Goal: Task Accomplishment & Management: Complete application form

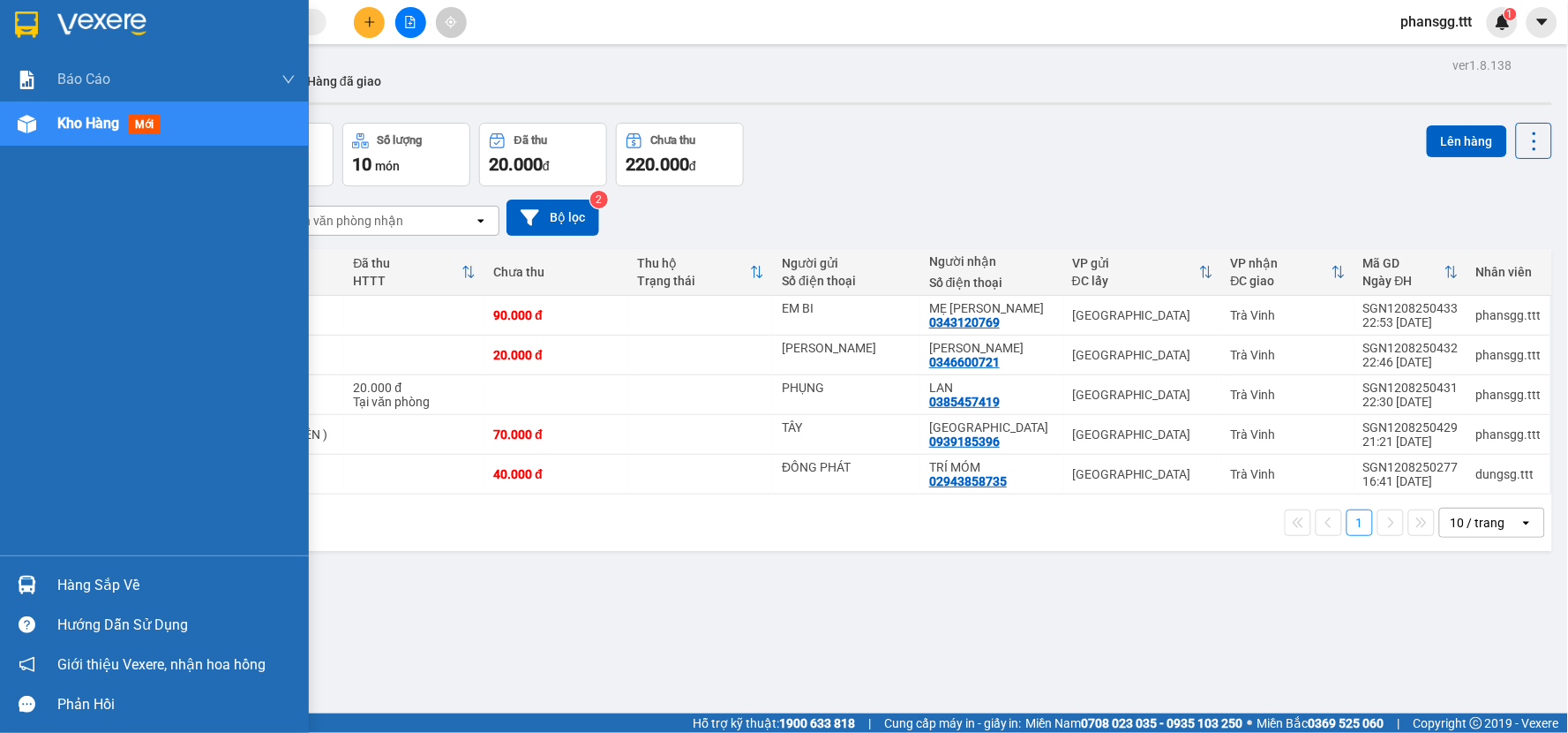
click at [50, 579] on div "Hàng sắp về" at bounding box center [154, 584] width 309 height 40
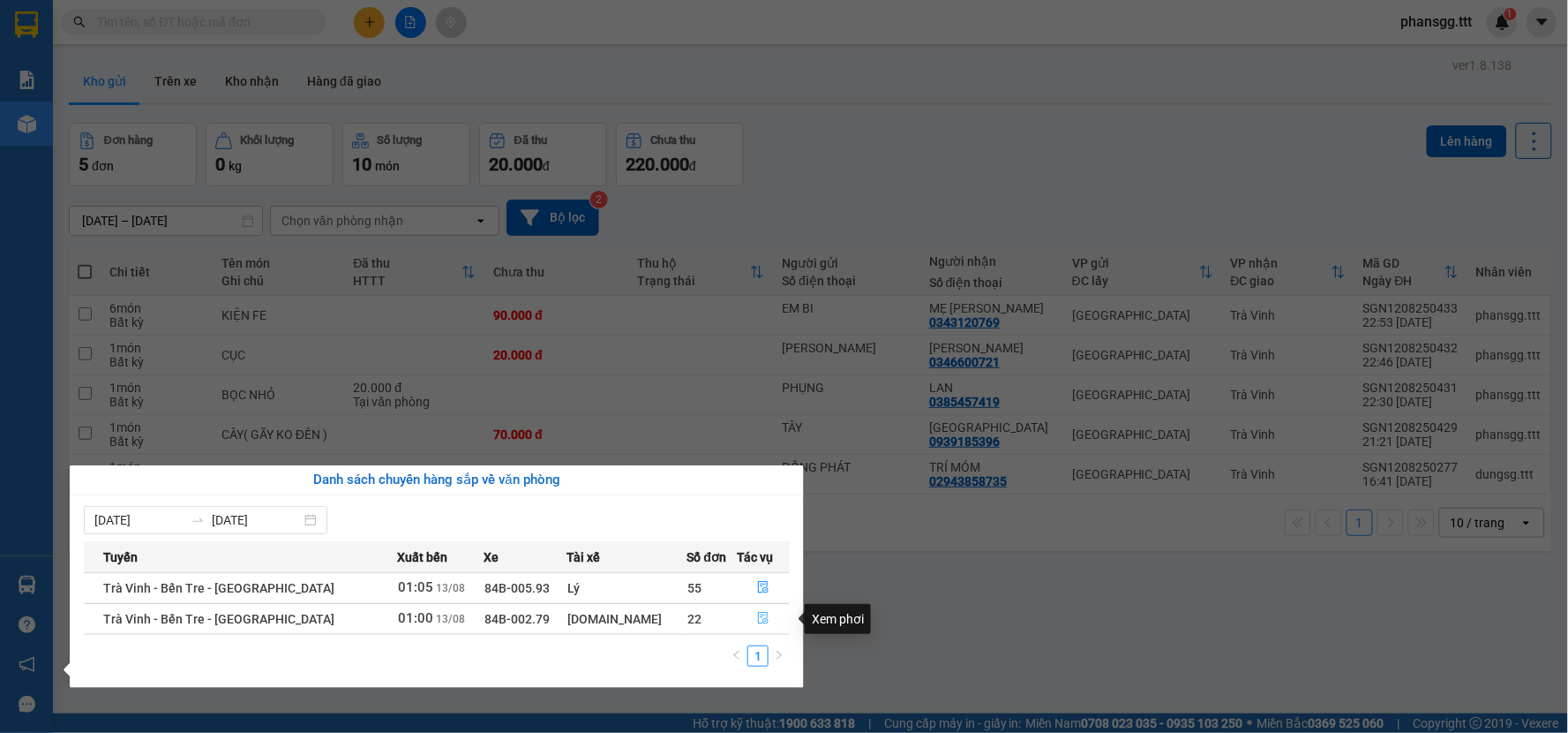
click at [748, 615] on button "button" at bounding box center [763, 619] width 51 height 28
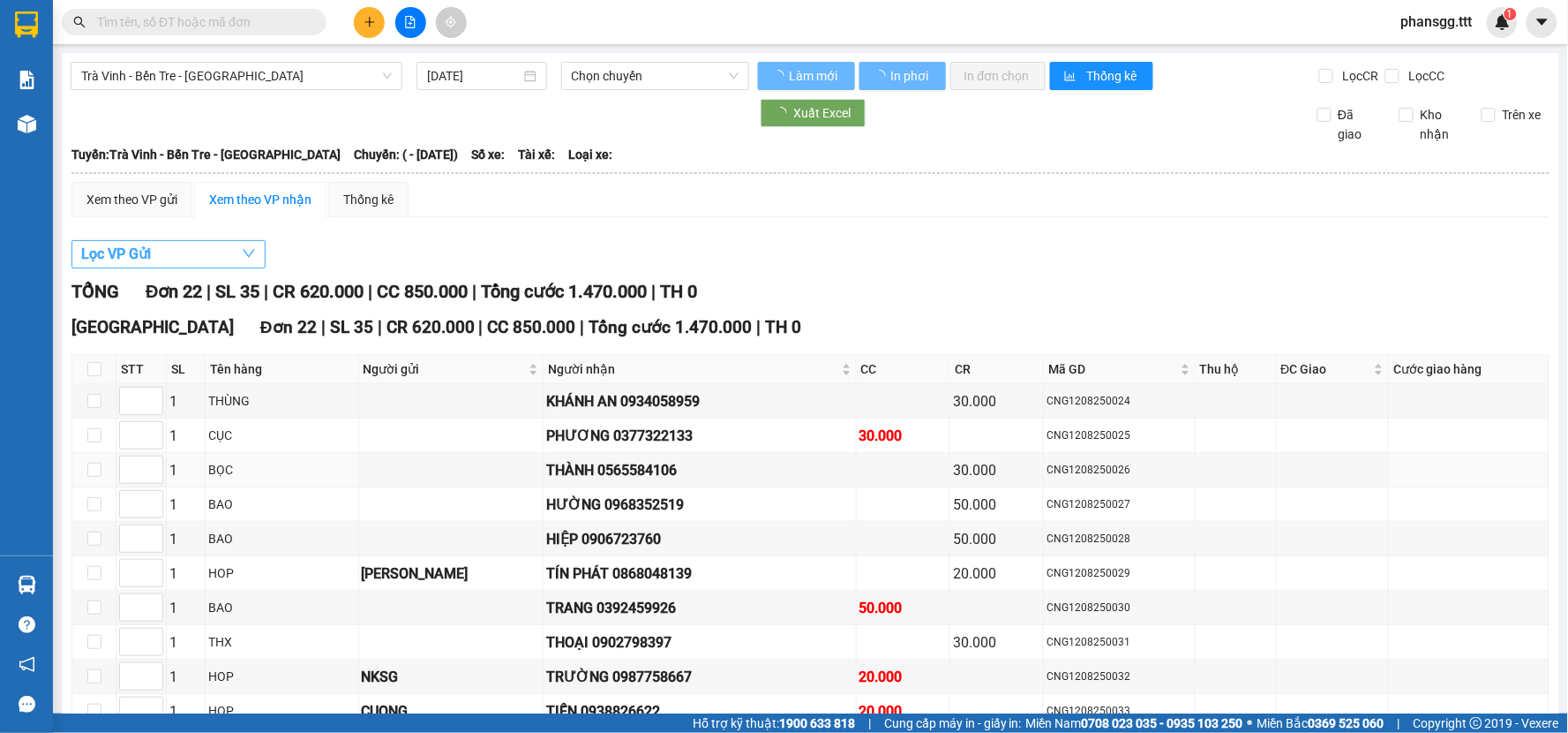
type input "[DATE]"
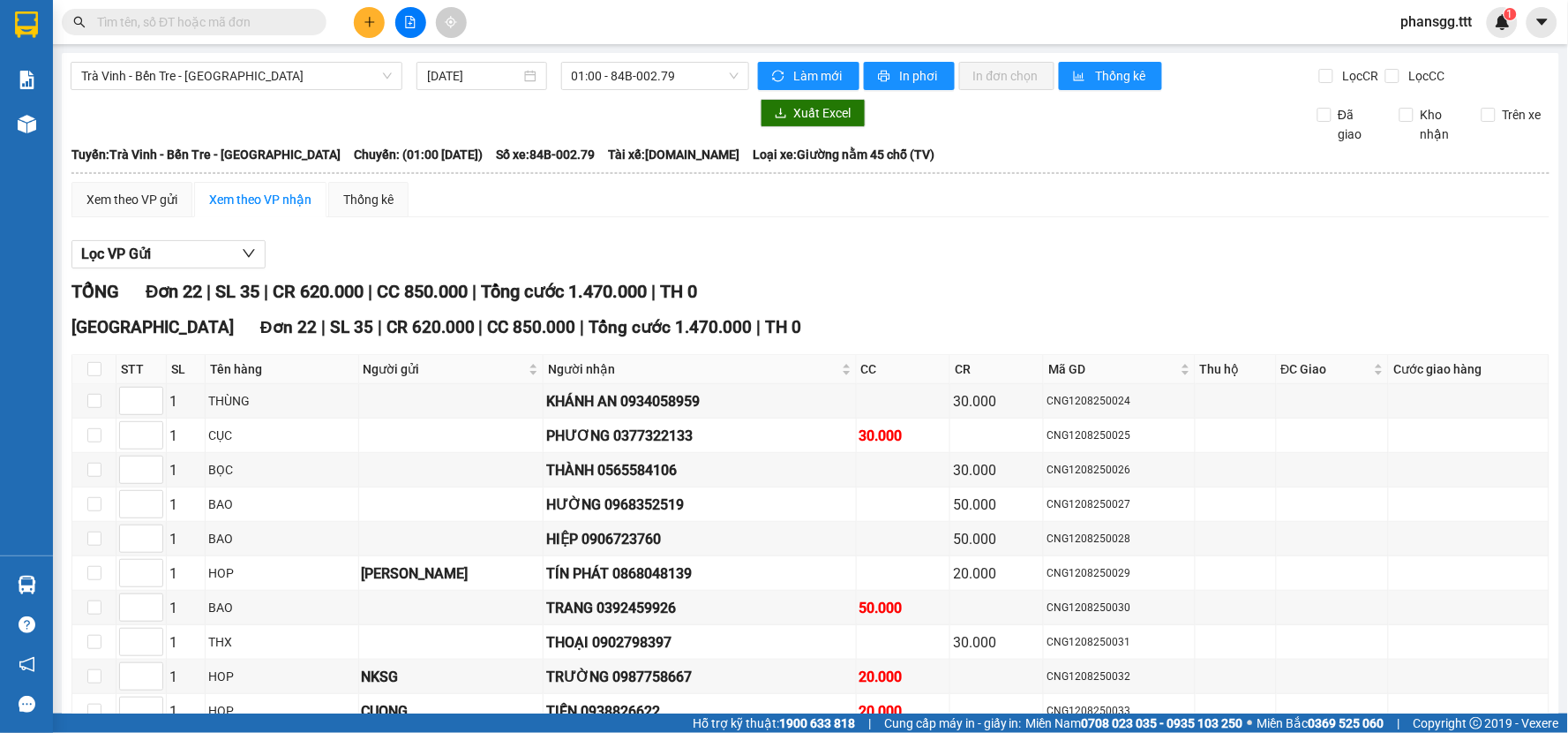
click at [218, 60] on div "Trà Vinh - Bến Tre - Sài Gòn 13/08/2025 01:00 - 84B-002.79 Làm mới In phơi In đ…" at bounding box center [810, 638] width 1497 height 1170
click at [209, 71] on span "Trà [PERSON_NAME] Tre - [GEOGRAPHIC_DATA]" at bounding box center [236, 75] width 311 height 26
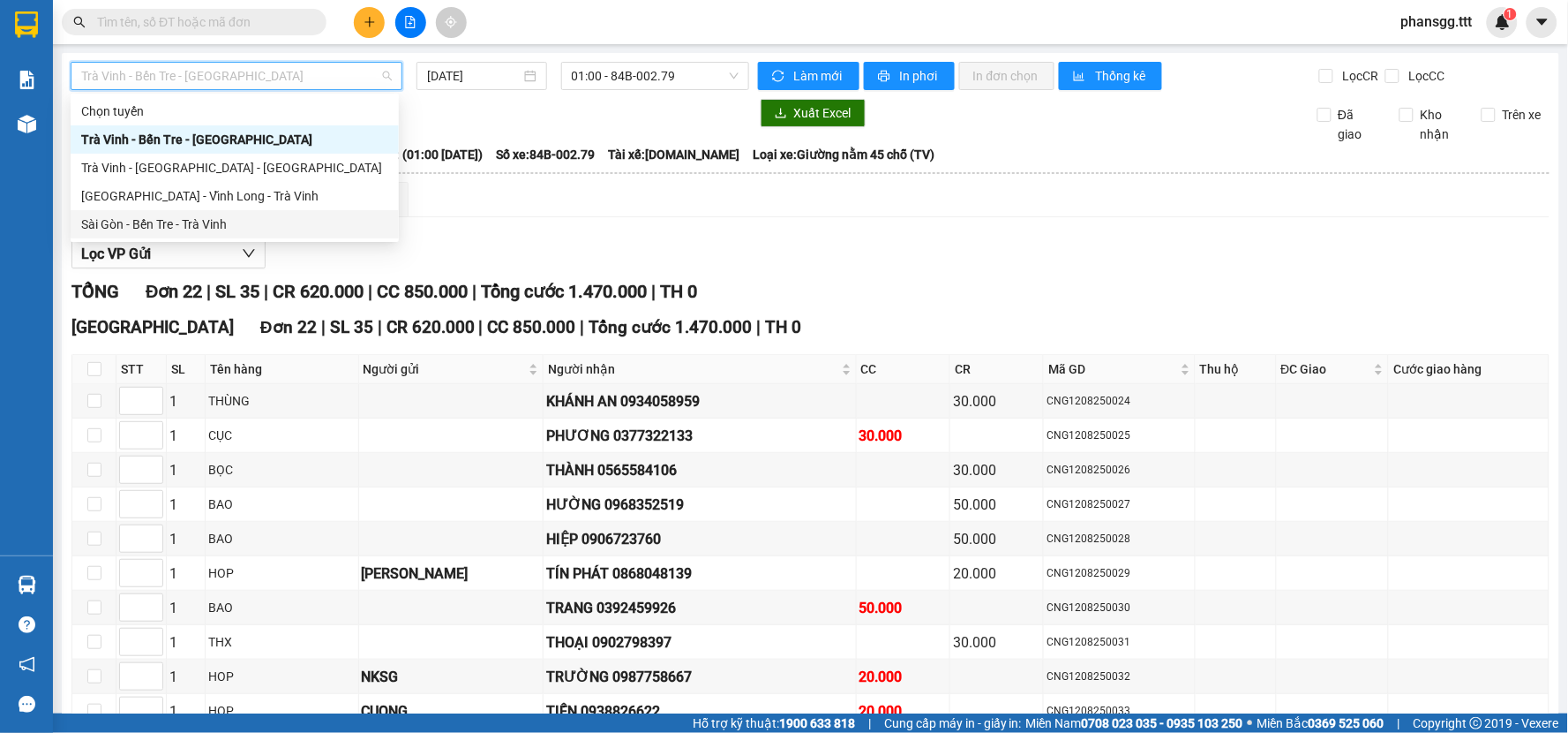
click at [231, 230] on div "Sài Gòn - Bến Tre - Trà Vinh" at bounding box center [234, 224] width 307 height 20
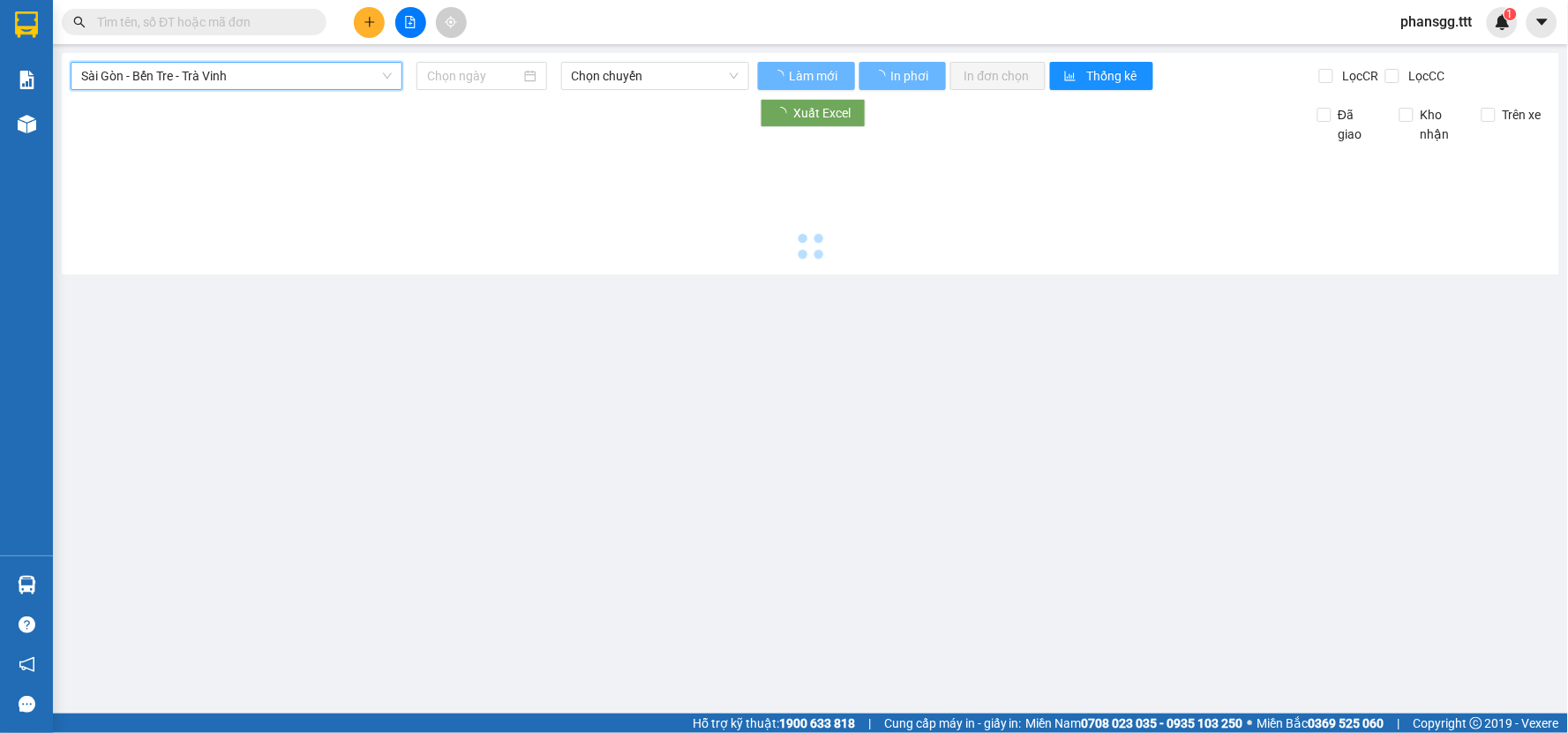
type input "13/08/2025"
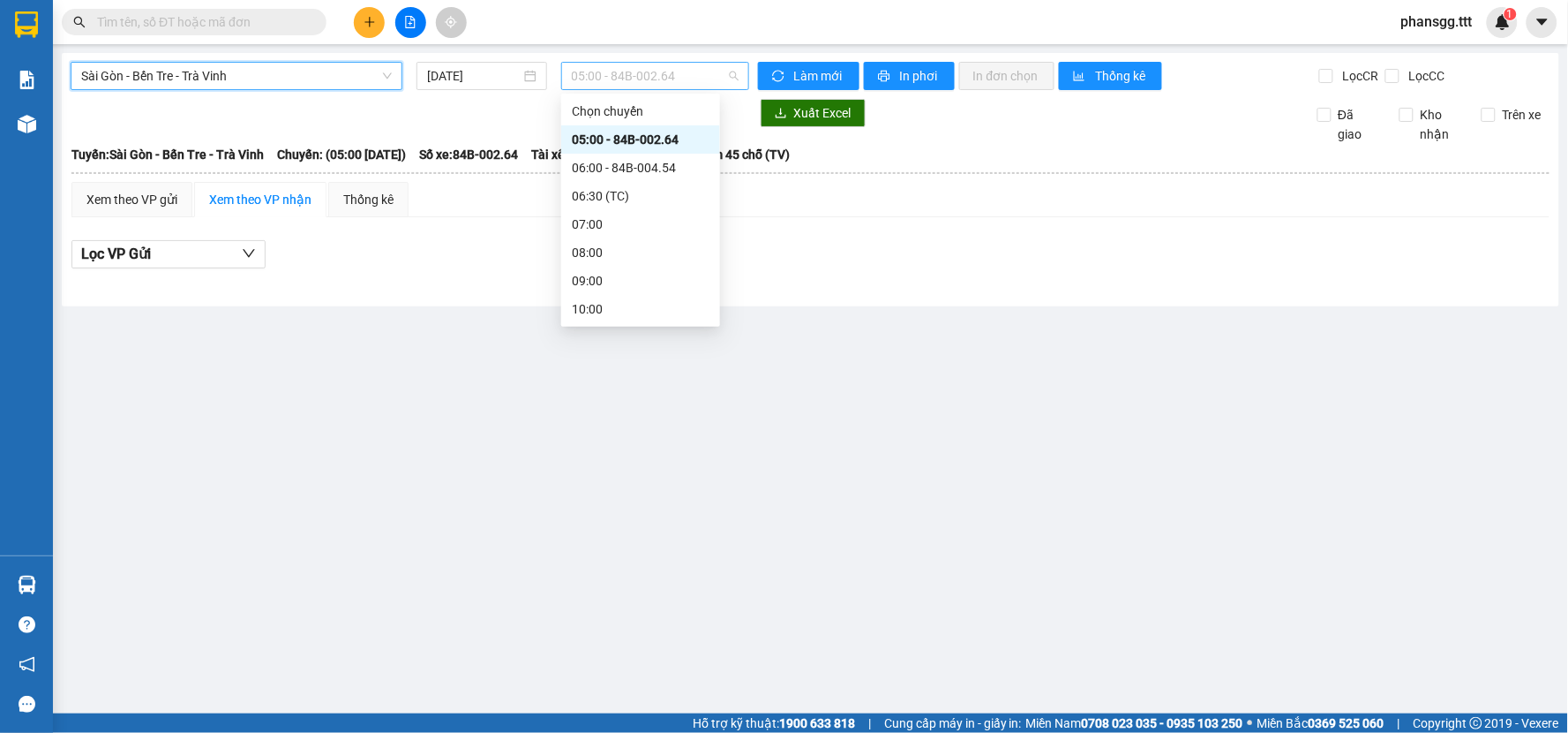
click at [595, 71] on span "05:00 - 84B-002.64" at bounding box center [655, 75] width 166 height 26
click at [598, 126] on div "05:00 - 84B-002.64" at bounding box center [640, 140] width 159 height 28
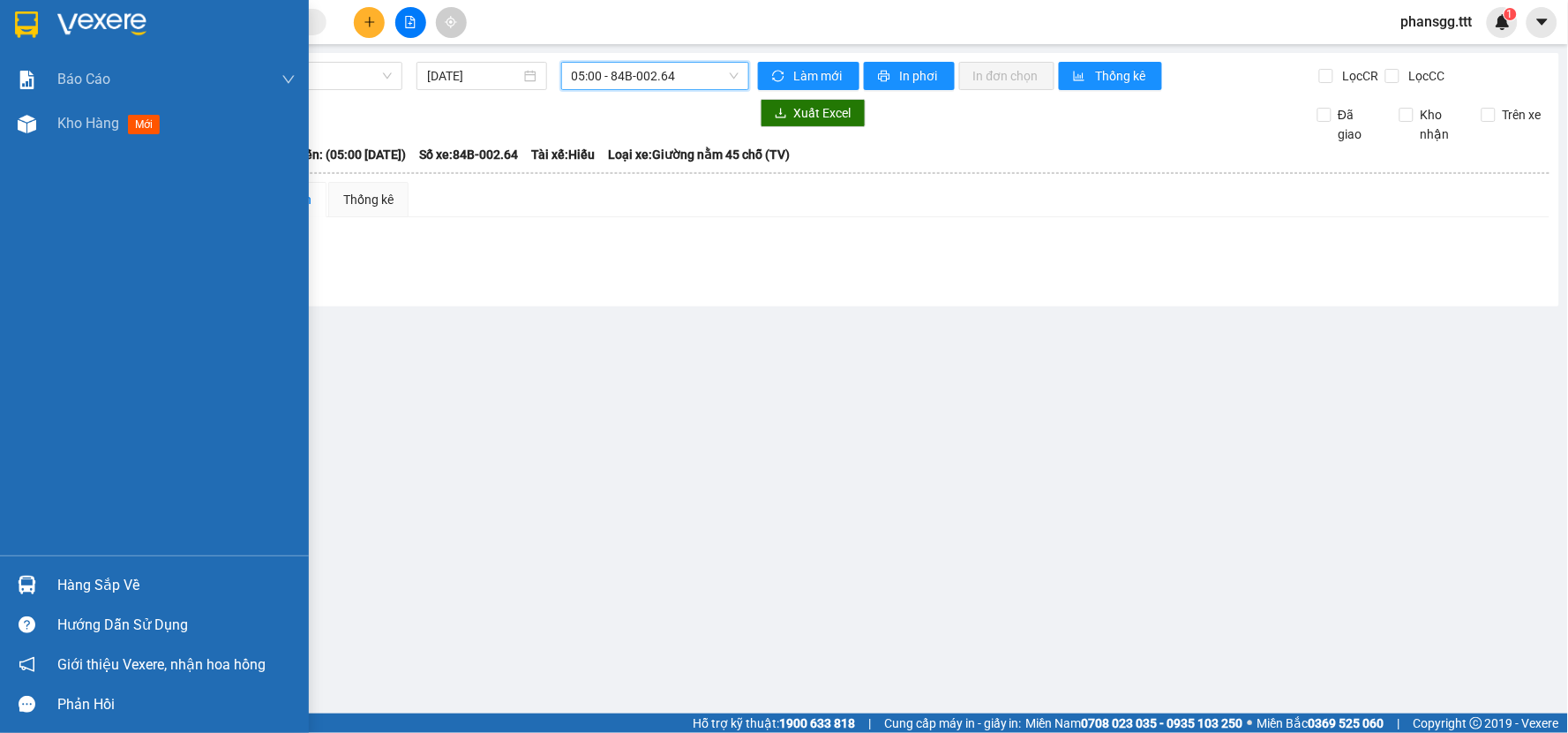
click at [23, 580] on img at bounding box center [27, 585] width 19 height 19
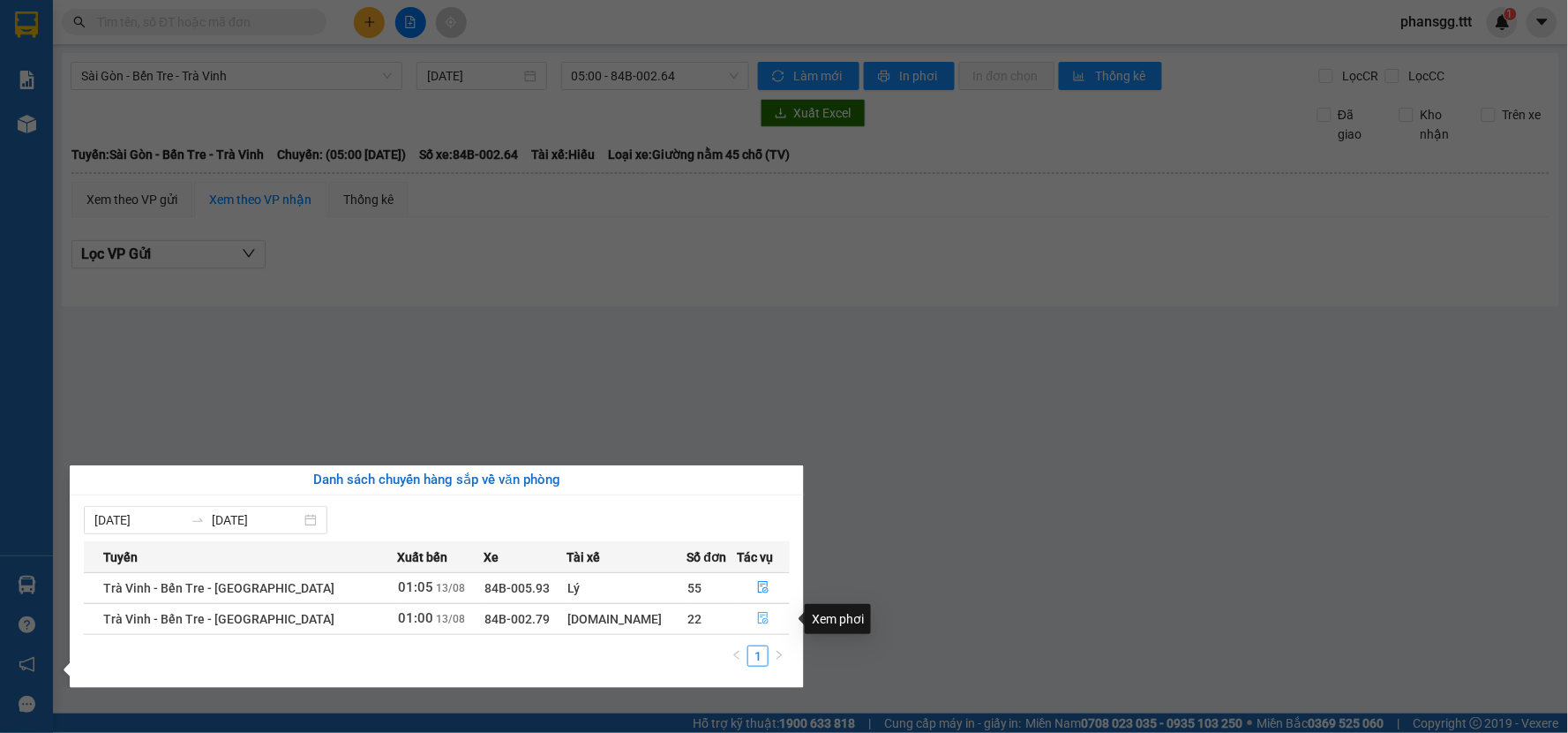
click at [757, 620] on icon "file-done" at bounding box center [763, 618] width 12 height 12
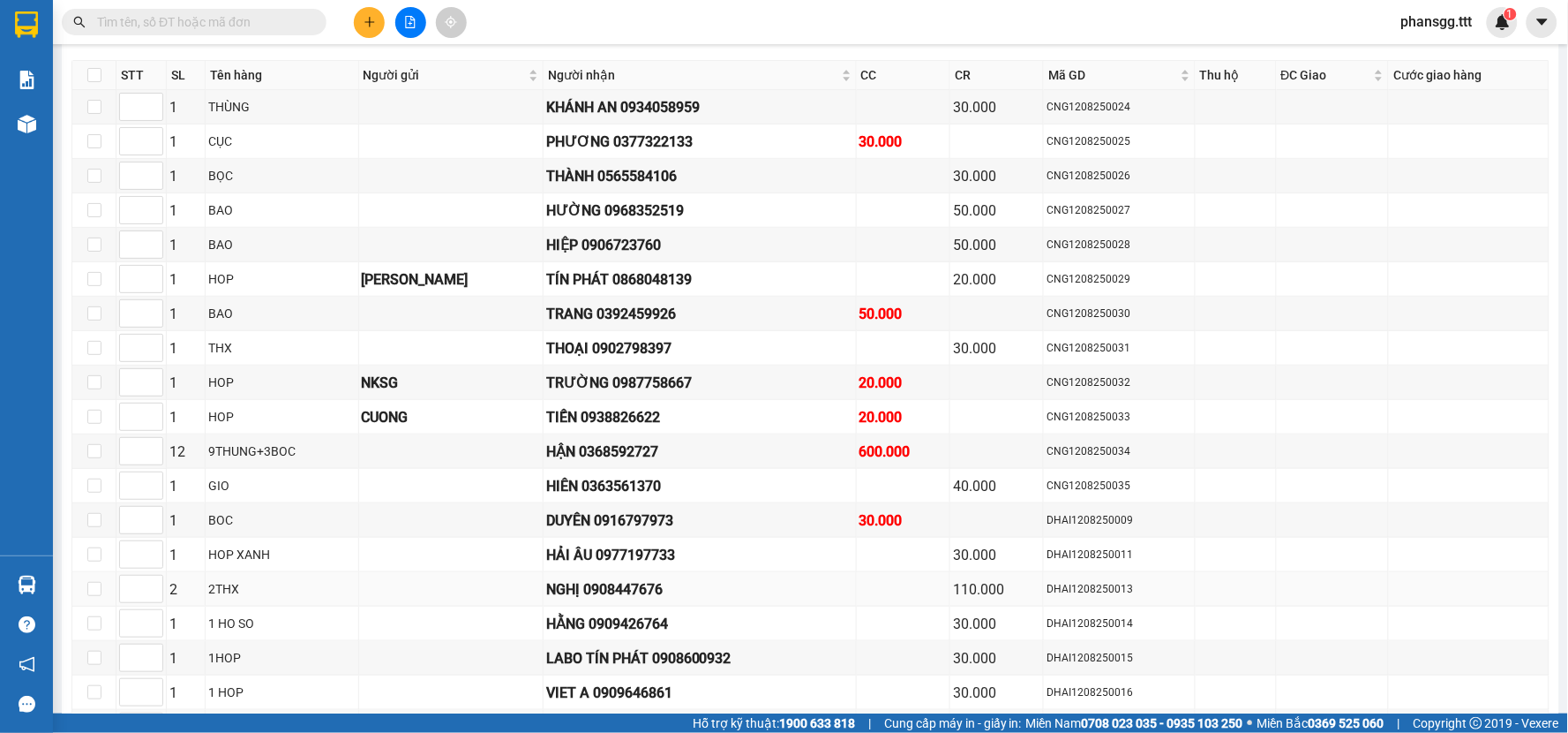
scroll to position [526, 0]
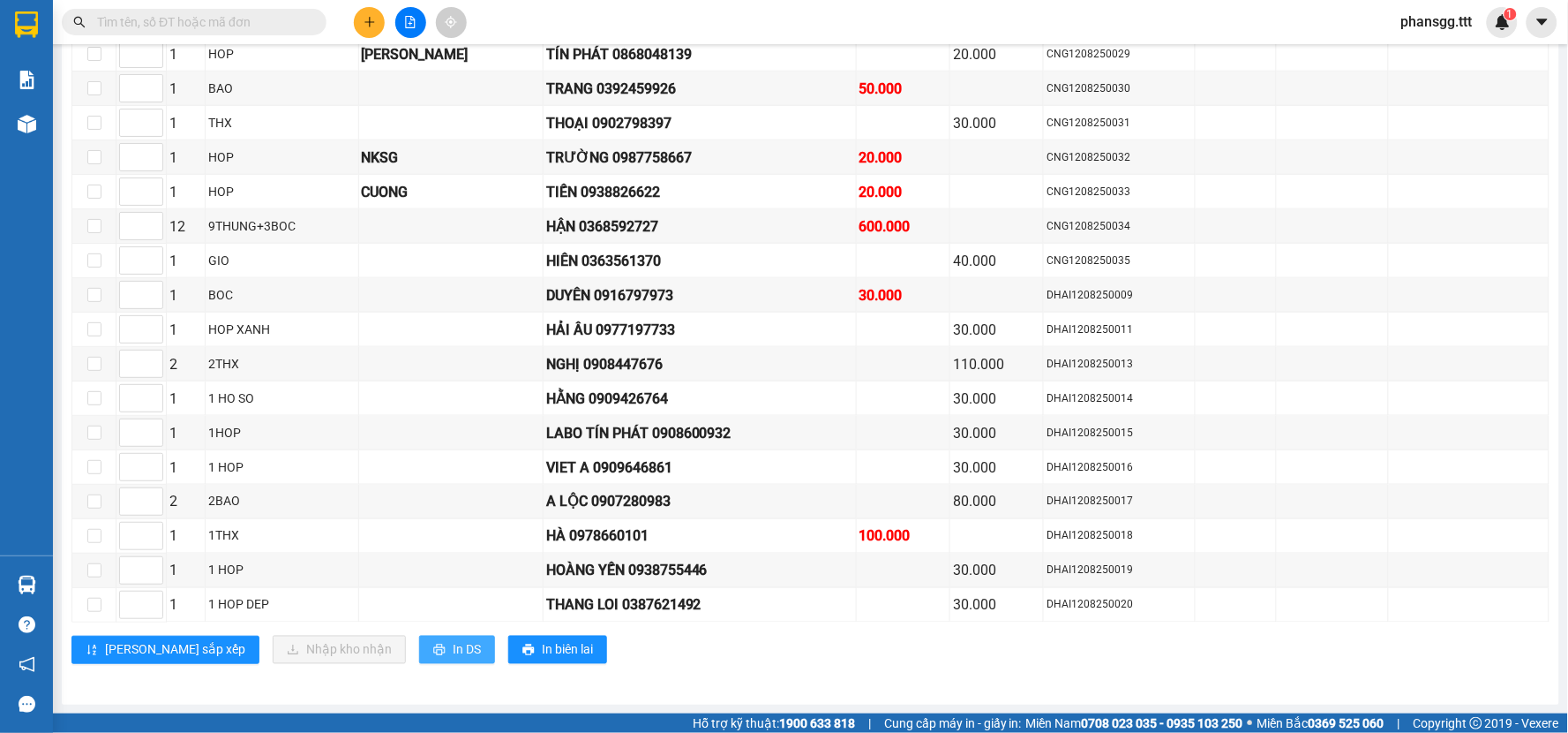
click at [453, 645] on span "In DS" at bounding box center [467, 649] width 28 height 20
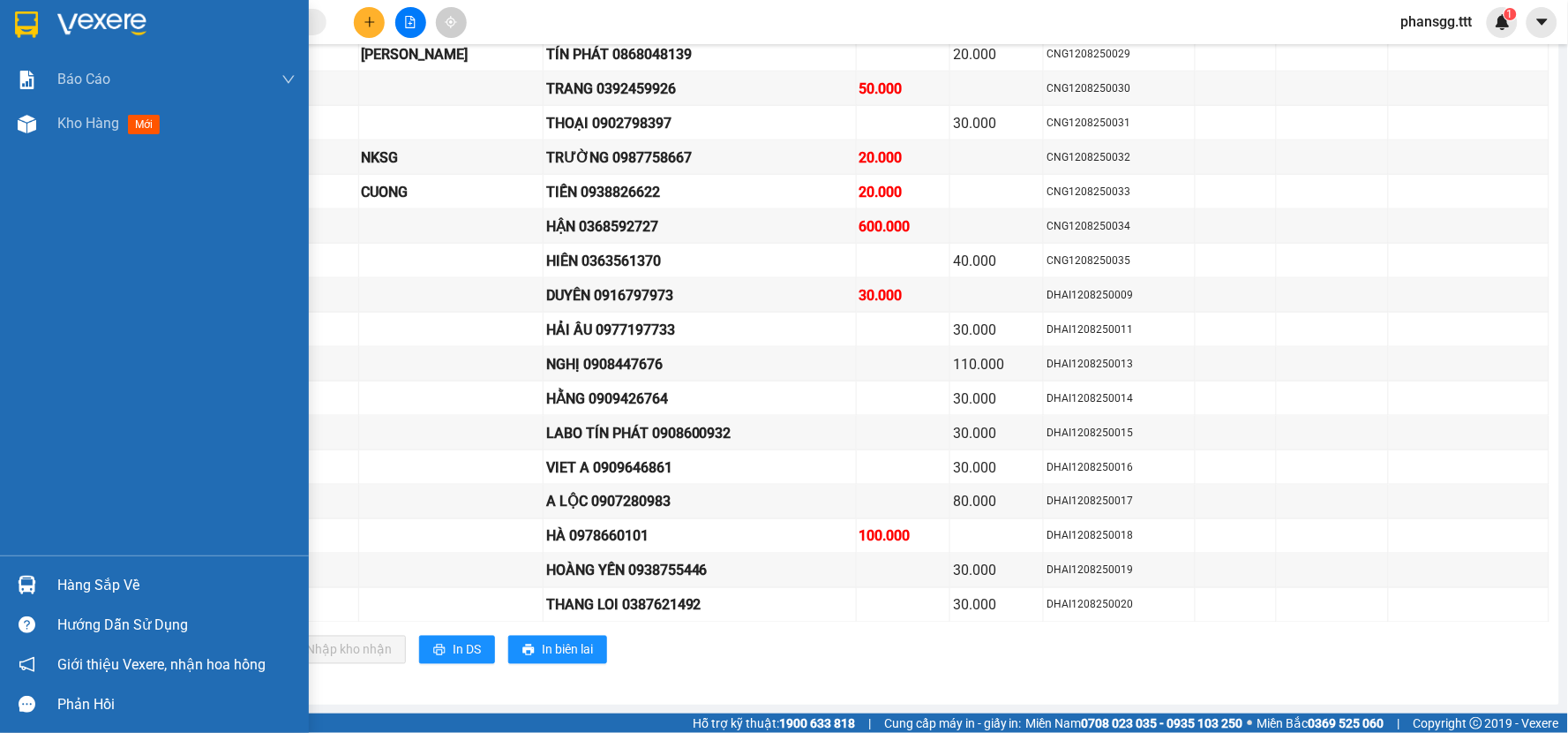
click at [28, 582] on img at bounding box center [27, 585] width 19 height 19
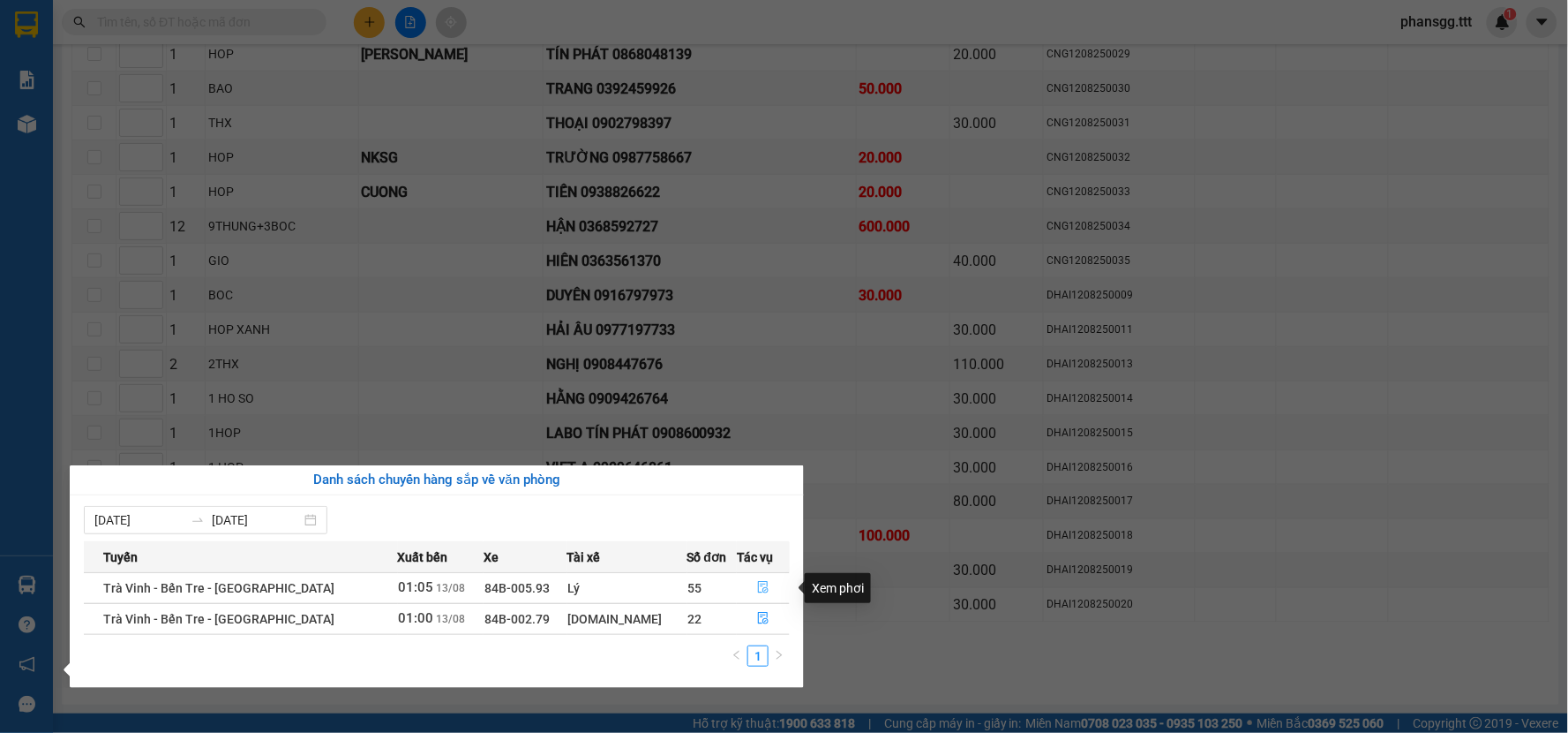
click at [758, 585] on icon "file-done" at bounding box center [763, 586] width 10 height 12
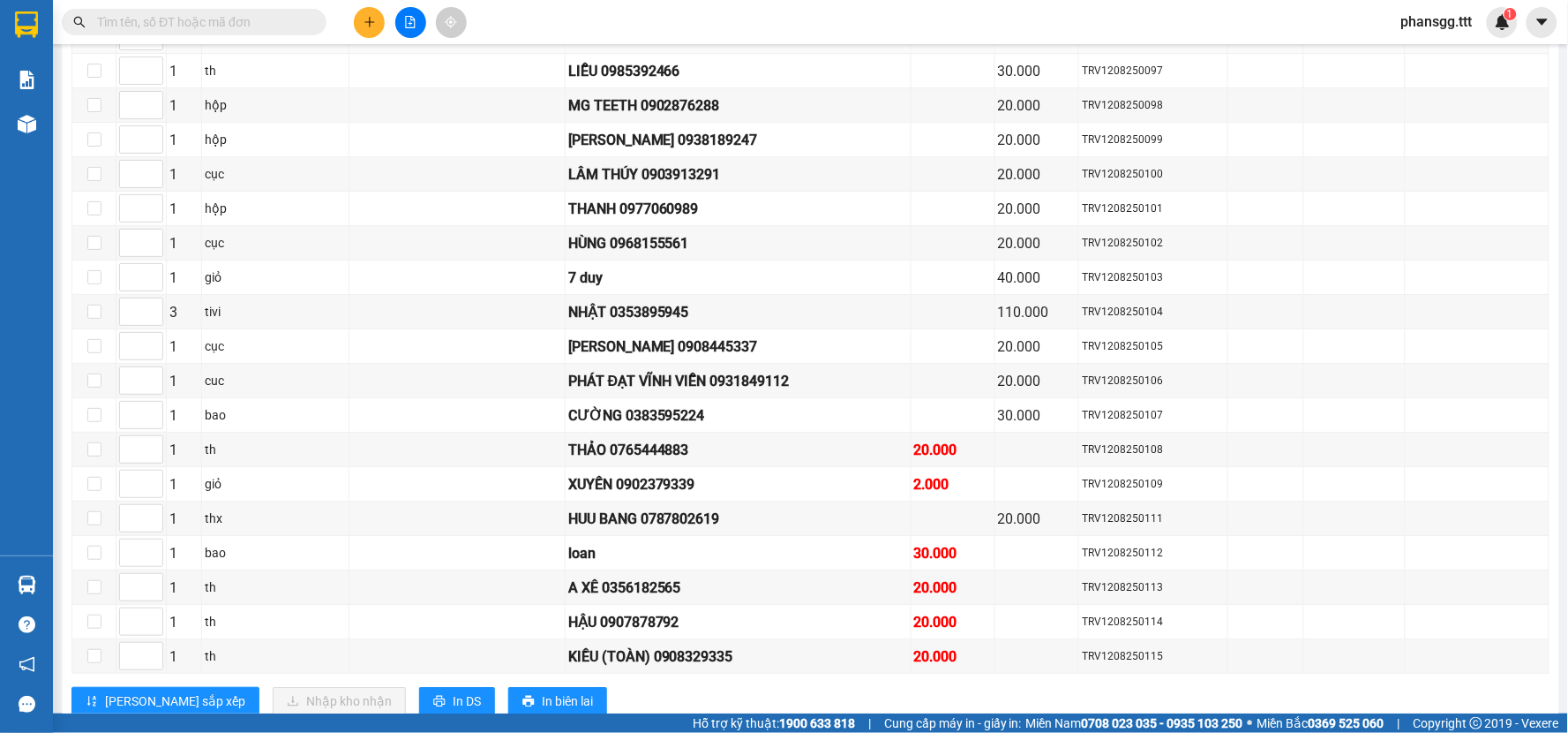
scroll to position [1671, 0]
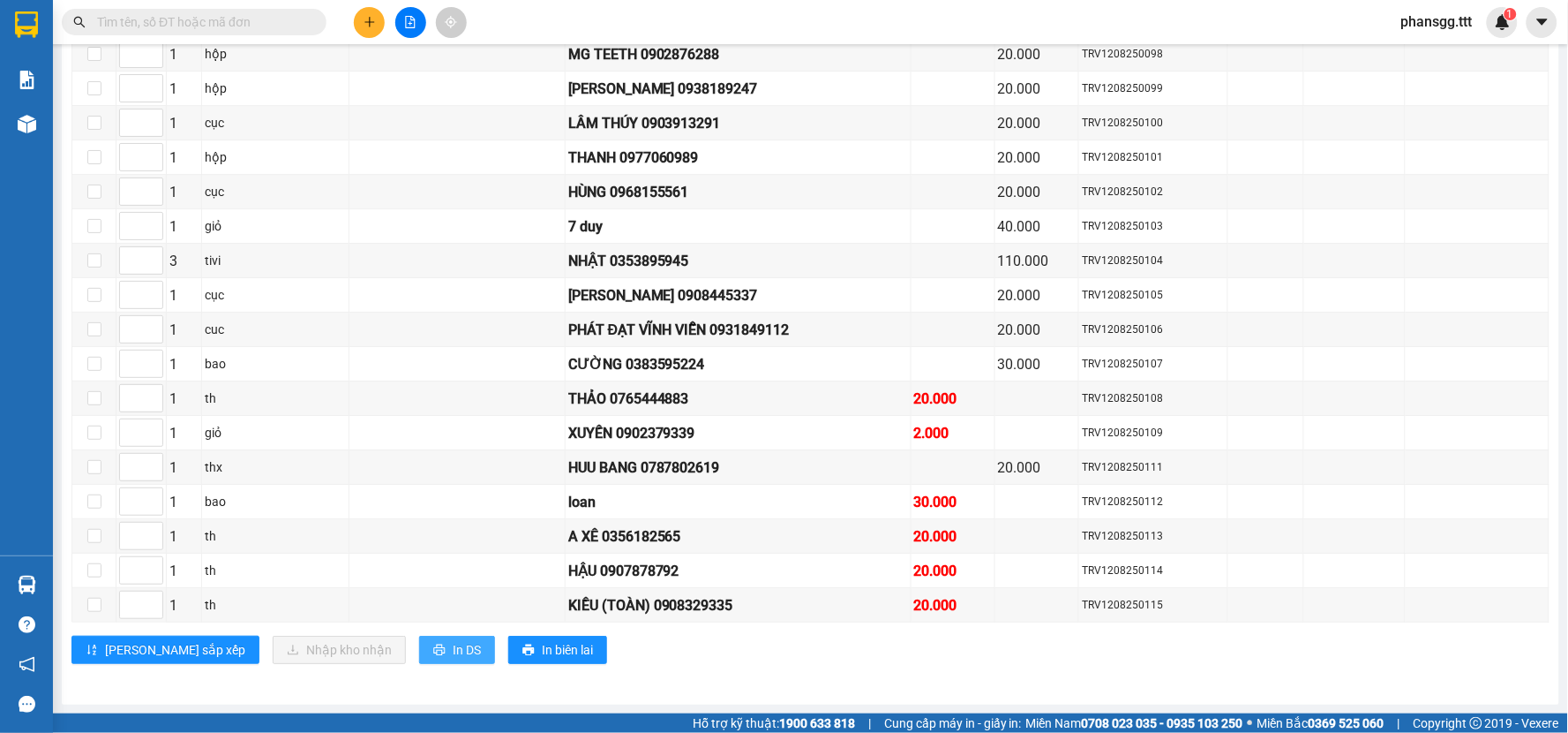
click at [453, 649] on span "In DS" at bounding box center [467, 649] width 28 height 20
click at [365, 12] on button at bounding box center [368, 22] width 31 height 31
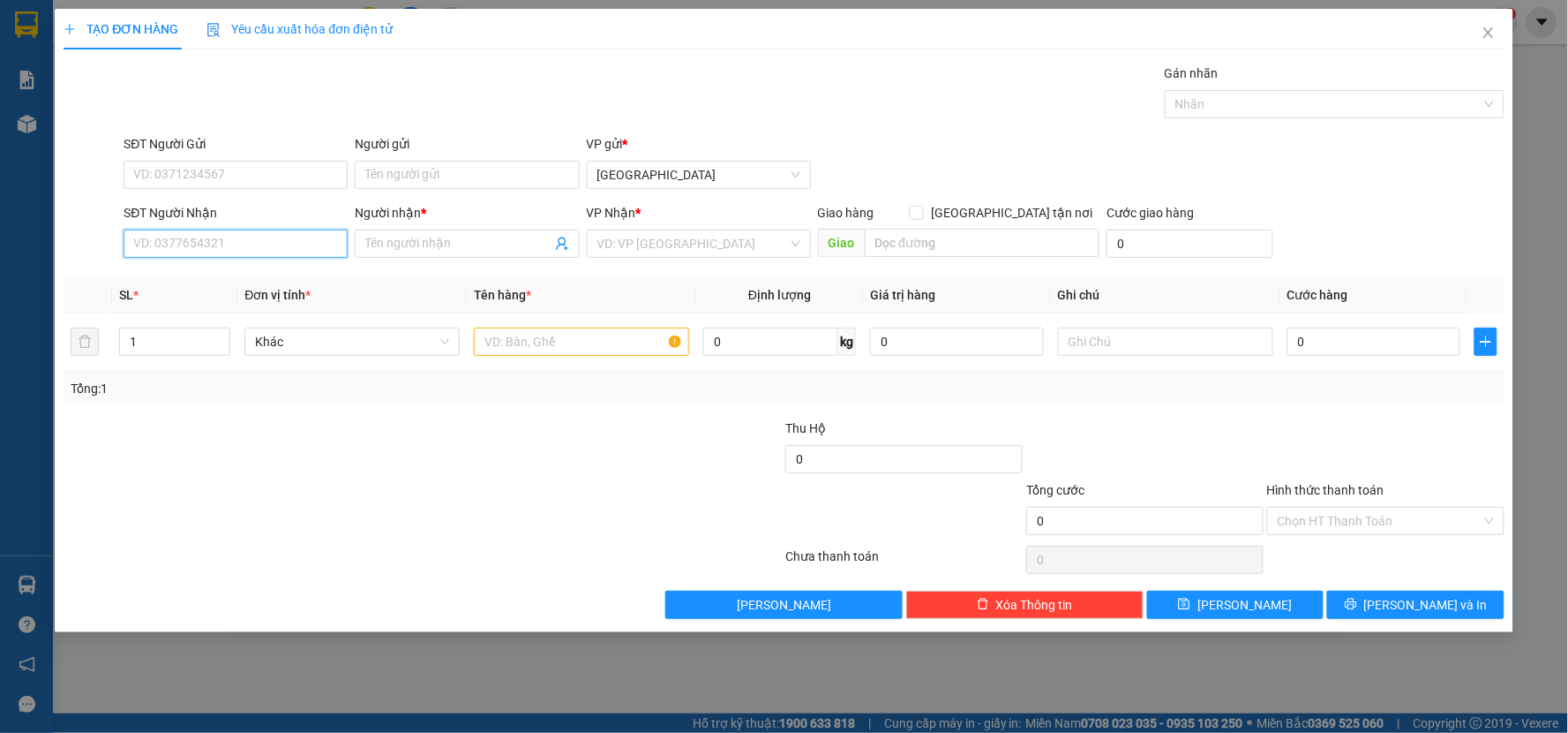
click at [182, 236] on input "SĐT Người Nhận" at bounding box center [235, 244] width 224 height 28
type input "PHOA"
drag, startPoint x: 212, startPoint y: 250, endPoint x: 92, endPoint y: 268, distance: 121.3
click at [92, 268] on div "Transit Pickup Surcharge Ids Transit Deliver Surcharge Ids Transit Deliver Surc…" at bounding box center [783, 340] width 1441 height 555
click at [483, 249] on input "Người nhận *" at bounding box center [458, 243] width 185 height 20
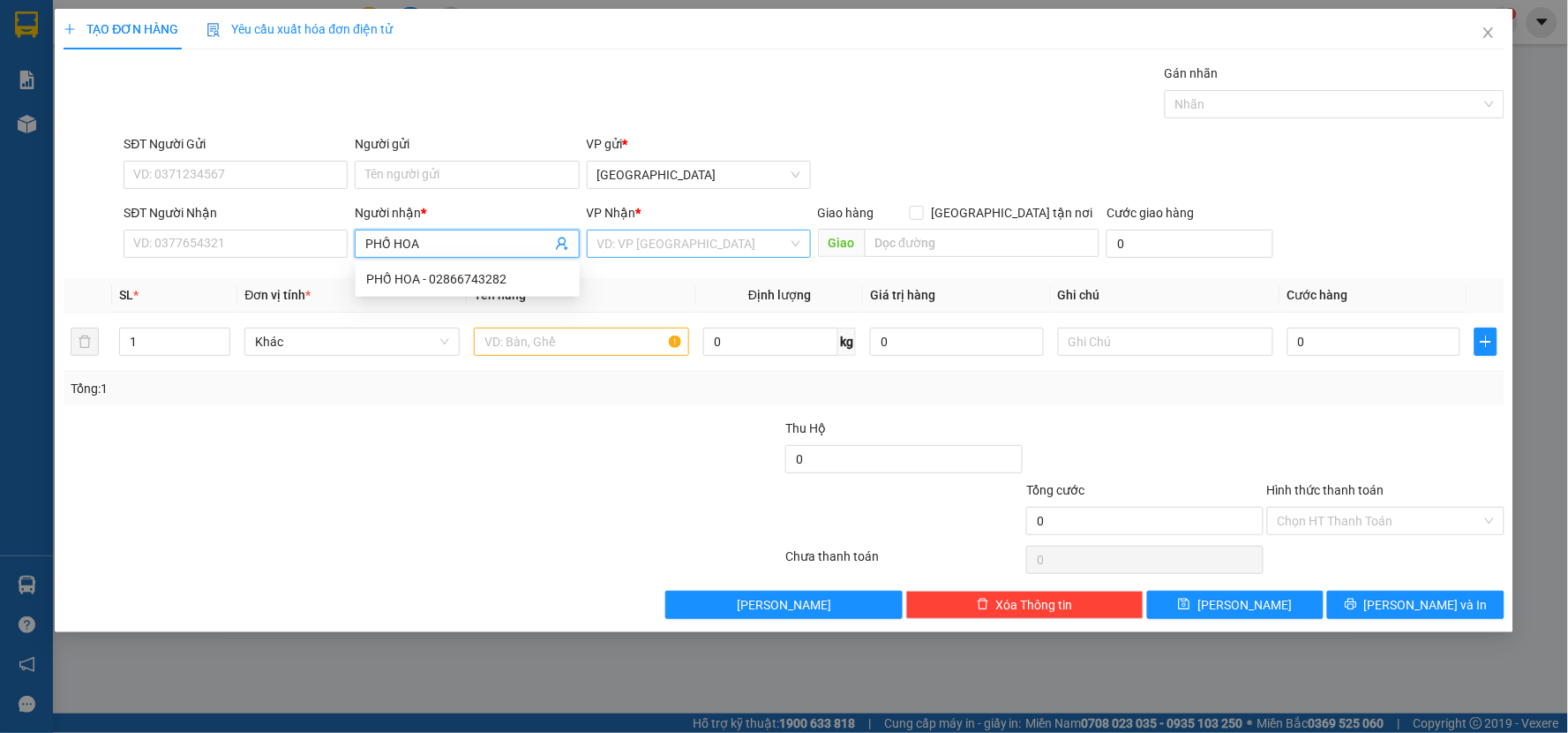
drag, startPoint x: 620, startPoint y: 230, endPoint x: 615, endPoint y: 244, distance: 14.9
click at [619, 233] on div "VD: VP [GEOGRAPHIC_DATA]" at bounding box center [698, 244] width 224 height 28
type input "PHỐ HOA"
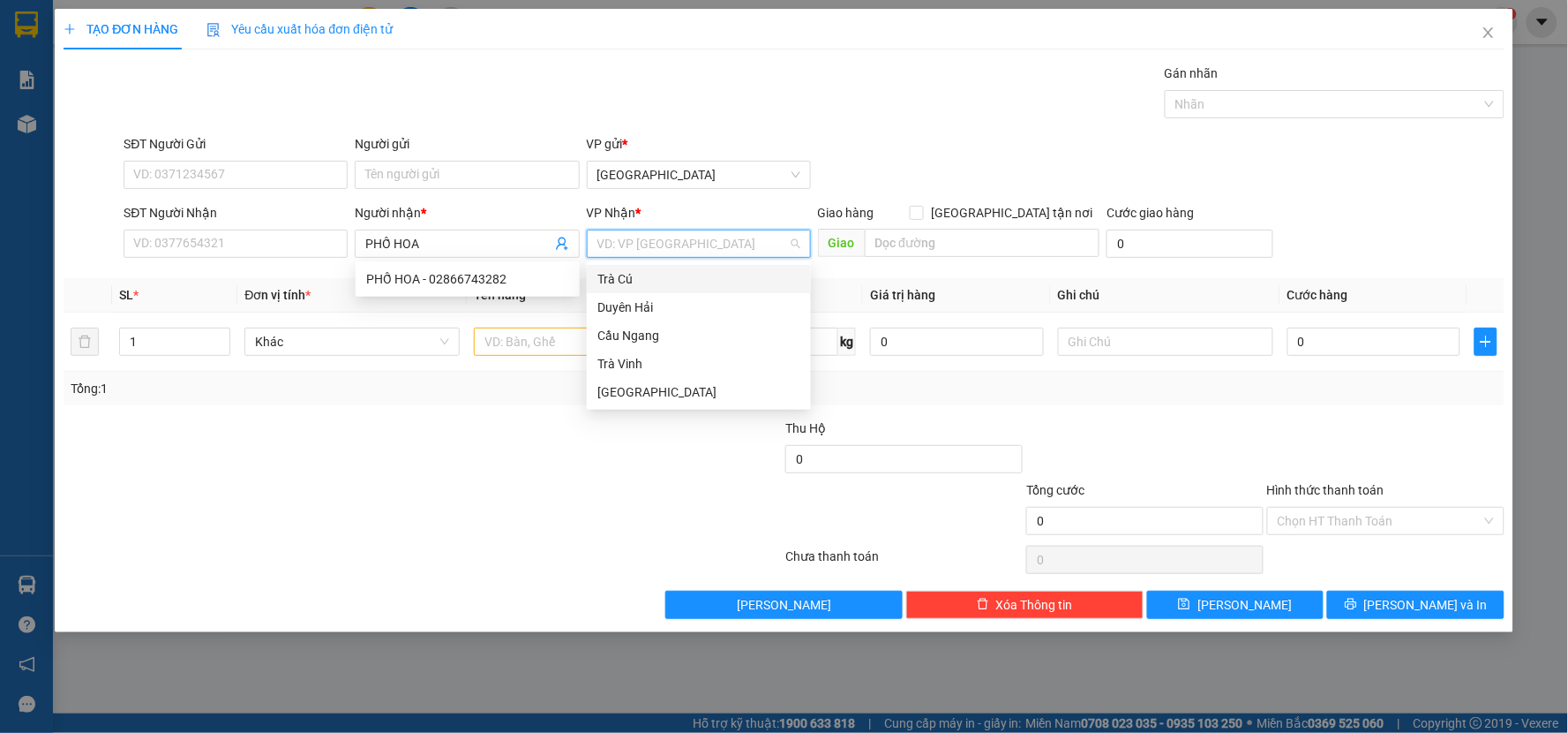
click at [614, 245] on input "search" at bounding box center [692, 244] width 191 height 26
click at [698, 302] on div "Duyên Hải" at bounding box center [698, 307] width 203 height 20
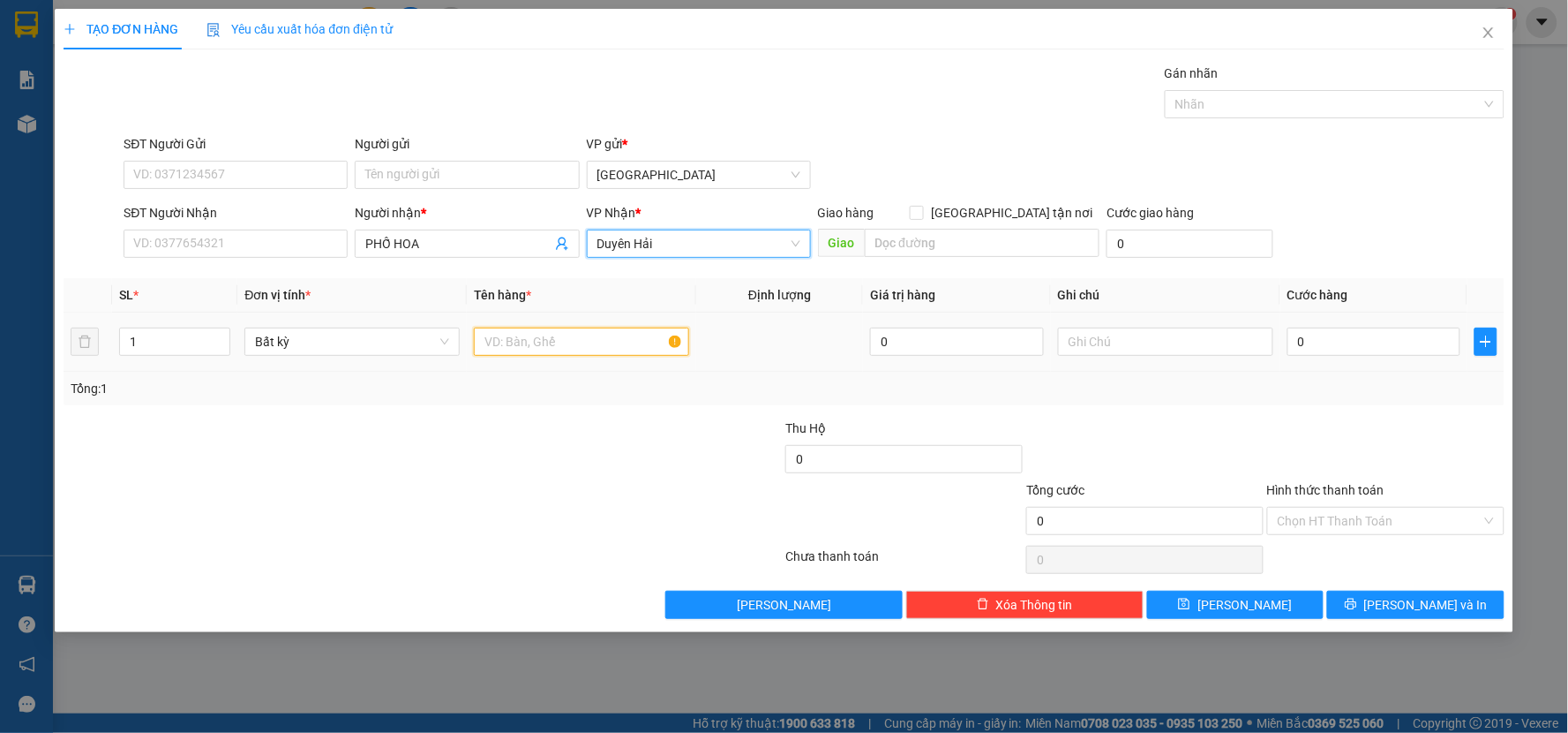
click at [531, 350] on input "text" at bounding box center [582, 341] width 216 height 28
type input "THÙNG BÔNG"
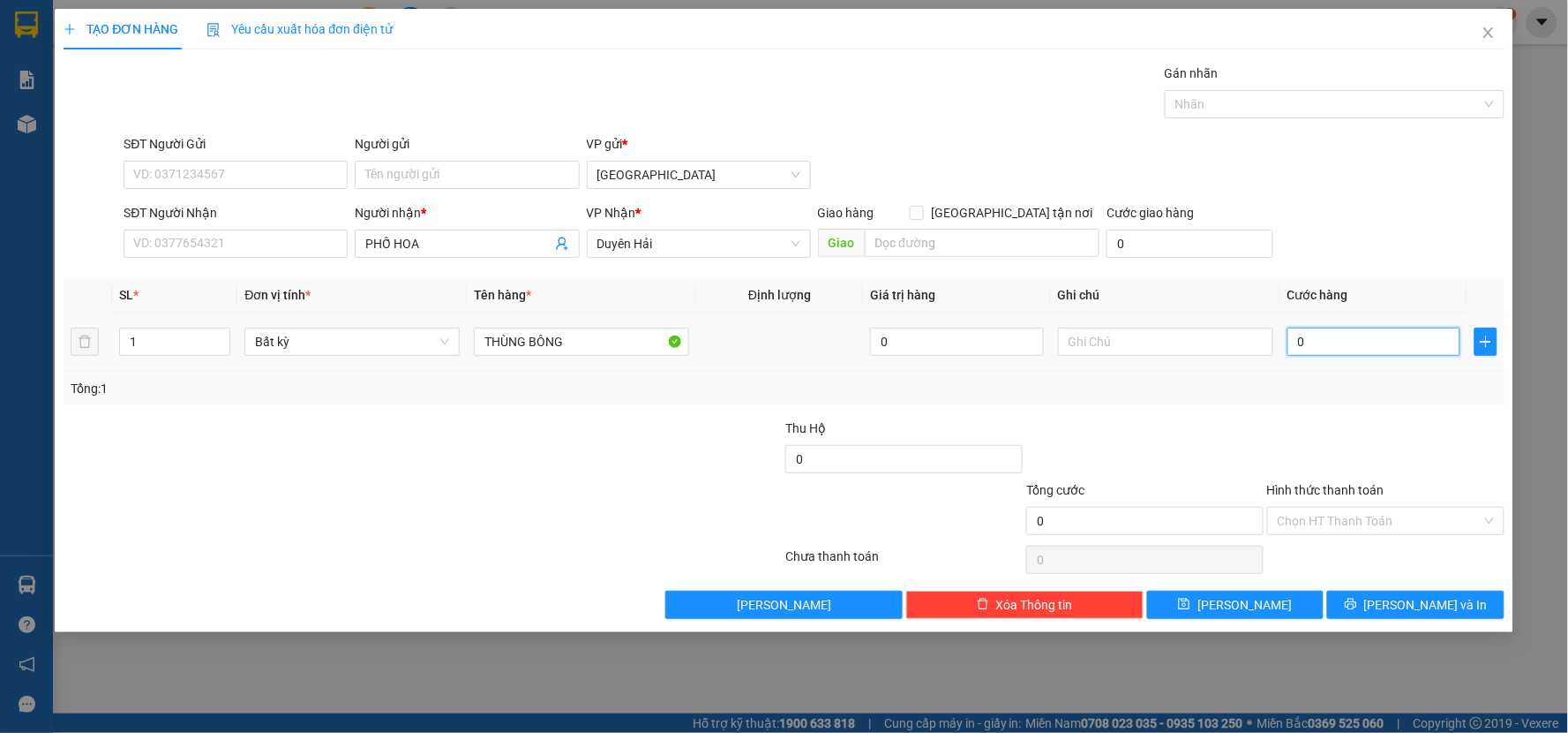
click at [1333, 353] on input "0" at bounding box center [1374, 341] width 174 height 28
type input "5"
type input "0"
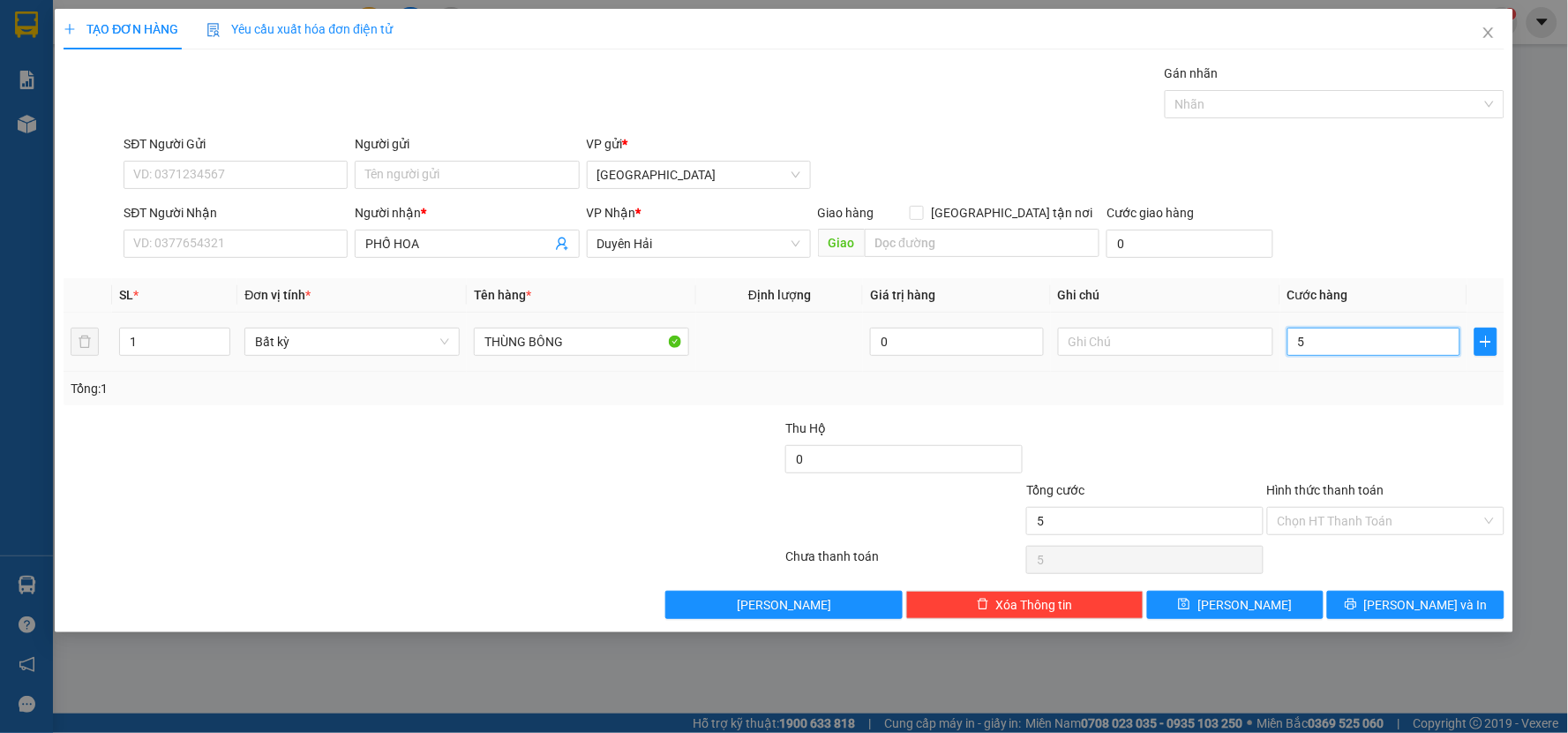
type input "0"
type input "5"
type input "50"
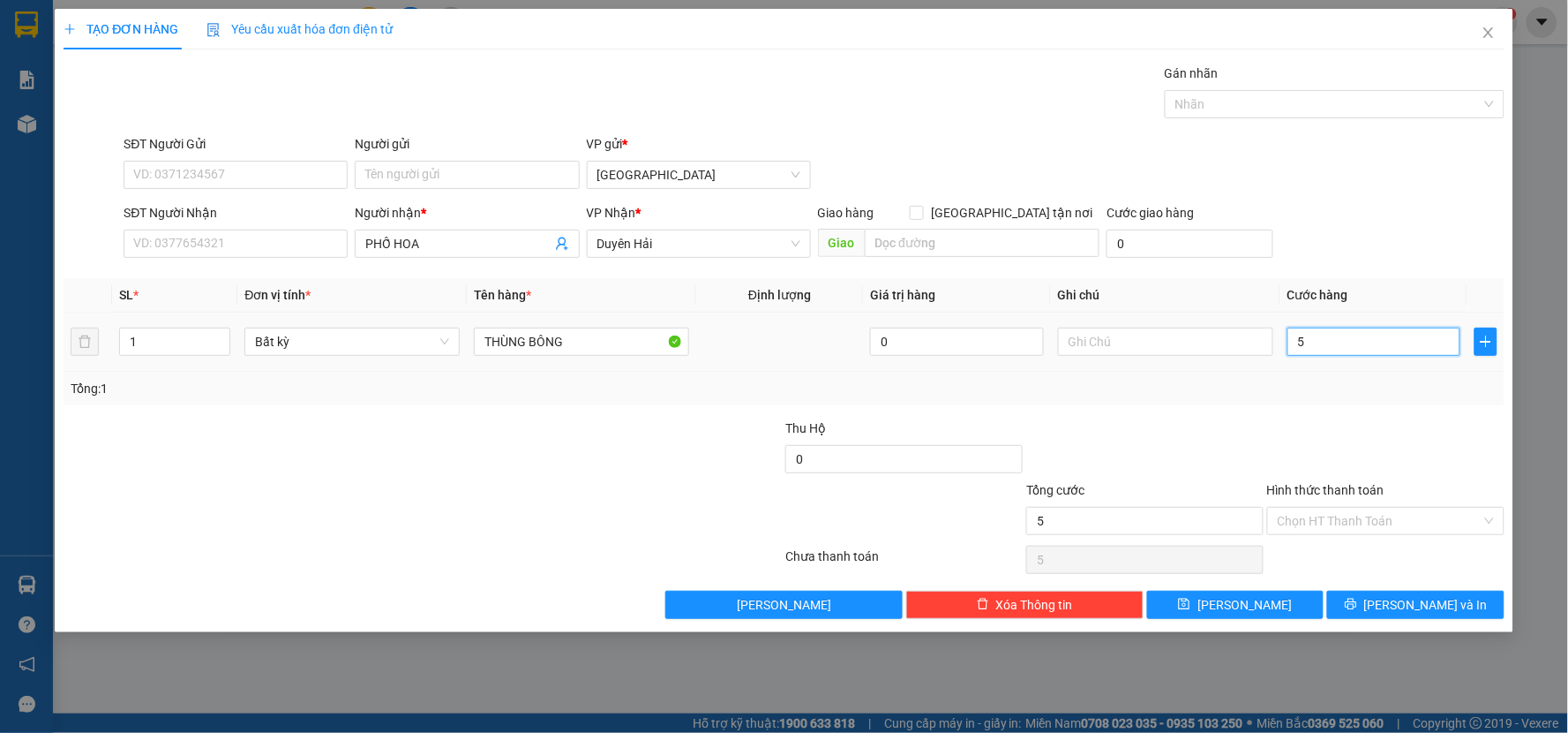
type input "50"
click at [1326, 386] on div "Tổng: 1" at bounding box center [784, 388] width 1427 height 20
type input "50.000"
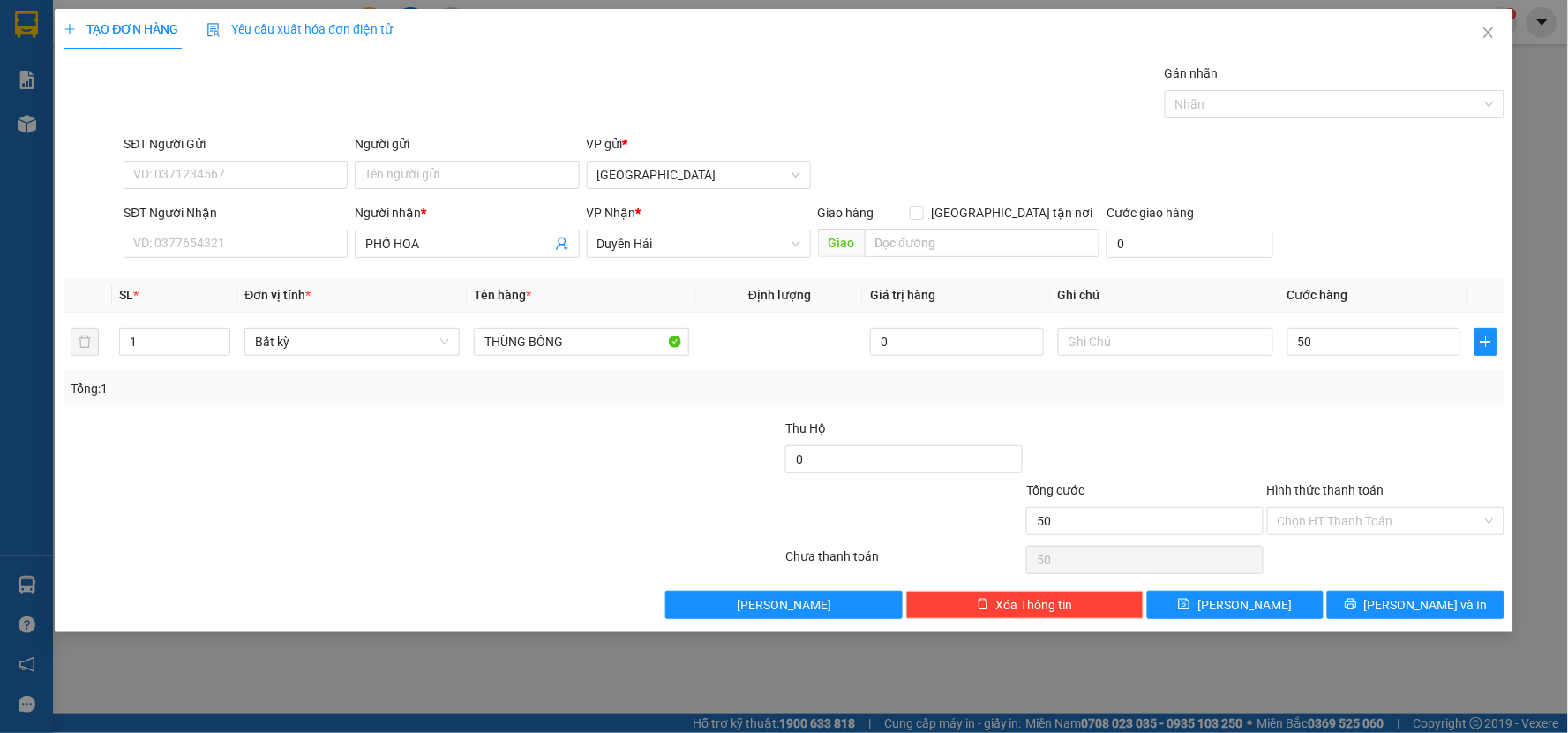
type input "50.000"
click at [1403, 596] on span "[PERSON_NAME] và In" at bounding box center [1426, 605] width 124 height 20
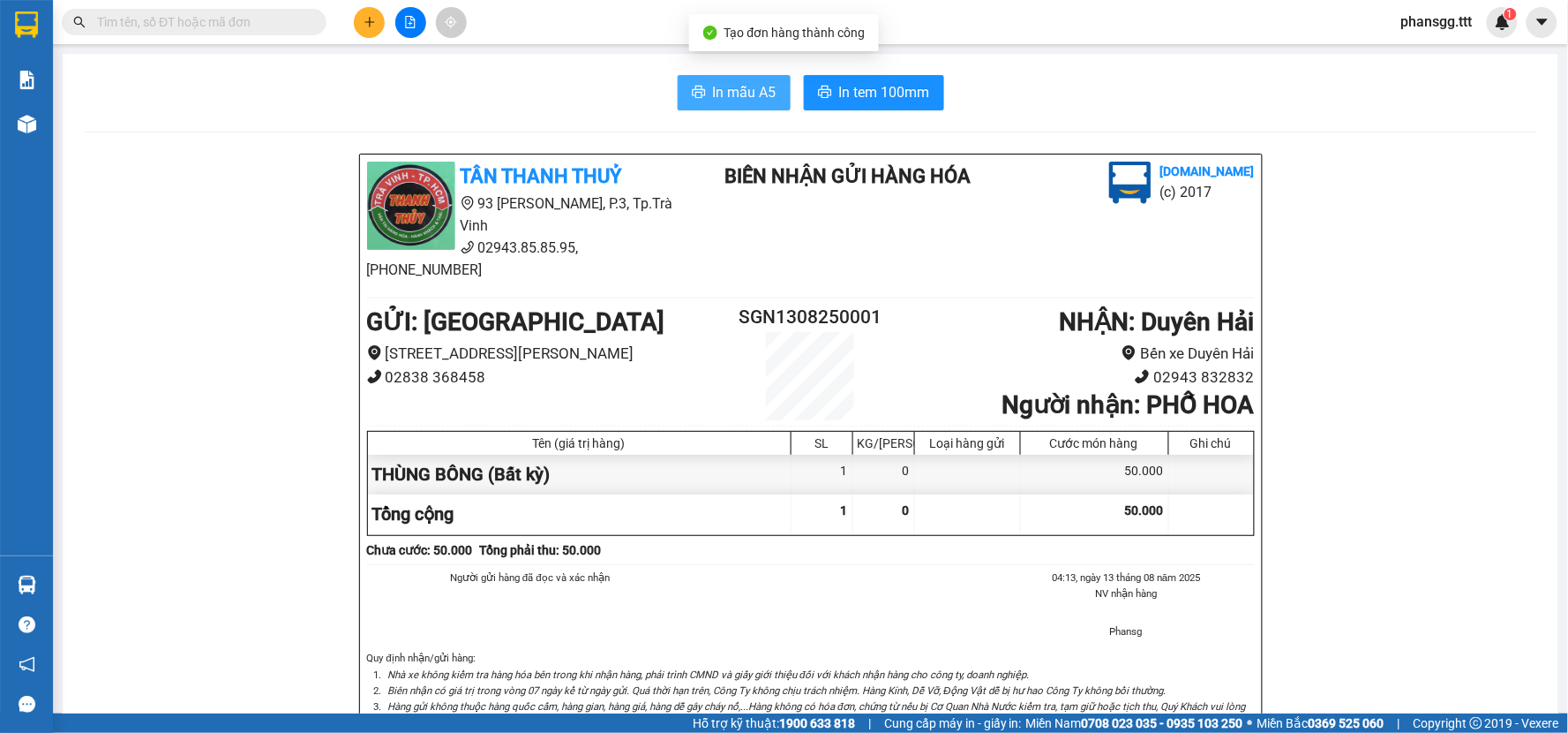
click at [717, 92] on span "In mẫu A5" at bounding box center [745, 92] width 63 height 22
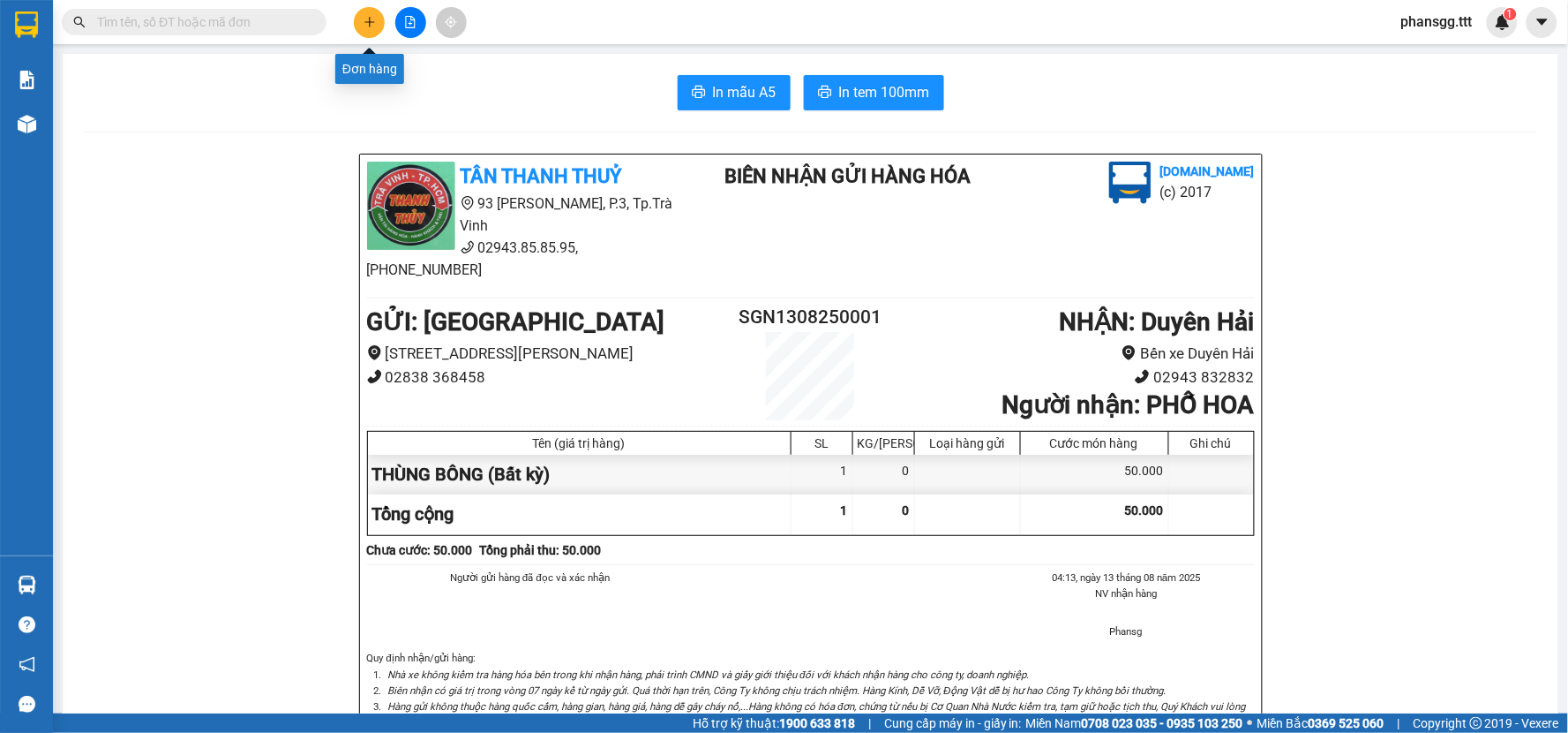
click at [365, 21] on icon "plus" at bounding box center [369, 21] width 12 height 12
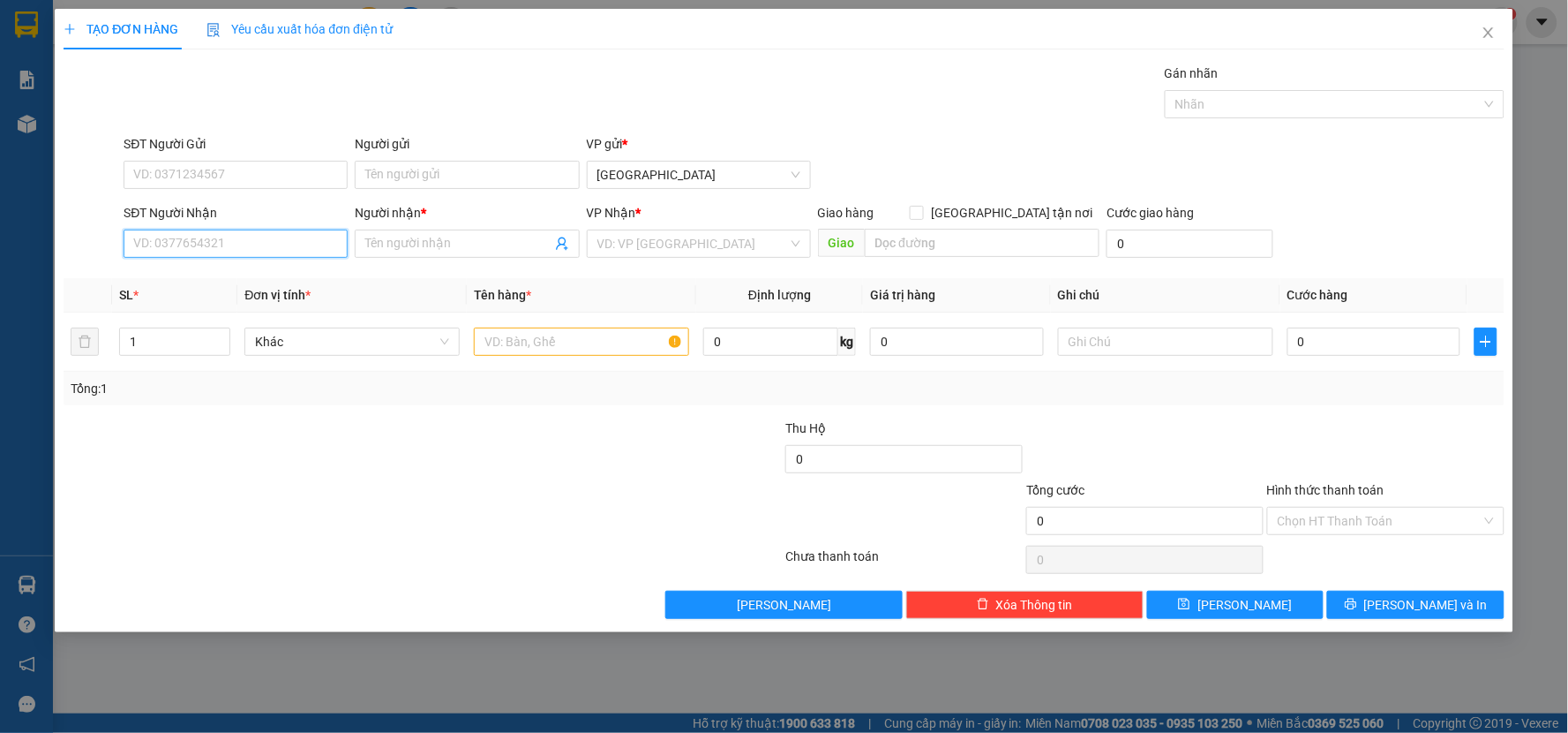
click at [173, 253] on input "SĐT Người Nhận" at bounding box center [235, 244] width 224 height 28
type input "3"
type input "6TI"
drag, startPoint x: 139, startPoint y: 245, endPoint x: 37, endPoint y: 222, distance: 104.6
click at [28, 220] on div "TẠO ĐƠN HÀNG Yêu cầu xuất hóa đơn điện tử Transit Pickup Surcharge Ids Transit …" at bounding box center [784, 366] width 1568 height 733
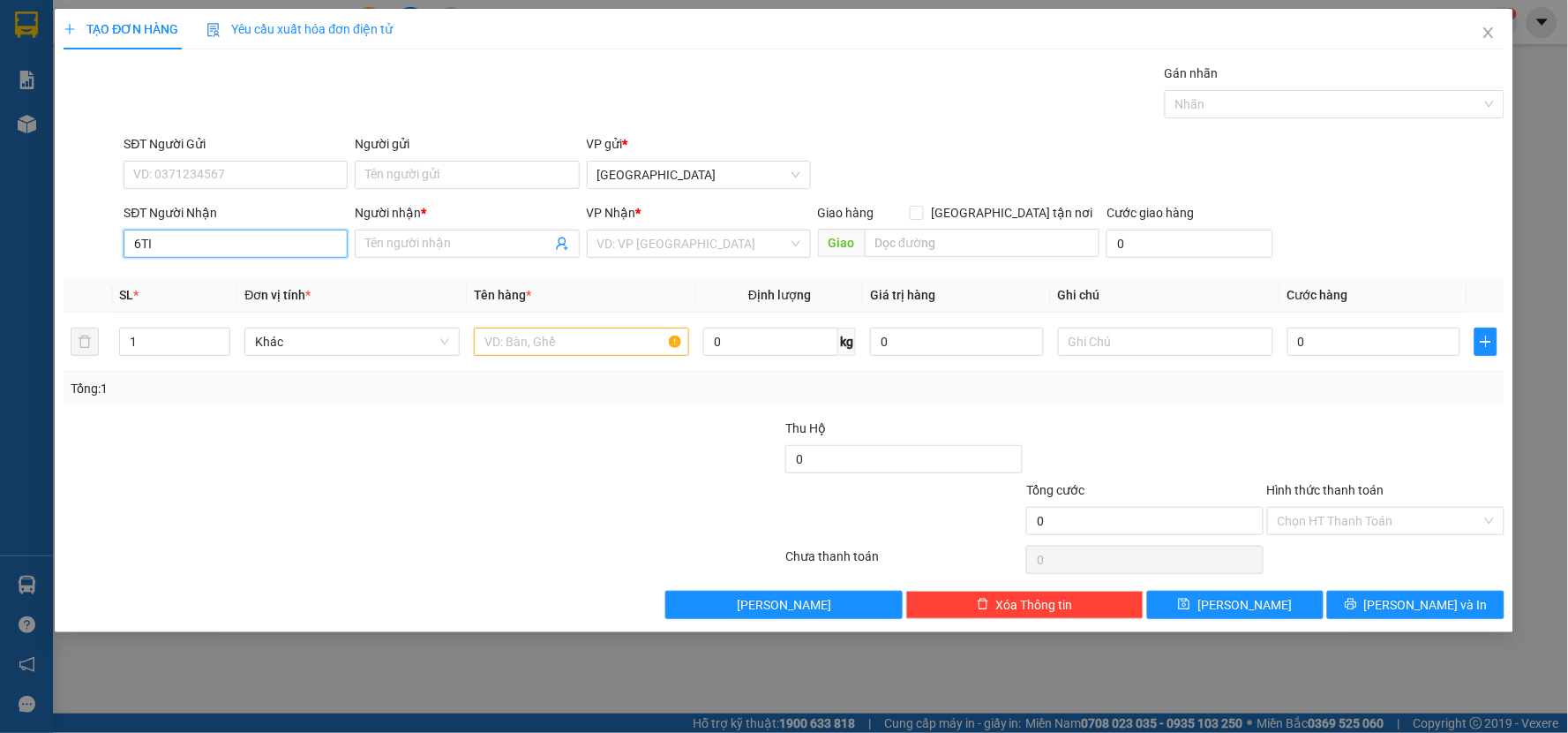
drag, startPoint x: 167, startPoint y: 244, endPoint x: 73, endPoint y: 233, distance: 94.6
click at [73, 233] on div "SĐT Người Nhận 6TI 6TI Người nhận * Tên người nhận VP Nhận * VD: VP Sài Gòn Gia…" at bounding box center [783, 233] width 1444 height 61
click at [468, 247] on input "Người nhận *" at bounding box center [458, 243] width 185 height 20
type input "3"
type input "6 TÀI"
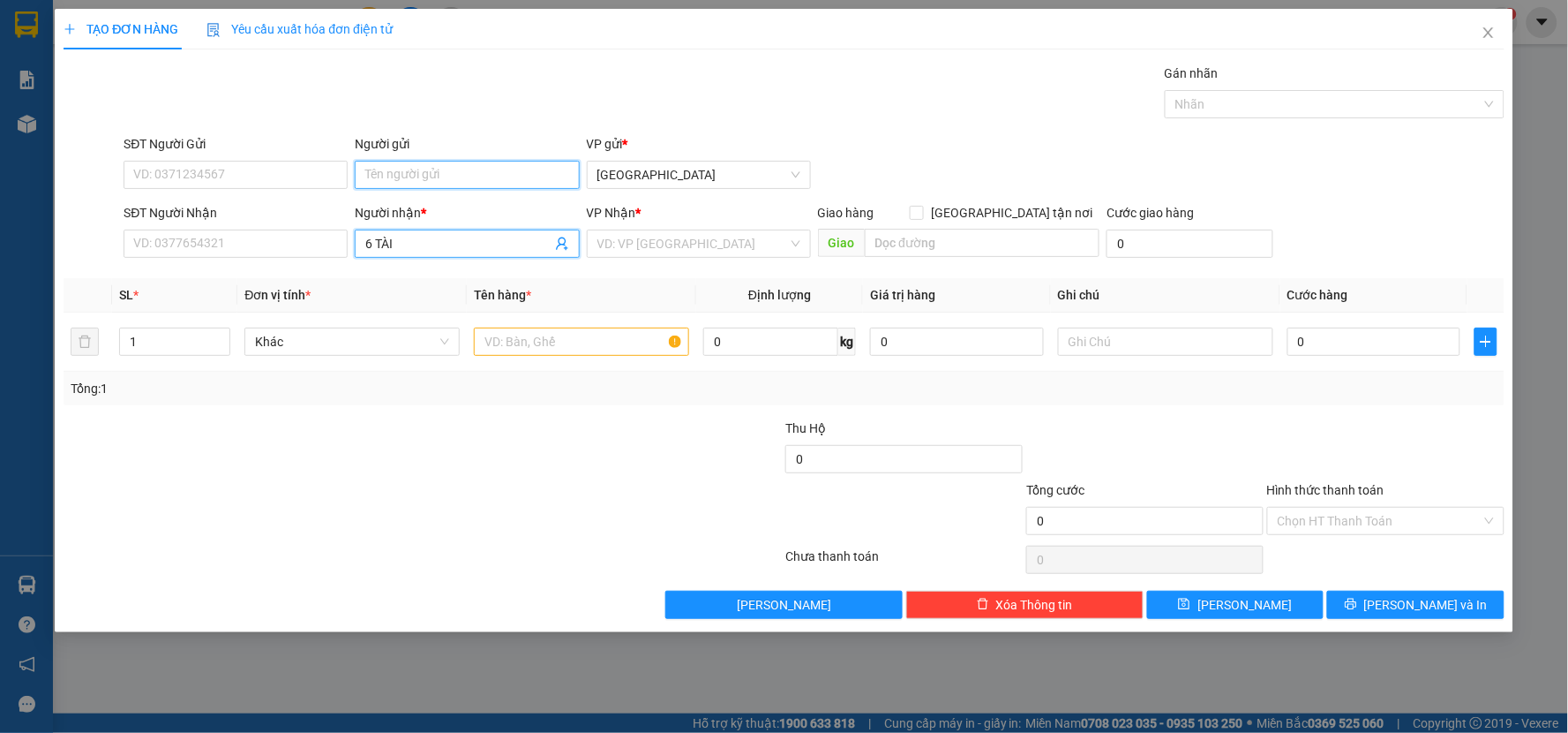
click at [404, 185] on input "Người gửi" at bounding box center [466, 175] width 224 height 28
click at [668, 247] on input "search" at bounding box center [692, 244] width 191 height 26
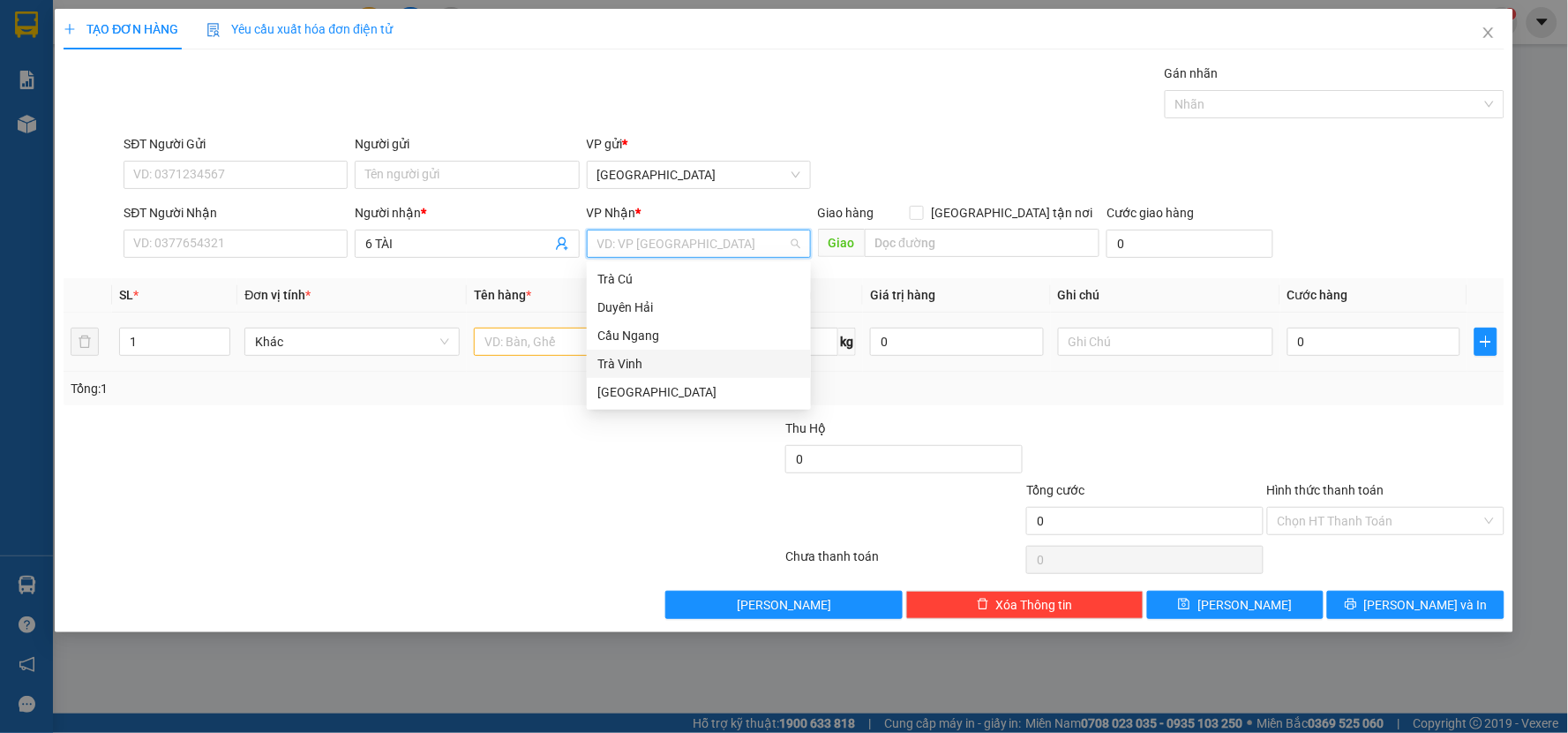
click at [624, 363] on div "Trà Vinh" at bounding box center [698, 363] width 203 height 20
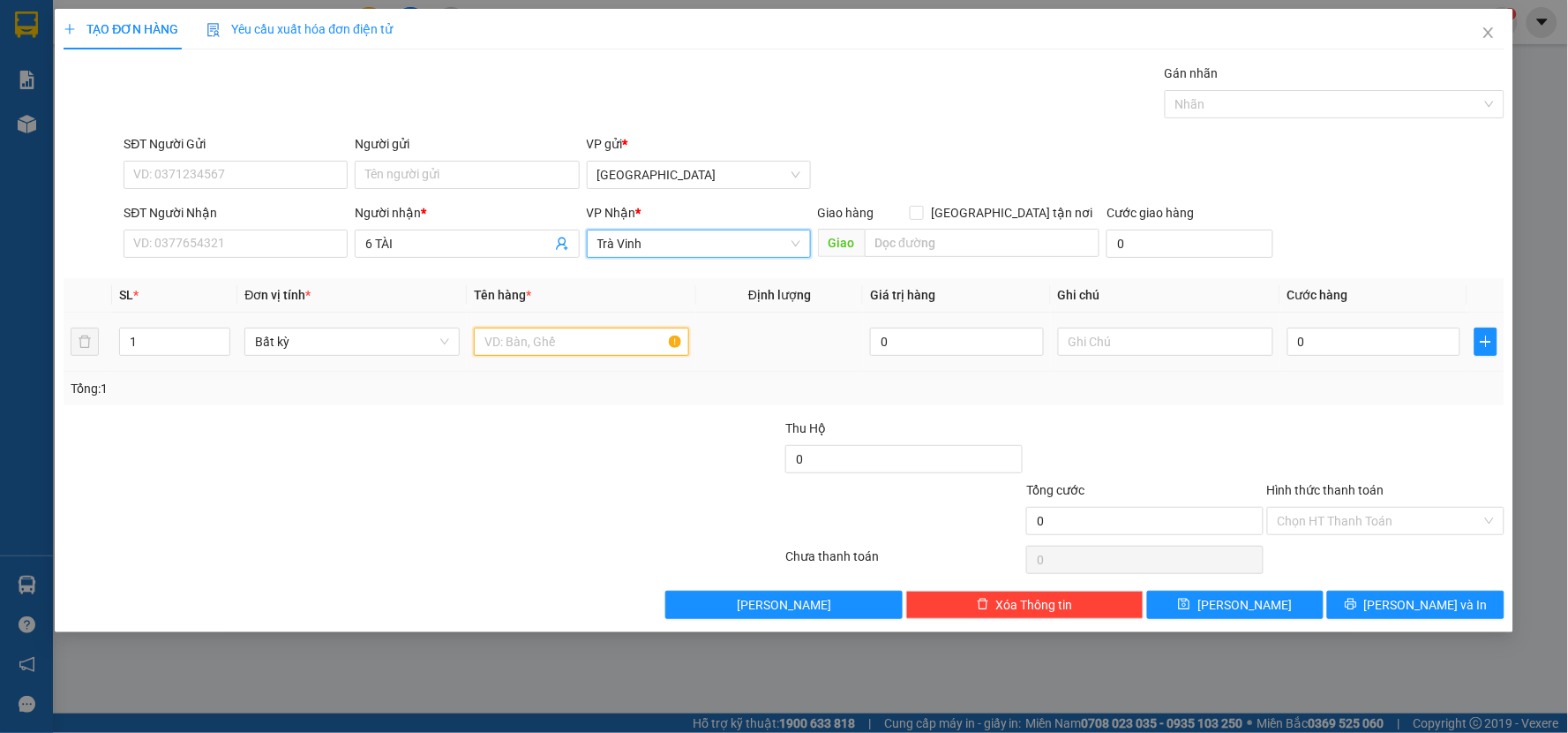
click at [565, 339] on input "text" at bounding box center [582, 341] width 216 height 28
click at [218, 335] on icon "up" at bounding box center [220, 338] width 7 height 7
type input "5"
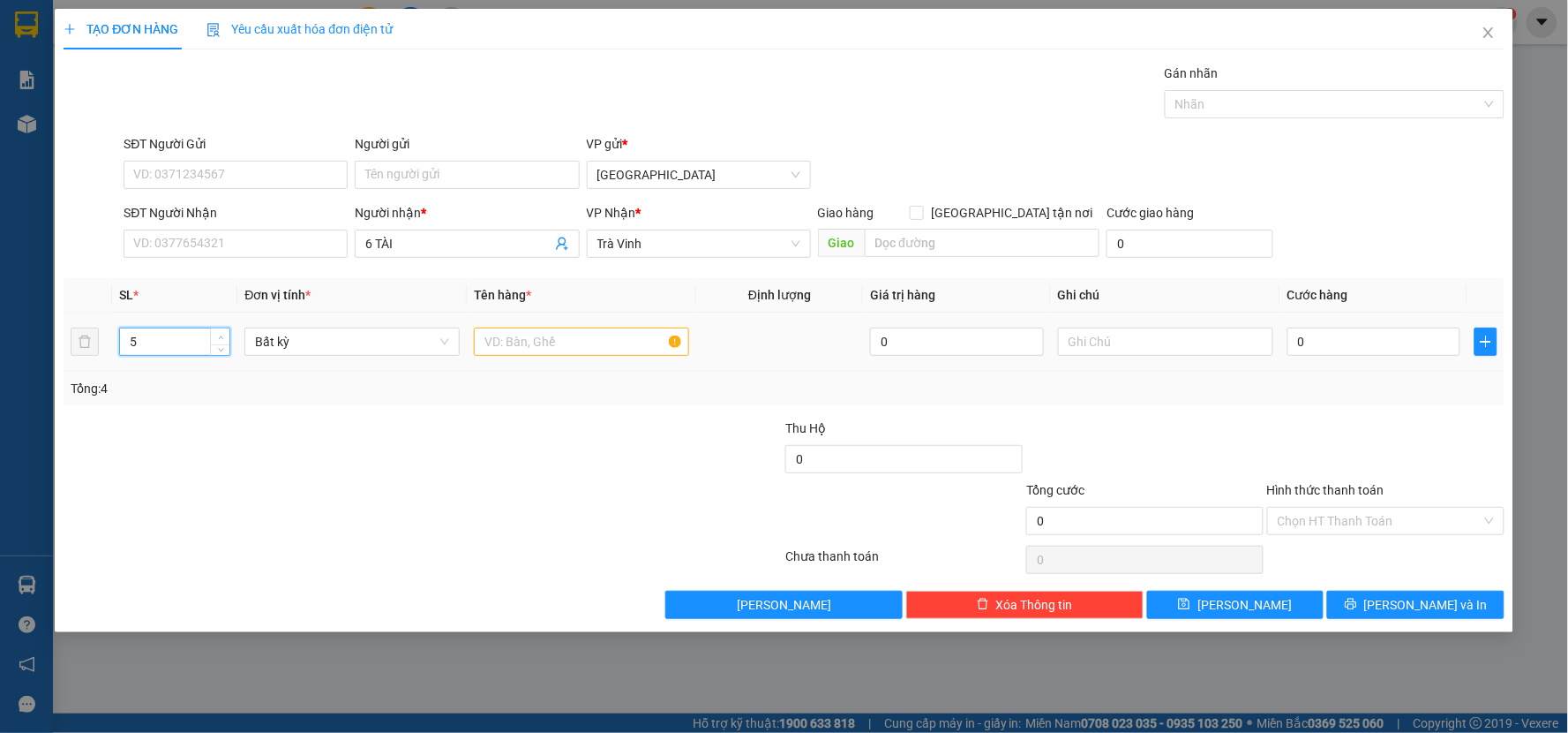
click at [218, 335] on icon "up" at bounding box center [220, 338] width 7 height 7
click at [491, 347] on input "text" at bounding box center [582, 341] width 216 height 28
type input "THÙNG BÔNG"
click at [1356, 352] on input "0" at bounding box center [1374, 341] width 174 height 28
type input "2"
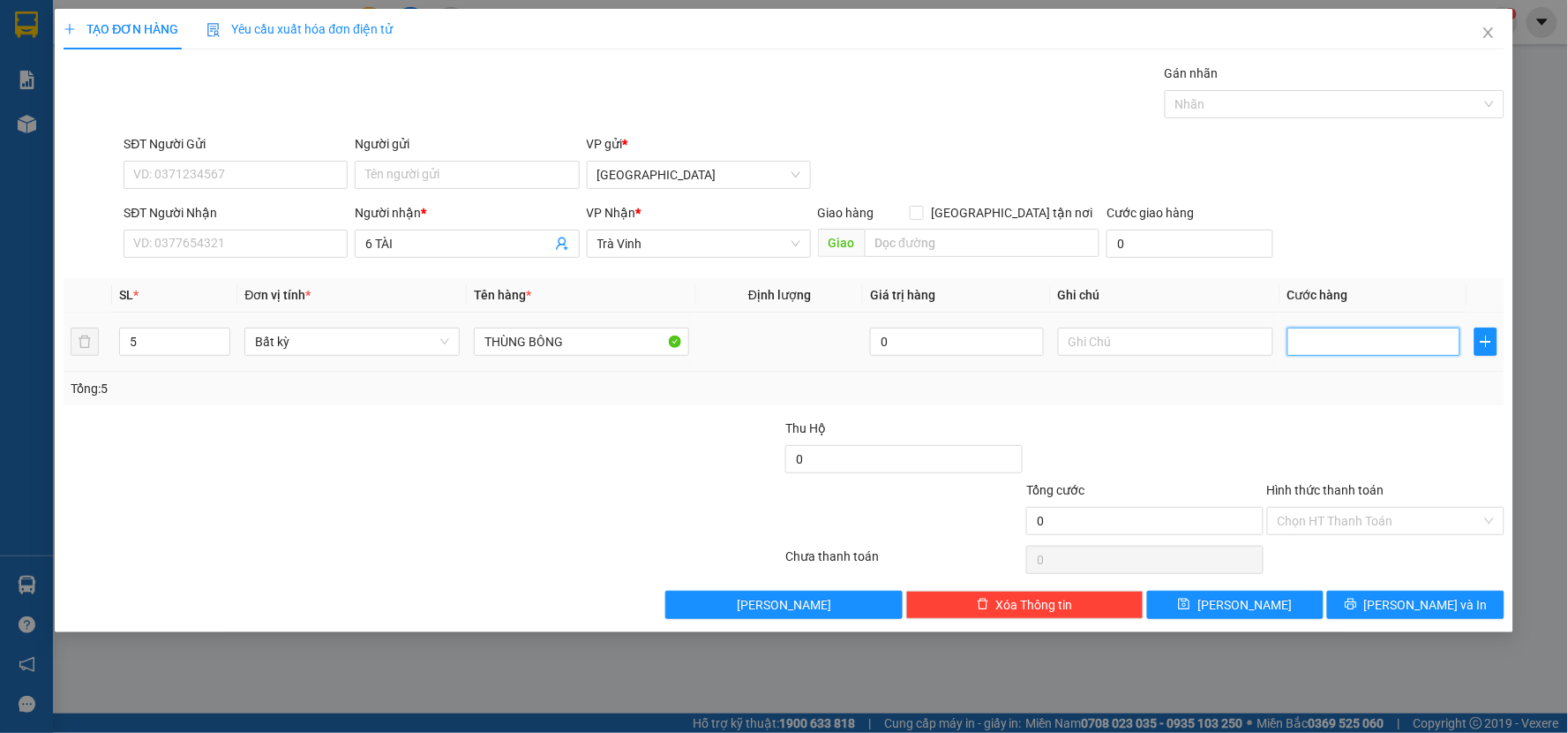
type input "2"
type input "20"
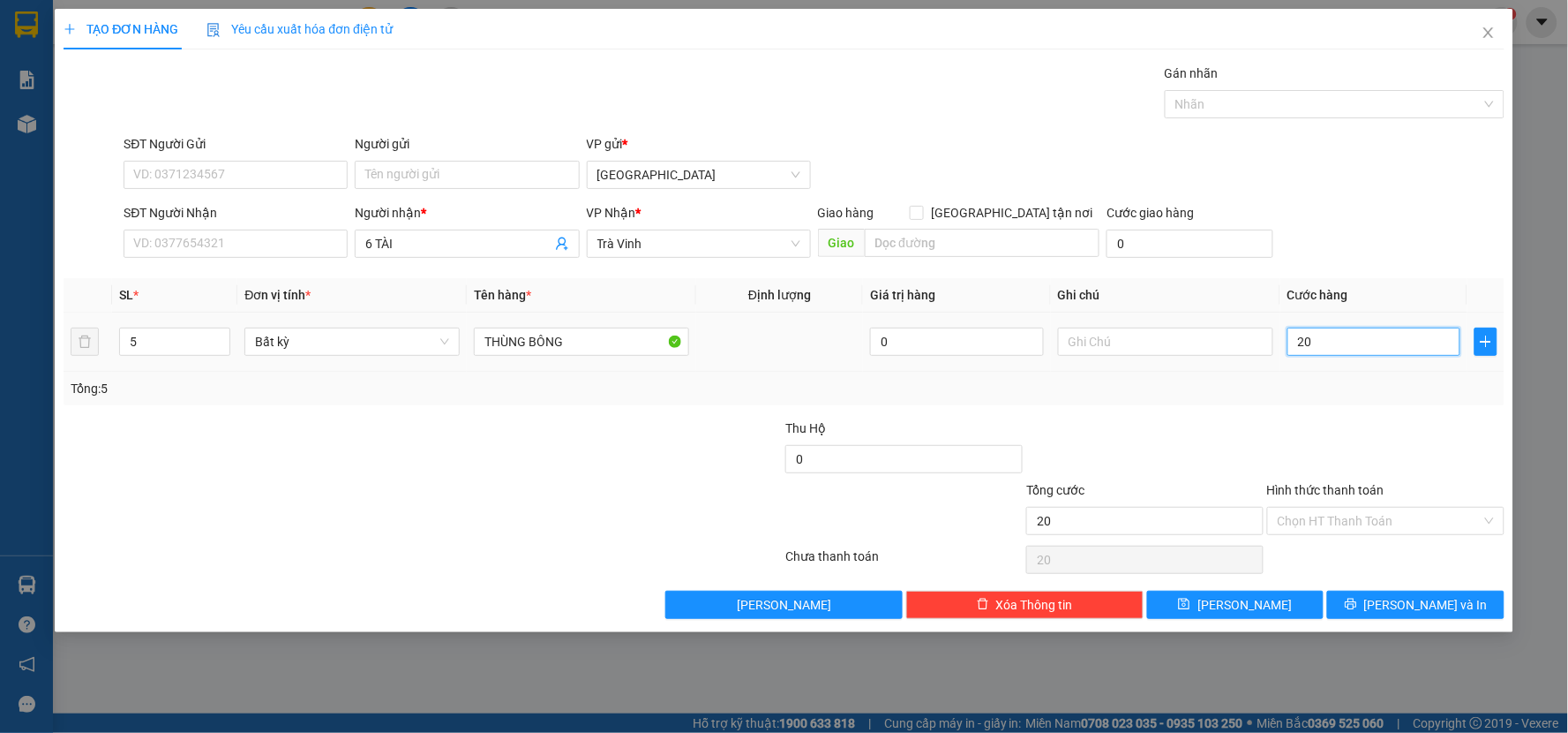
type input "200"
click at [1328, 415] on div "Transit Pickup Surcharge Ids Transit Deliver Surcharge Ids Transit Deliver Surc…" at bounding box center [783, 340] width 1441 height 555
type input "200.000"
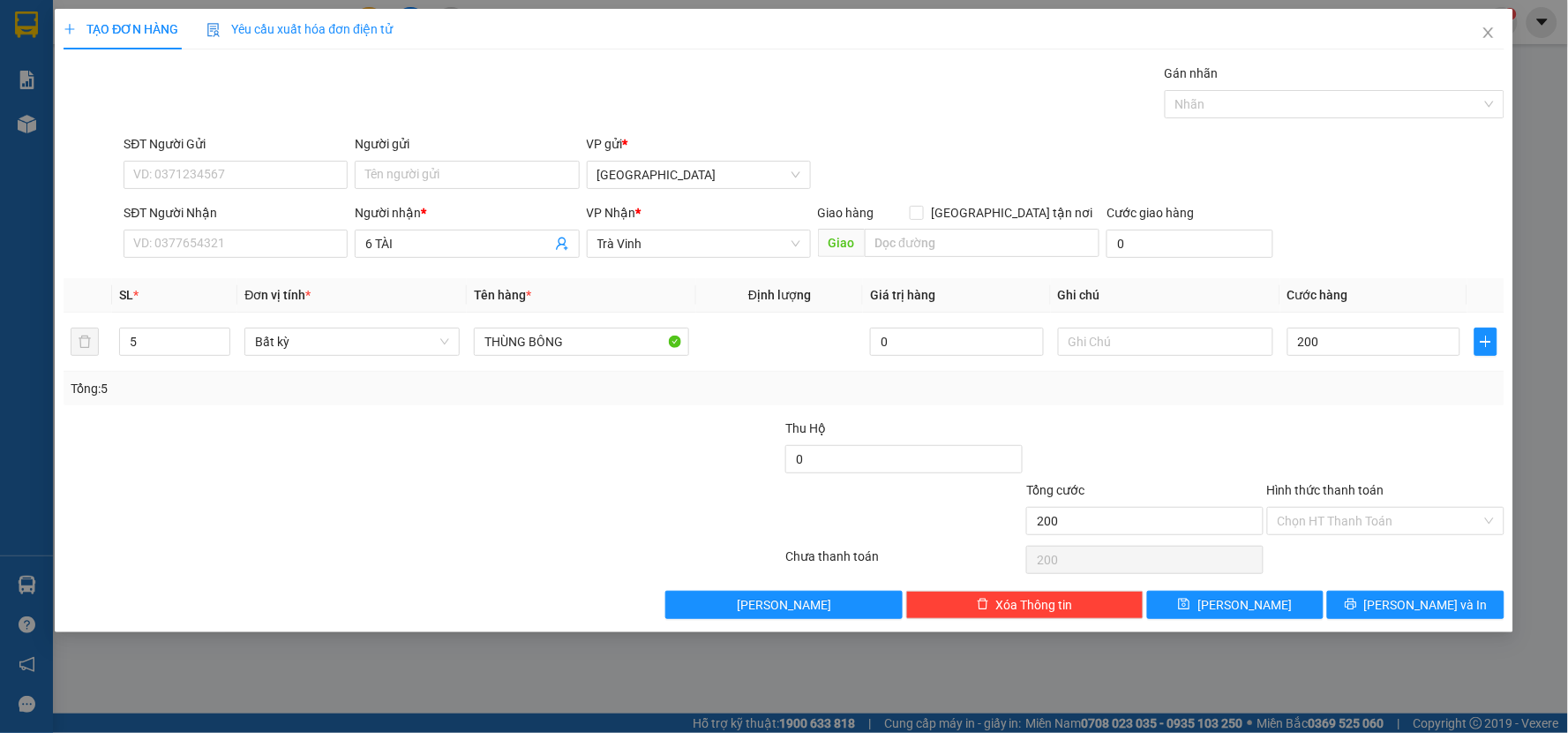
type input "200.000"
click at [1380, 604] on button "[PERSON_NAME] và In" at bounding box center [1415, 605] width 178 height 28
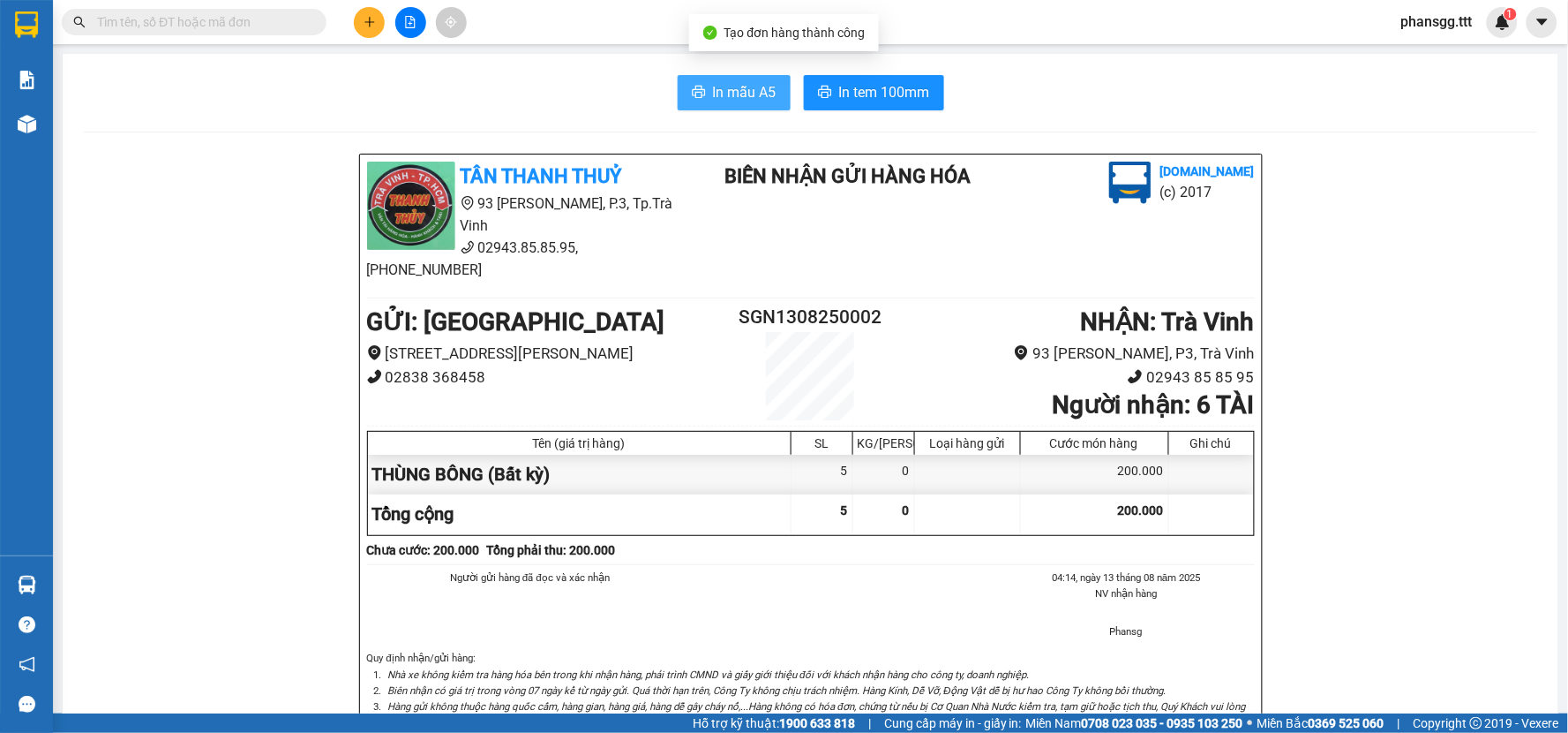
click at [713, 89] on span "In mẫu A5" at bounding box center [745, 92] width 63 height 22
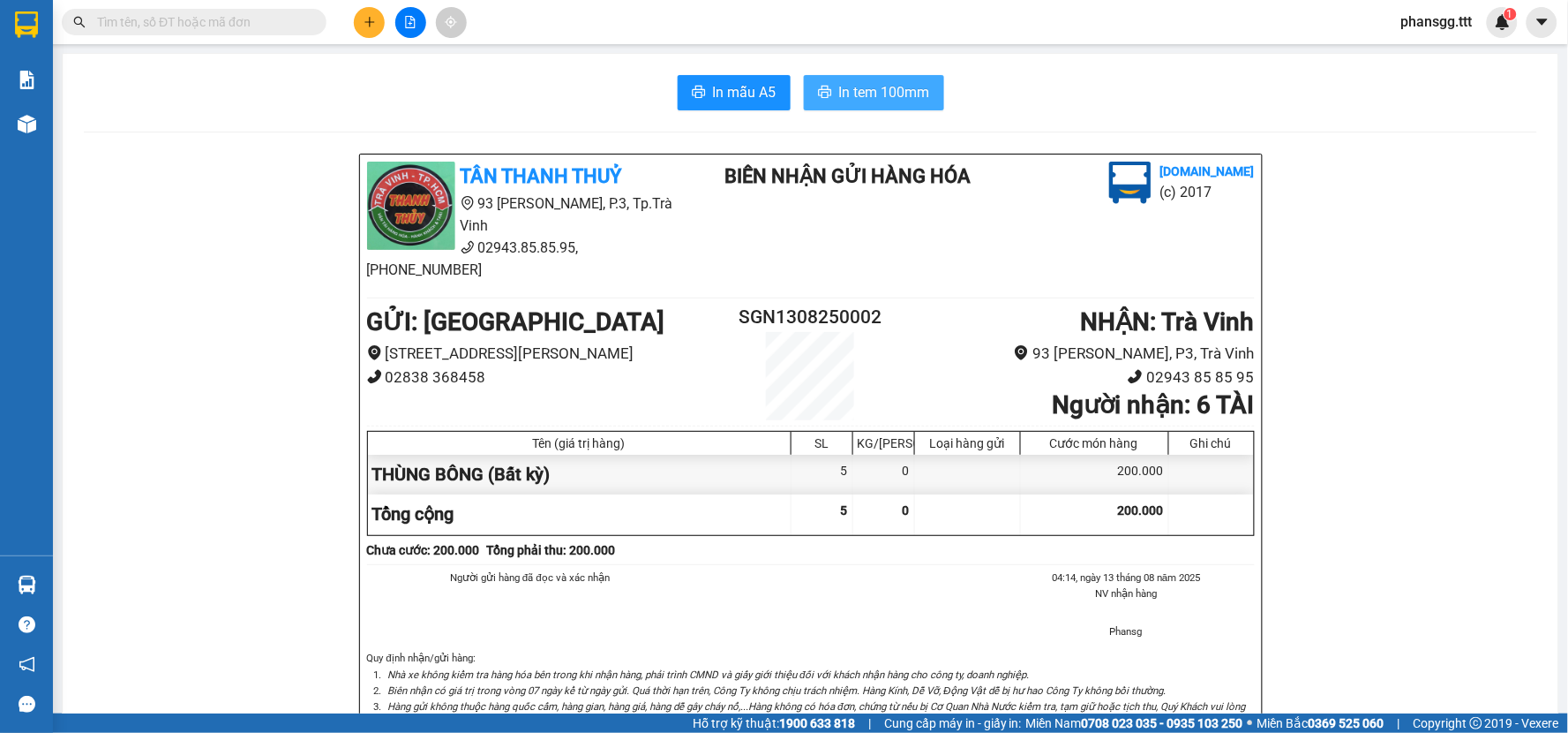
click at [839, 101] on span "In tem 100mm" at bounding box center [884, 92] width 91 height 22
click at [406, 27] on icon "file-add" at bounding box center [410, 21] width 9 height 12
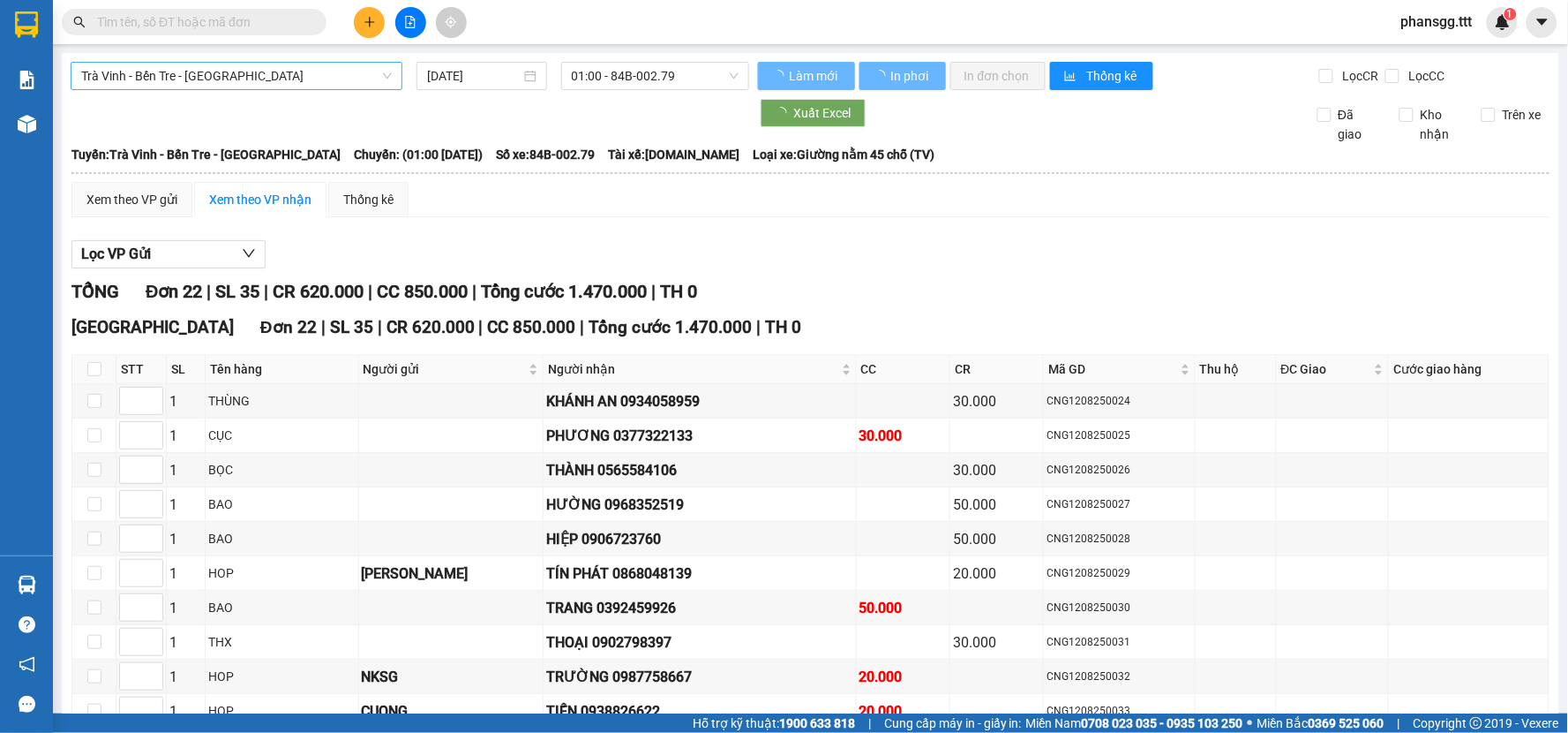
click at [221, 83] on span "Trà Vinh - Bến Tre - Sài Gòn" at bounding box center [236, 75] width 311 height 26
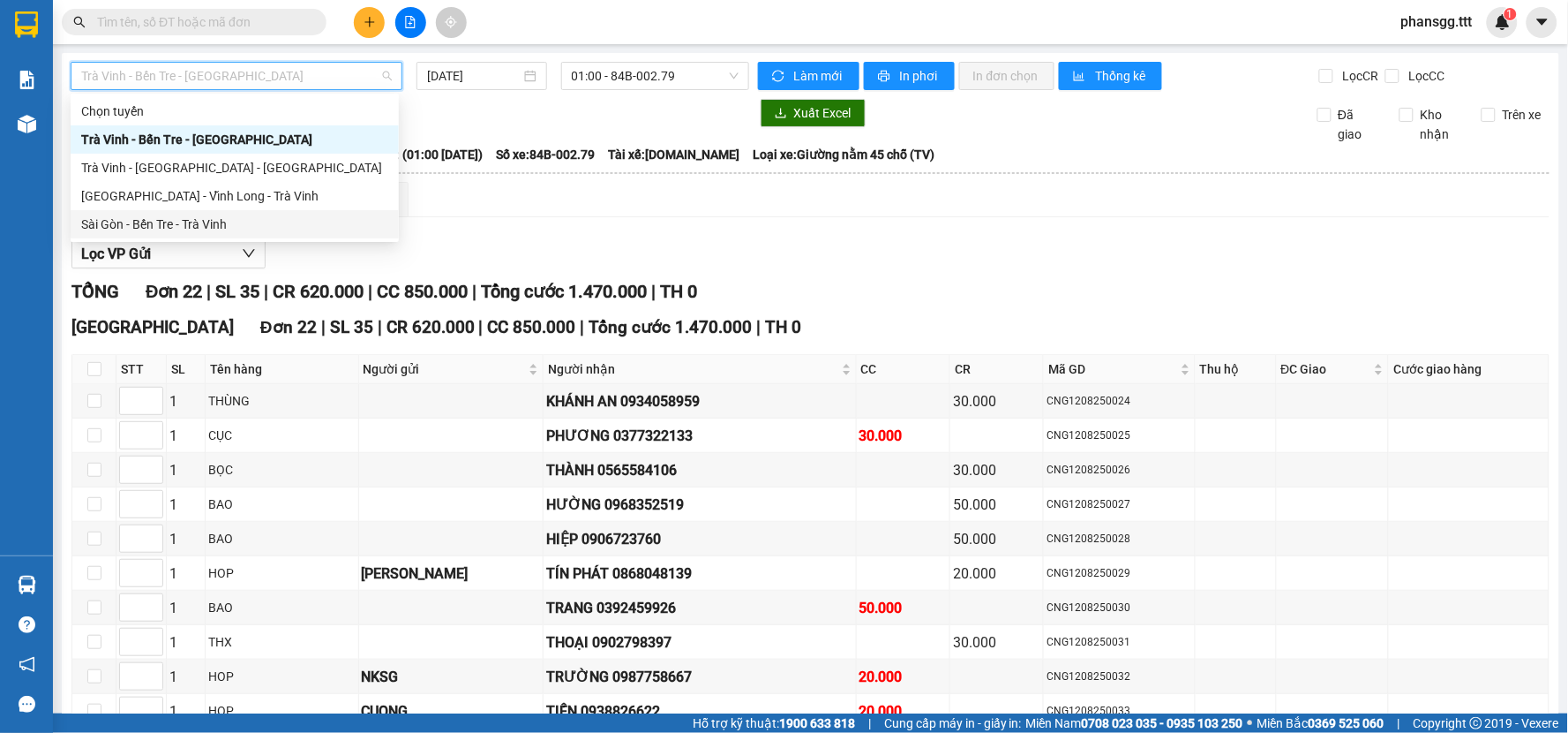
click at [174, 223] on div "Sài Gòn - Bến Tre - Trà Vinh" at bounding box center [234, 224] width 307 height 20
type input "13/08/2025"
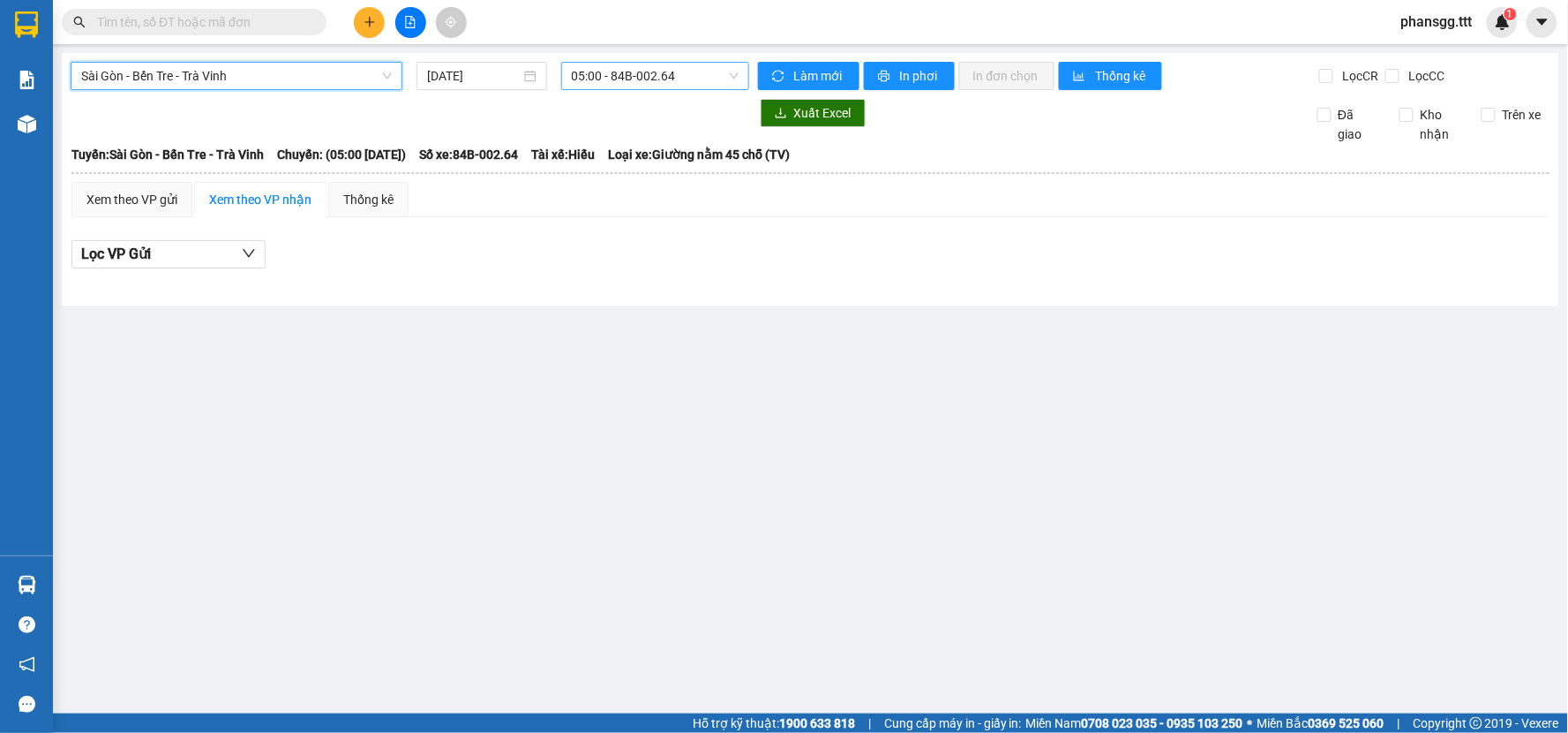
drag, startPoint x: 615, startPoint y: 65, endPoint x: 610, endPoint y: 77, distance: 13.0
click at [614, 66] on span "05:00 - 84B-002.64" at bounding box center [655, 75] width 166 height 26
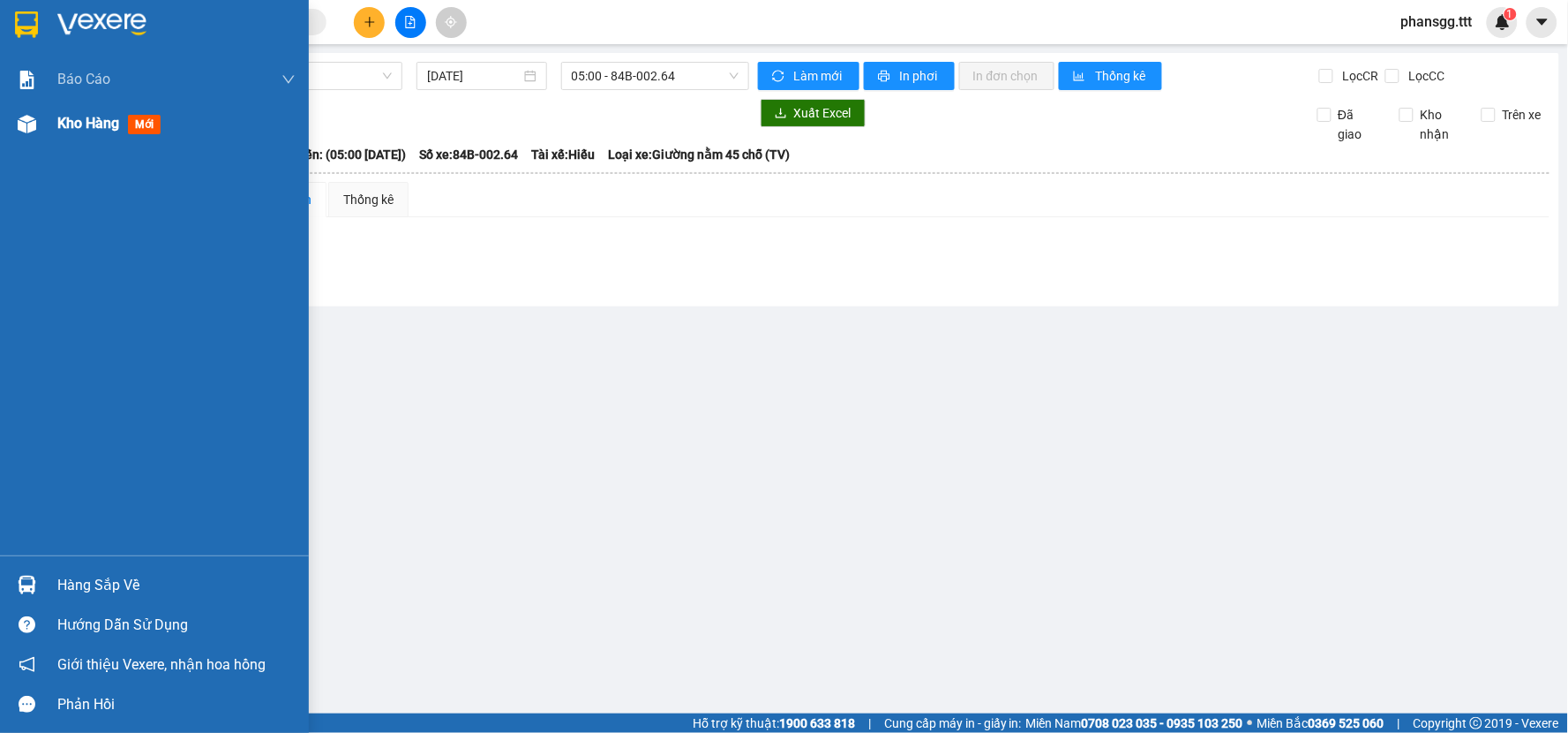
click at [40, 104] on div "Kho hàng mới" at bounding box center [154, 123] width 309 height 44
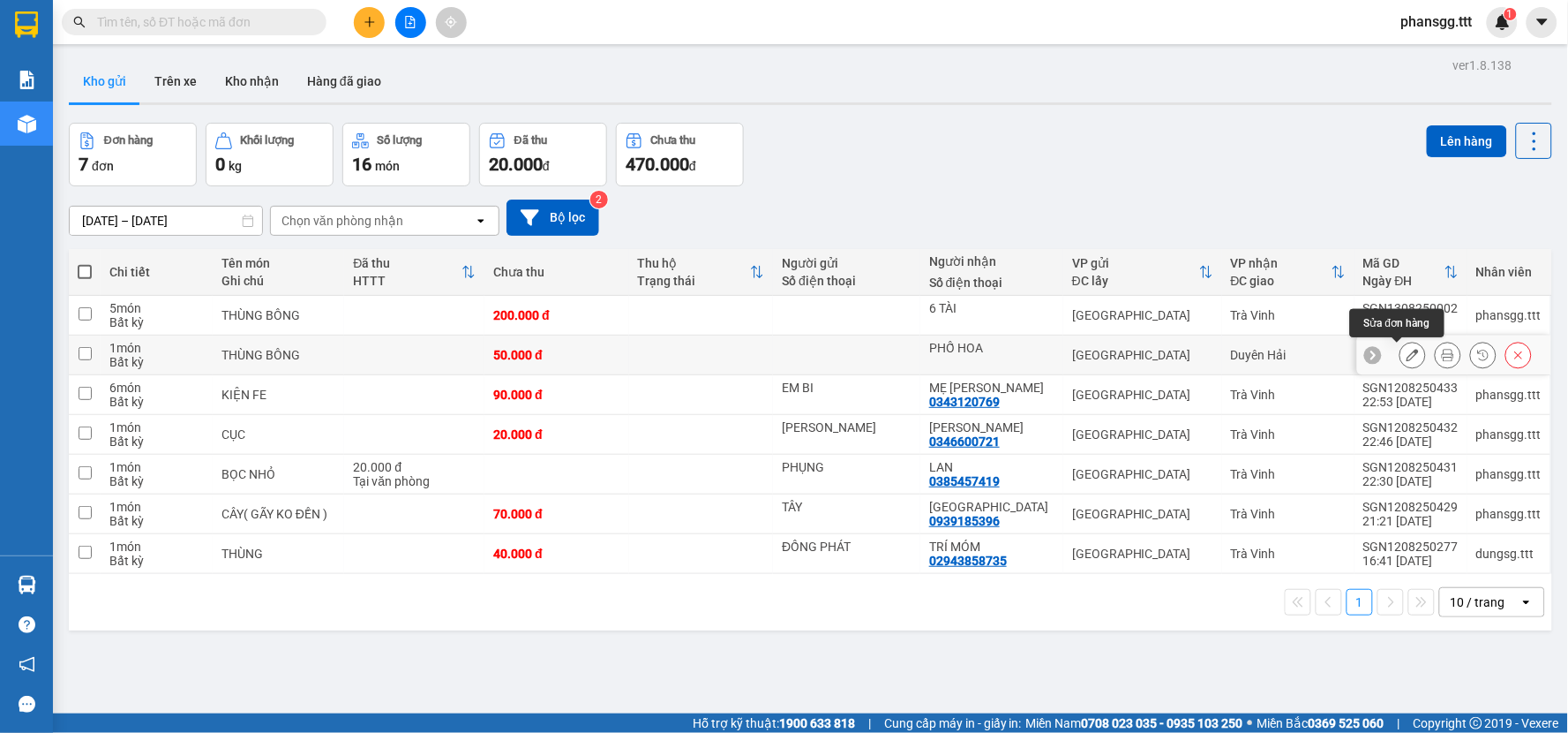
click at [1406, 351] on icon at bounding box center [1412, 354] width 12 height 12
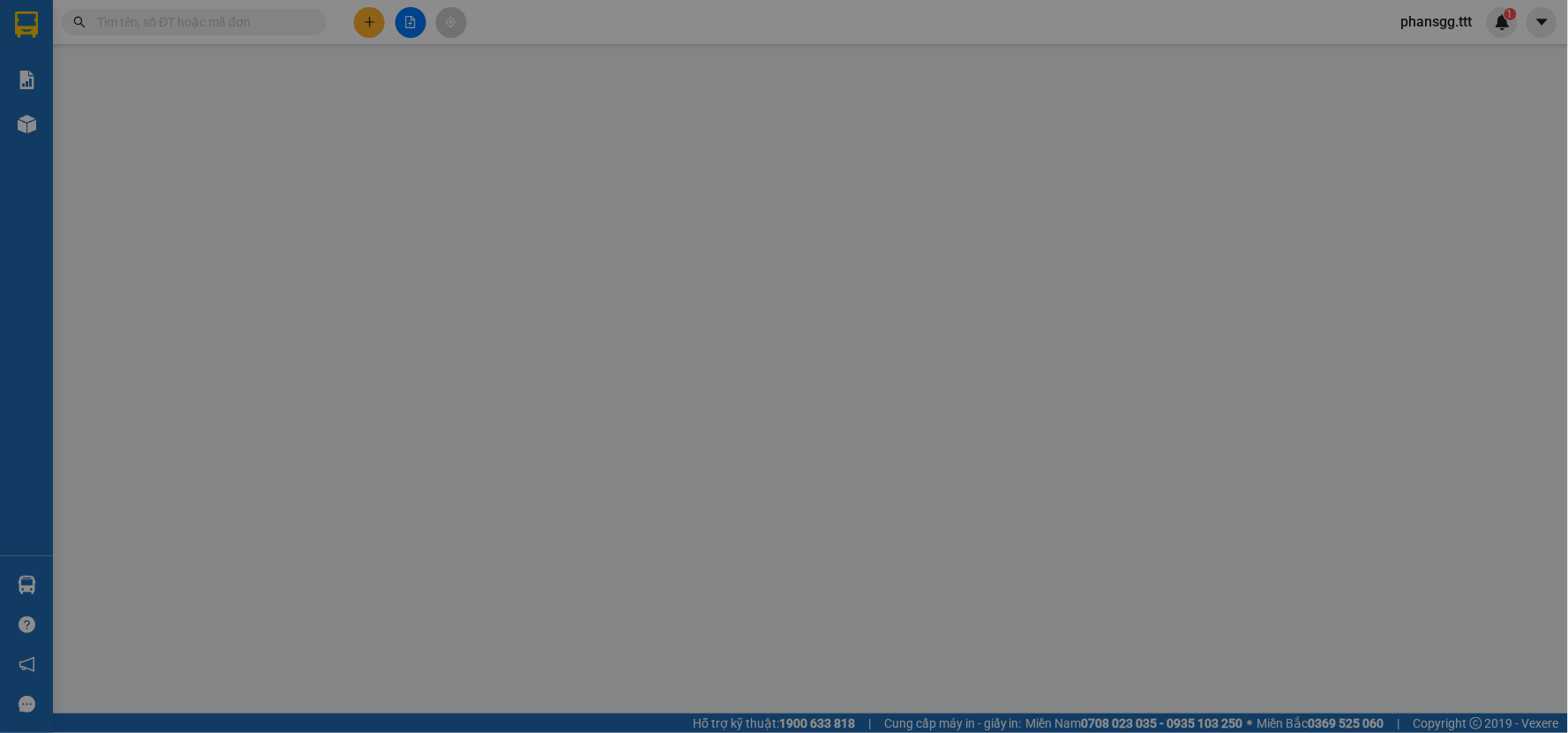
type input "PHỐ HOA"
type input "50.000"
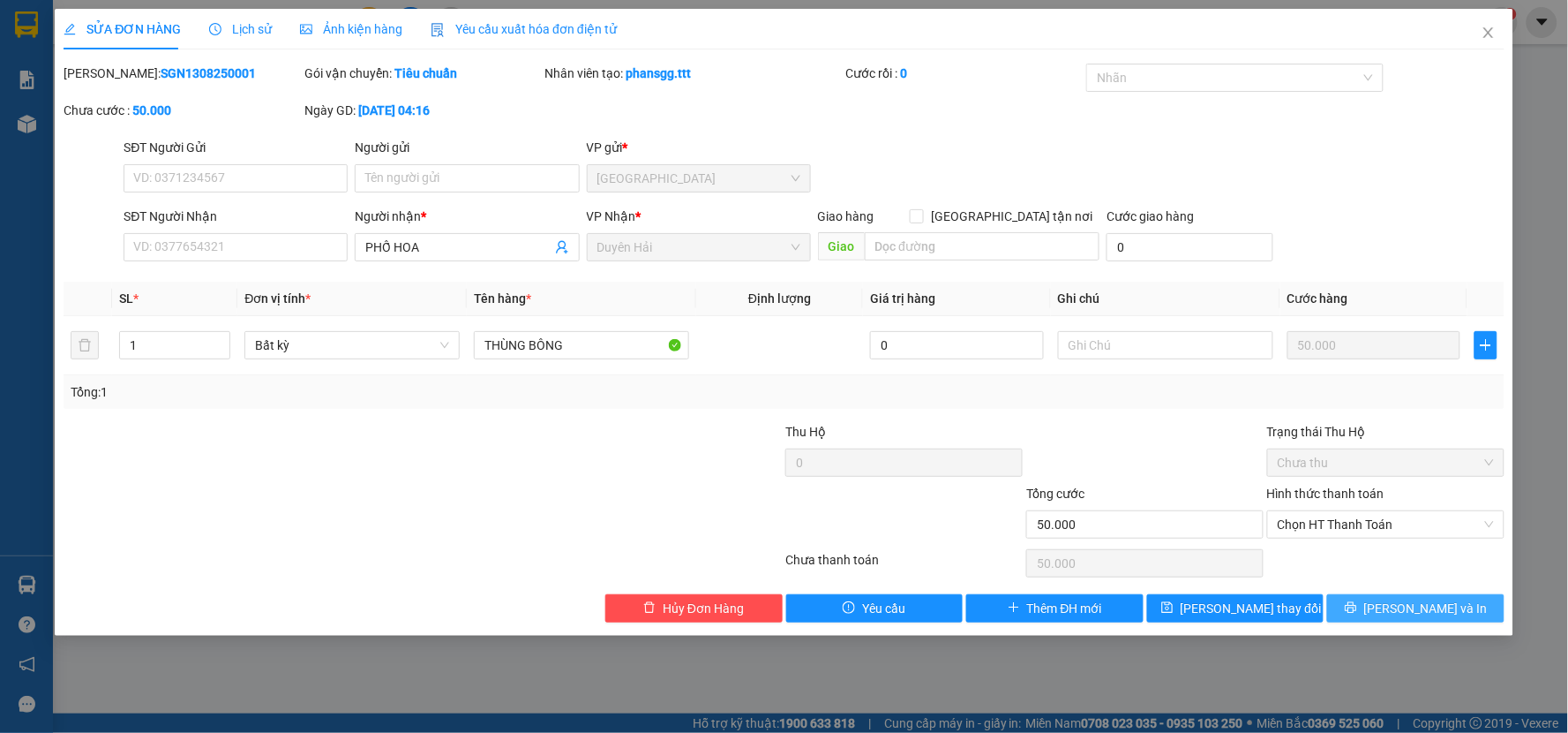
click at [1380, 603] on button "[PERSON_NAME] và In" at bounding box center [1415, 608] width 178 height 28
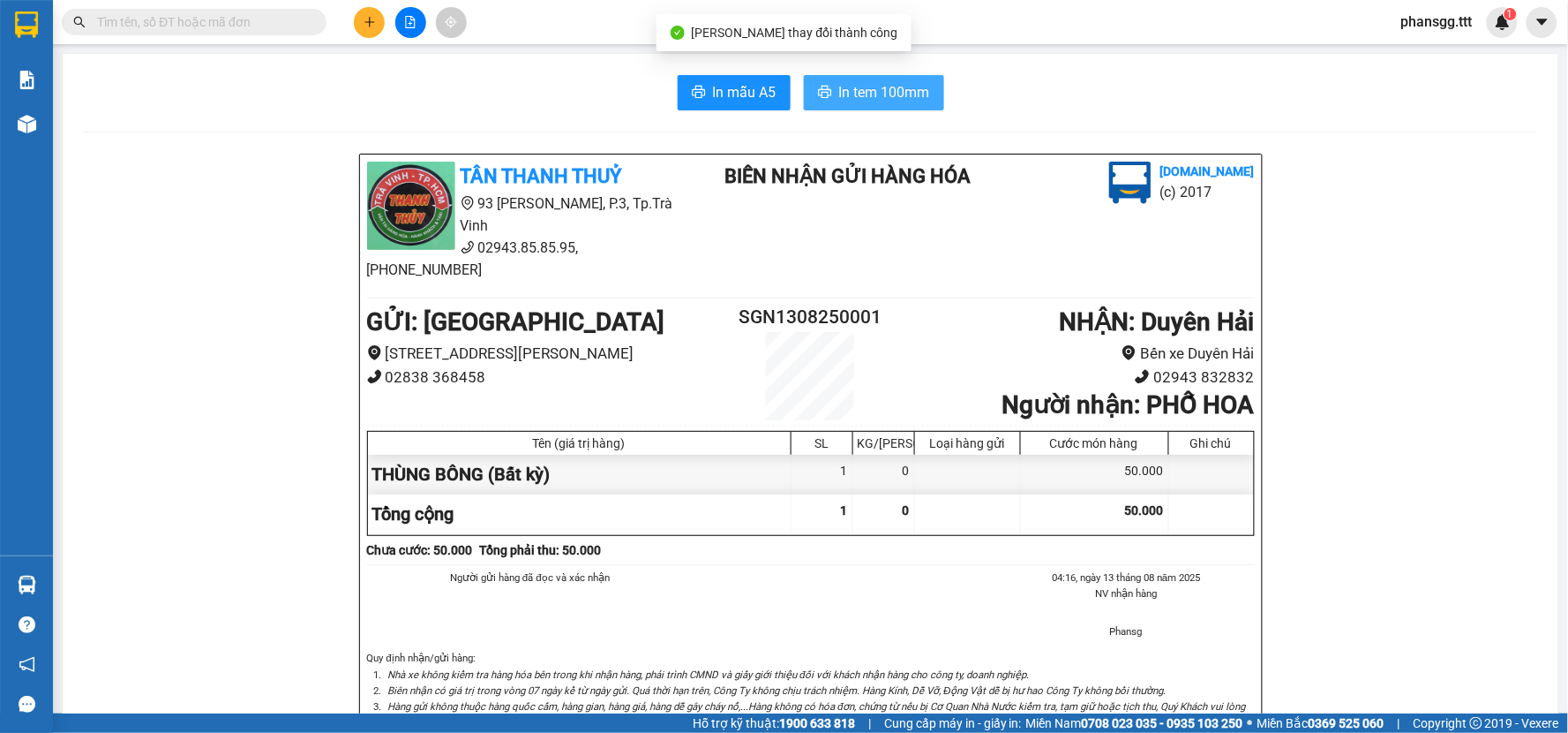
click at [823, 86] on button "In tem 100mm" at bounding box center [873, 93] width 140 height 35
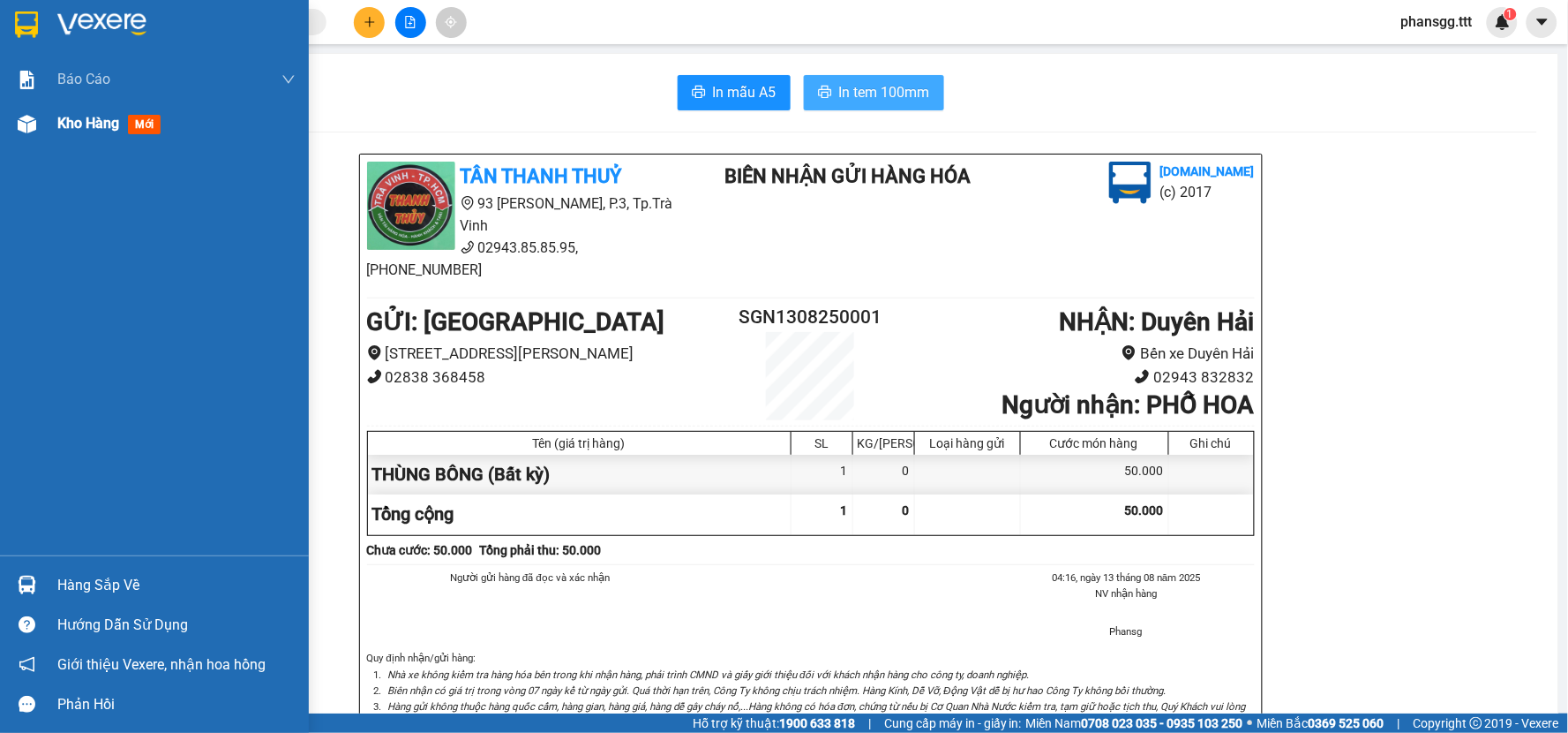
click at [110, 127] on span "Kho hàng" at bounding box center [88, 123] width 61 height 17
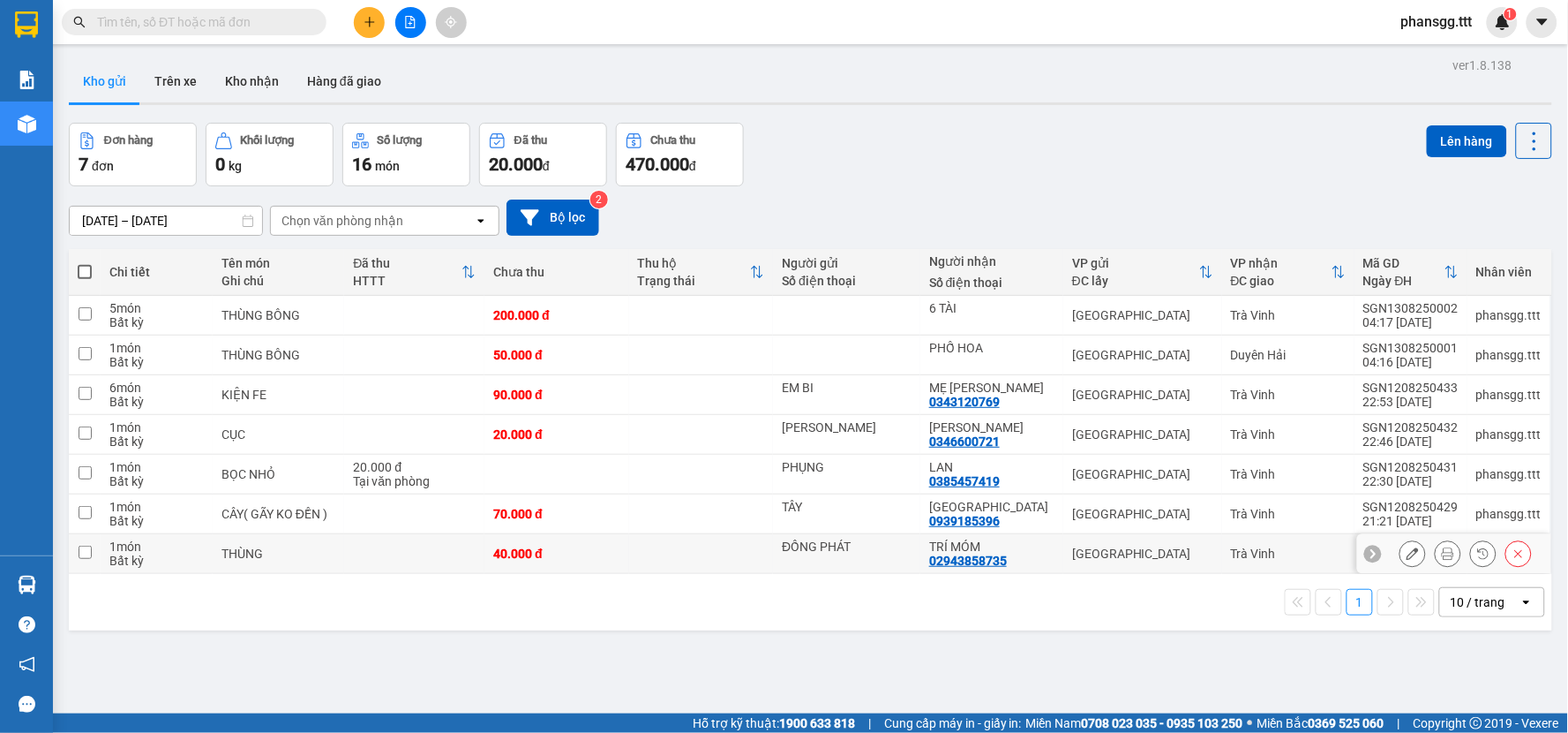
click at [93, 548] on td at bounding box center [85, 553] width 32 height 40
checkbox input "true"
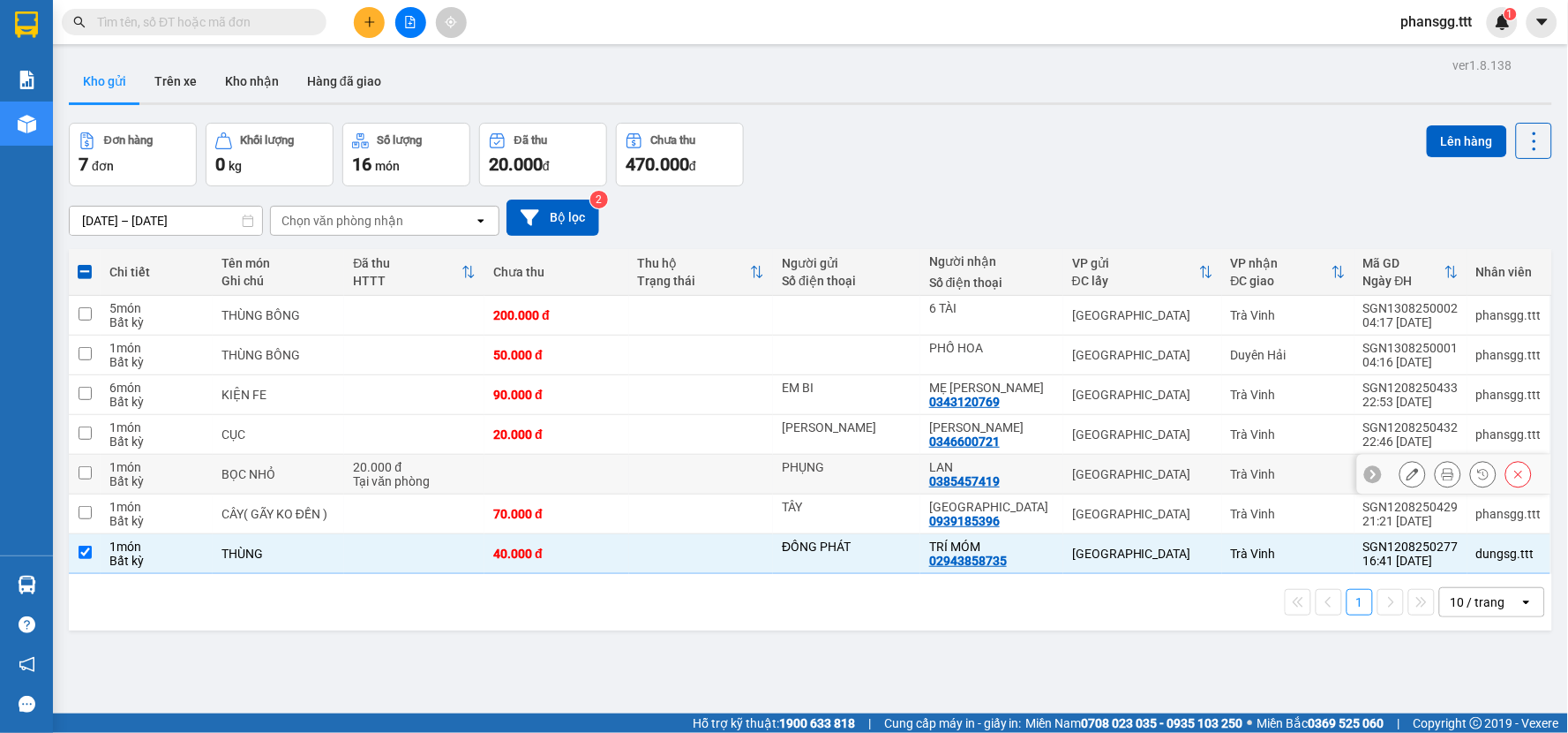
click at [86, 474] on input "checkbox" at bounding box center [85, 473] width 13 height 13
checkbox input "true"
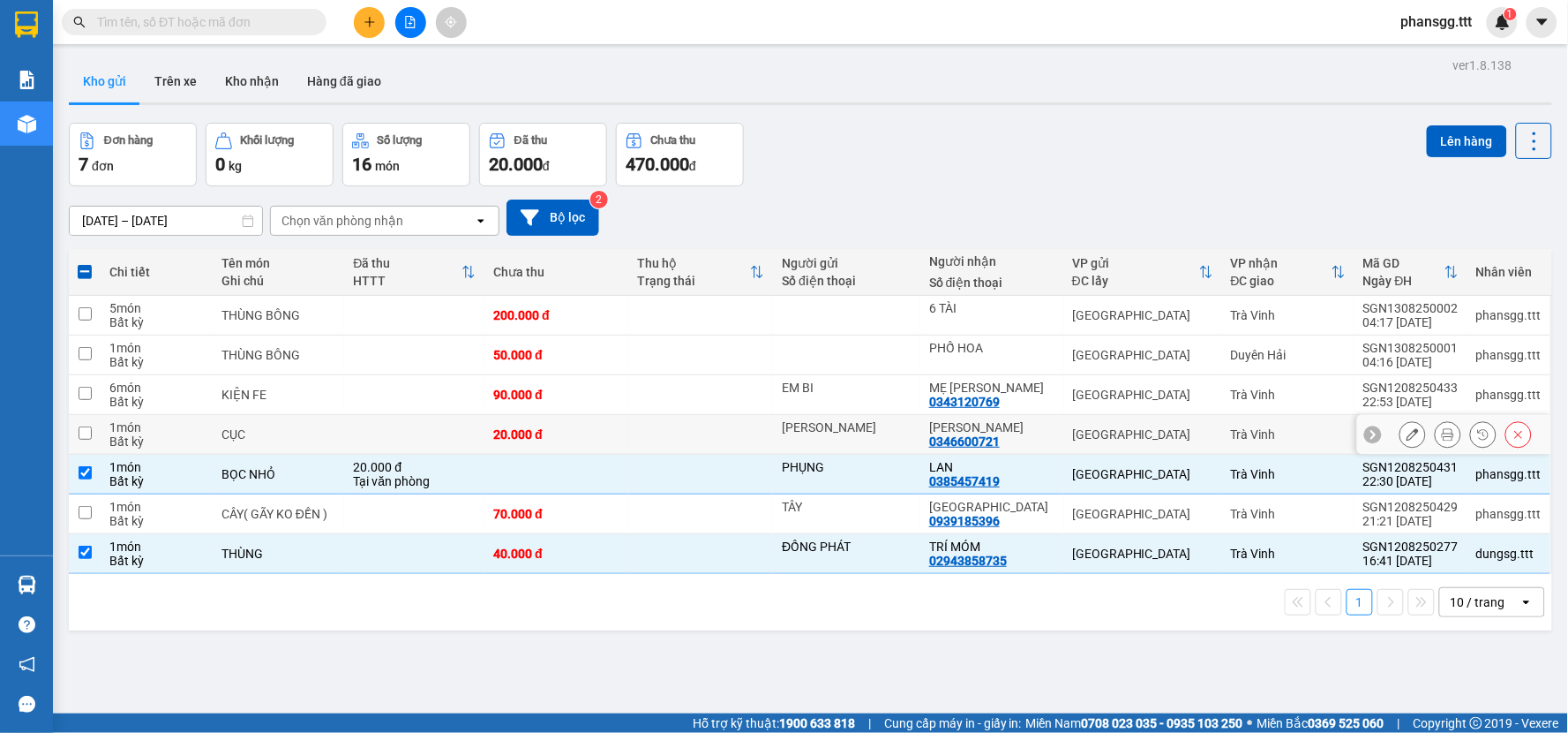
click at [89, 430] on input "checkbox" at bounding box center [85, 433] width 13 height 13
checkbox input "true"
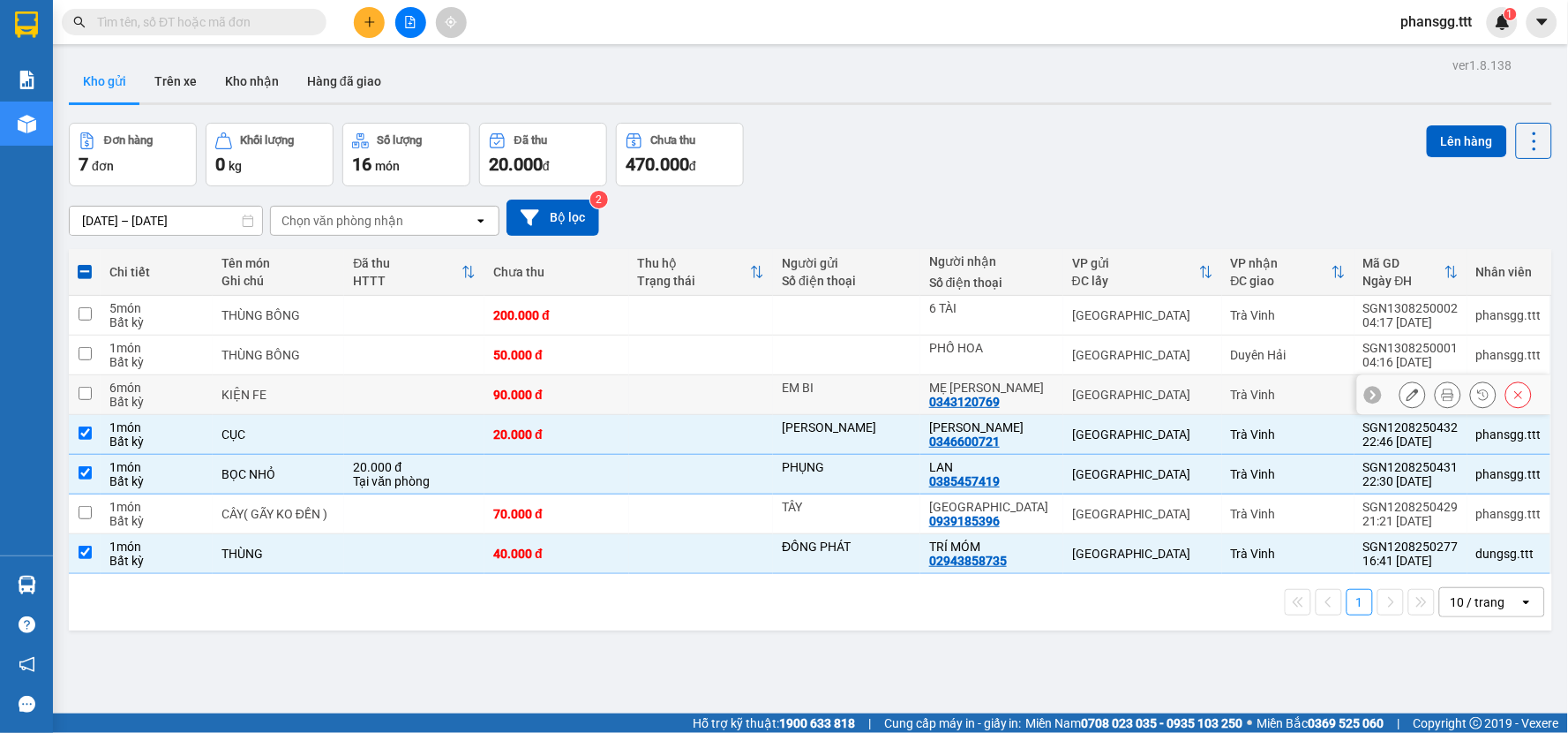
click at [83, 392] on input "checkbox" at bounding box center [85, 393] width 13 height 13
checkbox input "true"
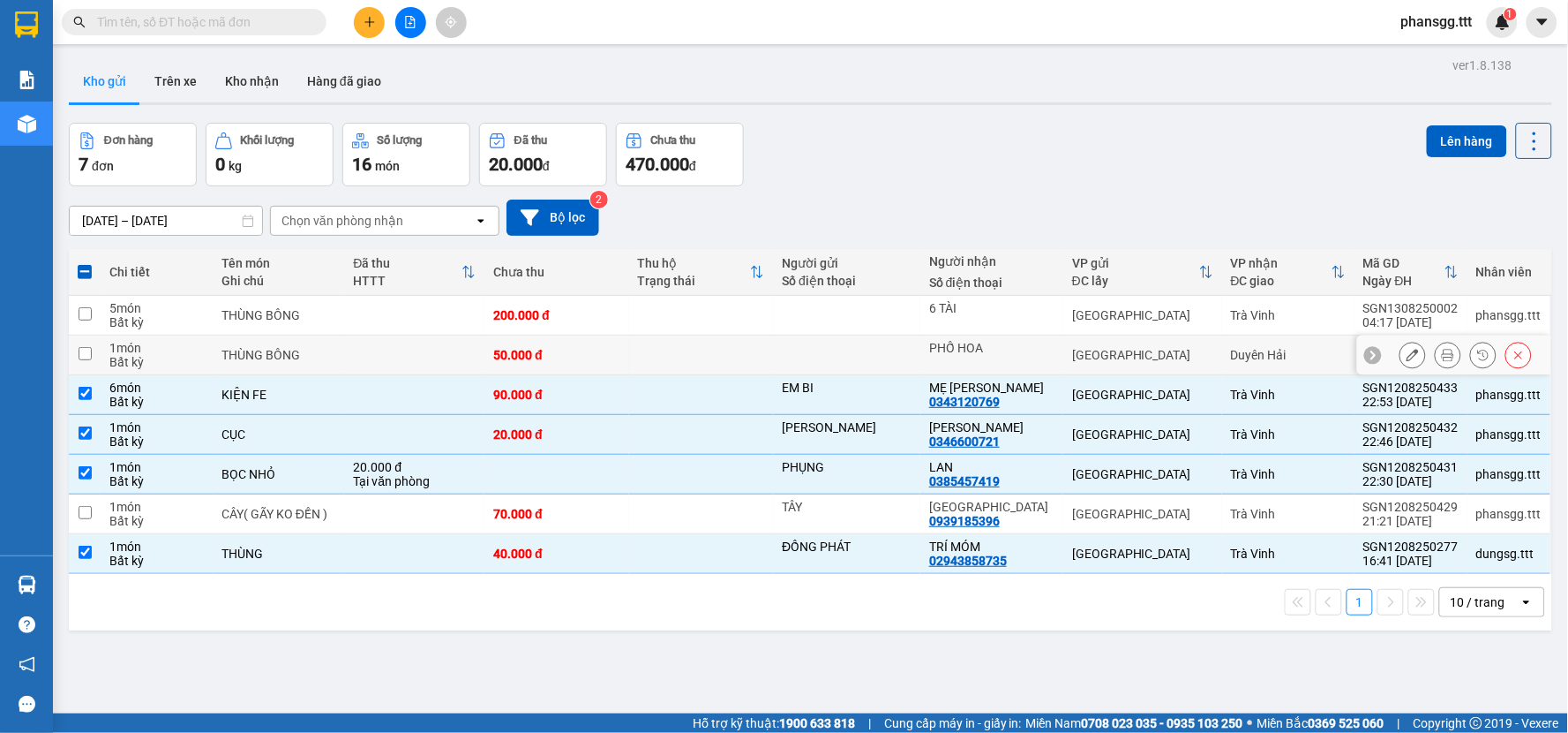
click at [83, 353] on input "checkbox" at bounding box center [85, 353] width 13 height 13
checkbox input "true"
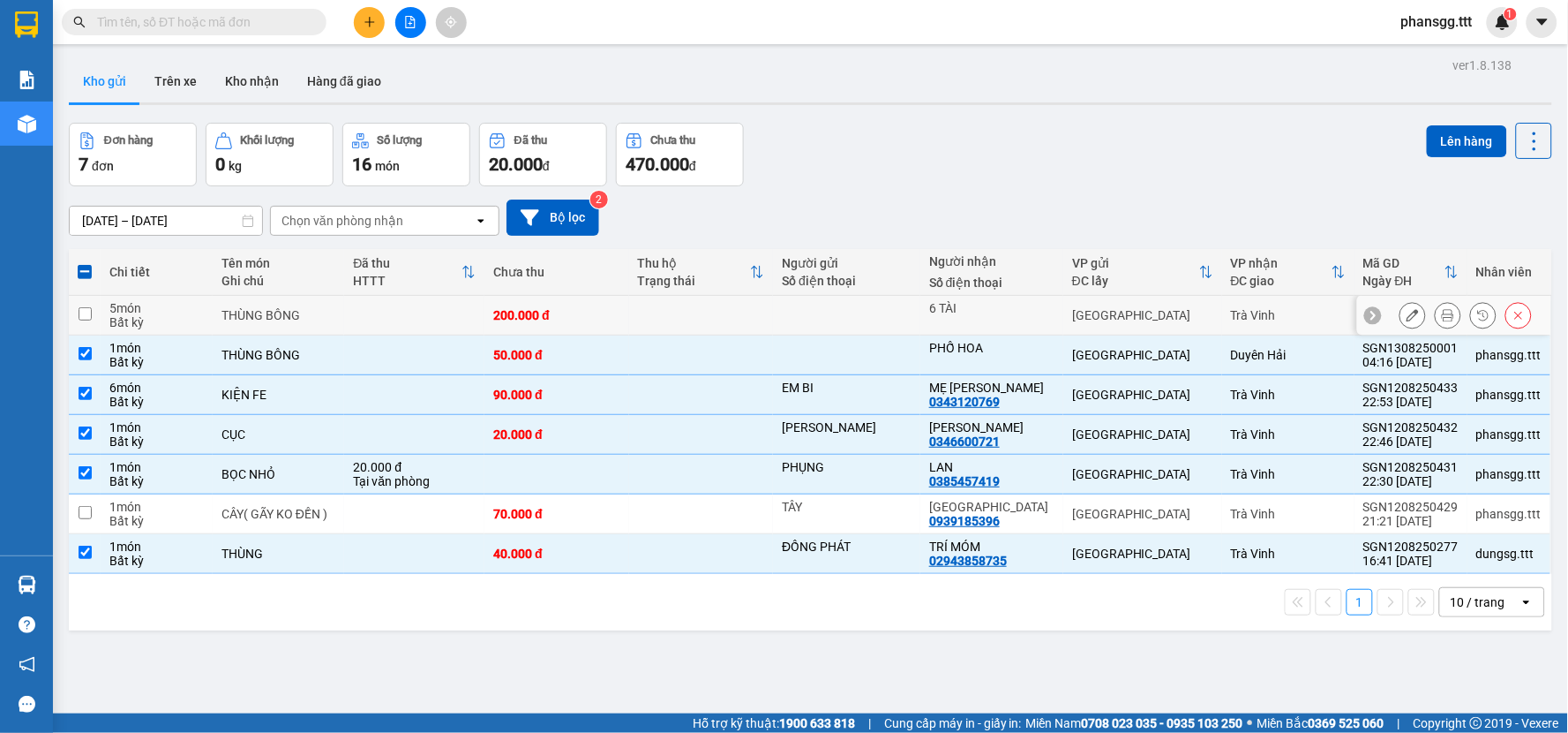
click at [82, 320] on input "checkbox" at bounding box center [85, 313] width 13 height 13
checkbox input "true"
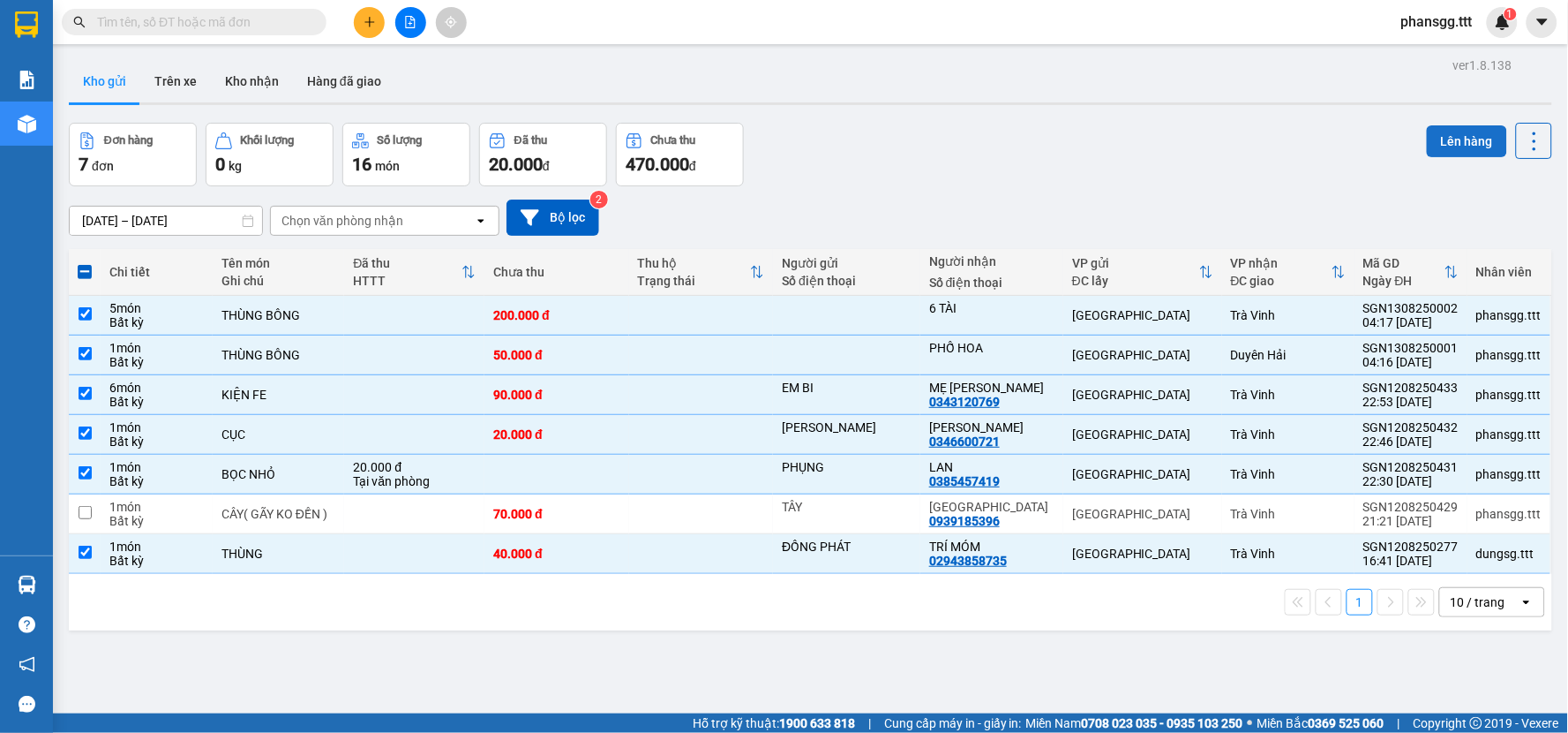
click at [1448, 137] on button "Lên hàng" at bounding box center [1467, 141] width 80 height 32
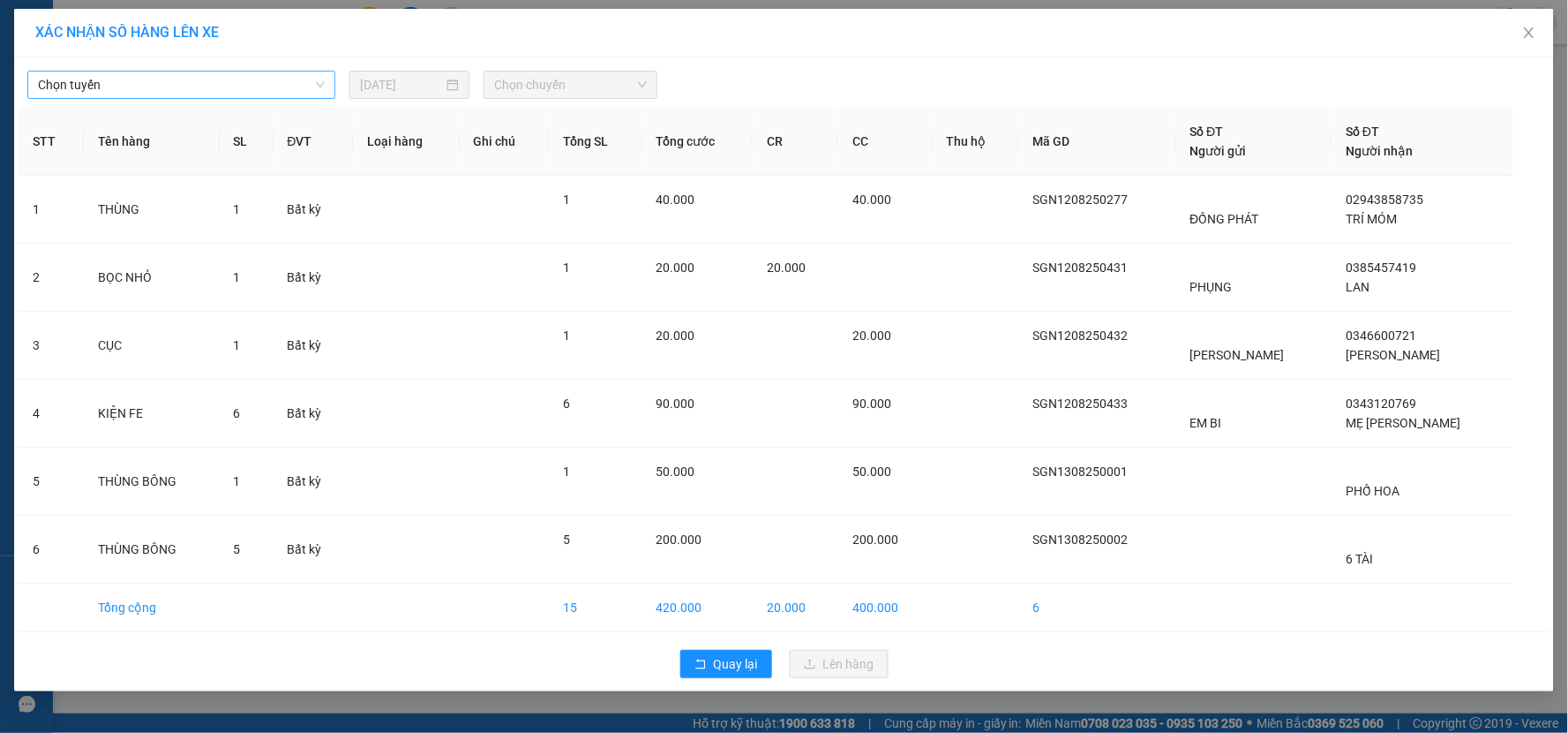
click at [277, 82] on span "Chọn tuyến" at bounding box center [181, 85] width 286 height 26
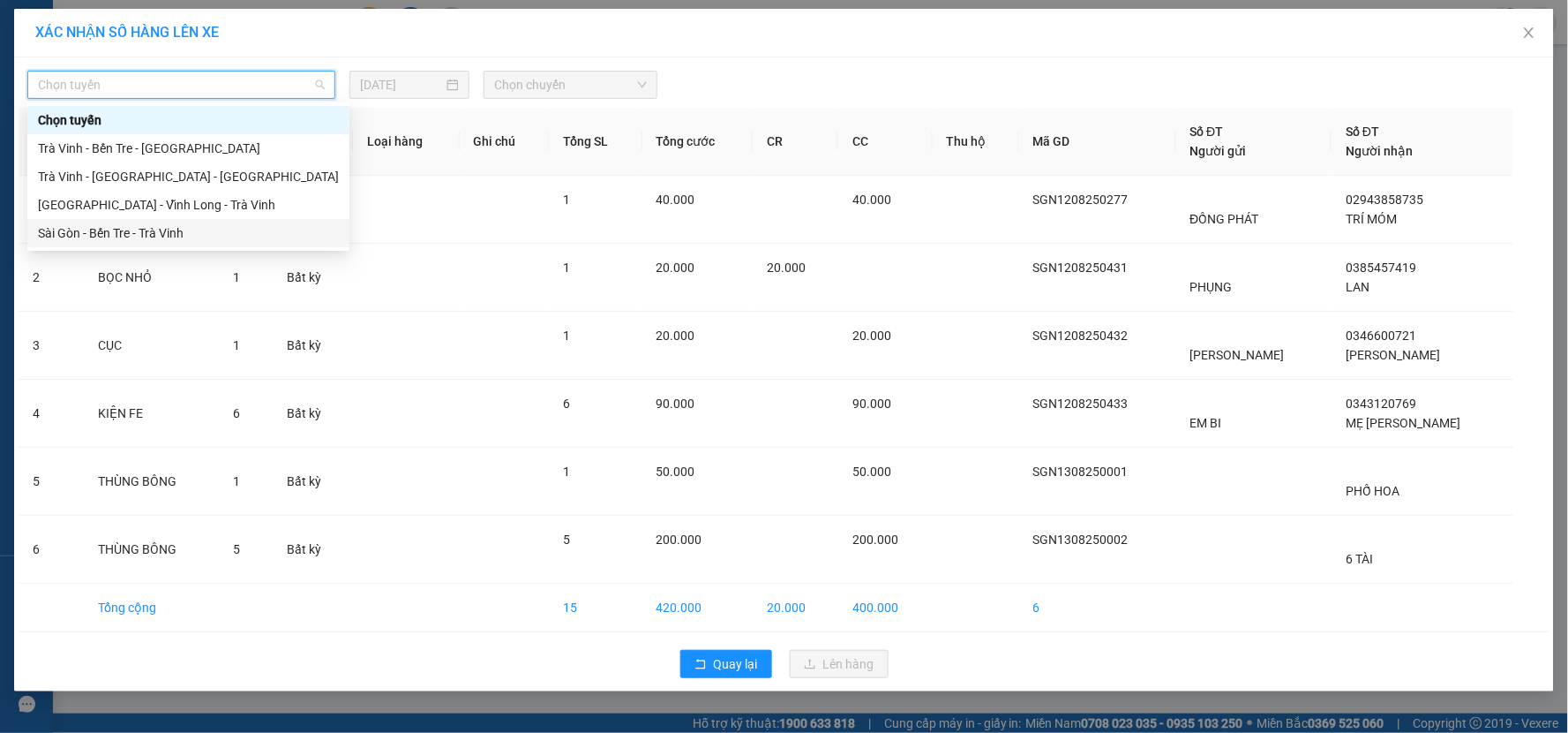
click at [172, 227] on div "Sài Gòn - Bến Tre - Trà Vinh" at bounding box center [189, 233] width 301 height 20
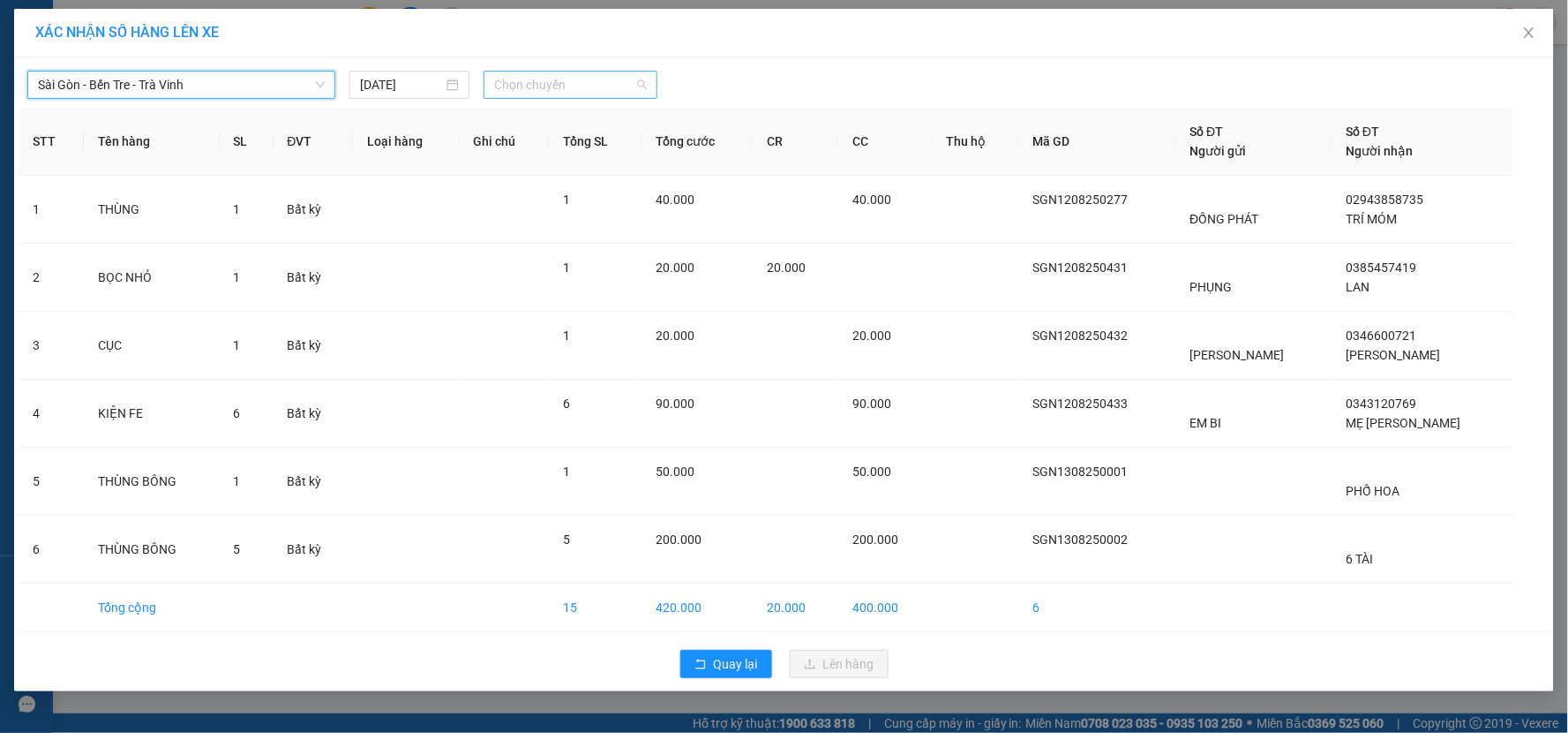
click at [521, 85] on span "Chọn chuyến" at bounding box center [570, 85] width 153 height 26
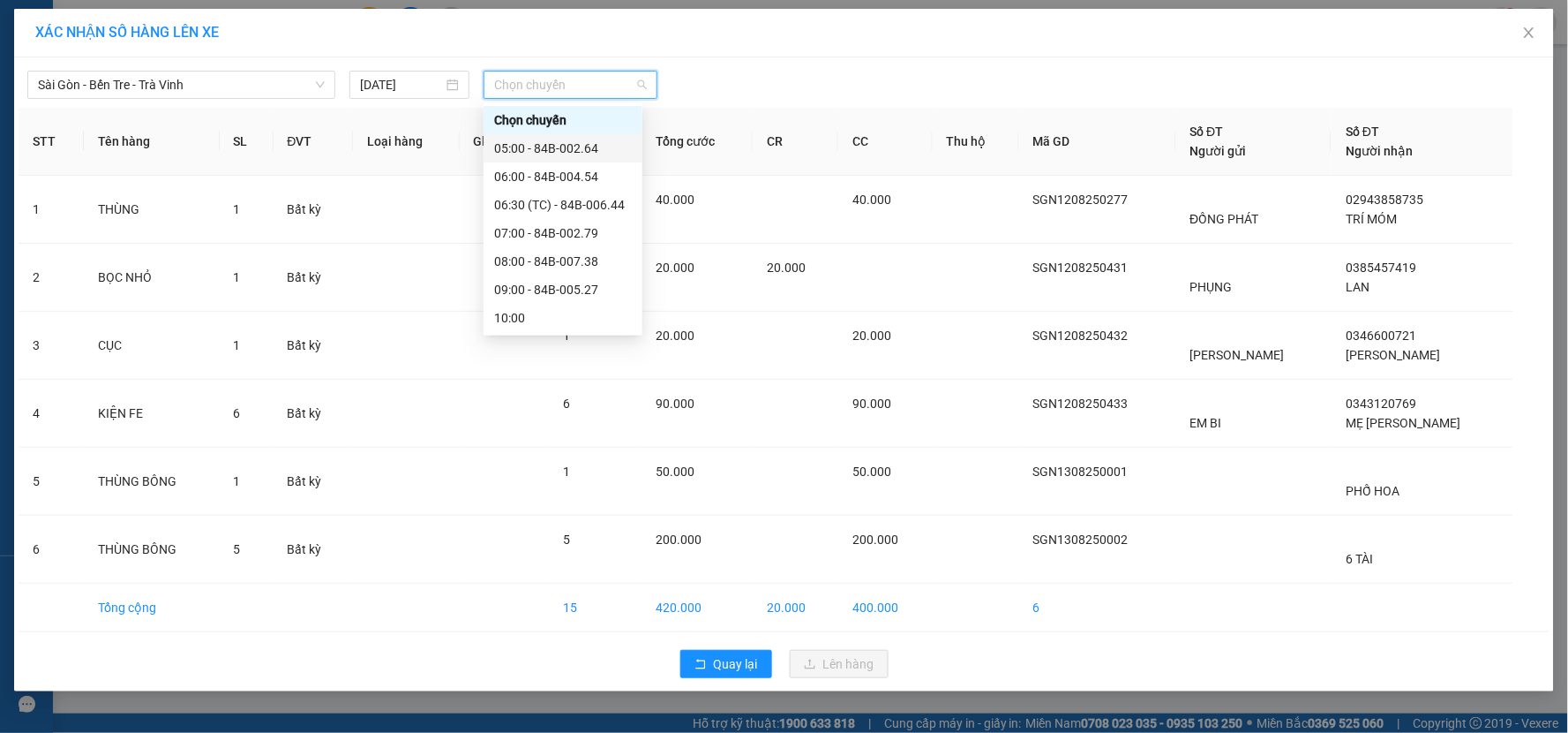
click at [543, 145] on div "05:00 - 84B-002.64" at bounding box center [563, 148] width 138 height 20
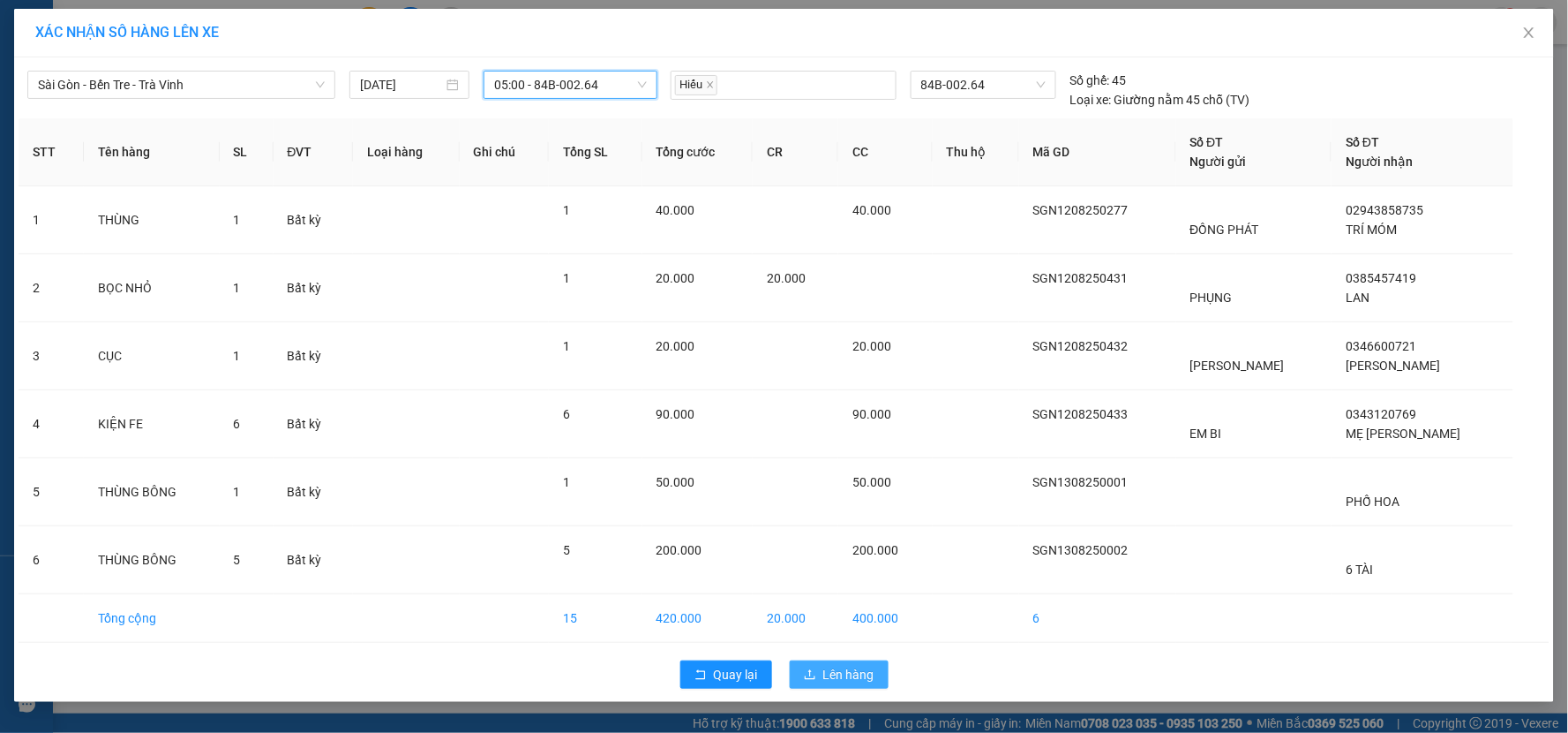
click at [823, 667] on span "Lên hàng" at bounding box center [848, 673] width 51 height 20
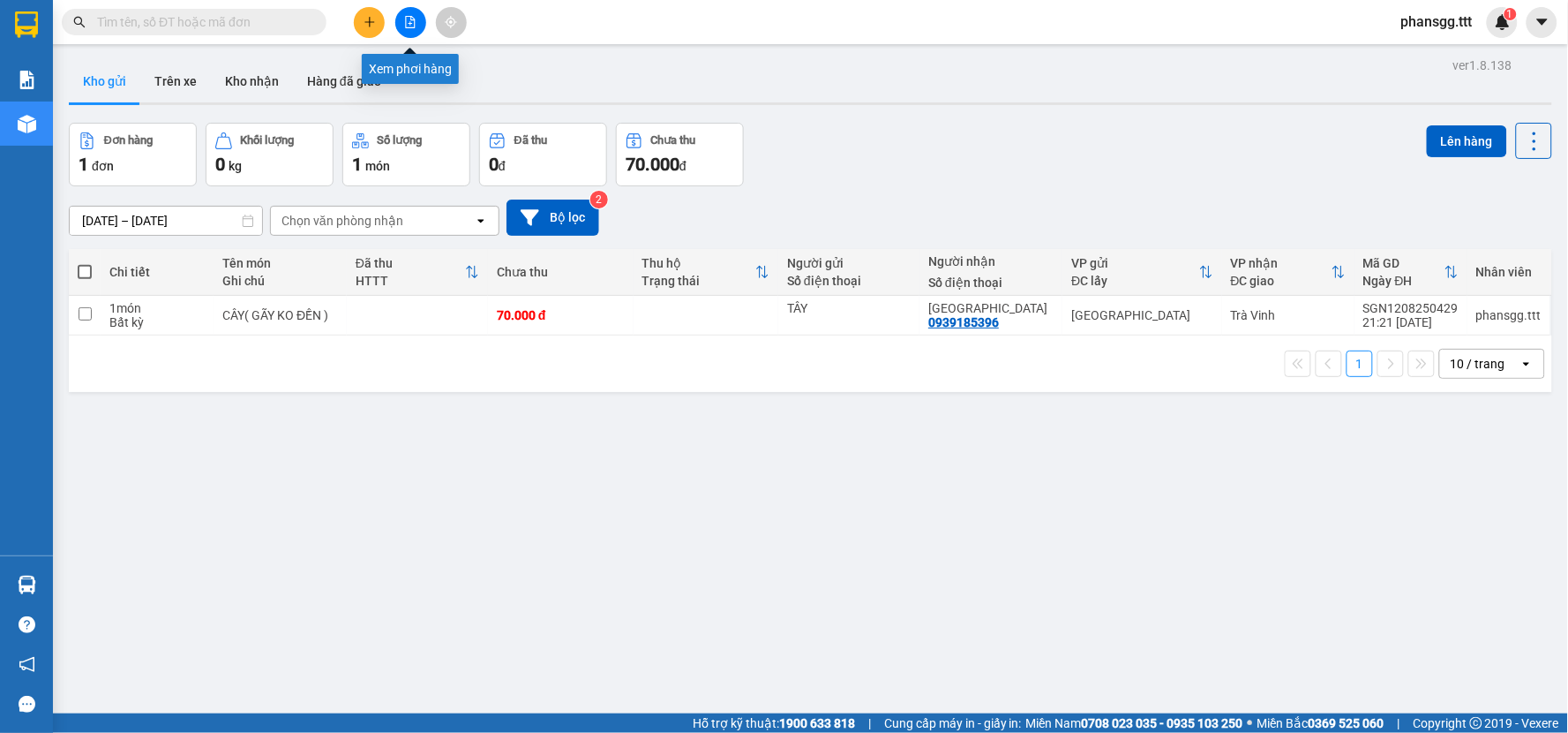
click at [419, 20] on button at bounding box center [410, 22] width 31 height 31
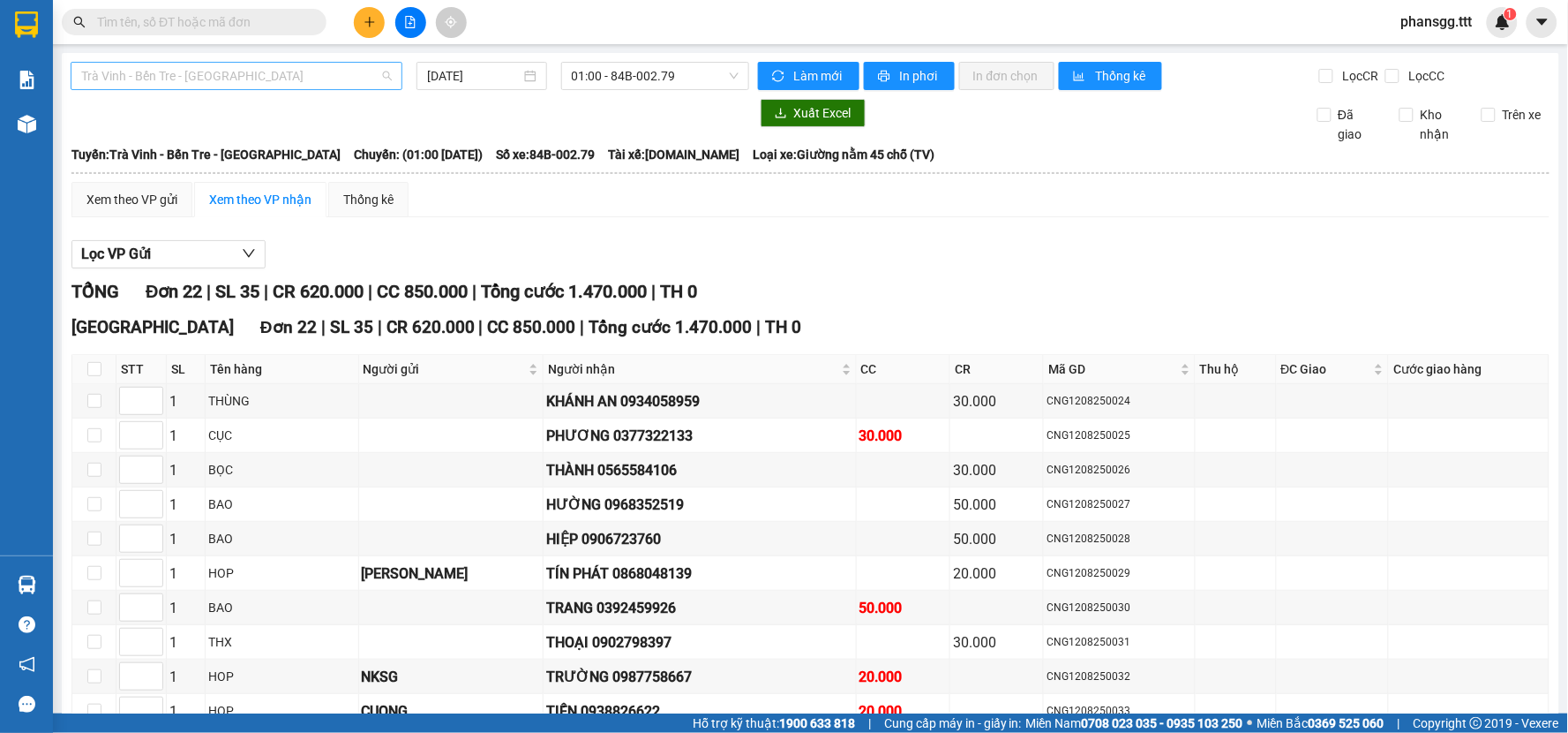
click at [221, 80] on span "Trà Vinh - Bến Tre - Sài Gòn" at bounding box center [236, 75] width 311 height 26
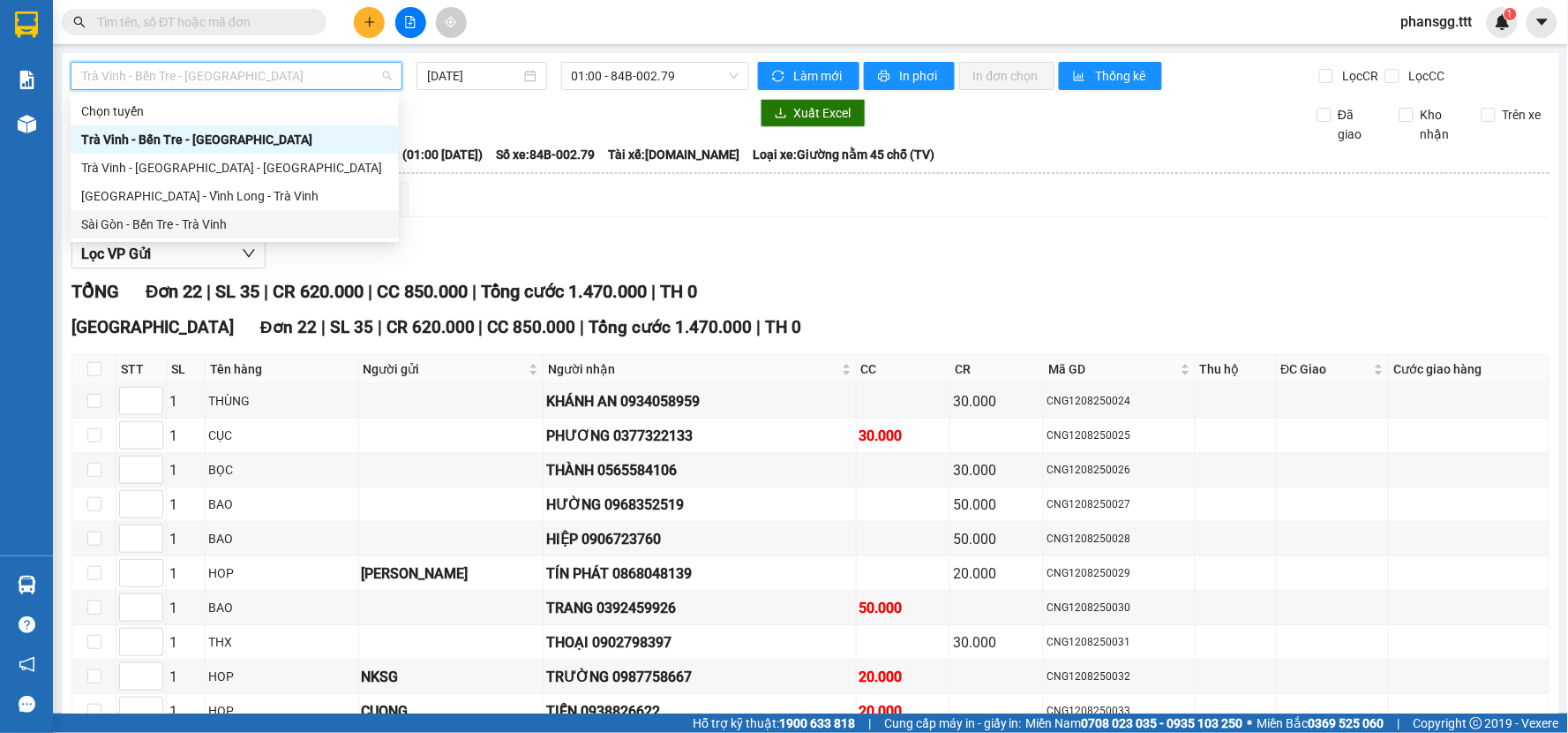
click at [153, 223] on div "Sài Gòn - Bến Tre - Trà Vinh" at bounding box center [234, 224] width 307 height 20
type input "13/08/2025"
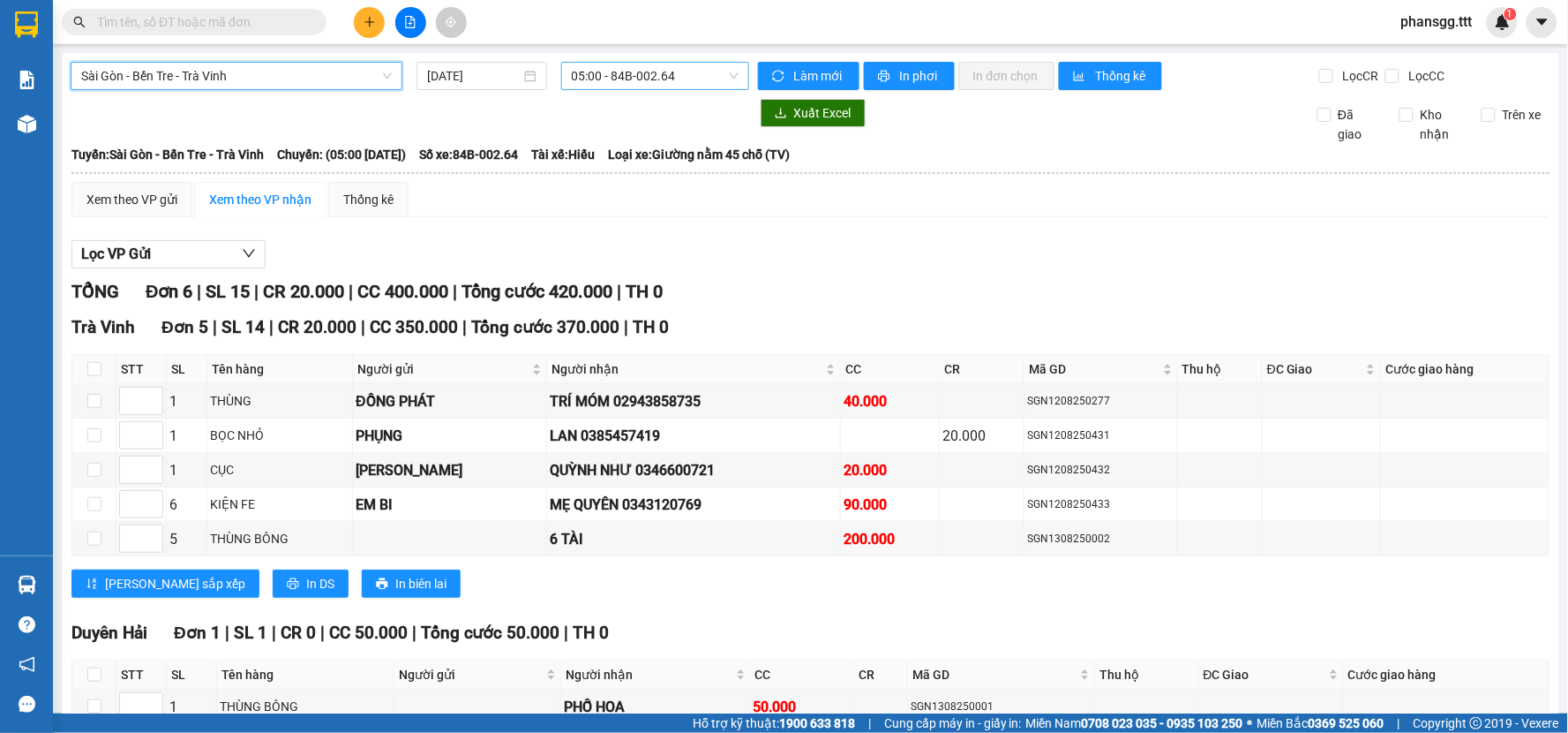
click at [572, 73] on span "05:00 - 84B-002.64" at bounding box center [655, 75] width 166 height 26
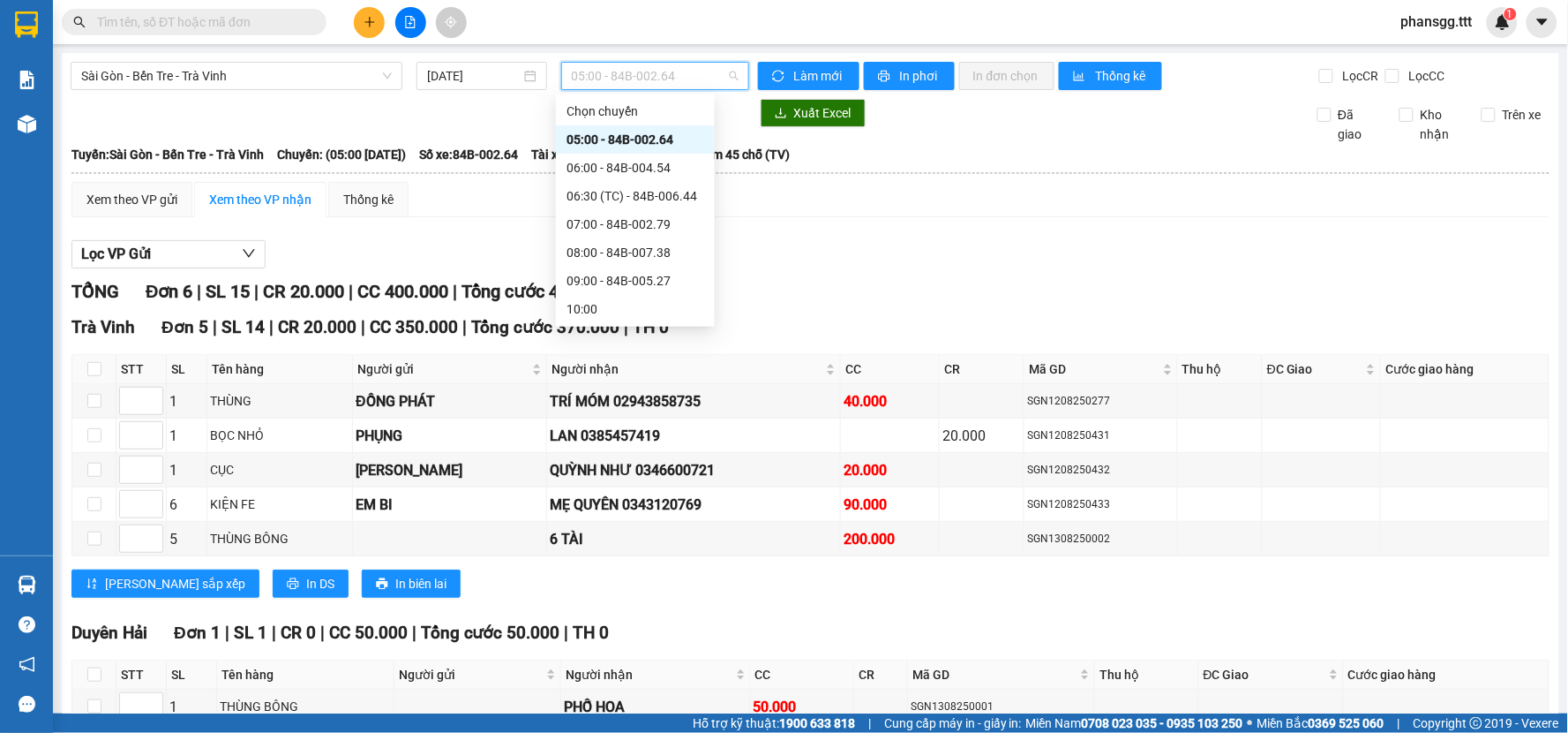
click at [582, 129] on div "05:00 - 84B-002.64" at bounding box center [635, 139] width 138 height 20
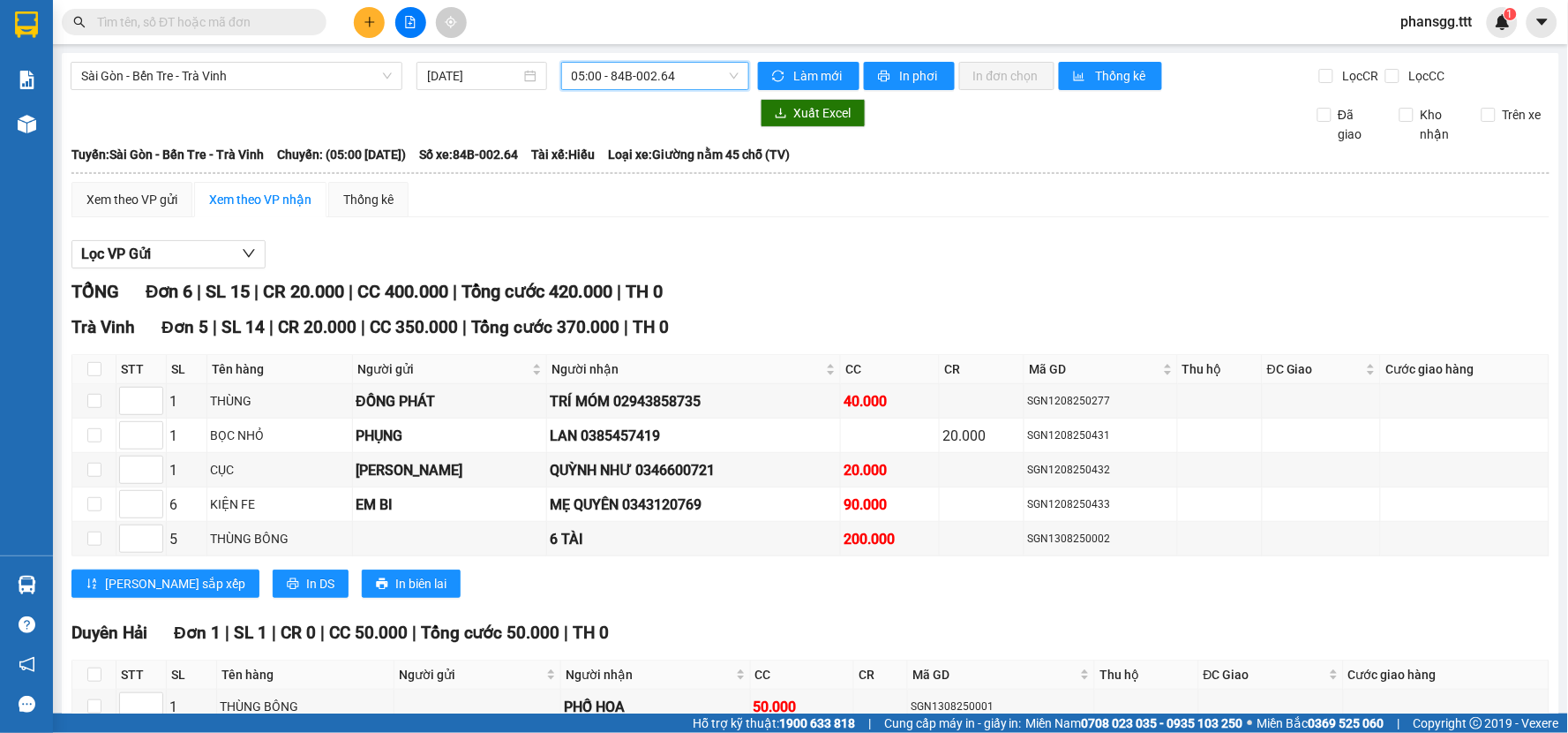
scroll to position [103, 0]
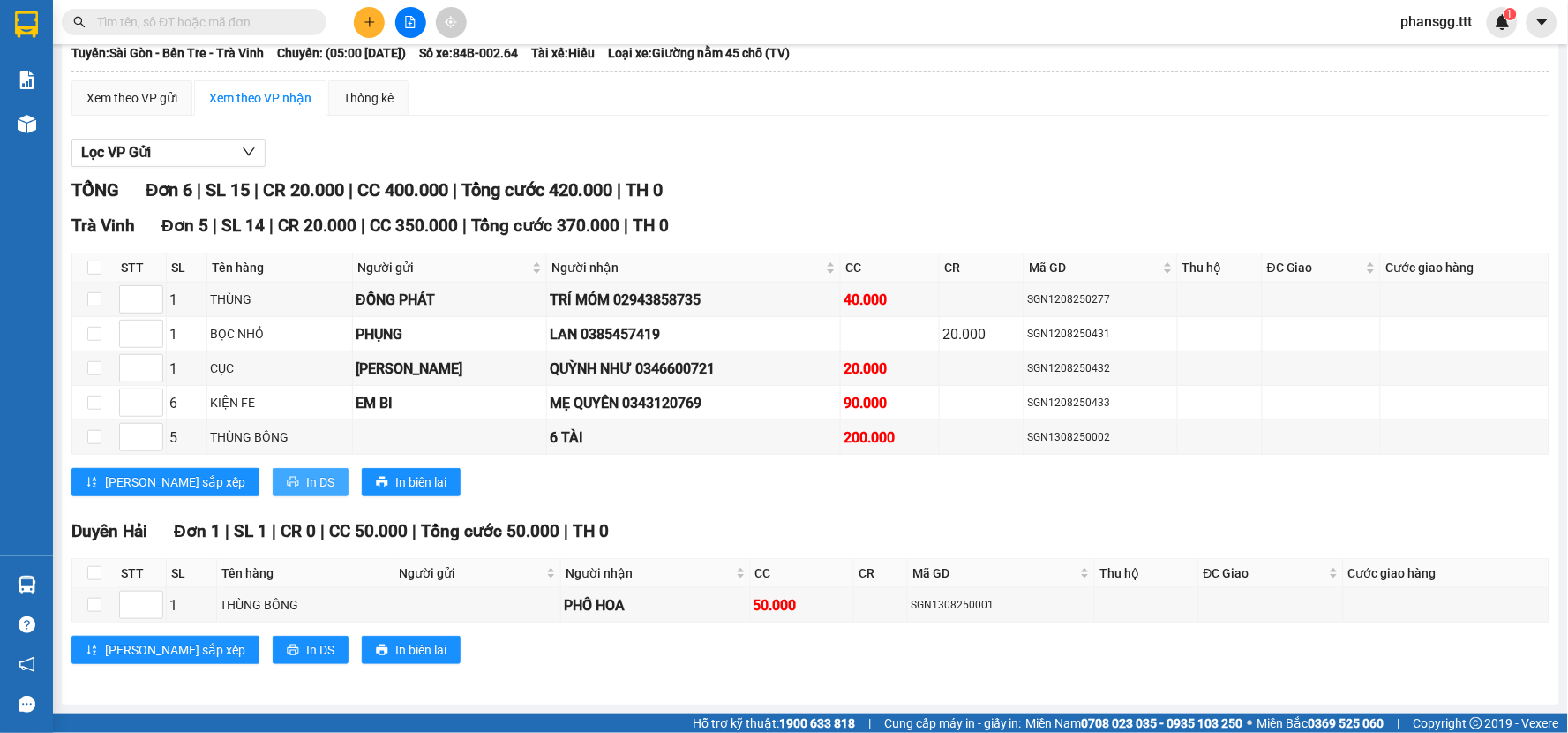
drag, startPoint x: 235, startPoint y: 483, endPoint x: 234, endPoint y: 474, distance: 9.1
click at [306, 481] on span "In DS" at bounding box center [320, 482] width 28 height 20
click at [306, 647] on span "In DS" at bounding box center [320, 649] width 28 height 20
click at [365, 26] on icon "plus" at bounding box center [369, 21] width 12 height 12
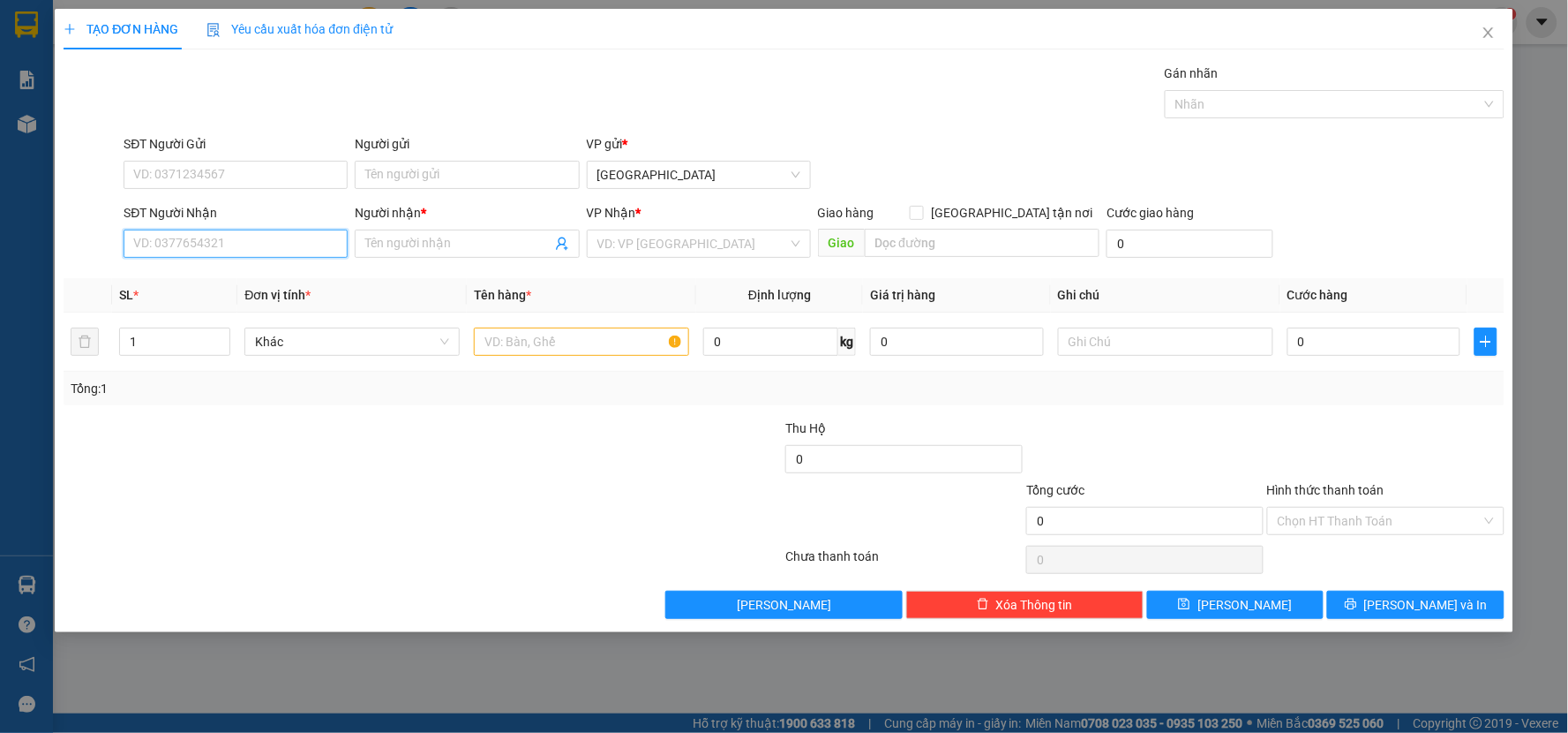
click at [178, 257] on input "SĐT Người Nhận" at bounding box center [235, 244] width 224 height 28
click at [404, 238] on input "Người nhận *" at bounding box center [458, 243] width 185 height 20
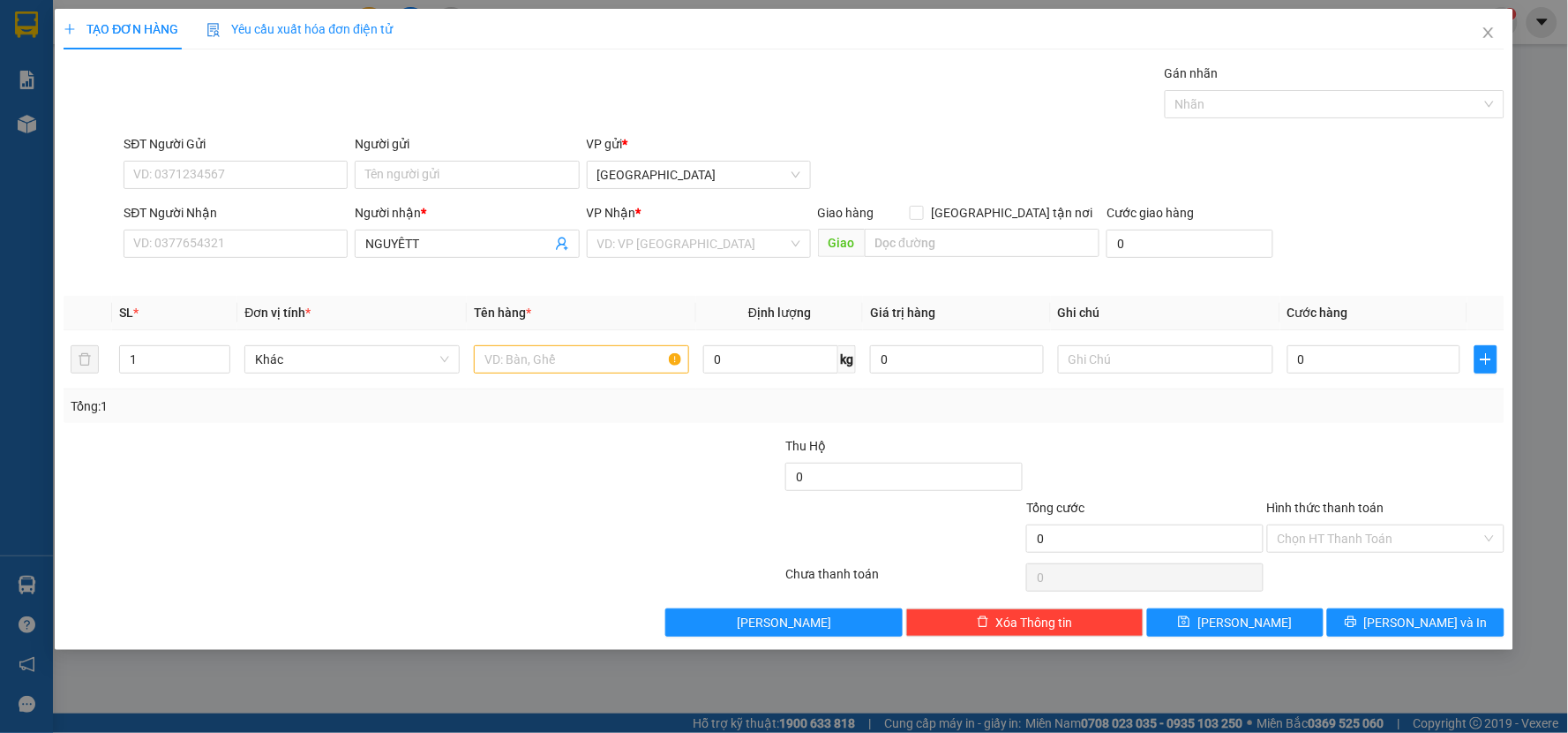
click at [684, 291] on div "Transit Pickup Surcharge Ids Transit Deliver Surcharge Ids Transit Deliver Surc…" at bounding box center [783, 350] width 1441 height 573
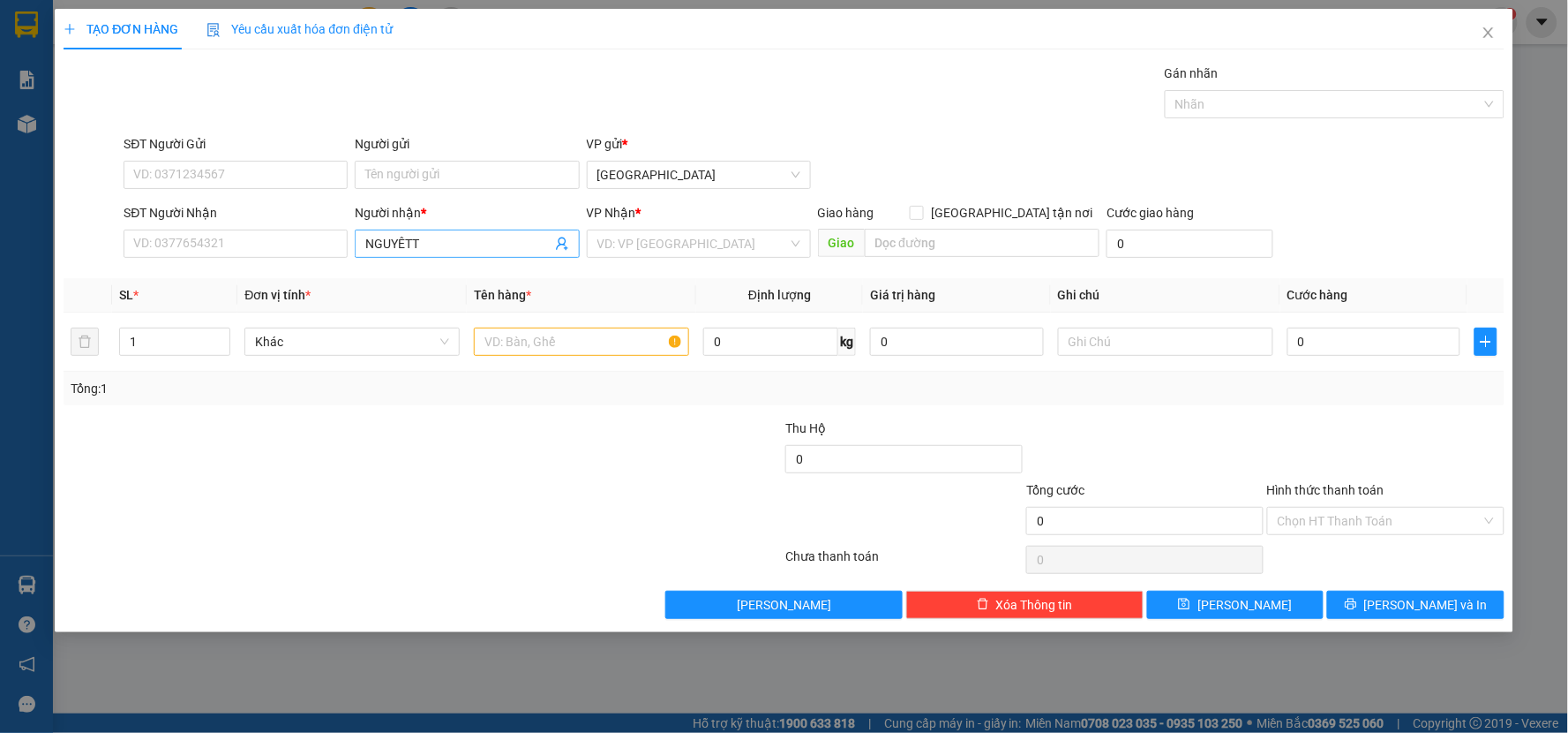
click at [425, 241] on input "NGUYÊTT" at bounding box center [458, 243] width 185 height 20
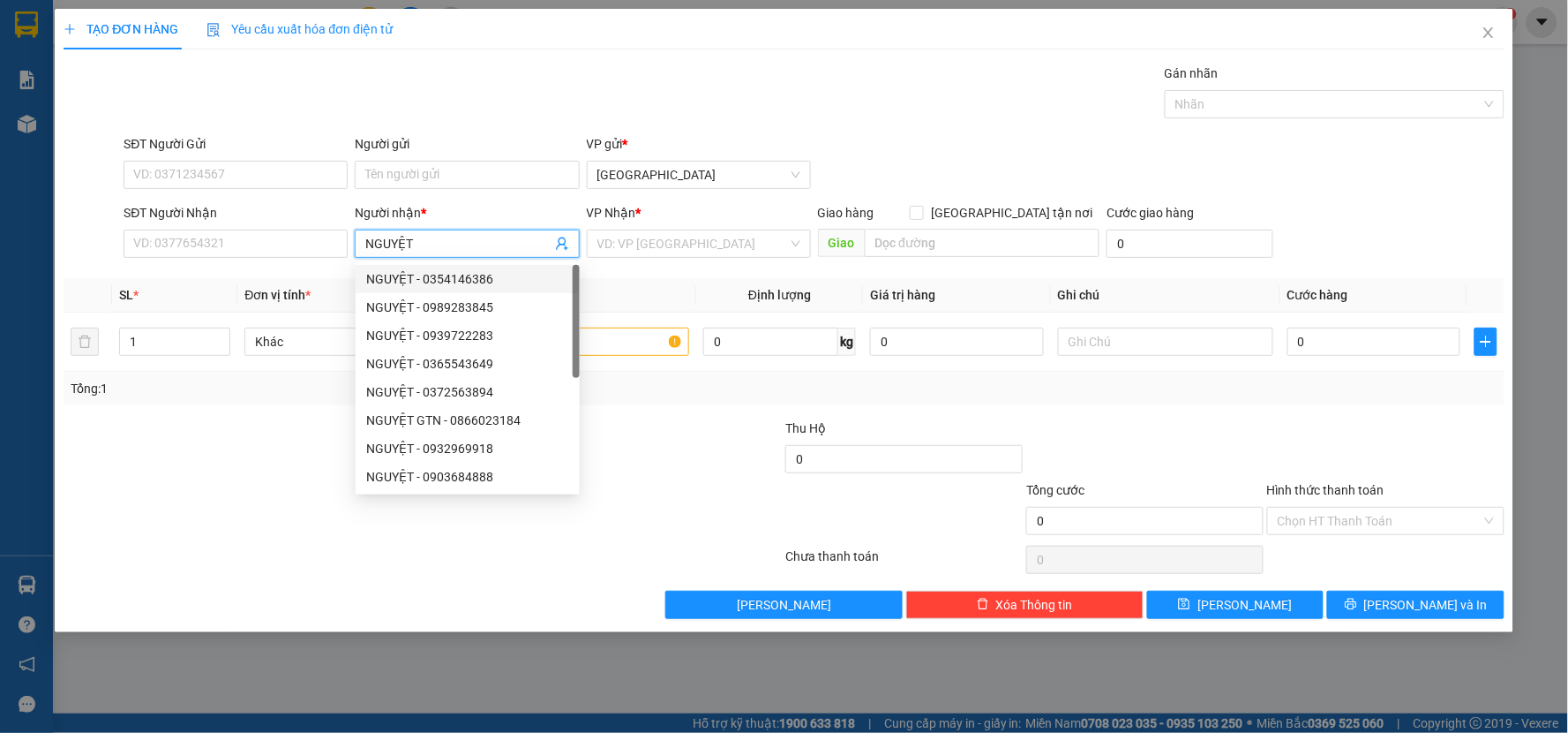
type input "NGUYỆT"
click at [607, 286] on div "Transit Pickup Surcharge Ids Transit Deliver Surcharge Ids Transit Deliver Surc…" at bounding box center [783, 340] width 1441 height 555
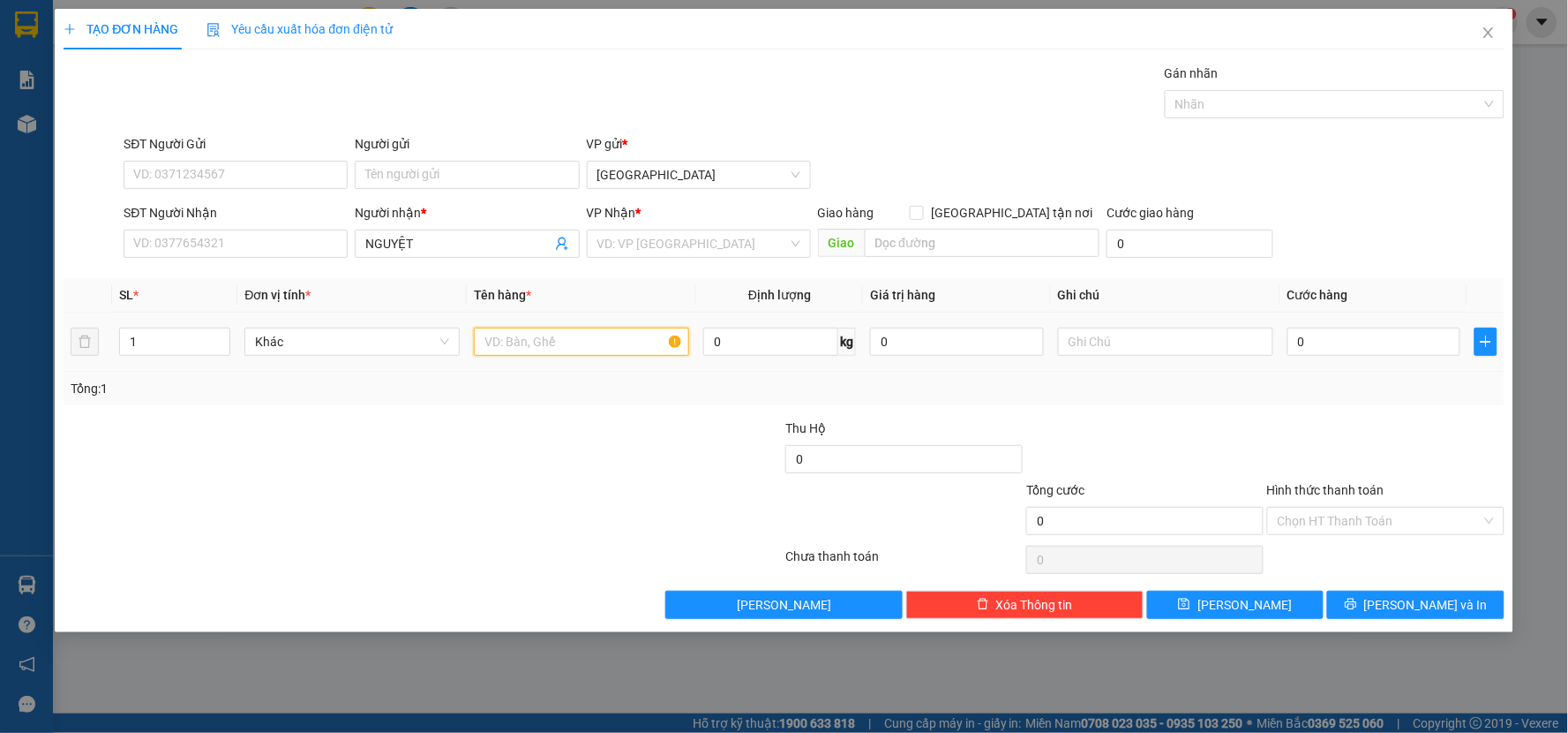
click at [505, 352] on input "text" at bounding box center [582, 341] width 216 height 28
type input "THX"
click at [649, 242] on input "search" at bounding box center [692, 244] width 191 height 26
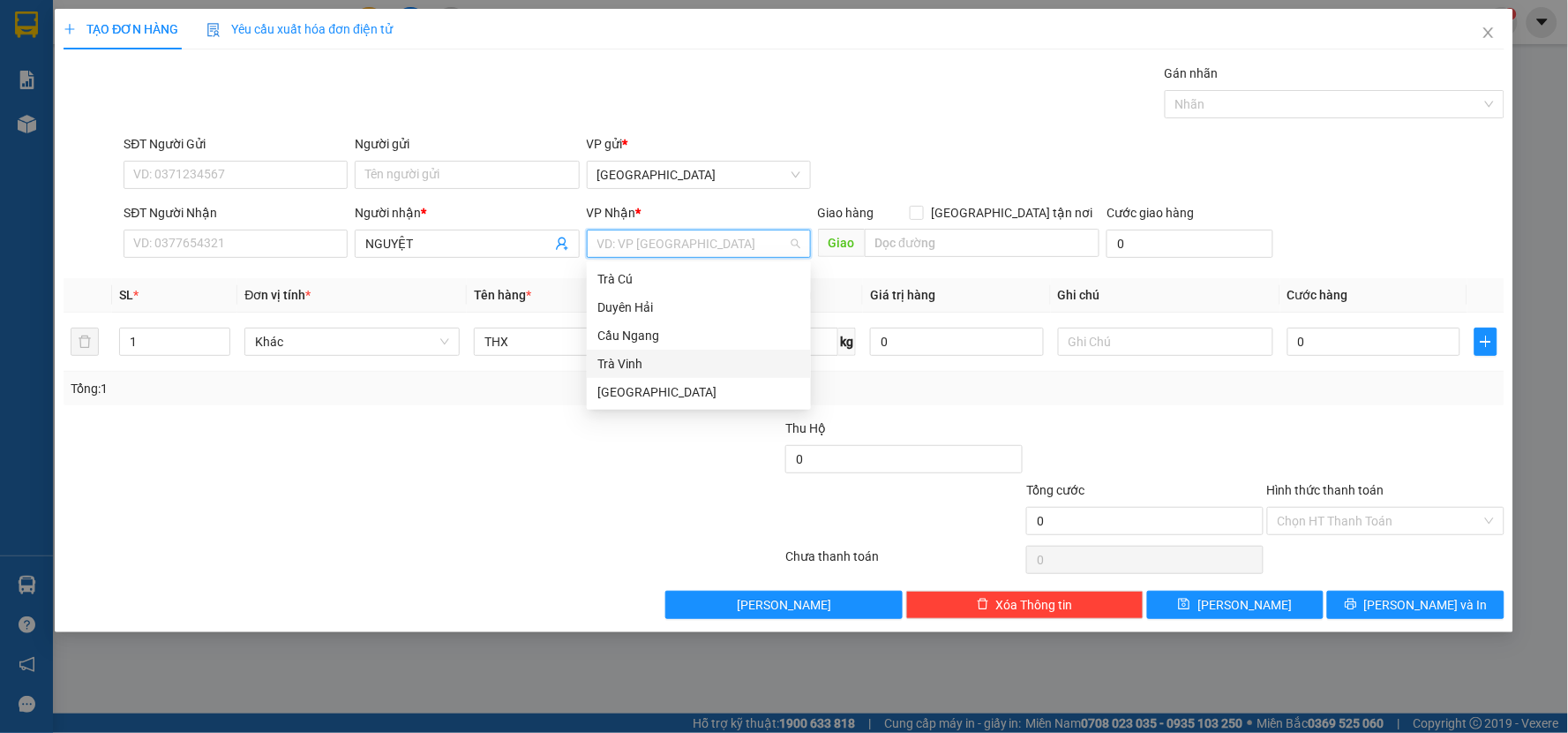
click at [618, 367] on div "Trà Vinh" at bounding box center [698, 363] width 203 height 20
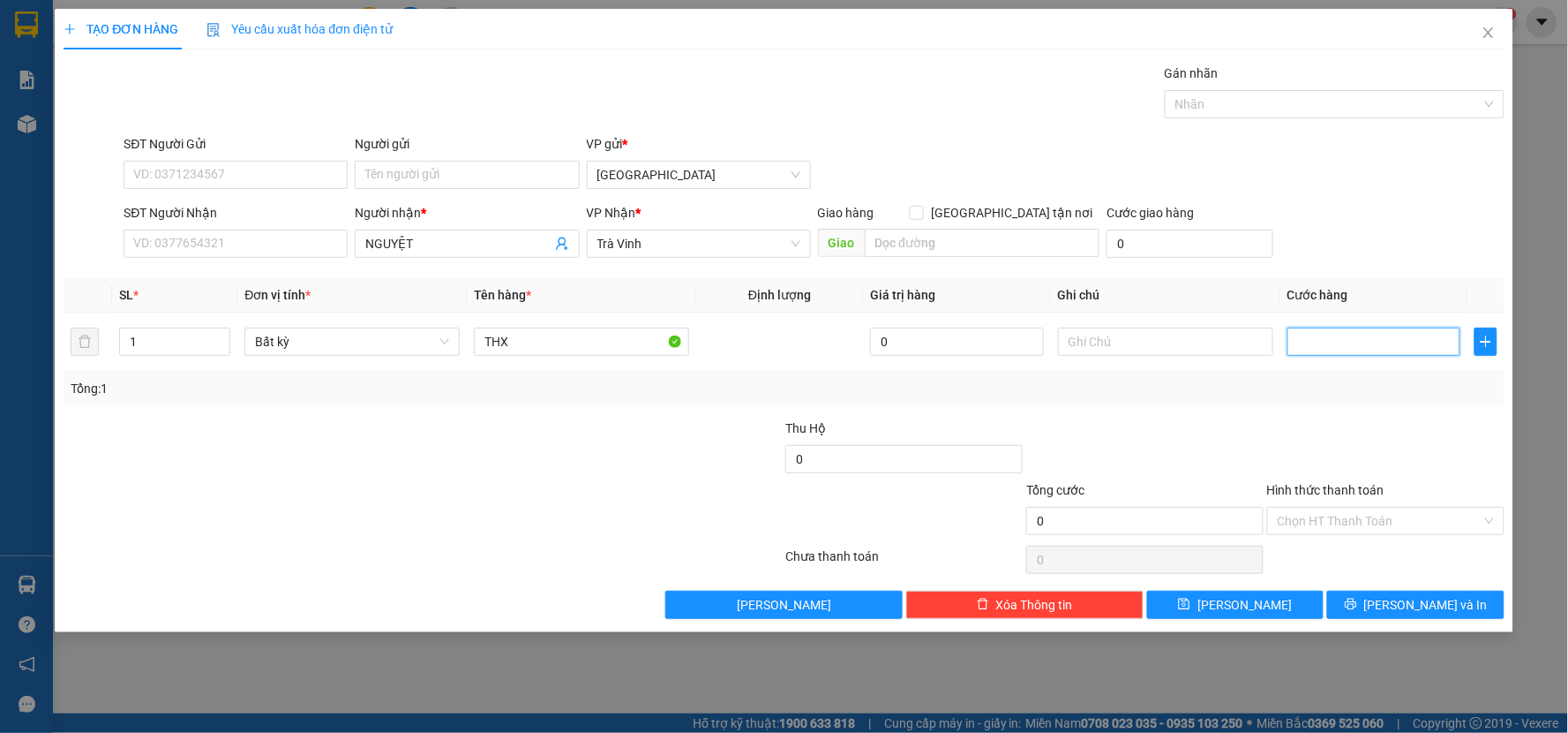
type input "1"
type input "10"
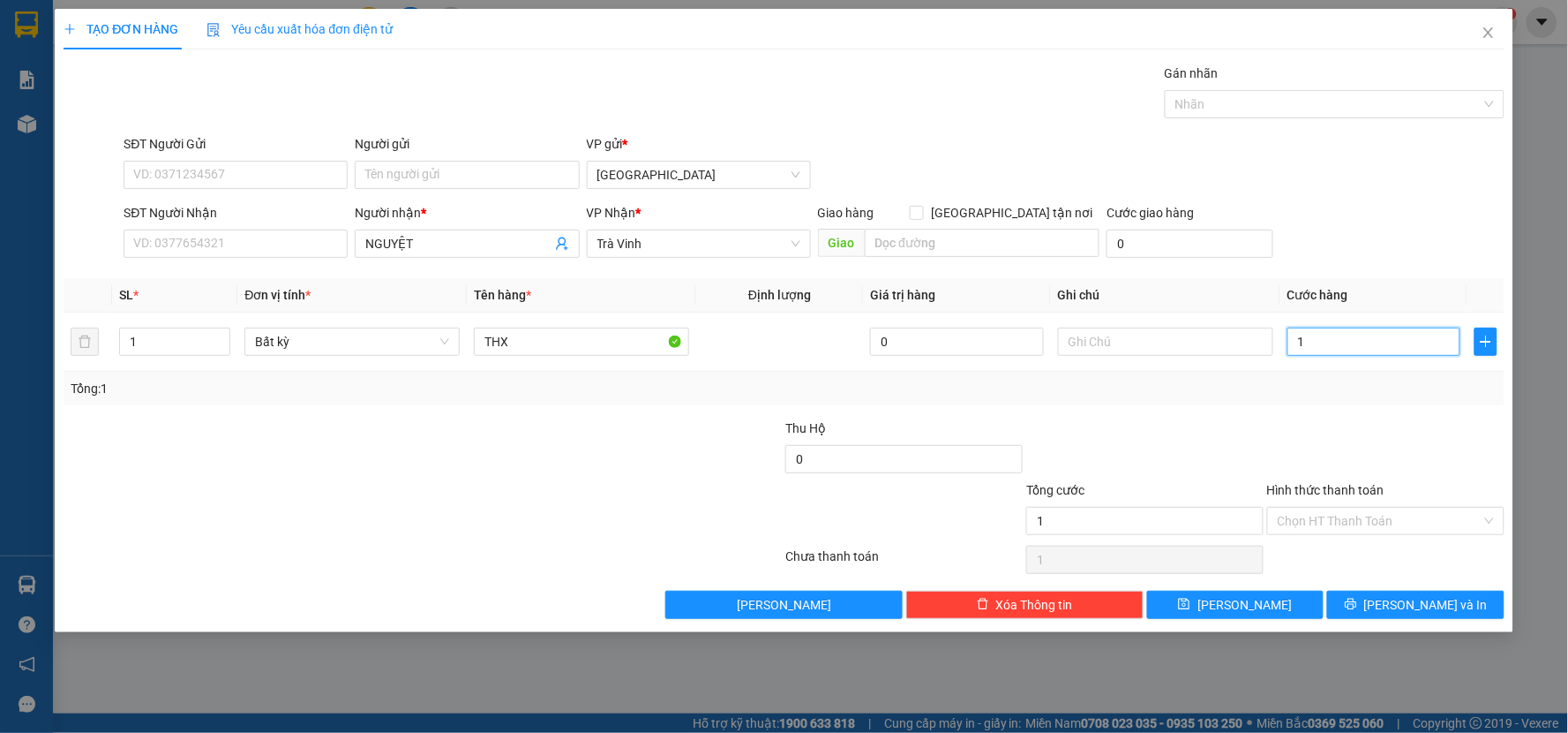
type input "10"
type input "100"
click at [1323, 391] on div "Tổng: 1" at bounding box center [784, 388] width 1427 height 20
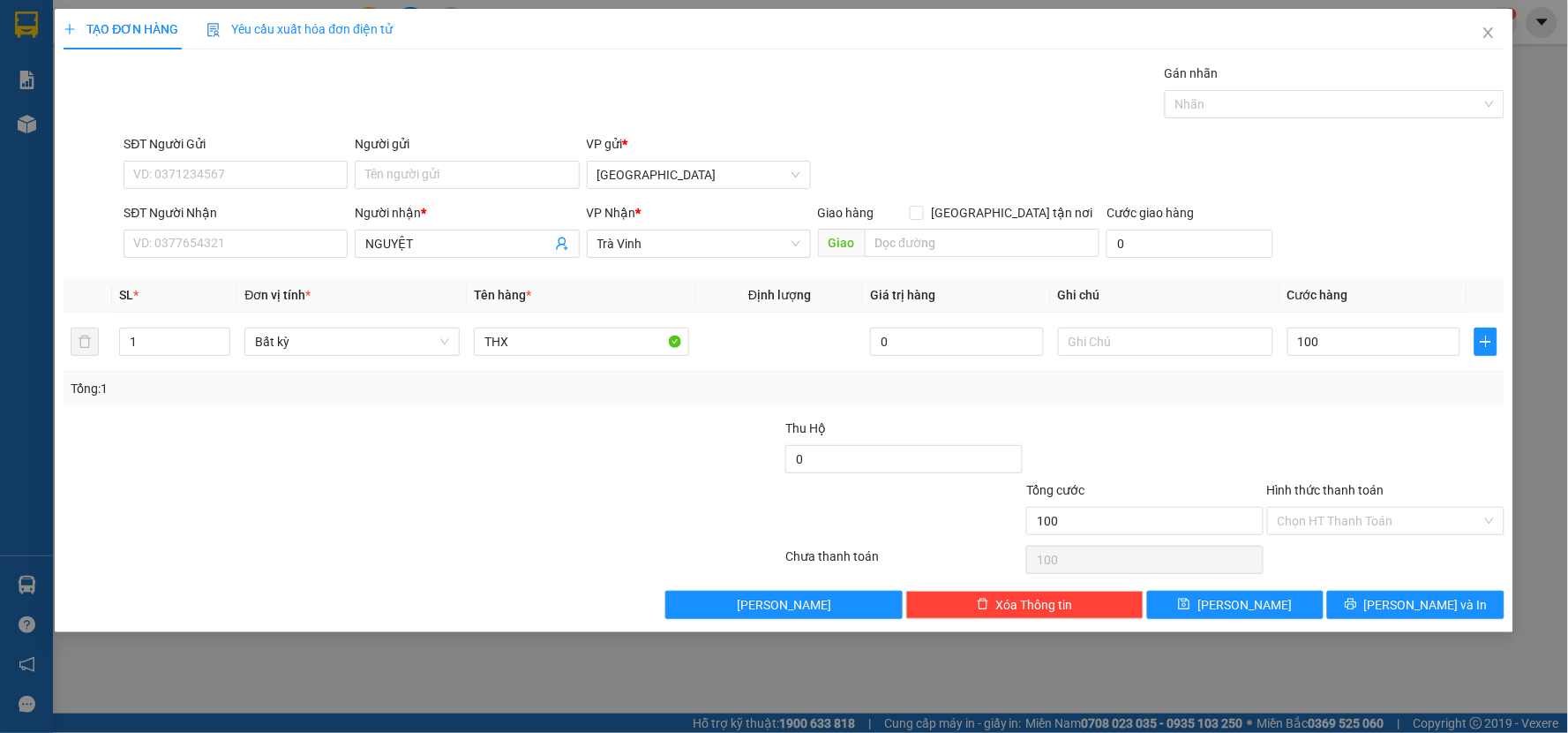
type input "100.000"
click at [1378, 600] on button "[PERSON_NAME] và In" at bounding box center [1415, 605] width 178 height 28
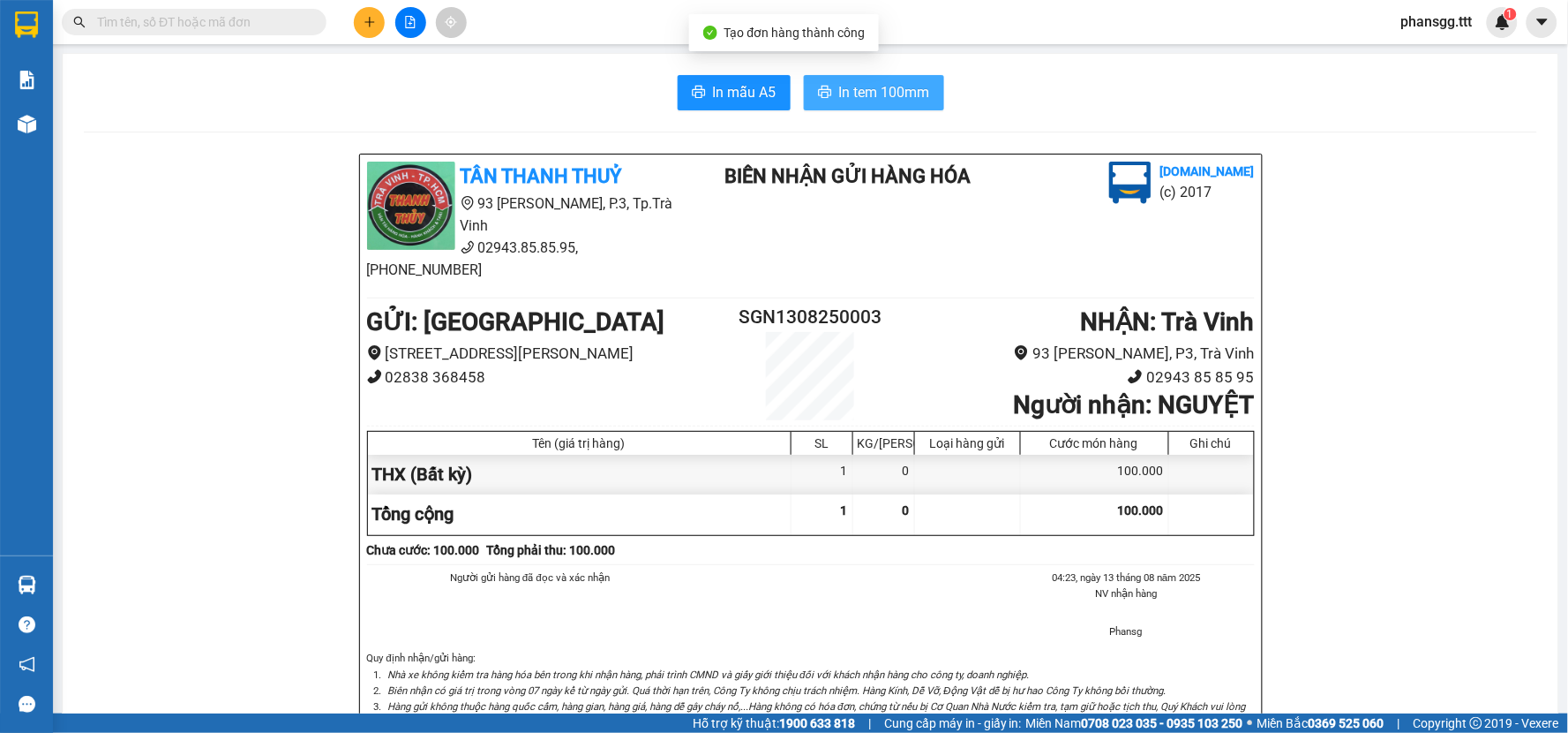
click at [871, 90] on span "In tem 100mm" at bounding box center [884, 92] width 91 height 22
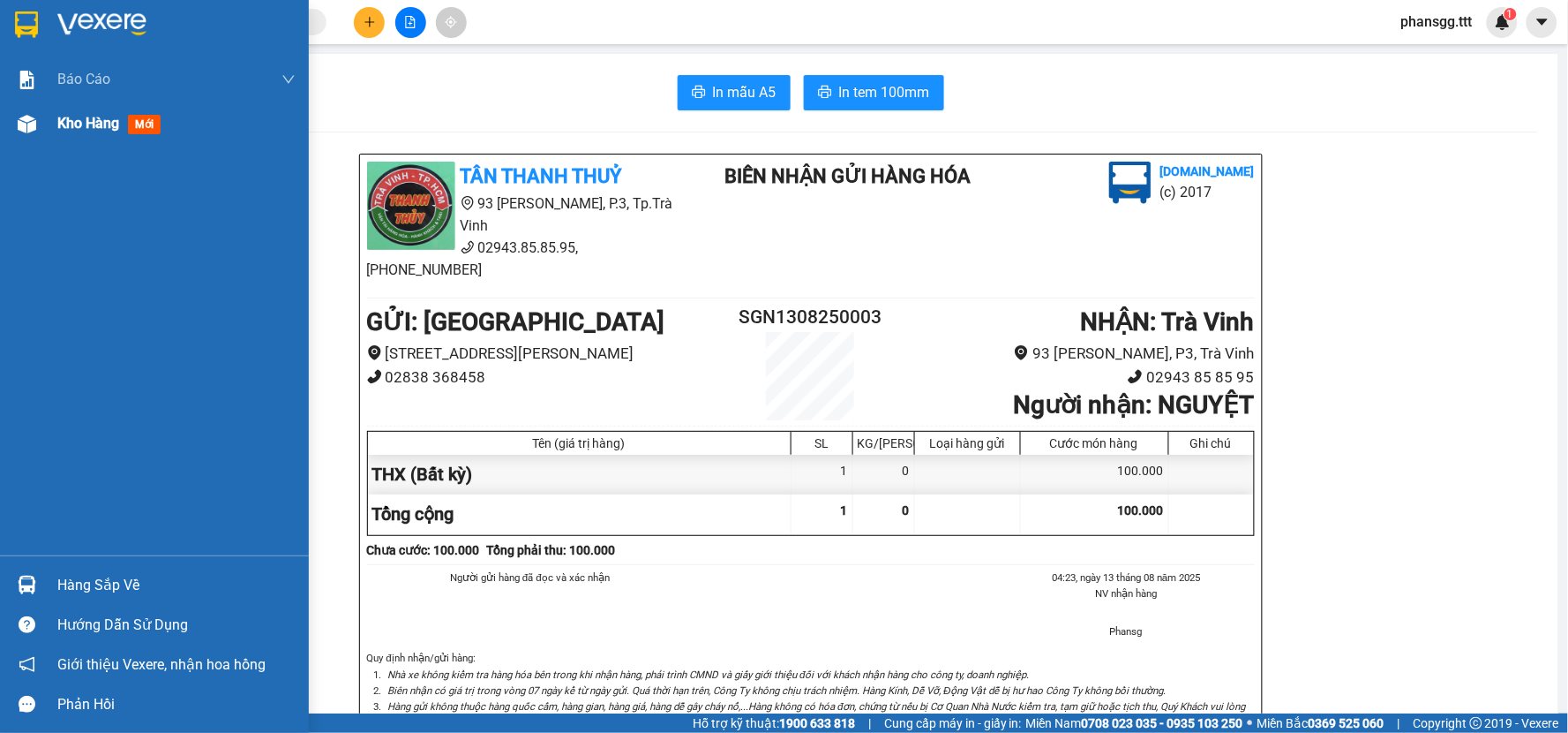
click at [54, 125] on div "Kho hàng mới" at bounding box center [154, 123] width 309 height 44
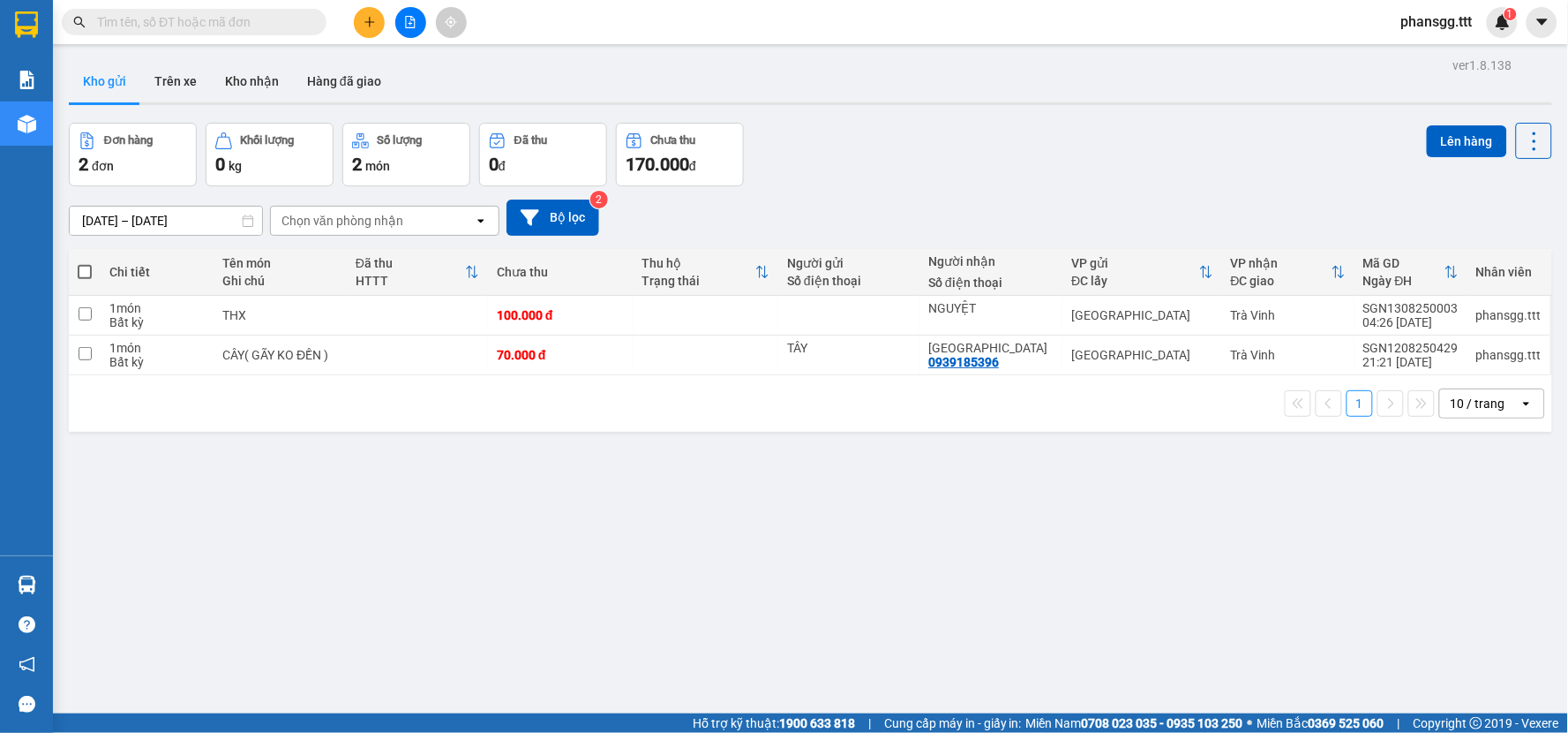
click at [88, 270] on span at bounding box center [84, 272] width 14 height 14
click at [85, 263] on input "checkbox" at bounding box center [85, 263] width 0 height 0
checkbox input "true"
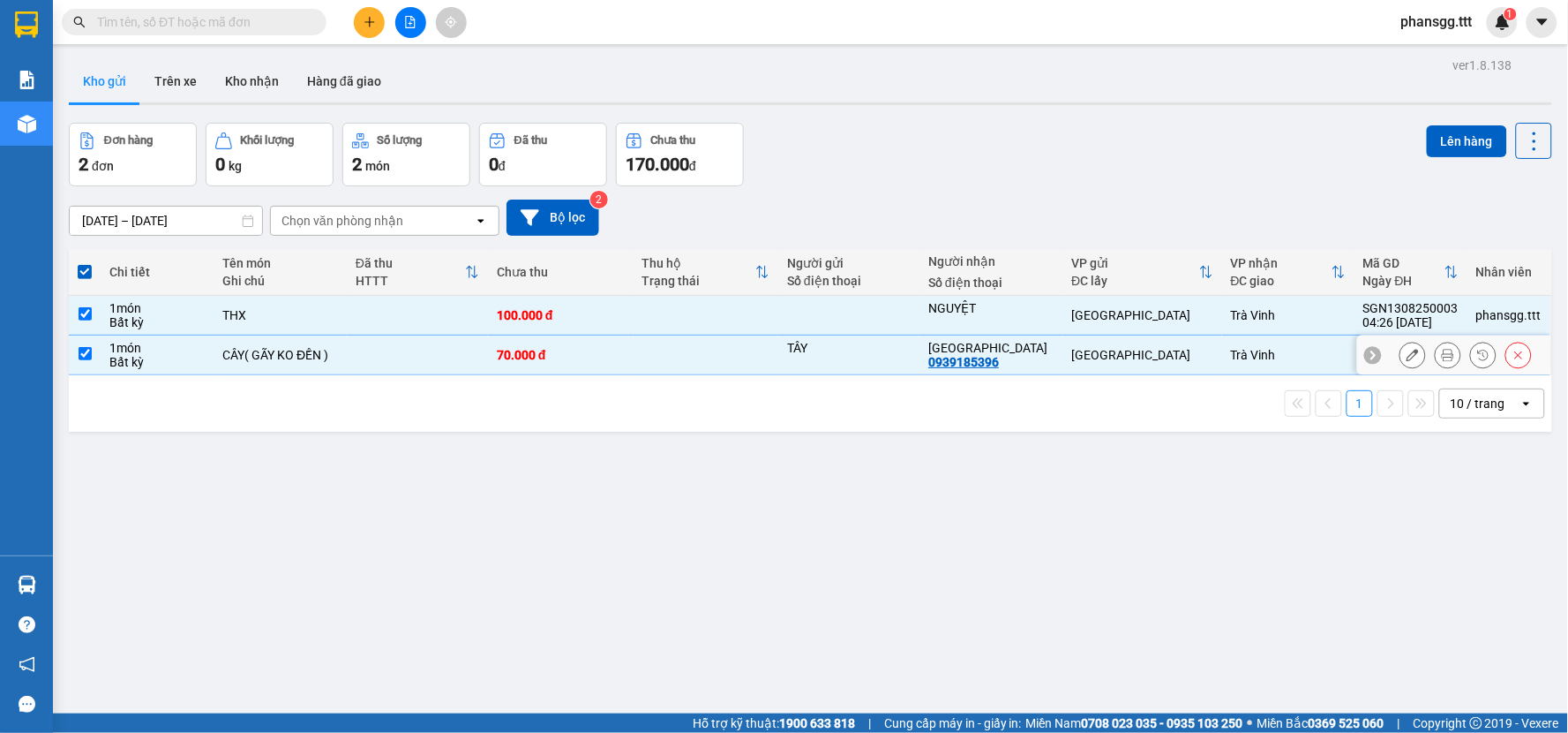
click at [86, 353] on input "checkbox" at bounding box center [85, 353] width 13 height 13
checkbox input "false"
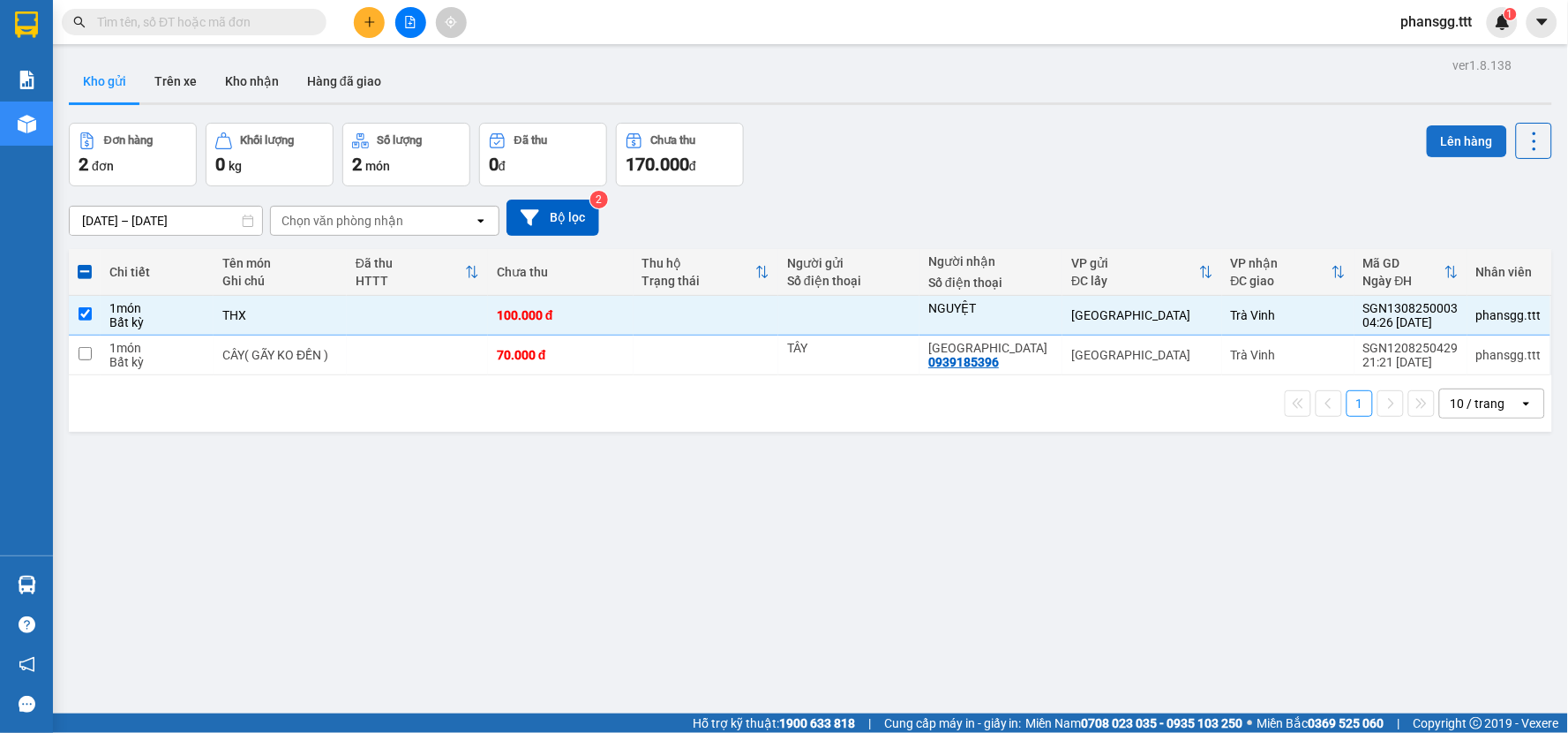
click at [1436, 129] on button "Lên hàng" at bounding box center [1467, 141] width 80 height 32
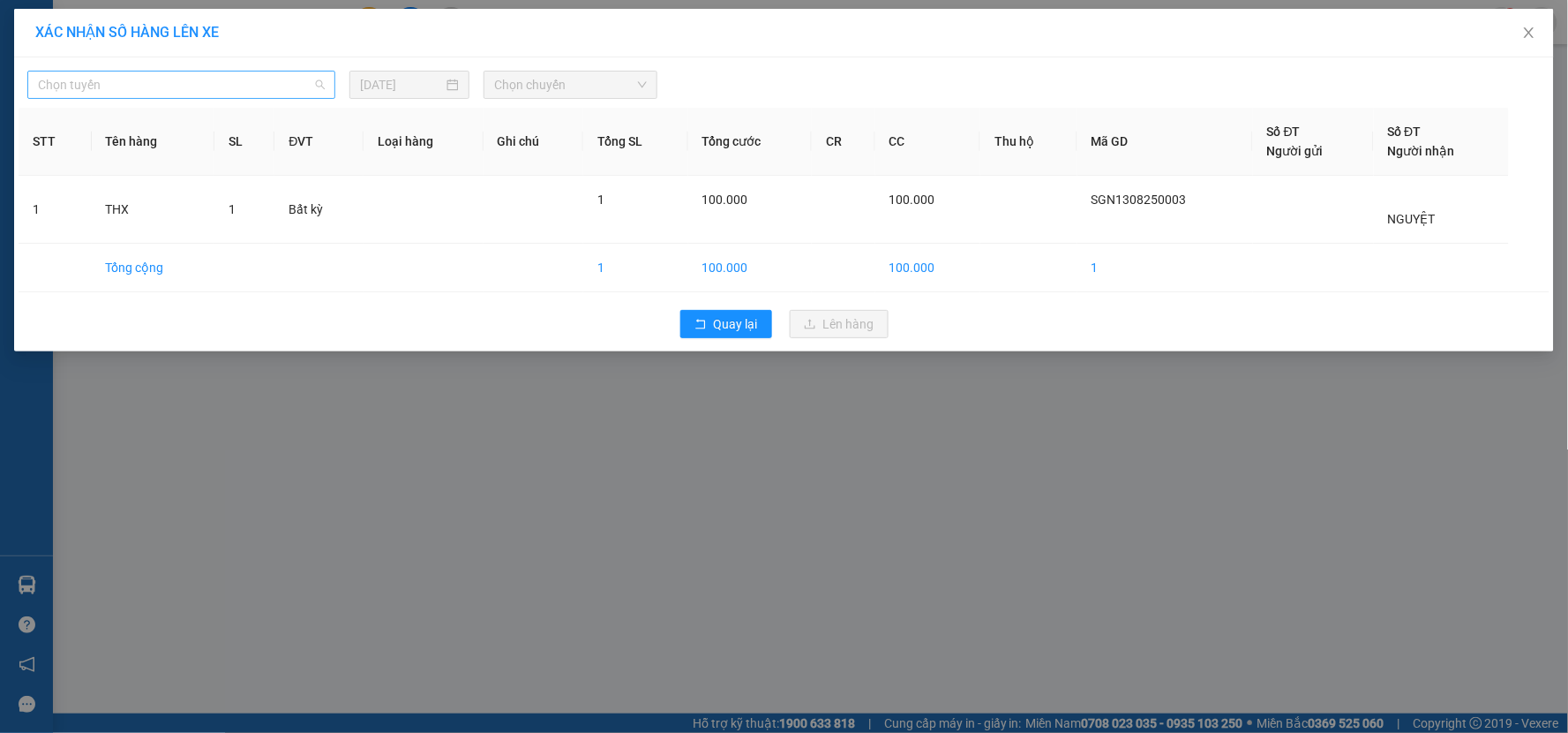
click at [224, 85] on span "Chọn tuyến" at bounding box center [181, 85] width 286 height 26
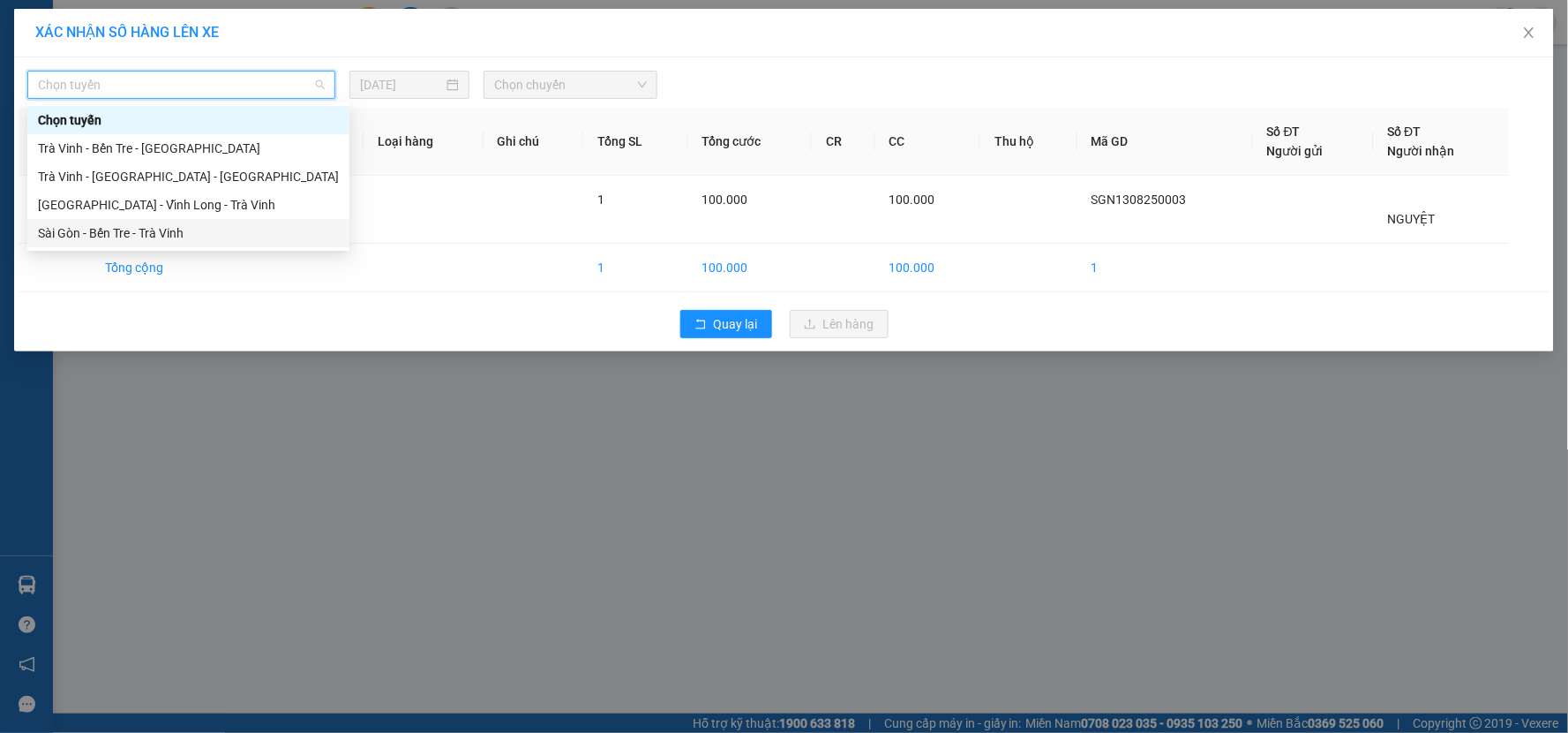
click at [163, 240] on div "Sài Gòn - Bến Tre - Trà Vinh" at bounding box center [189, 233] width 301 height 20
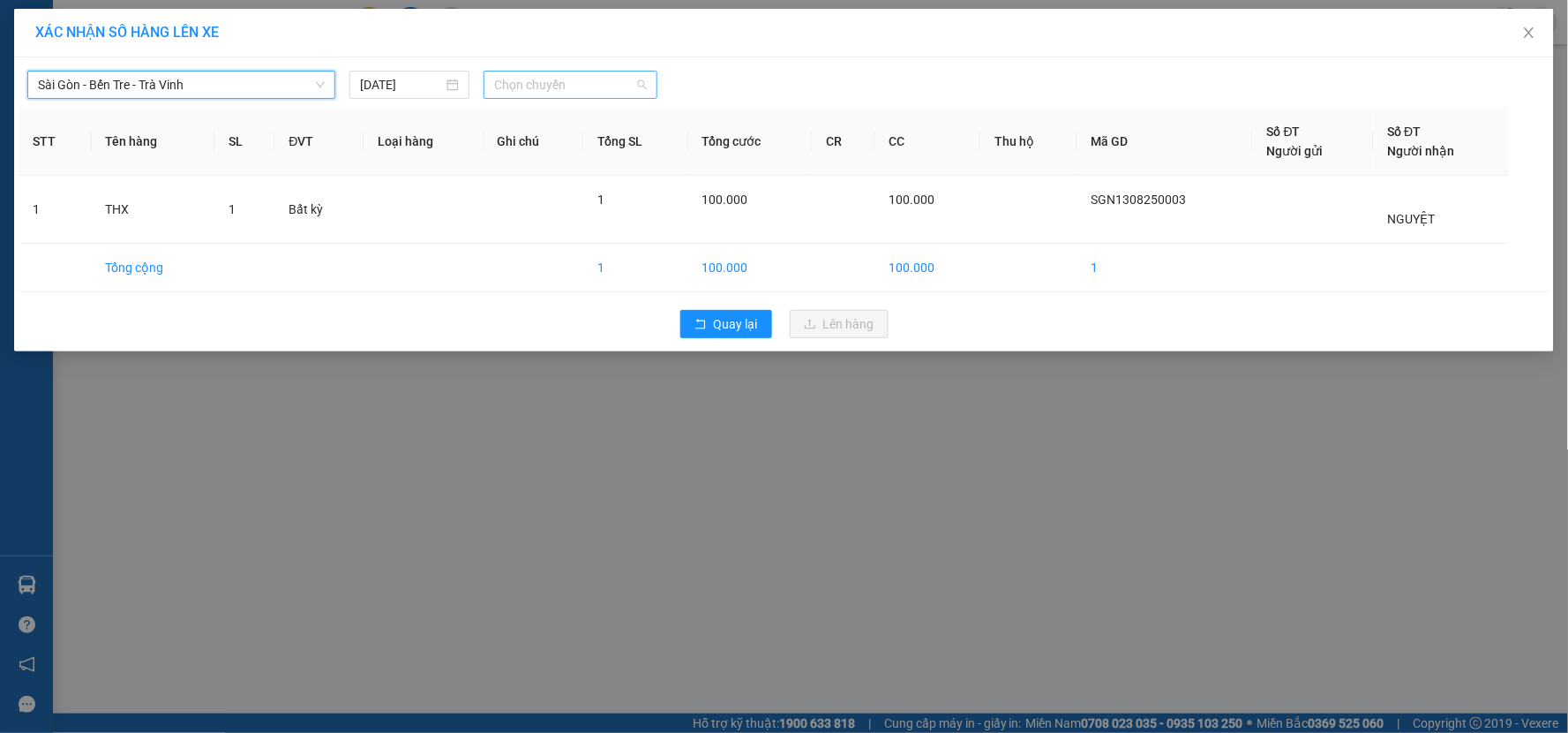
click at [572, 88] on span "Chọn chuyến" at bounding box center [570, 85] width 153 height 26
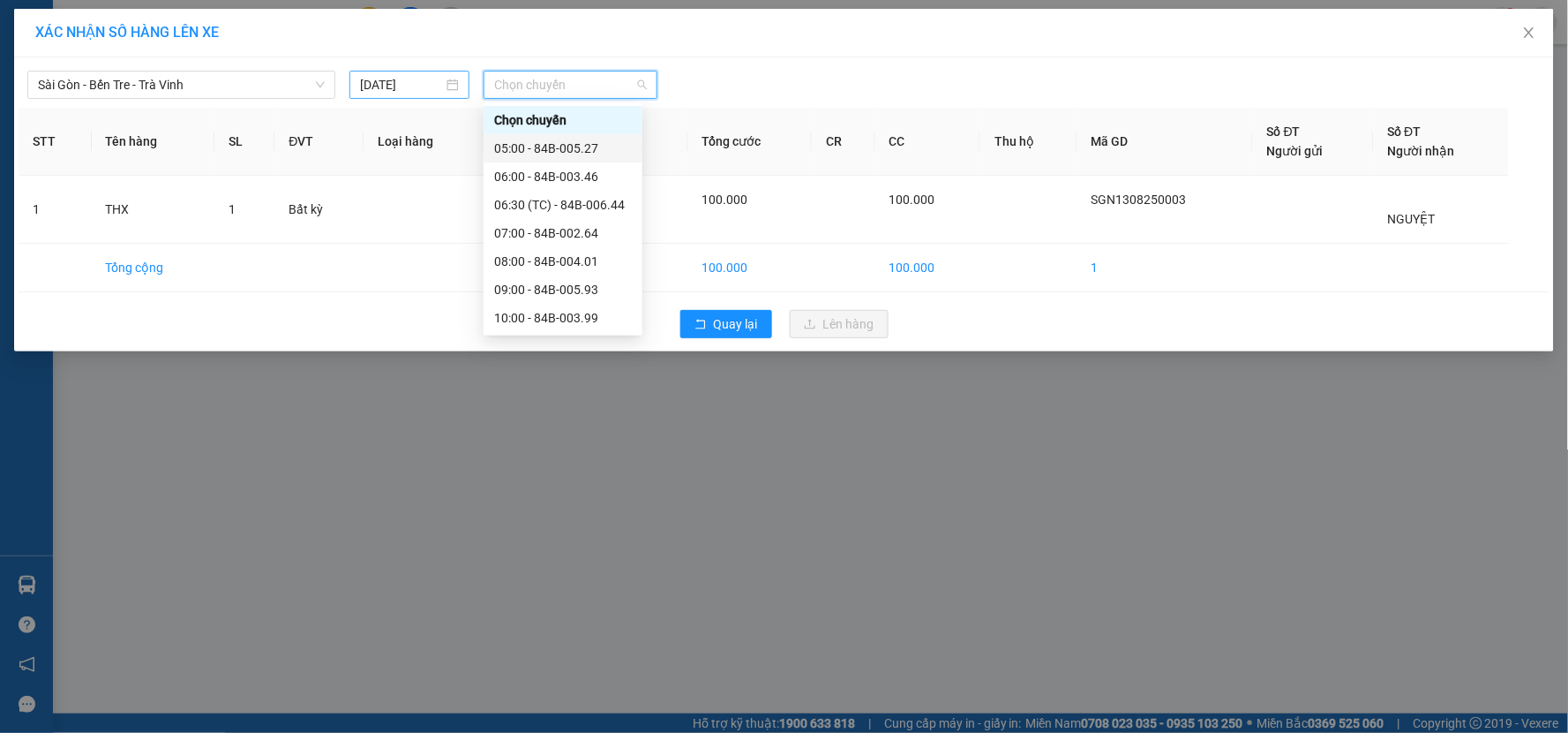
click at [460, 81] on div "12/08/2025" at bounding box center [409, 85] width 120 height 28
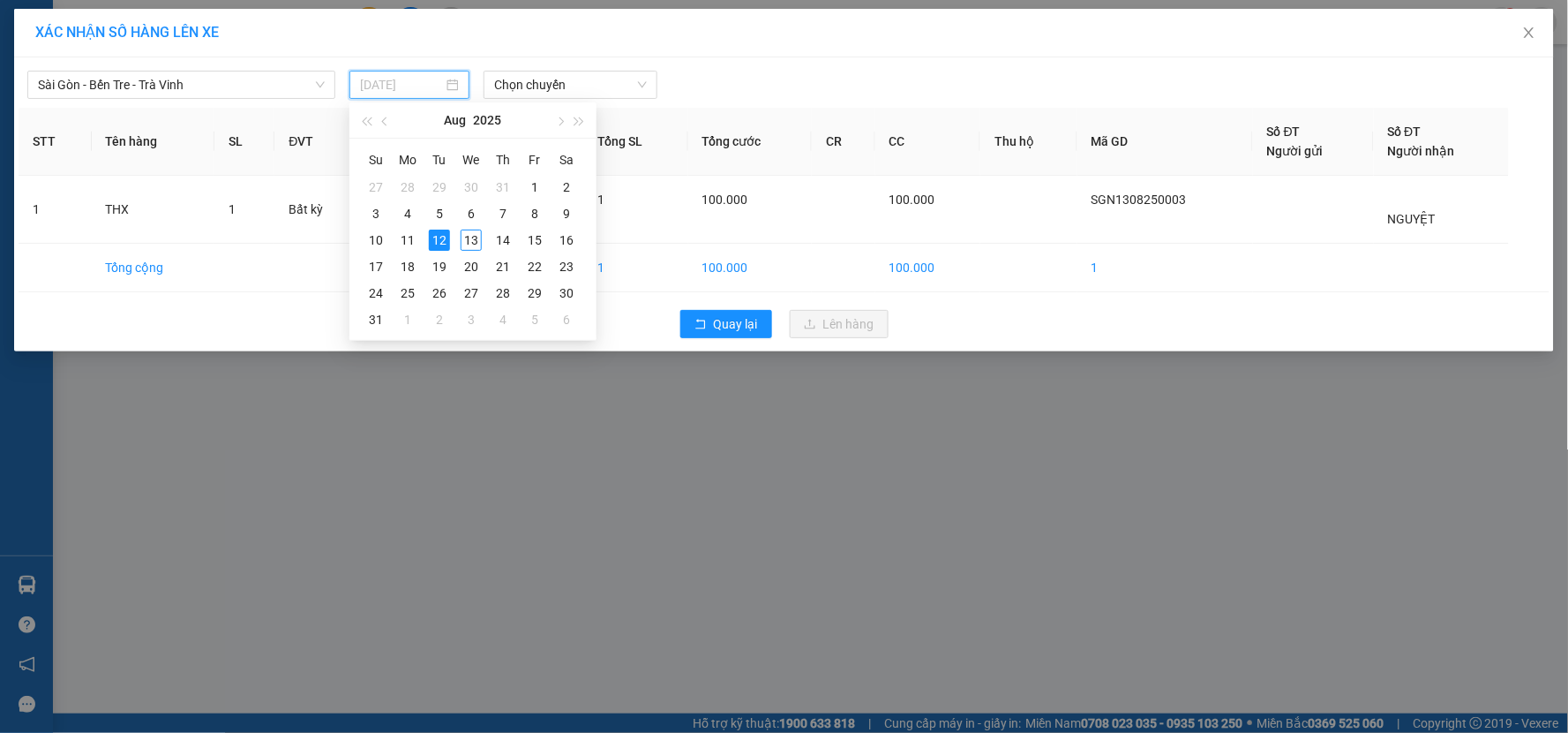
drag, startPoint x: 464, startPoint y: 236, endPoint x: 545, endPoint y: 167, distance: 106.4
click at [465, 236] on div "13" at bounding box center [471, 240] width 21 height 21
type input "13/08/2025"
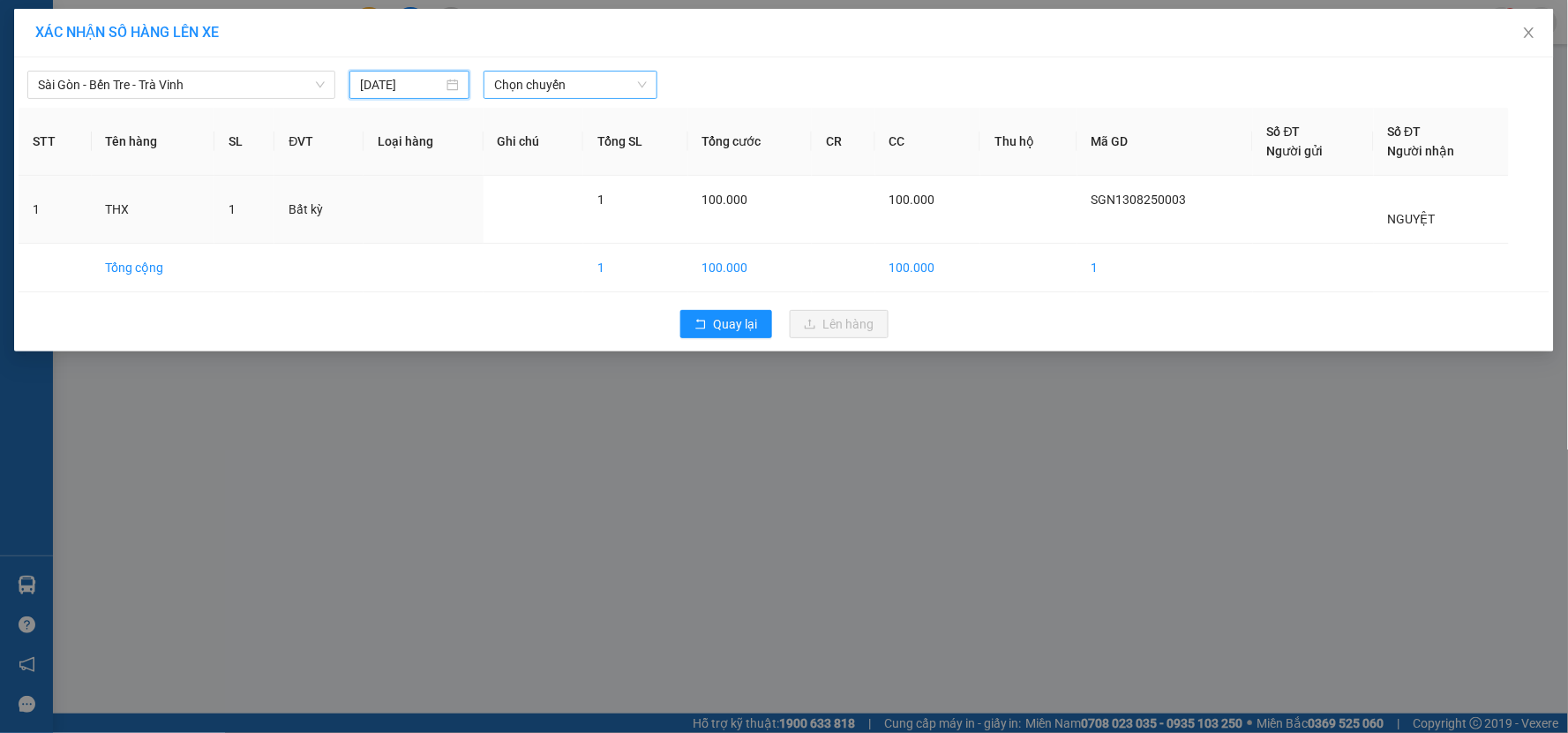
click at [569, 90] on span "Chọn chuyến" at bounding box center [570, 85] width 153 height 26
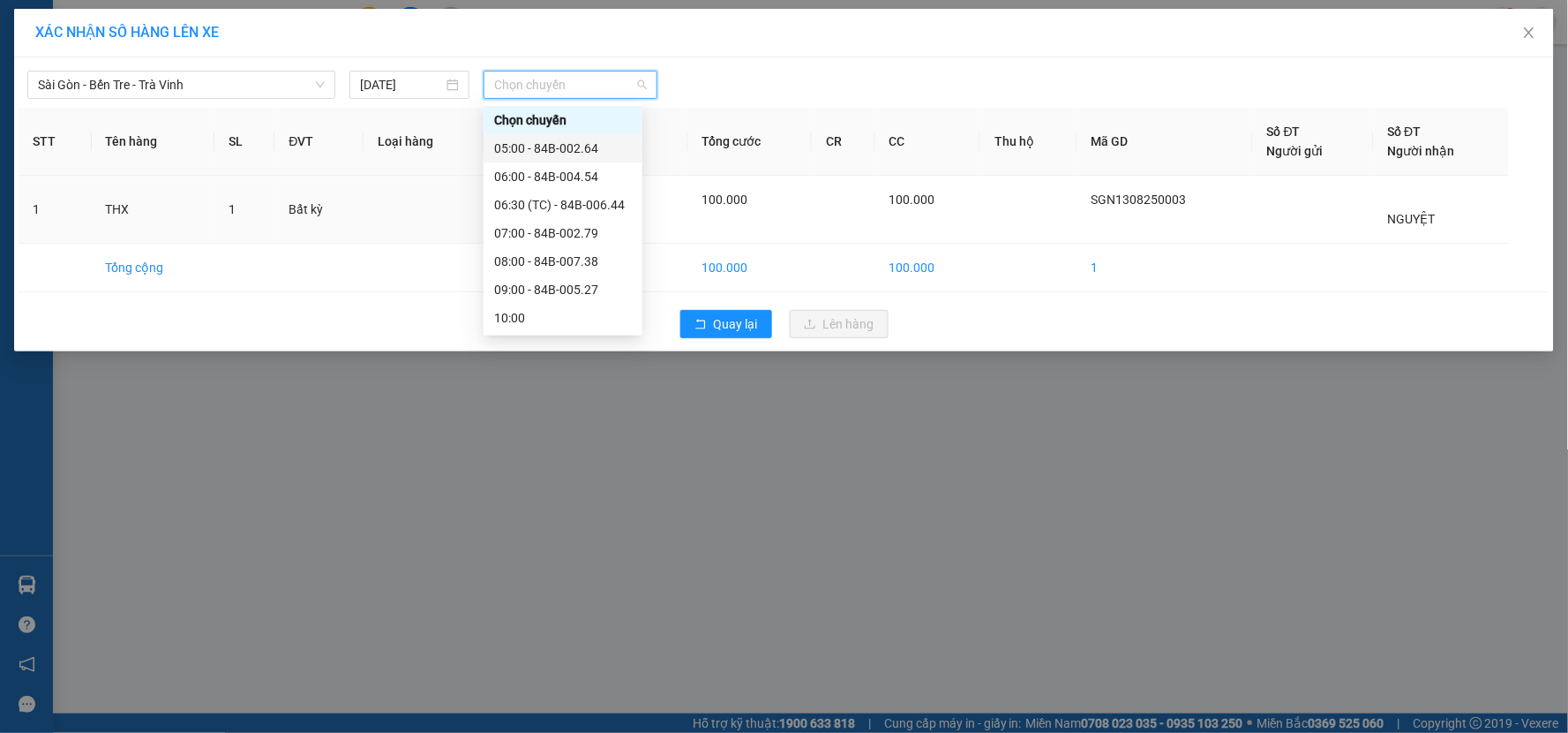
click at [577, 142] on div "05:00 - 84B-002.64" at bounding box center [563, 148] width 138 height 20
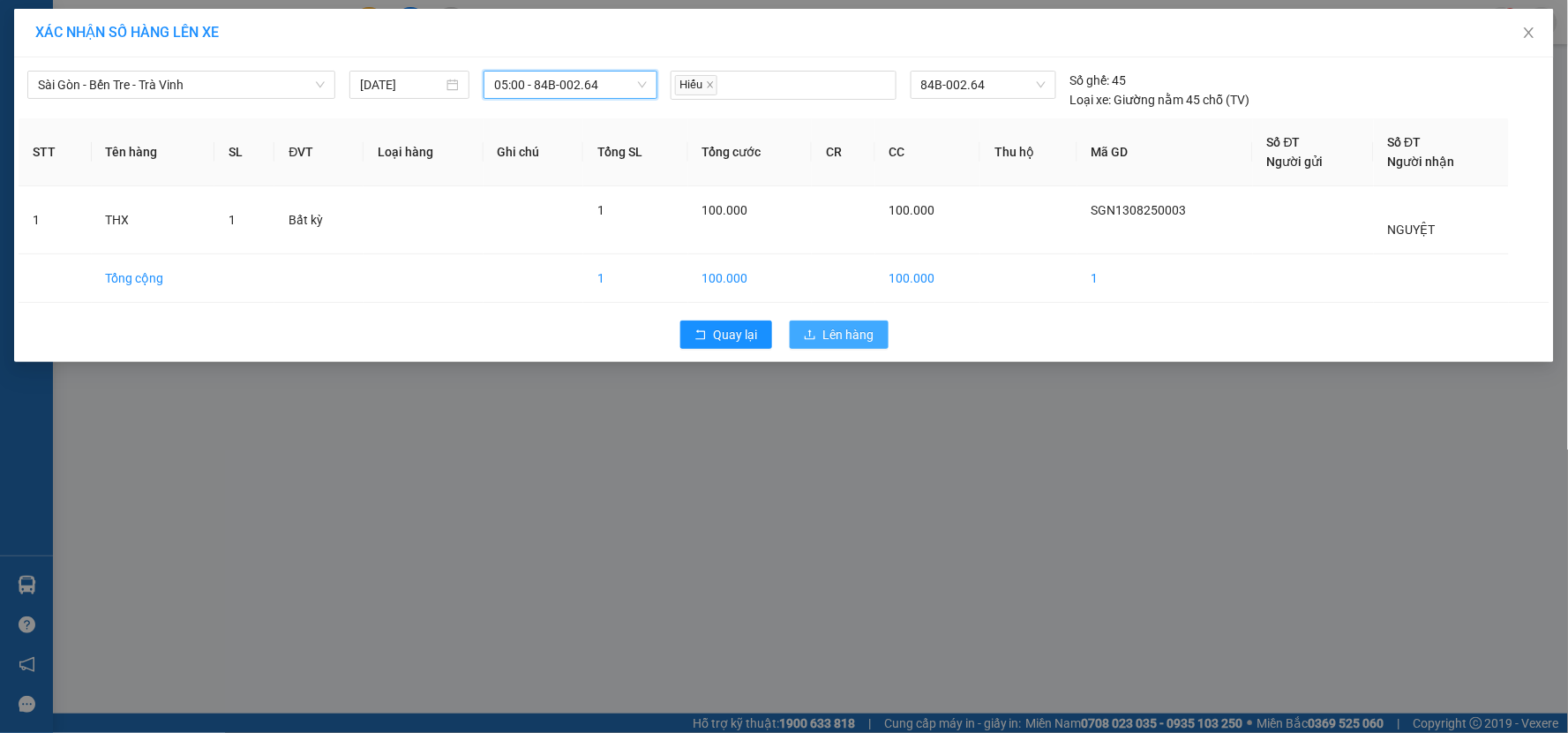
click at [818, 322] on button "Lên hàng" at bounding box center [839, 334] width 99 height 28
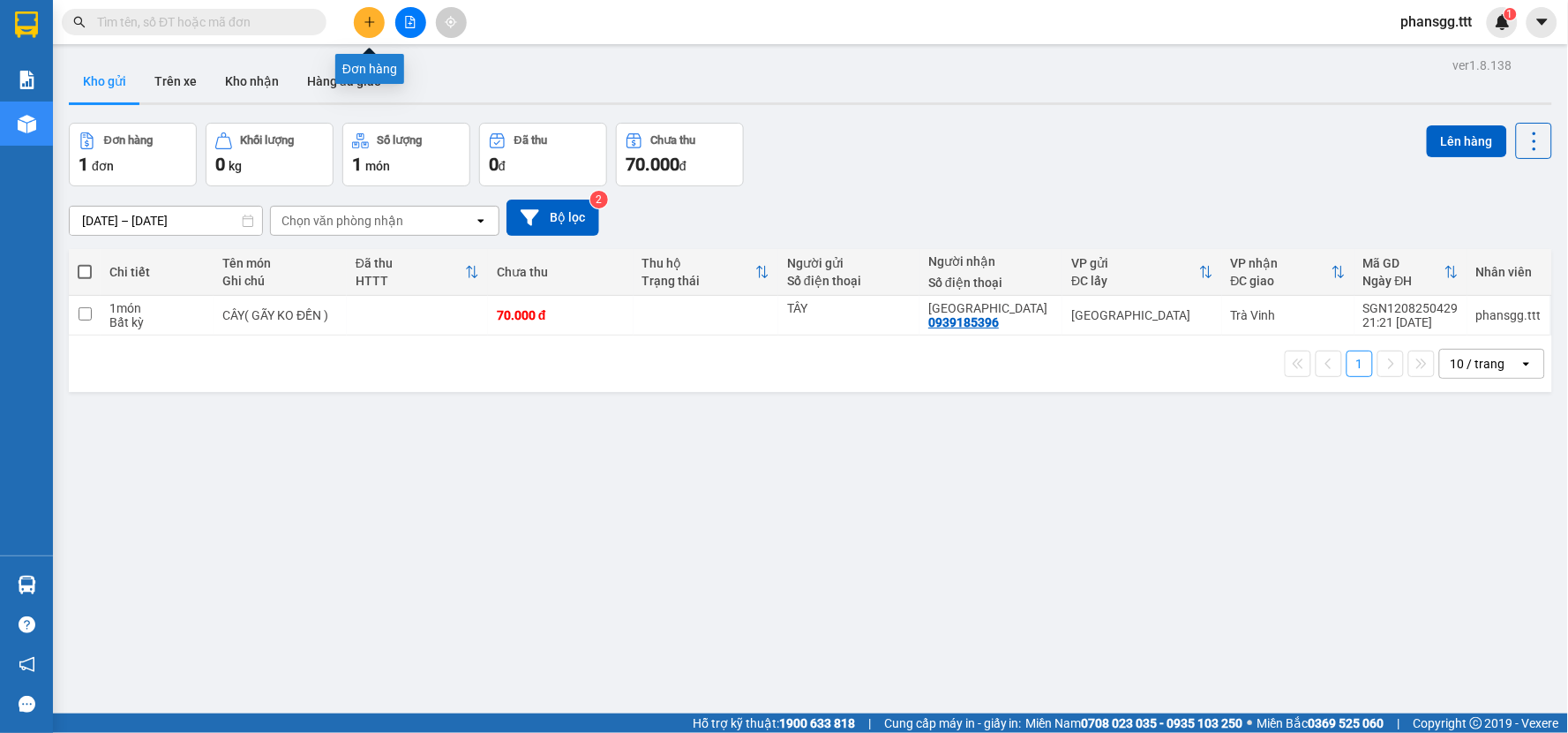
click at [369, 18] on icon "plus" at bounding box center [369, 21] width 12 height 12
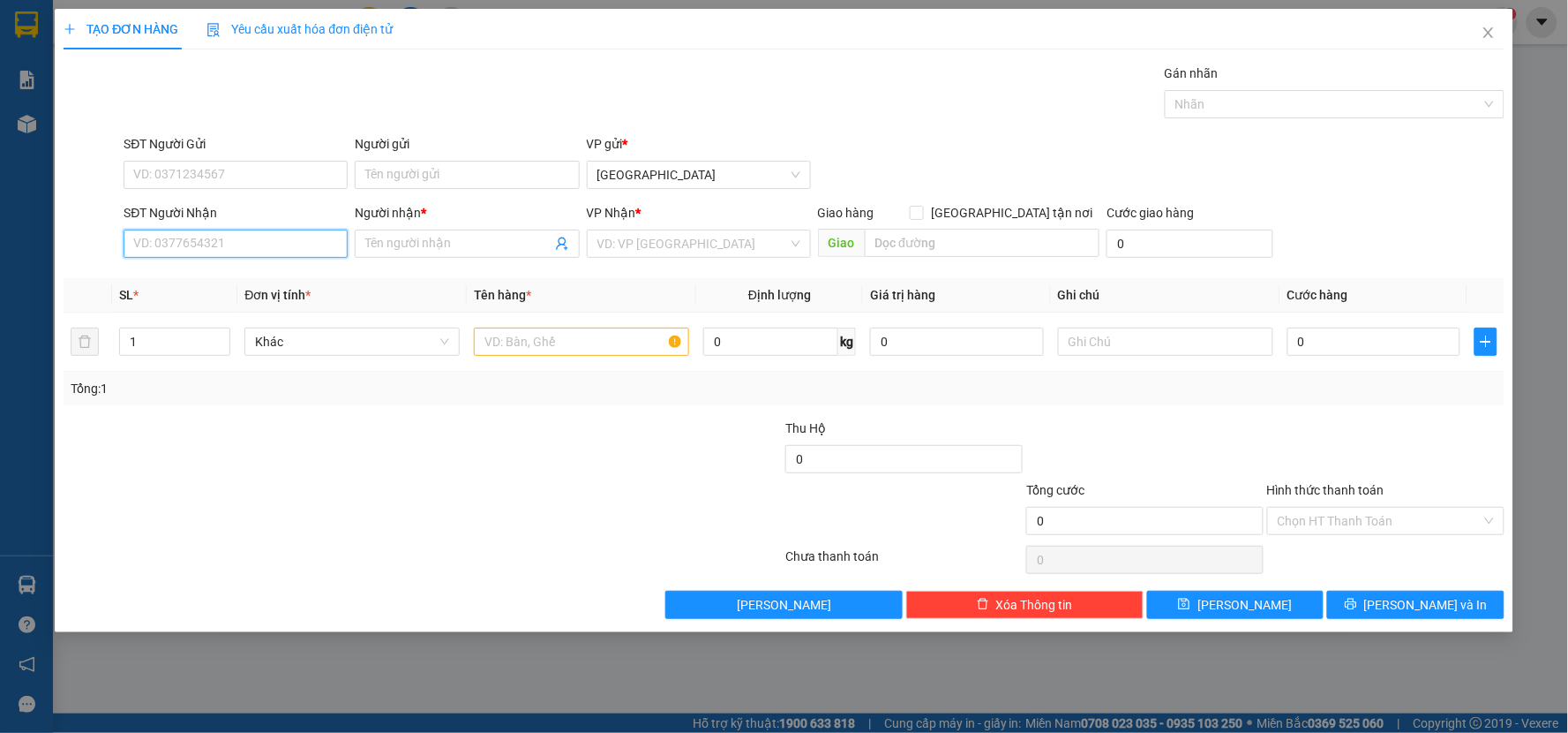
click at [200, 238] on input "SĐT Người Nhận" at bounding box center [235, 244] width 224 height 28
click at [401, 242] on input "Người nhận *" at bounding box center [458, 243] width 185 height 20
type input "THỤC GHI"
click at [655, 245] on input "search" at bounding box center [692, 244] width 191 height 26
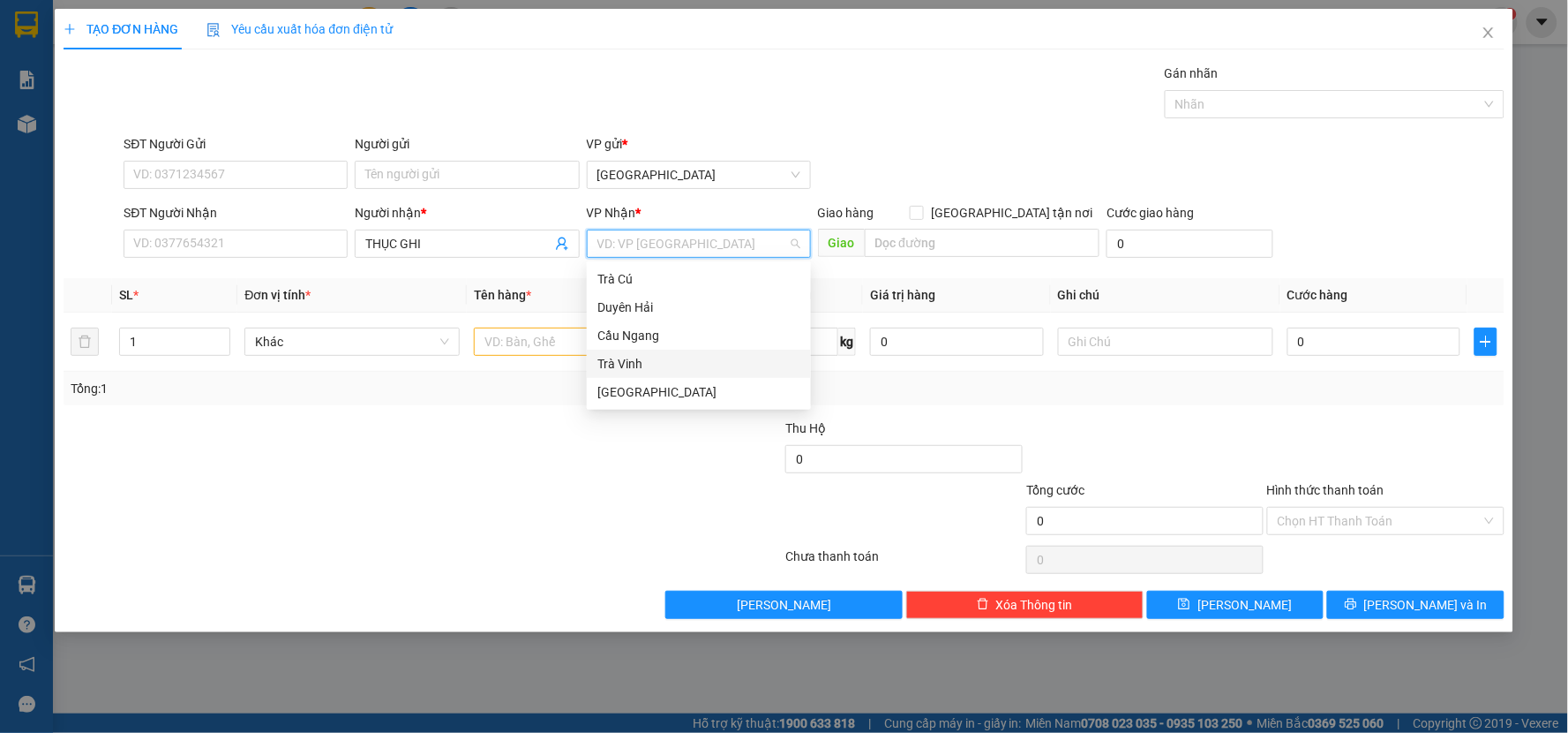
click at [618, 357] on div "Trà Vinh" at bounding box center [698, 363] width 203 height 20
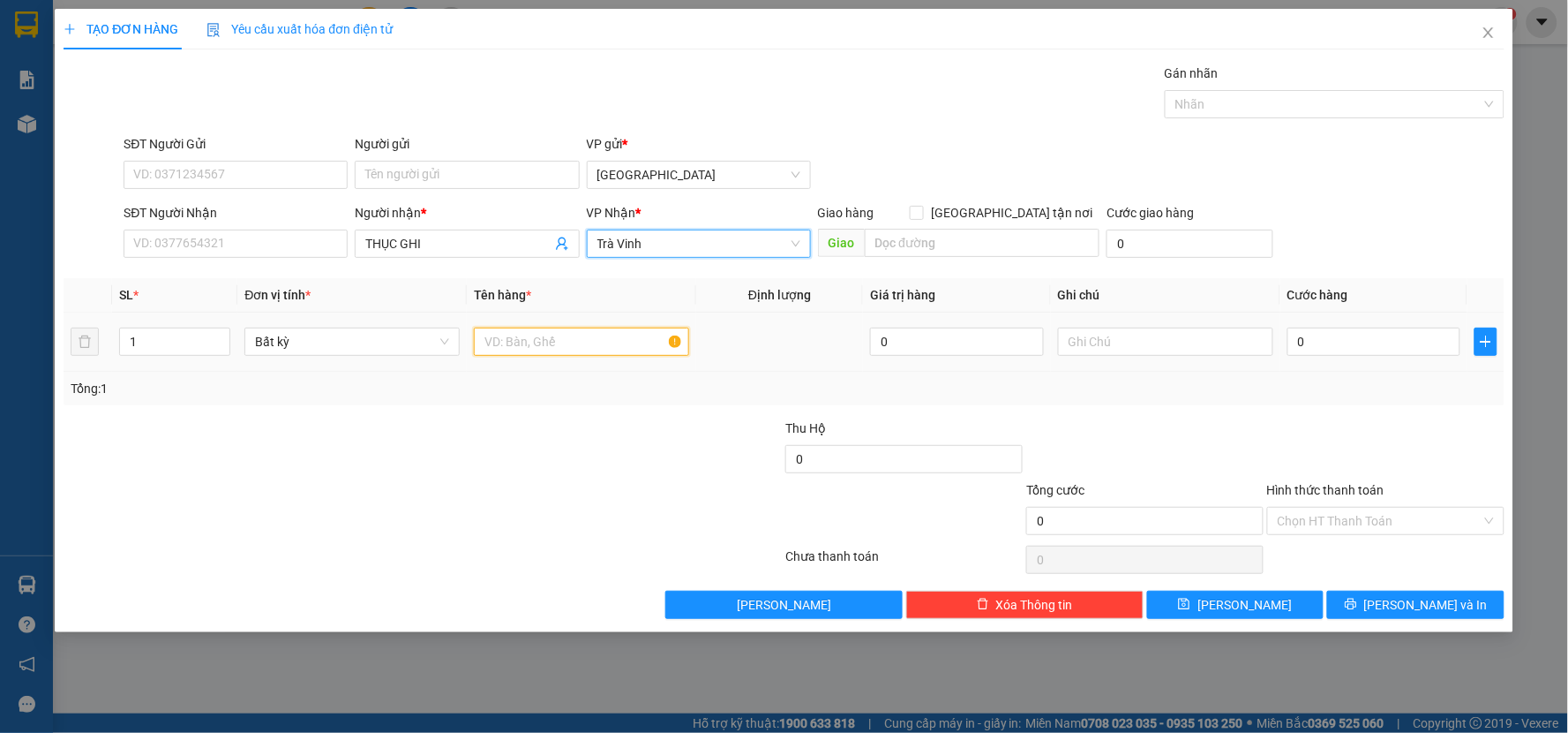
click at [535, 341] on input "text" at bounding box center [582, 341] width 216 height 28
type input "THÙNG BÔNG"
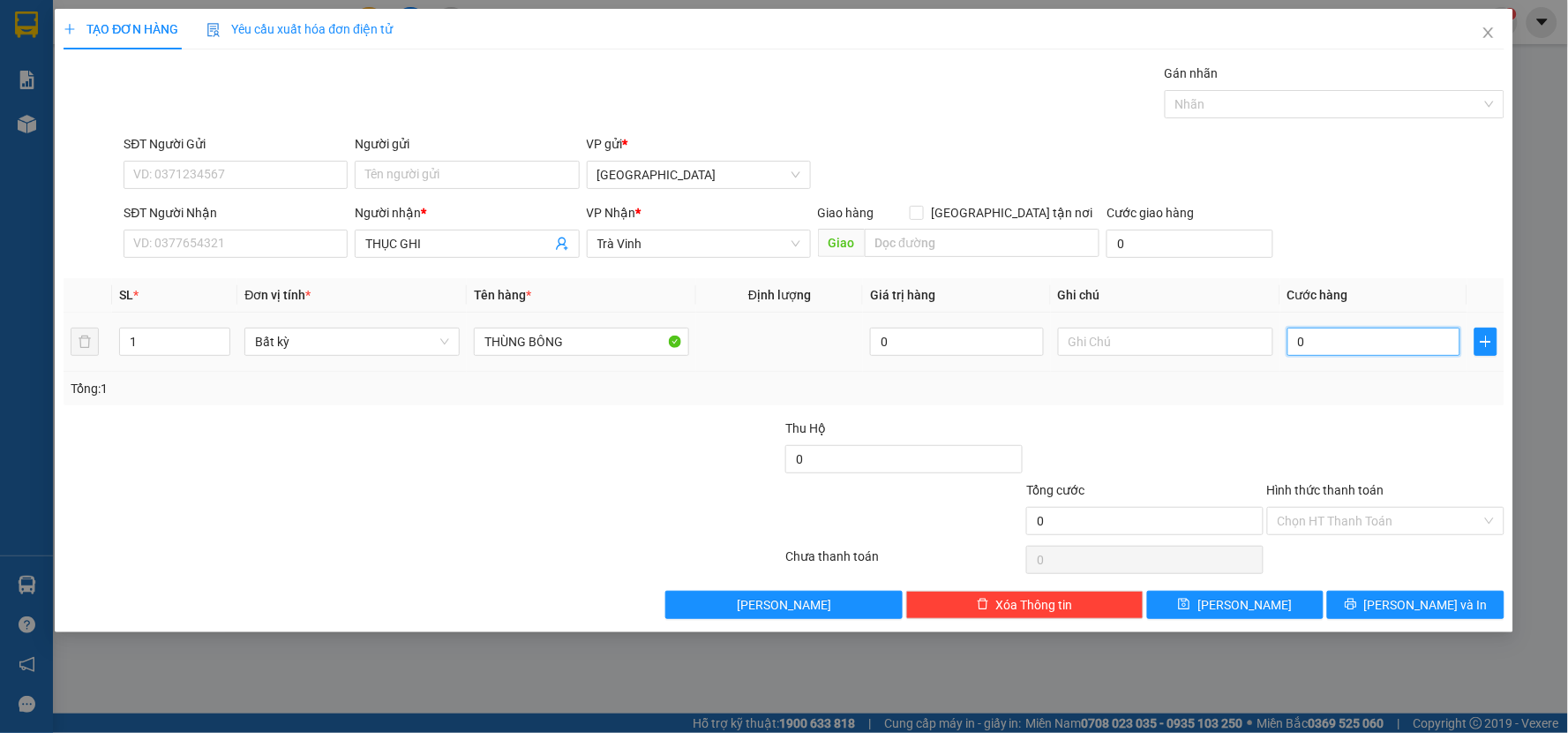
click at [1294, 341] on input "0" at bounding box center [1374, 341] width 174 height 28
type input "4"
type input "40"
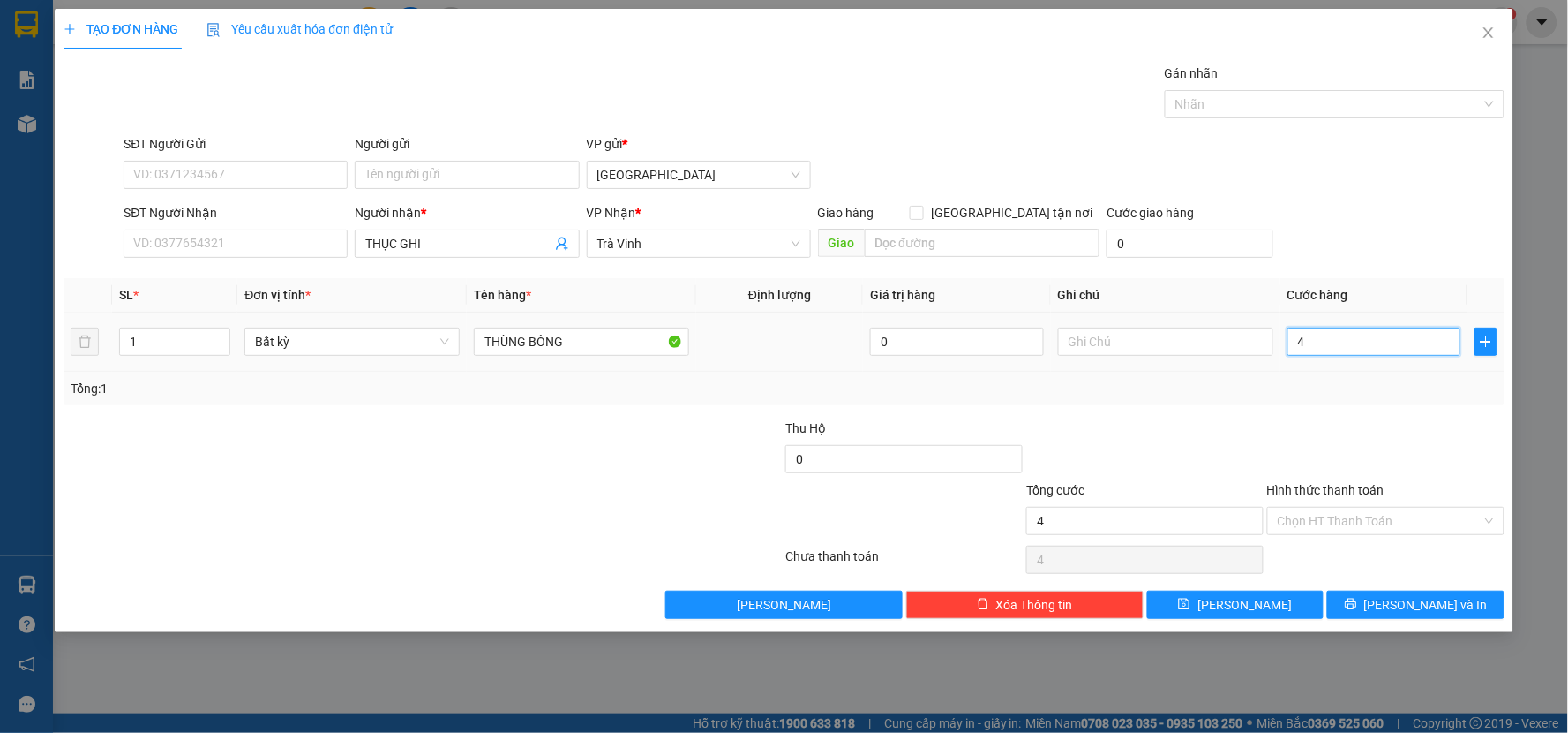
type input "40"
click at [1450, 447] on div at bounding box center [1386, 449] width 241 height 61
type input "40.000"
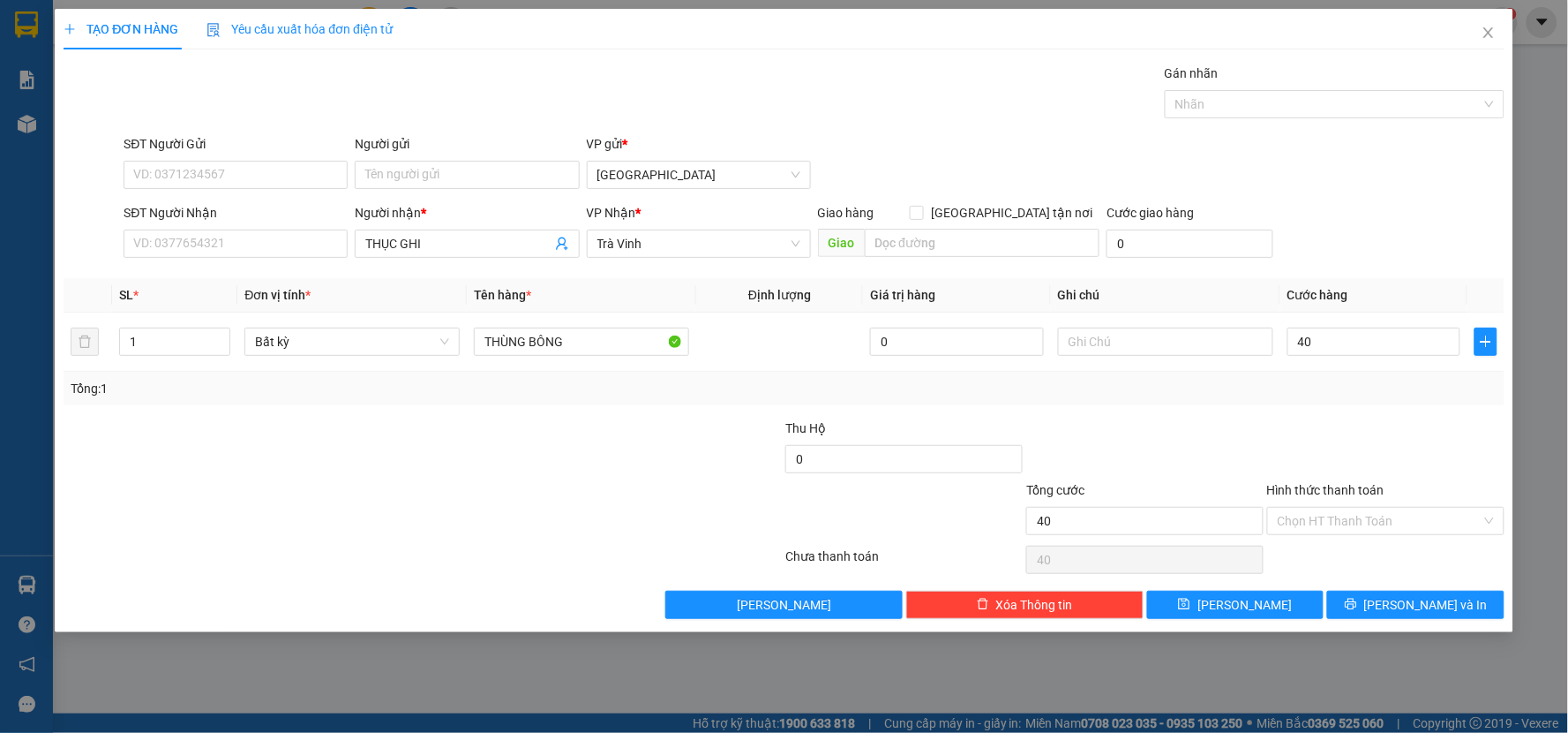
type input "40.000"
drag, startPoint x: 1384, startPoint y: 612, endPoint x: 1390, endPoint y: 561, distance: 51.4
click at [1357, 612] on span "printer" at bounding box center [1350, 604] width 12 height 14
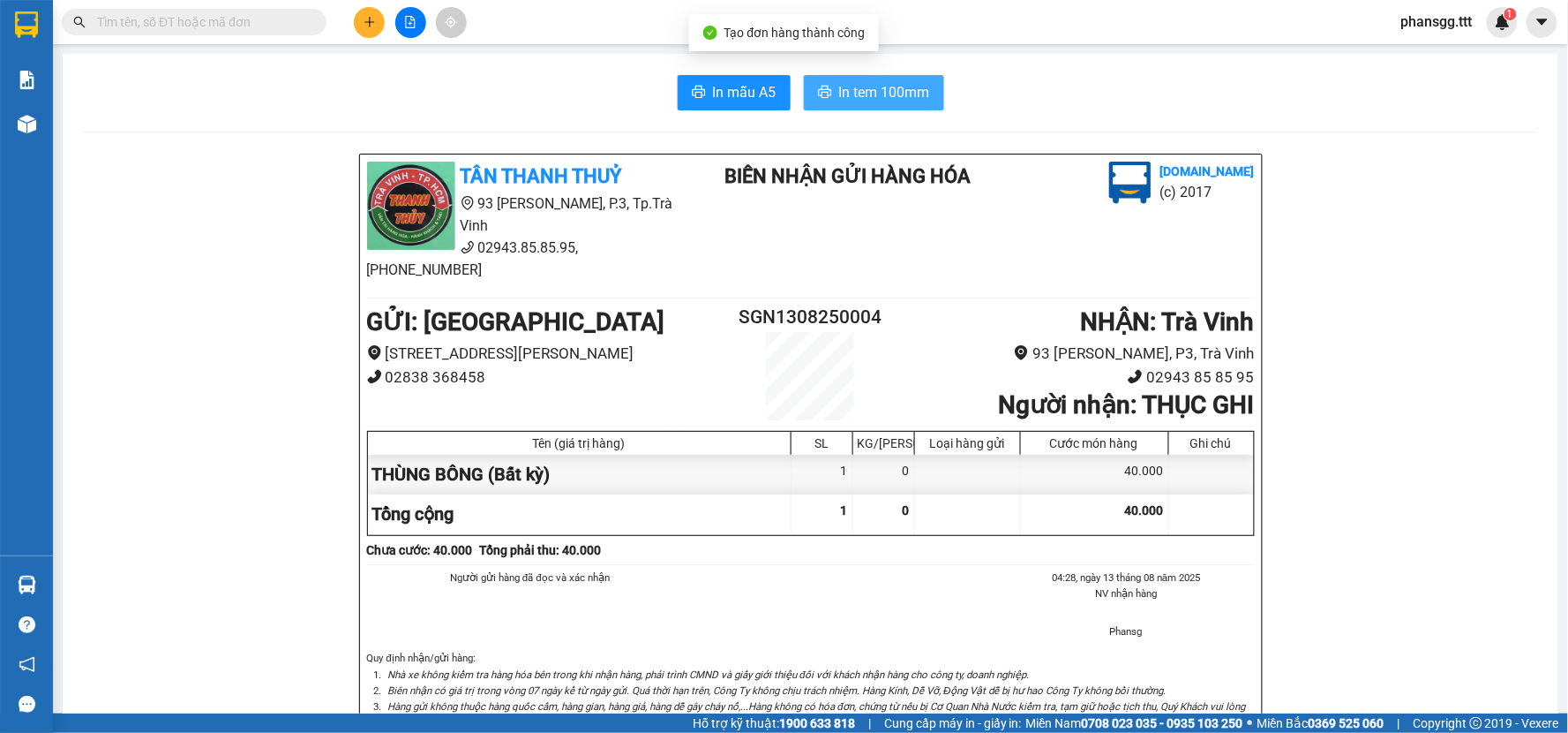
click at [875, 92] on span "In tem 100mm" at bounding box center [884, 92] width 91 height 22
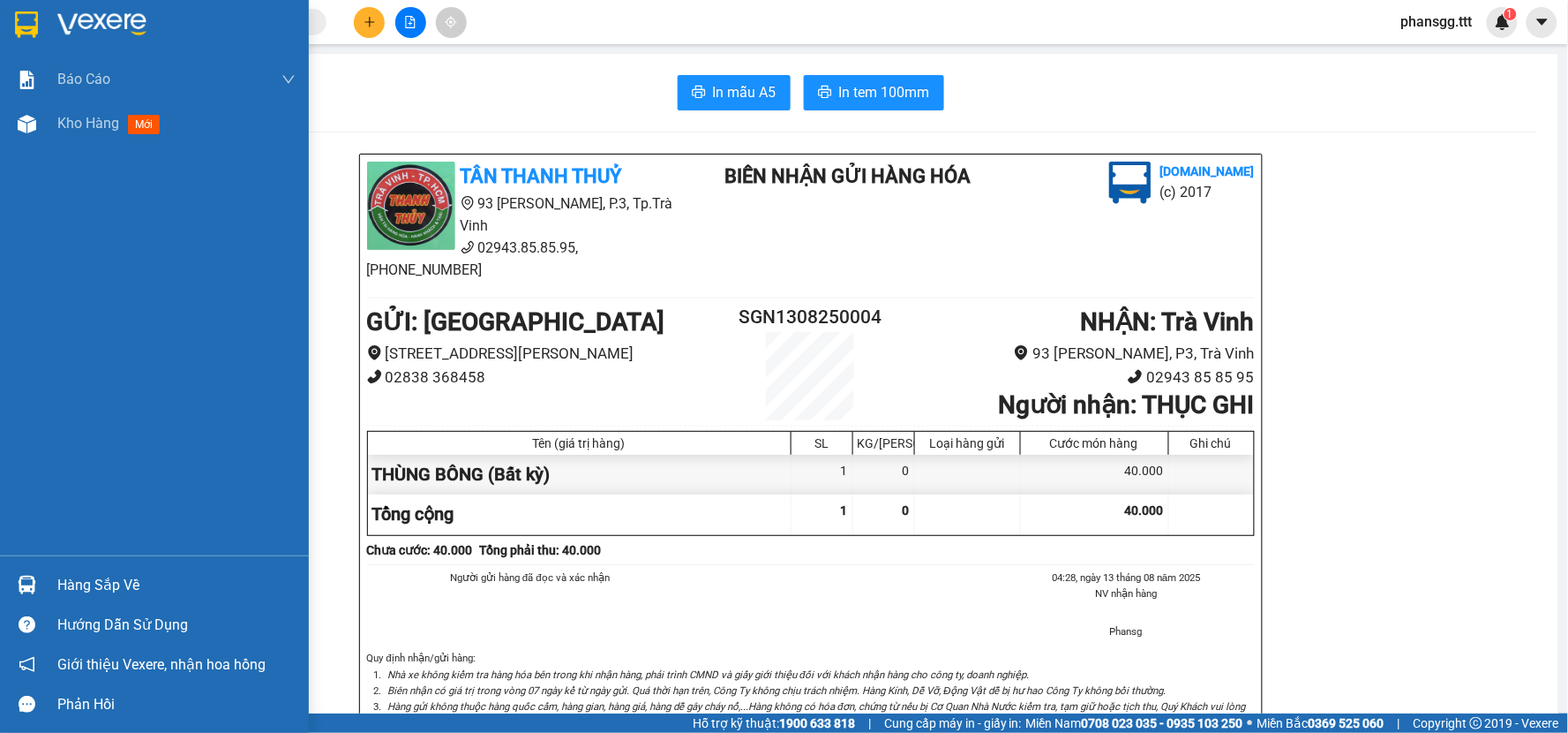
drag, startPoint x: 40, startPoint y: 582, endPoint x: 53, endPoint y: 578, distance: 13.6
click at [41, 582] on div at bounding box center [26, 584] width 31 height 31
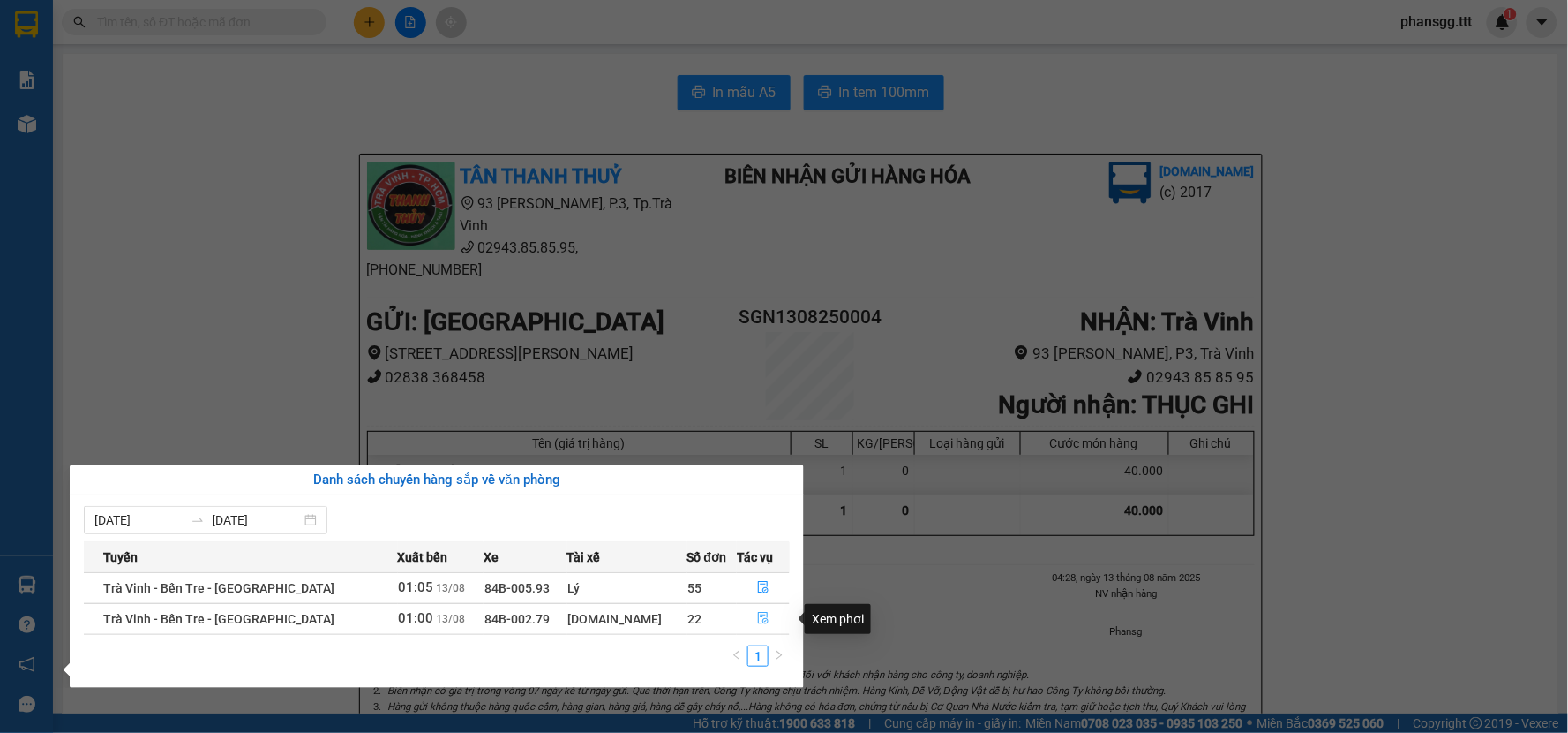
click at [757, 620] on icon "file-done" at bounding box center [763, 618] width 12 height 12
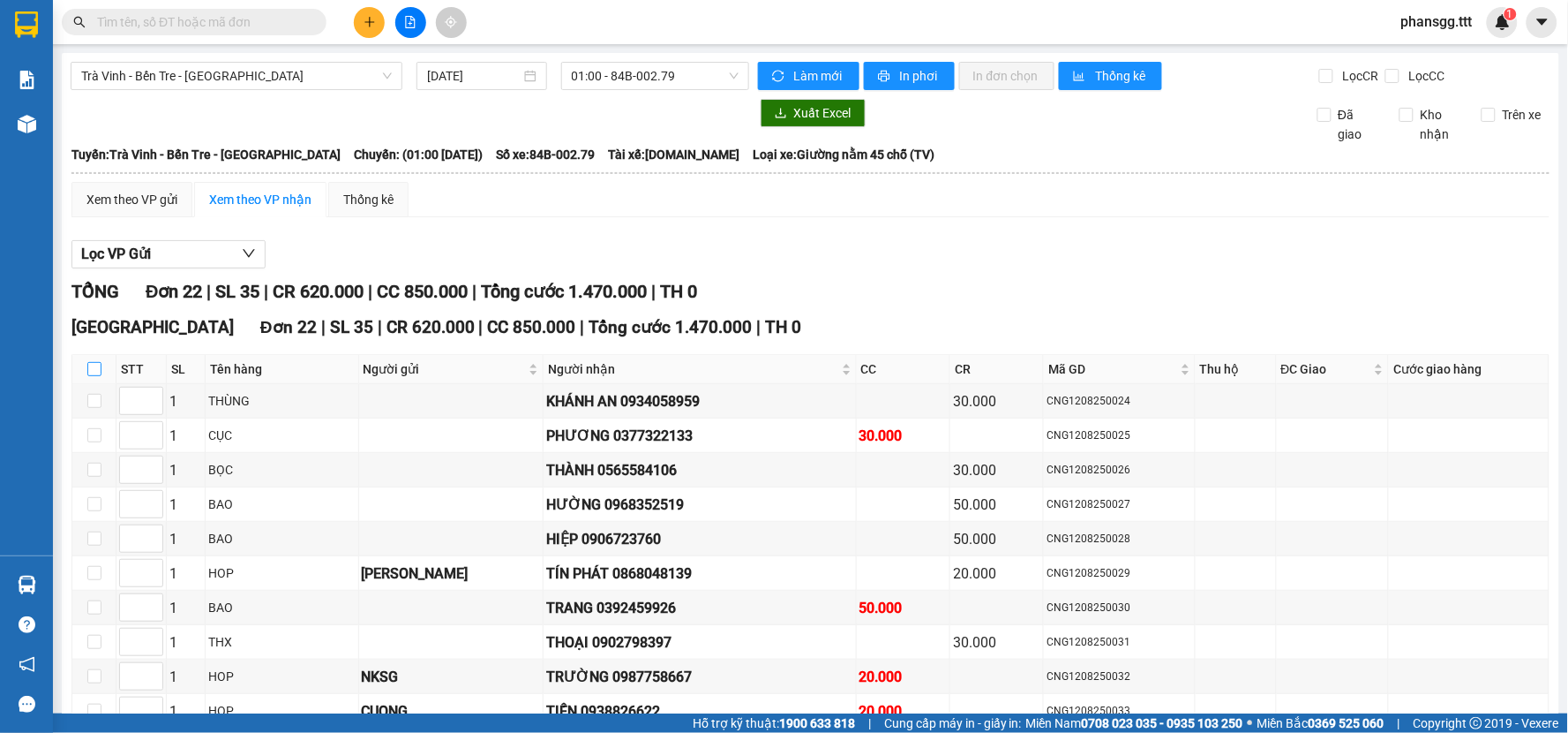
click at [89, 365] on input "checkbox" at bounding box center [94, 368] width 14 height 14
checkbox input "true"
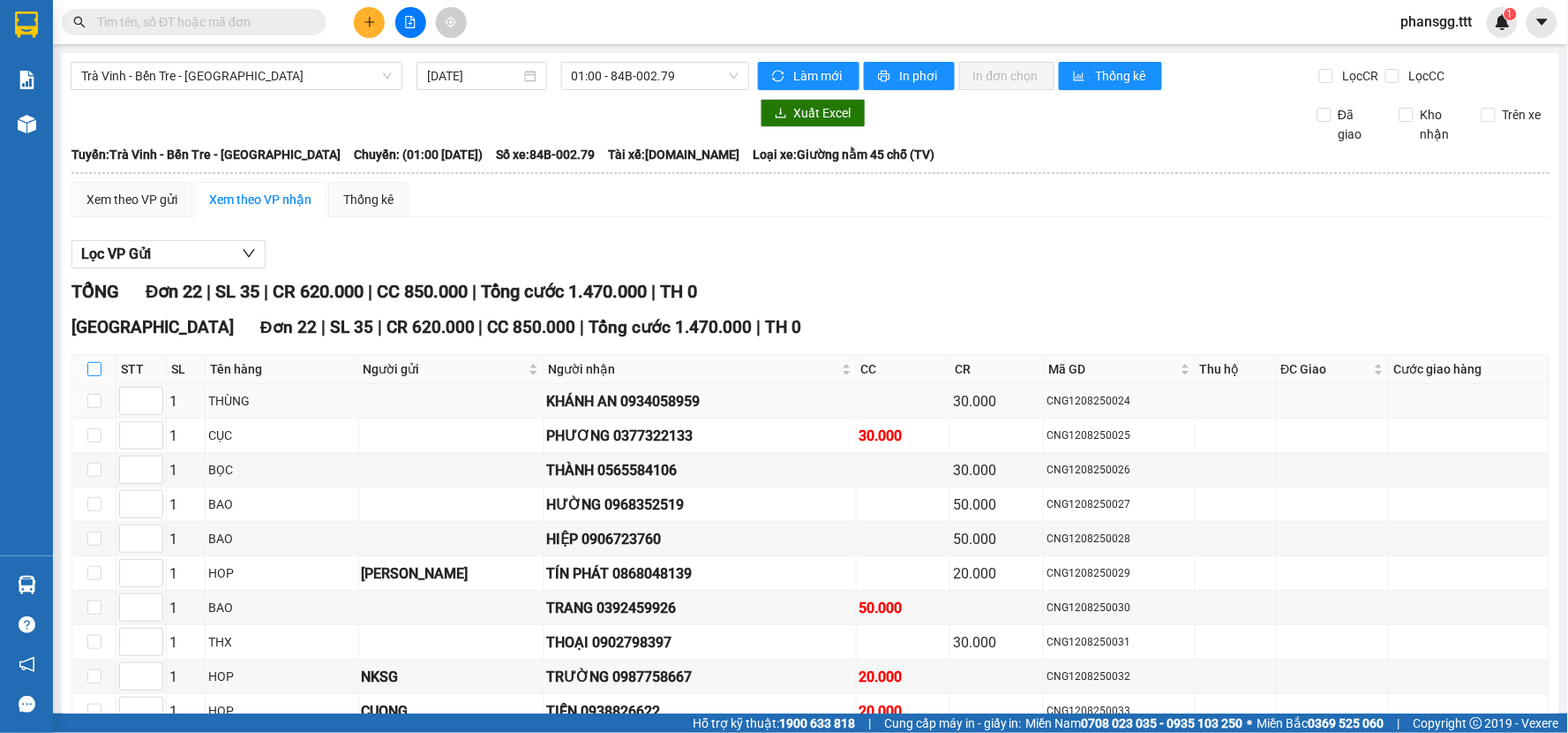
checkbox input "true"
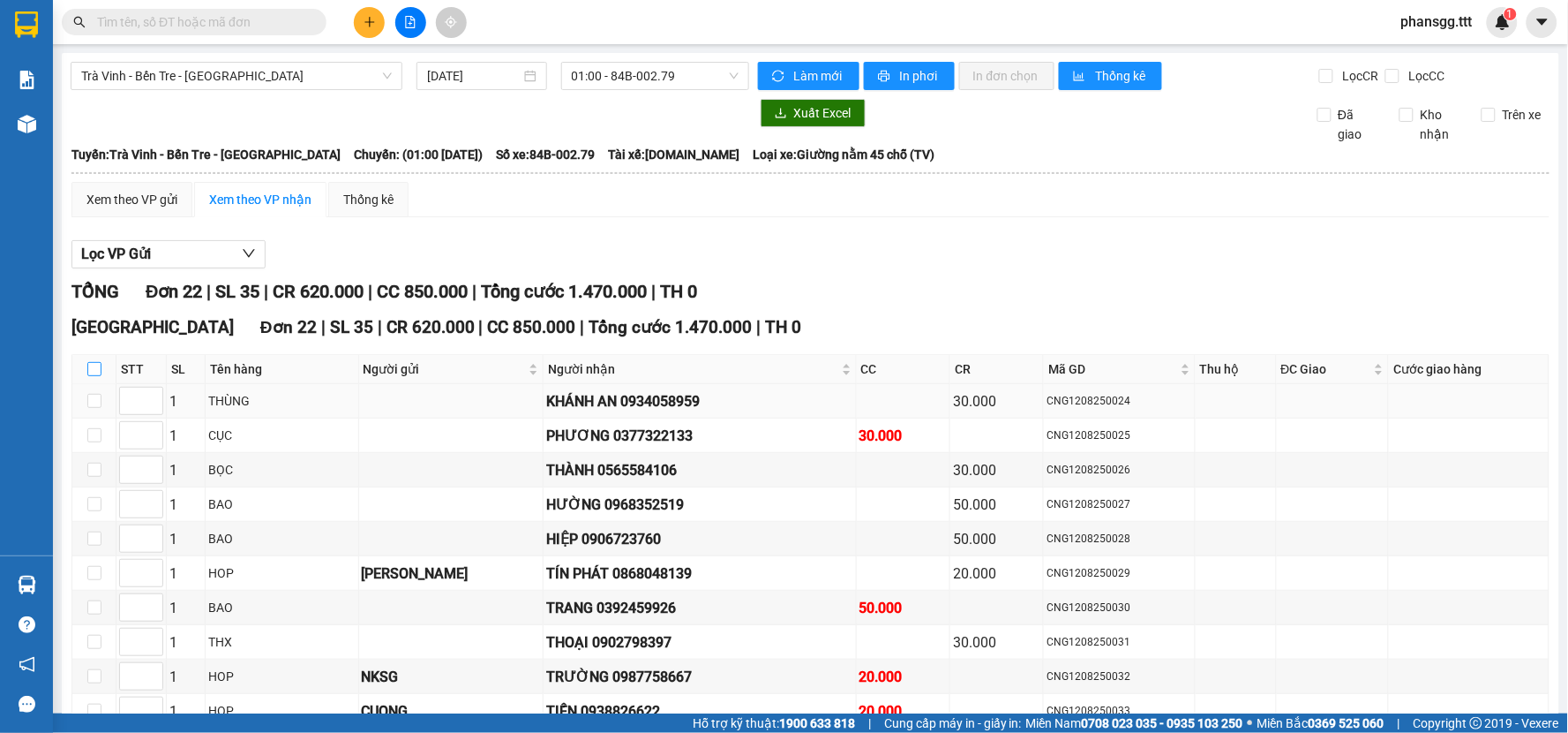
checkbox input "true"
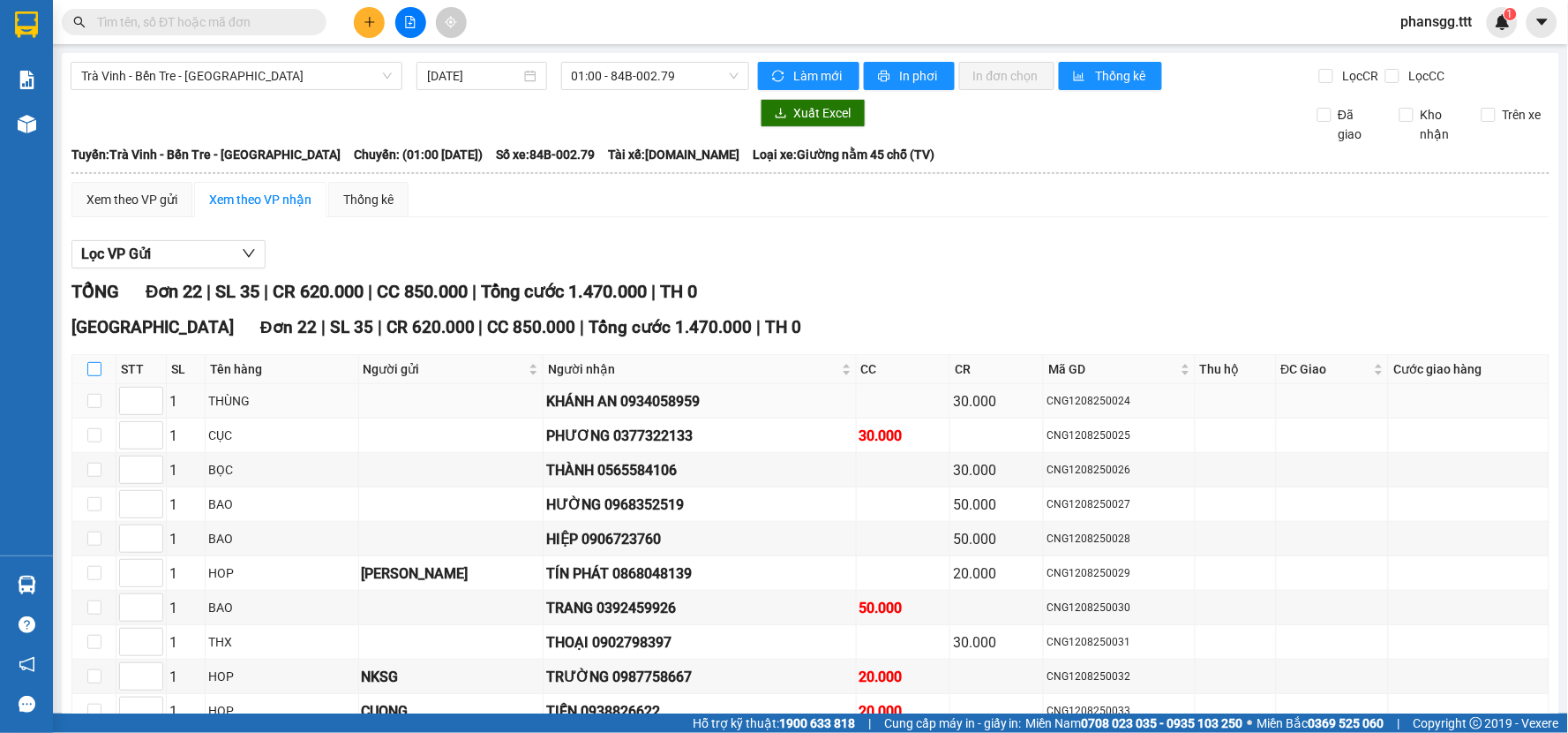
checkbox input "true"
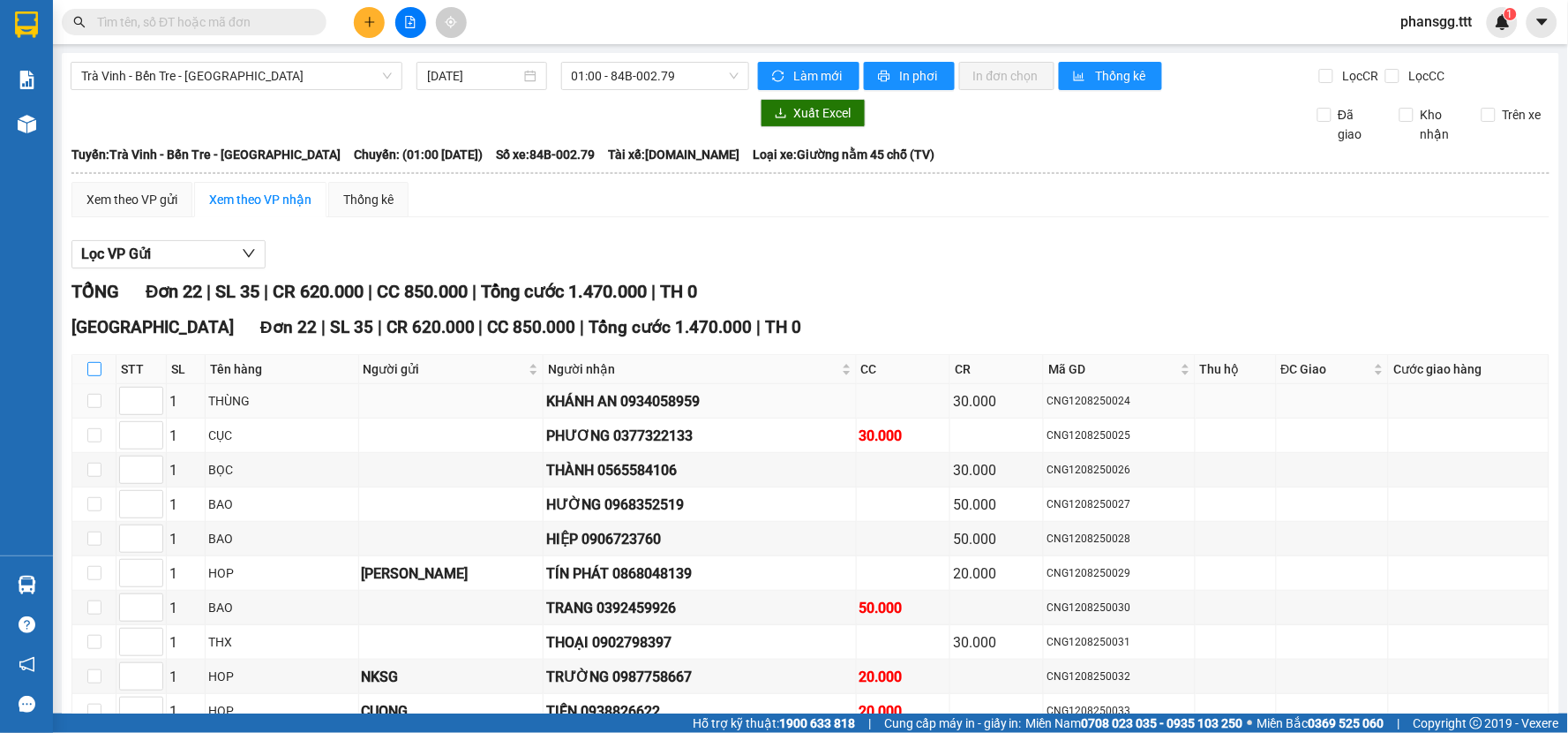
checkbox input "true"
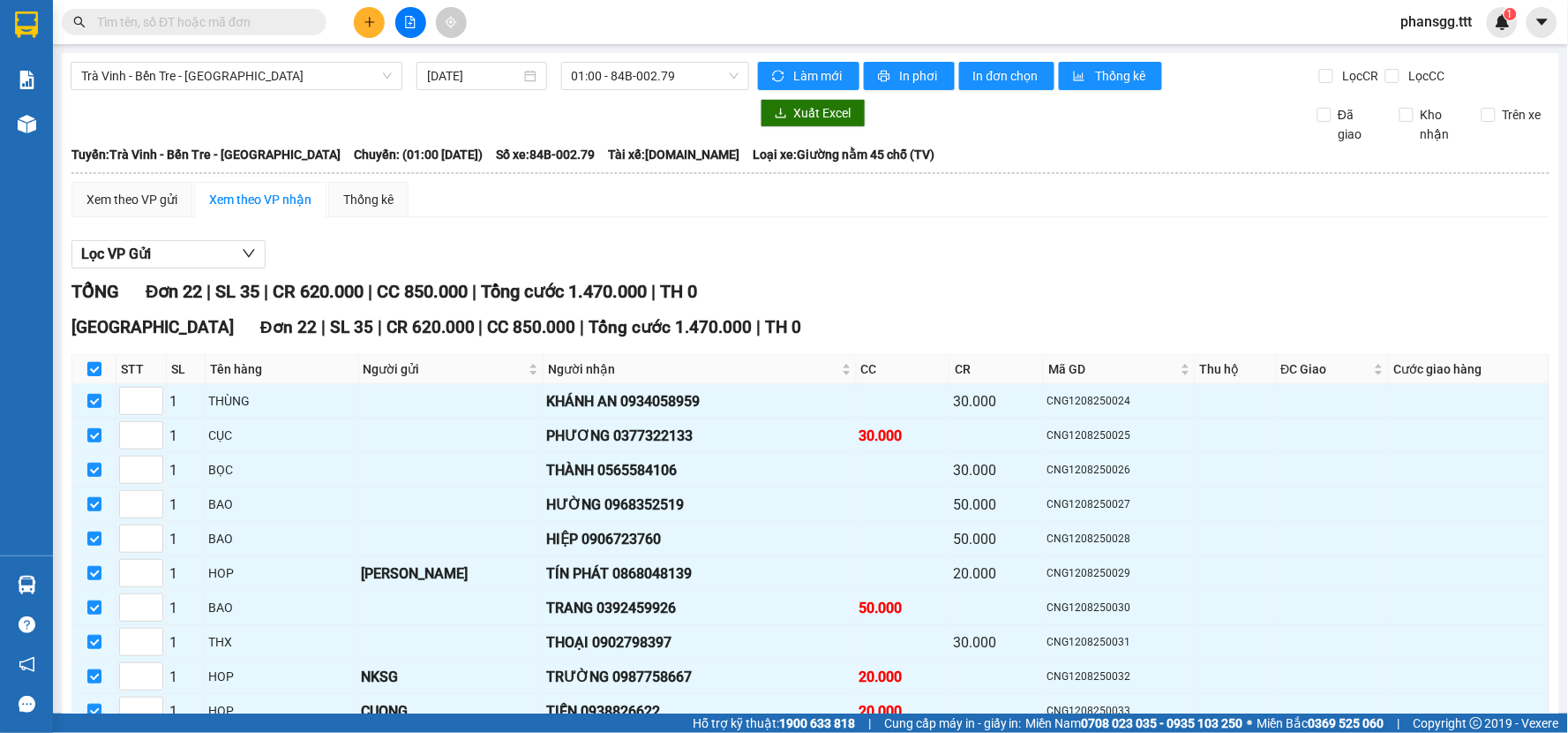
click at [88, 374] on input "checkbox" at bounding box center [94, 368] width 14 height 14
checkbox input "false"
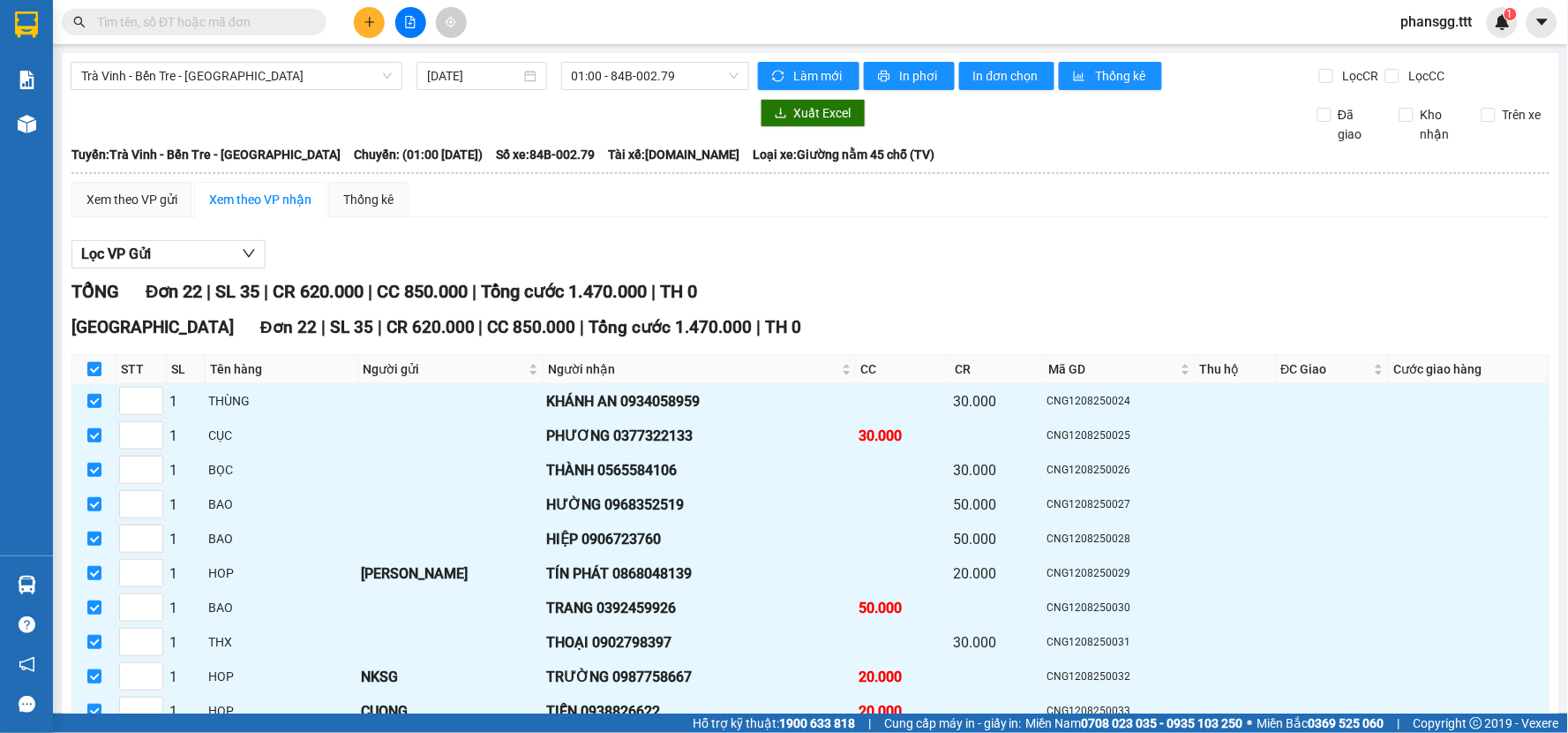
checkbox input "false"
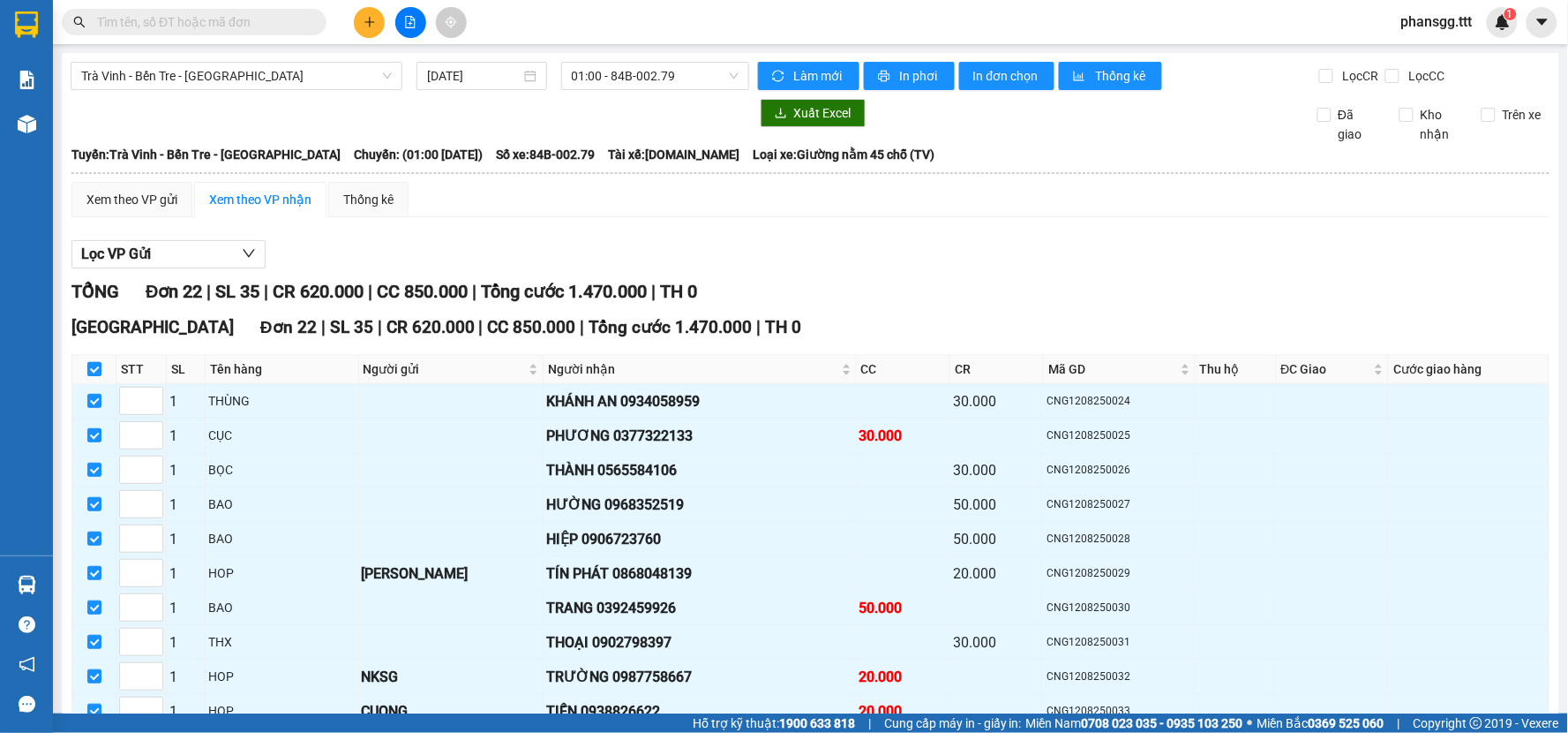
checkbox input "false"
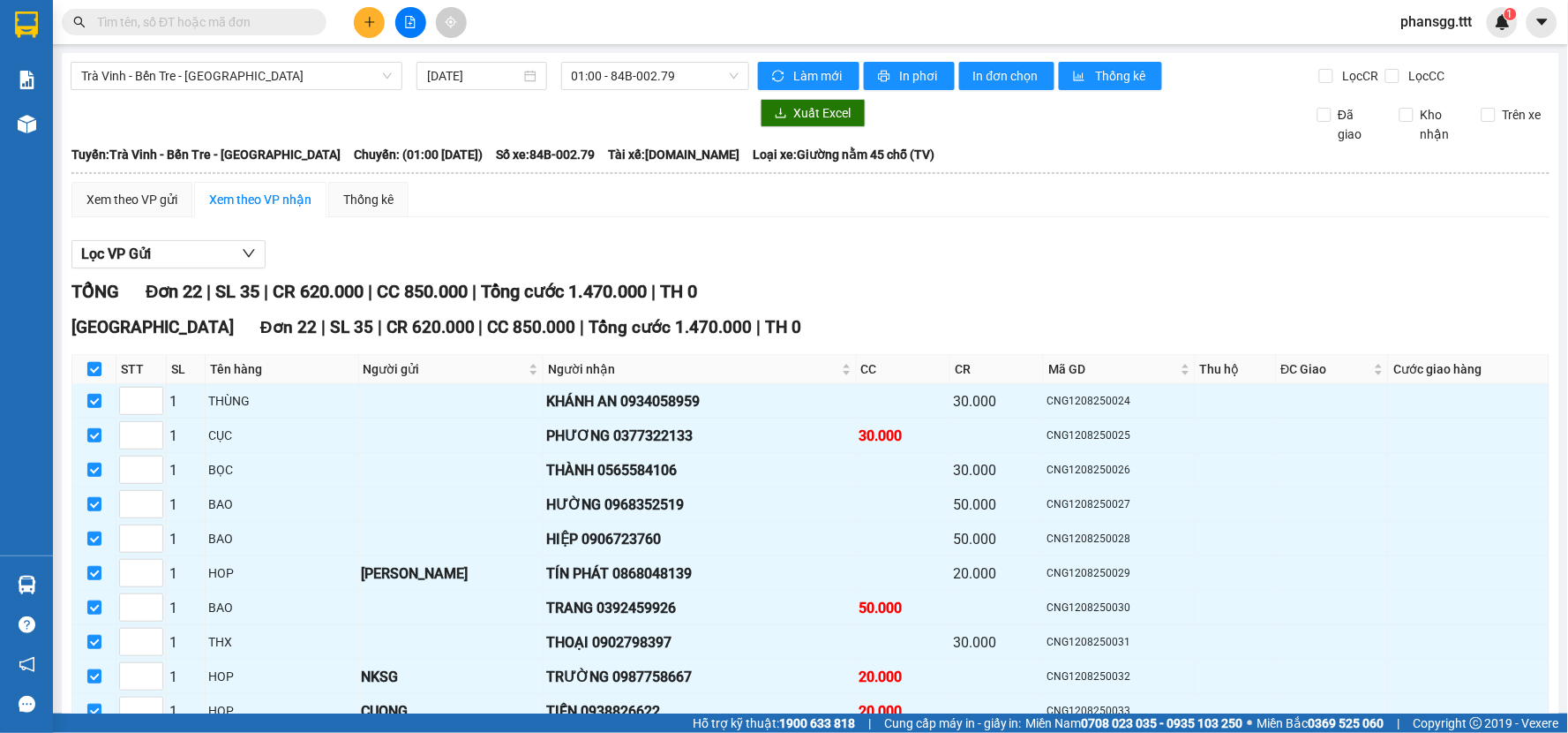
checkbox input "false"
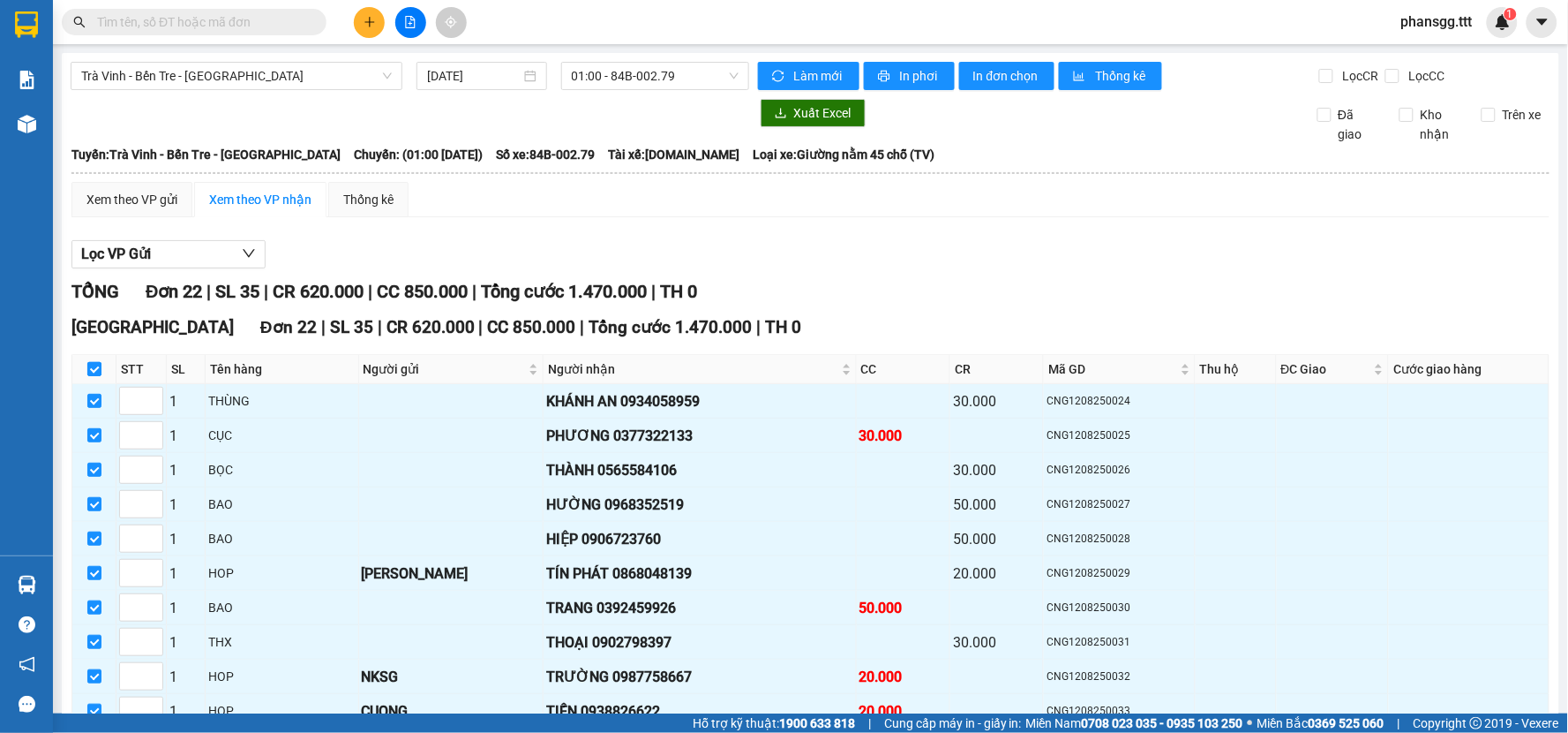
checkbox input "false"
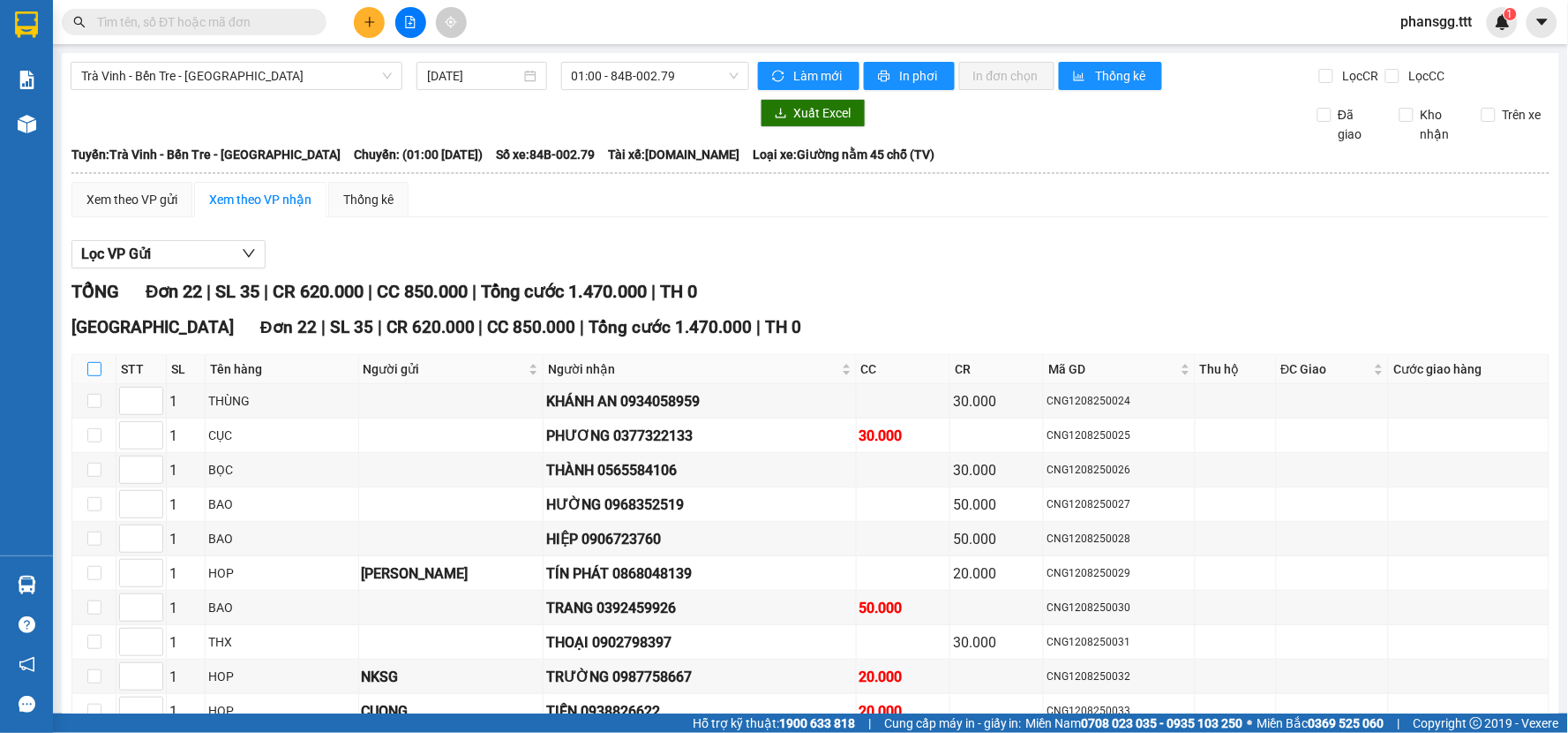
click at [94, 367] on input "checkbox" at bounding box center [94, 368] width 14 height 14
checkbox input "true"
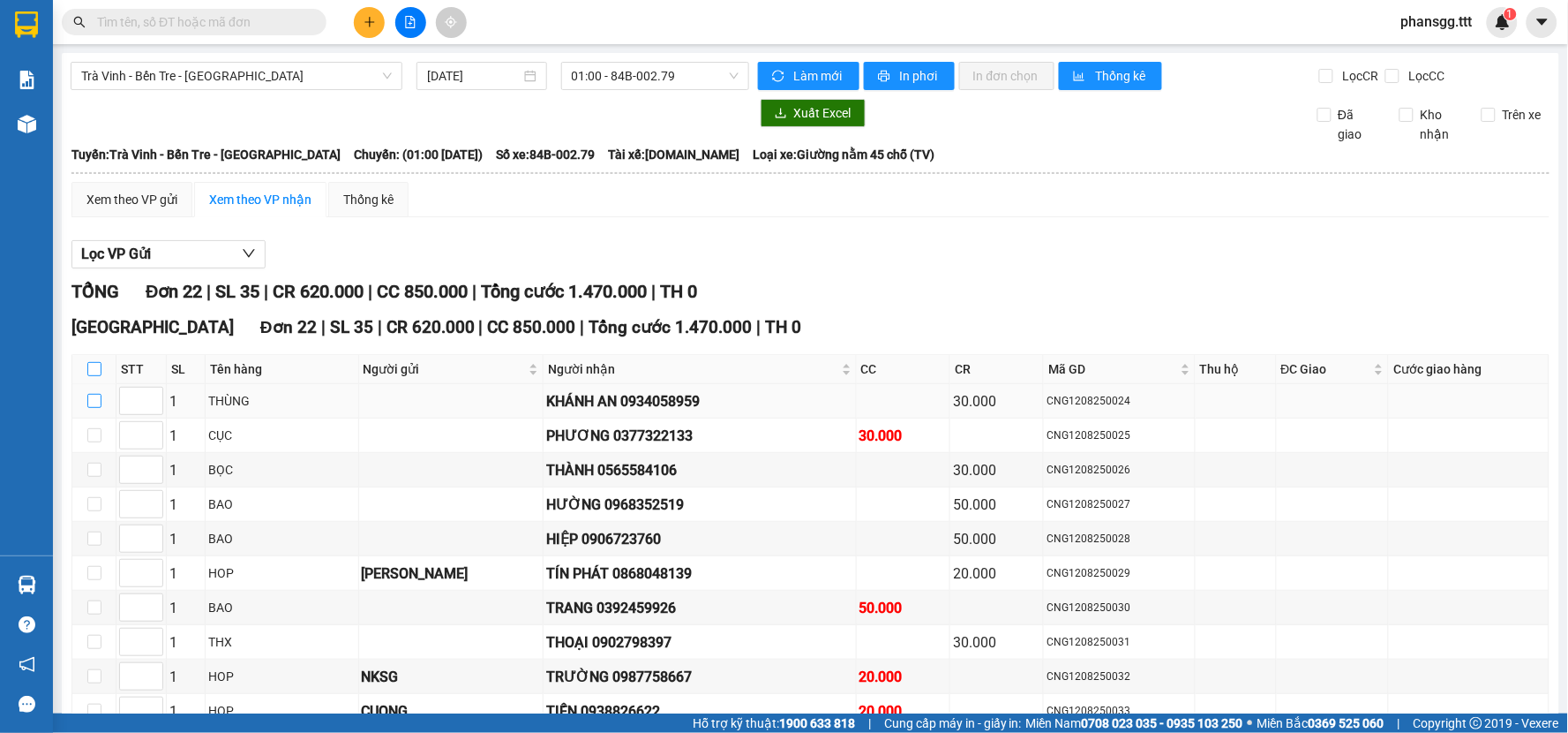
checkbox input "true"
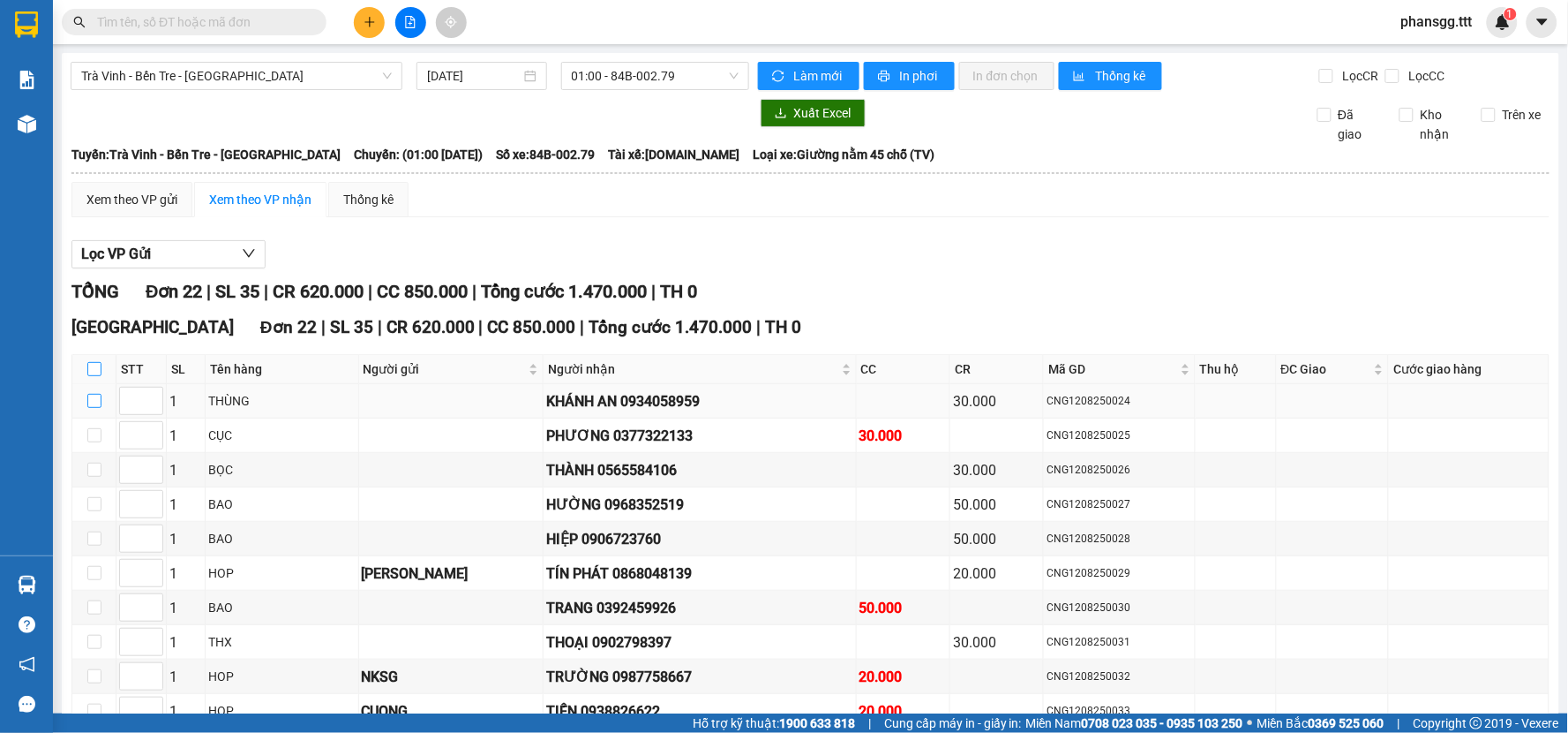
checkbox input "true"
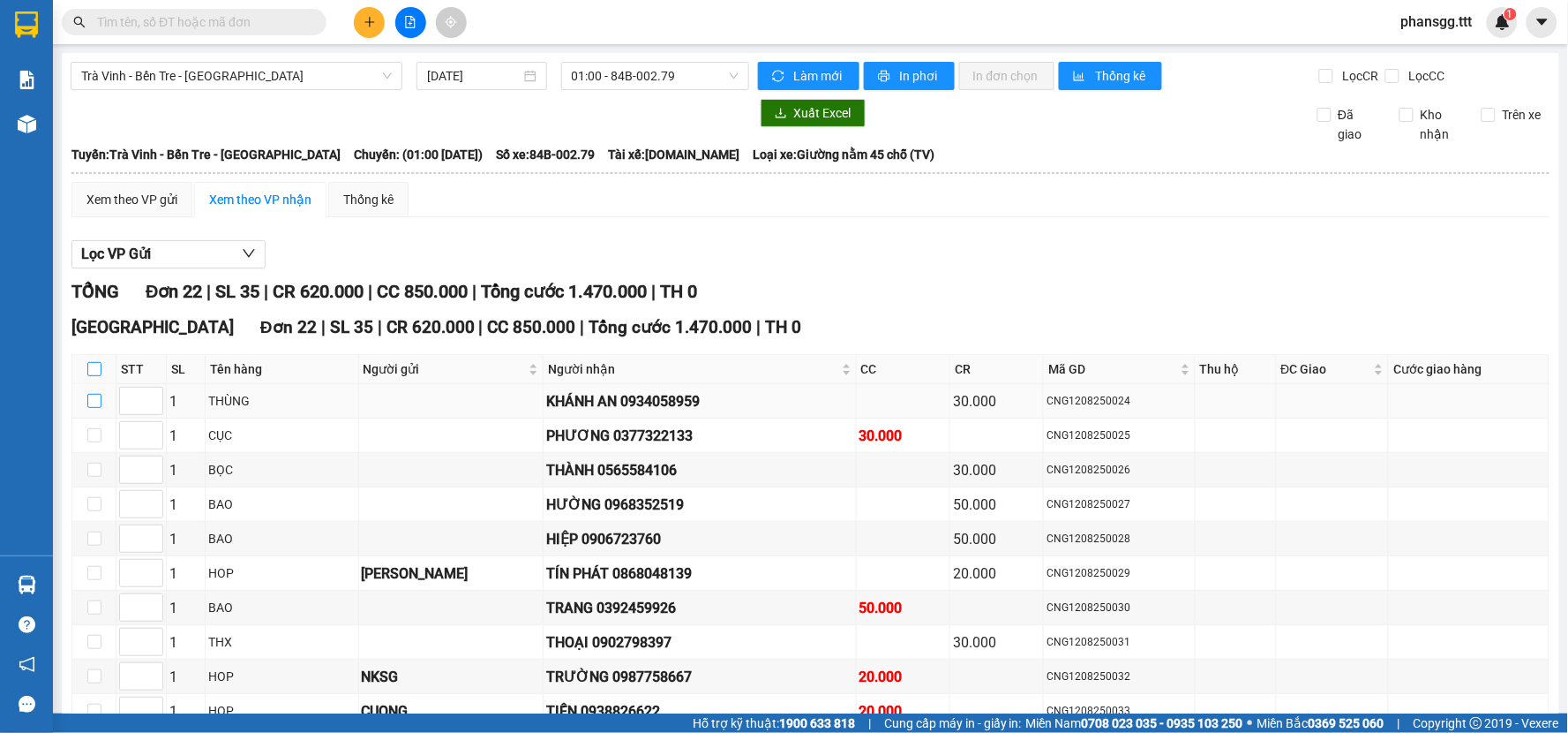
checkbox input "true"
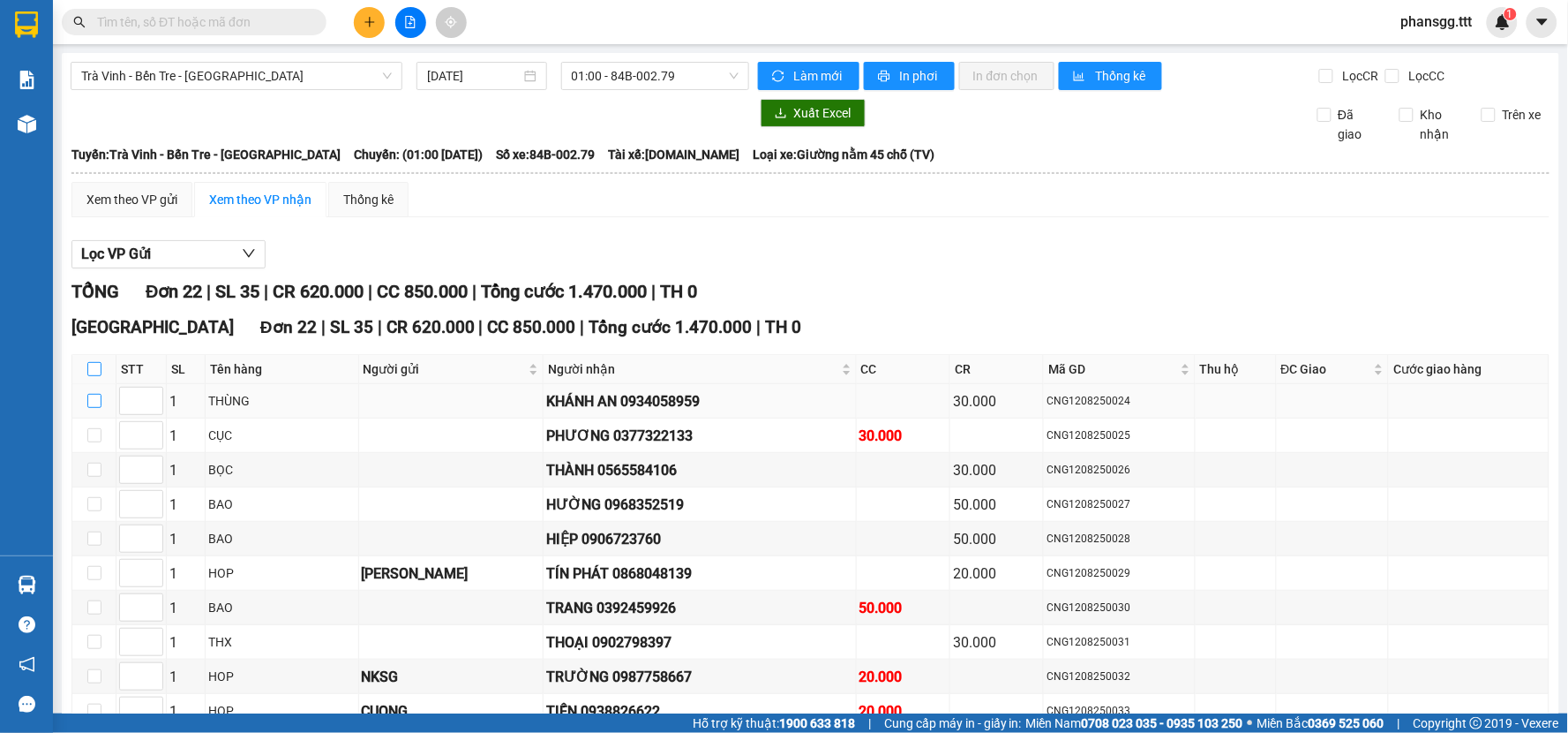
checkbox input "true"
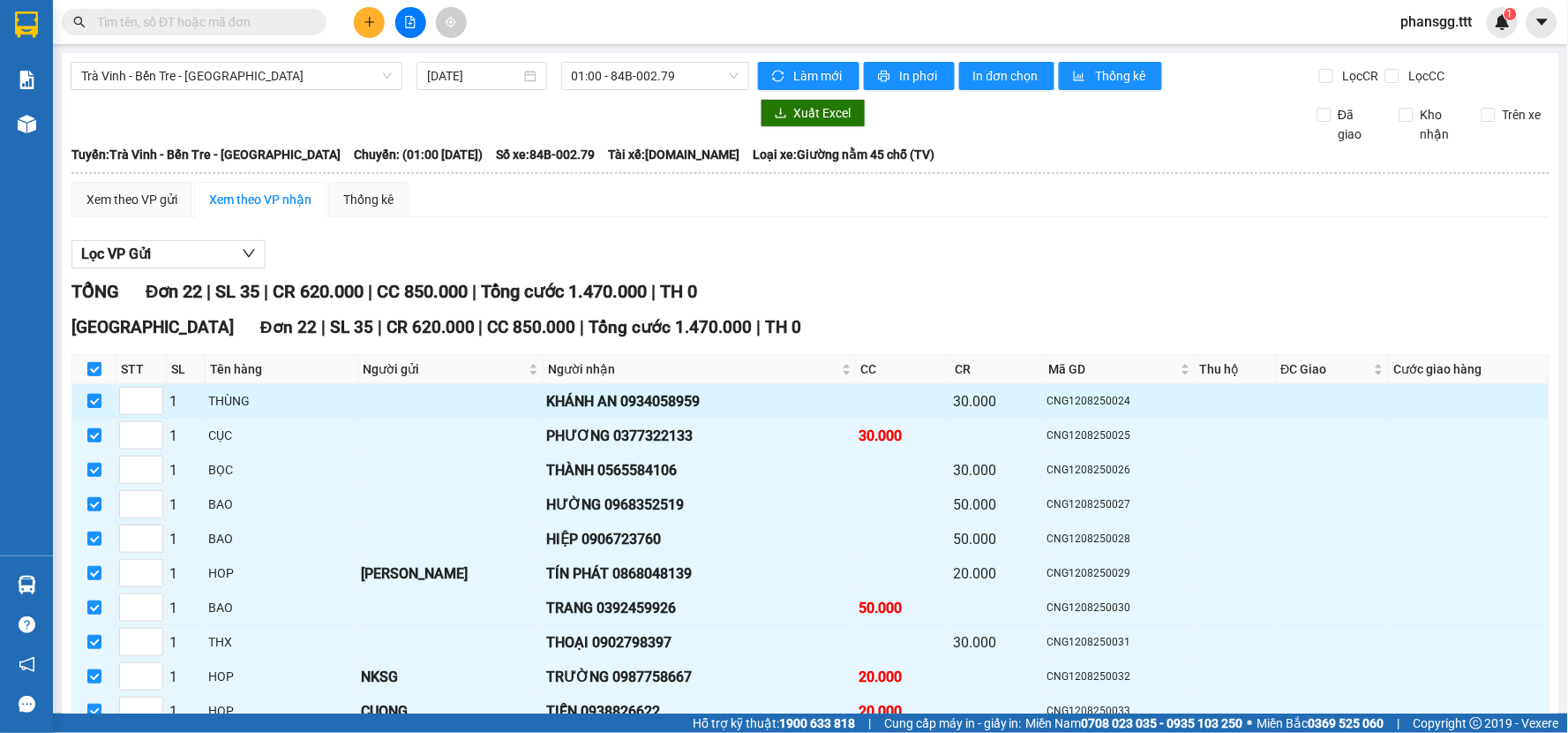
click at [93, 400] on input "checkbox" at bounding box center [94, 400] width 14 height 14
checkbox input "false"
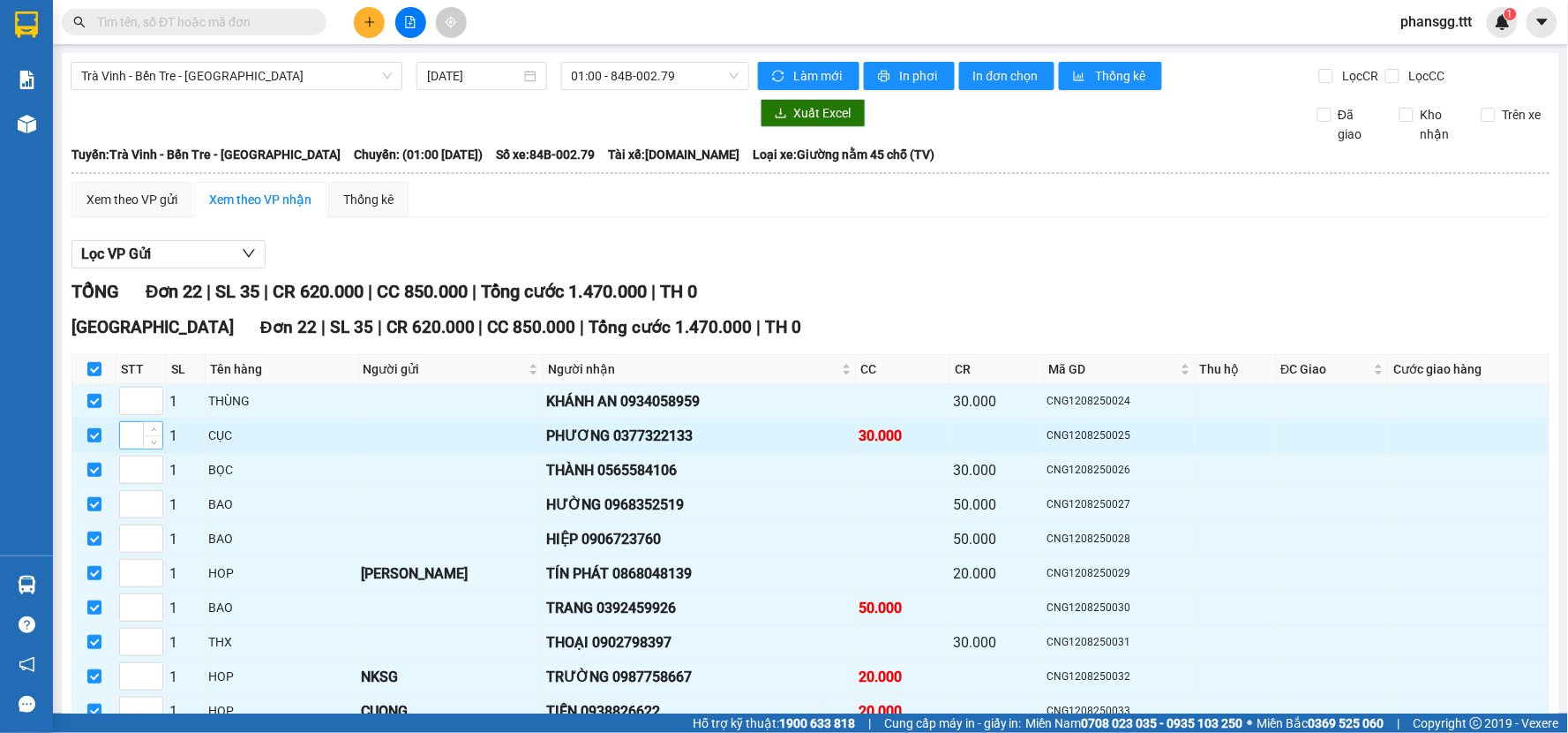
checkbox input "false"
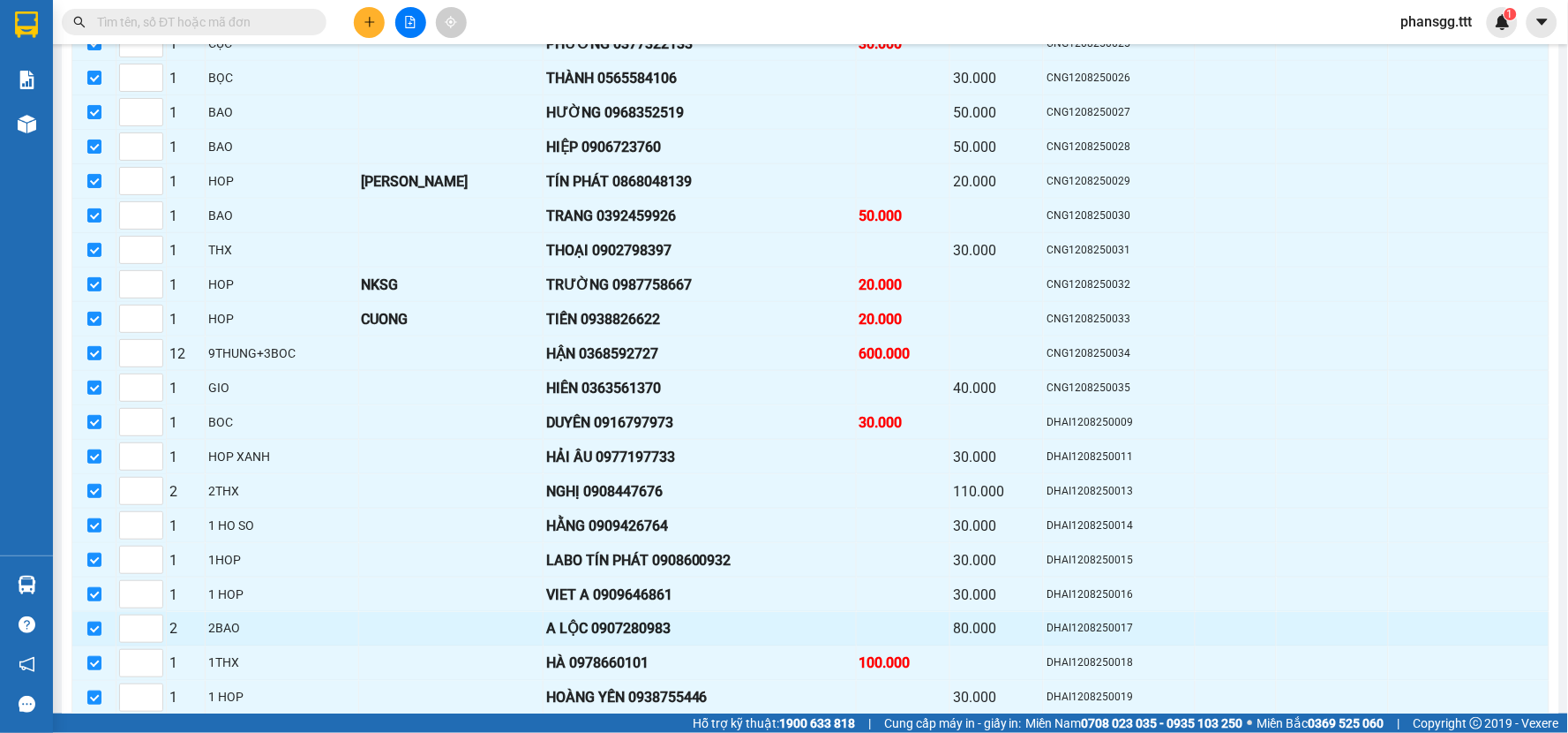
scroll to position [526, 0]
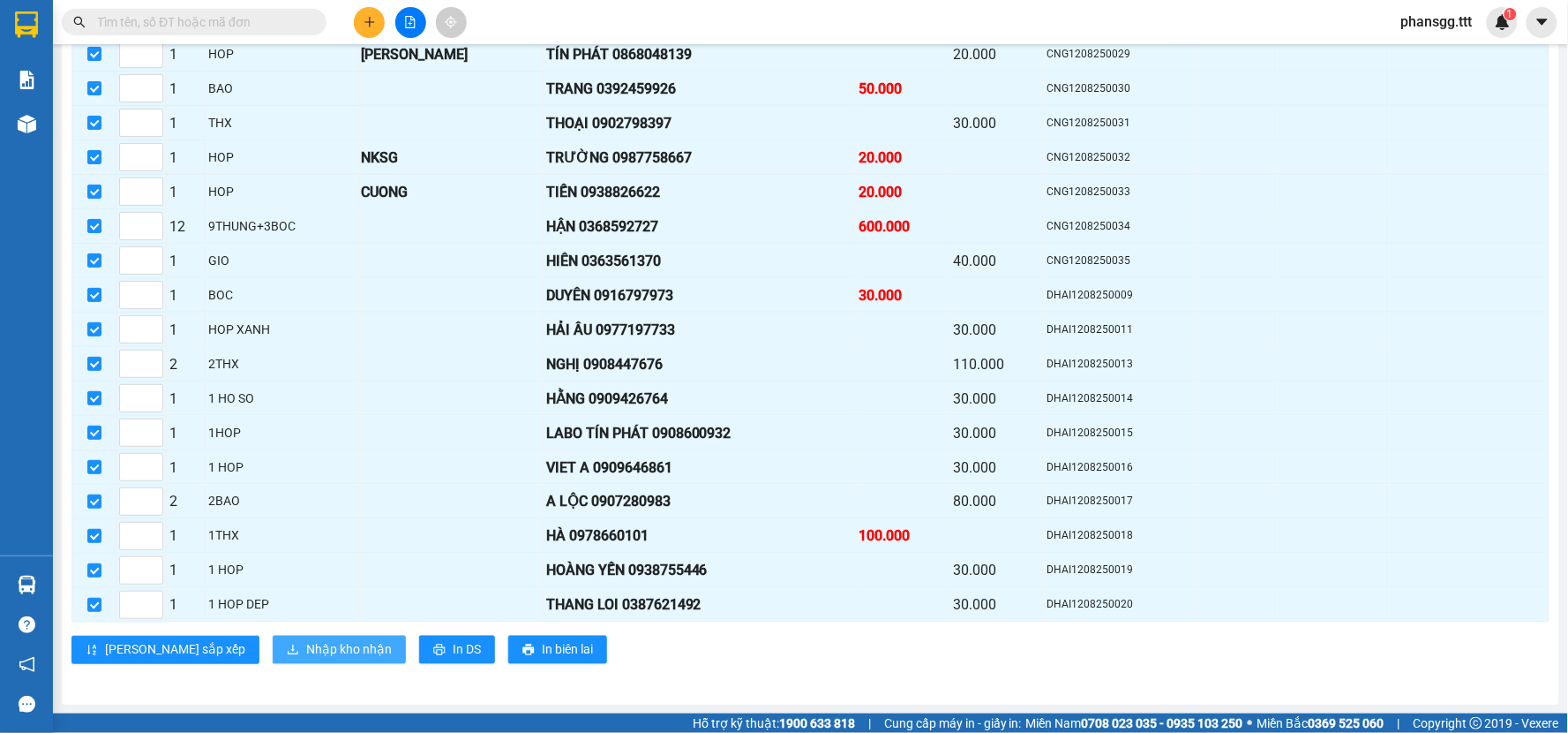
click at [306, 646] on span "Nhập kho nhận" at bounding box center [349, 649] width 86 height 20
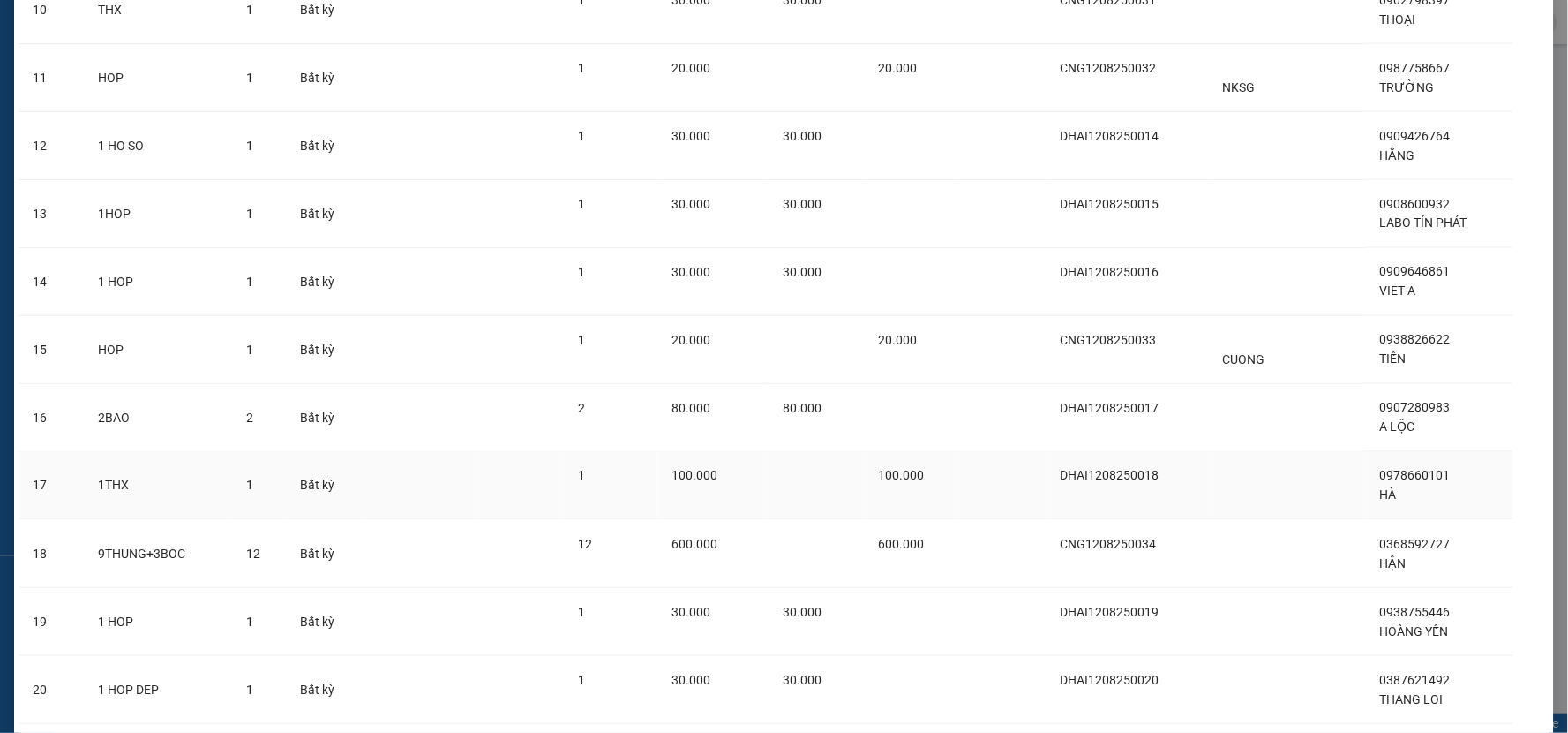
scroll to position [973, 0]
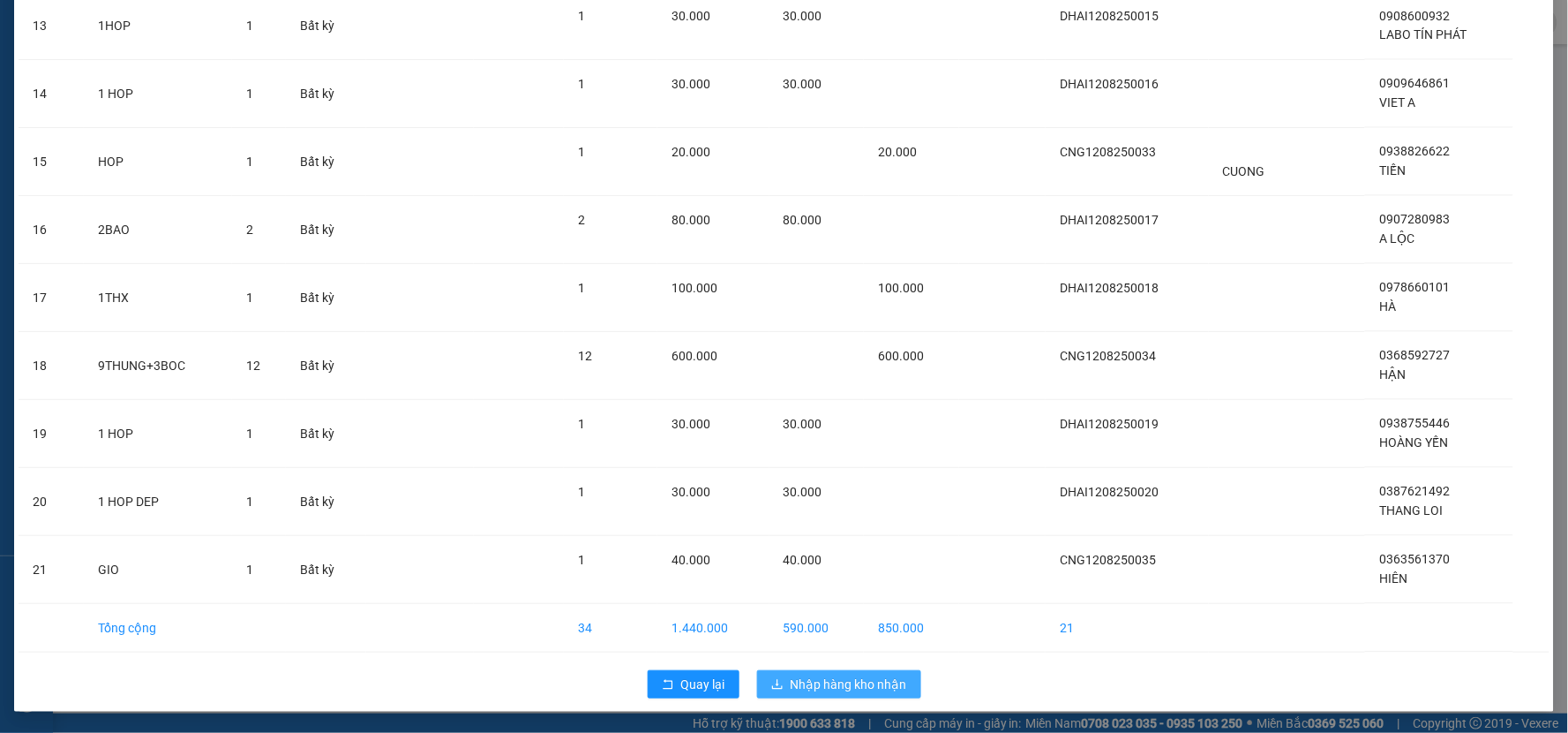
click at [769, 694] on button "Nhập hàng kho nhận" at bounding box center [839, 684] width 164 height 28
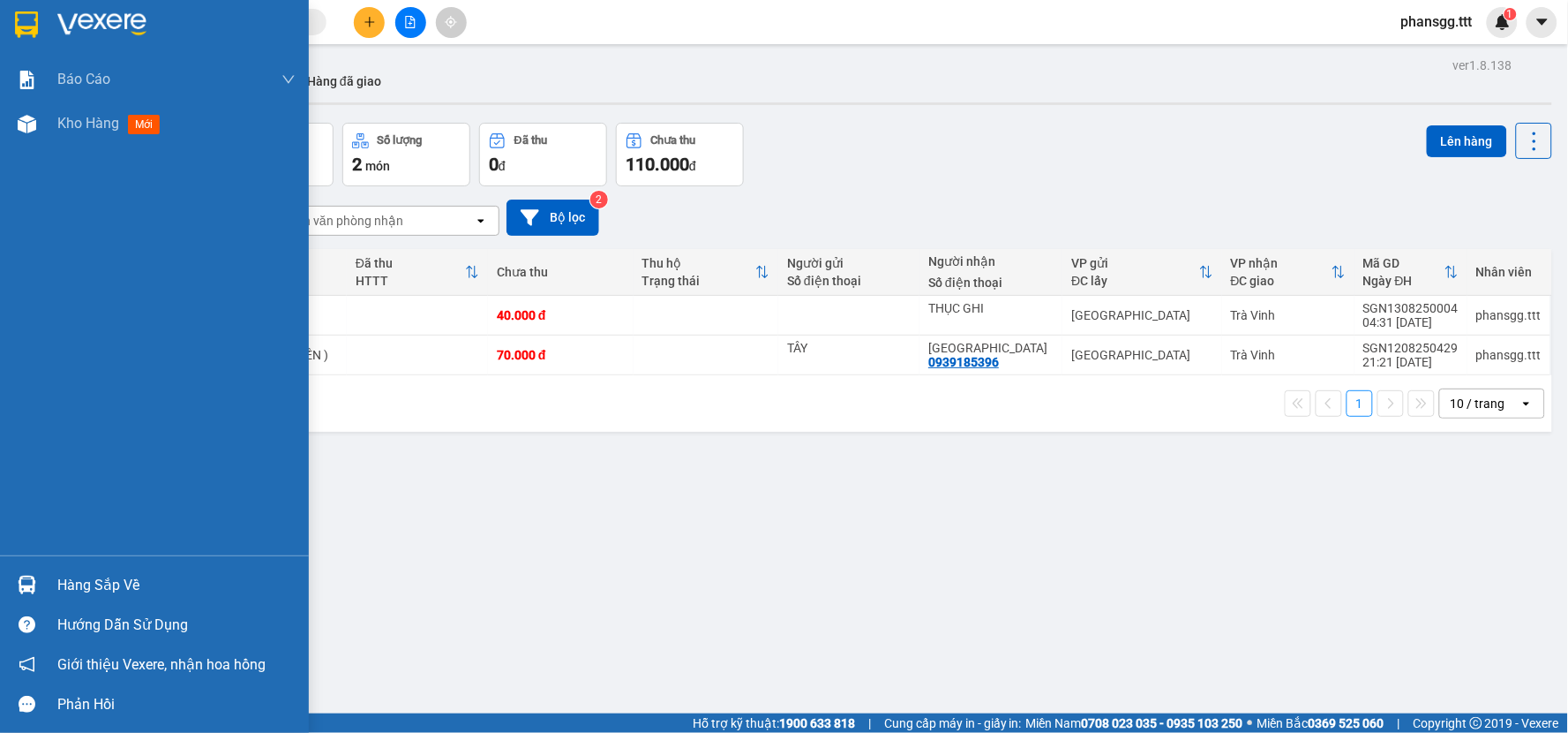
click at [40, 572] on div at bounding box center [26, 584] width 31 height 31
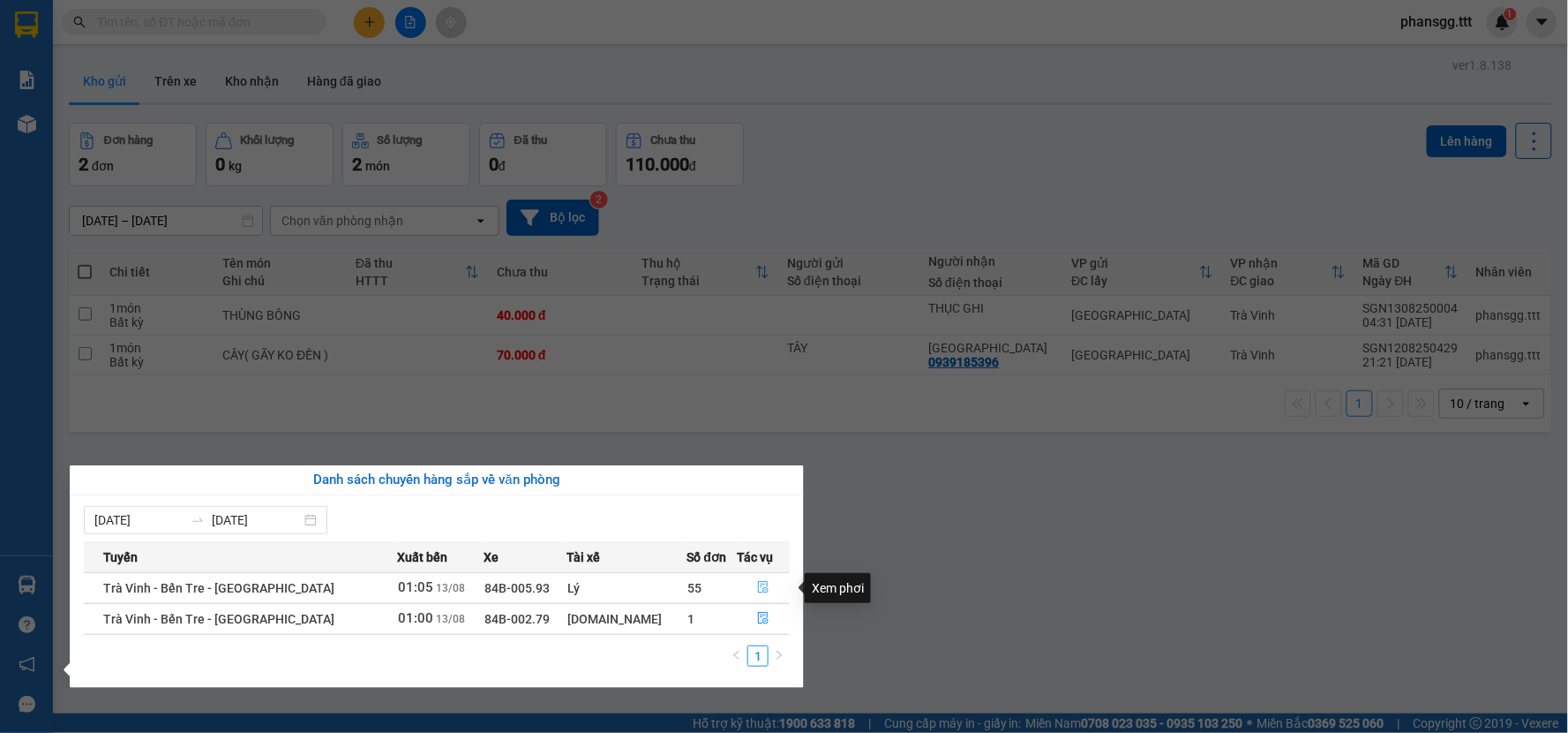
click at [757, 585] on icon "file-done" at bounding box center [763, 586] width 12 height 12
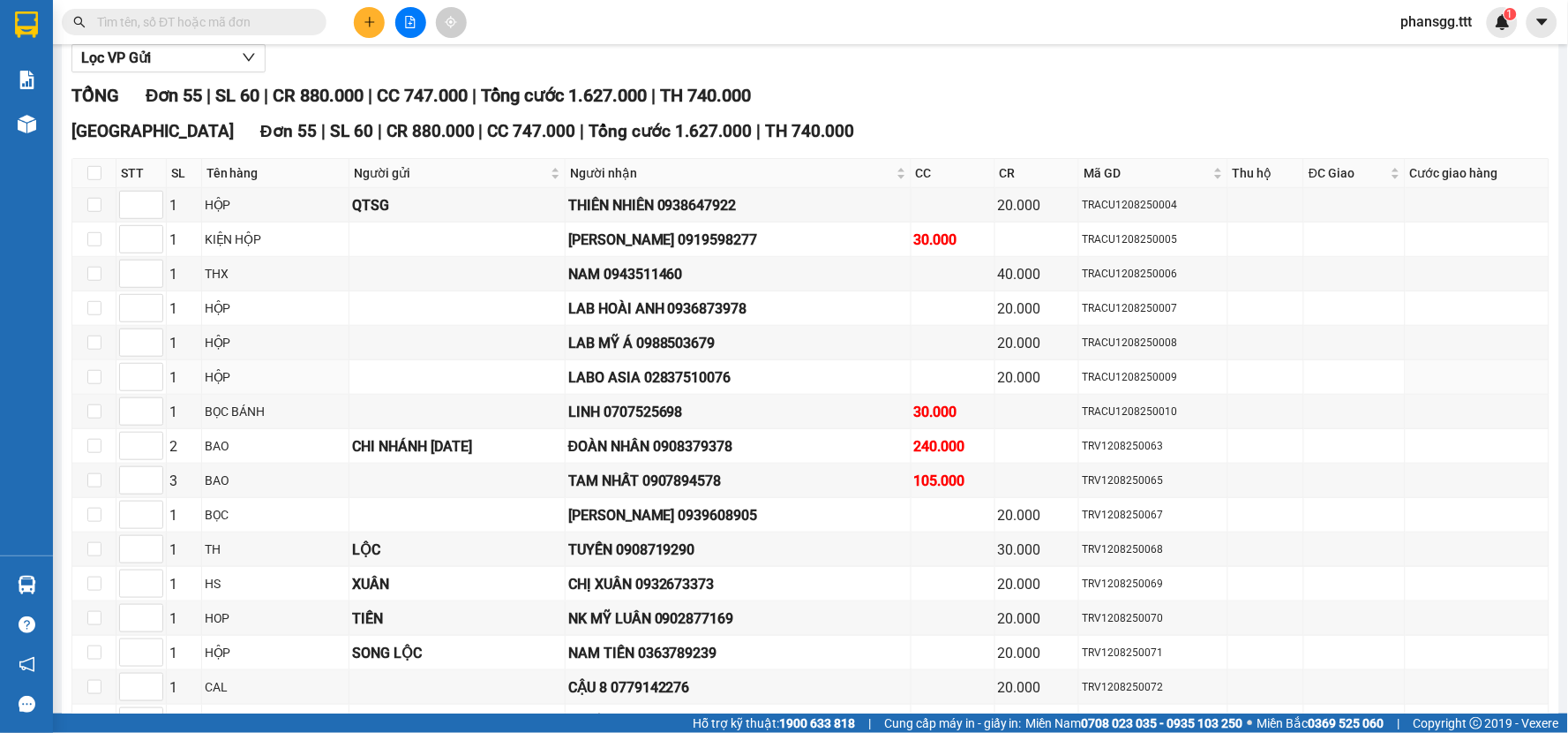
scroll to position [294, 0]
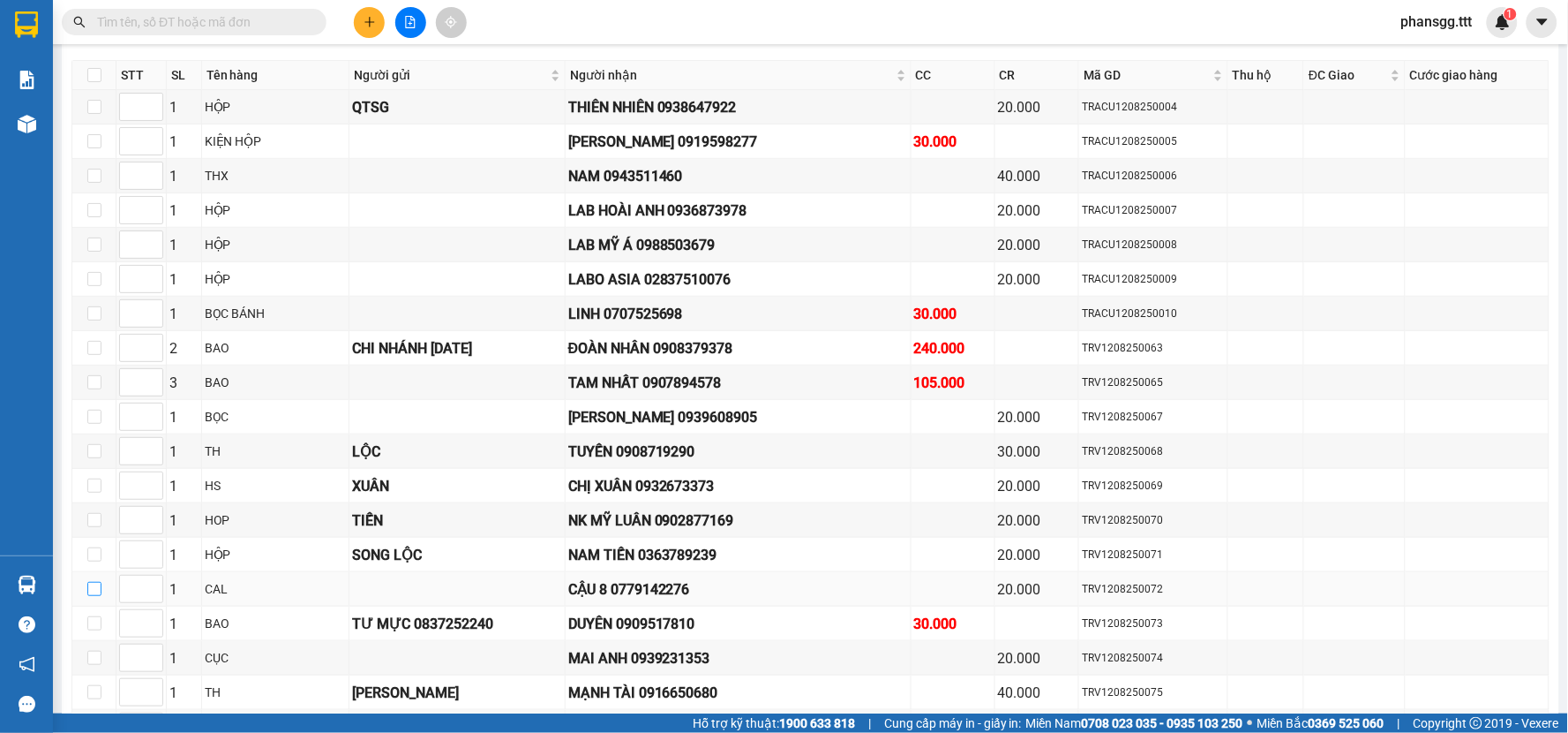
click at [99, 593] on input "checkbox" at bounding box center [94, 588] width 14 height 14
checkbox input "true"
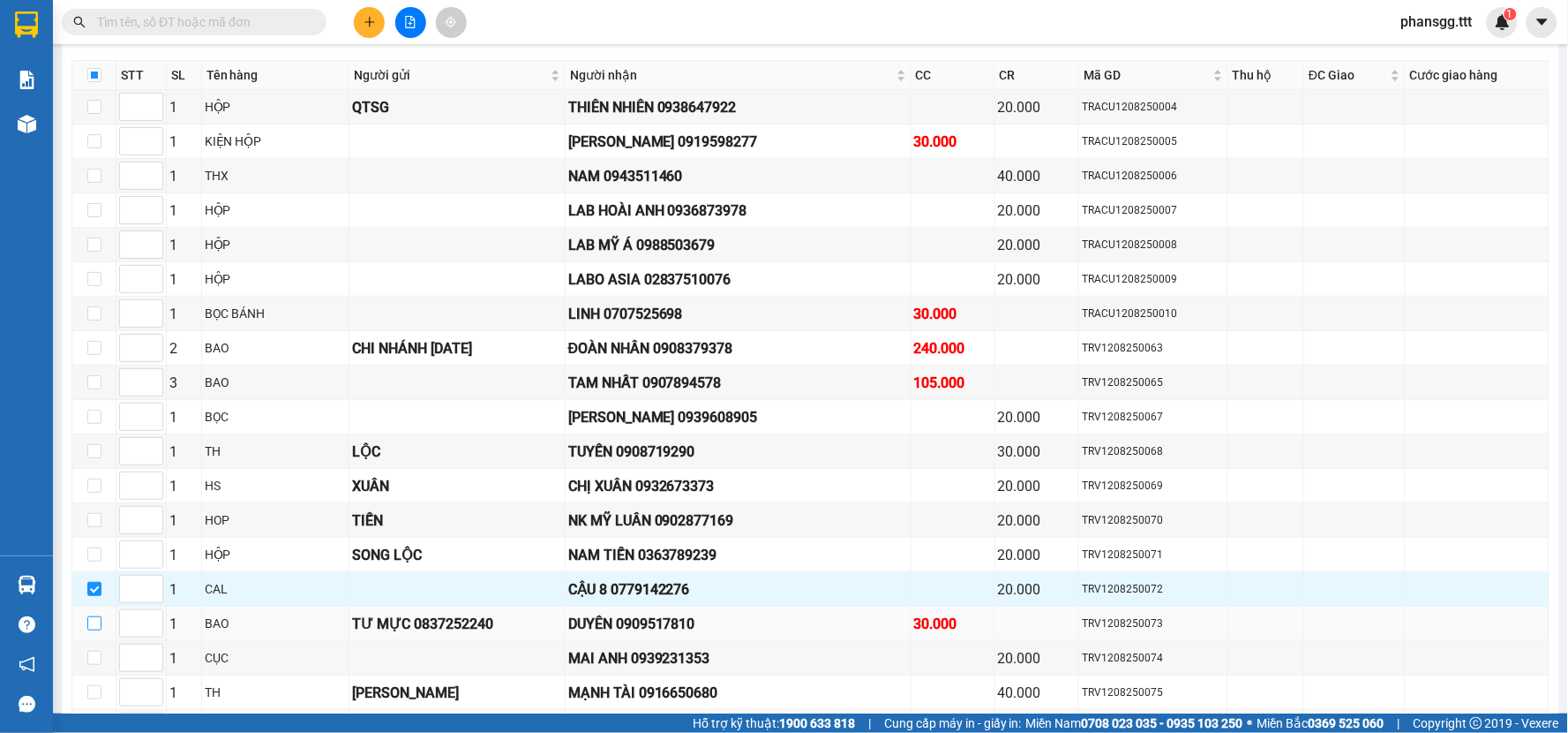
click at [87, 623] on input "checkbox" at bounding box center [94, 622] width 14 height 14
checkbox input "true"
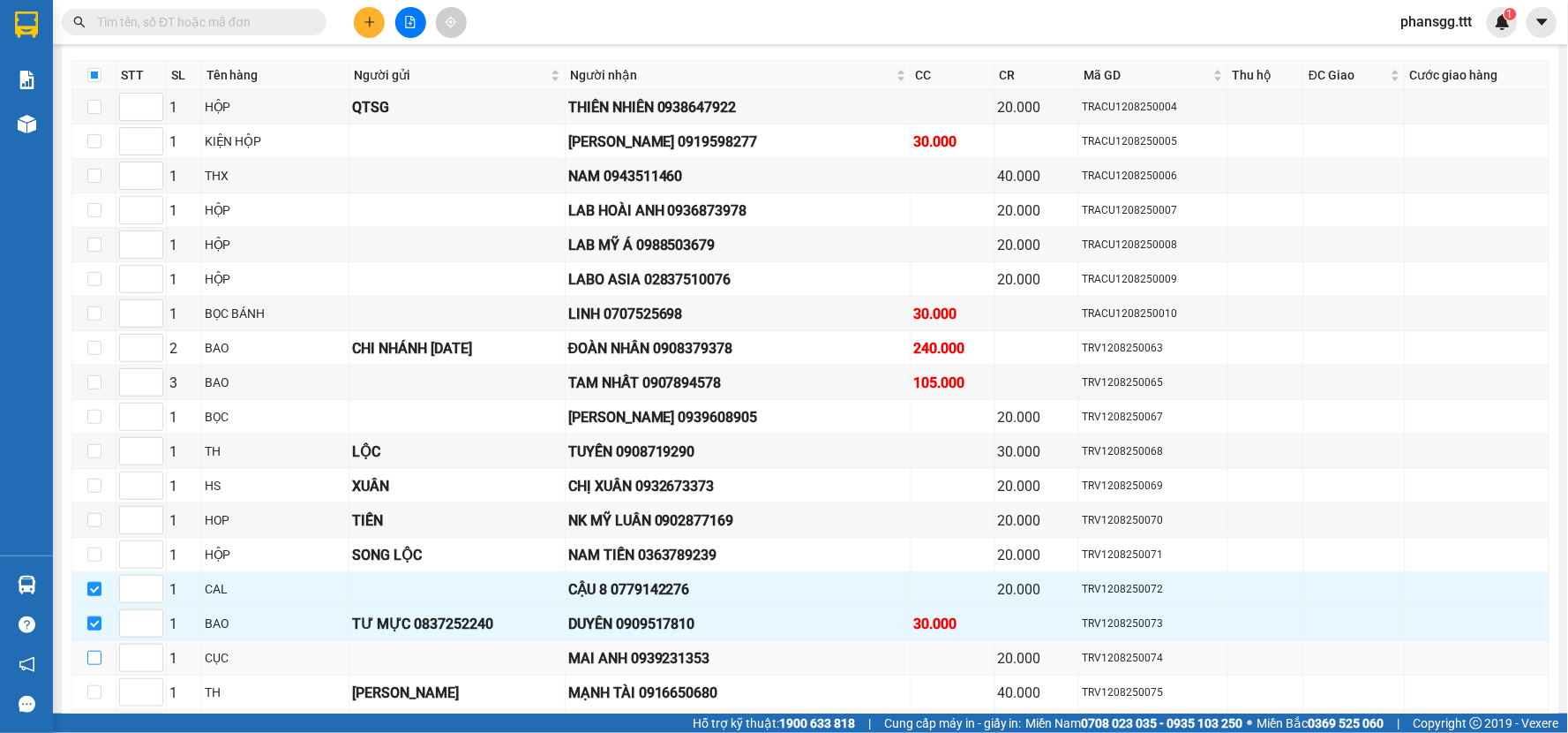
click at [95, 660] on input "checkbox" at bounding box center [94, 657] width 14 height 14
checkbox input "true"
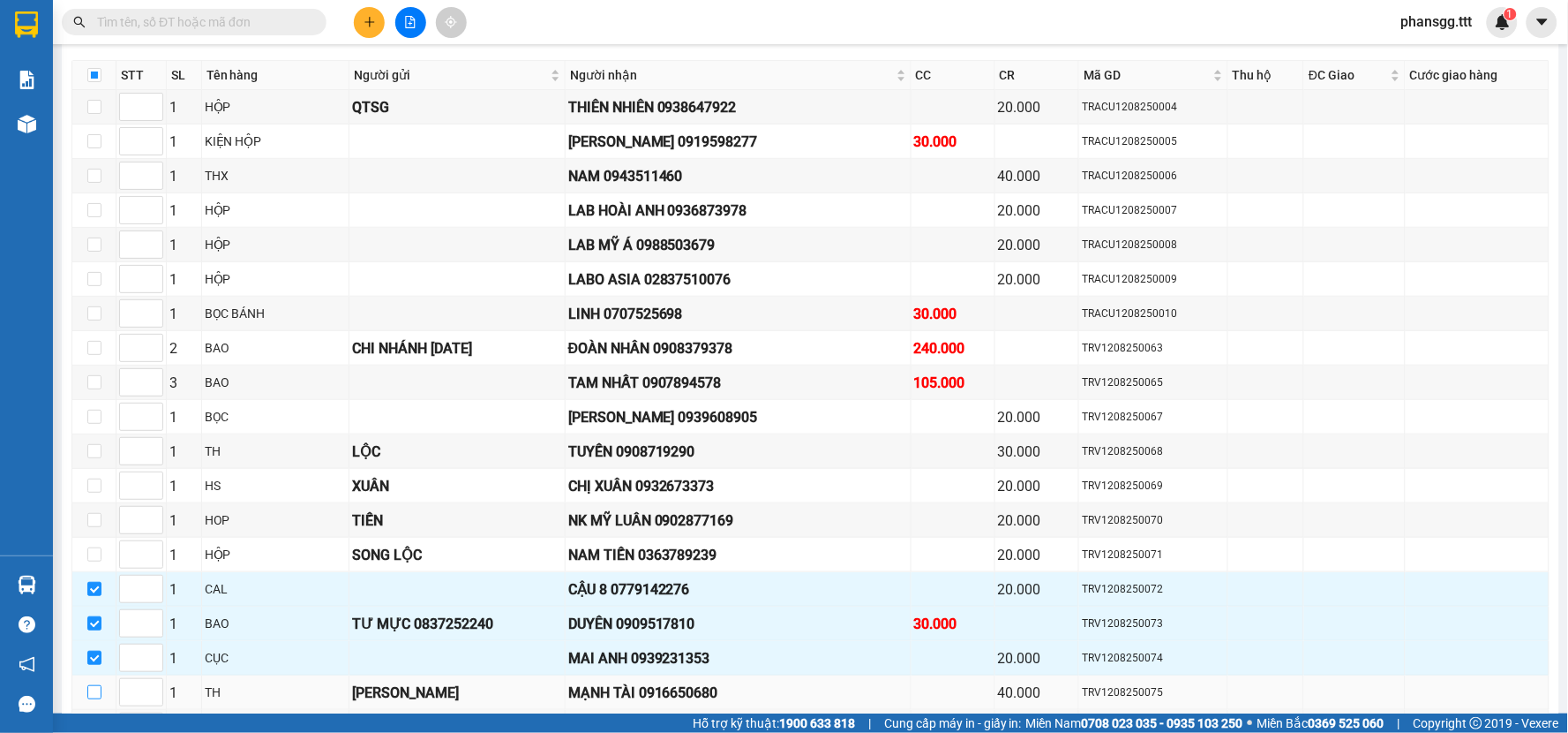
click at [95, 691] on input "checkbox" at bounding box center [94, 691] width 14 height 14
checkbox input "true"
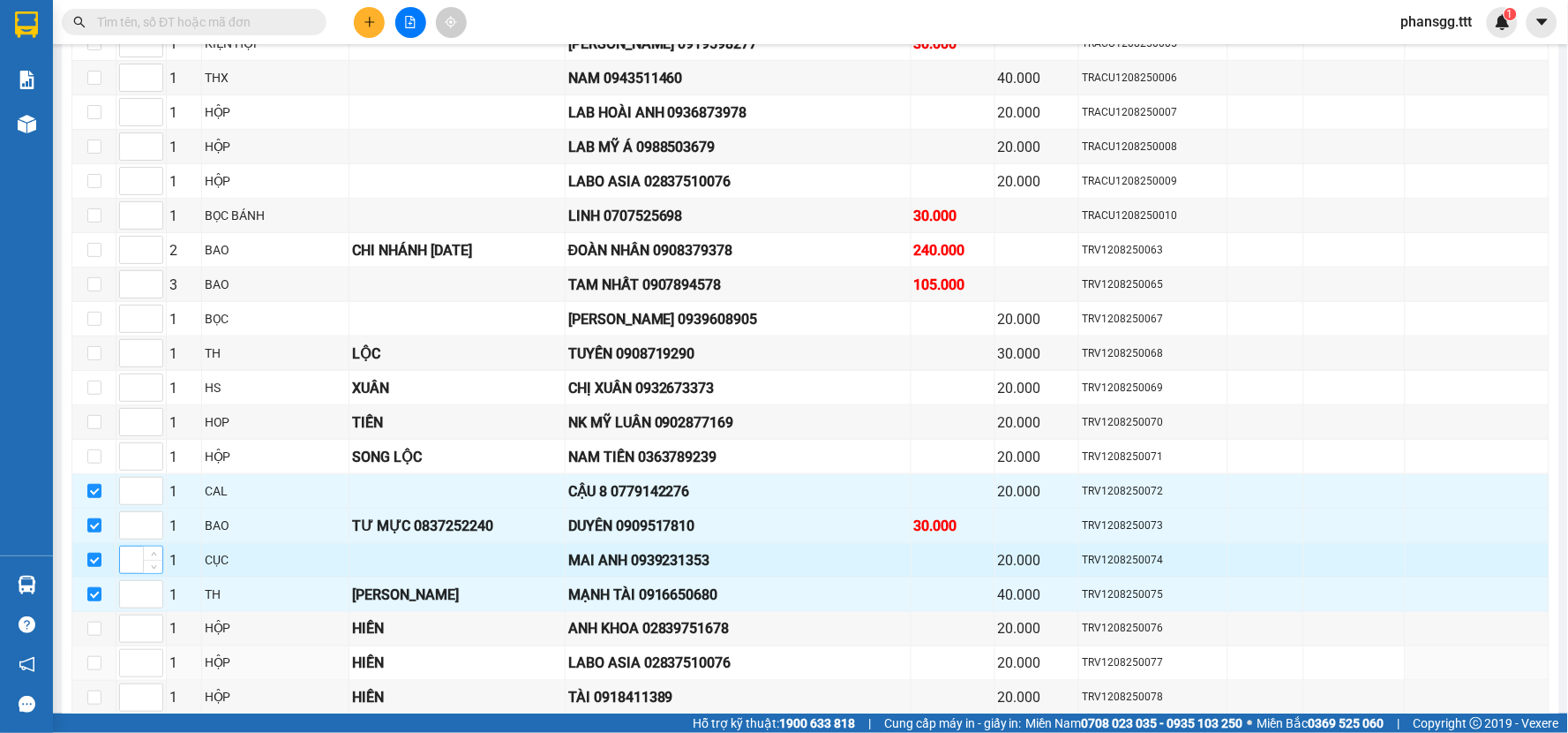
scroll to position [490, 0]
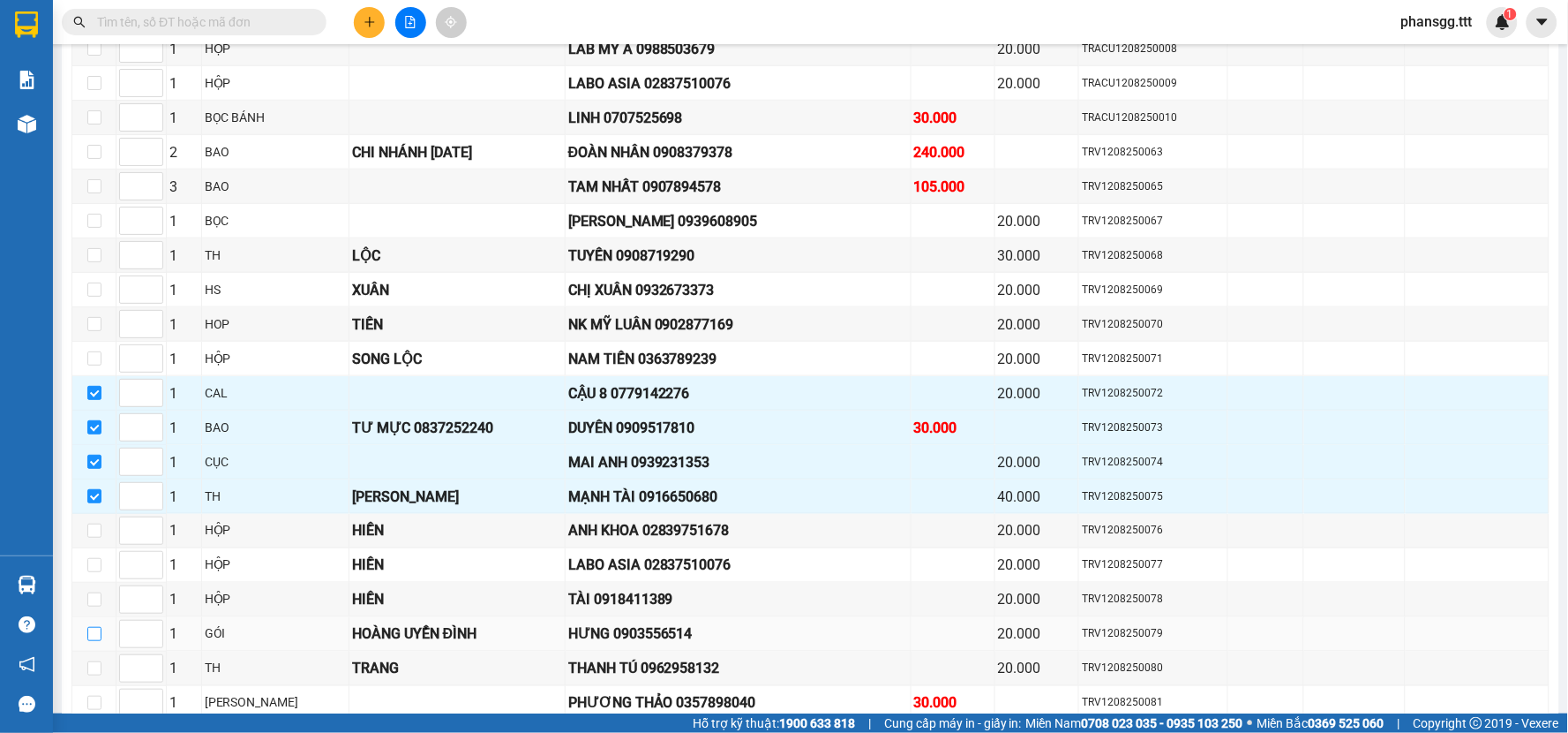
click at [97, 639] on input "checkbox" at bounding box center [94, 633] width 14 height 14
checkbox input "true"
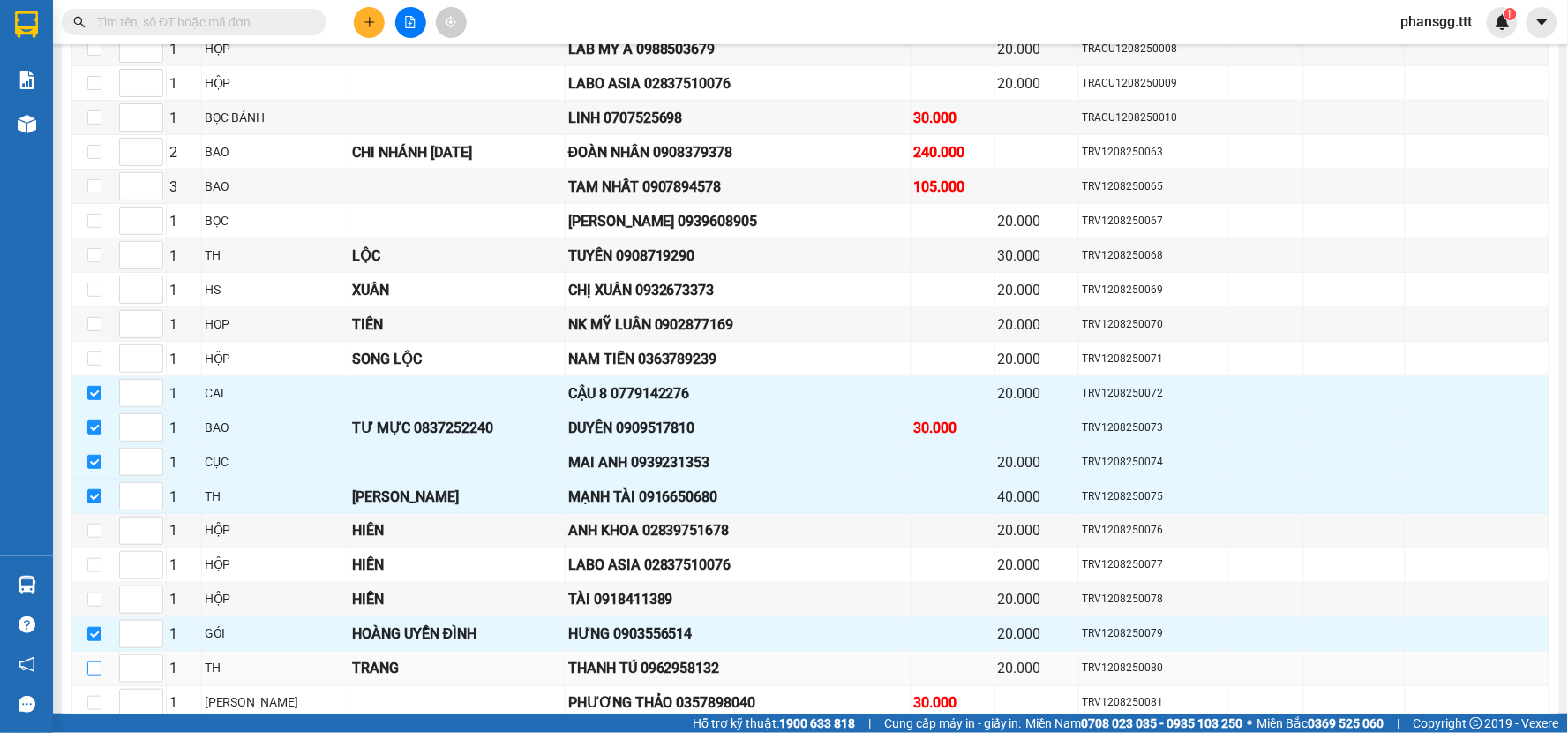
click at [93, 675] on input "checkbox" at bounding box center [94, 668] width 14 height 14
checkbox input "true"
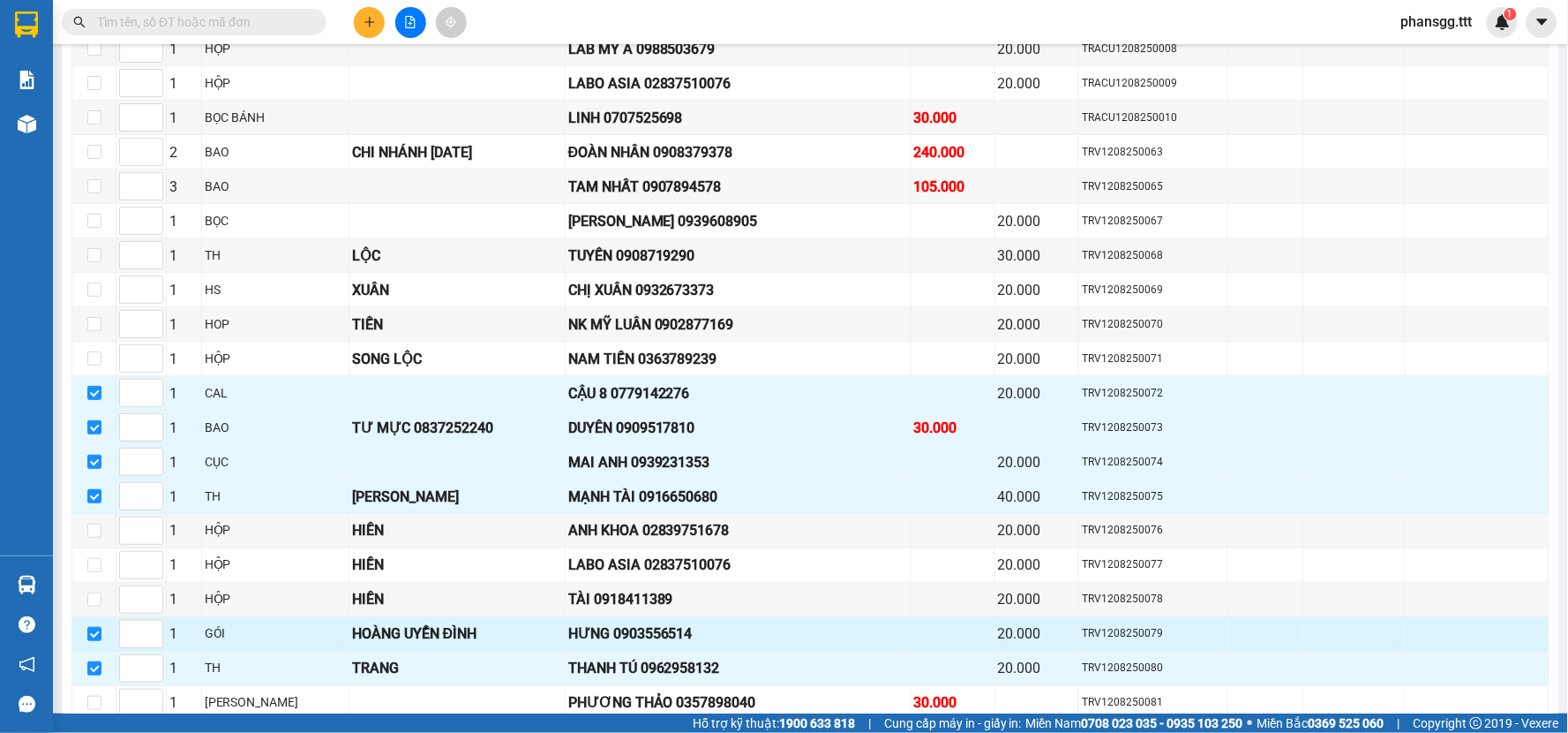
scroll to position [588, 0]
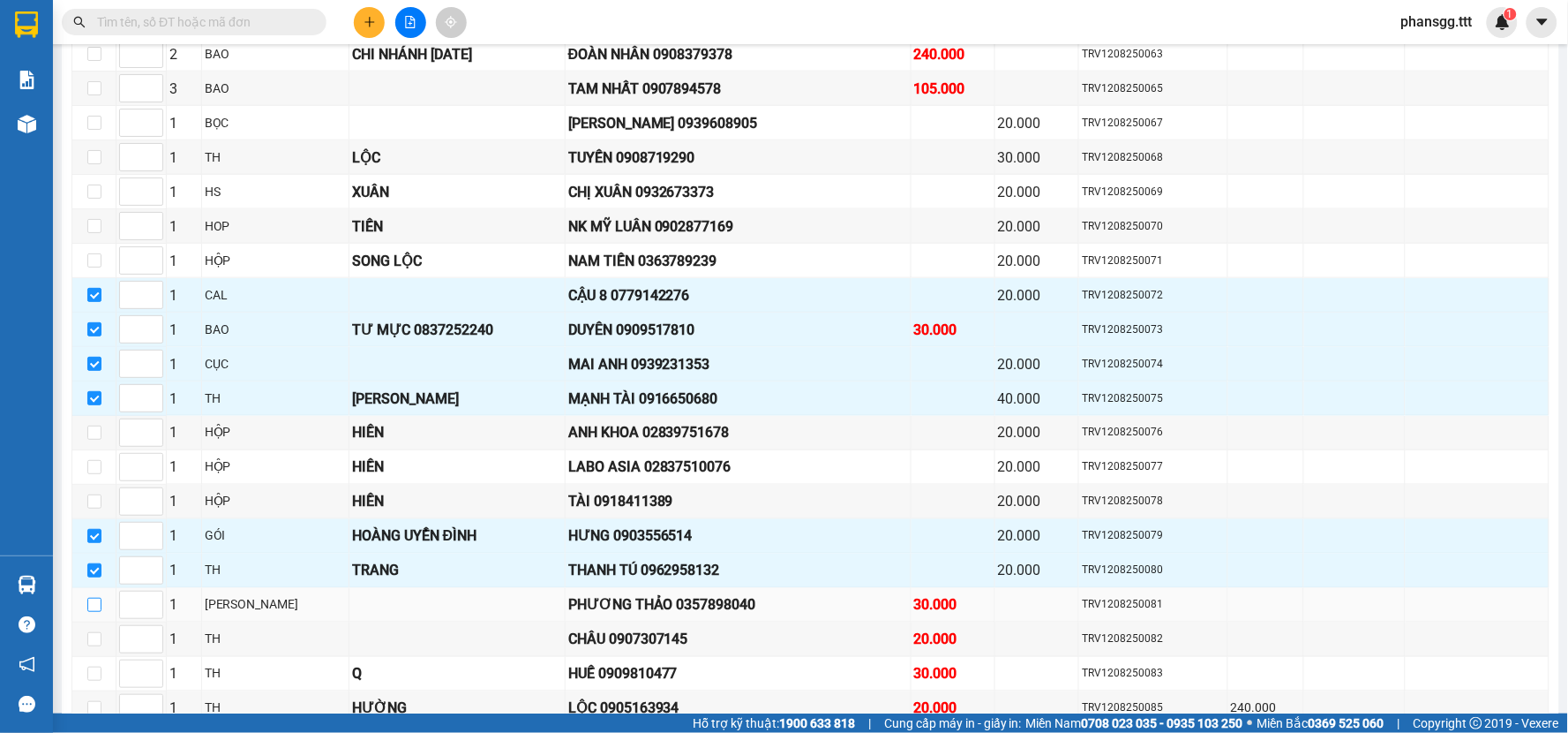
click at [94, 612] on input "checkbox" at bounding box center [94, 604] width 14 height 14
checkbox input "true"
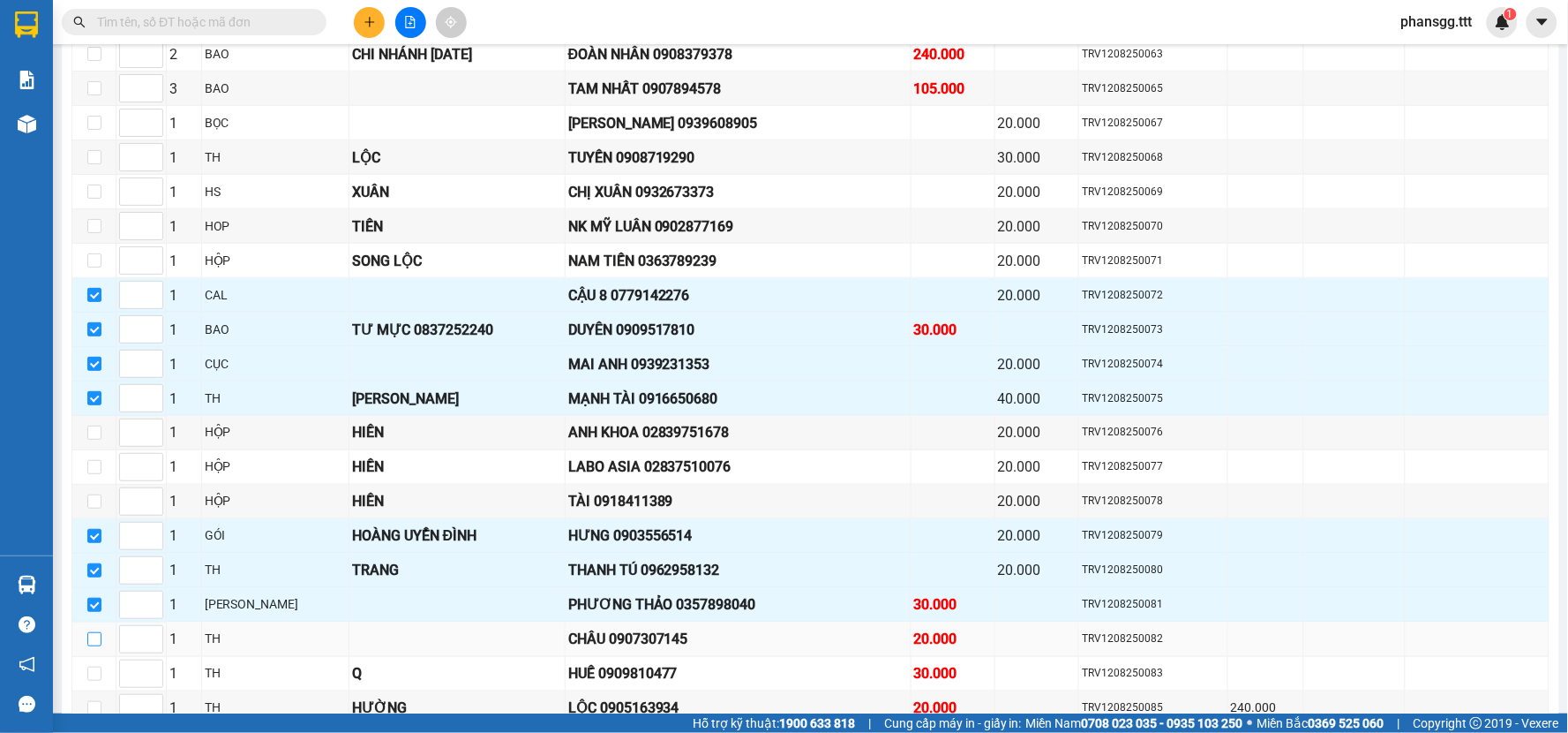
click at [90, 640] on input "checkbox" at bounding box center [94, 638] width 14 height 14
checkbox input "true"
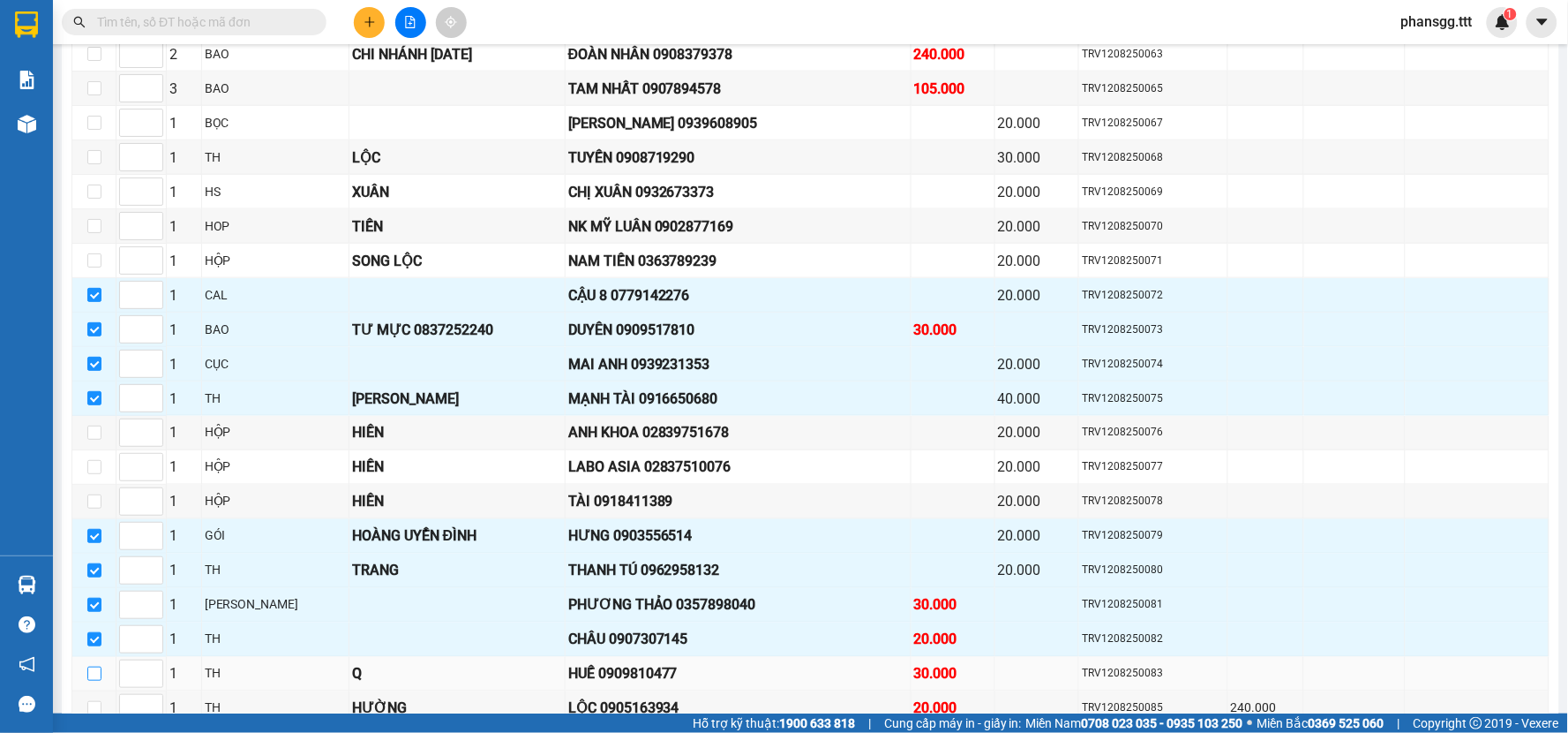
click at [88, 676] on input "checkbox" at bounding box center [94, 673] width 14 height 14
checkbox input "true"
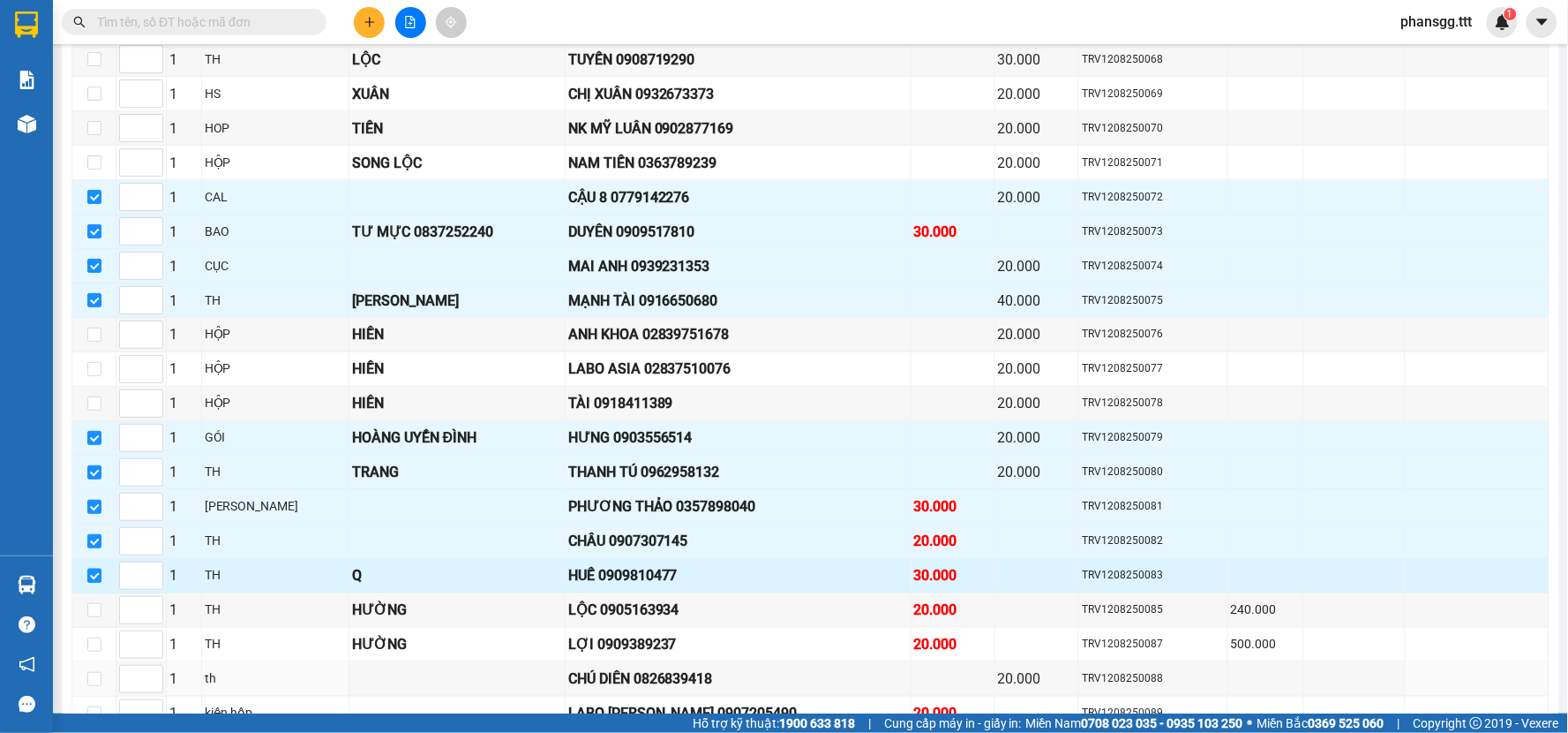
scroll to position [784, 0]
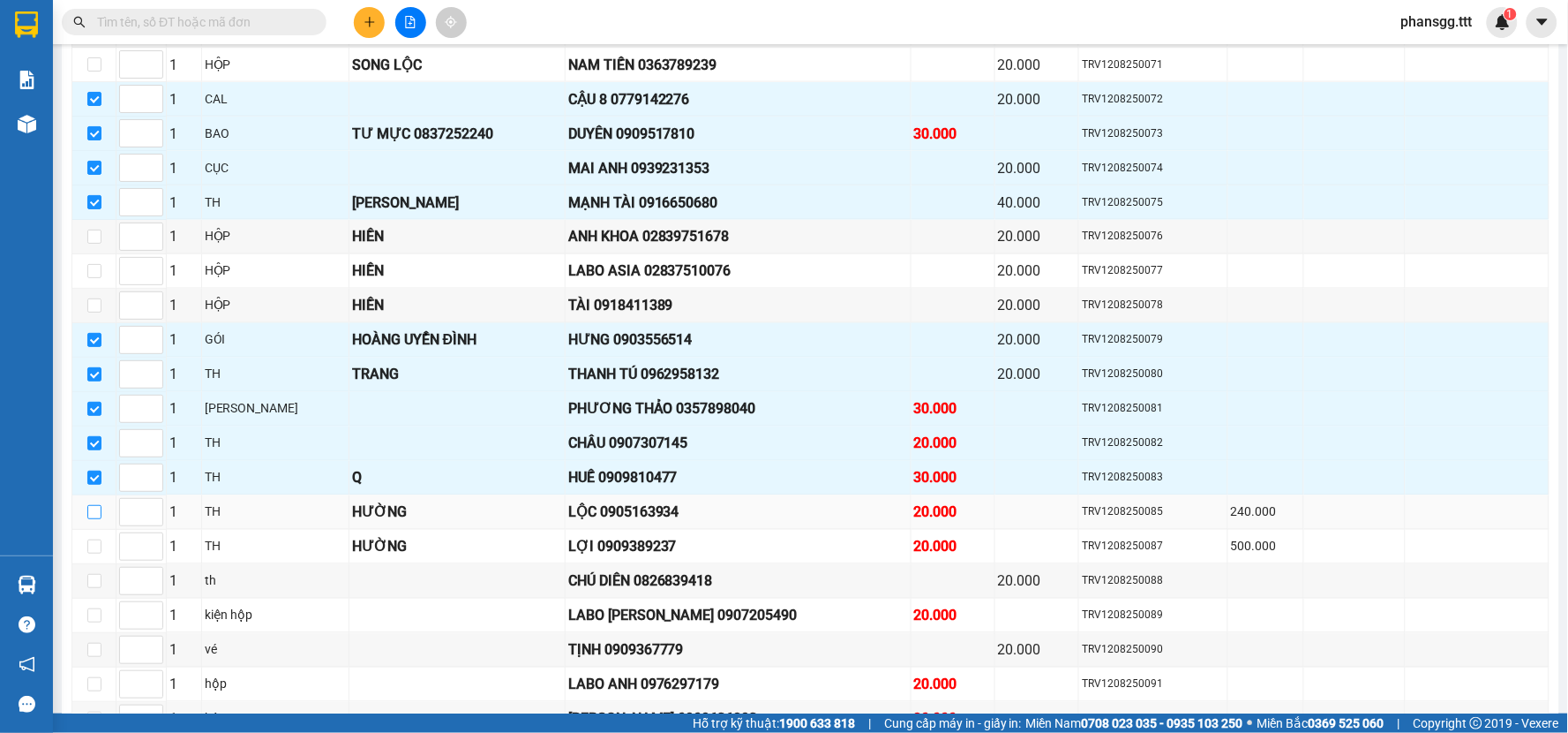
click at [93, 522] on label at bounding box center [94, 512] width 14 height 20
click at [93, 519] on input "checkbox" at bounding box center [94, 512] width 14 height 14
checkbox input "true"
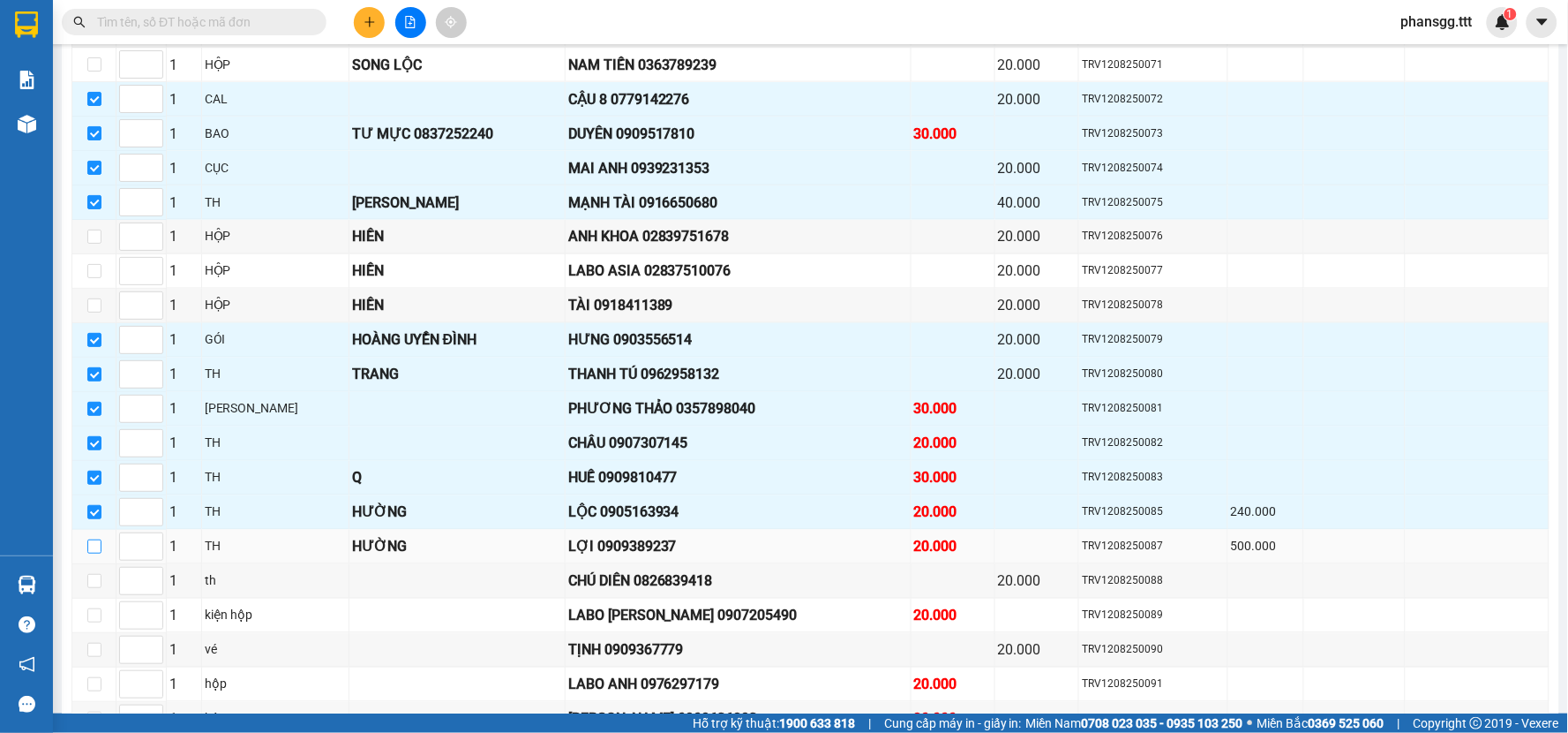
click at [92, 553] on input "checkbox" at bounding box center [94, 546] width 14 height 14
checkbox input "true"
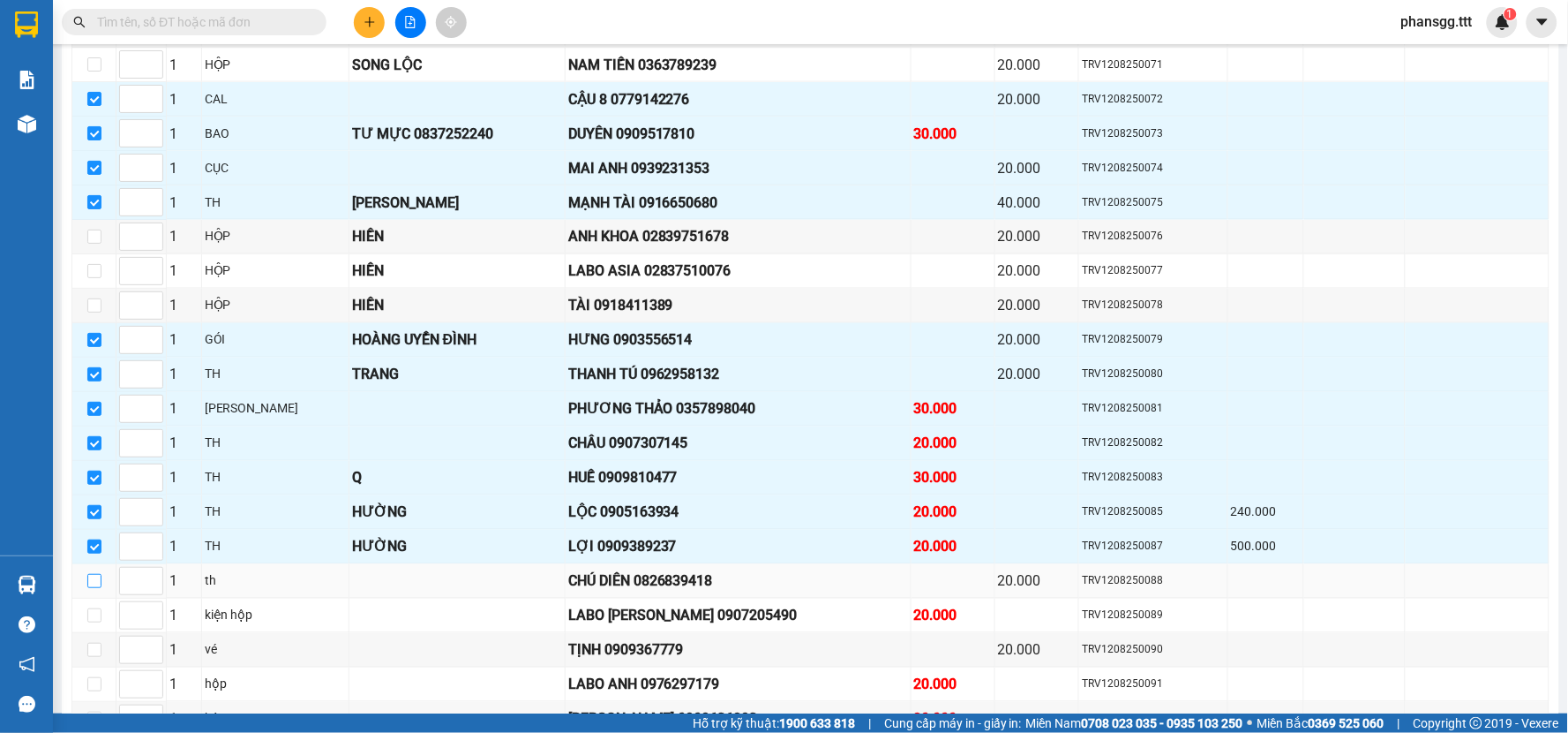
click at [95, 587] on input "checkbox" at bounding box center [94, 580] width 14 height 14
checkbox input "true"
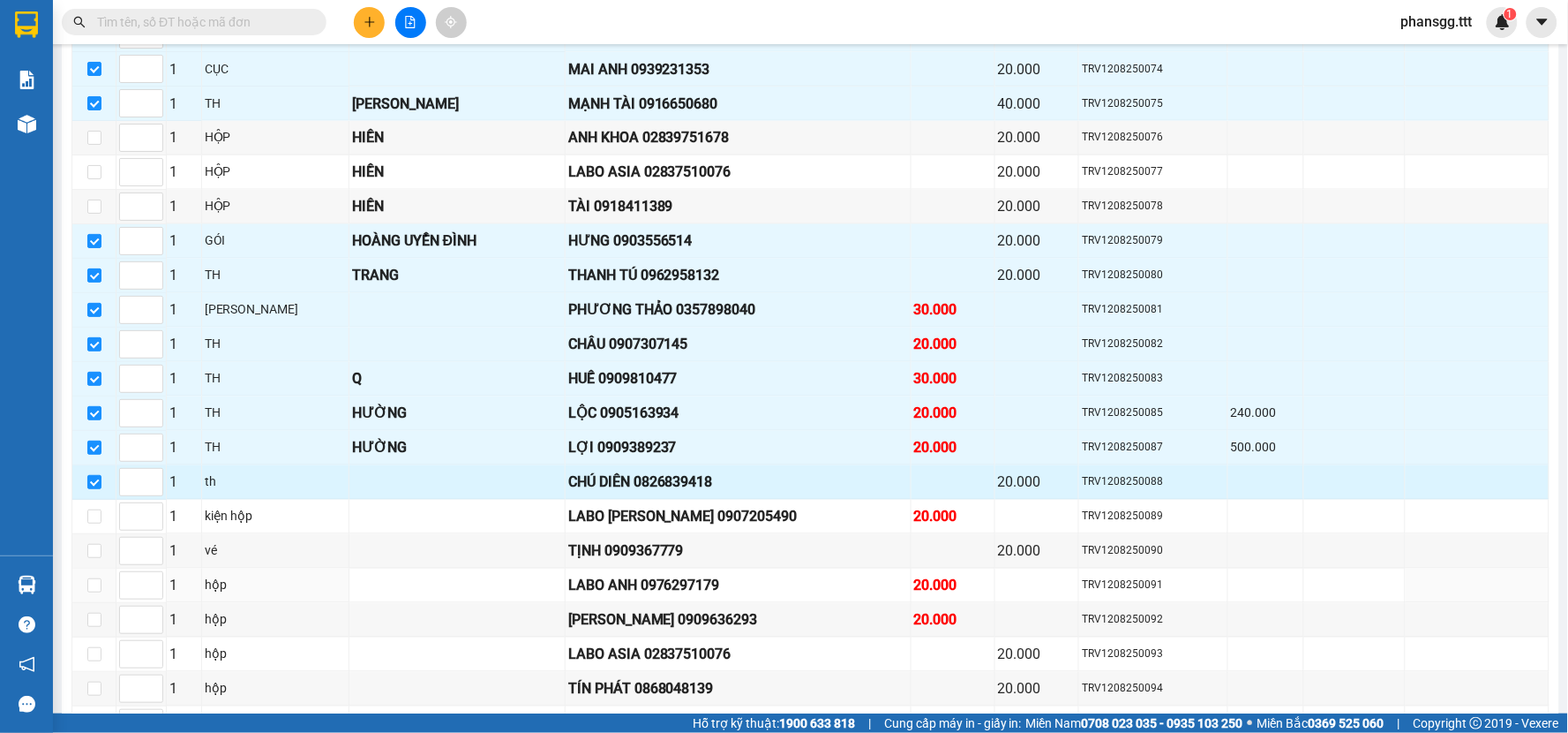
scroll to position [980, 0]
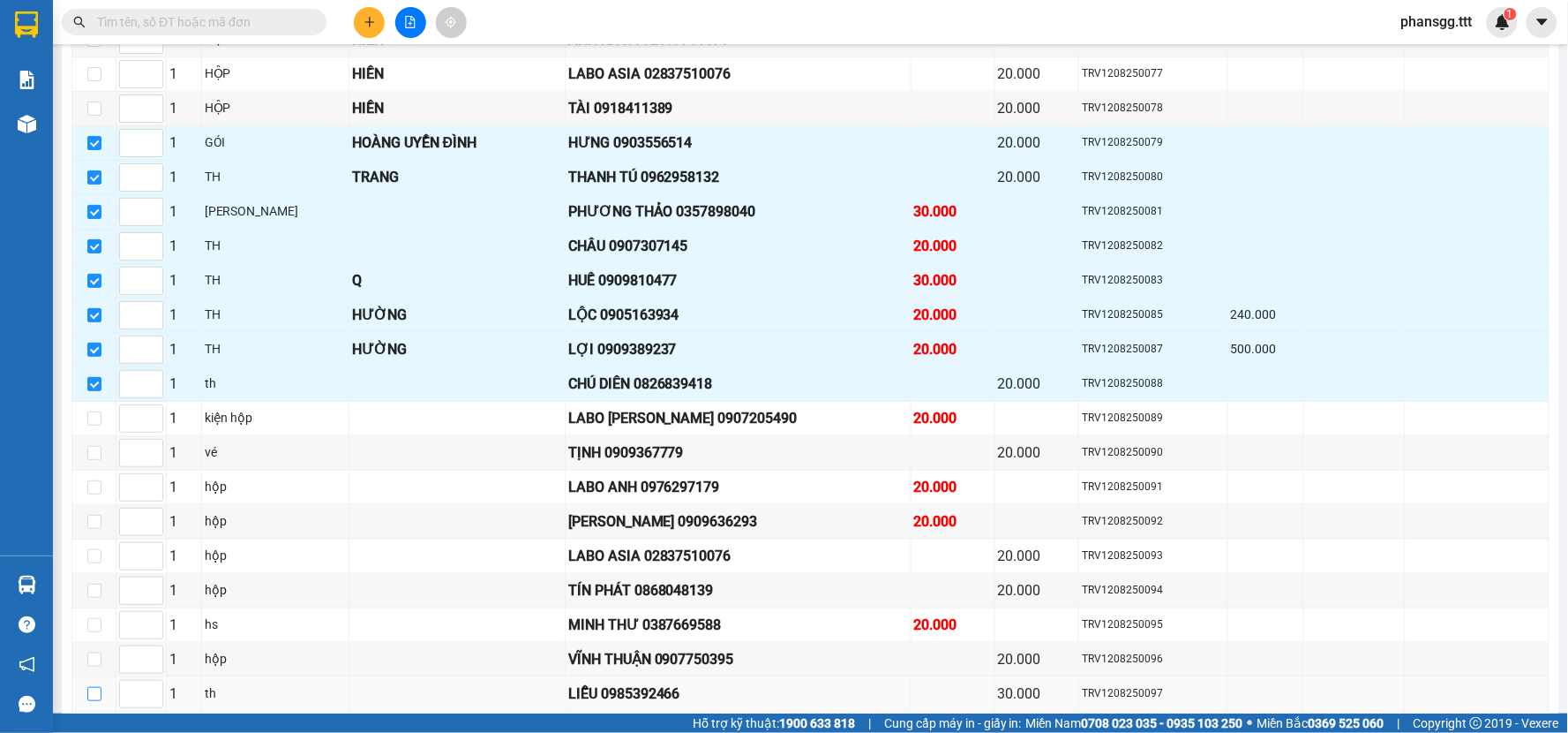
click at [90, 700] on input "checkbox" at bounding box center [94, 693] width 14 height 14
checkbox input "true"
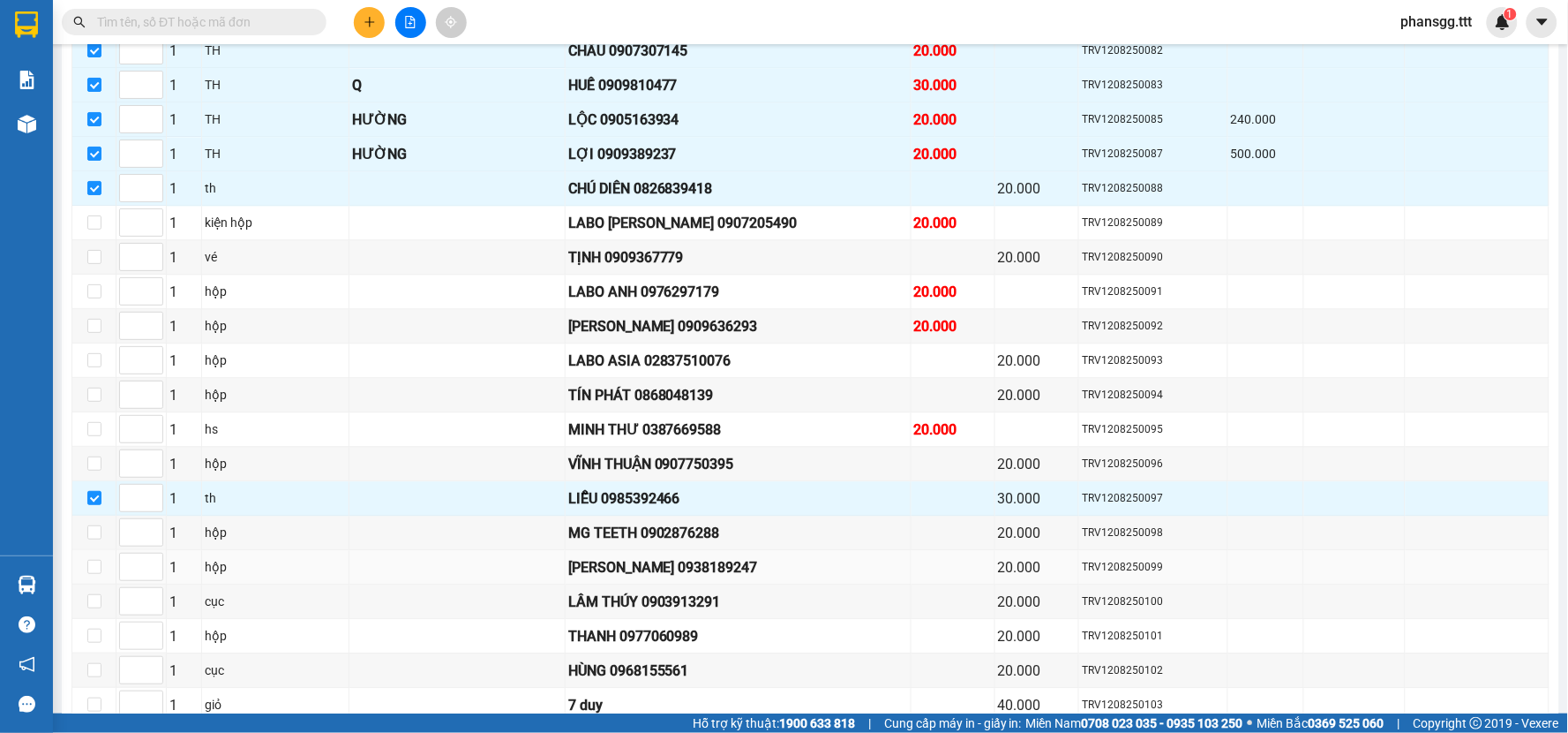
scroll to position [1274, 0]
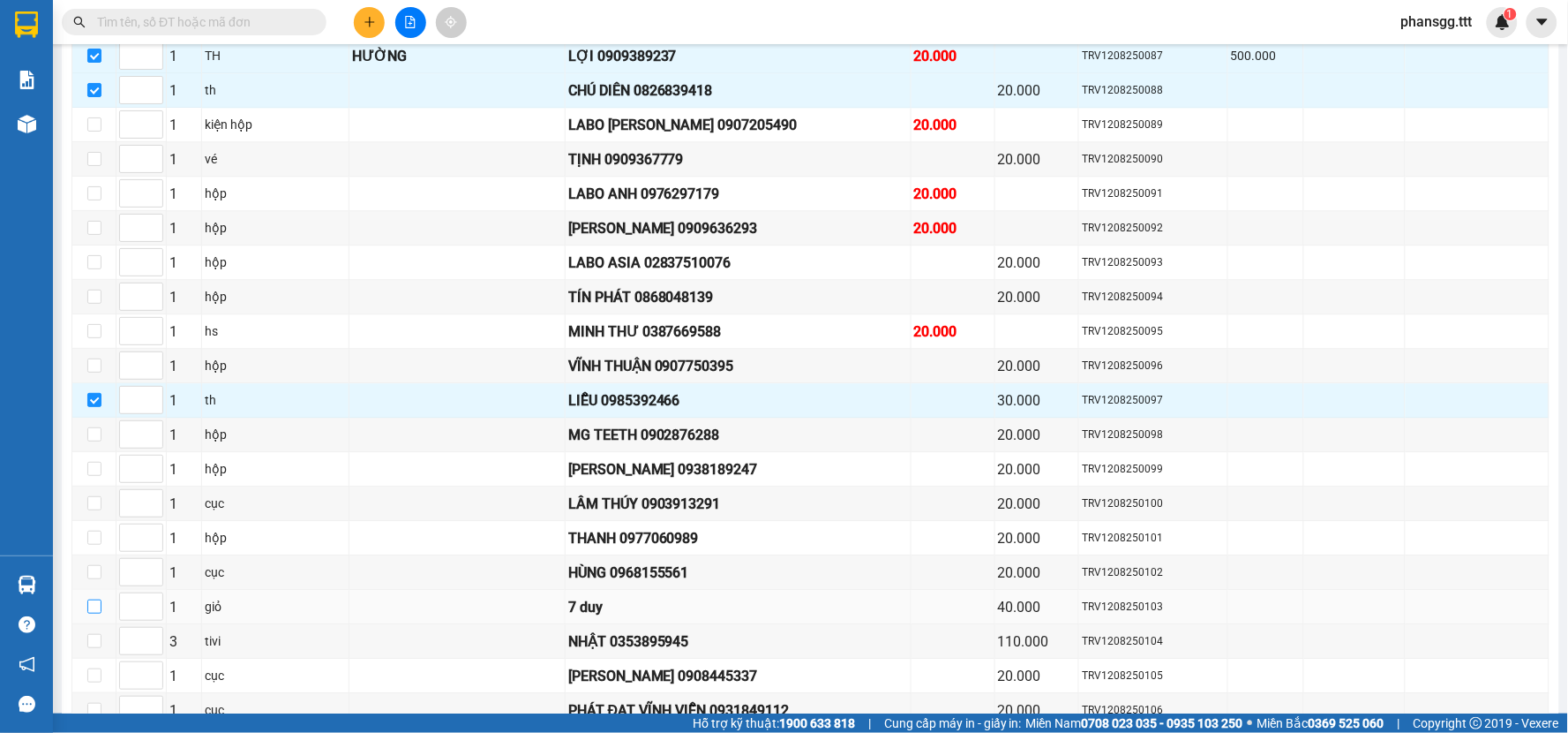
click at [93, 613] on input "checkbox" at bounding box center [94, 606] width 14 height 14
checkbox input "true"
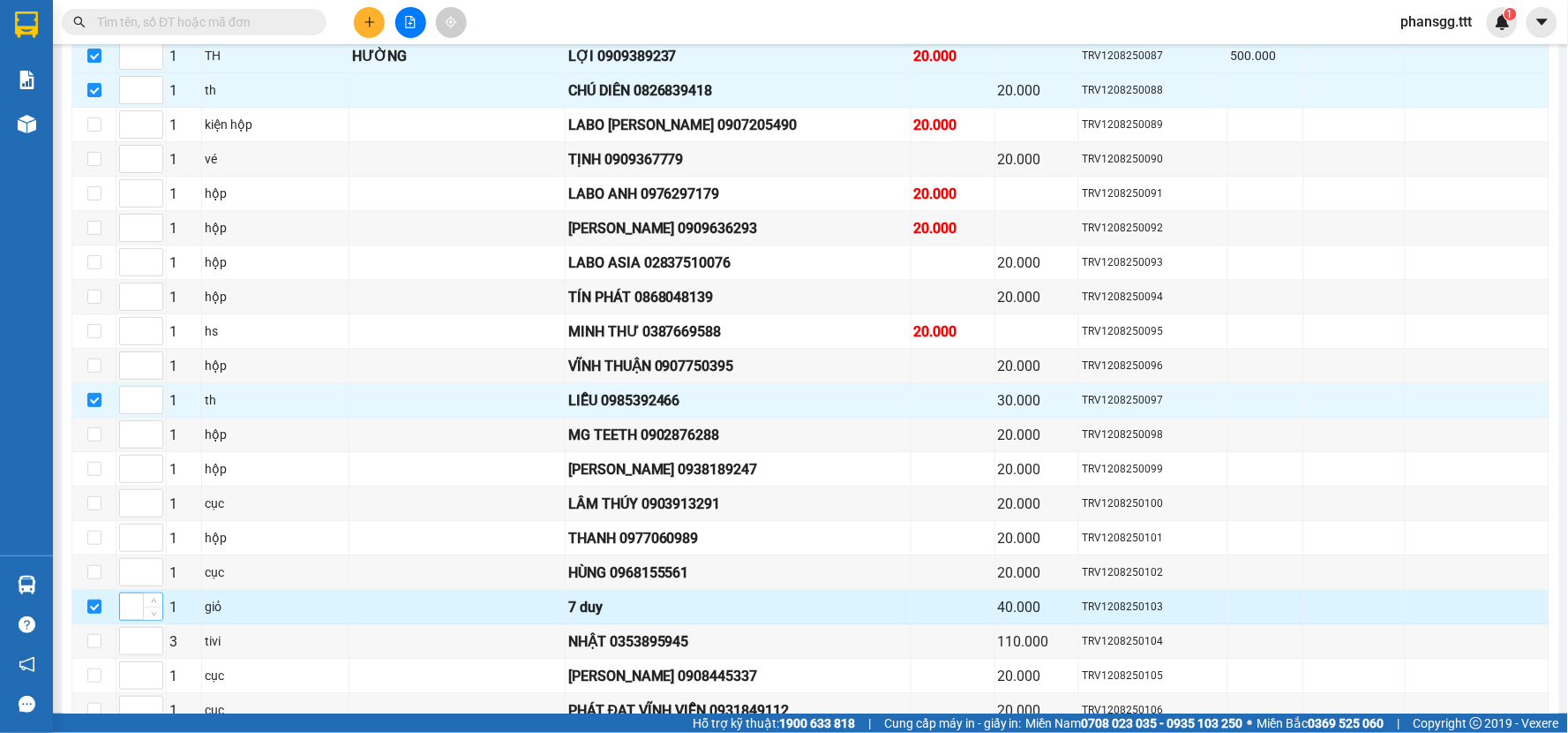
scroll to position [1372, 0]
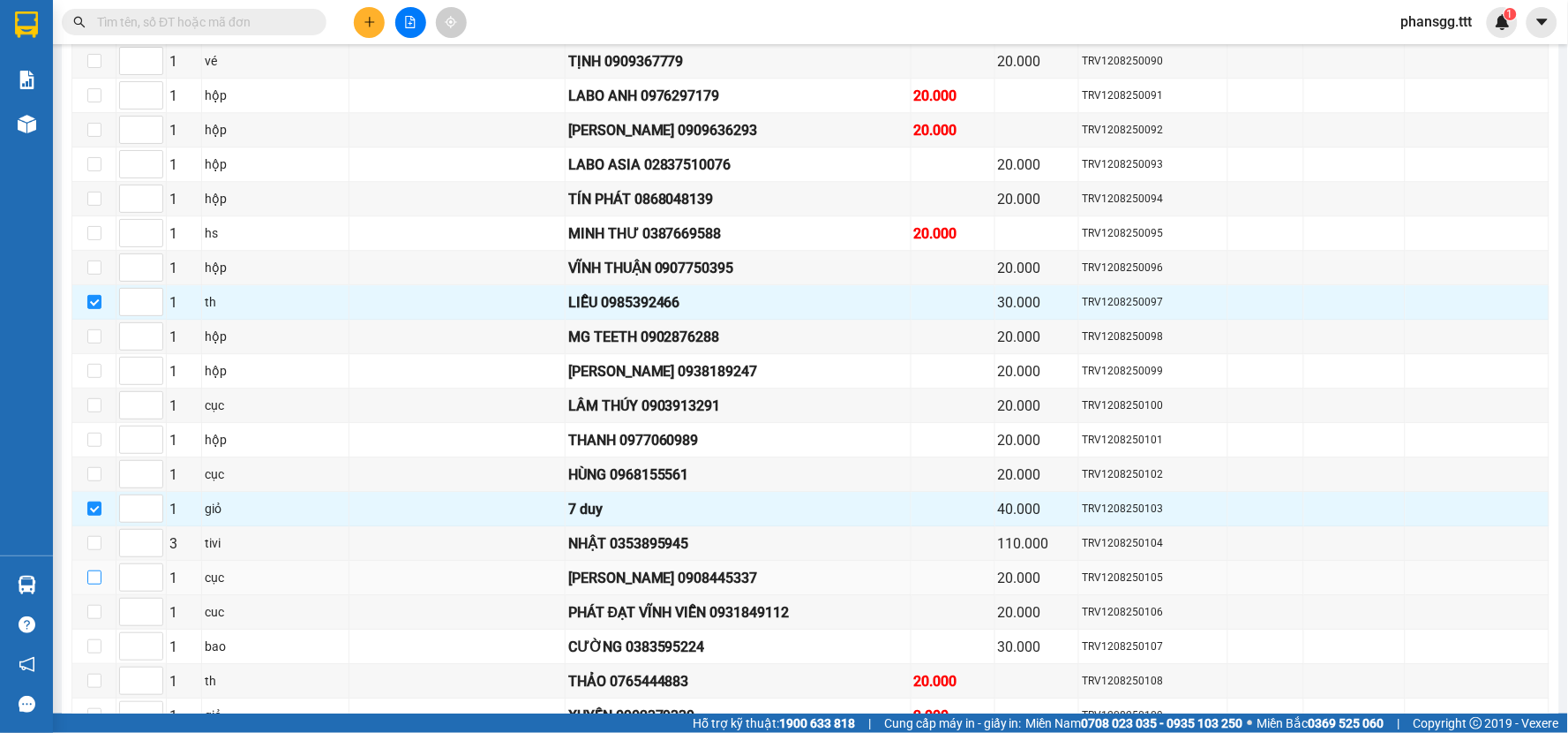
click at [90, 584] on input "checkbox" at bounding box center [94, 577] width 14 height 14
checkbox input "true"
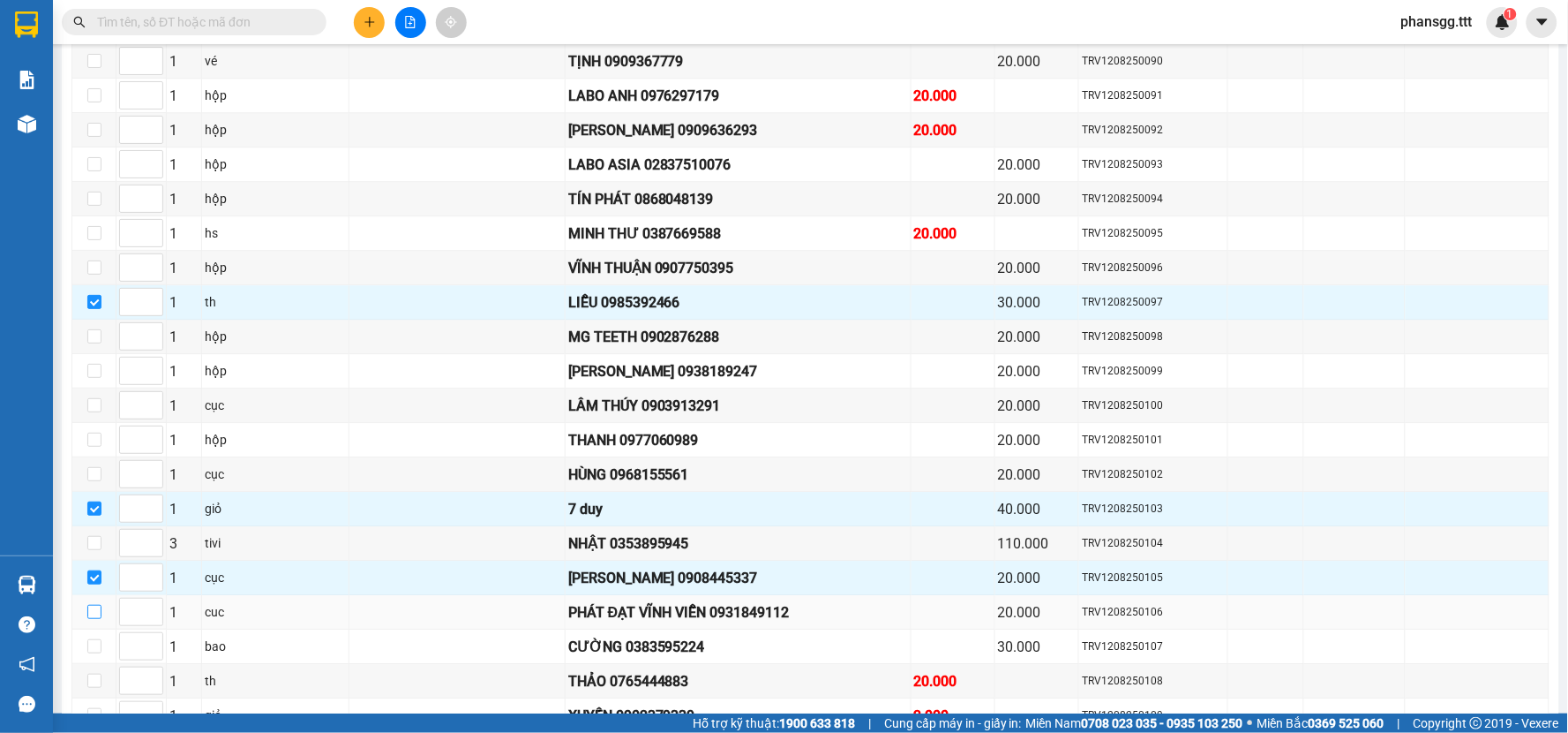
click at [95, 619] on input "checkbox" at bounding box center [94, 611] width 14 height 14
checkbox input "true"
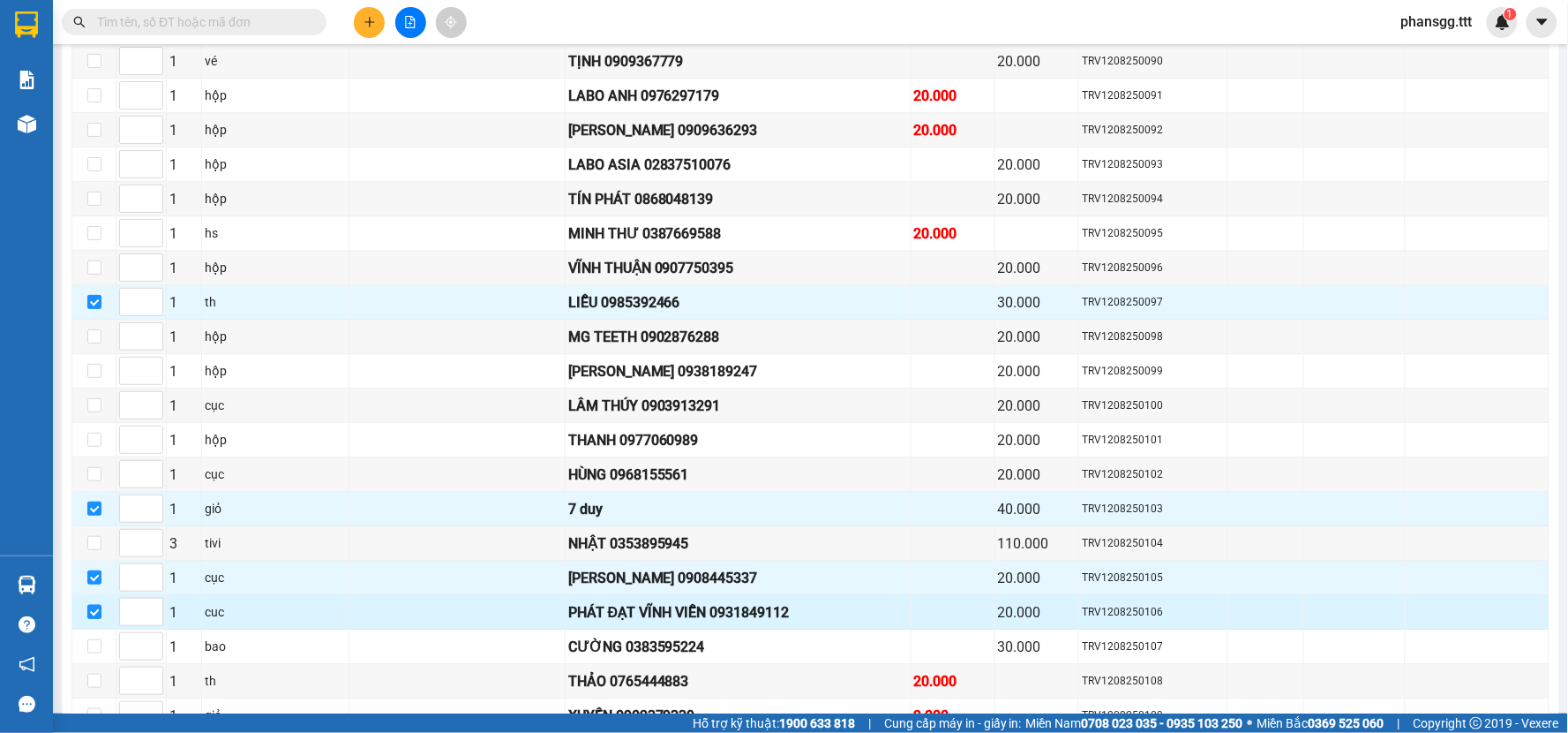
scroll to position [1471, 0]
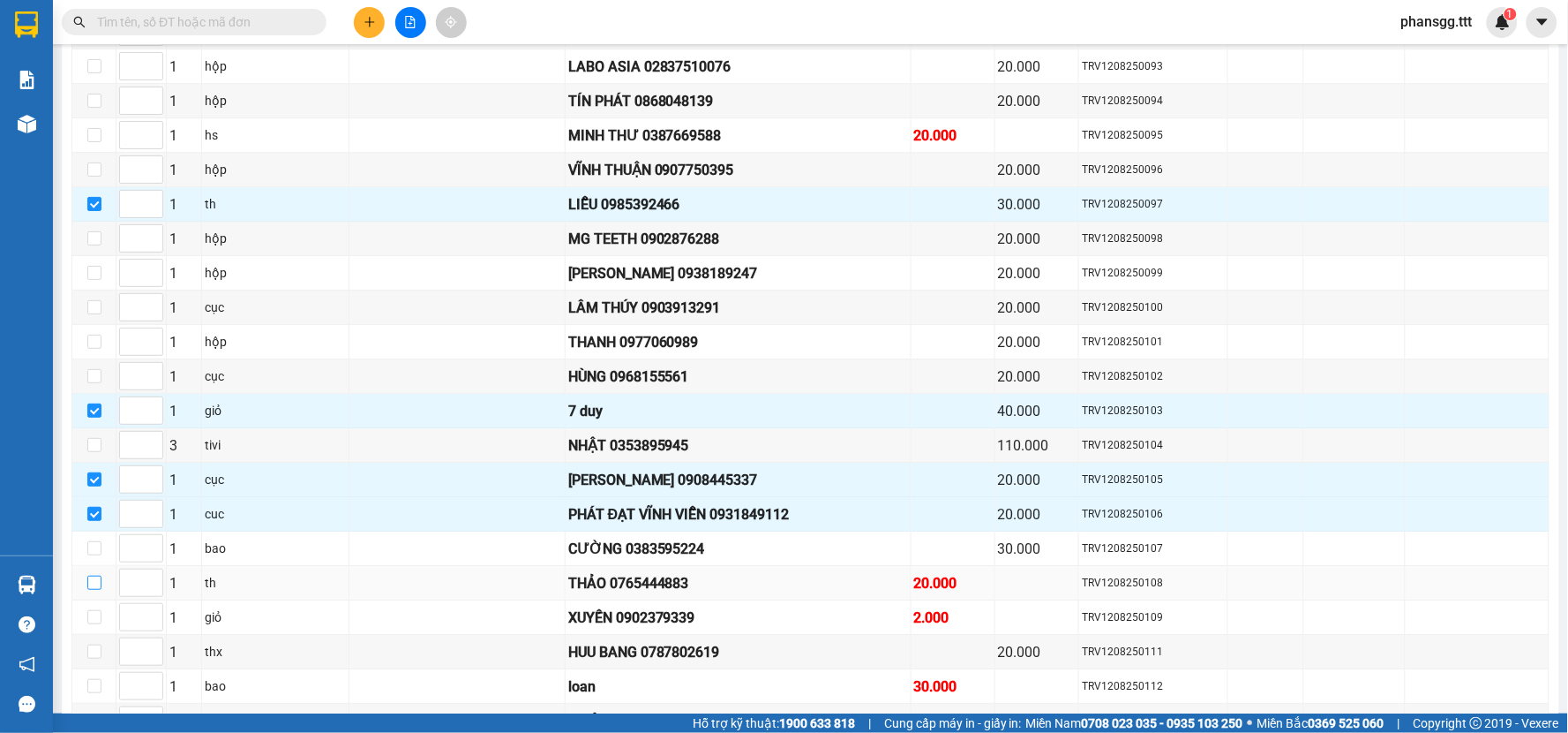
click at [91, 590] on input "checkbox" at bounding box center [94, 582] width 14 height 14
checkbox input "true"
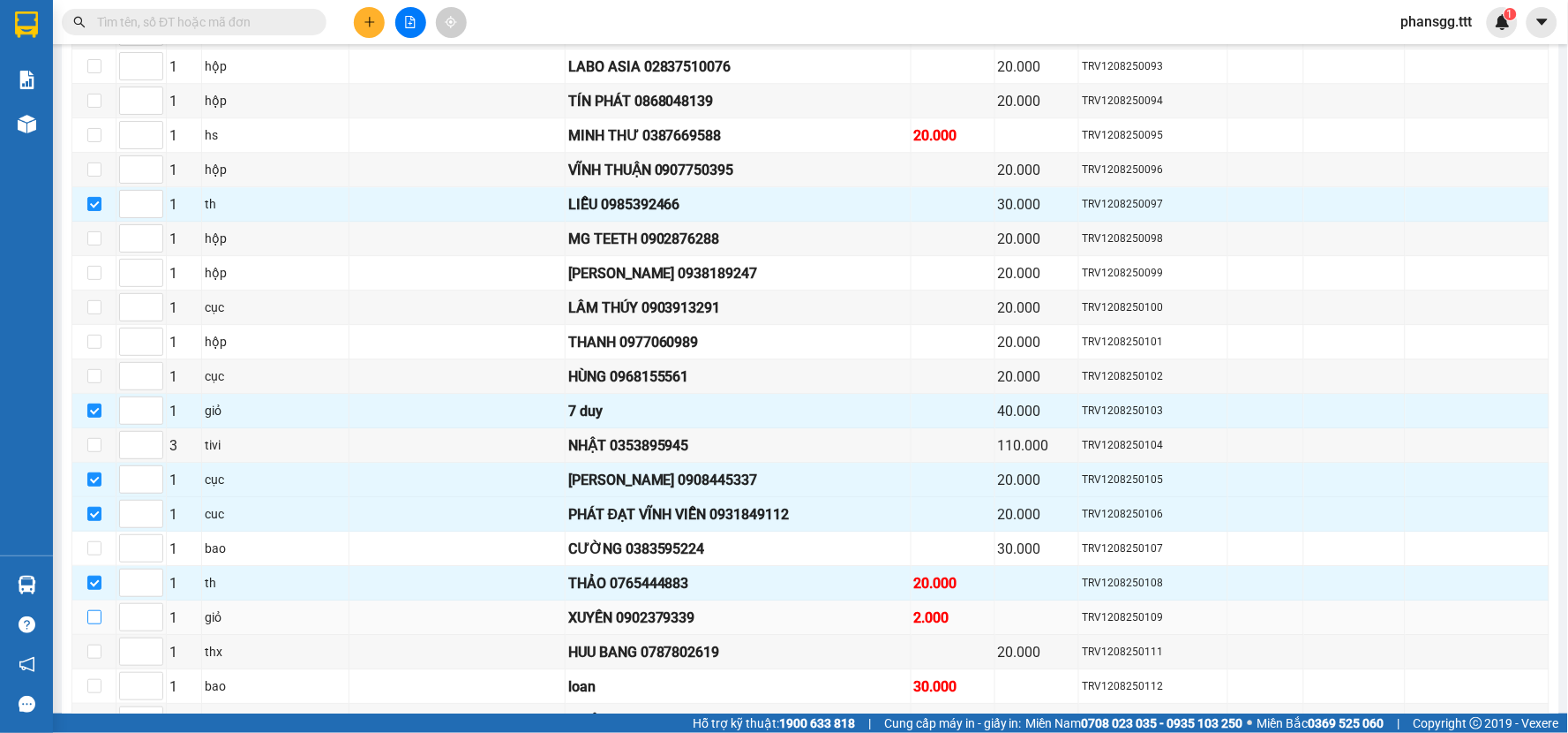
click at [95, 624] on input "checkbox" at bounding box center [94, 617] width 14 height 14
checkbox input "true"
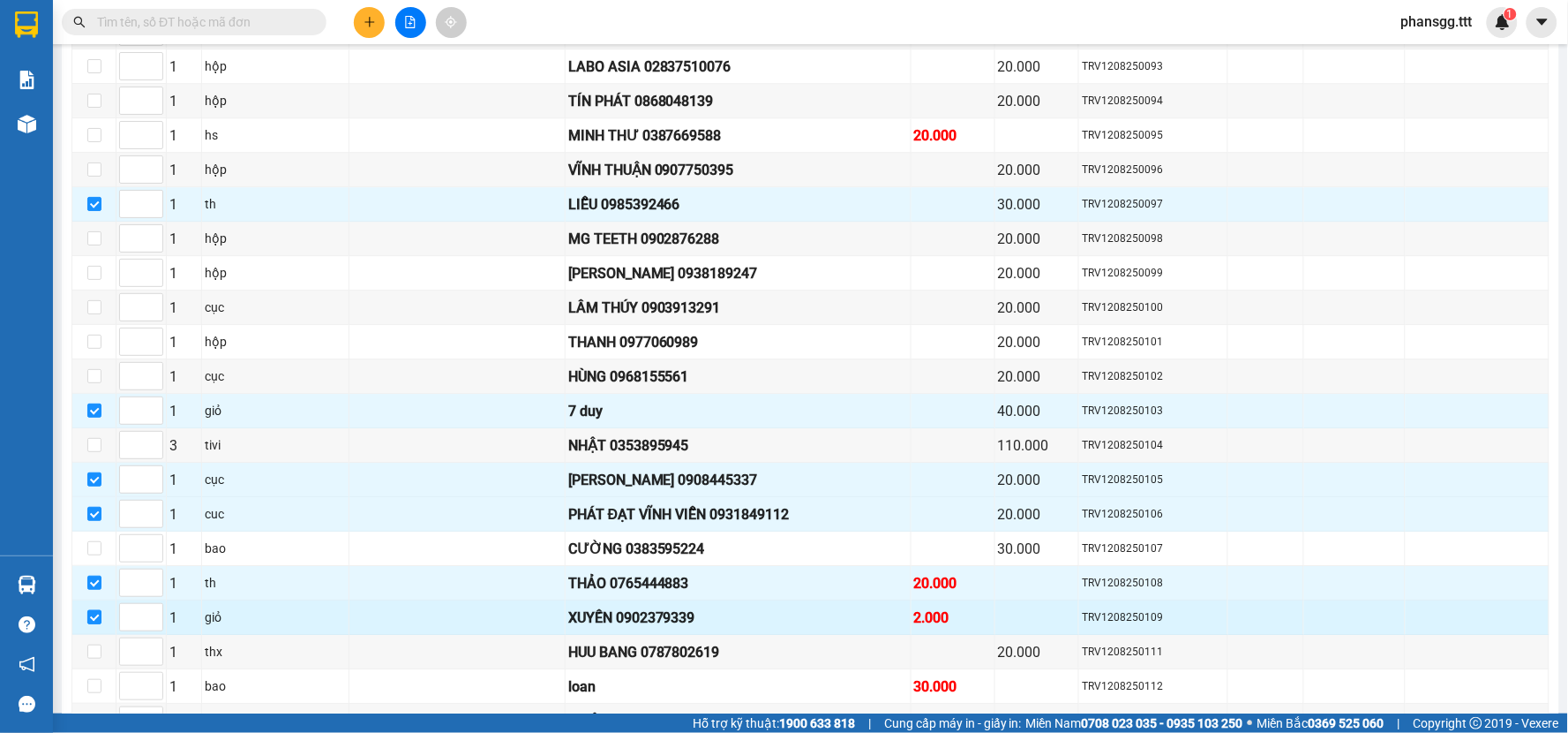
scroll to position [1666, 0]
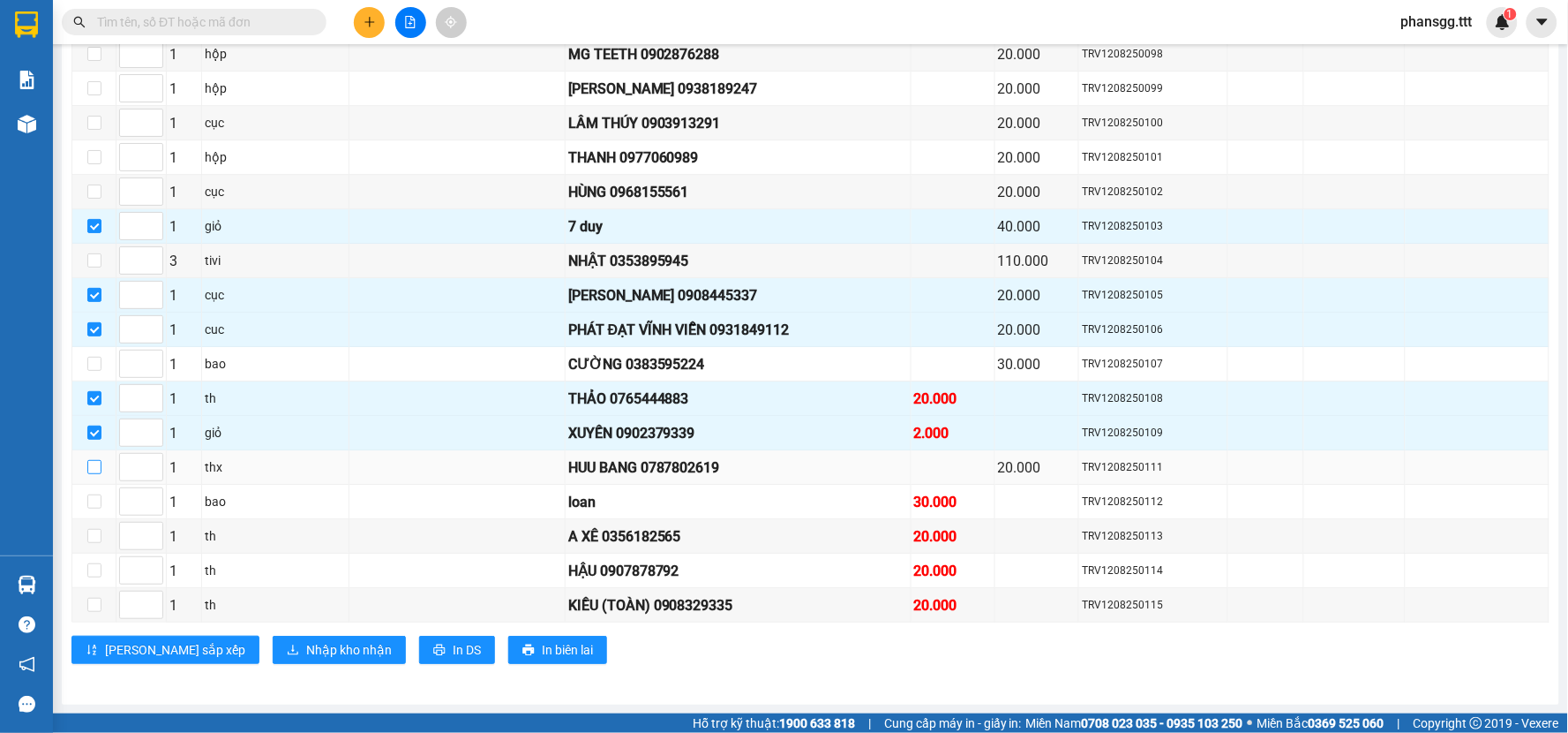
click at [90, 471] on input "checkbox" at bounding box center [94, 466] width 14 height 14
checkbox input "true"
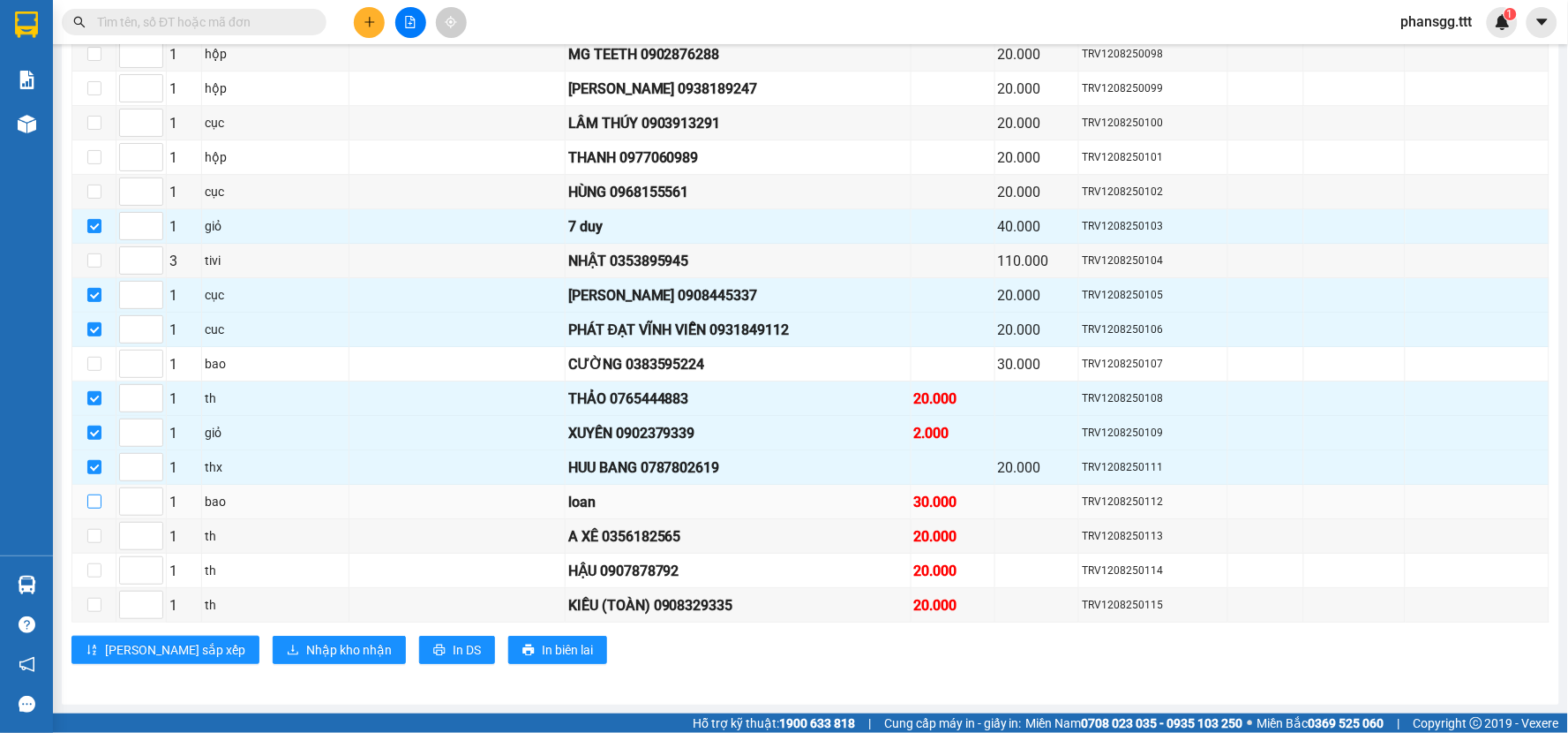
click at [89, 509] on input "checkbox" at bounding box center [94, 500] width 14 height 14
checkbox input "true"
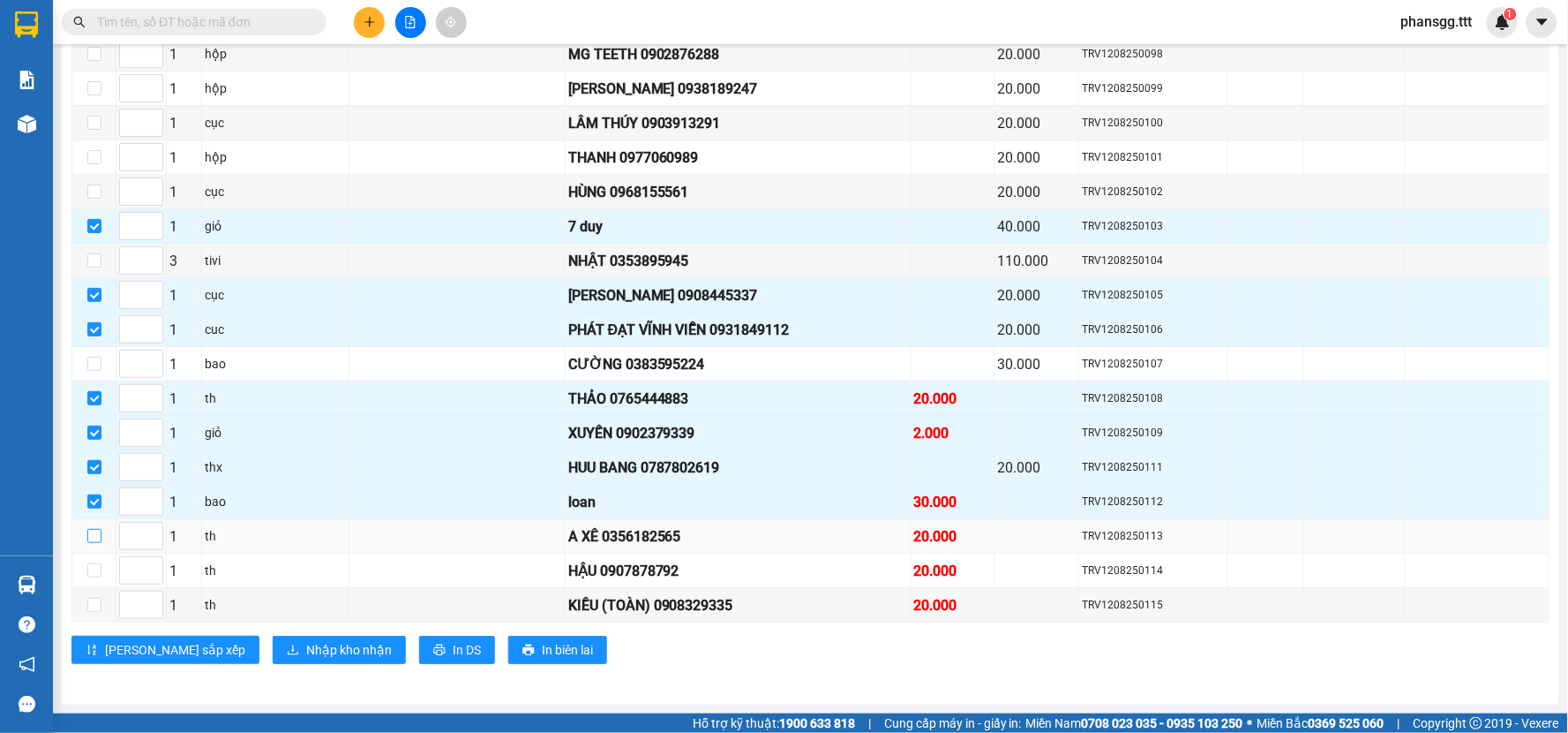
click at [99, 543] on input "checkbox" at bounding box center [94, 535] width 14 height 14
checkbox input "true"
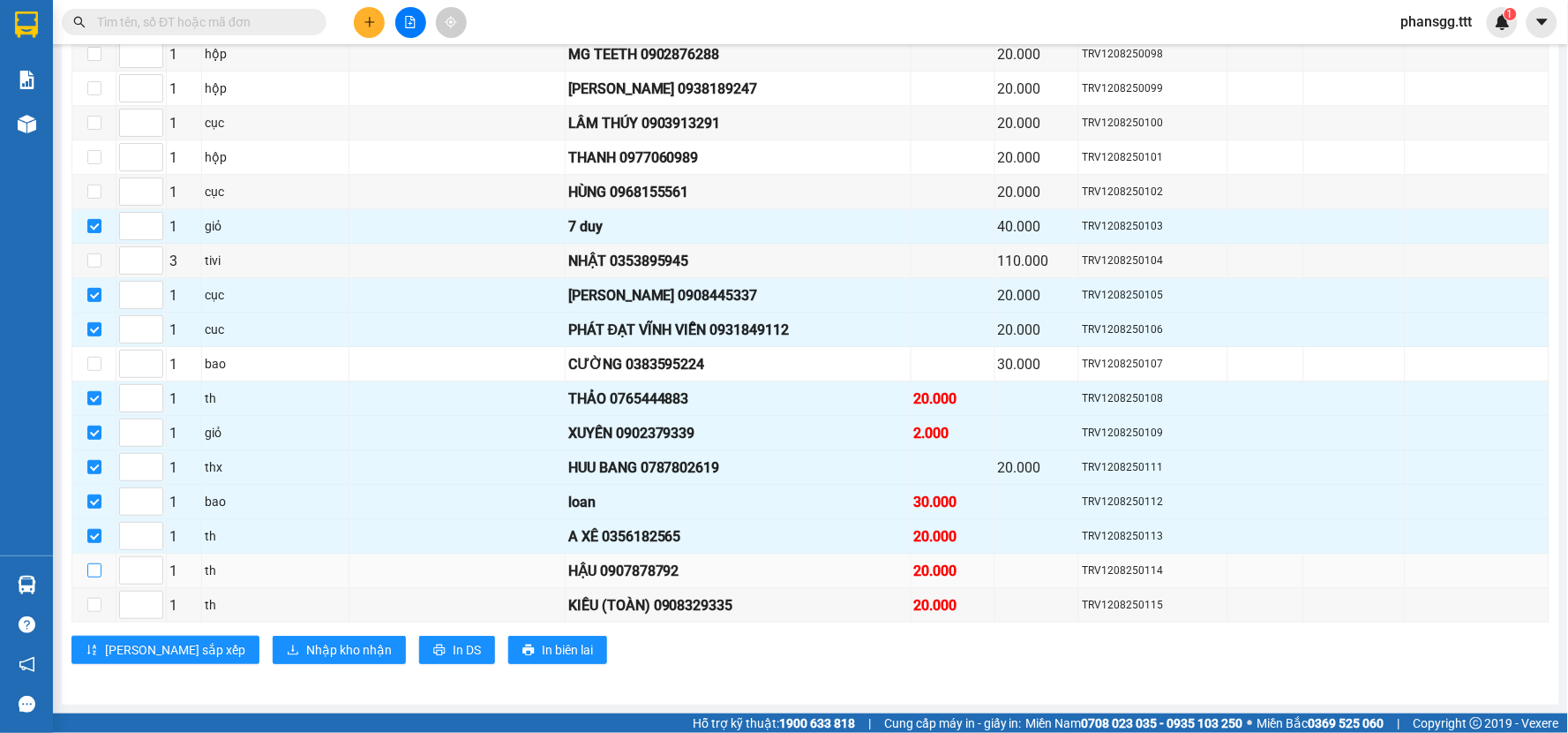
click at [97, 569] on input "checkbox" at bounding box center [94, 569] width 14 height 14
checkbox input "true"
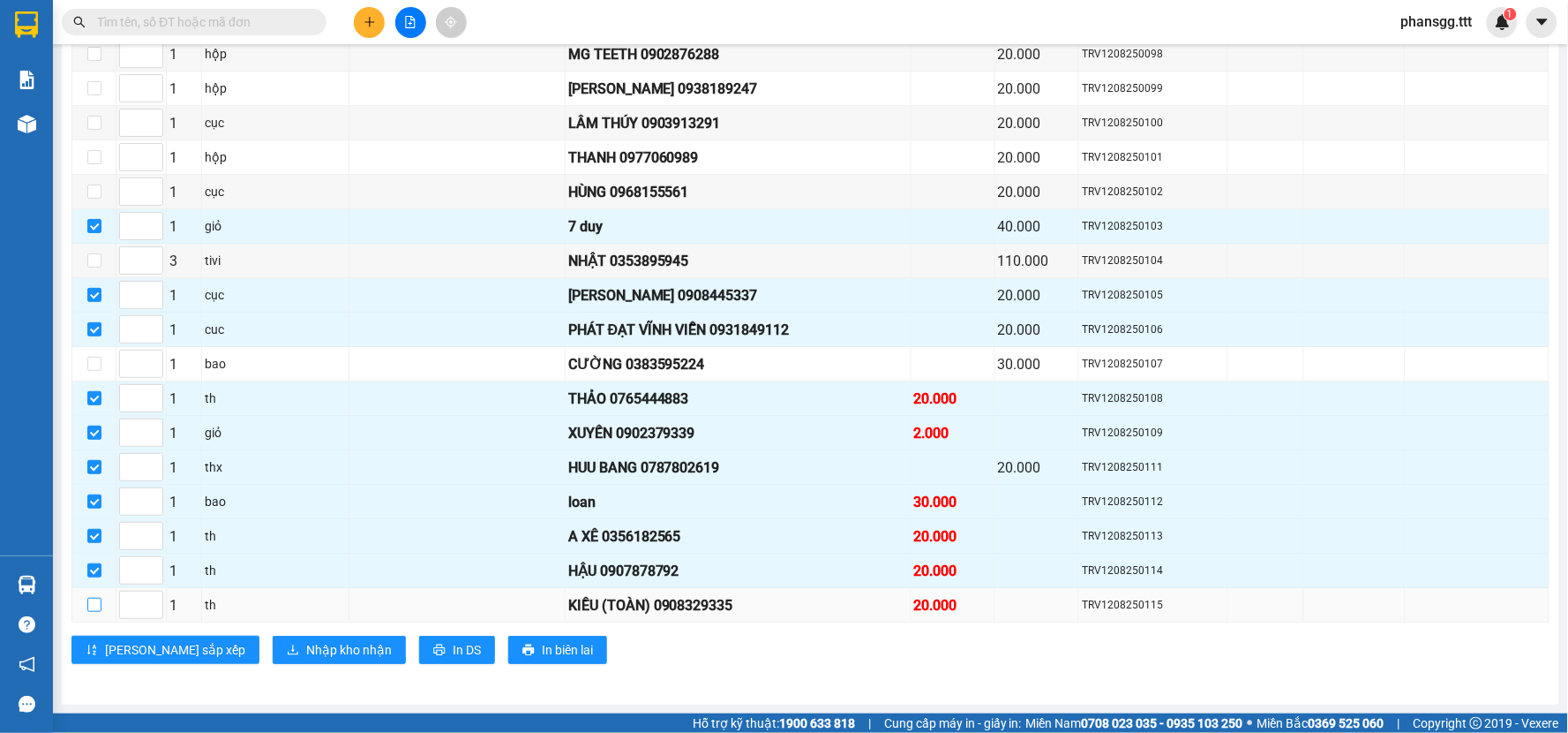
click at [100, 607] on input "checkbox" at bounding box center [94, 604] width 14 height 14
checkbox input "true"
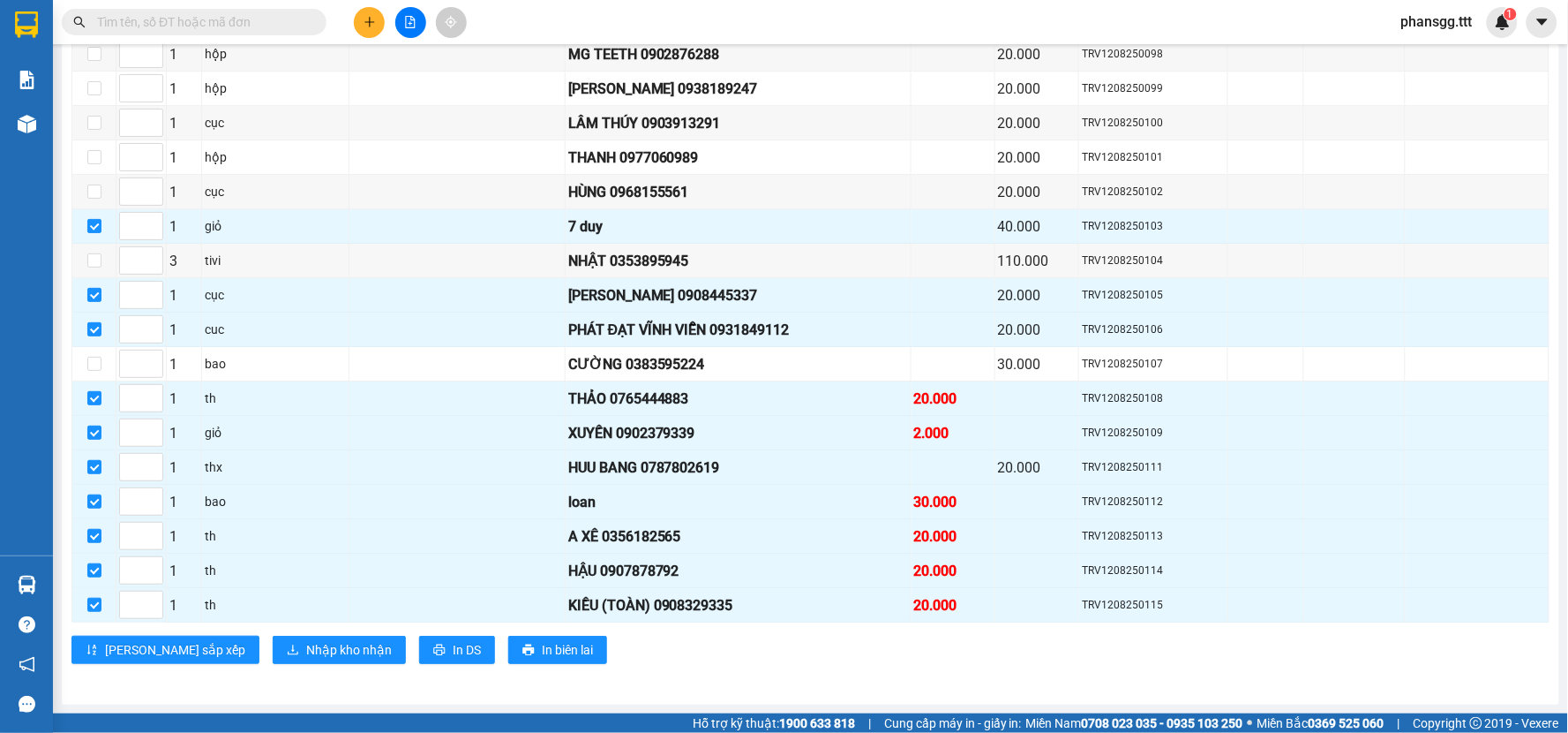
click at [306, 660] on span "Nhập kho nhận" at bounding box center [349, 649] width 86 height 20
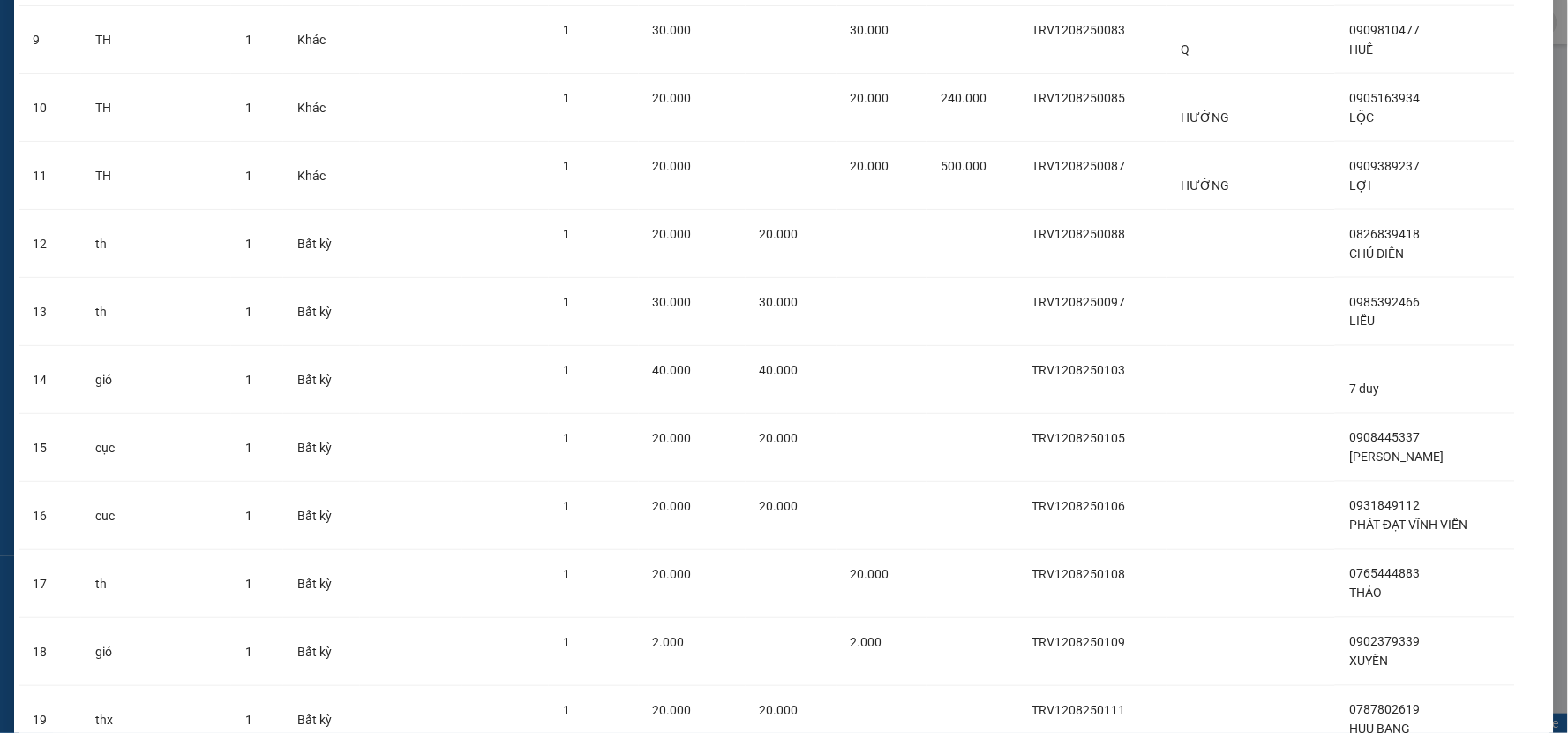
scroll to position [1078, 0]
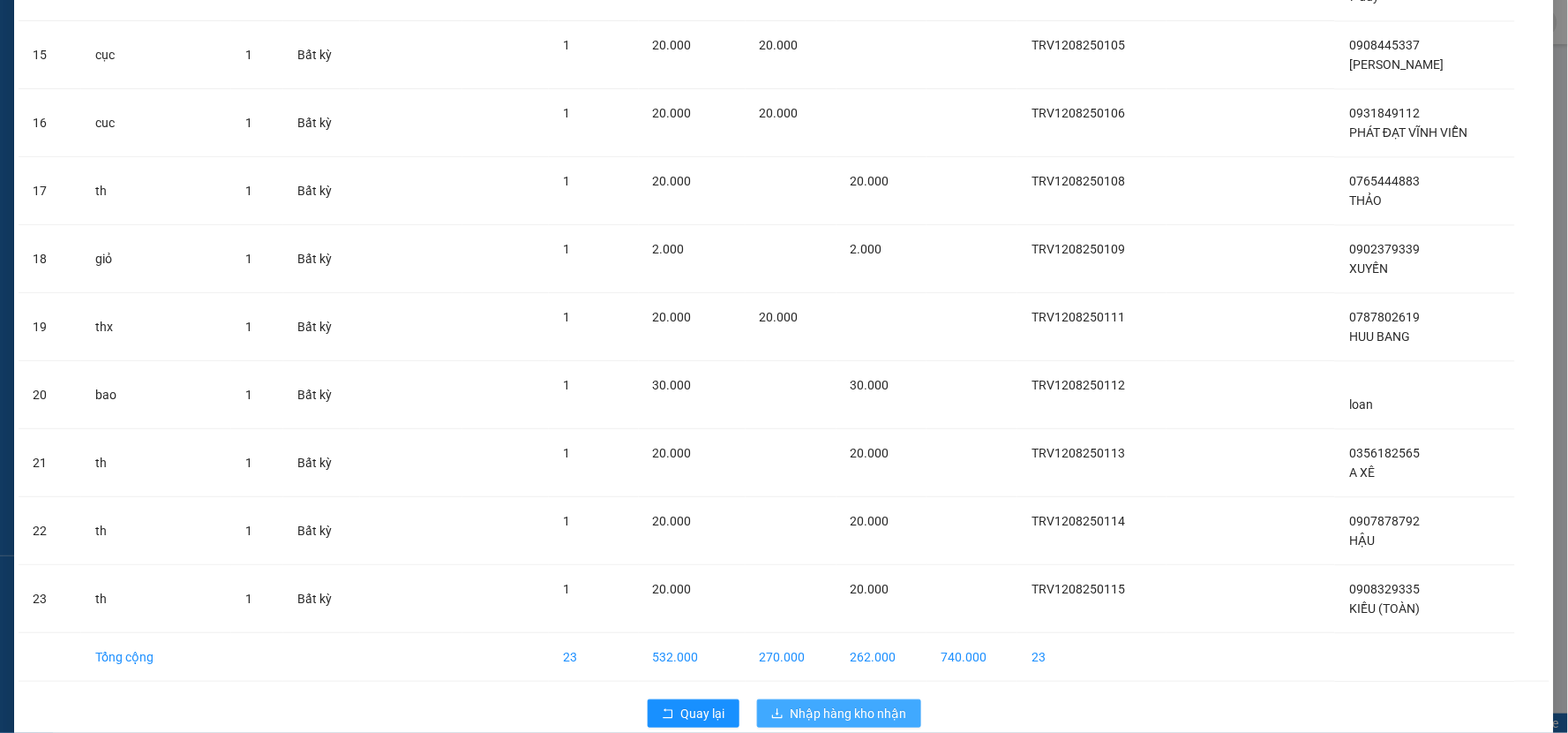
click at [801, 708] on span "Nhập hàng kho nhận" at bounding box center [848, 713] width 116 height 20
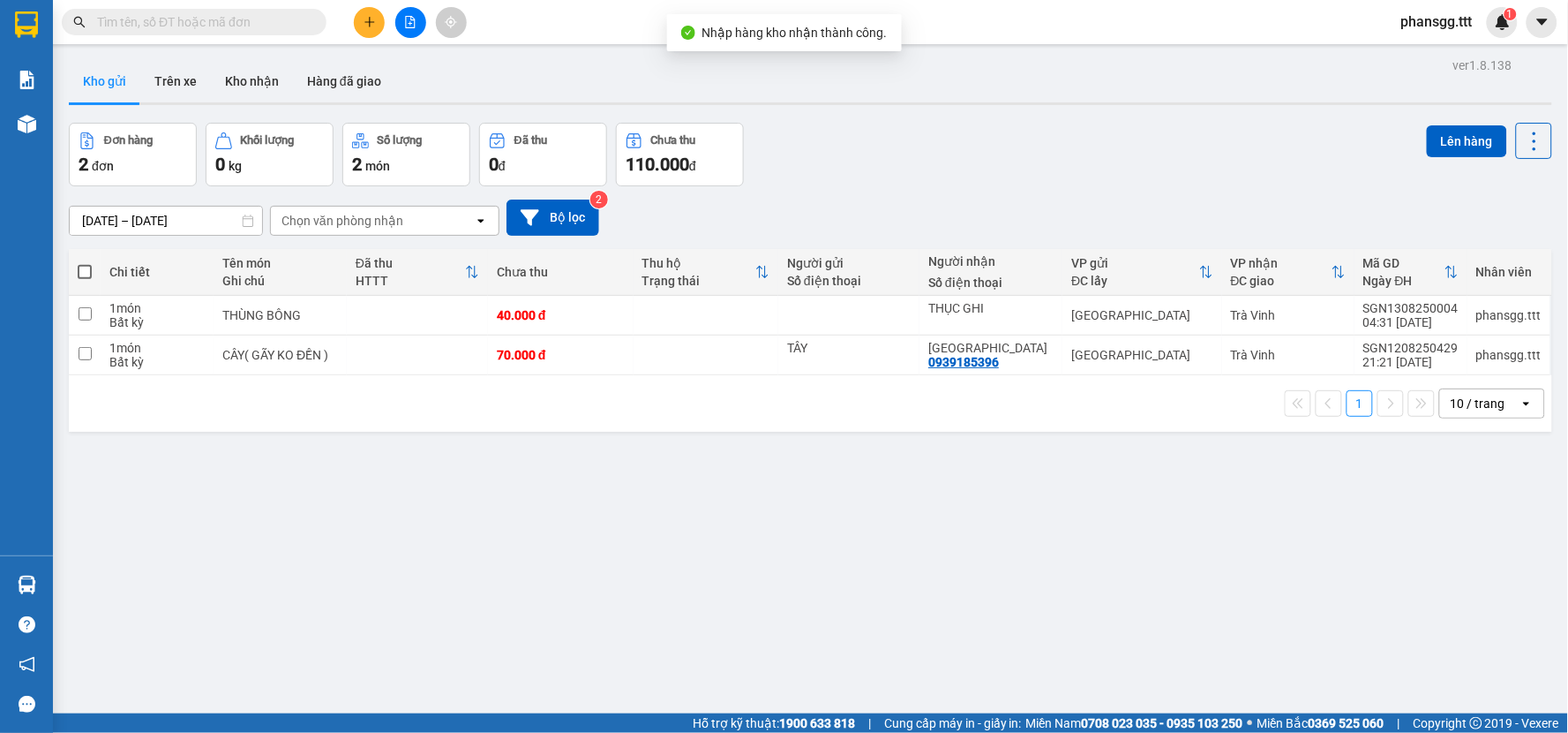
click at [245, 30] on input "text" at bounding box center [201, 21] width 208 height 20
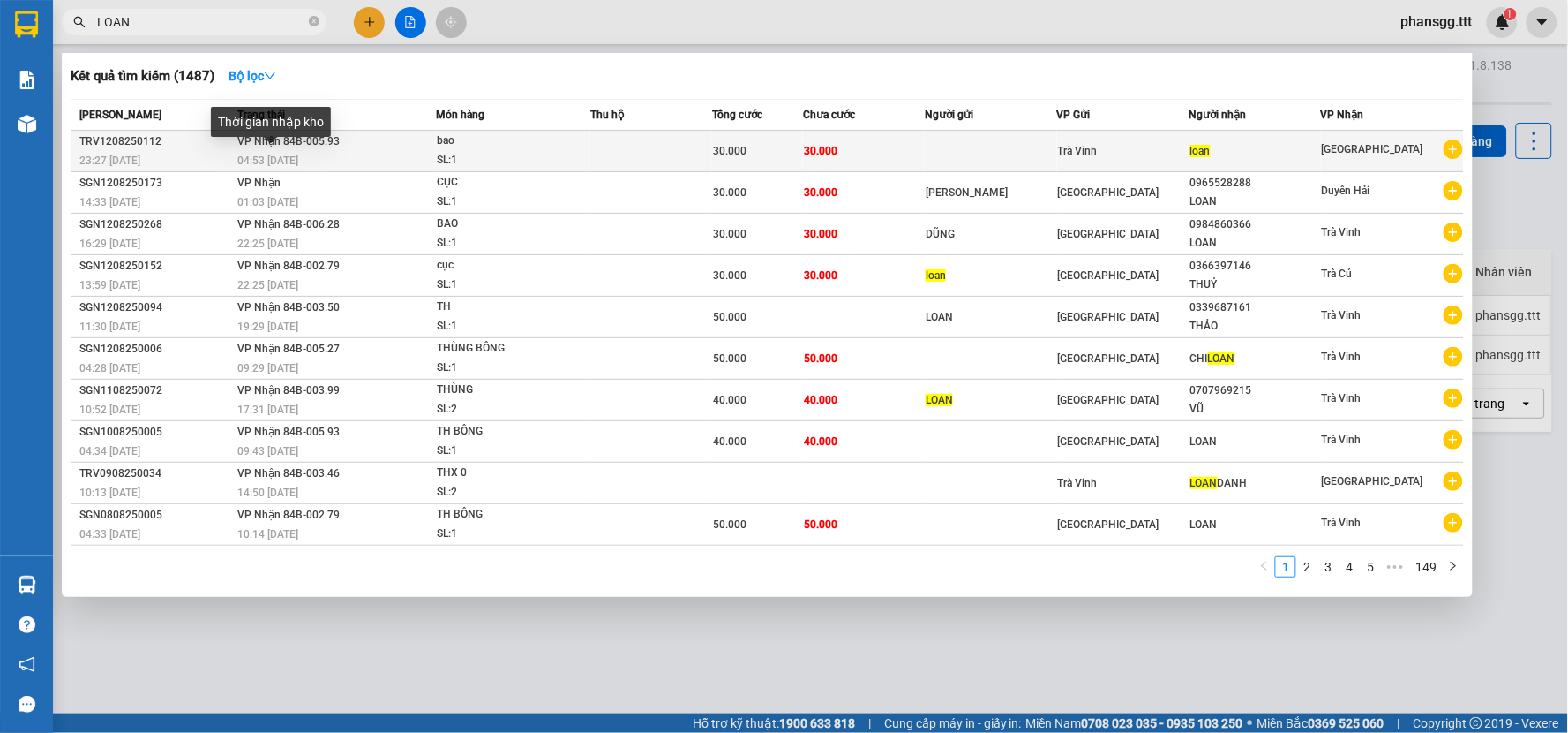
type input "LOAN"
click at [252, 154] on span "04:53 - 13/08" at bounding box center [267, 160] width 60 height 12
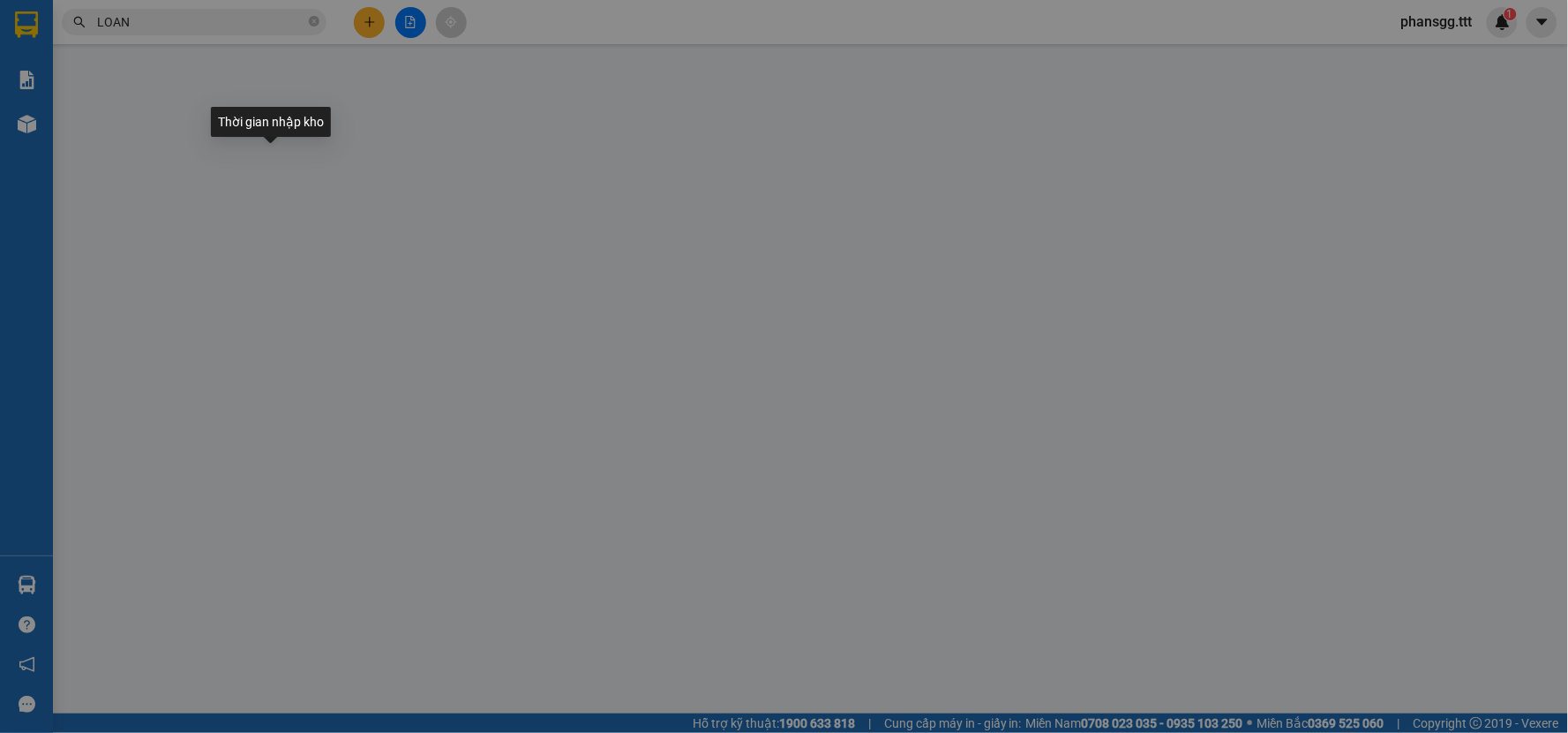
type input "loan"
type input "30.000"
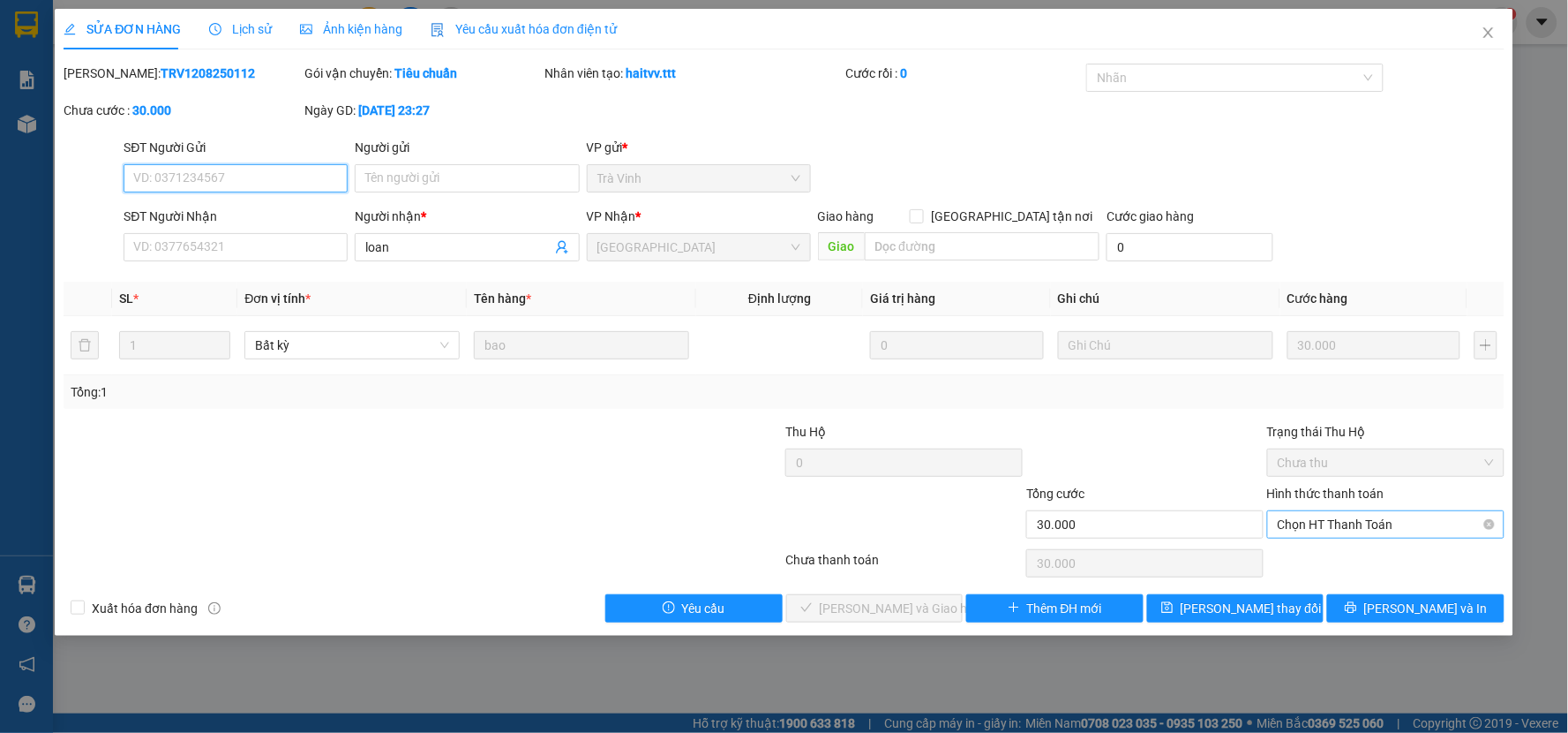
click at [1363, 524] on span "Chọn HT Thanh Toán" at bounding box center [1386, 524] width 216 height 26
click at [1362, 550] on div "Tại văn phòng" at bounding box center [1387, 559] width 216 height 20
type input "0"
click at [881, 609] on span "Lưu và Giao hàng" at bounding box center [904, 607] width 169 height 20
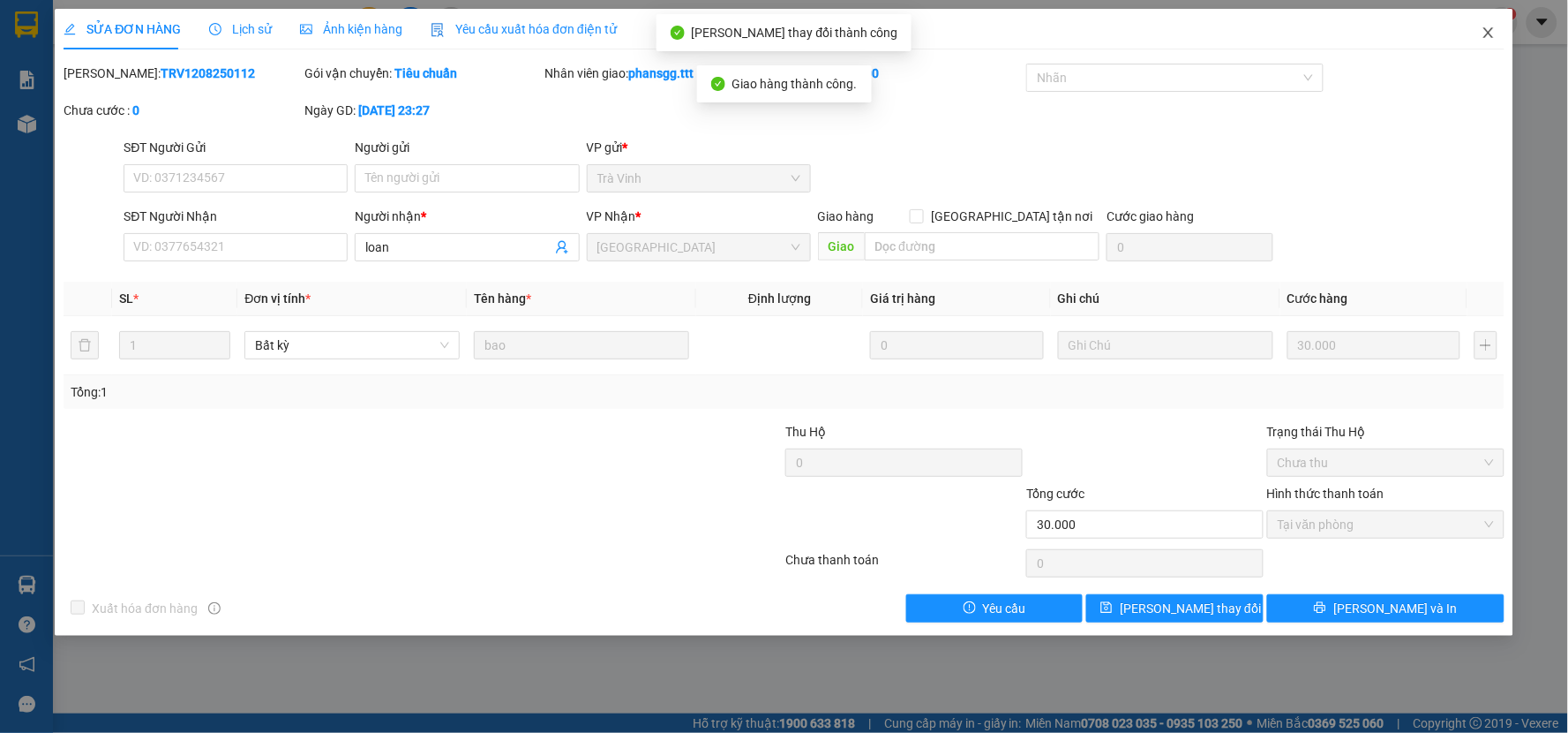
click at [1482, 33] on icon "close" at bounding box center [1488, 33] width 14 height 14
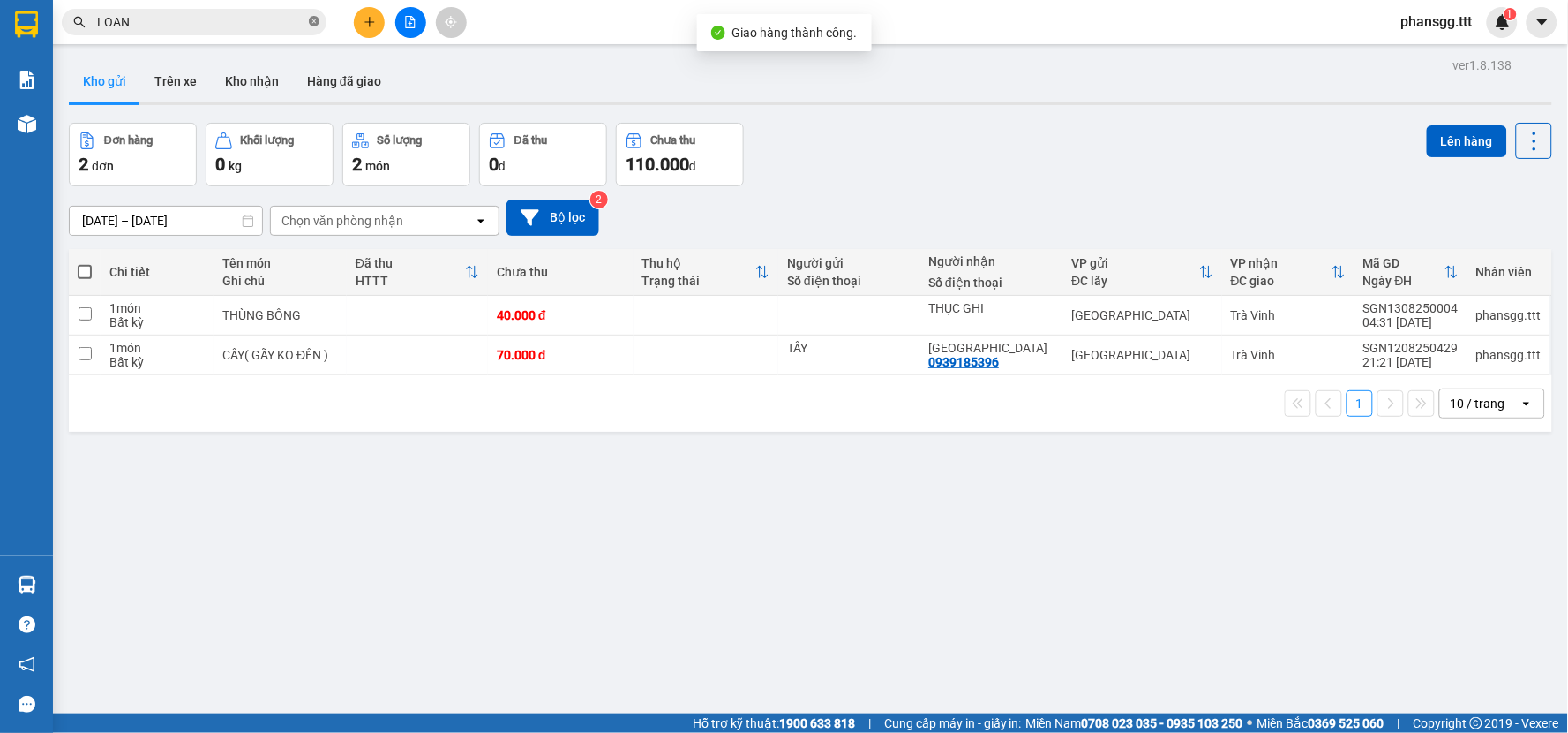
click at [311, 22] on icon "close-circle" at bounding box center [313, 20] width 10 height 10
click at [234, 23] on input "text" at bounding box center [201, 21] width 208 height 20
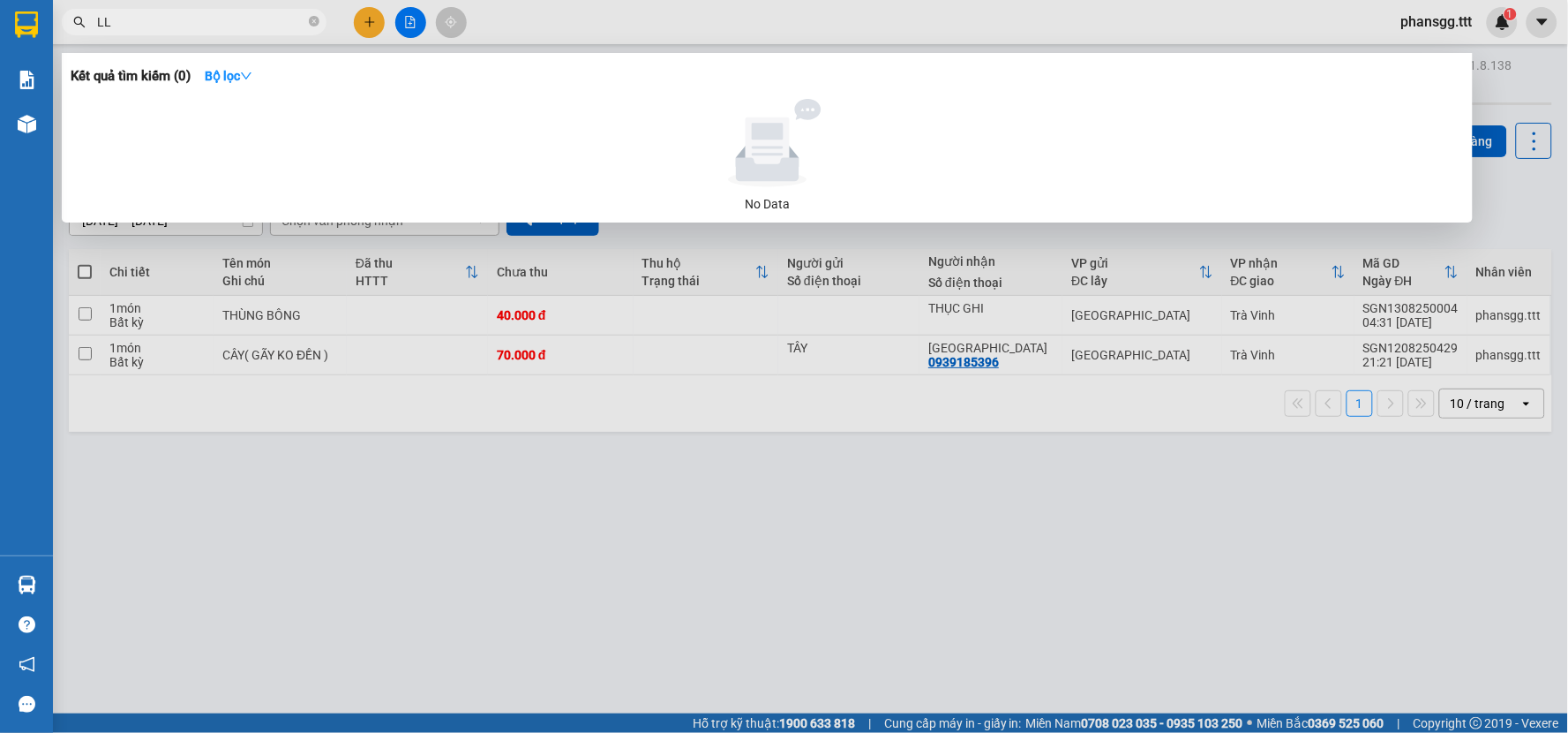
type input "L"
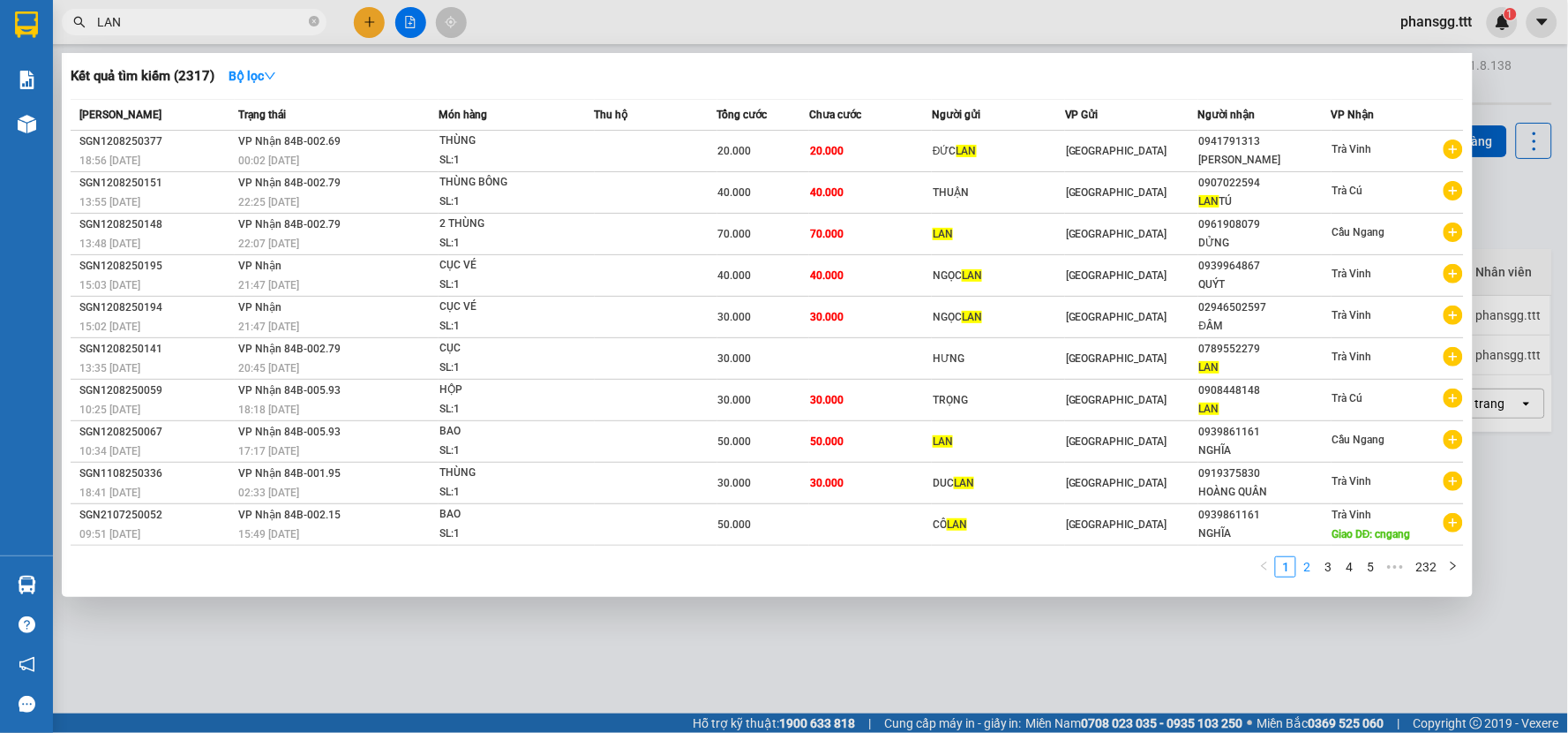
type input "LAN"
click at [1508, 536] on div at bounding box center [784, 366] width 1568 height 733
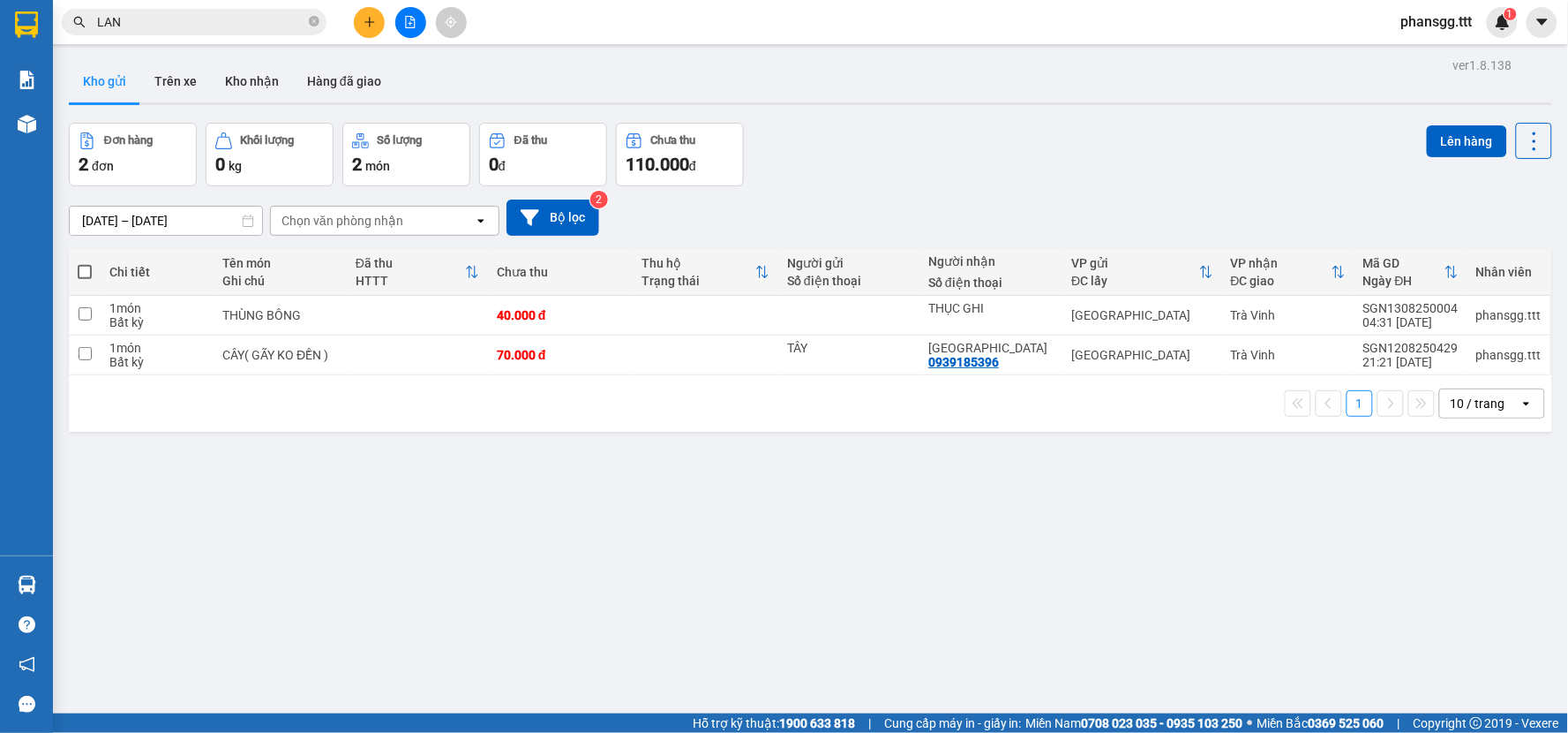
click at [193, 36] on div "Kết quả tìm kiếm ( 2317 ) Bộ lọc Mã ĐH Trạng thái Món hàng Thu hộ Tổng cước Chư…" at bounding box center [172, 22] width 344 height 31
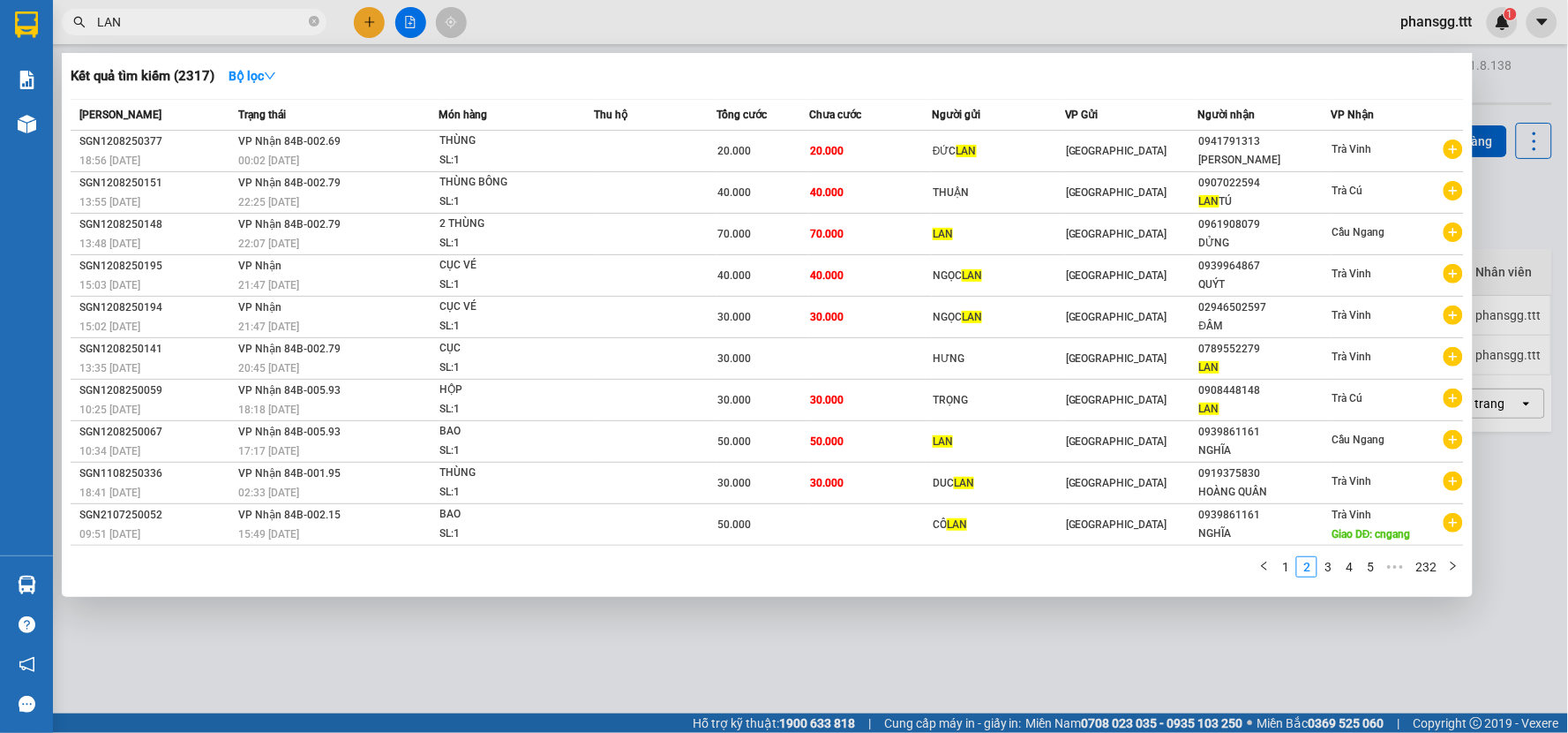
click at [185, 31] on input "LAN" at bounding box center [201, 21] width 208 height 20
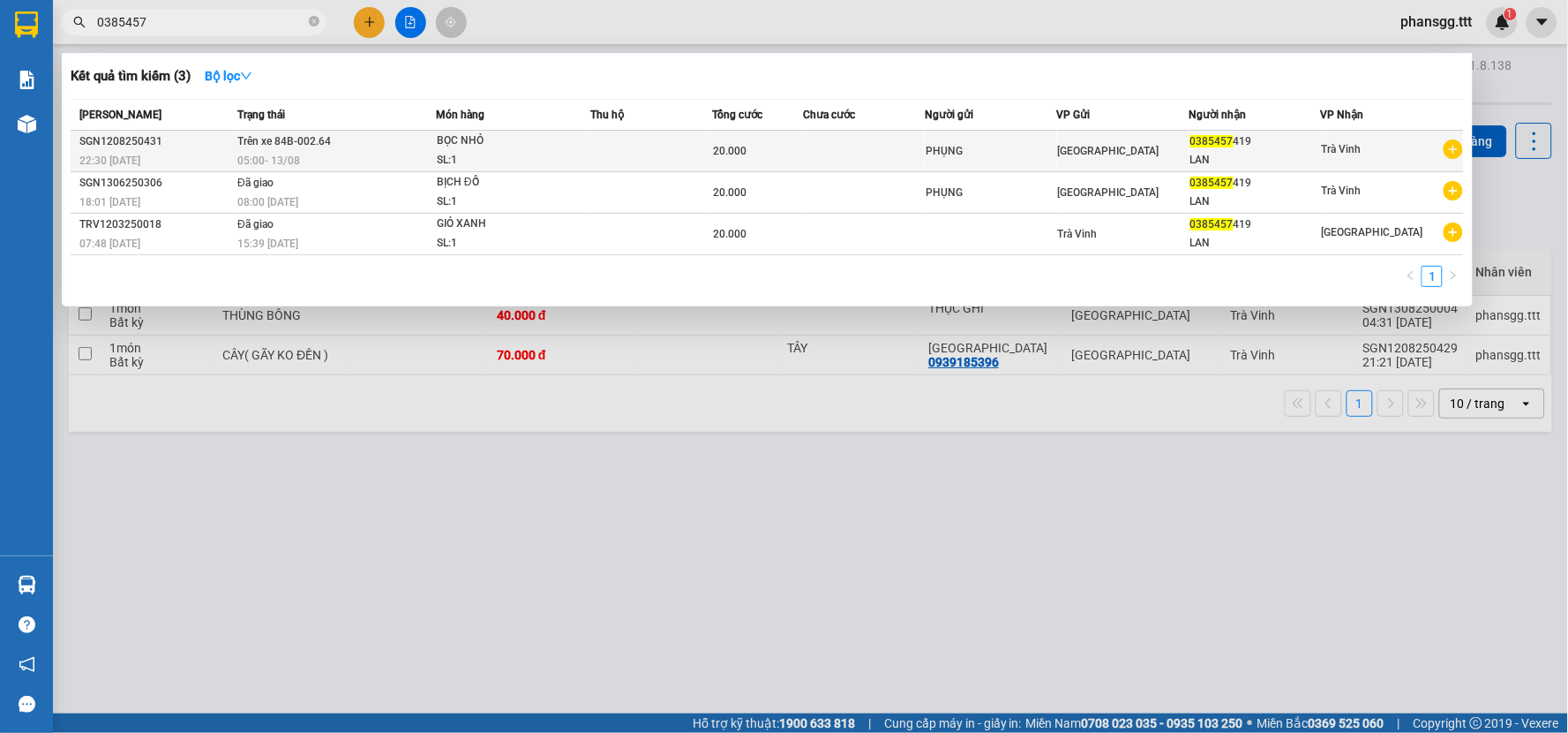
type input "0385457"
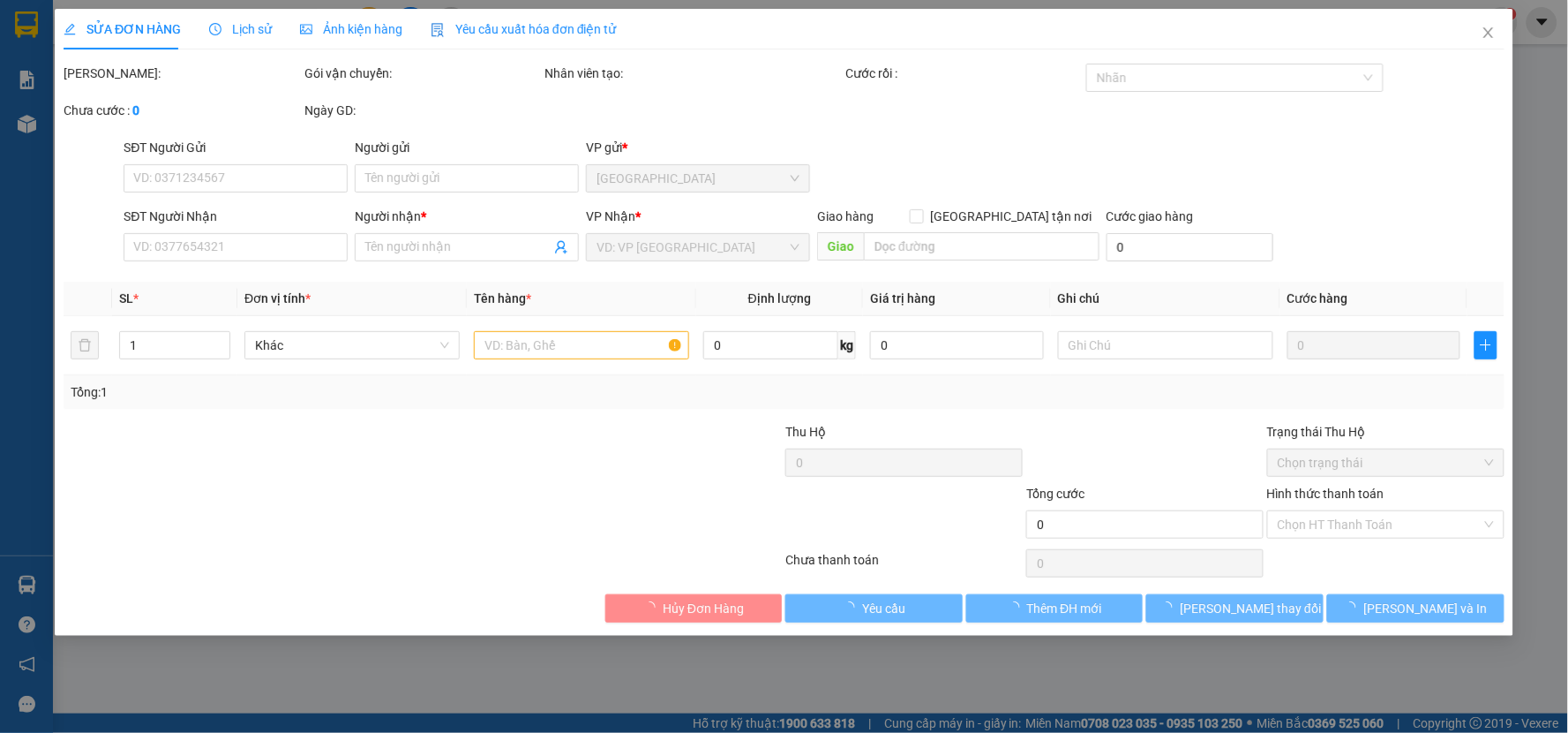
type input "PHỤNG"
type input "0385457419"
type input "LAN"
type input "20.000"
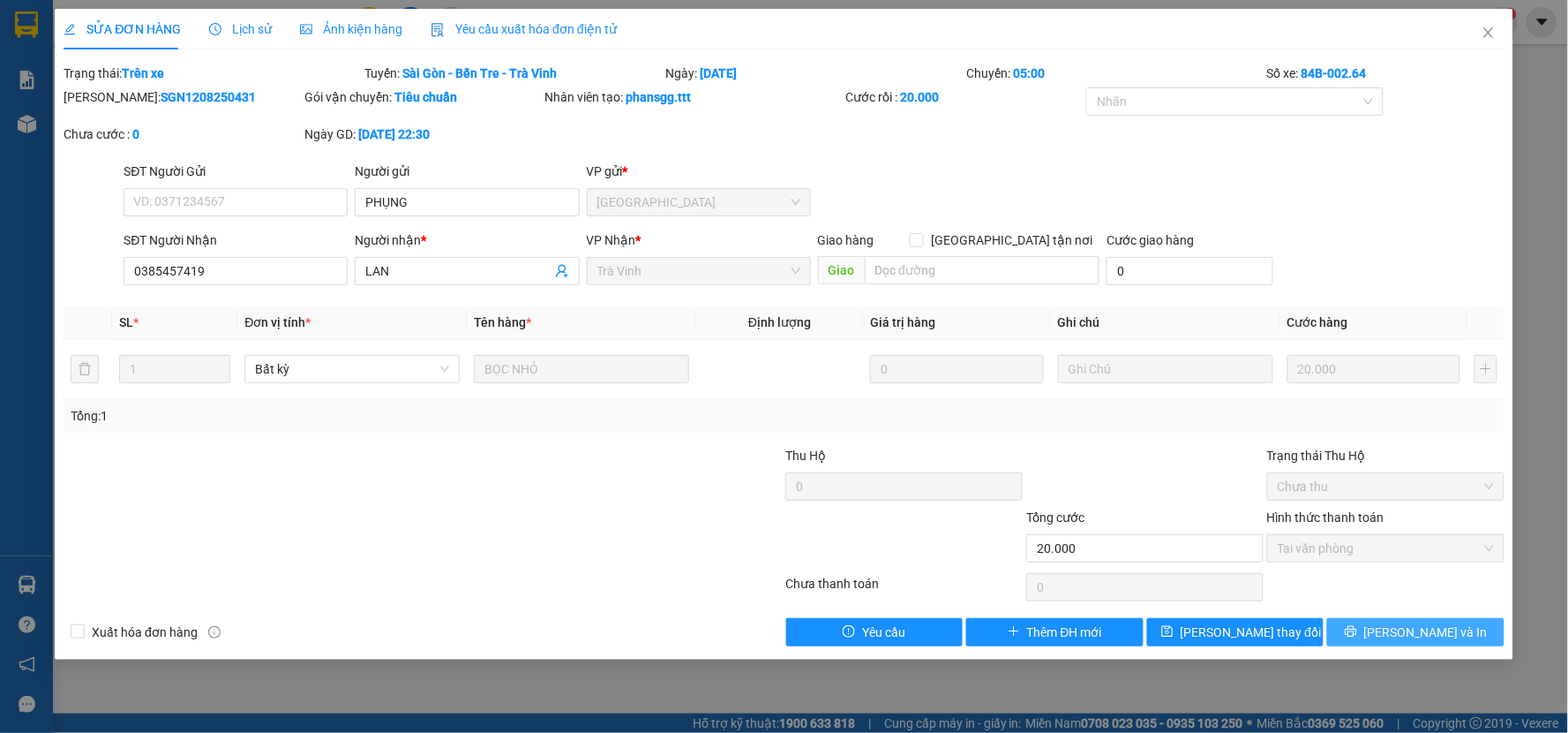
click at [1447, 627] on span "[PERSON_NAME] và In" at bounding box center [1426, 632] width 124 height 20
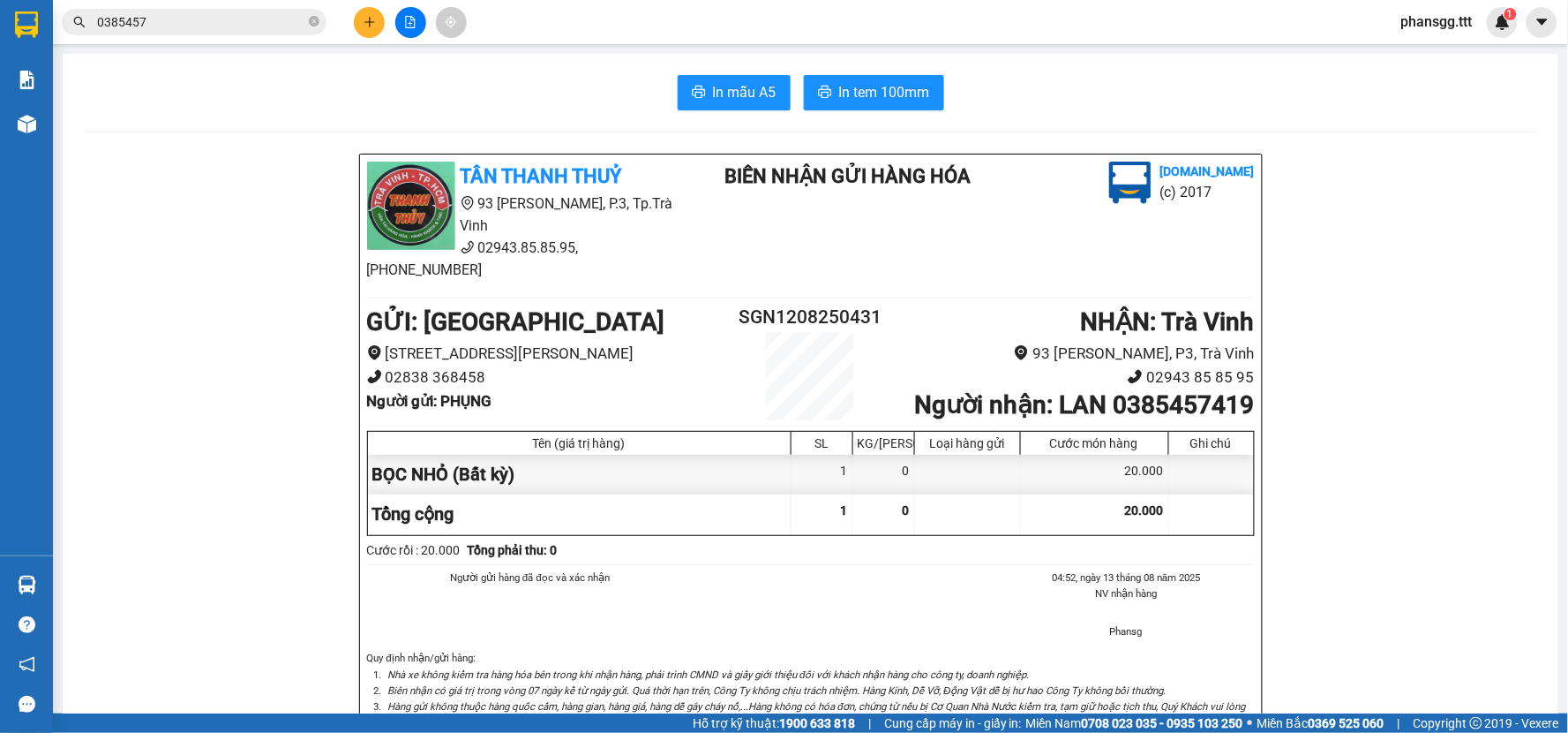
click at [194, 30] on input "0385457" at bounding box center [201, 21] width 208 height 20
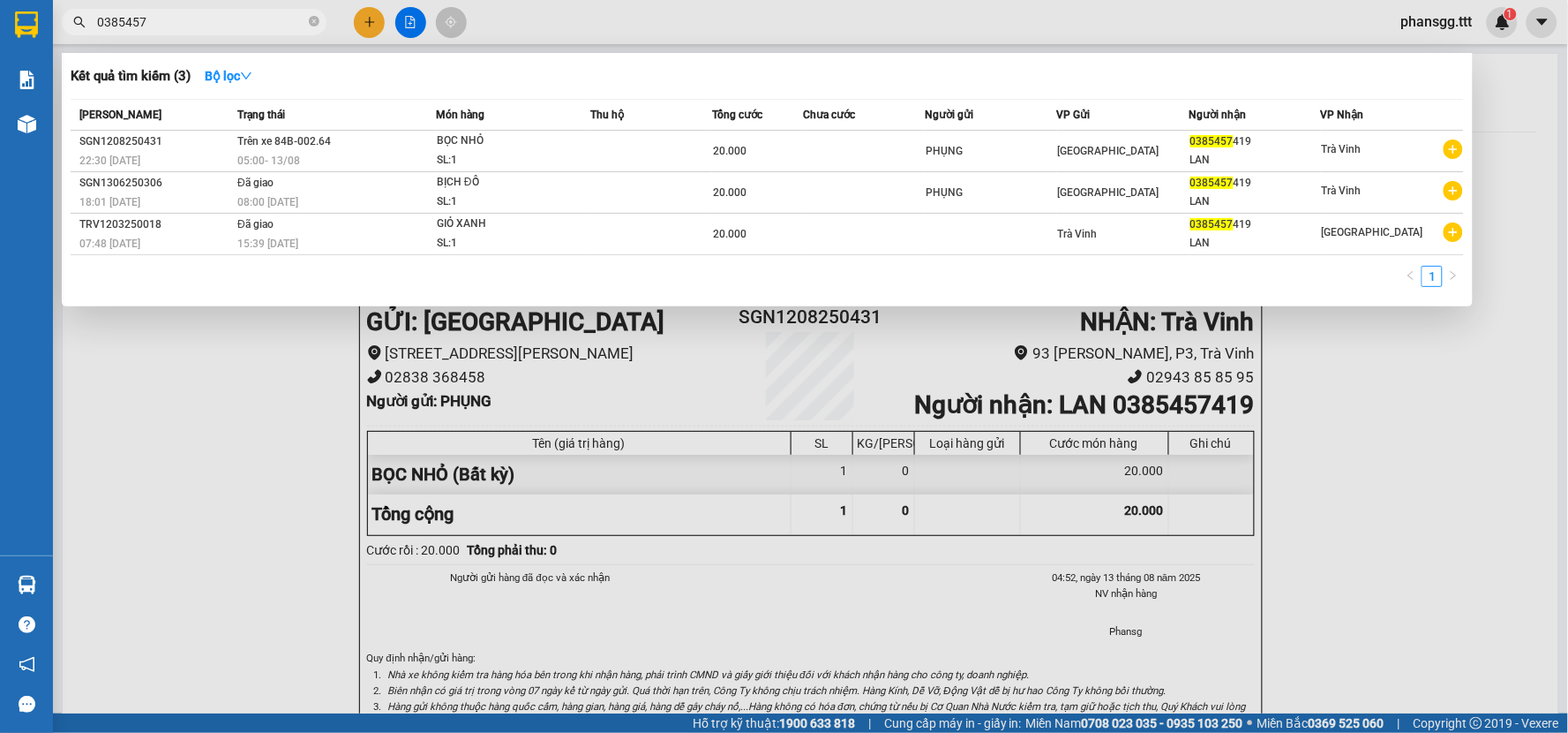
click at [194, 30] on input "0385457" at bounding box center [201, 21] width 208 height 20
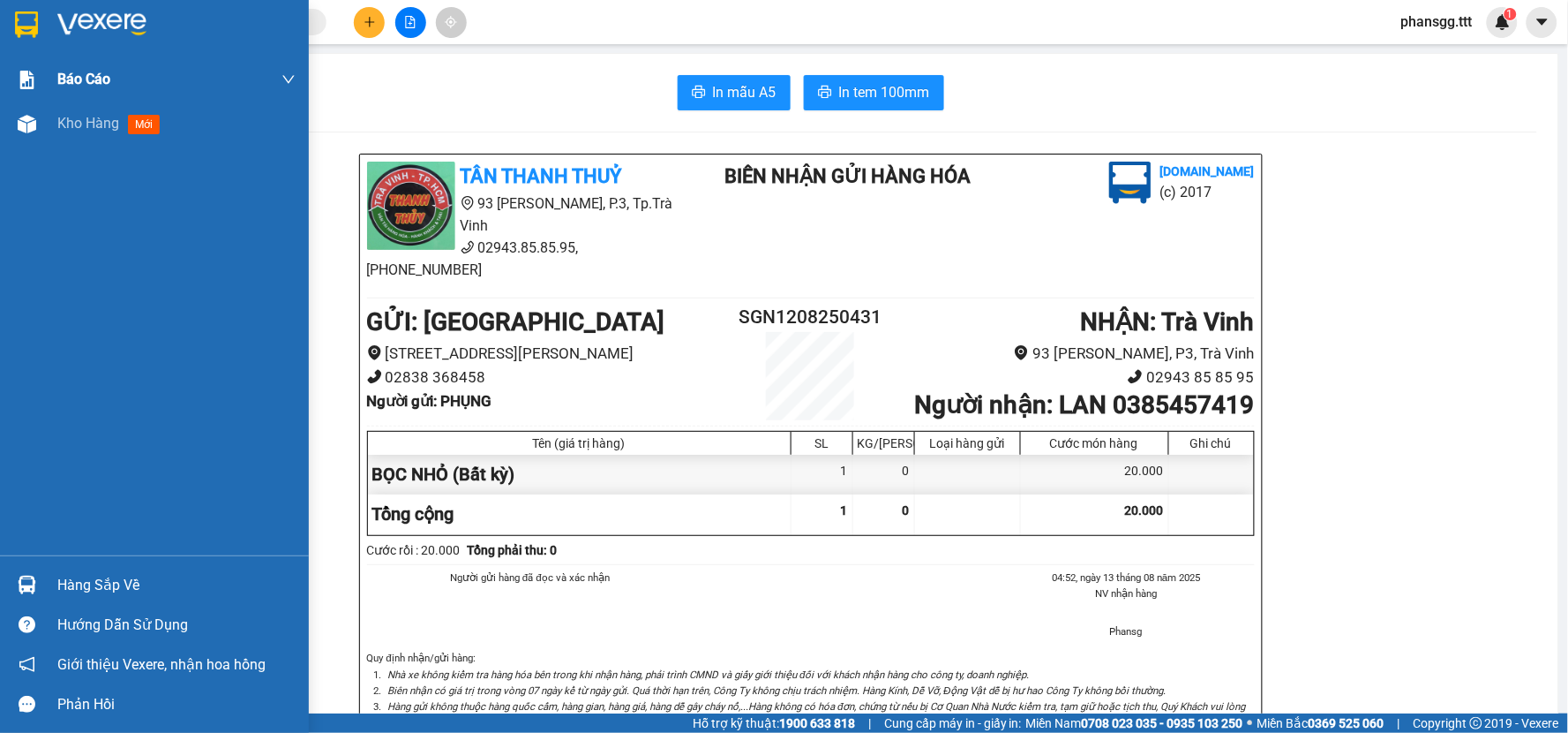
click at [23, 116] on img at bounding box center [27, 124] width 19 height 19
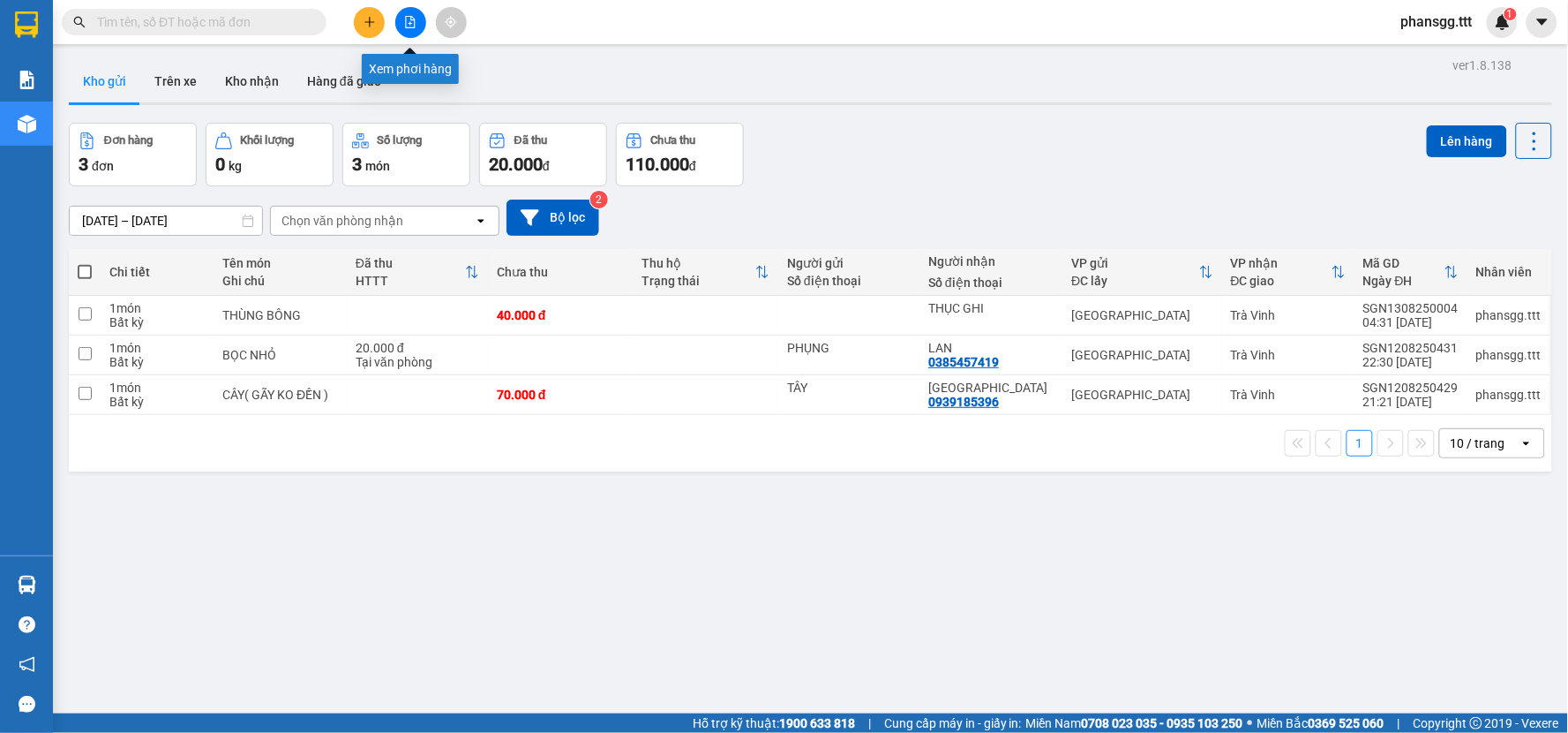
click at [411, 18] on icon "file-add" at bounding box center [410, 21] width 12 height 12
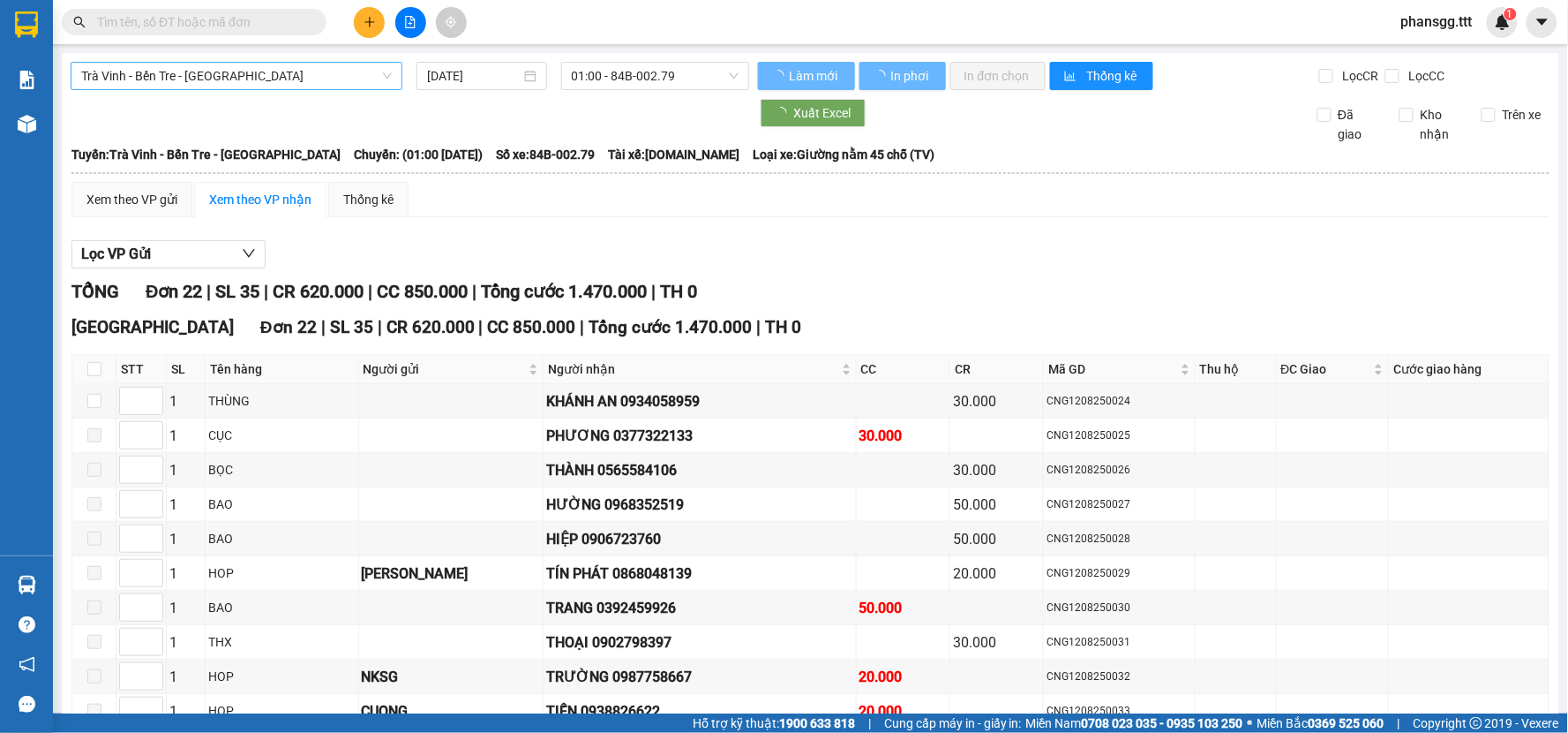
click at [243, 77] on span "Trà Vinh - Bến Tre - Sài Gòn" at bounding box center [236, 75] width 311 height 26
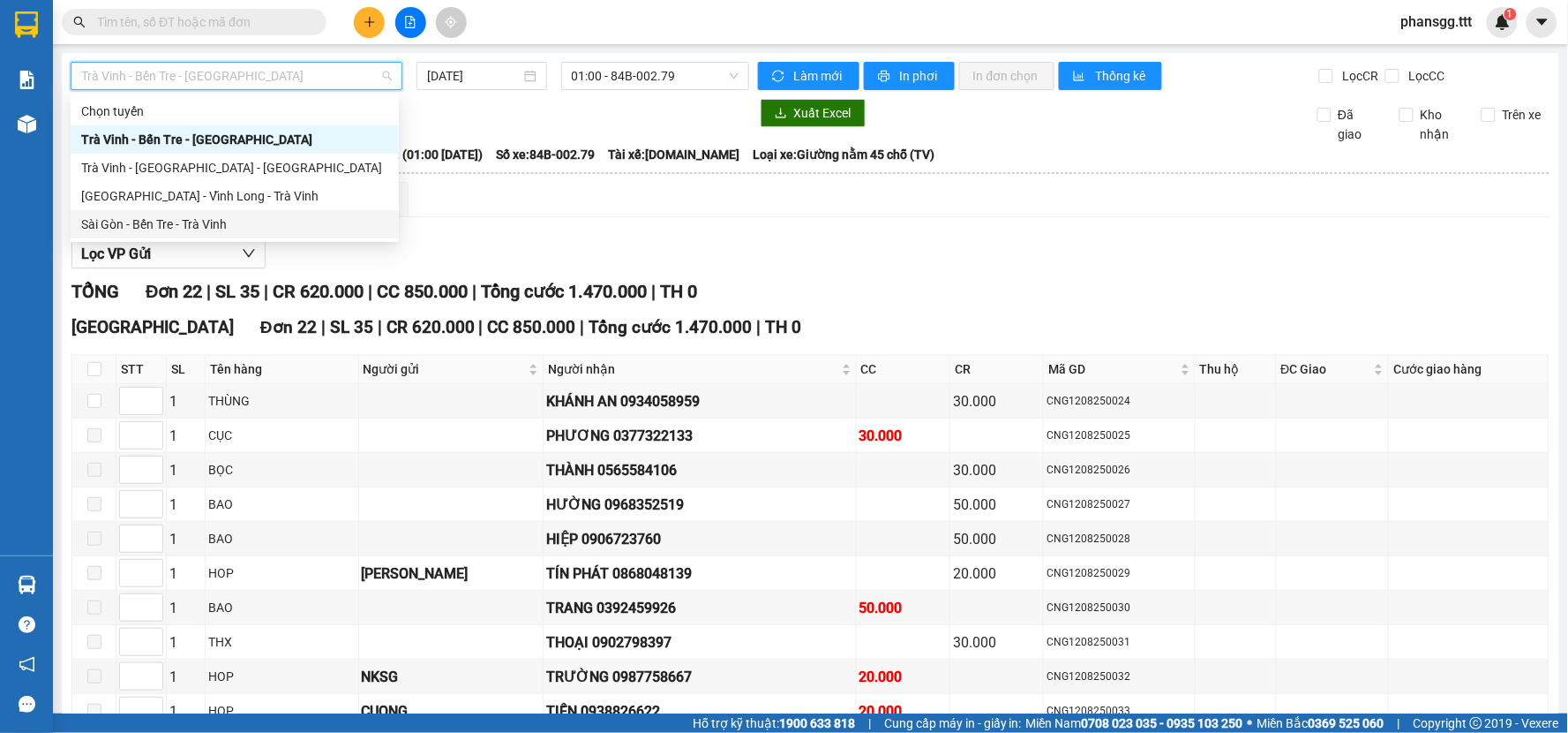
click at [192, 218] on div "Sài Gòn - Bến Tre - Trà Vinh" at bounding box center [234, 224] width 307 height 20
type input "13/08/2025"
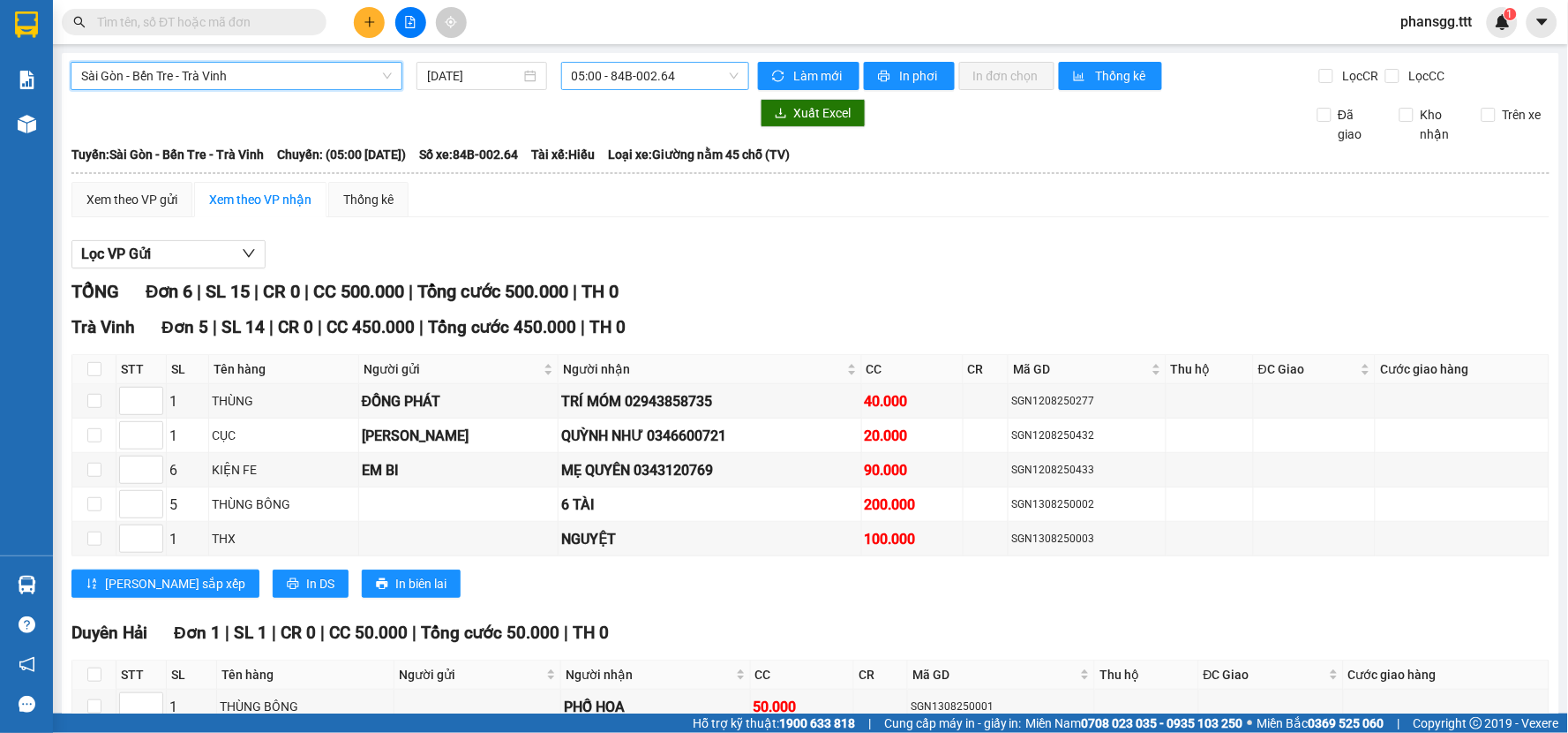
click at [639, 82] on span "05:00 - 84B-002.64" at bounding box center [655, 75] width 166 height 26
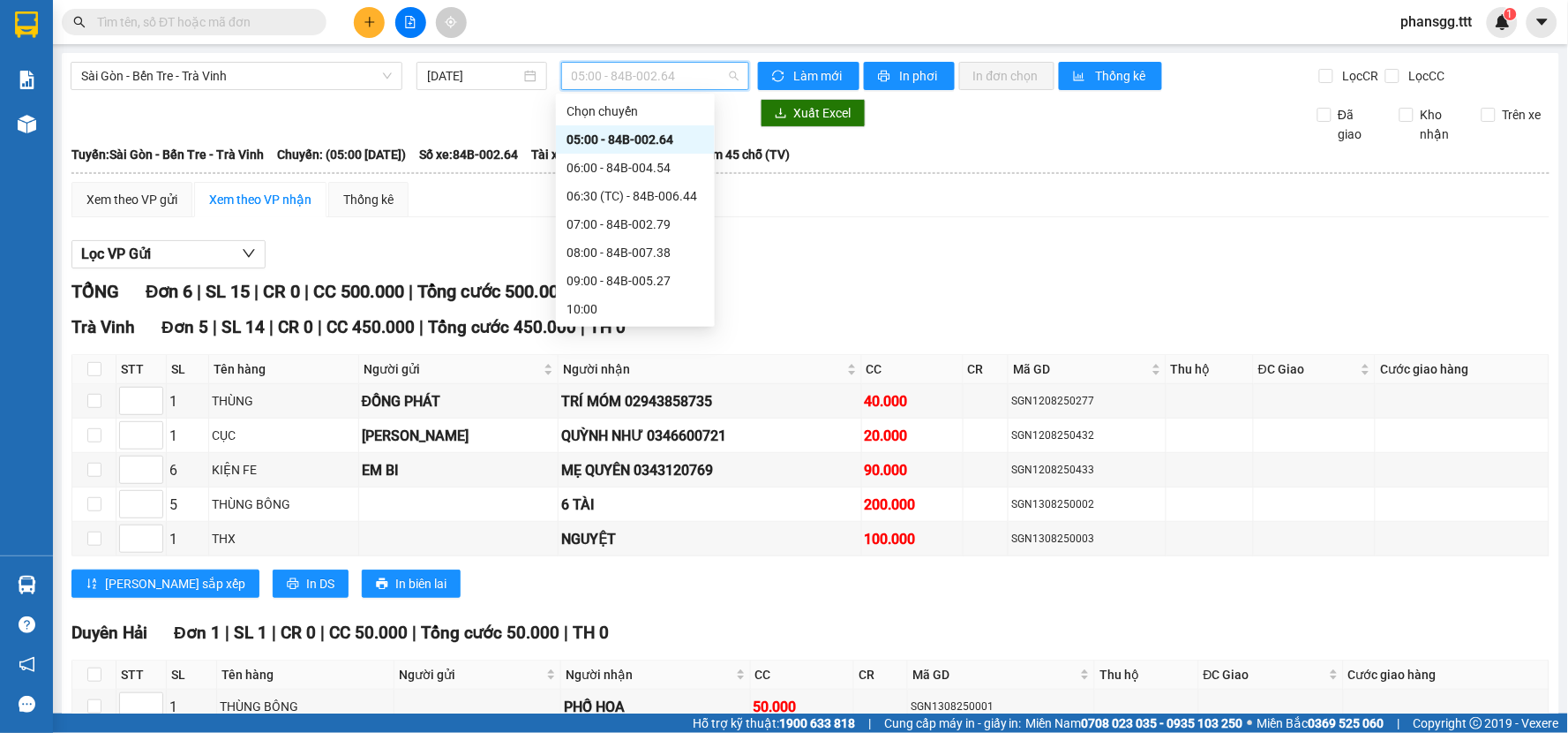
click at [611, 135] on div "05:00 - 84B-002.64" at bounding box center [635, 139] width 138 height 20
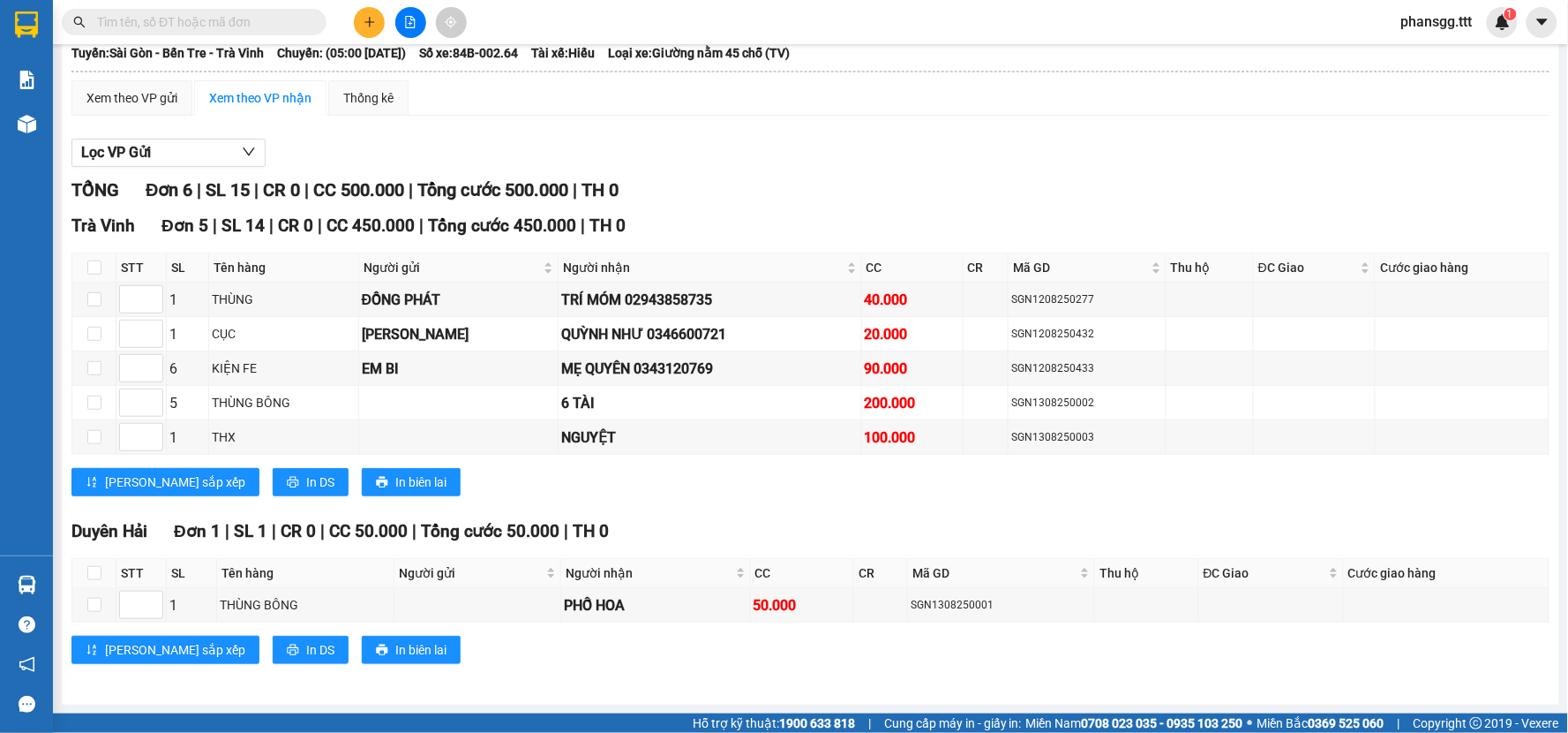
scroll to position [6, 0]
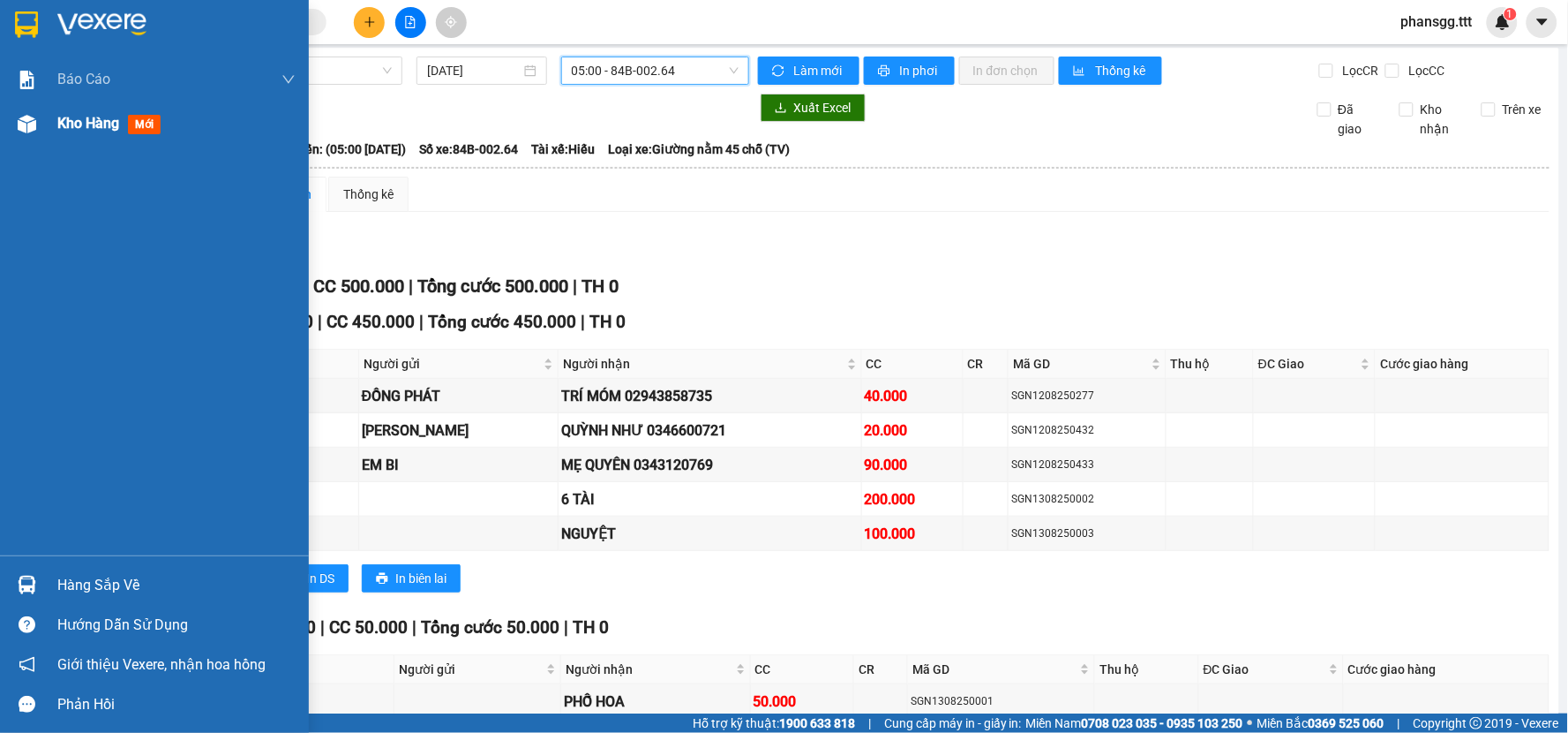
click at [74, 116] on span "Kho hàng" at bounding box center [88, 123] width 61 height 17
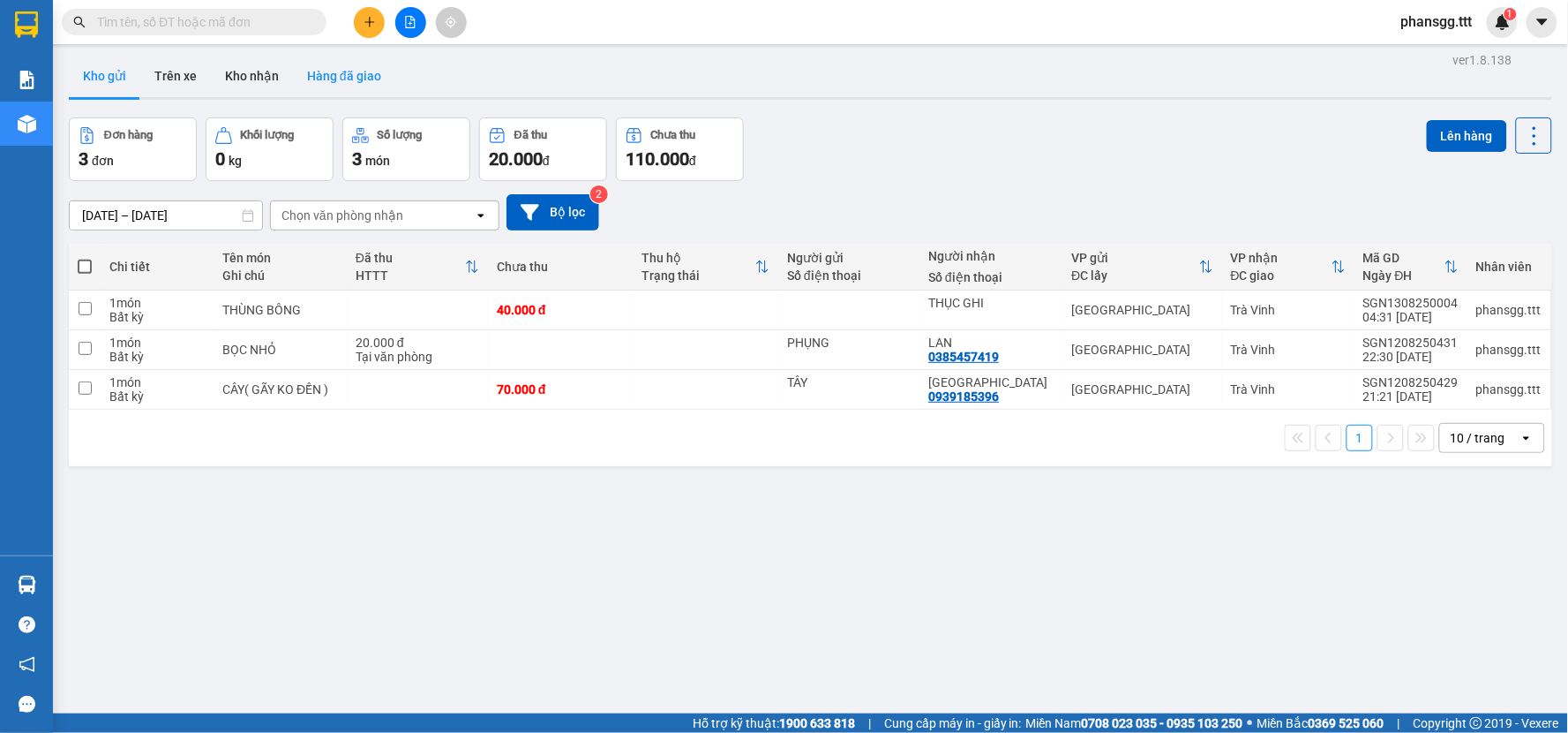
click at [303, 80] on button "Hàng đã giao" at bounding box center [344, 76] width 102 height 43
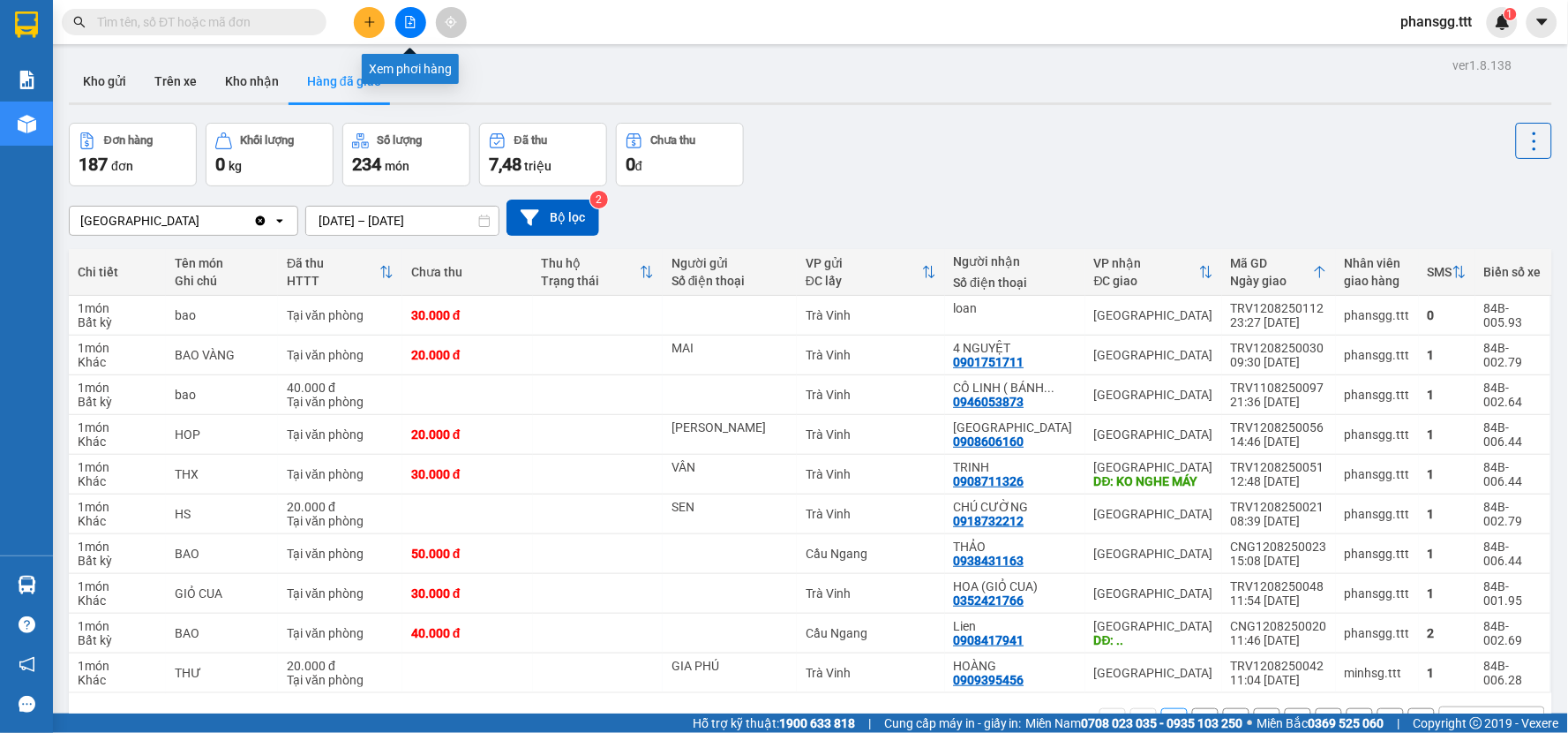
click at [392, 20] on div at bounding box center [410, 22] width 132 height 31
click at [407, 33] on button at bounding box center [410, 22] width 31 height 31
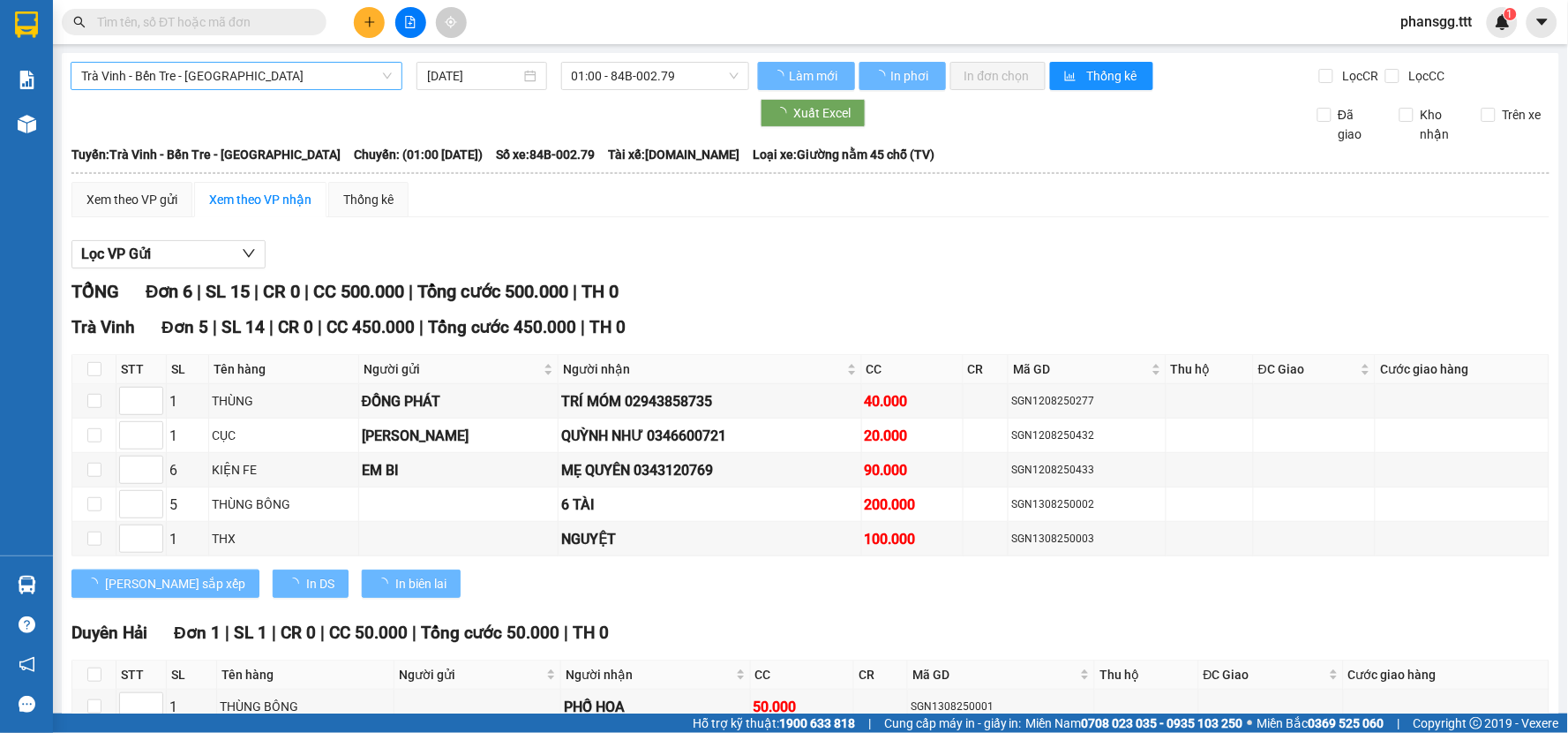
click at [356, 81] on span "Trà Vinh - Bến Tre - Sài Gòn" at bounding box center [236, 75] width 311 height 26
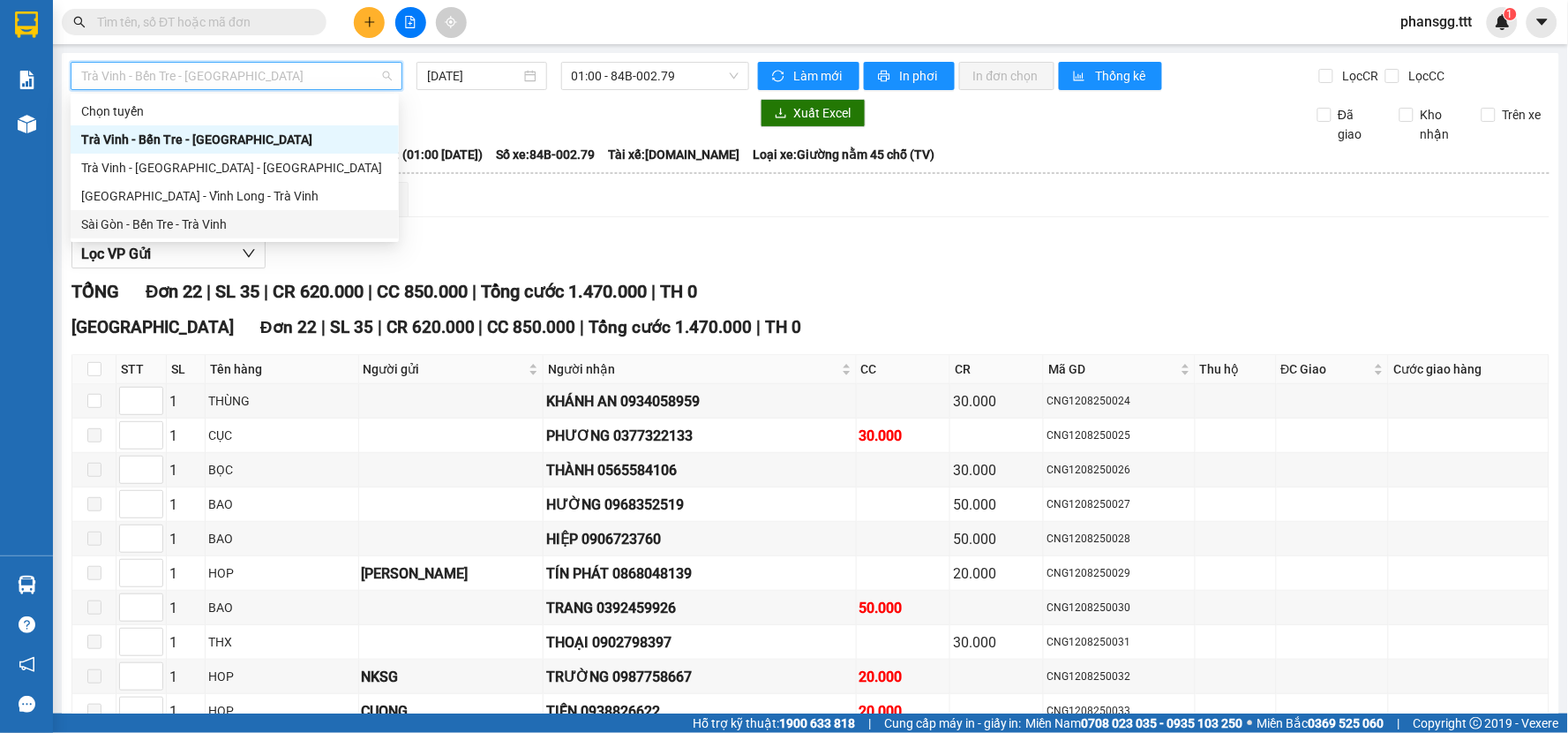
click at [233, 223] on div "Sài Gòn - Bến Tre - Trà Vinh" at bounding box center [234, 224] width 307 height 20
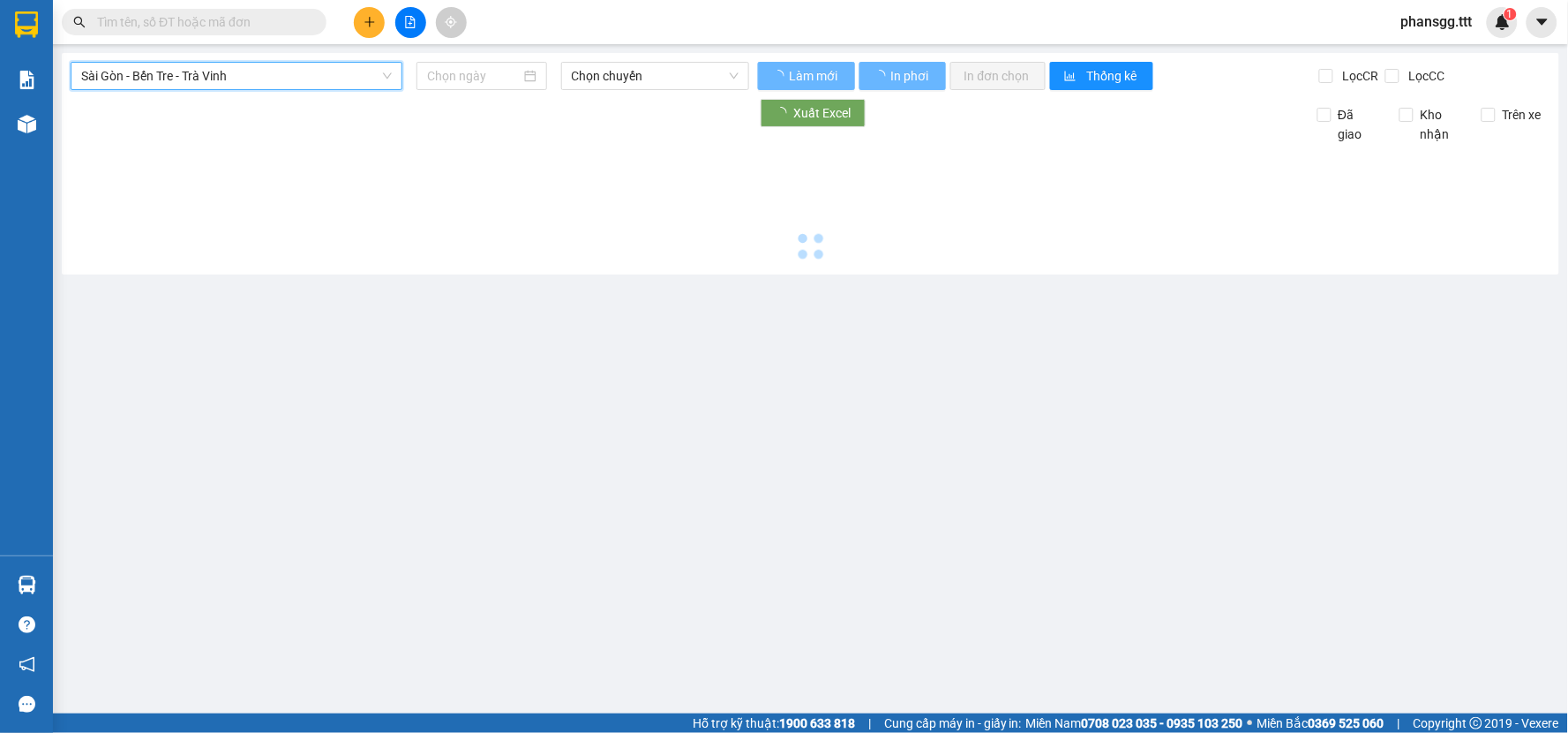
type input "13/08/2025"
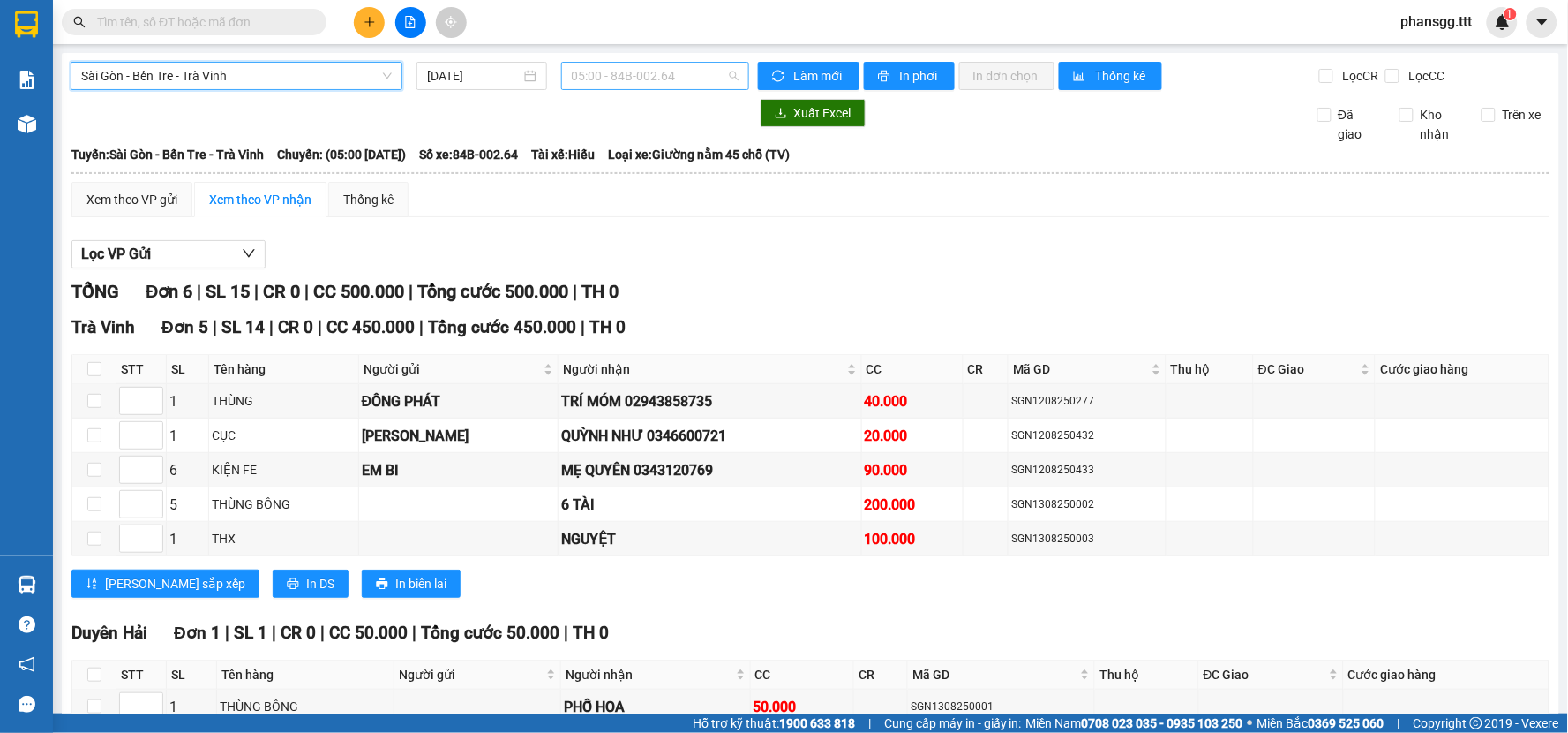
click at [646, 71] on span "05:00 - 84B-002.64" at bounding box center [655, 75] width 166 height 26
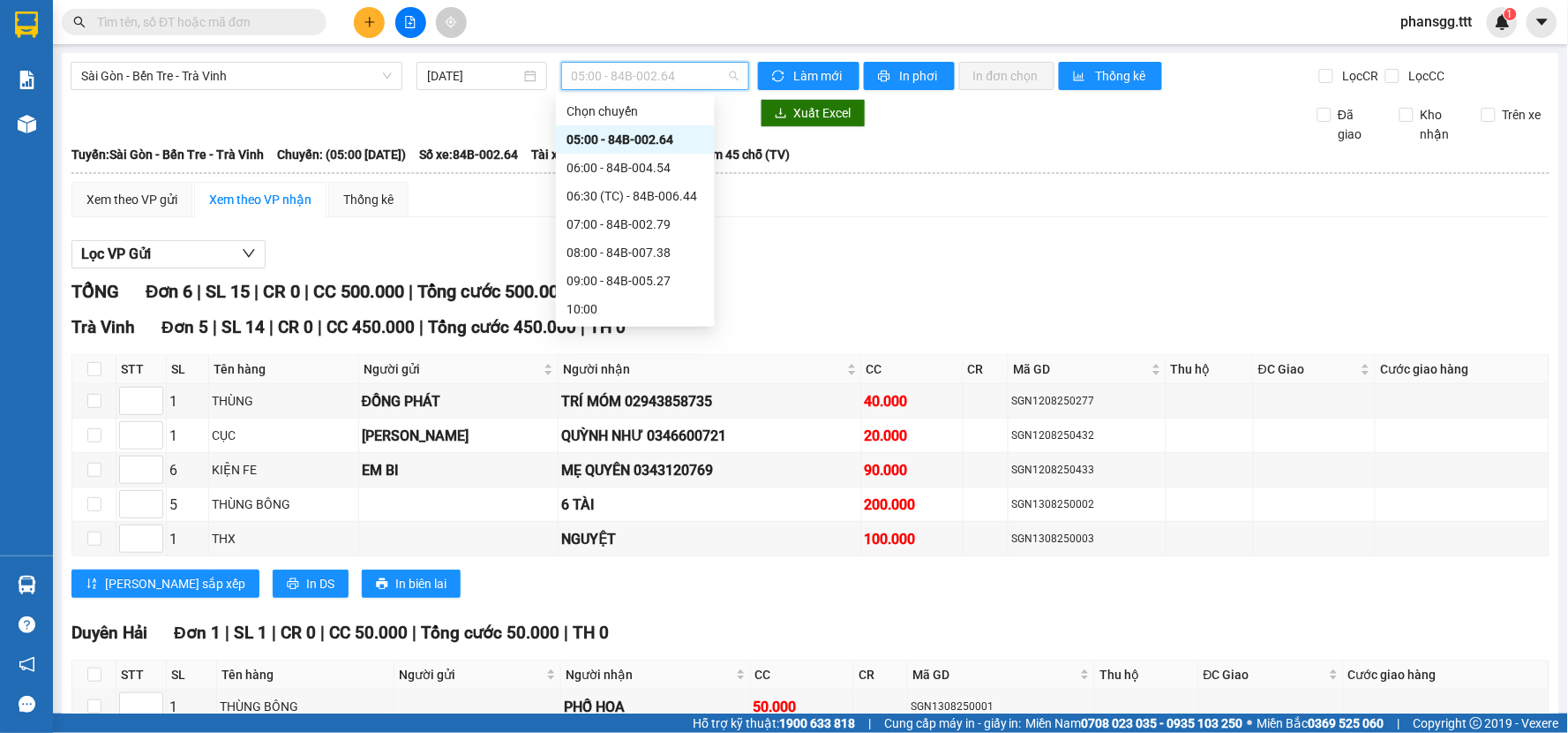
click at [369, 21] on icon "plus" at bounding box center [369, 21] width 9 height 1
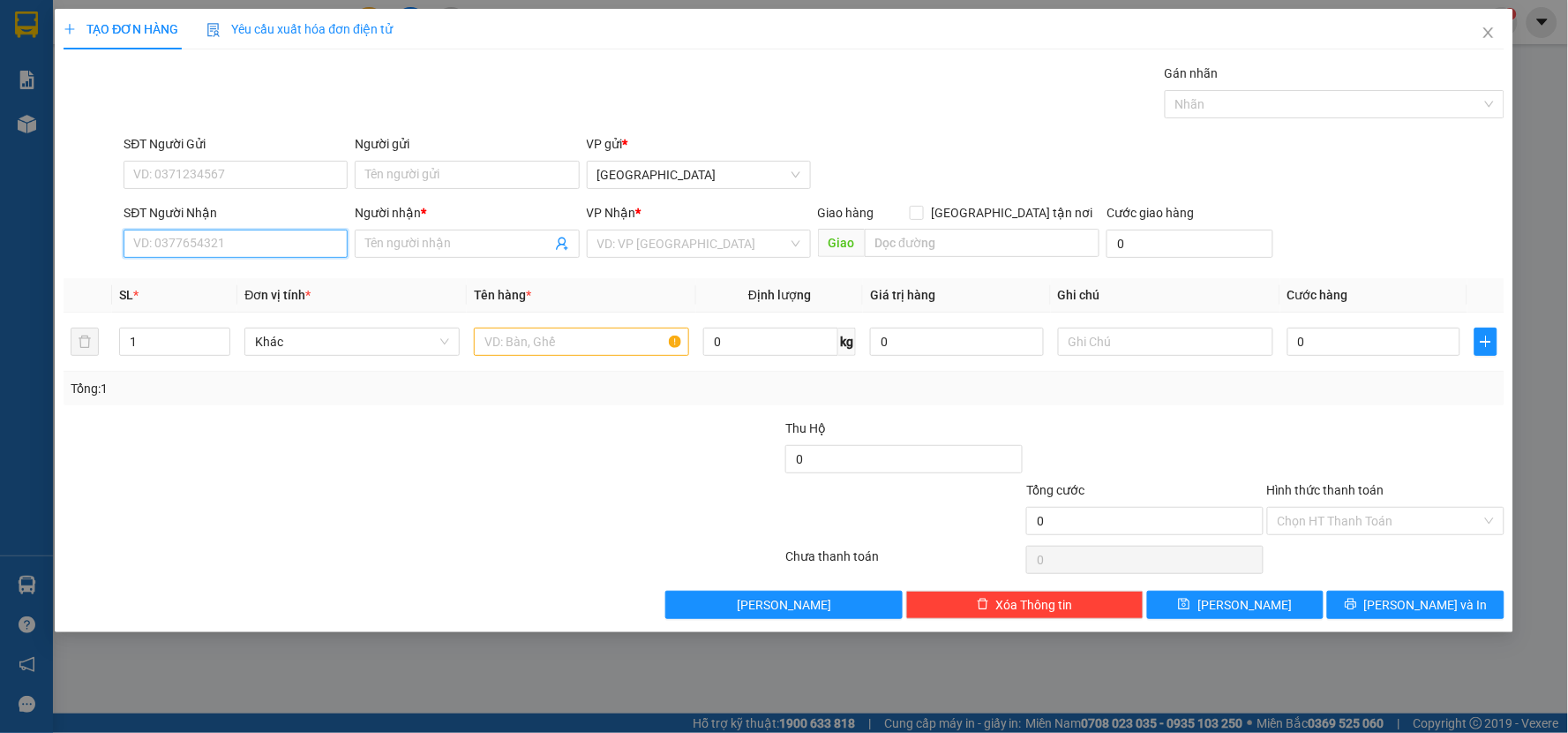
click at [240, 248] on input "SĐT Người Nhận" at bounding box center [235, 244] width 224 height 28
click at [286, 270] on div "0379580469 - CHỈ" at bounding box center [235, 278] width 203 height 20
type input "0379580469"
type input "CHỈ"
type input "0379580469"
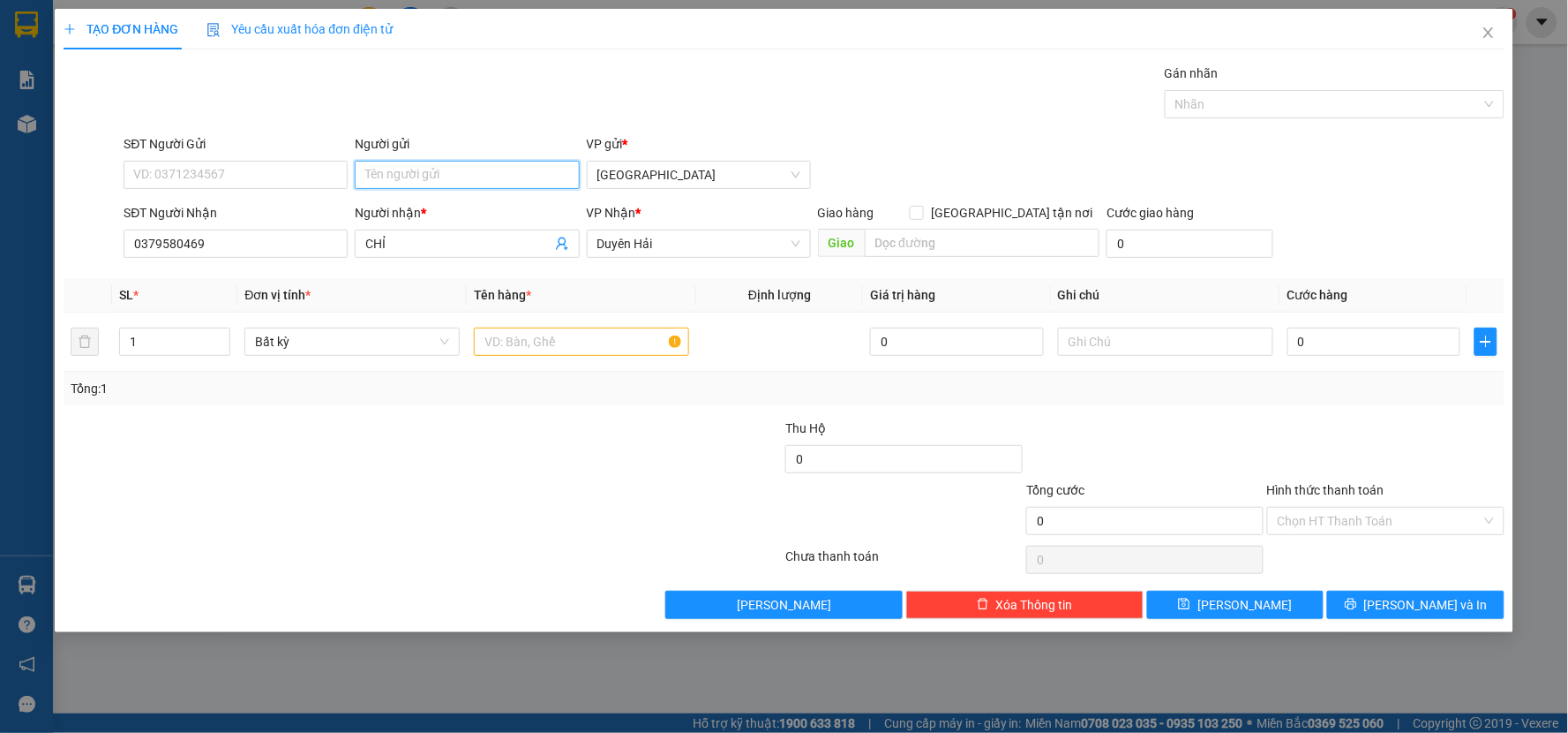
click at [411, 175] on input "Người gửi" at bounding box center [466, 175] width 224 height 28
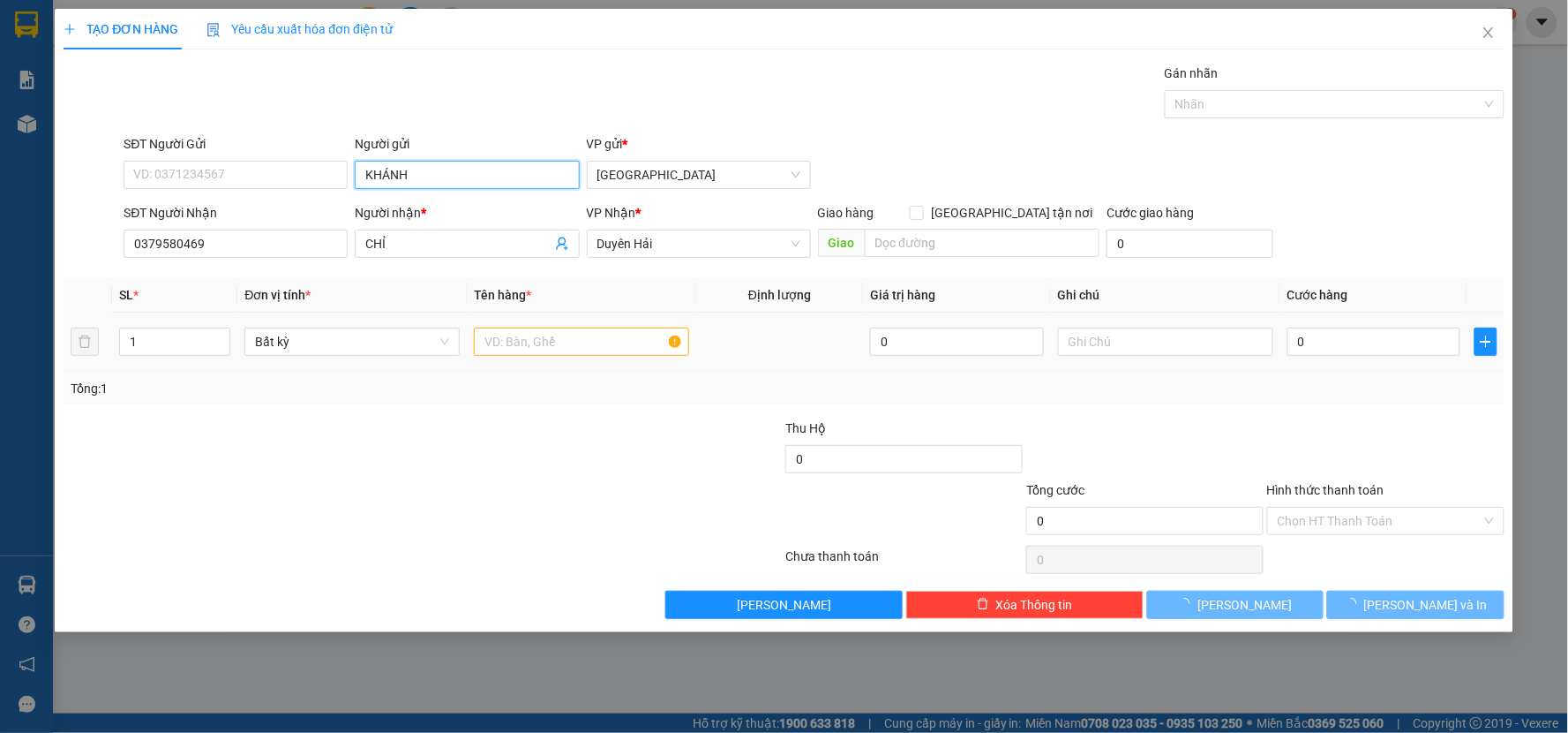
type input "KHÁNH"
click at [548, 337] on input "text" at bounding box center [582, 341] width 216 height 28
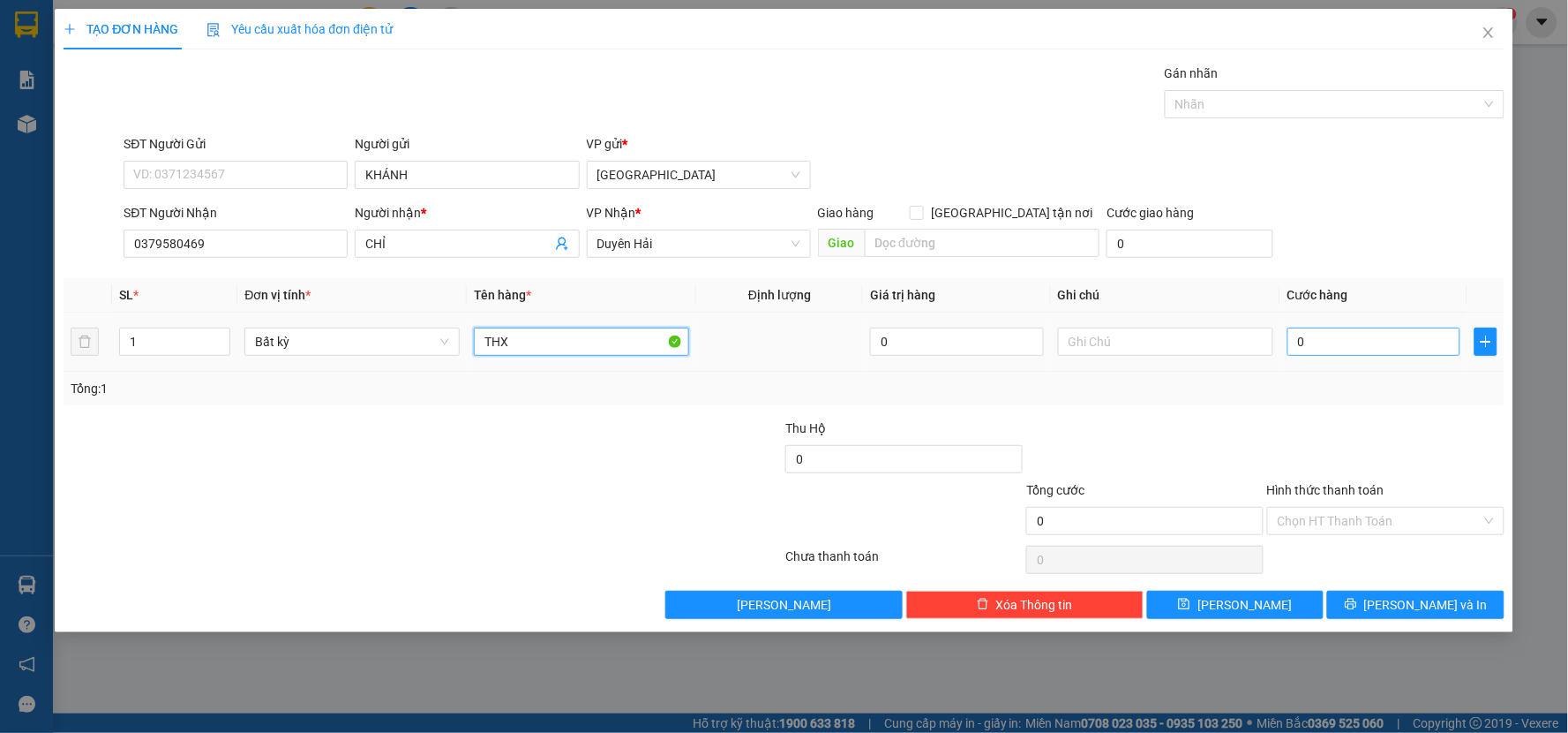
type input "THX"
click at [1379, 345] on input "0" at bounding box center [1374, 341] width 174 height 28
type input "3"
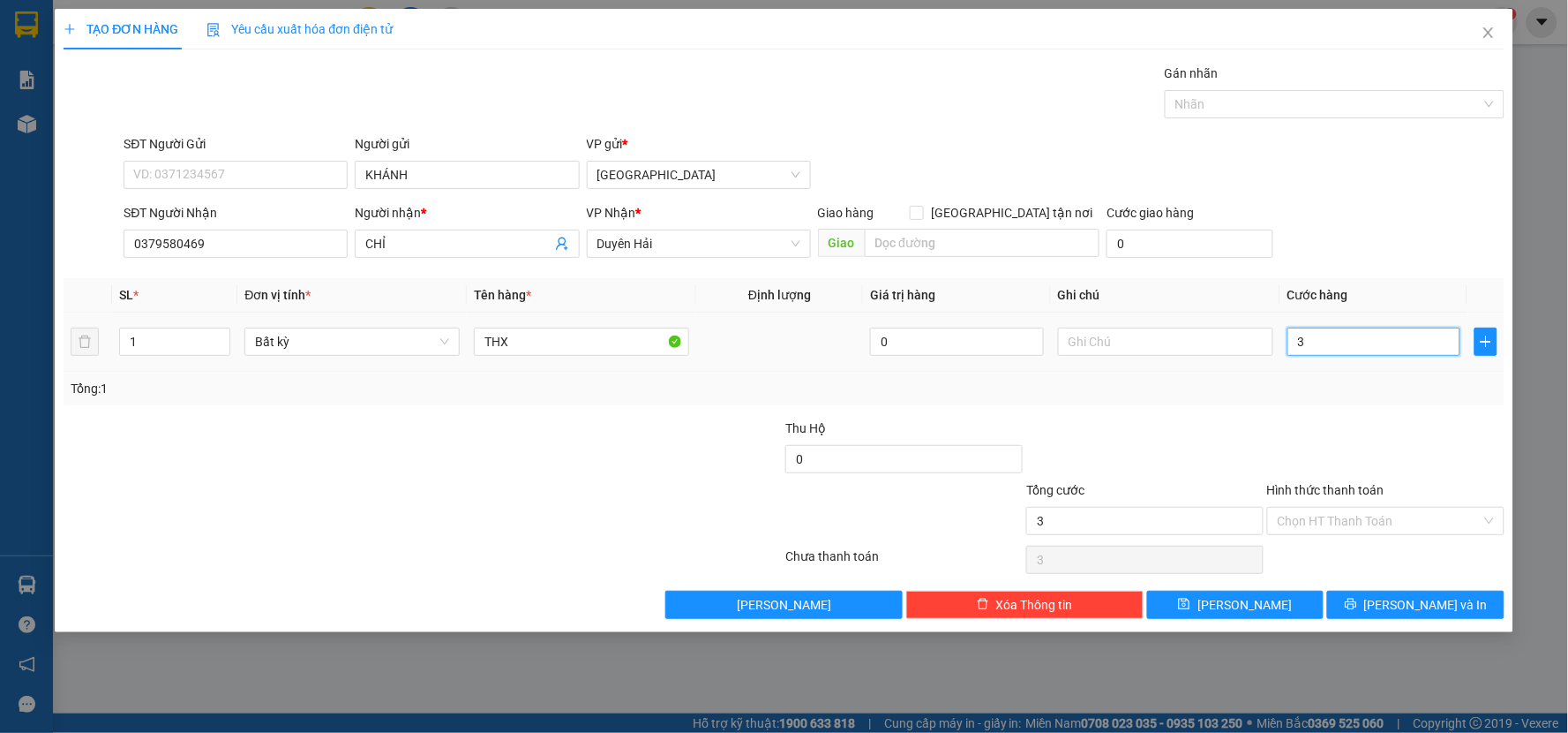
type input "30"
click at [1189, 431] on div at bounding box center [1145, 449] width 241 height 61
type input "30.000"
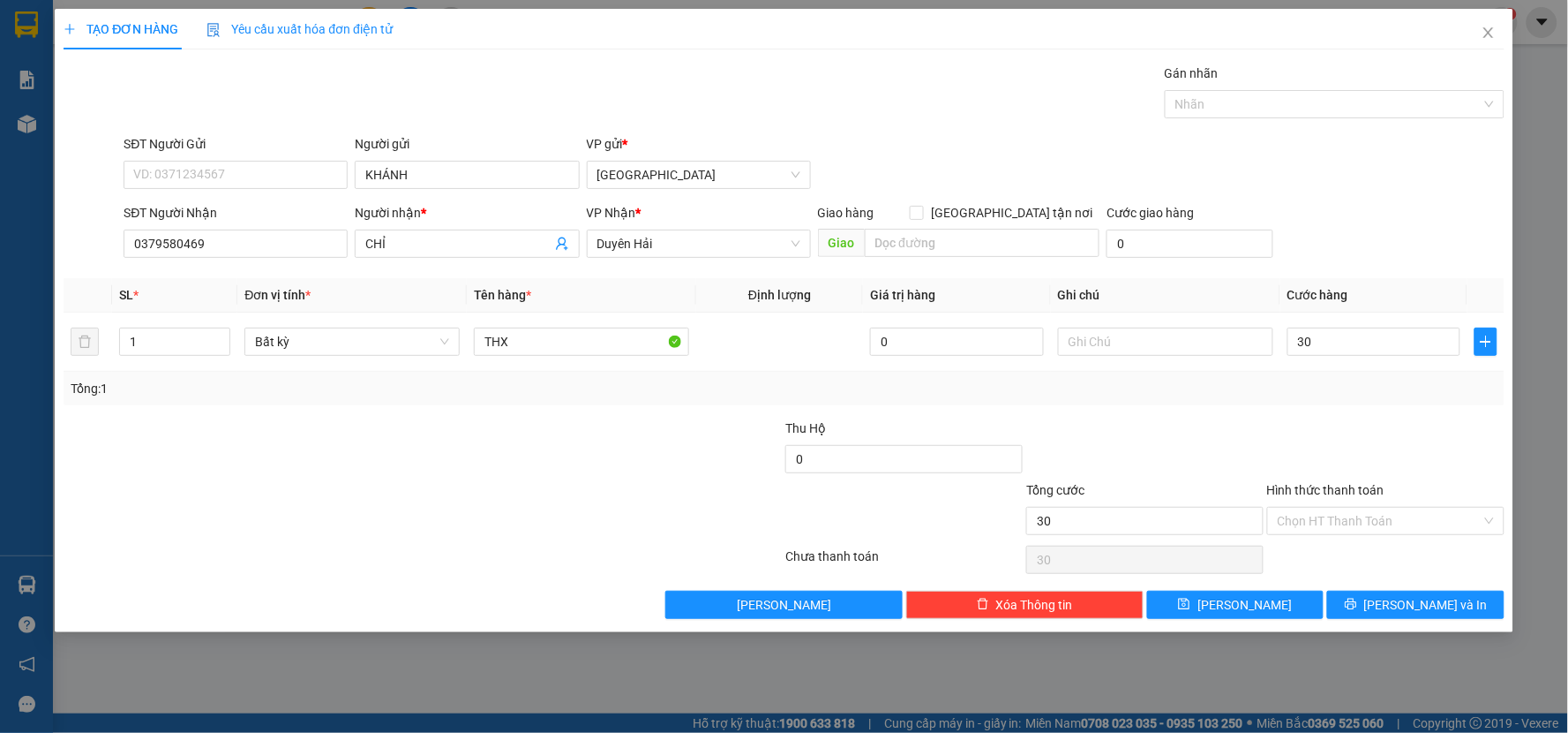
type input "30.000"
drag, startPoint x: 1402, startPoint y: 601, endPoint x: 1394, endPoint y: 575, distance: 27.2
click at [1400, 597] on button "[PERSON_NAME] và In" at bounding box center [1415, 605] width 178 height 28
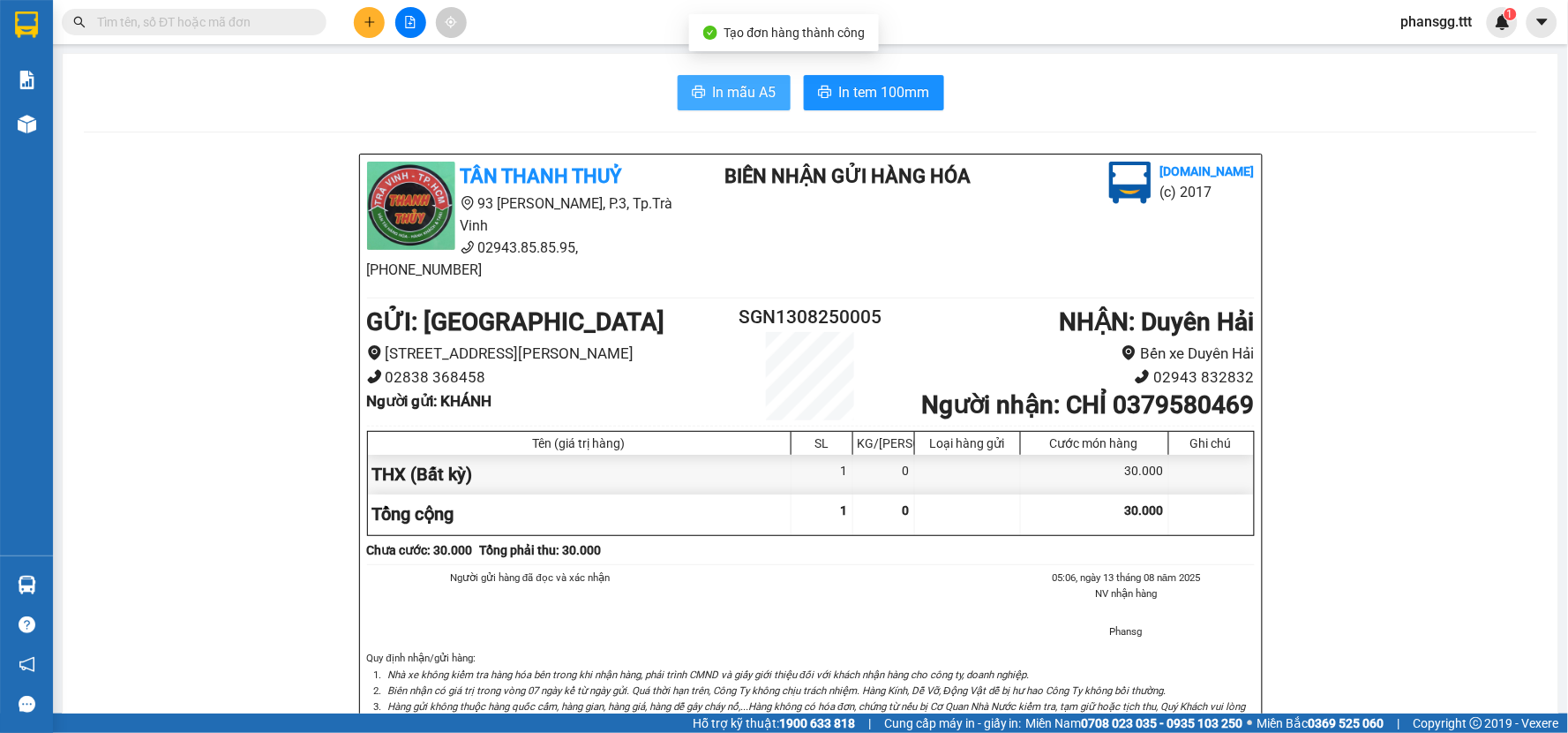
click at [725, 88] on span "In mẫu A5" at bounding box center [745, 92] width 63 height 22
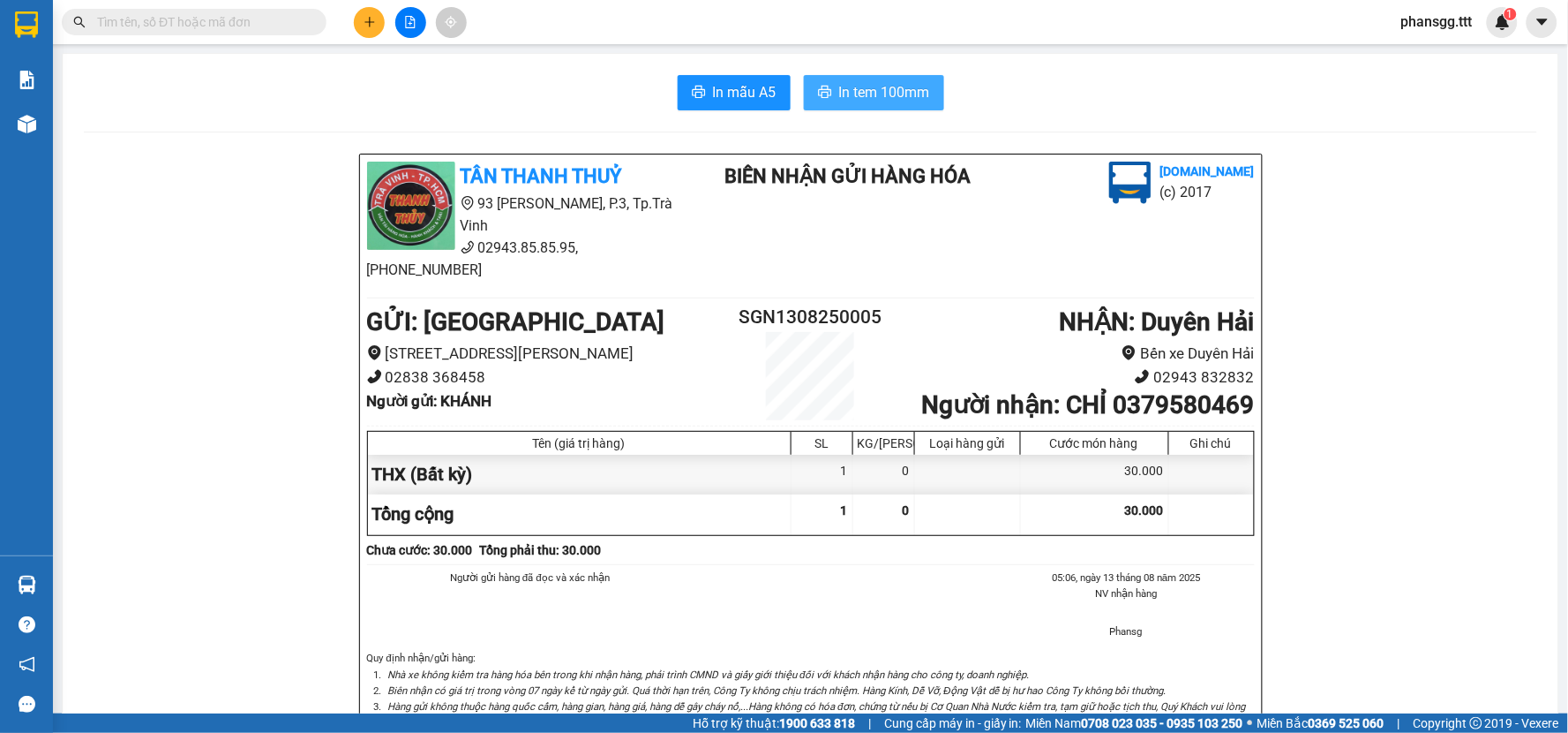
click at [839, 90] on span "In tem 100mm" at bounding box center [884, 92] width 91 height 22
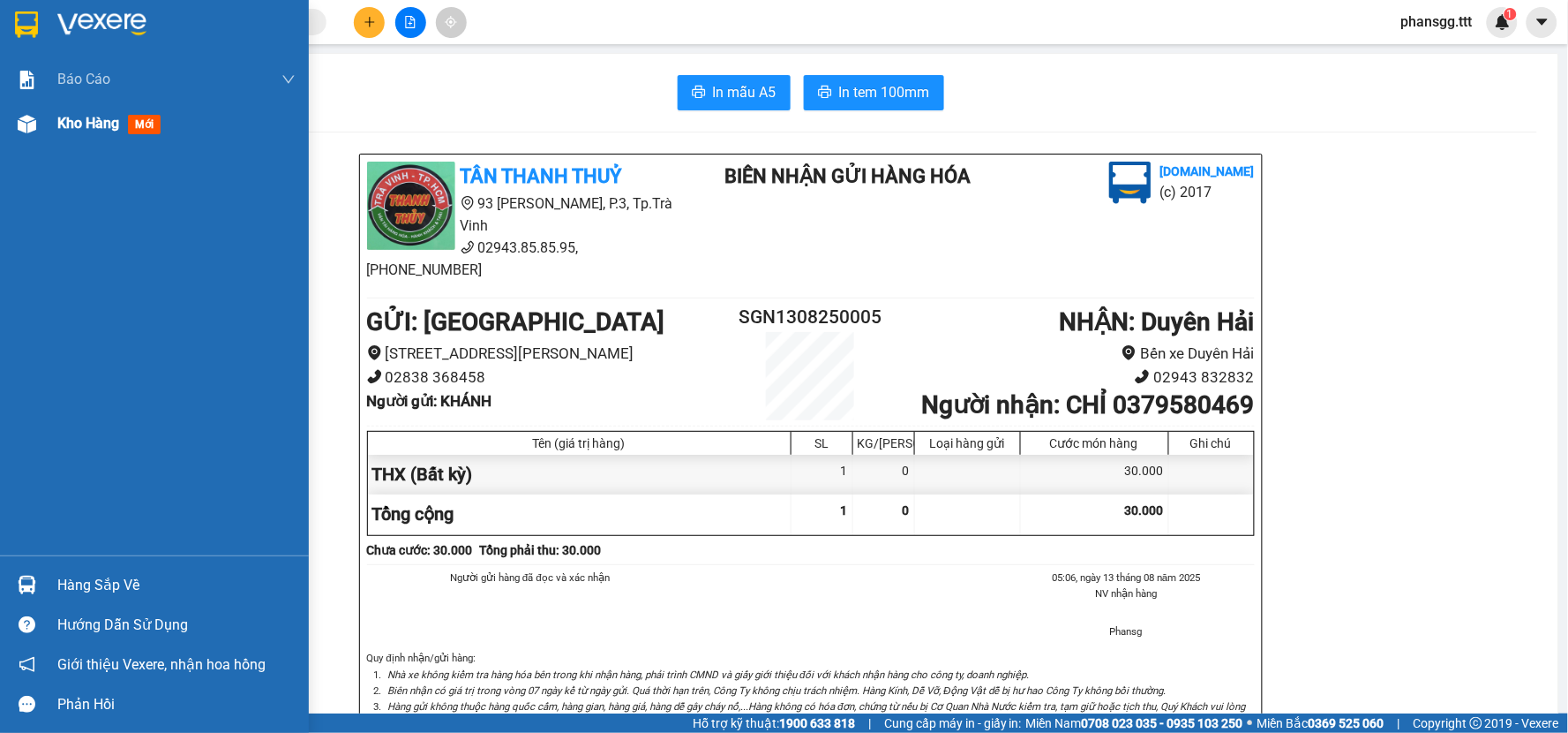
click at [126, 121] on div "Kho hàng mới" at bounding box center [113, 124] width 111 height 22
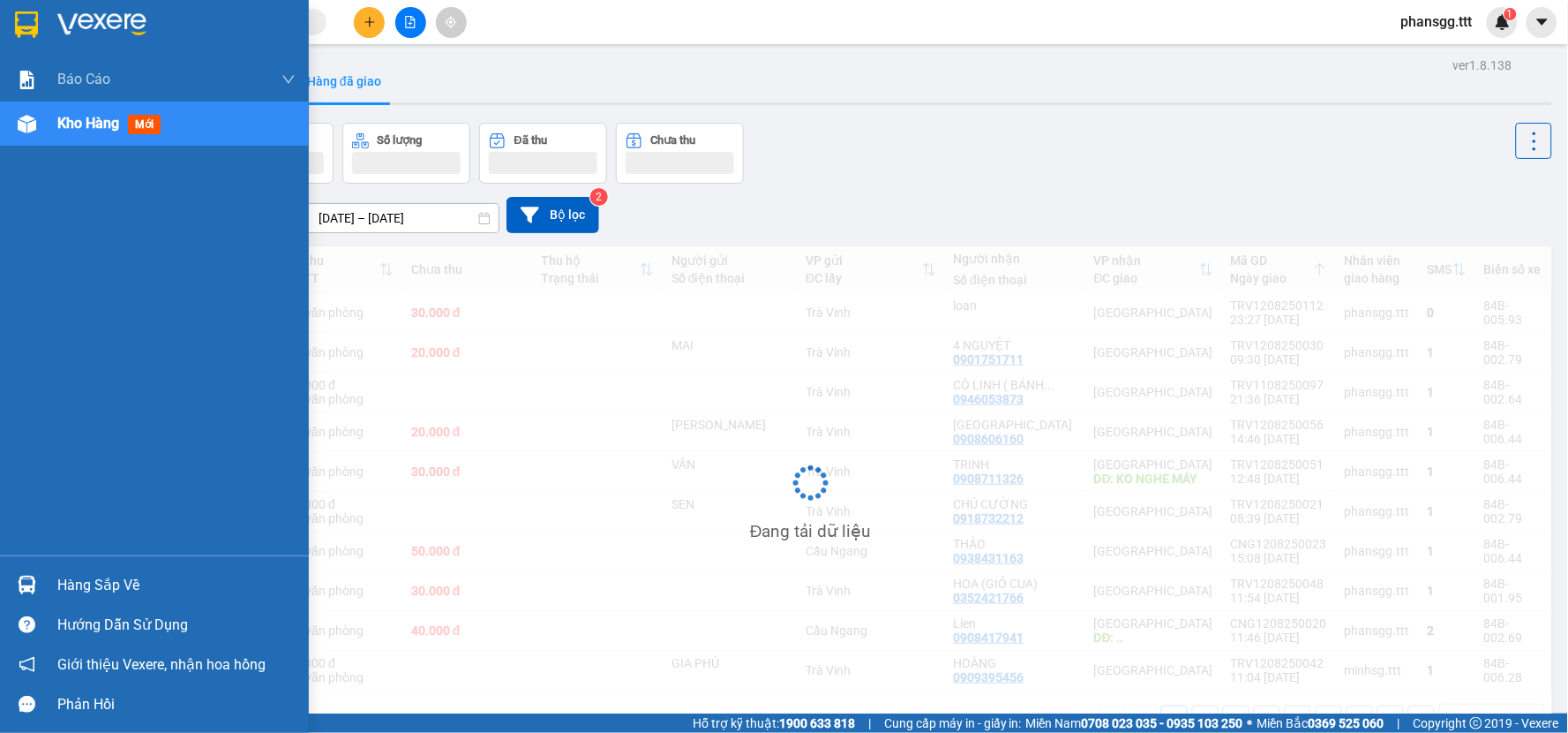
click at [115, 579] on div "Hàng sắp về" at bounding box center [177, 585] width 238 height 26
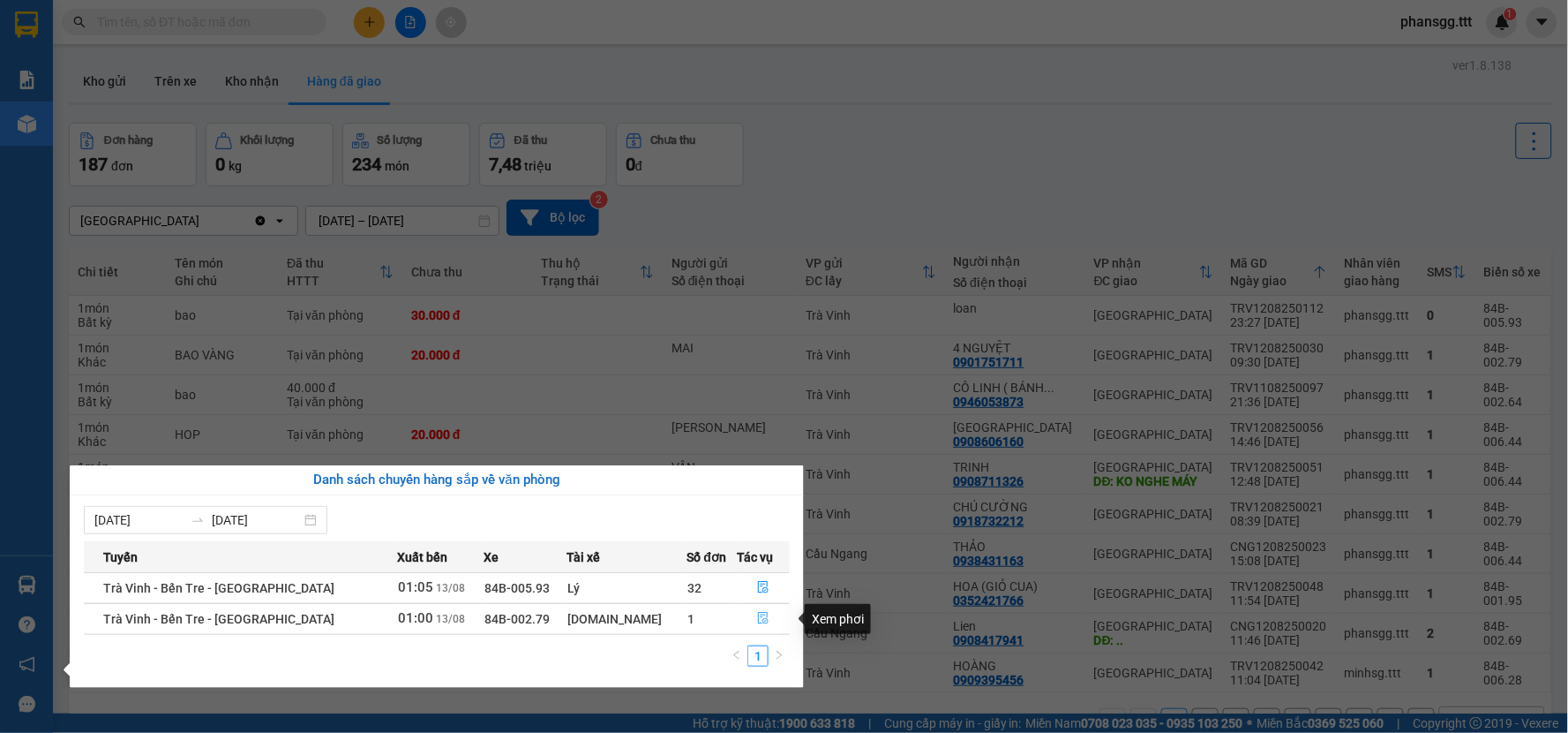
click at [758, 616] on icon "file-done" at bounding box center [763, 618] width 10 height 12
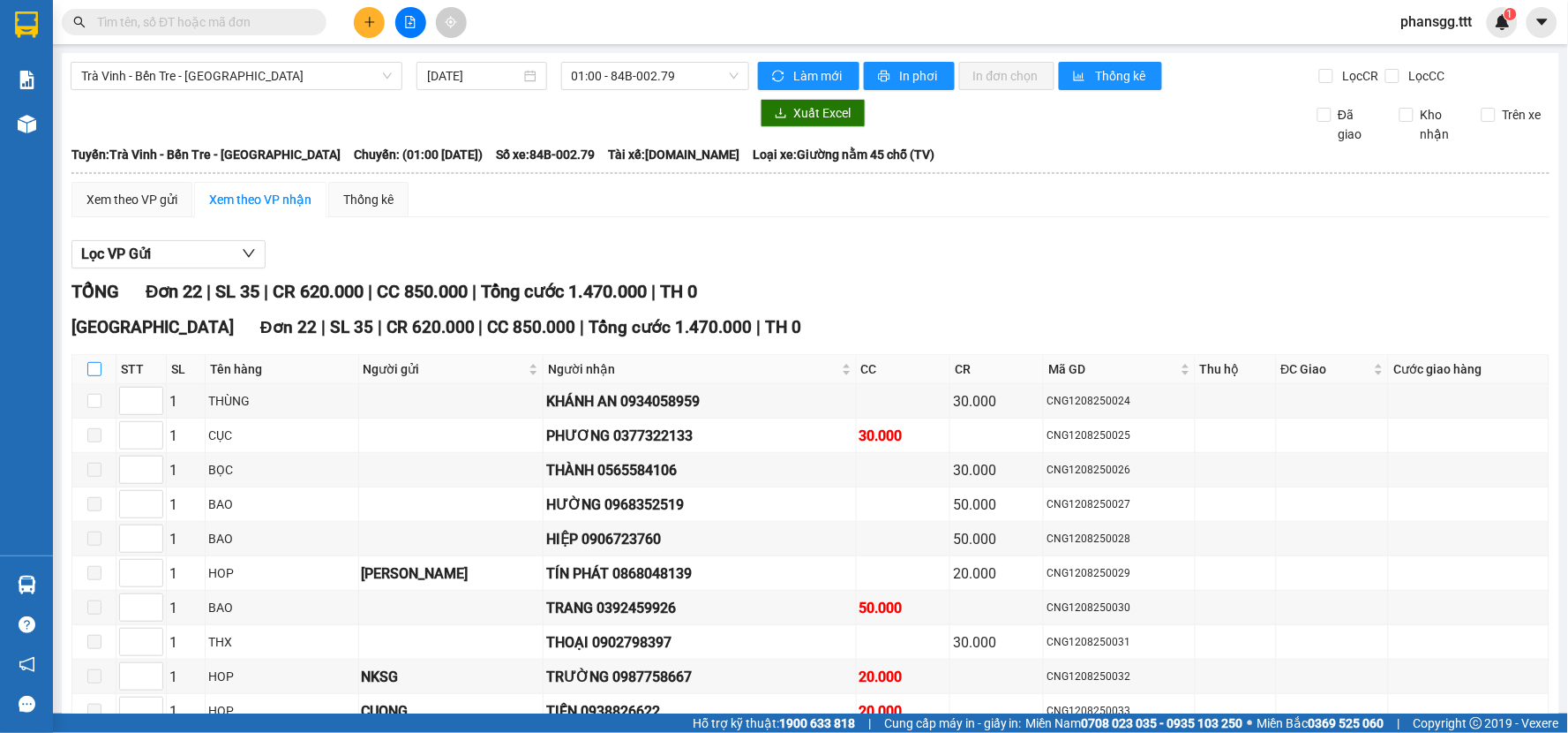
click at [94, 372] on input "checkbox" at bounding box center [94, 368] width 14 height 14
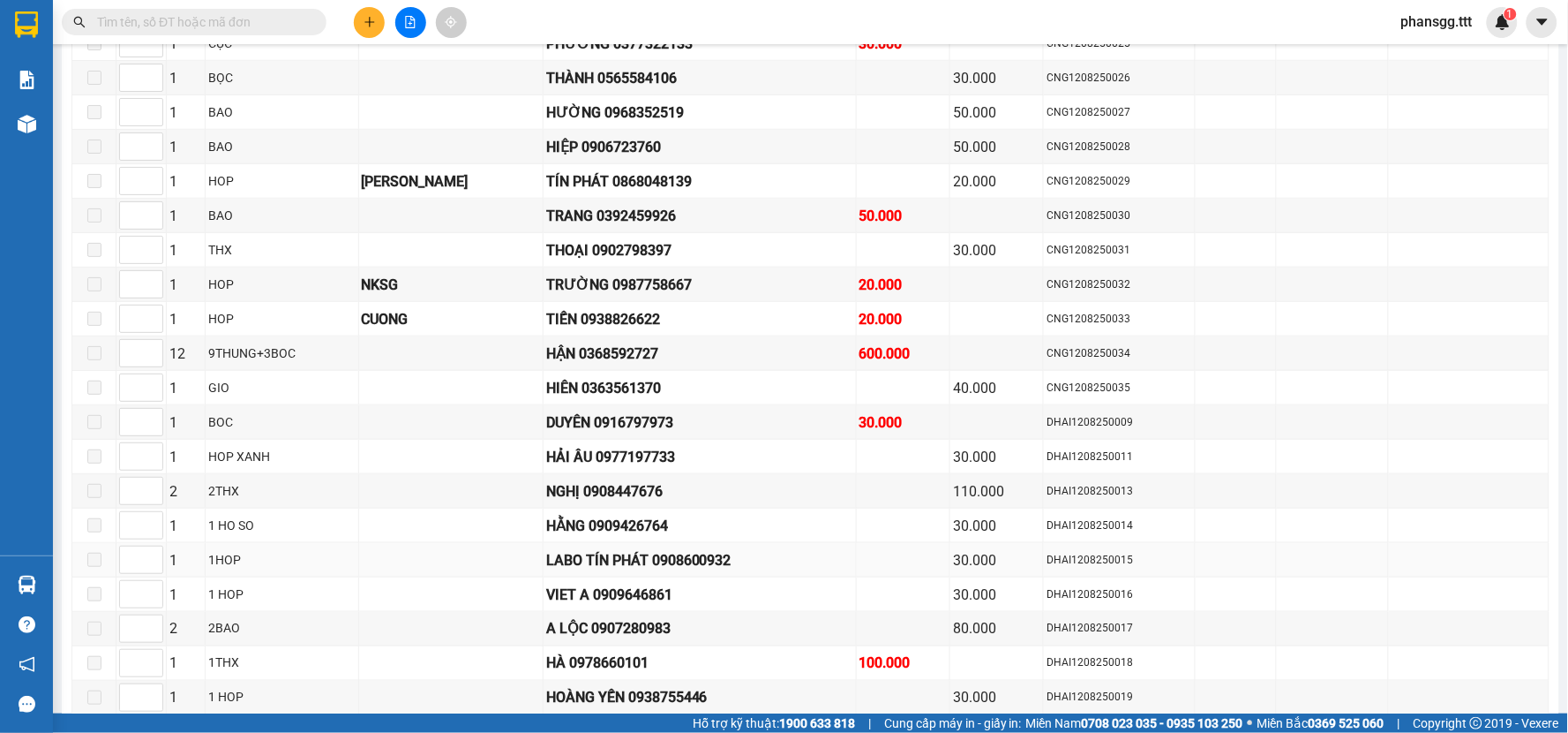
scroll to position [526, 0]
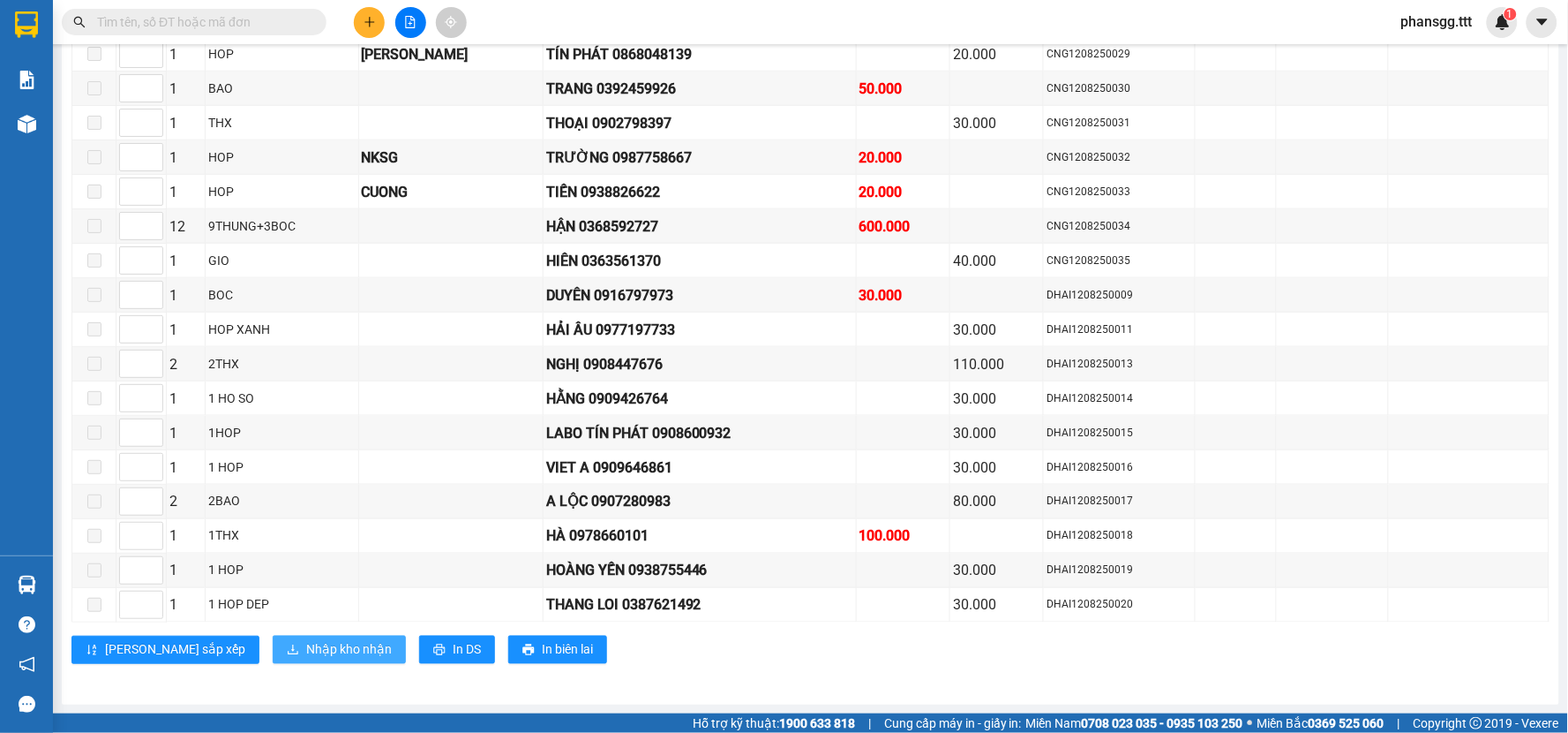
click at [272, 636] on button "Nhập kho nhận" at bounding box center [339, 649] width 133 height 28
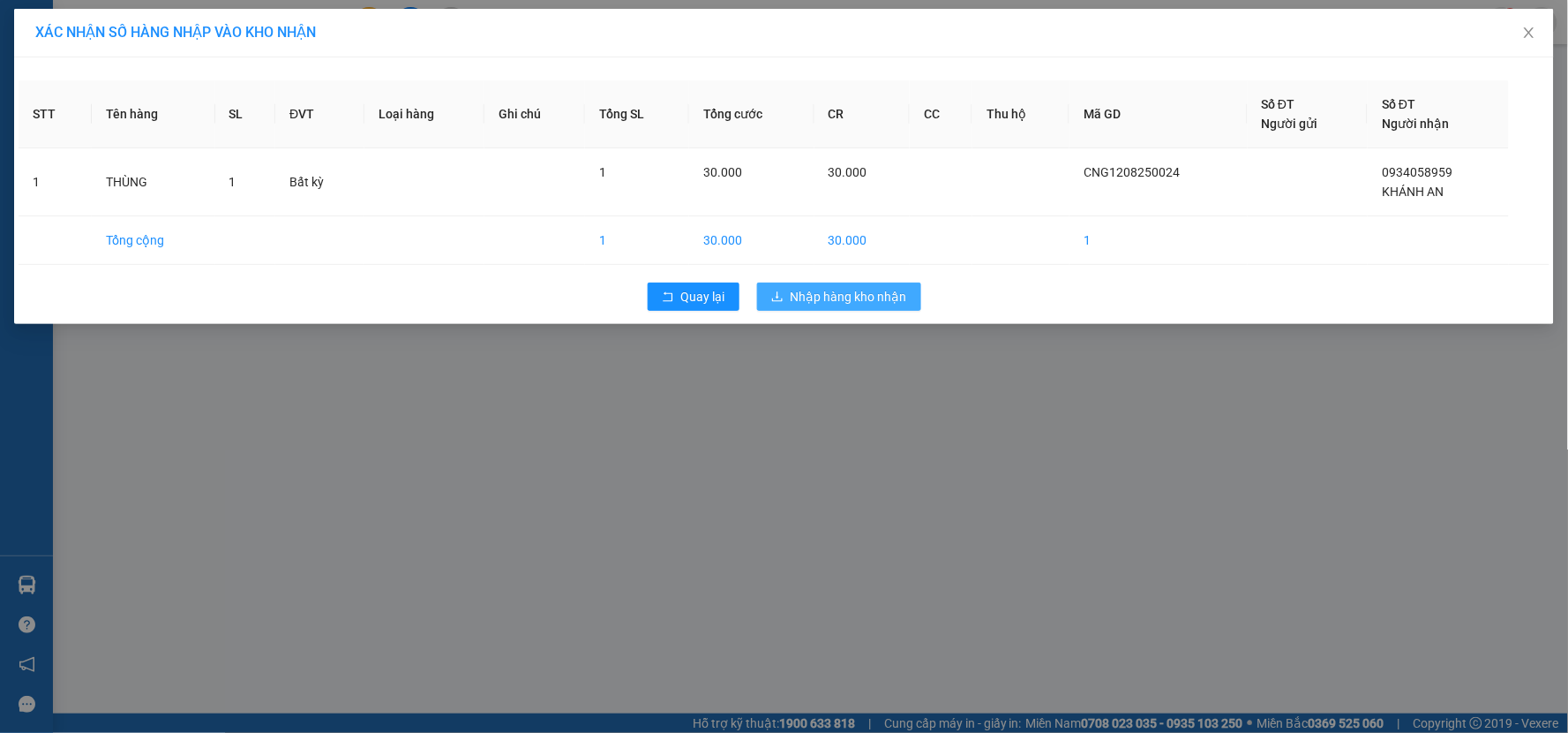
click at [854, 291] on span "Nhập hàng kho nhận" at bounding box center [848, 296] width 116 height 20
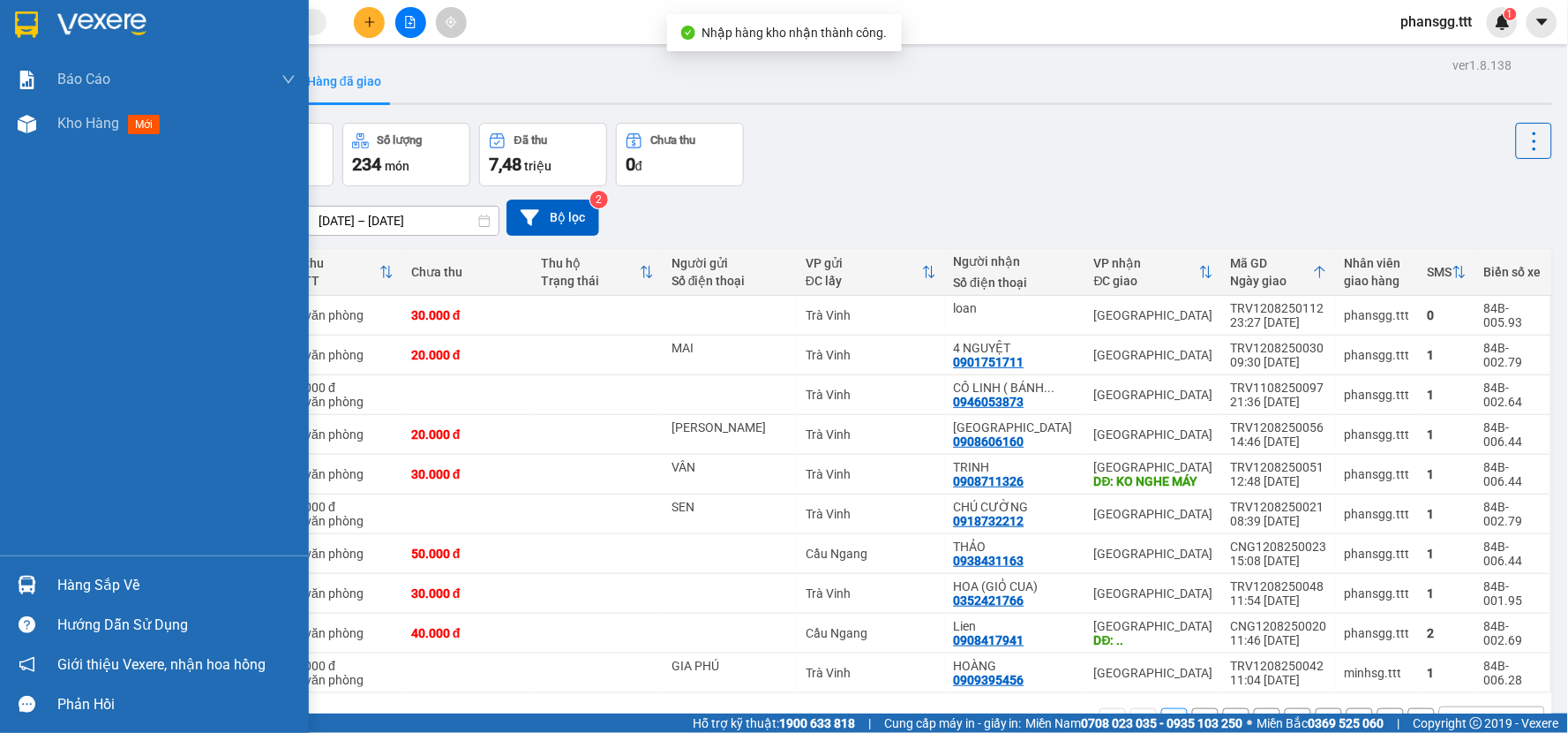
click at [8, 592] on div "Hàng sắp về" at bounding box center [154, 584] width 309 height 40
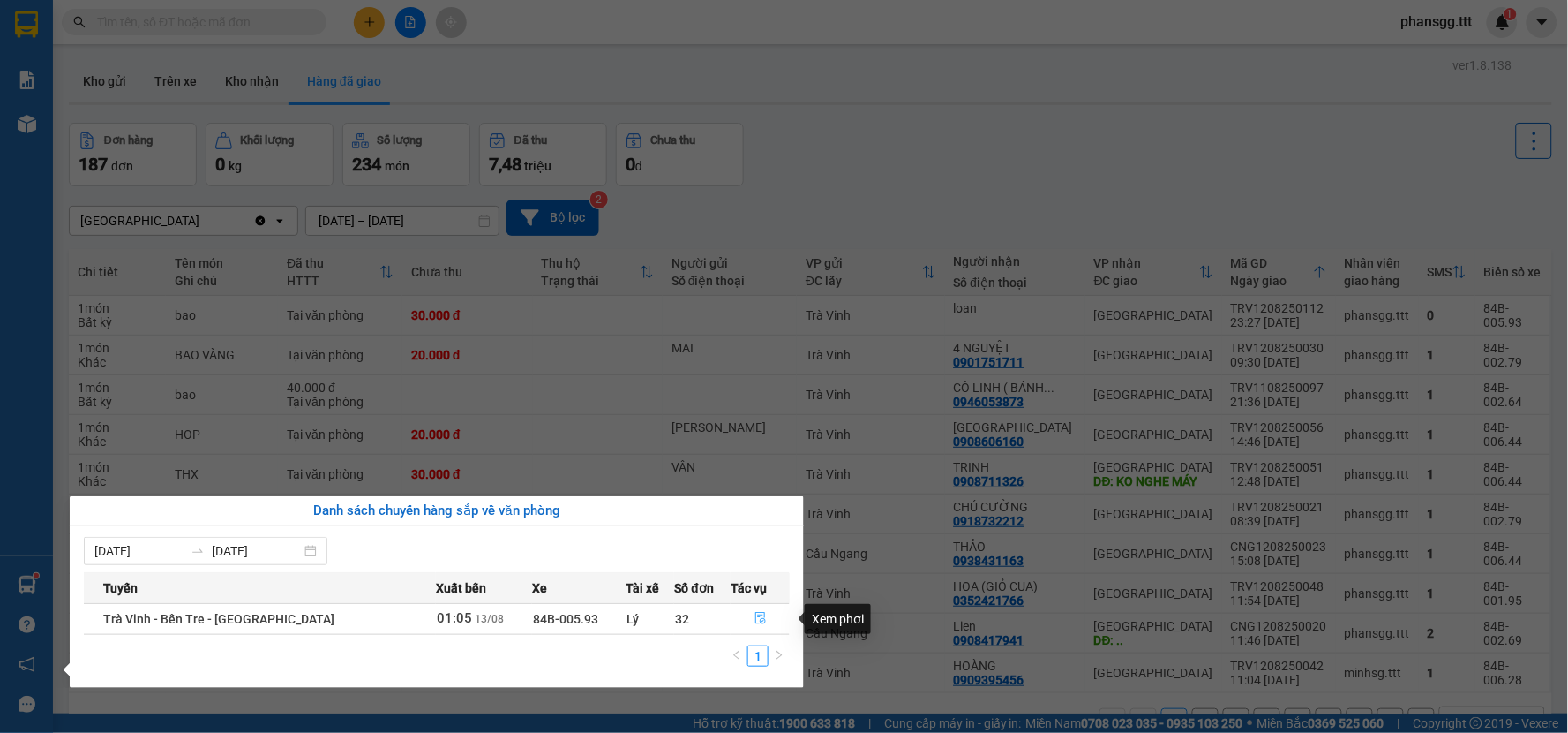
click at [754, 620] on icon "file-done" at bounding box center [760, 618] width 12 height 12
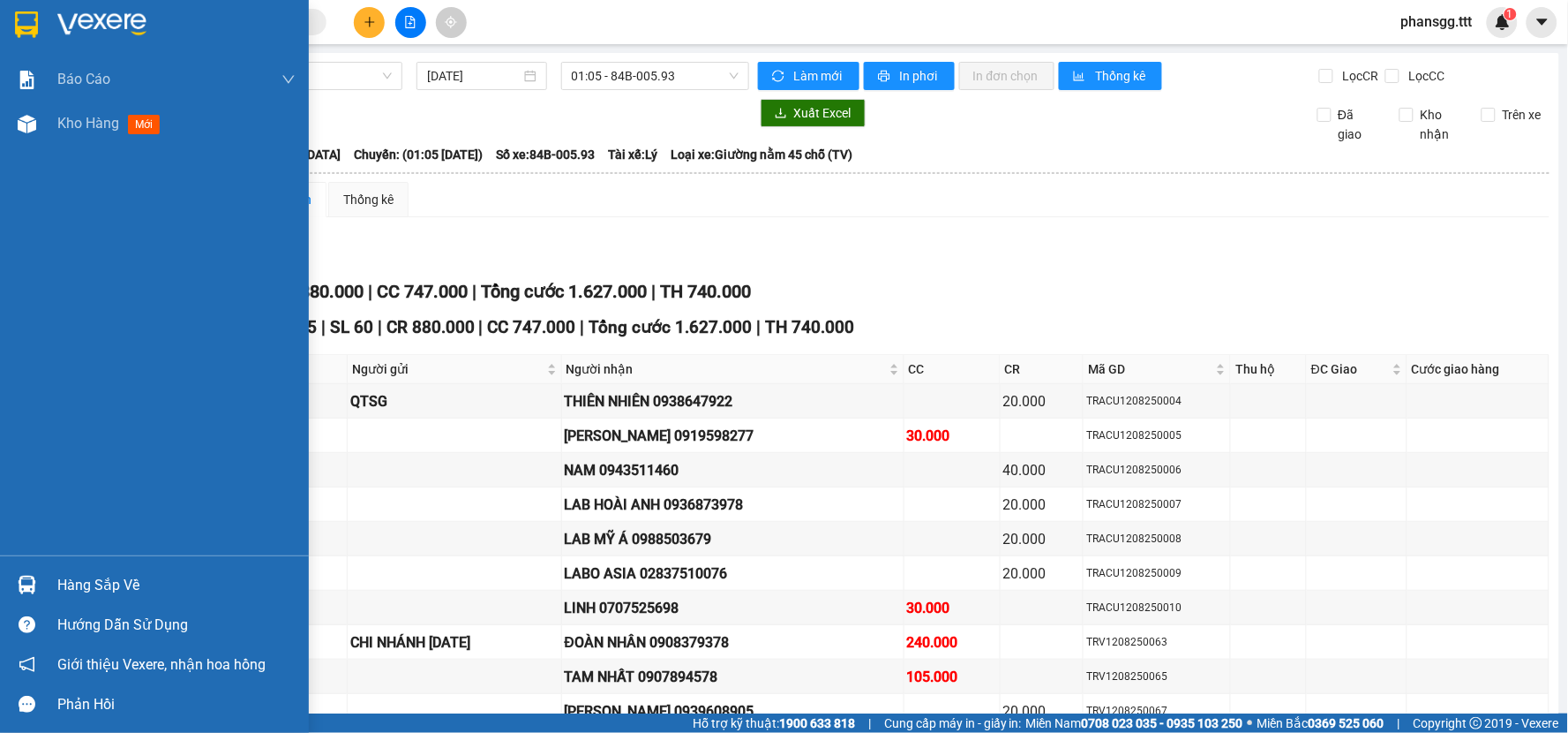
drag, startPoint x: 22, startPoint y: 572, endPoint x: 99, endPoint y: 512, distance: 97.6
click at [5, 572] on div "Hàng sắp về" at bounding box center [154, 584] width 309 height 40
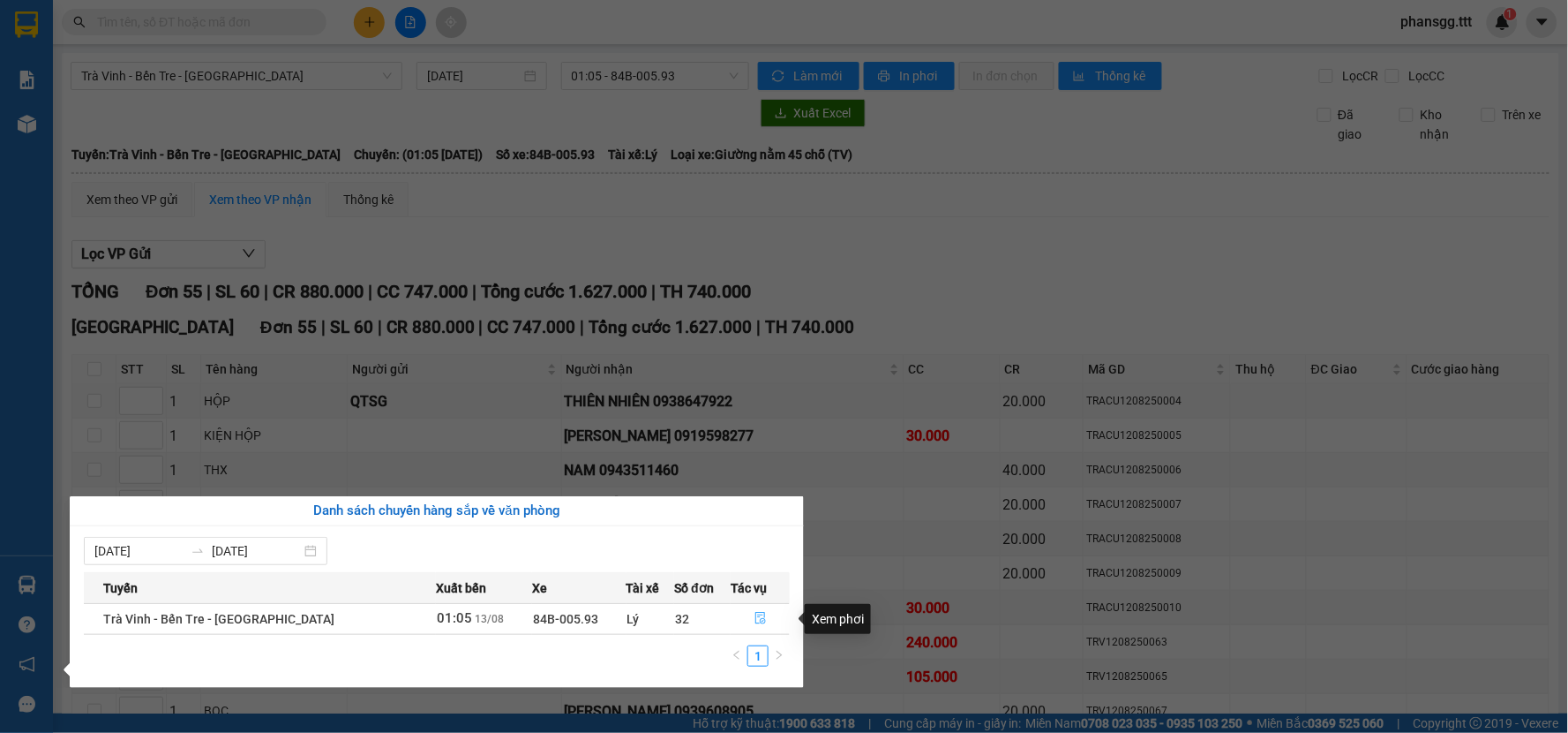
click at [754, 618] on icon "file-done" at bounding box center [760, 618] width 12 height 12
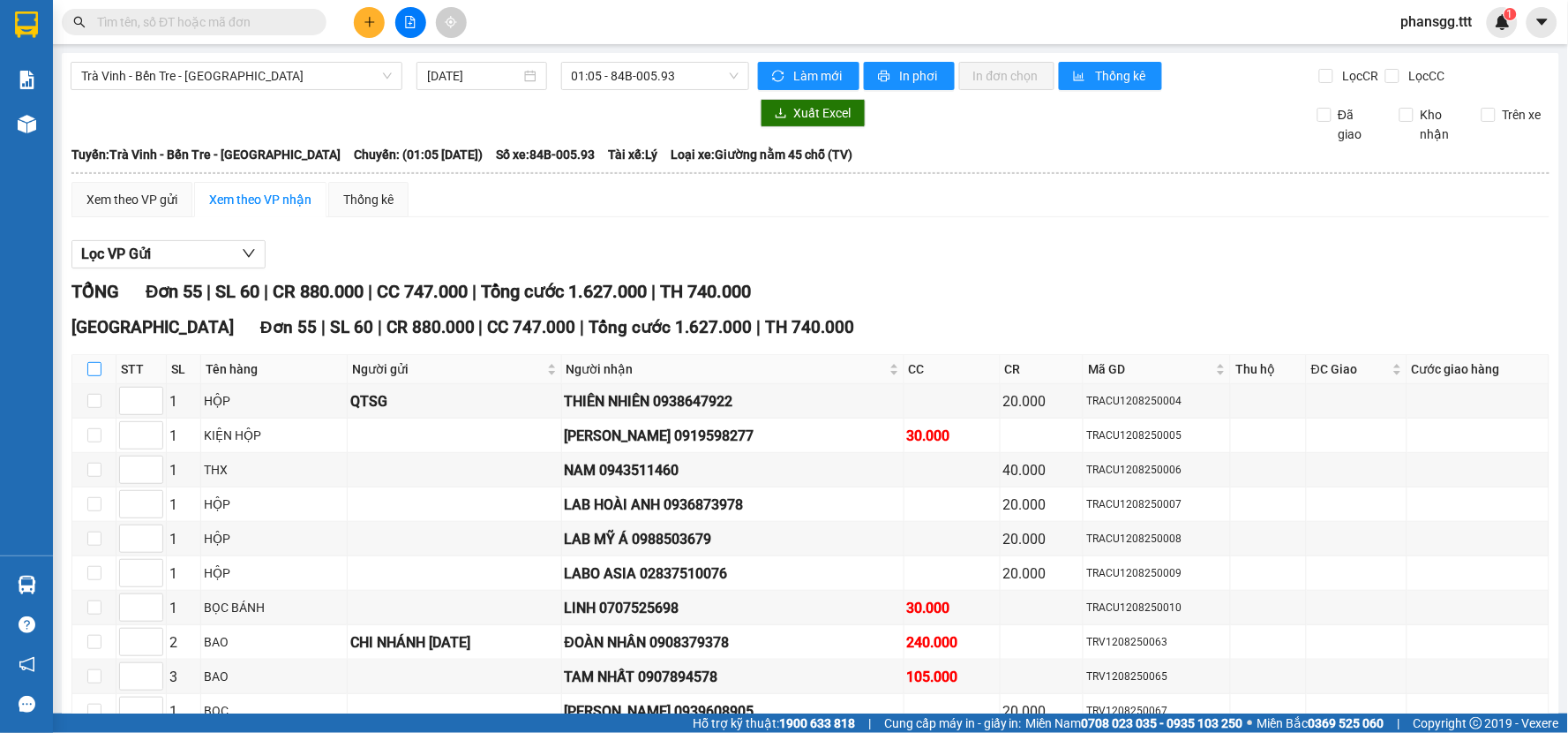
click at [91, 371] on input "checkbox" at bounding box center [94, 368] width 14 height 14
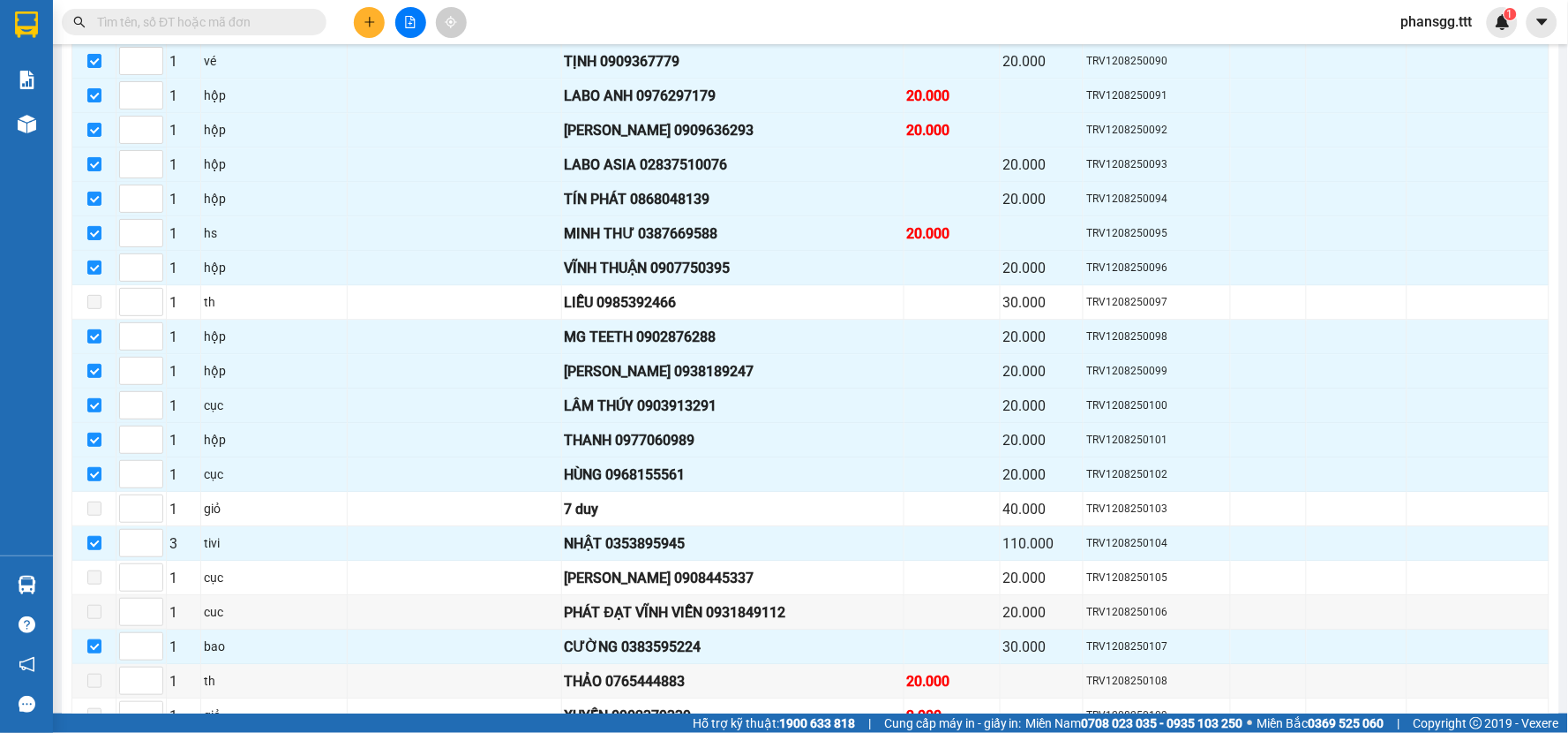
scroll to position [1671, 0]
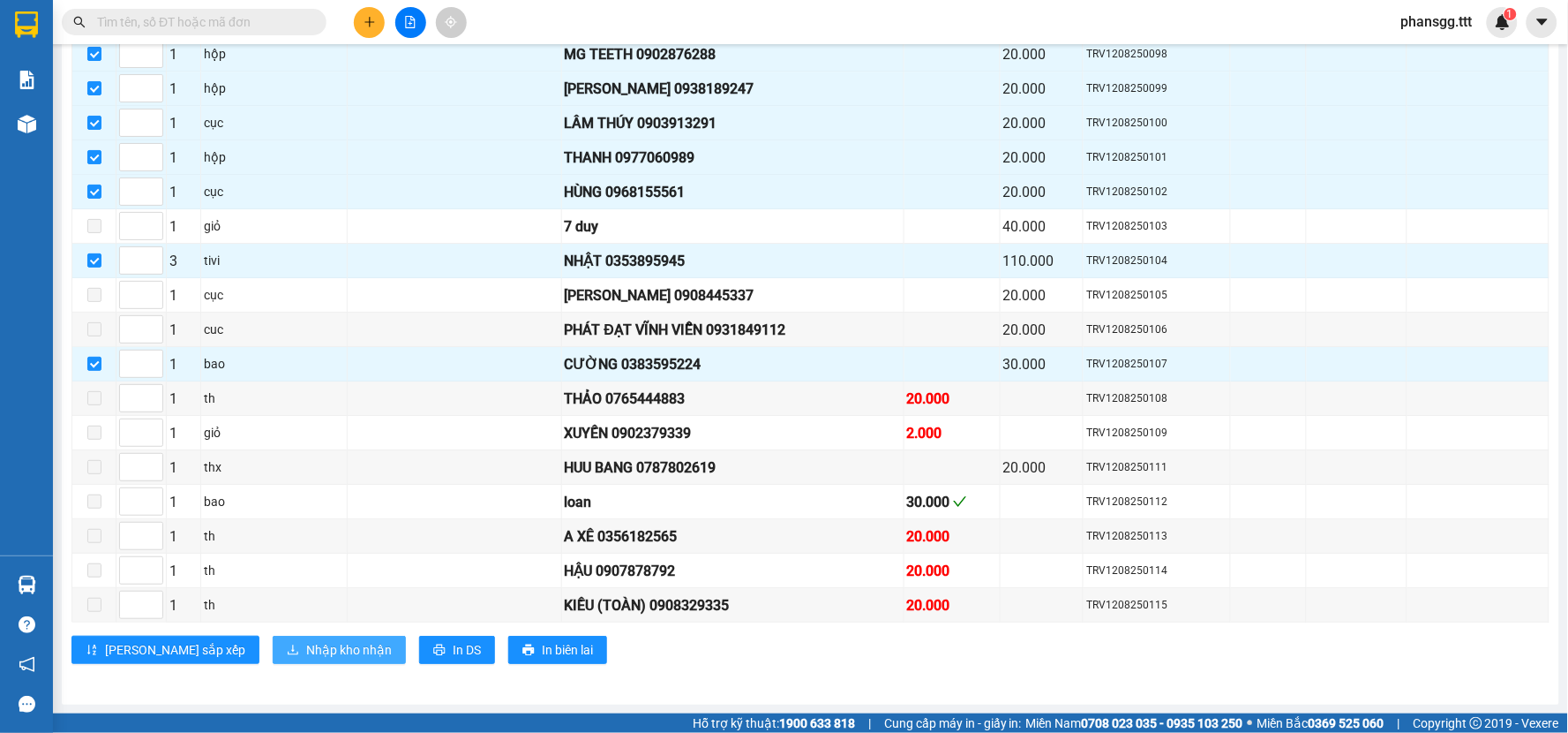
drag, startPoint x: 223, startPoint y: 643, endPoint x: 239, endPoint y: 645, distance: 16.1
click at [272, 645] on button "Nhập kho nhận" at bounding box center [339, 649] width 133 height 28
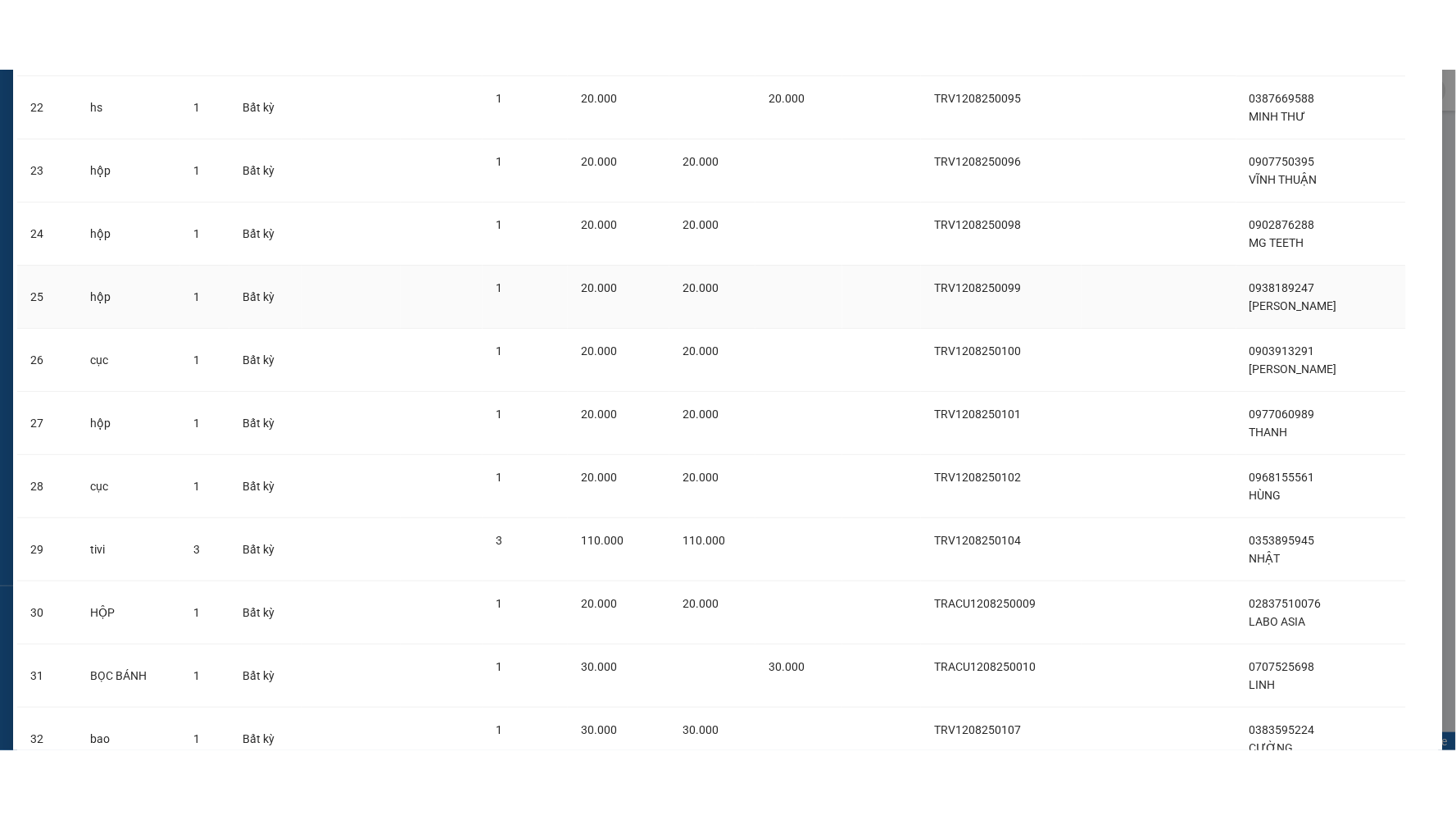
scroll to position [1599, 0]
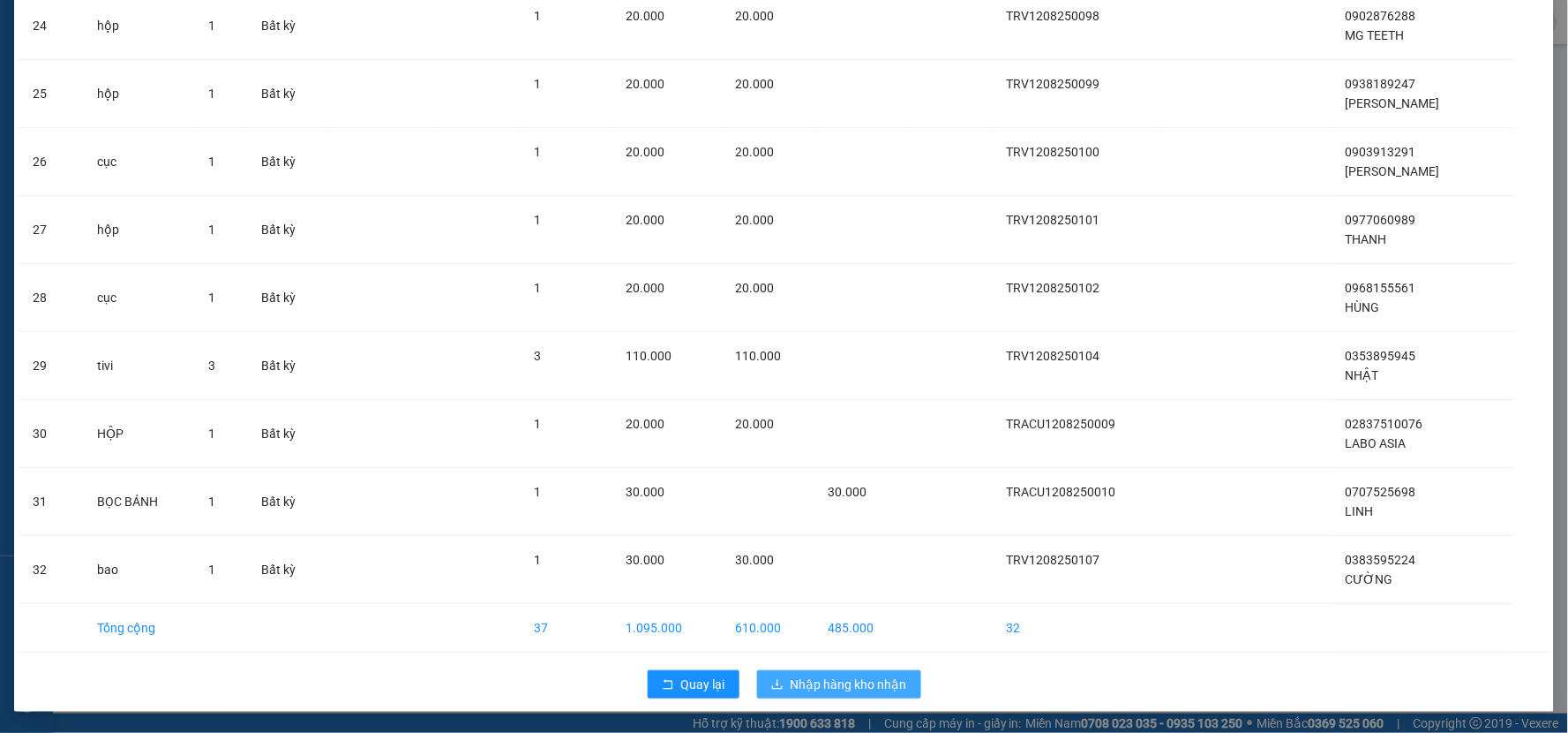
click at [791, 686] on span "Nhập hàng kho nhận" at bounding box center [848, 684] width 116 height 20
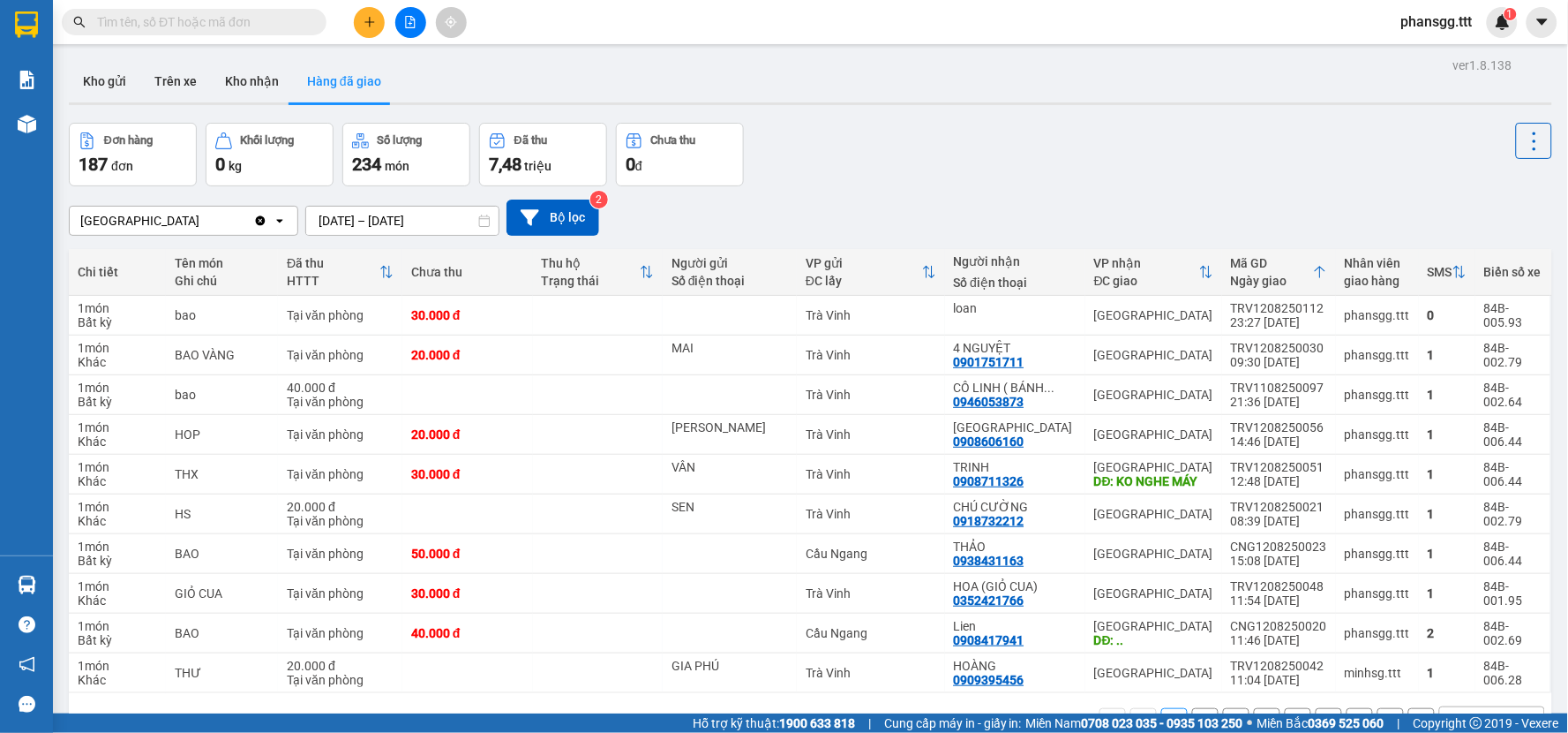
click at [220, 22] on input "text" at bounding box center [201, 21] width 208 height 20
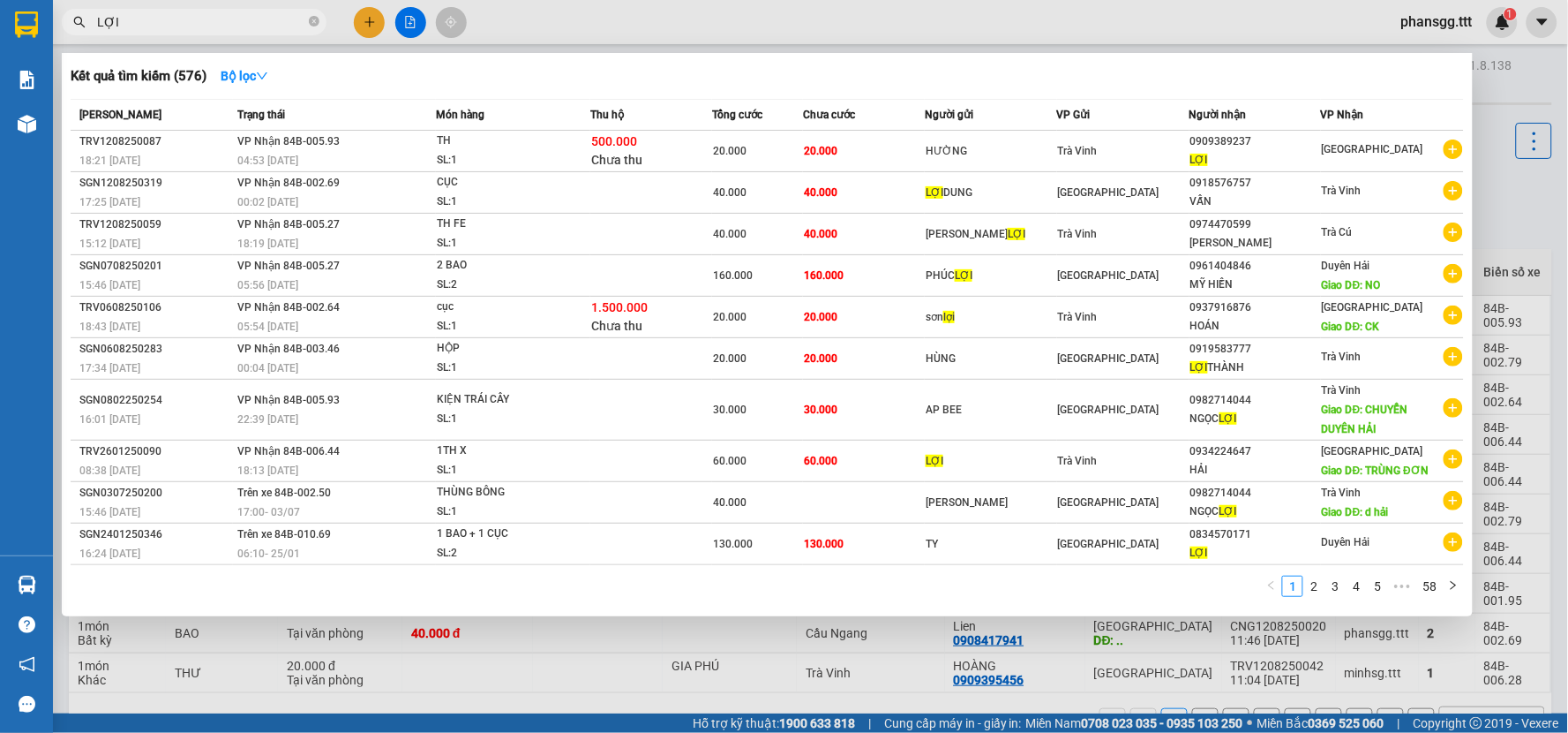
click at [369, 15] on div at bounding box center [784, 366] width 1568 height 733
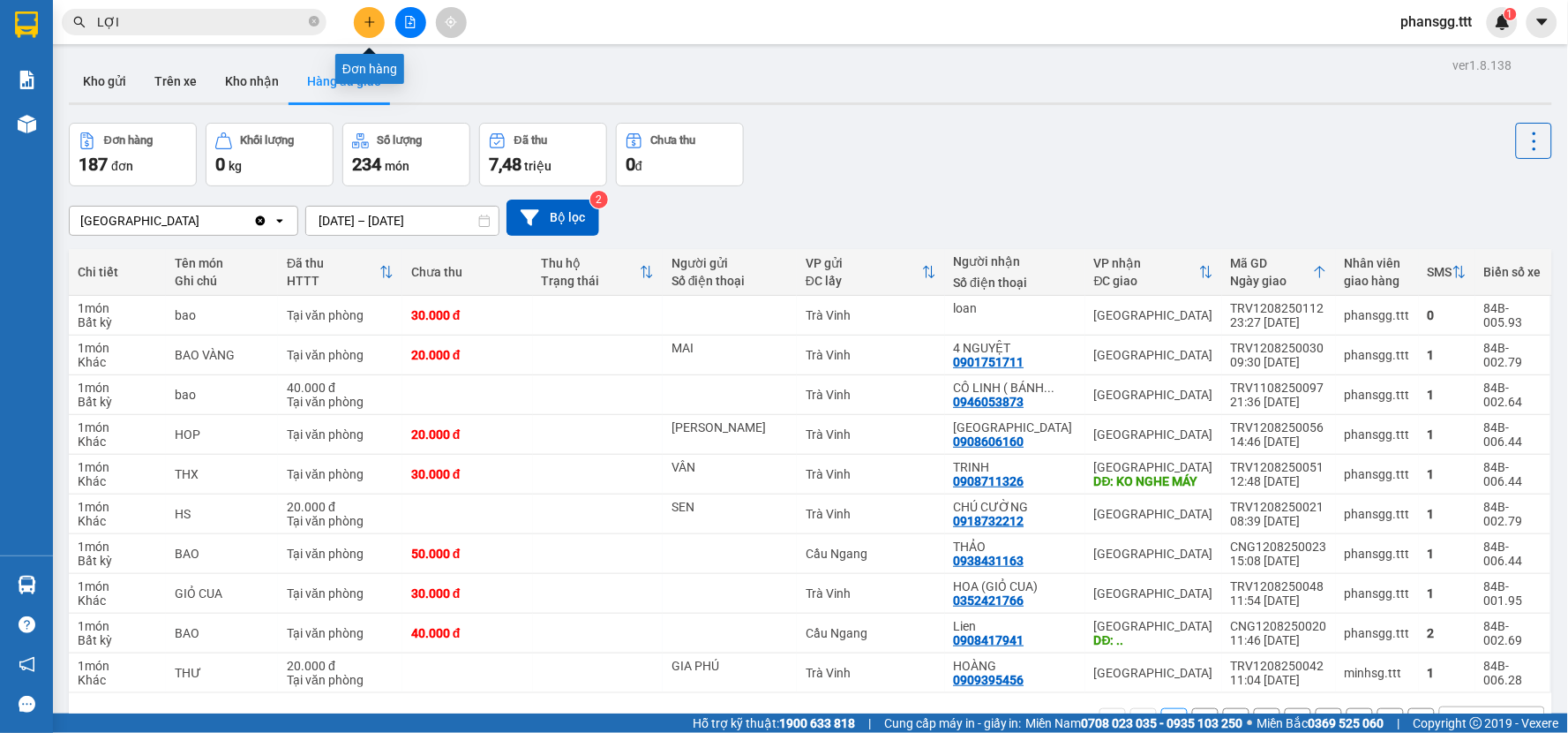
click at [369, 16] on icon "plus" at bounding box center [369, 21] width 12 height 12
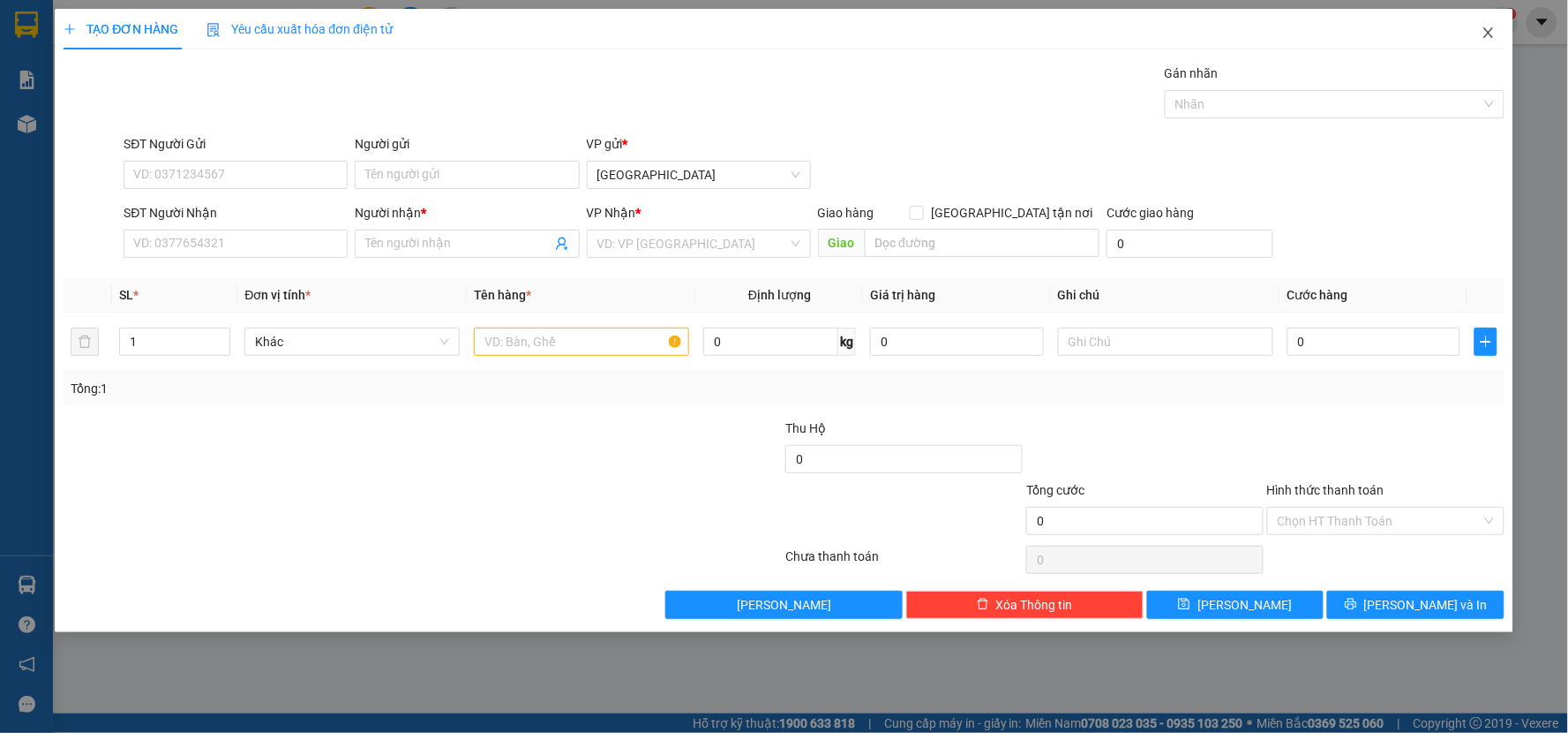
click at [1486, 33] on icon "close" at bounding box center [1488, 33] width 14 height 14
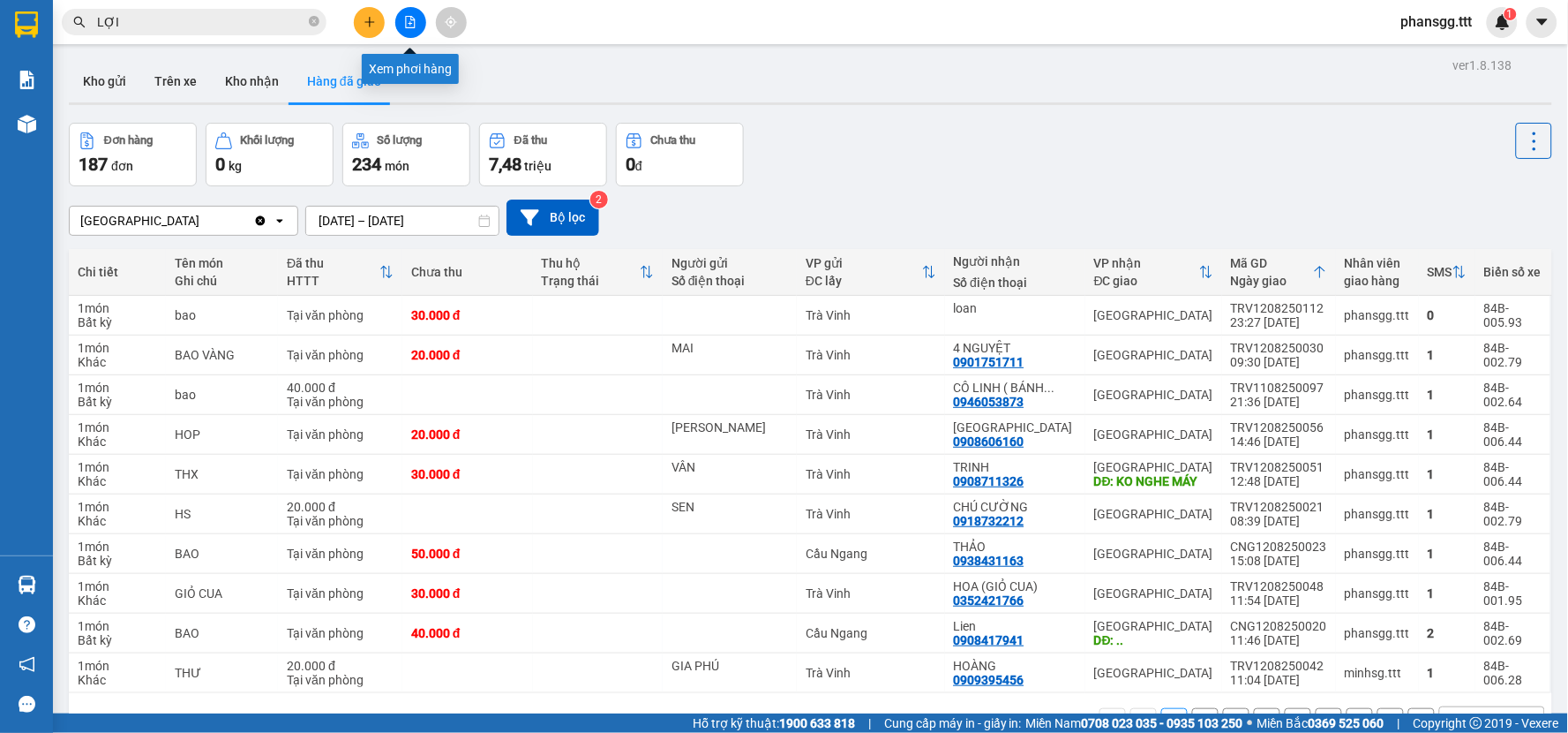
click at [405, 19] on icon "file-add" at bounding box center [410, 21] width 12 height 12
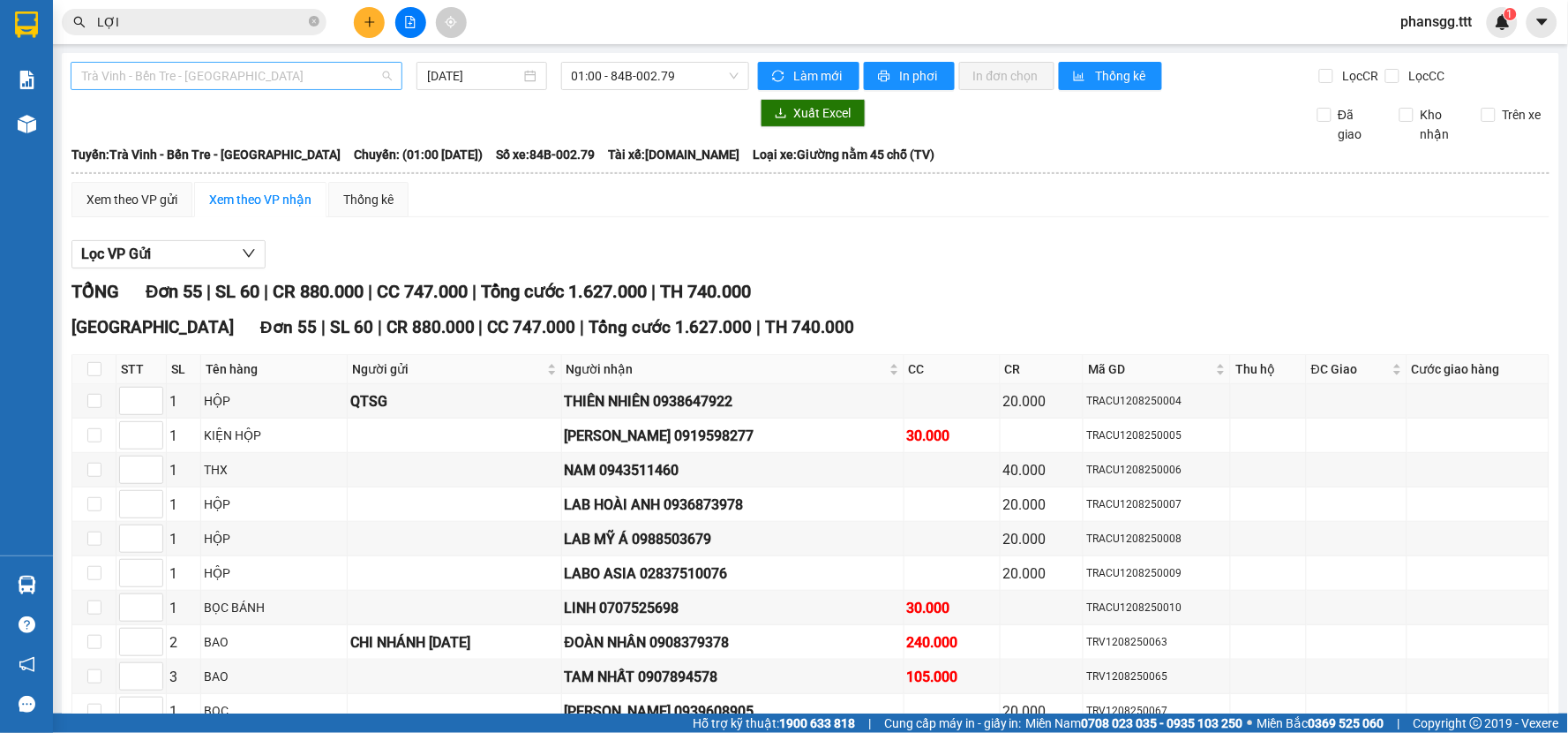
click at [319, 74] on span "Trà Vinh - Bến Tre - Sài Gòn" at bounding box center [236, 75] width 311 height 26
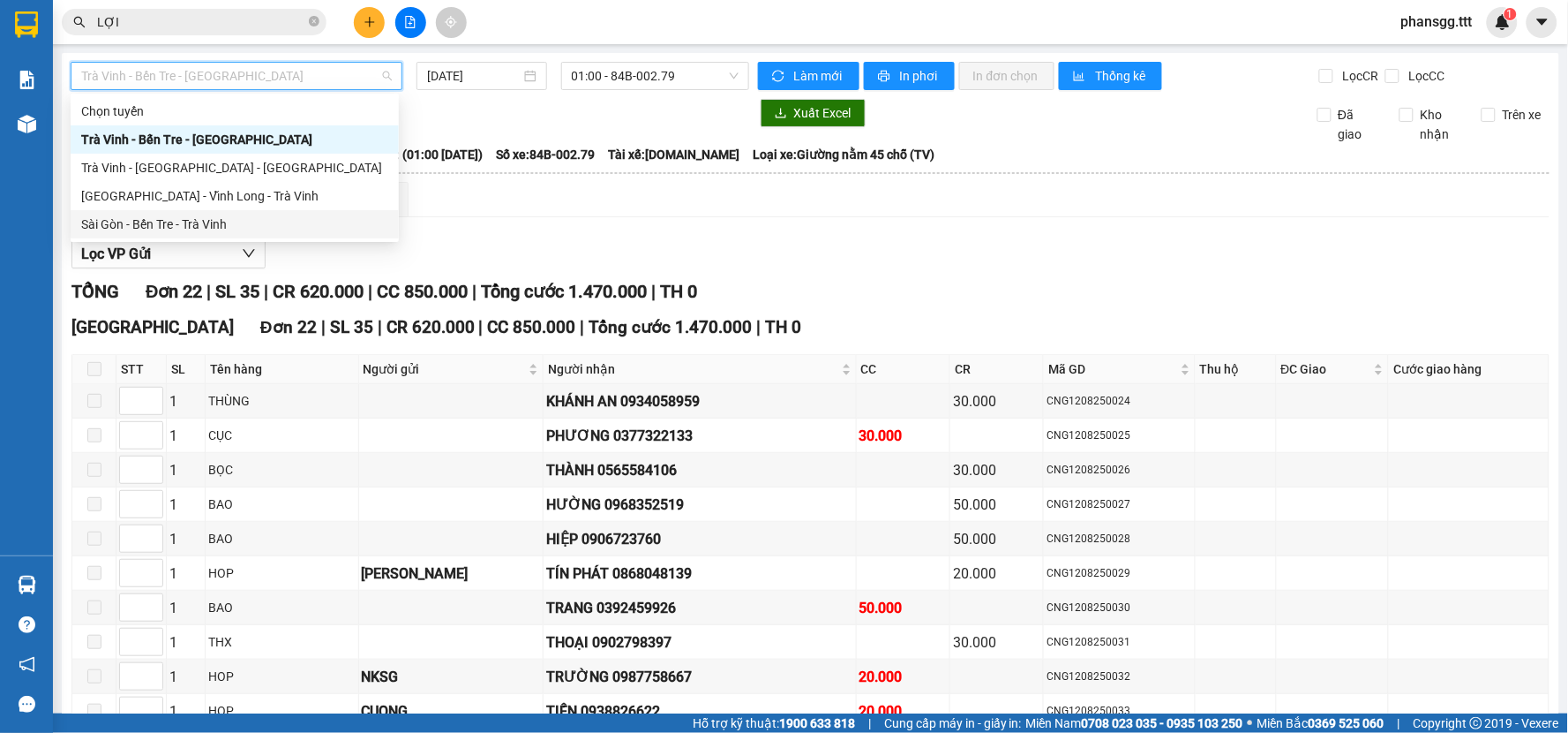
click at [234, 220] on div "Sài Gòn - Bến Tre - Trà Vinh" at bounding box center [234, 224] width 307 height 20
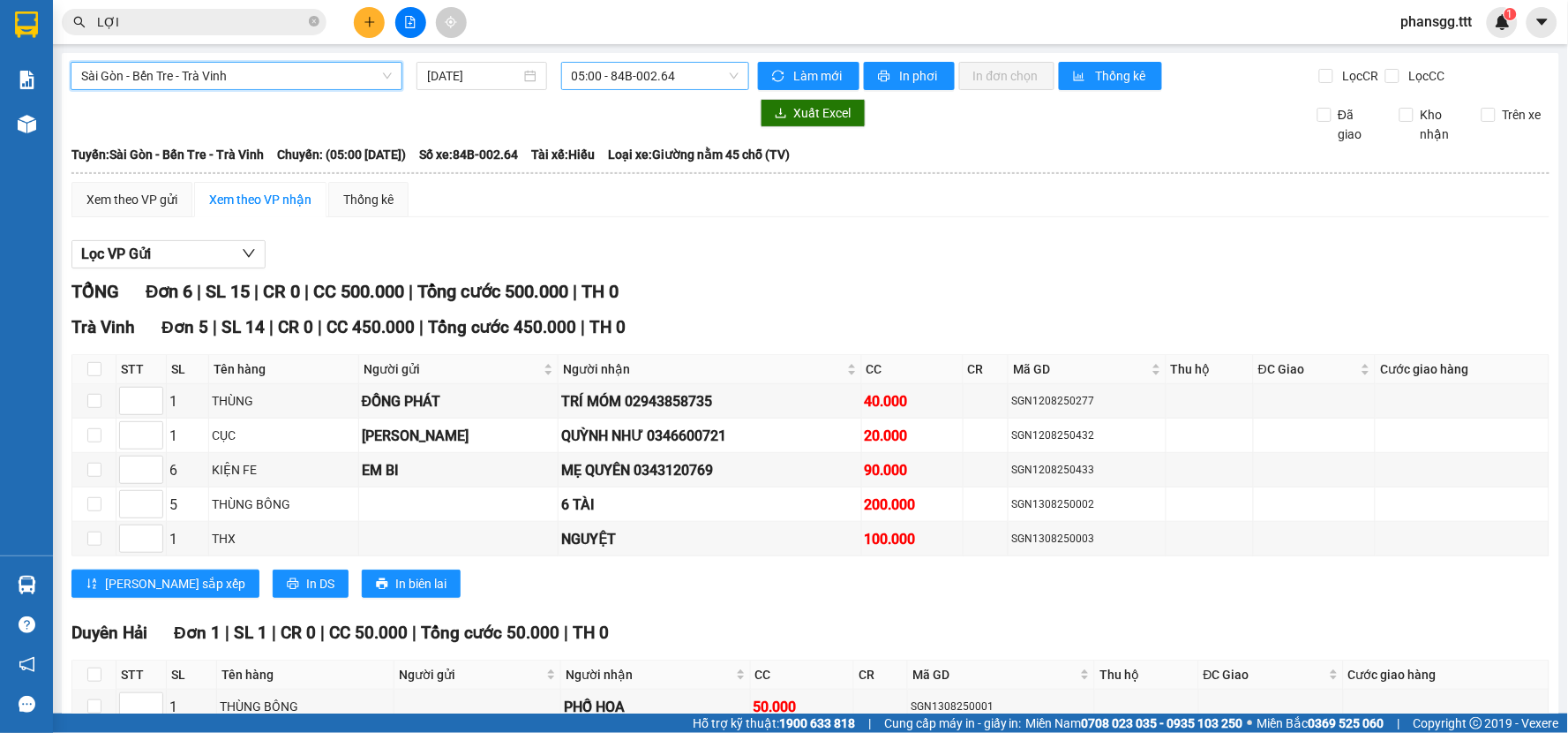
click at [658, 66] on span "05:00 - 84B-002.64" at bounding box center [655, 75] width 166 height 26
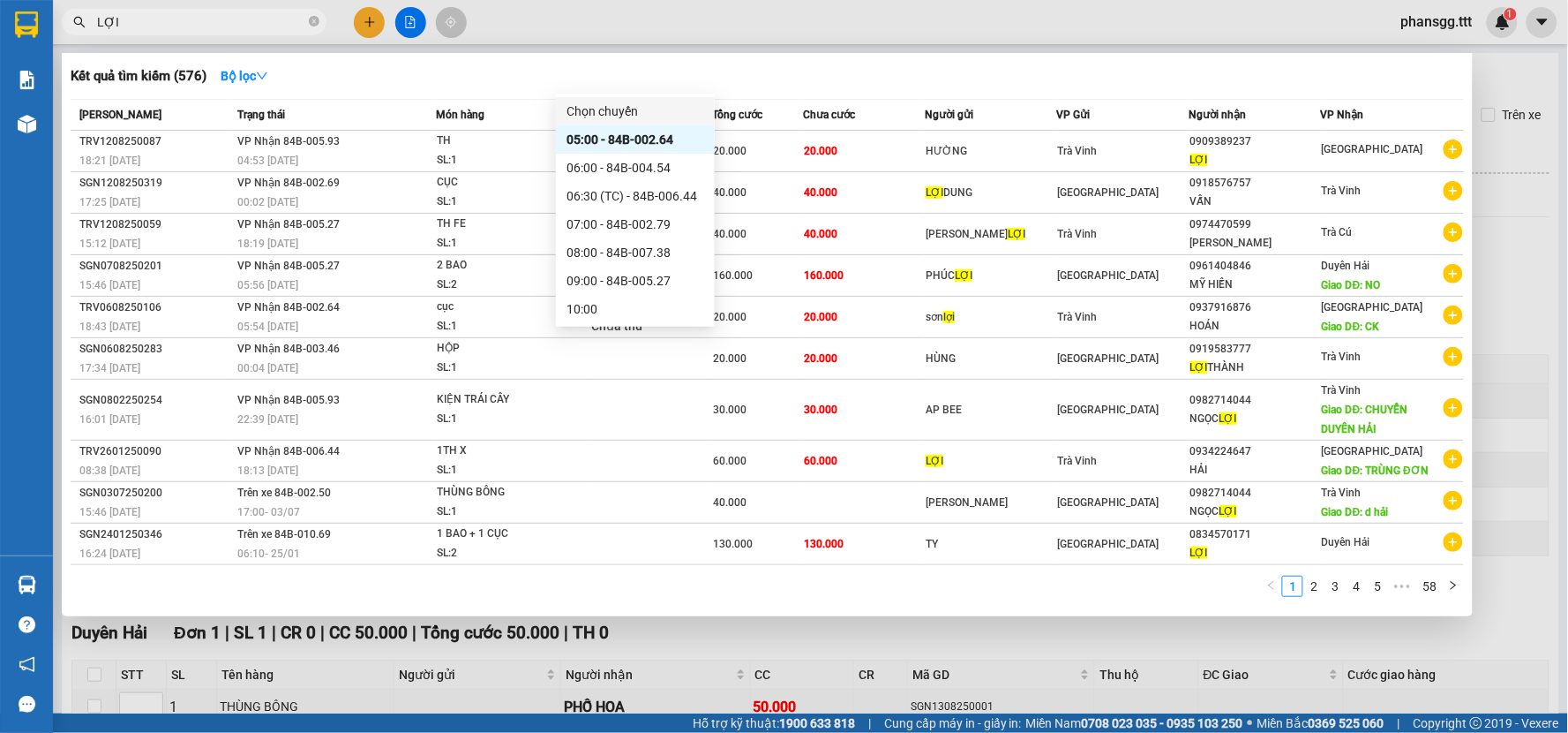
click at [235, 15] on input "LỢI" at bounding box center [201, 21] width 208 height 20
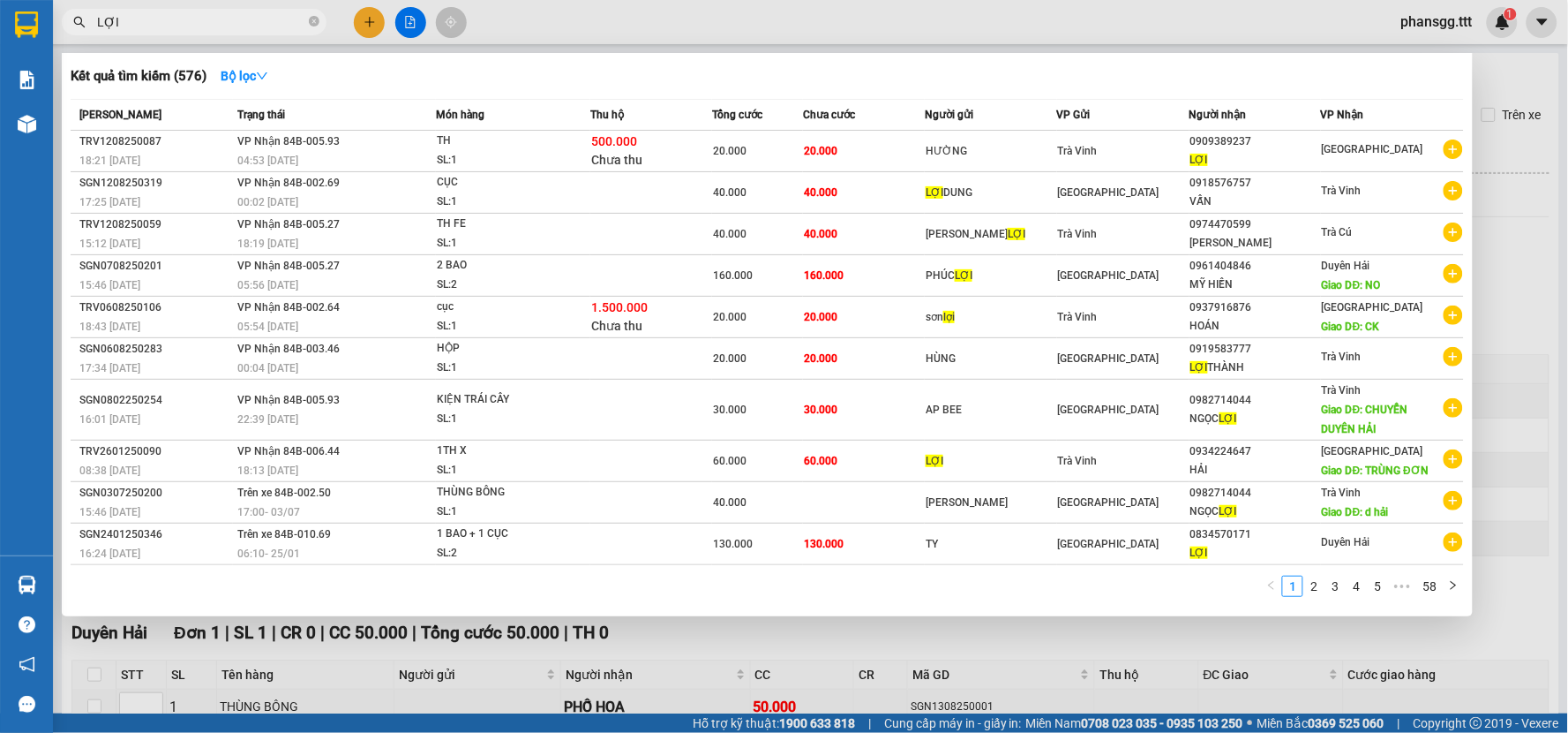
click at [235, 15] on input "LỢI" at bounding box center [201, 21] width 208 height 20
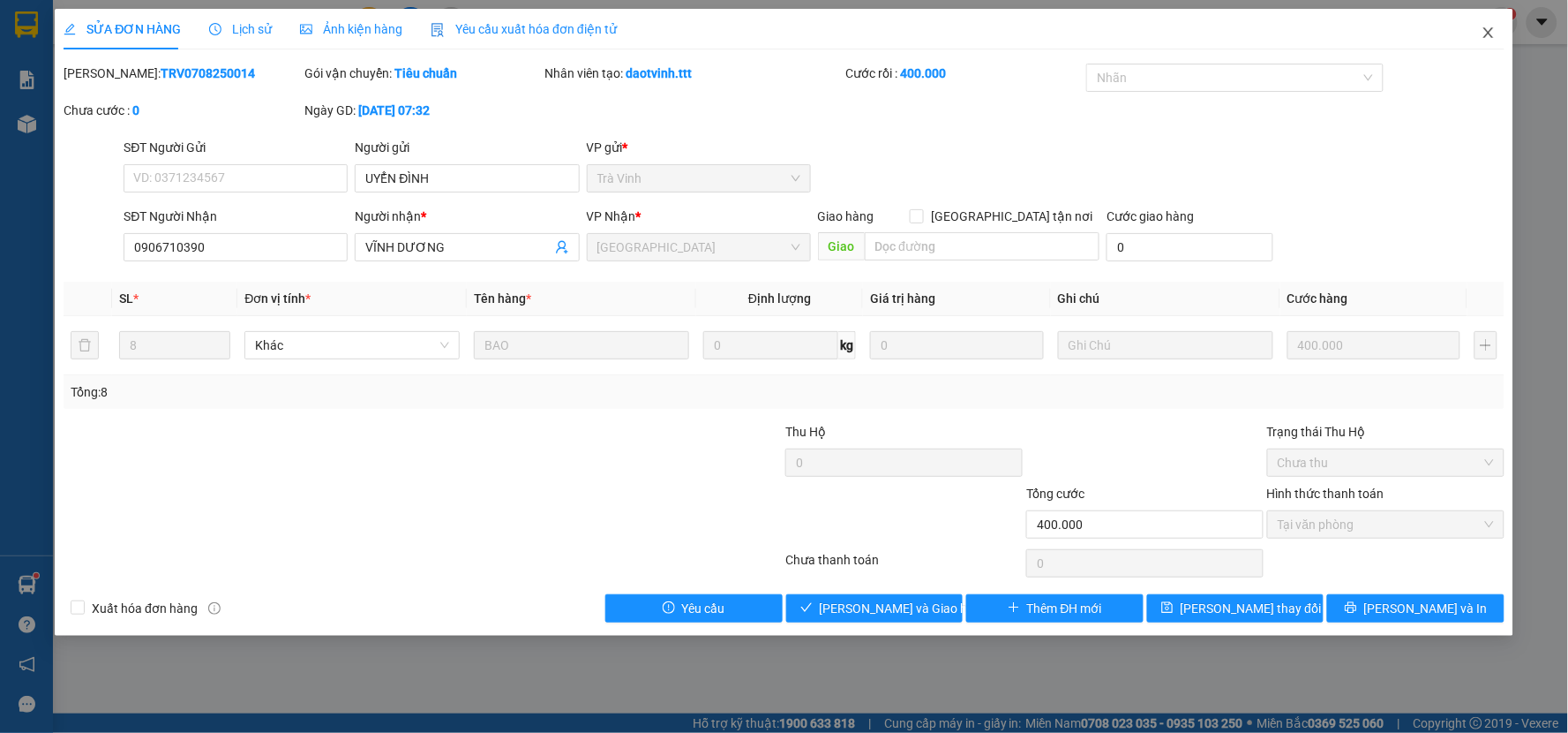
click at [1490, 33] on icon "close" at bounding box center [1488, 33] width 14 height 14
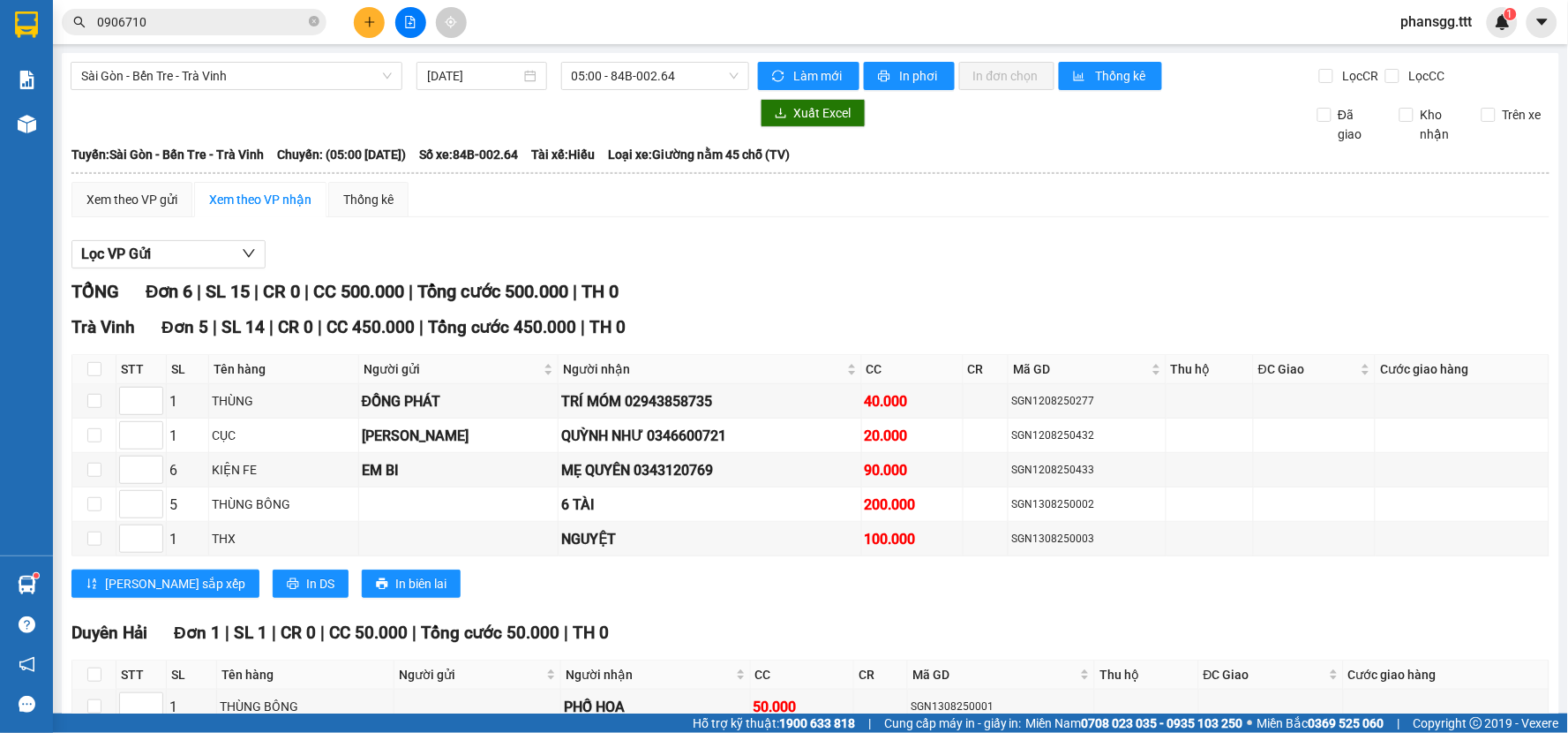
click at [189, 20] on input "0906710" at bounding box center [201, 21] width 208 height 20
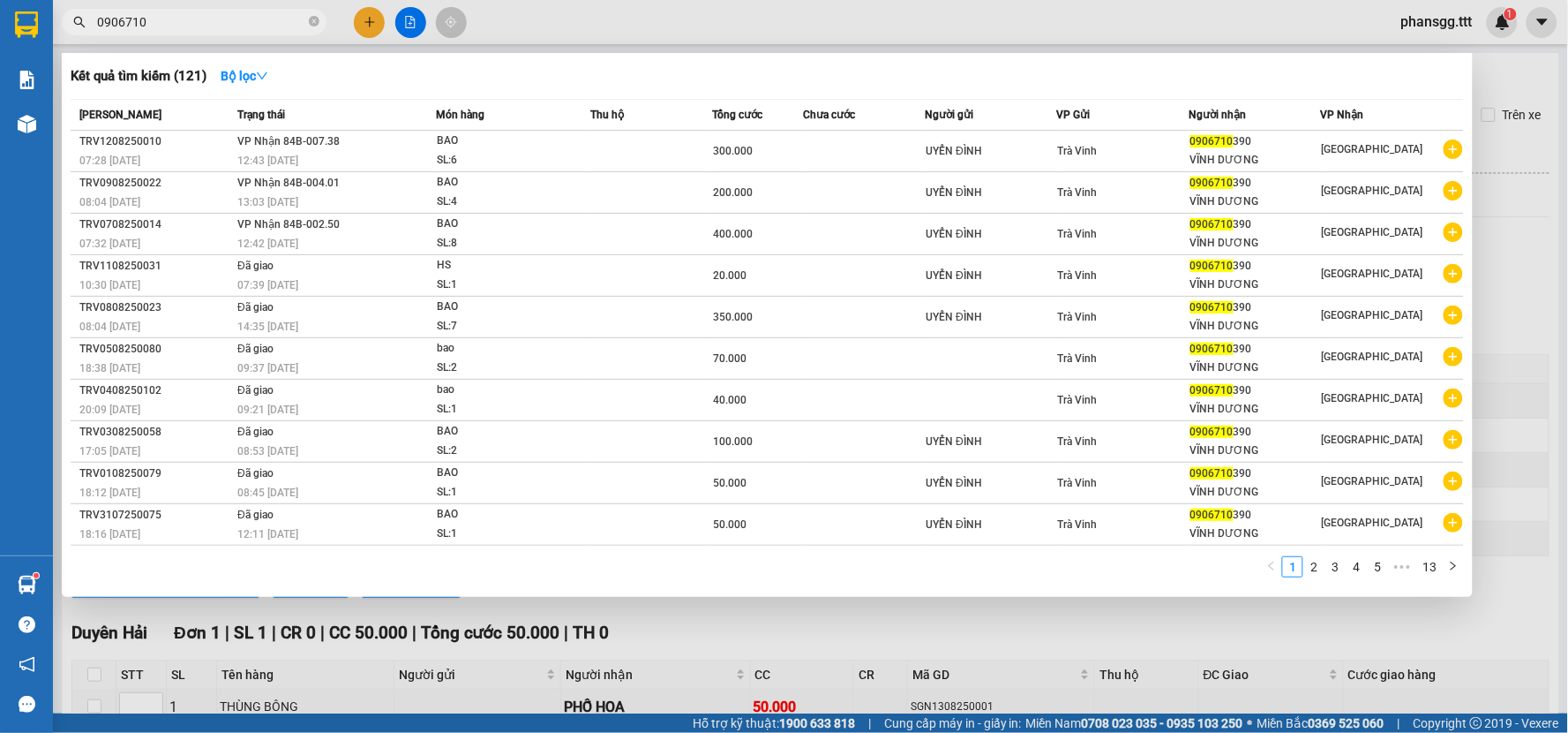
click at [258, 19] on input "0906710" at bounding box center [201, 21] width 208 height 20
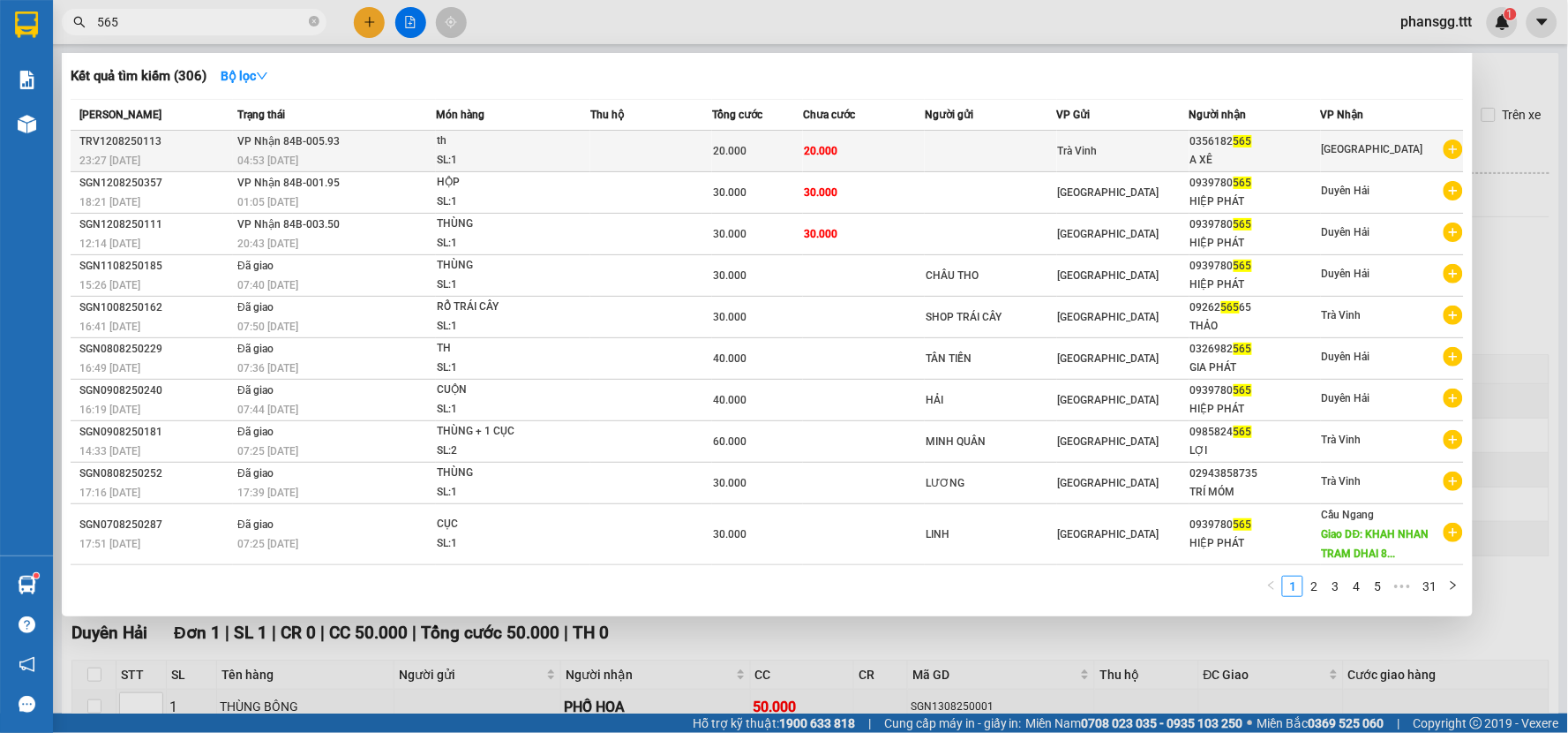
click at [286, 145] on span "VP Nhận 84B-005.93" at bounding box center [288, 140] width 102 height 12
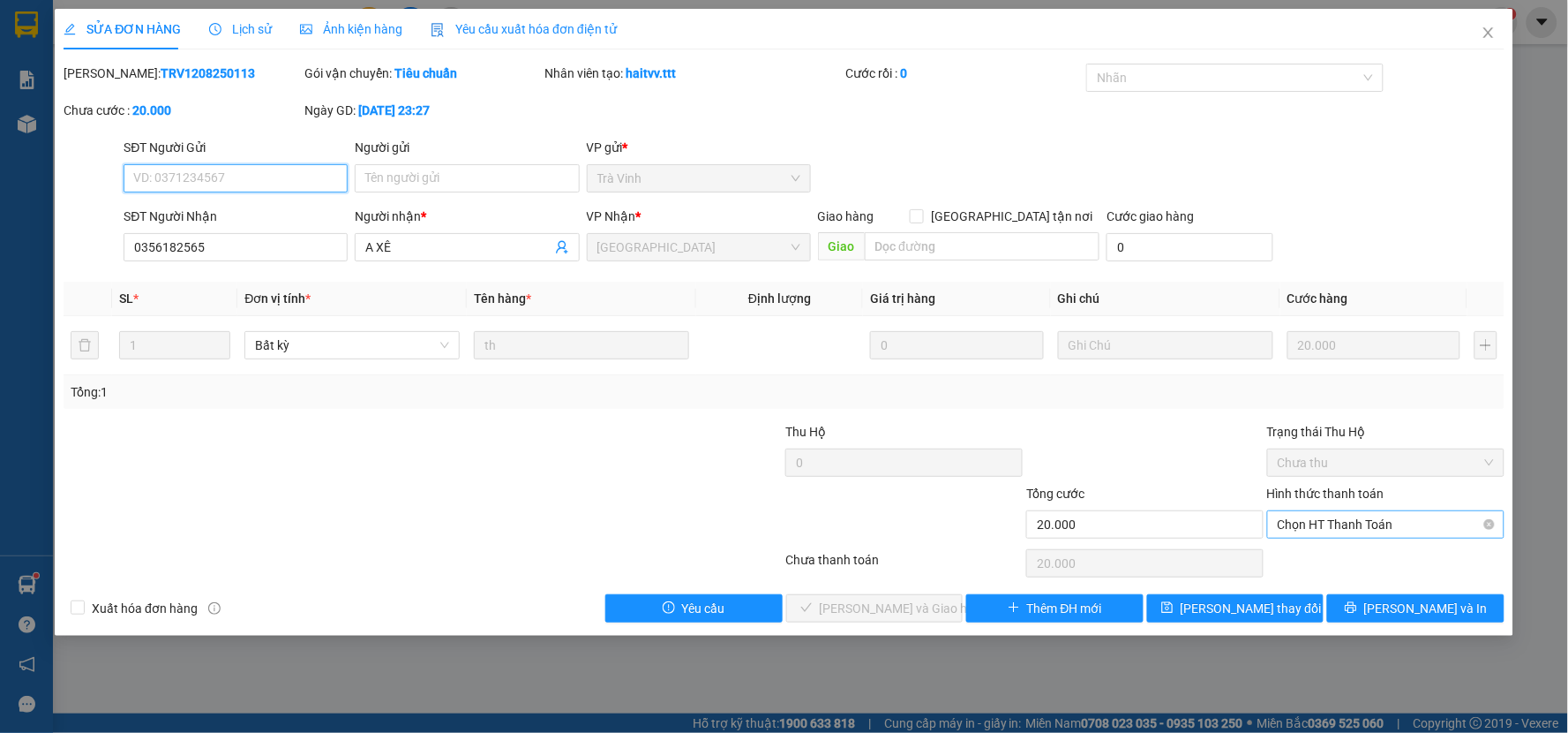
click at [1325, 523] on span "Chọn HT Thanh Toán" at bounding box center [1386, 524] width 216 height 26
click at [1323, 559] on div "Tại văn phòng" at bounding box center [1387, 559] width 216 height 20
click at [905, 612] on span "Lưu và Giao hàng" at bounding box center [904, 607] width 169 height 20
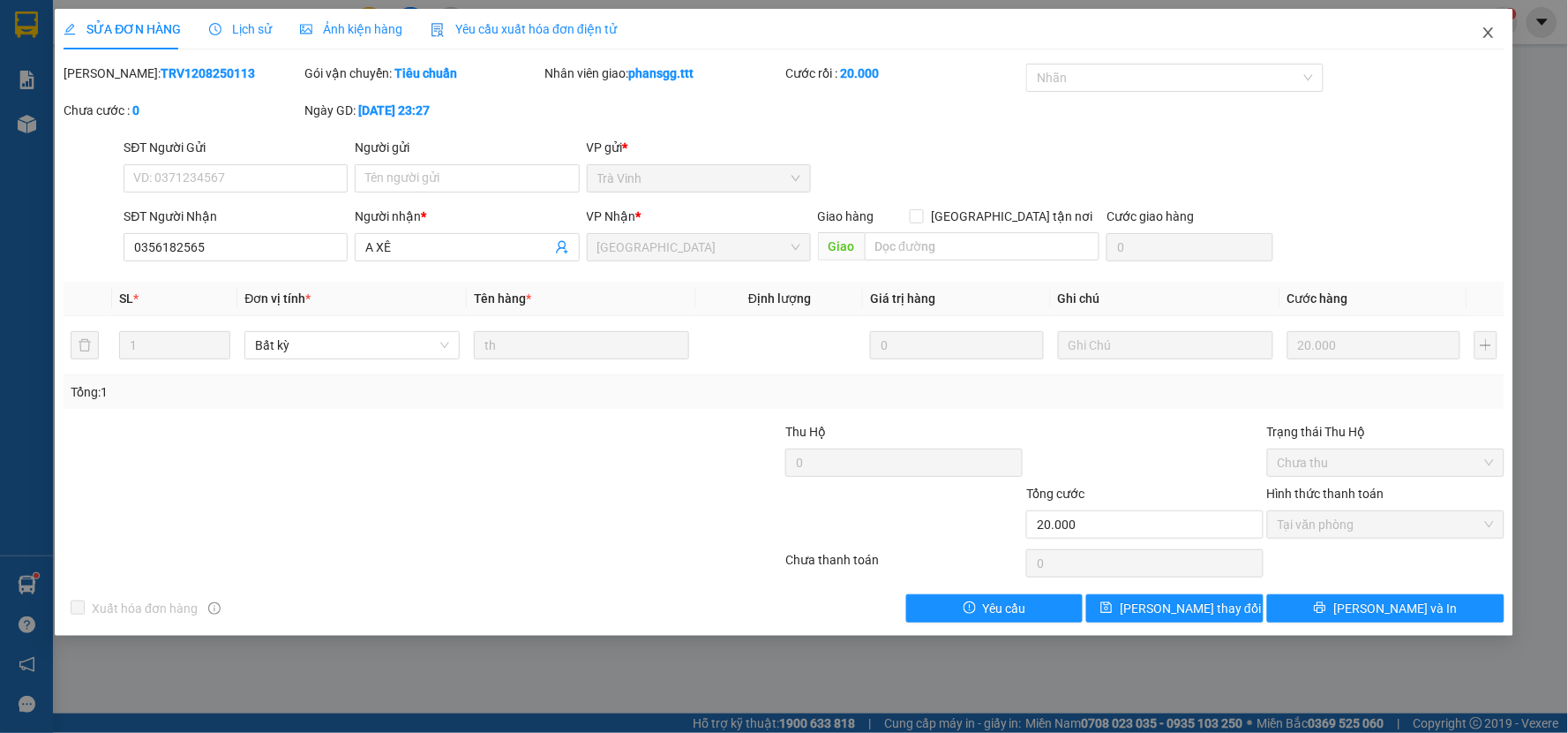
click at [1486, 35] on icon "close" at bounding box center [1488, 33] width 14 height 14
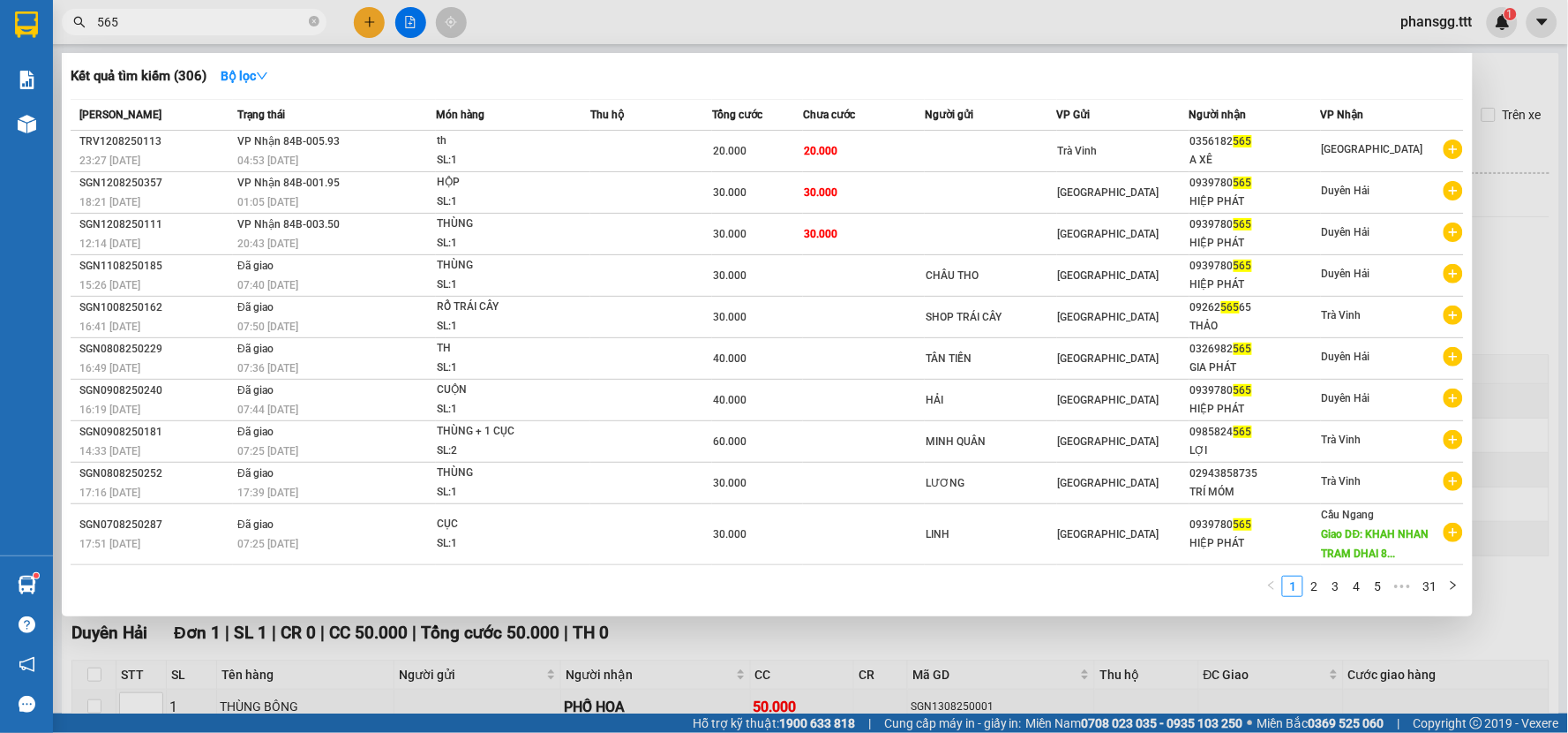
click at [215, 20] on input "565" at bounding box center [201, 21] width 208 height 20
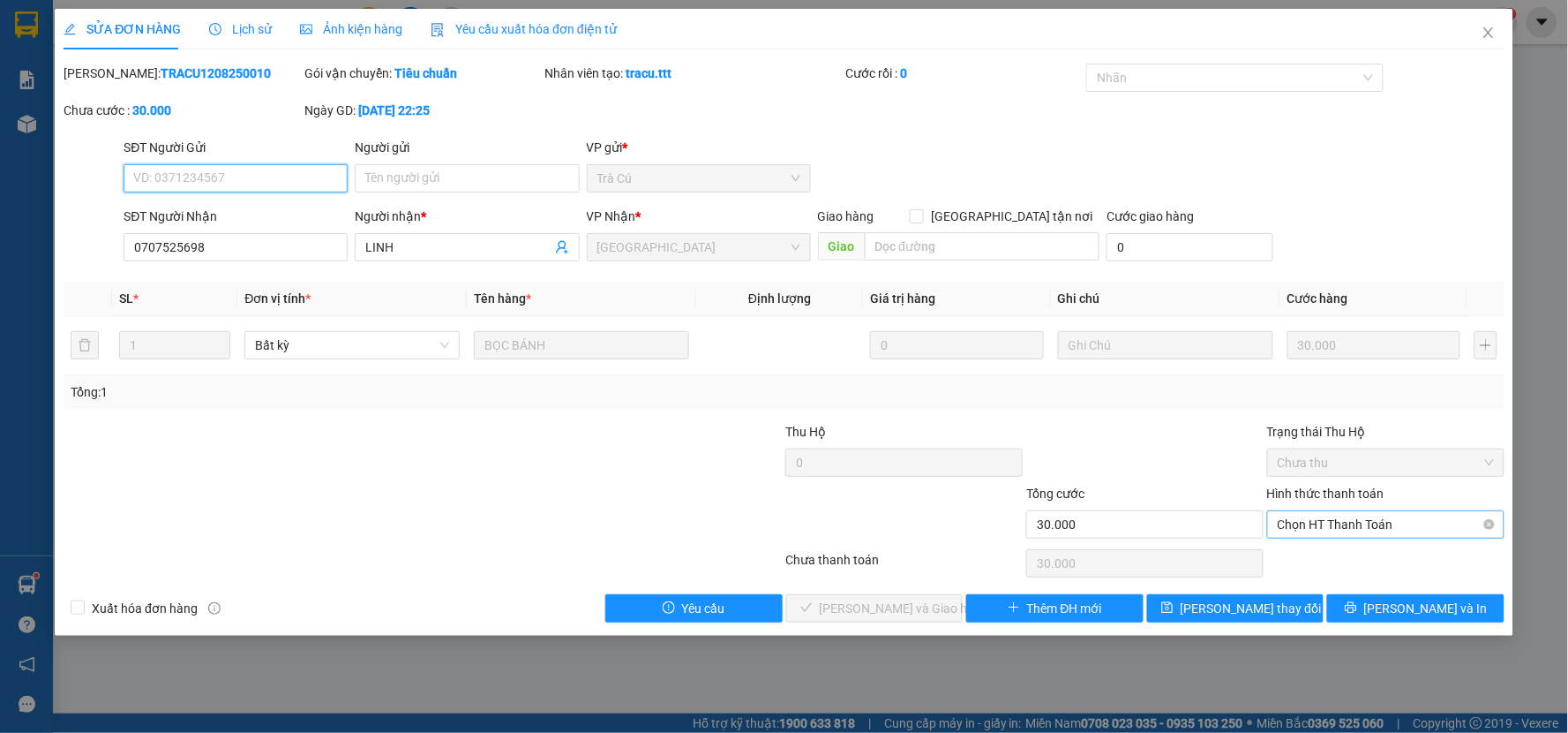
click at [1391, 526] on span "Chọn HT Thanh Toán" at bounding box center [1386, 524] width 216 height 26
drag, startPoint x: 1377, startPoint y: 562, endPoint x: 1231, endPoint y: 561, distance: 146.0
click at [1376, 562] on div "Tại văn phòng" at bounding box center [1387, 559] width 216 height 20
click at [914, 602] on span "Lưu và Giao hàng" at bounding box center [904, 607] width 169 height 20
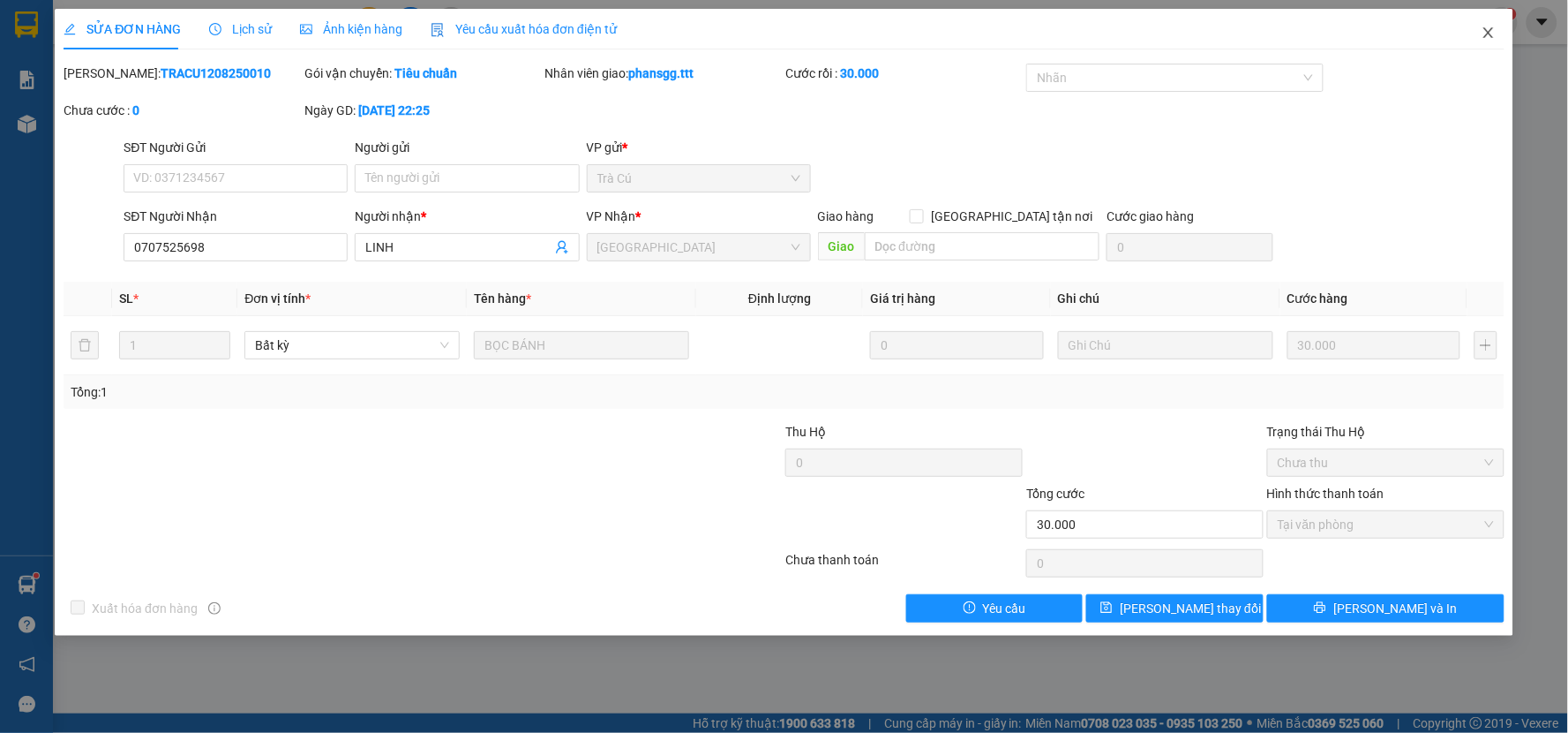
click at [1489, 32] on icon "close" at bounding box center [1488, 33] width 14 height 14
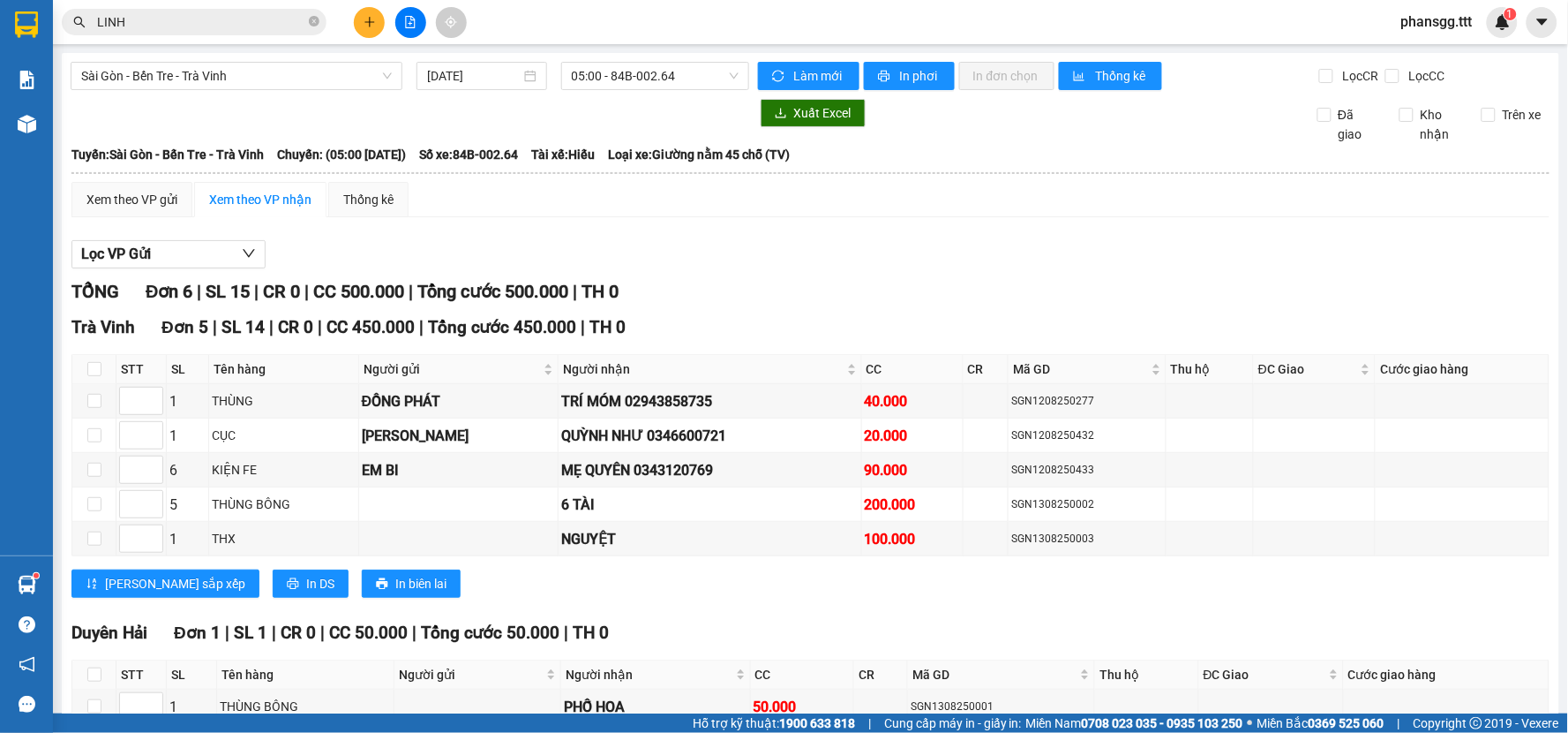
click at [224, 25] on input "LINH" at bounding box center [201, 21] width 208 height 20
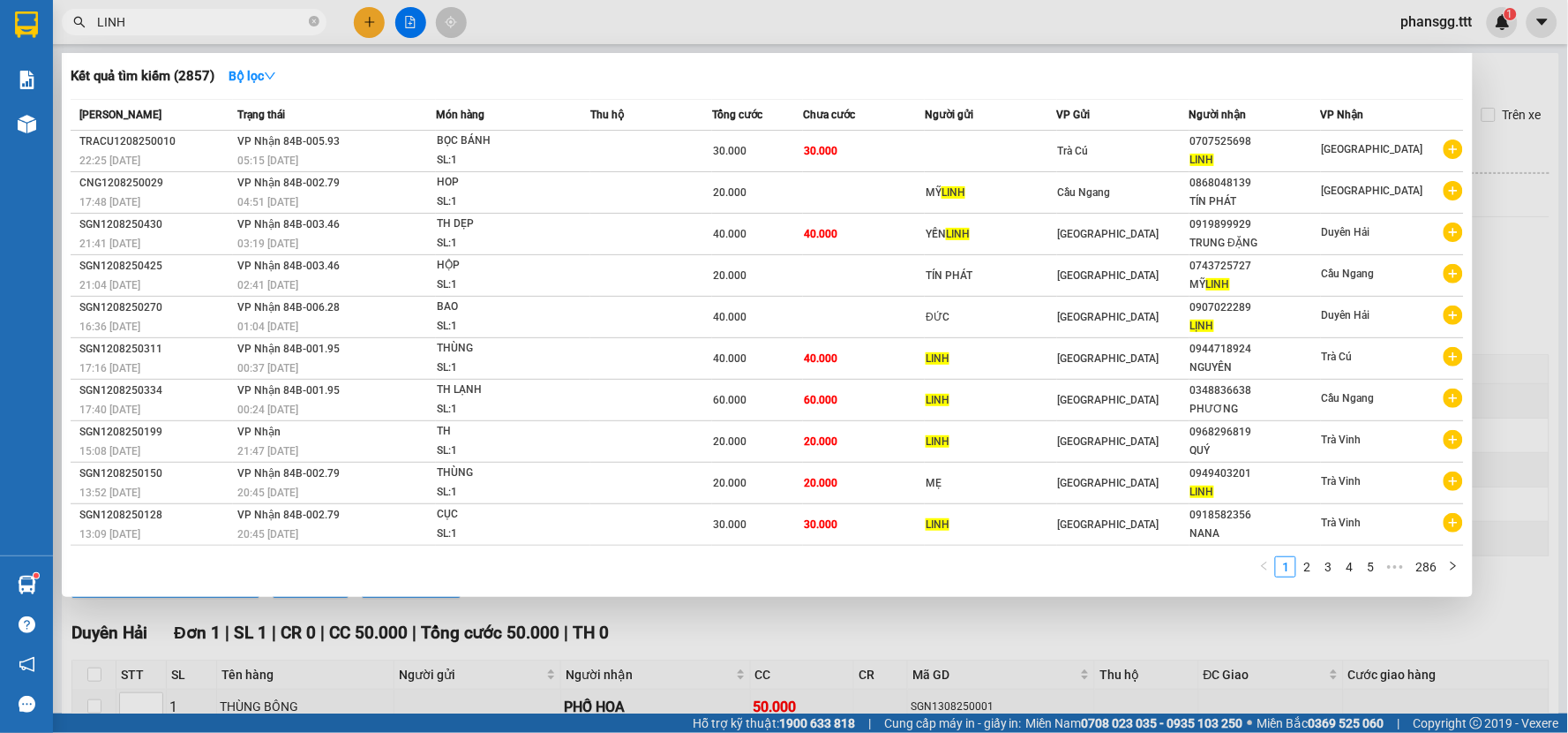
click at [224, 25] on input "LINH" at bounding box center [201, 21] width 208 height 20
drag, startPoint x: 224, startPoint y: 25, endPoint x: 240, endPoint y: 107, distance: 83.5
click at [225, 26] on input "LINH" at bounding box center [201, 21] width 208 height 20
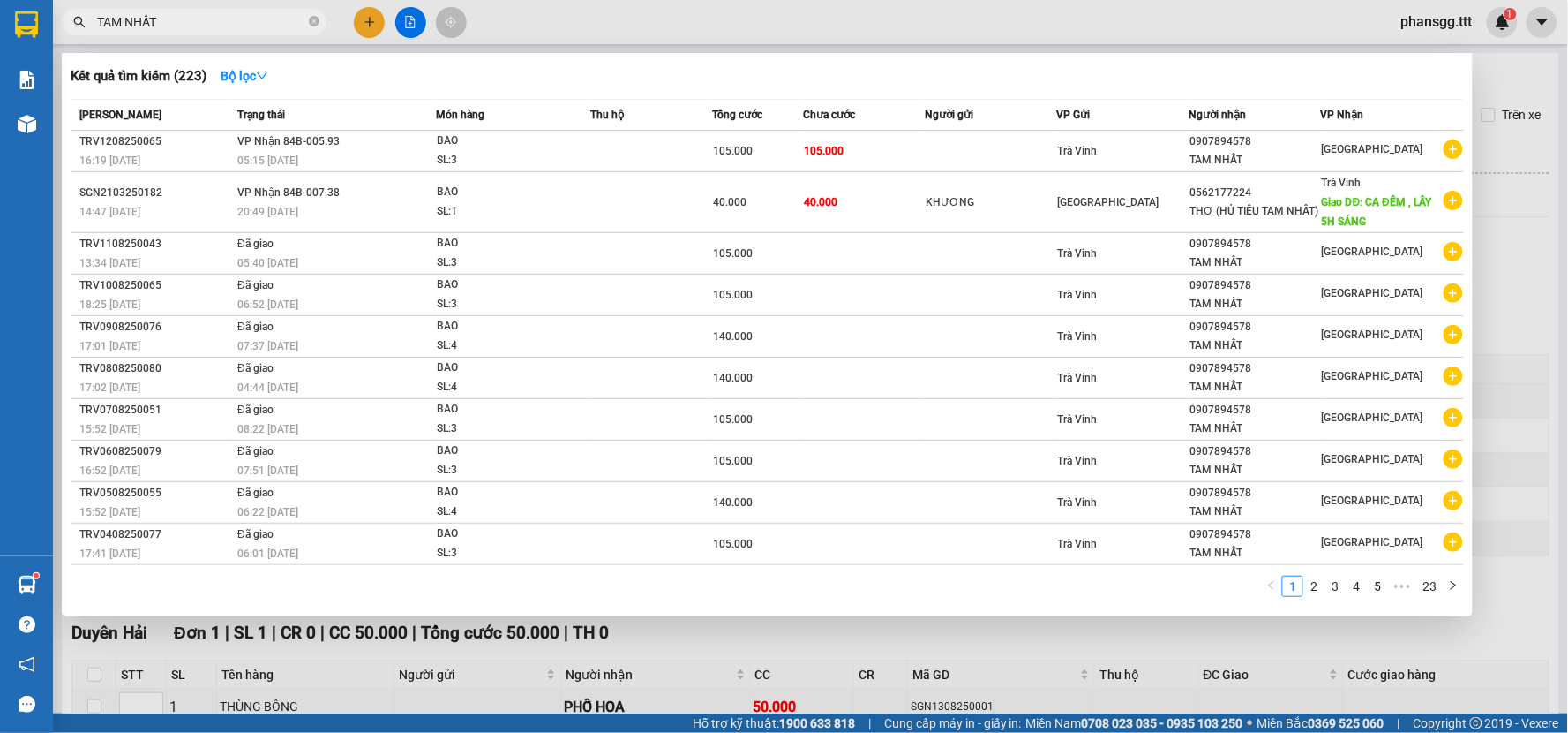
click at [518, 128] on th "Món hàng" at bounding box center [513, 114] width 154 height 31
click at [283, 20] on input "TAM NHẤT" at bounding box center [201, 21] width 208 height 20
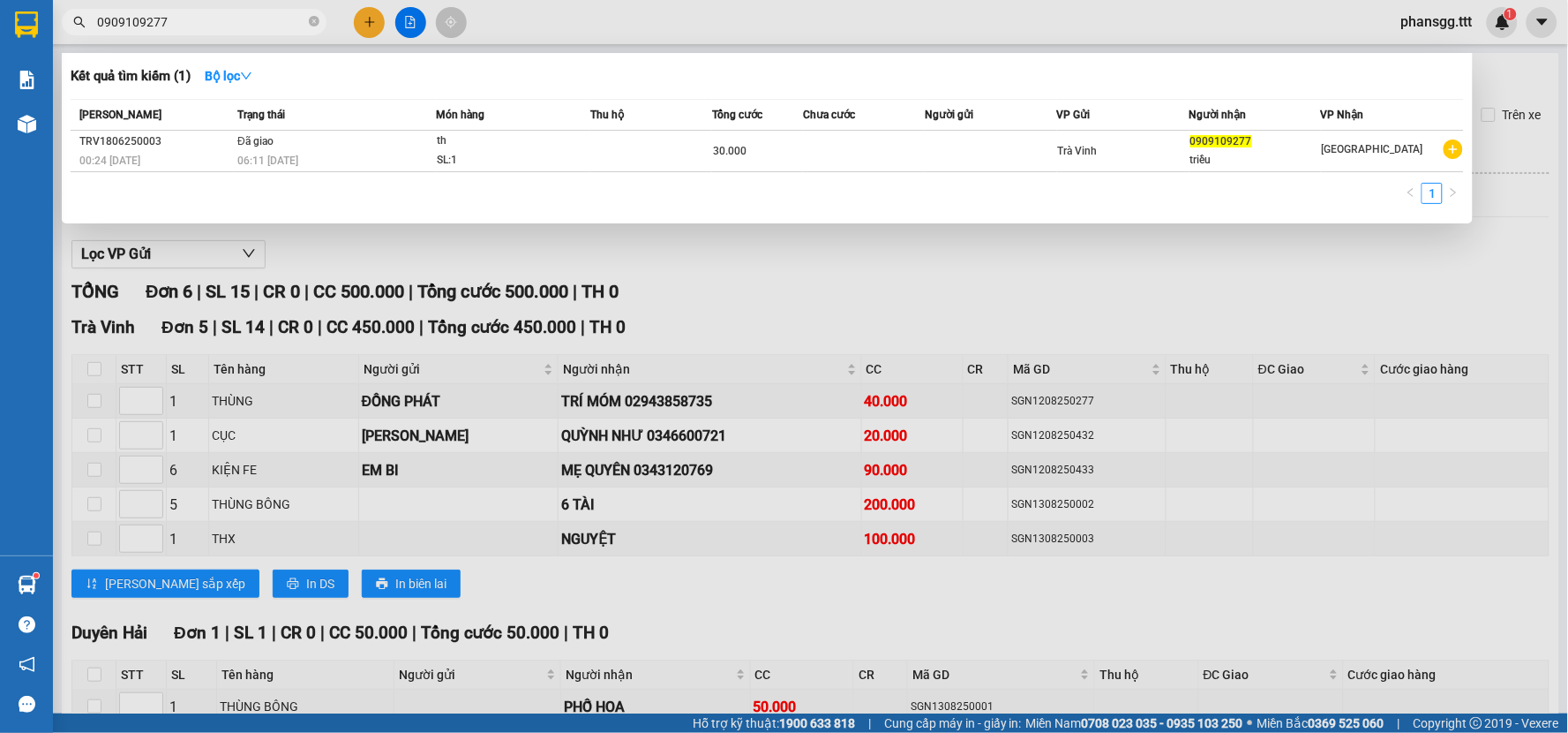
click at [240, 22] on input "0909109277" at bounding box center [201, 21] width 208 height 20
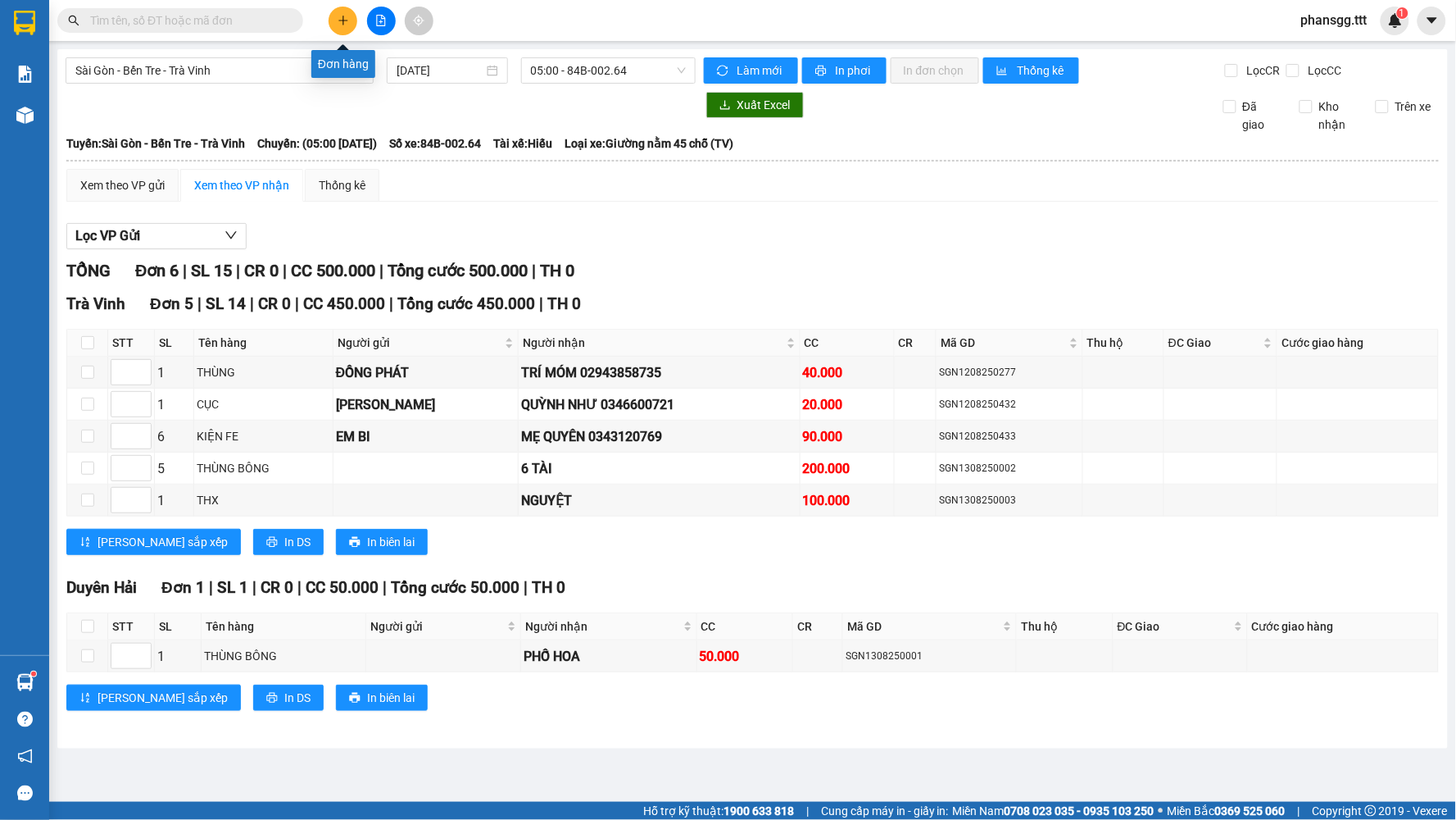
click at [346, 20] on icon "plus" at bounding box center [343, 20] width 9 height 1
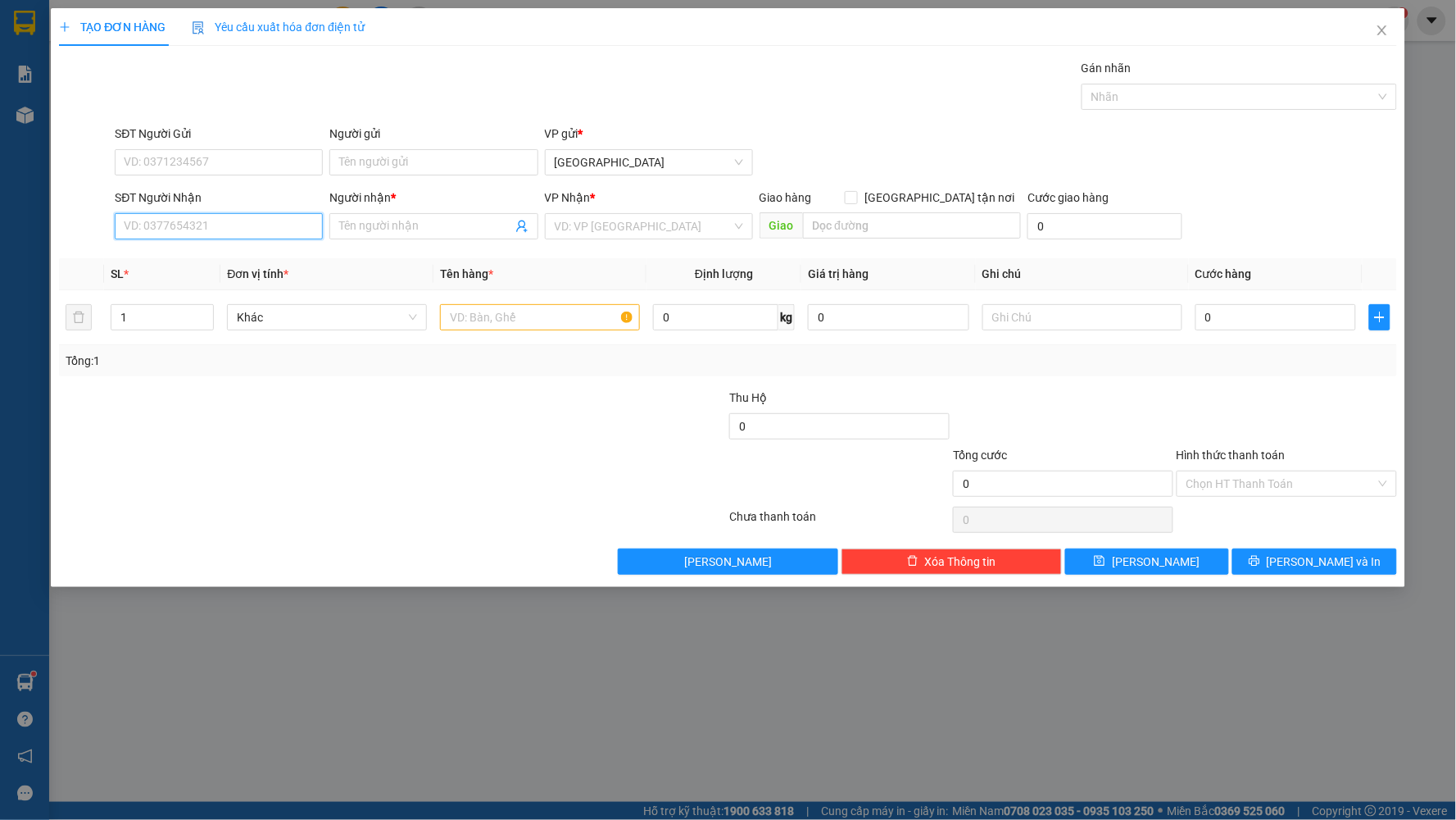
click at [221, 230] on input "SĐT Người Nhận" at bounding box center [218, 226] width 208 height 26
click at [209, 246] on div "0815046981 - XUYẾN" at bounding box center [218, 259] width 208 height 26
click at [432, 174] on input "Người gửi" at bounding box center [433, 162] width 208 height 26
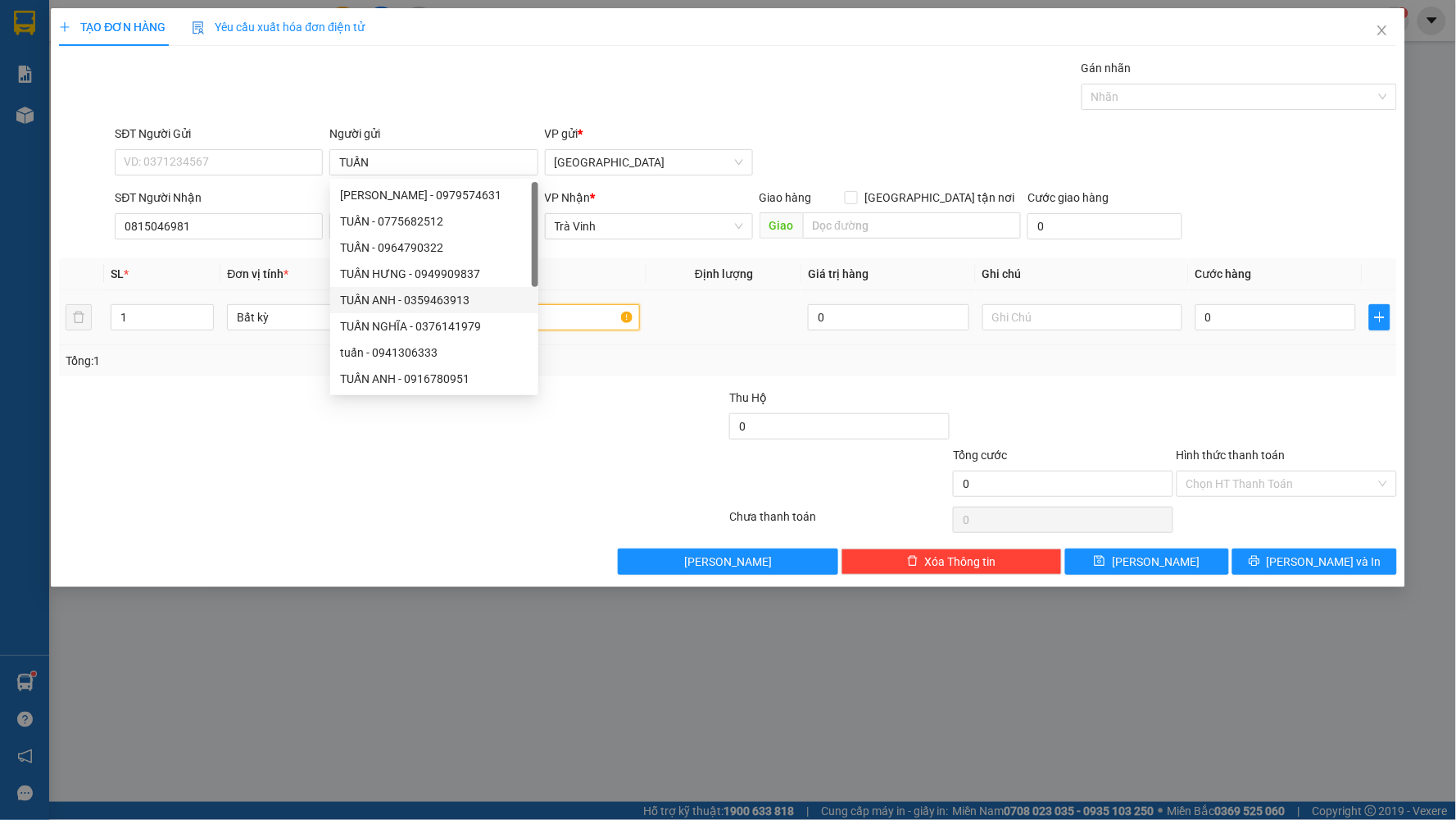
click at [573, 314] on input "text" at bounding box center [541, 317] width 200 height 26
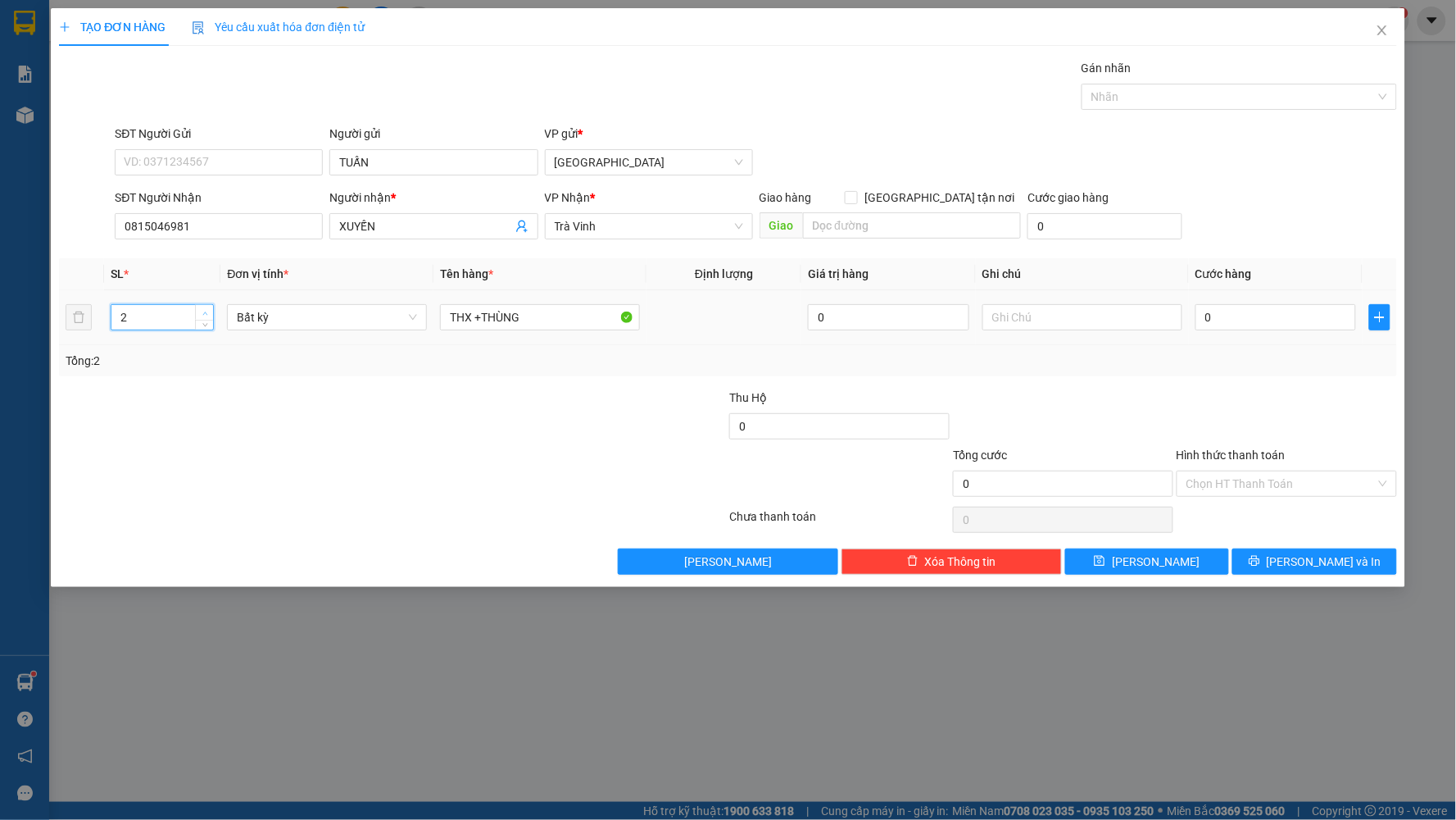
click at [205, 306] on span "Increase Value" at bounding box center [204, 312] width 18 height 15
drag, startPoint x: 1288, startPoint y: 321, endPoint x: 1260, endPoint y: 327, distance: 28.6
click at [1287, 321] on input "0" at bounding box center [1276, 317] width 161 height 26
click at [1227, 353] on div "Tổng: 2" at bounding box center [728, 360] width 1325 height 18
click at [1085, 323] on input "60" at bounding box center [1083, 317] width 200 height 26
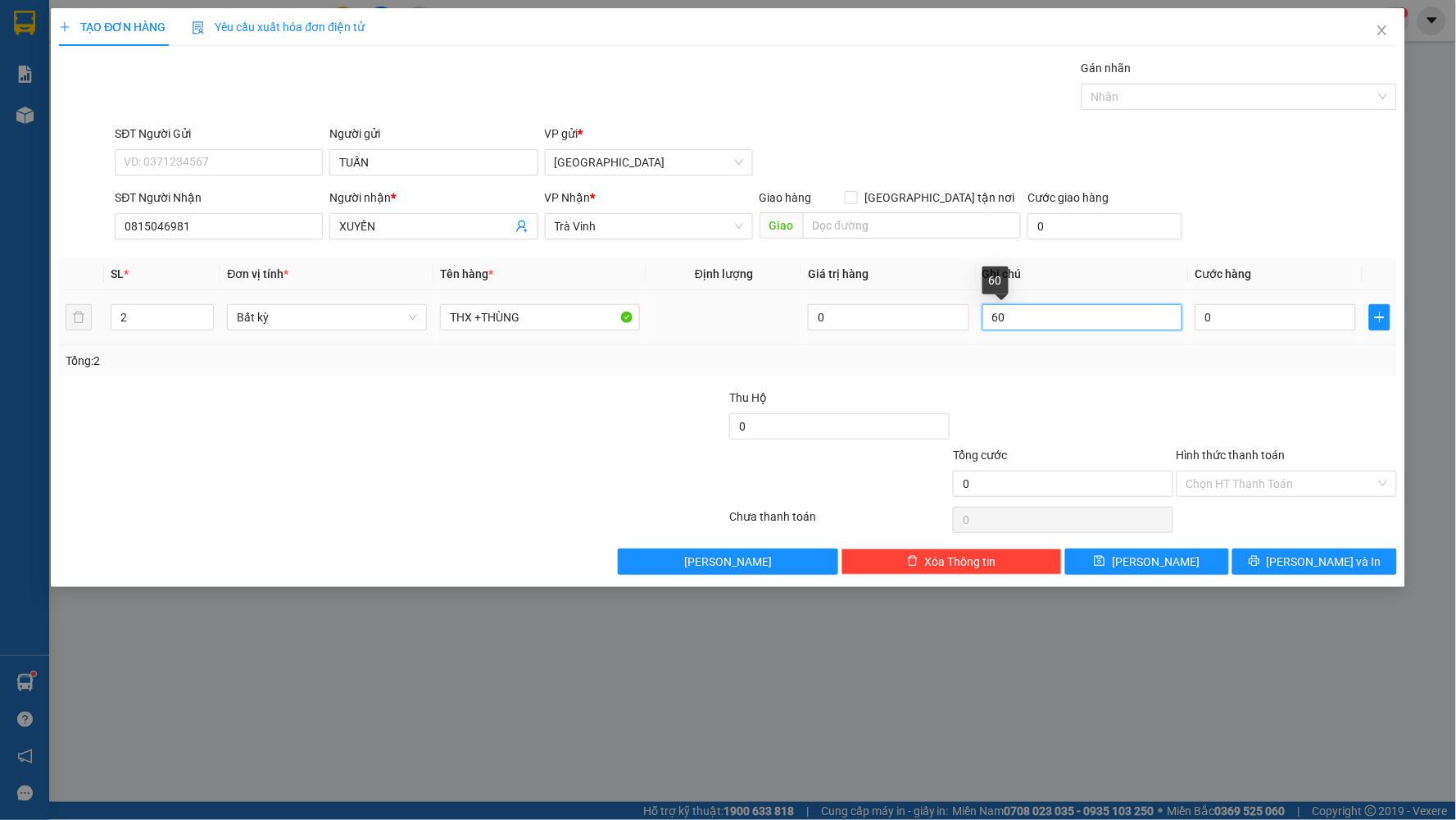
click at [1085, 323] on input "60" at bounding box center [1083, 317] width 200 height 26
click at [1307, 326] on input "0" at bounding box center [1276, 317] width 161 height 26
click at [1278, 378] on div "Transit Pickup Surcharge Ids Transit Deliver Surcharge Ids Transit Deliver Surc…" at bounding box center [727, 316] width 1338 height 516
click at [1320, 554] on span "[PERSON_NAME] và In" at bounding box center [1324, 562] width 115 height 18
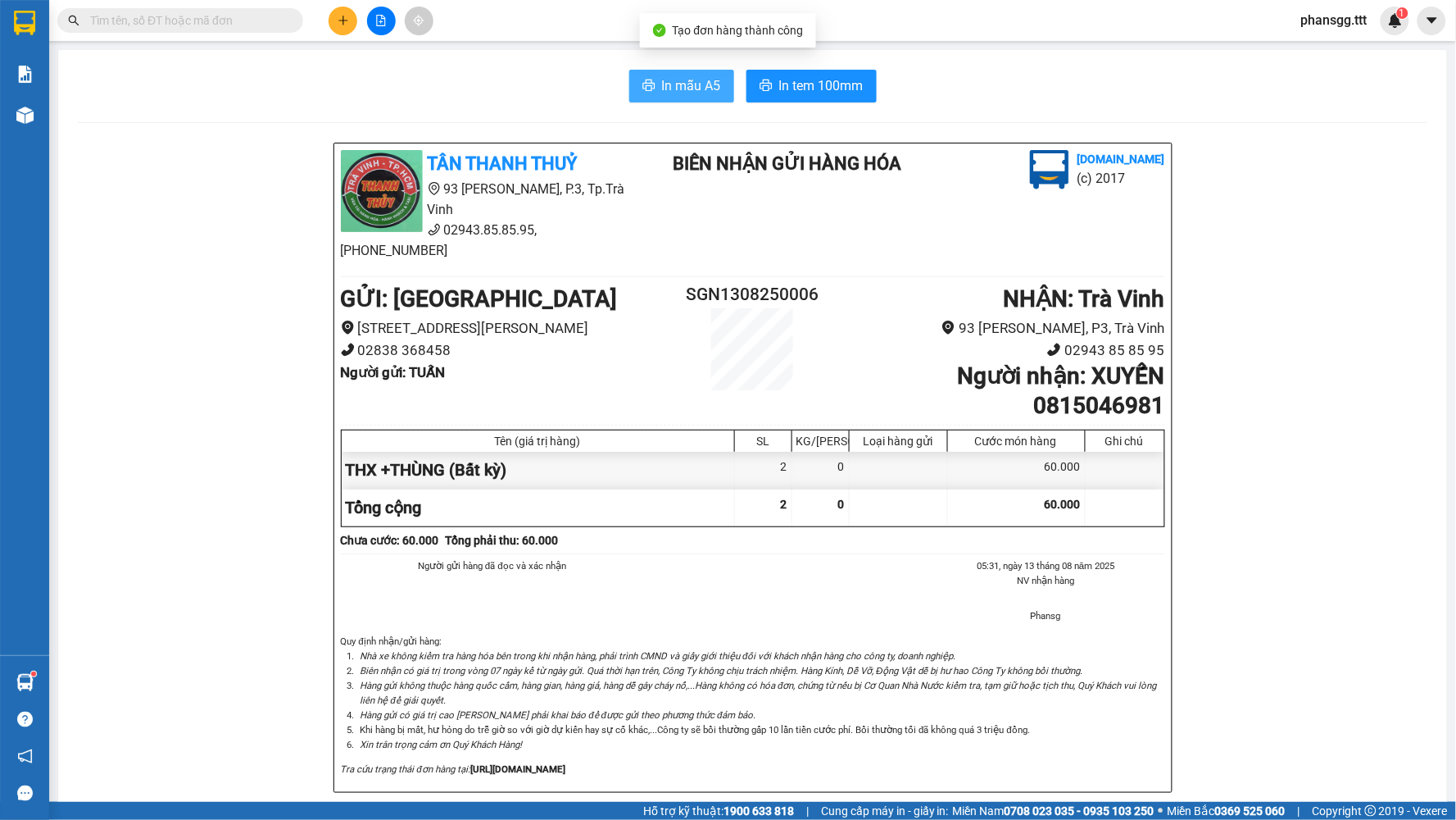
click at [691, 83] on span "In mẫu A5" at bounding box center [692, 86] width 59 height 21
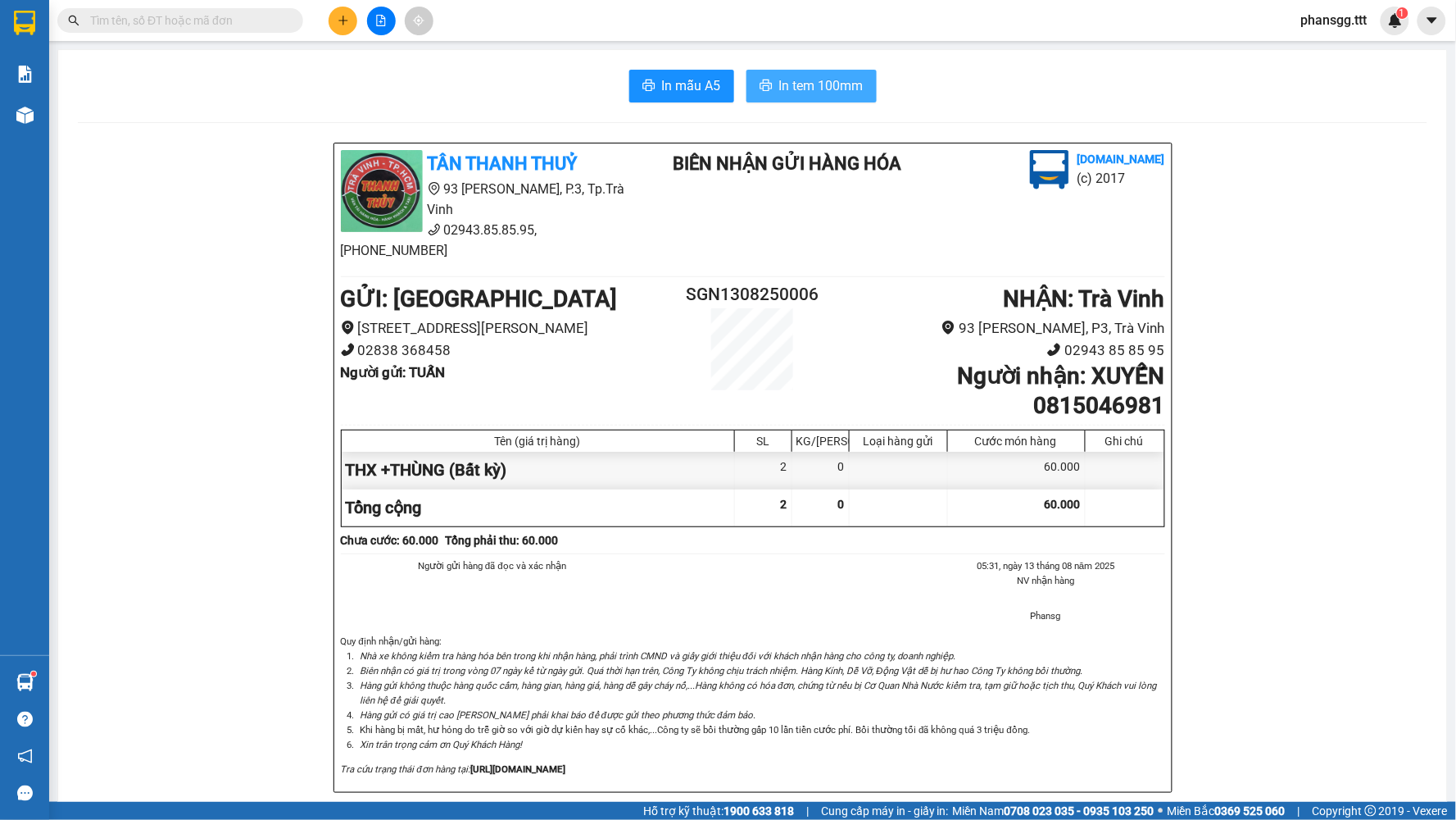
click at [793, 86] on span "In tem 100mm" at bounding box center [821, 86] width 85 height 21
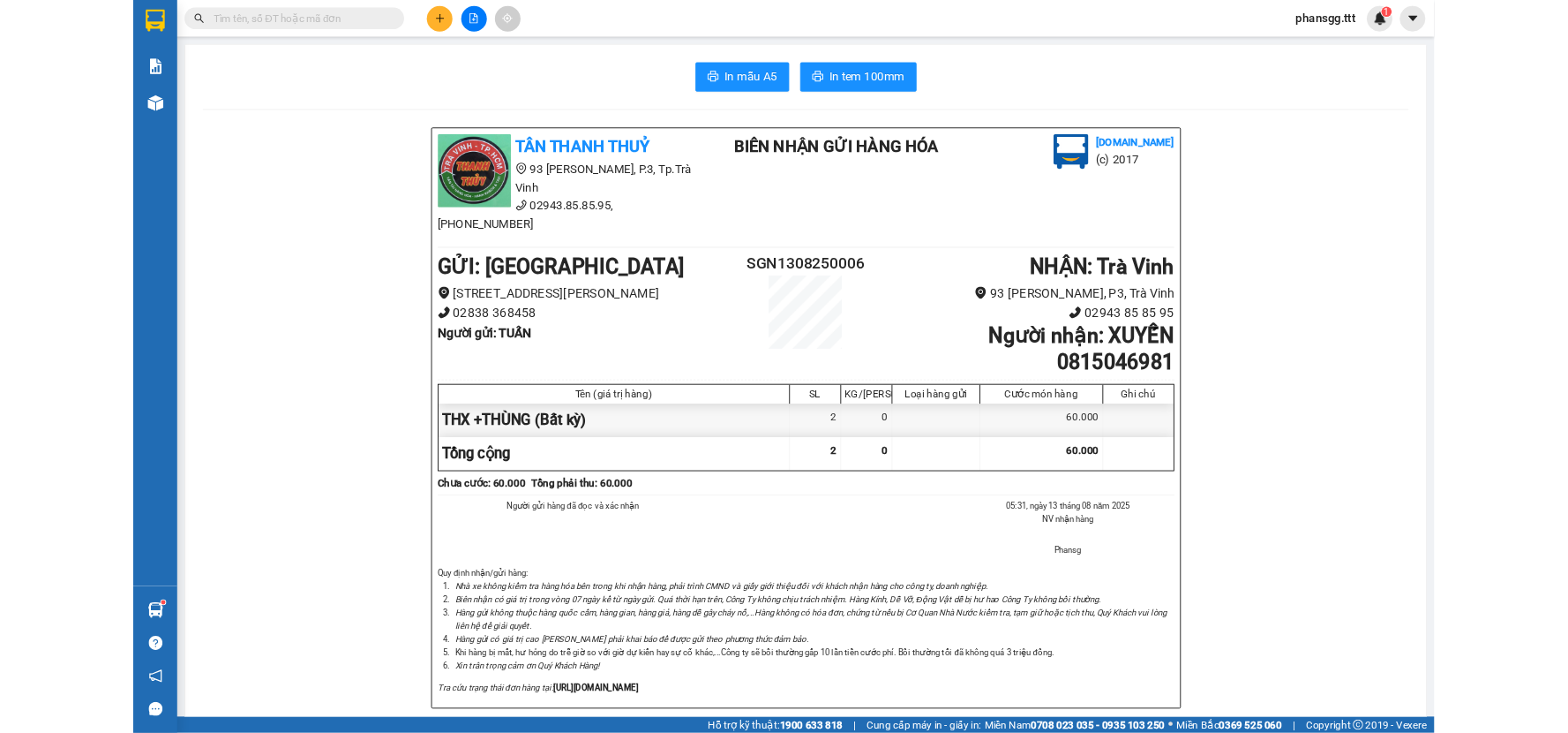
scroll to position [101, 0]
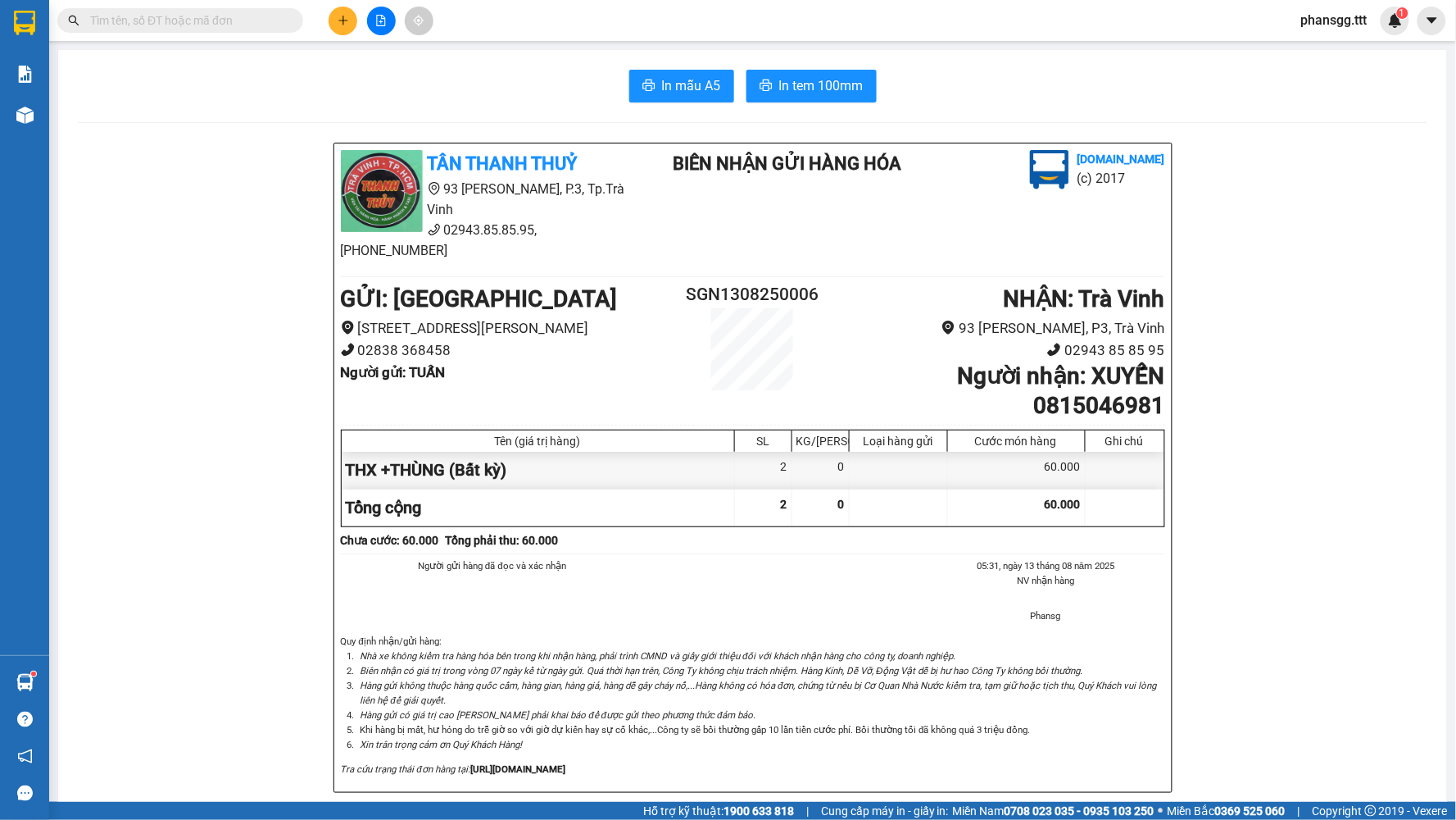
click at [189, 27] on input "text" at bounding box center [187, 20] width 193 height 18
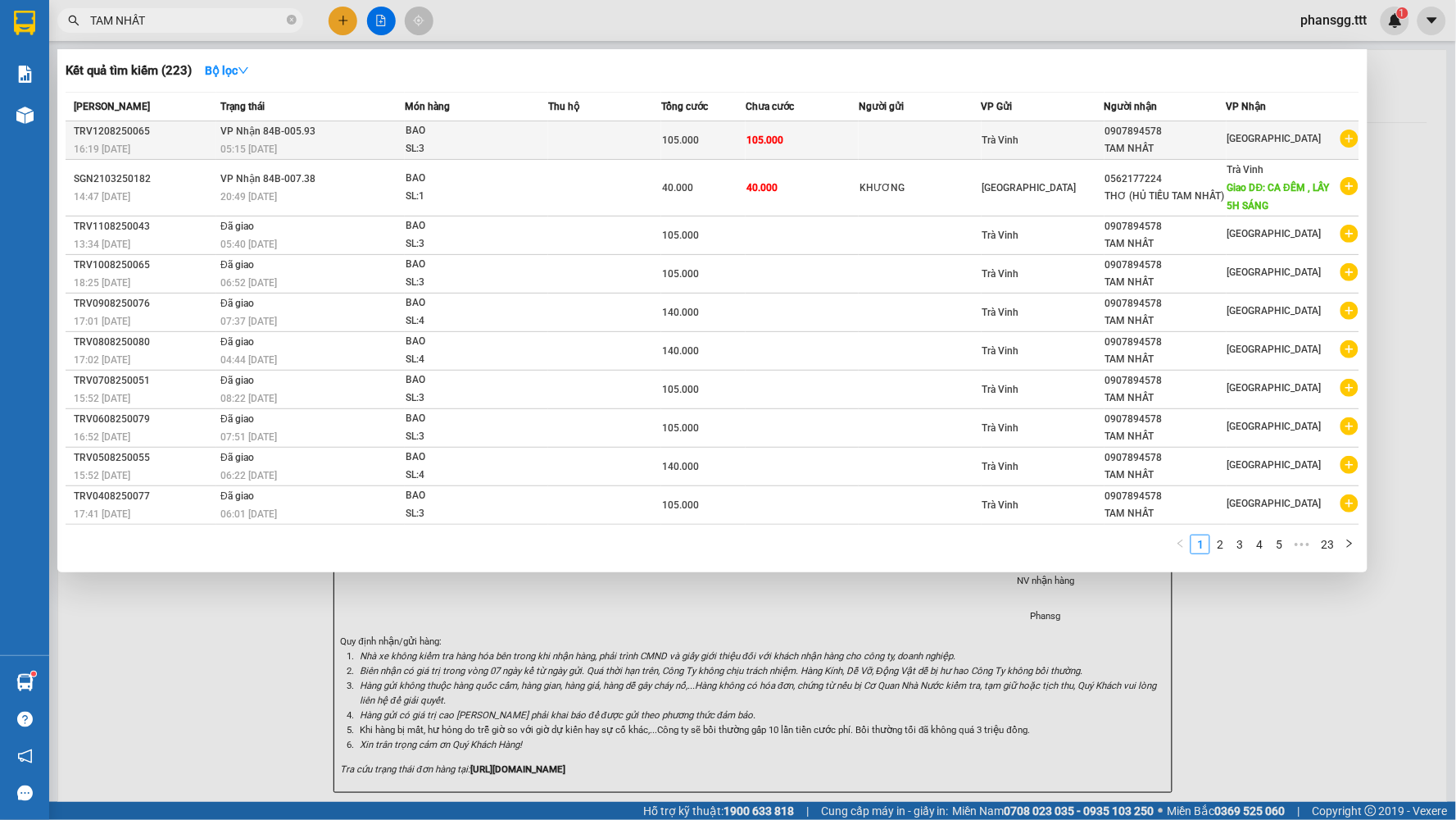
click at [274, 136] on span "VP Nhận 84B-005.93" at bounding box center [268, 130] width 95 height 11
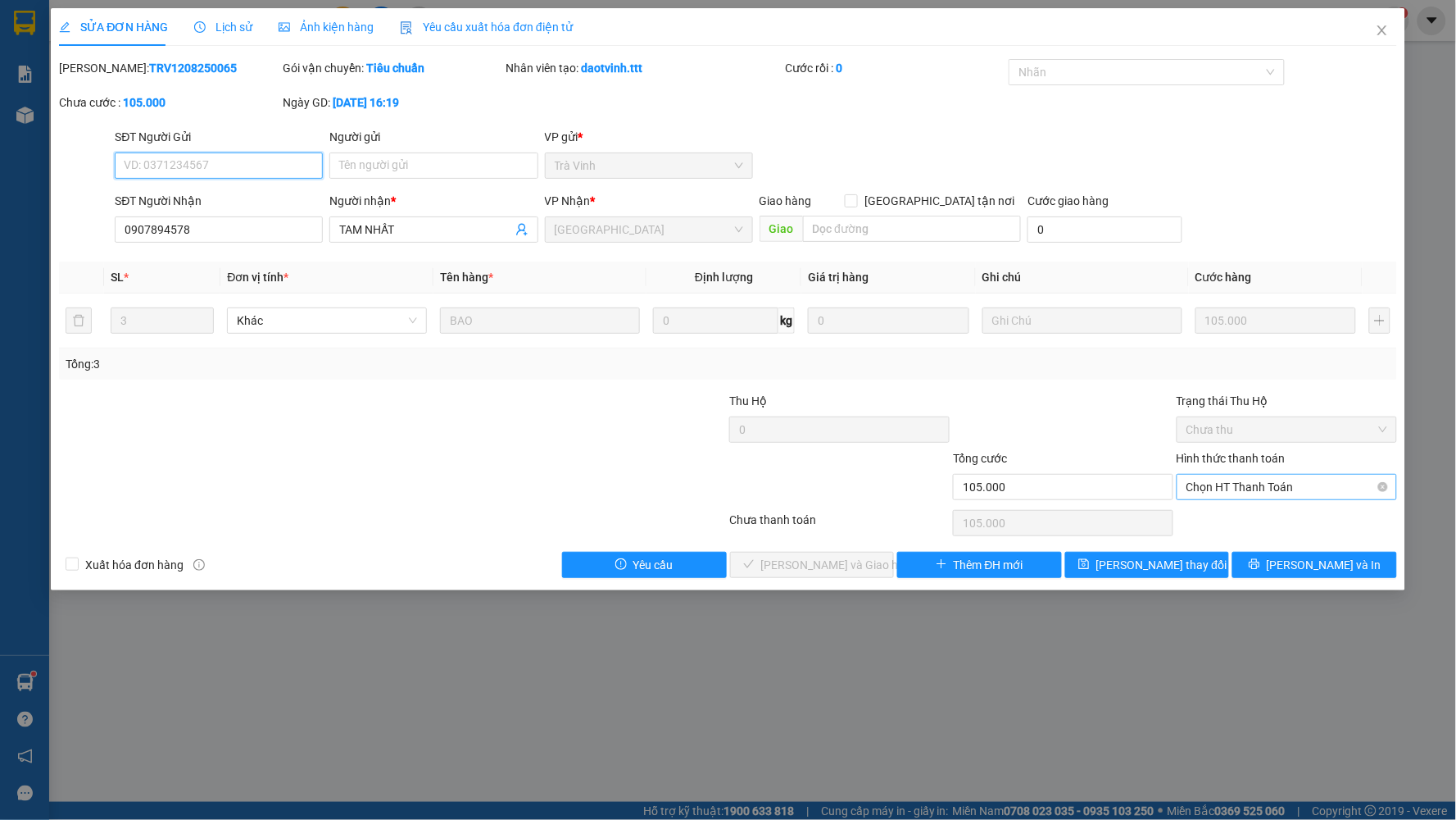
click at [1295, 481] on span "Chọn HT Thanh Toán" at bounding box center [1287, 486] width 200 height 24
click at [1271, 524] on div "Tại văn phòng" at bounding box center [1288, 519] width 200 height 18
click at [831, 557] on span "Lưu và Giao hàng" at bounding box center [839, 564] width 157 height 18
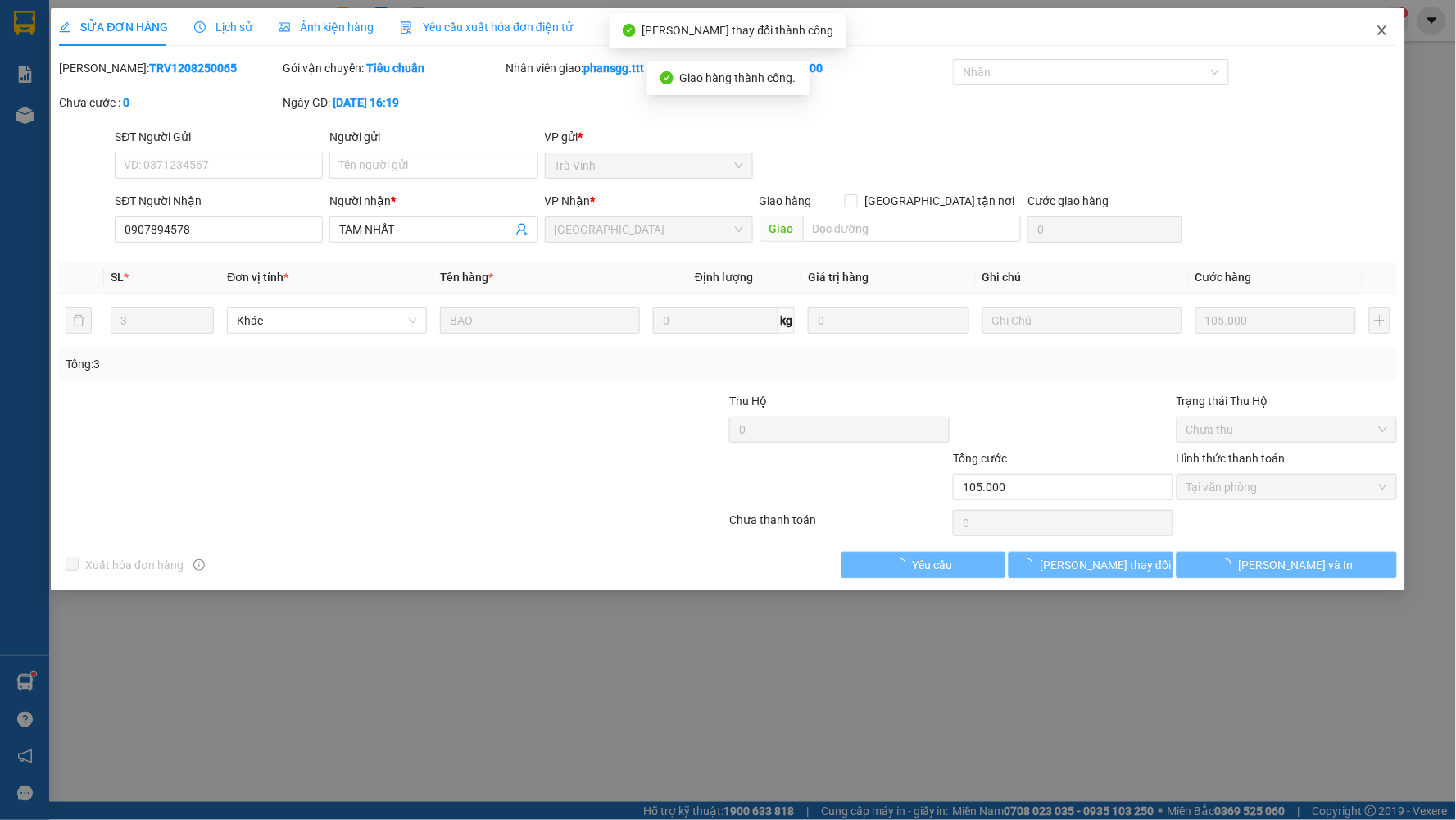
click at [1375, 22] on span "Close" at bounding box center [1382, 30] width 46 height 46
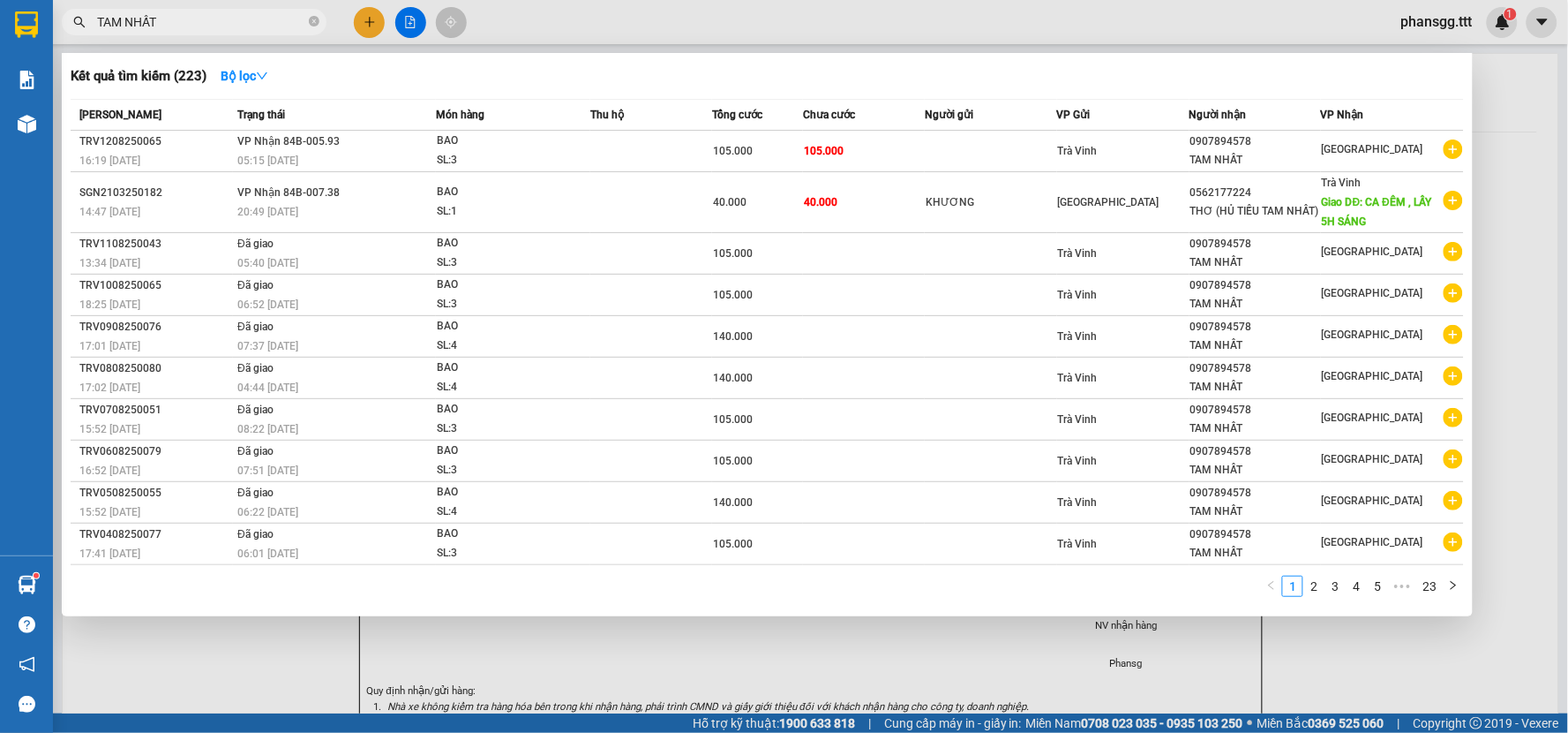
click at [206, 15] on input "TAM NHẤT" at bounding box center [201, 21] width 208 height 20
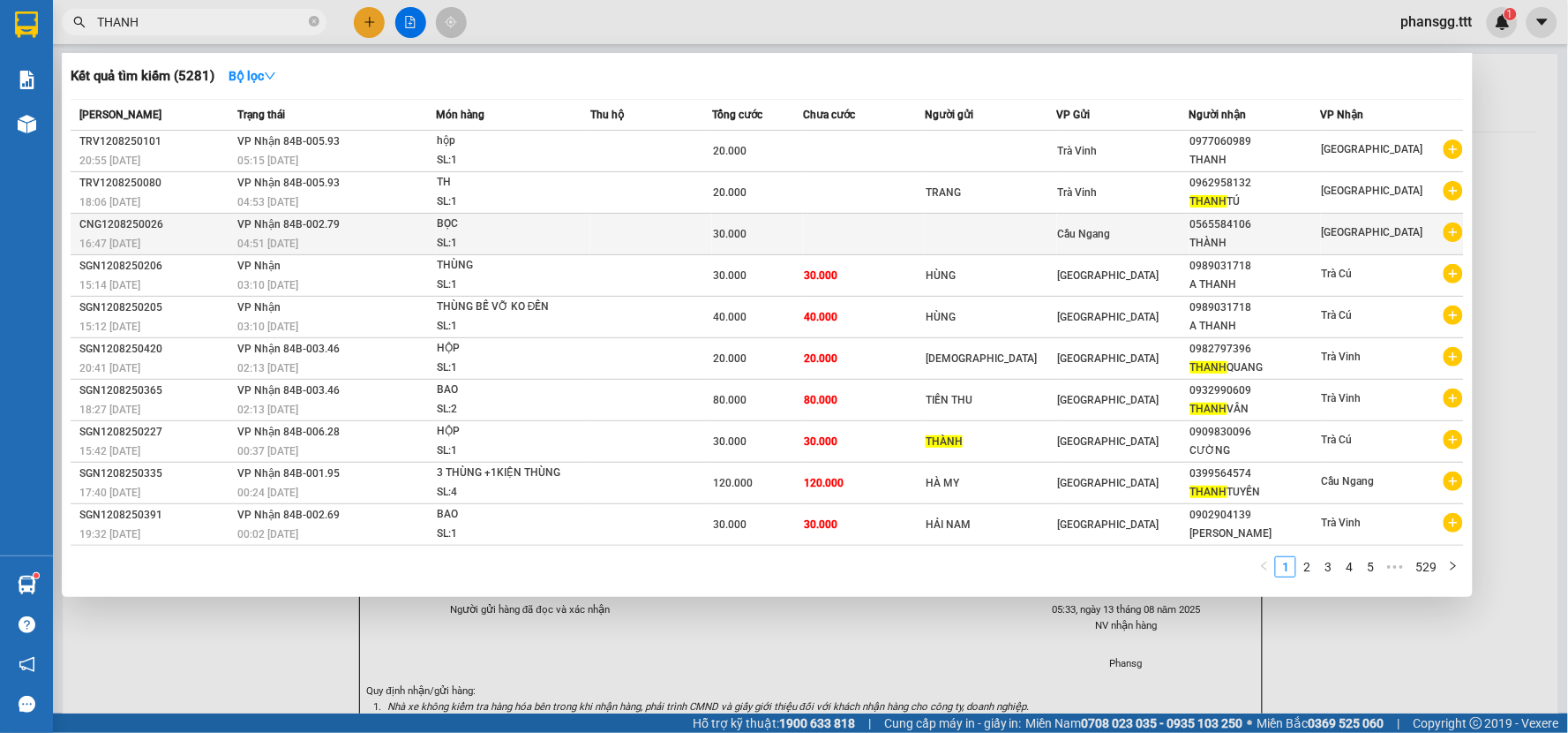
click at [204, 233] on div "16:47 - 12/08" at bounding box center [155, 243] width 153 height 20
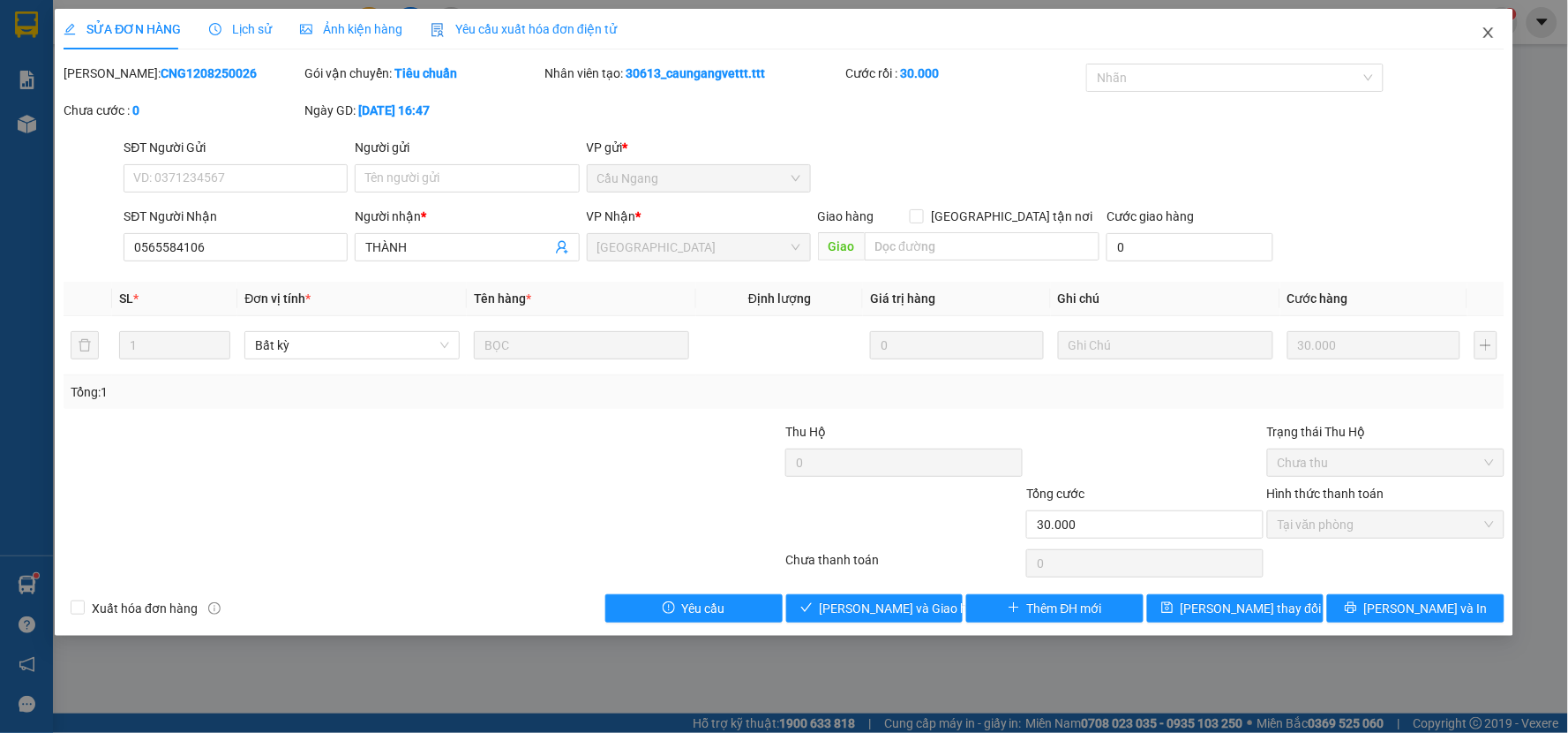
click at [1482, 31] on icon "close" at bounding box center [1488, 33] width 14 height 14
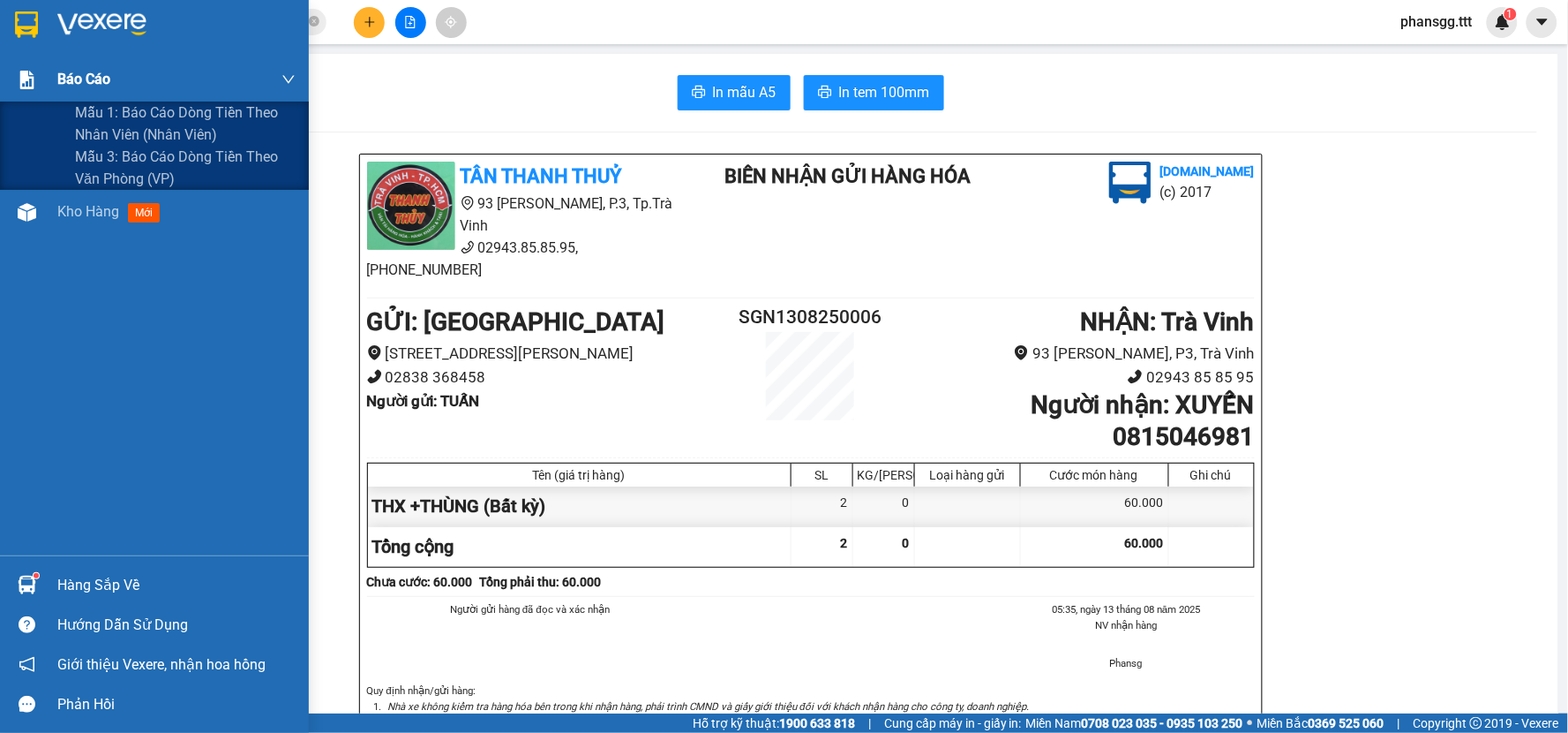
click at [55, 76] on div "Báo cáo" at bounding box center [154, 79] width 309 height 44
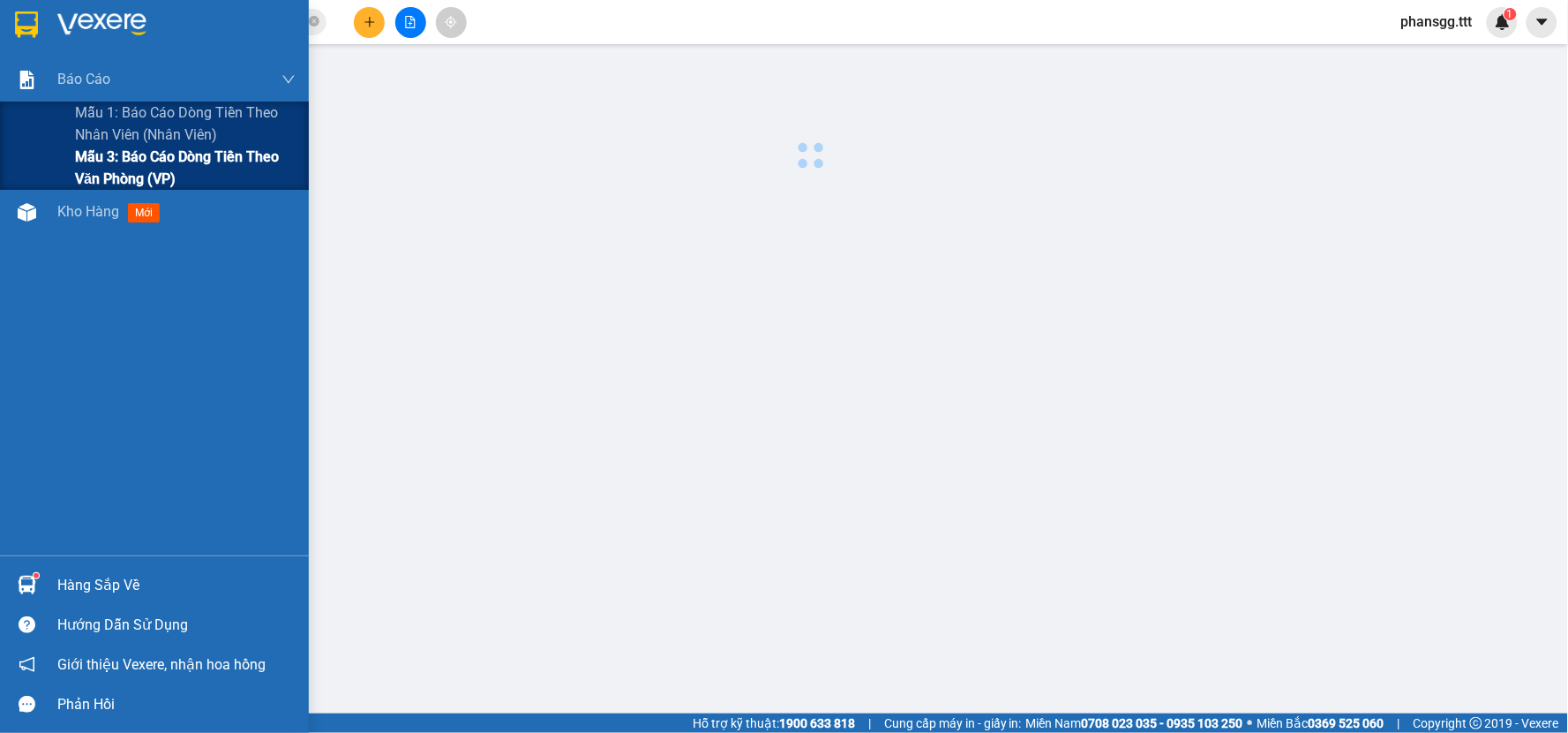
click at [66, 163] on div "Mẫu 3: Báo cáo dòng tiền theo văn phòng (VP)" at bounding box center [154, 167] width 309 height 44
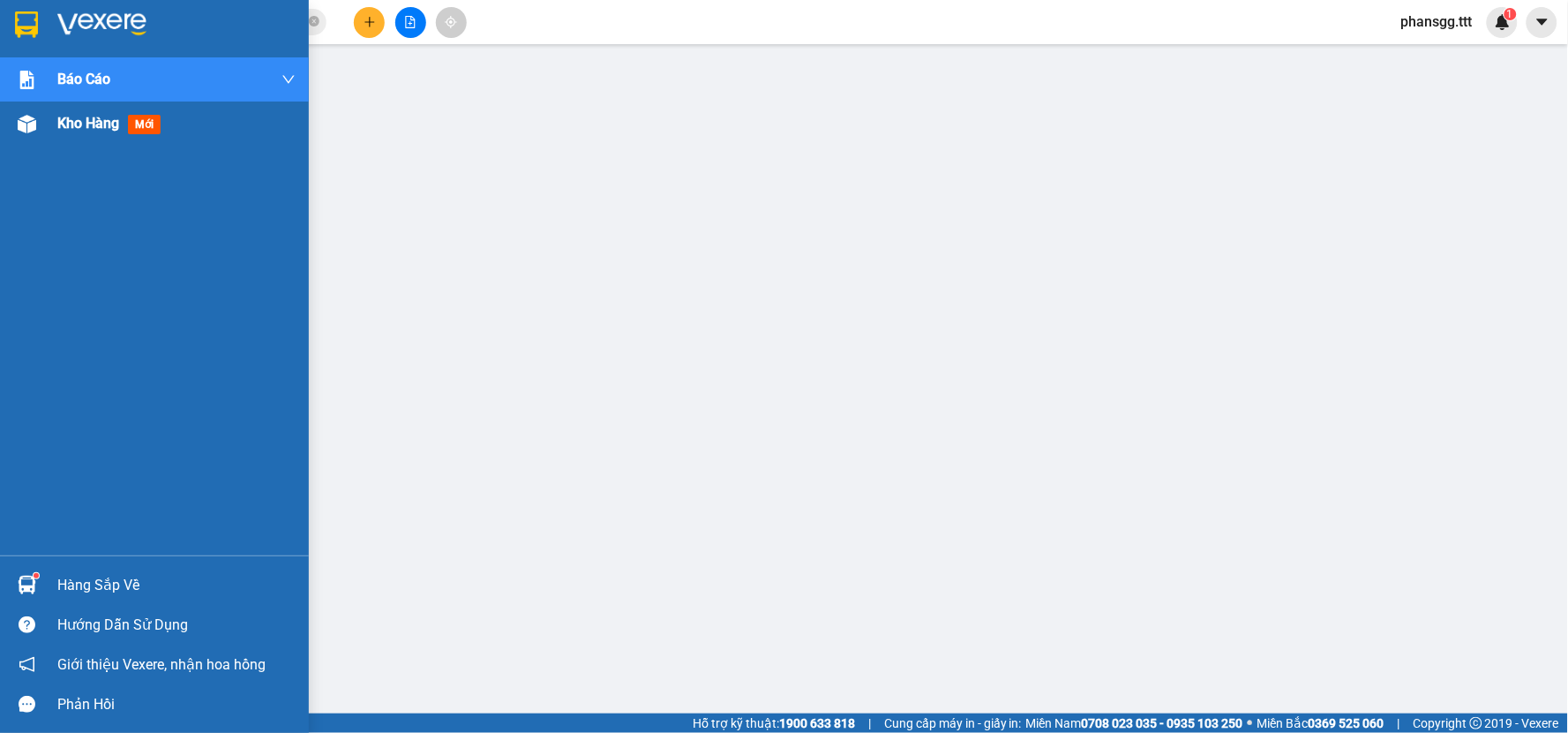
click at [80, 129] on span "Kho hàng" at bounding box center [88, 123] width 61 height 17
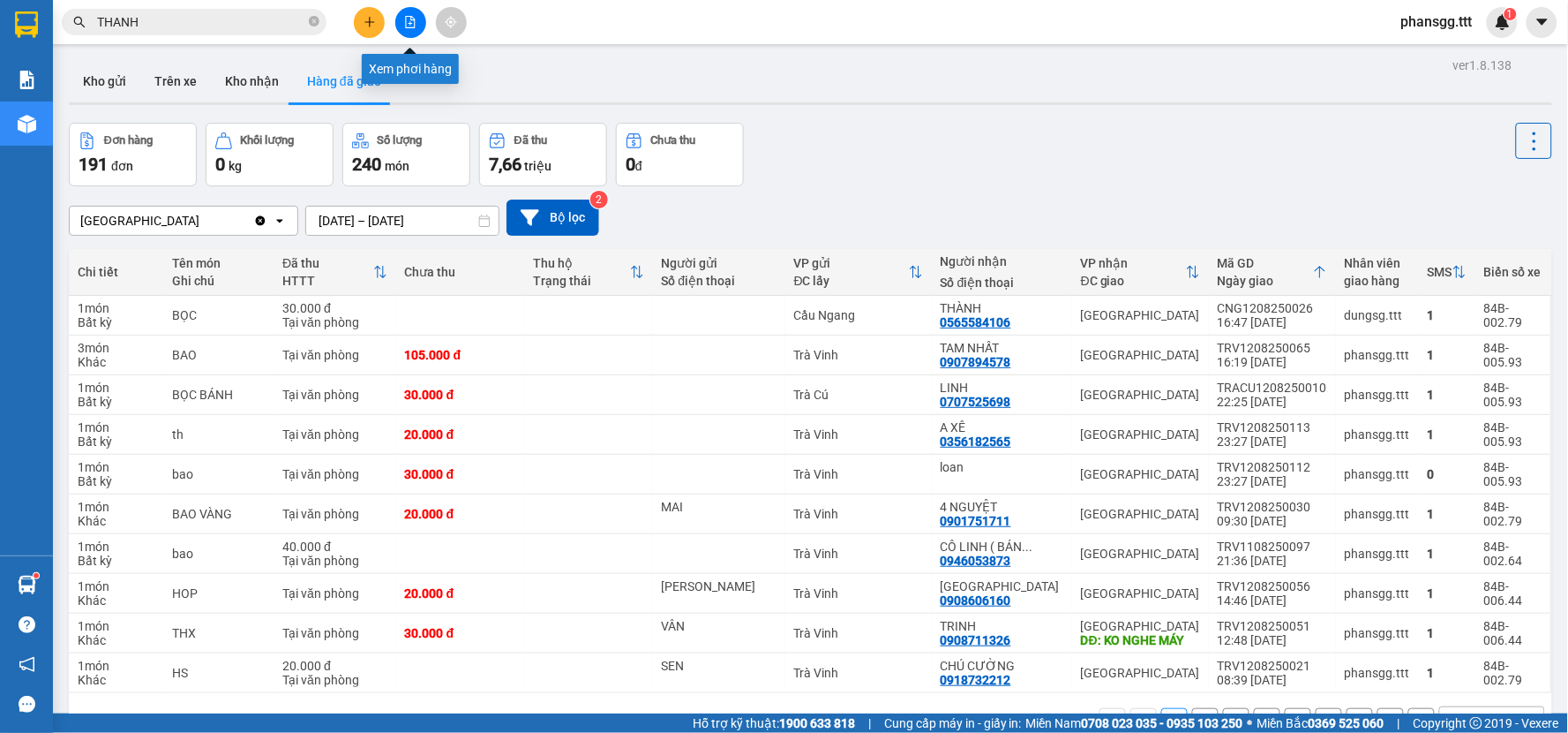
click at [417, 24] on button at bounding box center [410, 22] width 31 height 31
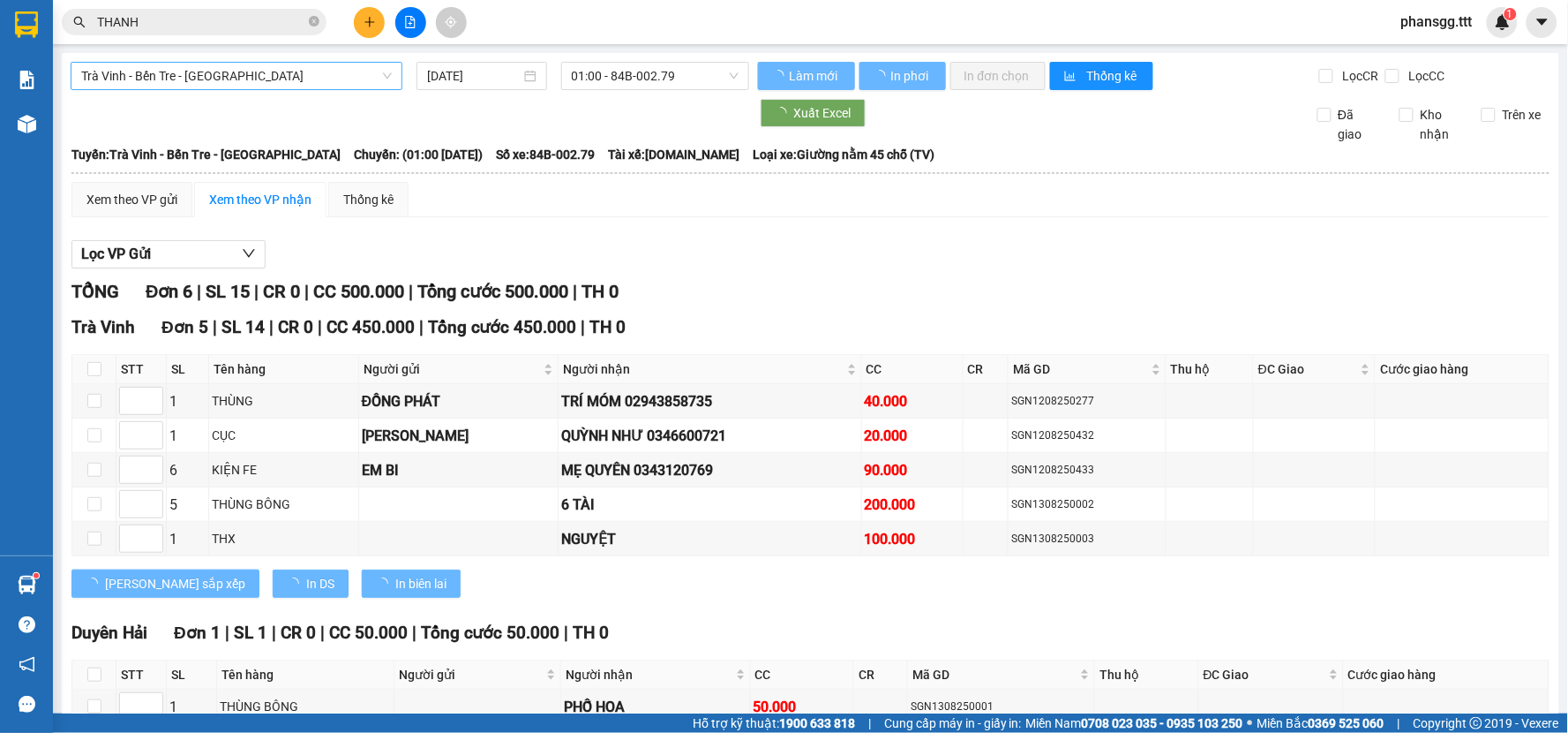
click at [299, 74] on span "Trà Vinh - Bến Tre - Sài Gòn" at bounding box center [236, 75] width 311 height 26
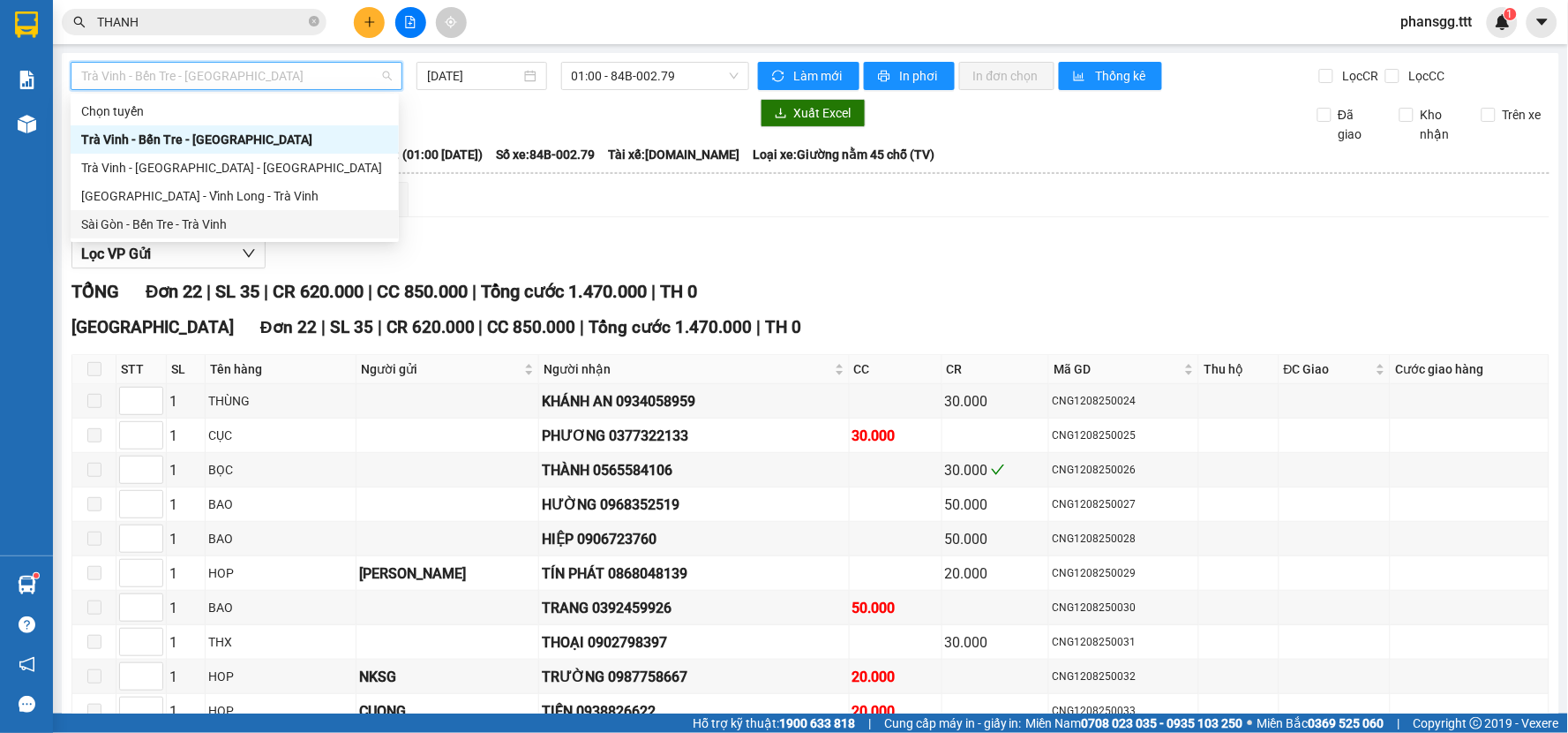
click at [213, 223] on div "Sài Gòn - Bến Tre - Trà Vinh" at bounding box center [234, 224] width 307 height 20
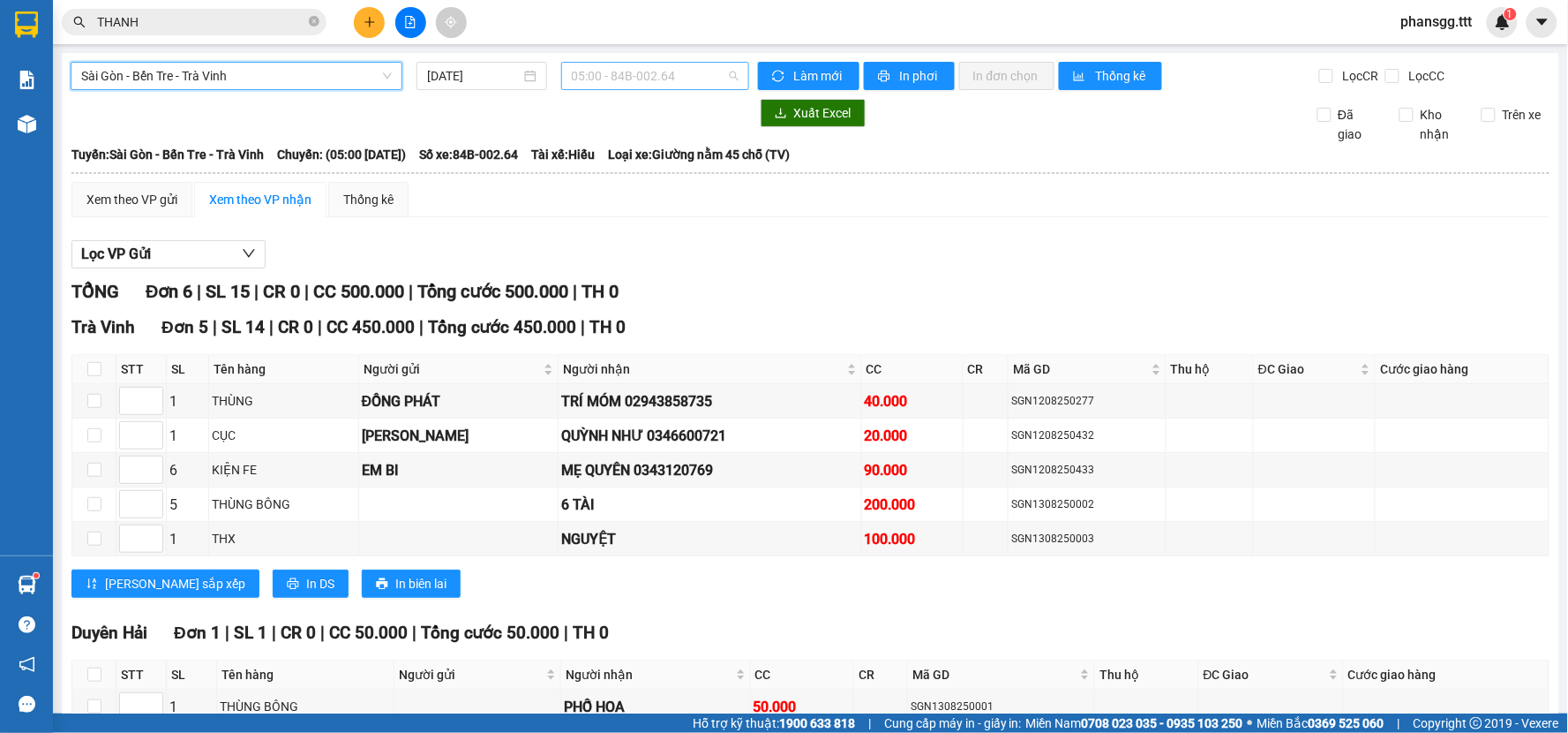
click at [664, 73] on span "05:00 - 84B-002.64" at bounding box center [655, 75] width 166 height 26
click at [667, 79] on span "05:00 - 84B-002.64" at bounding box center [655, 75] width 166 height 26
click at [181, 31] on input "THANH" at bounding box center [201, 21] width 208 height 20
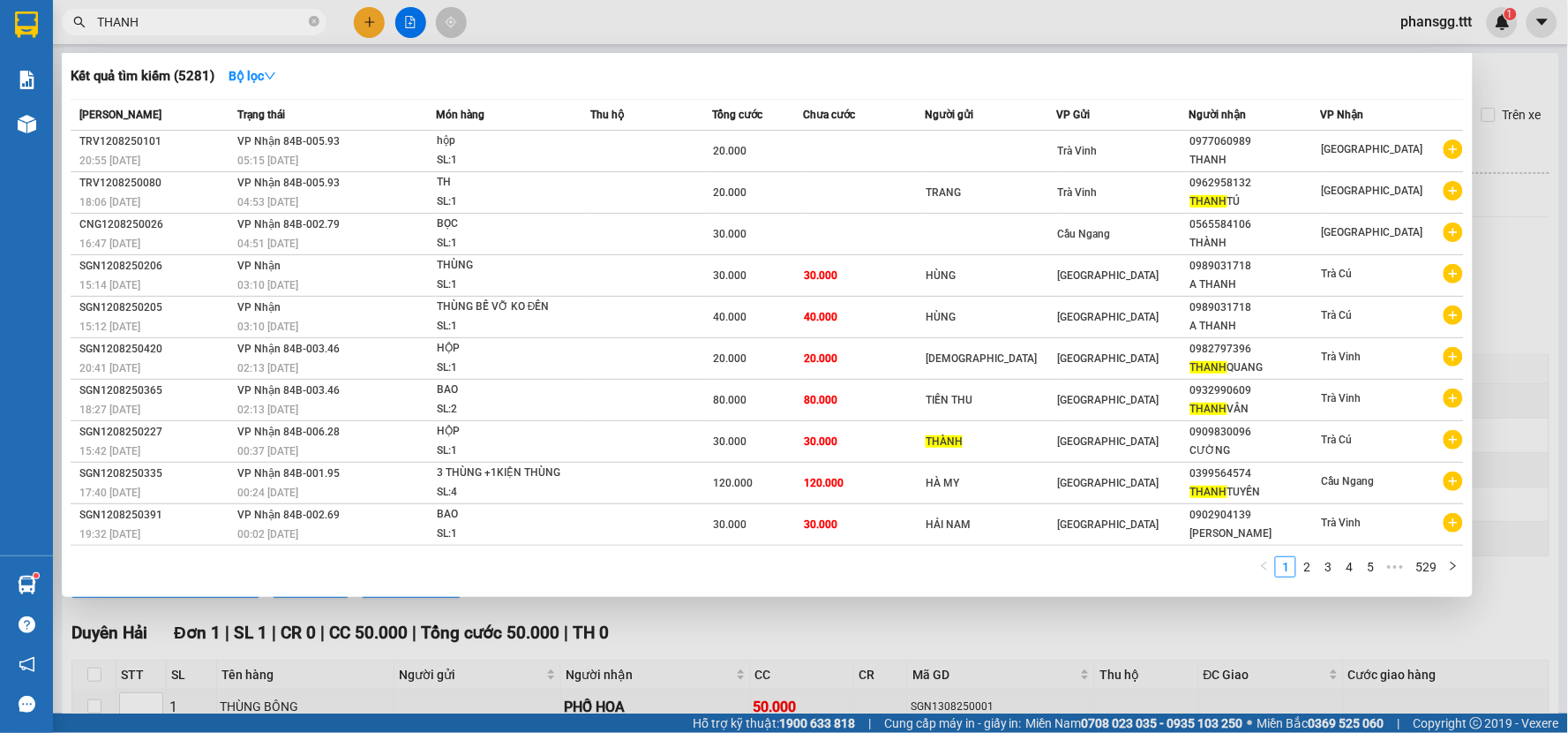
click at [181, 31] on input "THANH" at bounding box center [201, 21] width 208 height 20
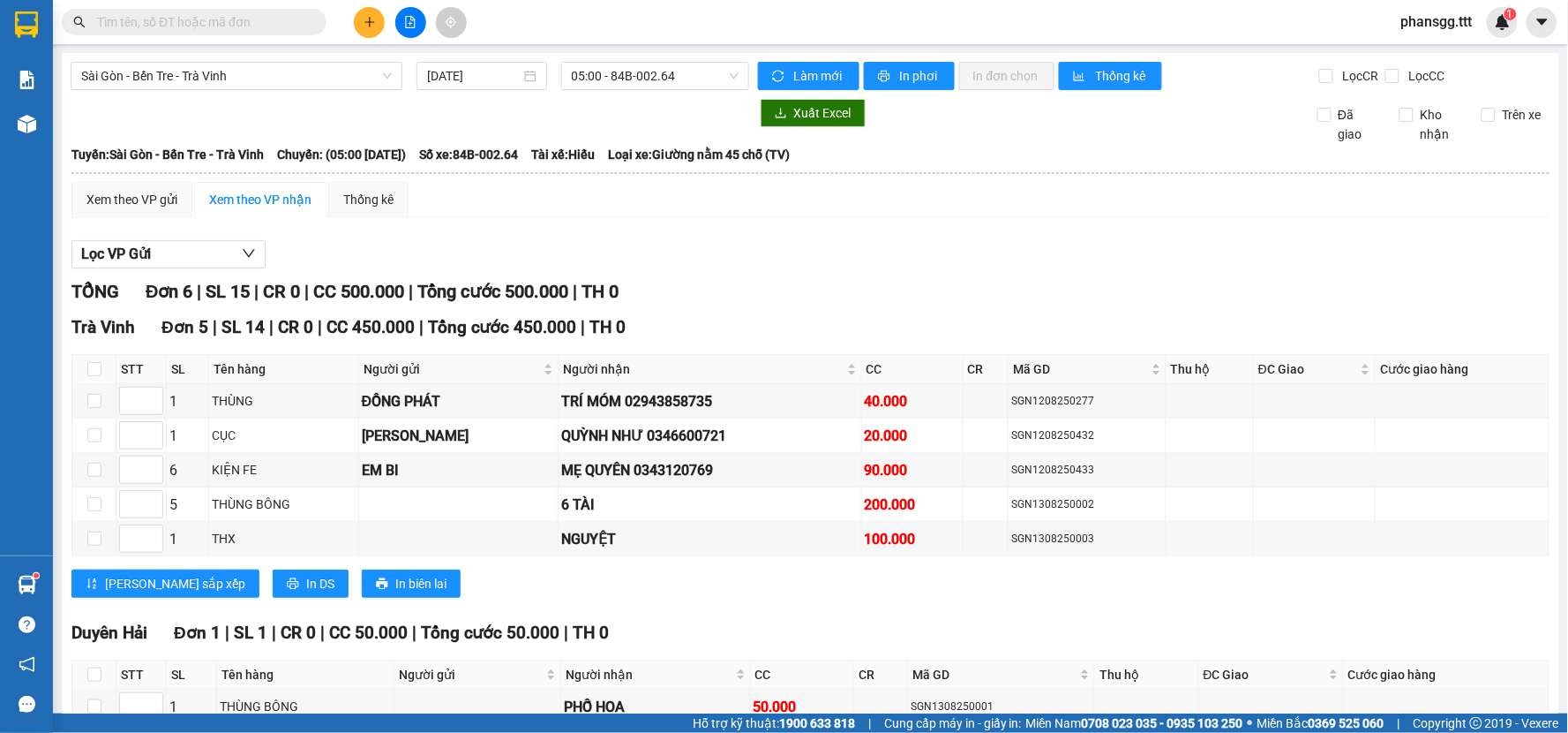
click at [173, 28] on input "text" at bounding box center [201, 21] width 208 height 20
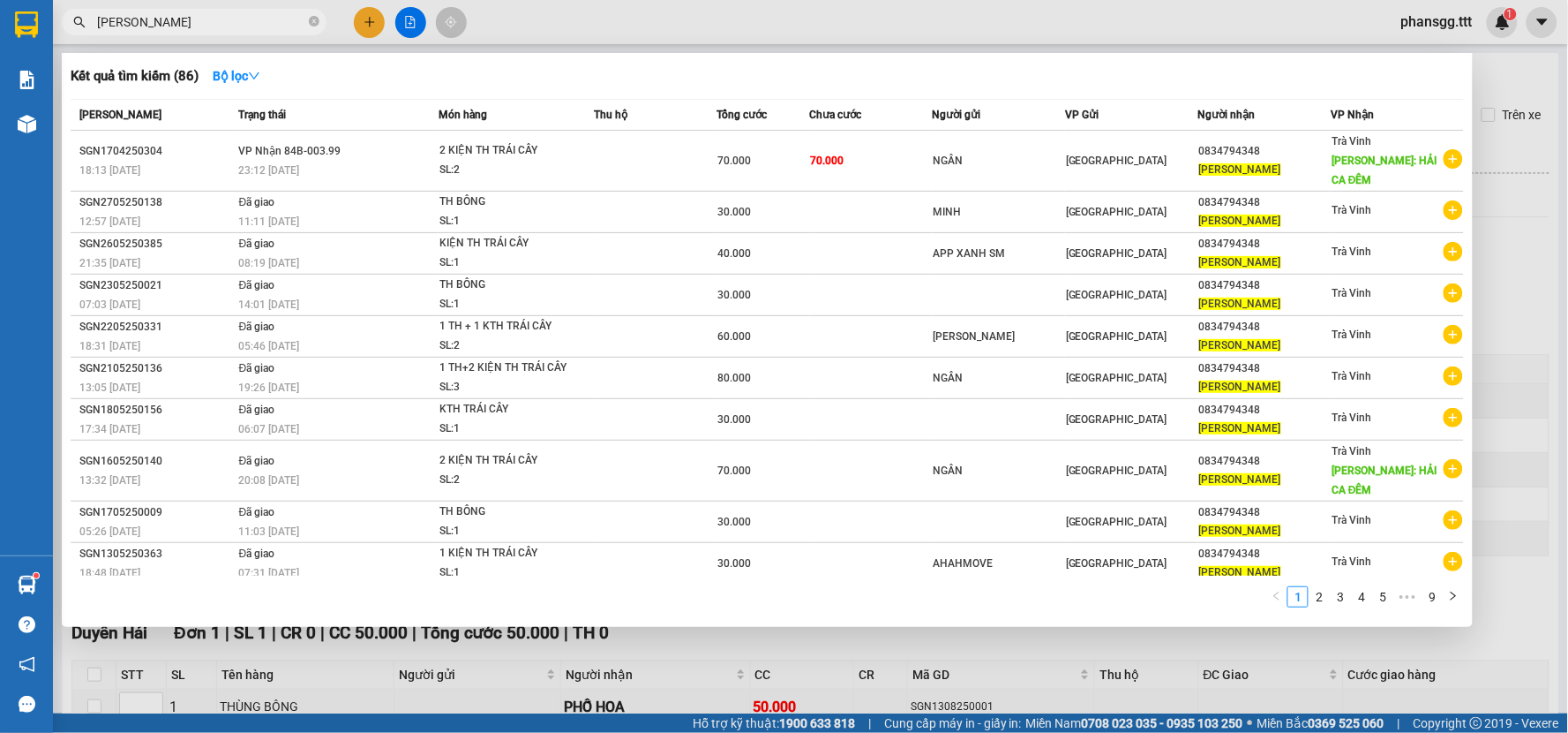
click at [371, 25] on div at bounding box center [784, 366] width 1568 height 733
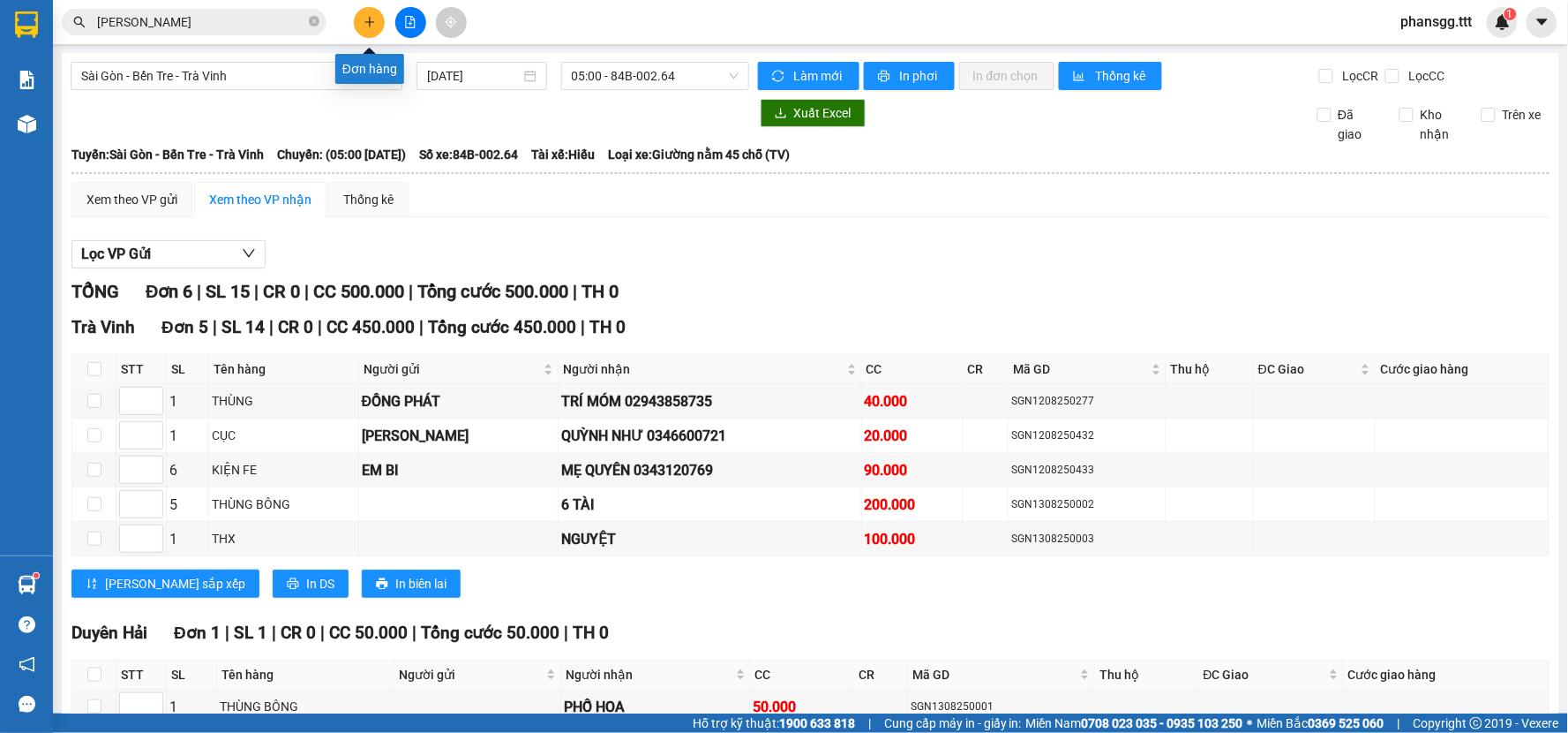
click at [371, 25] on icon "plus" at bounding box center [369, 21] width 12 height 12
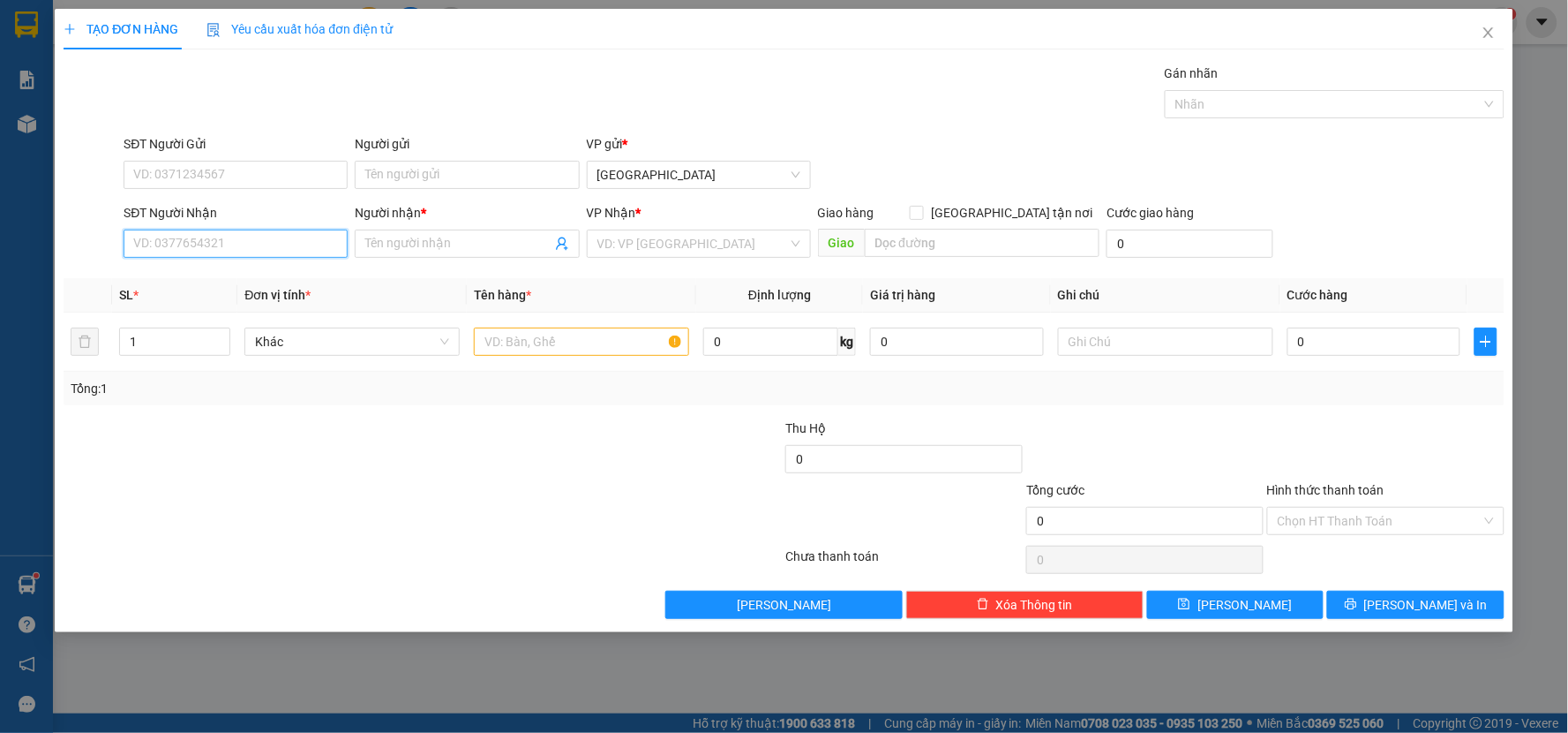
click at [166, 240] on input "SĐT Người Nhận" at bounding box center [235, 244] width 224 height 28
click at [223, 271] on div "0834794348 - PHƯỚC" at bounding box center [235, 278] width 203 height 20
click at [513, 342] on input "text" at bounding box center [582, 341] width 216 height 28
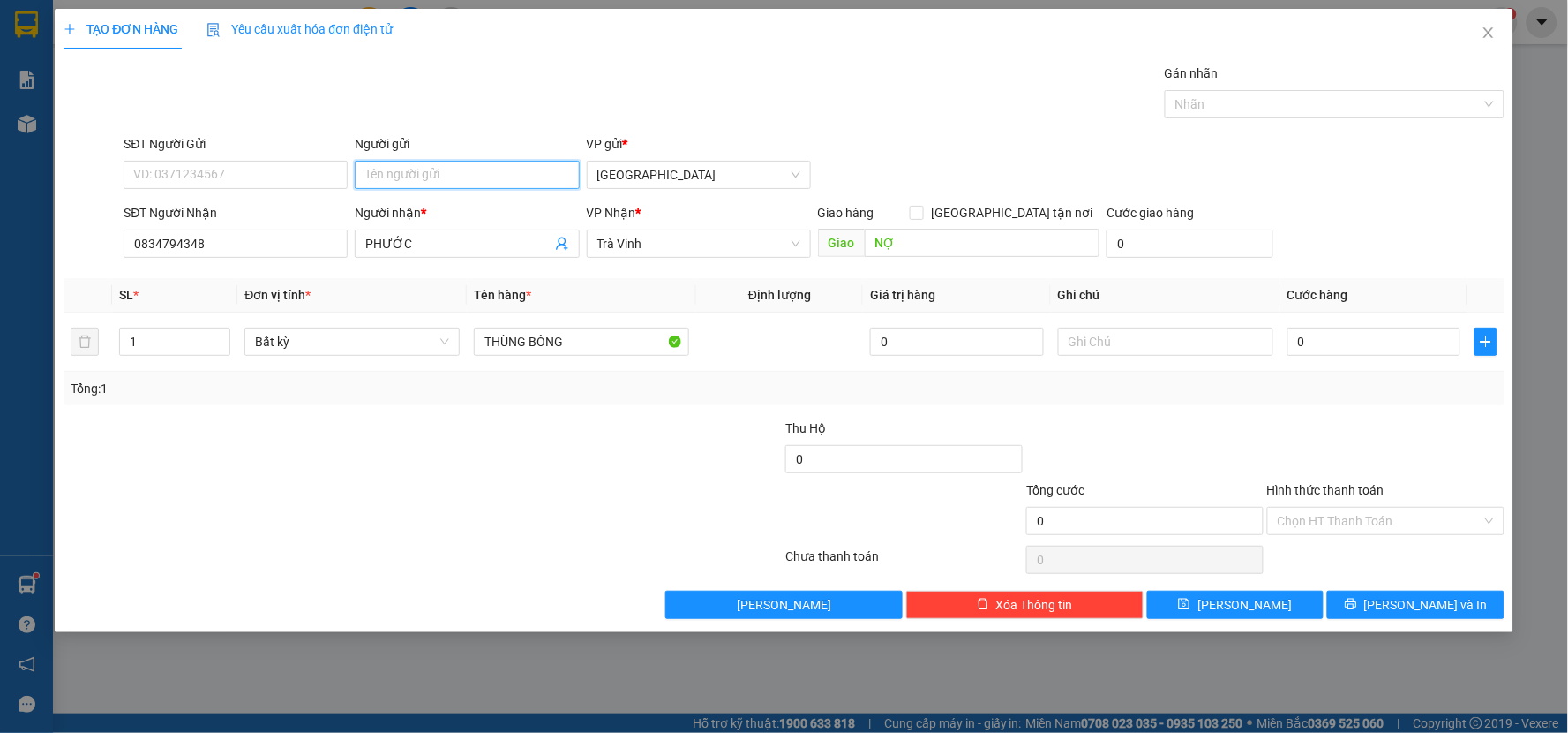
click at [405, 180] on input "Người gửi" at bounding box center [466, 175] width 224 height 28
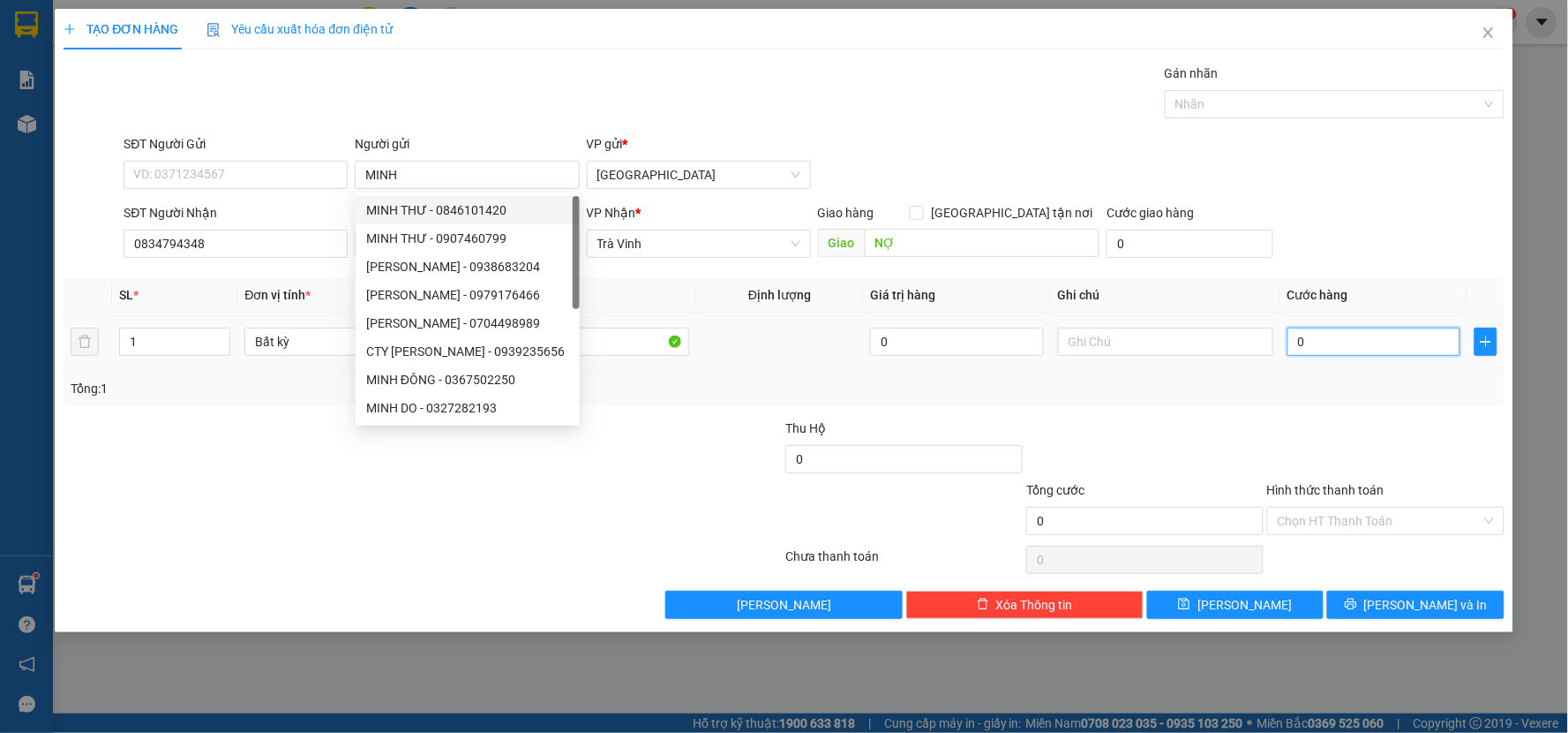
click at [1362, 336] on input "0" at bounding box center [1374, 341] width 174 height 28
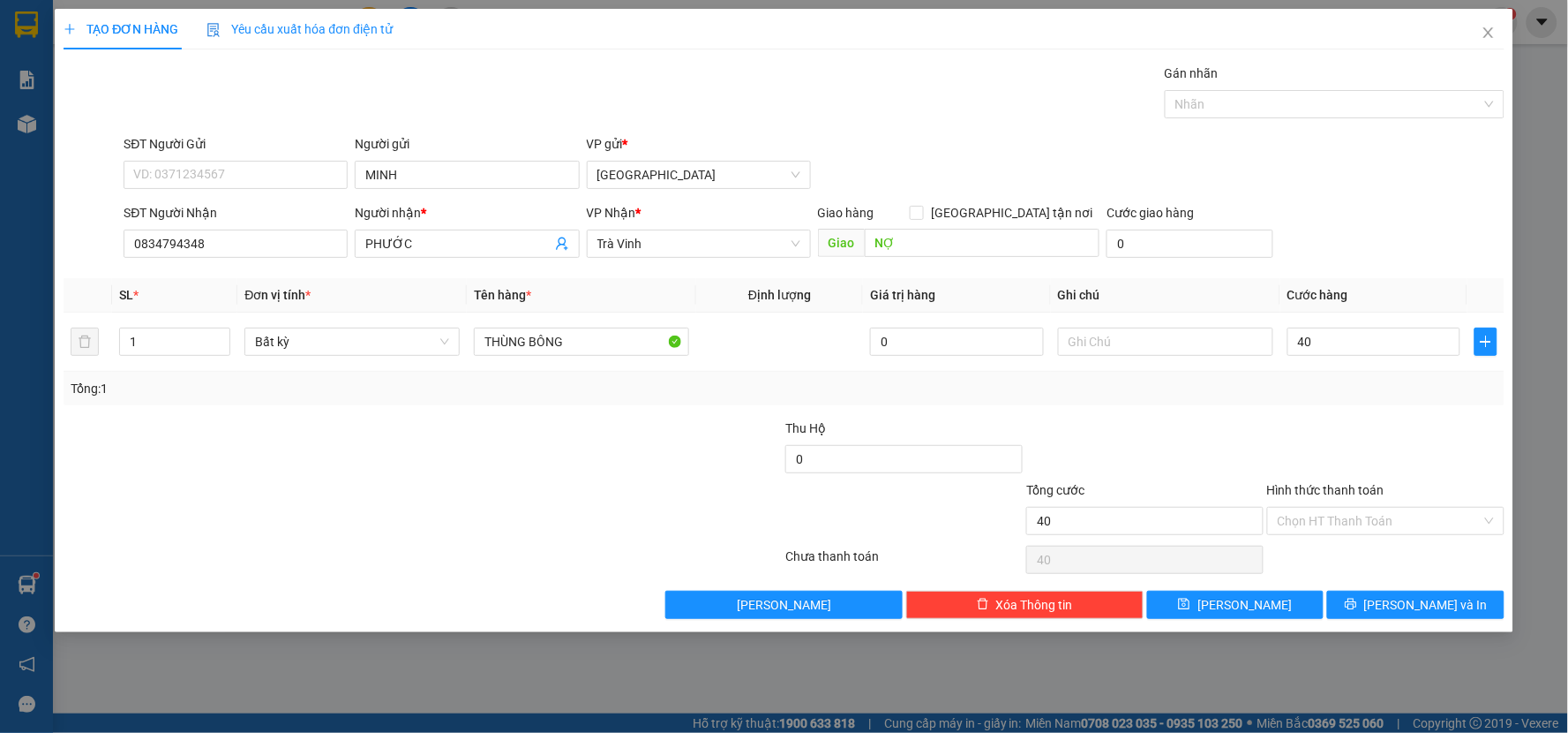
click at [1159, 450] on div at bounding box center [1145, 449] width 241 height 61
click at [1415, 586] on div "Transit Pickup Surcharge Ids Transit Deliver Surcharge Ids Transit Deliver Surc…" at bounding box center [783, 340] width 1441 height 555
click at [1415, 597] on span "[PERSON_NAME] và In" at bounding box center [1426, 605] width 124 height 20
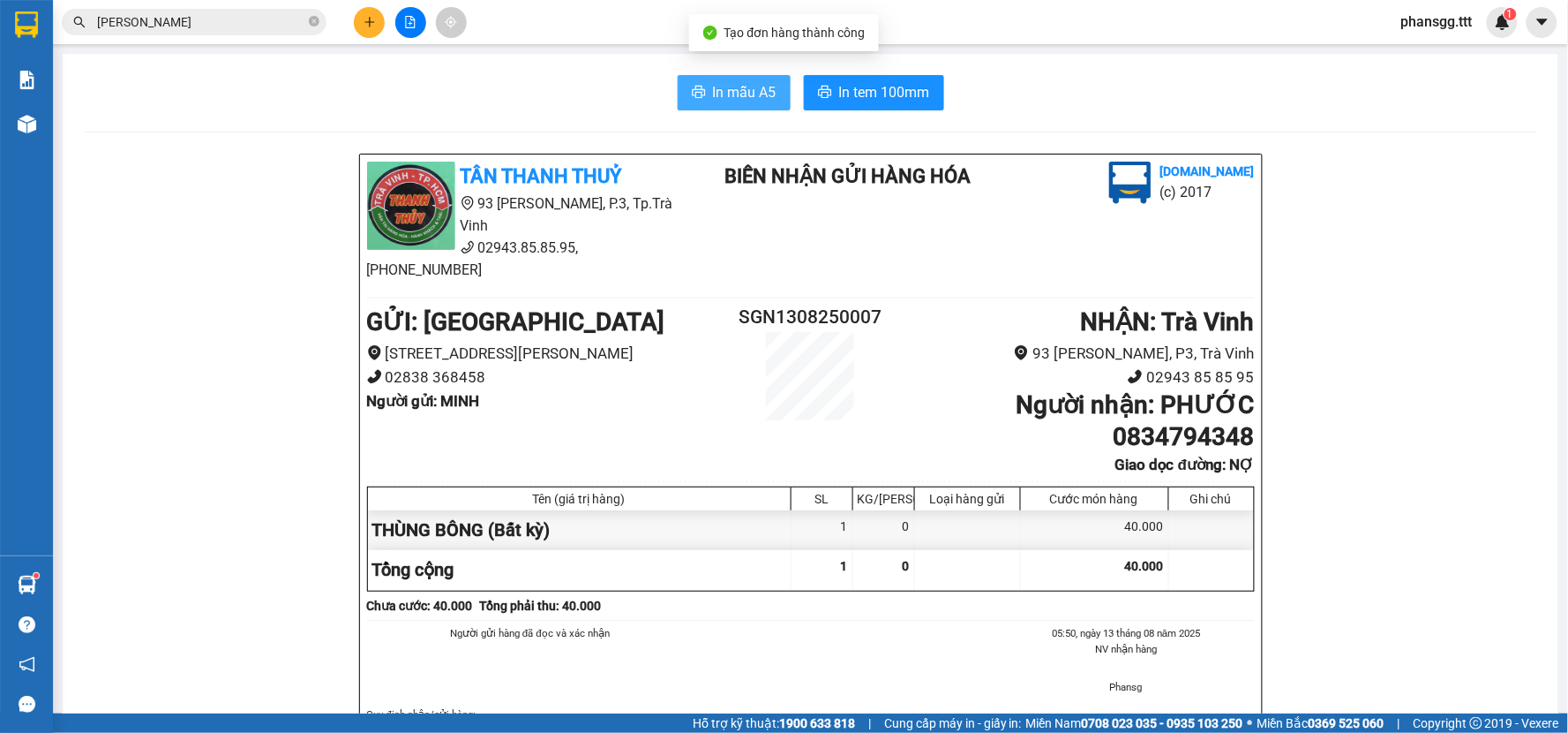
click at [708, 80] on button "In mẫu A5" at bounding box center [734, 93] width 113 height 35
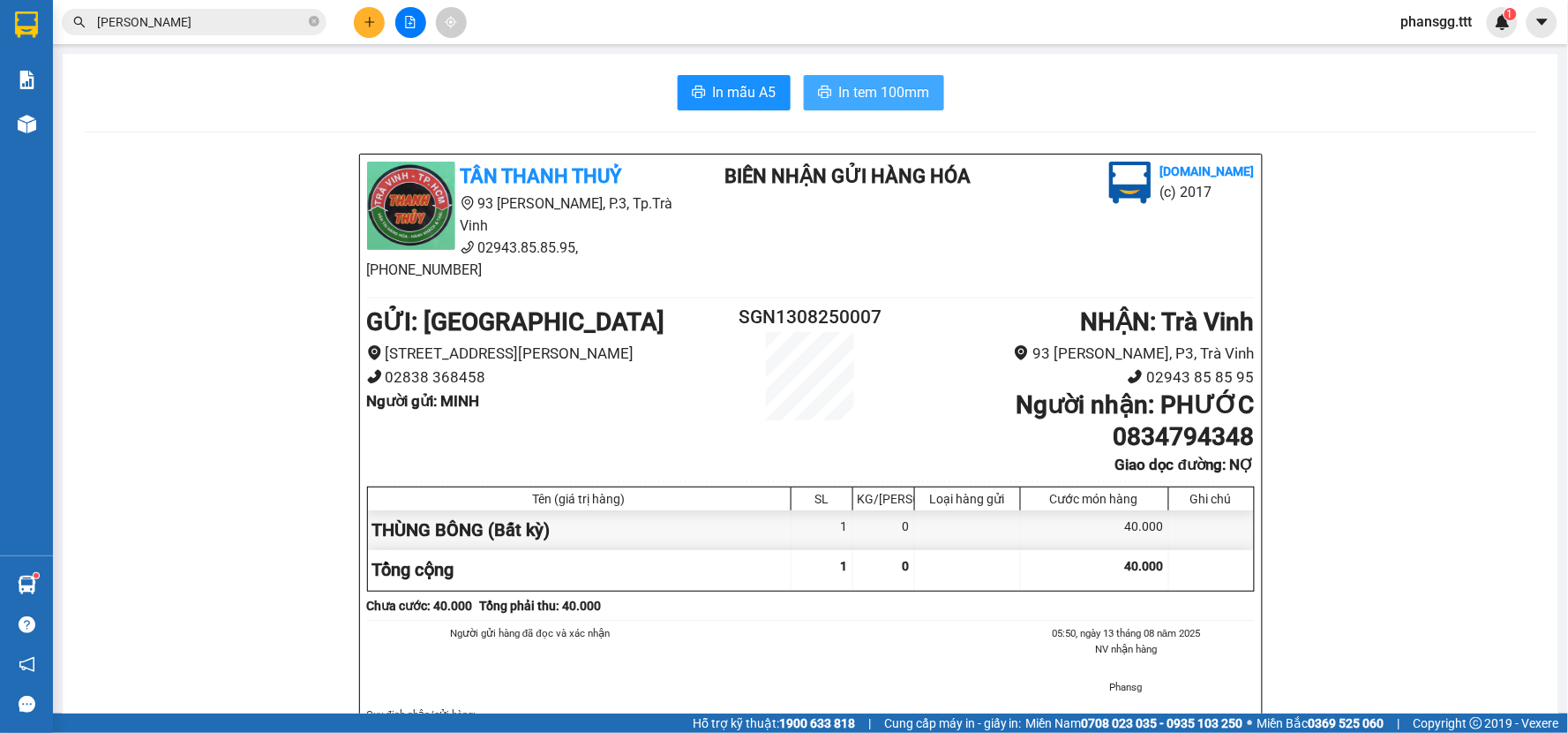
click at [852, 88] on span "In tem 100mm" at bounding box center [884, 92] width 91 height 22
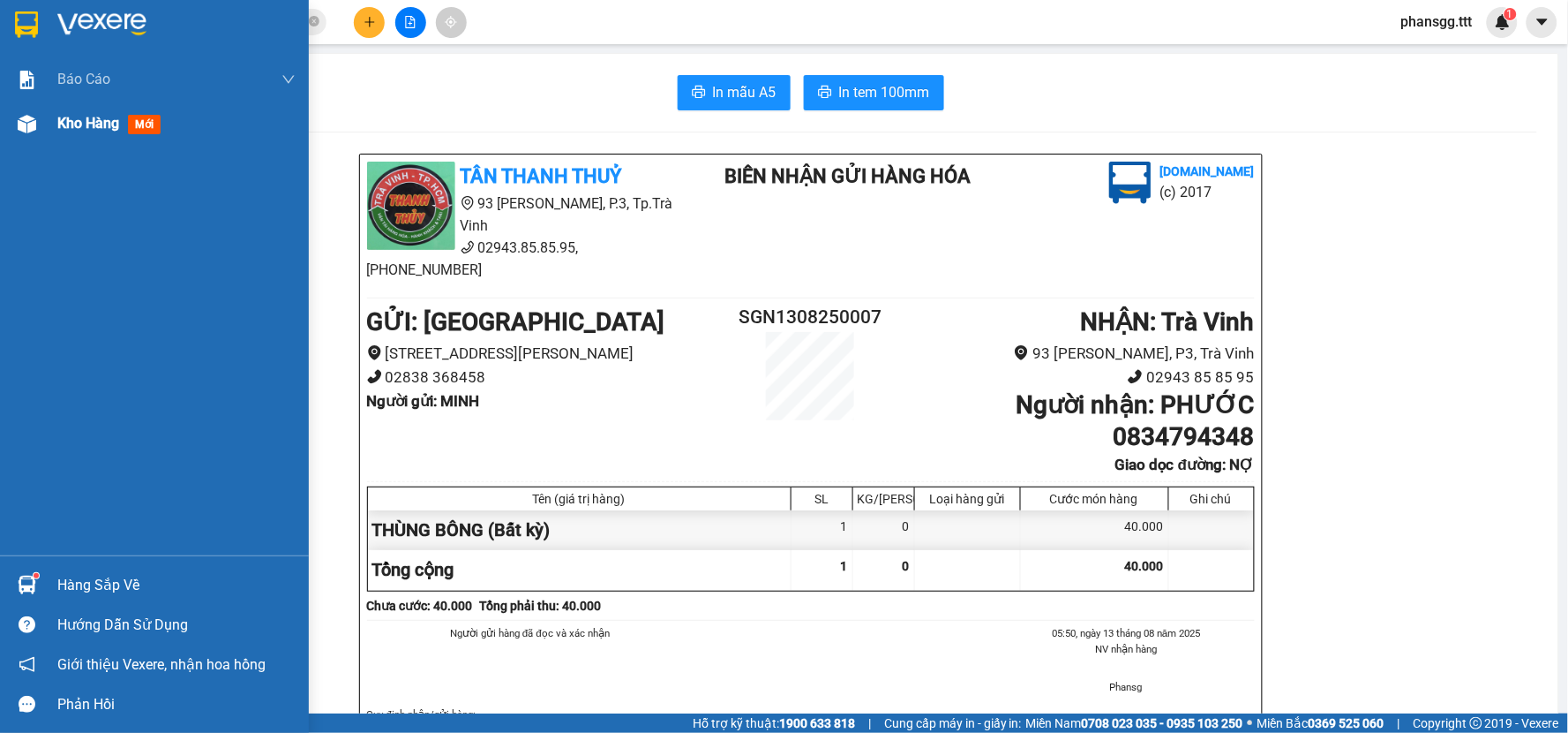
click at [58, 122] on span "Kho hàng" at bounding box center [88, 123] width 61 height 17
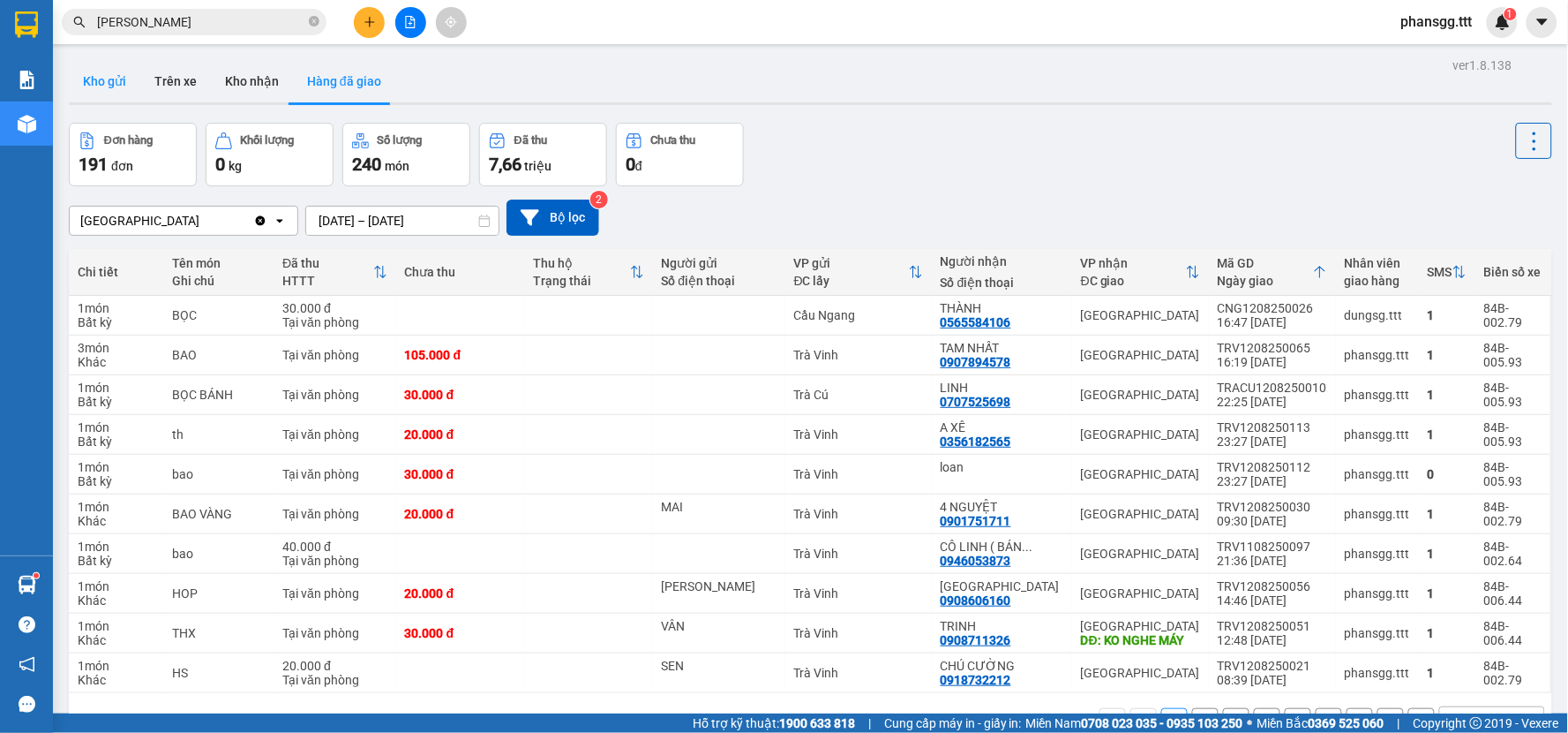
click at [85, 77] on button "Kho gửi" at bounding box center [104, 82] width 72 height 43
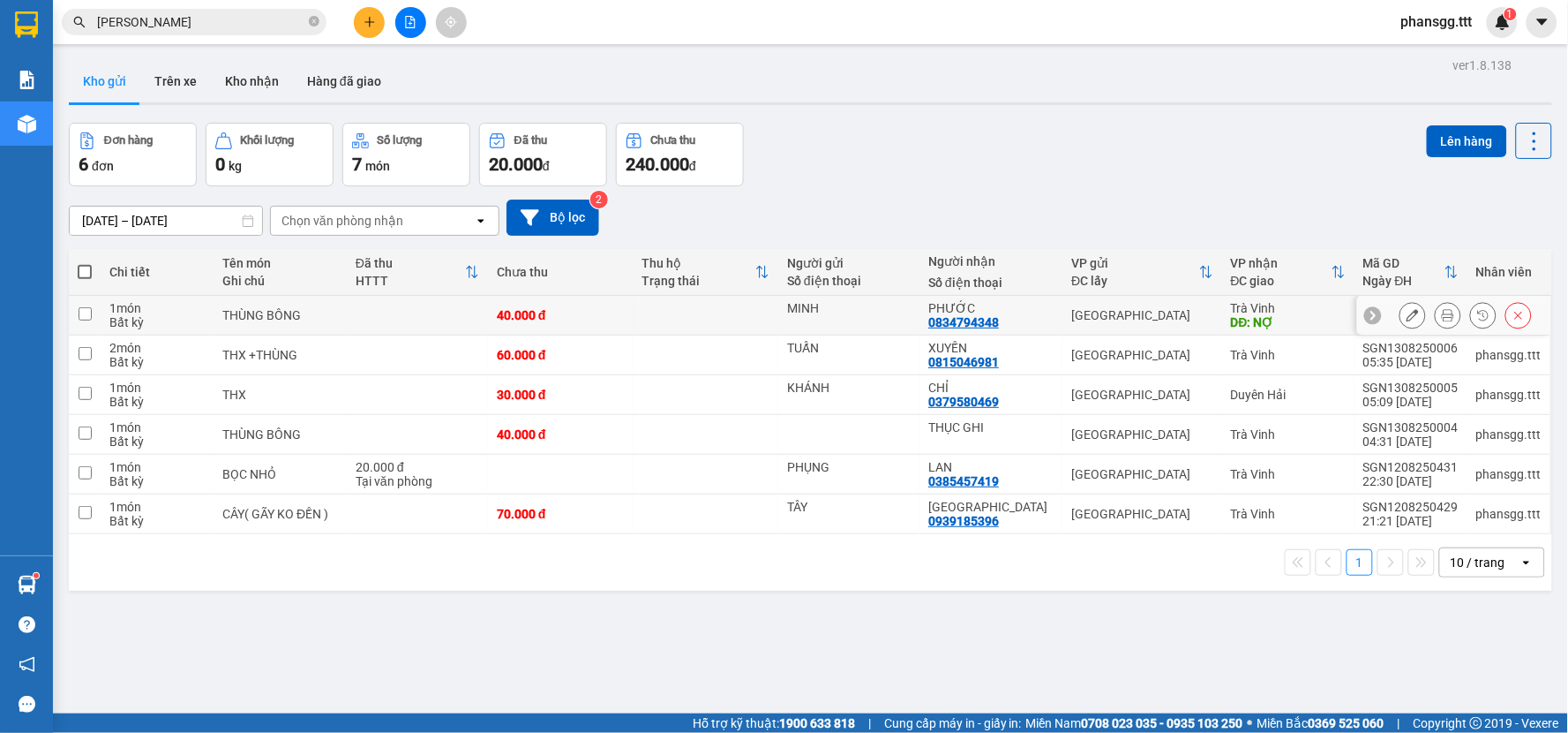
click at [665, 319] on td at bounding box center [706, 315] width 146 height 40
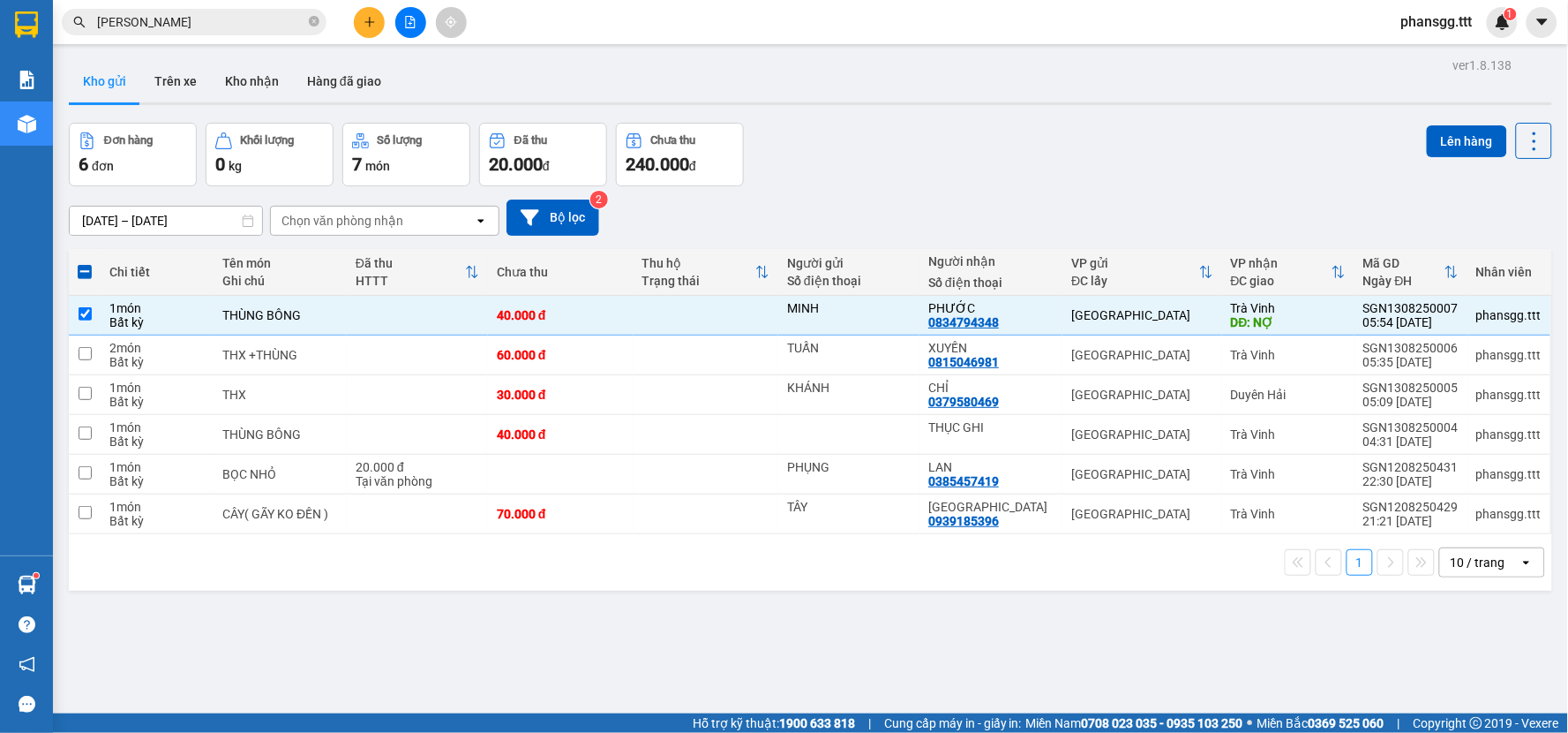
click at [1223, 204] on div "11/08/2025 – 13/08/2025 Press the down arrow key to interact with the calendar …" at bounding box center [810, 217] width 1483 height 36
click at [1401, 307] on button at bounding box center [1413, 315] width 25 height 31
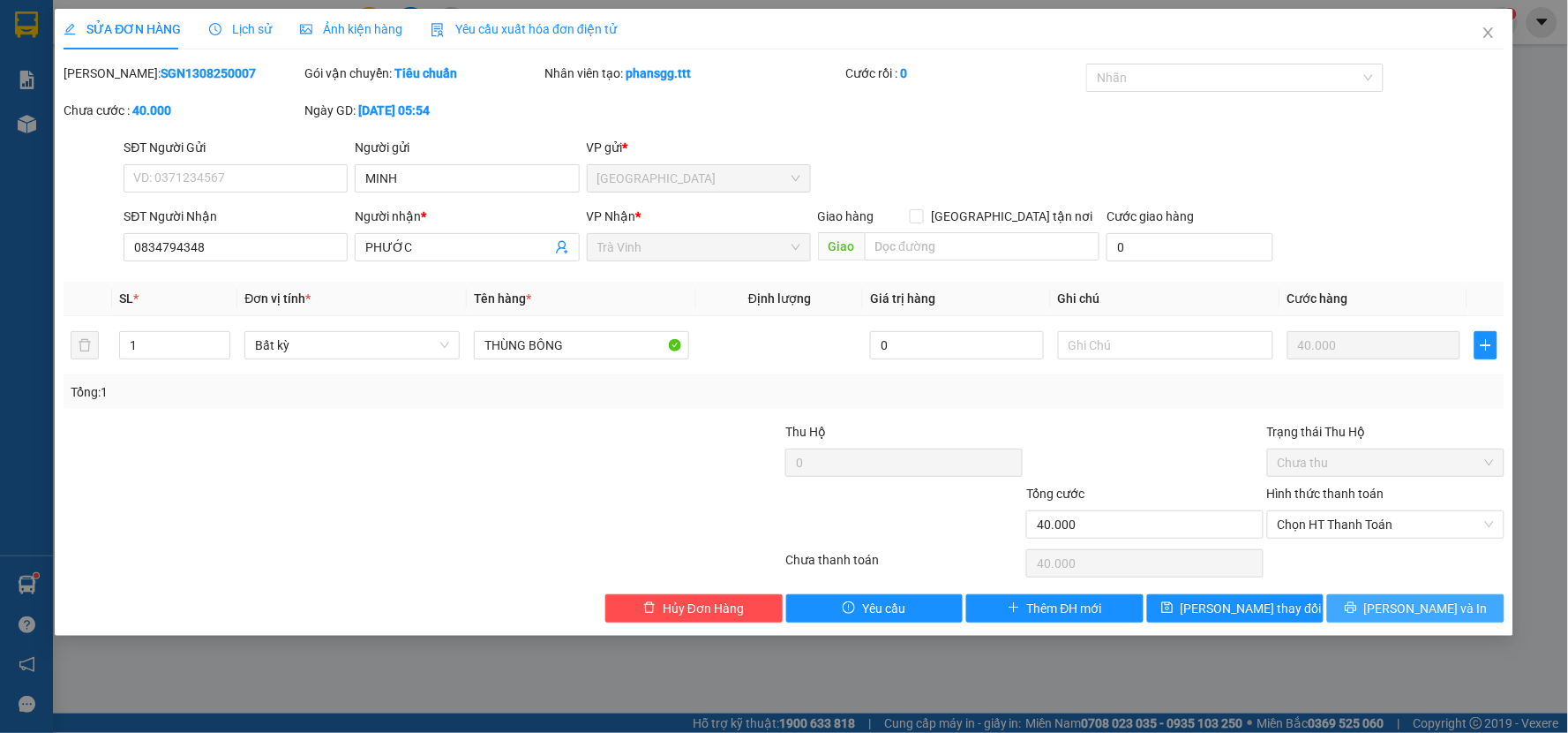
click at [1447, 606] on span "[PERSON_NAME] và In" at bounding box center [1426, 607] width 124 height 20
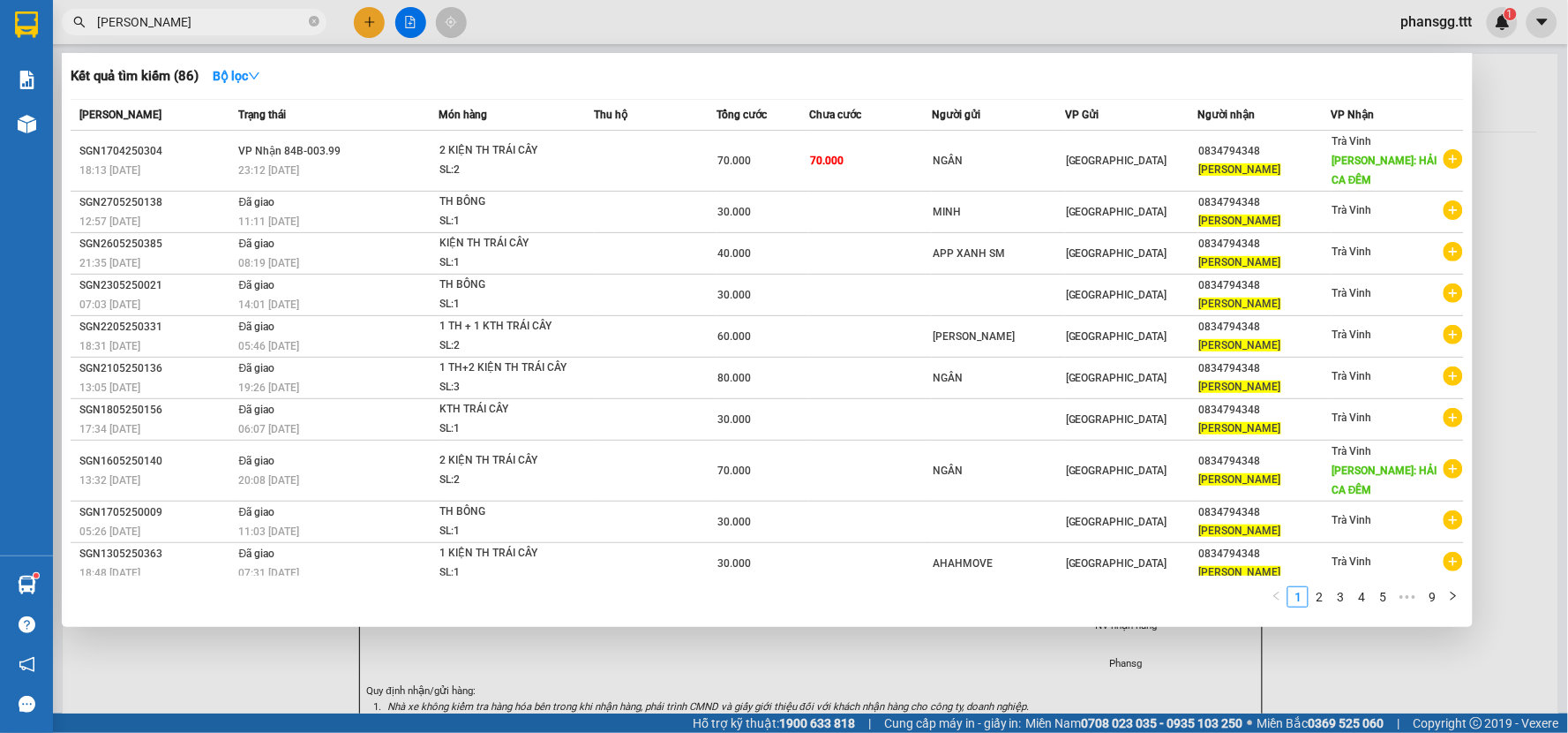
click at [244, 15] on input "HOÀNG PHƯỚC" at bounding box center [201, 21] width 208 height 20
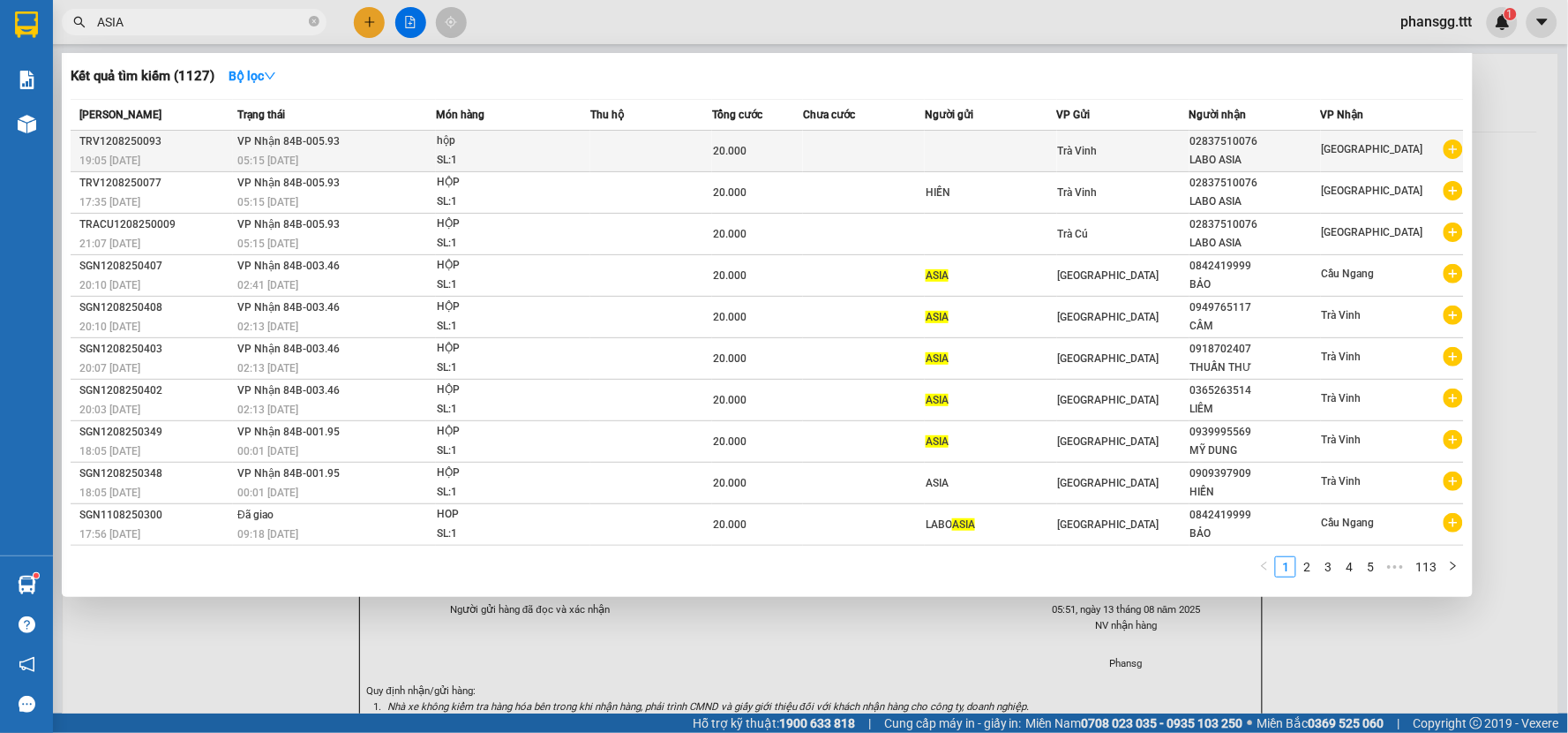
click at [271, 133] on span "VP Nhận 84B-005.93" at bounding box center [288, 140] width 102 height 14
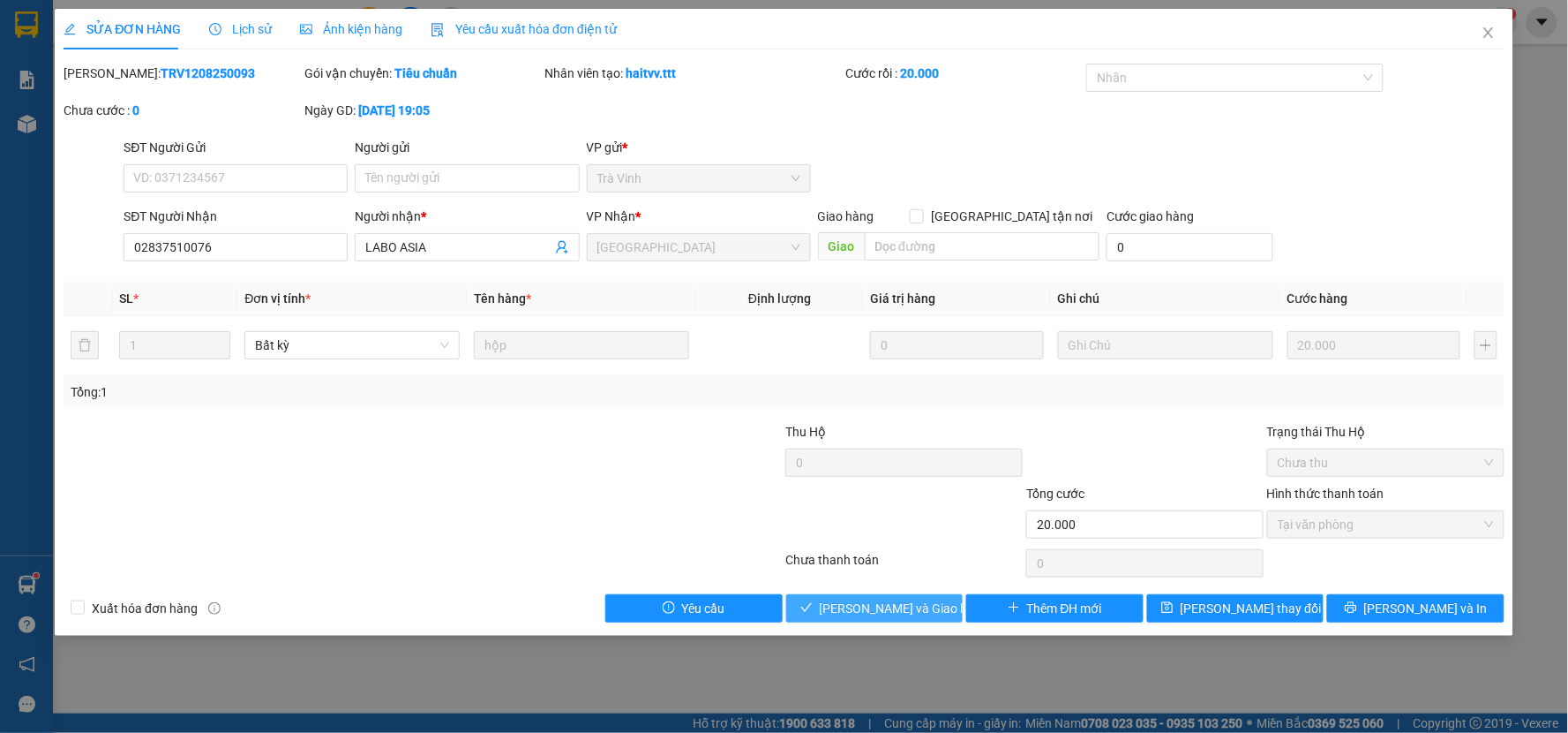
click at [865, 598] on span "Lưu và Giao hàng" at bounding box center [904, 607] width 169 height 20
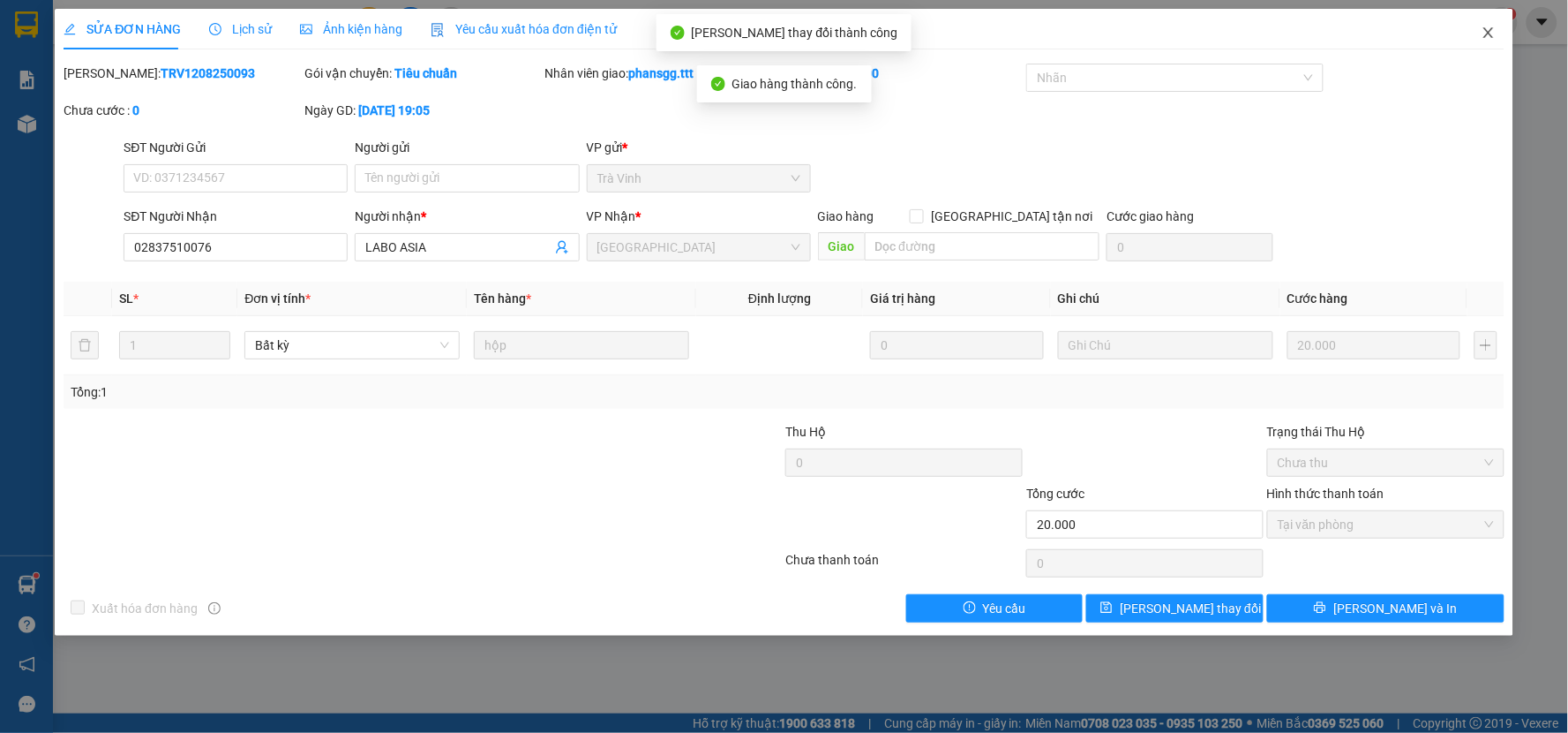
click at [1480, 27] on span "Close" at bounding box center [1488, 33] width 49 height 49
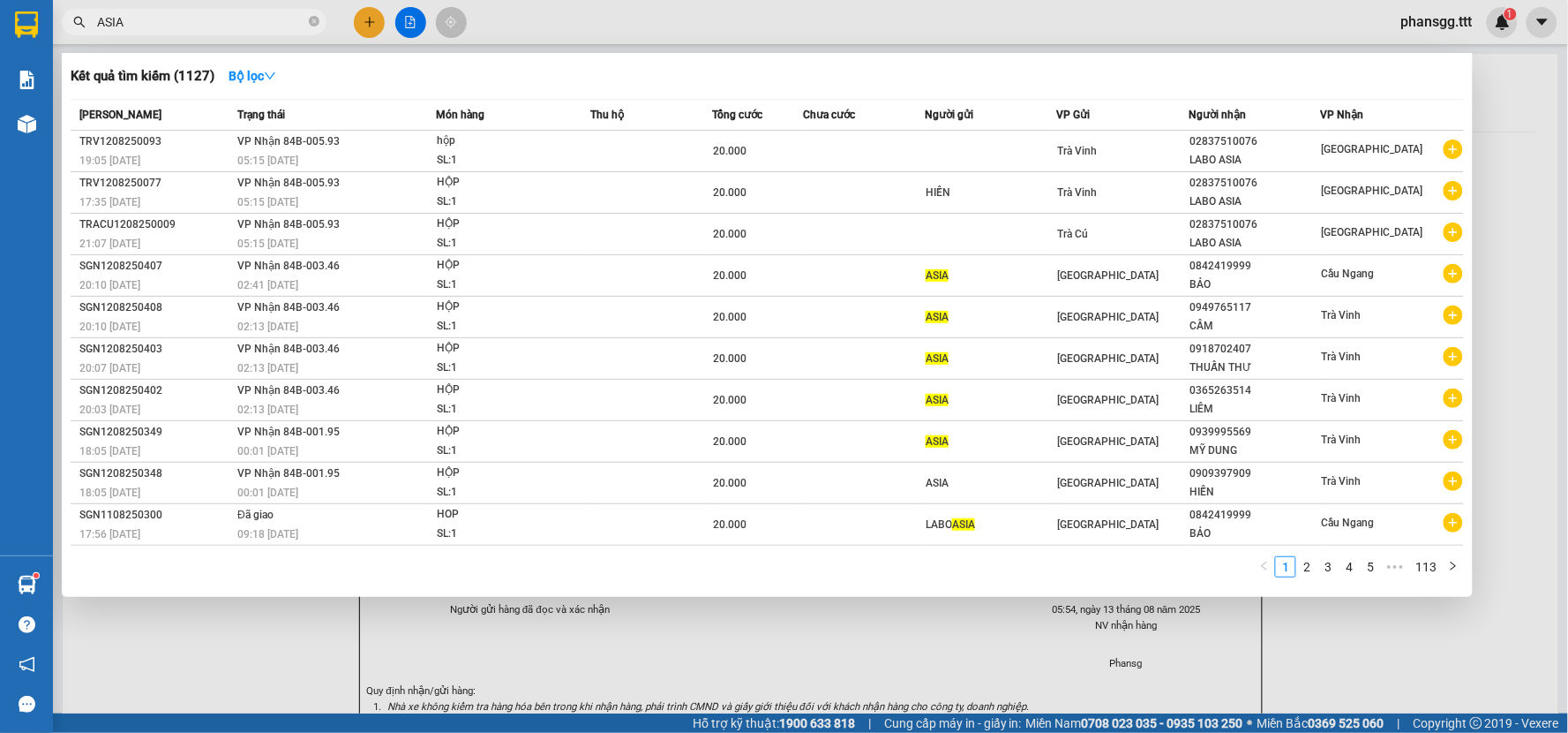
click at [254, 20] on input "ASIA" at bounding box center [201, 21] width 208 height 20
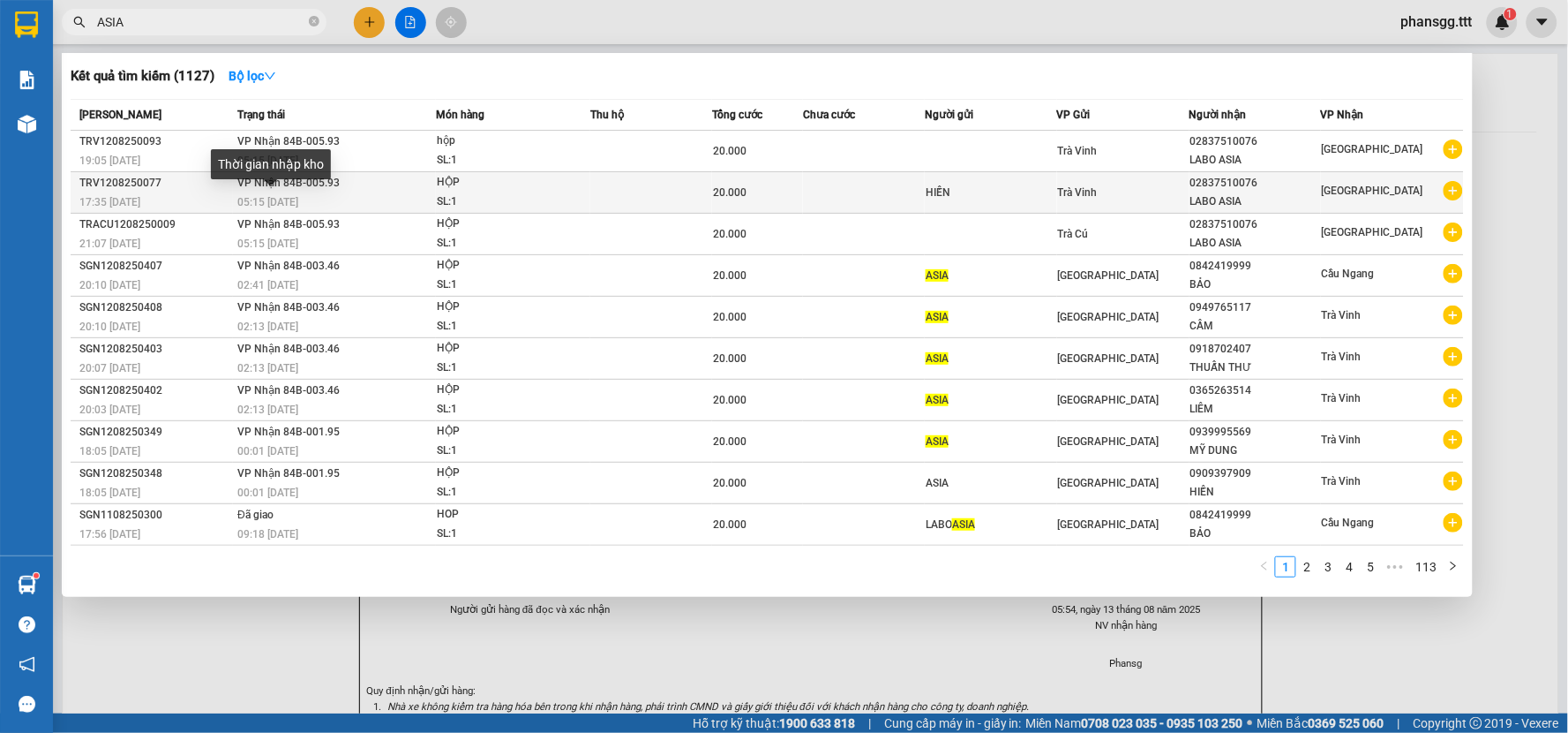
click at [286, 197] on span "05:15 - 13/08" at bounding box center [267, 202] width 60 height 12
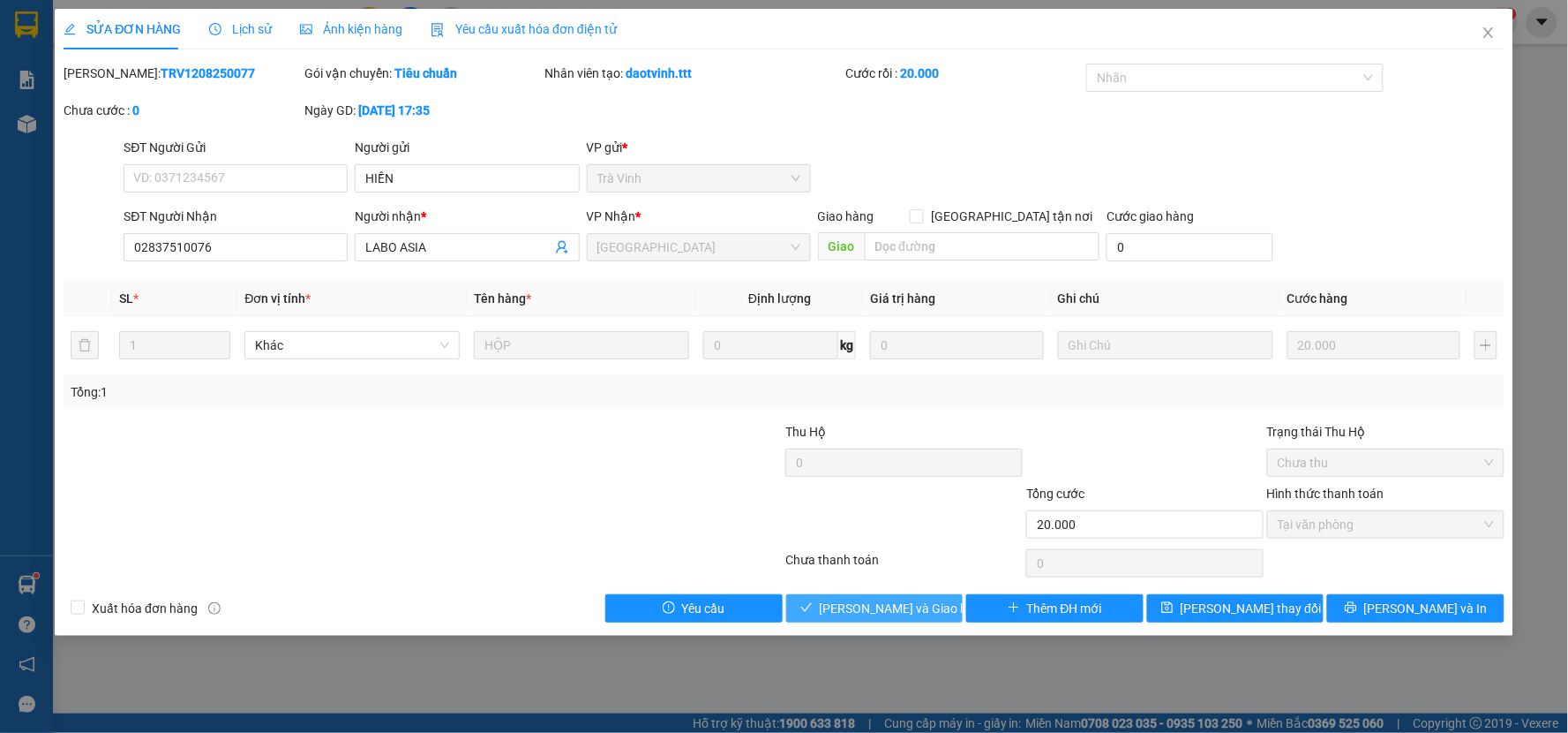
click at [810, 603] on button "Lưu và Giao hàng" at bounding box center [874, 608] width 178 height 28
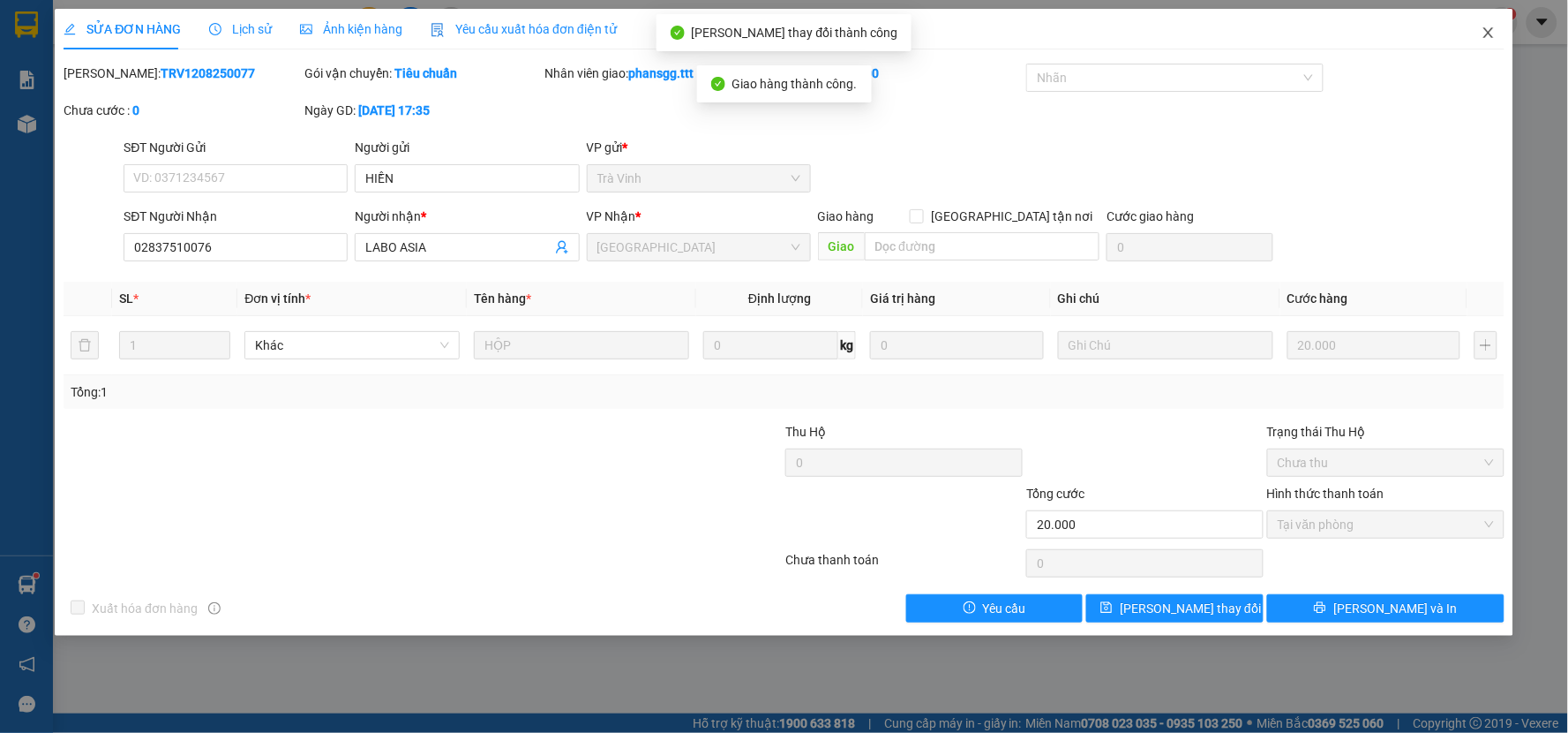
click at [1483, 29] on icon "close" at bounding box center [1488, 33] width 14 height 14
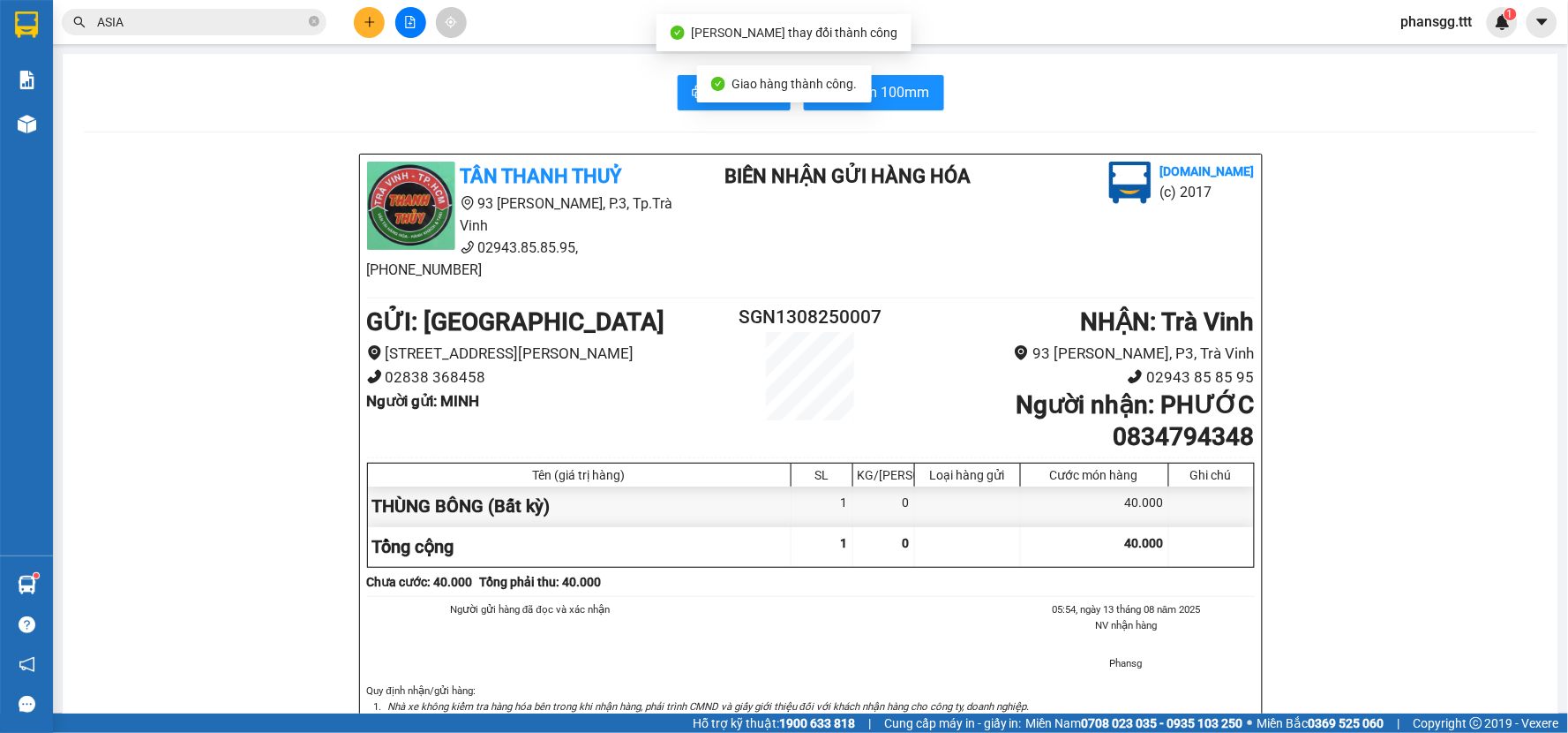
click at [193, 13] on input "ASIA" at bounding box center [201, 21] width 208 height 20
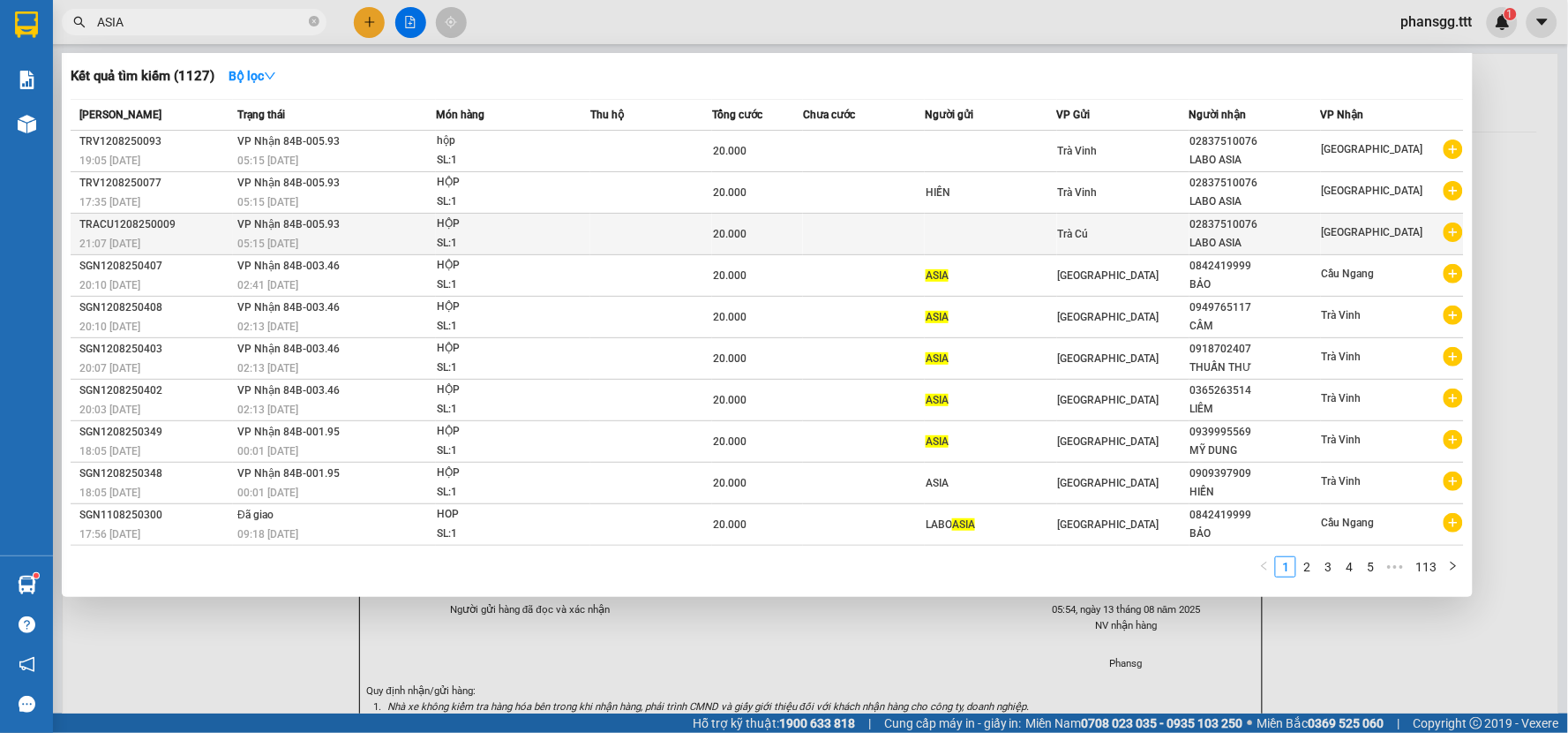
click at [455, 241] on div "SL: 1" at bounding box center [503, 243] width 132 height 20
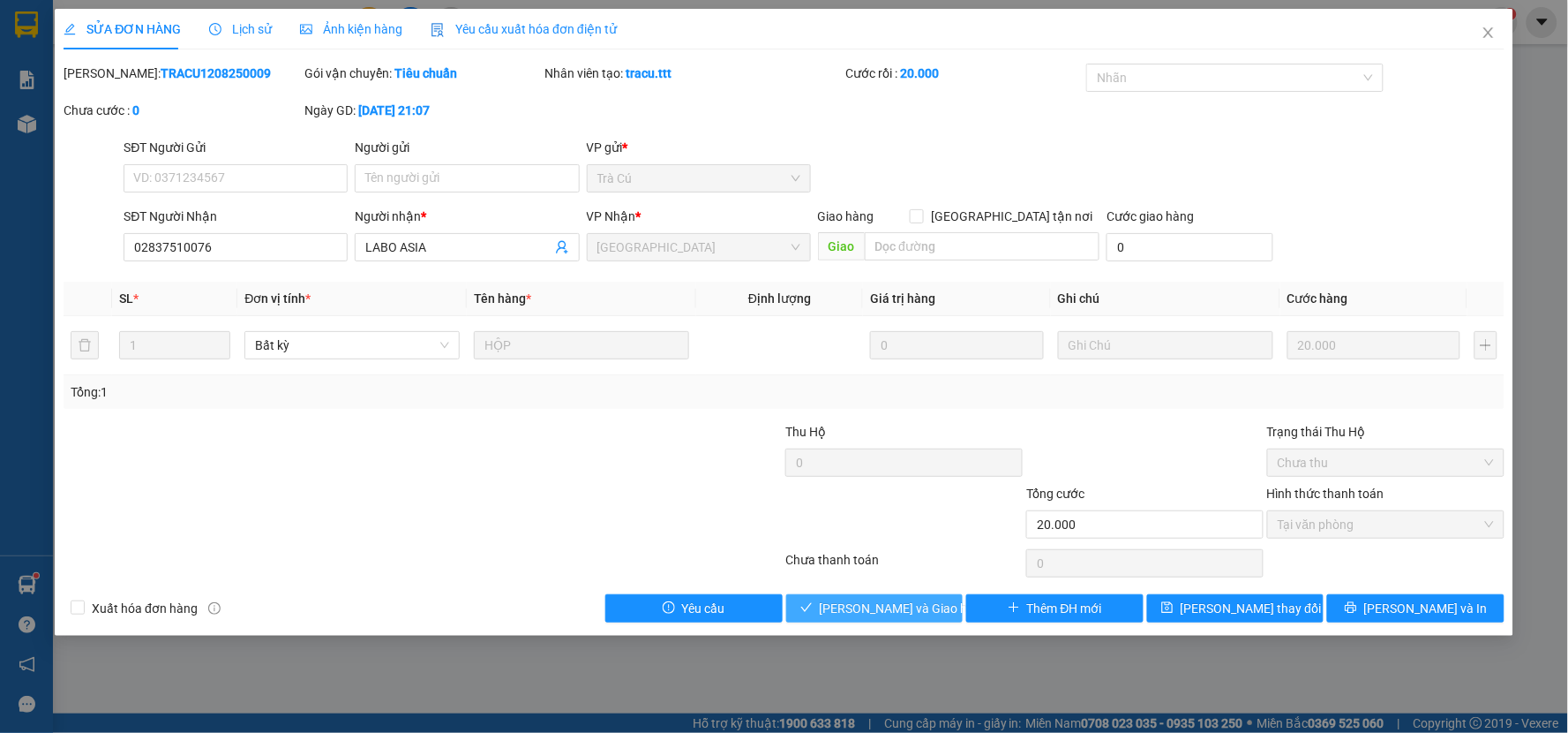
click at [850, 606] on span "Lưu và Giao hàng" at bounding box center [904, 607] width 169 height 20
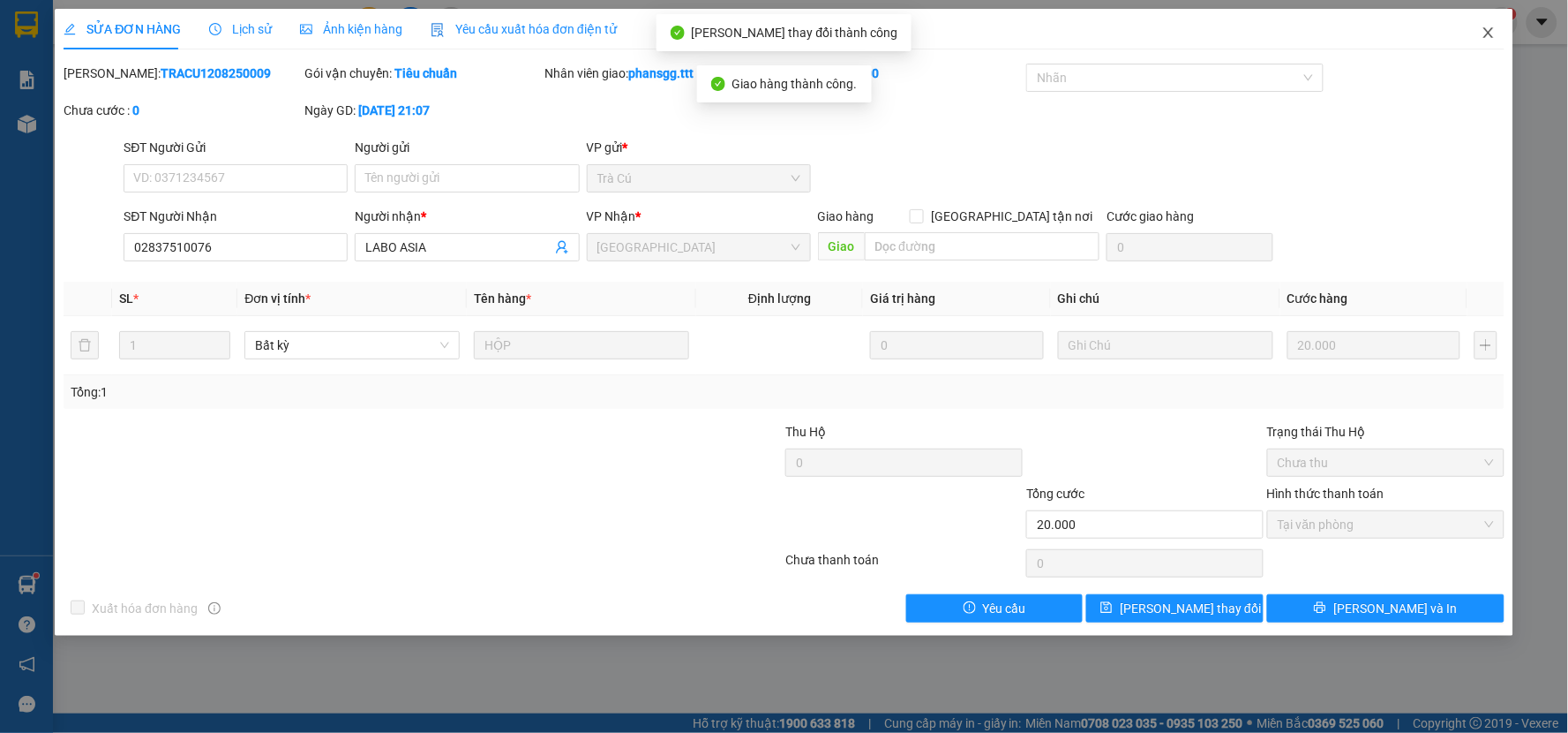
click at [1487, 28] on icon "close" at bounding box center [1488, 33] width 14 height 14
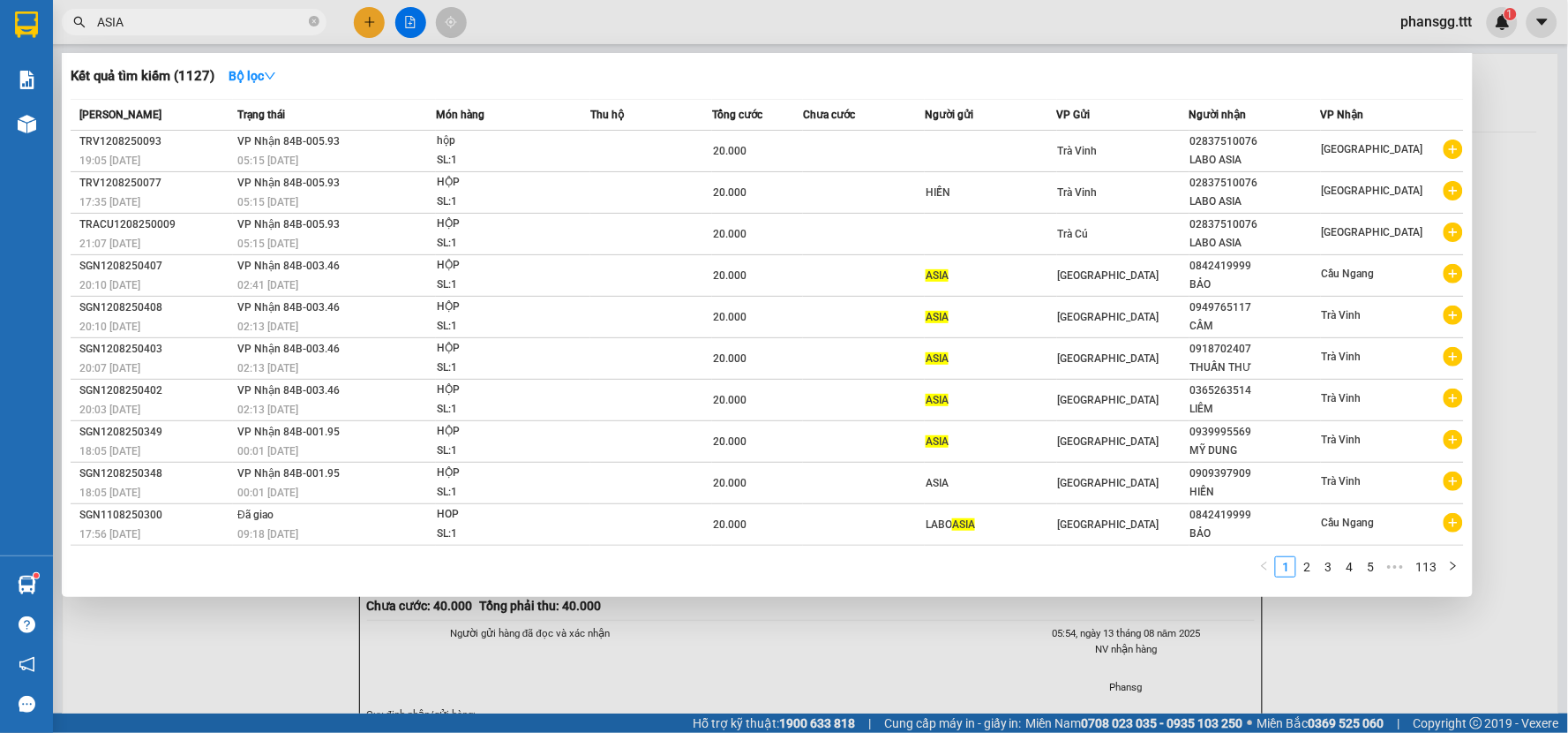
click at [263, 20] on input "ASIA" at bounding box center [201, 21] width 208 height 20
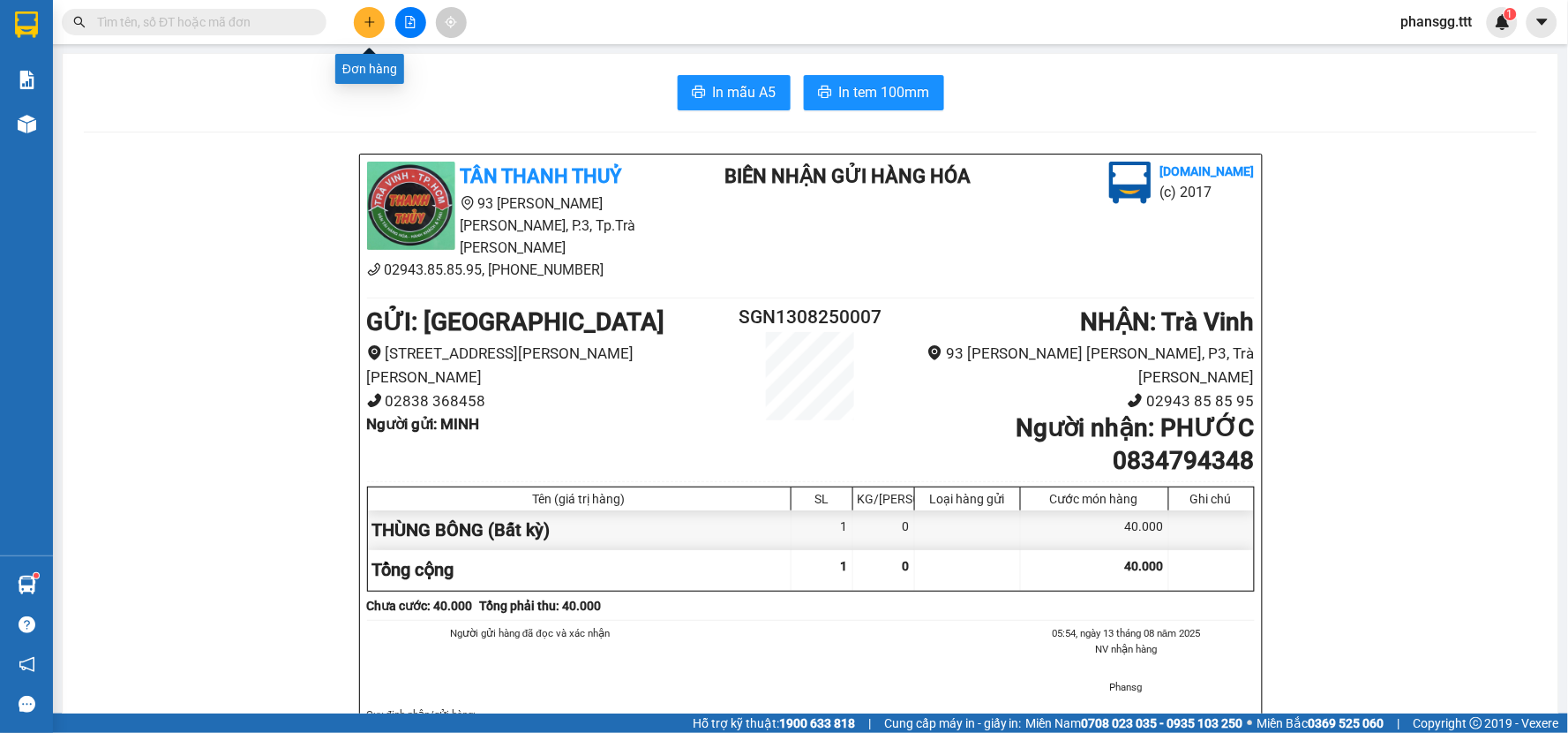
click at [372, 23] on icon "plus" at bounding box center [369, 21] width 12 height 12
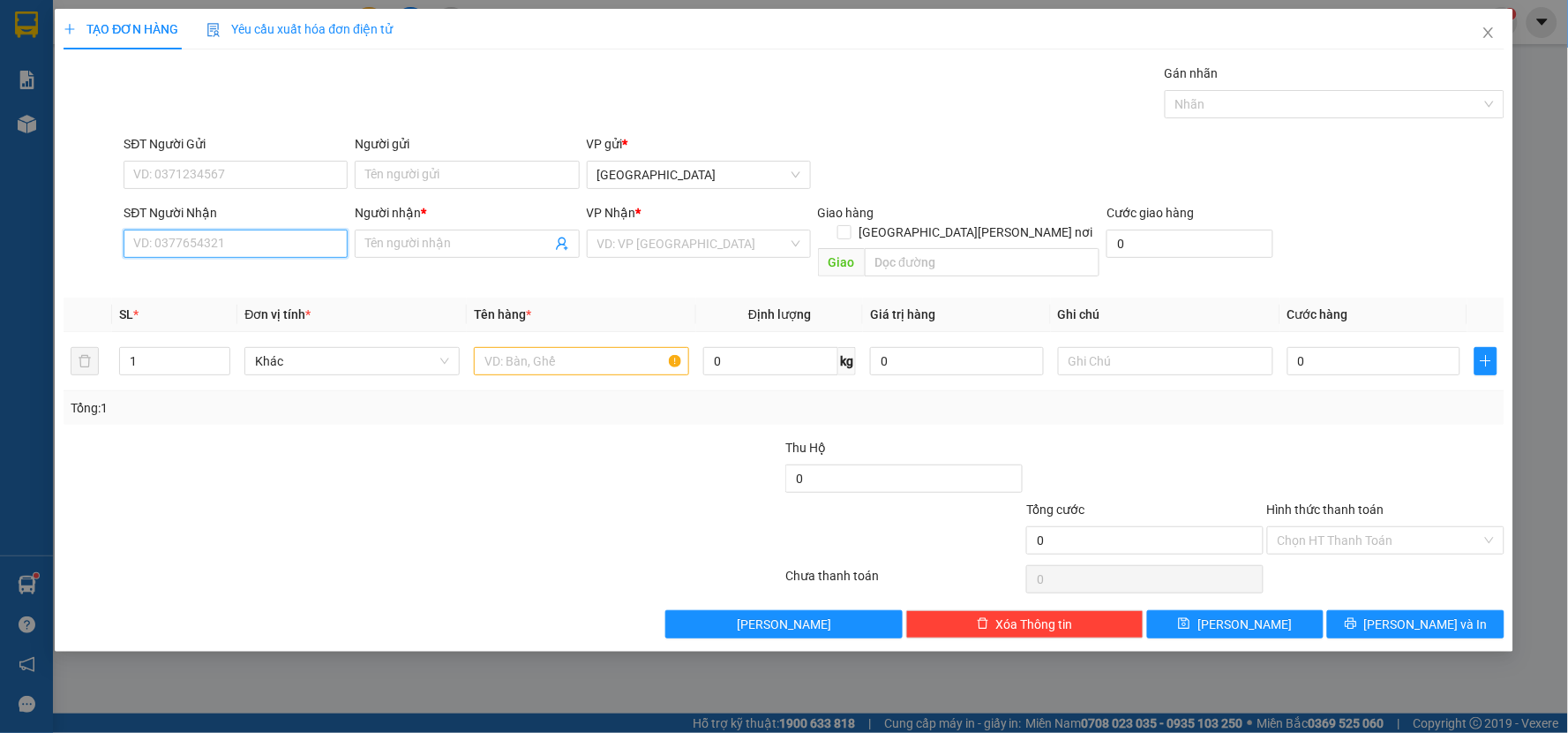
click at [130, 233] on input "SĐT Người Nhận" at bounding box center [235, 244] width 224 height 28
click at [393, 248] on input "Người nhận *" at bounding box center [458, 243] width 185 height 20
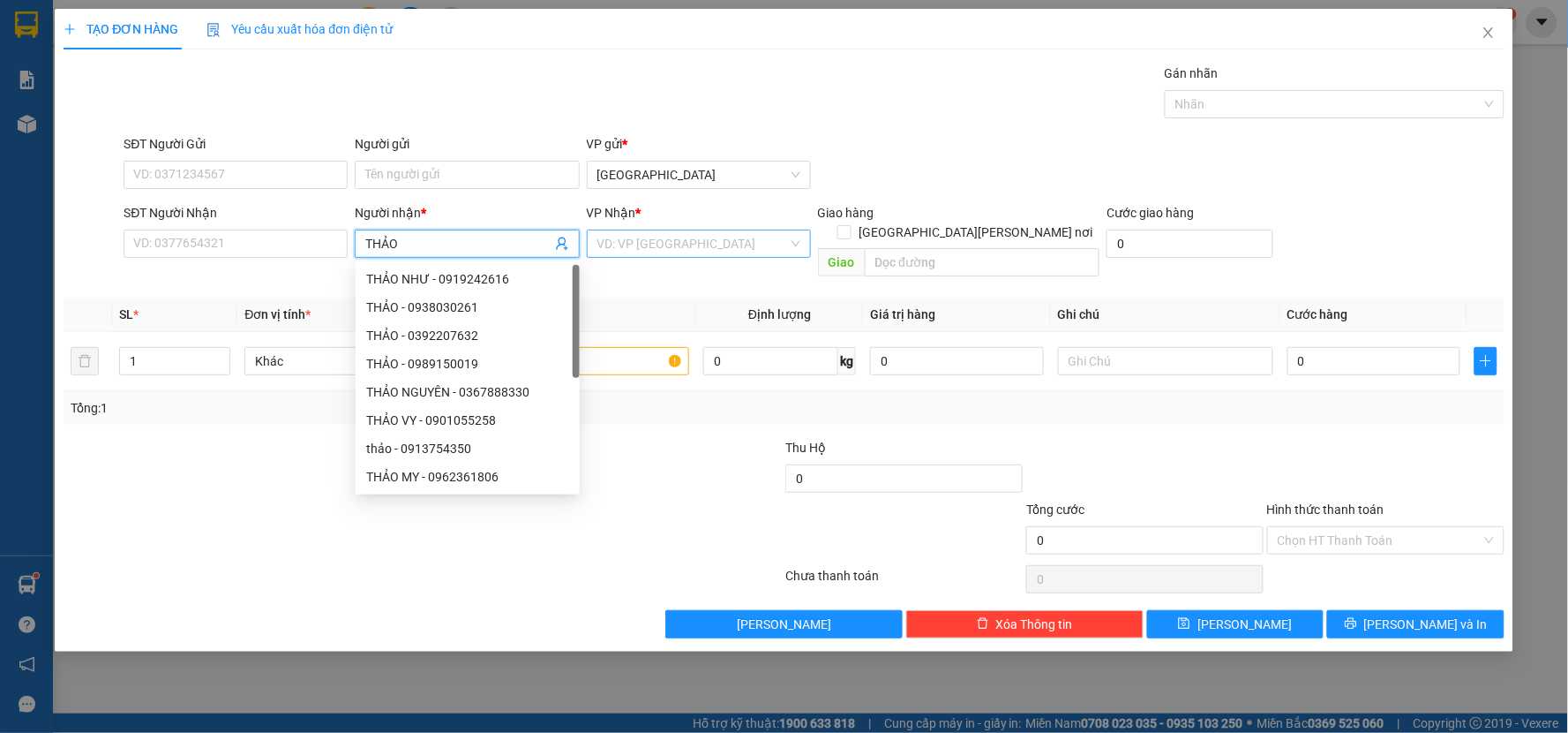
type input "THẢO"
click at [686, 241] on input "search" at bounding box center [692, 244] width 191 height 26
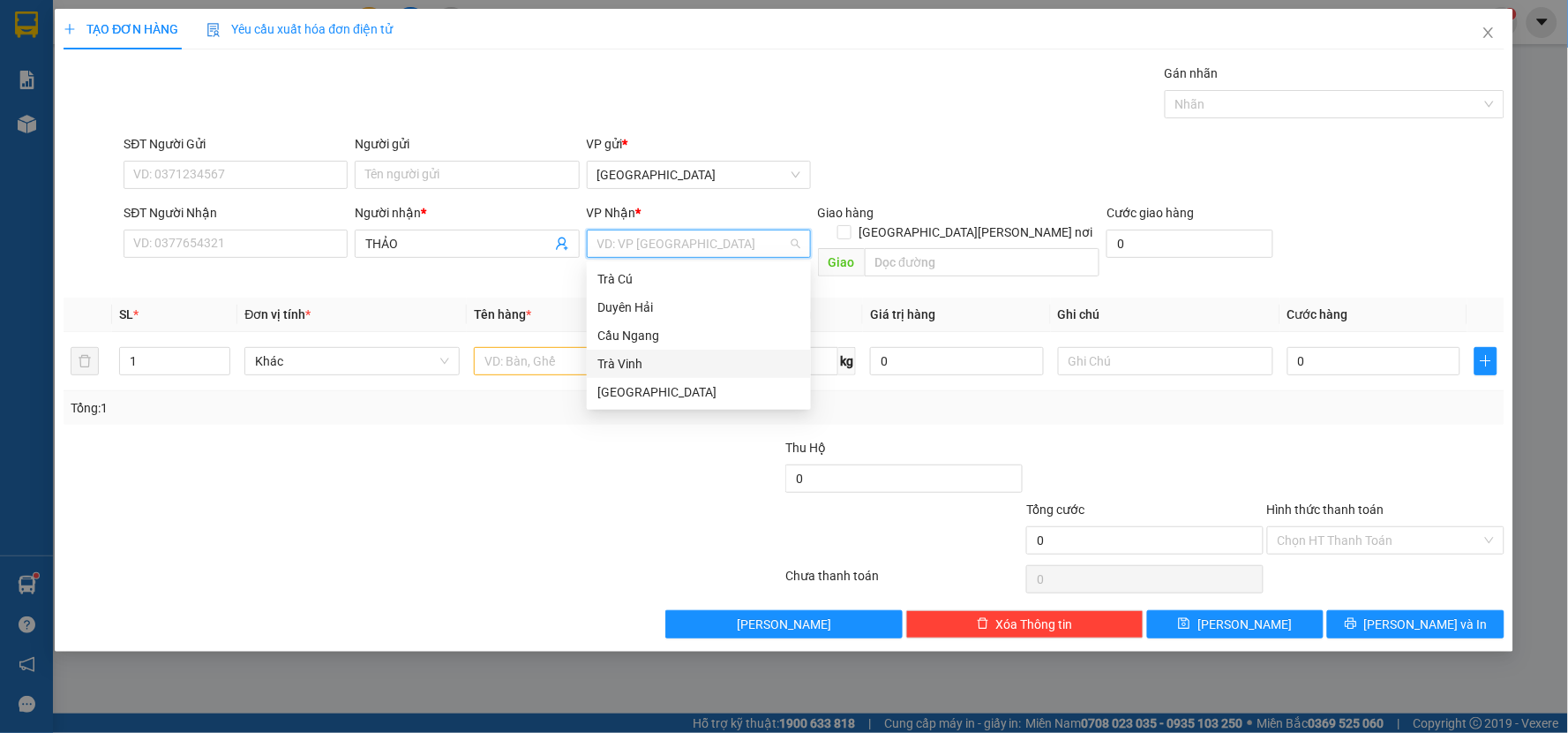
click at [623, 360] on div "Trà Vinh" at bounding box center [698, 363] width 203 height 20
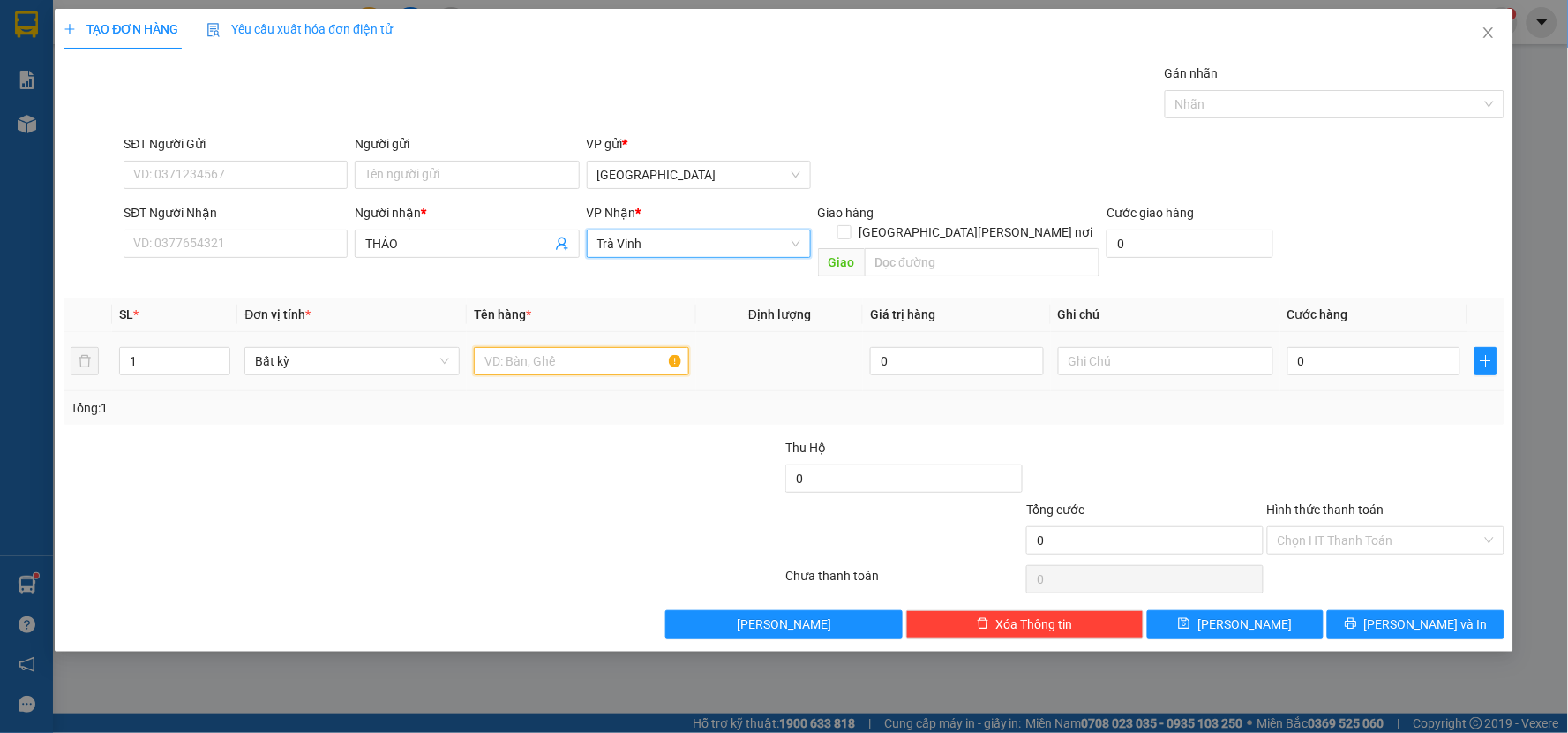
click at [561, 352] on input "text" at bounding box center [582, 361] width 216 height 28
type input "THÙNG BÔNG"
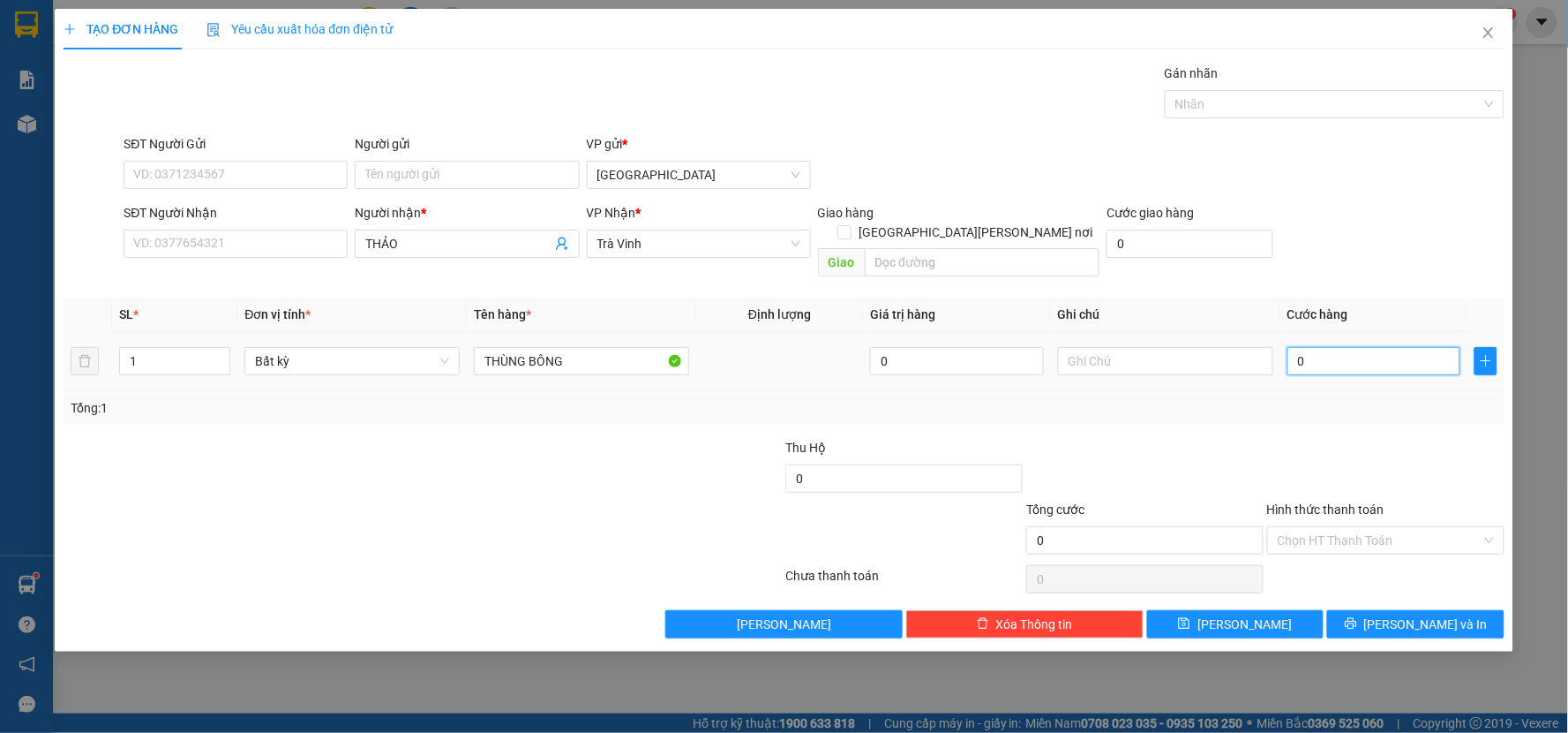
click at [1404, 350] on input "0" at bounding box center [1374, 361] width 174 height 28
type input "5"
type input "50"
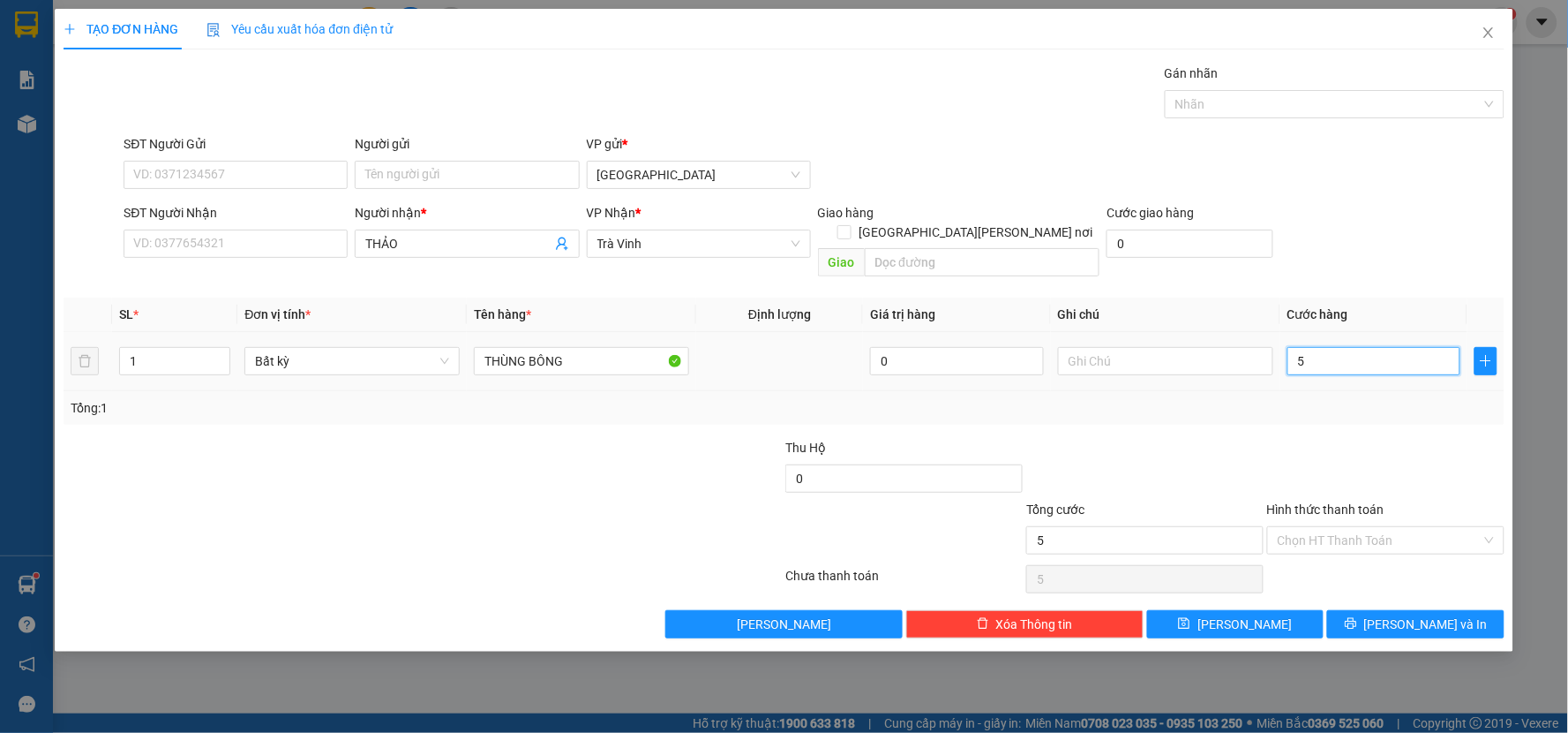
type input "50"
click at [1343, 438] on div at bounding box center [1386, 469] width 241 height 61
type input "50.000"
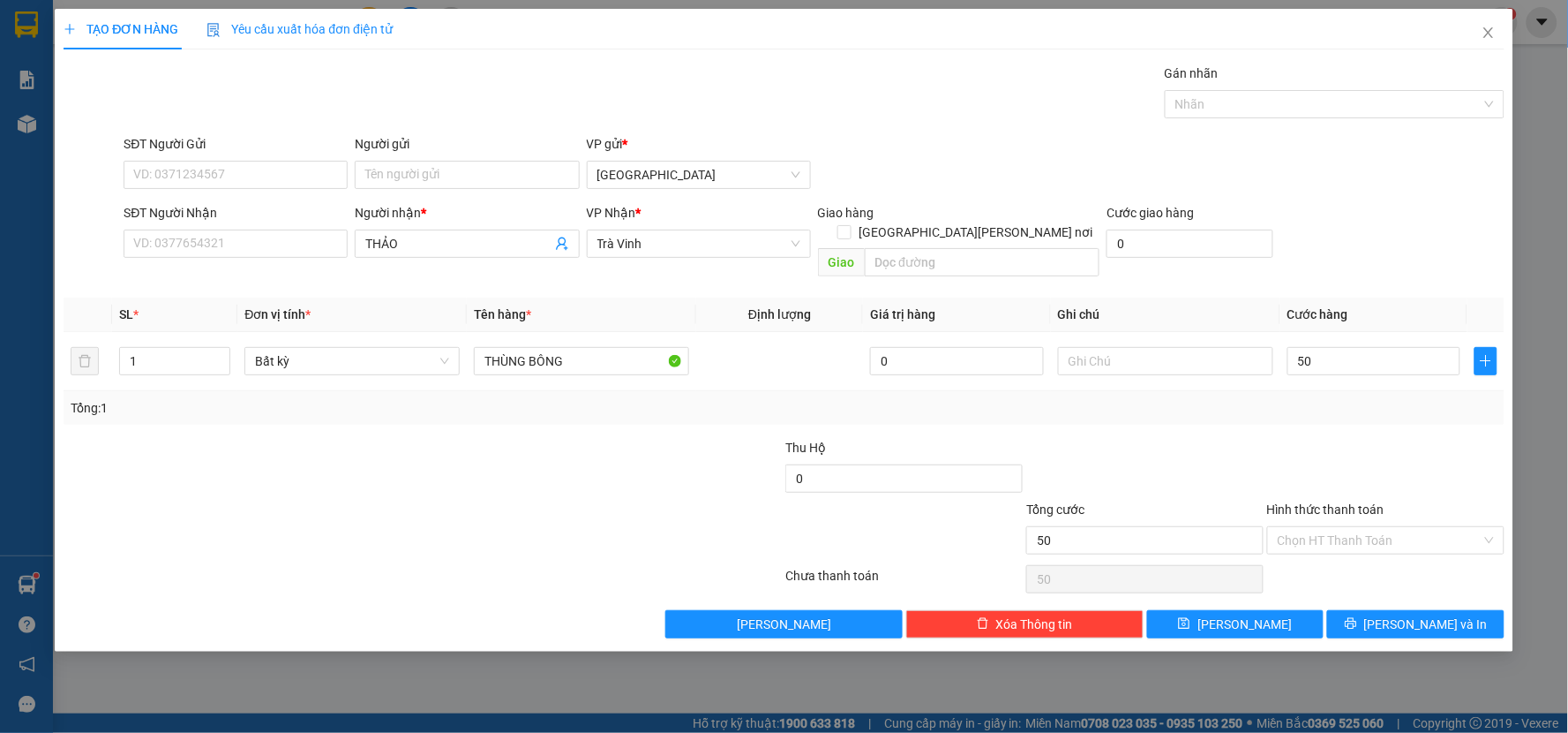
type input "50.000"
click at [1404, 614] on span "[PERSON_NAME] và In" at bounding box center [1426, 623] width 124 height 20
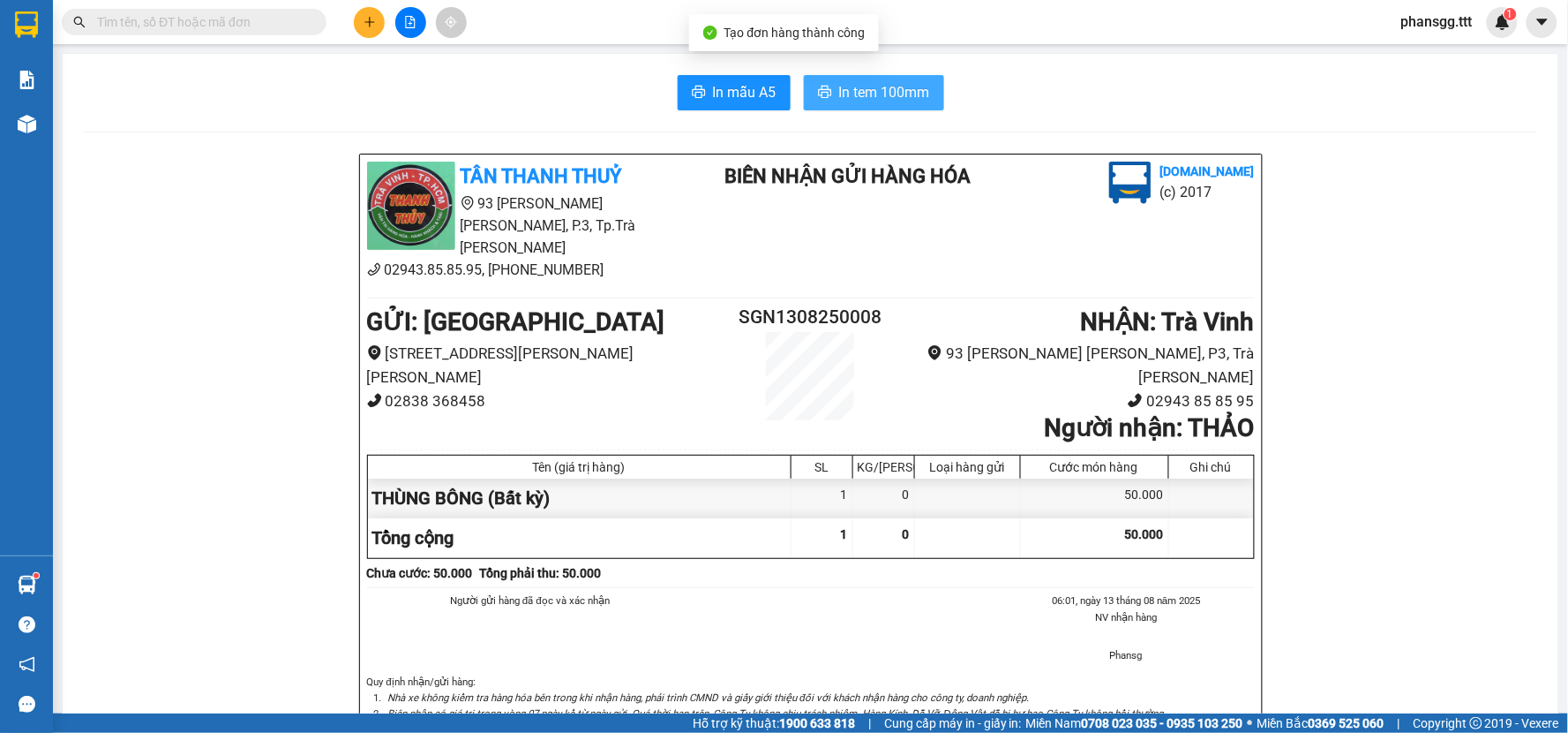
click at [817, 81] on button "In tem 100mm" at bounding box center [873, 93] width 140 height 35
click at [269, 22] on input "text" at bounding box center [201, 21] width 208 height 20
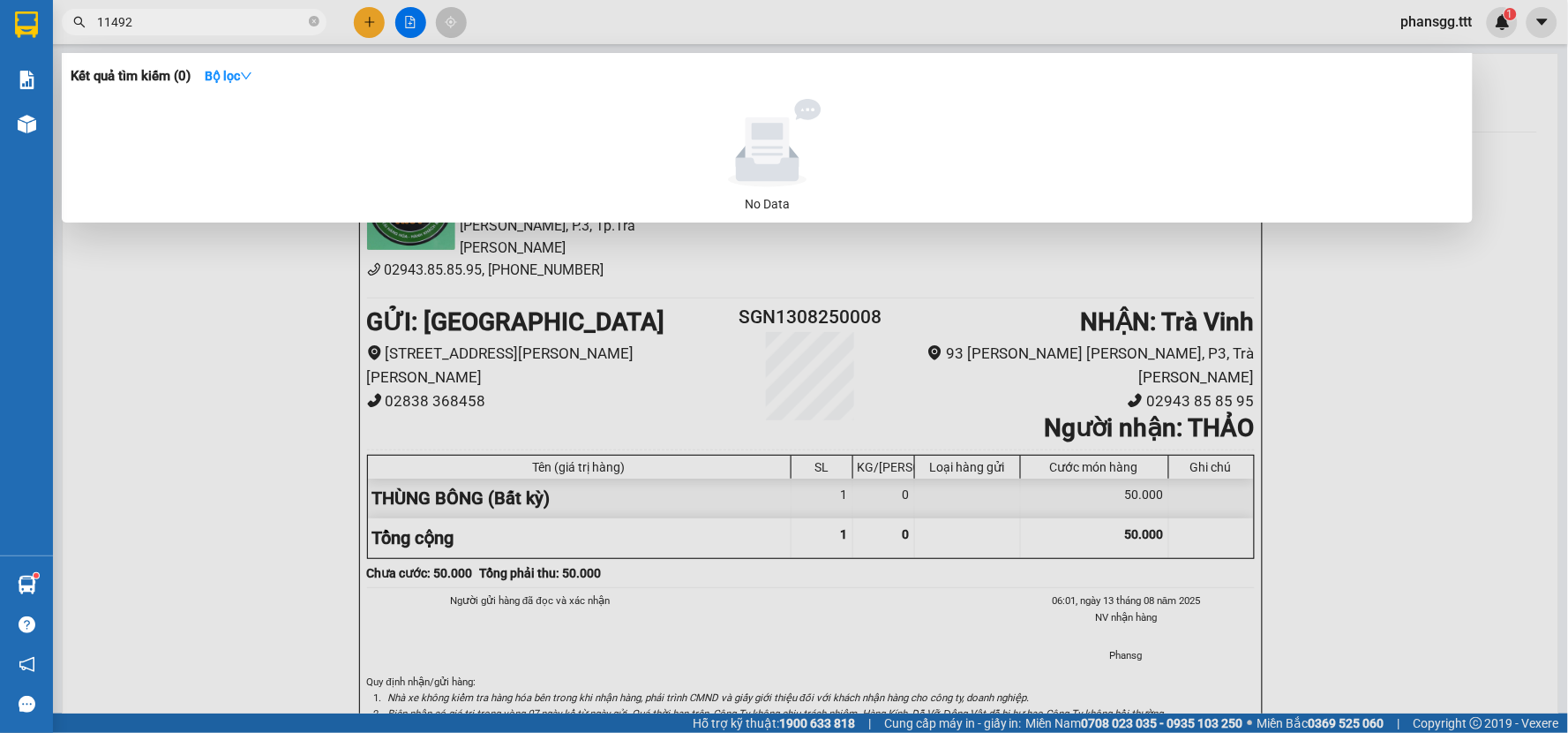
click at [100, 24] on input "11492" at bounding box center [201, 21] width 208 height 20
click at [100, 20] on input "11492" at bounding box center [201, 21] width 208 height 20
click at [103, 20] on input "11492" at bounding box center [201, 21] width 208 height 20
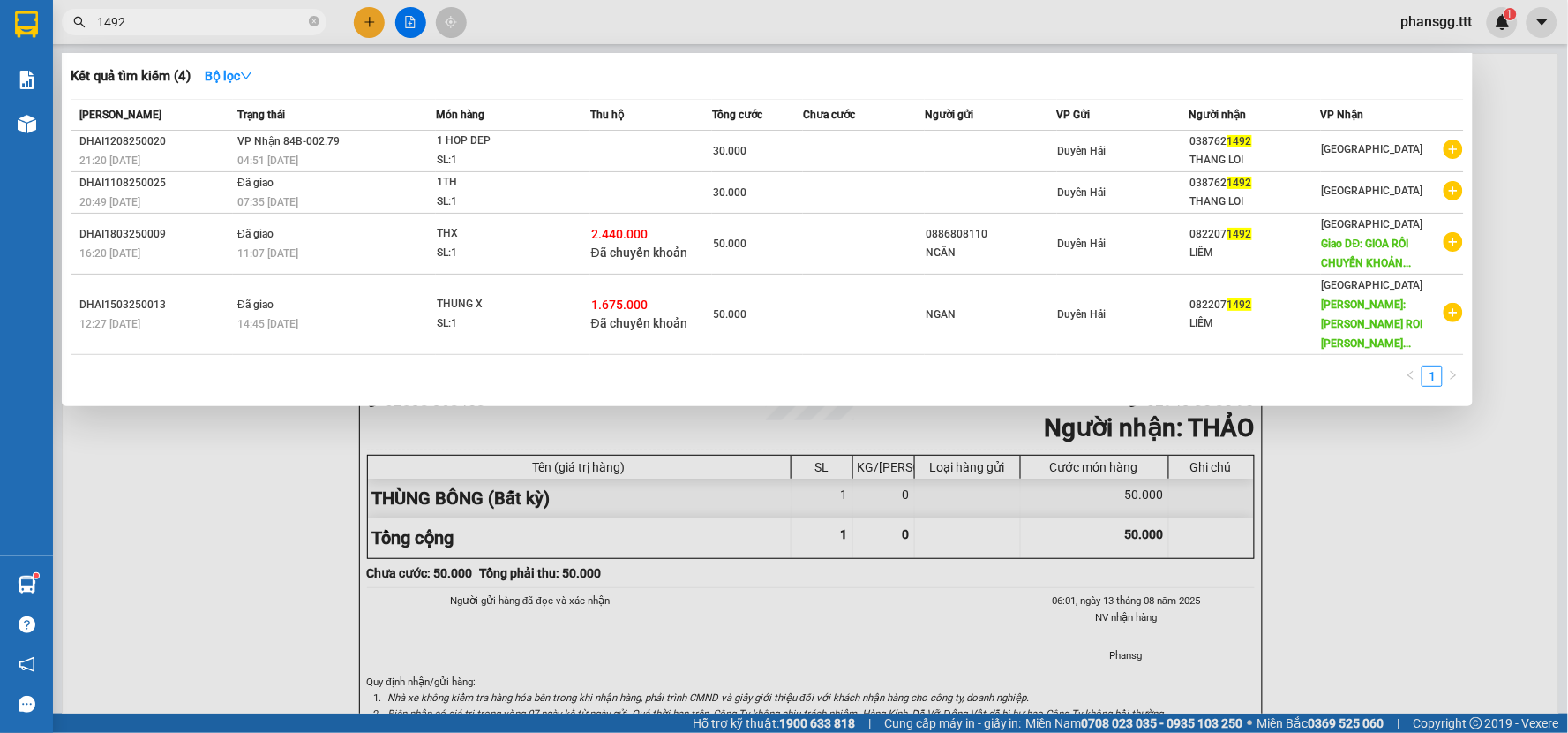
type input "1492"
click at [369, 15] on div at bounding box center [784, 366] width 1568 height 733
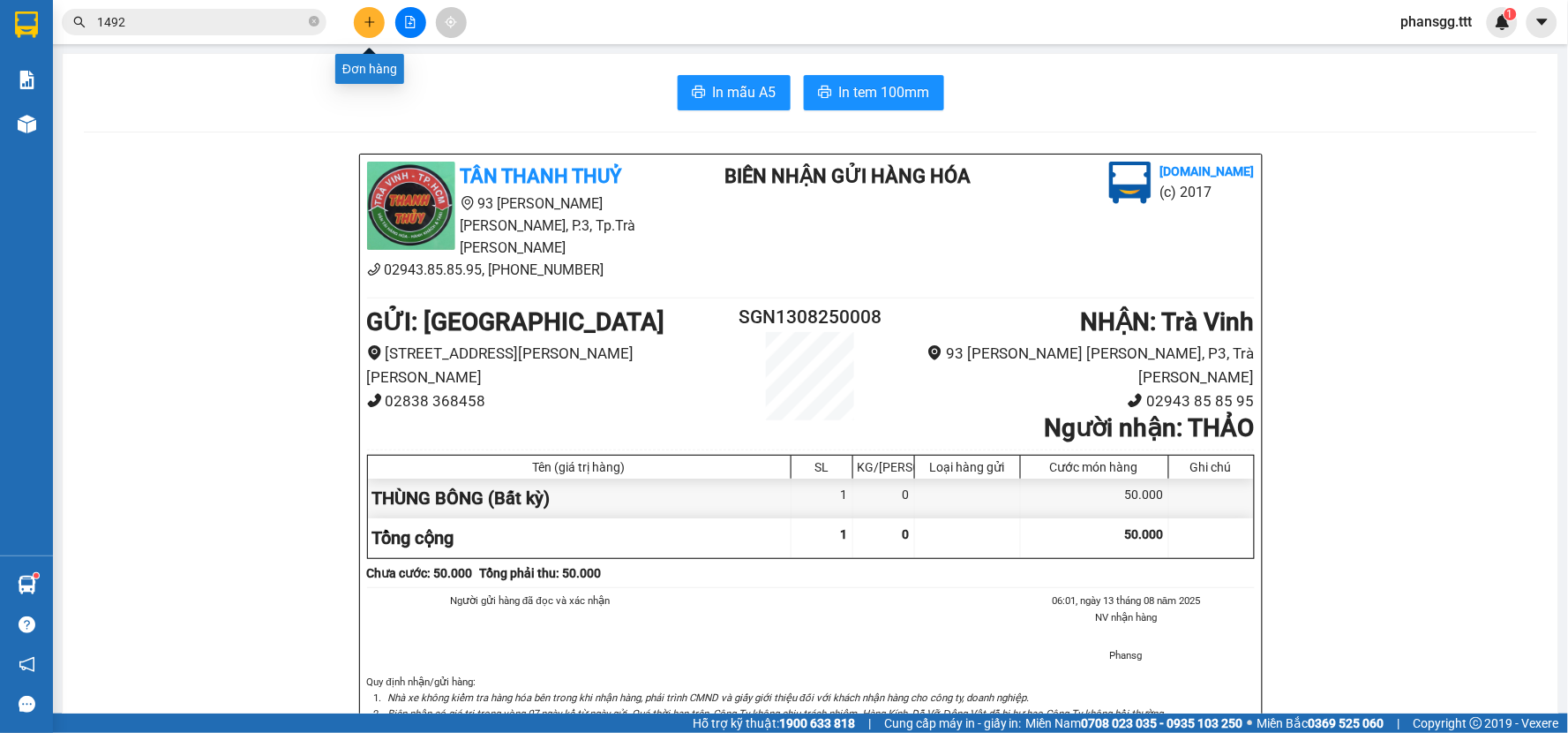
click at [369, 16] on icon "plus" at bounding box center [369, 21] width 12 height 12
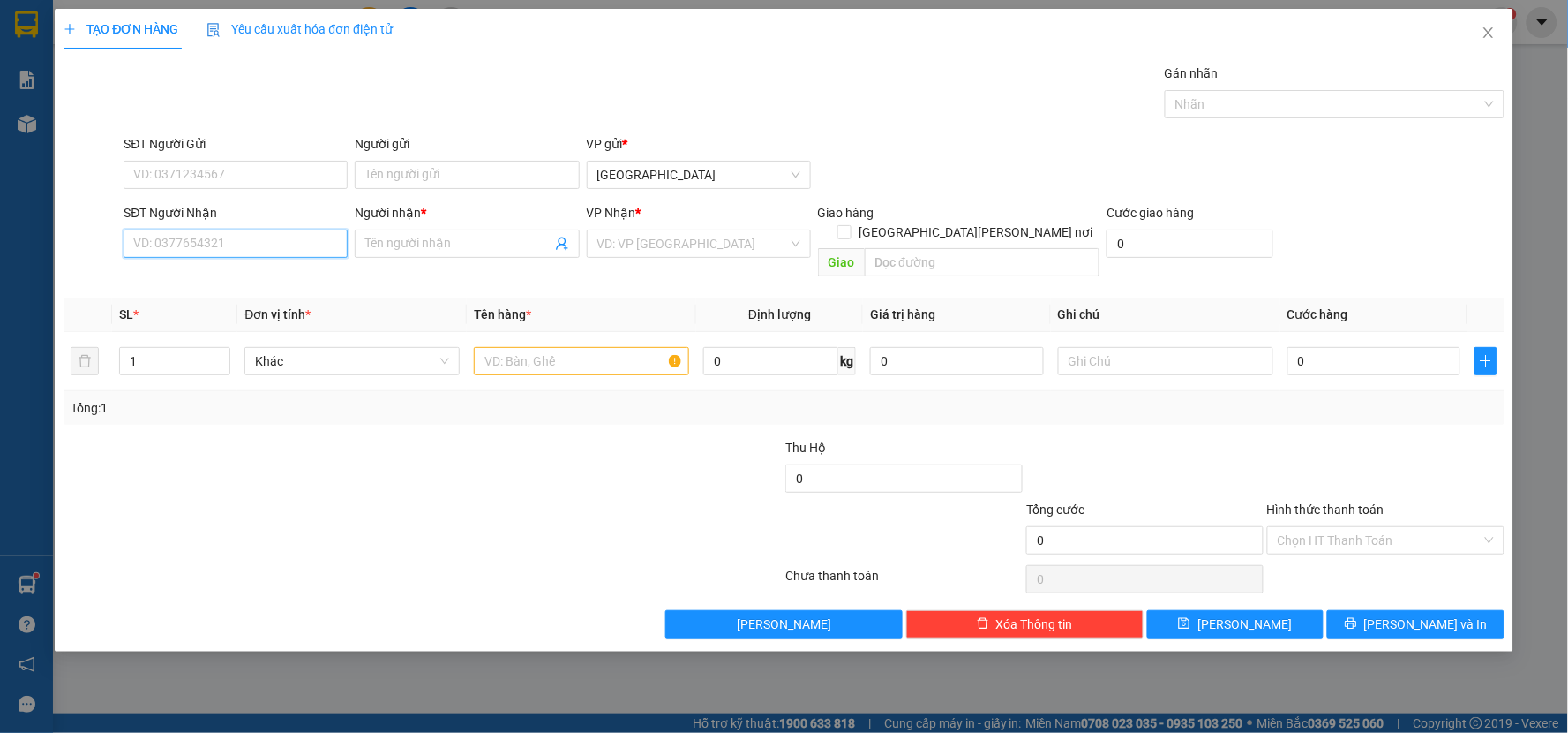
click at [189, 233] on input "SĐT Người Nhận" at bounding box center [235, 244] width 224 height 28
click at [198, 279] on div "0979063932 - NGUYÊN" at bounding box center [235, 278] width 203 height 20
type input "0979063932"
type input "NGUYÊN"
type input "0979063932"
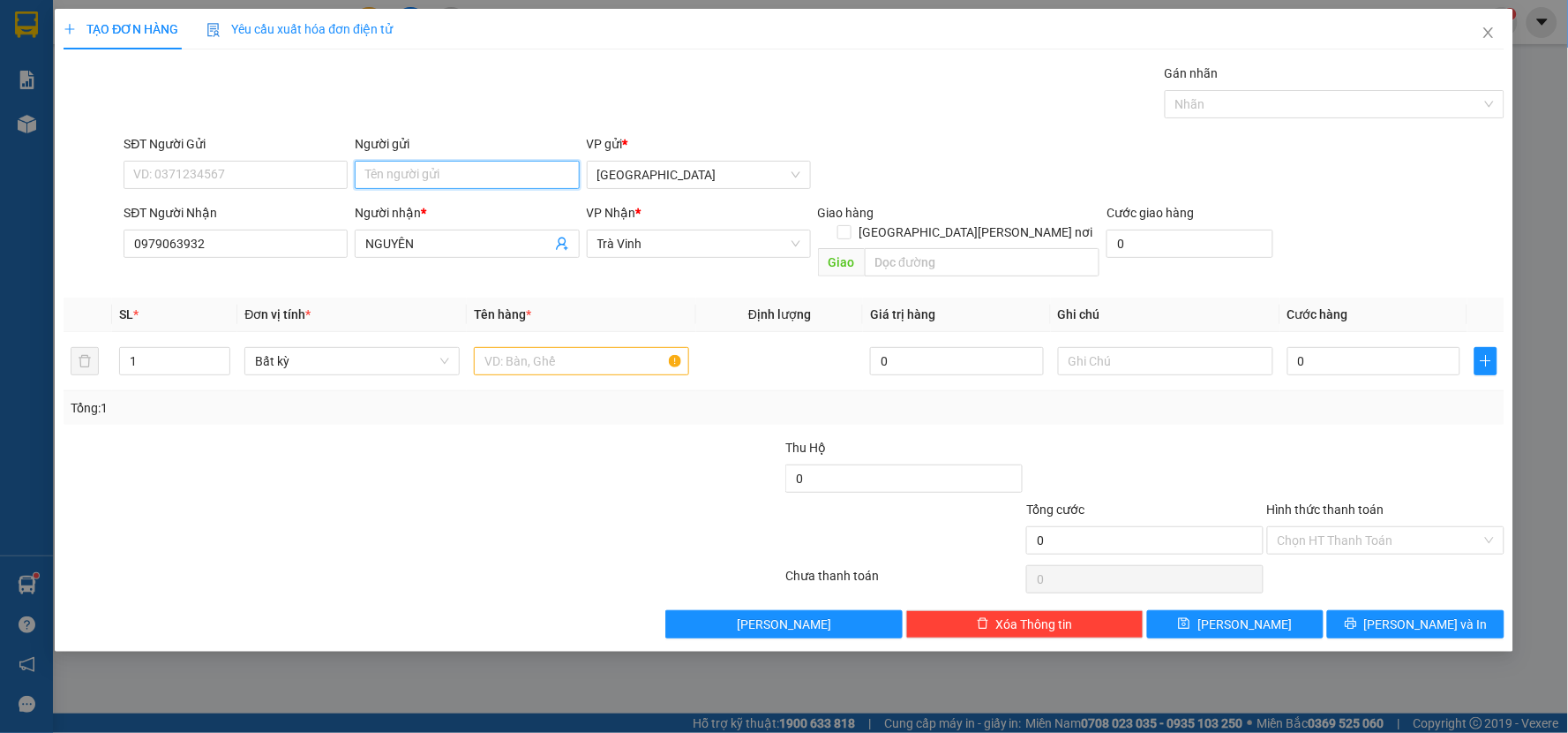
click at [410, 179] on input "Người gửi" at bounding box center [466, 175] width 224 height 28
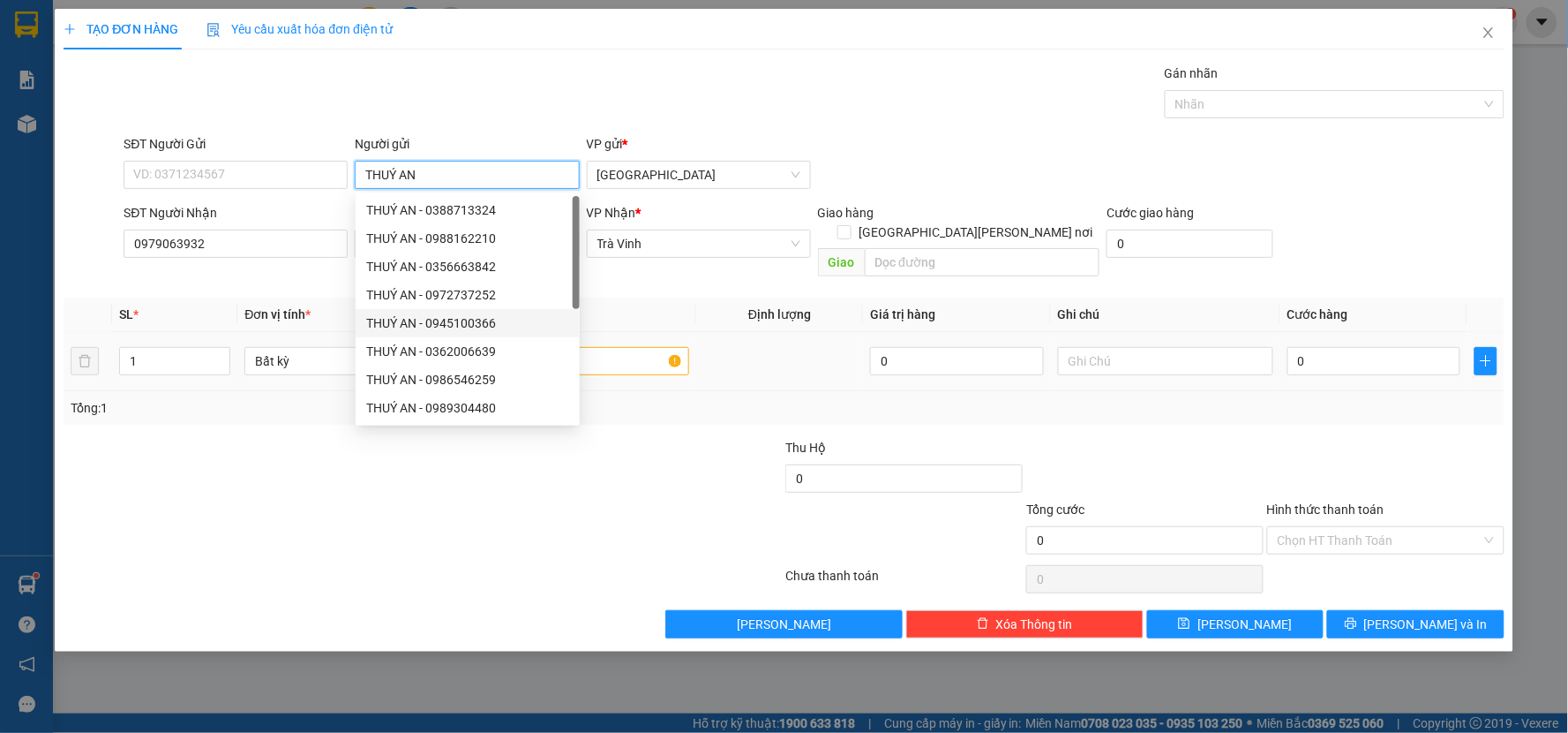
type input "THUÝ AN"
click at [605, 347] on input "text" at bounding box center [582, 361] width 216 height 28
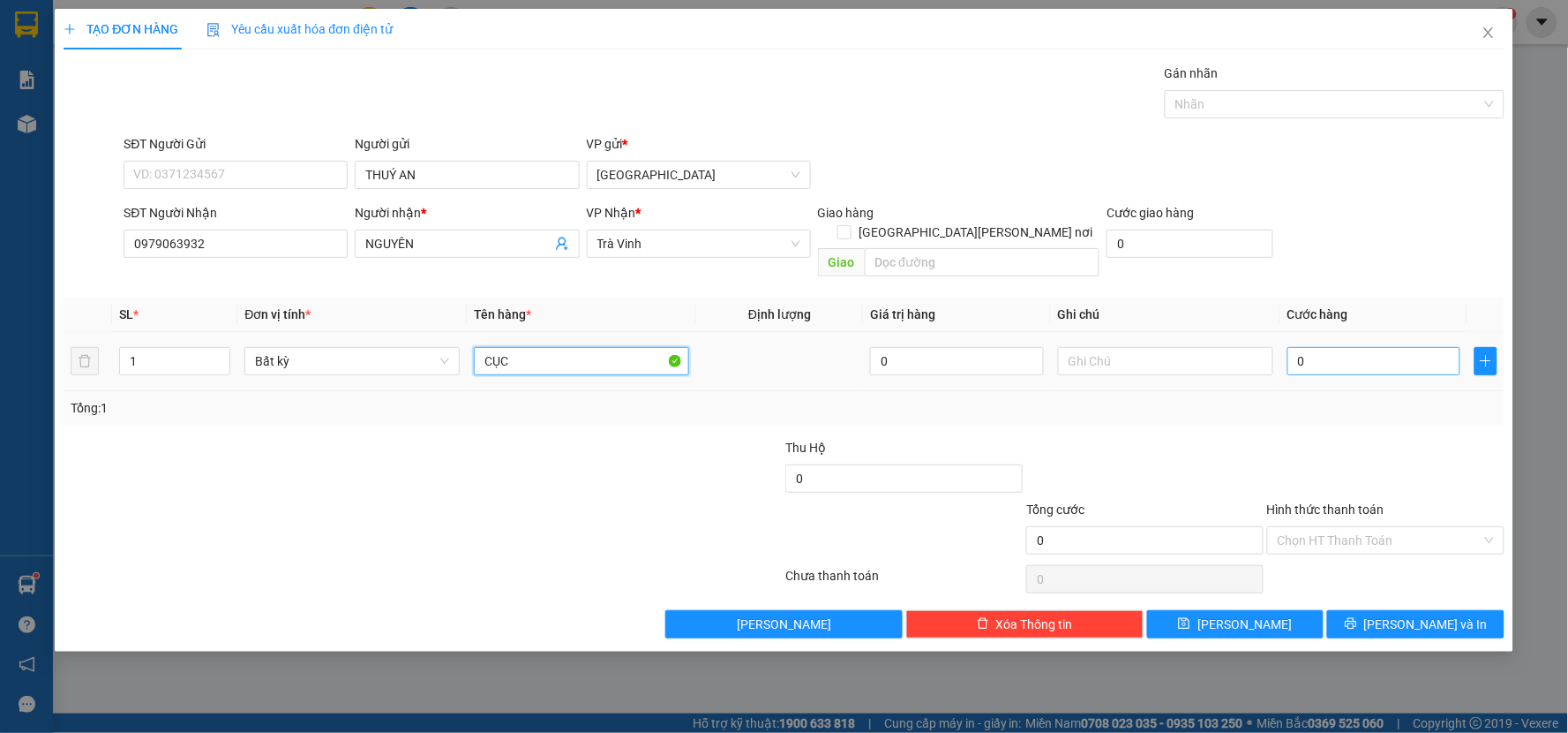
type input "CỤC"
click at [1347, 350] on input "0" at bounding box center [1374, 361] width 174 height 28
type input "2"
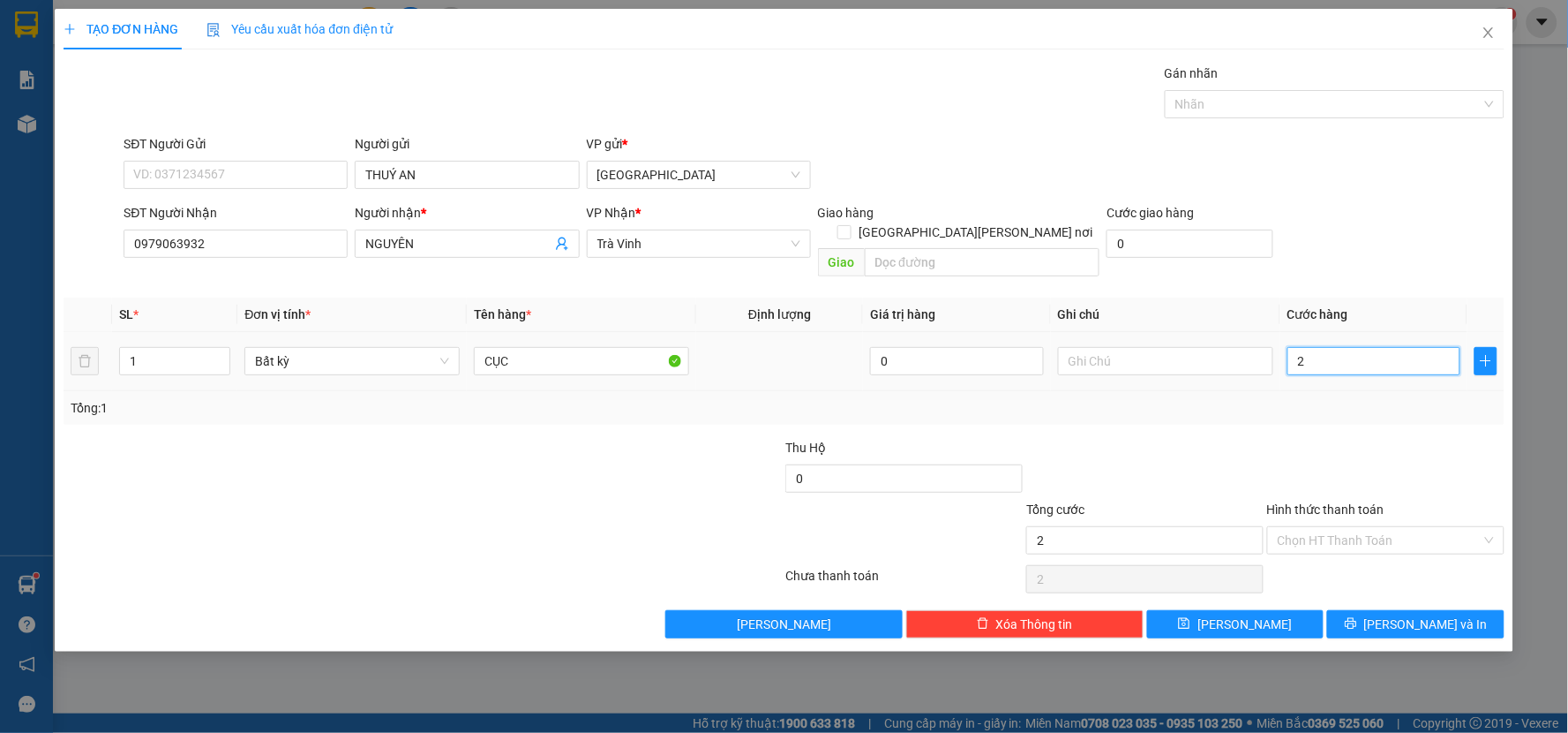
type input "20"
click at [1324, 409] on div "Transit Pickup Surcharge Ids Transit Deliver Surcharge Ids Transit Deliver Surc…" at bounding box center [783, 351] width 1441 height 575
type input "20.000"
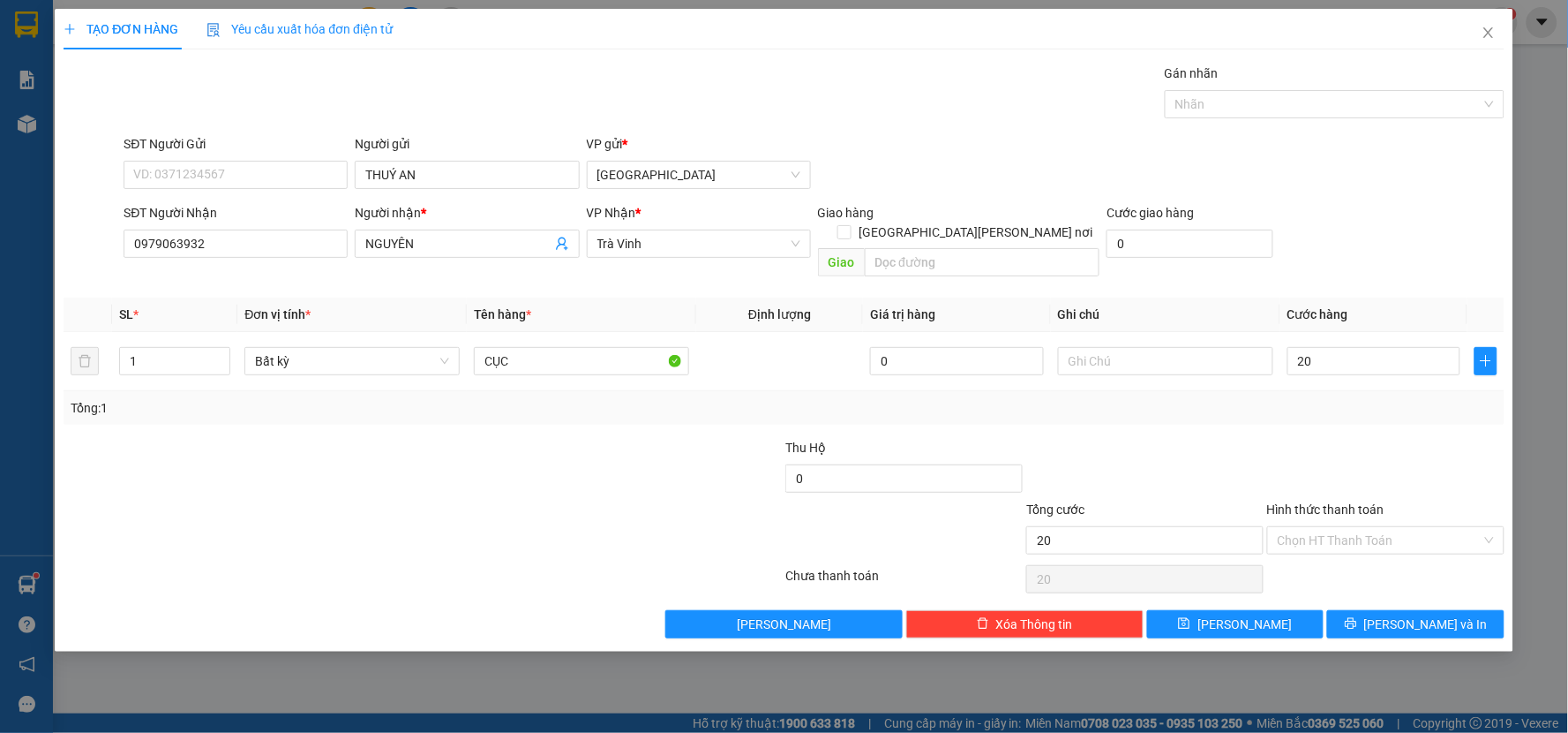
type input "20.000"
click at [1384, 610] on button "[PERSON_NAME] và In" at bounding box center [1415, 624] width 178 height 28
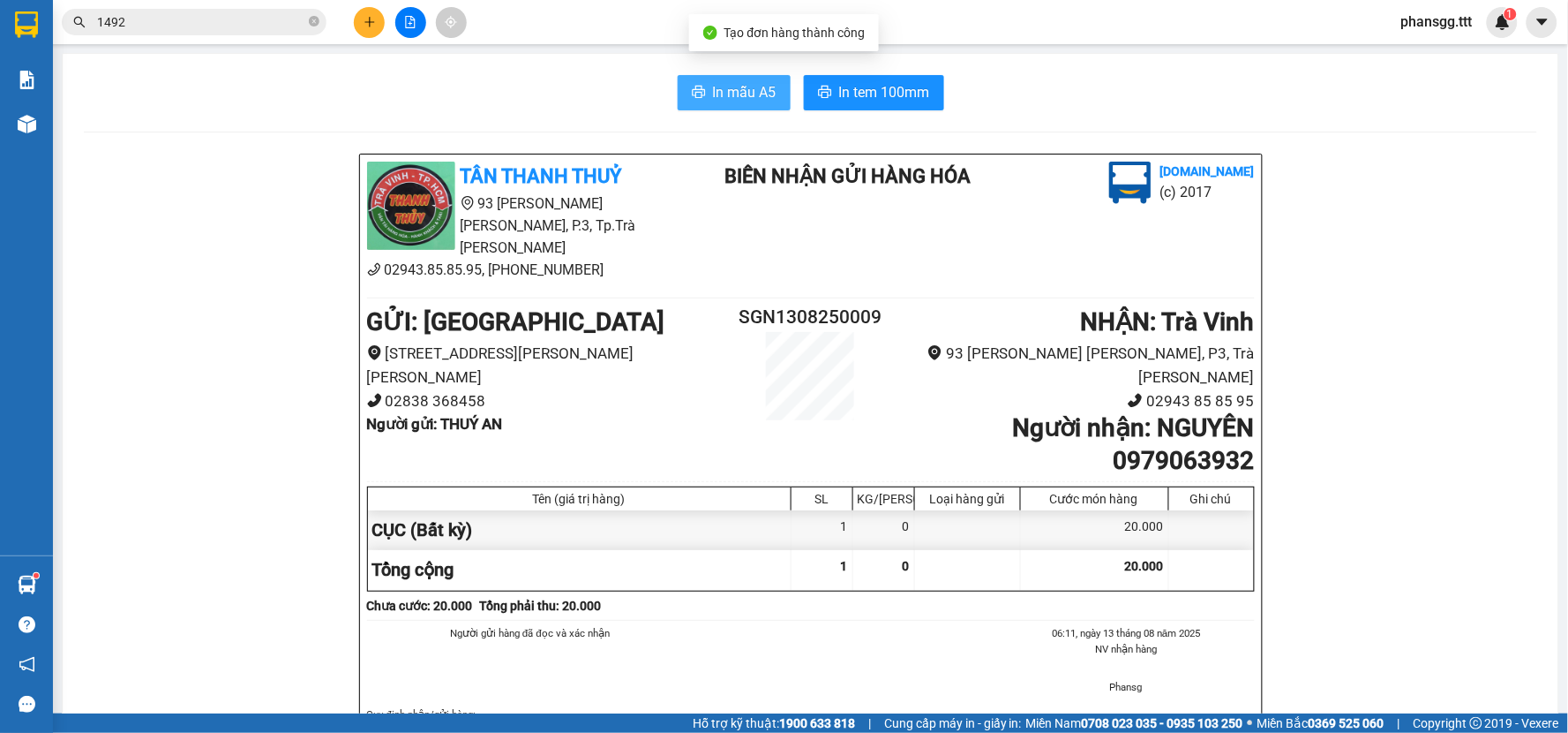
click at [734, 103] on button "In mẫu A5" at bounding box center [734, 93] width 113 height 35
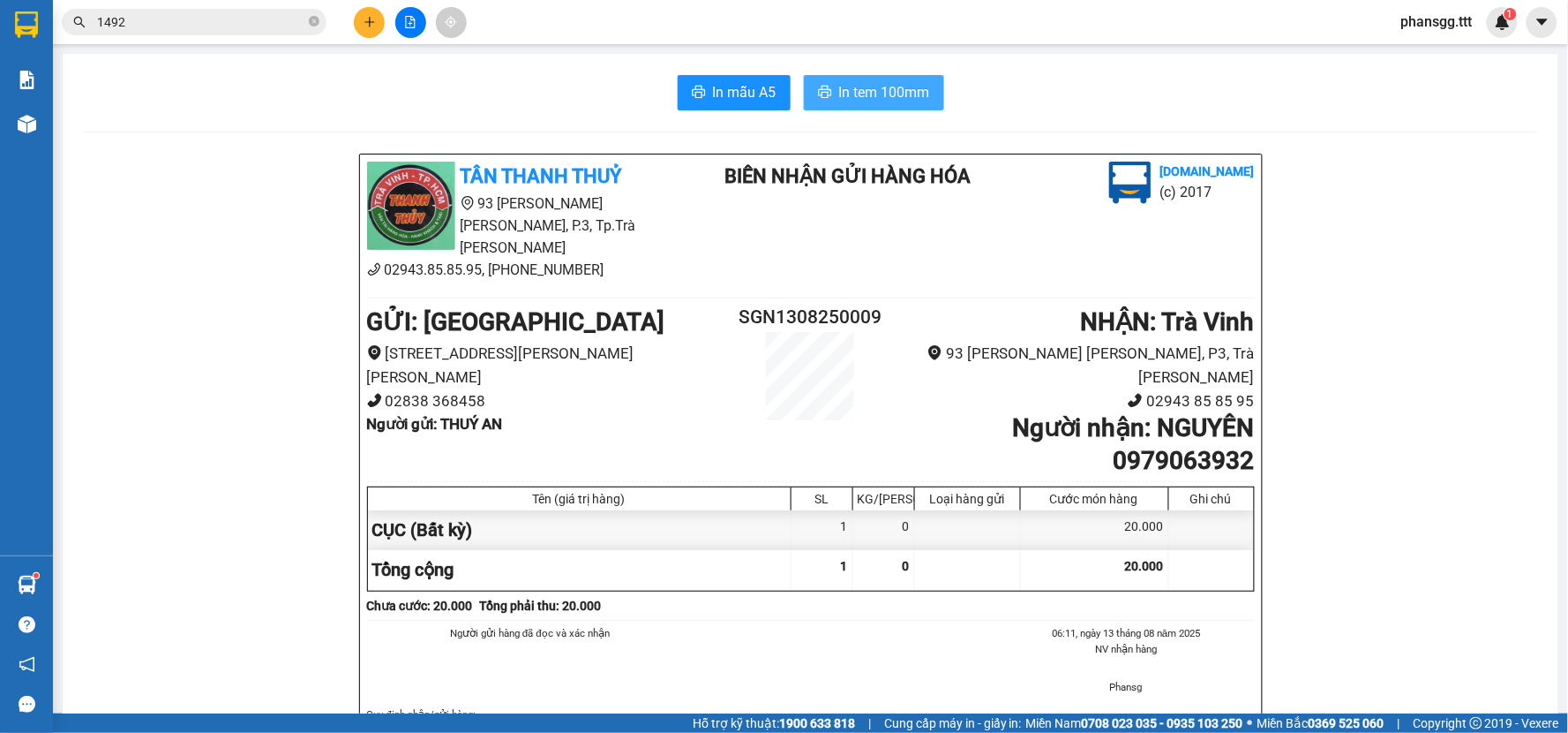
click at [848, 91] on span "In tem 100mm" at bounding box center [884, 92] width 91 height 22
click at [365, 20] on icon "plus" at bounding box center [369, 21] width 12 height 12
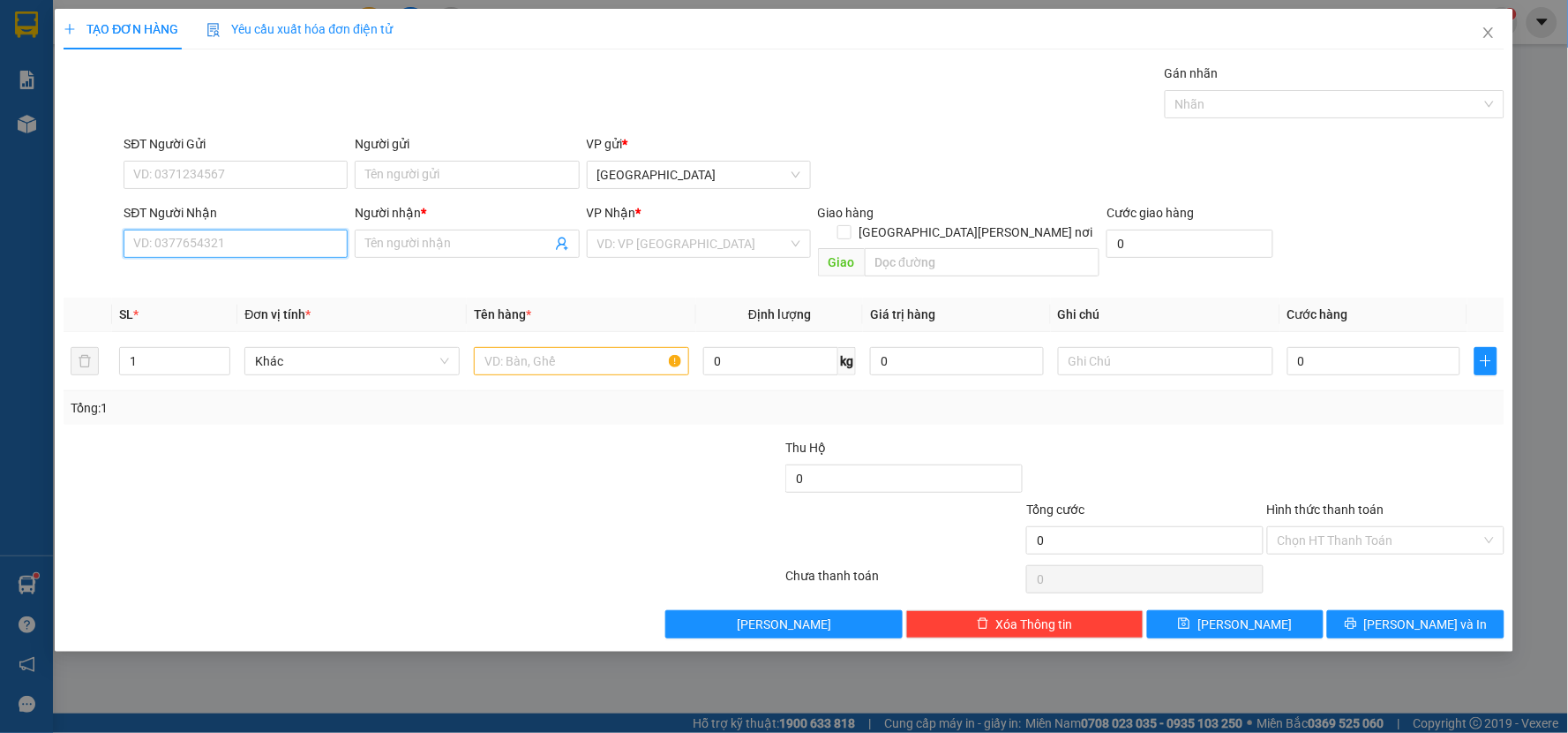
click at [249, 248] on input "SĐT Người Nhận" at bounding box center [235, 244] width 224 height 28
click at [248, 261] on div "0907606603 0907606603 - DƯ XIÊNG" at bounding box center [235, 279] width 224 height 35
click at [247, 298] on th "Đơn vị tính *" at bounding box center [352, 314] width 230 height 34
click at [242, 252] on input "0907606" at bounding box center [235, 244] width 224 height 28
click at [233, 272] on div "0907606603 - DƯ XIÊNG" at bounding box center [235, 278] width 203 height 20
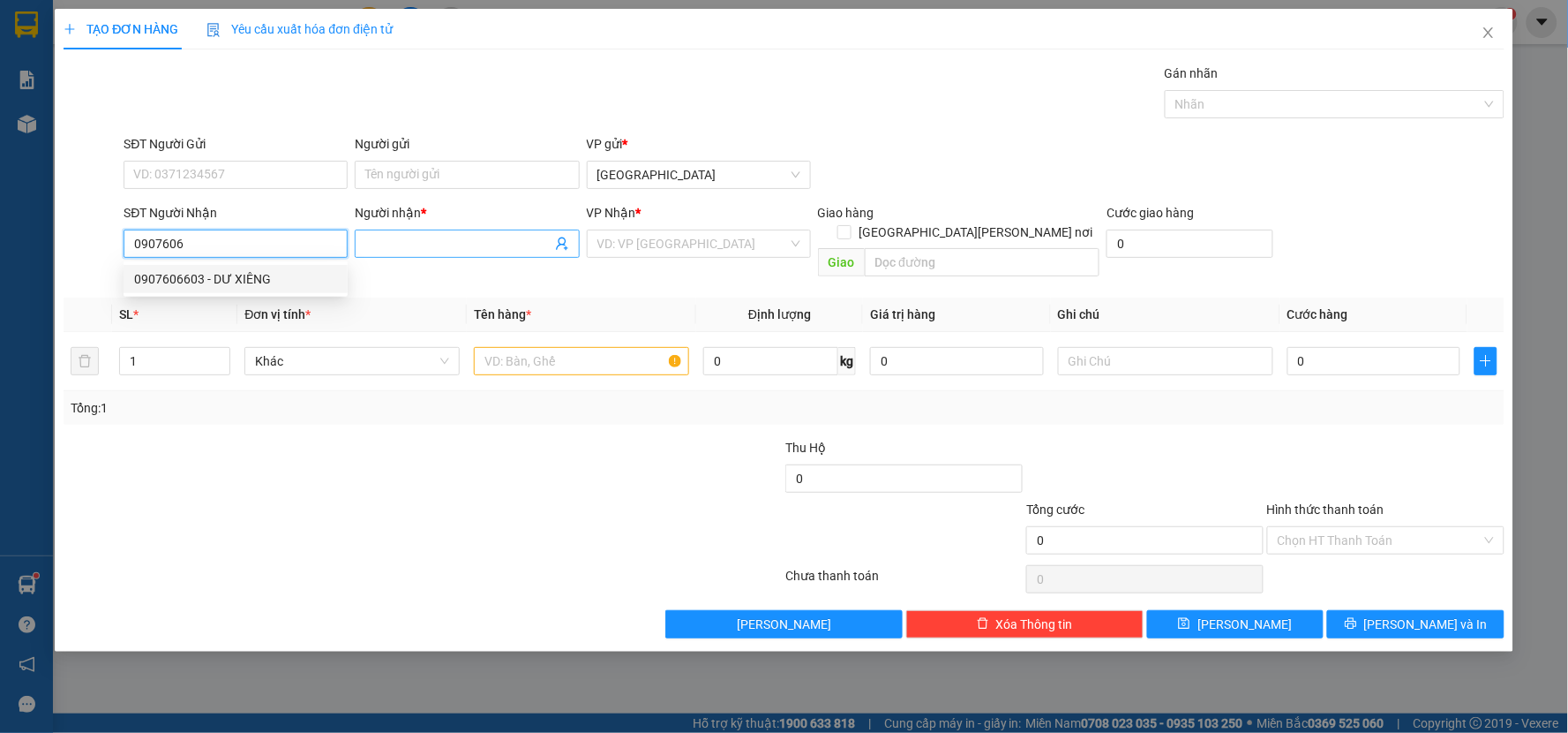
type input "0907606603"
type input "DƯ XIÊNG"
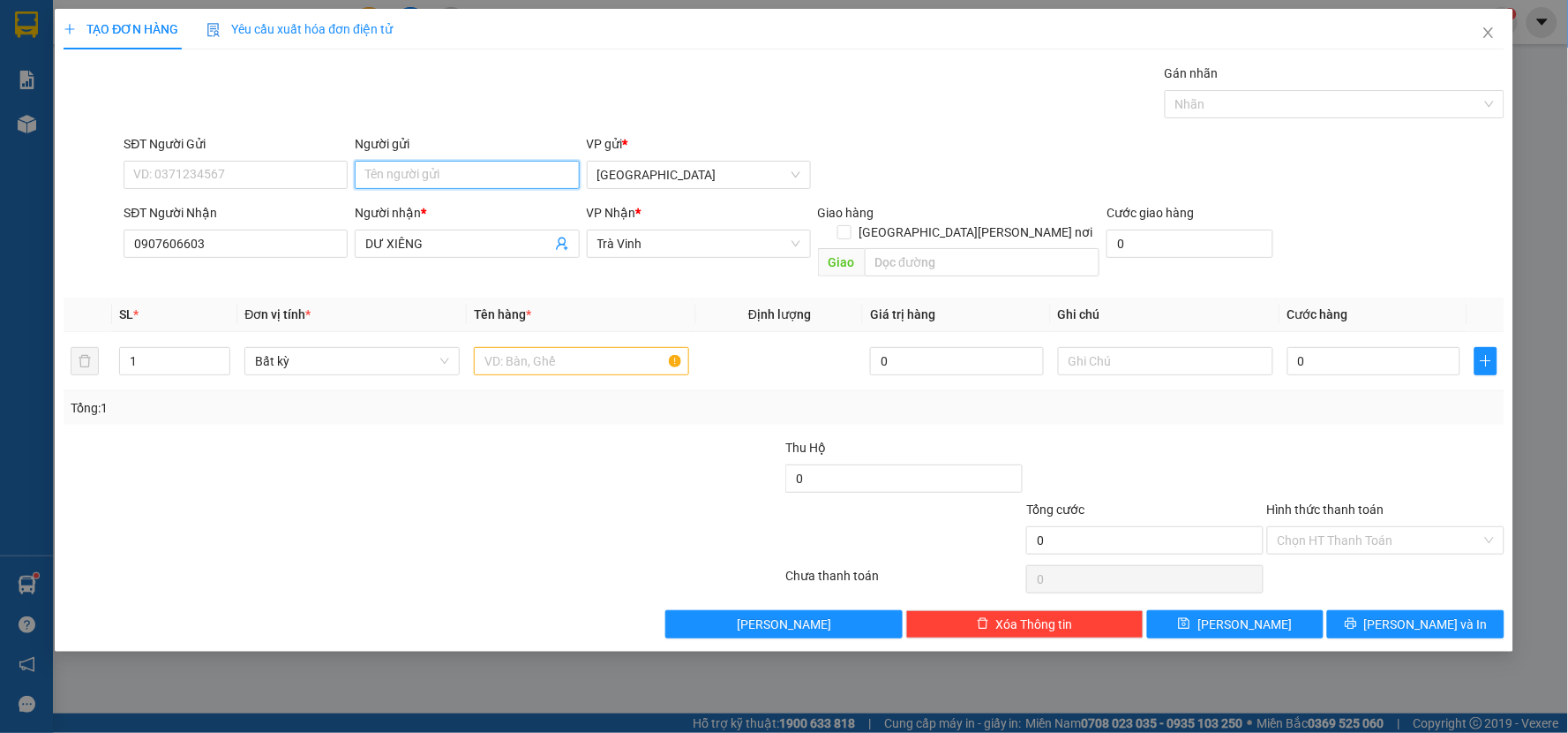
click at [504, 173] on input "Người gửi" at bounding box center [466, 175] width 224 height 28
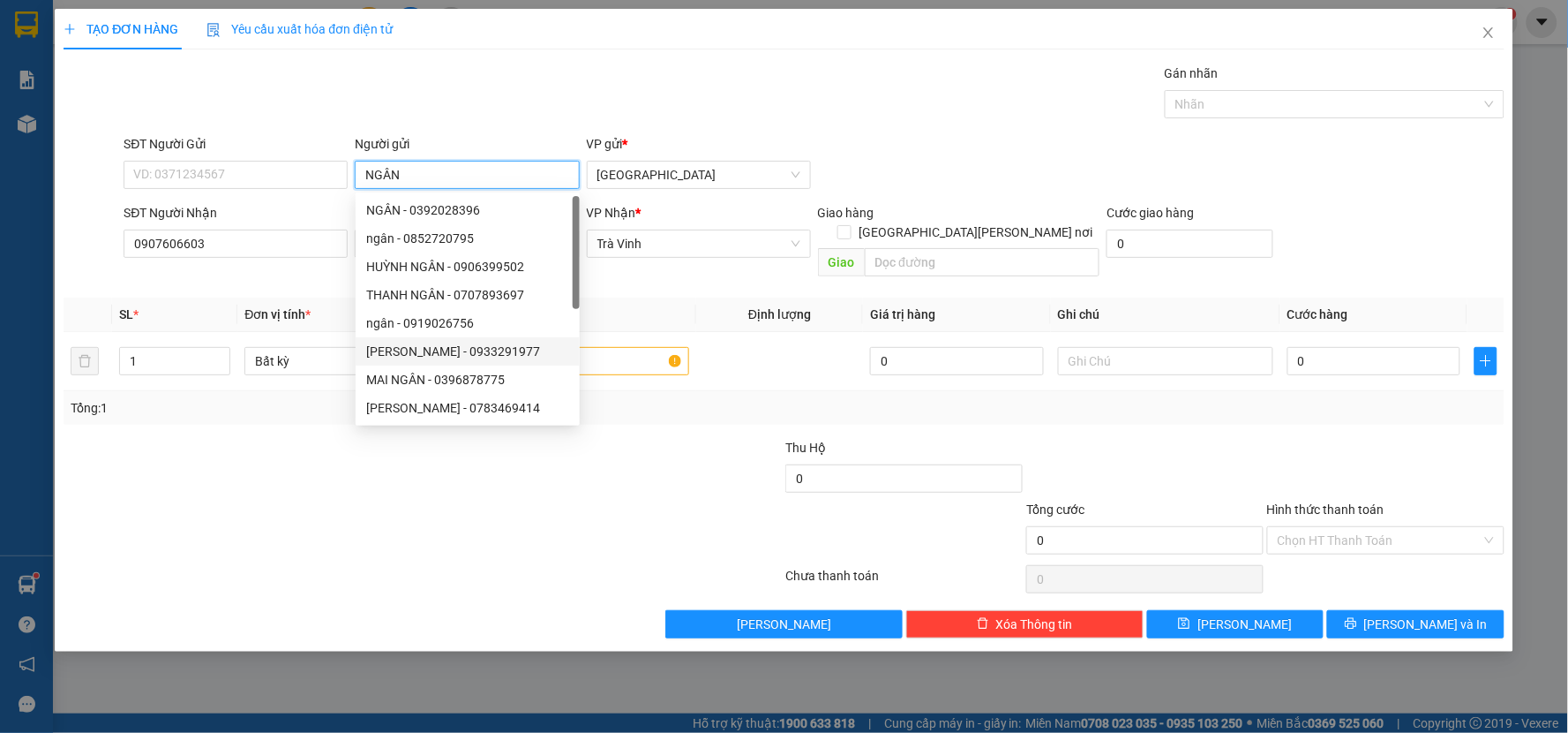
type input "NGÂN"
click at [144, 503] on div at bounding box center [302, 530] width 482 height 61
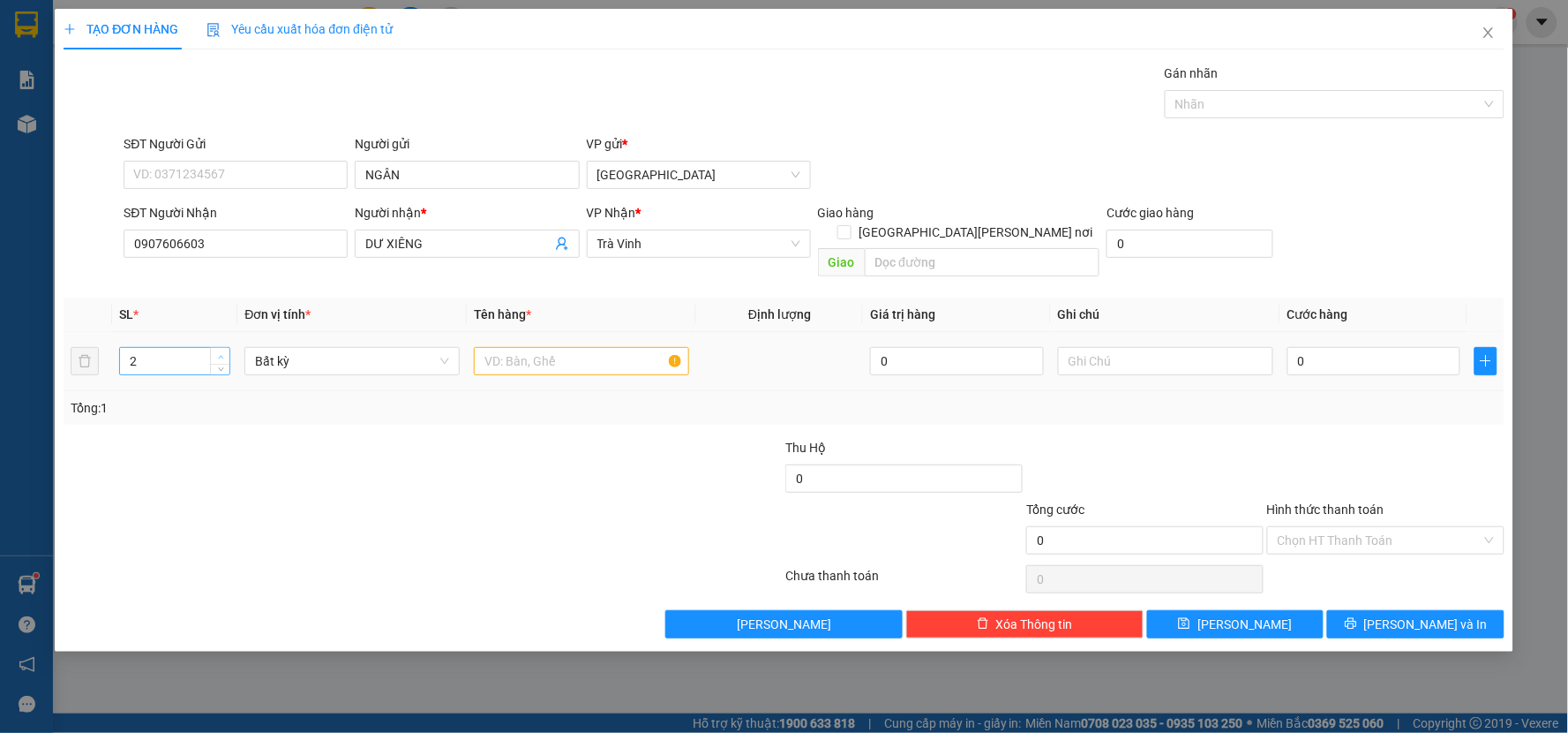
click at [219, 353] on icon "up" at bounding box center [220, 356] width 7 height 7
type input "3"
click at [219, 353] on icon "up" at bounding box center [220, 356] width 7 height 7
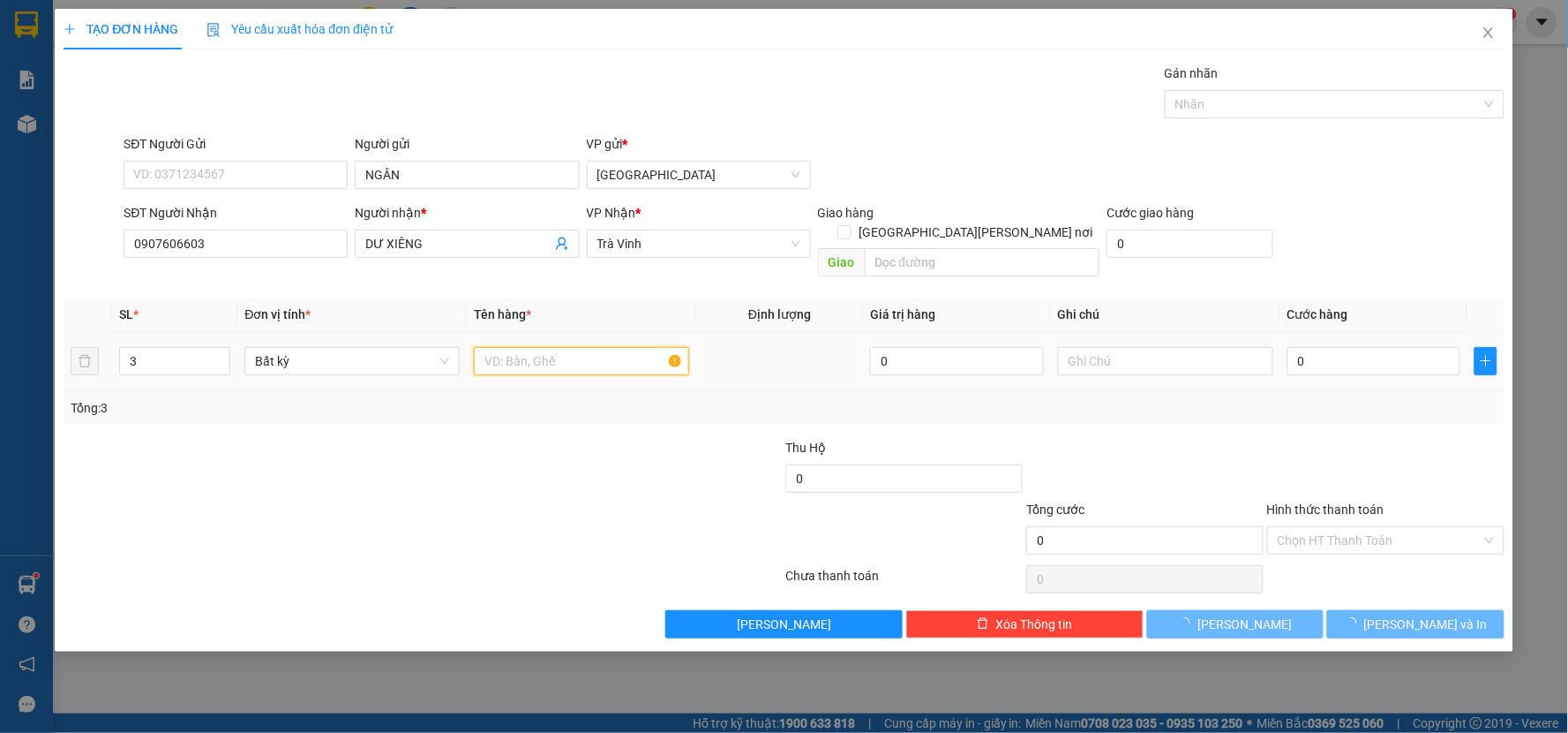
click at [563, 347] on input "text" at bounding box center [582, 361] width 216 height 28
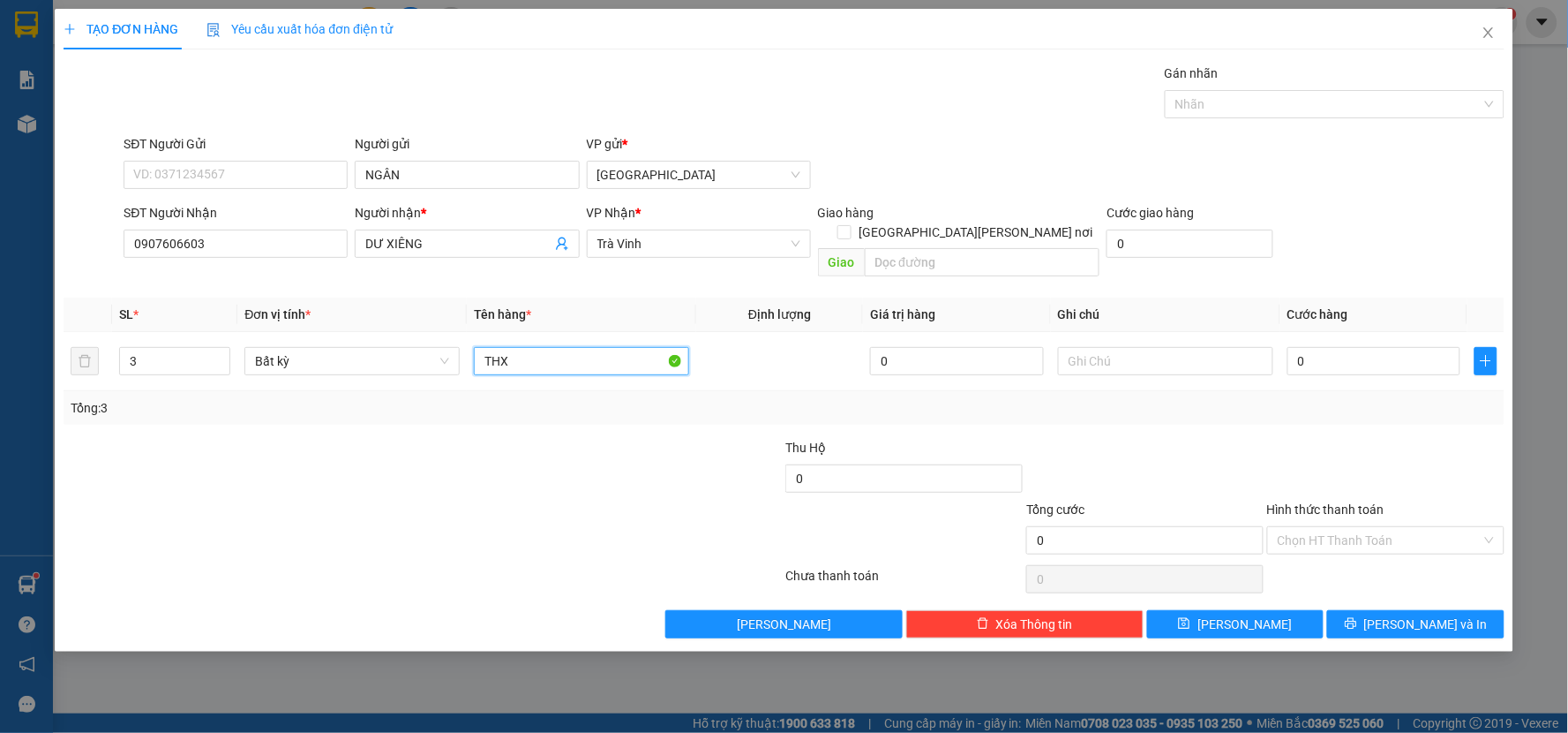
type input "THX"
click at [627, 500] on div at bounding box center [663, 530] width 241 height 61
drag, startPoint x: 246, startPoint y: 250, endPoint x: 21, endPoint y: 234, distance: 225.6
click at [19, 234] on div "TẠO ĐƠN HÀNG Yêu cầu xuất hóa đơn điện tử Transit Pickup Surcharge Ids Transit …" at bounding box center [784, 366] width 1568 height 733
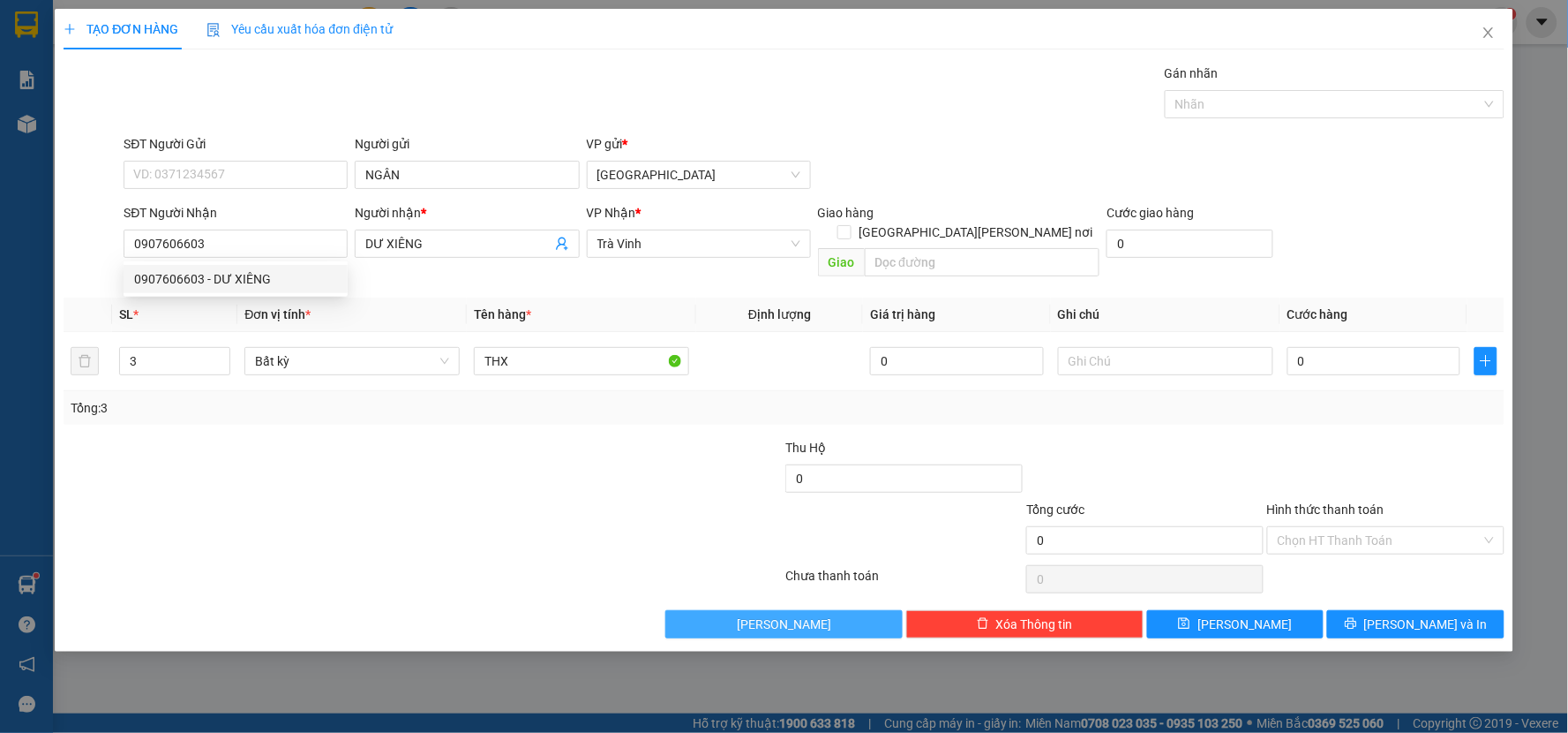
click at [699, 612] on button "[PERSON_NAME]" at bounding box center [783, 624] width 237 height 28
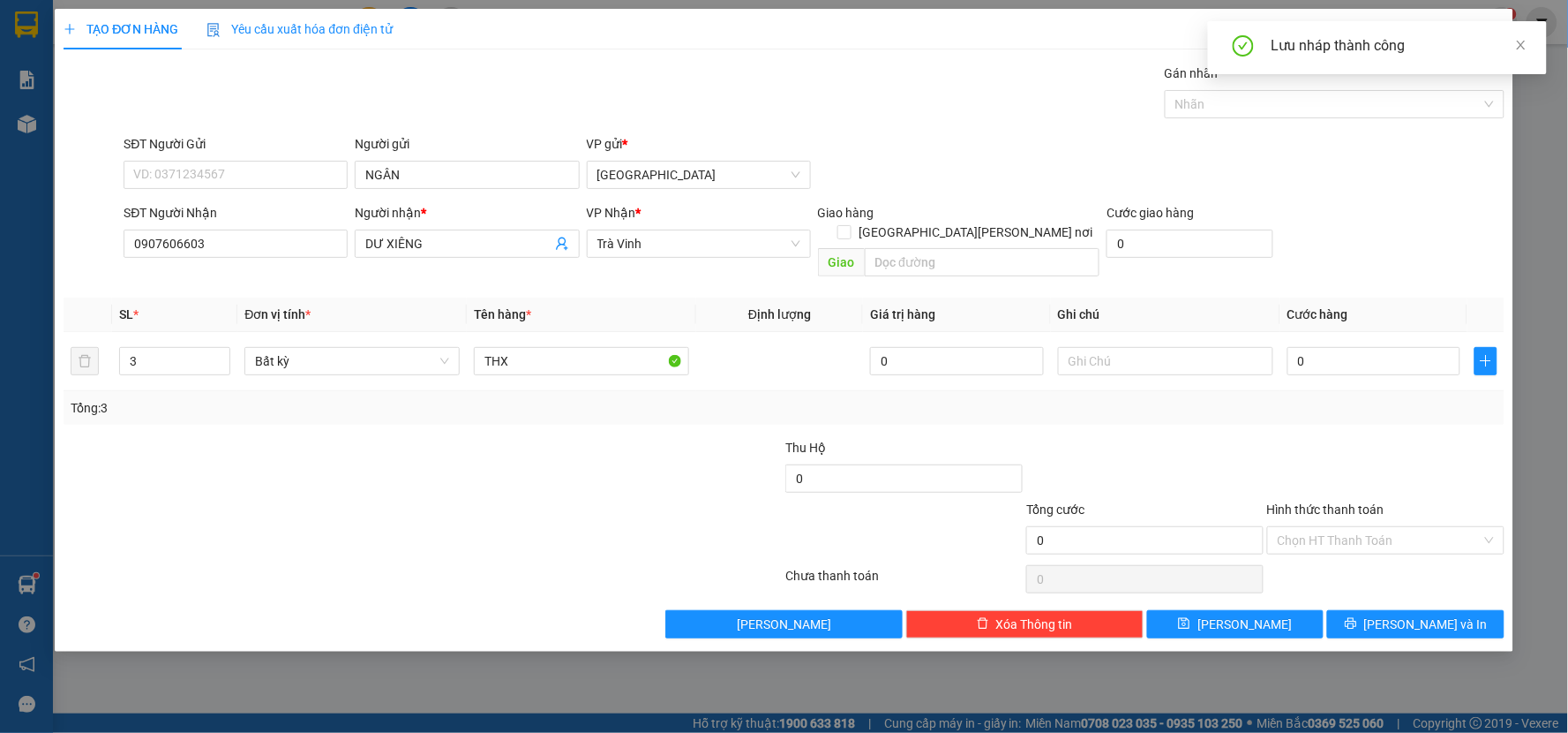
click at [1535, 47] on div "Lưu nháp thành công" at bounding box center [1377, 47] width 339 height 53
click at [1524, 47] on icon "close" at bounding box center [1521, 45] width 12 height 12
click at [1494, 28] on icon "close" at bounding box center [1488, 33] width 14 height 14
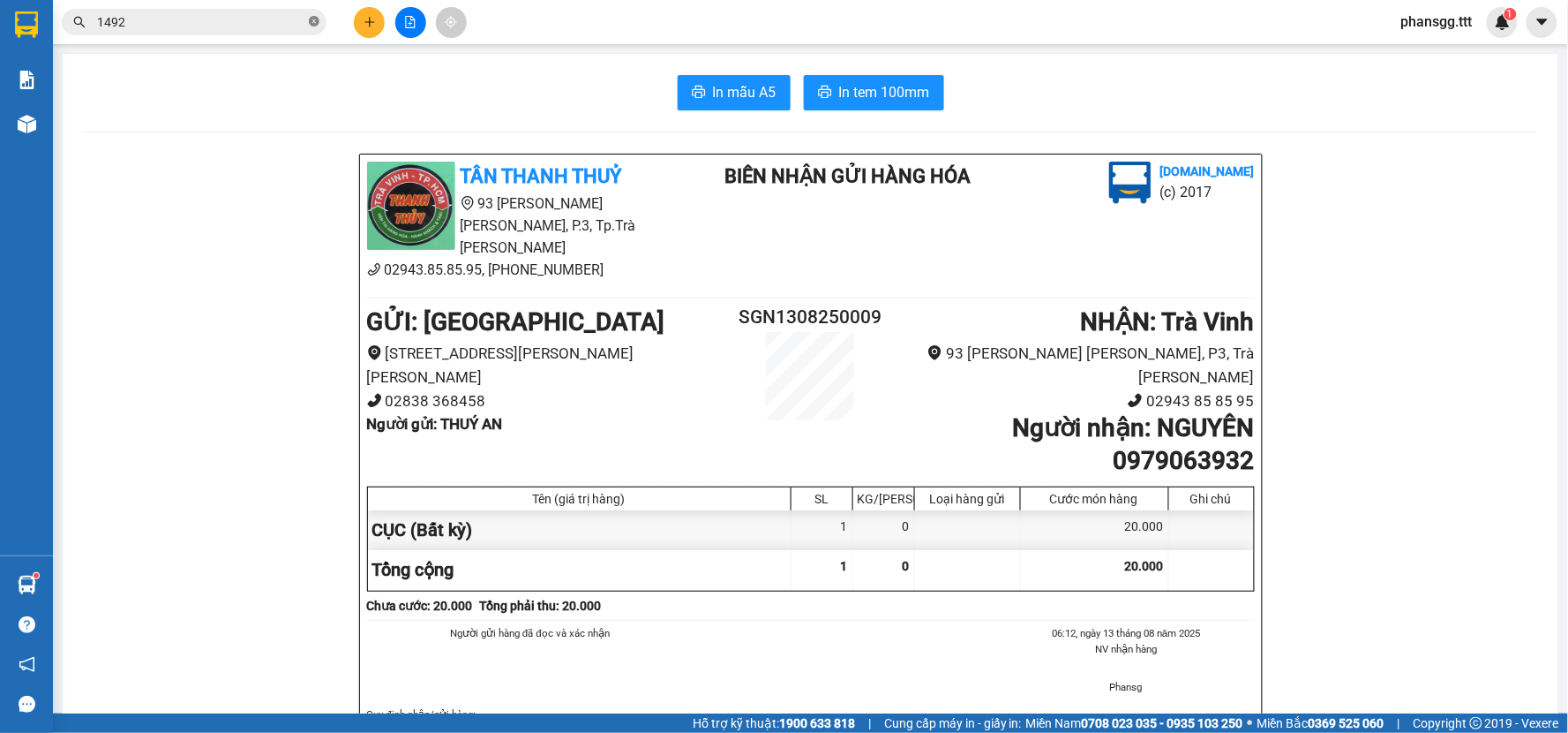
click at [310, 18] on icon "close-circle" at bounding box center [313, 20] width 10 height 10
paste input "0907606603"
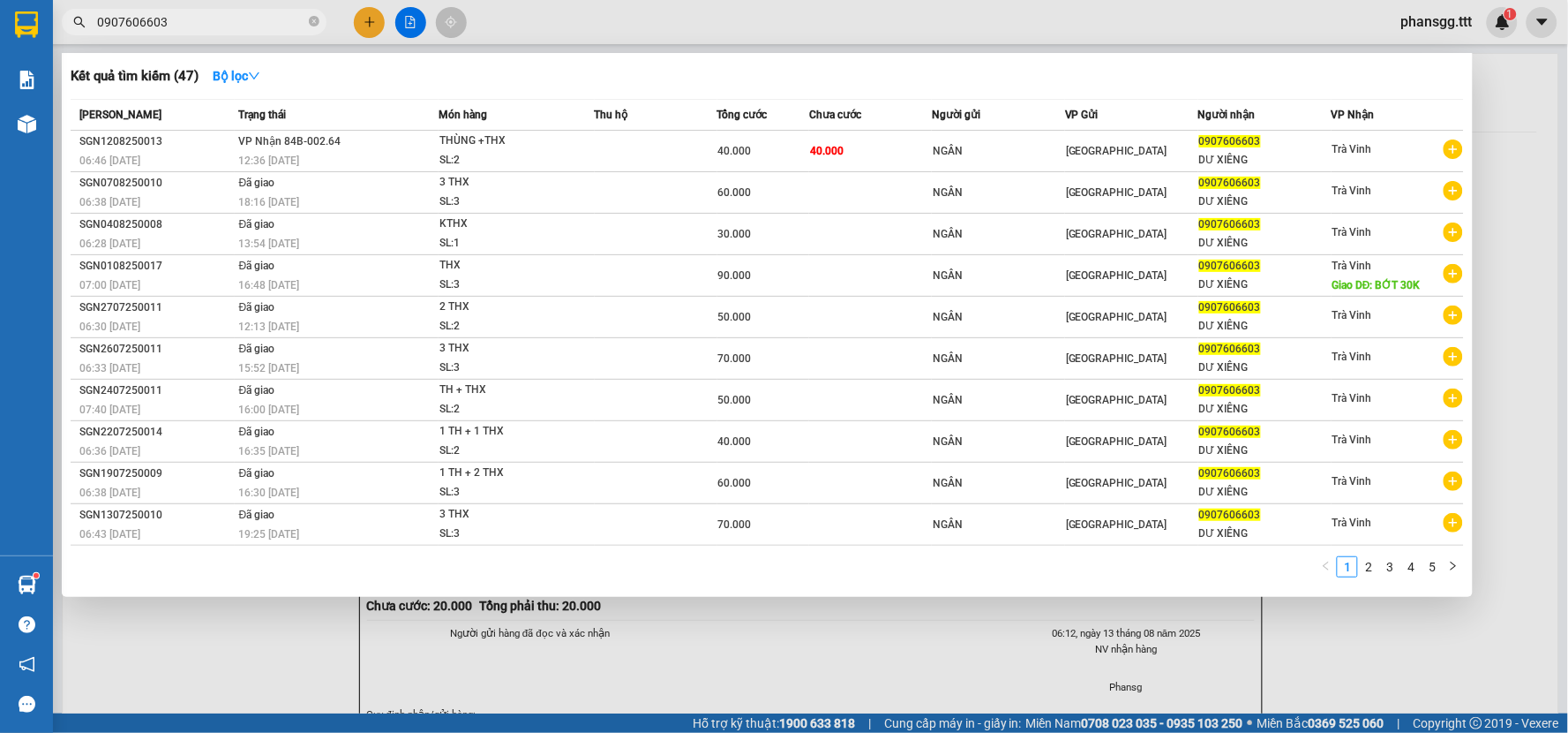
type input "0907606603"
click at [368, 24] on div at bounding box center [784, 366] width 1568 height 733
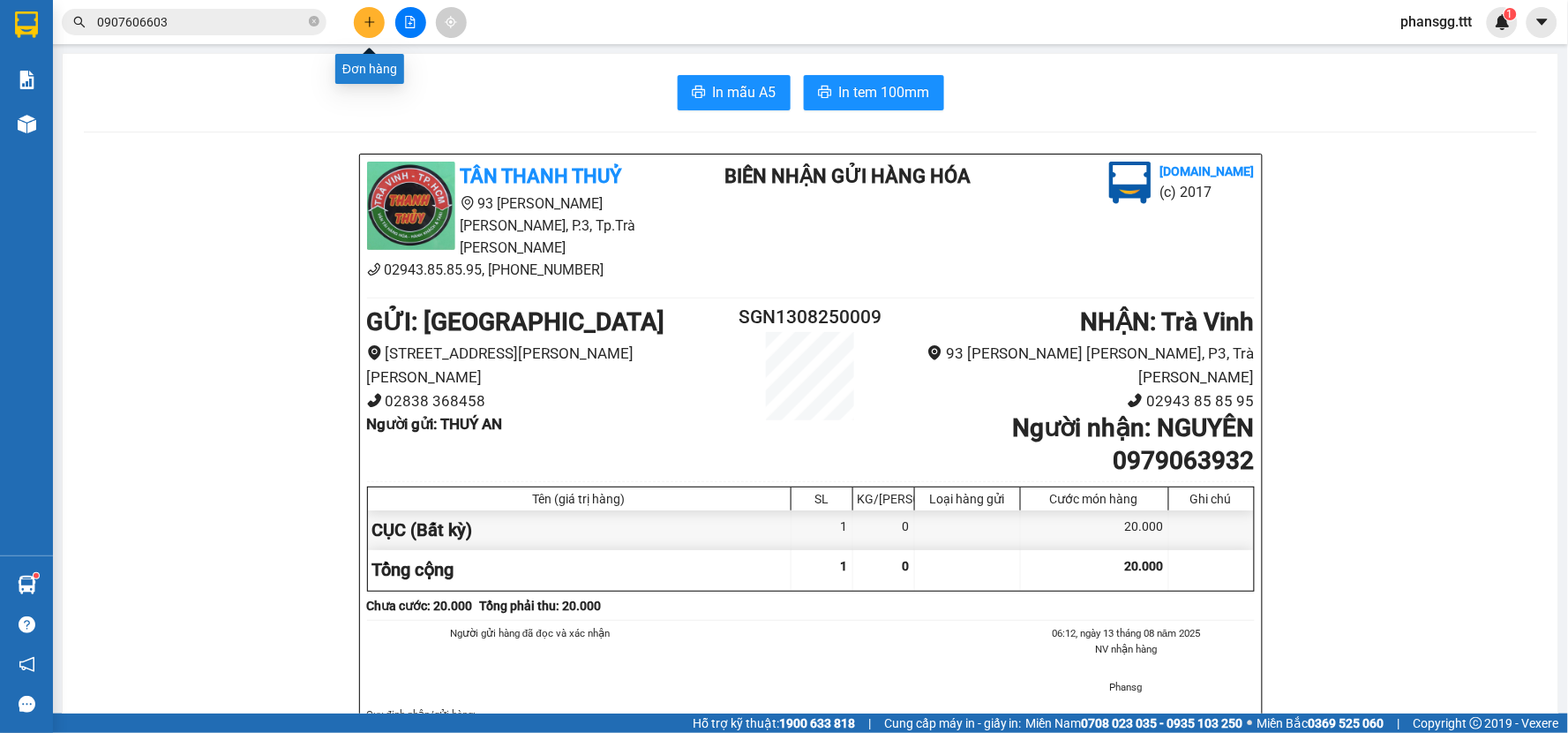
click at [368, 24] on icon "plus" at bounding box center [369, 21] width 12 height 12
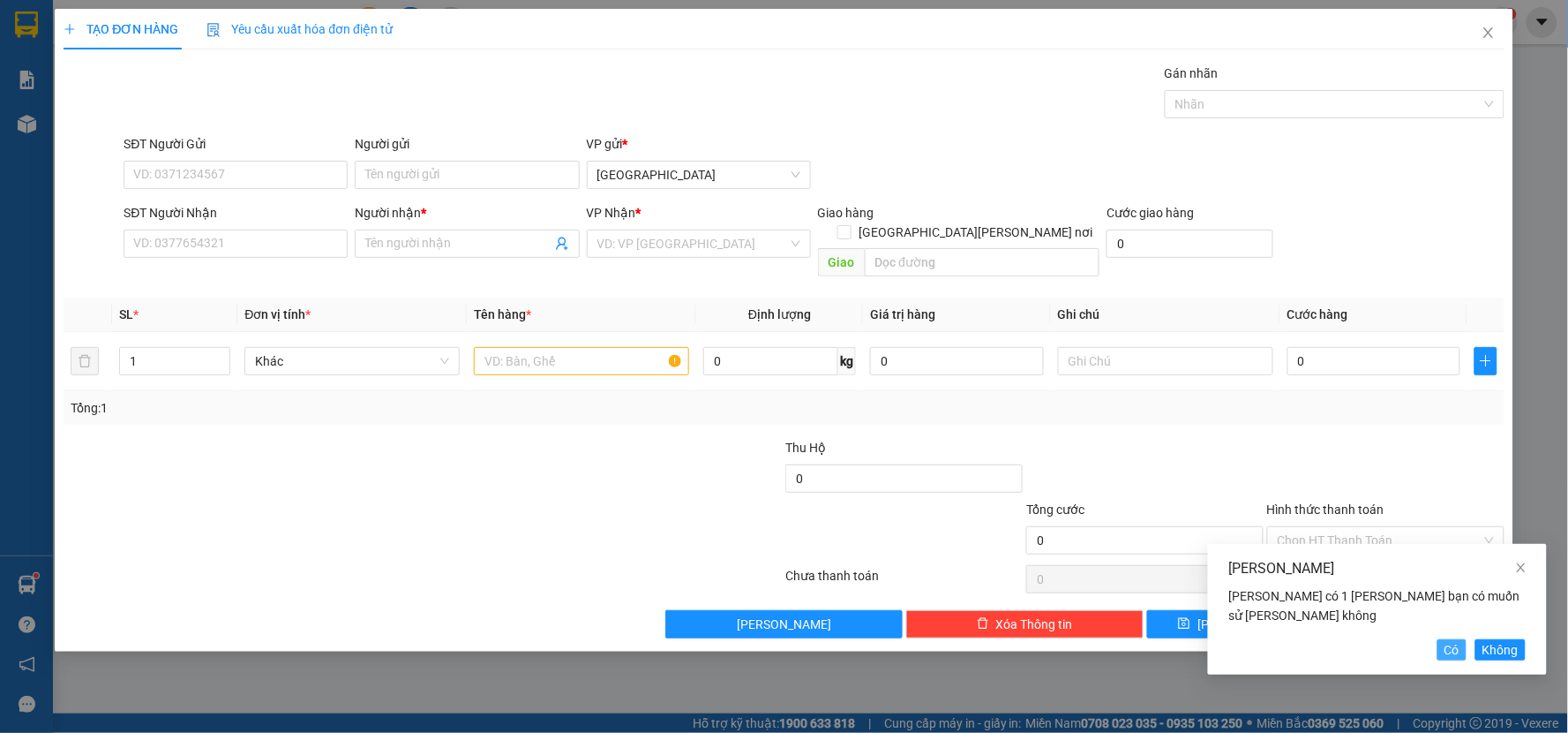
click at [1441, 650] on button "Có" at bounding box center [1452, 649] width 29 height 21
type input "NGÂN"
type input "0907606603"
type input "DƯ XIÊNG"
type input "3"
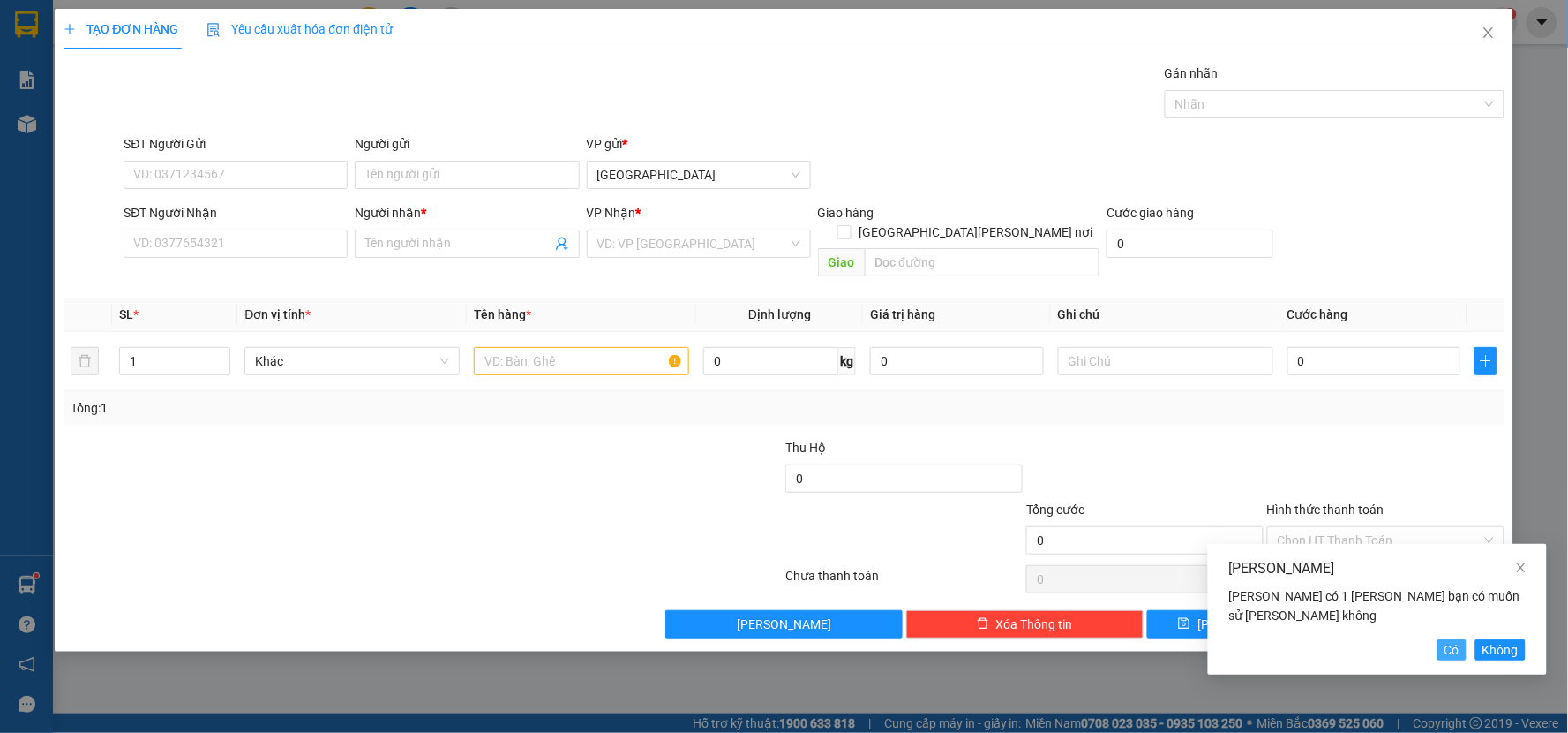
type input "THX"
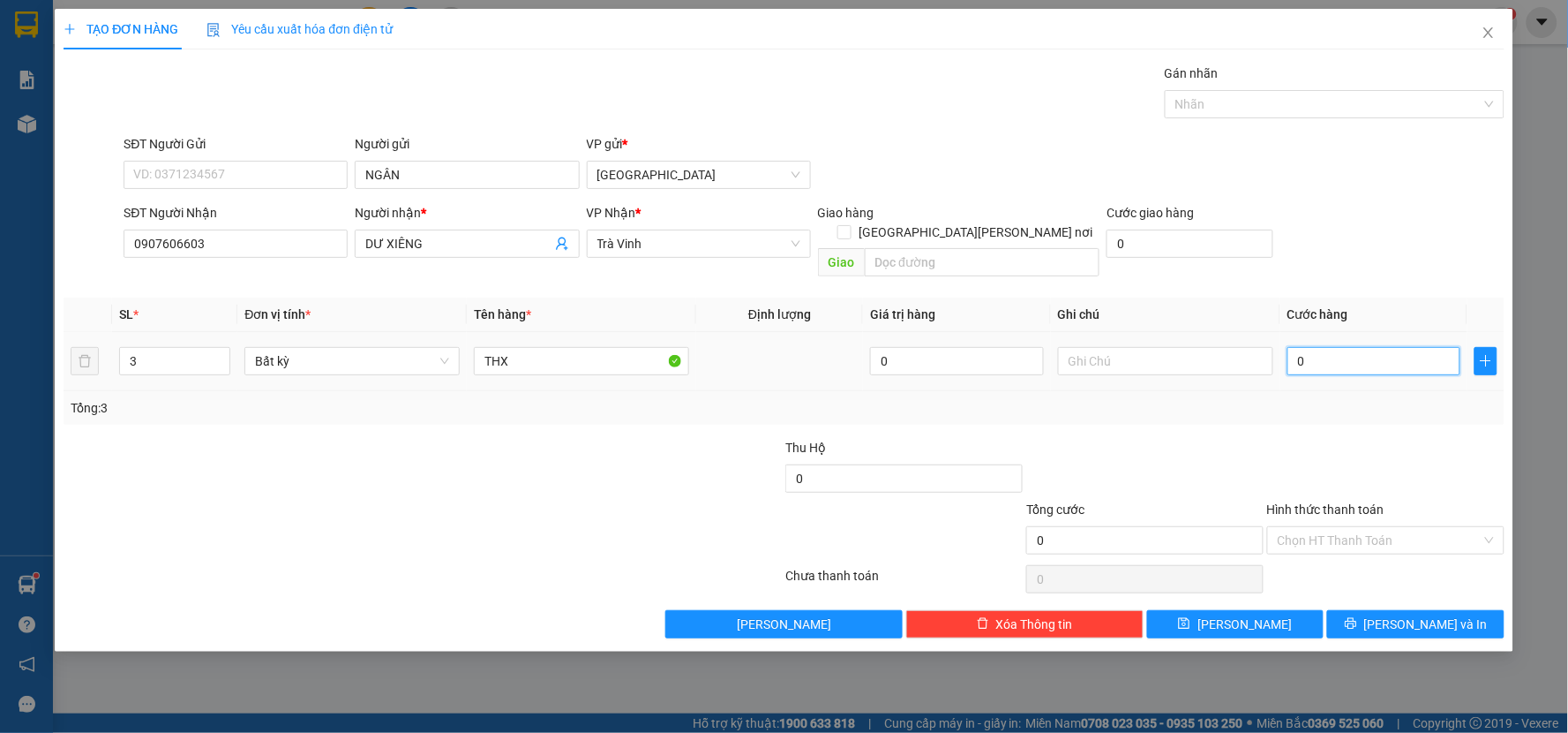
click at [1356, 348] on input "0" at bounding box center [1374, 361] width 174 height 28
type input "9"
type input "90"
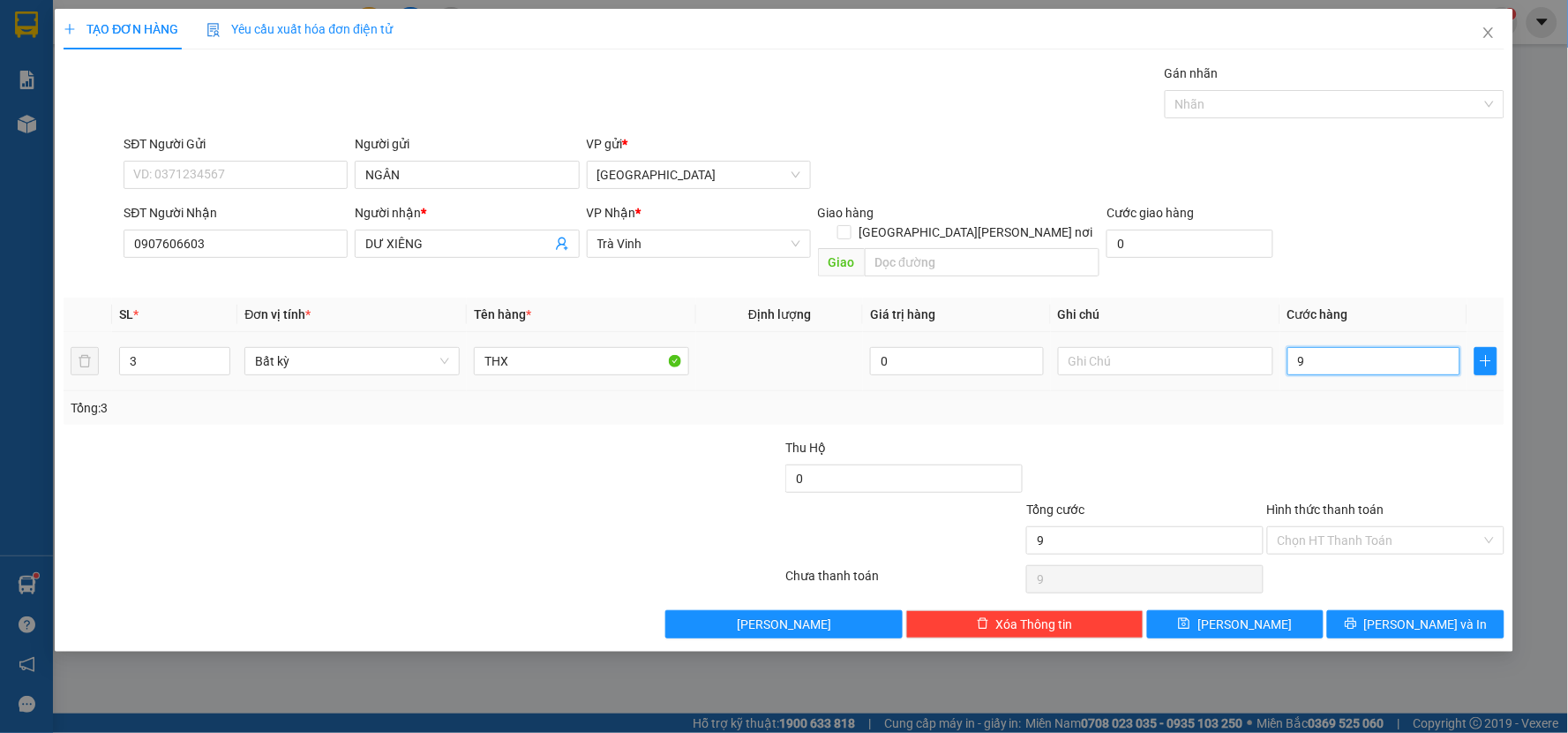
type input "90"
click at [1347, 438] on div at bounding box center [1386, 469] width 241 height 61
type input "90.000"
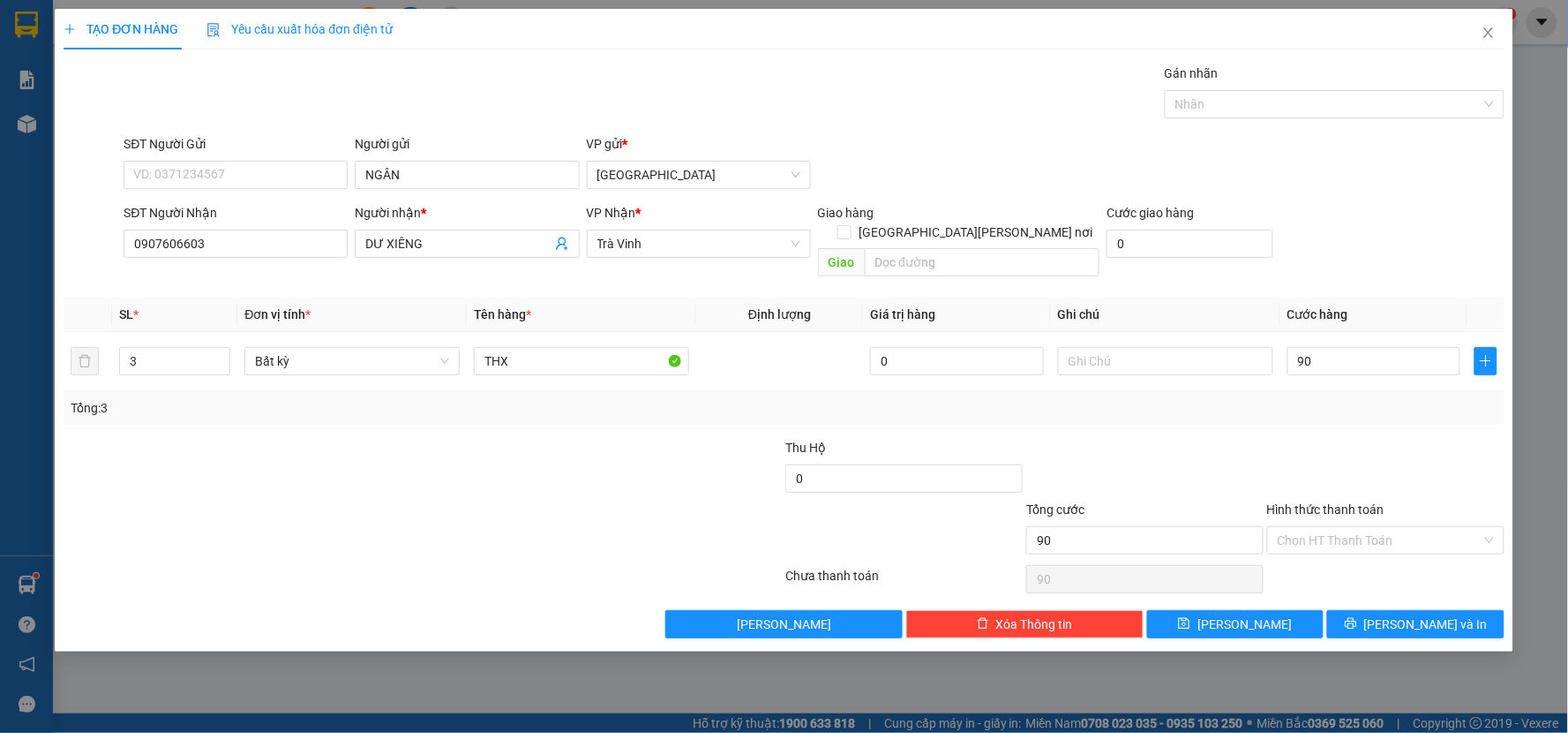
type input "90.000"
drag, startPoint x: 1386, startPoint y: 610, endPoint x: 1378, endPoint y: 590, distance: 21.5
click at [1357, 617] on span "printer" at bounding box center [1350, 623] width 12 height 14
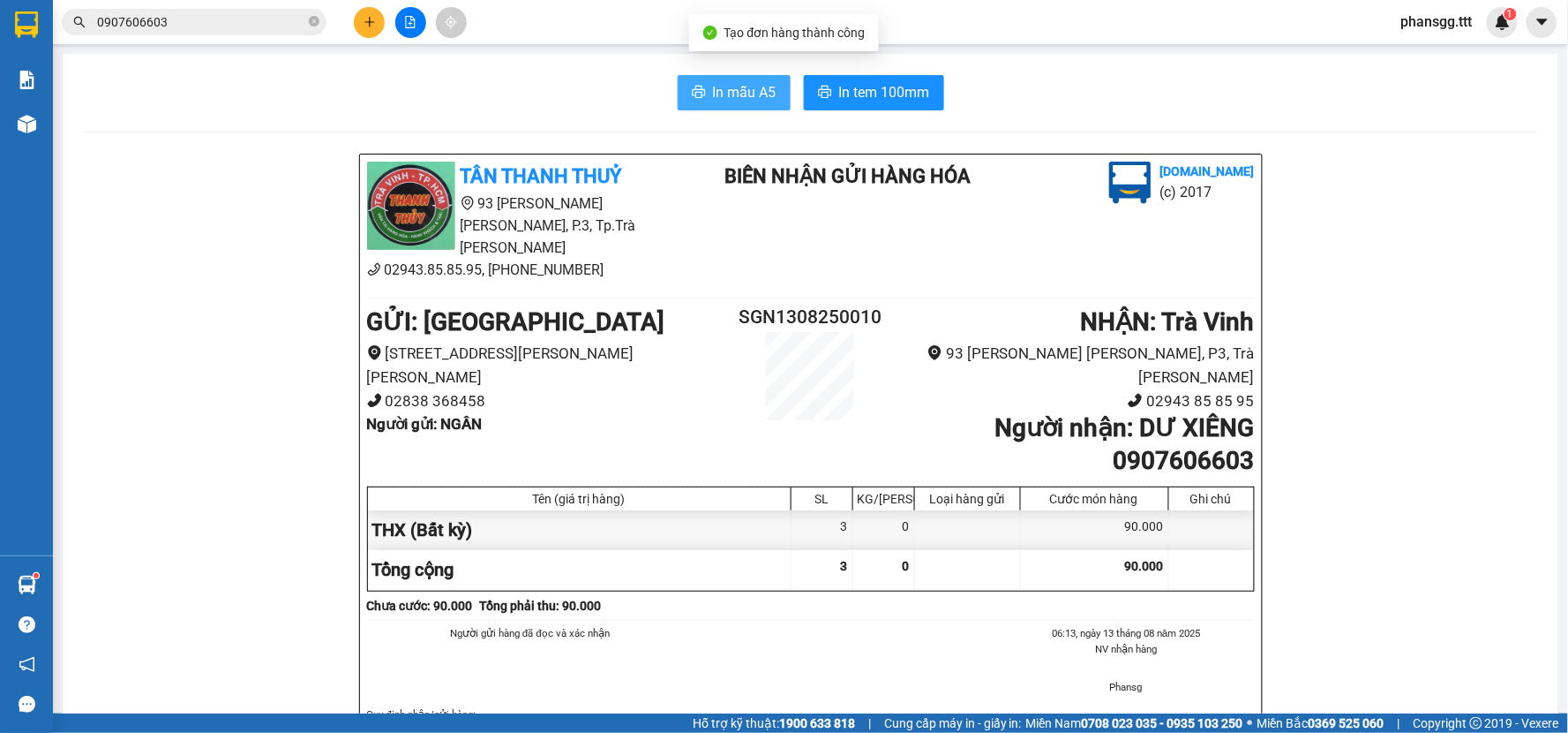
click at [692, 93] on icon "printer" at bounding box center [698, 91] width 13 height 12
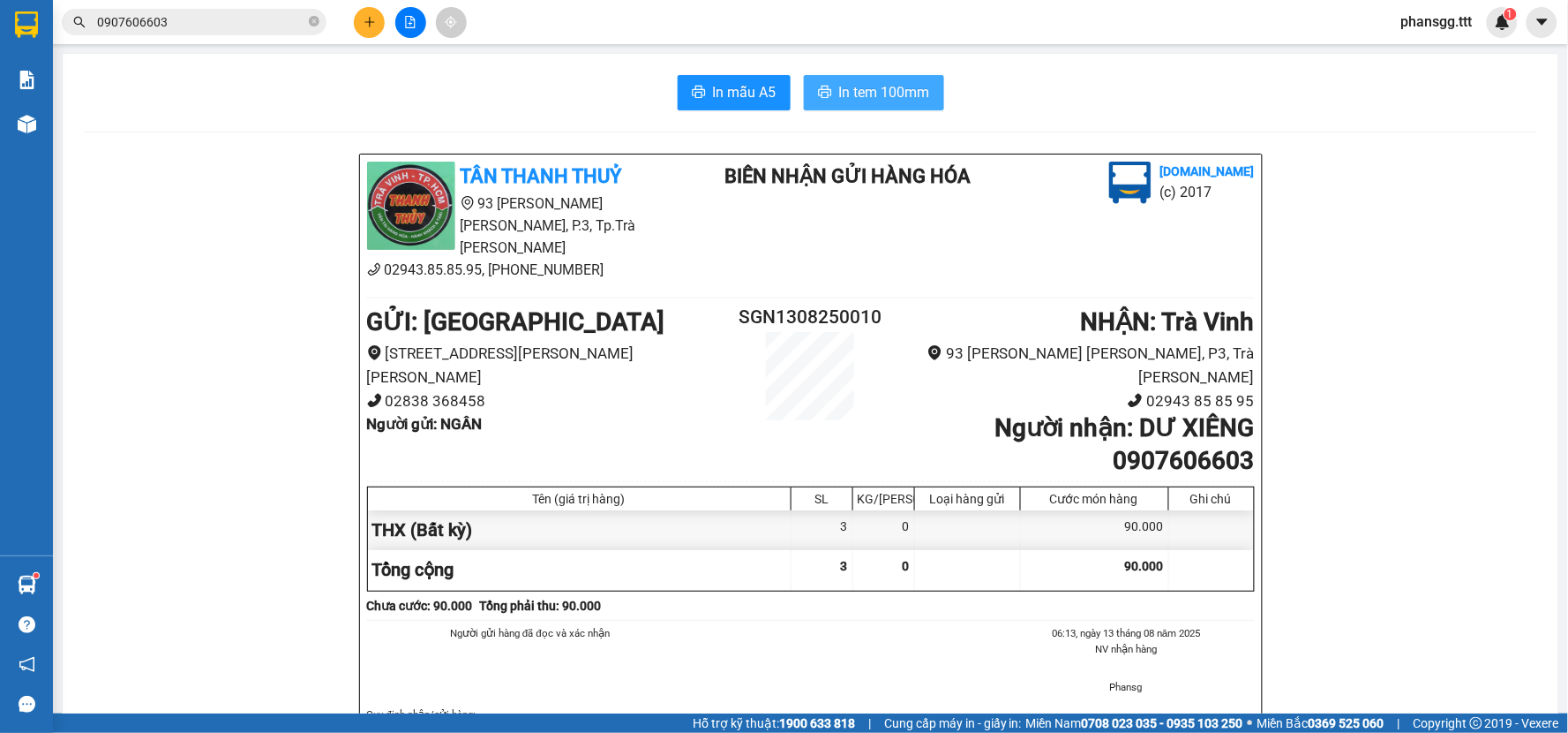
click at [883, 90] on span "In tem 100mm" at bounding box center [884, 92] width 91 height 22
click at [288, 14] on input "0907606603" at bounding box center [201, 21] width 208 height 20
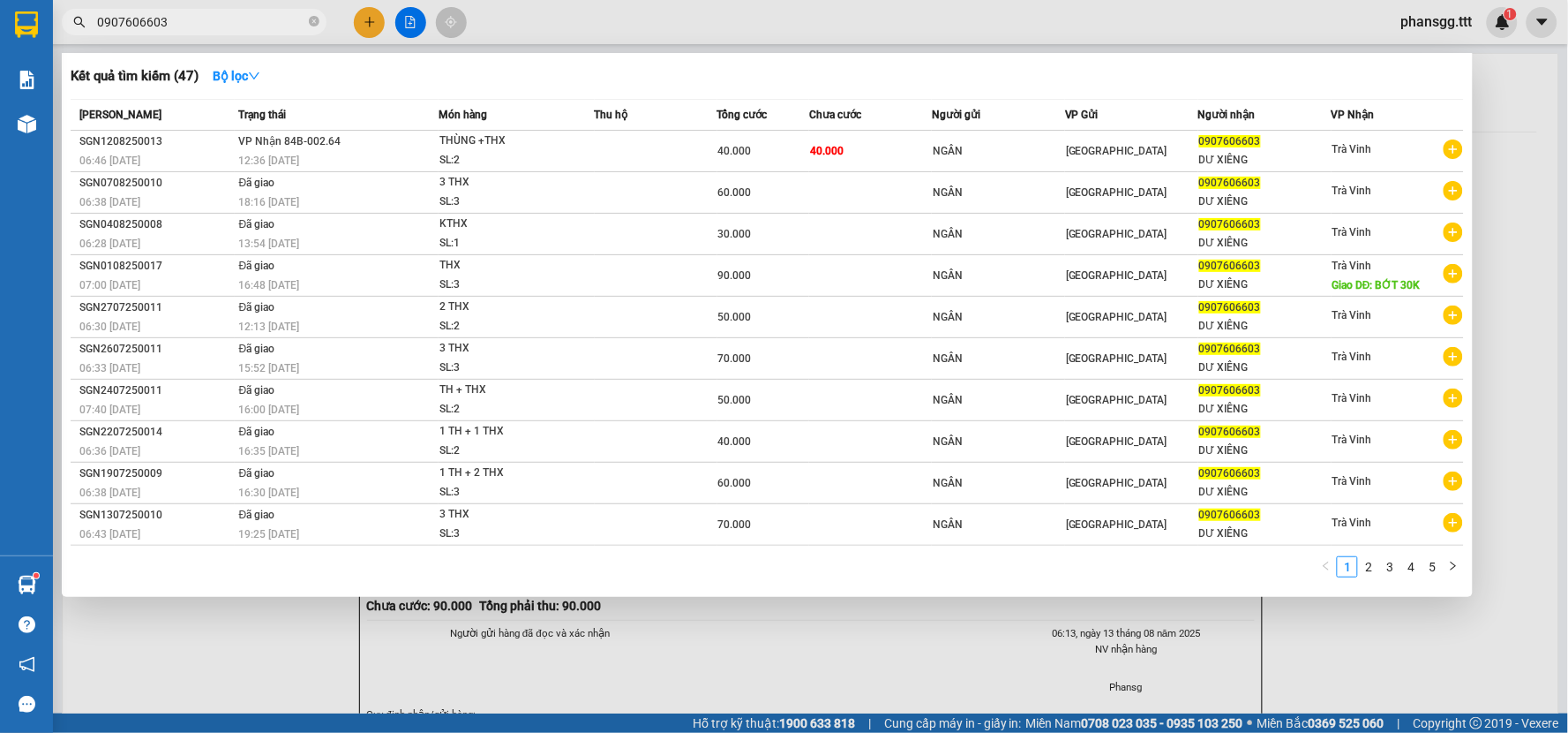
click at [288, 14] on input "0907606603" at bounding box center [201, 21] width 208 height 20
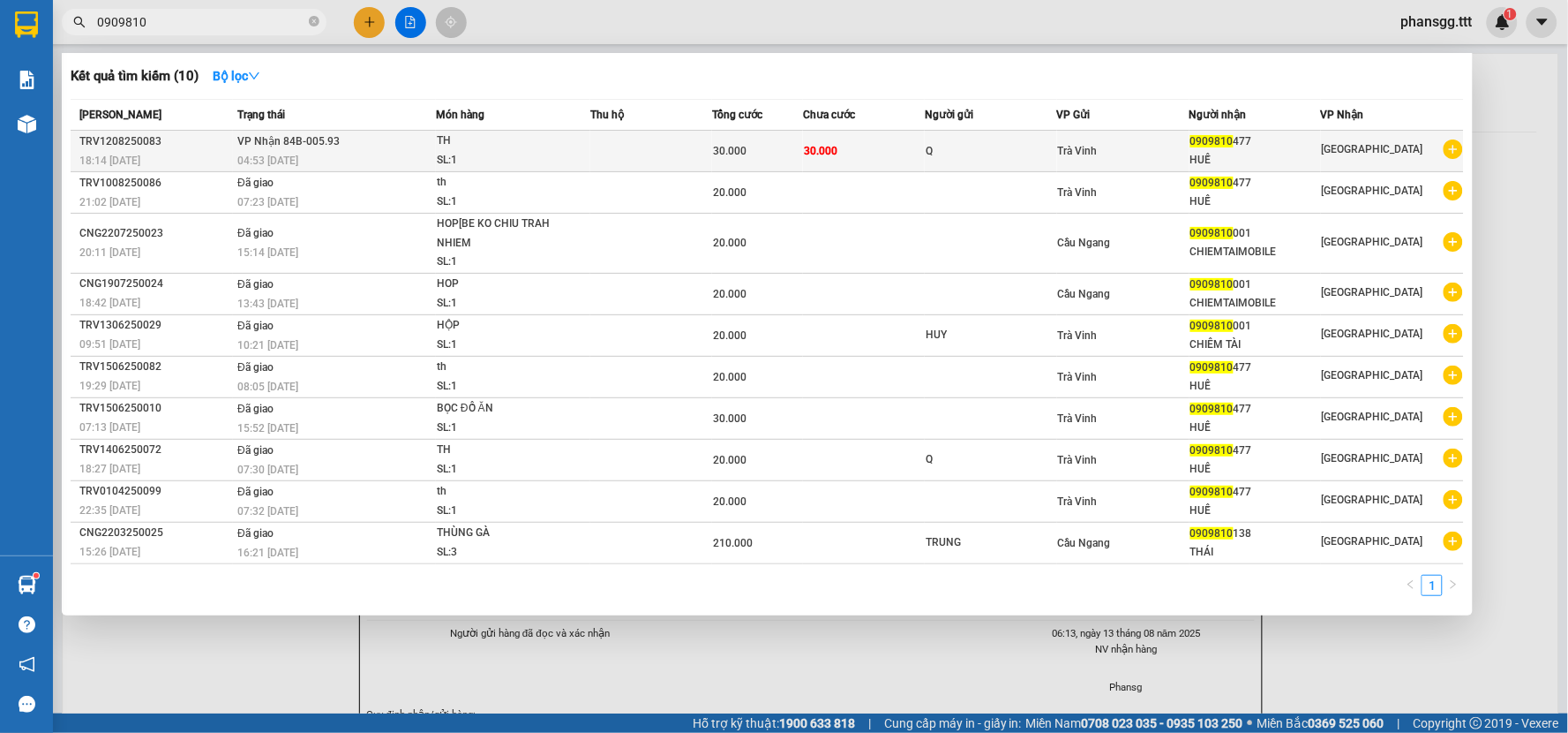
type input "0909810"
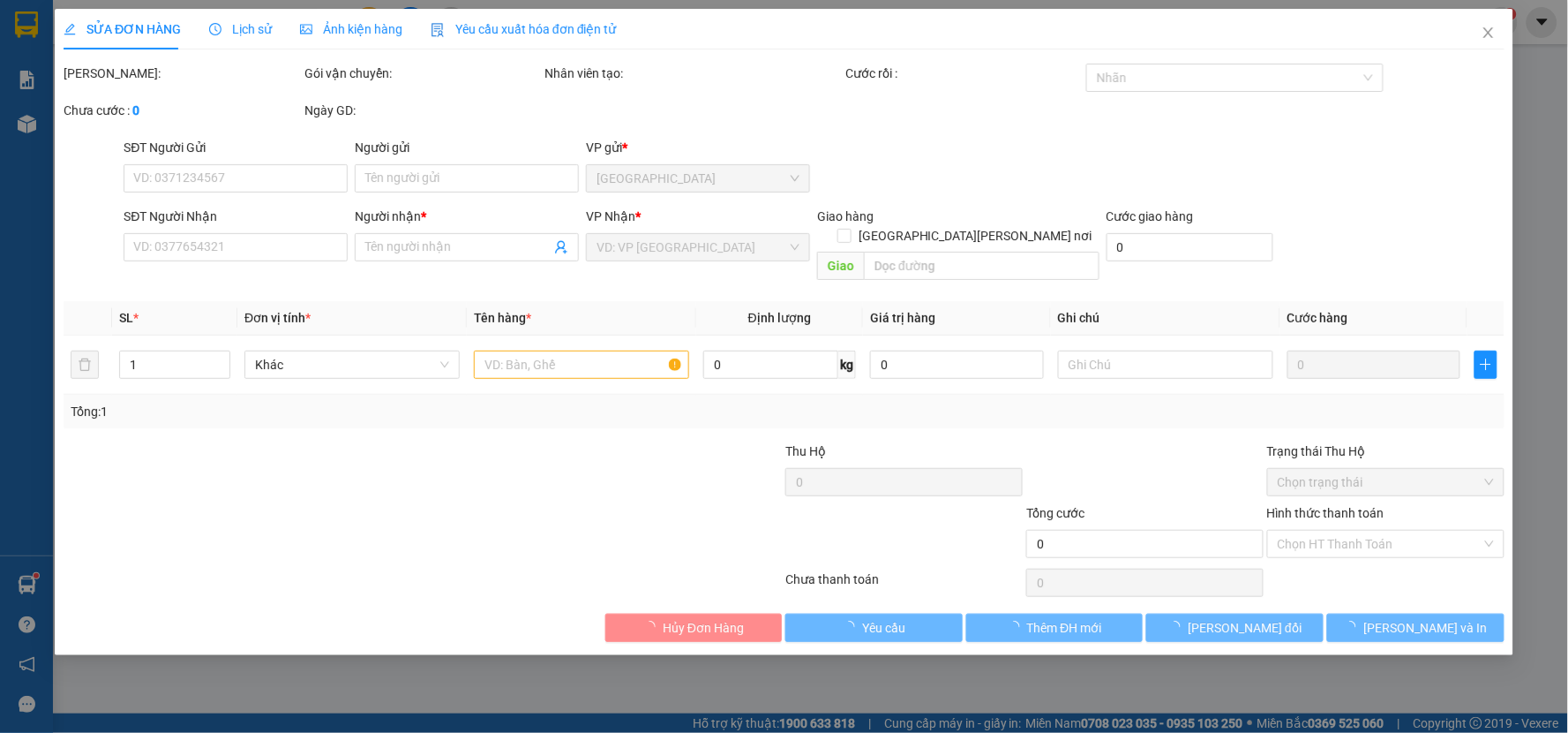
type input "Q"
type input "0909810477"
type input "HUẾ"
type input "30.000"
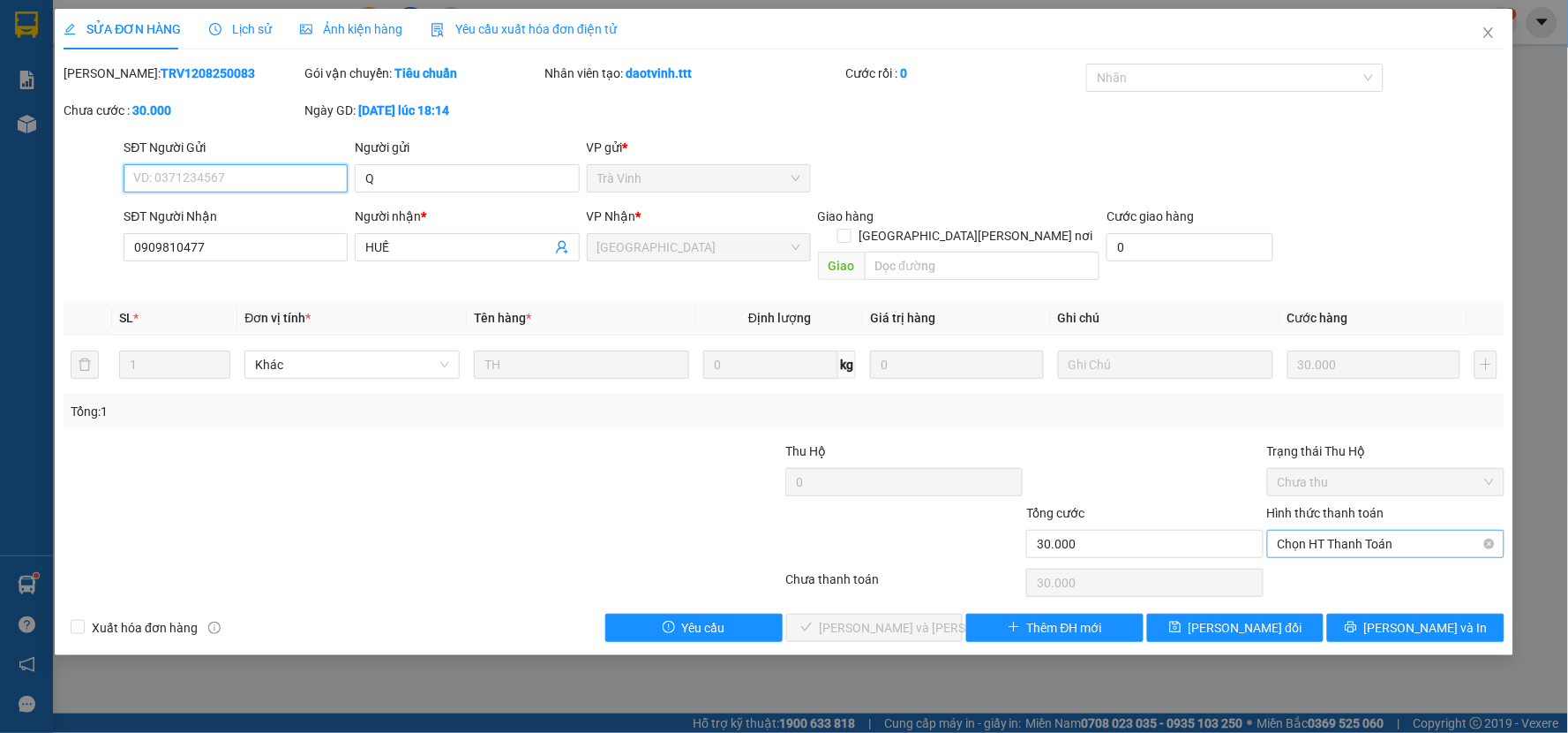
click at [1382, 533] on span "Chọn HT Thanh Toán" at bounding box center [1386, 543] width 216 height 26
click at [1374, 554] on div "Tại văn phòng" at bounding box center [1387, 559] width 216 height 20
type input "0"
click at [913, 618] on span "Lưu và Giao hàng" at bounding box center [938, 627] width 238 height 20
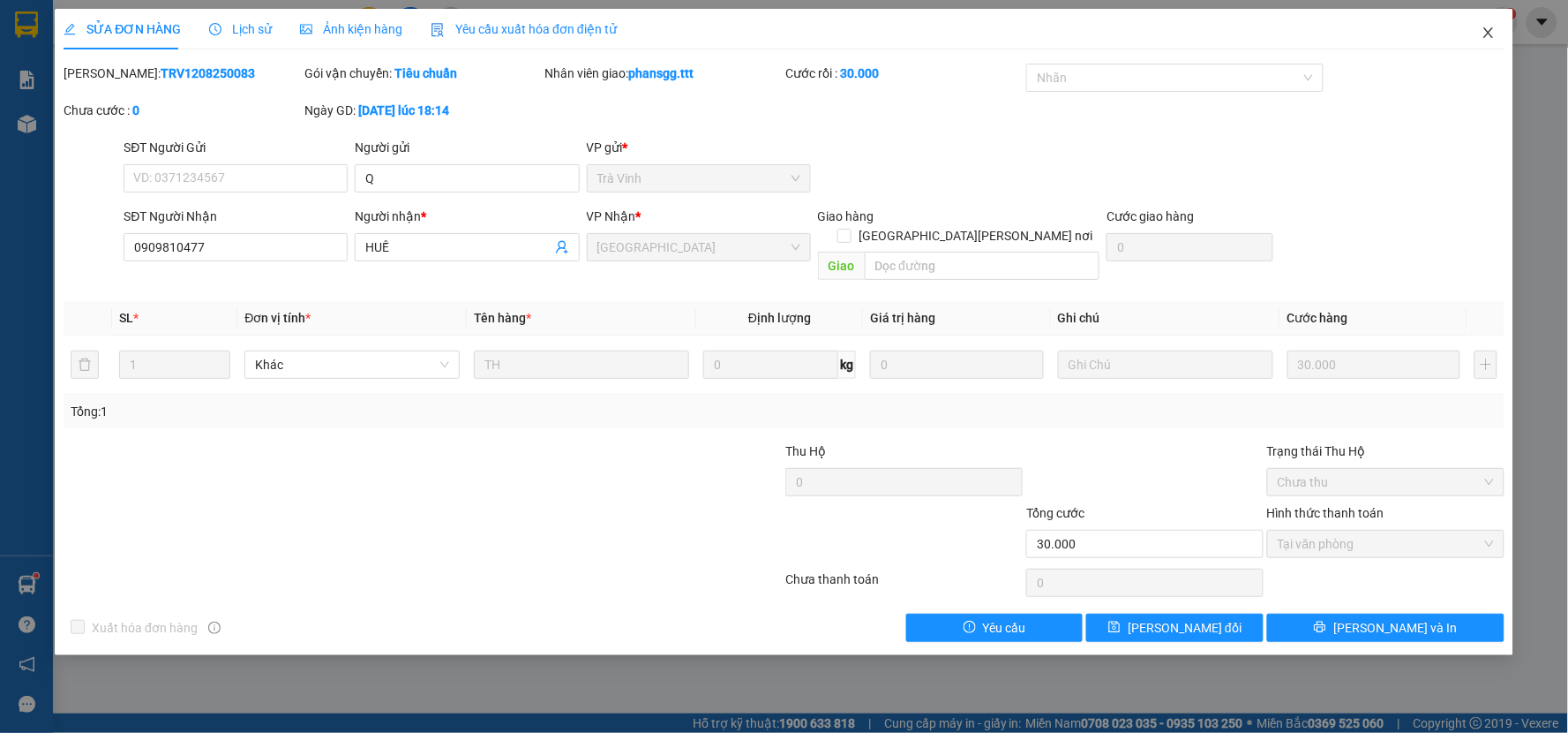
click at [1488, 26] on icon "close" at bounding box center [1488, 33] width 14 height 14
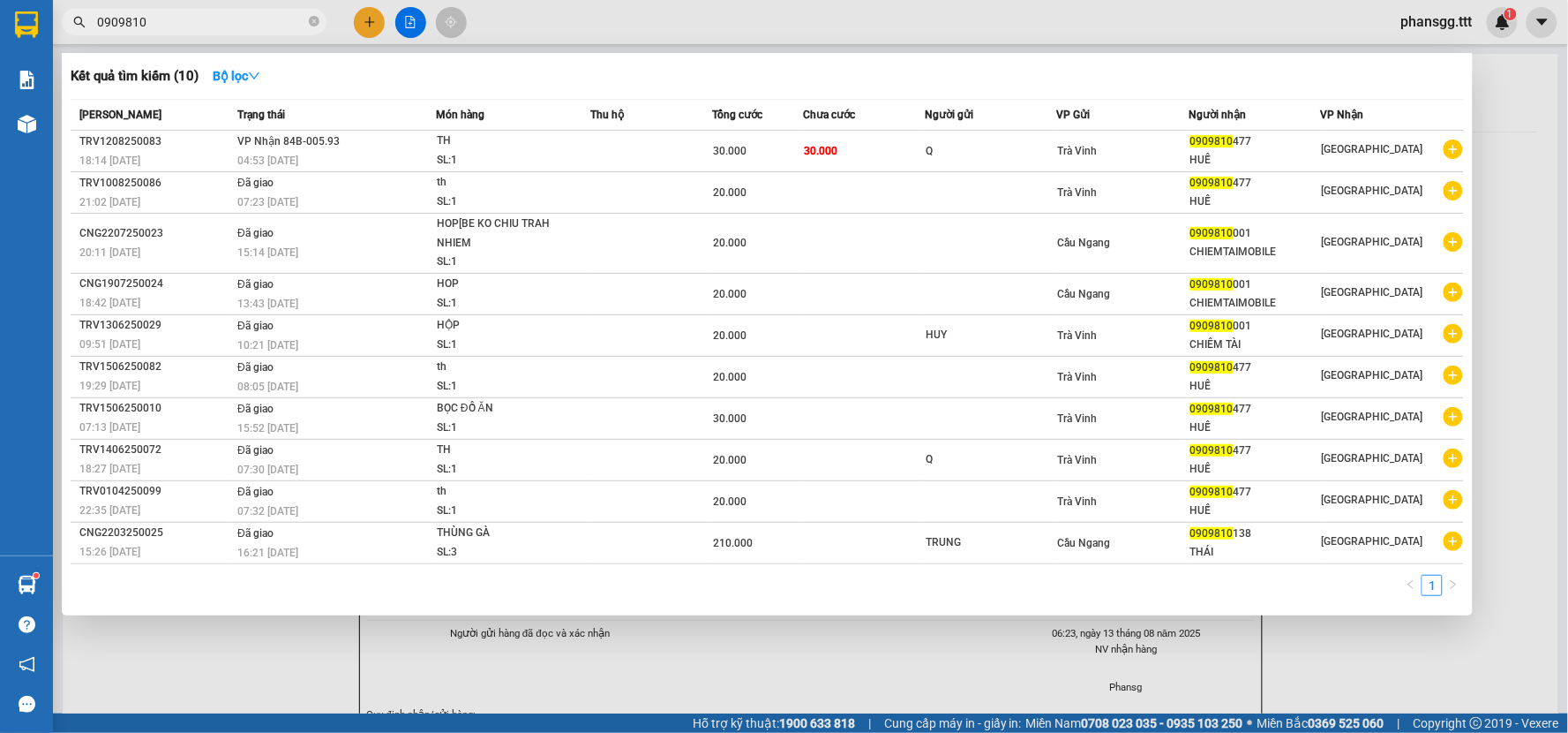
drag, startPoint x: 310, startPoint y: 20, endPoint x: 228, endPoint y: 48, distance: 86.6
click at [306, 22] on span "0909810" at bounding box center [193, 21] width 265 height 26
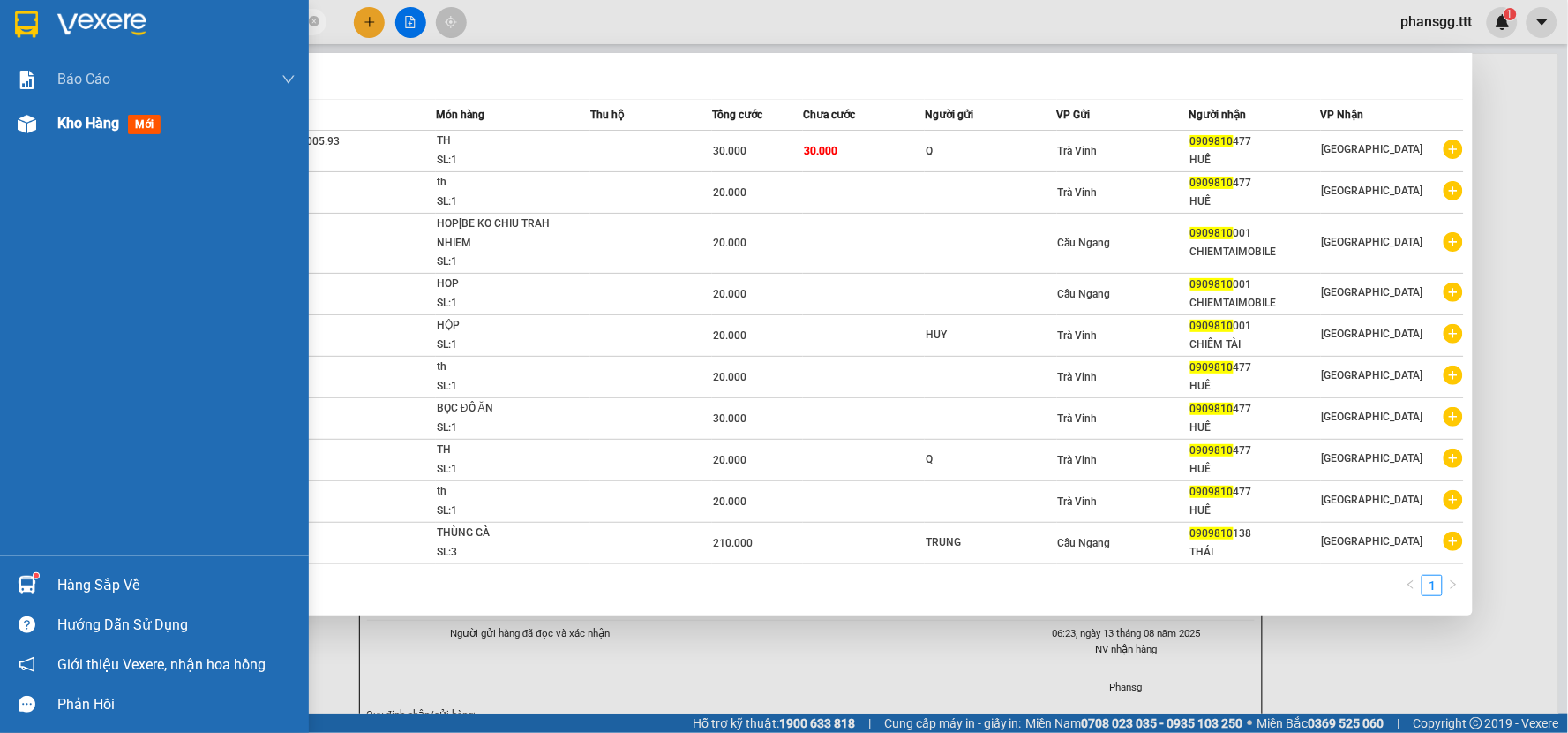
click at [33, 115] on img at bounding box center [27, 124] width 19 height 19
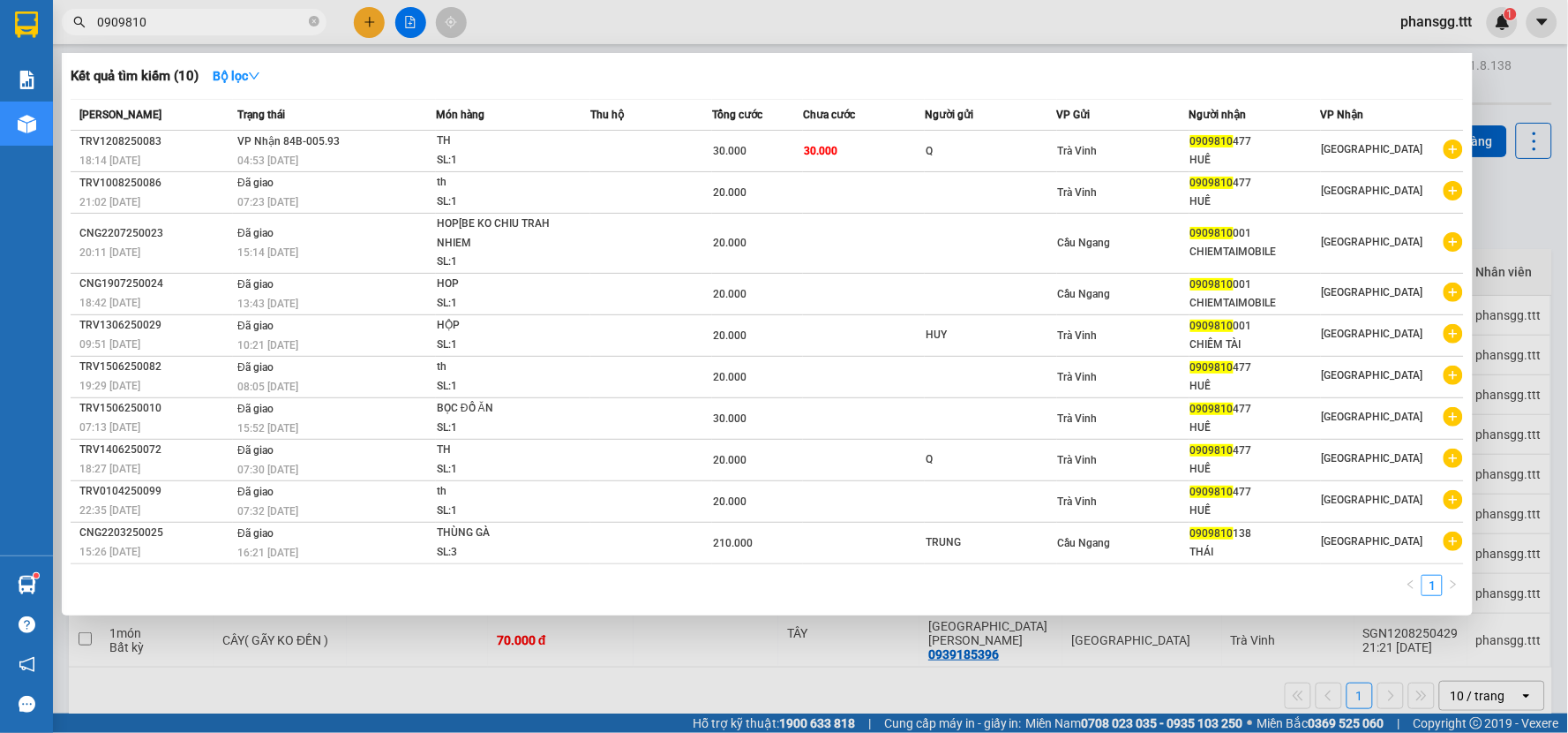
click at [1534, 311] on div at bounding box center [784, 366] width 1568 height 733
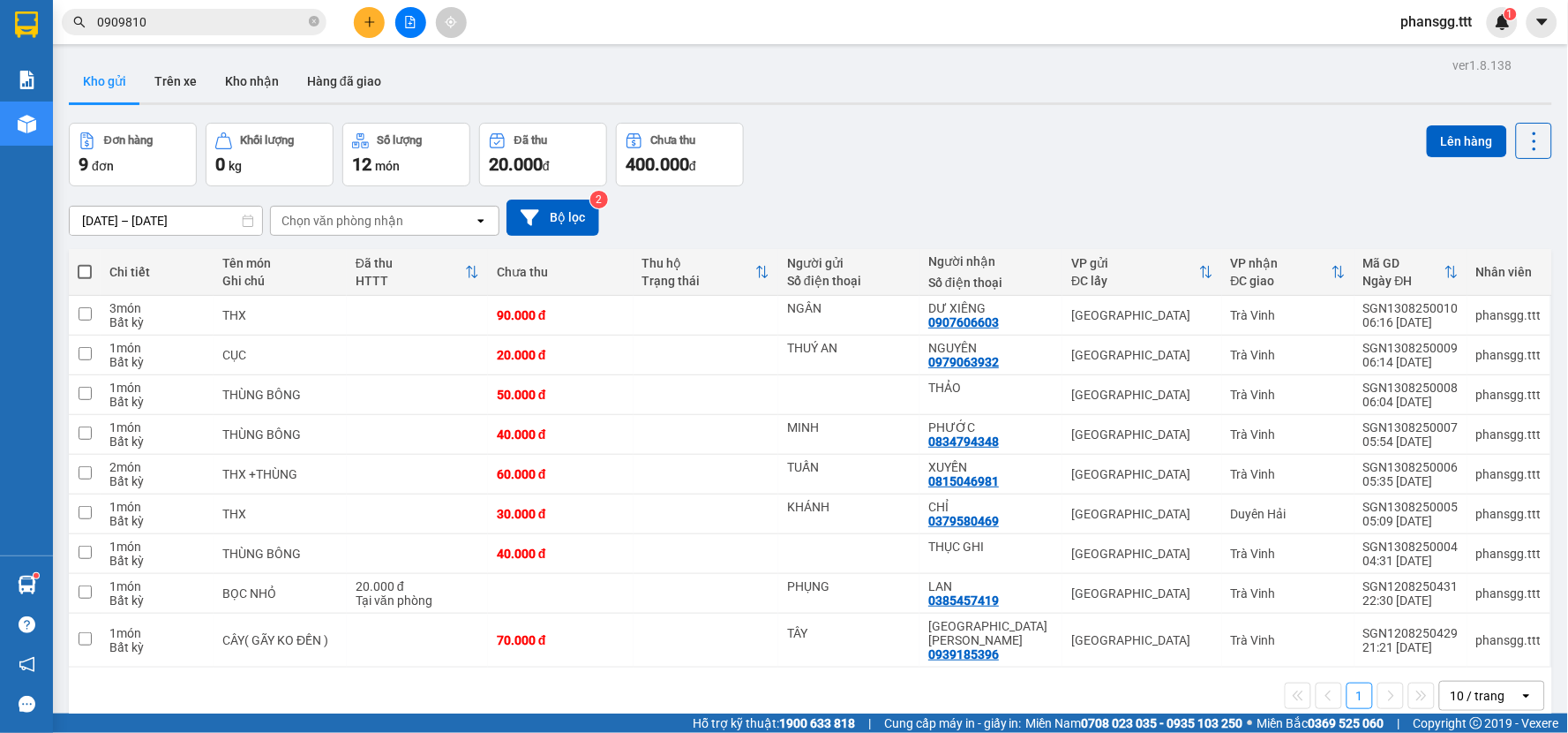
click at [83, 295] on th at bounding box center [85, 273] width 32 height 47
click at [94, 313] on td at bounding box center [85, 315] width 32 height 40
checkbox input "true"
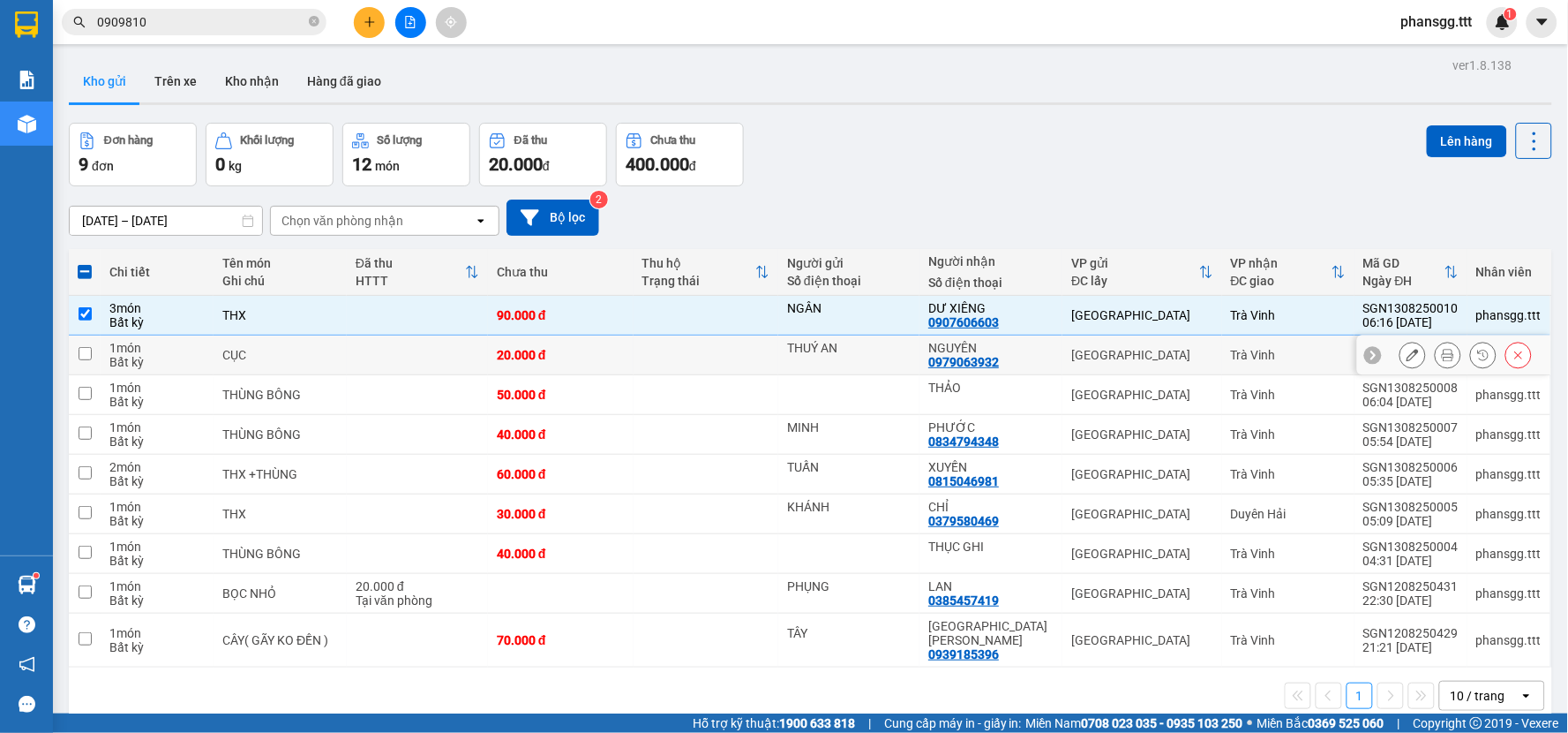
click at [80, 356] on input "checkbox" at bounding box center [85, 353] width 13 height 13
checkbox input "true"
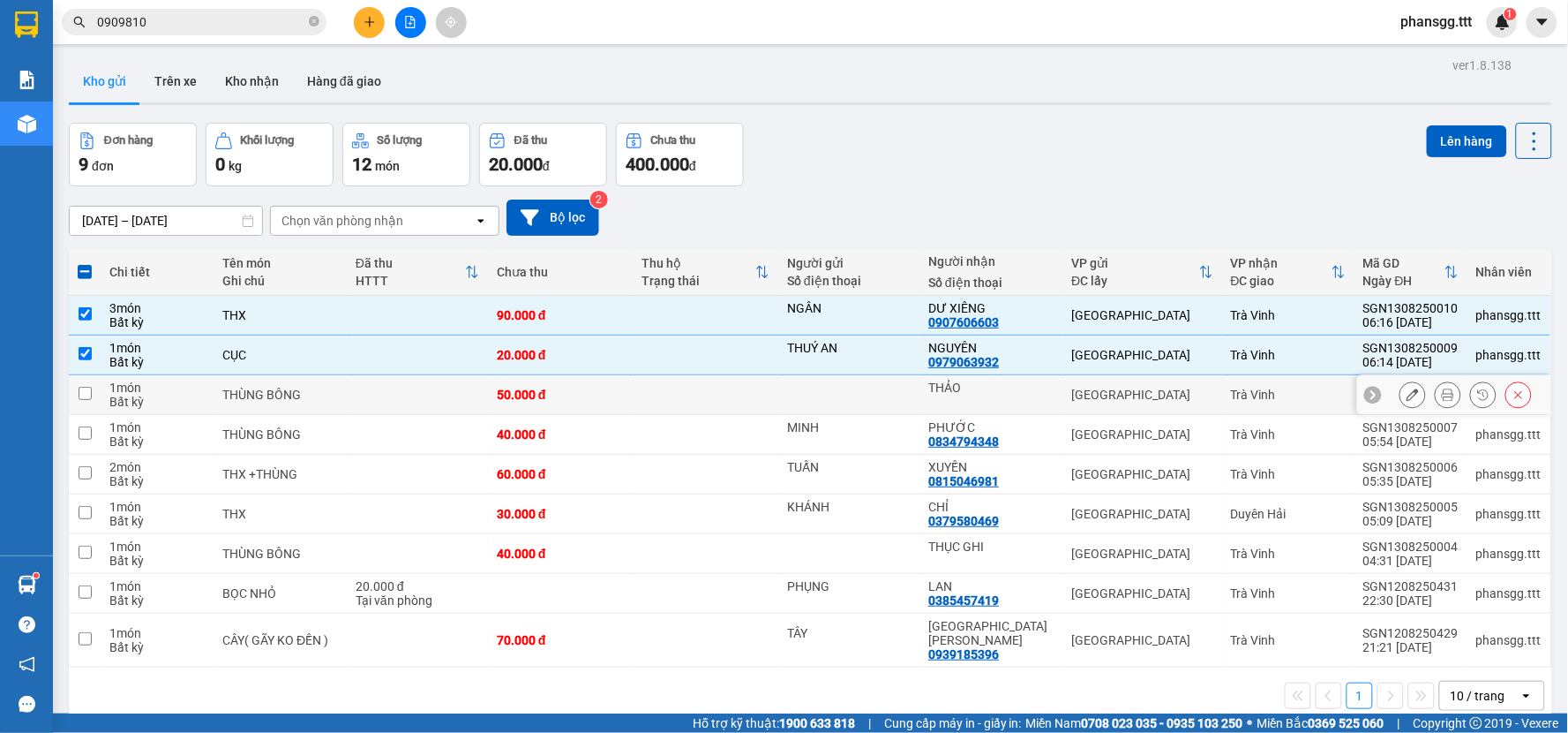
click at [81, 395] on input "checkbox" at bounding box center [85, 393] width 13 height 13
checkbox input "true"
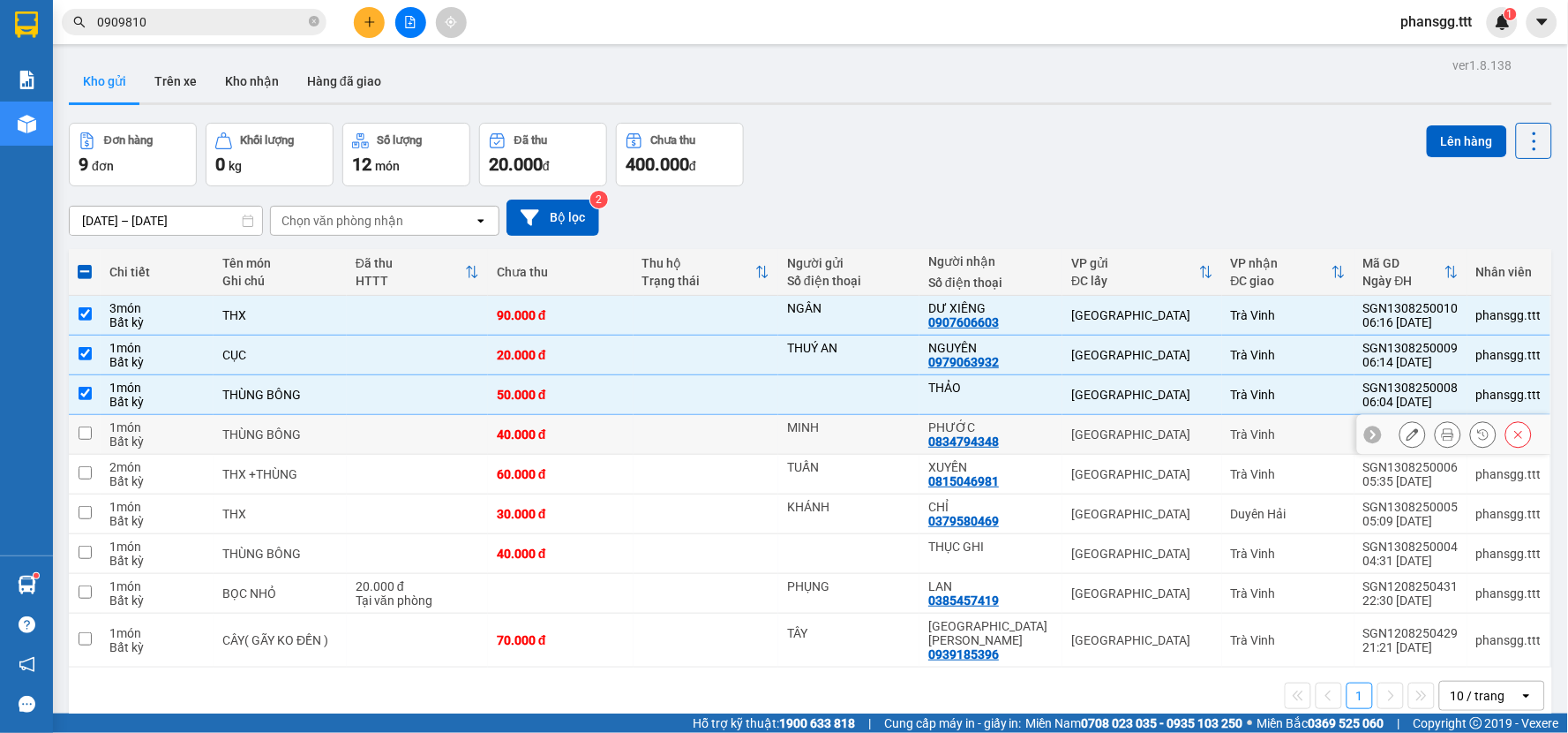
click at [80, 431] on input "checkbox" at bounding box center [85, 433] width 13 height 13
checkbox input "true"
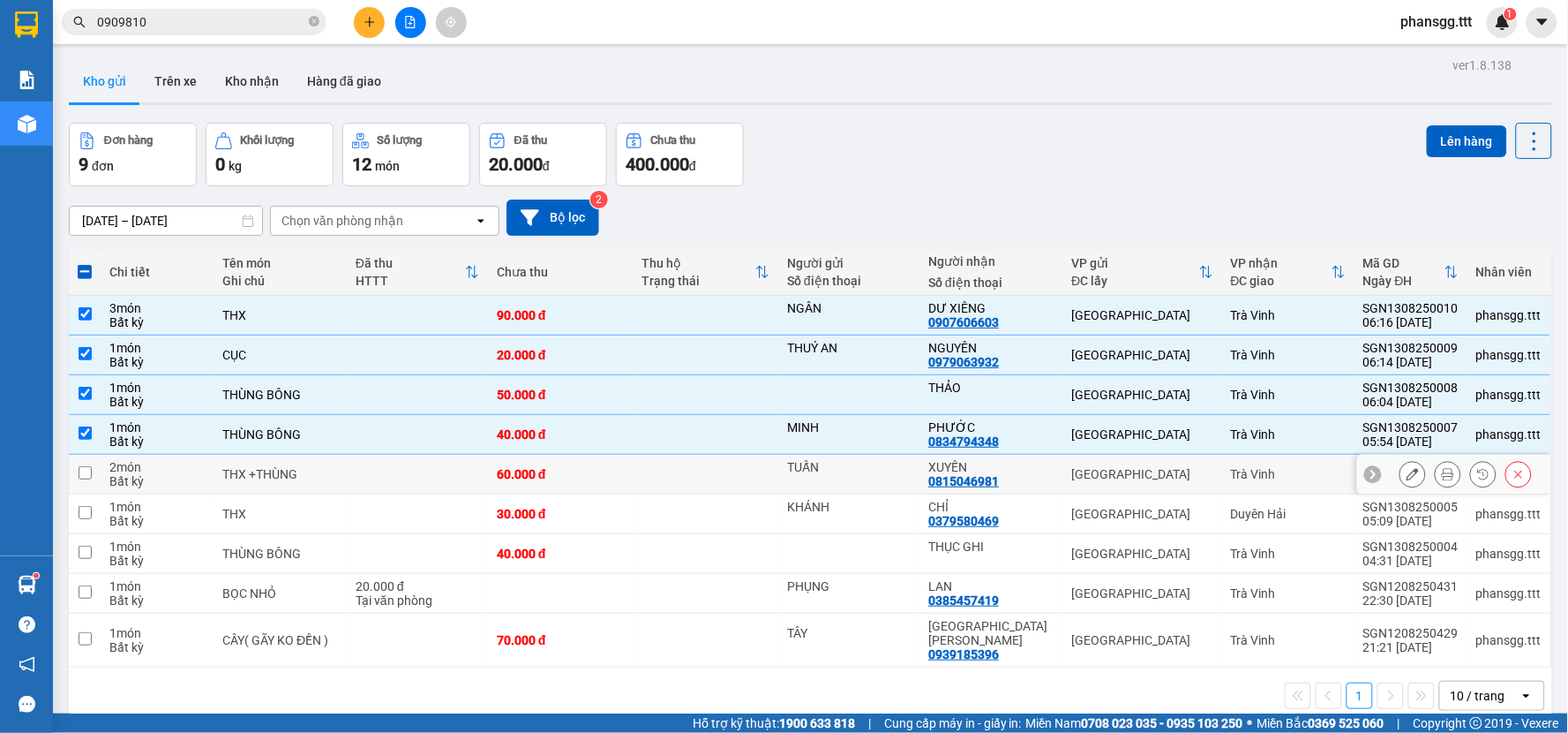
click at [82, 474] on input "checkbox" at bounding box center [85, 473] width 13 height 13
checkbox input "true"
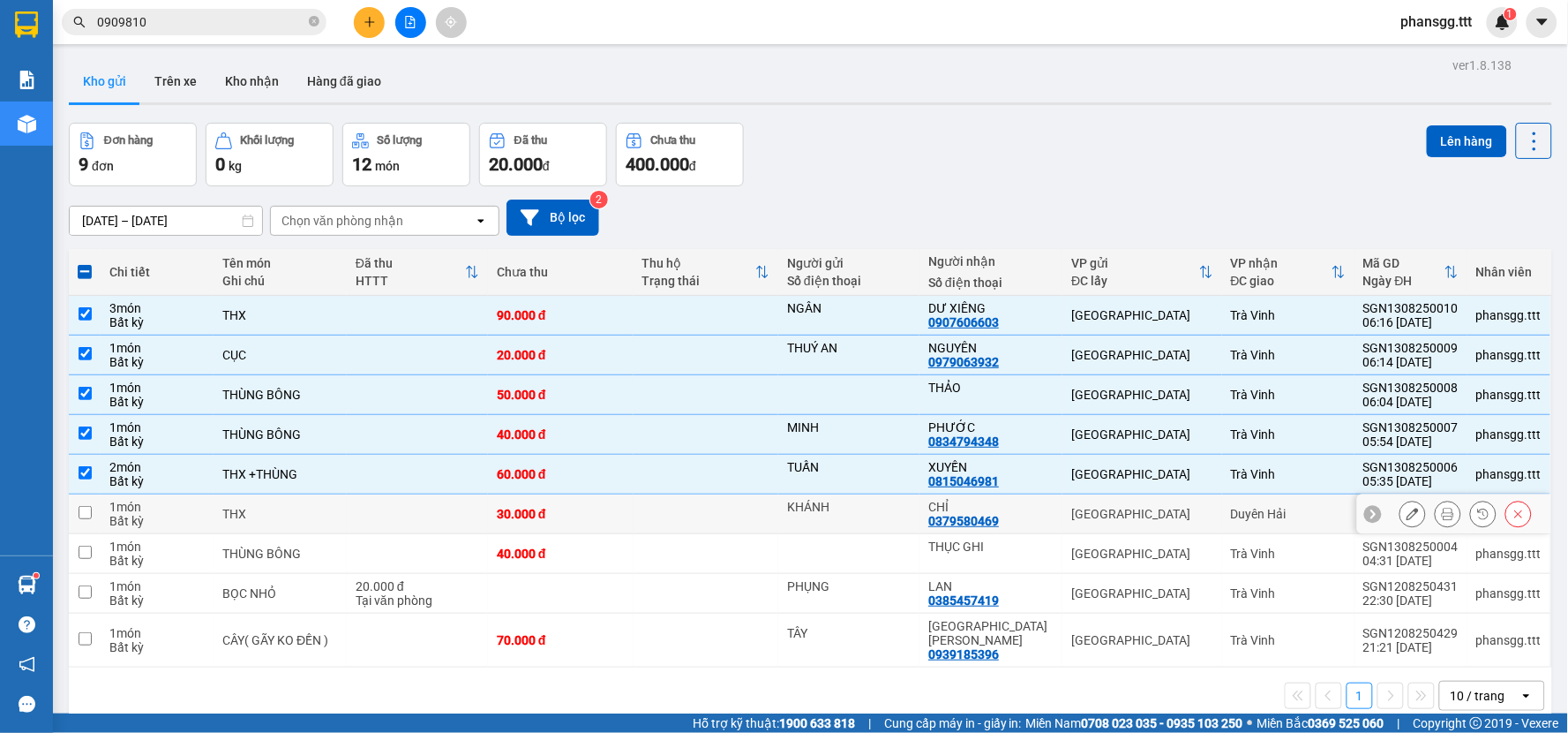
click at [91, 512] on input "checkbox" at bounding box center [85, 513] width 13 height 13
checkbox input "true"
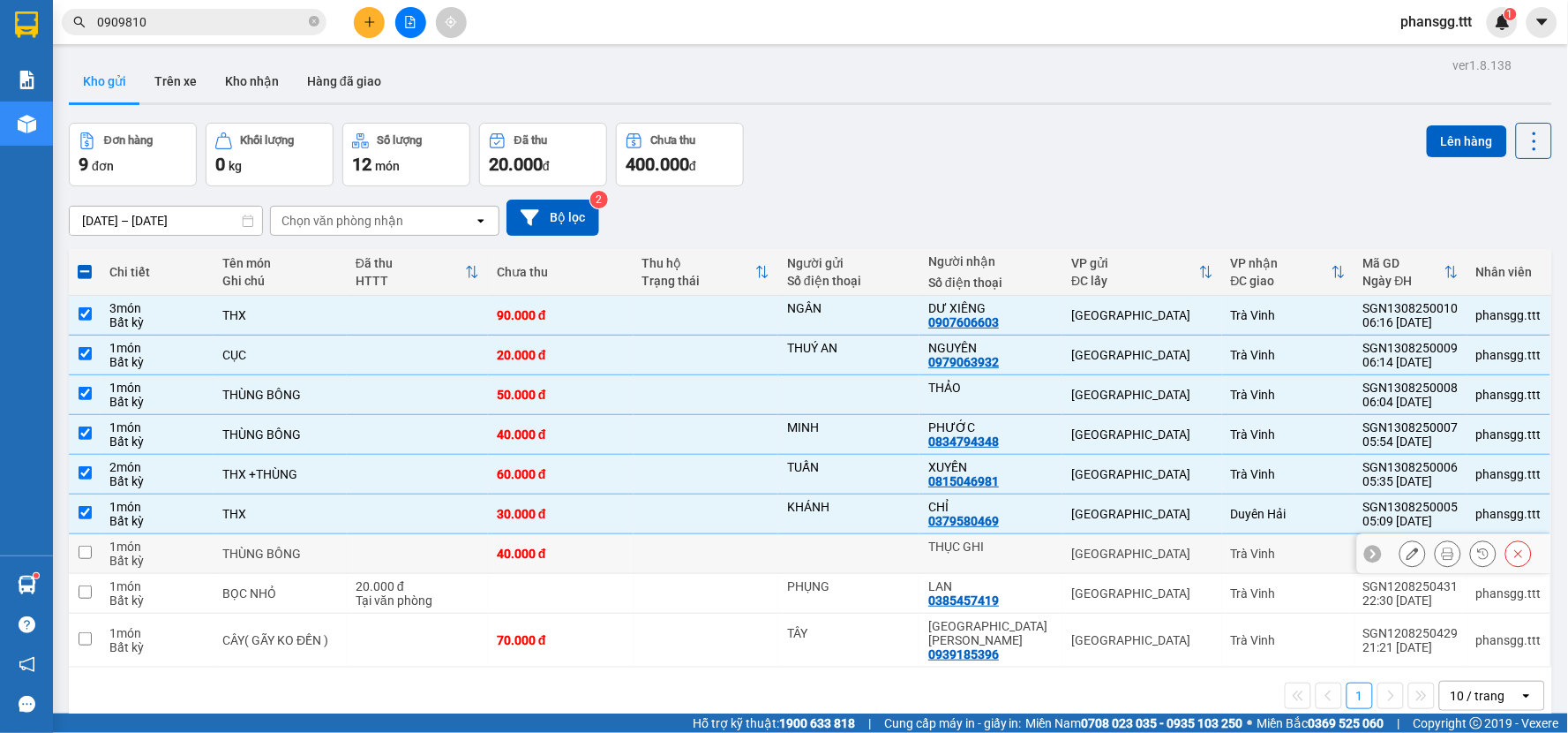
click at [91, 550] on input "checkbox" at bounding box center [85, 552] width 13 height 13
checkbox input "true"
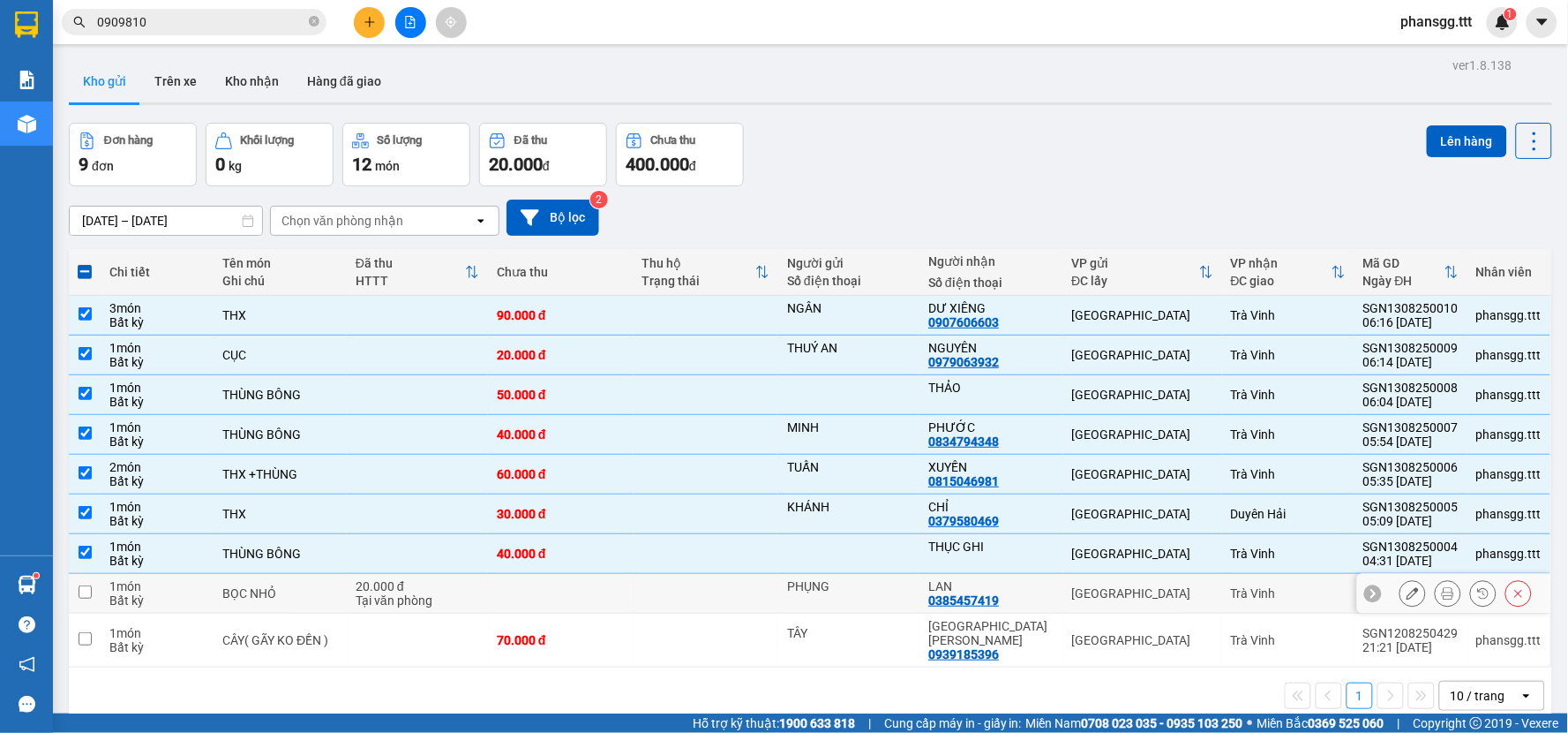
click at [90, 595] on input "checkbox" at bounding box center [85, 592] width 13 height 13
checkbox input "true"
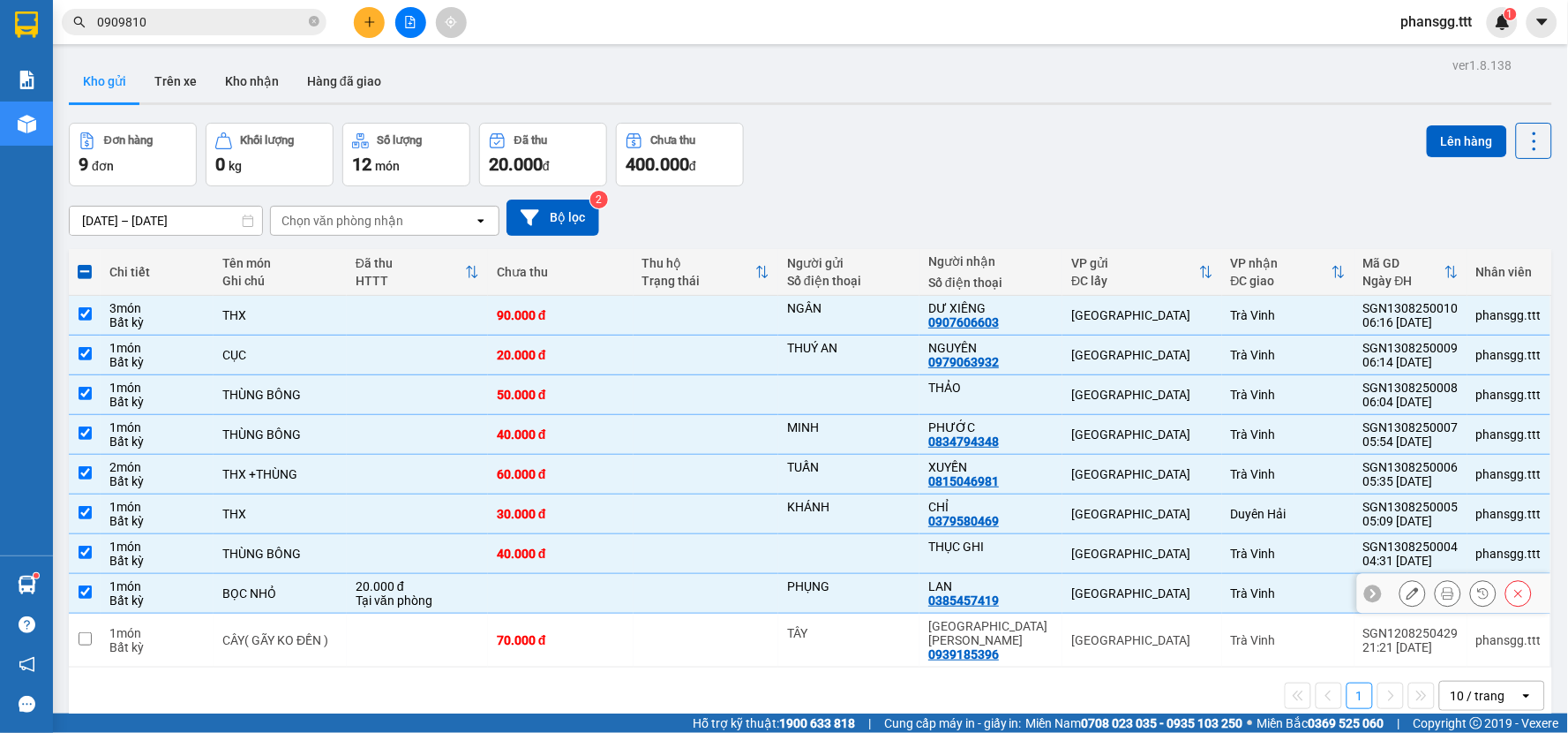
scroll to position [81, 0]
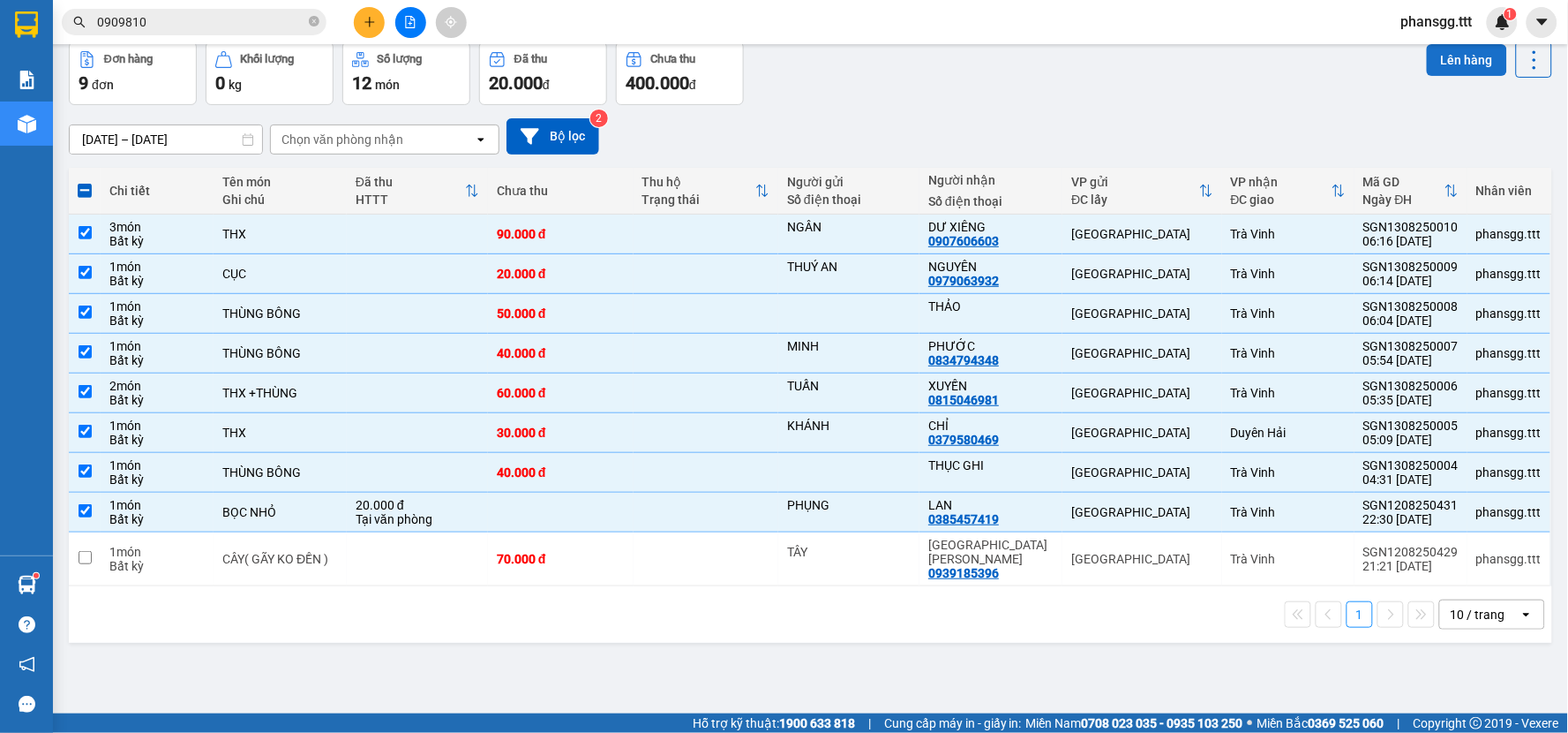
click at [1449, 62] on button "Lên hàng" at bounding box center [1467, 60] width 80 height 32
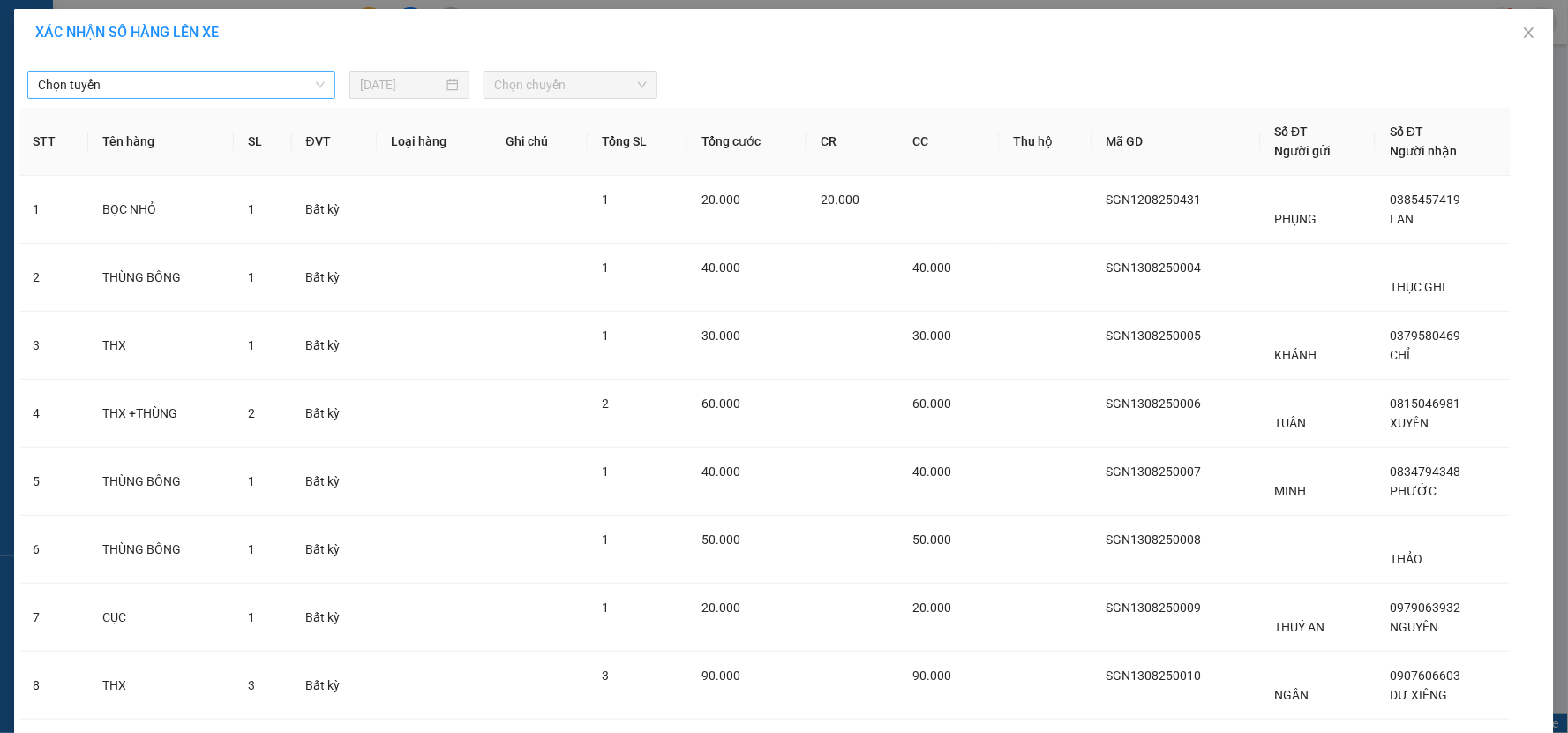
drag, startPoint x: 77, startPoint y: 86, endPoint x: 73, endPoint y: 95, distance: 9.8
click at [76, 90] on span "Chọn tuyến" at bounding box center [181, 85] width 286 height 26
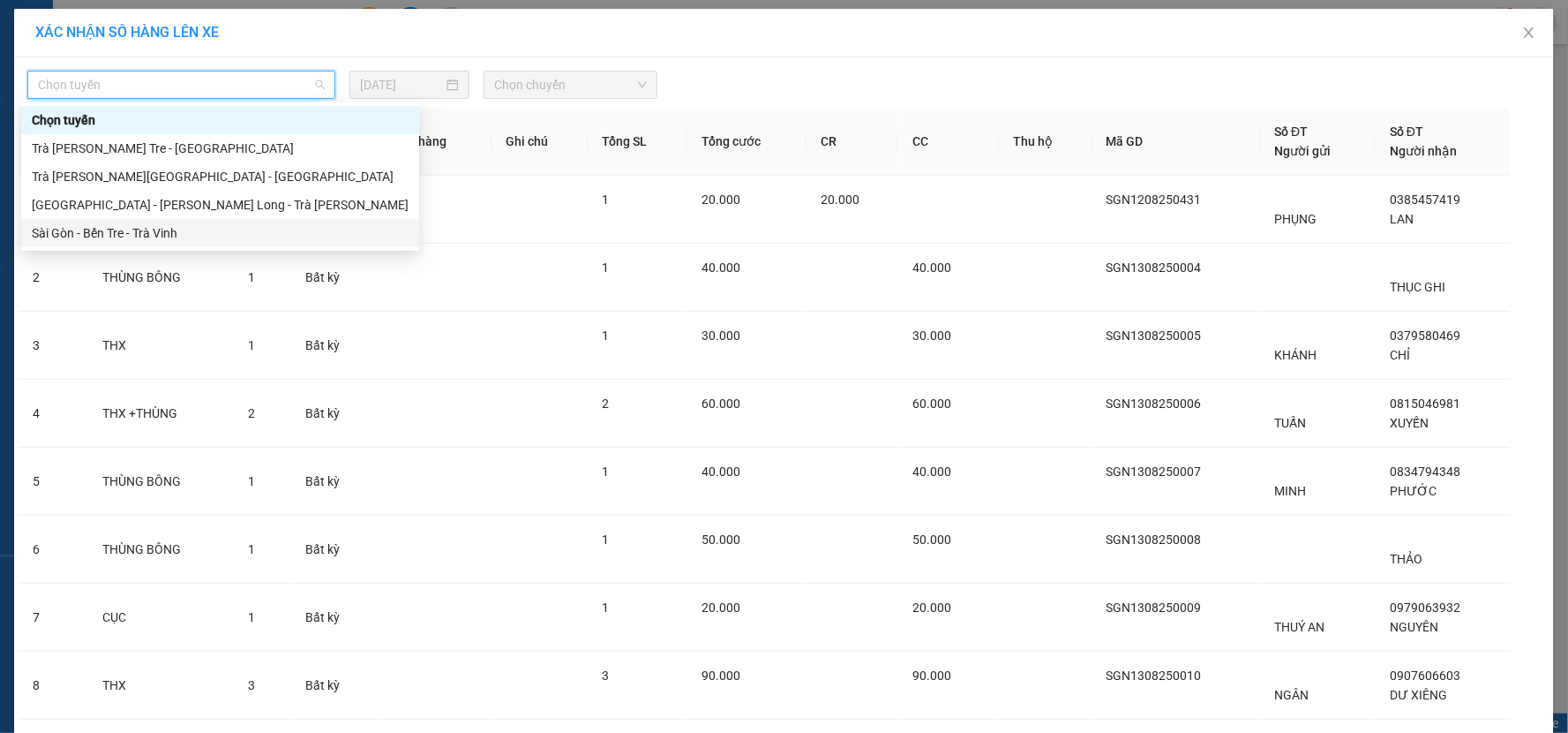
click at [77, 226] on div "Sài Gòn - Bến Tre - Trà Vinh" at bounding box center [219, 233] width 377 height 20
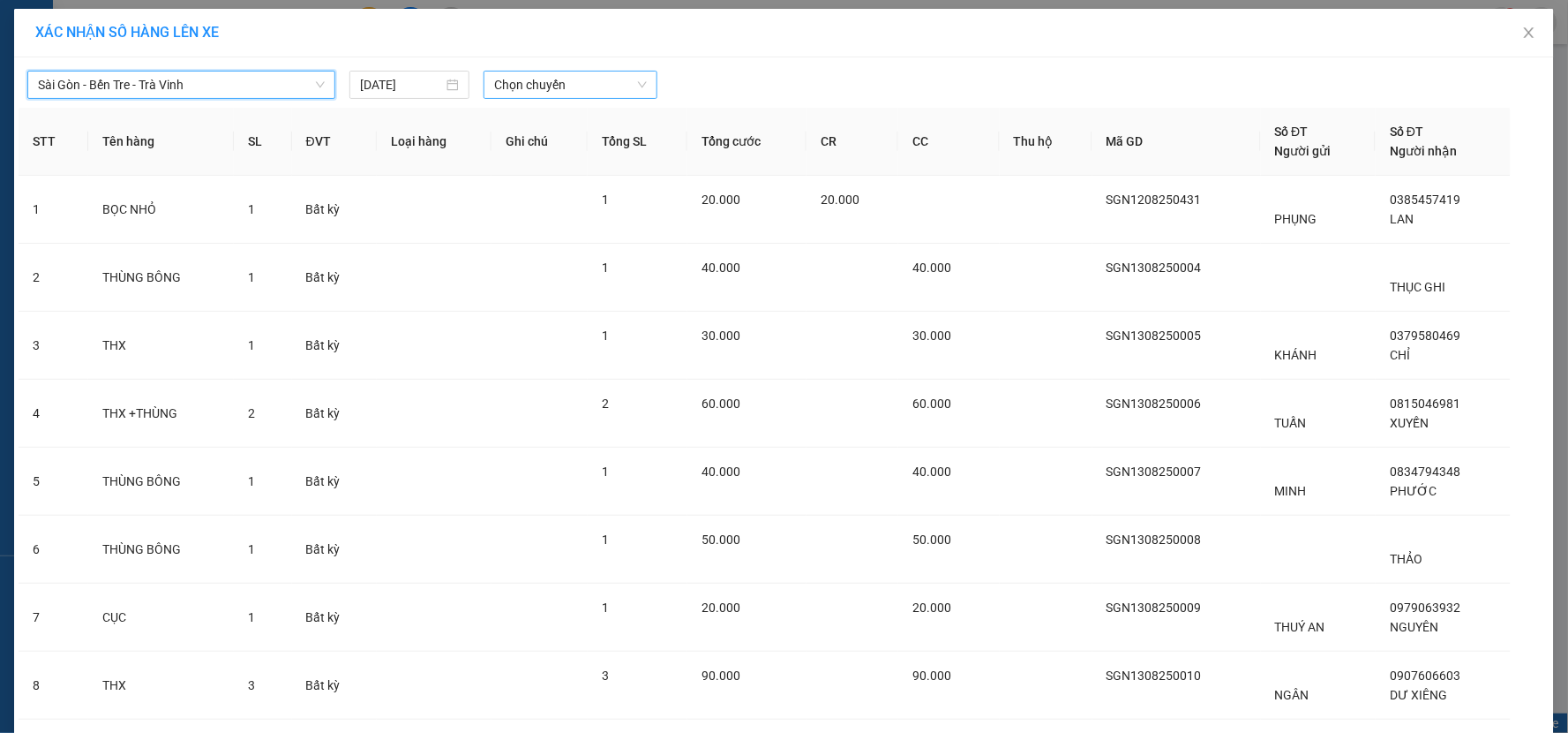
drag, startPoint x: 519, startPoint y: 80, endPoint x: 521, endPoint y: 89, distance: 9.2
click at [521, 80] on span "Chọn chuyến" at bounding box center [570, 85] width 153 height 26
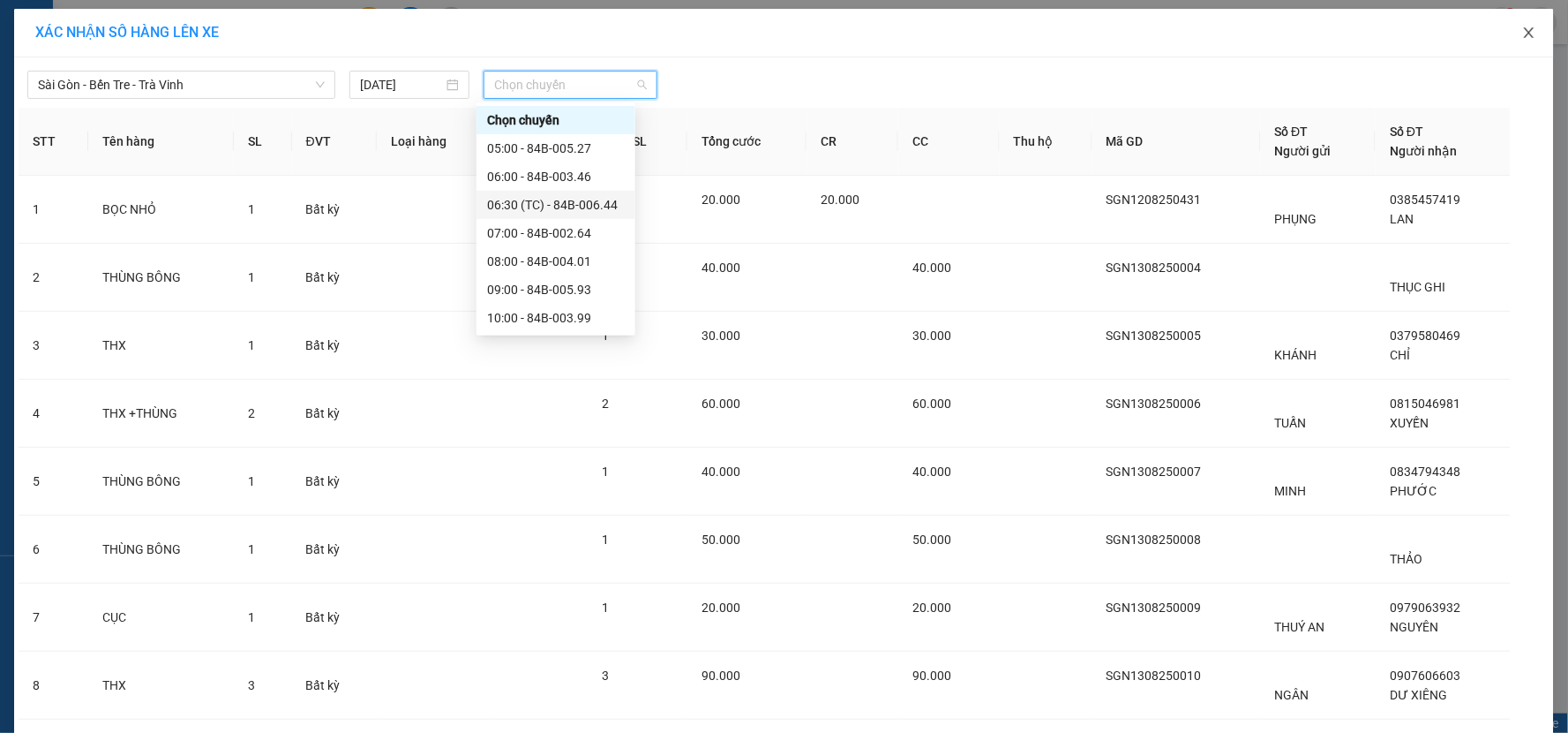
click at [1522, 35] on icon "close" at bounding box center [1529, 33] width 14 height 14
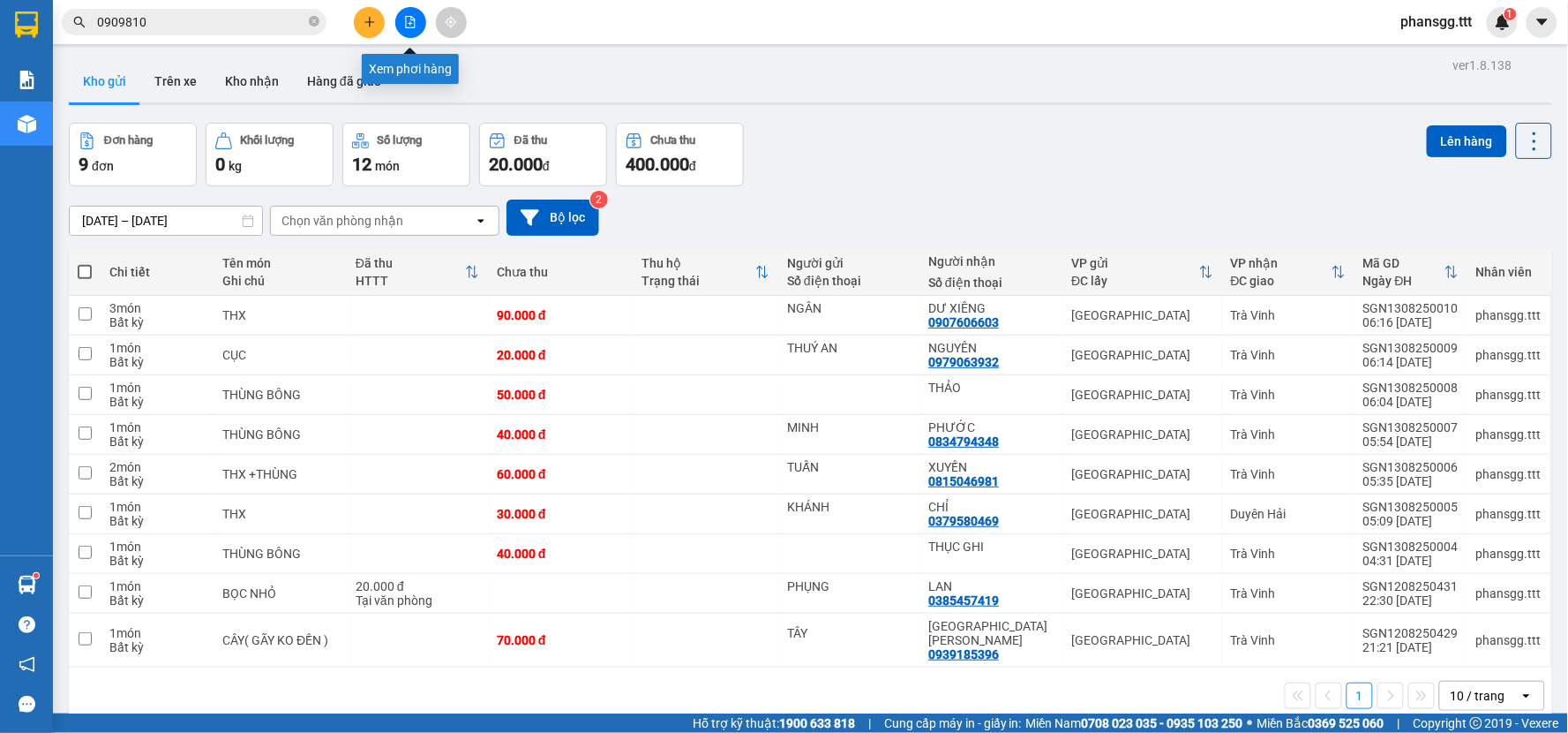
click at [408, 23] on icon "file-add" at bounding box center [410, 21] width 9 height 12
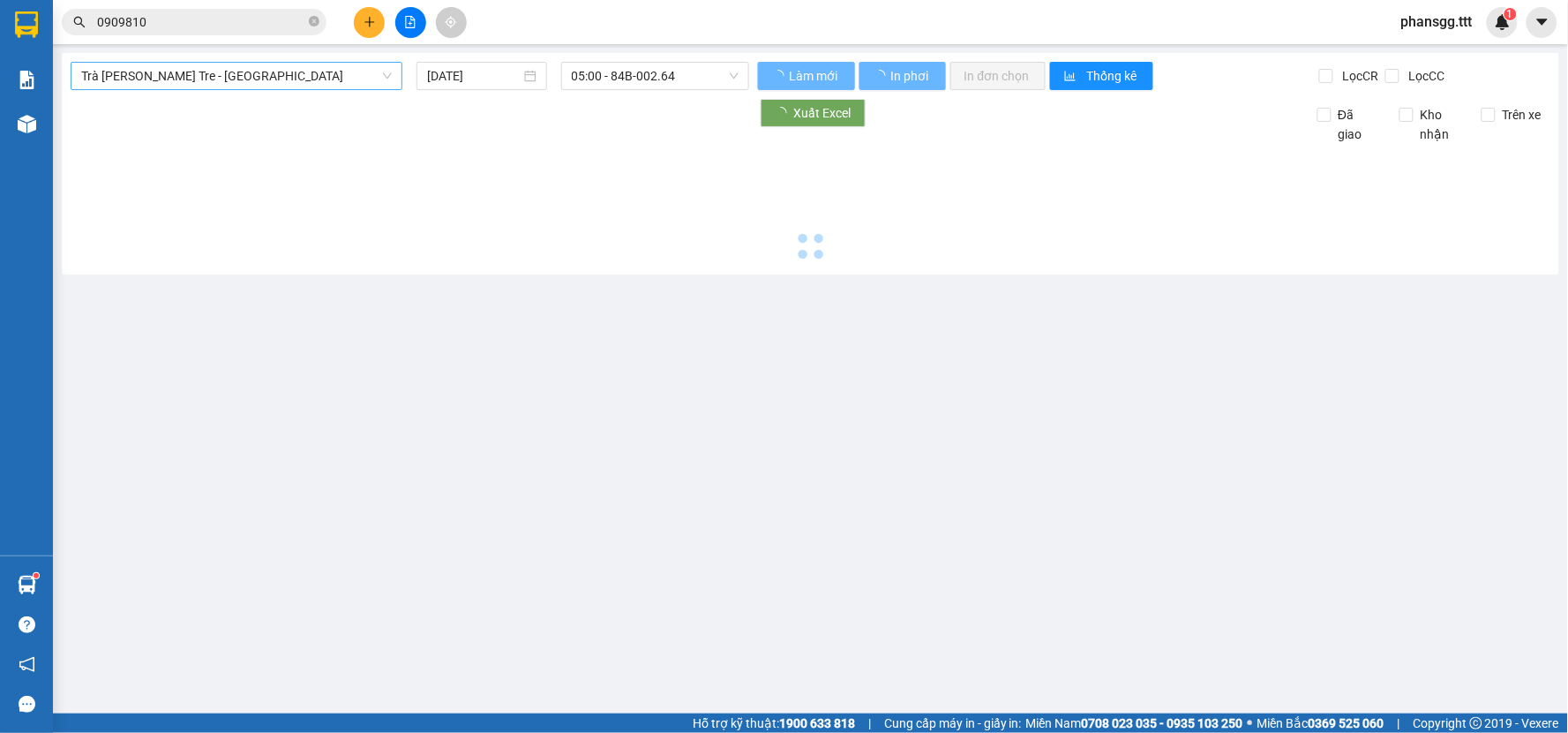
click at [326, 85] on span "Trà Vinh - Bến Tre - Sài Gòn" at bounding box center [236, 75] width 311 height 26
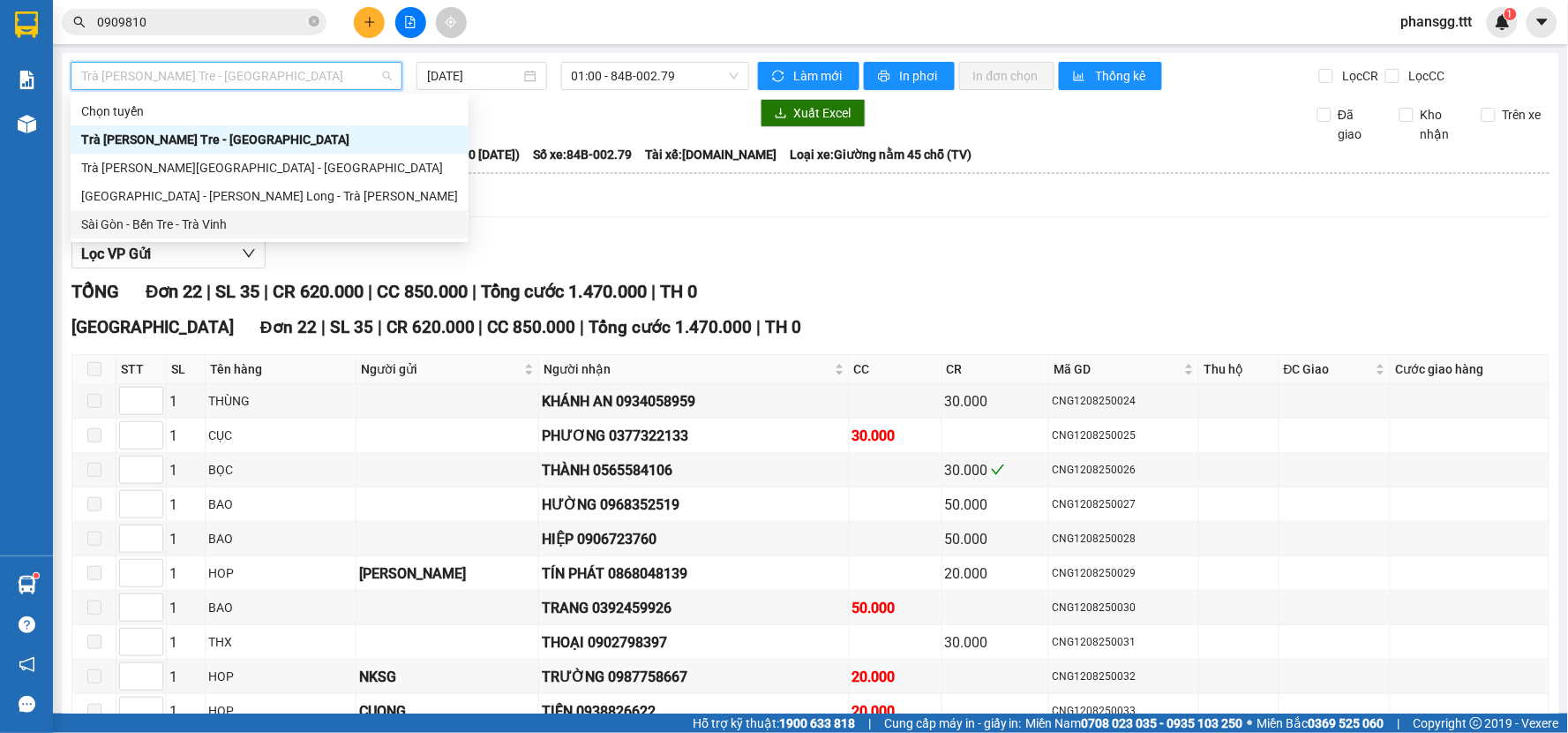
click at [177, 216] on div "Sài Gòn - Bến Tre - Trà Vinh" at bounding box center [269, 224] width 377 height 20
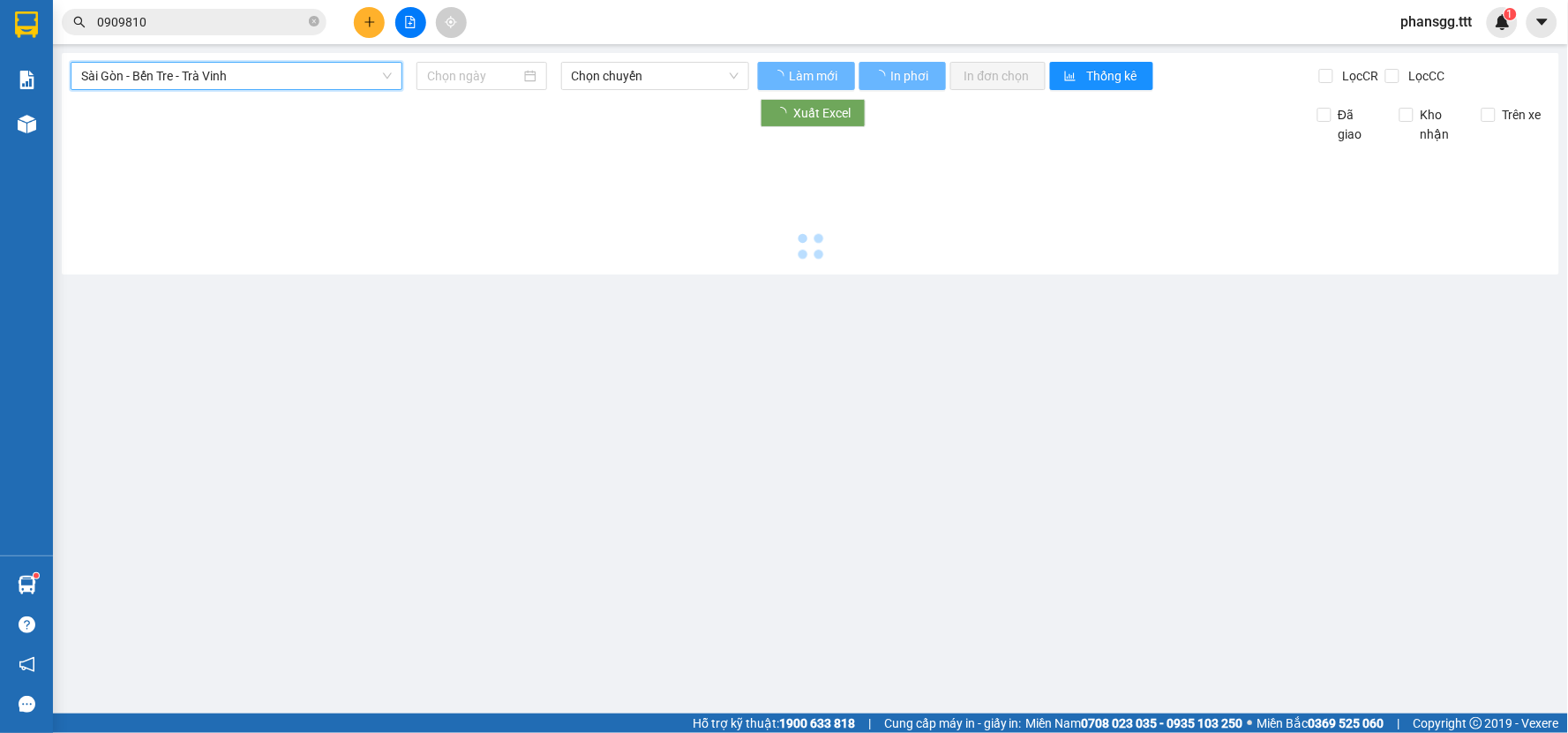
type input "13/08/2025"
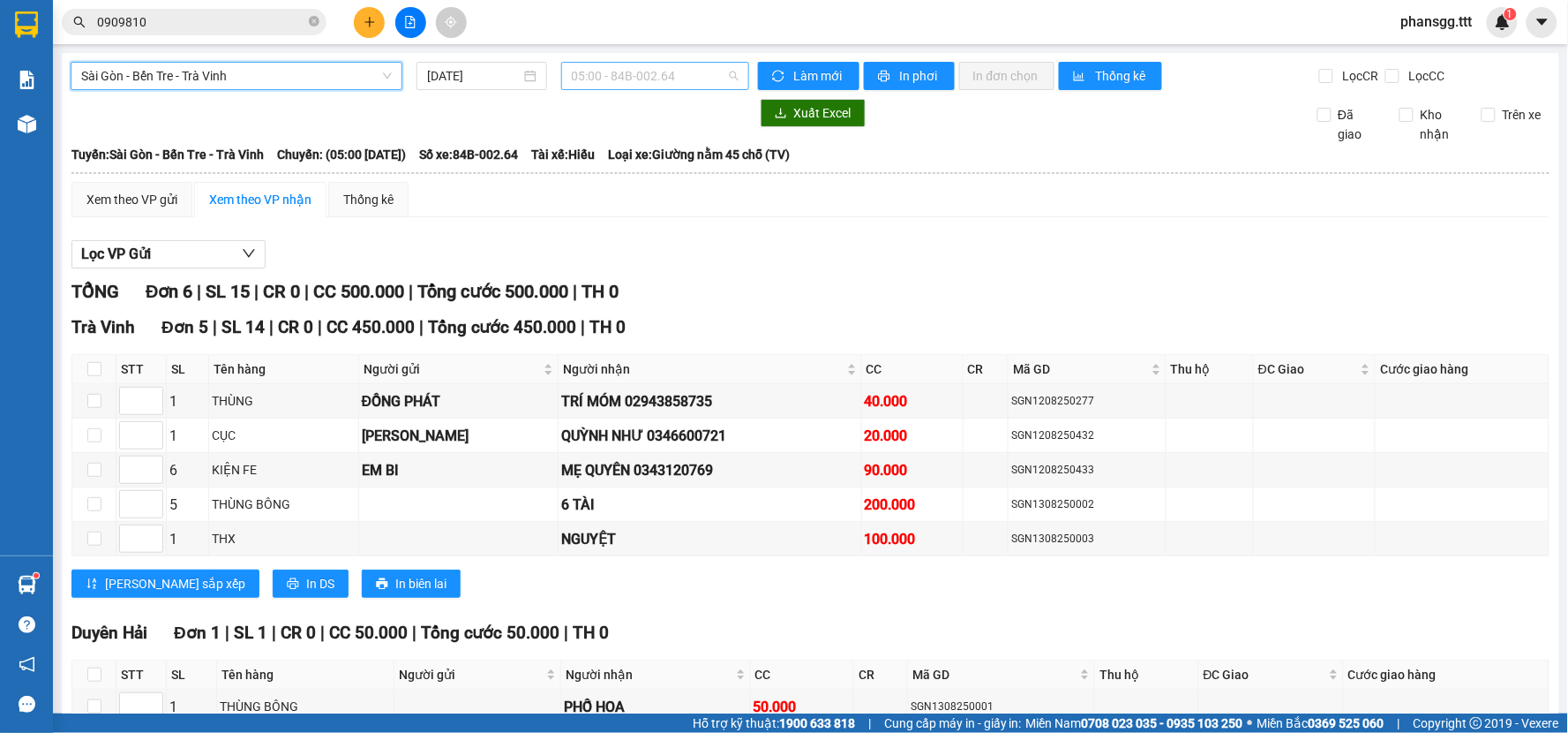
click at [612, 69] on span "05:00 - 84B-002.64" at bounding box center [655, 75] width 166 height 26
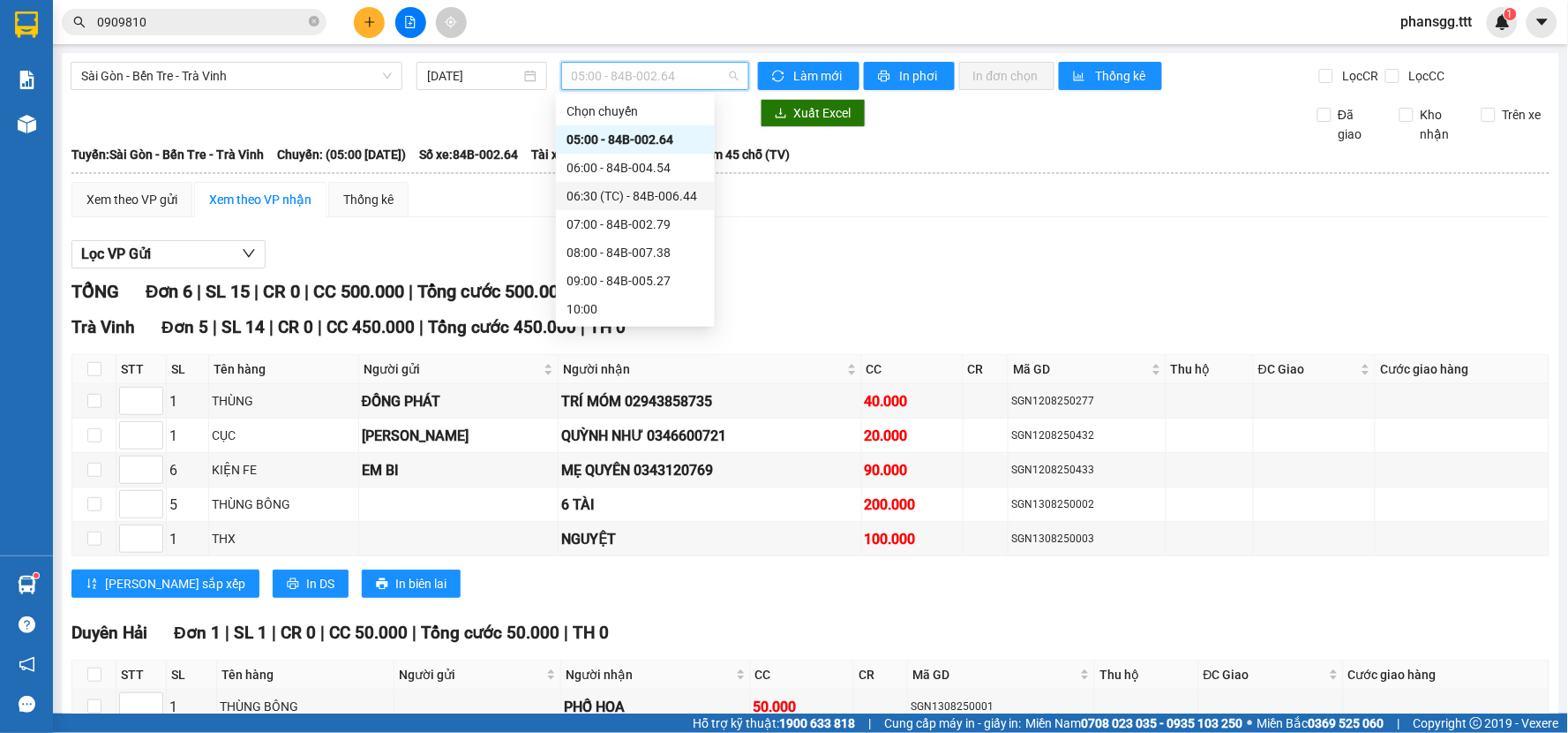
click at [595, 192] on div "06:30 (TC) - 84B-006.44" at bounding box center [635, 195] width 138 height 20
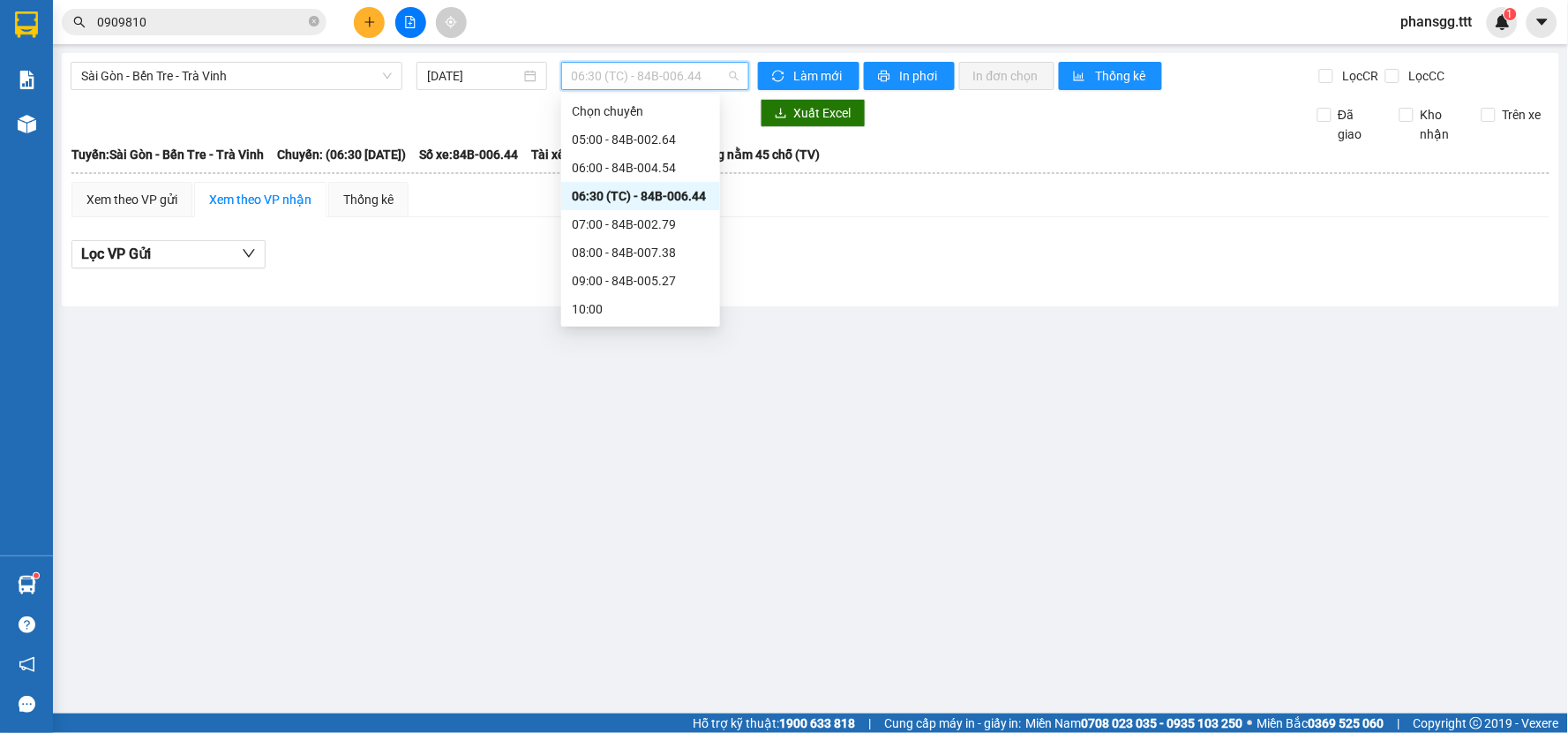
click at [630, 77] on span "06:30 (TC) - 84B-006.44" at bounding box center [655, 75] width 166 height 26
click at [629, 163] on div "06:00 - 84B-004.54" at bounding box center [641, 167] width 138 height 20
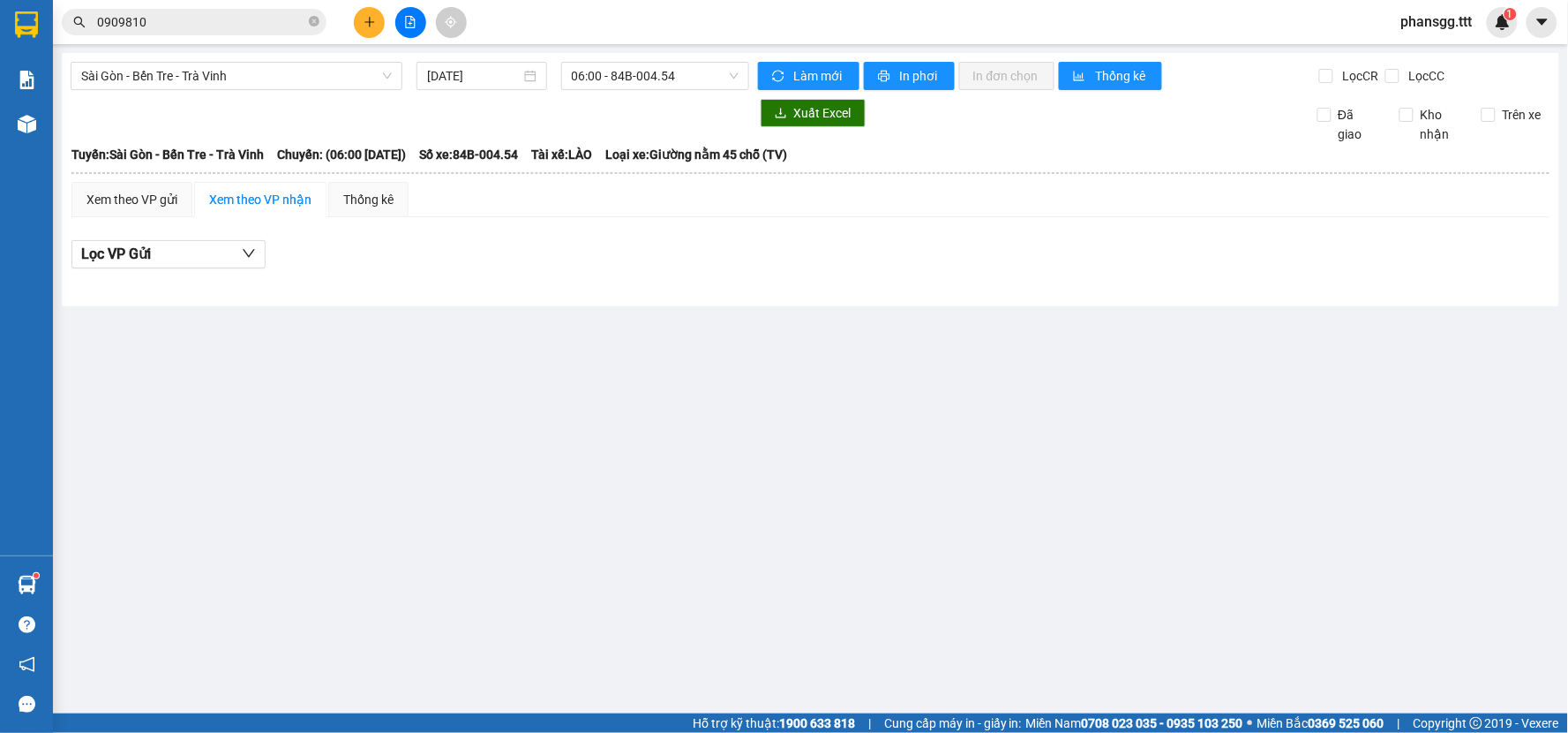
click at [64, 130] on div "Sài Gòn - Bến Tre - Trà Vinh 13/08/2025 06:00 - 84B-004.54 Làm mới In phơi In đ…" at bounding box center [810, 180] width 1497 height 253
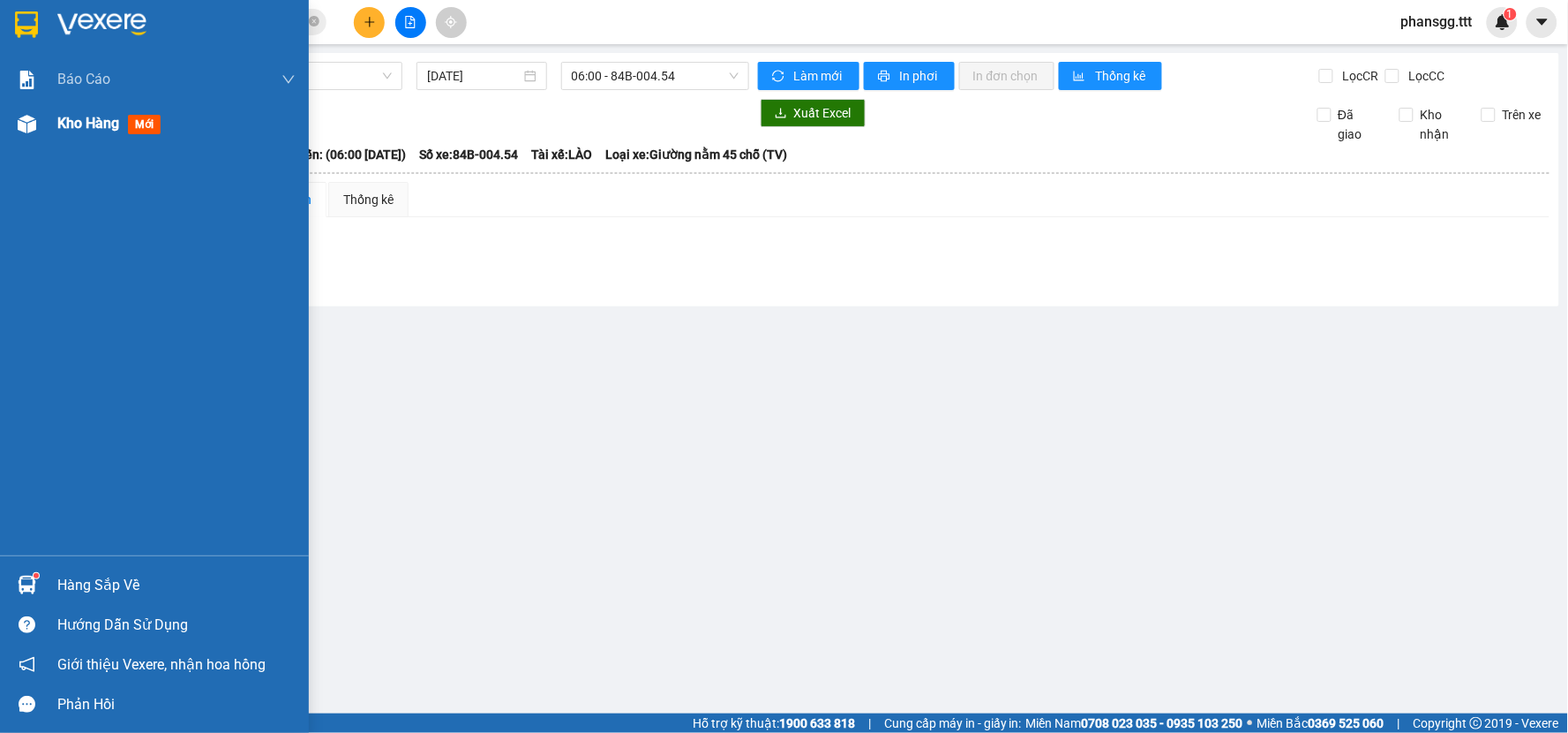
click at [48, 129] on div "Kho hàng mới" at bounding box center [154, 123] width 309 height 44
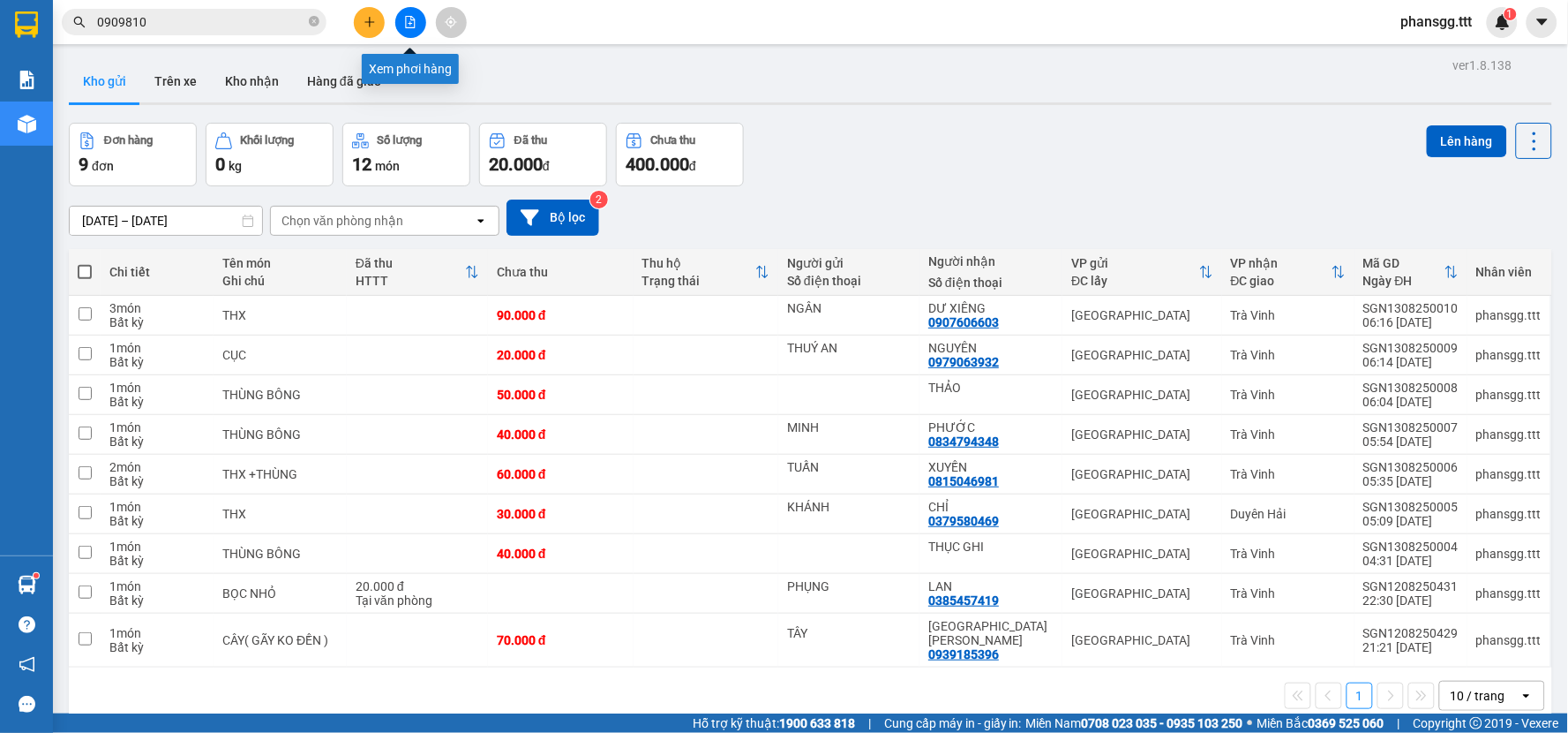
click at [409, 18] on icon "file-add" at bounding box center [410, 21] width 12 height 12
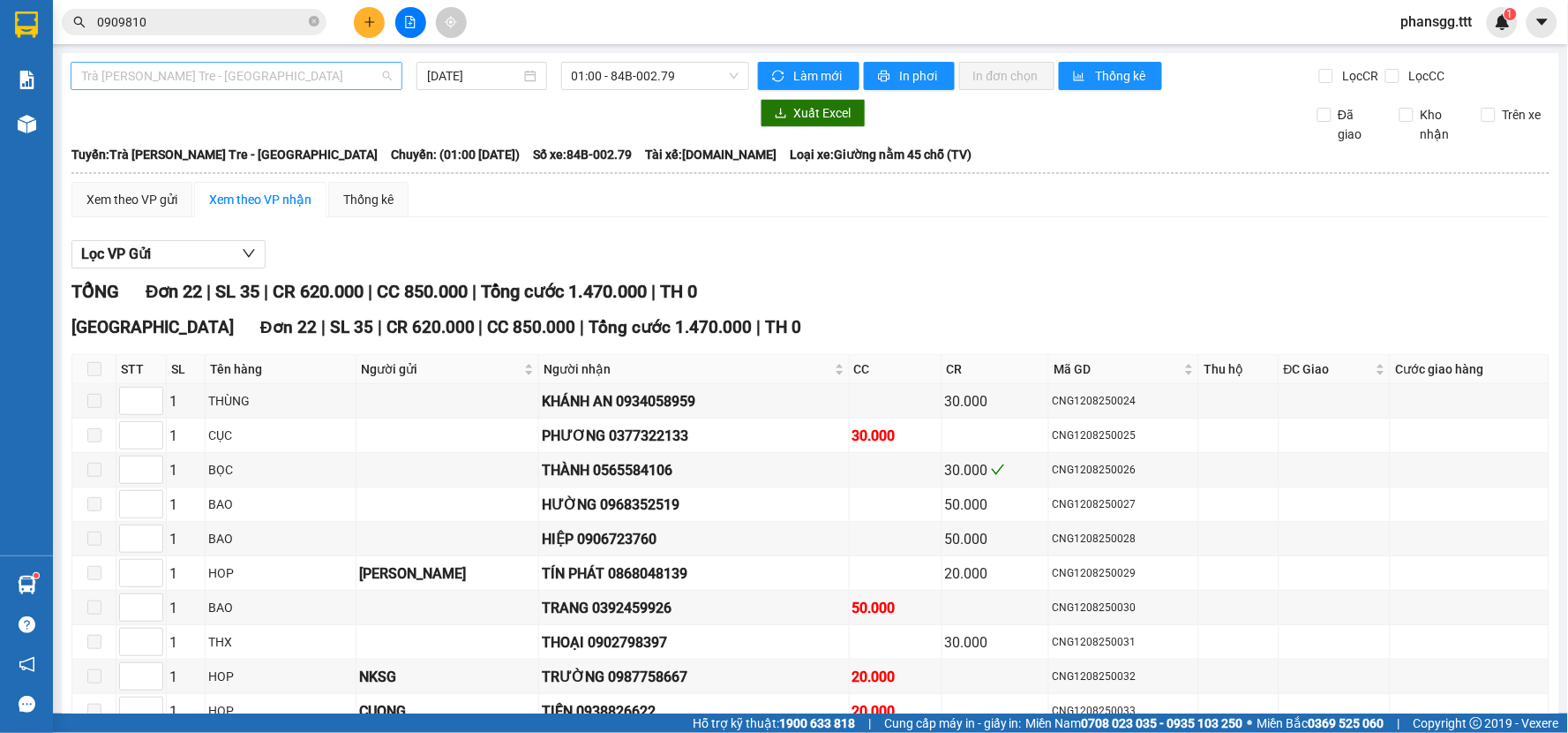
click at [286, 76] on span "Trà Vinh - Bến Tre - Sài Gòn" at bounding box center [236, 75] width 311 height 26
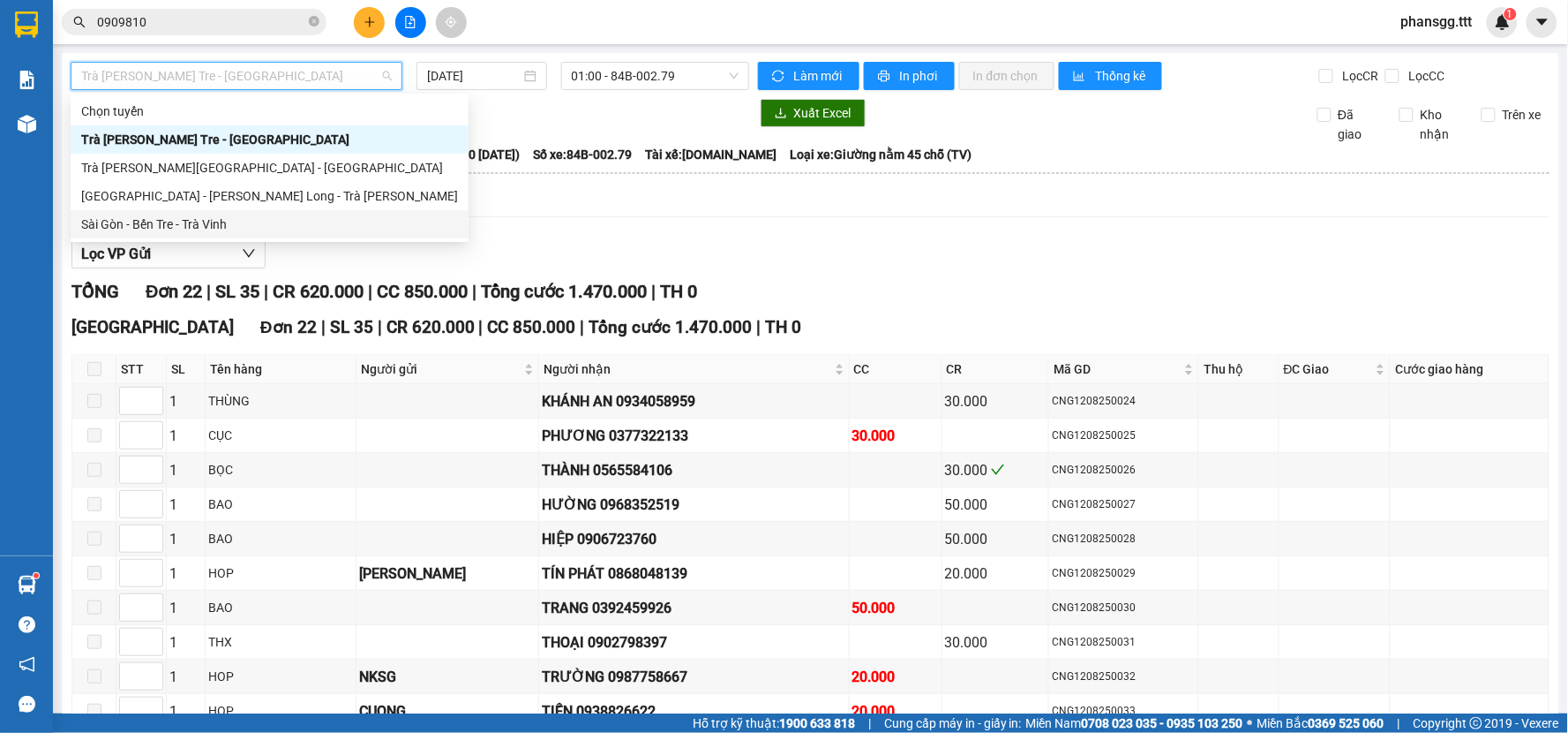
click at [191, 210] on div "Sài Gòn - Bến Tre - Trà Vinh" at bounding box center [270, 224] width 398 height 28
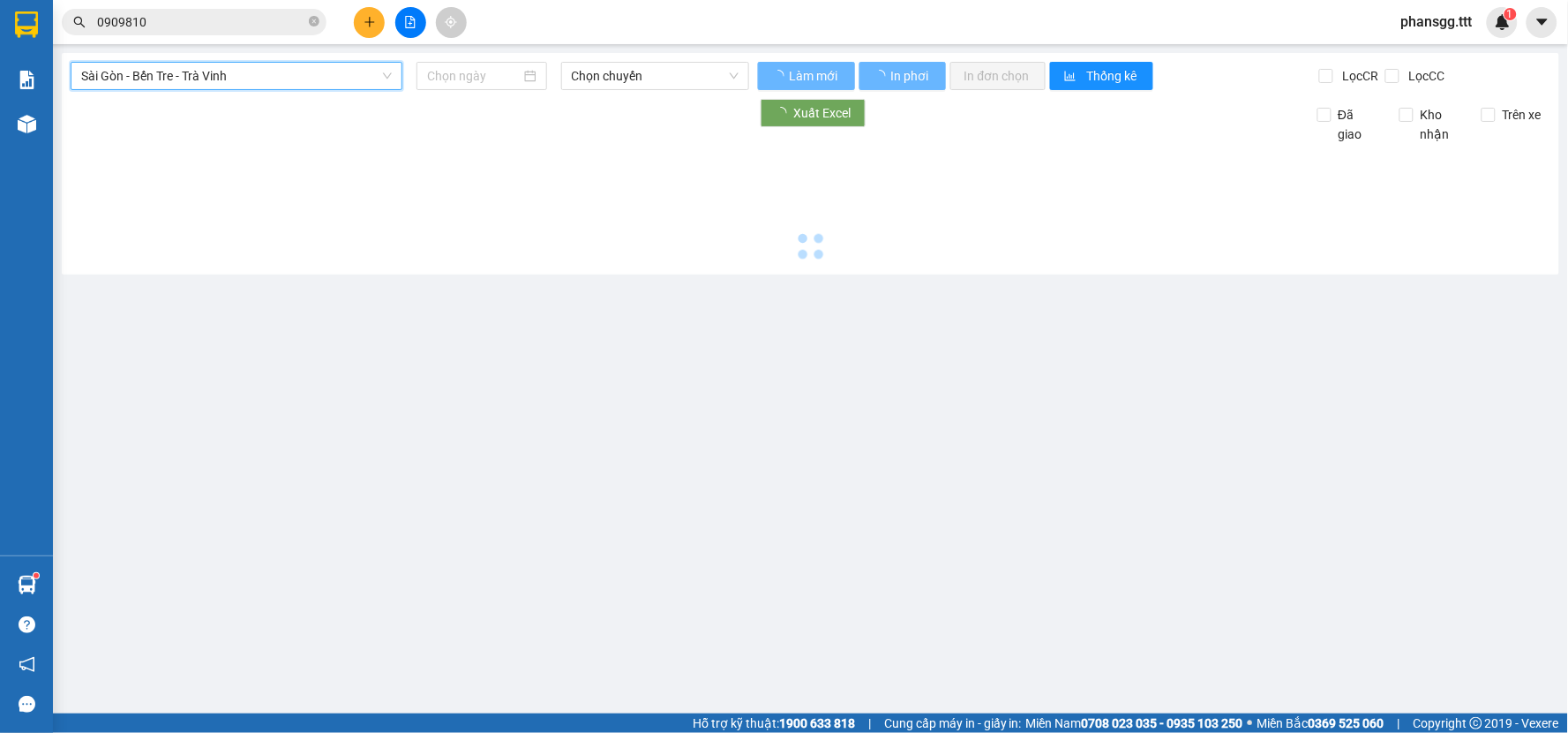
type input "13/08/2025"
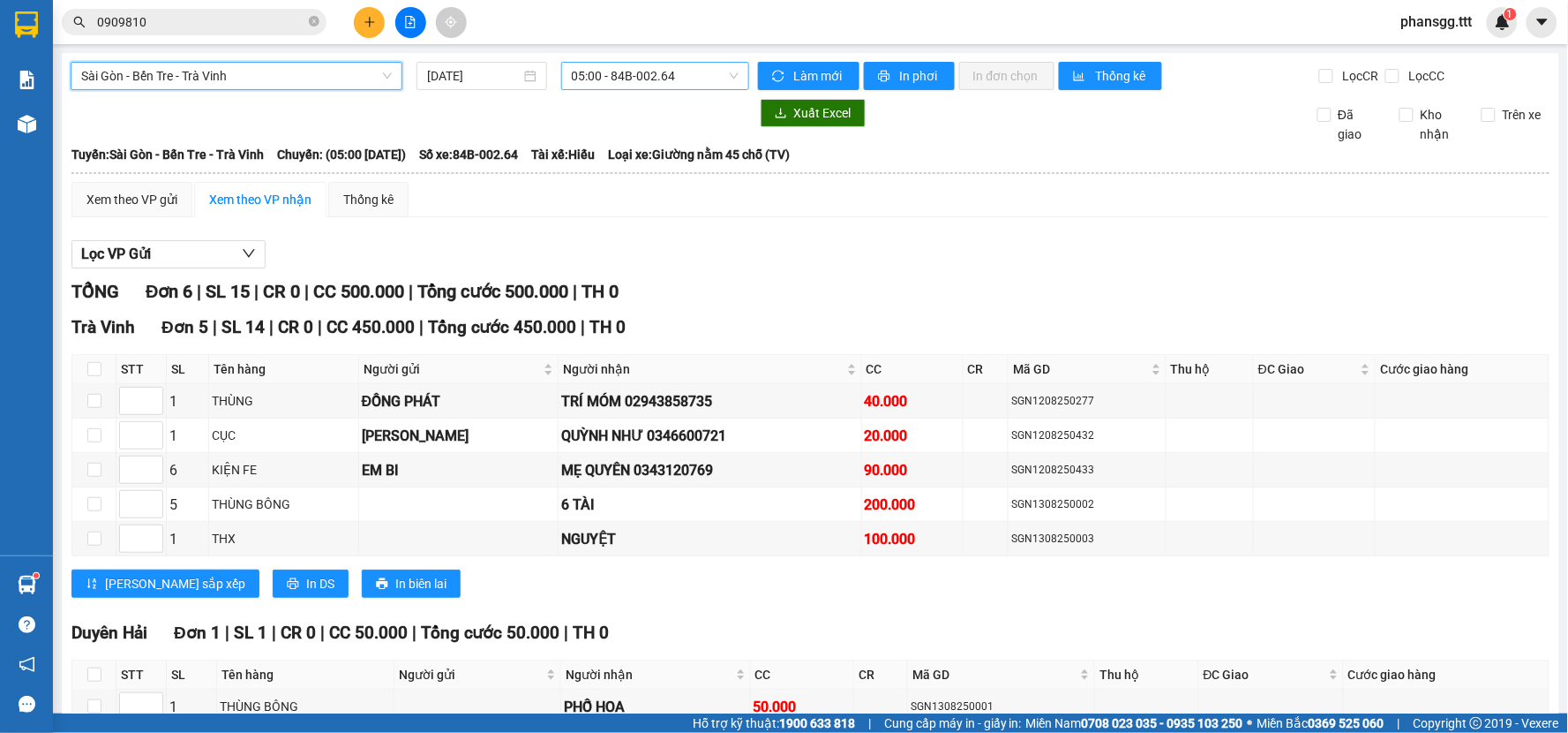
click at [593, 68] on span "05:00 - 84B-002.64" at bounding box center [655, 75] width 166 height 26
click at [683, 73] on span "05:00 - 84B-002.64" at bounding box center [655, 75] width 166 height 26
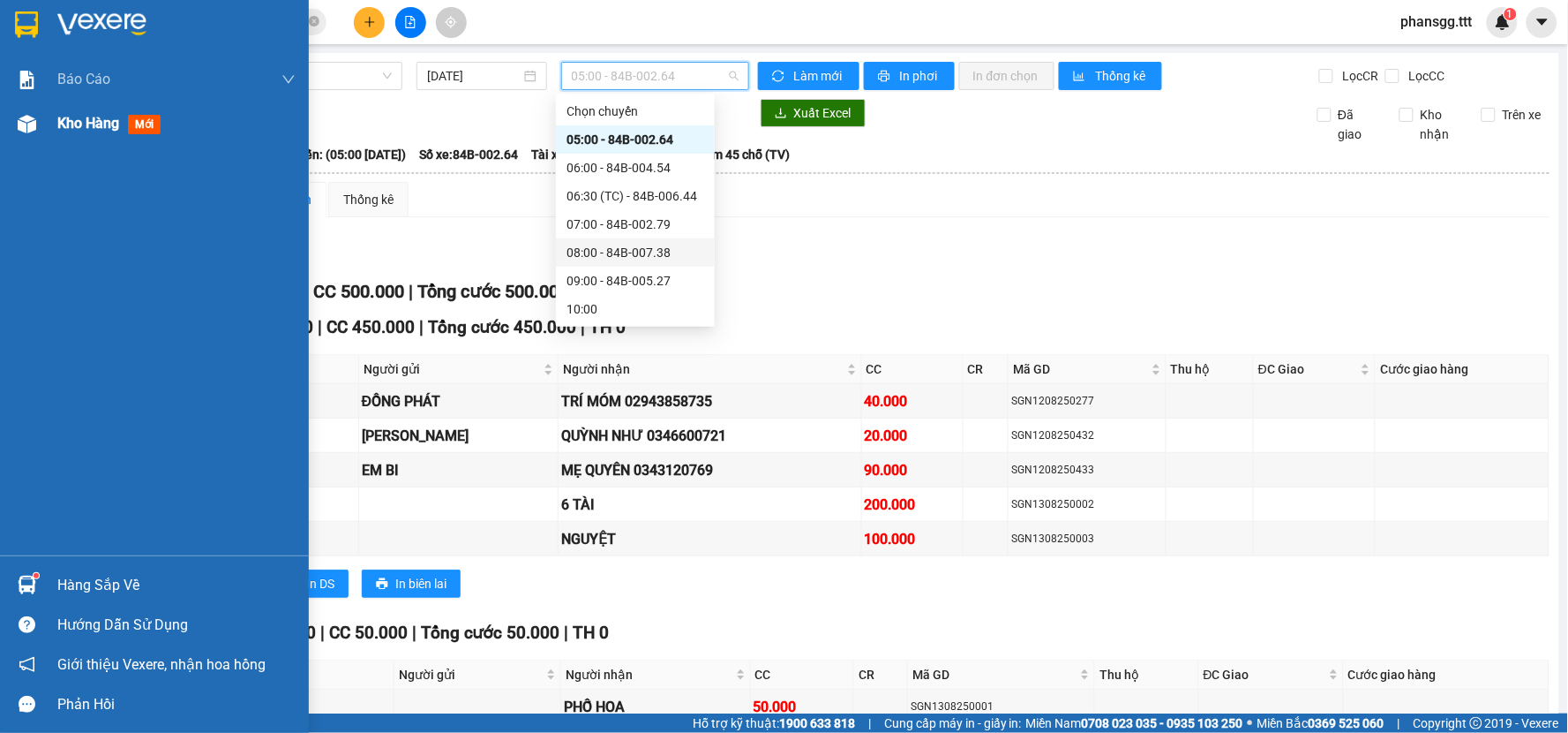
click at [84, 125] on span "Kho hàng" at bounding box center [88, 123] width 61 height 17
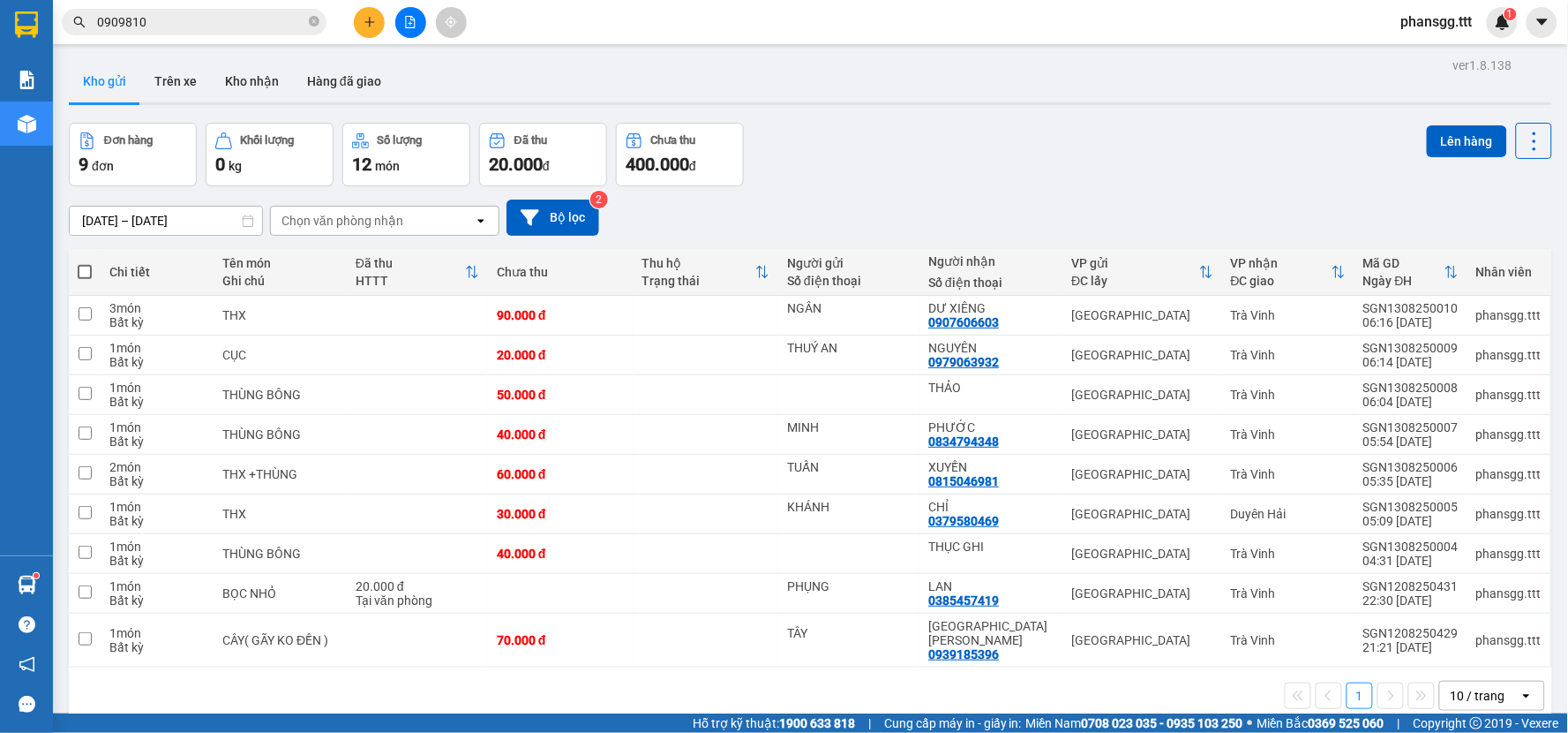
click at [88, 271] on span at bounding box center [84, 272] width 14 height 14
click at [85, 263] on input "checkbox" at bounding box center [85, 263] width 0 height 0
checkbox input "true"
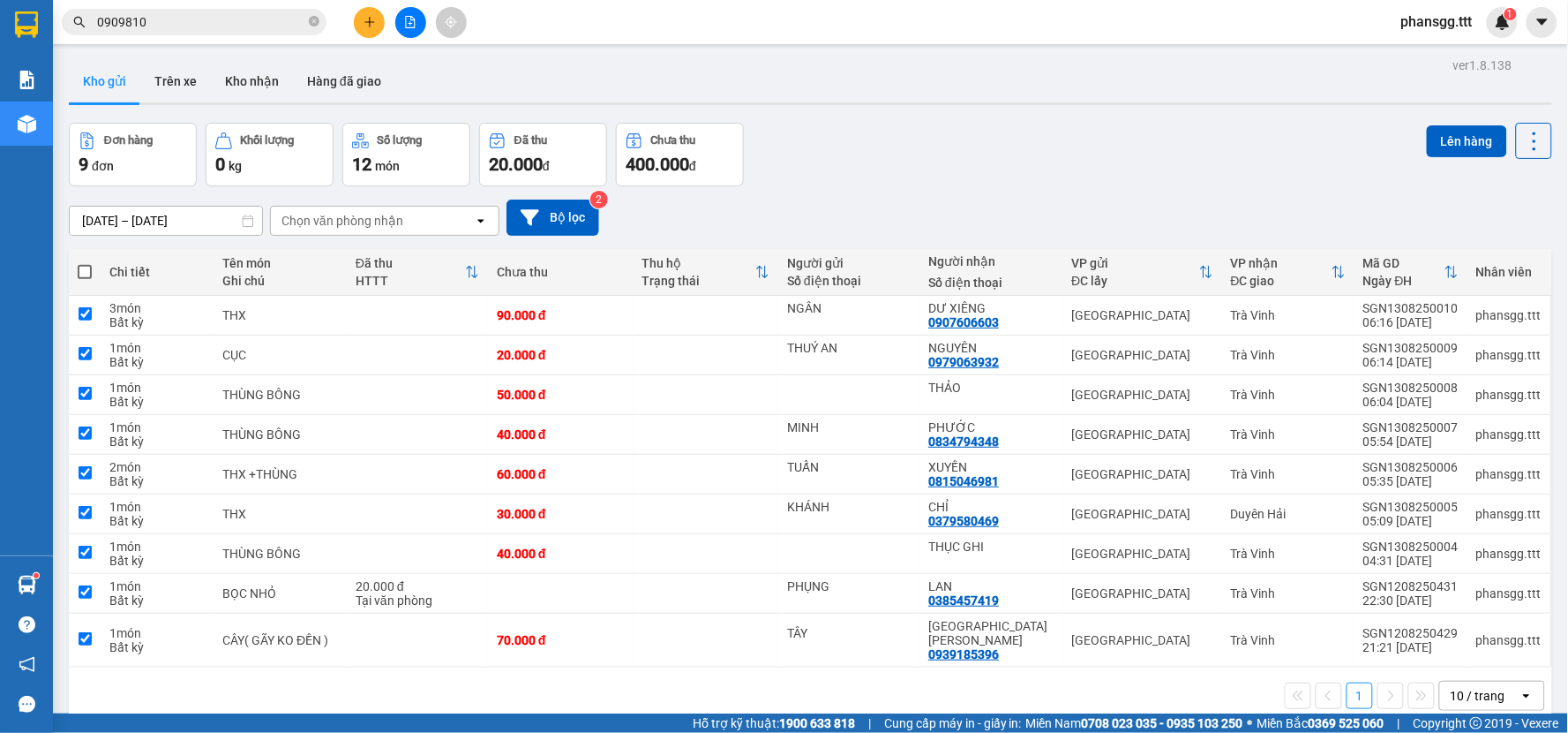
checkbox input "true"
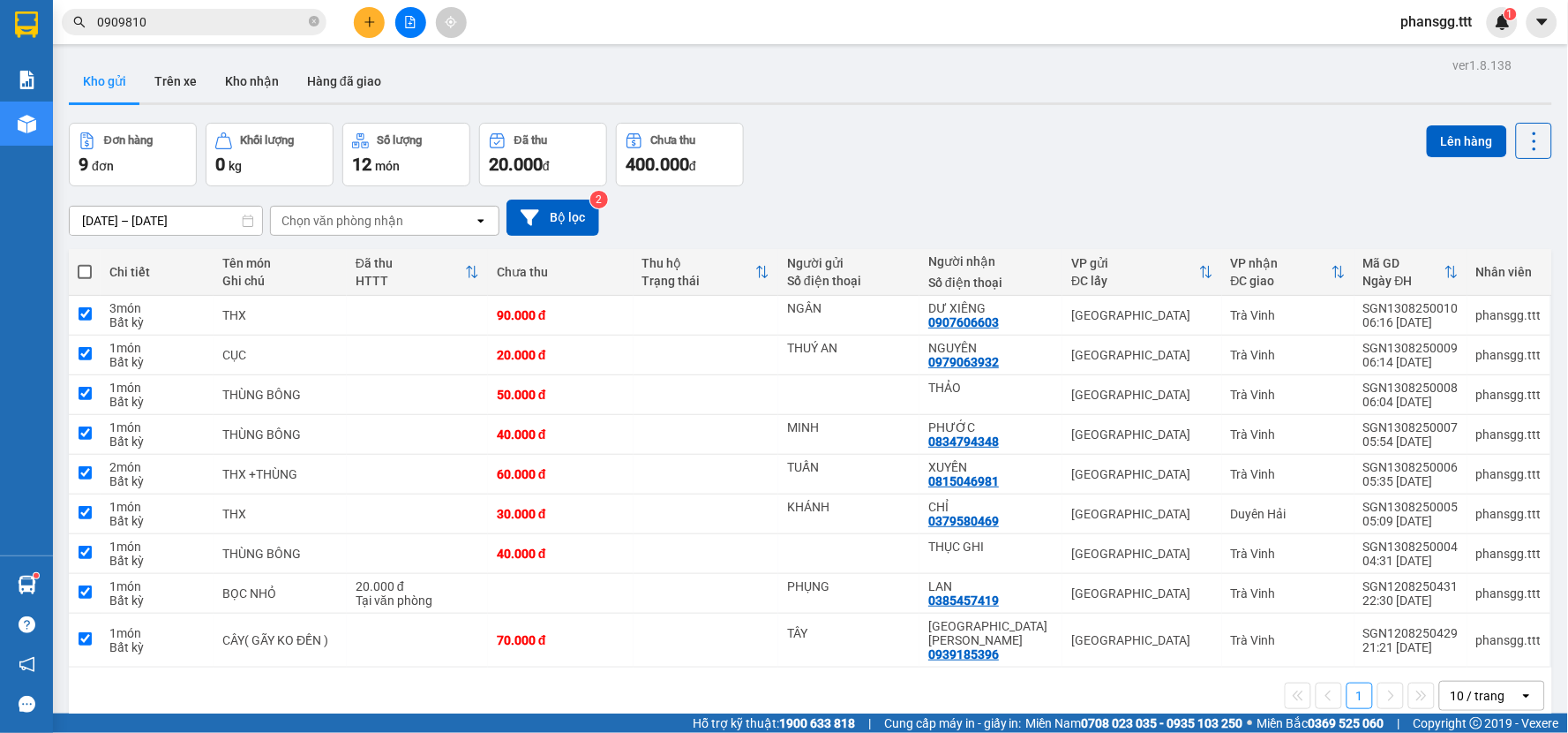
checkbox input "true"
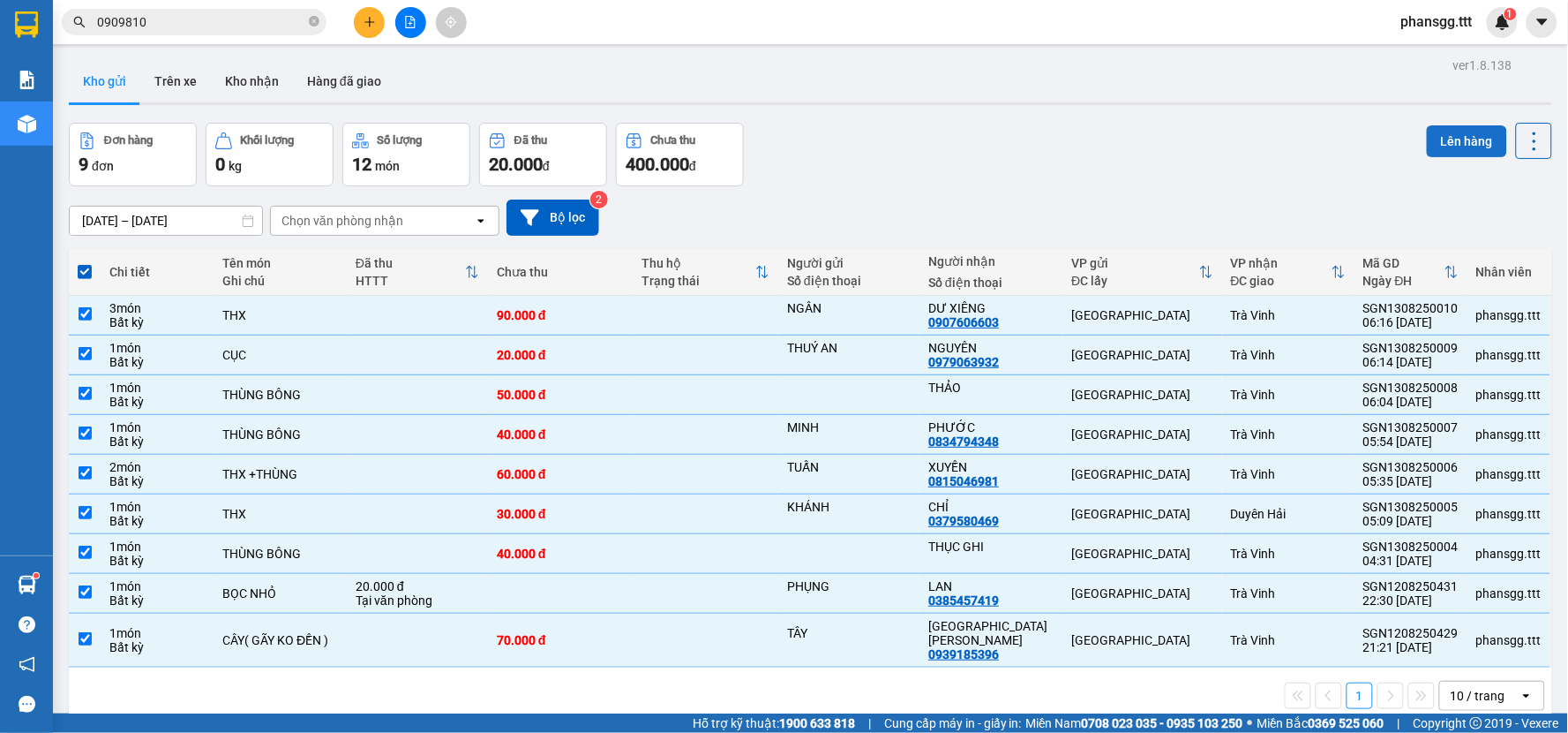
click at [1435, 145] on button "Lên hàng" at bounding box center [1467, 141] width 80 height 32
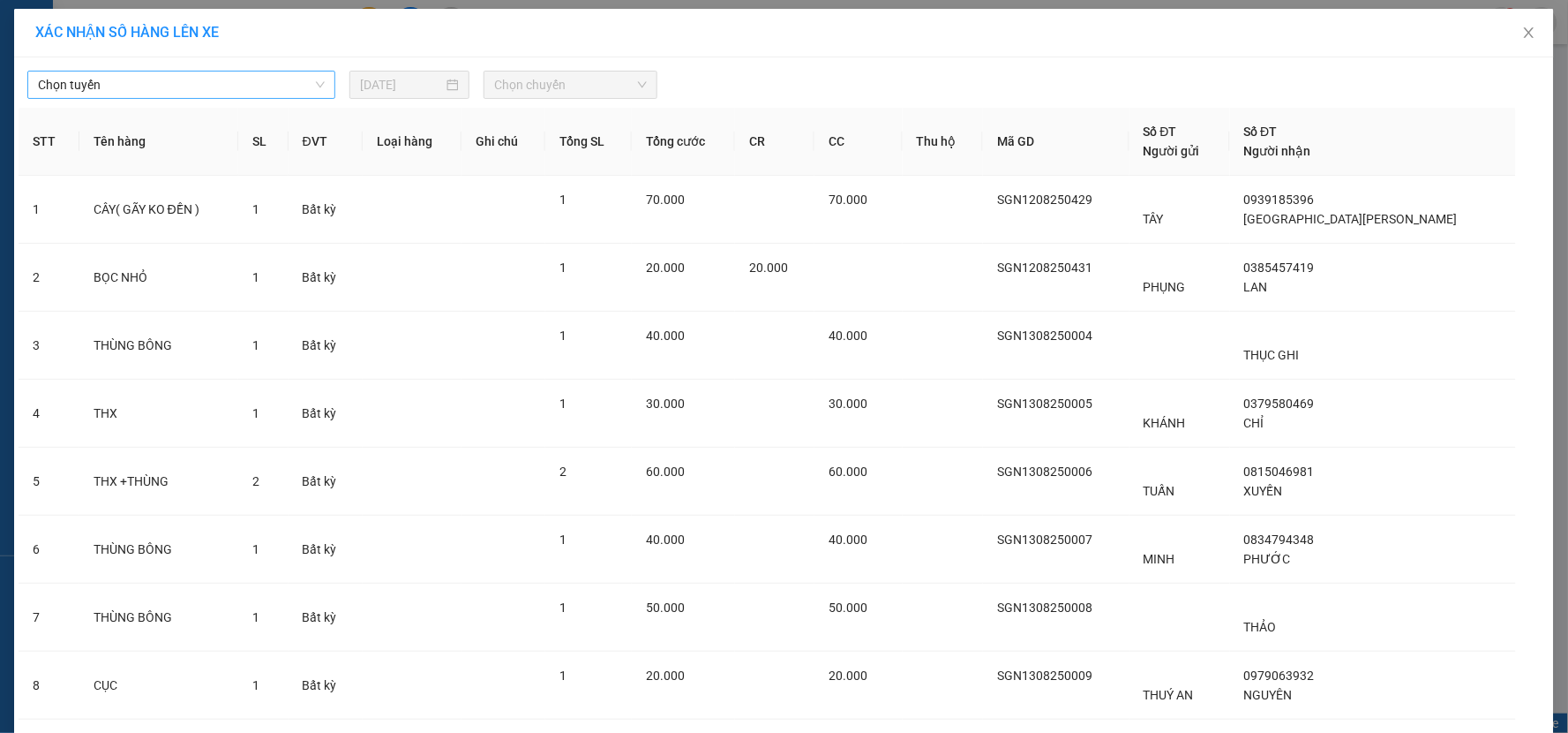
click at [233, 92] on span "Chọn tuyến" at bounding box center [181, 85] width 286 height 26
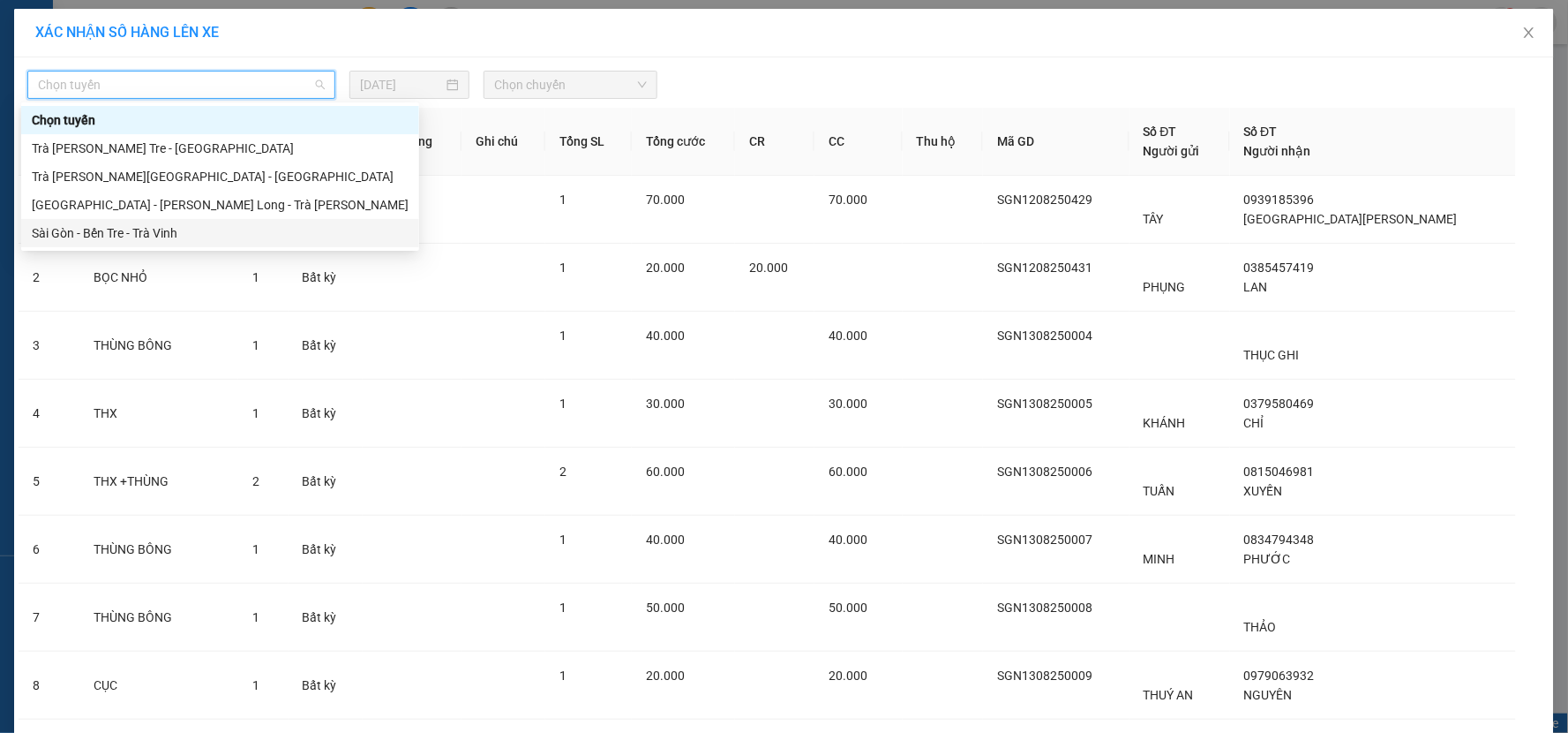
click at [182, 228] on div "Sài Gòn - Bến Tre - Trà Vinh" at bounding box center [219, 233] width 377 height 20
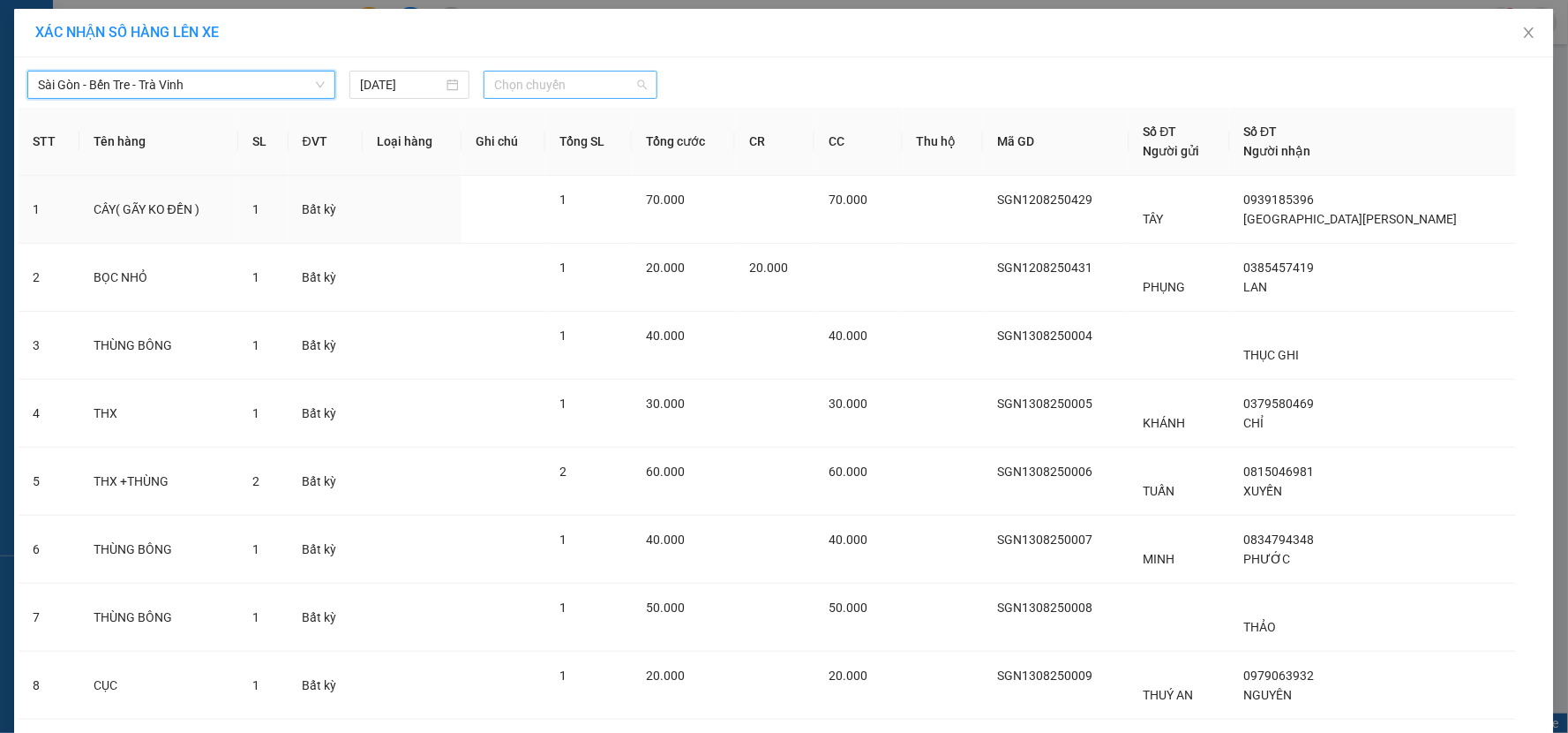
click at [518, 77] on span "Chọn chuyến" at bounding box center [570, 85] width 153 height 26
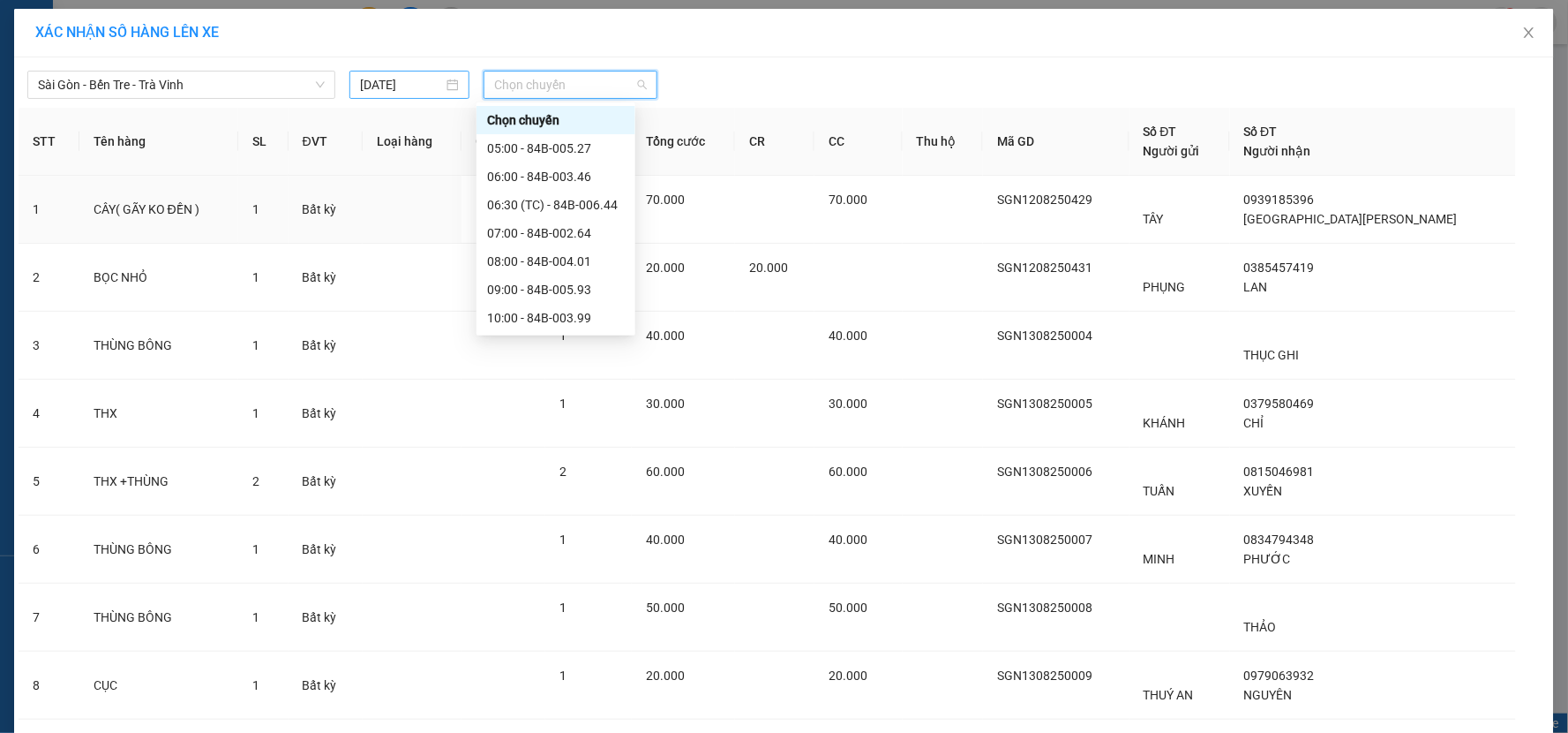
click at [445, 88] on div "12/08/2025" at bounding box center [409, 85] width 99 height 20
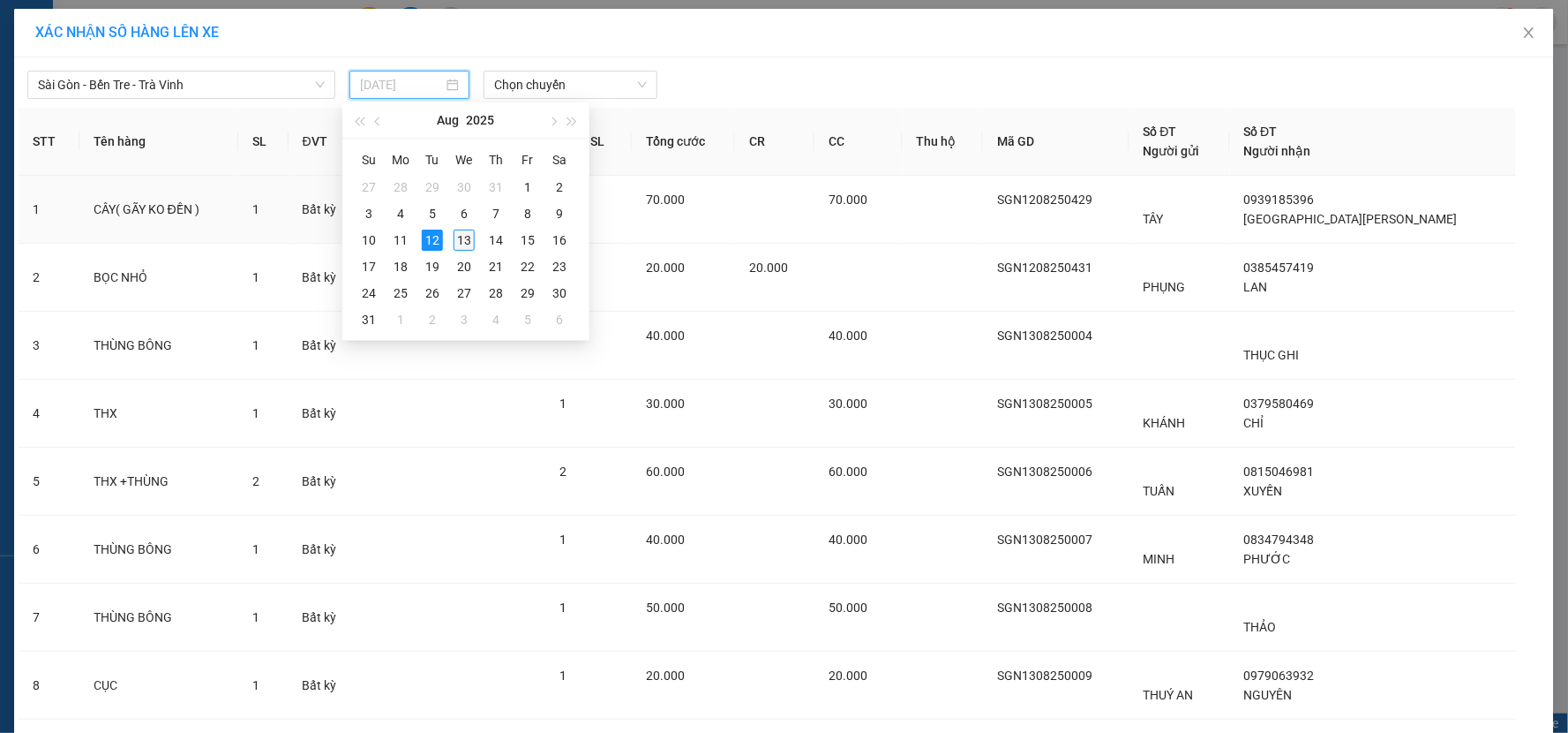
click at [468, 238] on div "13" at bounding box center [464, 240] width 21 height 21
type input "13/08/2025"
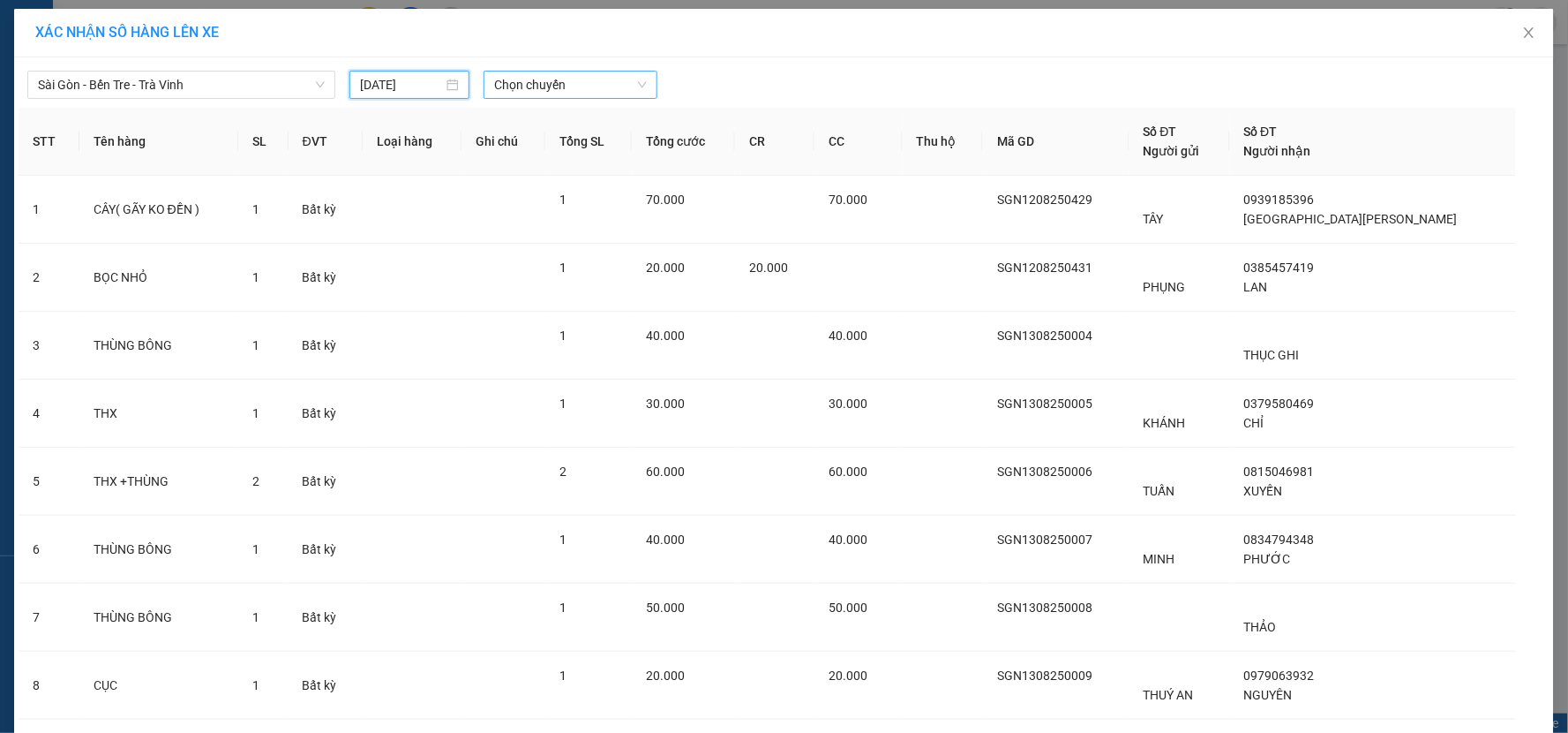
click at [558, 88] on span "Chọn chuyến" at bounding box center [570, 85] width 153 height 26
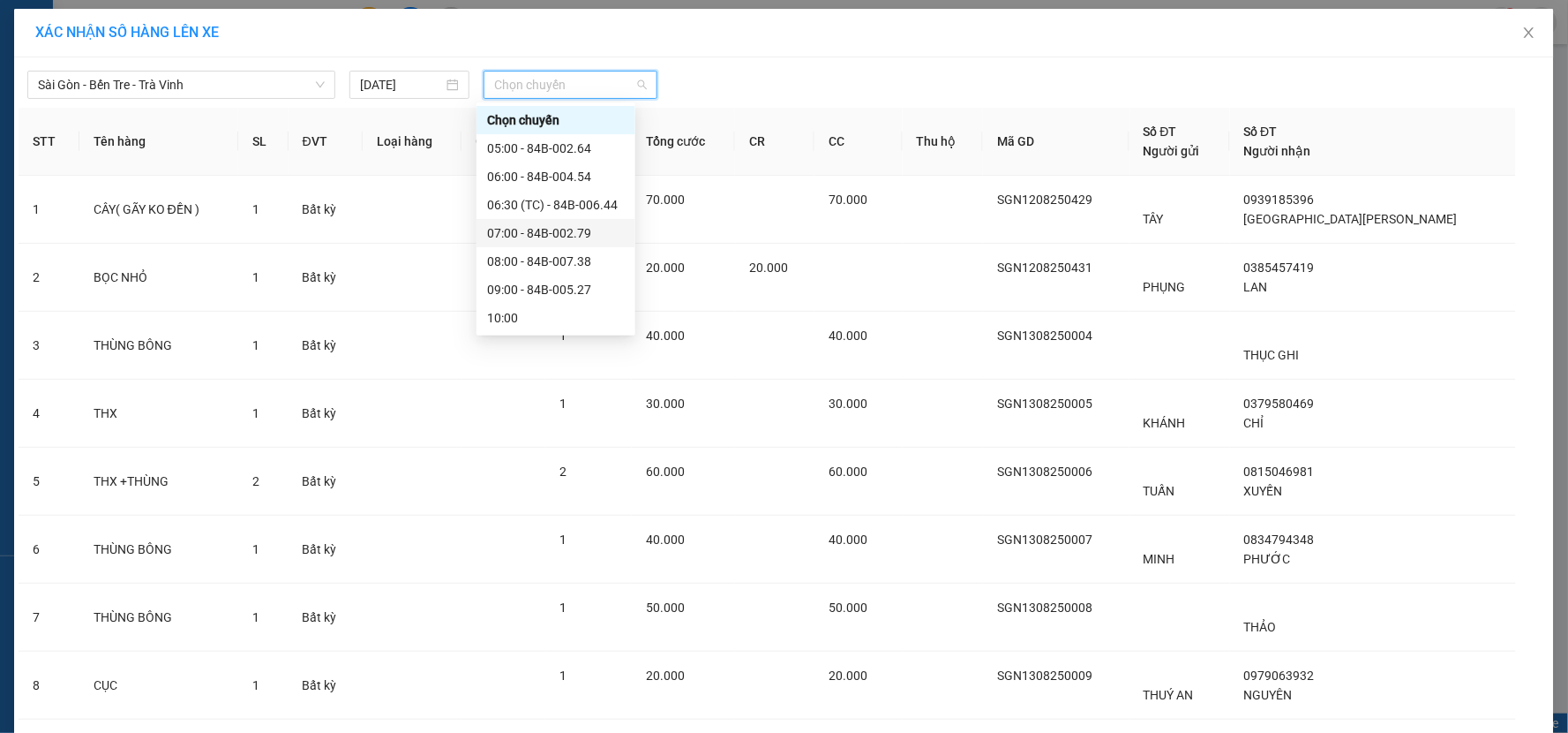
click at [554, 232] on div "07:00 - 84B-002.79" at bounding box center [556, 233] width 138 height 20
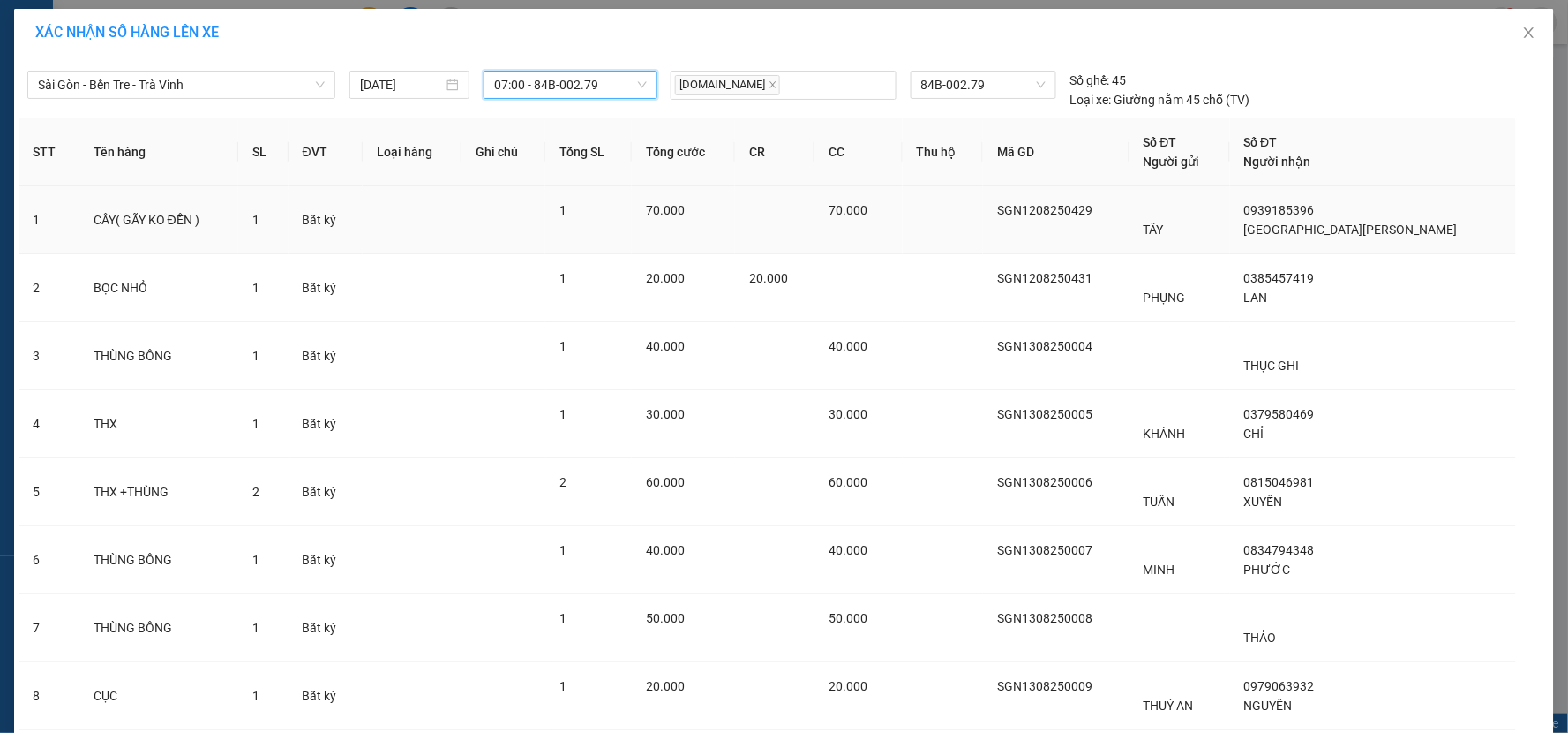
scroll to position [195, 0]
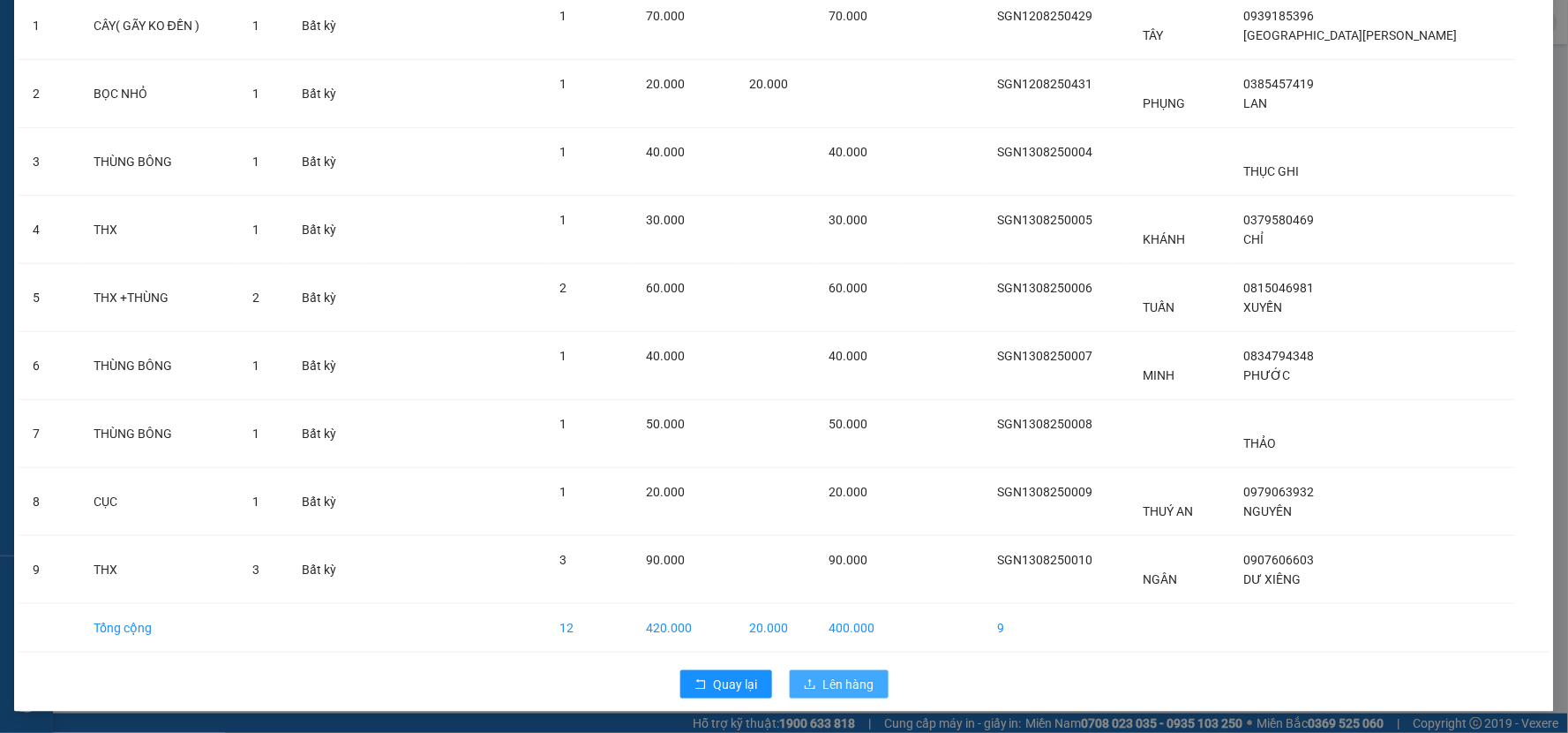
click at [823, 691] on span "Lên hàng" at bounding box center [848, 684] width 51 height 20
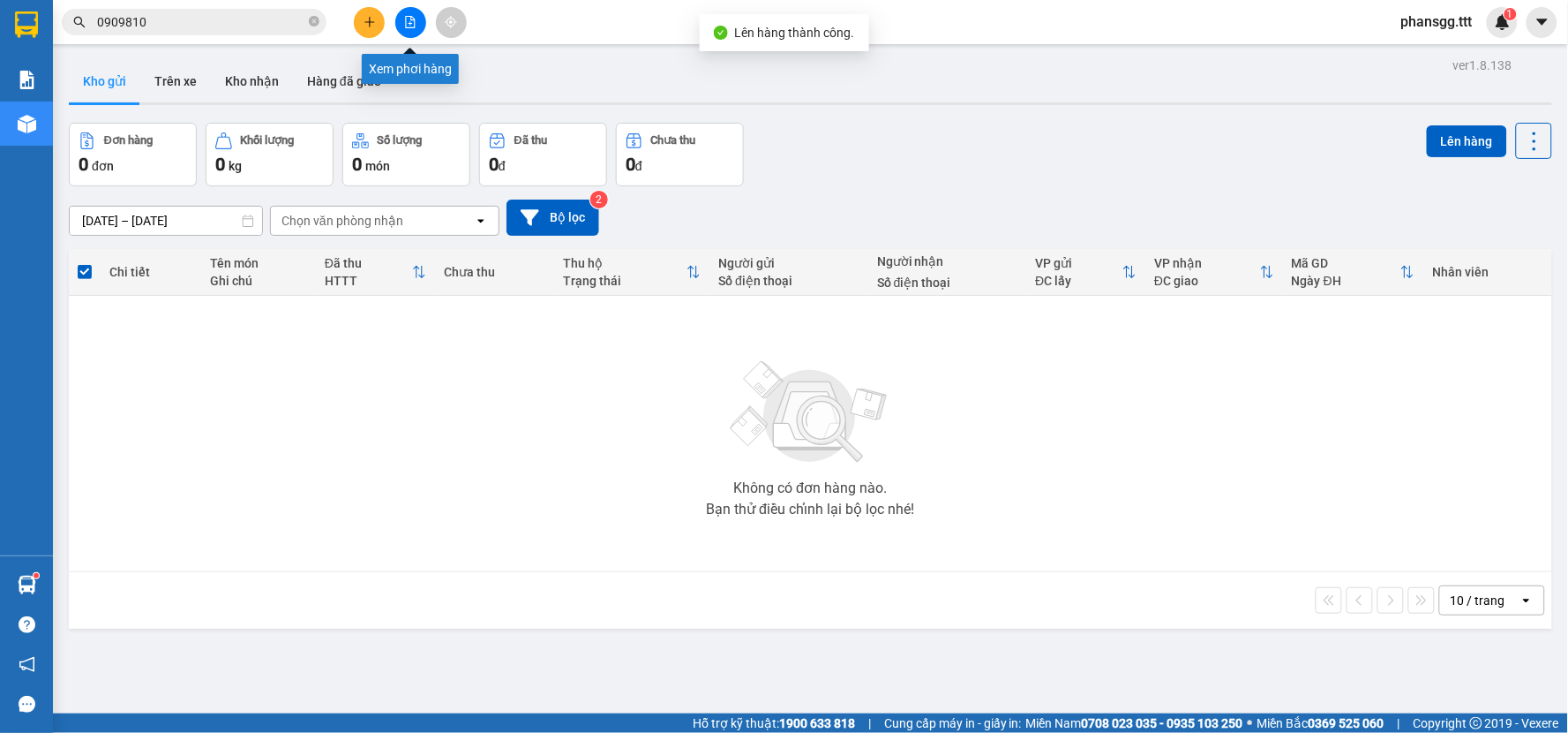
click at [410, 24] on icon "file-add" at bounding box center [410, 21] width 12 height 12
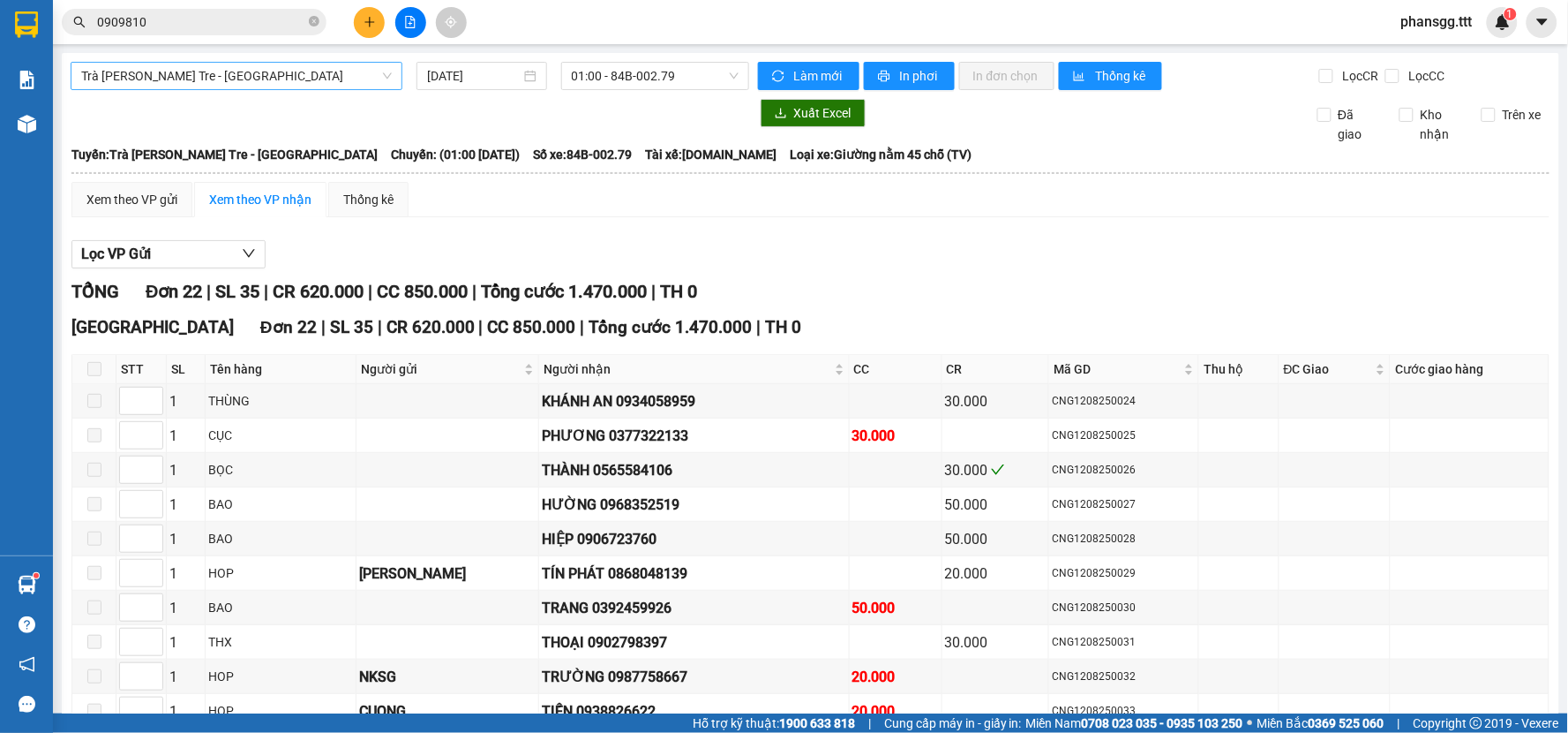
click at [328, 61] on div "Trà Vinh - Bến Tre - Sài Gòn" at bounding box center [236, 75] width 332 height 28
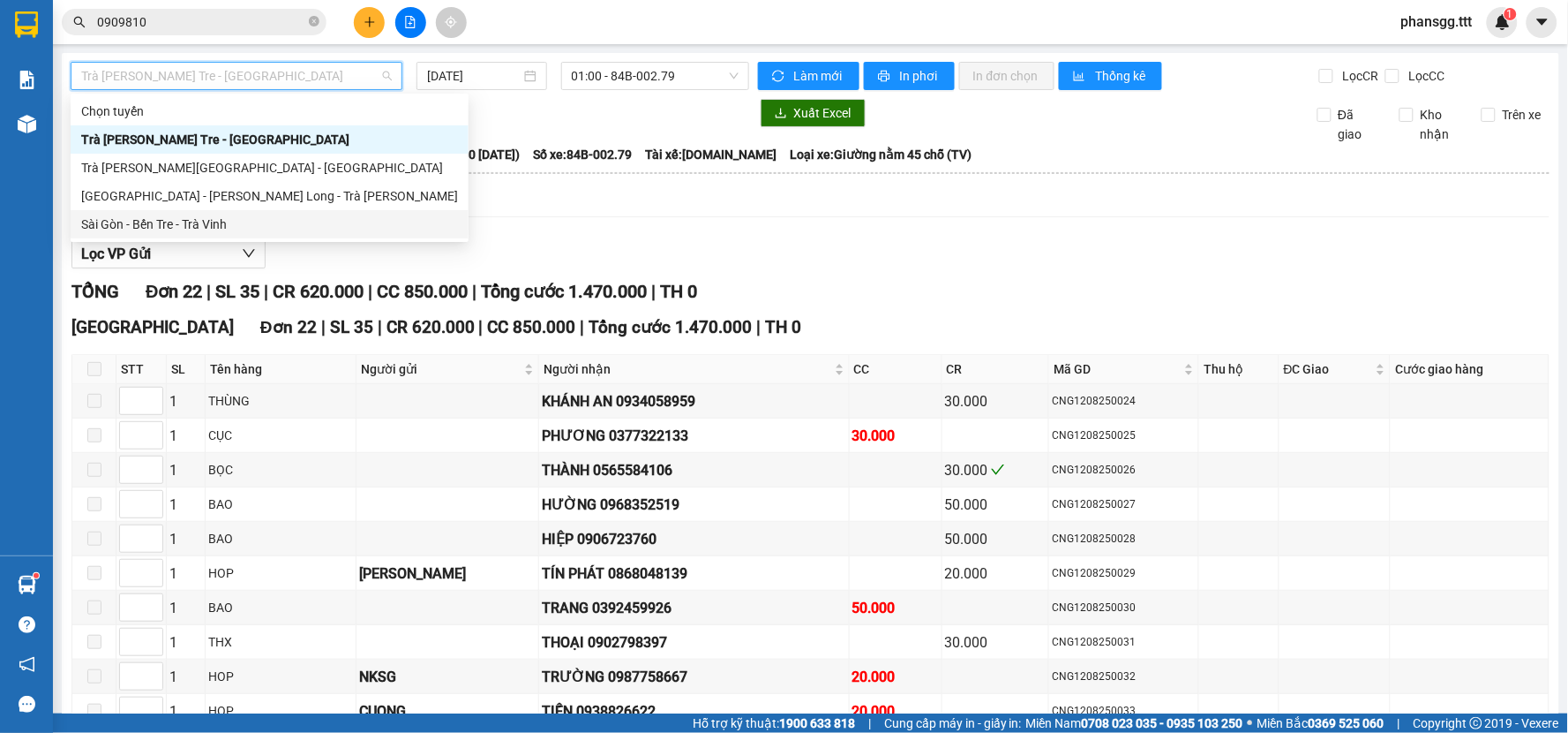
click at [269, 224] on div "Sài Gòn - Bến Tre - Trà Vinh" at bounding box center [269, 224] width 377 height 20
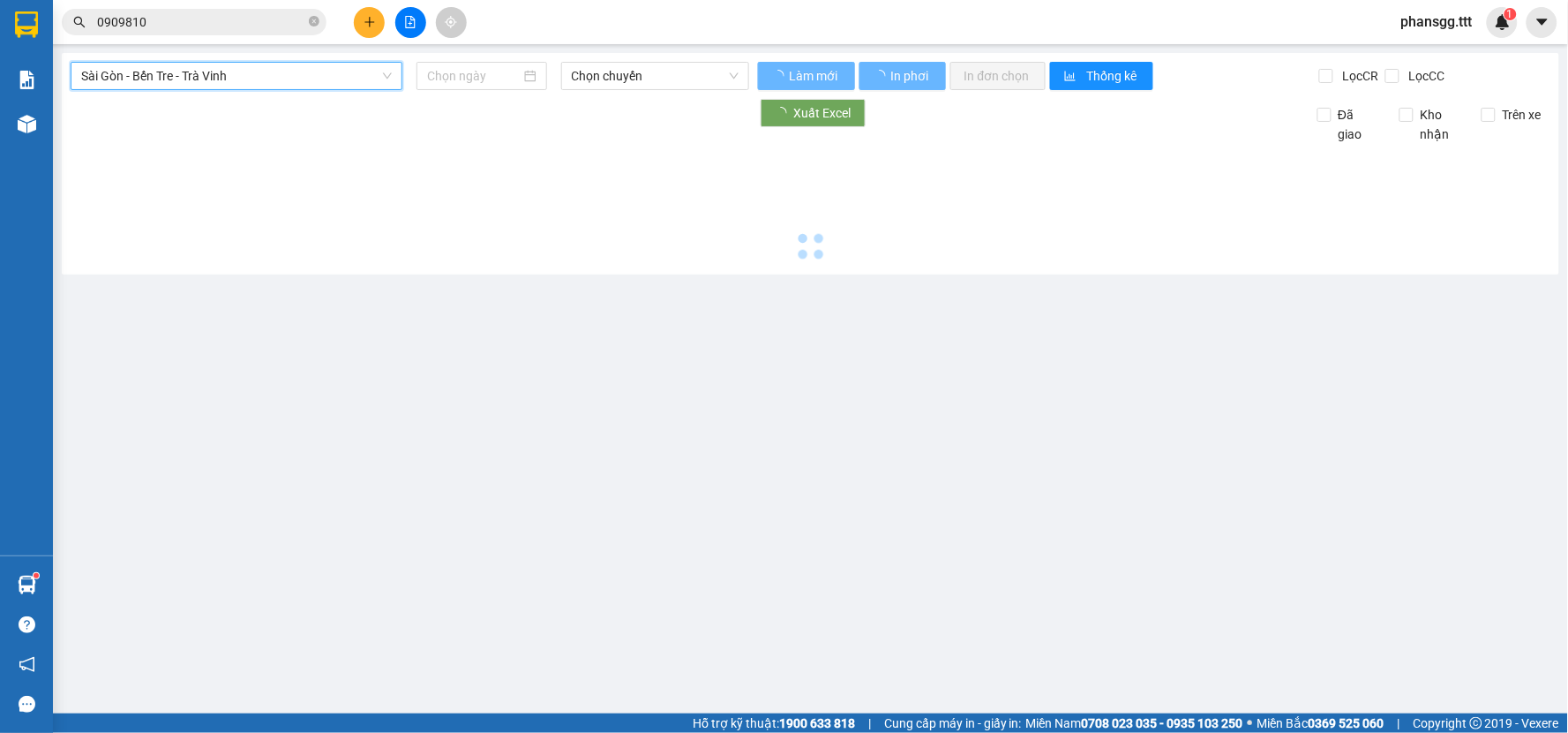
type input "13/08/2025"
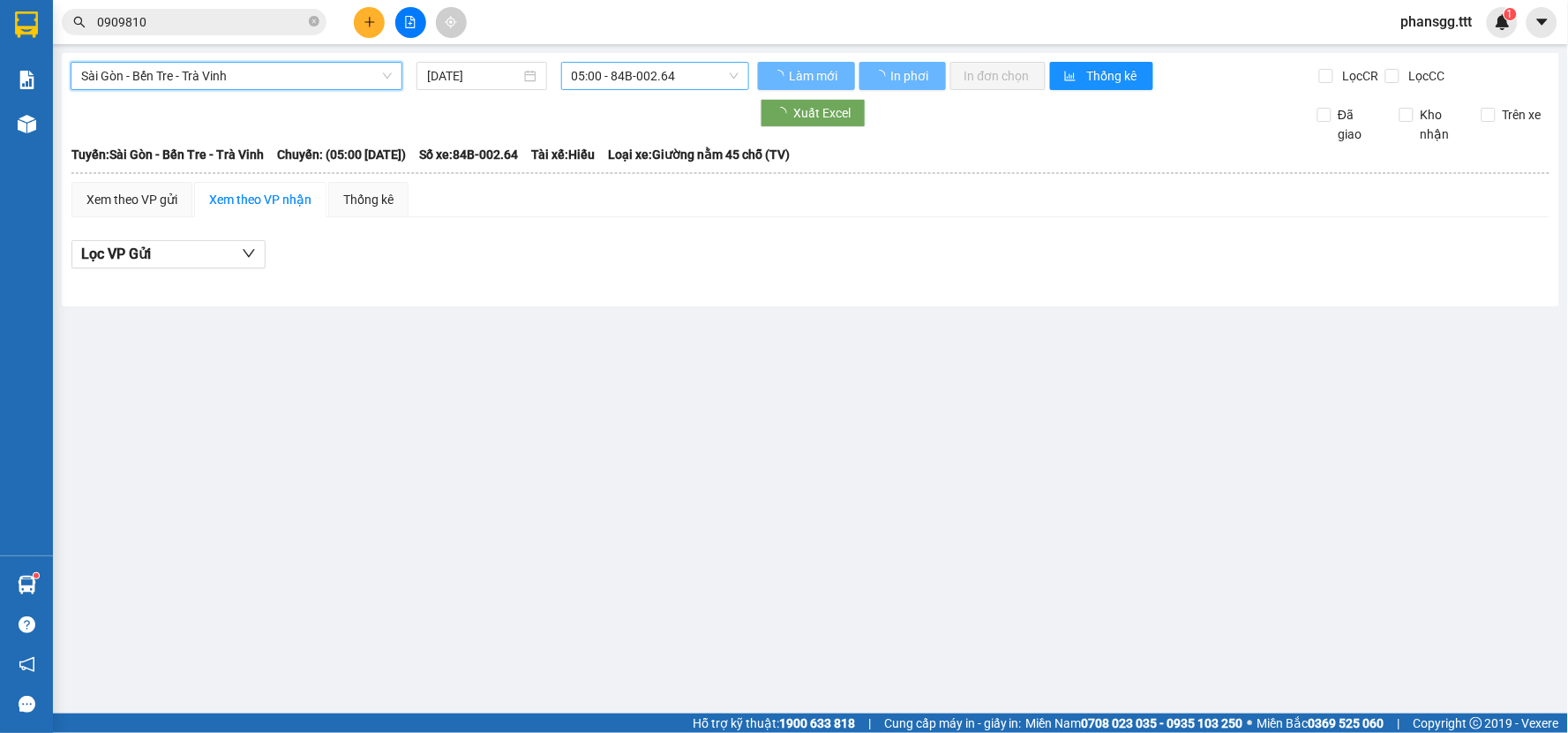
click at [647, 76] on span "05:00 - 84B-002.64" at bounding box center [655, 75] width 166 height 26
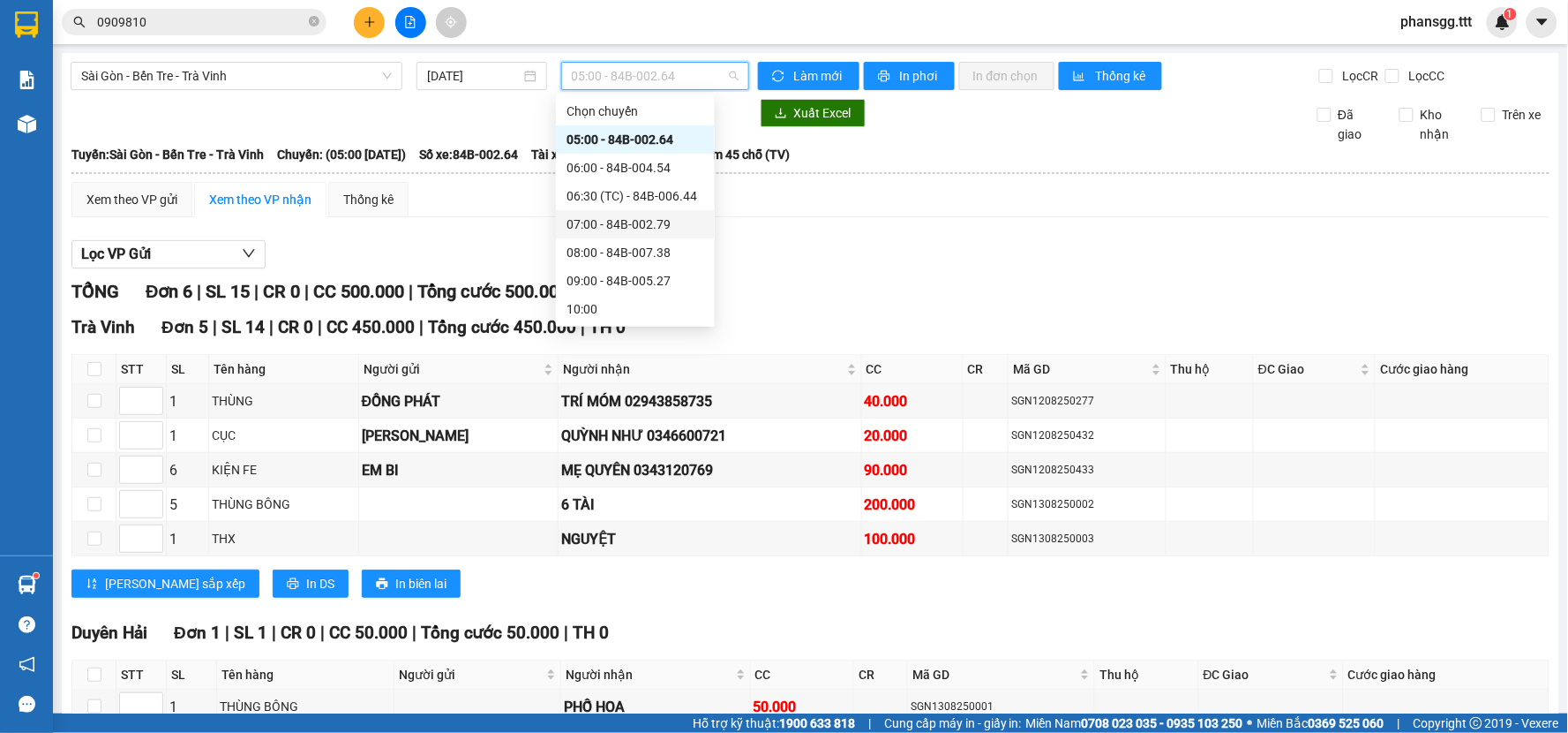
click at [645, 223] on div "07:00 - 84B-002.79" at bounding box center [635, 224] width 138 height 20
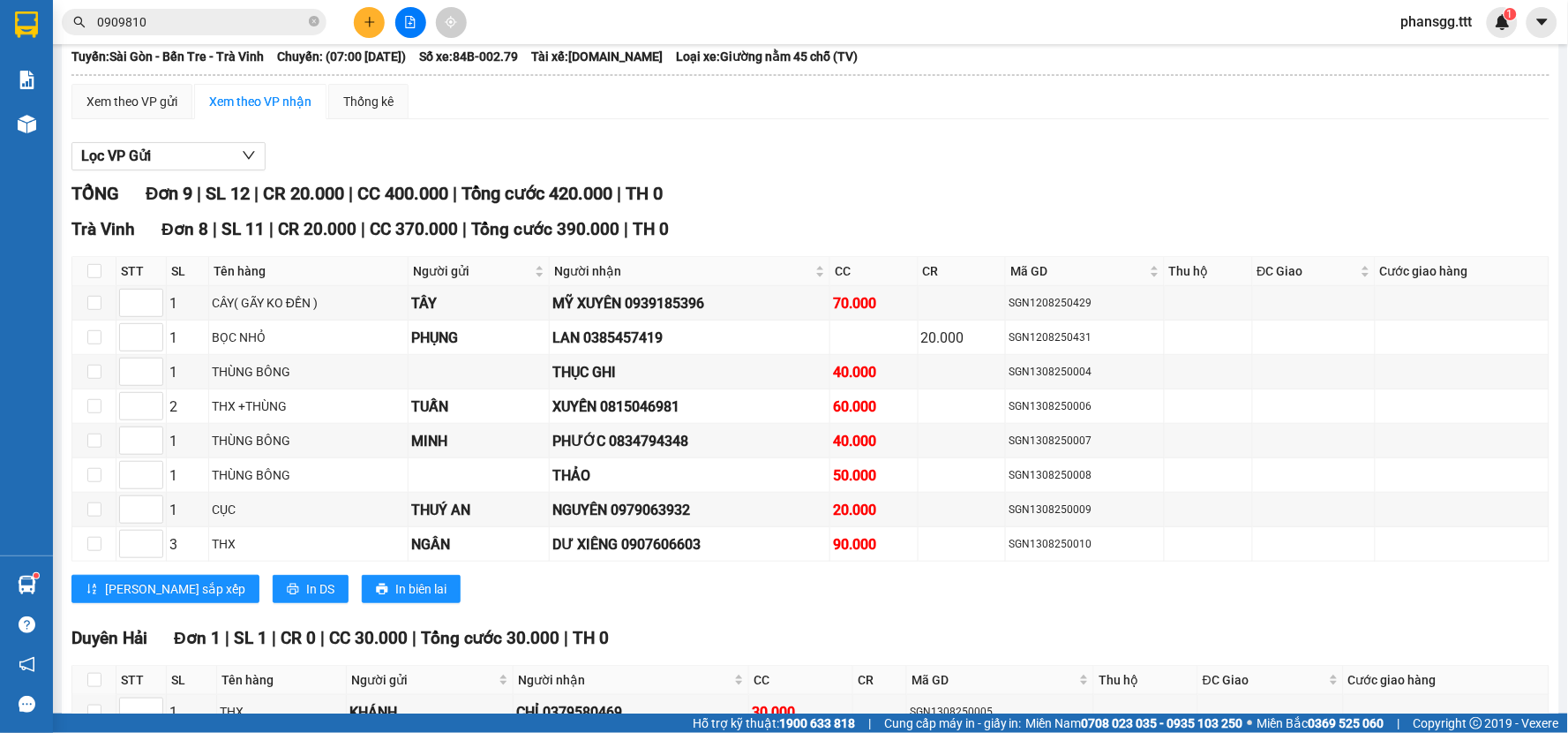
scroll to position [196, 0]
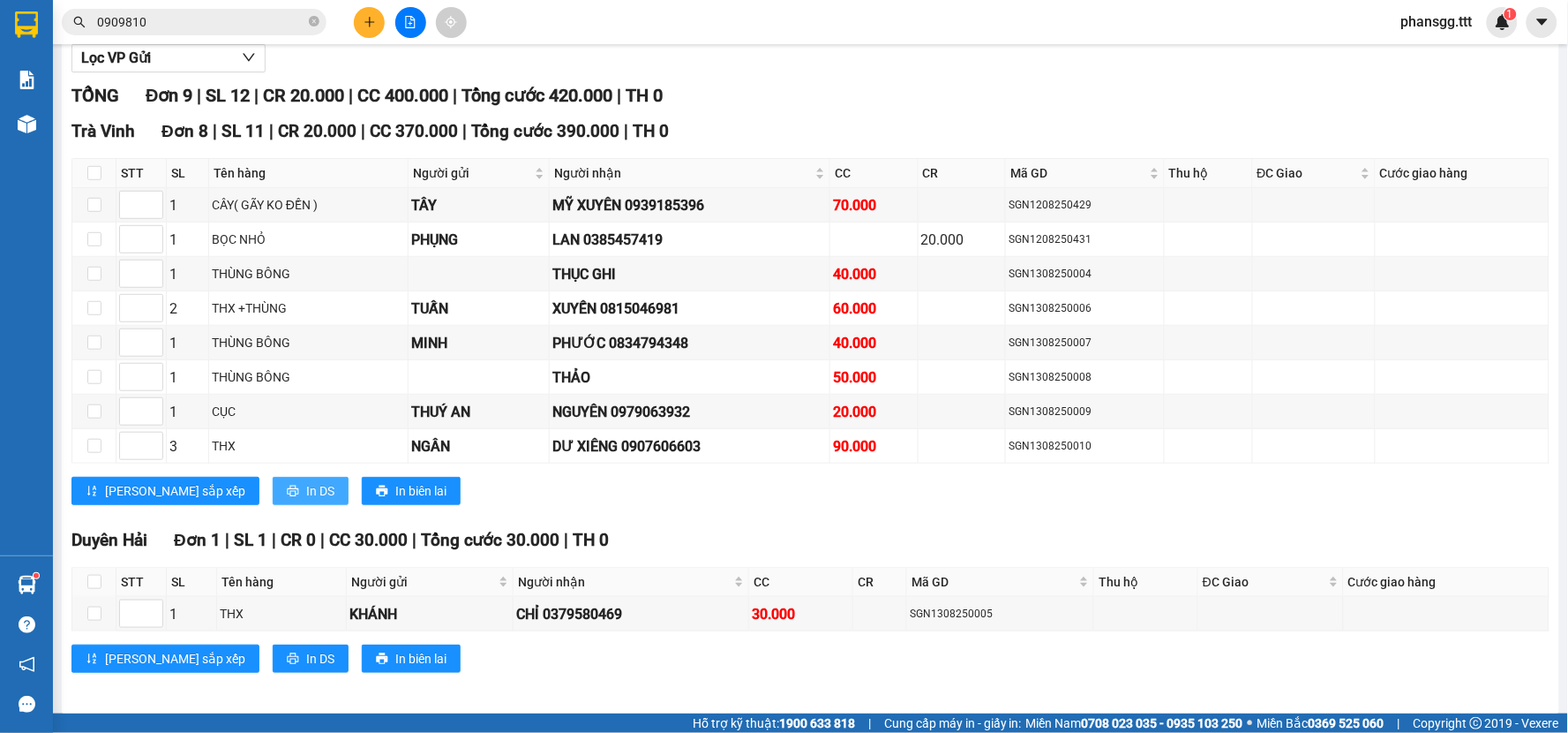
click at [306, 500] on span "In DS" at bounding box center [320, 490] width 28 height 20
click at [272, 660] on button "In DS" at bounding box center [311, 659] width 76 height 28
click at [377, 19] on button at bounding box center [368, 22] width 31 height 31
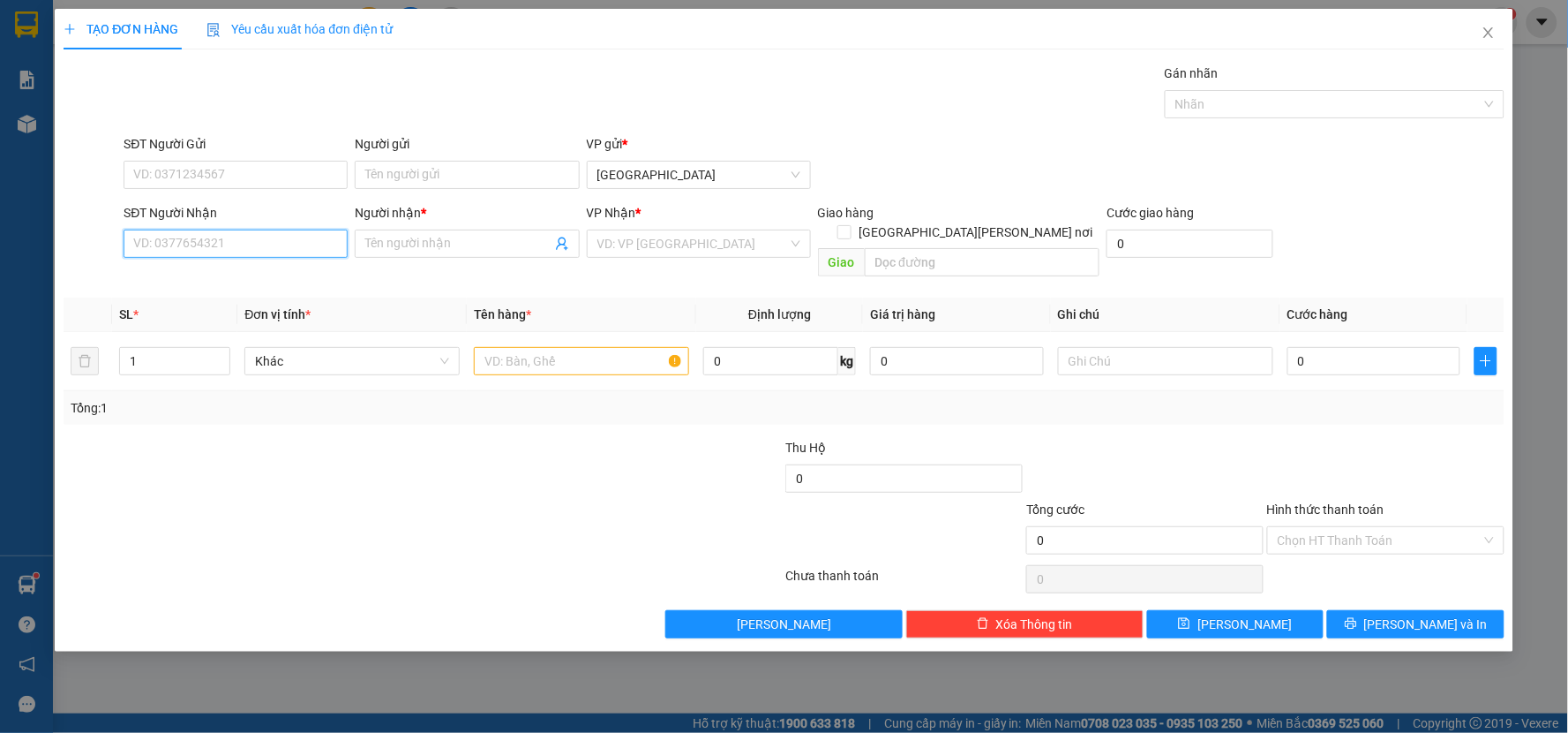
click at [245, 248] on input "SĐT Người Nhận" at bounding box center [235, 244] width 224 height 28
click at [1483, 25] on span "Close" at bounding box center [1488, 33] width 49 height 49
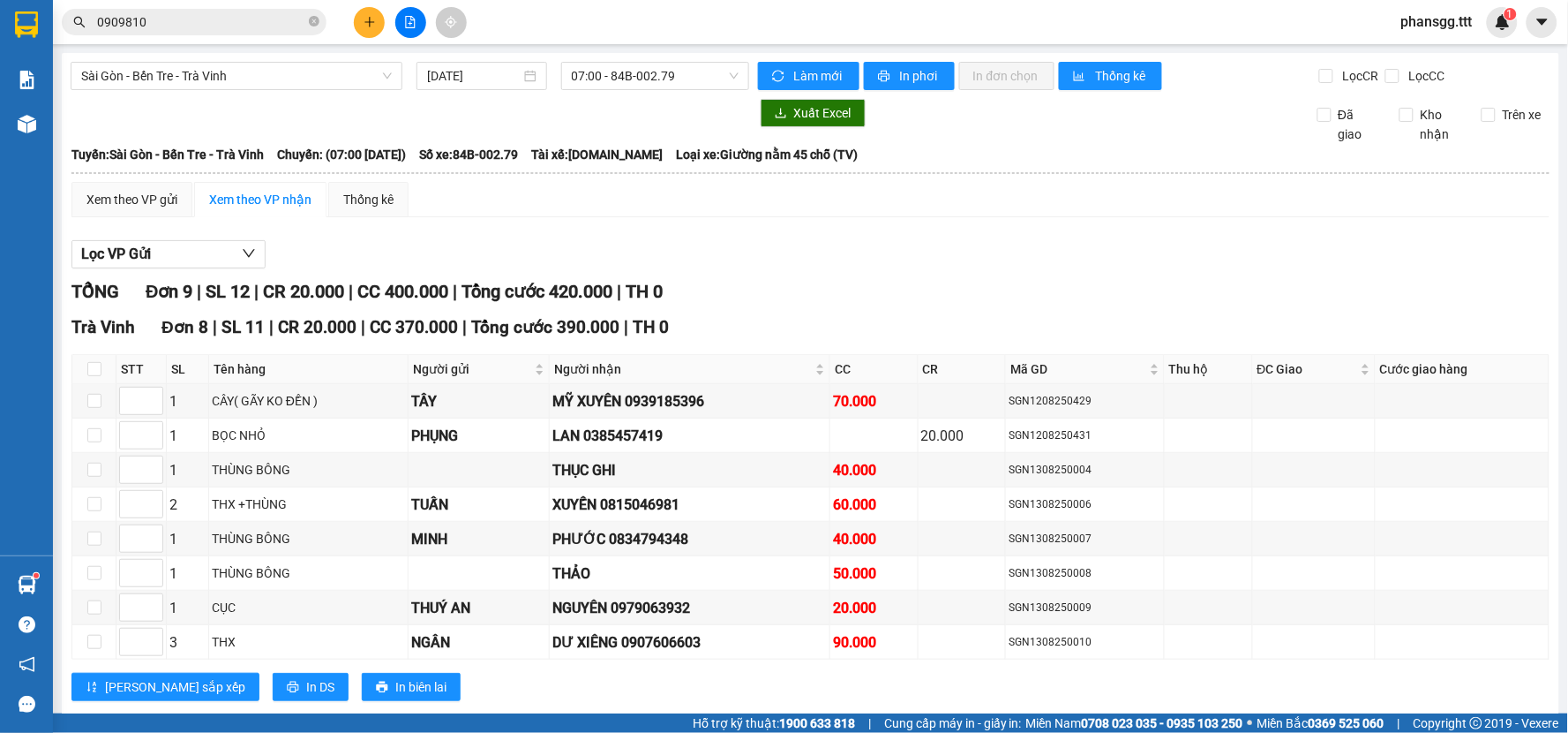
click at [249, 18] on input "0909810" at bounding box center [201, 21] width 208 height 20
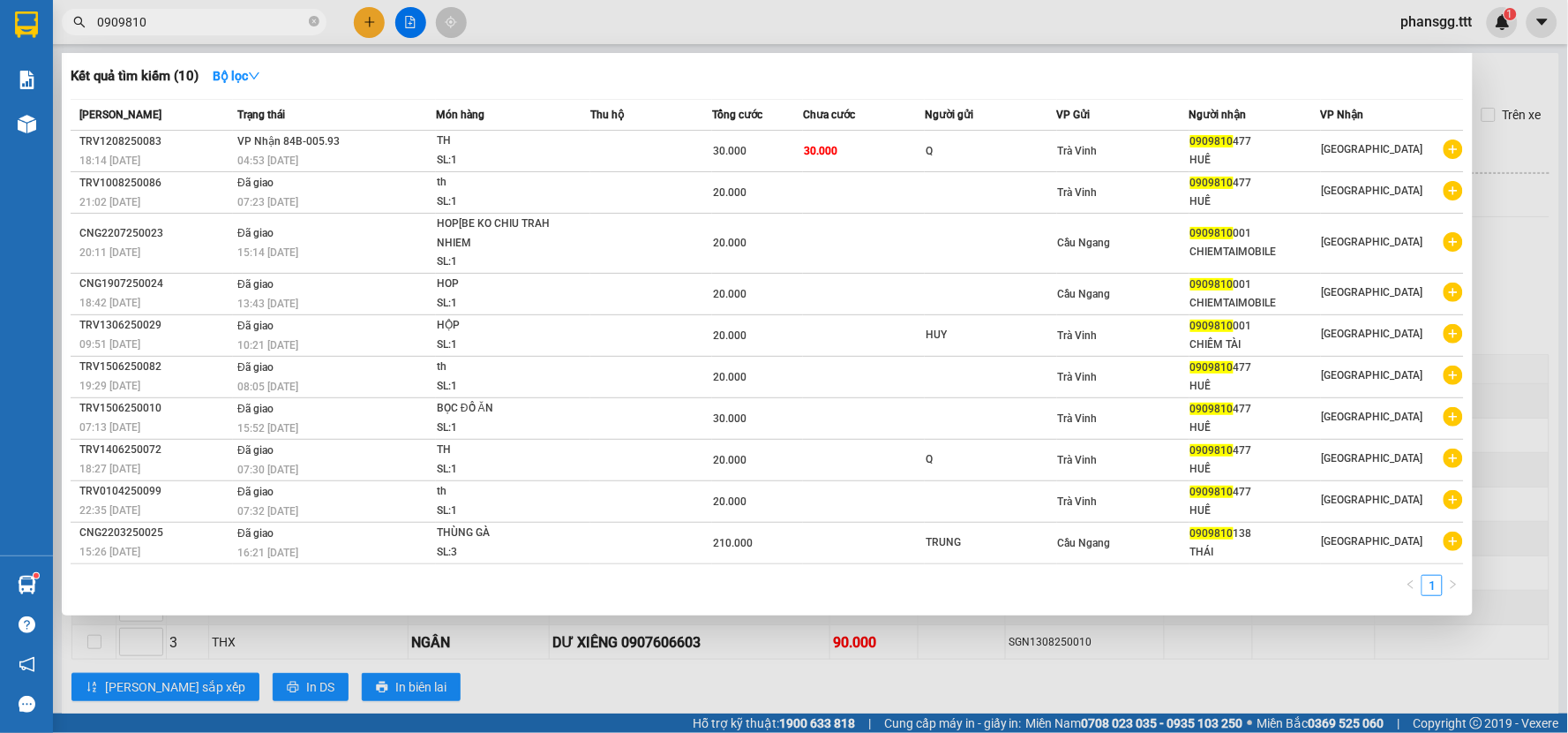
click at [249, 18] on input "0909810" at bounding box center [201, 21] width 208 height 20
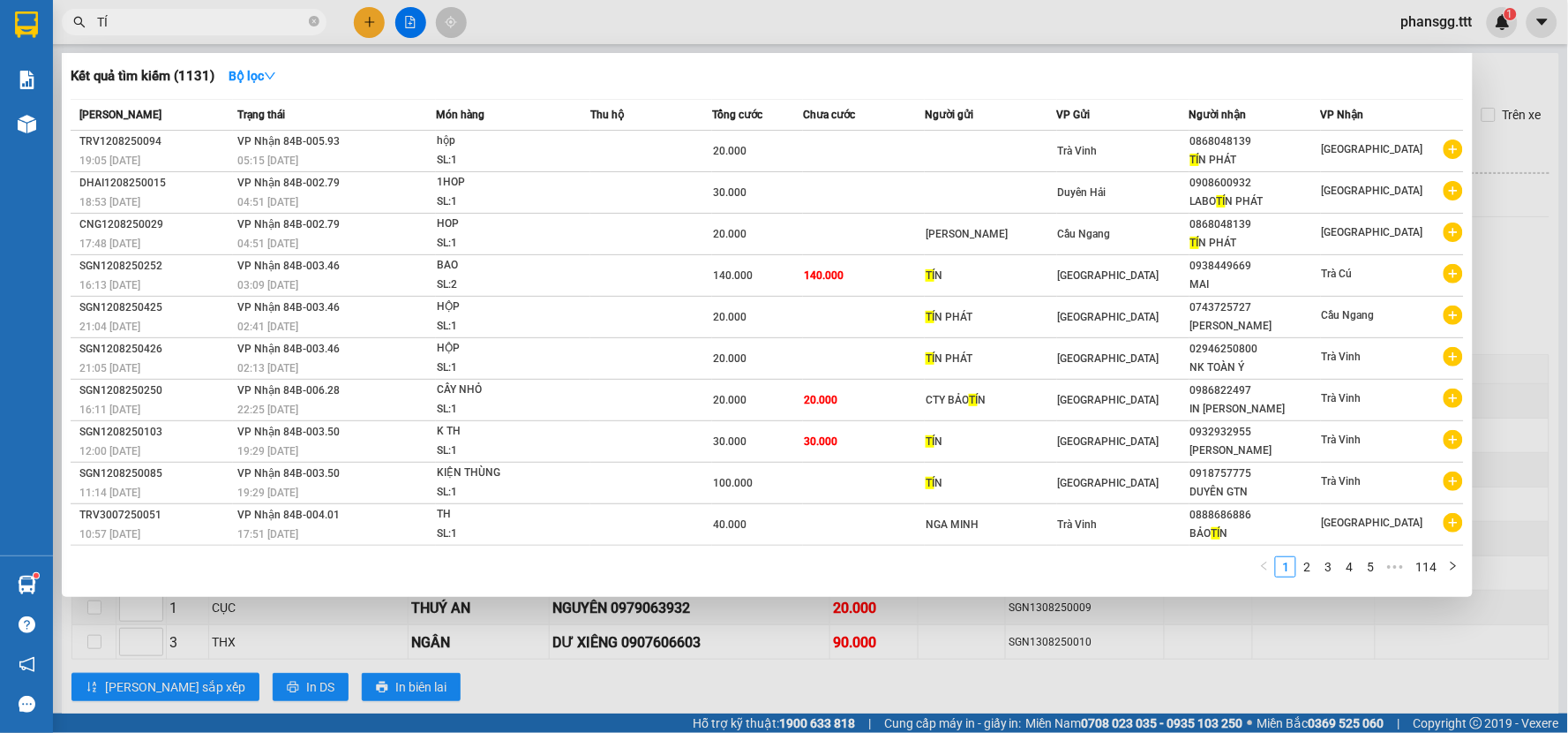
type input "T"
type input "TIẾN"
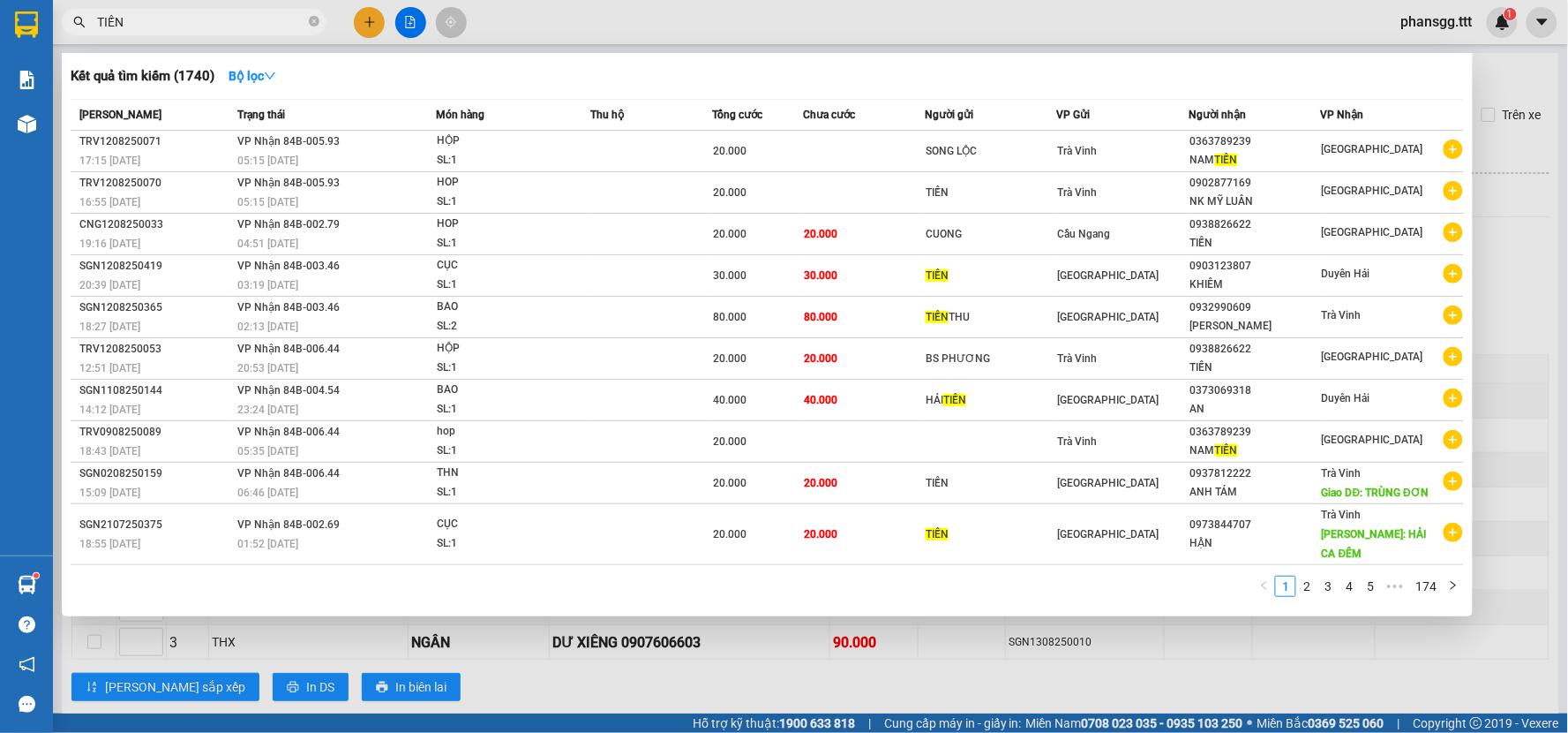
click at [248, 30] on input "TIẾN" at bounding box center [201, 21] width 208 height 20
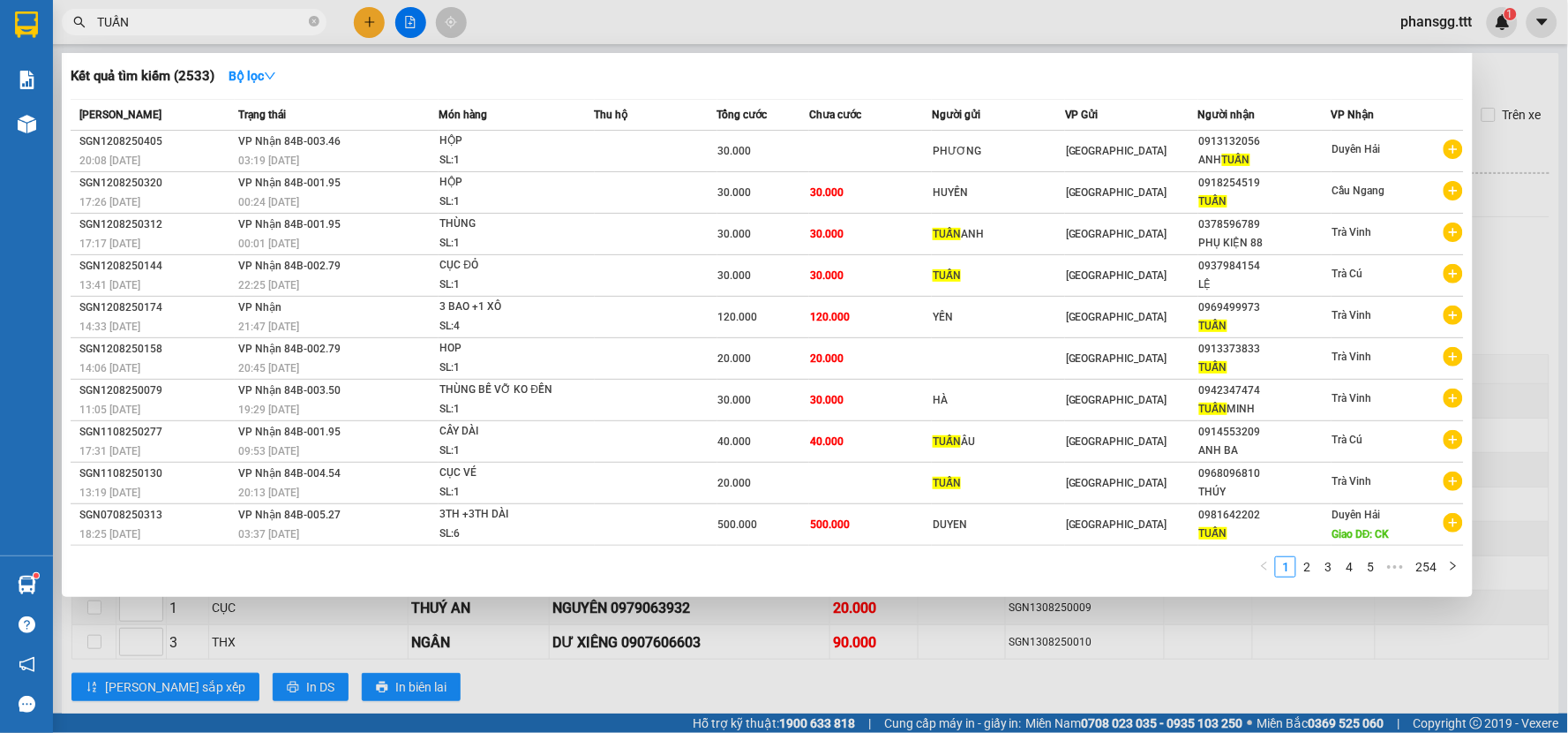
type input "TUẤN"
click at [364, 22] on div at bounding box center [784, 366] width 1568 height 733
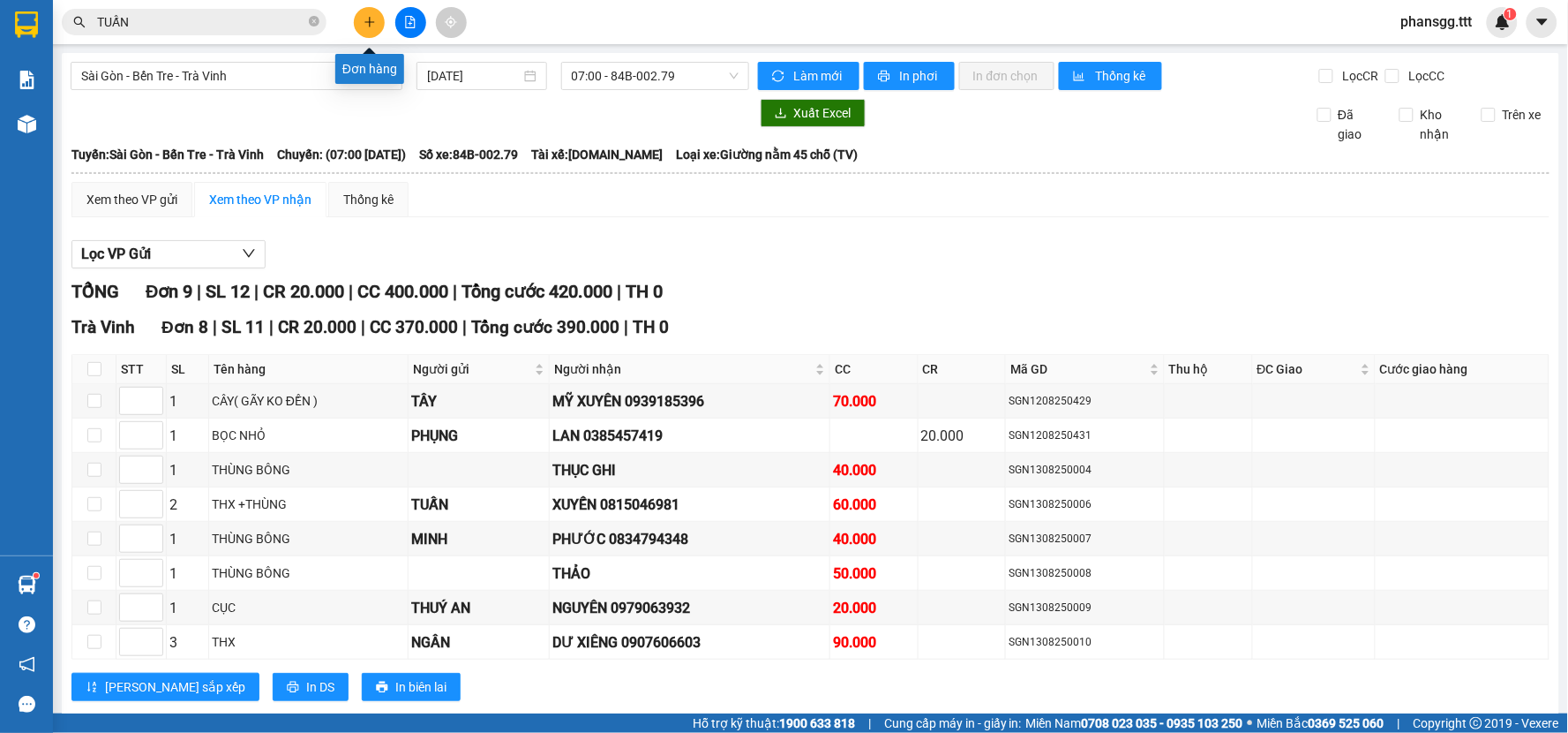
click at [364, 22] on icon "plus" at bounding box center [369, 21] width 12 height 12
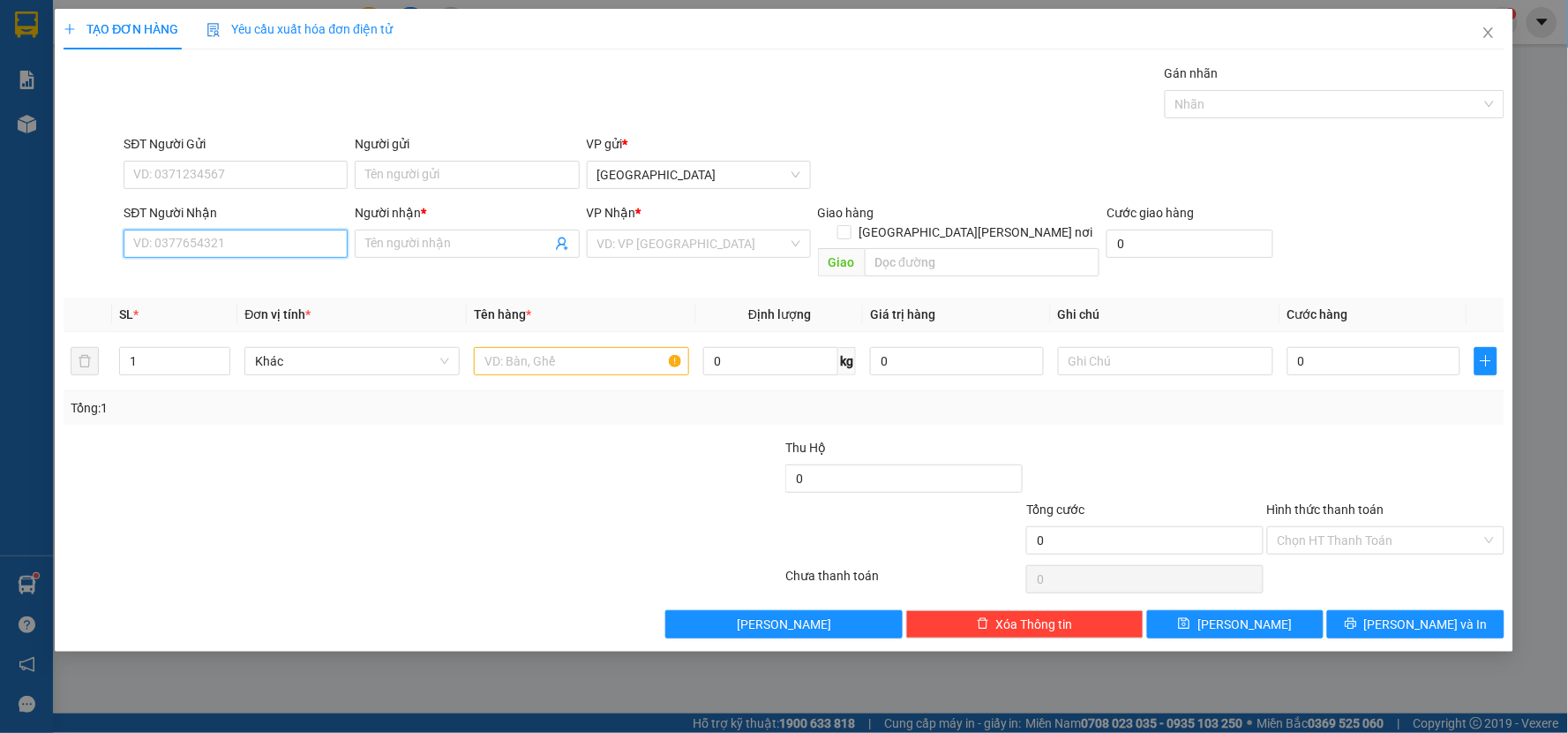
click at [254, 243] on input "SĐT Người Nhận" at bounding box center [235, 244] width 224 height 28
type input "7079"
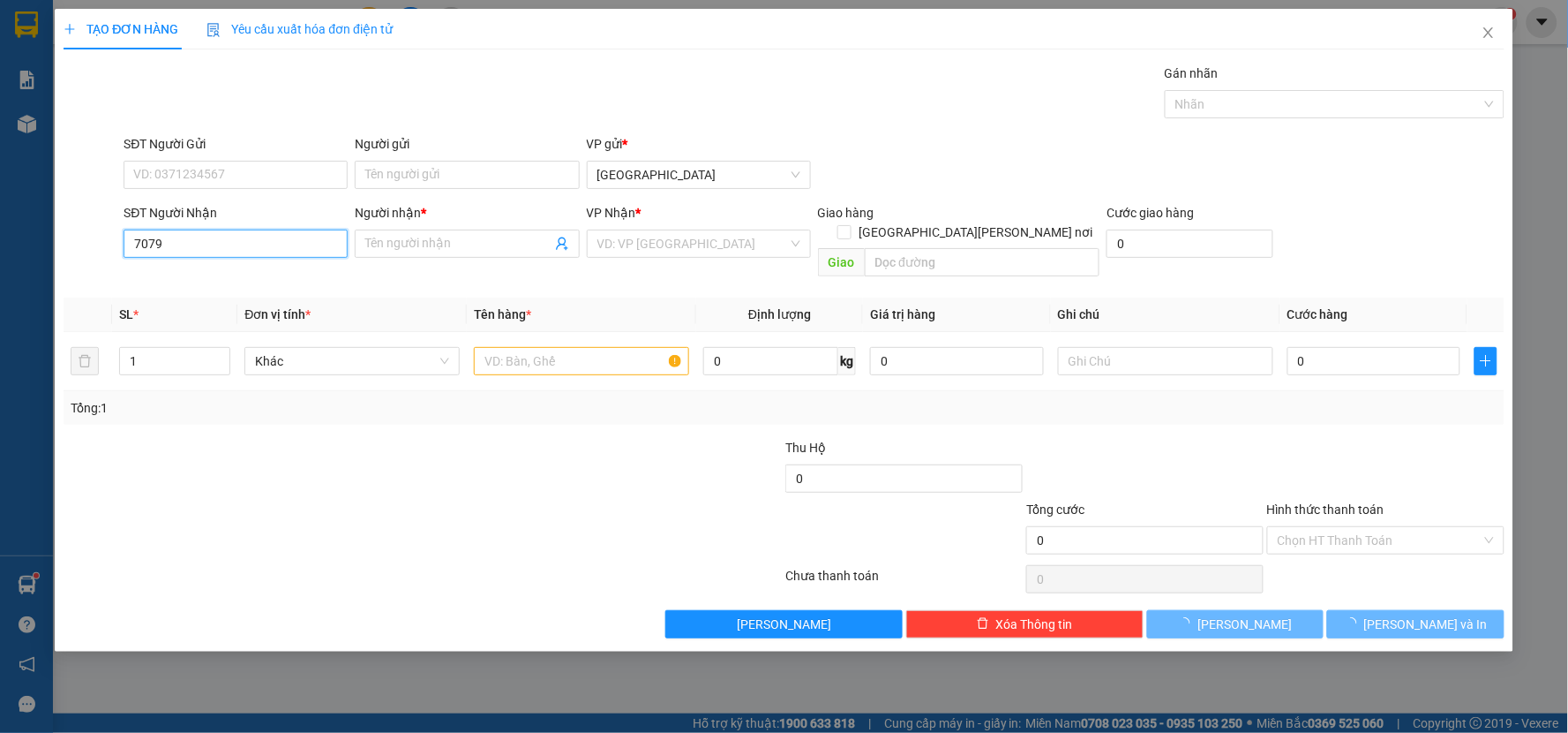
click at [249, 250] on input "7079" at bounding box center [235, 244] width 224 height 28
click at [249, 249] on input "7079" at bounding box center [235, 244] width 224 height 28
click at [214, 279] on div "0963727079 - TUẤN" at bounding box center [235, 278] width 203 height 20
type input "0963727079"
type input "TUẤN"
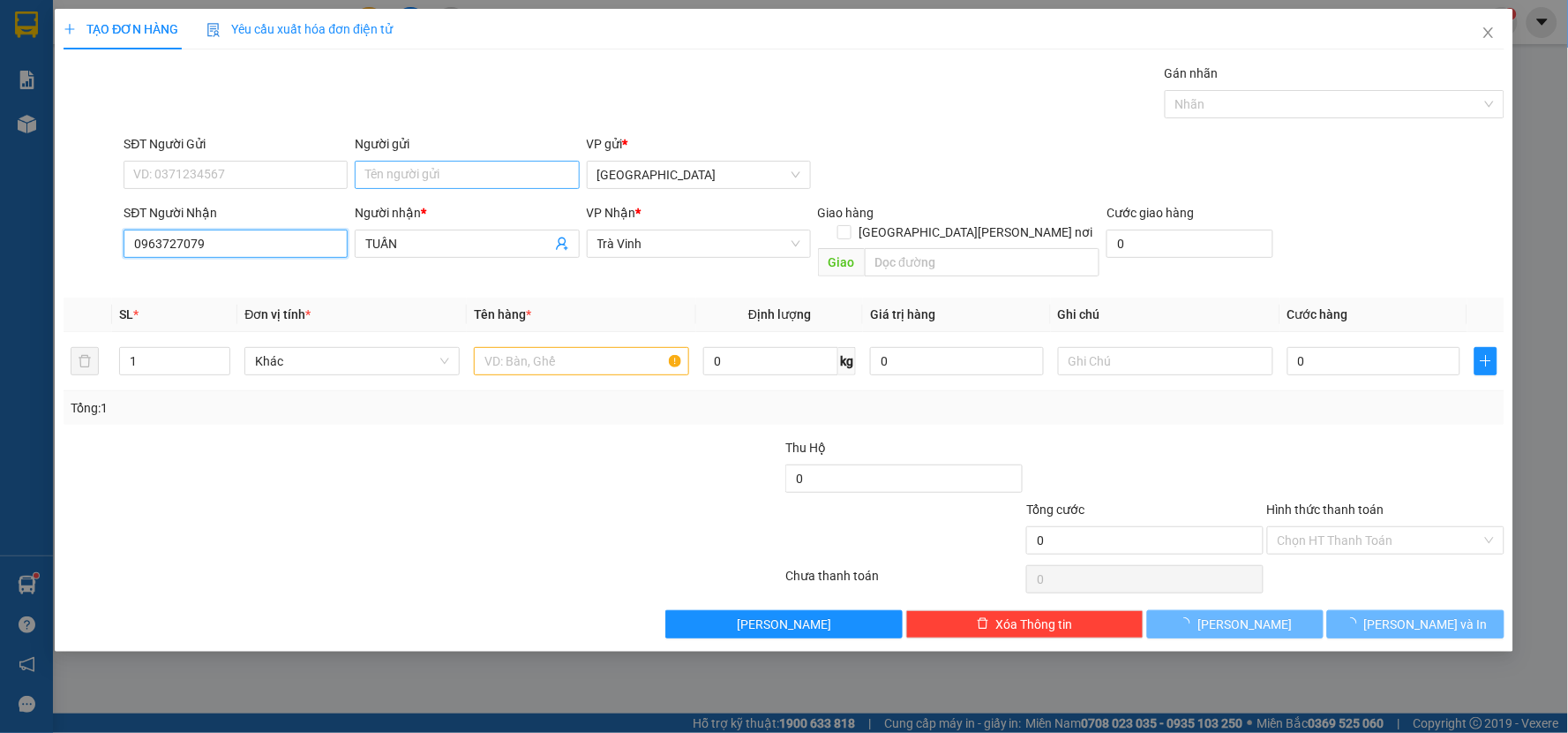
type input "0963727079"
click at [392, 171] on input "Người gửi" at bounding box center [466, 175] width 224 height 28
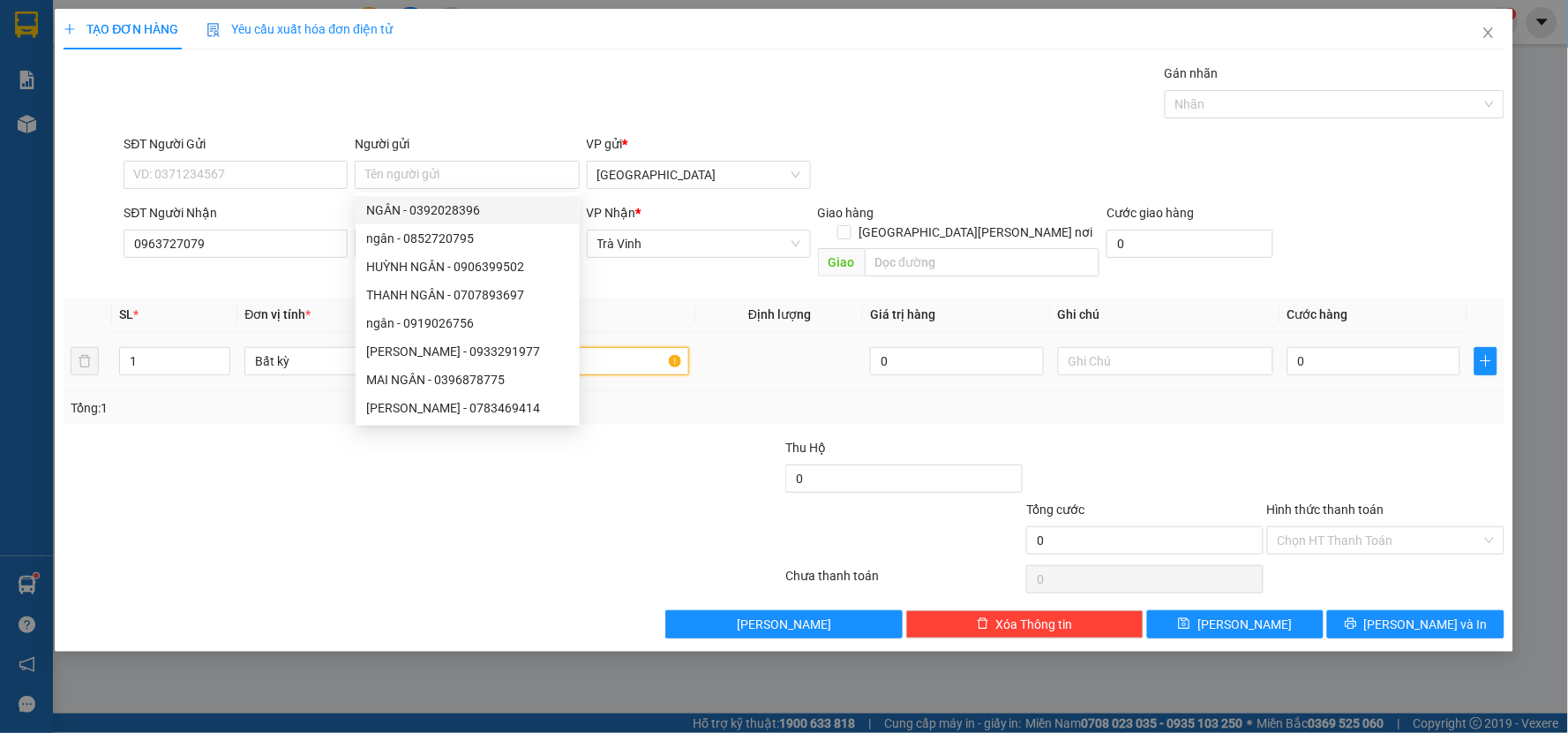
click at [605, 347] on input "text" at bounding box center [582, 361] width 216 height 28
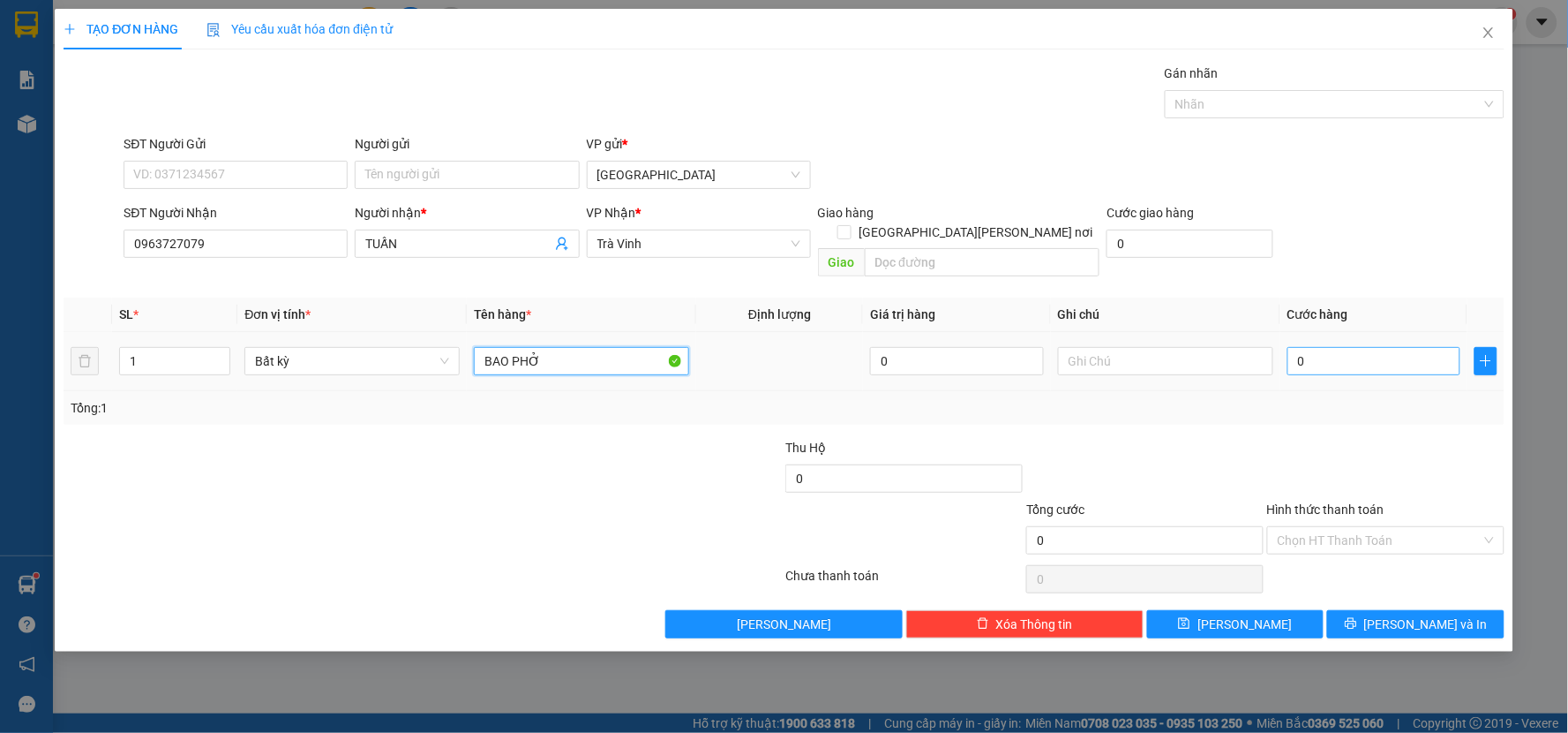
type input "BAO PHỞ"
type input "2"
type input "20"
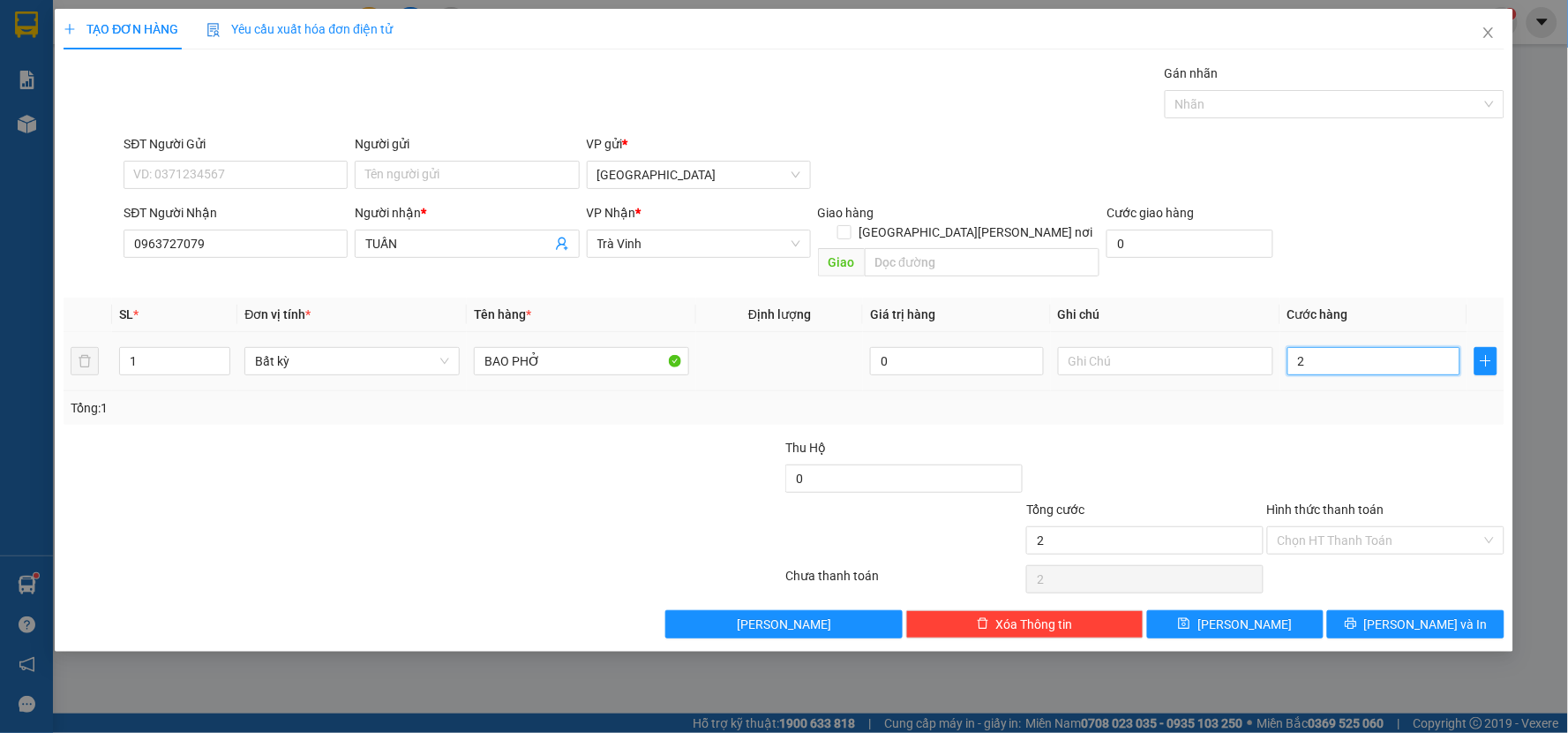
type input "20"
click at [1431, 391] on div "Tổng: 1" at bounding box center [783, 407] width 1441 height 33
type input "20.000"
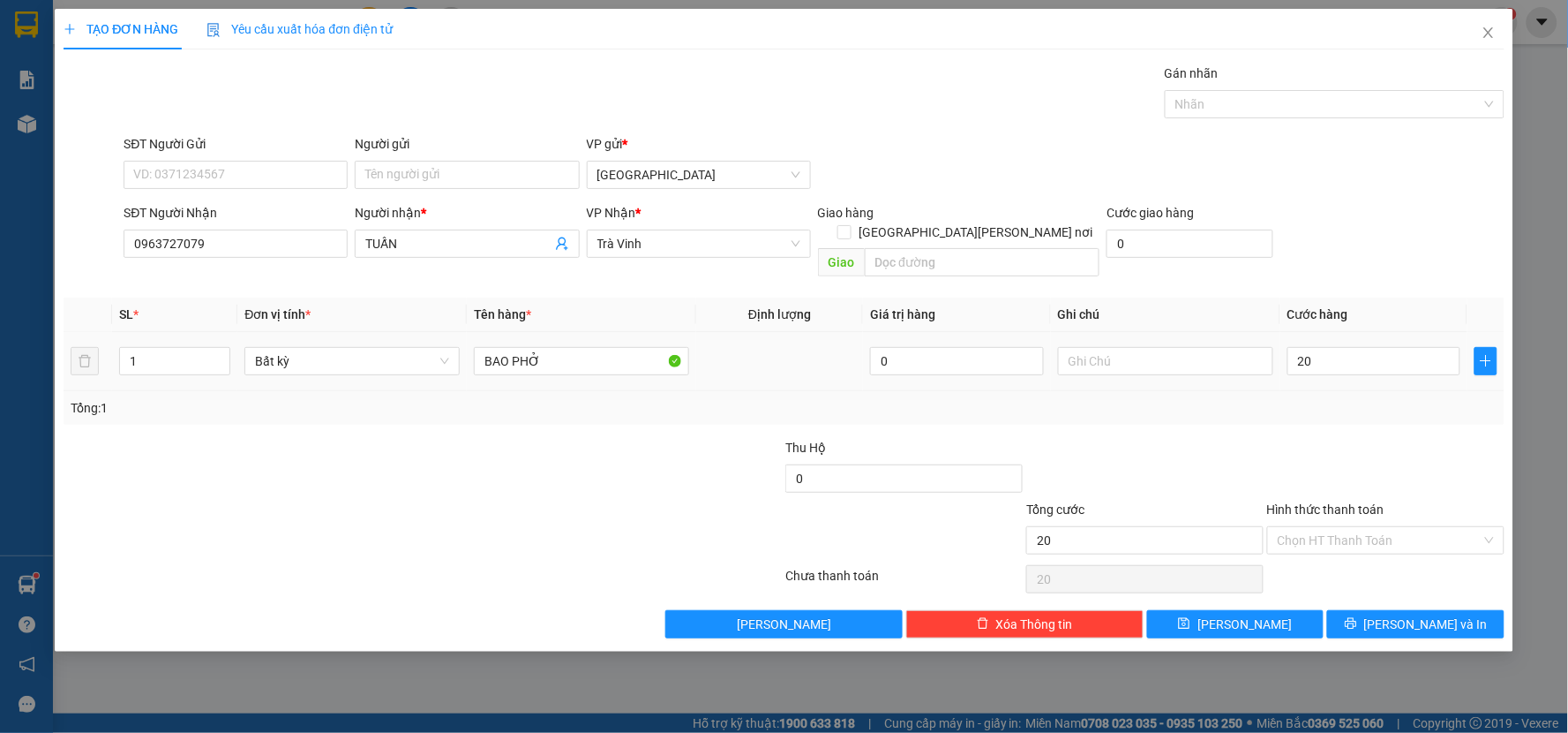
type input "20.000"
drag, startPoint x: 1397, startPoint y: 594, endPoint x: 1402, endPoint y: 577, distance: 17.7
click at [1398, 610] on button "[PERSON_NAME] và In" at bounding box center [1415, 624] width 178 height 28
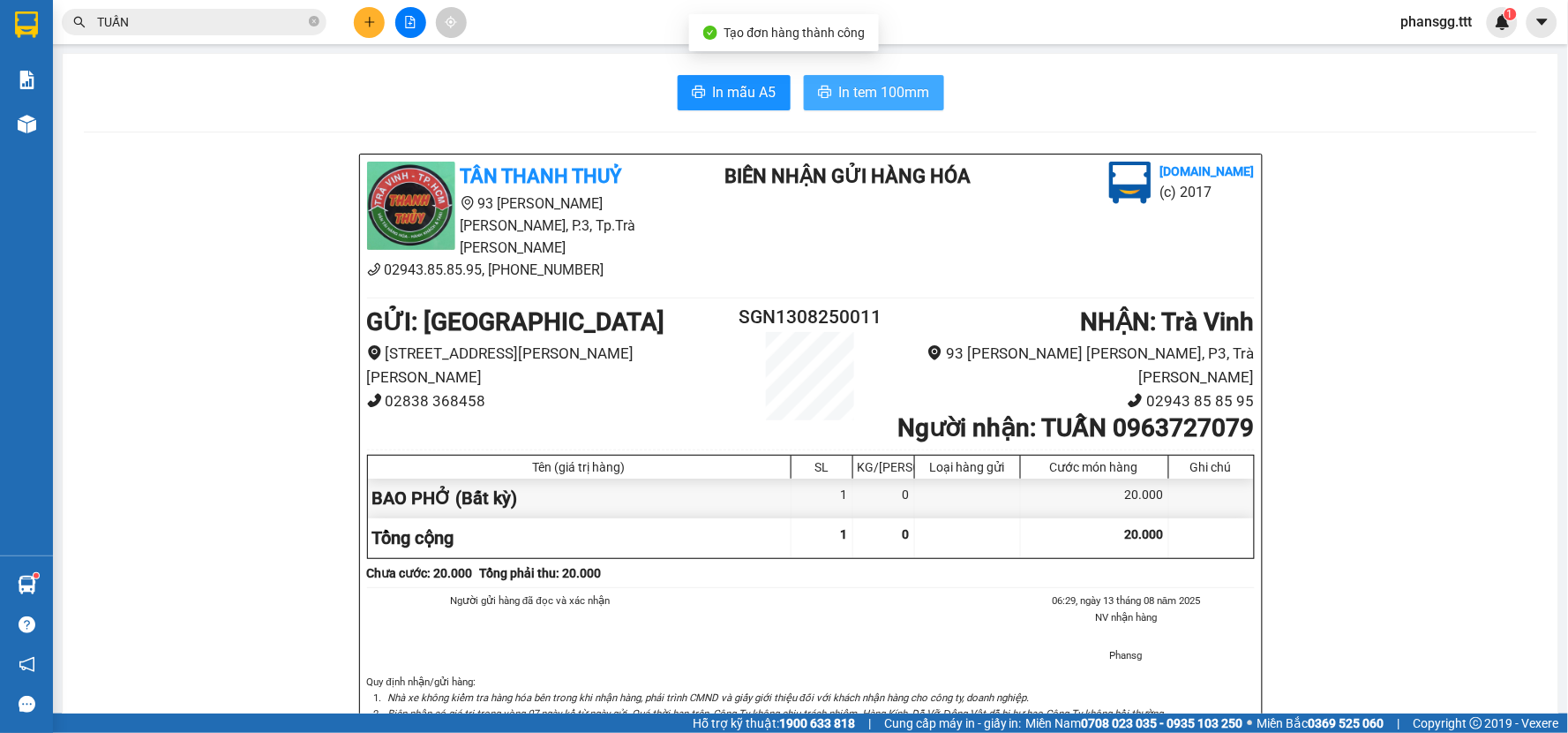
click at [880, 106] on button "In tem 100mm" at bounding box center [873, 93] width 140 height 35
click at [271, 25] on input "TUẤN" at bounding box center [201, 21] width 208 height 20
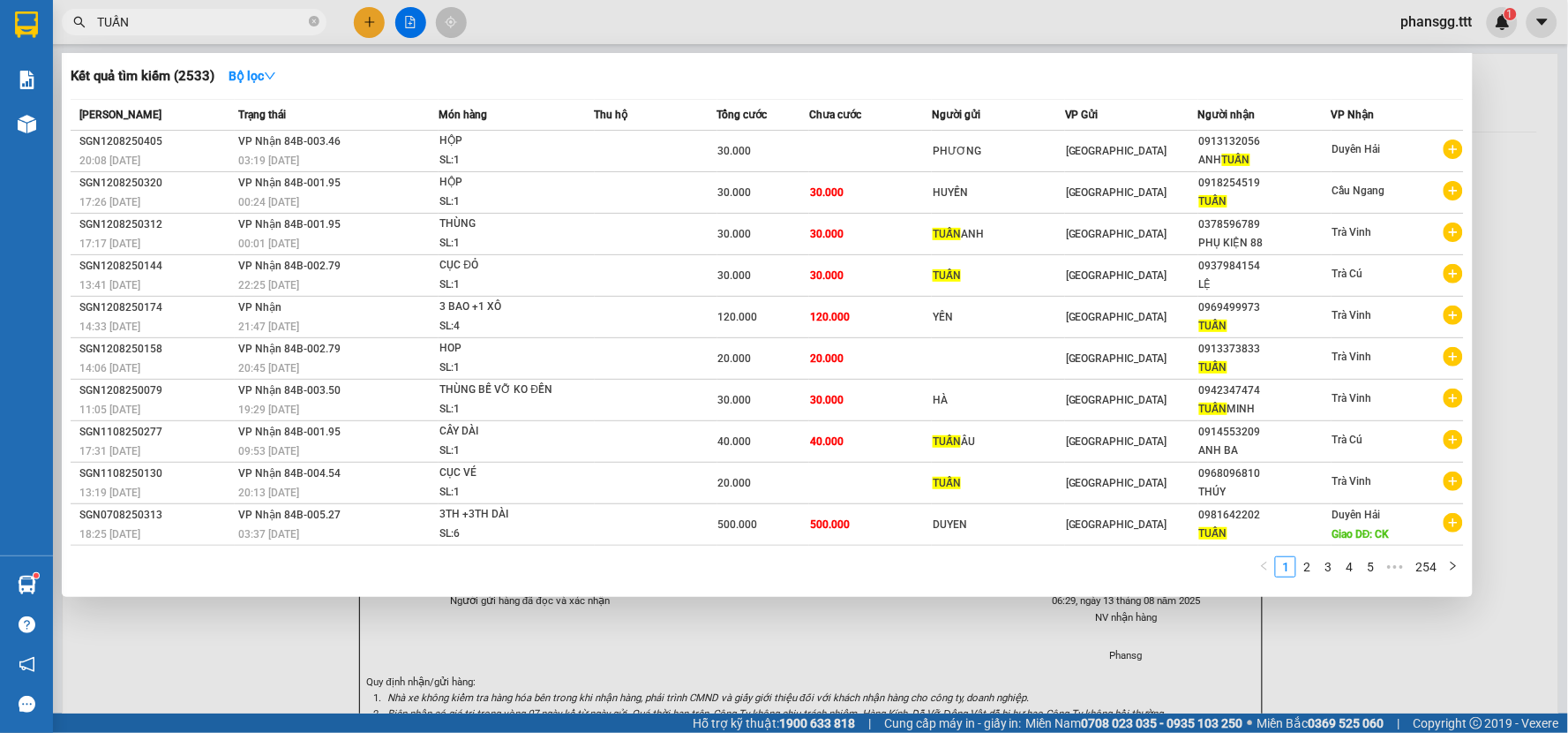
click at [268, 24] on input "TUẤN" at bounding box center [201, 21] width 208 height 20
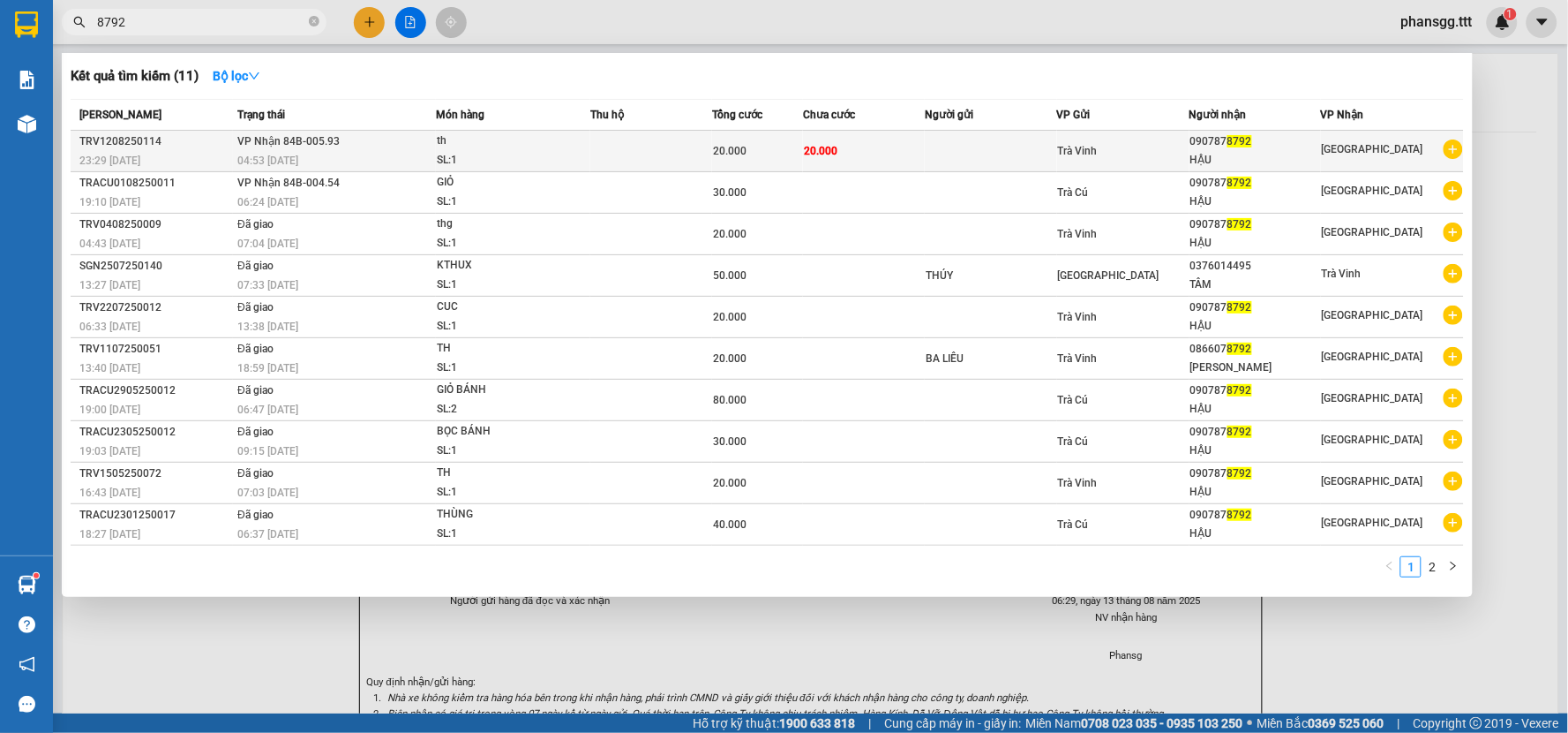
type input "8792"
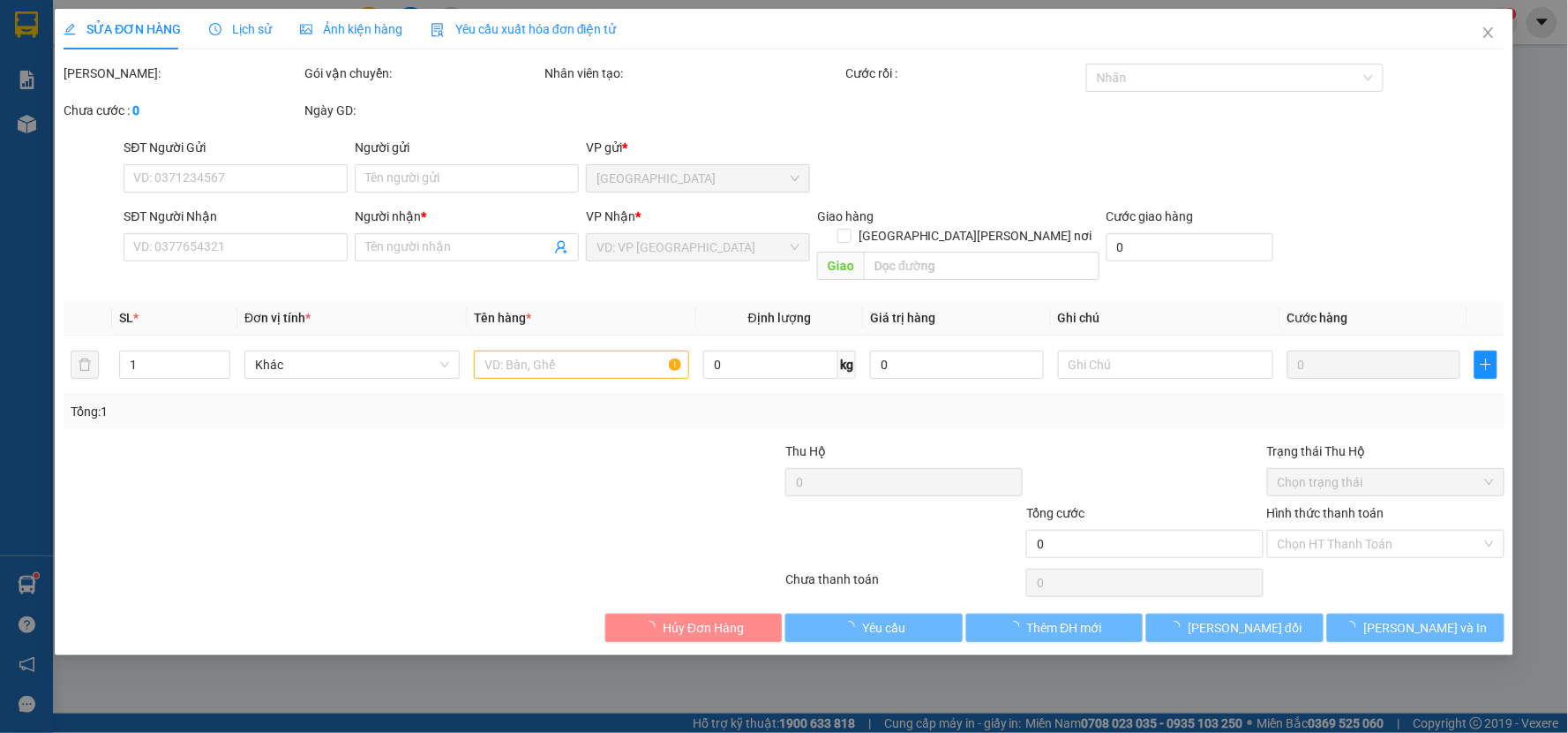
type input "0907878792"
type input "HẬU"
type input "20.000"
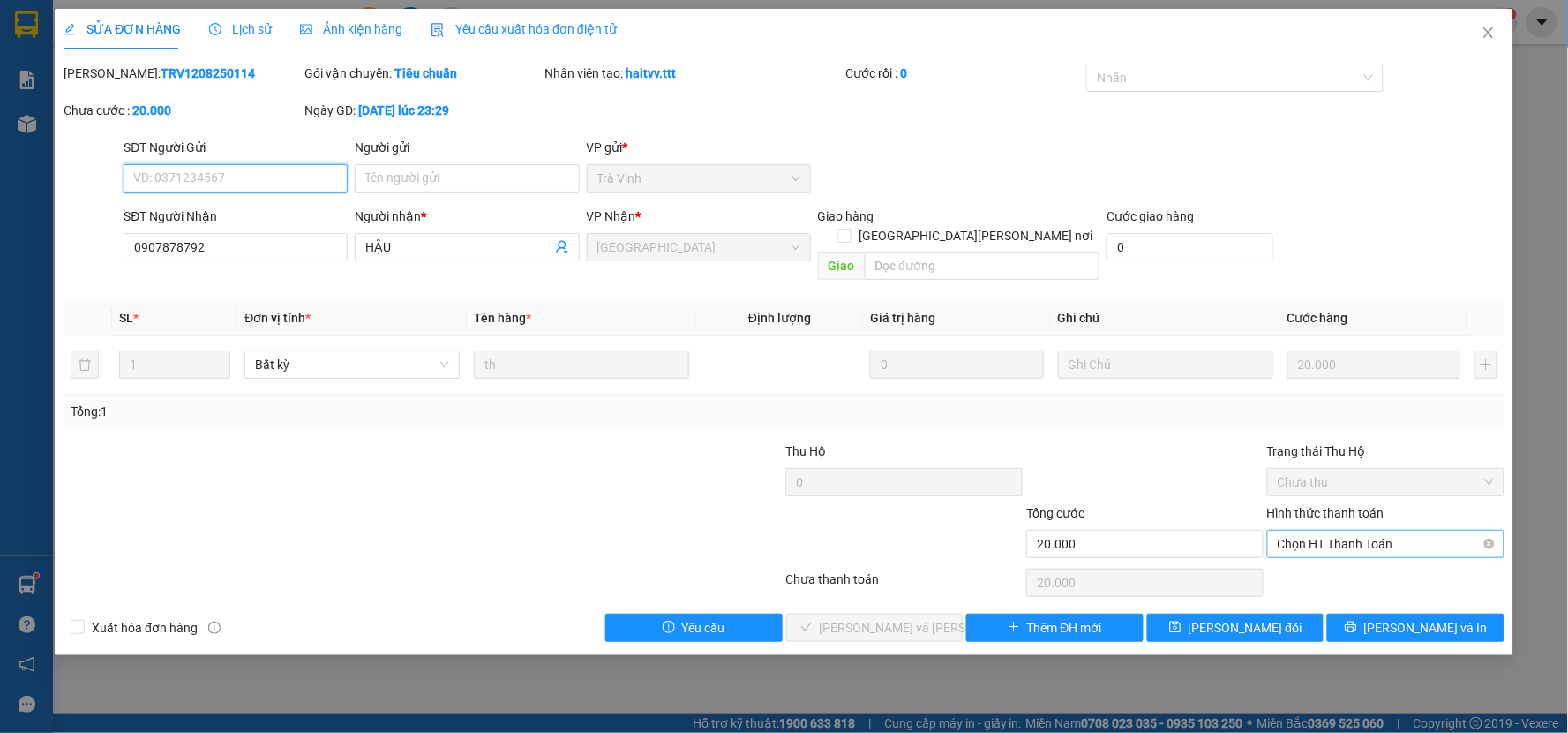
click at [1307, 530] on span "Chọn HT Thanh Toán" at bounding box center [1386, 543] width 216 height 26
click at [1338, 563] on div "Tại văn phòng" at bounding box center [1387, 559] width 216 height 20
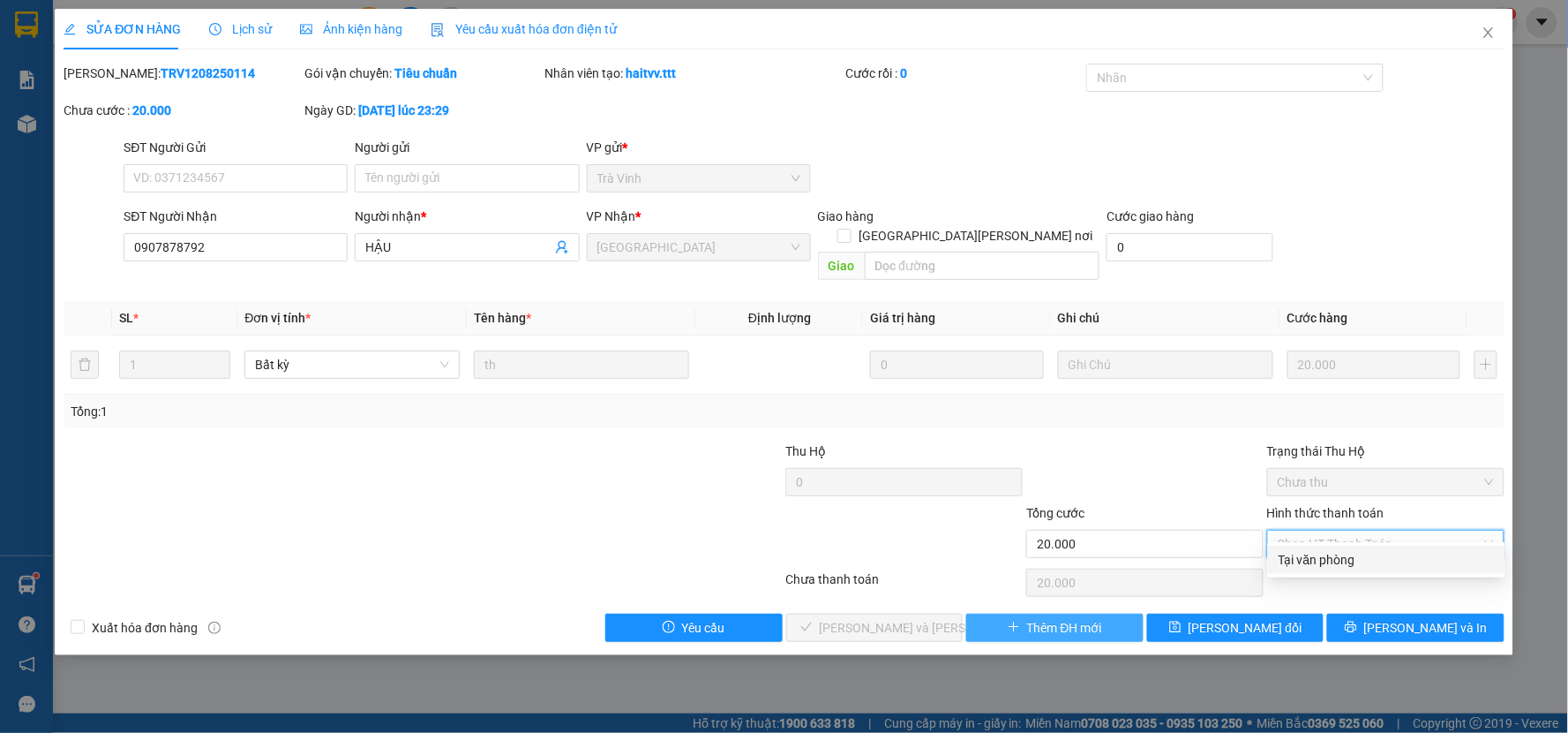
type input "0"
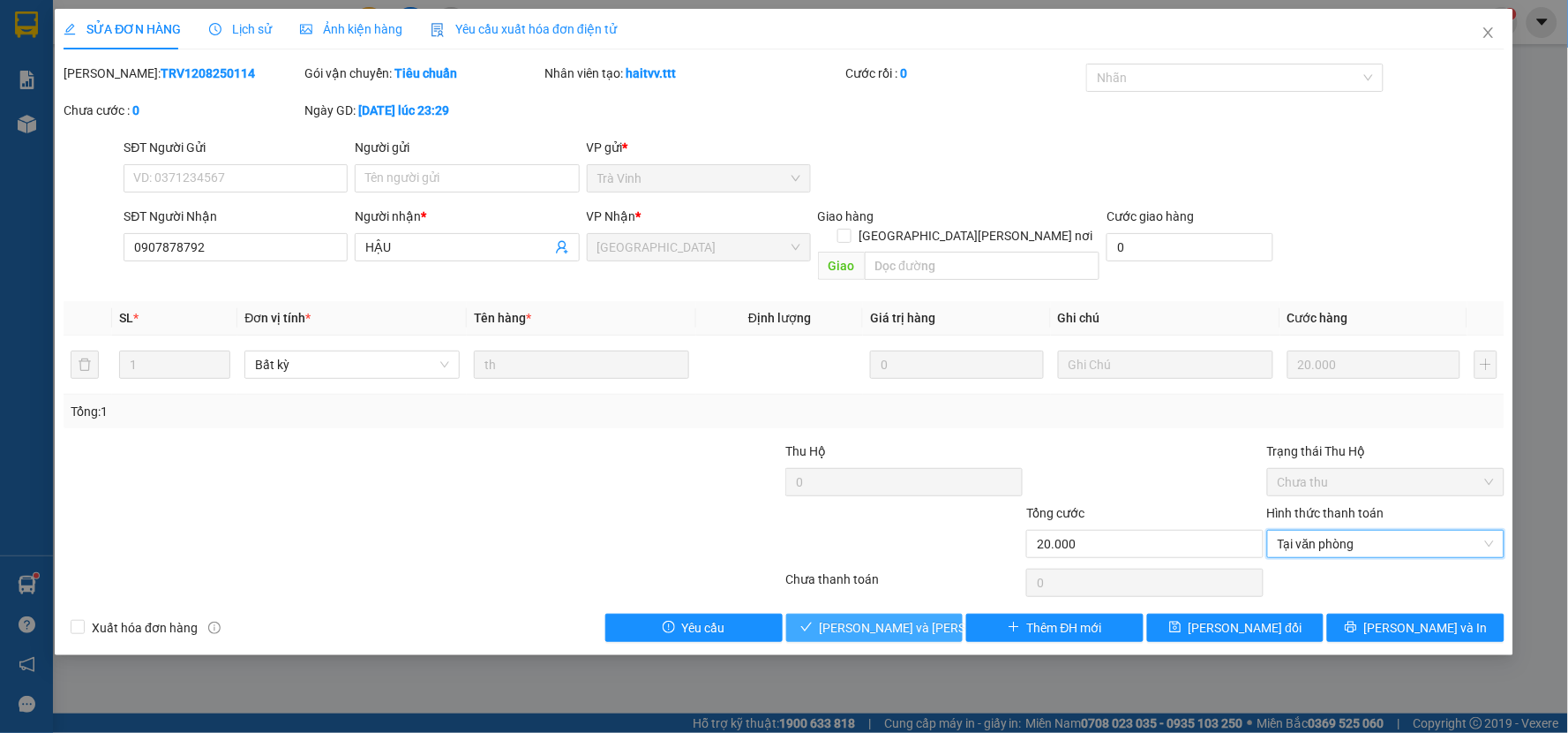
click at [929, 618] on span "Lưu và Giao hàng" at bounding box center [938, 627] width 238 height 20
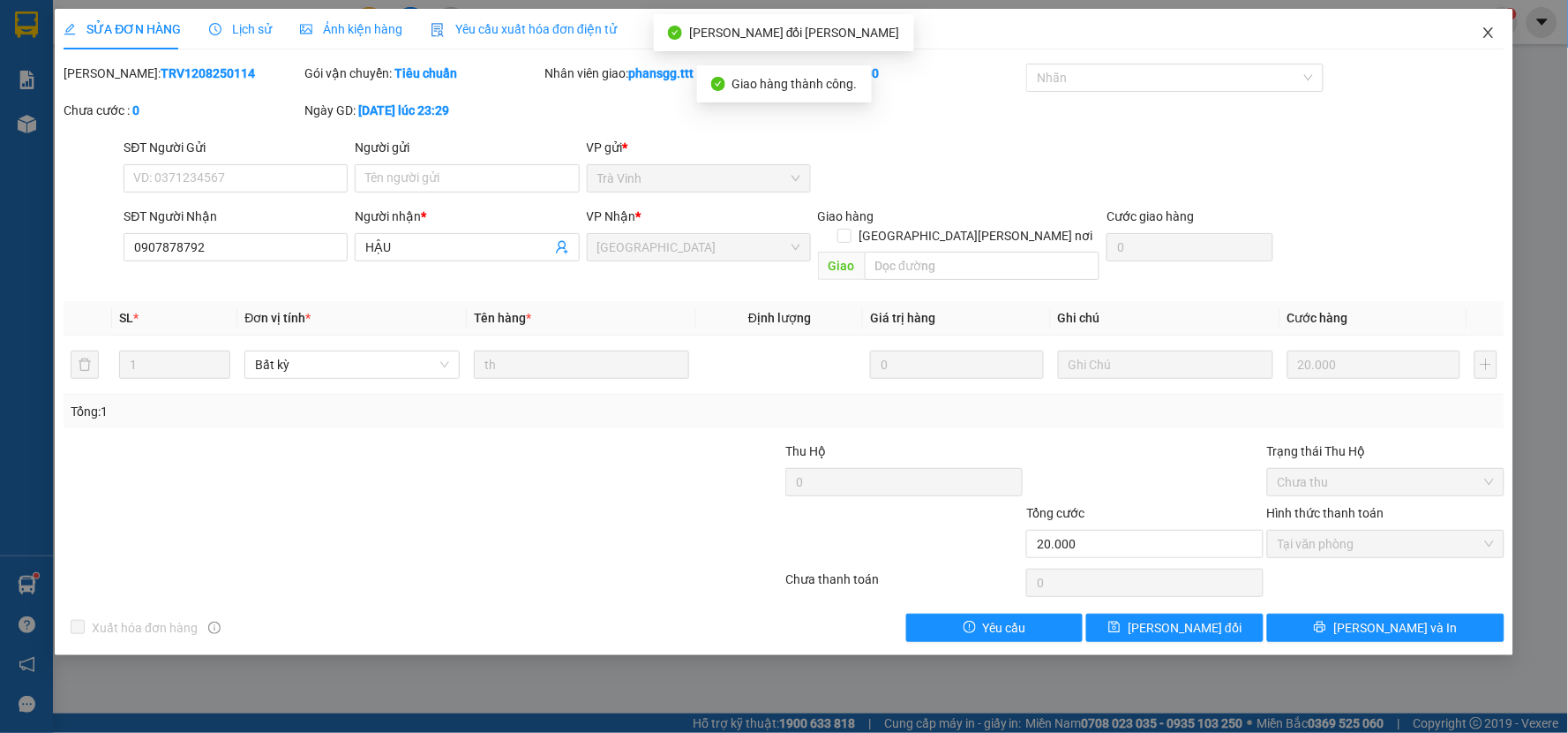
click at [1482, 33] on icon "close" at bounding box center [1488, 33] width 14 height 14
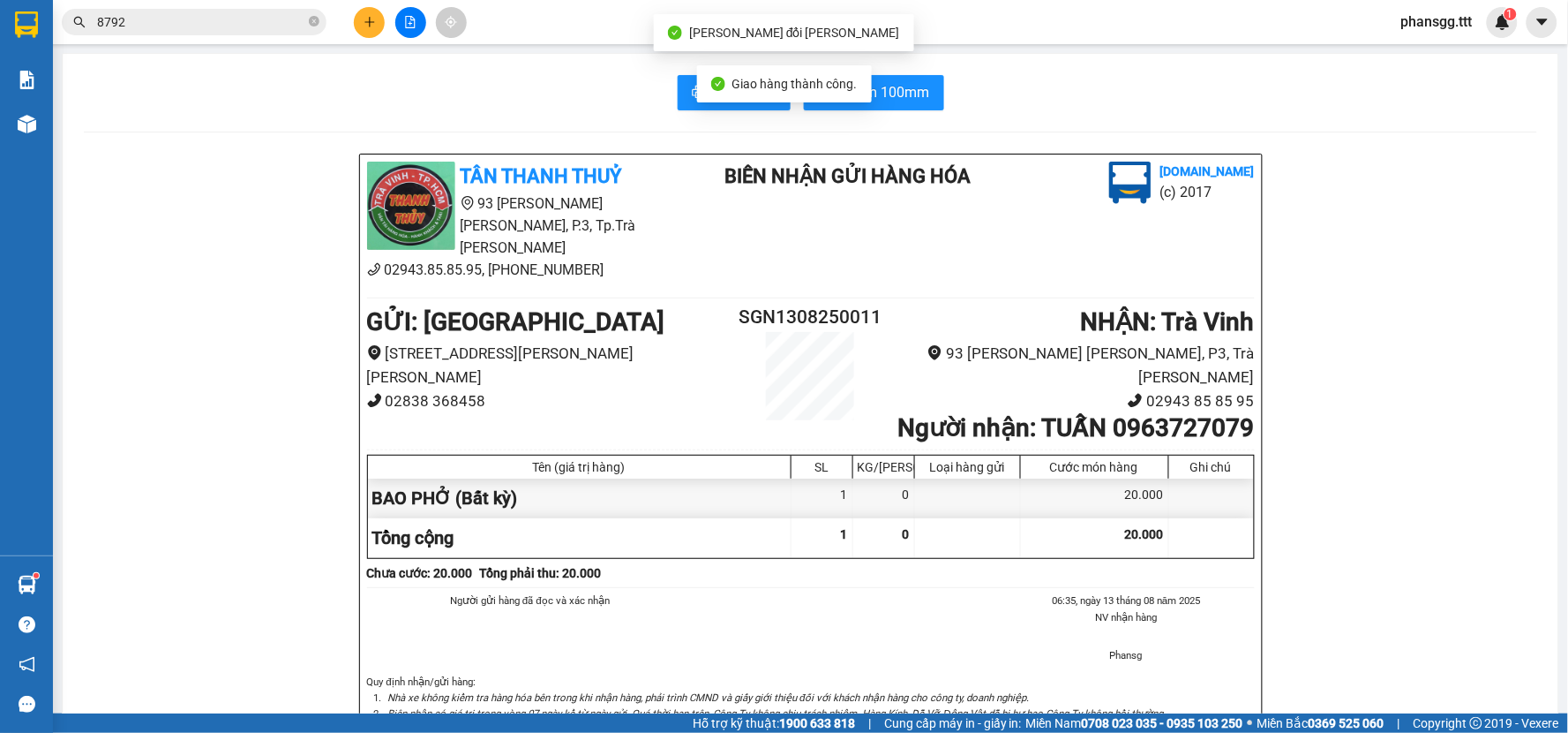
click at [263, 26] on input "8792" at bounding box center [201, 21] width 208 height 20
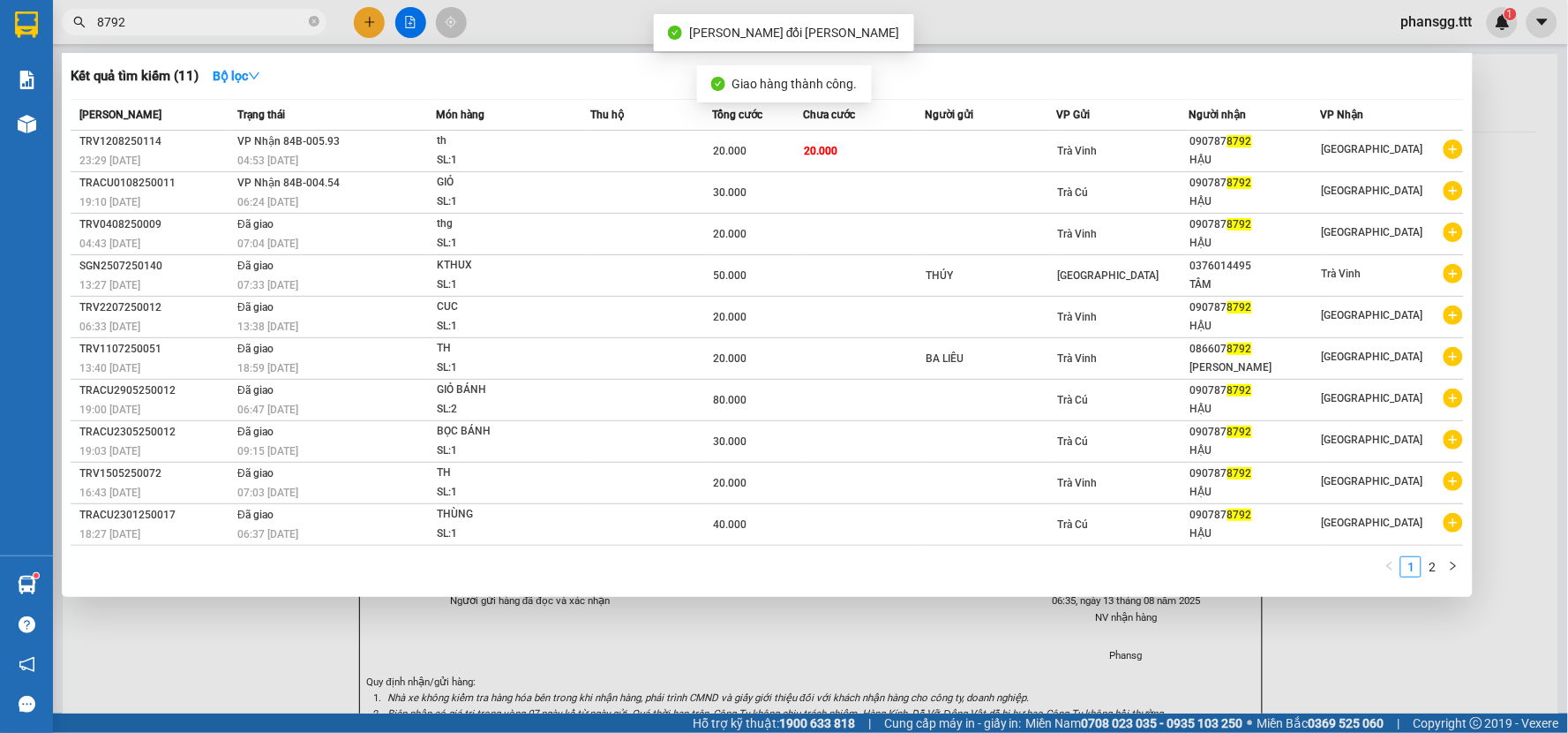
click at [263, 26] on input "8792" at bounding box center [201, 21] width 208 height 20
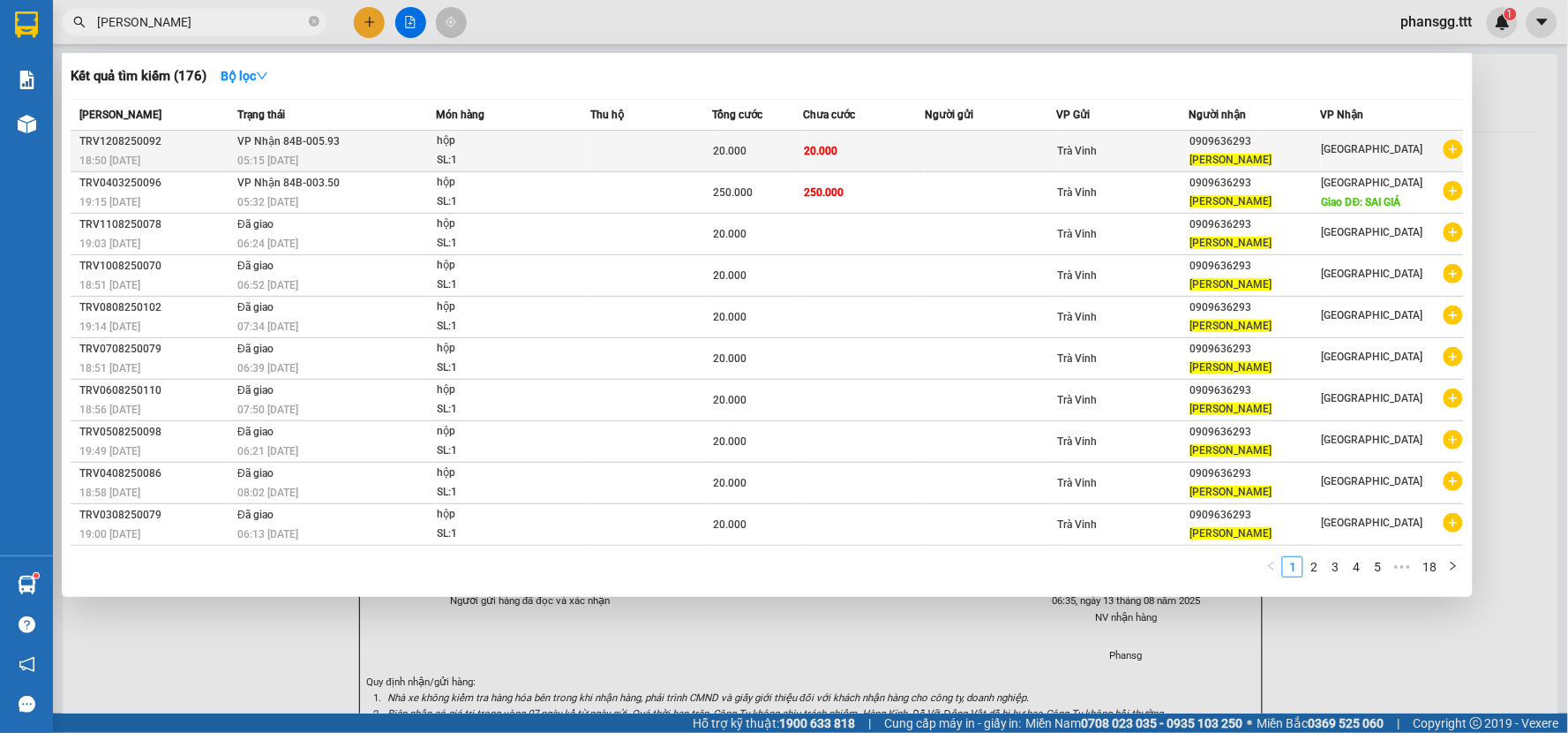
type input "VY HẰNG"
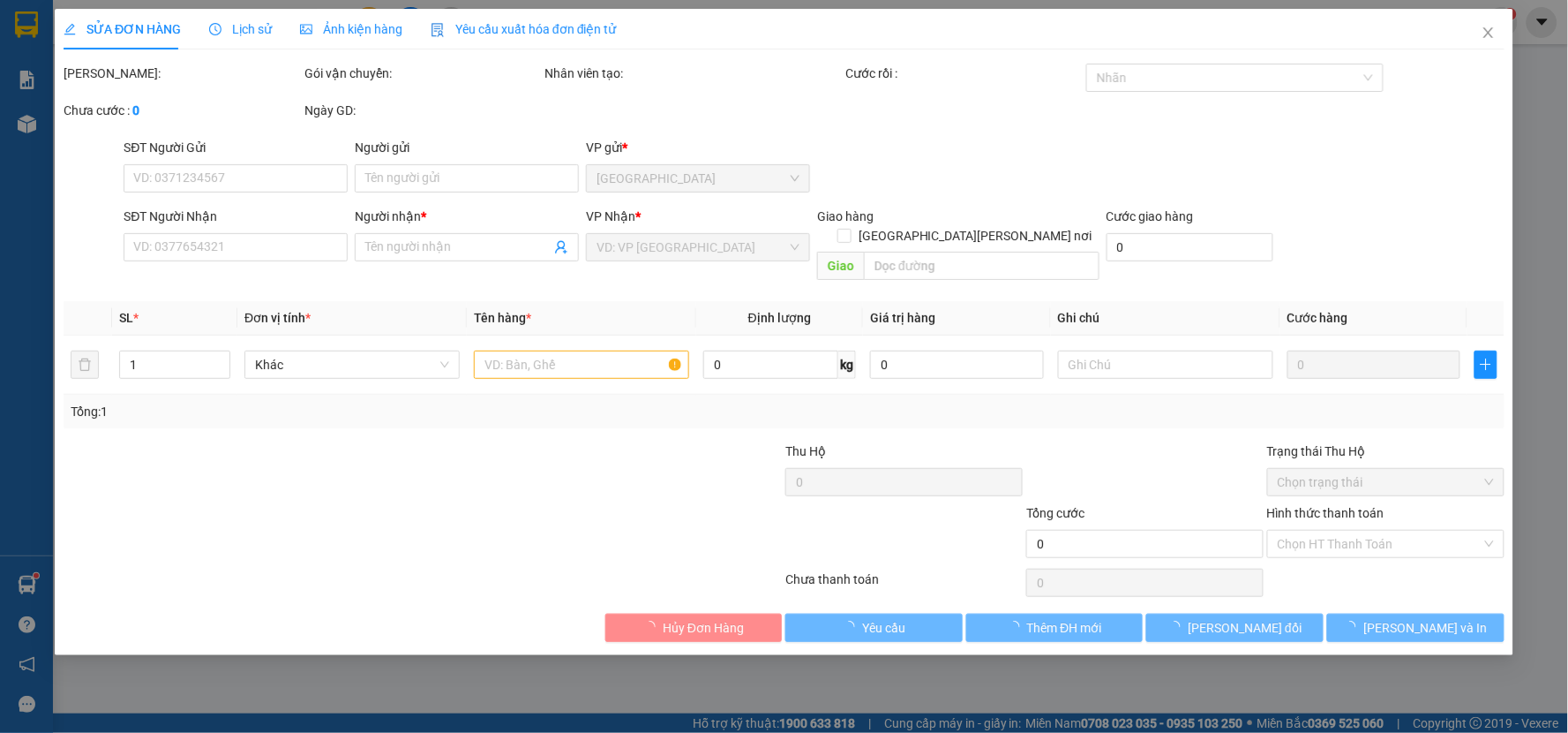
type input "0909636293"
type input "VY HẰNG"
type input "20.000"
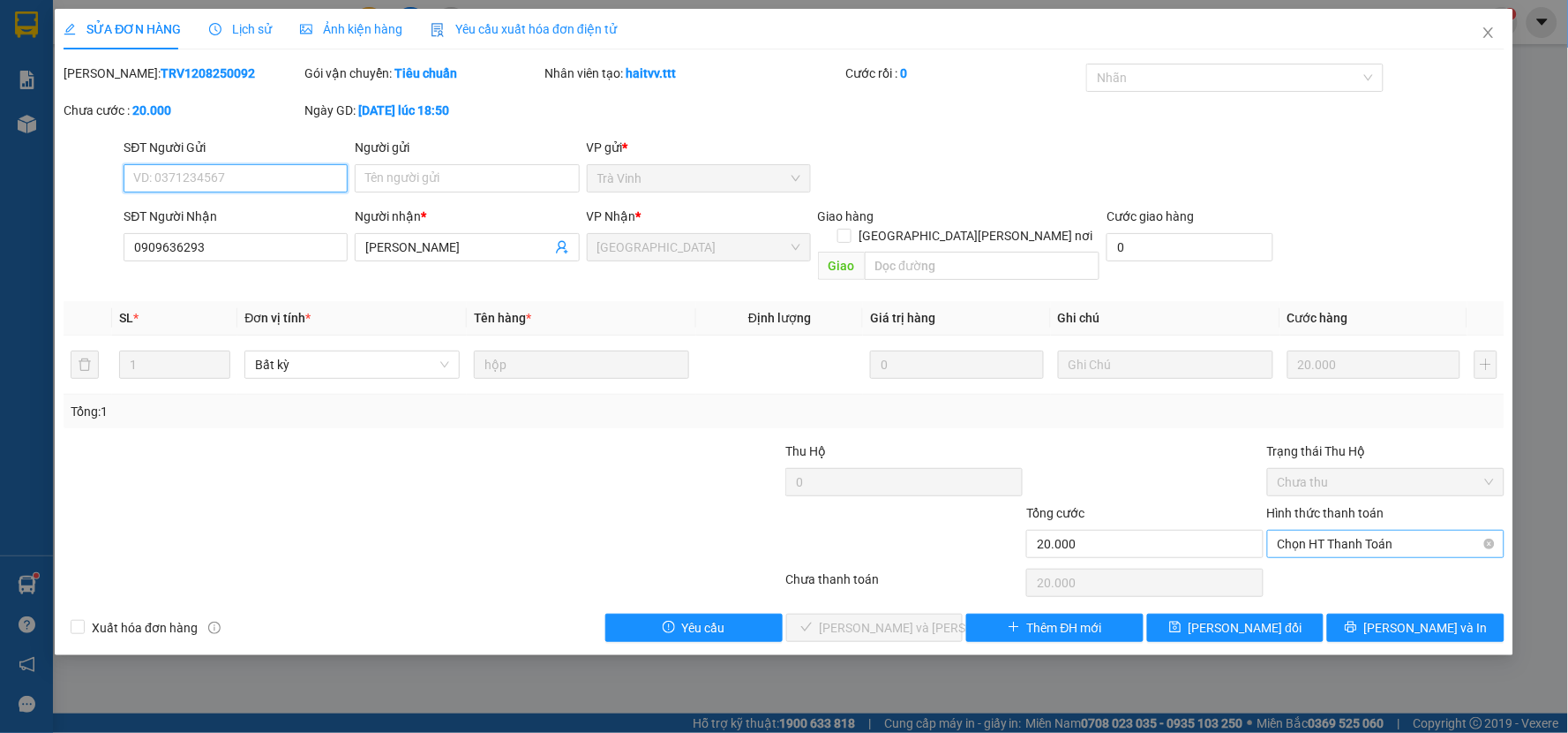
click at [1318, 530] on span "Chọn HT Thanh Toán" at bounding box center [1386, 543] width 216 height 26
click at [1319, 565] on div "Tại văn phòng" at bounding box center [1387, 559] width 216 height 20
type input "0"
click at [931, 613] on button "Lưu và Giao hàng" at bounding box center [874, 627] width 178 height 28
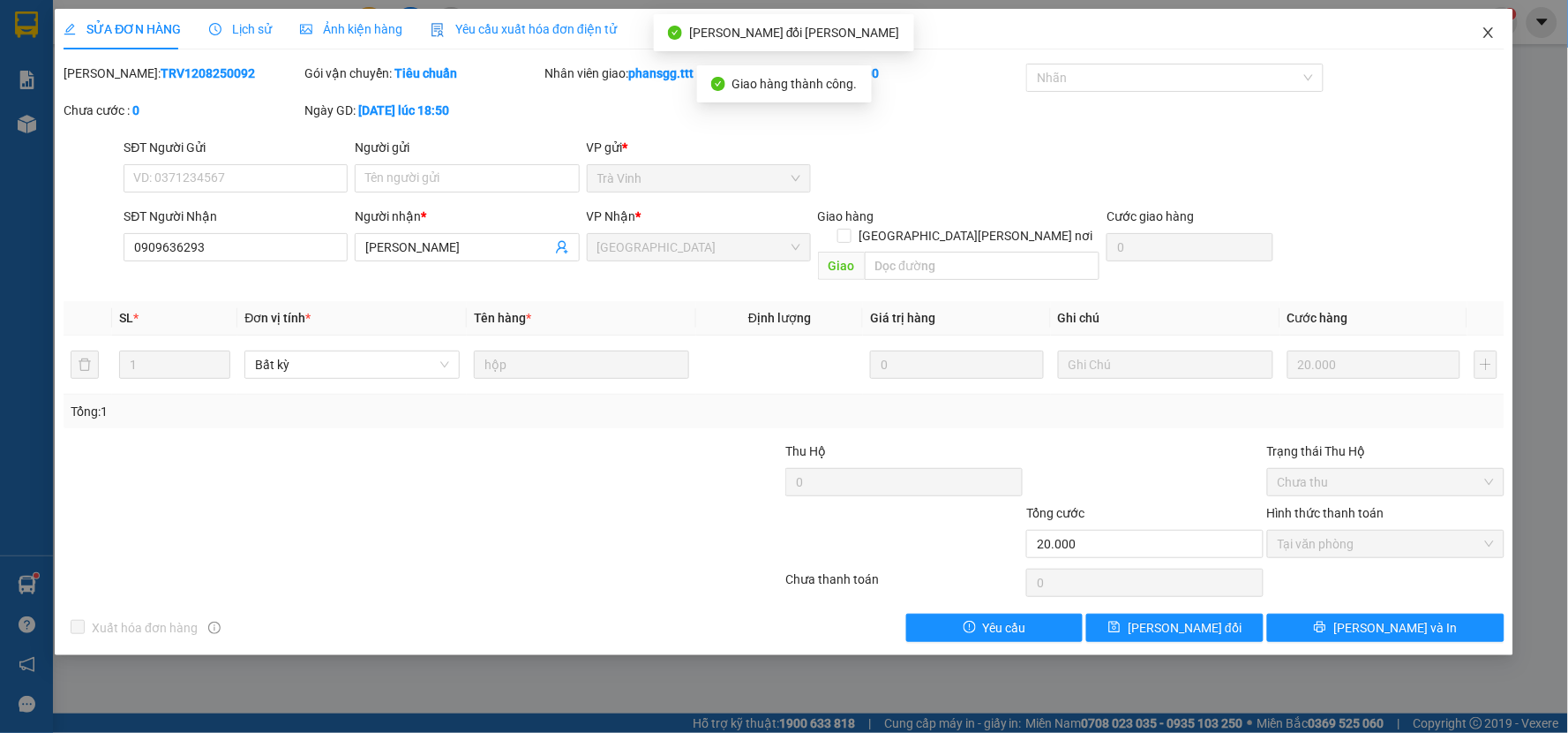
click at [1485, 31] on icon "close" at bounding box center [1488, 33] width 14 height 14
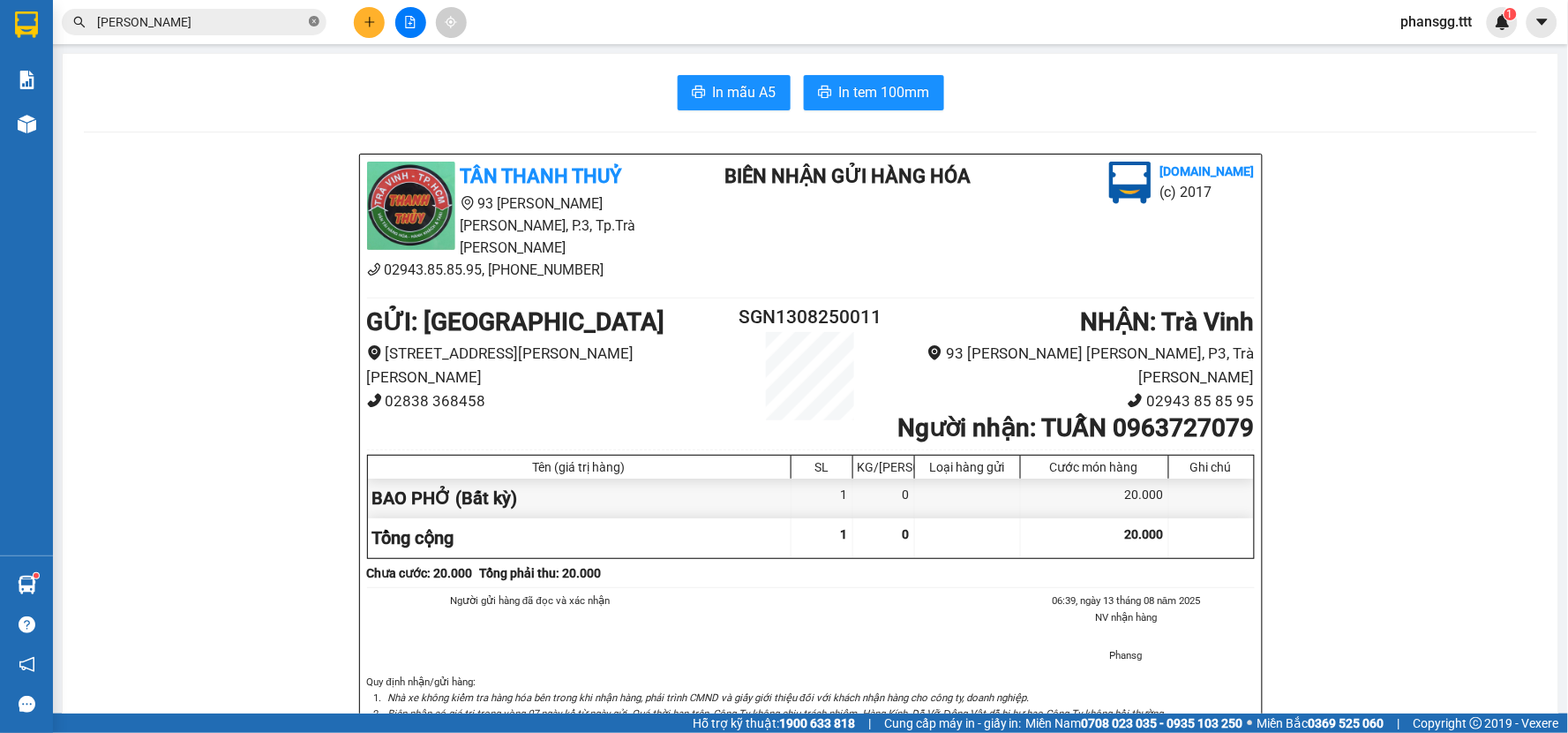
click at [315, 24] on icon "close-circle" at bounding box center [313, 20] width 10 height 10
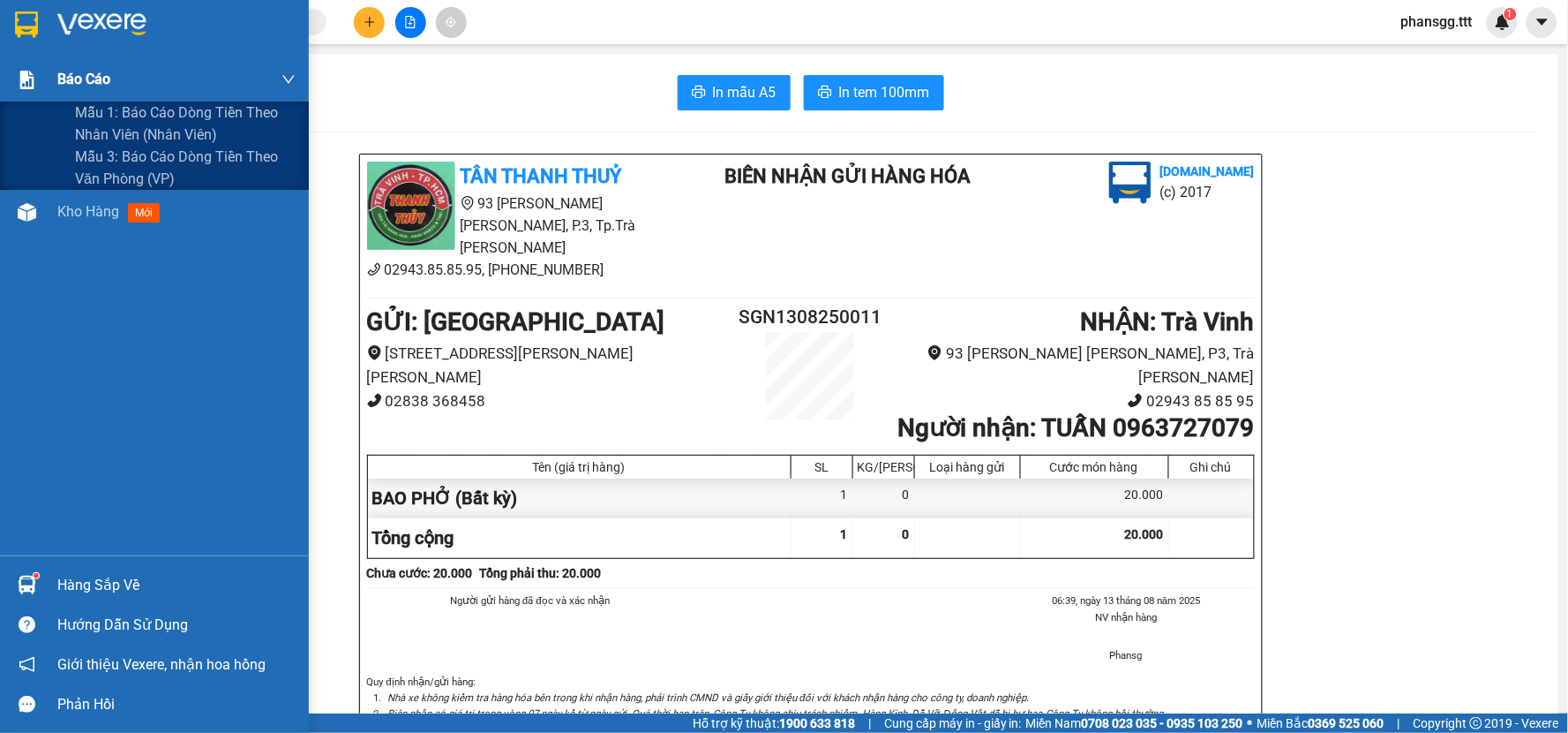
click at [77, 75] on span "Báo cáo" at bounding box center [84, 79] width 53 height 22
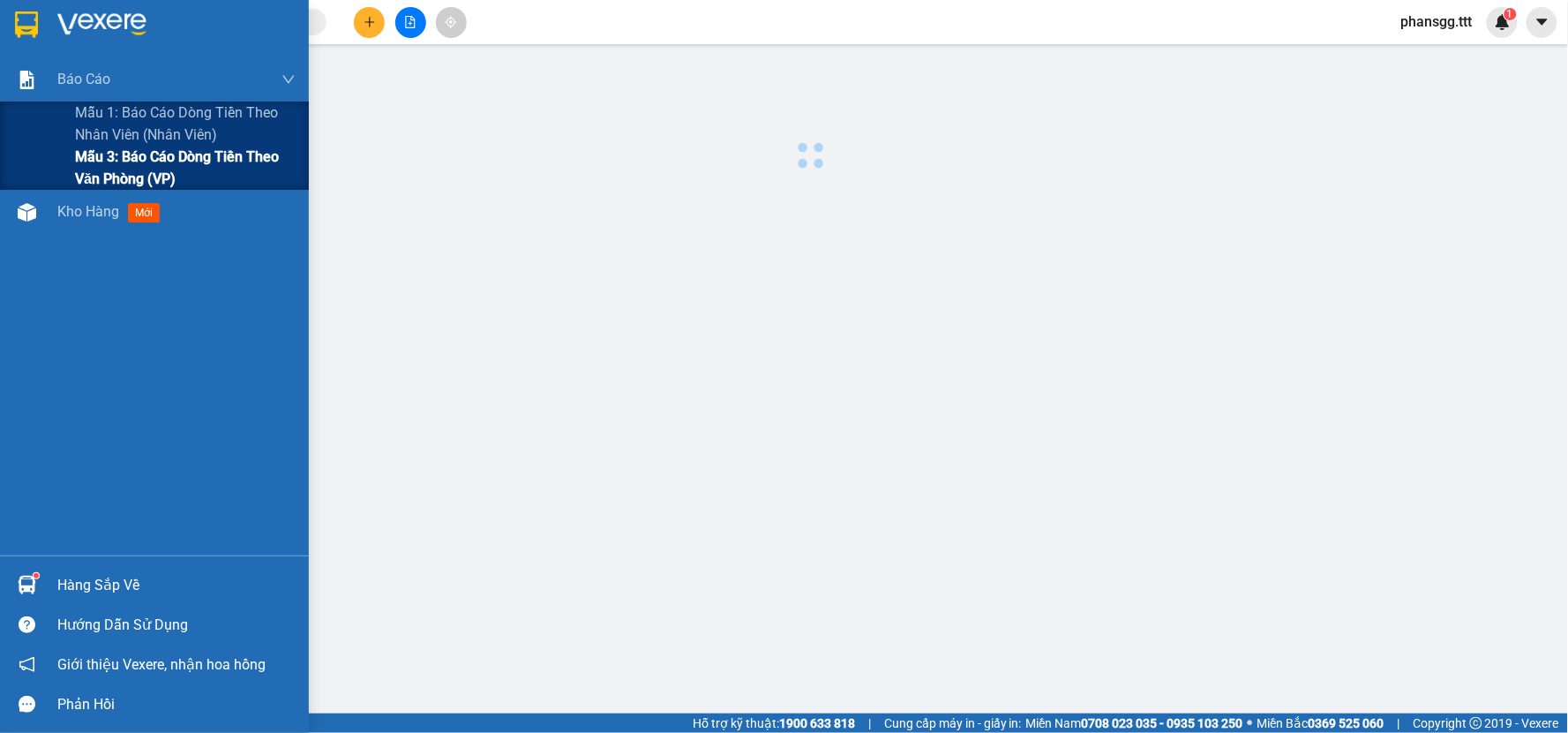
click at [108, 170] on span "Mẫu 3: Báo cáo dòng tiền theo văn phòng (VP)" at bounding box center [185, 167] width 220 height 44
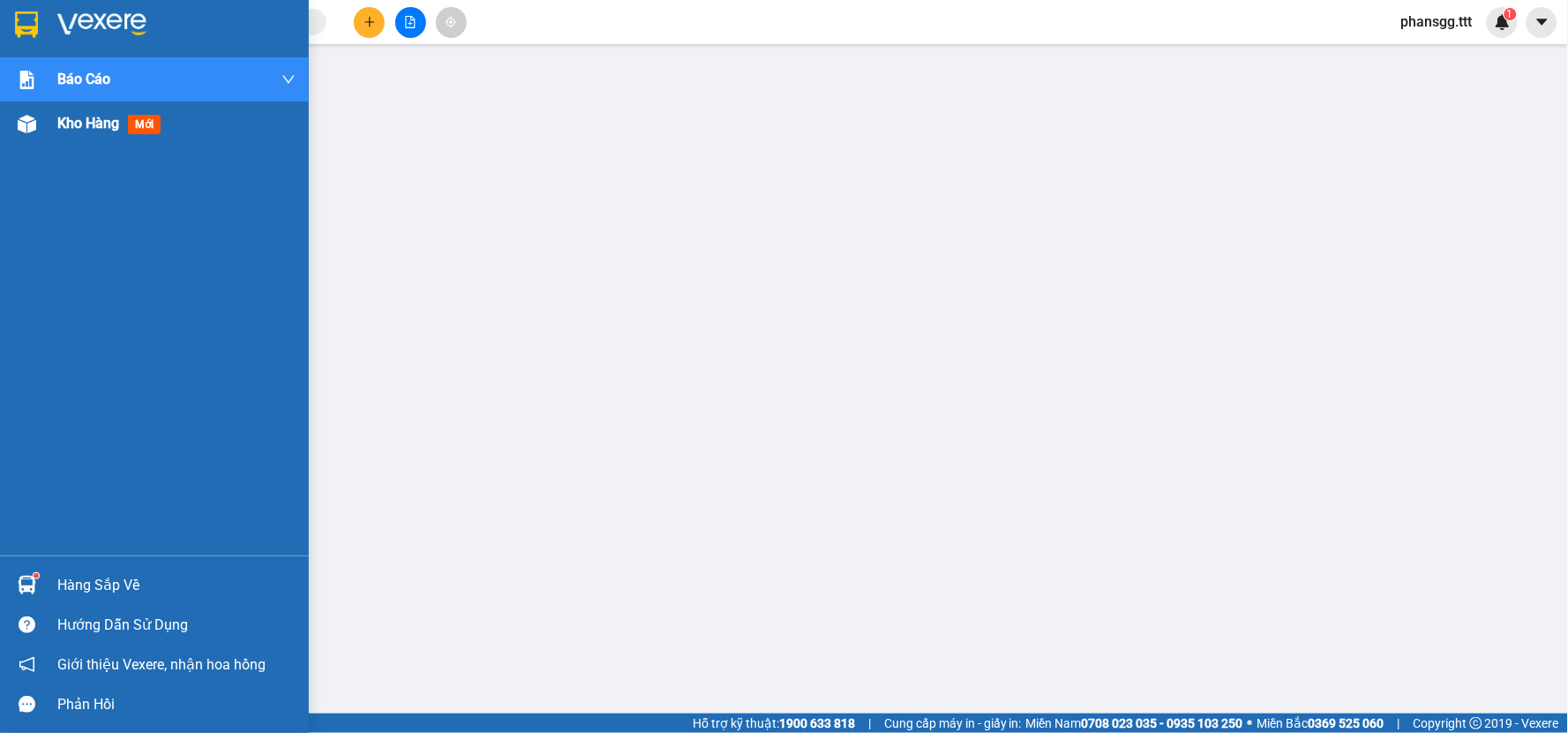
click at [20, 133] on div at bounding box center [26, 124] width 31 height 31
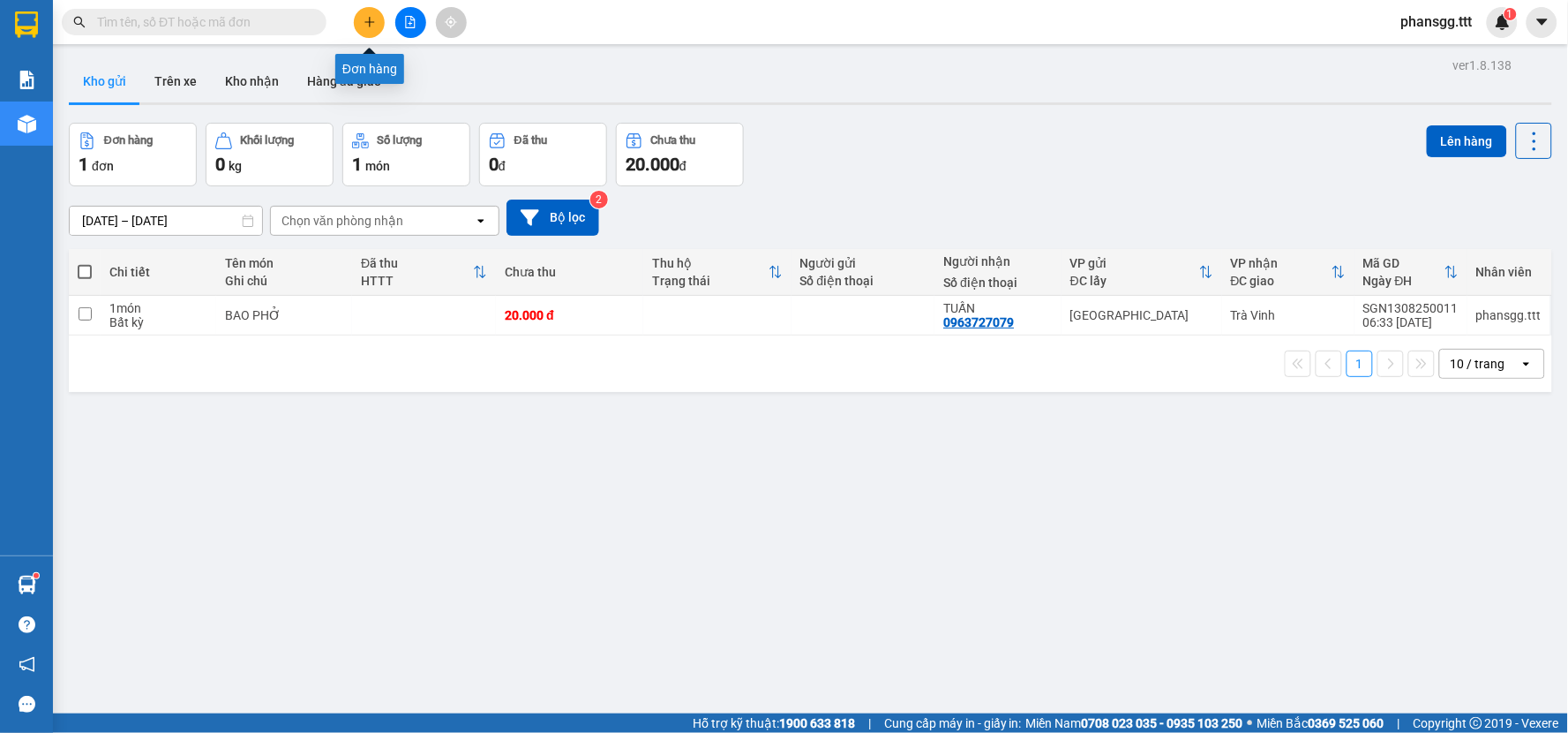
click at [365, 27] on icon "plus" at bounding box center [369, 21] width 12 height 12
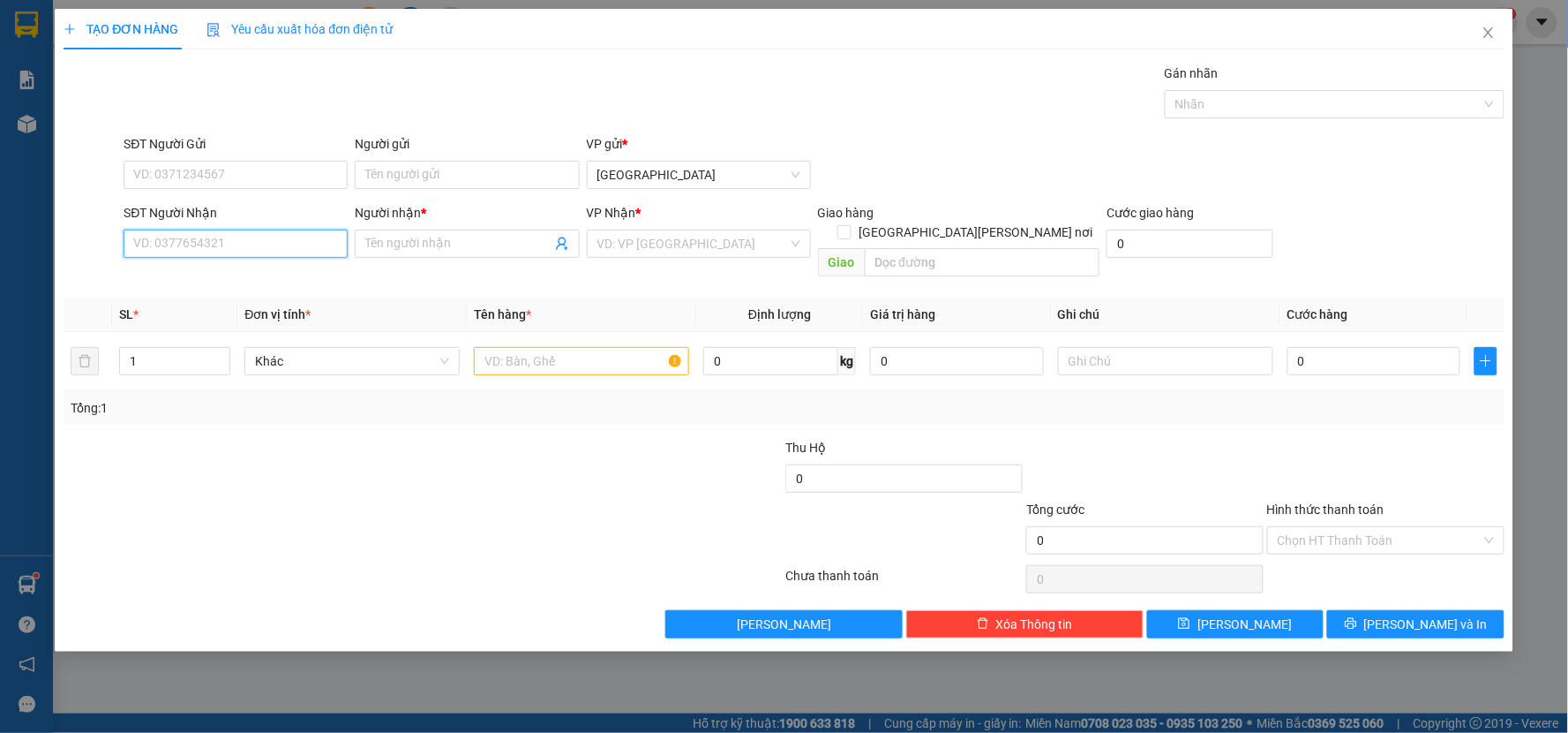
click at [244, 239] on input "SĐT Người Nhận" at bounding box center [235, 244] width 224 height 28
type input "0963033576"
click at [243, 280] on div "0963033576 - DUY" at bounding box center [235, 278] width 203 height 20
type input "DUY"
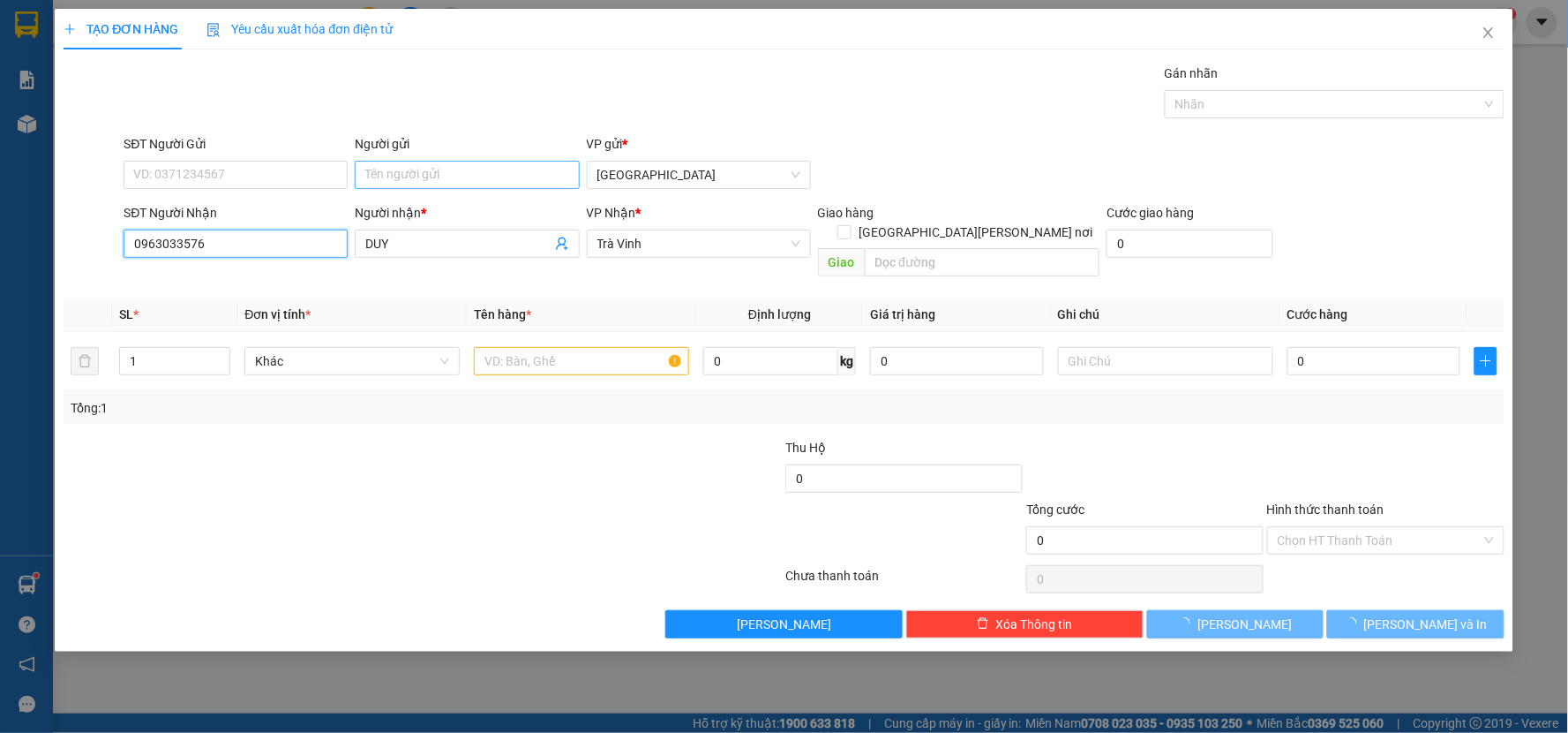
type input "0963033576"
click at [408, 168] on input "Người gửi" at bounding box center [466, 175] width 224 height 28
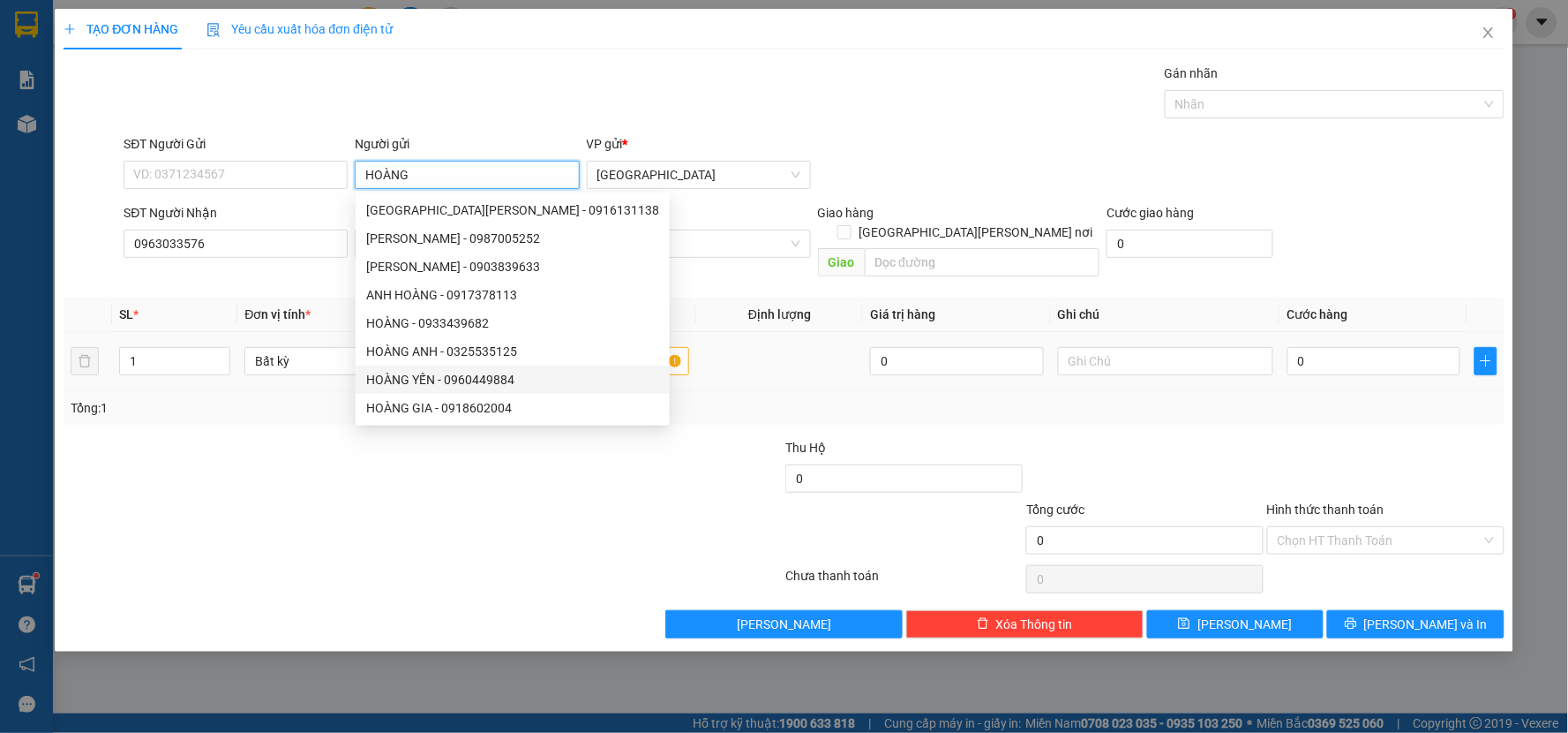
type input "HOÀNG"
drag, startPoint x: 623, startPoint y: 365, endPoint x: 618, endPoint y: 328, distance: 37.3
click at [623, 364] on td at bounding box center [581, 362] width 230 height 60
click at [616, 347] on input "text" at bounding box center [582, 361] width 216 height 28
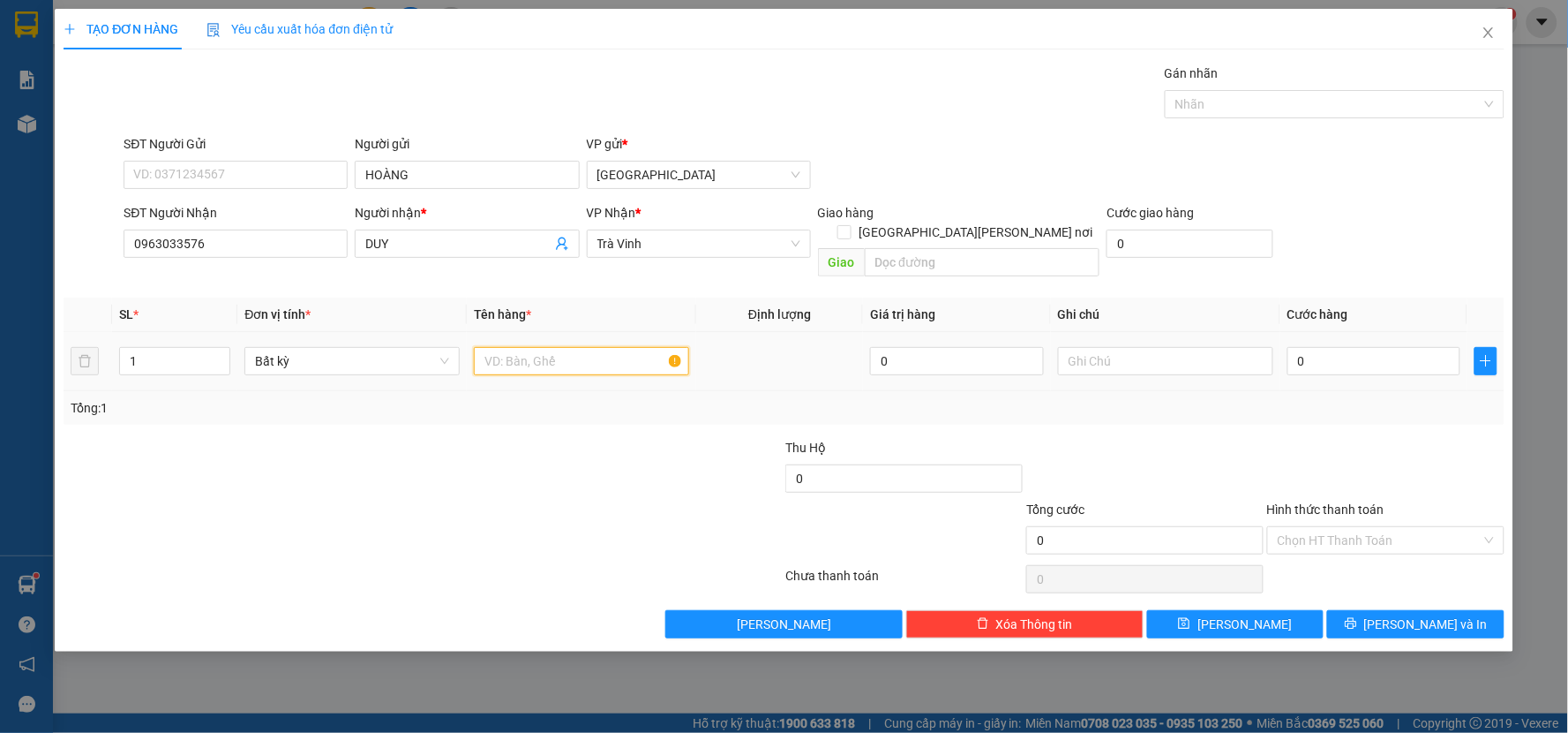
click at [611, 347] on input "text" at bounding box center [582, 361] width 216 height 28
type input "THÙNG BÔNG"
click at [1336, 347] on input "0" at bounding box center [1374, 361] width 174 height 28
type input "4"
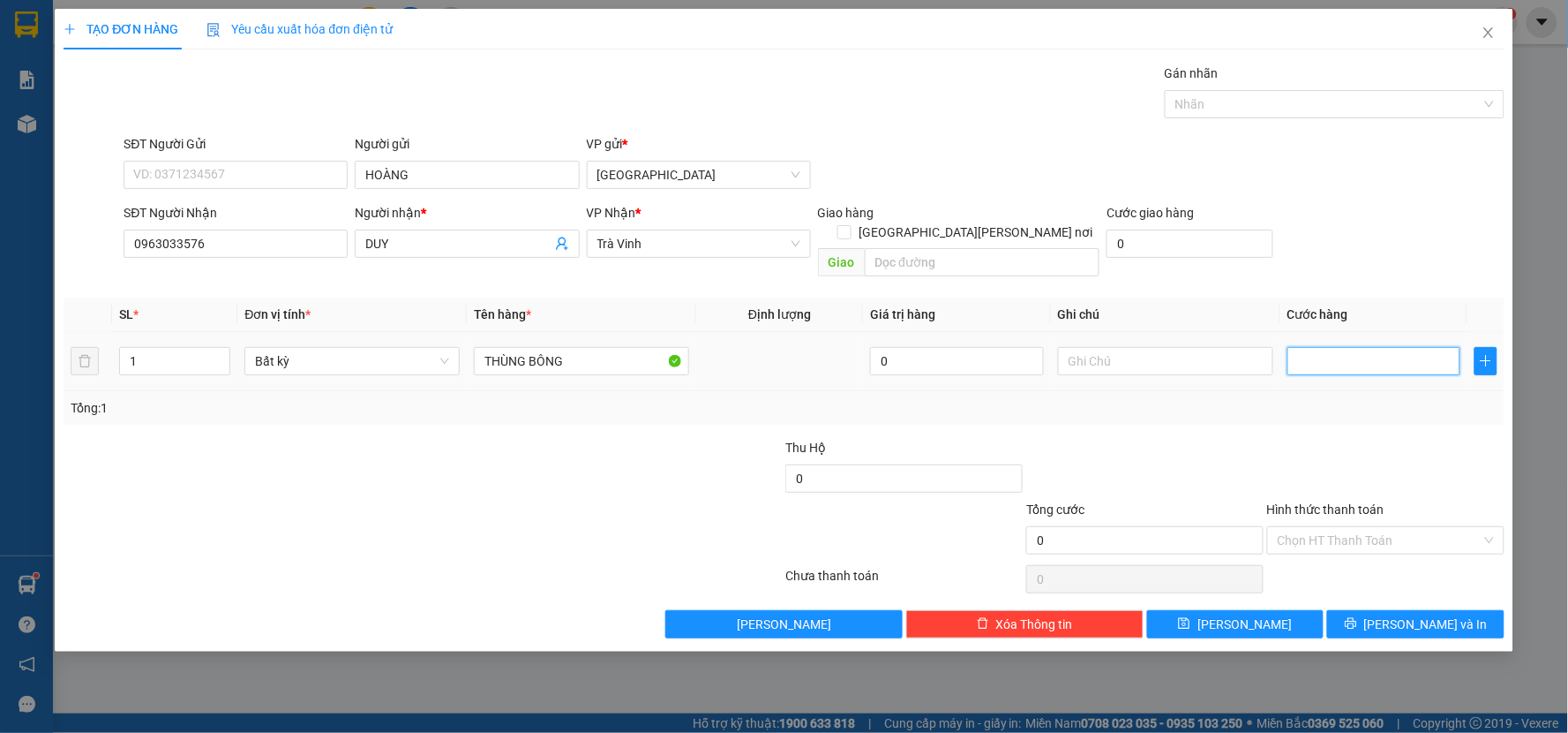
type input "4"
type input "40"
click at [1253, 438] on div at bounding box center [1145, 469] width 241 height 61
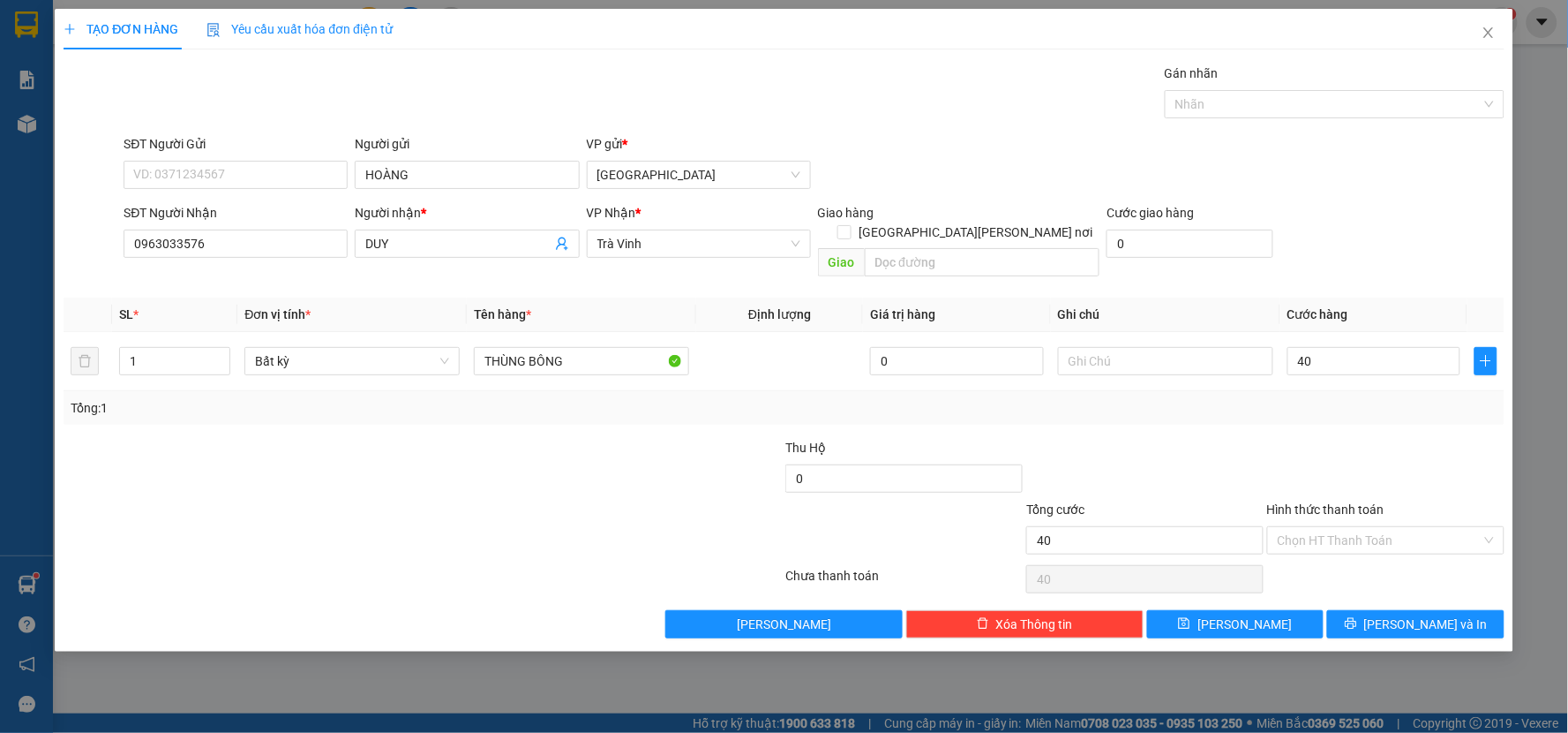
type input "40.000"
click at [1382, 610] on button "[PERSON_NAME] và In" at bounding box center [1415, 624] width 178 height 28
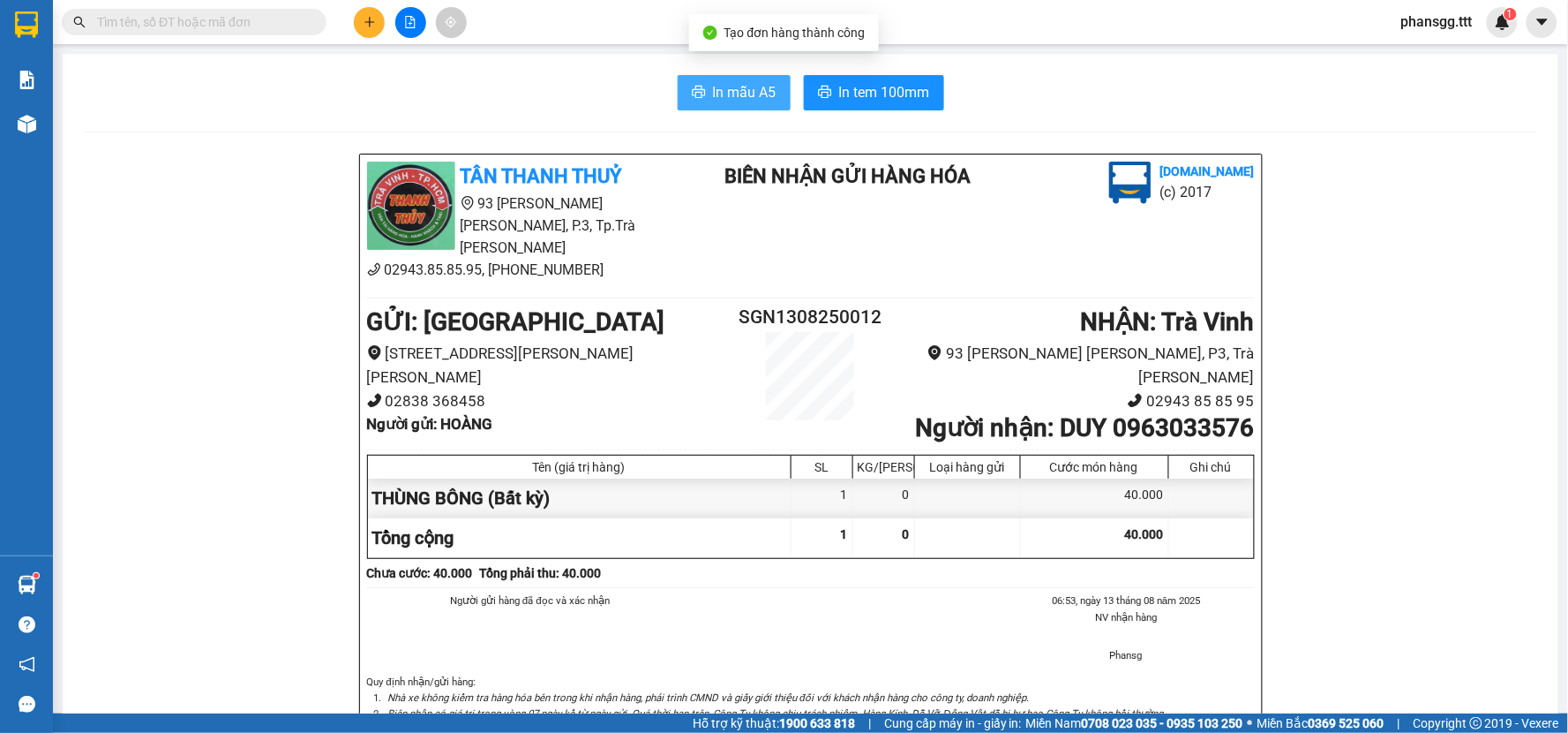
click at [680, 77] on button "In mẫu A5" at bounding box center [734, 93] width 113 height 35
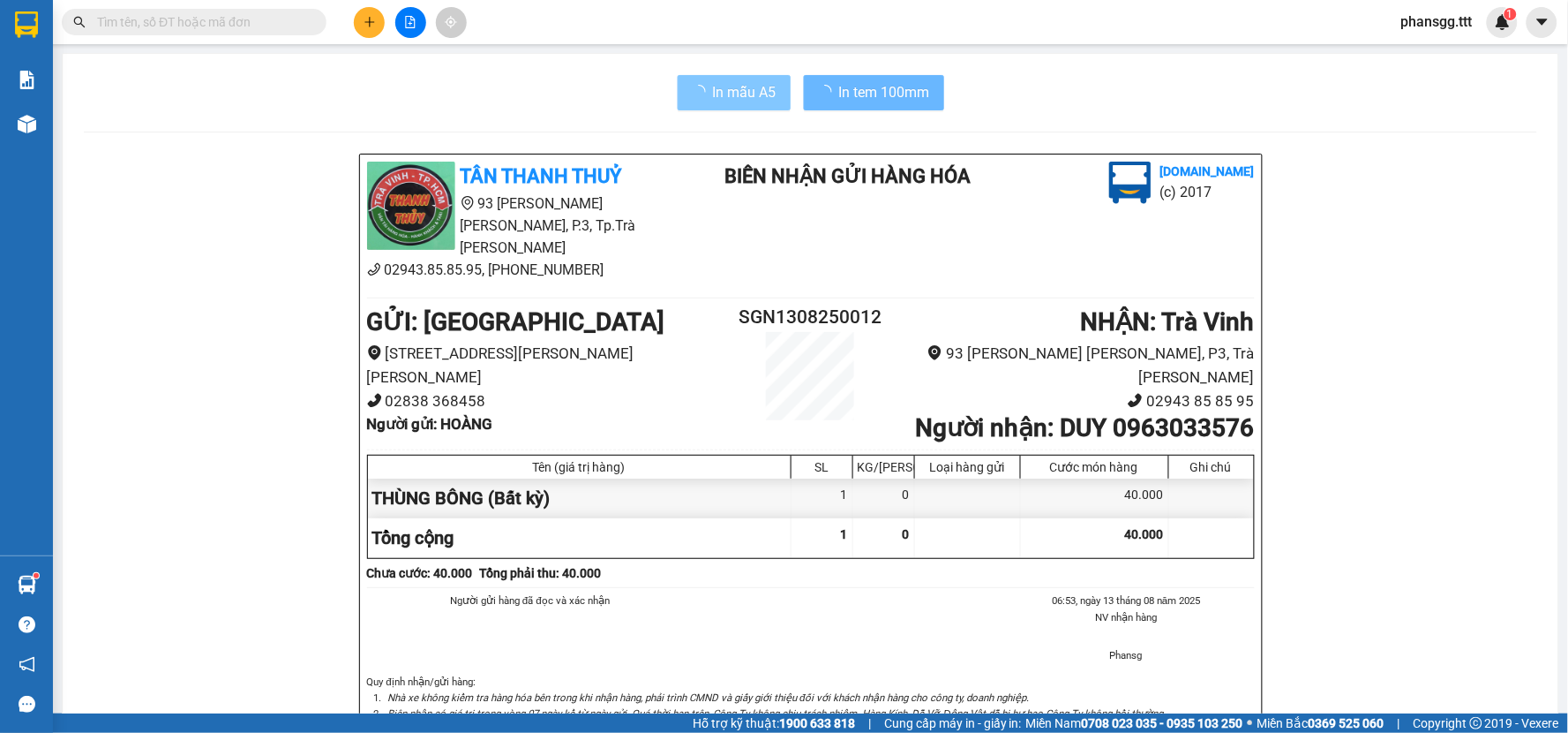
click at [720, 90] on span "In mẫu A5" at bounding box center [745, 92] width 63 height 22
click at [724, 97] on span "In mẫu A5" at bounding box center [745, 92] width 63 height 22
click at [886, 95] on span "In tem 100mm" at bounding box center [884, 92] width 91 height 22
click at [285, 27] on input "text" at bounding box center [201, 21] width 208 height 20
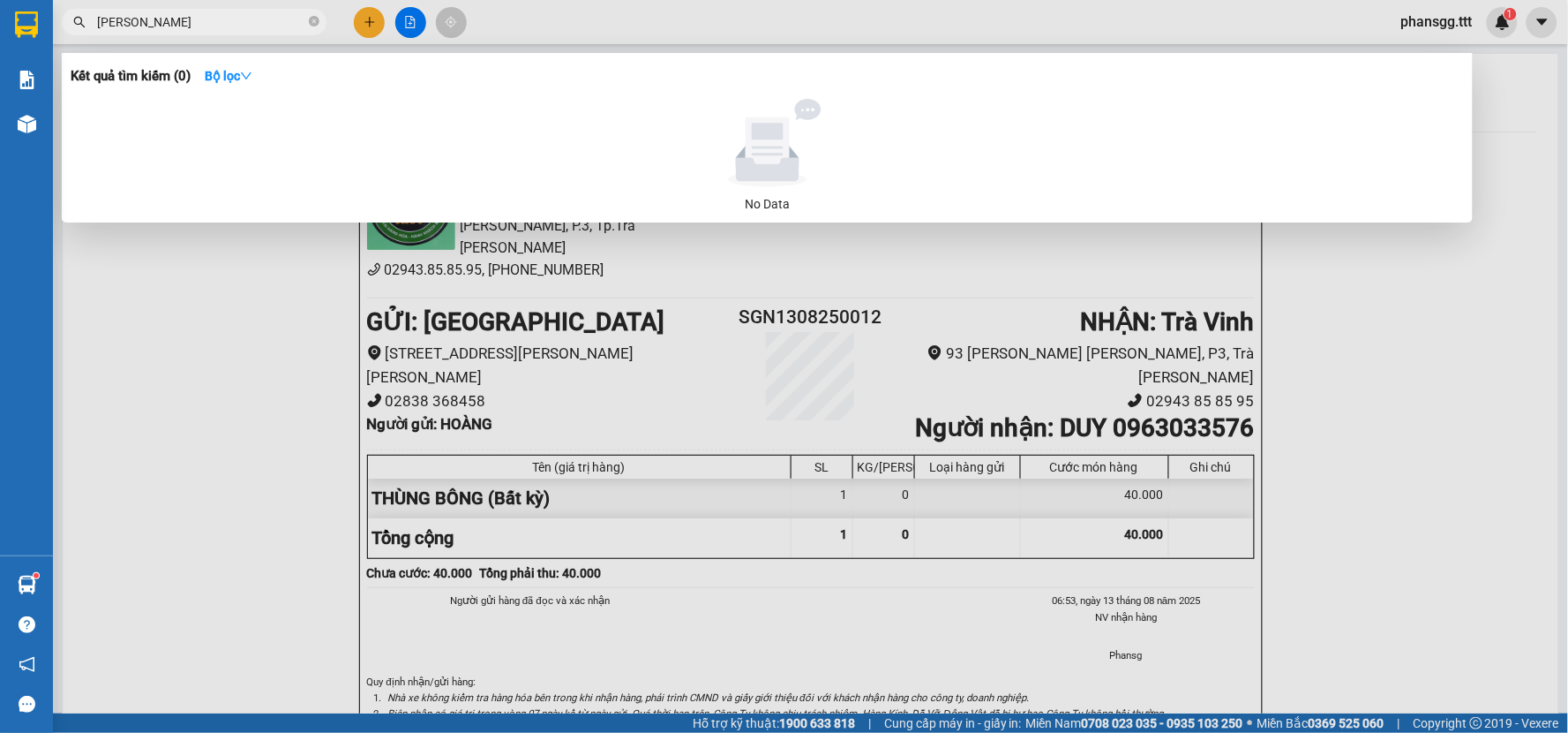
drag, startPoint x: 181, startPoint y: 24, endPoint x: 121, endPoint y: 36, distance: 61.2
click at [121, 36] on div "Kết quả tìm kiếm ( 0 ) Bộ lọc No Data CÁT TƯNG" at bounding box center [172, 22] width 344 height 31
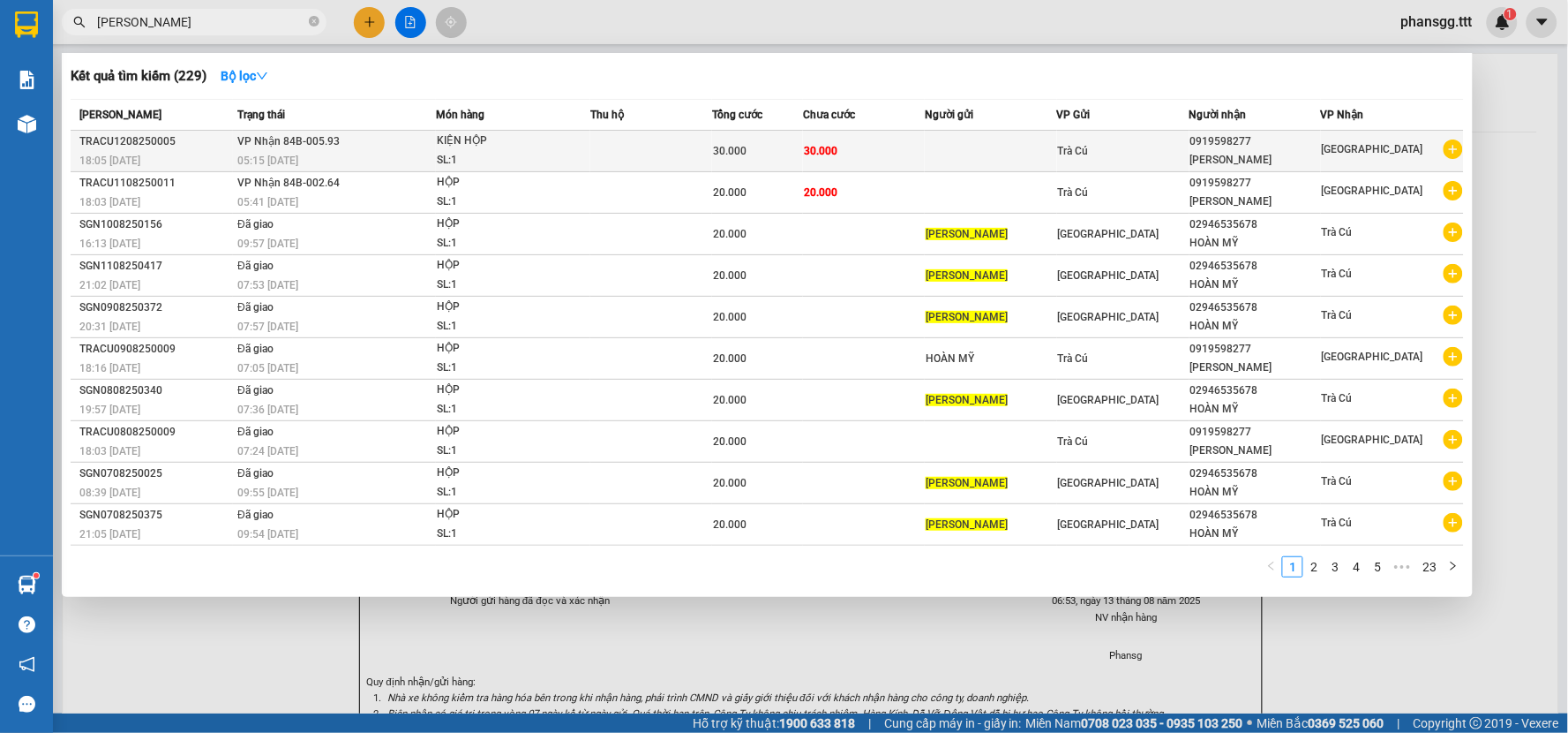
type input "CÁT TƯỜNG"
click at [365, 145] on td "VP Nhận 84B-005.93 05:15 - 13/08" at bounding box center [334, 151] width 203 height 42
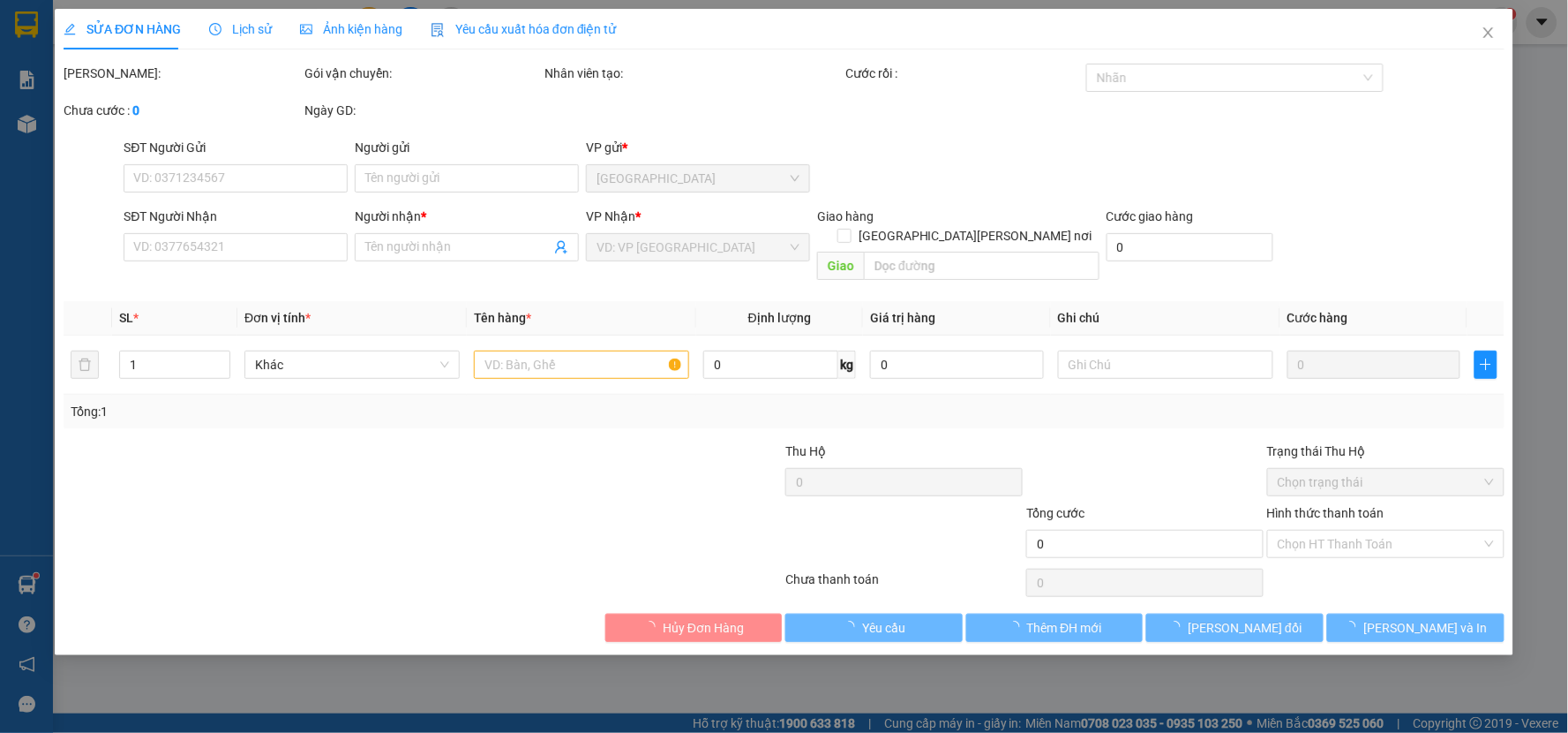
type input "0919598277"
type input "CÁT TƯỜNG"
type input "30.000"
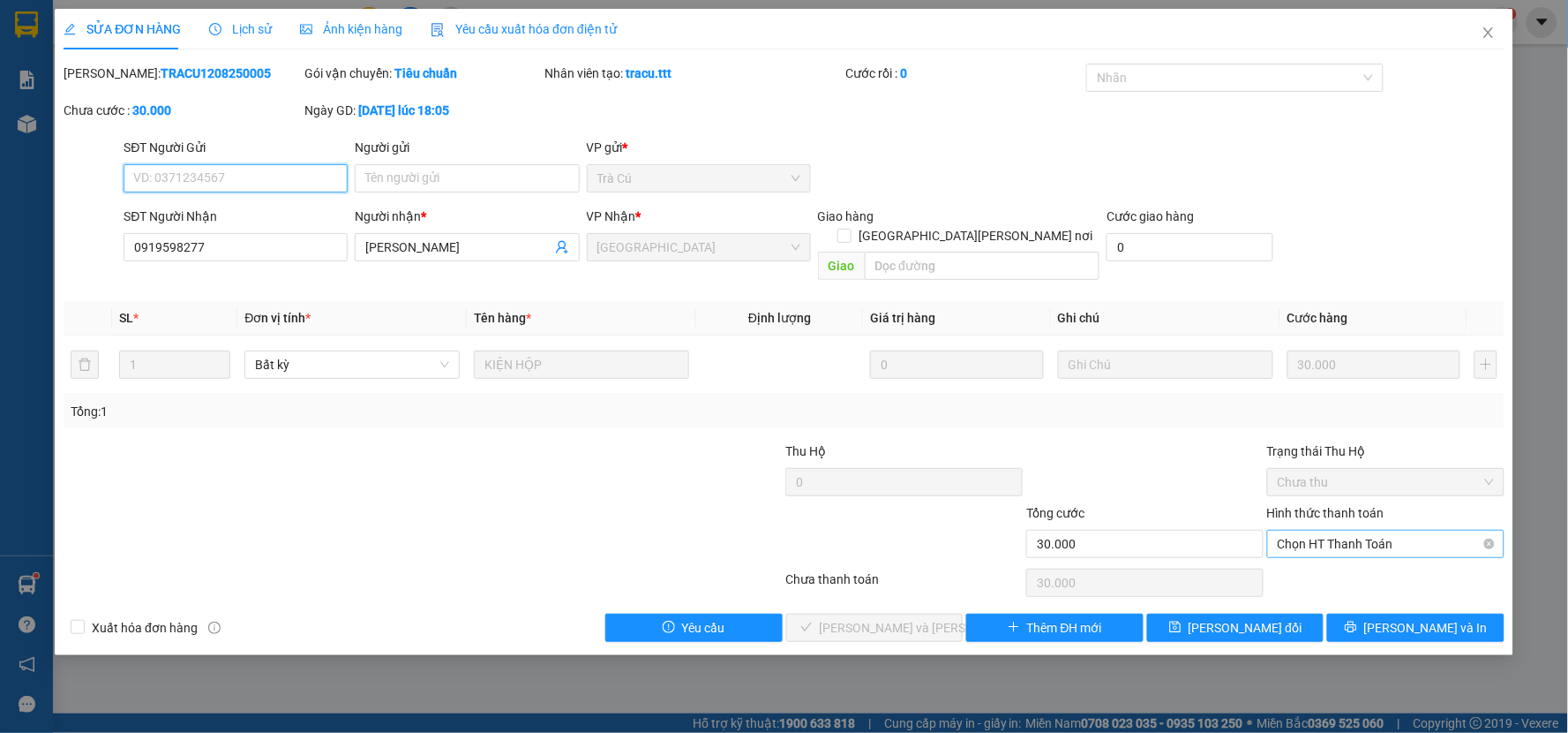
click at [1337, 530] on span "Chọn HT Thanh Toán" at bounding box center [1386, 543] width 216 height 26
drag, startPoint x: 1329, startPoint y: 552, endPoint x: 1196, endPoint y: 561, distance: 133.3
click at [1328, 553] on div "Tại văn phòng" at bounding box center [1387, 559] width 216 height 20
type input "0"
click at [942, 613] on button "Lưu và Giao hàng" at bounding box center [874, 627] width 178 height 28
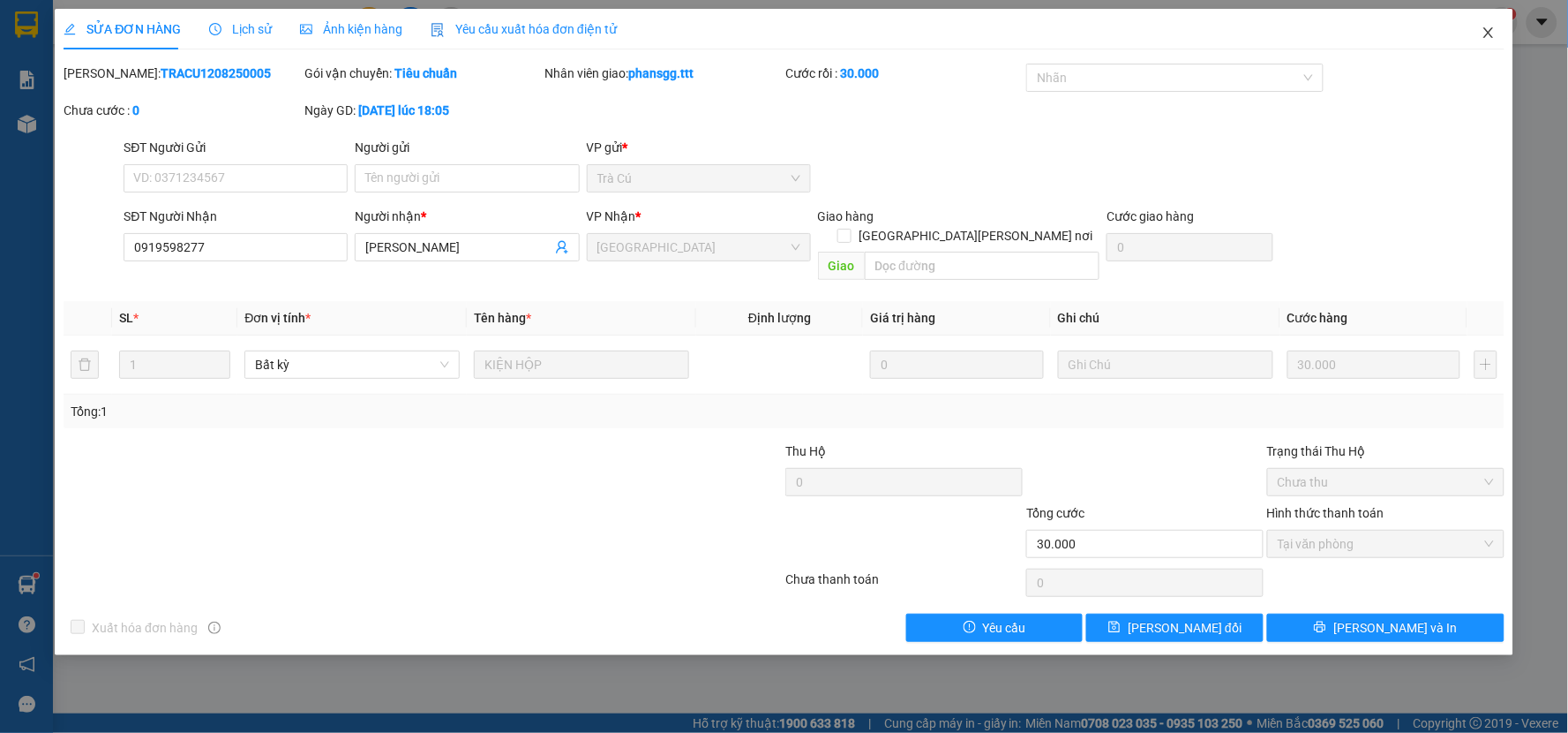
click at [1494, 35] on icon "close" at bounding box center [1488, 33] width 14 height 14
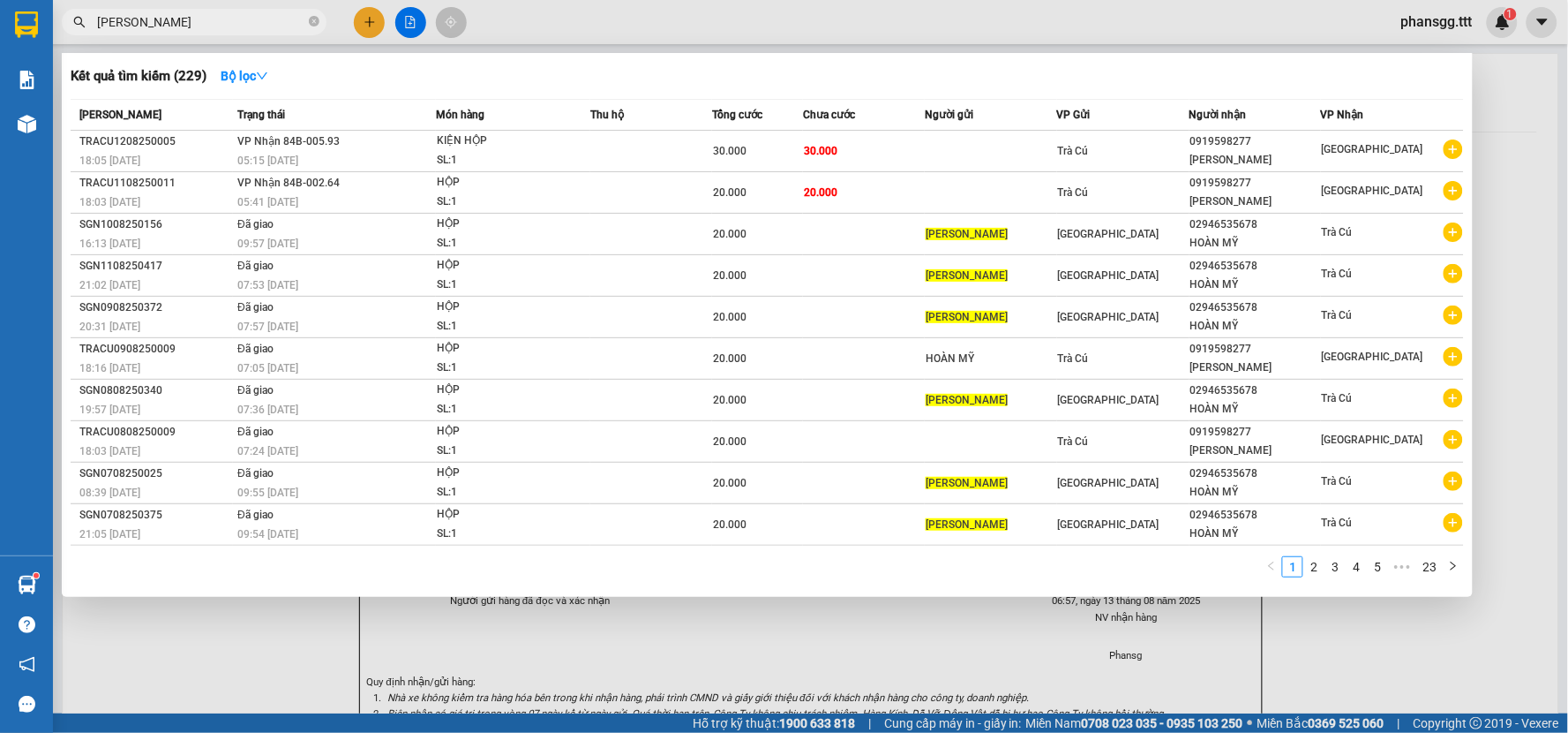
click at [247, 29] on input "CÁT TƯỜNG" at bounding box center [201, 21] width 208 height 20
click at [269, 57] on div "Kết quả tìm kiếm ( 229 ) Bộ lọc Mã ĐH Trạng thái Món hàng Thu hộ Tổng cước Chưa…" at bounding box center [766, 325] width 1411 height 543
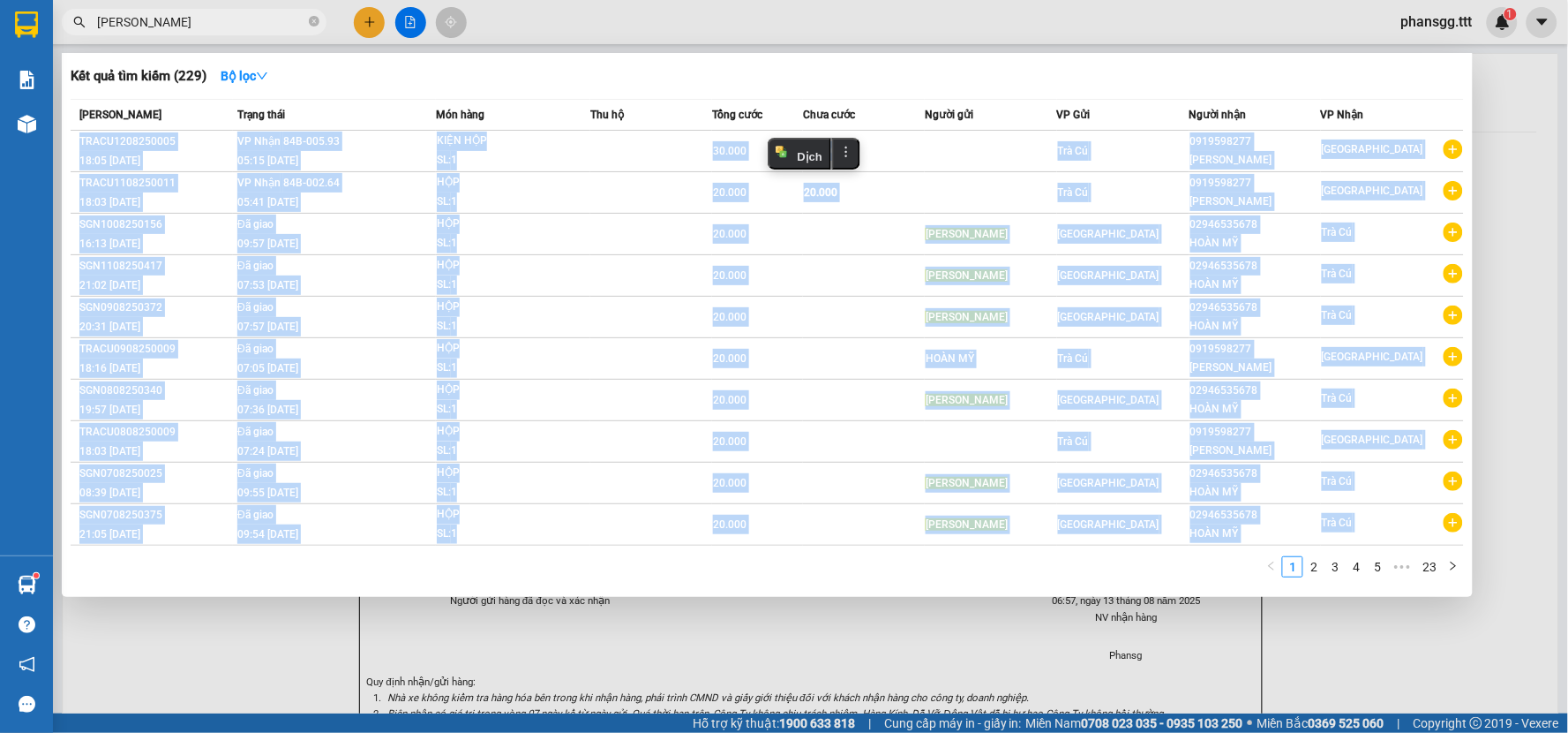
click at [269, 57] on div "Kết quả tìm kiếm ( 229 ) Bộ lọc Mã ĐH Trạng thái Món hàng Thu hộ Tổng cước Chưa…" at bounding box center [766, 325] width 1411 height 543
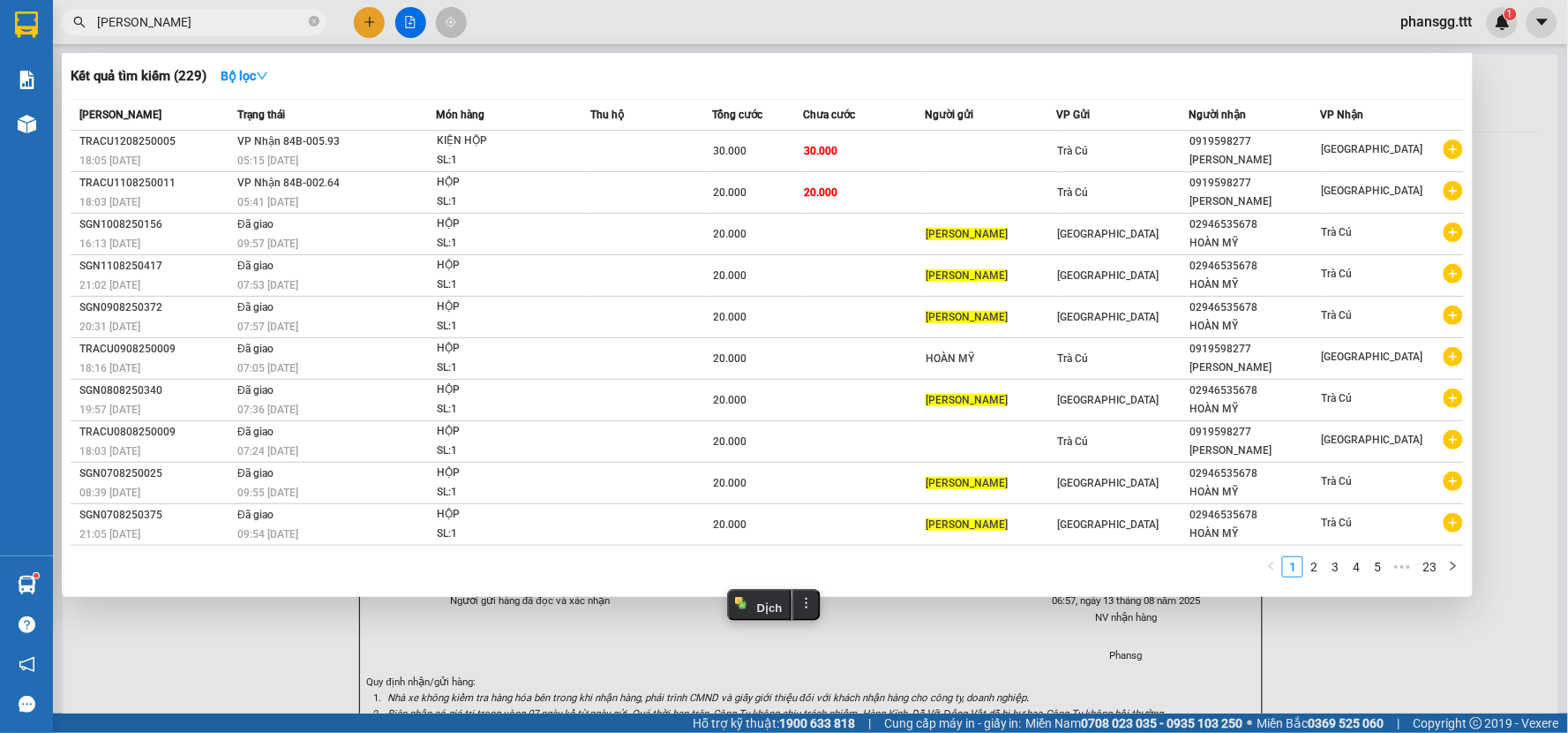
click at [269, 39] on div at bounding box center [784, 366] width 1568 height 733
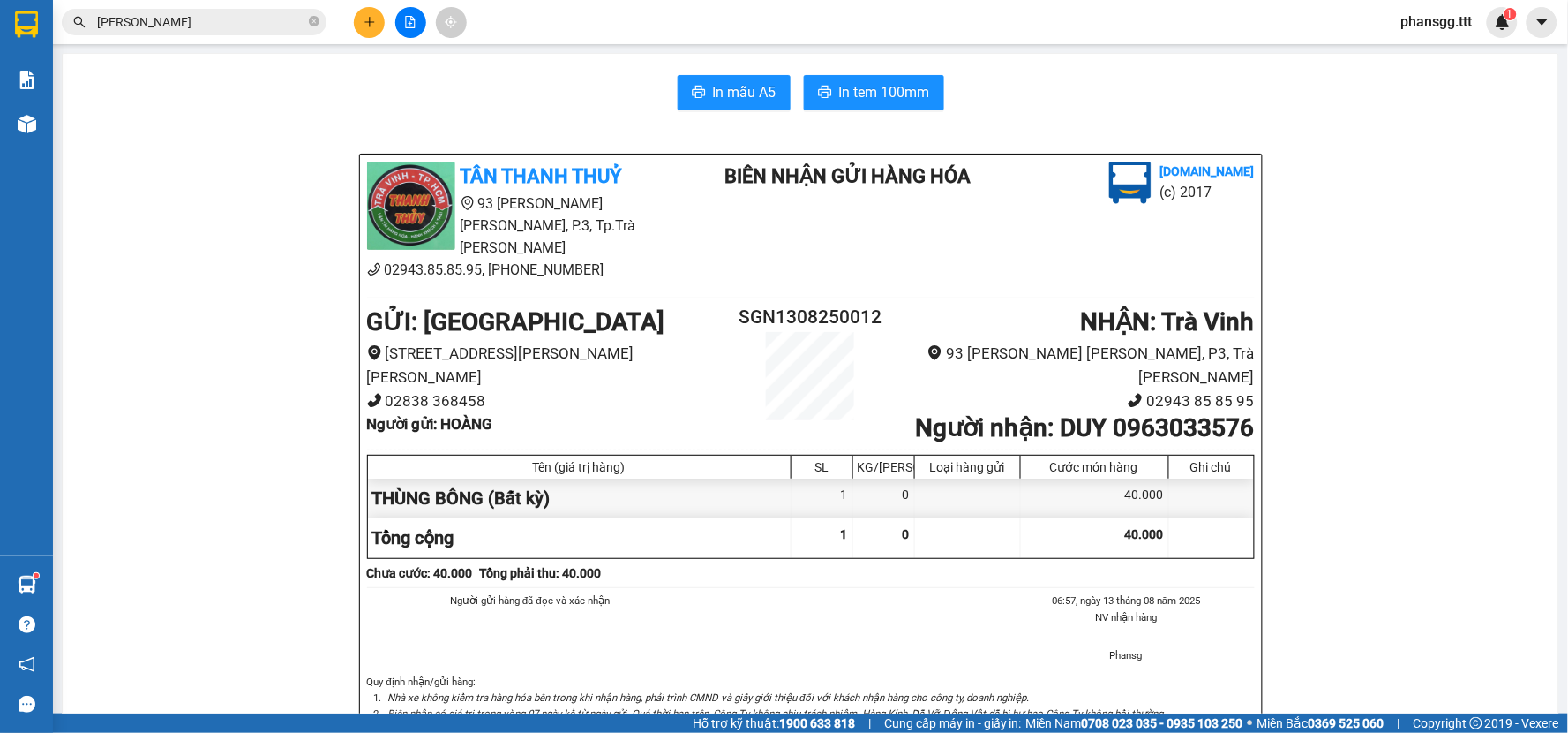
click at [268, 28] on input "CÁT TƯỜNG" at bounding box center [201, 21] width 208 height 20
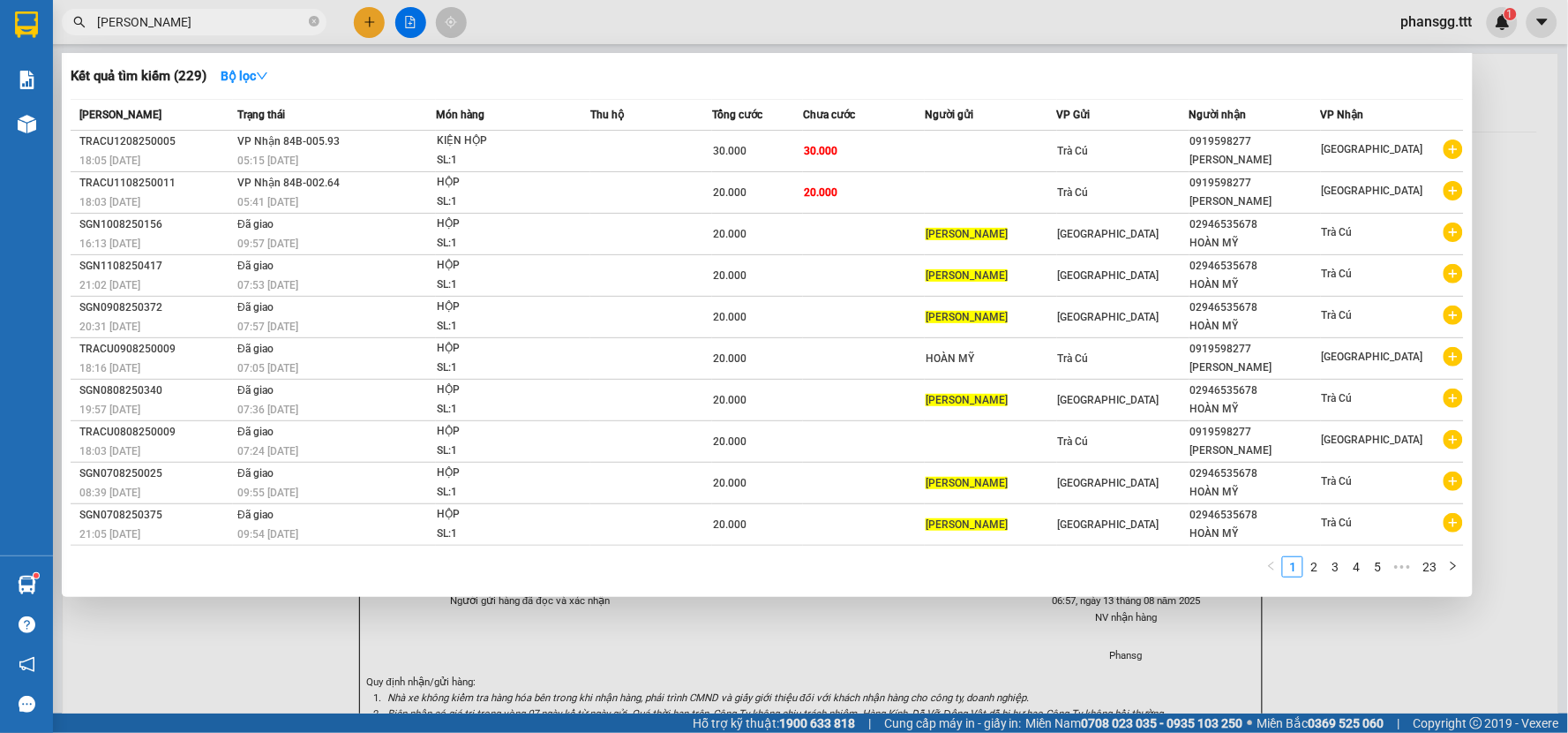
click at [268, 28] on input "CÁT TƯỜNG" at bounding box center [201, 21] width 208 height 20
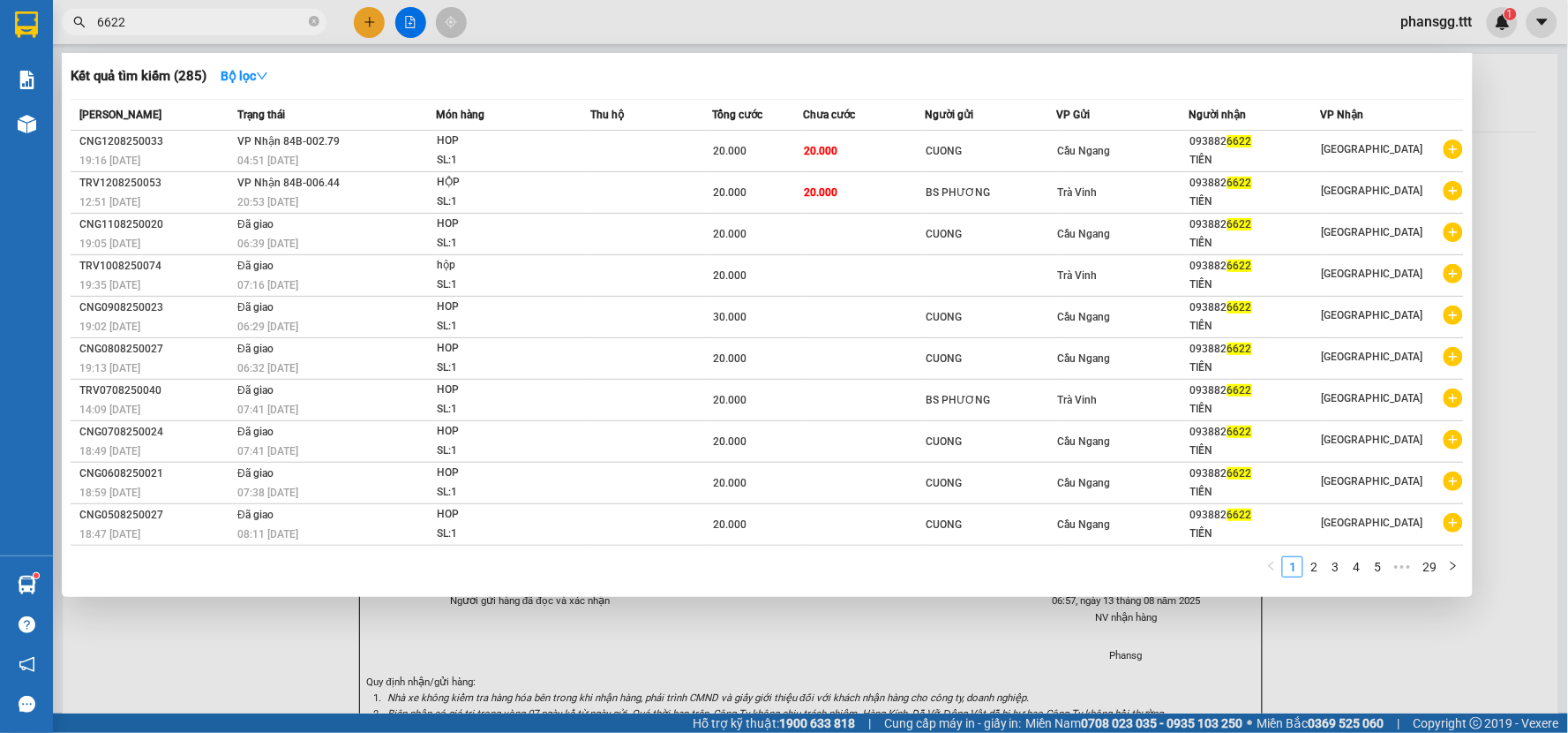
type input "6622"
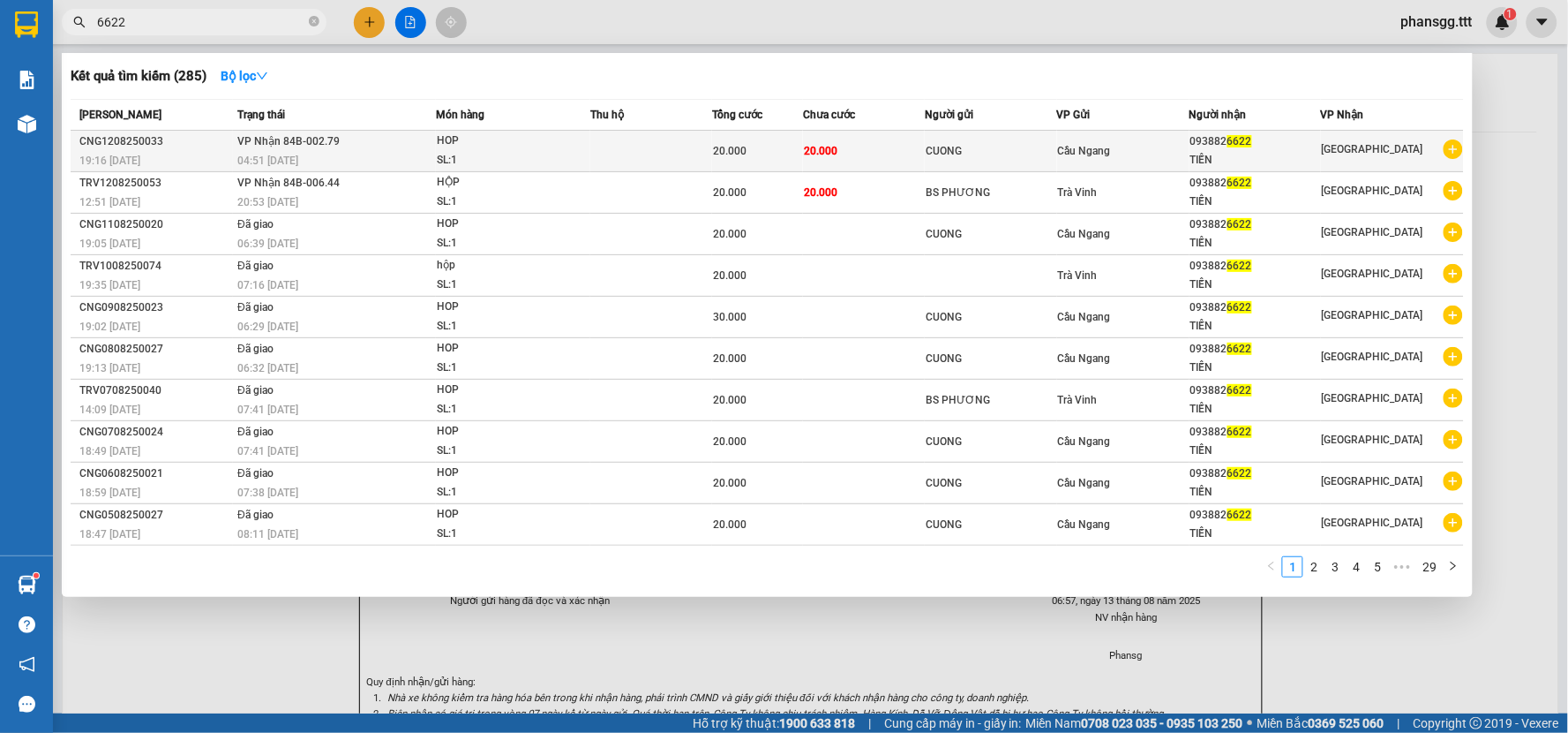
click at [959, 157] on div "CUONG" at bounding box center [990, 152] width 130 height 19
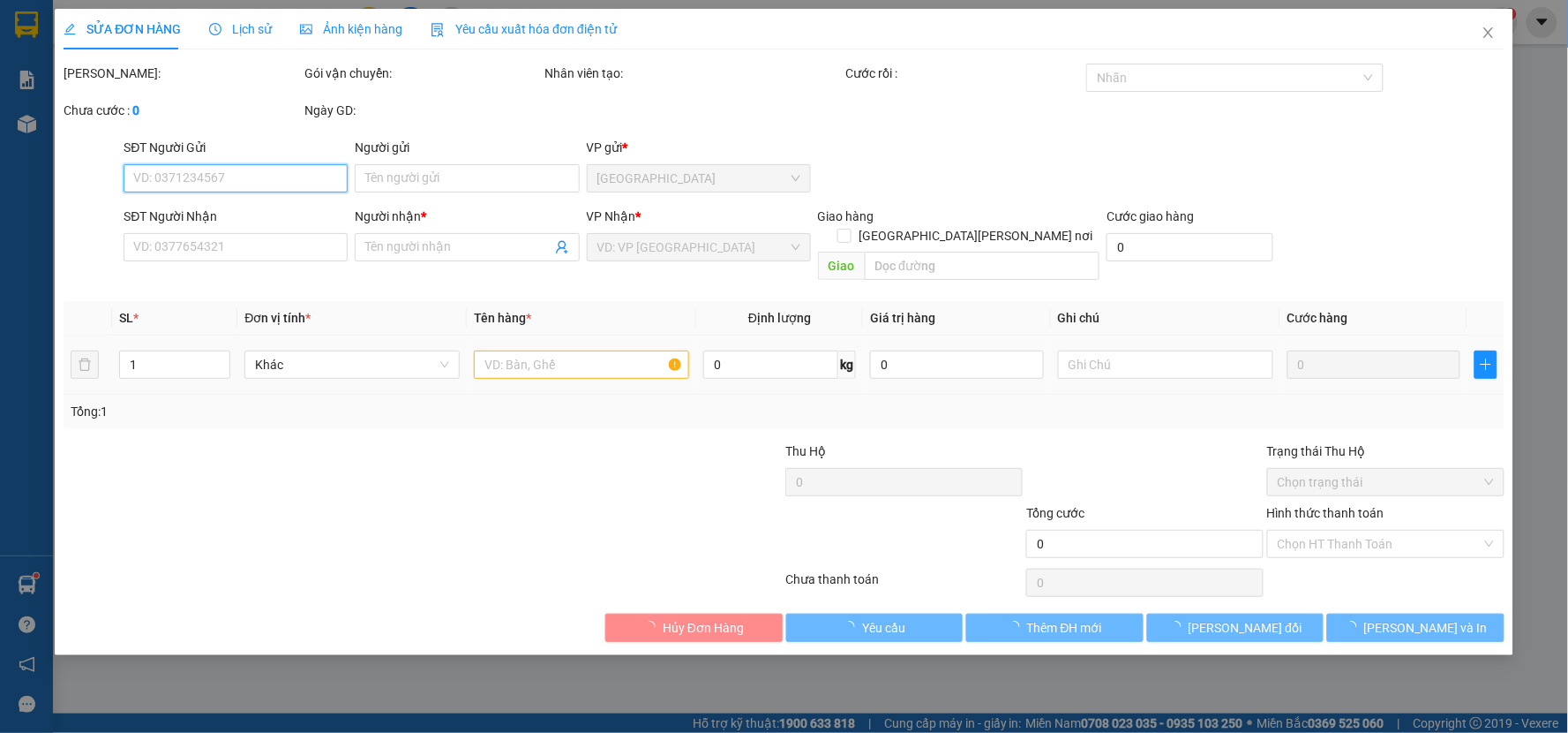
type input "CUONG"
type input "0938826622"
type input "TIẾN"
type input "20.000"
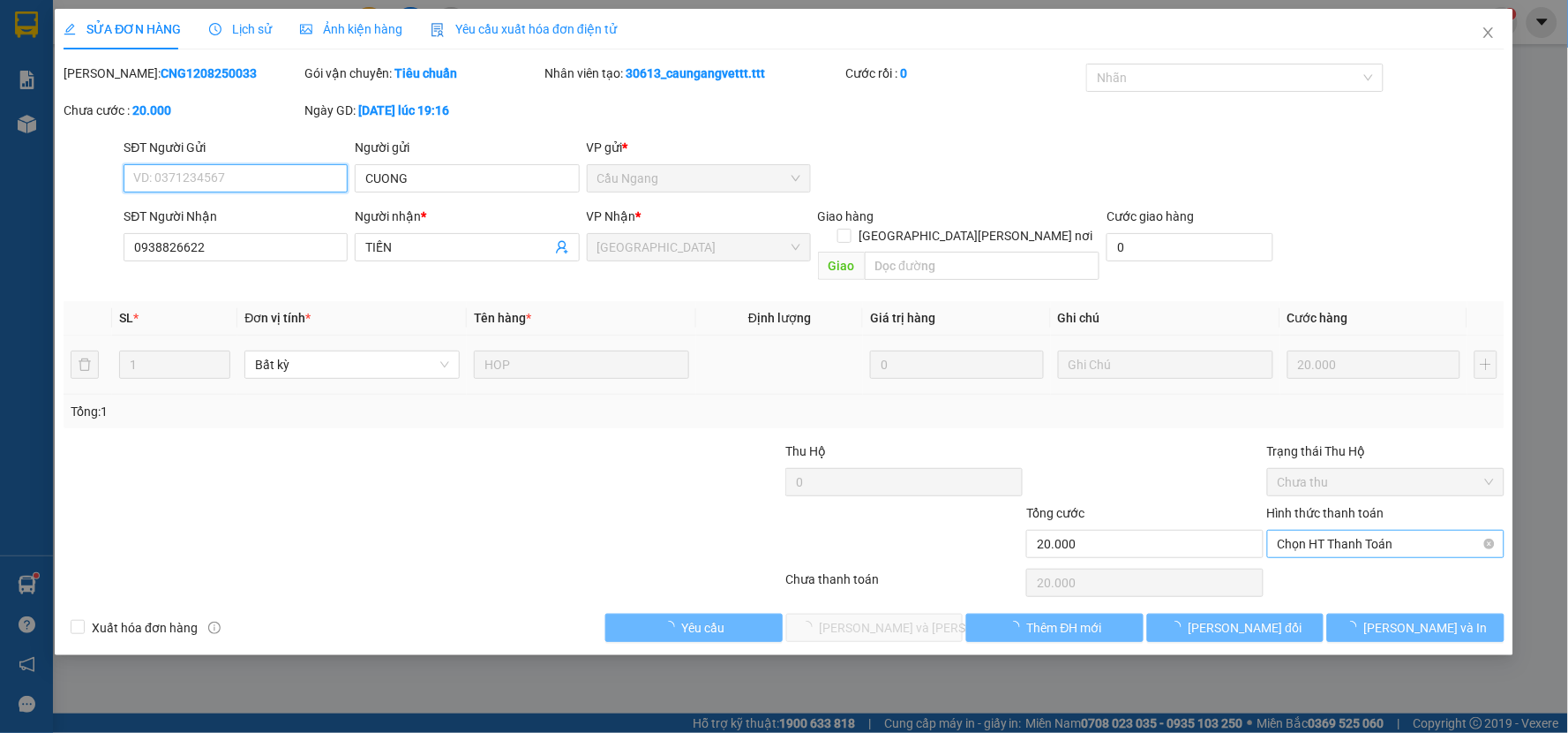
click at [1293, 530] on span "Chọn HT Thanh Toán" at bounding box center [1386, 543] width 216 height 26
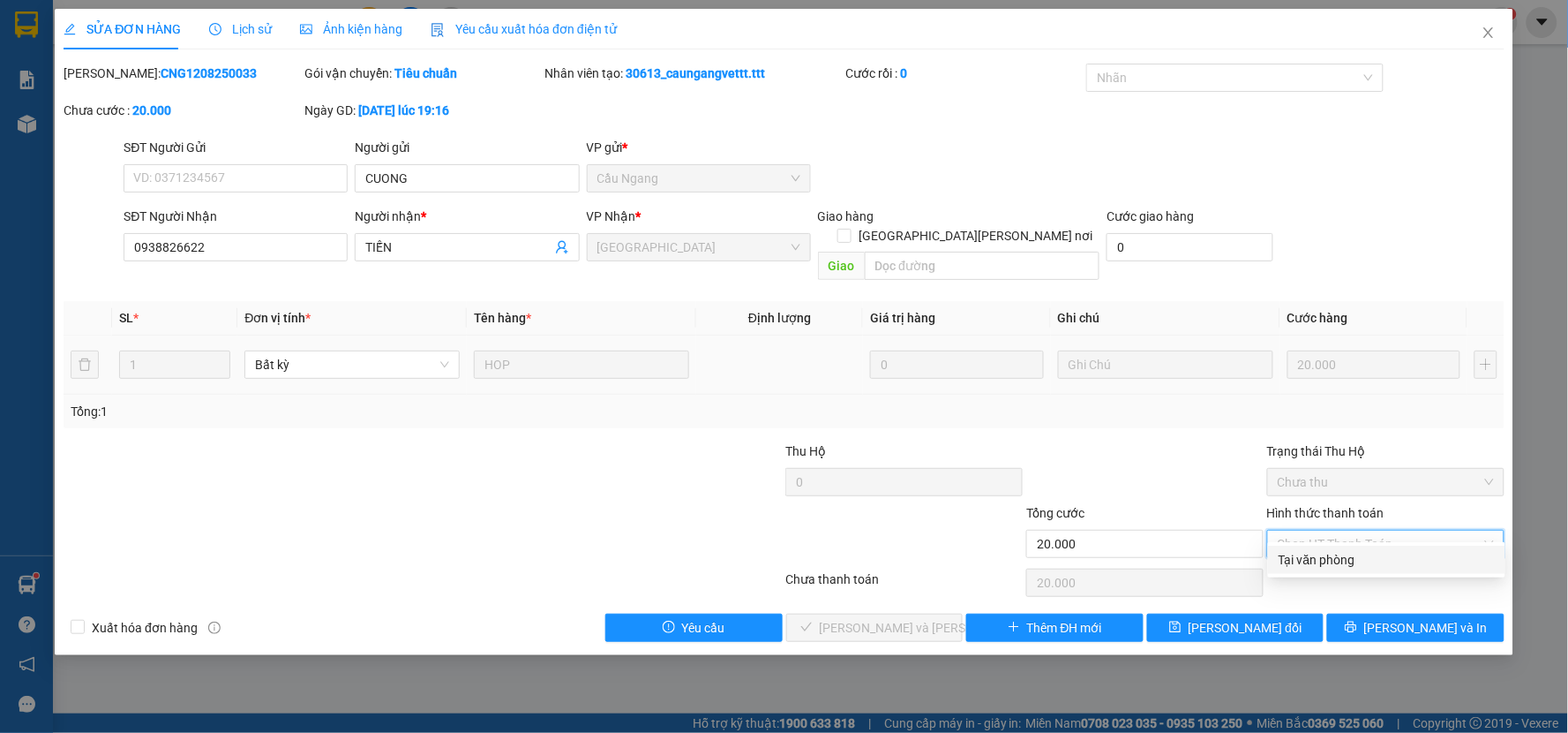
click at [1302, 556] on div "Tại văn phòng" at bounding box center [1387, 559] width 216 height 20
type input "0"
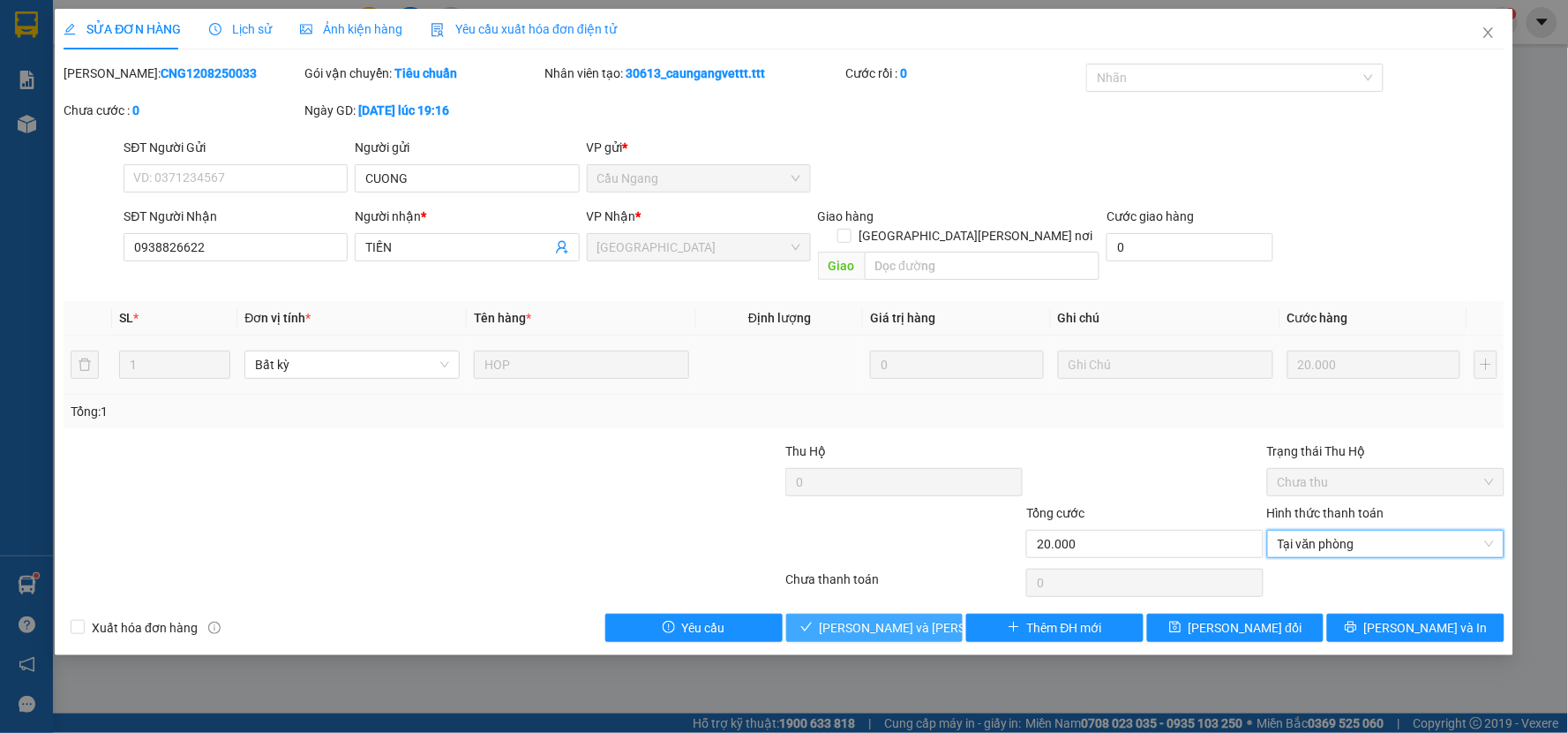
click at [909, 618] on span "Lưu và Giao hàng" at bounding box center [938, 627] width 238 height 20
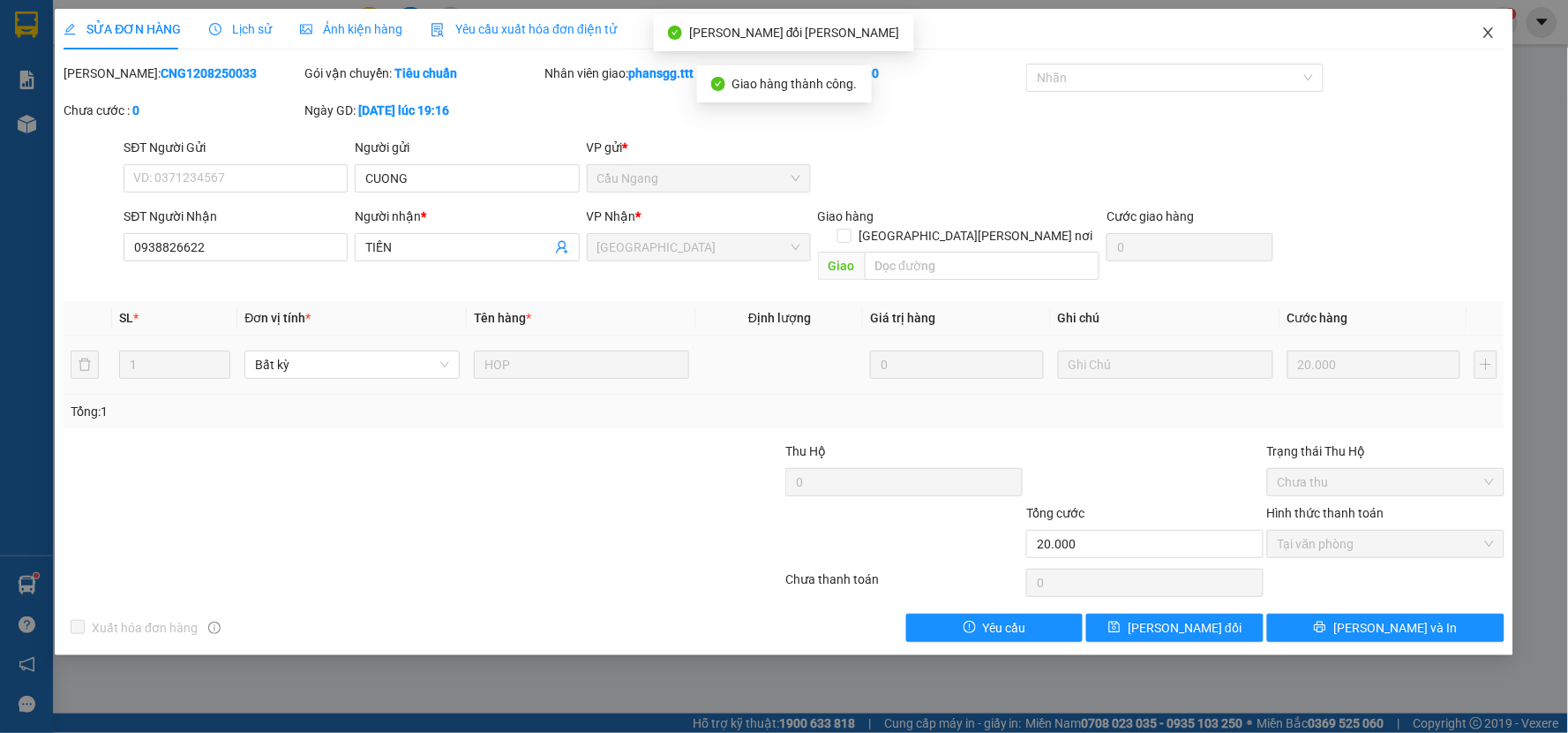
click at [1489, 35] on icon "close" at bounding box center [1488, 33] width 14 height 14
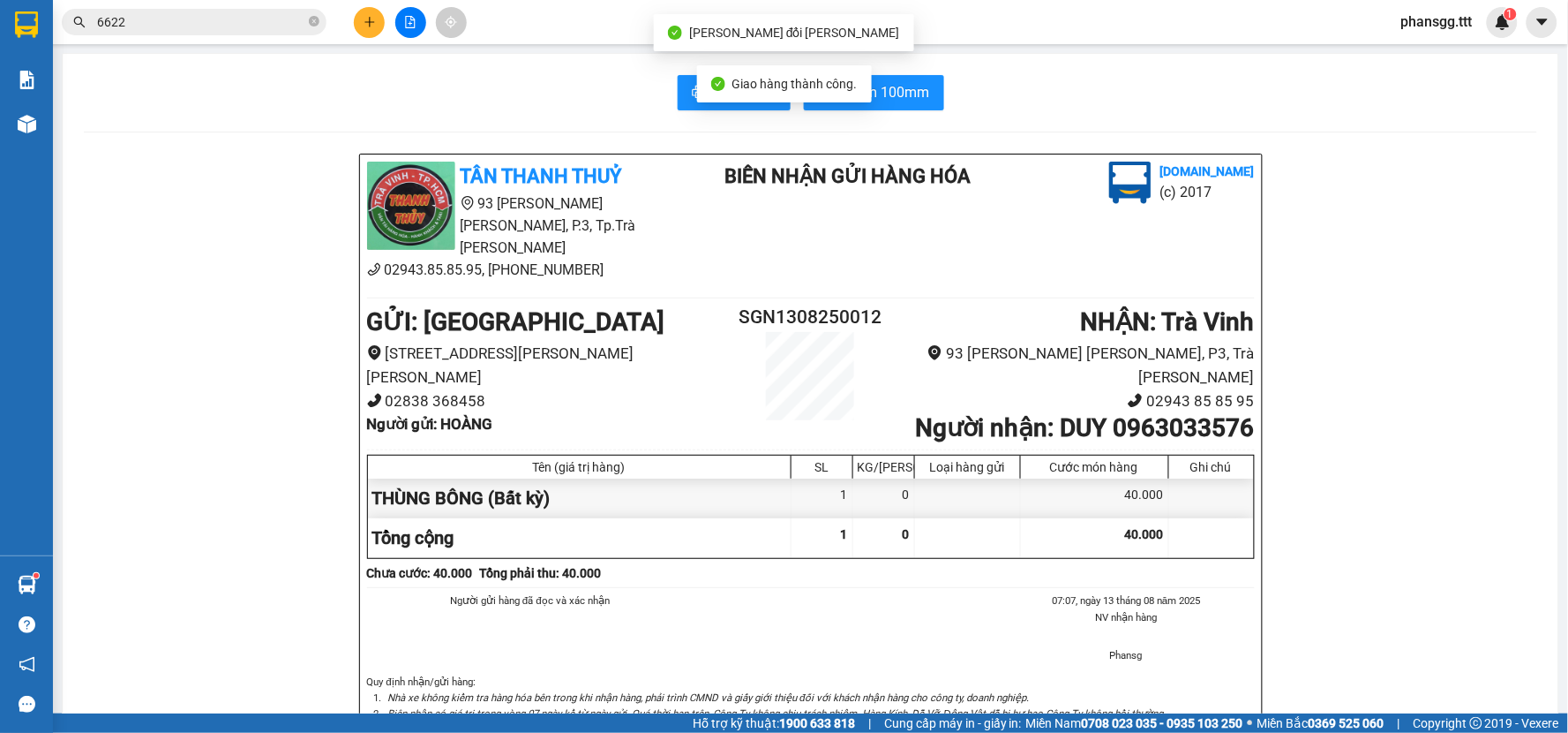
click at [287, 20] on input "6622" at bounding box center [201, 21] width 208 height 20
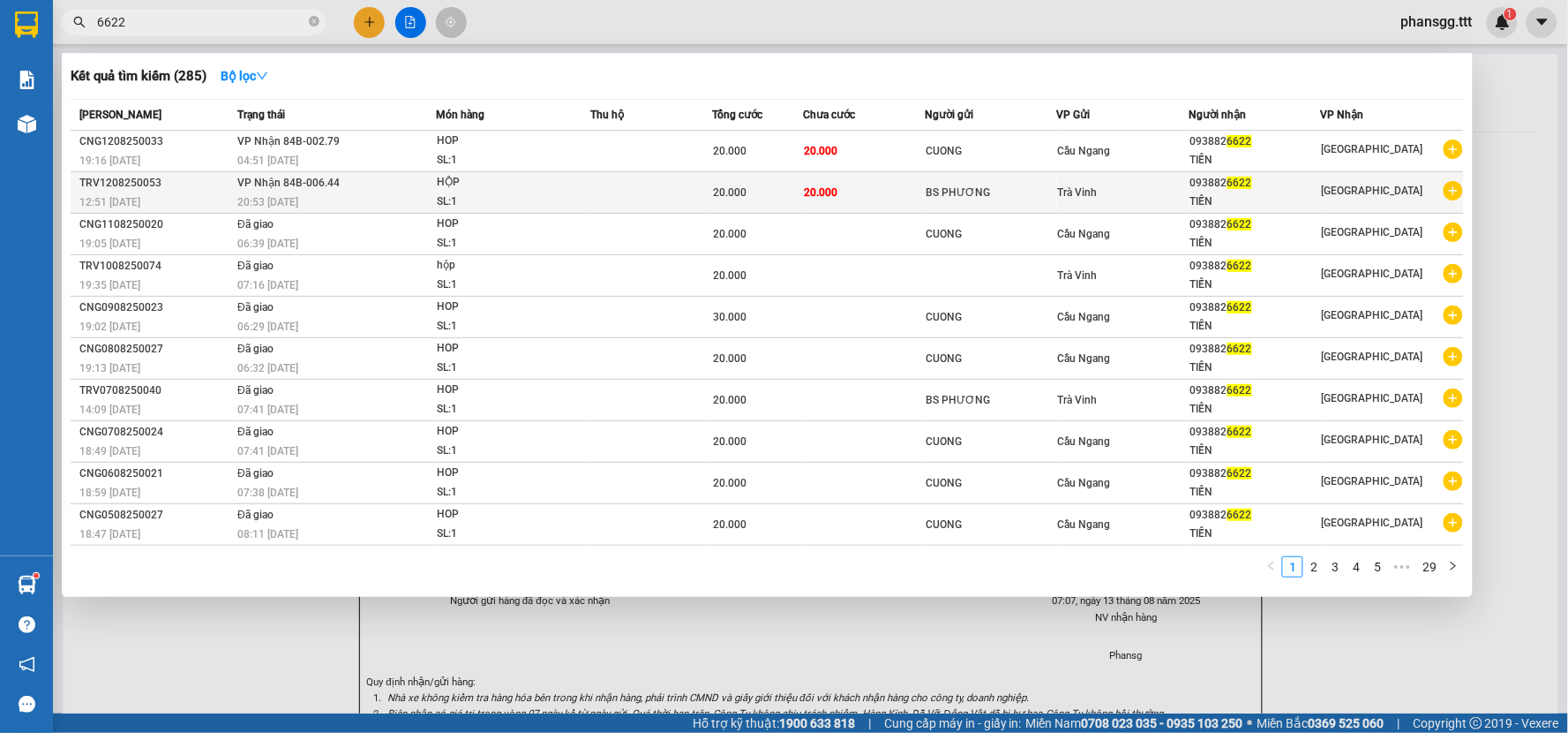
click at [540, 186] on div "HỘP" at bounding box center [503, 182] width 132 height 20
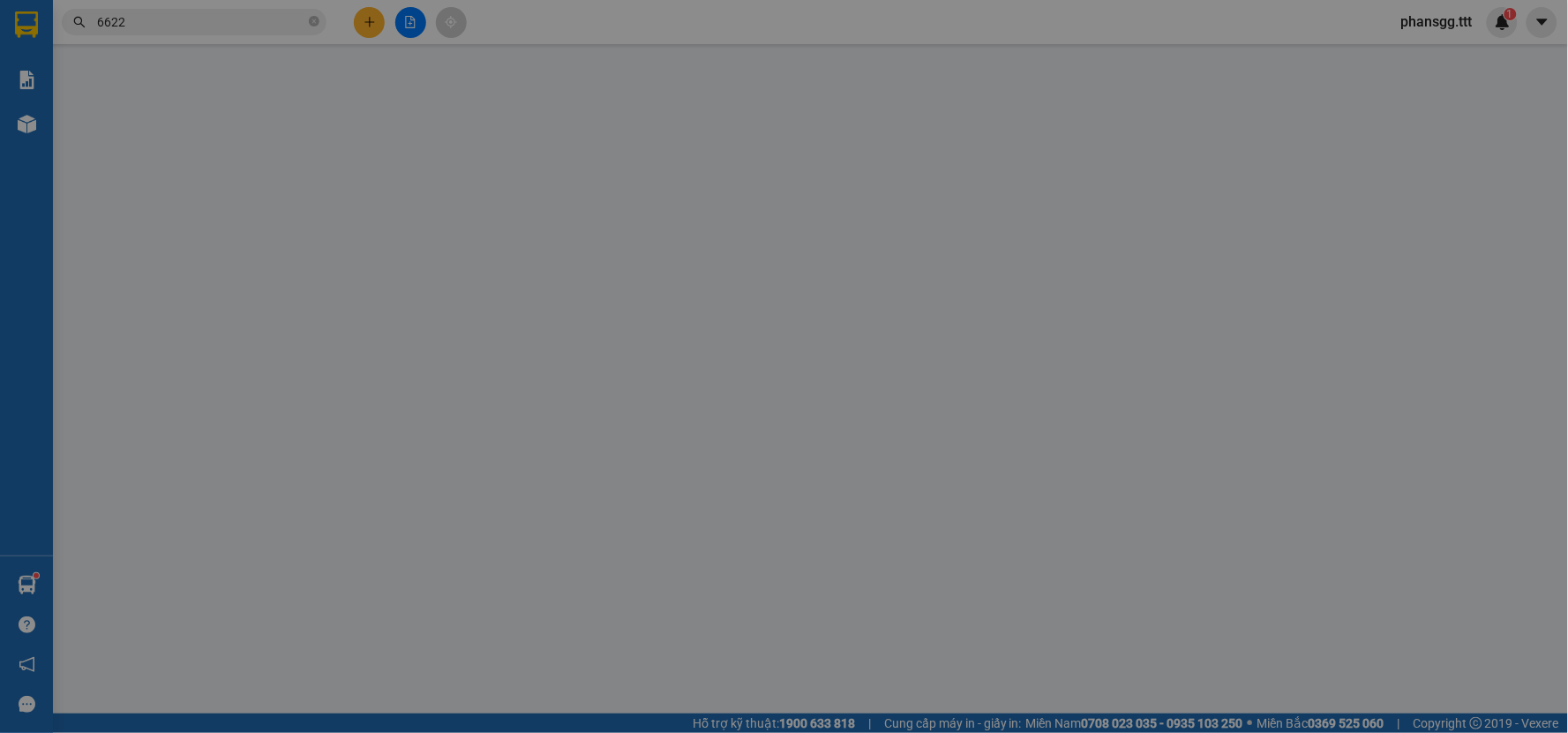
type input "BS PHƯƠNG"
type input "0938826622"
type input "TIẾN"
type input "20.000"
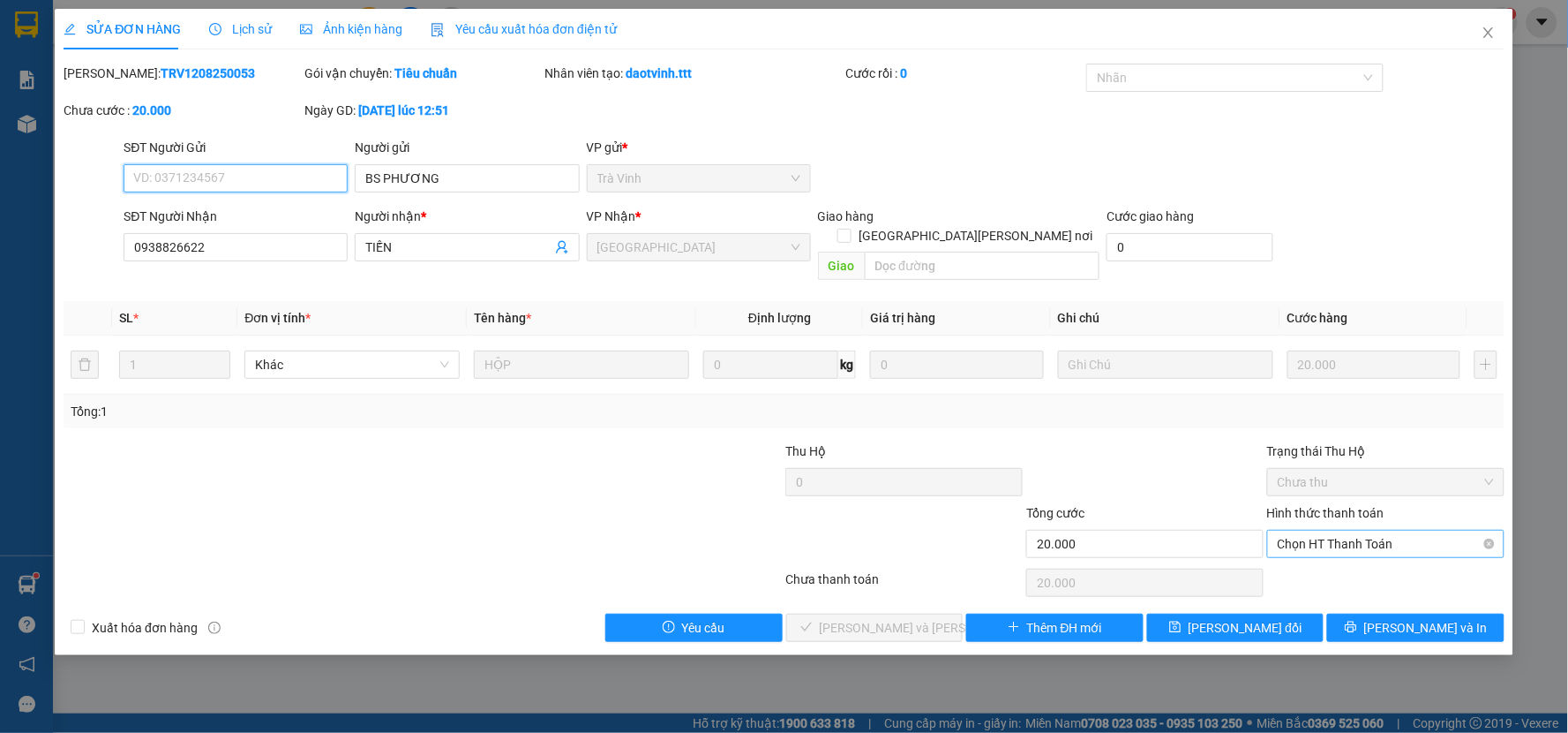
click at [1309, 530] on span "Chọn HT Thanh Toán" at bounding box center [1386, 543] width 216 height 26
click at [1303, 558] on div "Tại văn phòng" at bounding box center [1387, 559] width 216 height 20
type input "0"
click at [836, 618] on span "Lưu và Giao hàng" at bounding box center [938, 627] width 238 height 20
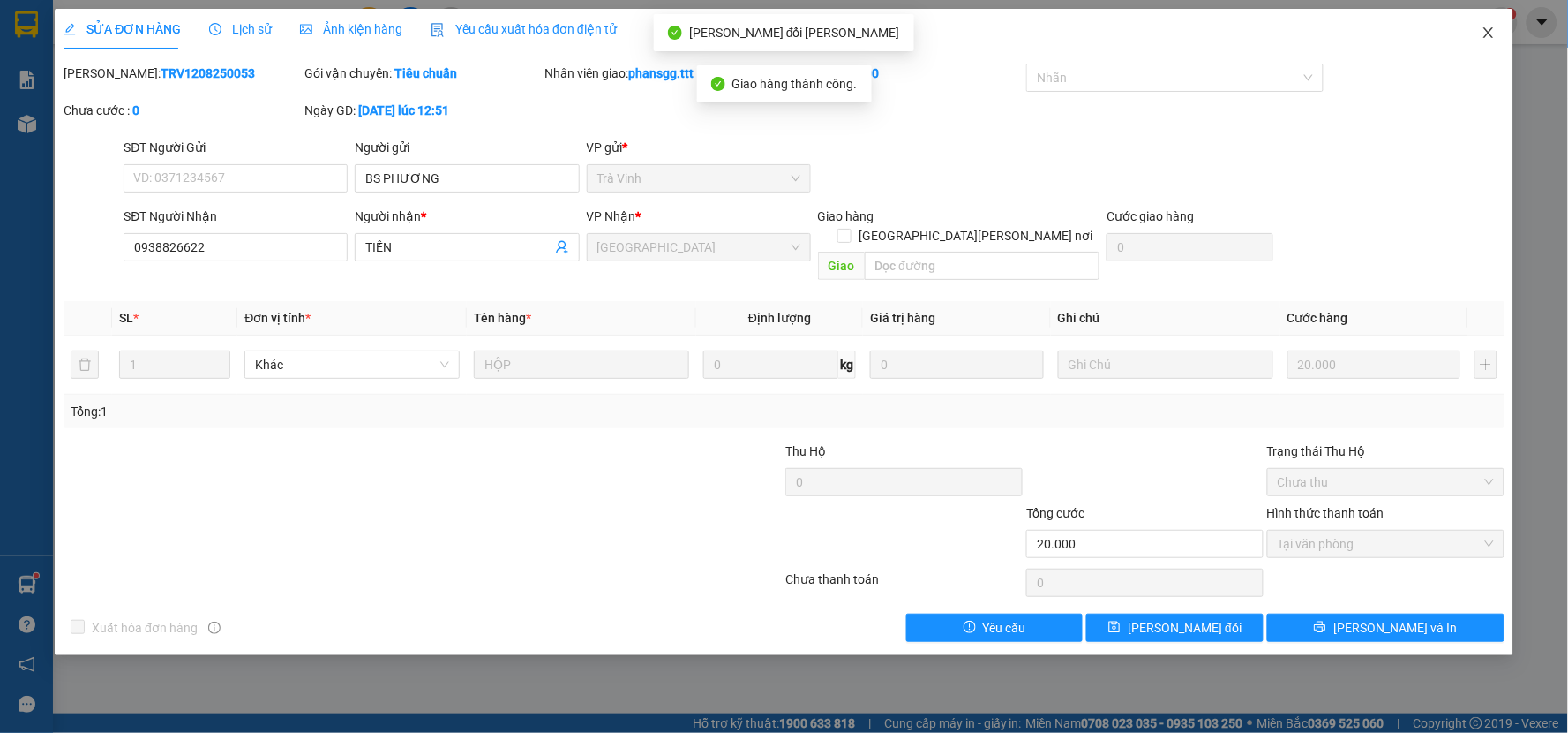
click at [1488, 31] on icon "close" at bounding box center [1488, 33] width 14 height 14
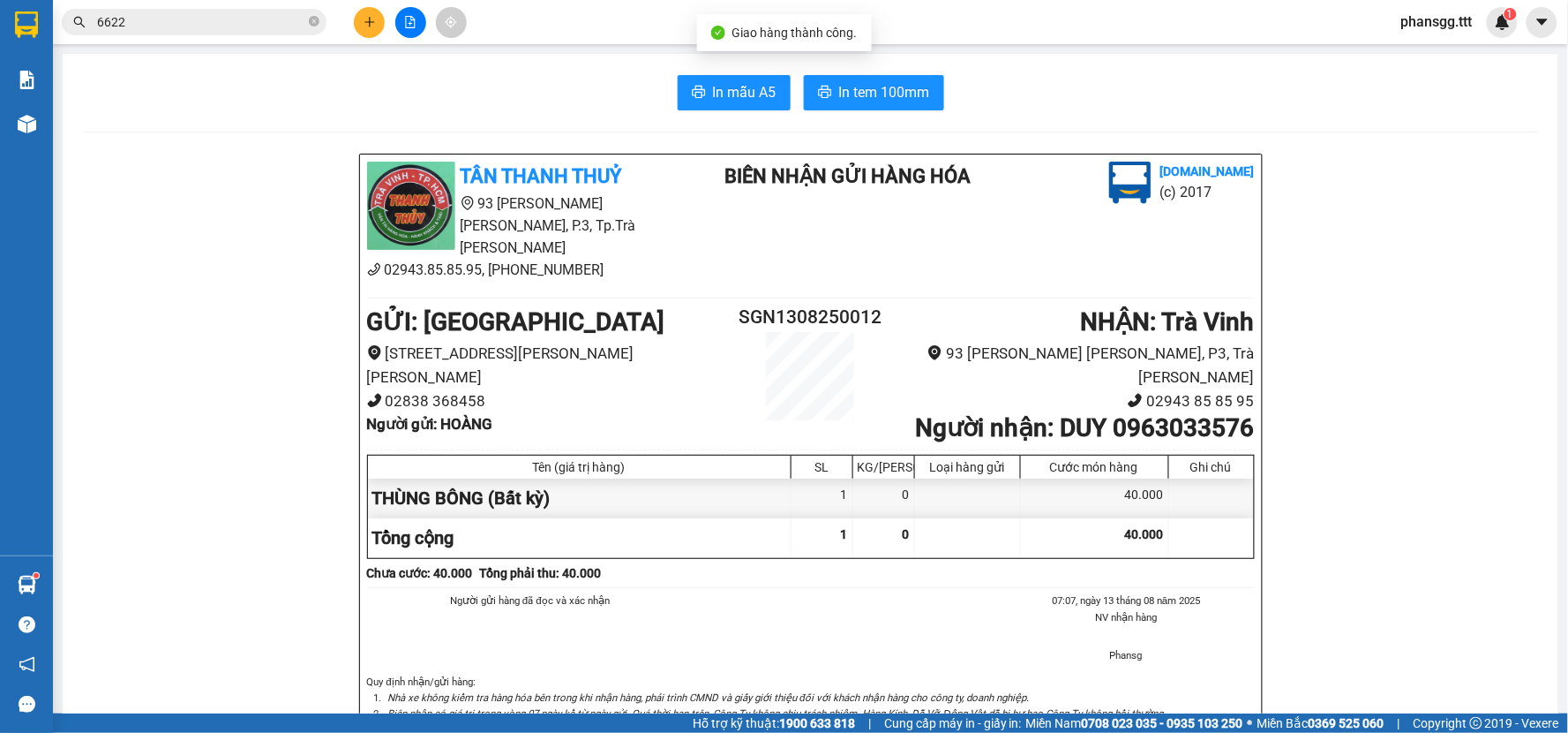
click at [244, 22] on input "6622" at bounding box center [201, 21] width 208 height 20
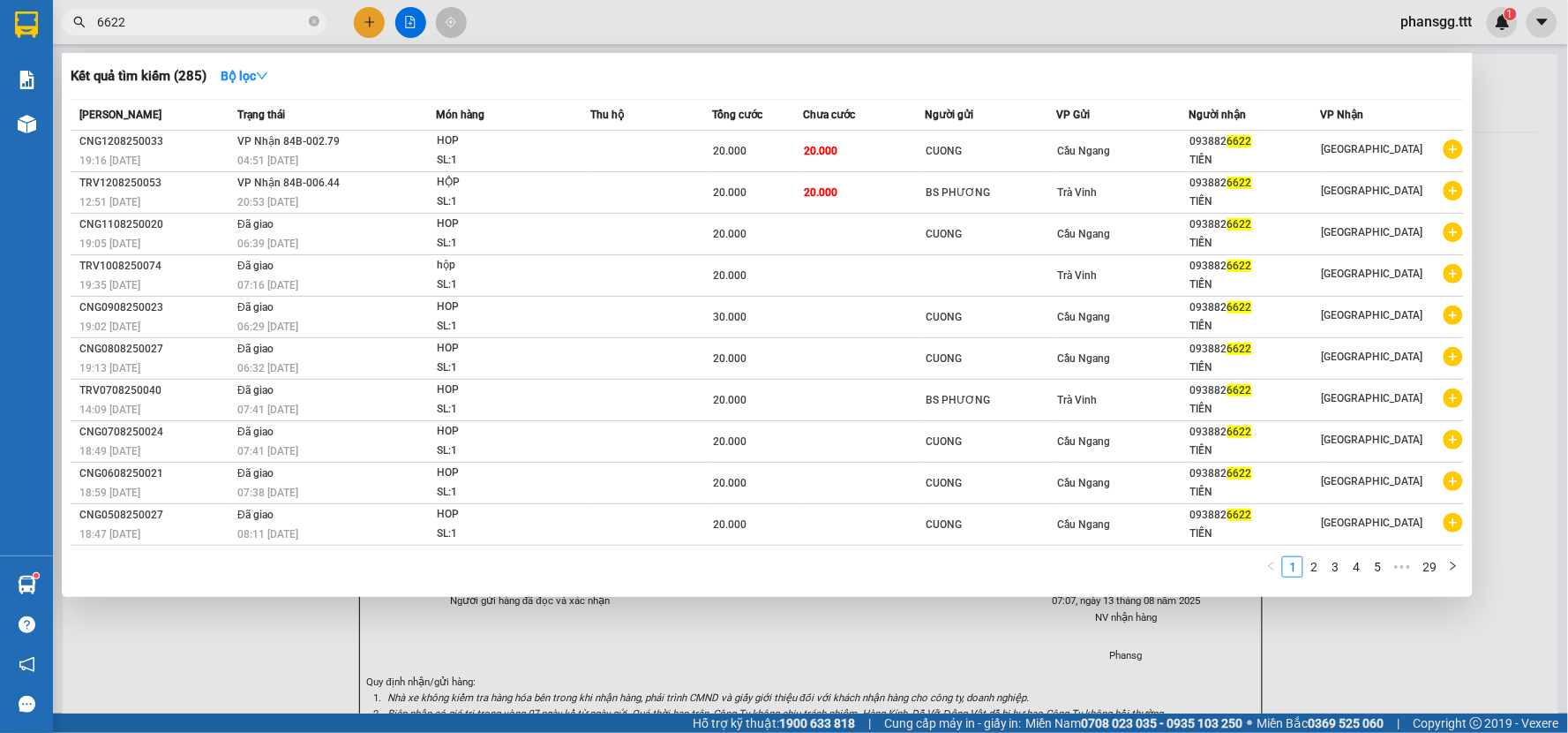
click at [244, 22] on input "6622" at bounding box center [201, 21] width 208 height 20
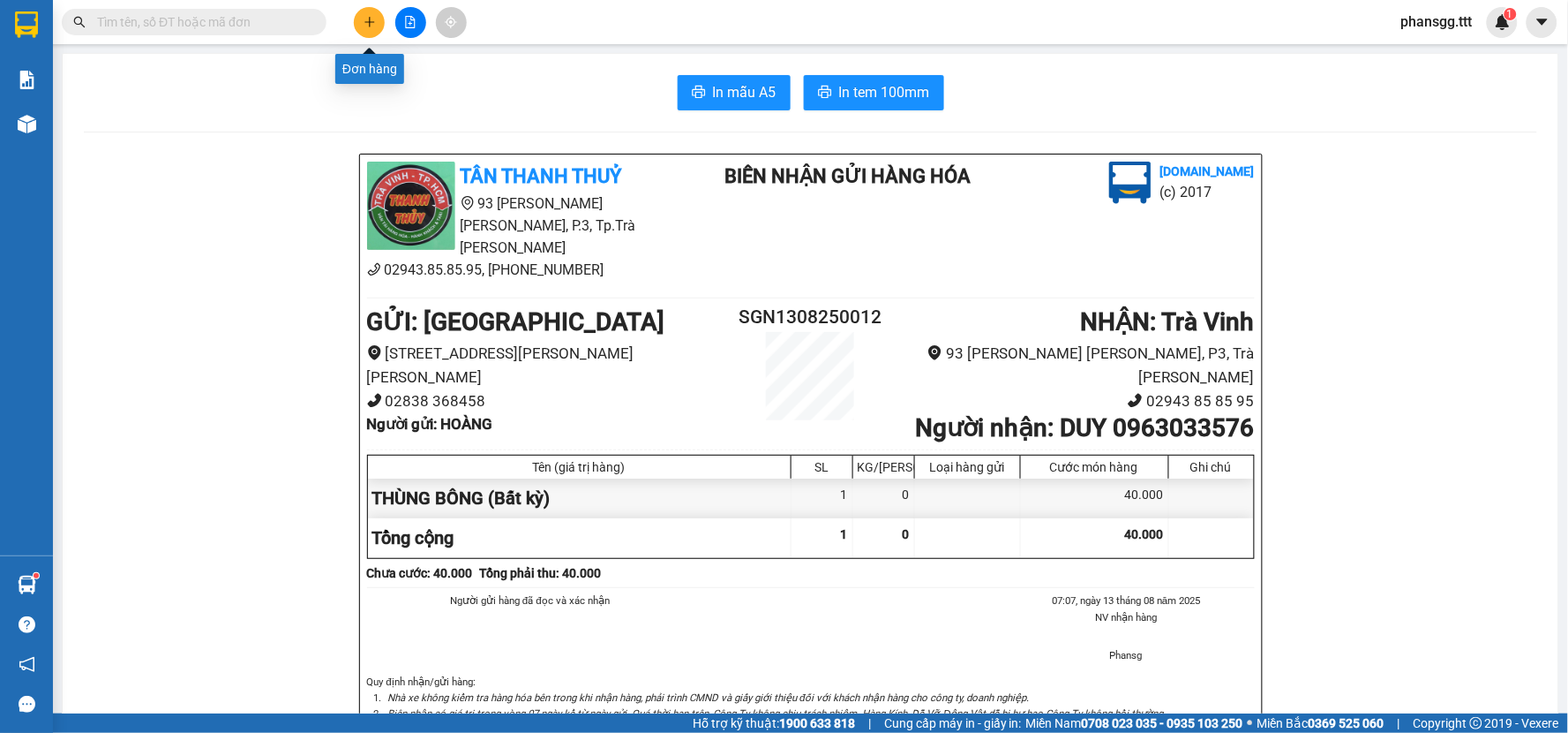
click at [359, 20] on button at bounding box center [368, 22] width 31 height 31
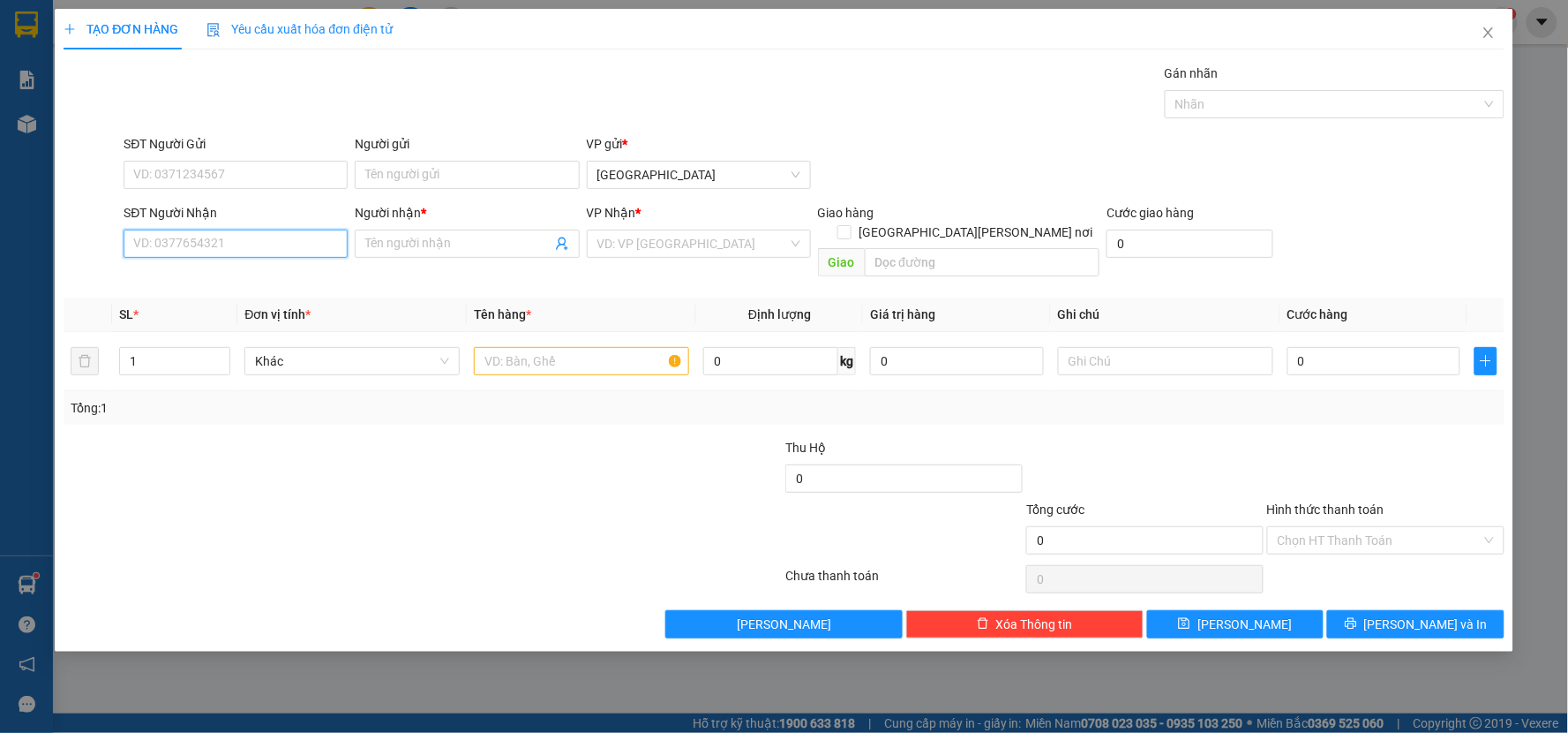
click at [251, 245] on input "SĐT Người Nhận" at bounding box center [235, 244] width 224 height 28
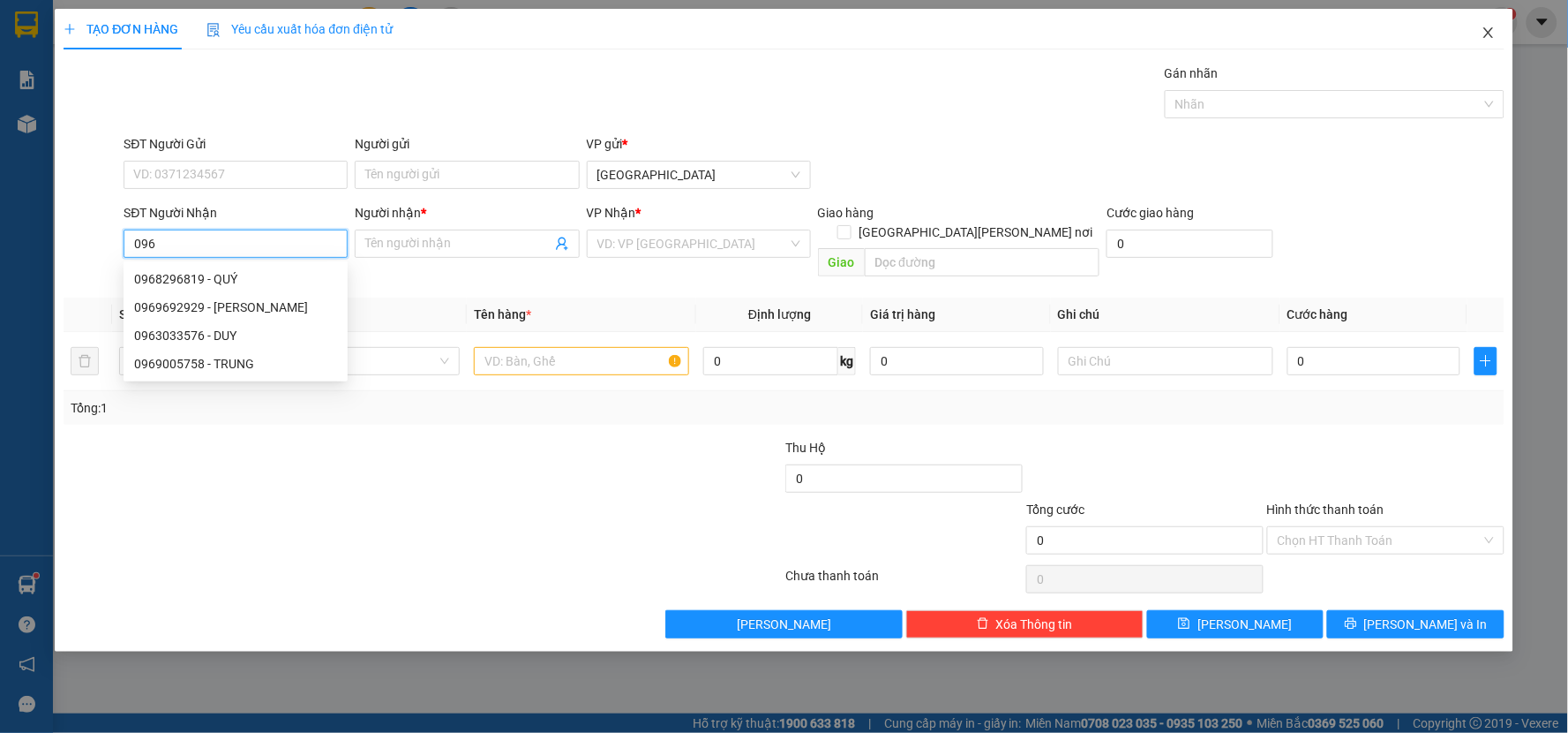
type input "096"
click at [1493, 35] on icon "close" at bounding box center [1488, 33] width 14 height 14
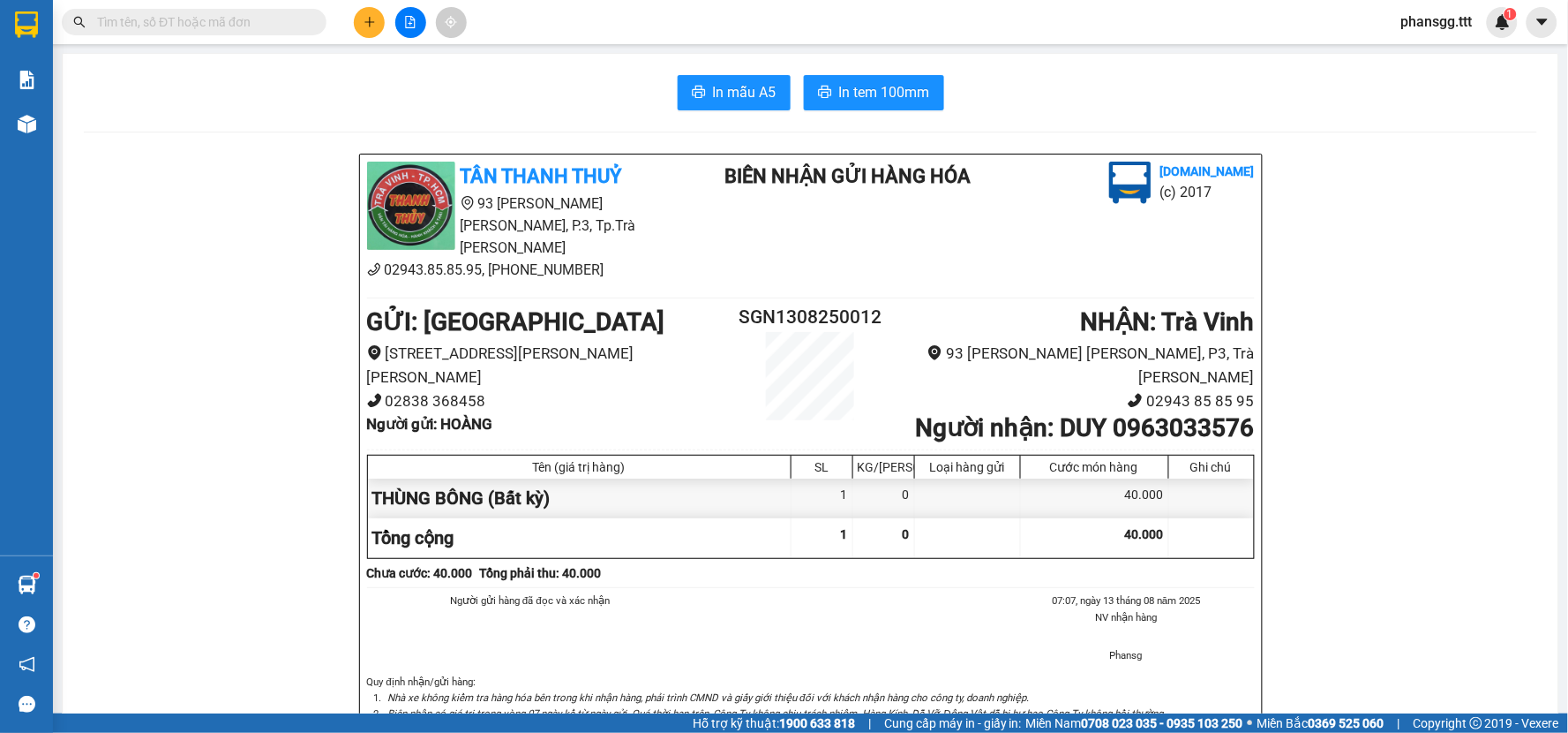
click at [285, 38] on div "Kết quả tìm kiếm ( 285 ) Bộ lọc Mã ĐH Trạng thái Món hàng Thu hộ Tổng cước Chưa…" at bounding box center [784, 21] width 1568 height 44
click at [285, 28] on input "text" at bounding box center [201, 21] width 208 height 20
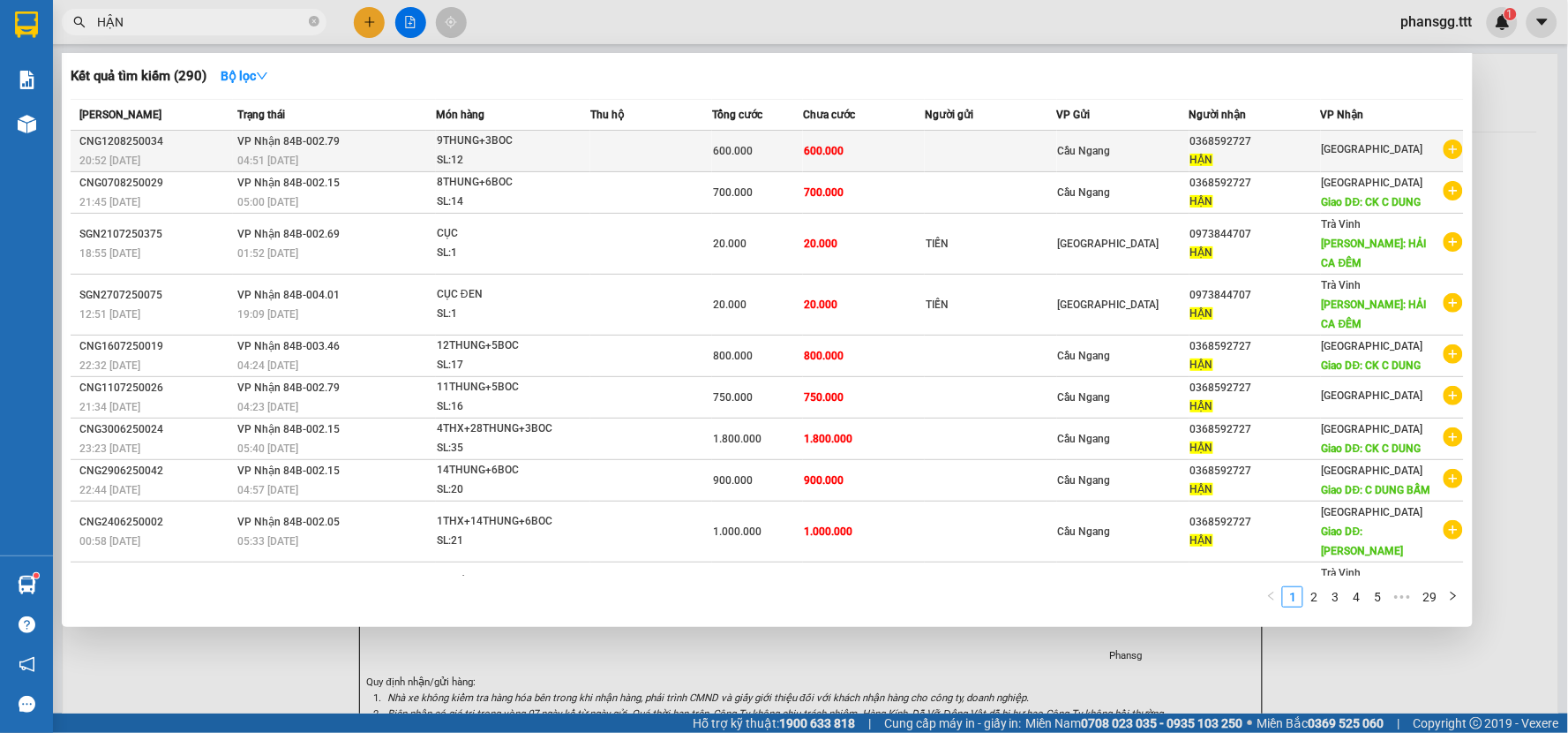
type input "HẬN"
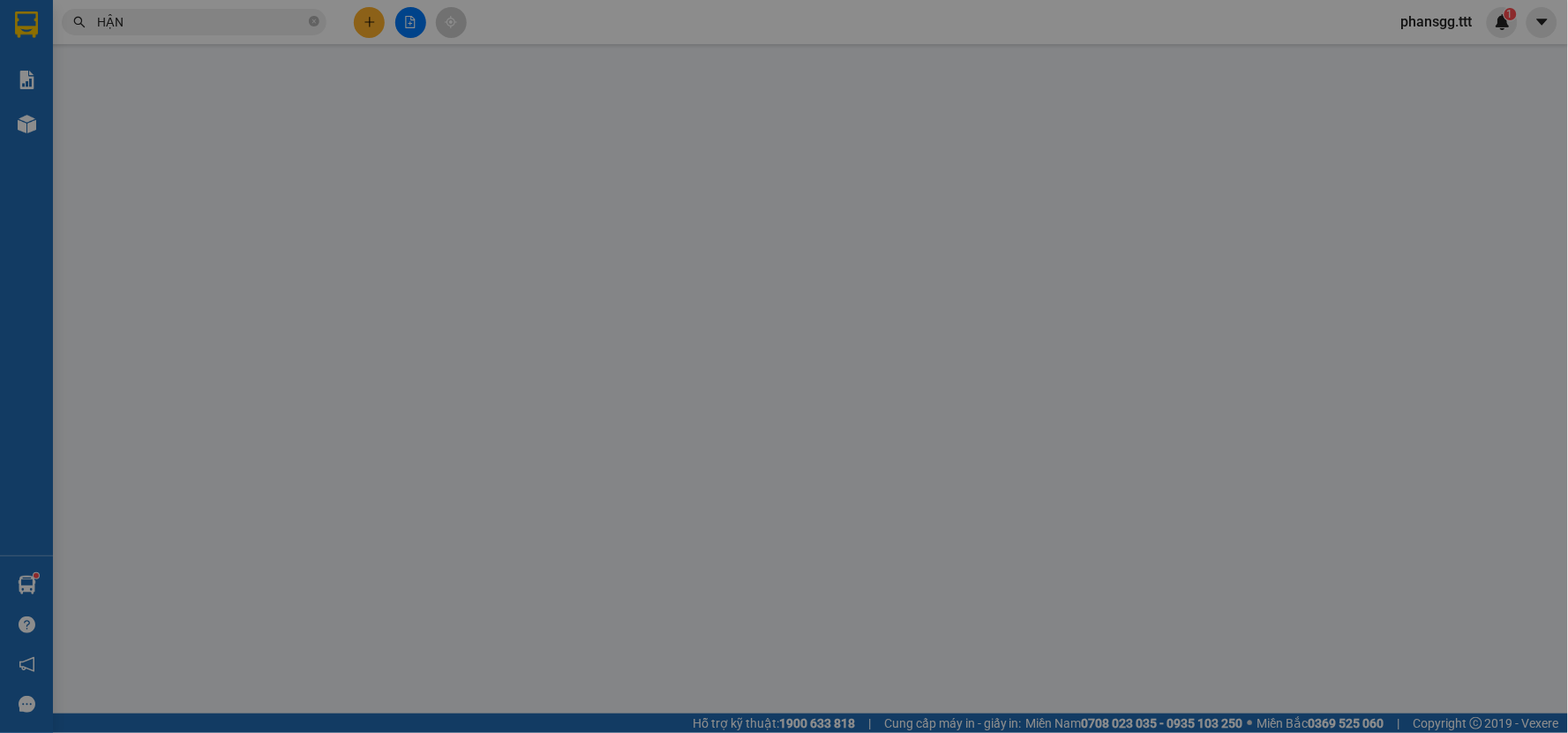
type input "0368592727"
type input "HẬN"
type input "600.000"
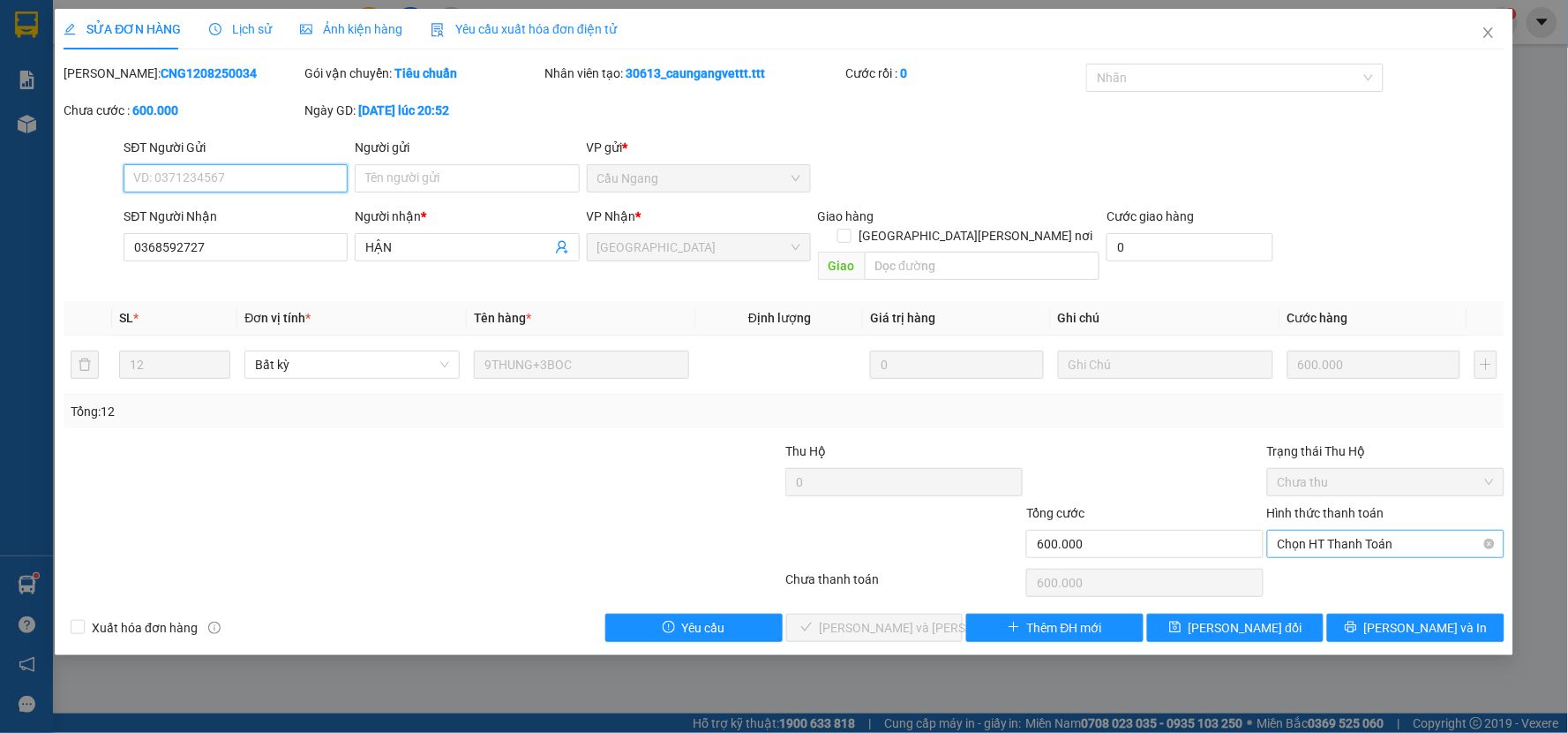
click at [1317, 530] on span "Chọn HT Thanh Toán" at bounding box center [1386, 543] width 216 height 26
click at [1320, 553] on div "Tại văn phòng" at bounding box center [1387, 559] width 216 height 20
type input "0"
click at [901, 618] on span "Lưu và Giao hàng" at bounding box center [938, 627] width 238 height 20
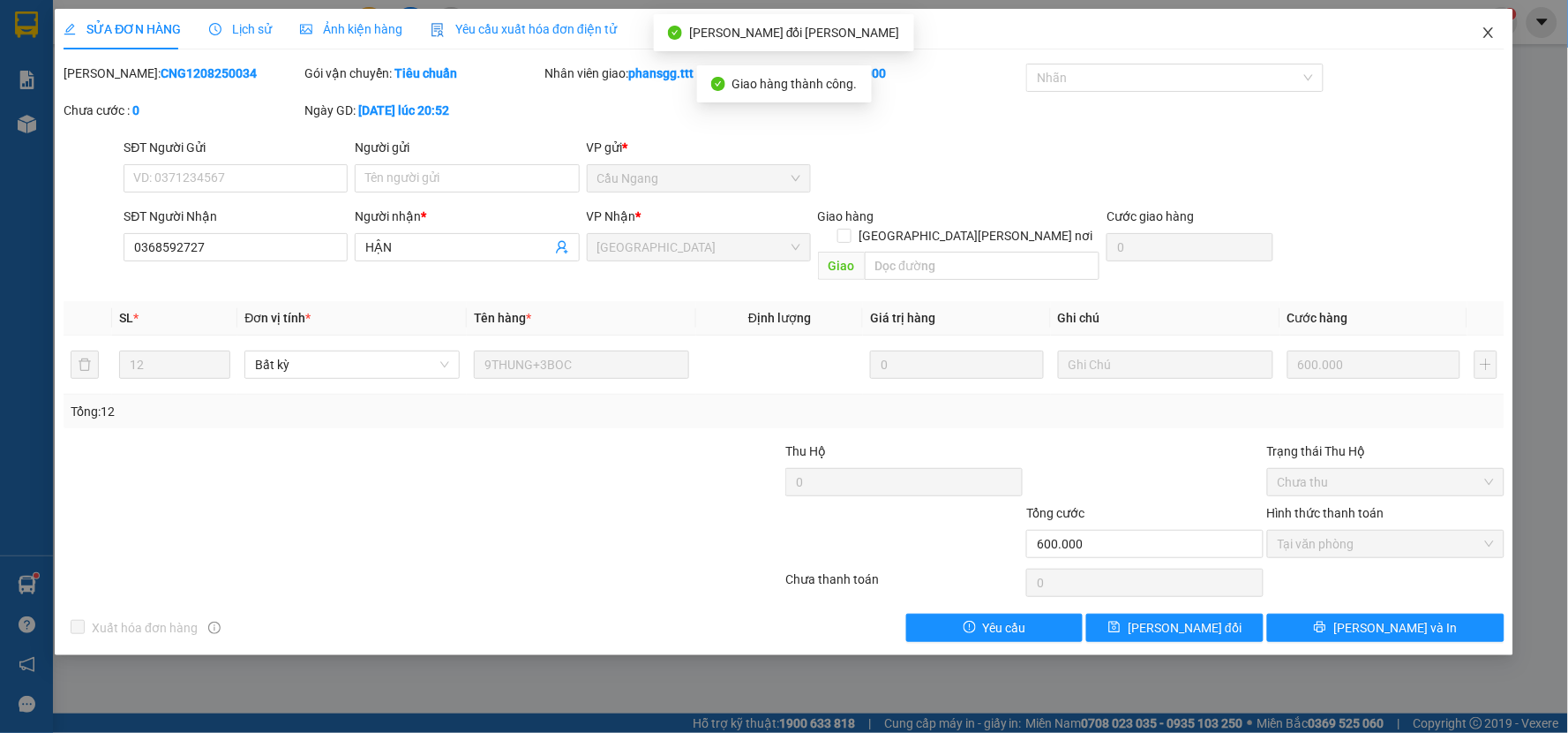
click at [1487, 36] on icon "close" at bounding box center [1488, 32] width 9 height 10
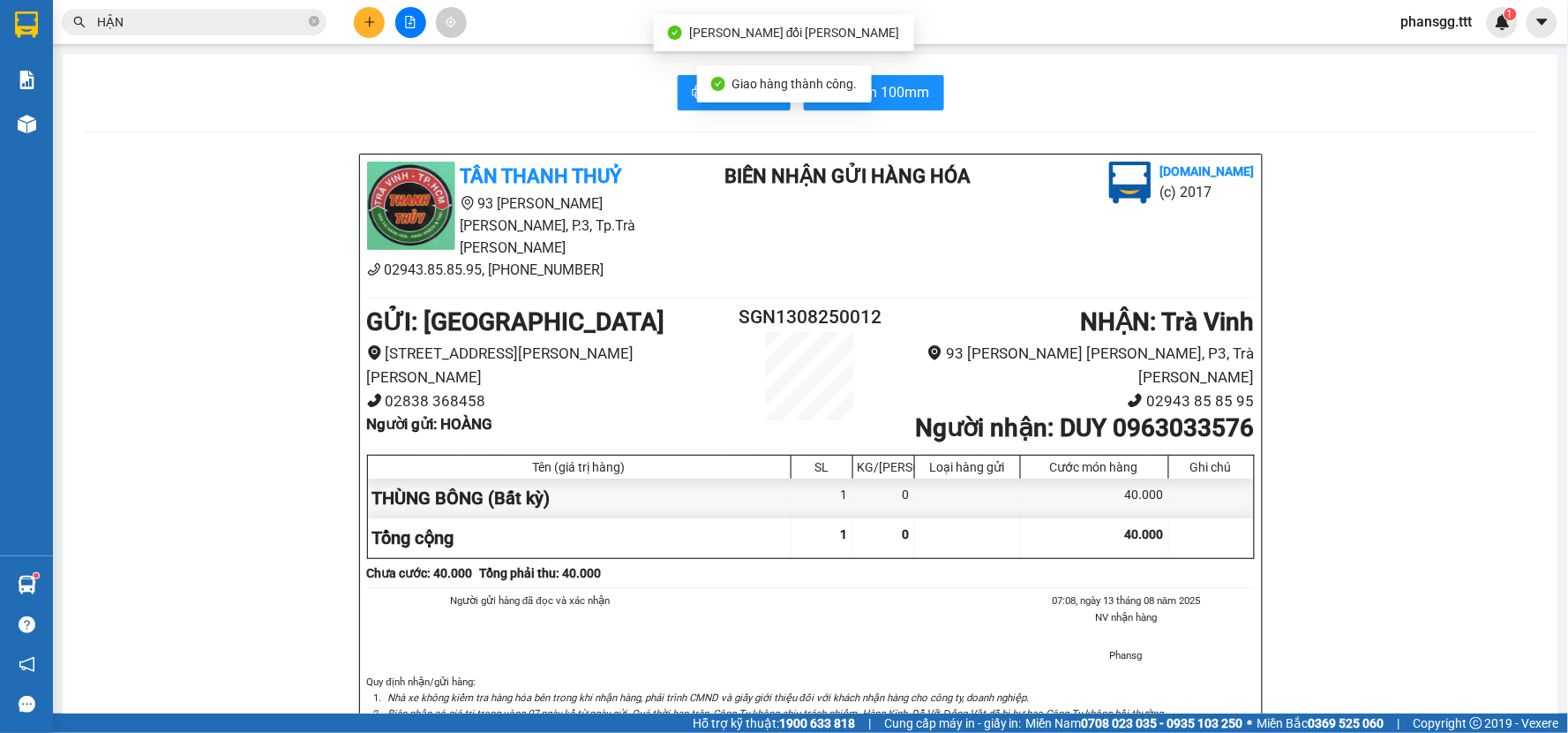
click at [375, 20] on icon "plus" at bounding box center [369, 21] width 12 height 12
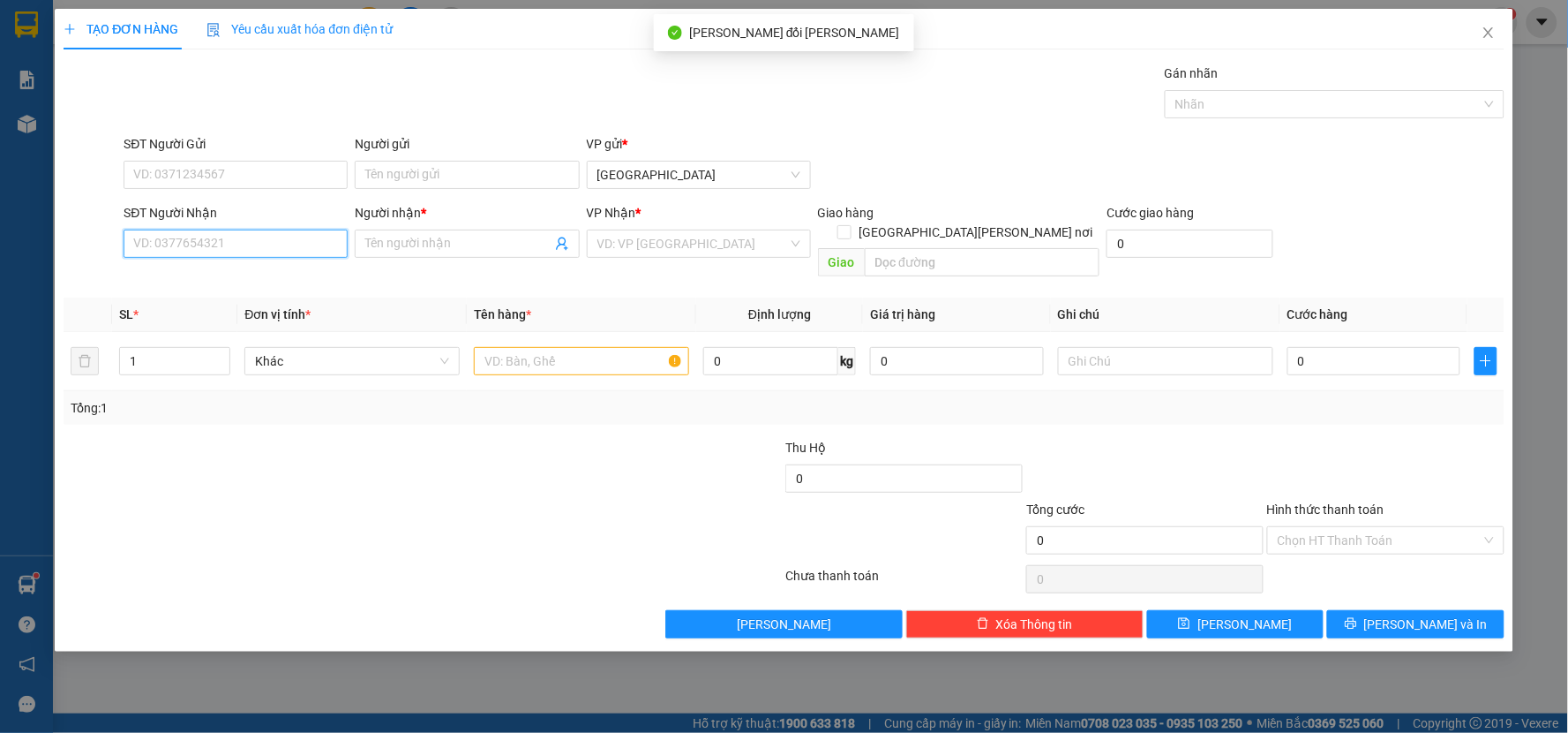
click at [228, 239] on input "SĐT Người Nhận" at bounding box center [235, 244] width 224 height 28
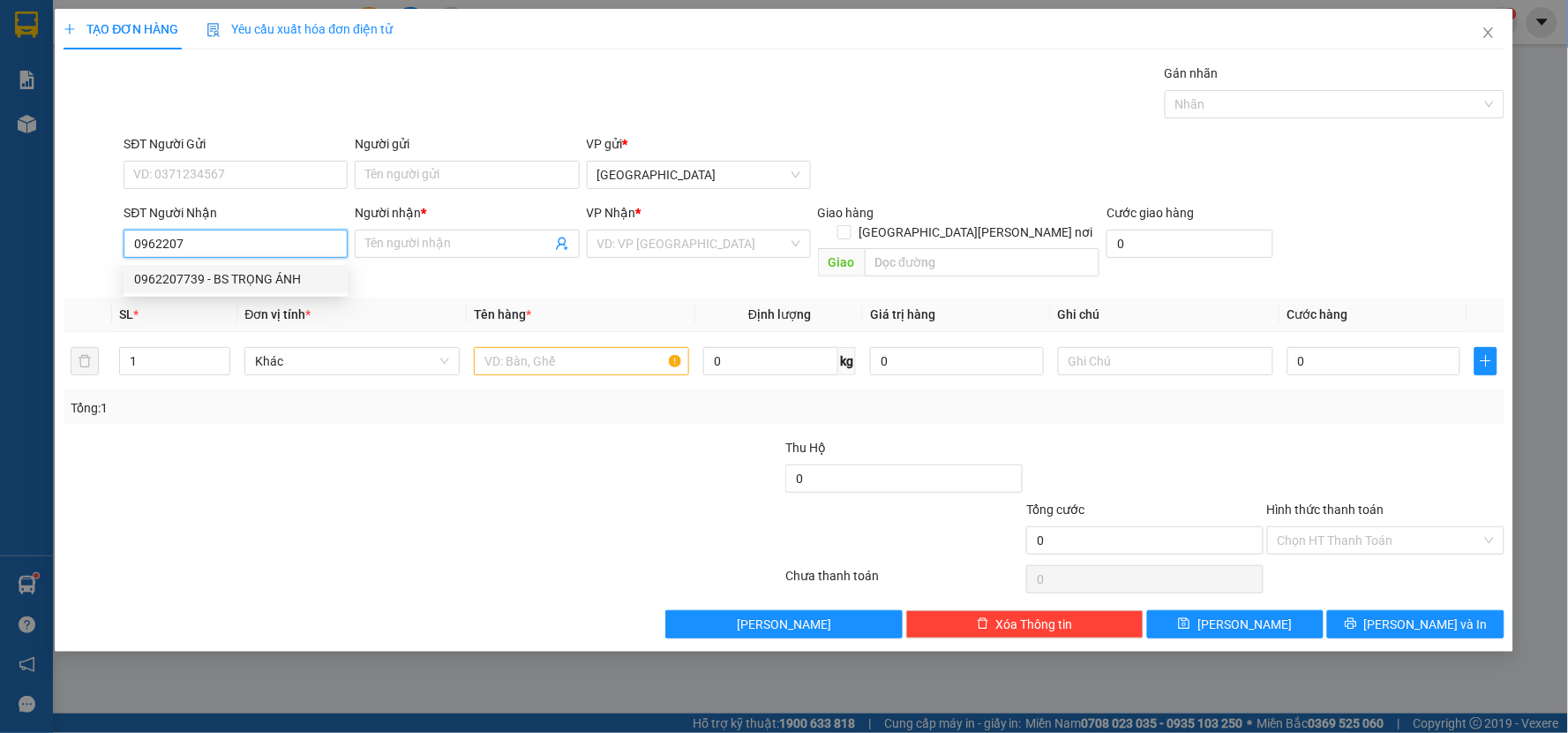
click at [231, 270] on div "0962207739 - BS TRỌNG ÁNH" at bounding box center [235, 278] width 203 height 20
type input "0962207739"
type input "BS TRỌNG ÁNH"
type input "0962207739"
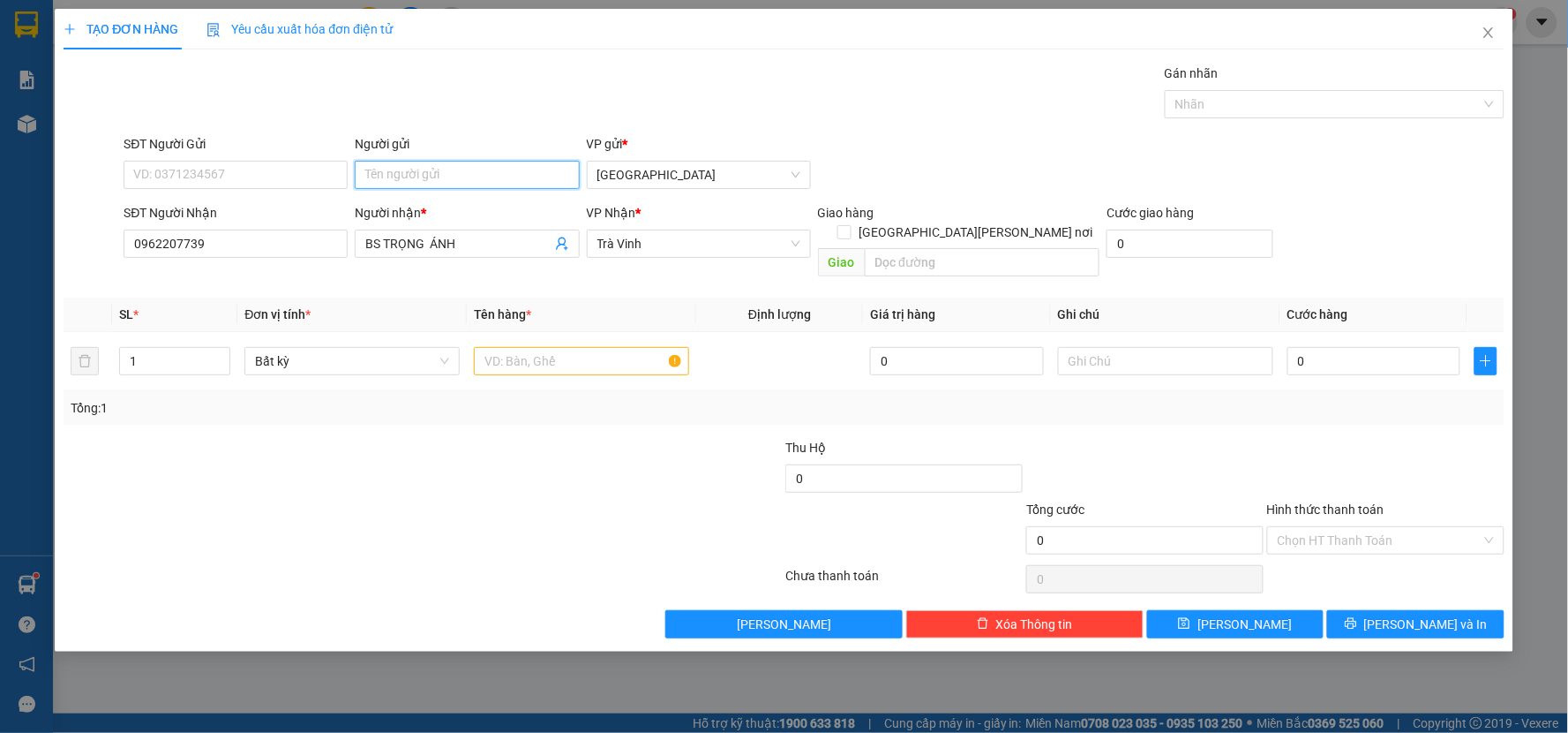
click at [451, 169] on input "Người gửi" at bounding box center [466, 175] width 224 height 28
type input "A TIẾN"
click at [612, 347] on input "text" at bounding box center [582, 361] width 216 height 28
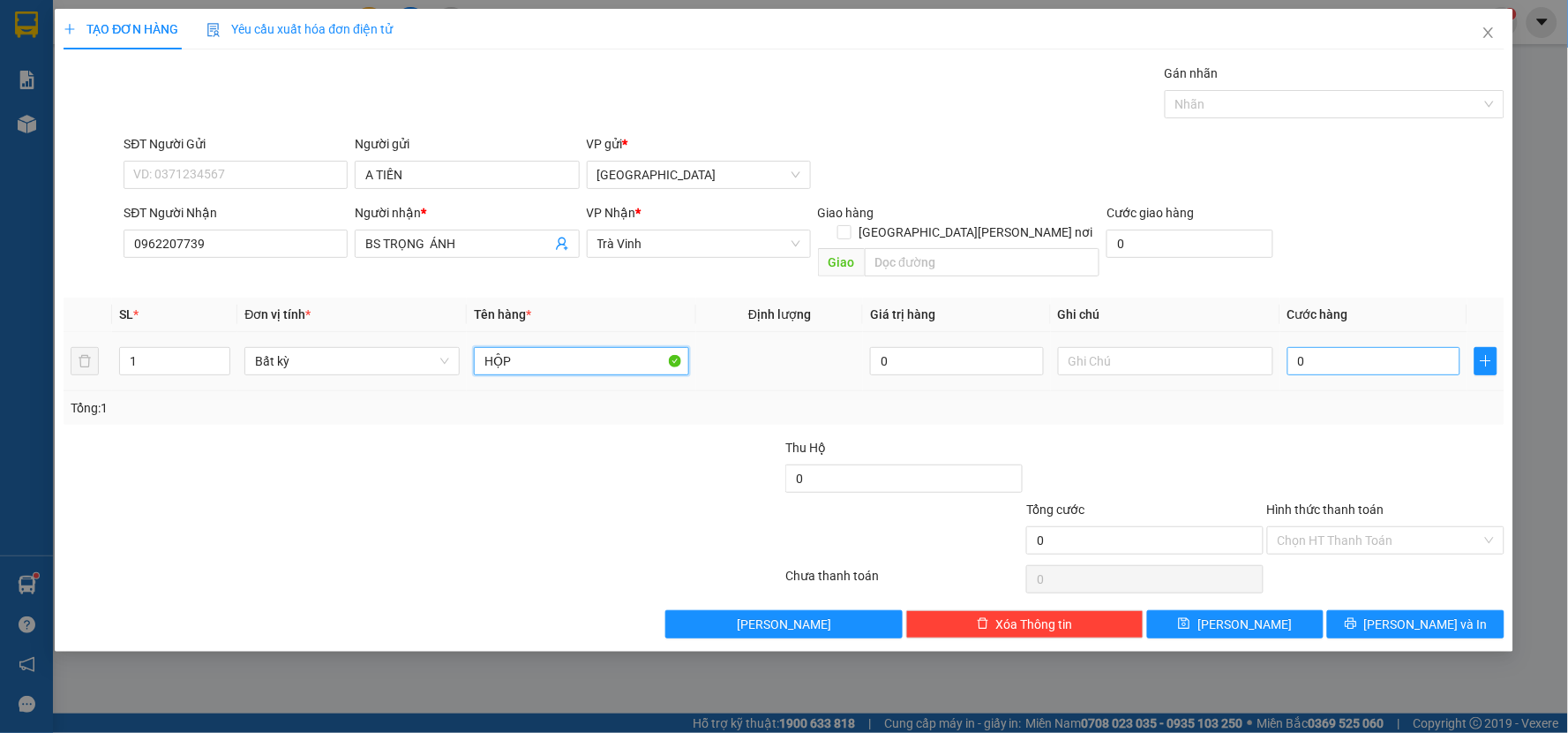
type input "HỘP"
drag, startPoint x: 1359, startPoint y: 352, endPoint x: 1285, endPoint y: 366, distance: 75.3
click at [1359, 351] on input "0" at bounding box center [1374, 361] width 174 height 28
type input "2"
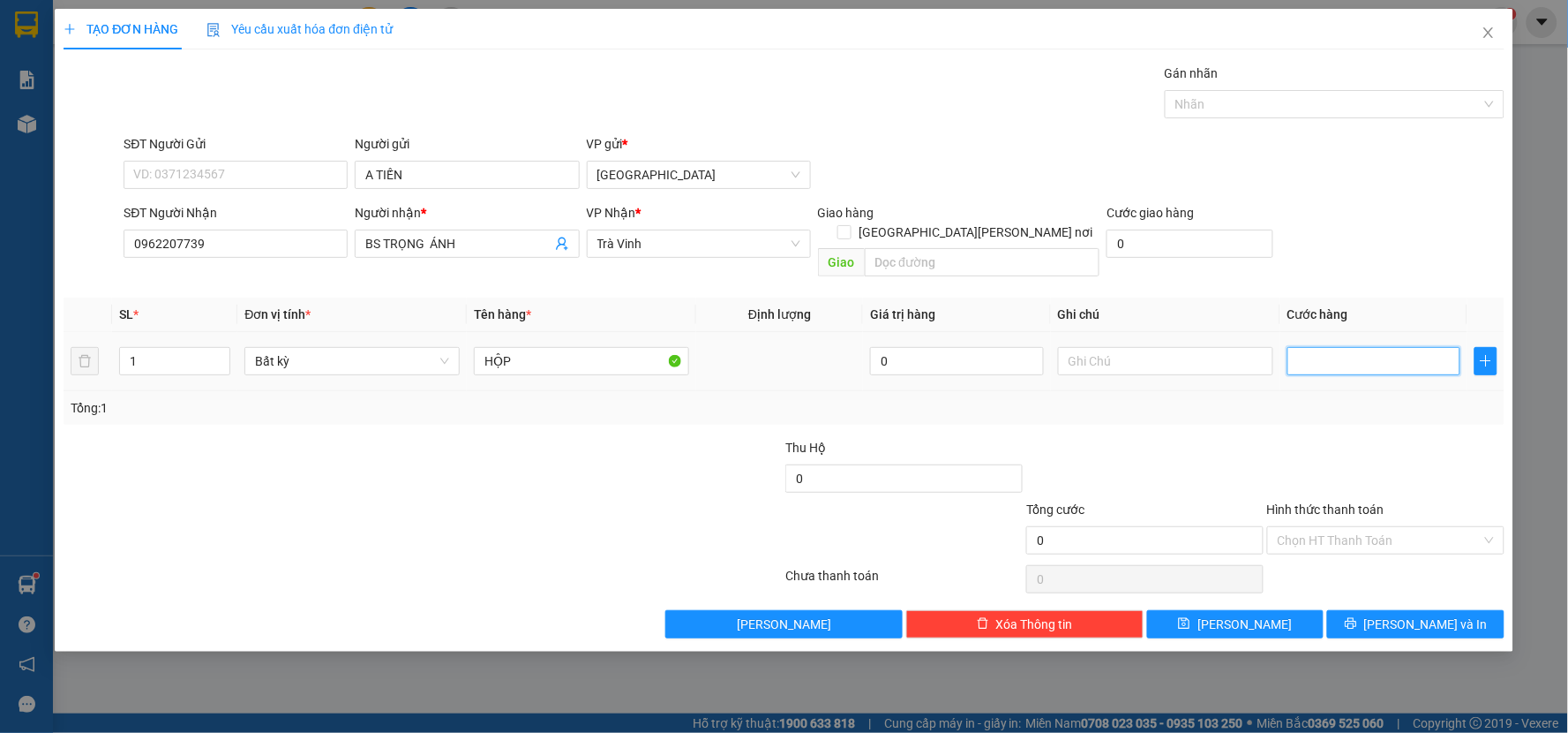
type input "2"
type input "20"
click at [1277, 367] on td at bounding box center [1165, 362] width 230 height 60
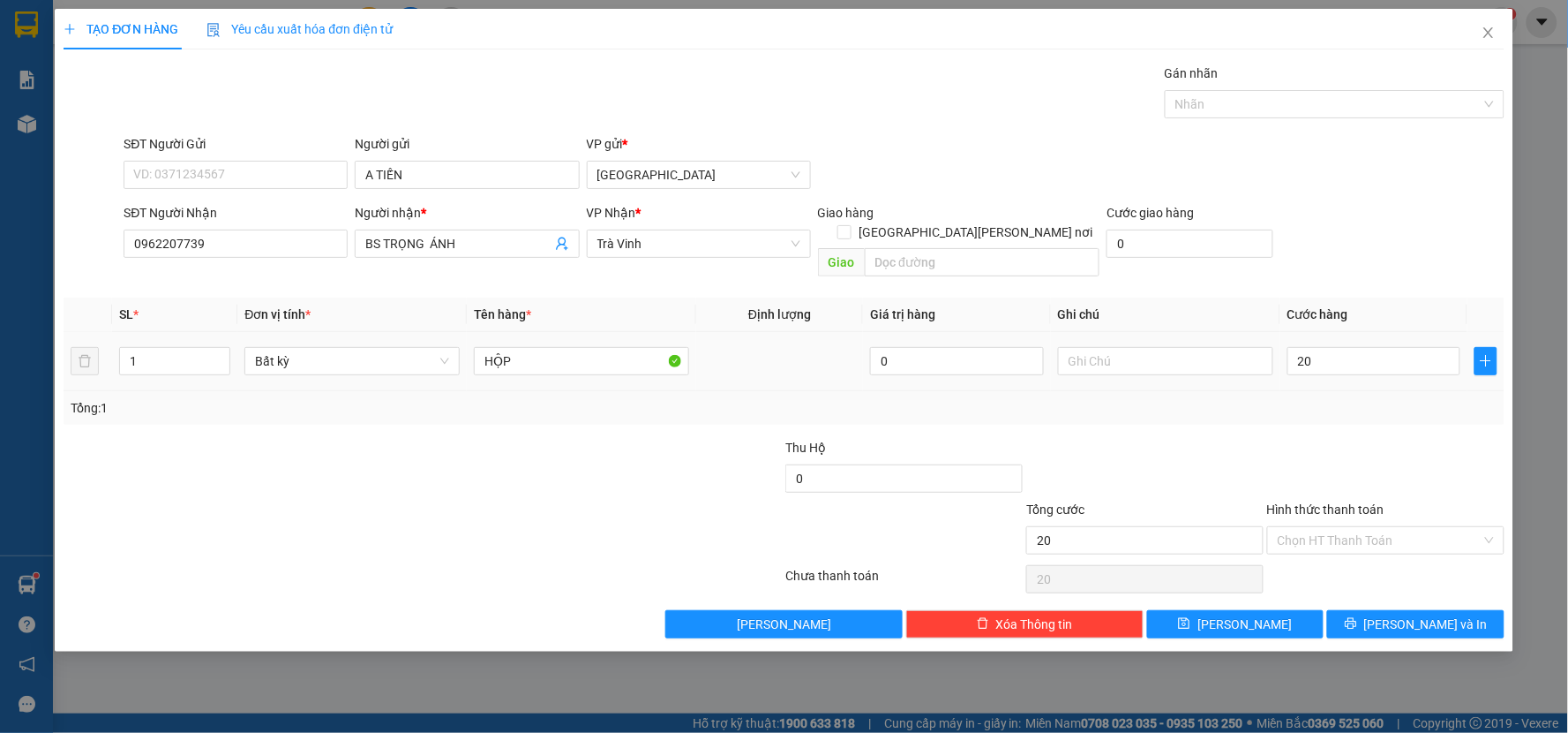
type input "20.000"
click at [1406, 614] on span "[PERSON_NAME] và In" at bounding box center [1426, 623] width 124 height 20
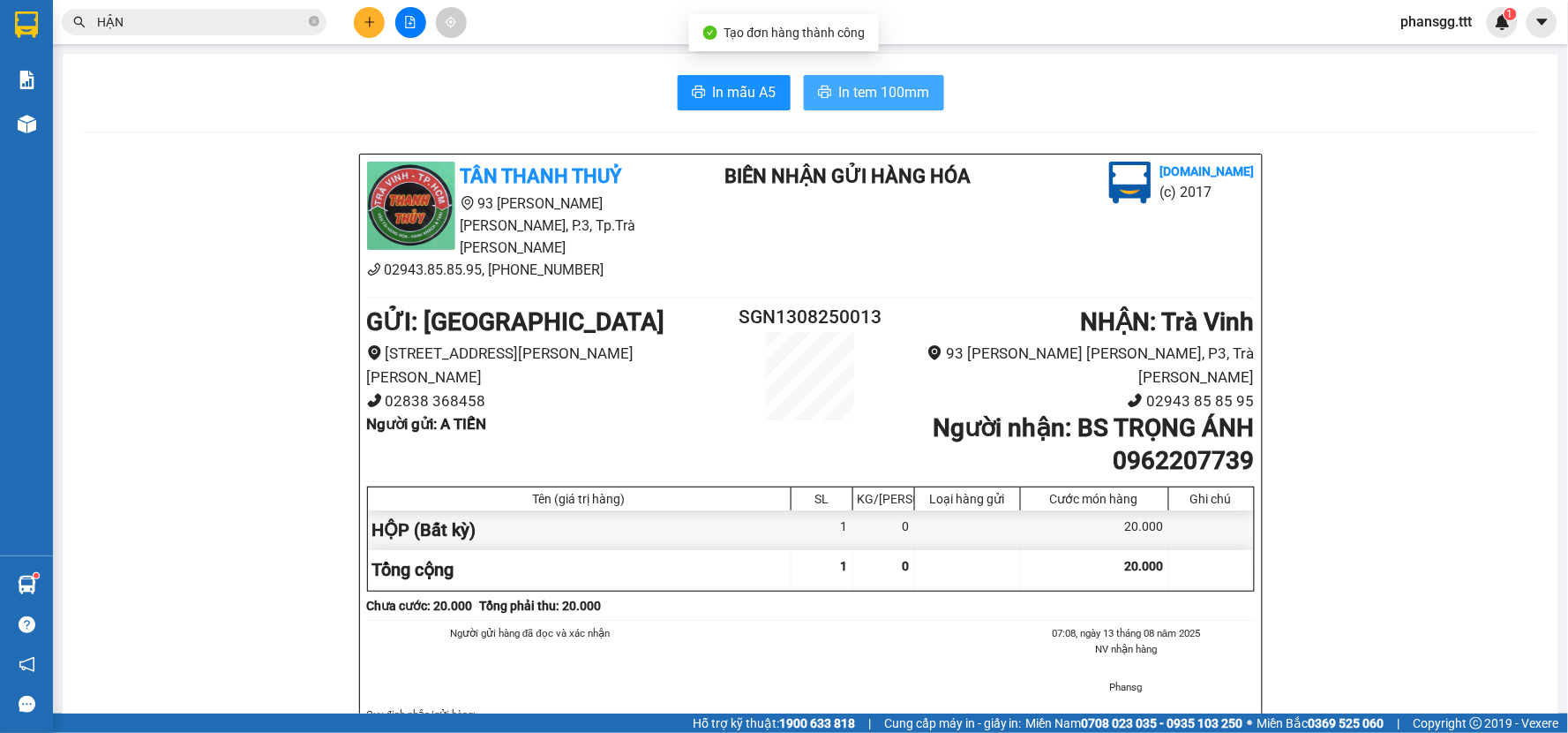
click at [891, 85] on span "In tem 100mm" at bounding box center [884, 92] width 91 height 22
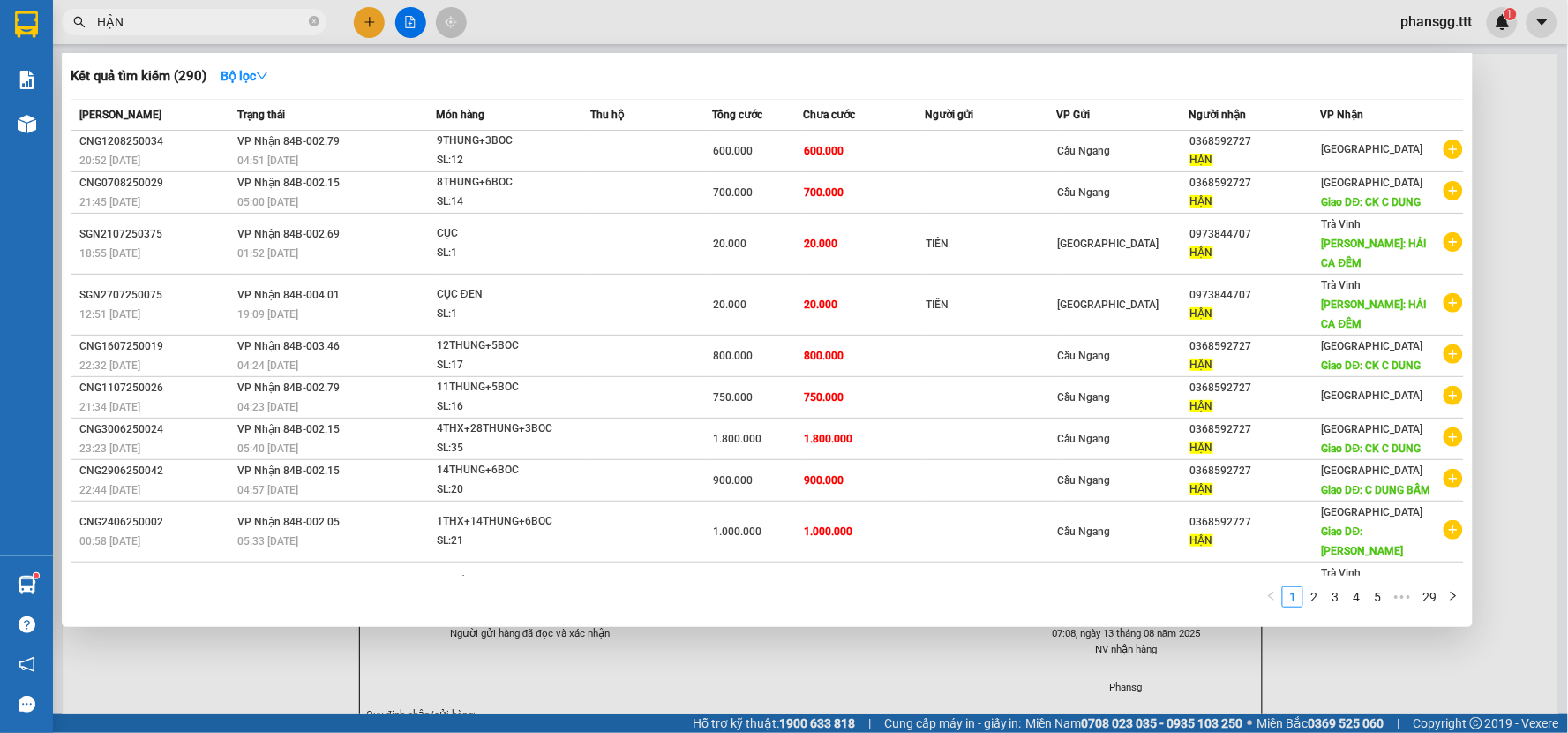
click at [279, 27] on input "HẬN" at bounding box center [201, 21] width 208 height 20
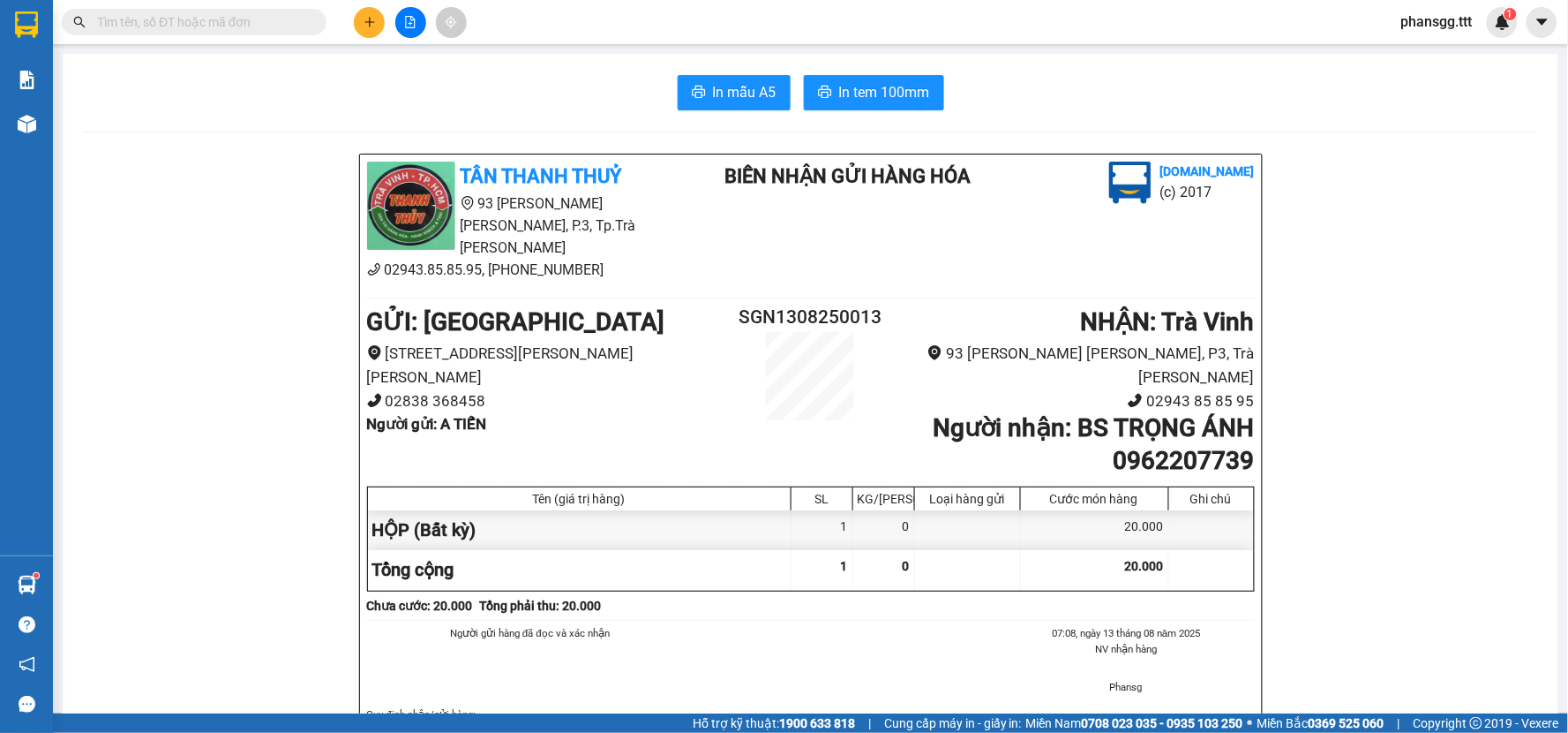
click at [367, 16] on icon "plus" at bounding box center [369, 21] width 12 height 12
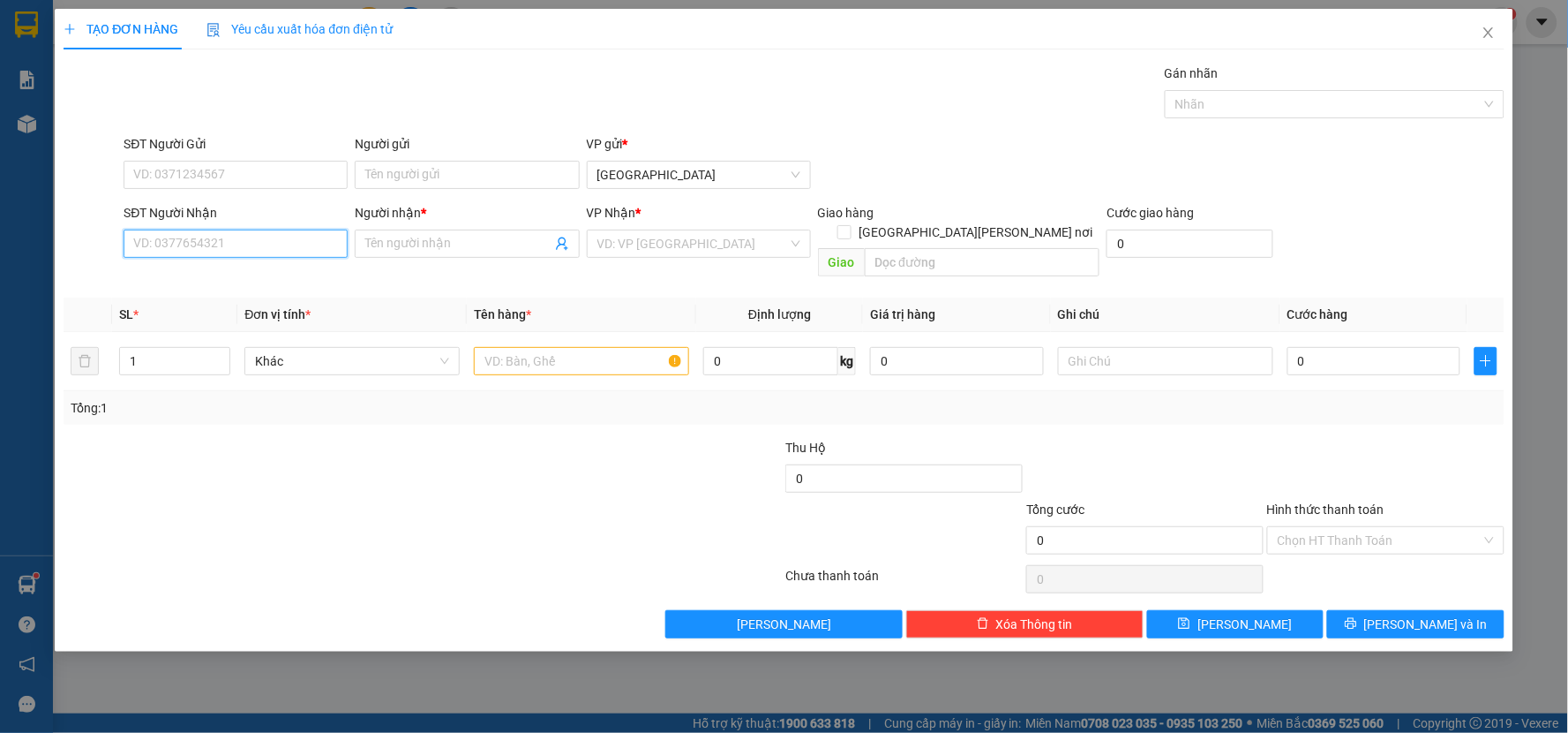
click at [135, 246] on input "SĐT Người Nhận" at bounding box center [235, 244] width 224 height 28
click at [173, 269] on div "0965666716 - YẾN TRẠM" at bounding box center [235, 278] width 203 height 20
type input "0965666716"
type input "YẾN TRẠM"
type input "0965666716"
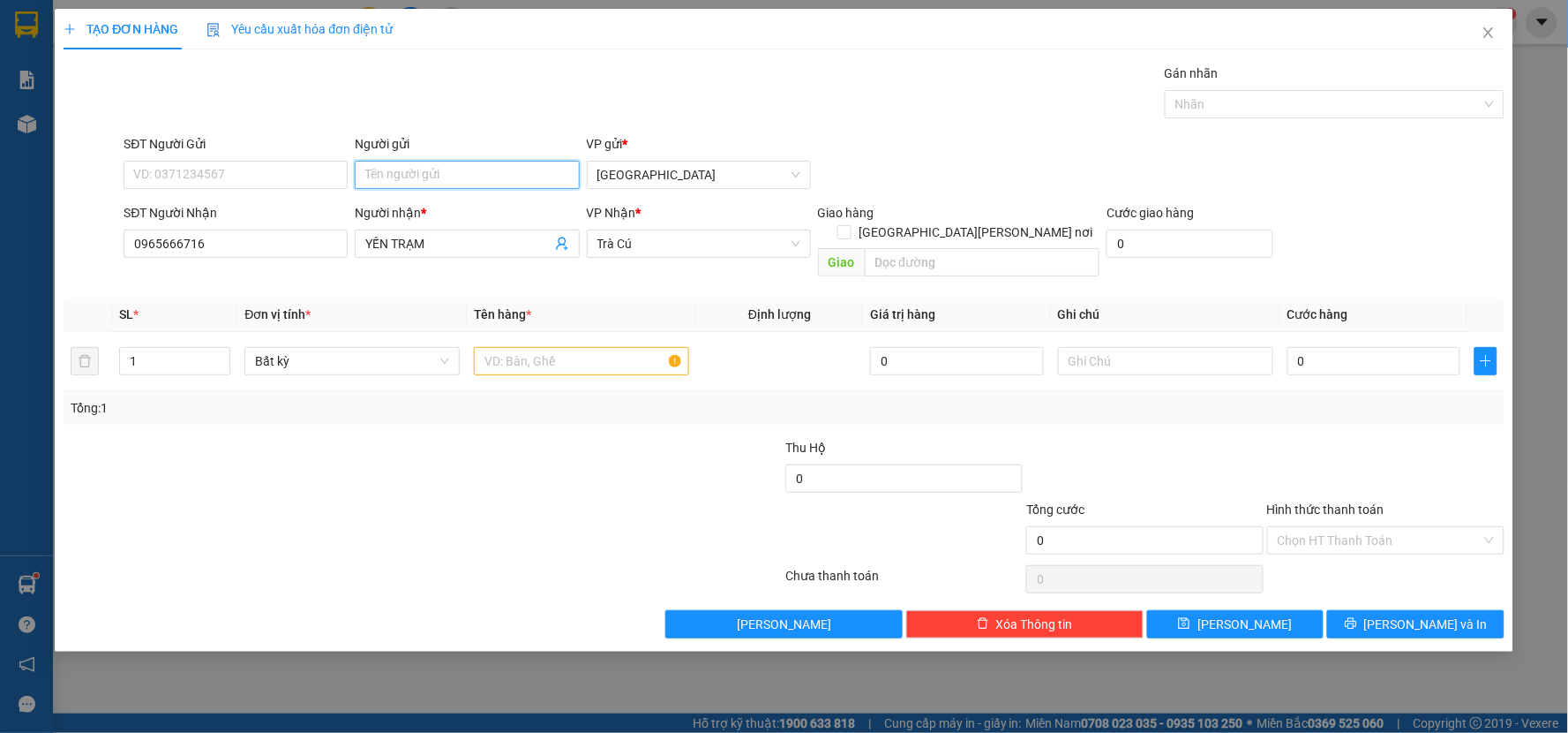
click at [422, 177] on input "Người gửi" at bounding box center [466, 175] width 224 height 28
type input "D"
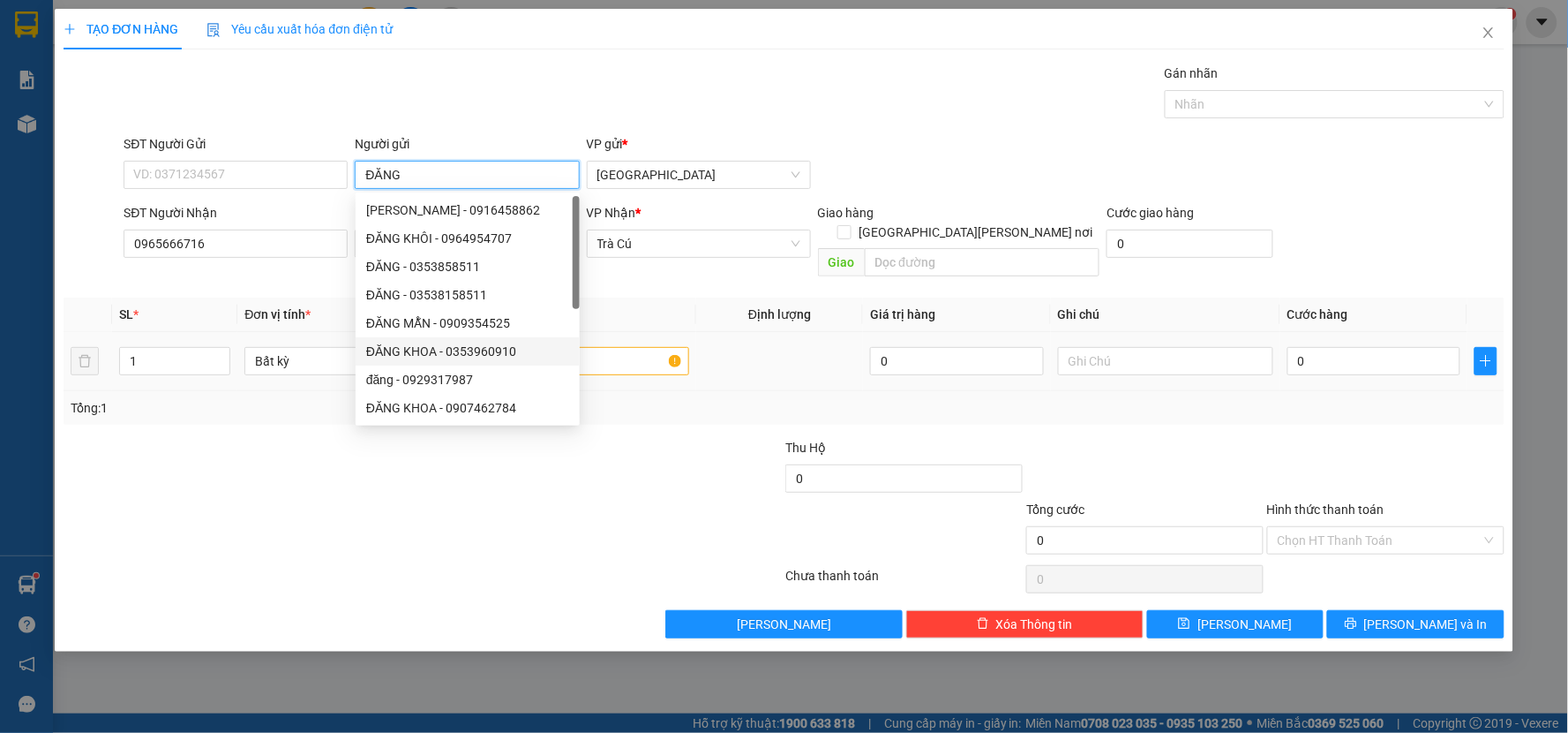
type input "ĐĂNG"
click at [622, 351] on input "text" at bounding box center [582, 361] width 216 height 28
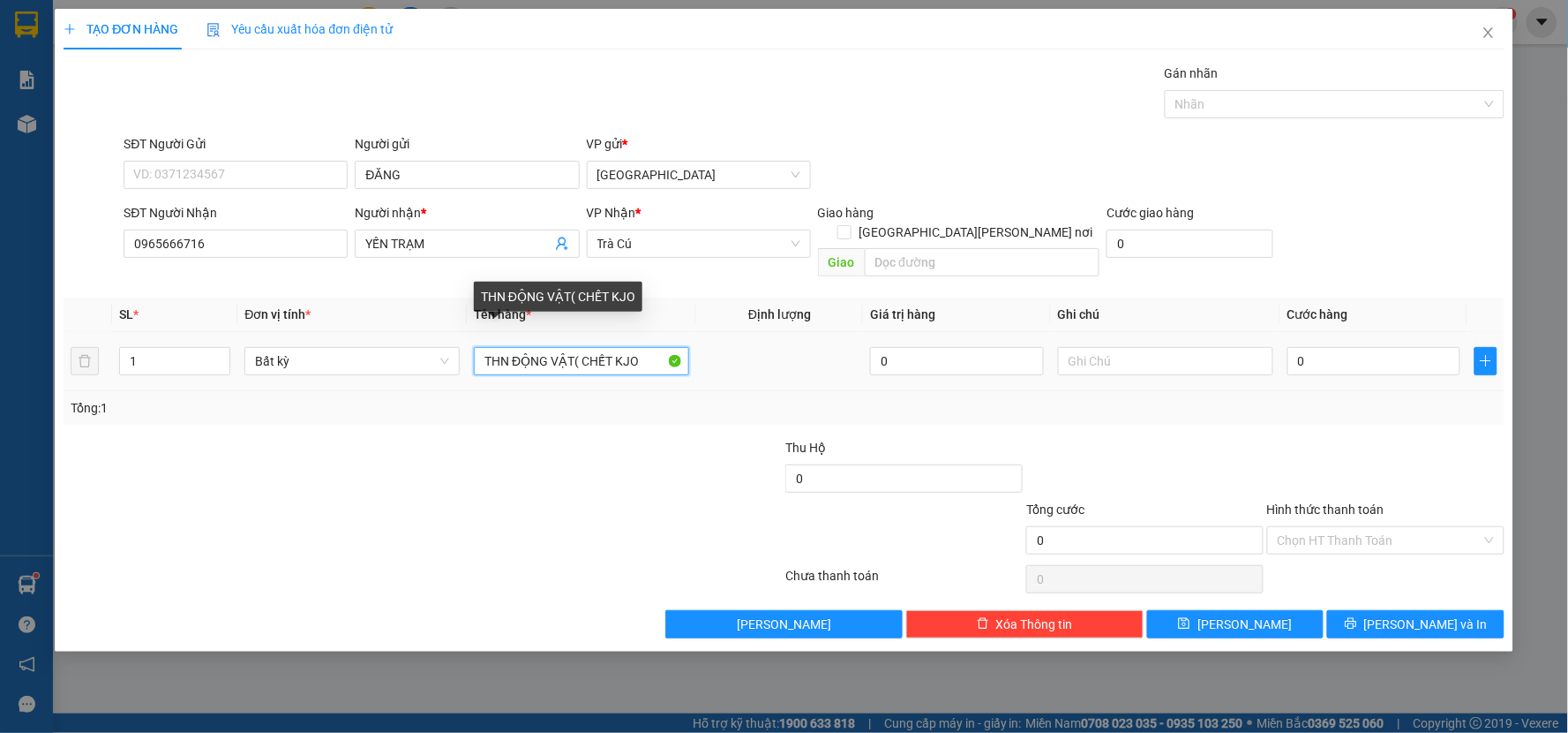
click at [625, 347] on input "THN ĐỘNG VẬT( CHẾT KJO" at bounding box center [582, 361] width 216 height 28
click at [642, 347] on input "THN ĐỘNG VẬT( CHẾT KO" at bounding box center [582, 361] width 216 height 28
type input "THN ĐỘNG VẬT( CHẾT KO ĐỀN)"
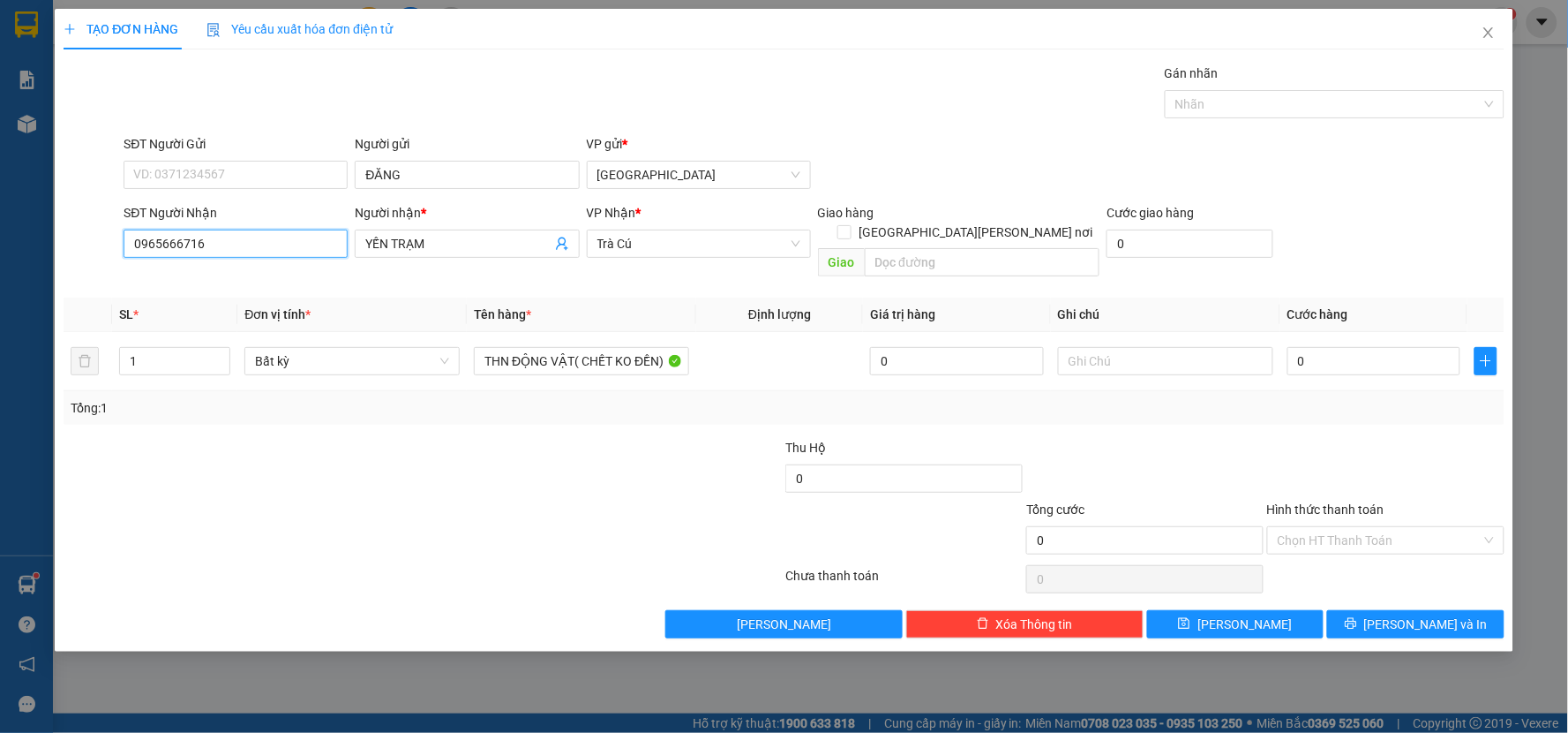
drag, startPoint x: 246, startPoint y: 246, endPoint x: 0, endPoint y: 254, distance: 246.1
click at [0, 254] on div "TẠO ĐƠN HÀNG Yêu cầu xuất hóa đơn điện tử Transit Pickup Surcharge Ids Transit …" at bounding box center [784, 366] width 1568 height 733
click at [804, 620] on div "TẠO ĐƠN HÀNG Yêu cầu xuất hóa đơn điện tử Transit Pickup Surcharge Ids Transit …" at bounding box center [784, 329] width 1458 height 643
click at [809, 614] on span "[PERSON_NAME]" at bounding box center [784, 623] width 95 height 20
click at [1492, 26] on icon "close" at bounding box center [1488, 33] width 14 height 14
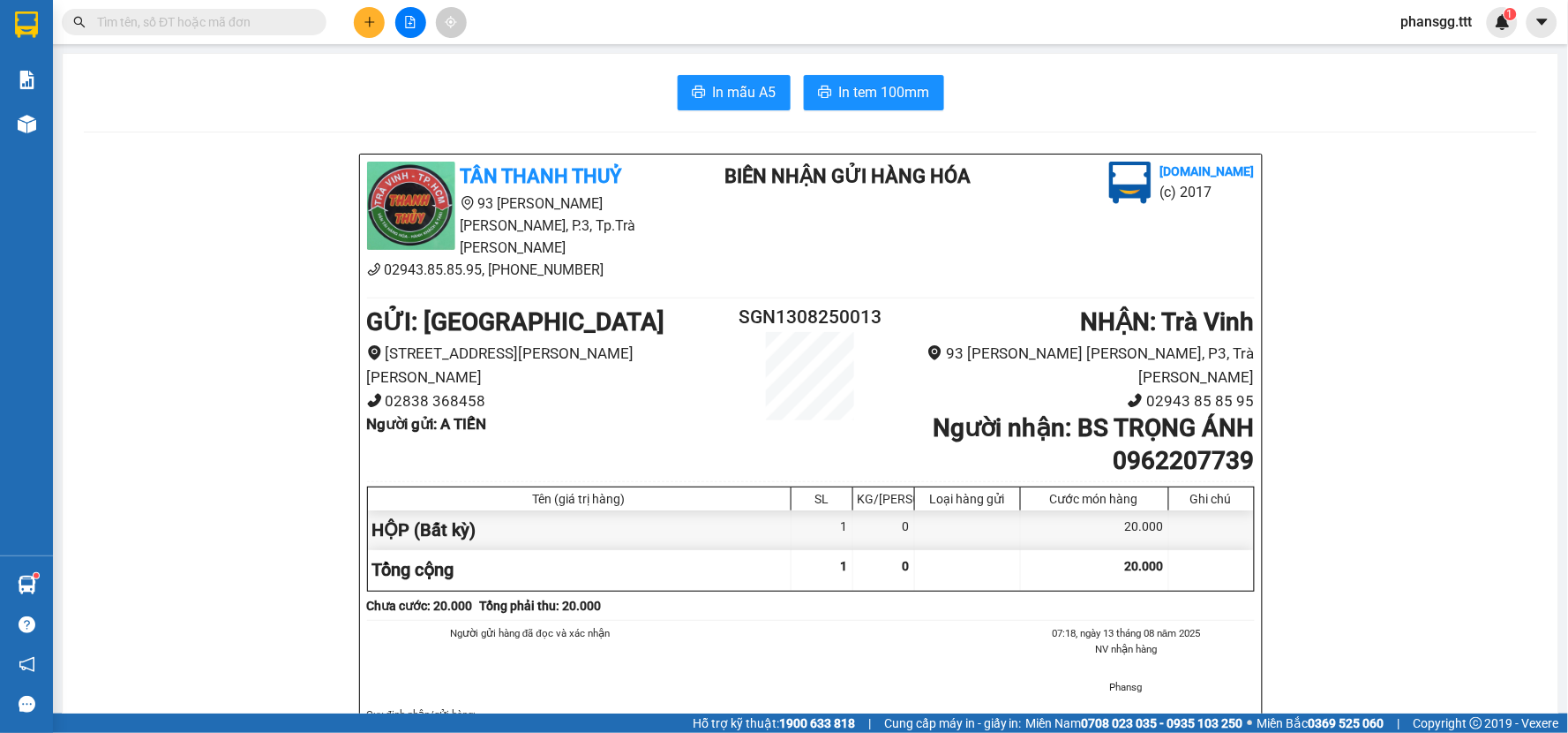
drag, startPoint x: 136, startPoint y: 10, endPoint x: 113, endPoint y: 22, distance: 25.9
click at [113, 22] on input "text" at bounding box center [201, 21] width 208 height 20
paste input "0965666716"
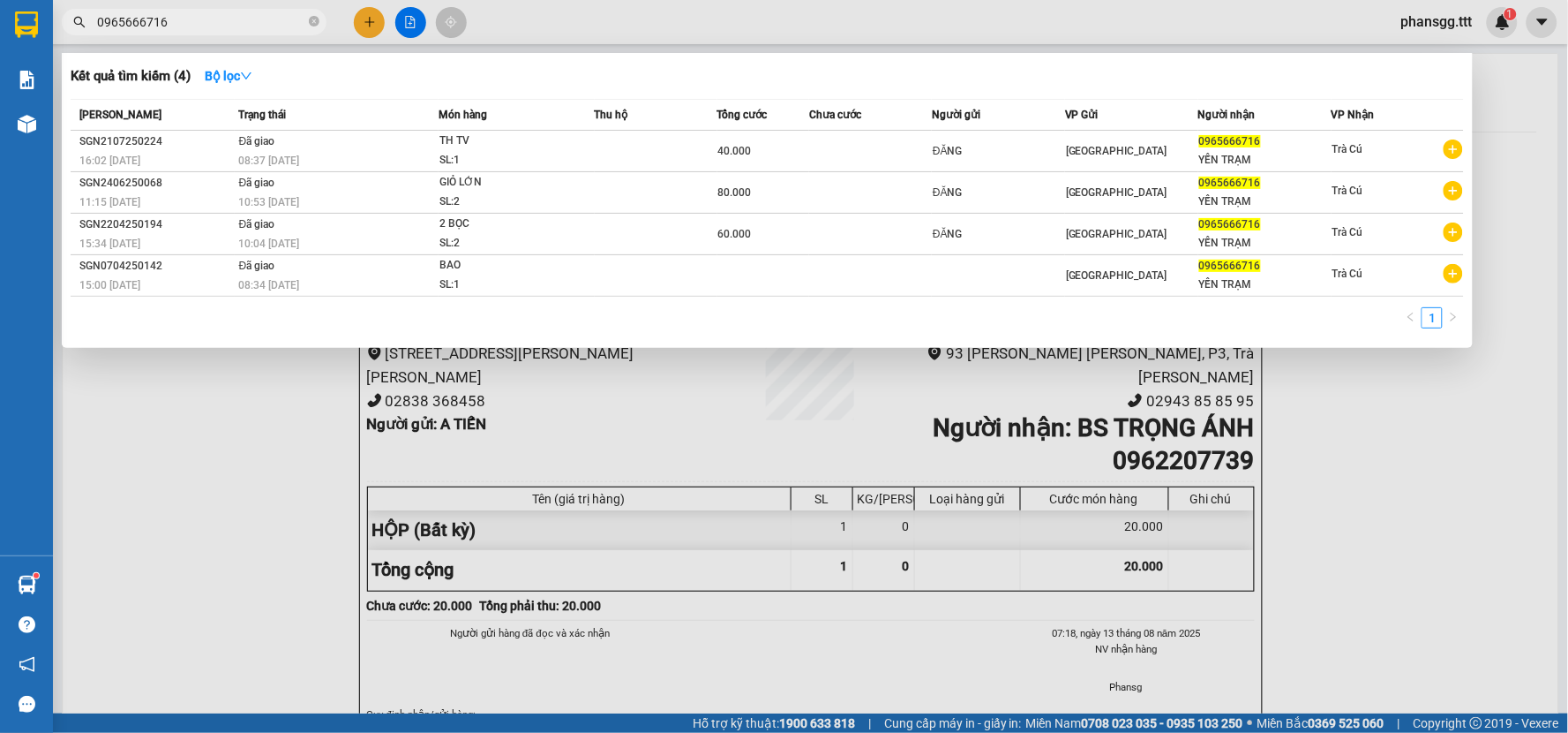
type input "0965666716"
click at [259, 499] on div at bounding box center [784, 366] width 1568 height 733
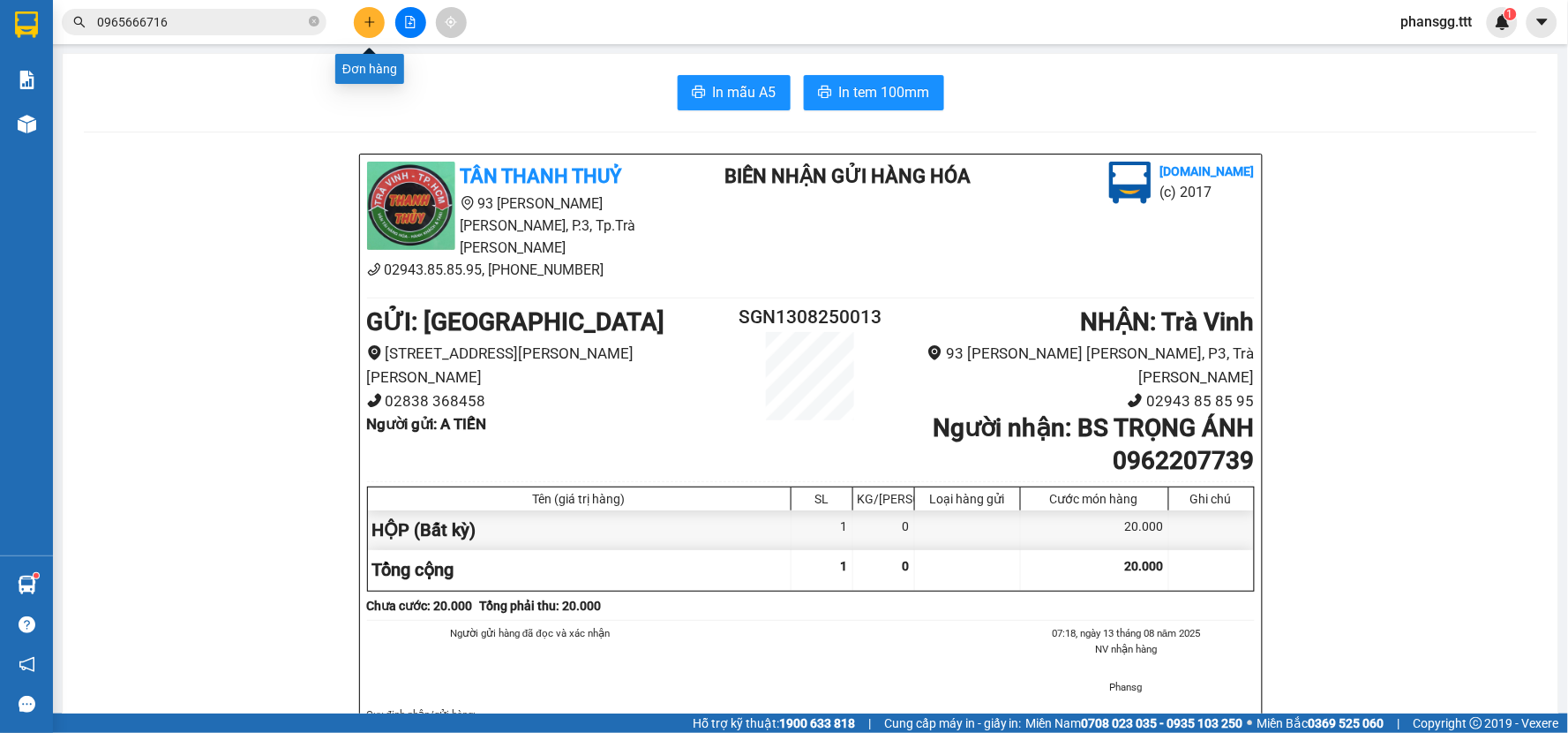
click at [365, 20] on icon "plus" at bounding box center [369, 21] width 12 height 12
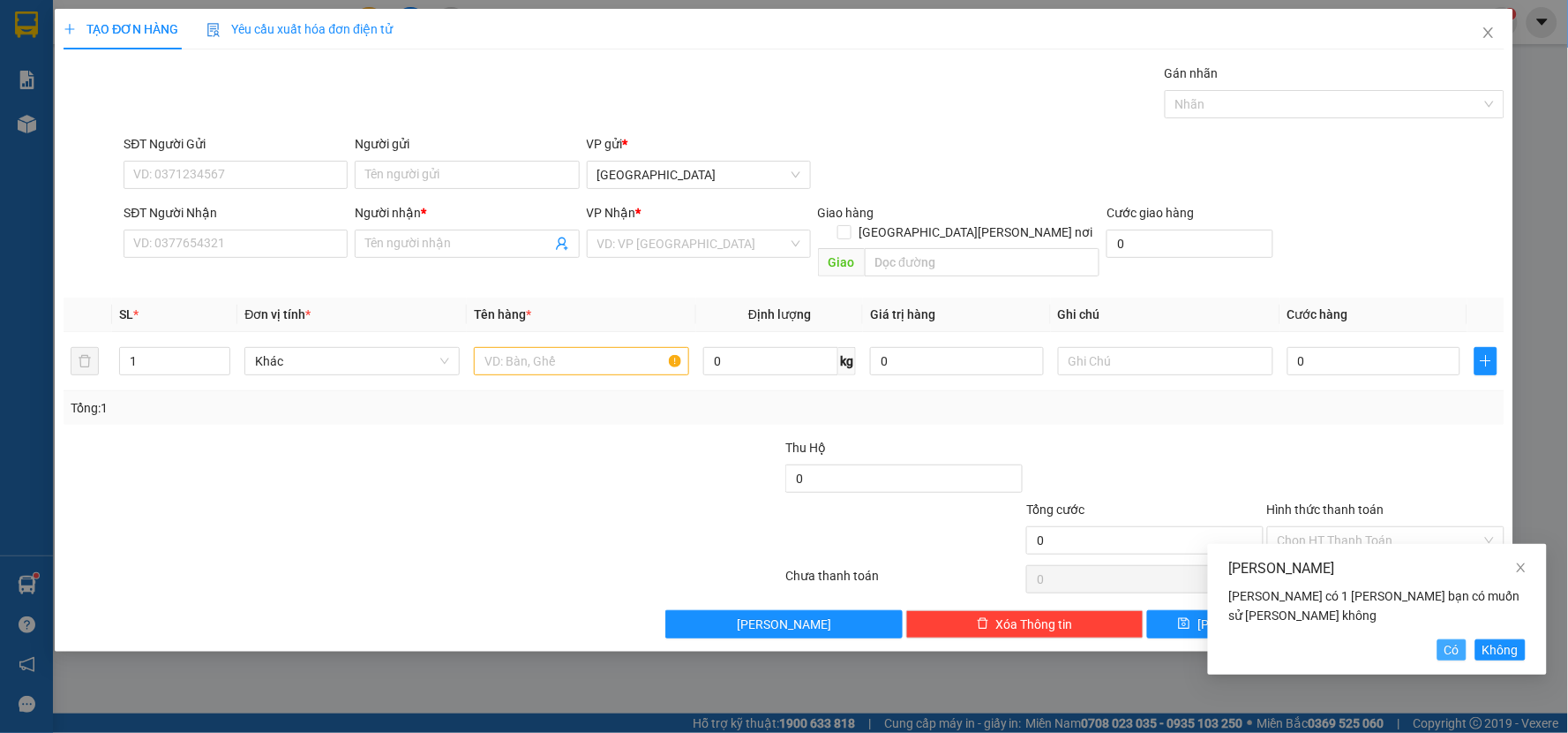
click at [1454, 647] on span "Có" at bounding box center [1452, 649] width 15 height 20
type input "ĐĂNG"
type input "0965666716"
type input "YẾN TRẠM"
type input "THN ĐỘNG VẬT( CHẾT KO ĐỀN)"
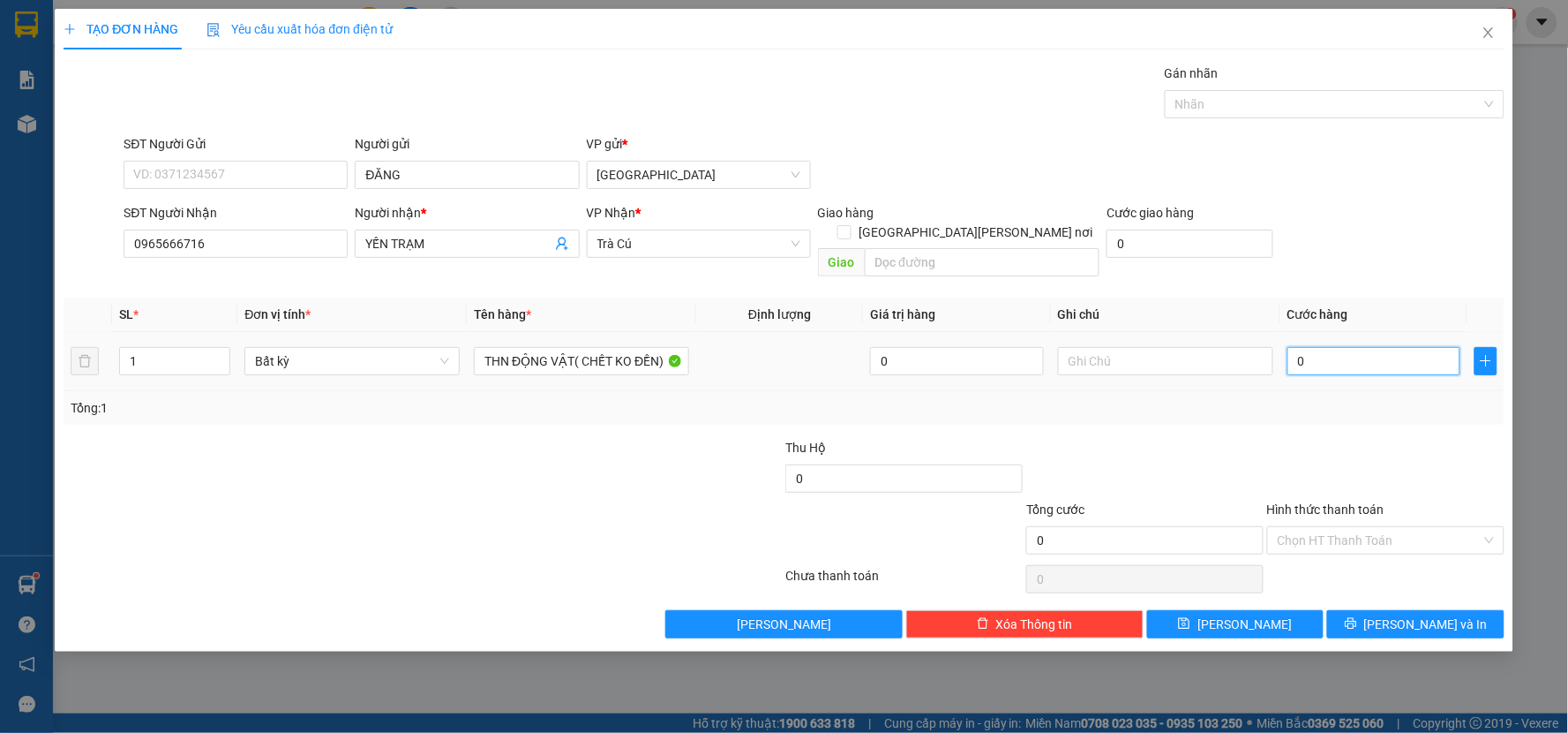
click at [1387, 347] on input "0" at bounding box center [1374, 361] width 174 height 28
type input "5"
type input "50"
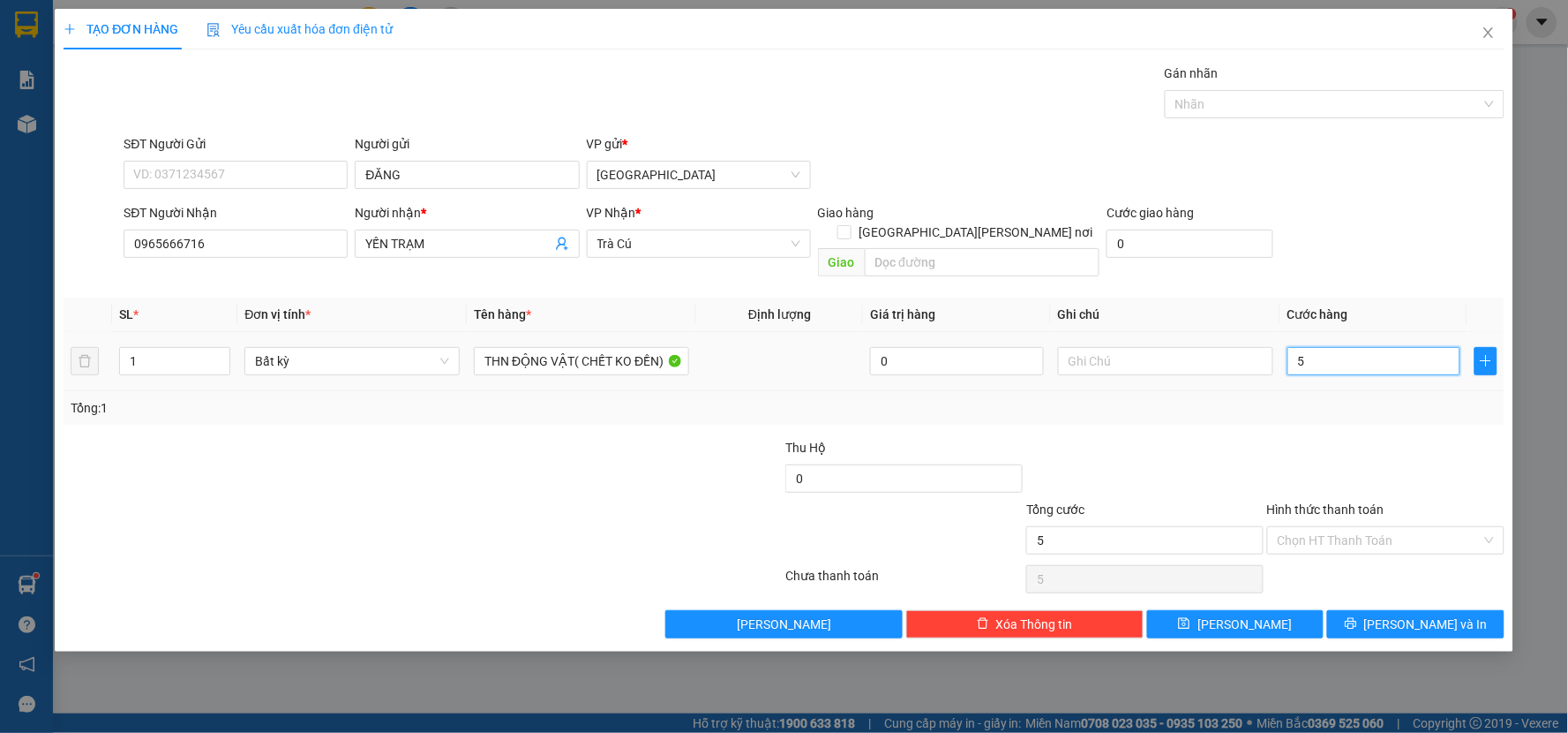
type input "50"
click at [1380, 398] on div "Tổng: 1" at bounding box center [784, 407] width 1427 height 20
type input "50.000"
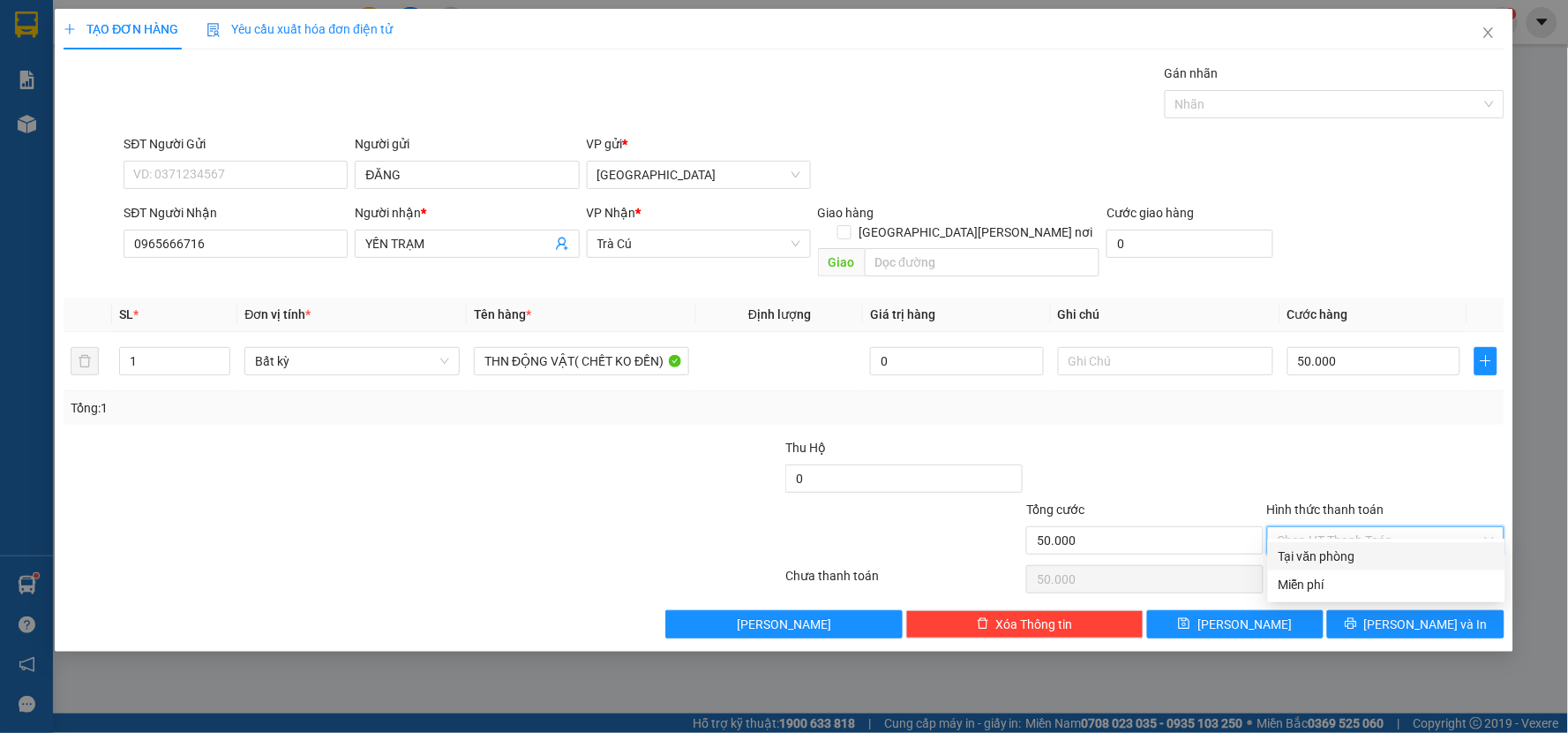
click at [1399, 526] on input "Hình thức thanh toán" at bounding box center [1379, 540] width 204 height 26
click at [1380, 551] on div "Tại văn phòng" at bounding box center [1387, 555] width 216 height 20
type input "0"
click at [1400, 612] on button "[PERSON_NAME] và In" at bounding box center [1415, 624] width 178 height 28
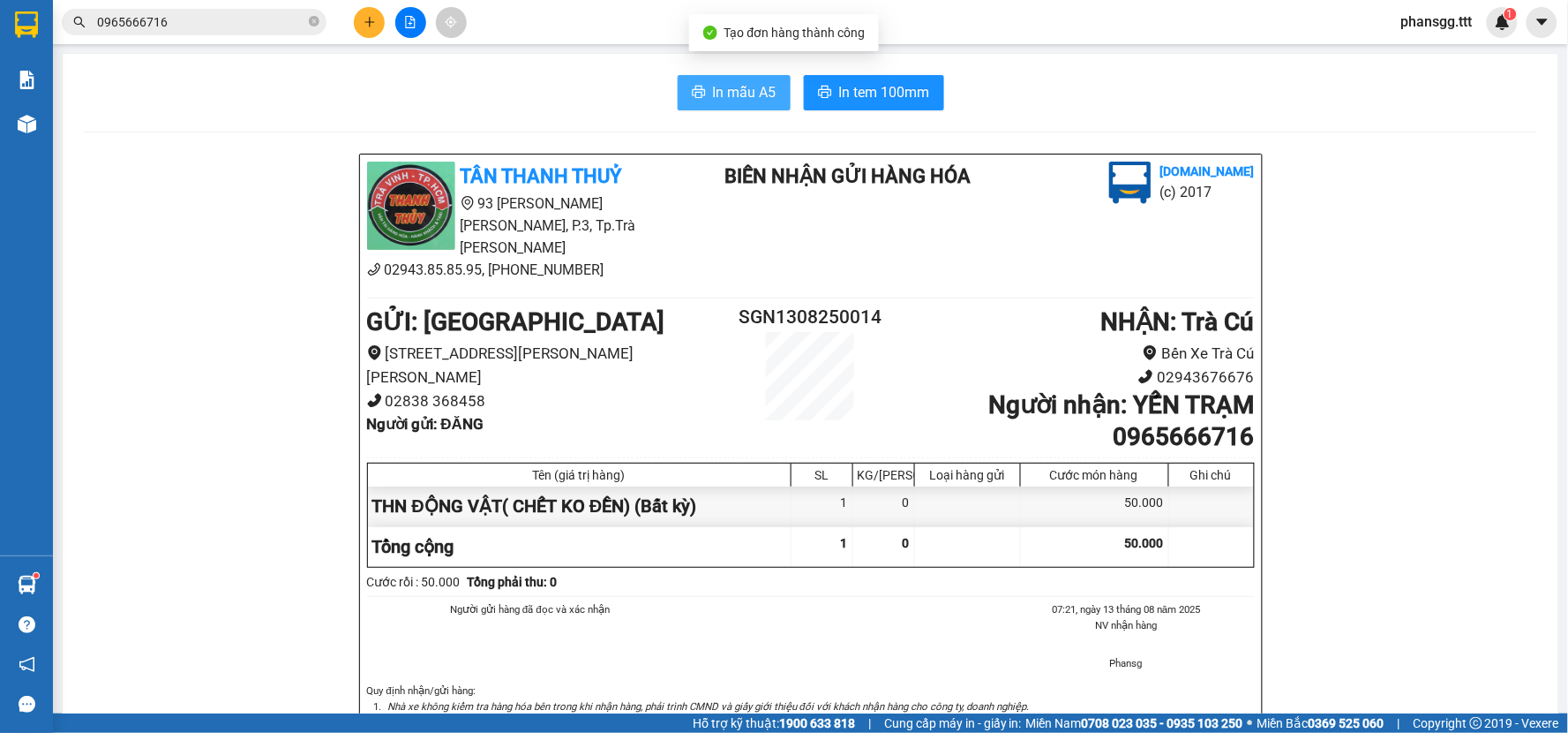
click at [698, 90] on icon "printer" at bounding box center [698, 91] width 14 height 14
click at [713, 83] on span "In mẫu A5" at bounding box center [745, 92] width 63 height 22
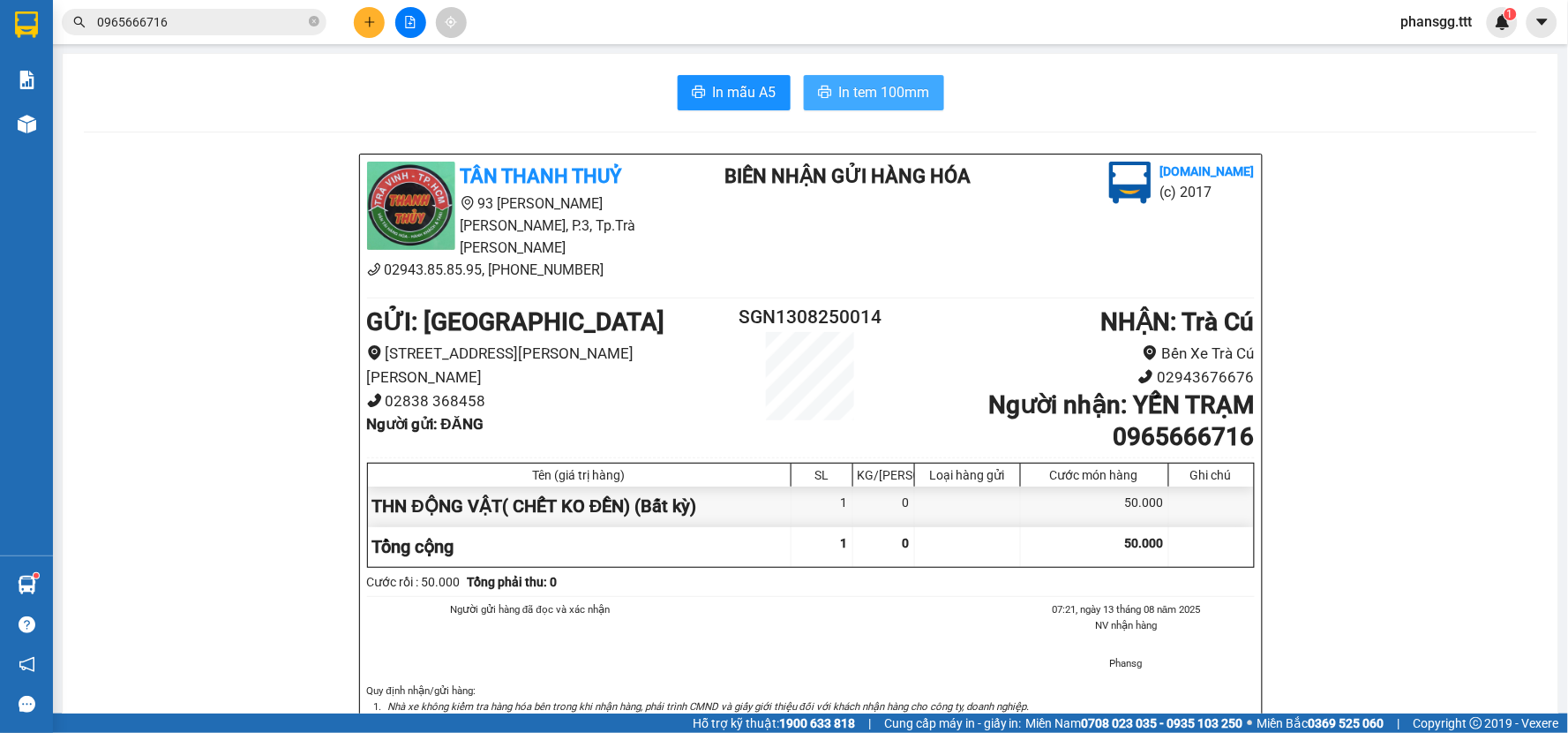
click at [843, 94] on span "In tem 100mm" at bounding box center [884, 92] width 91 height 22
click at [315, 21] on icon "close-circle" at bounding box center [313, 20] width 10 height 10
click at [367, 25] on icon "plus" at bounding box center [369, 21] width 12 height 12
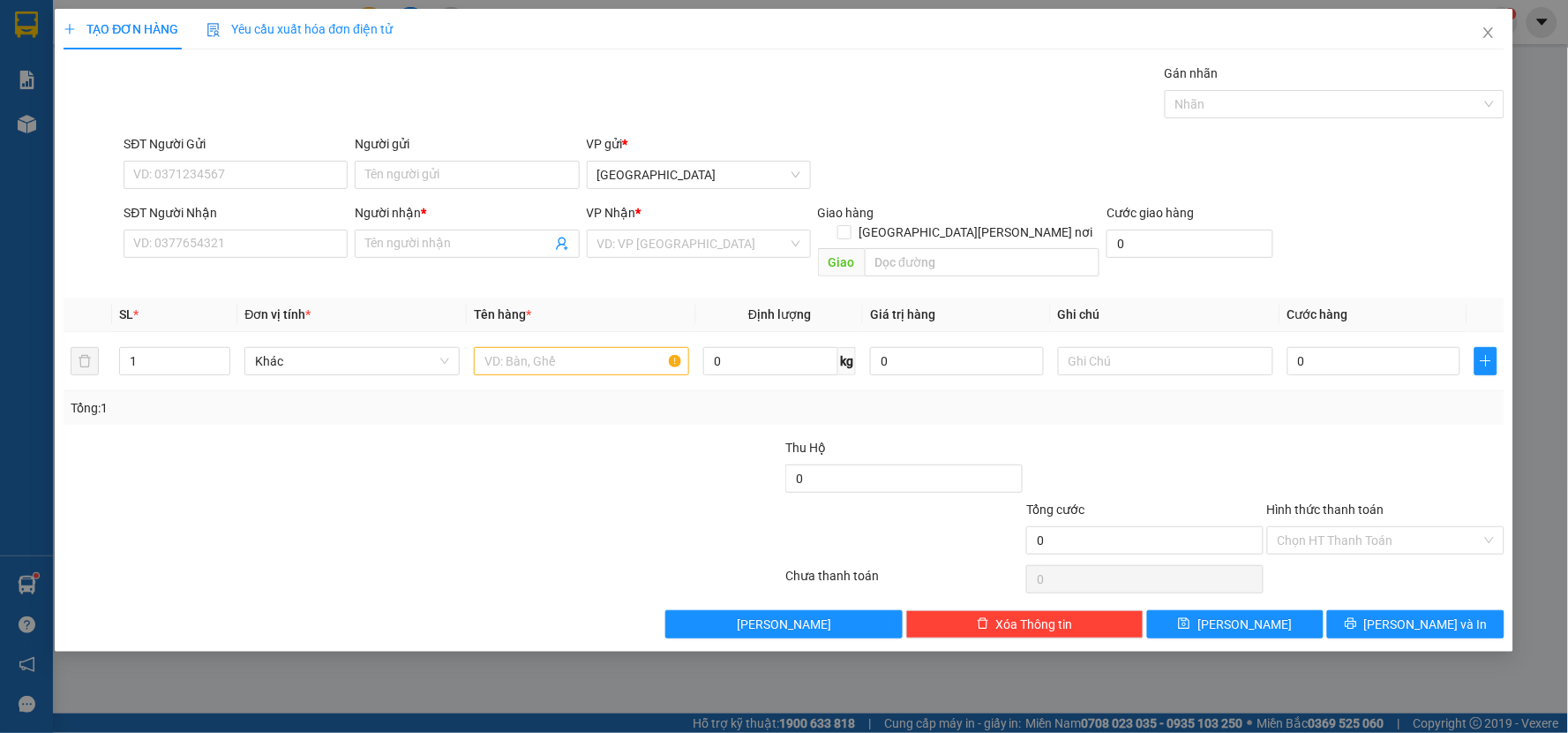
click at [198, 228] on div "SĐT Người Nhận" at bounding box center [235, 216] width 224 height 26
click at [198, 239] on input "SĐT Người Nhận" at bounding box center [235, 244] width 224 height 28
click at [186, 284] on div "0909300317 - ĐẠO TRÀNG LIÊN BỬU" at bounding box center [237, 278] width 206 height 20
type input "0909300317"
type input "ĐẠO TRÀNG LIÊN BỬU"
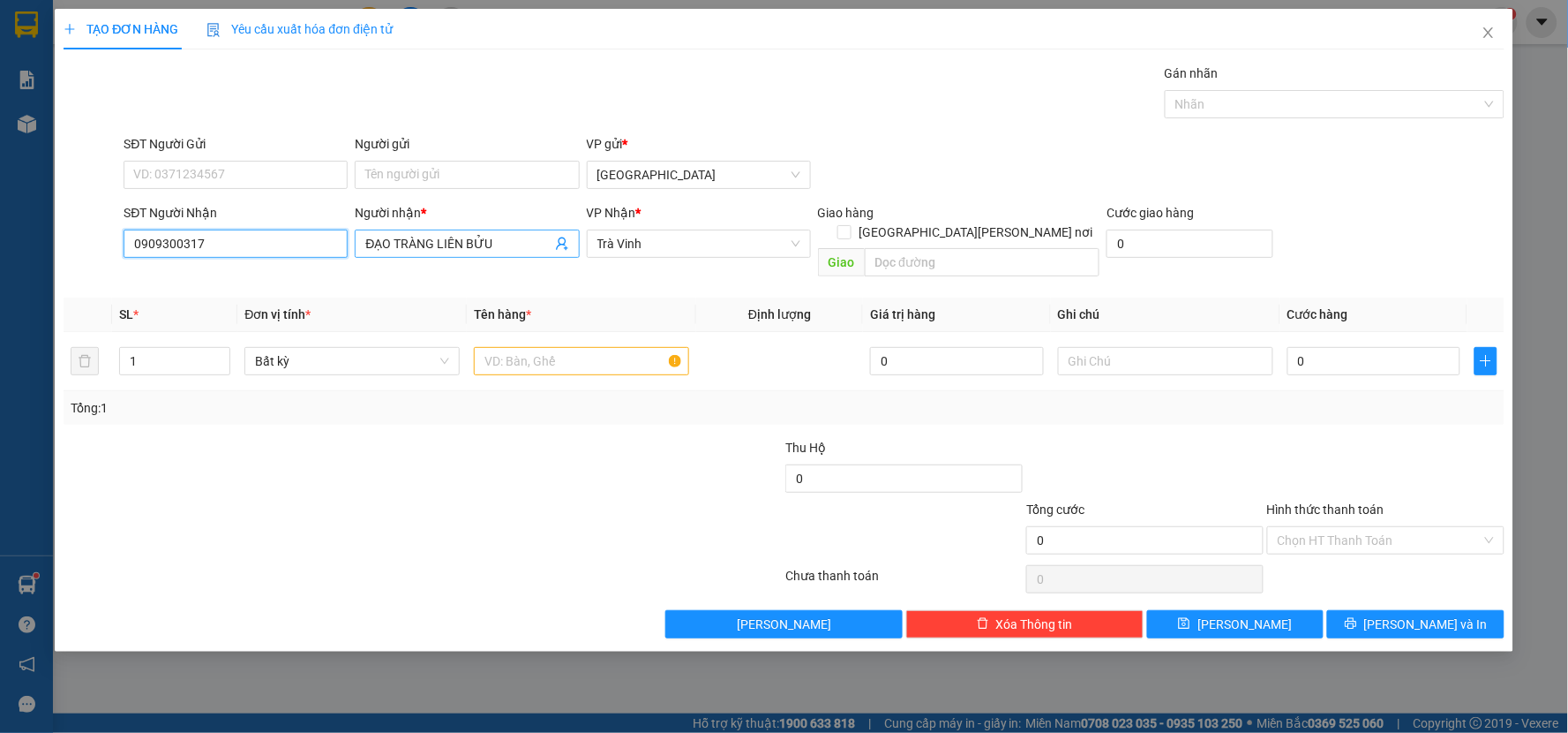
type input "0909300317"
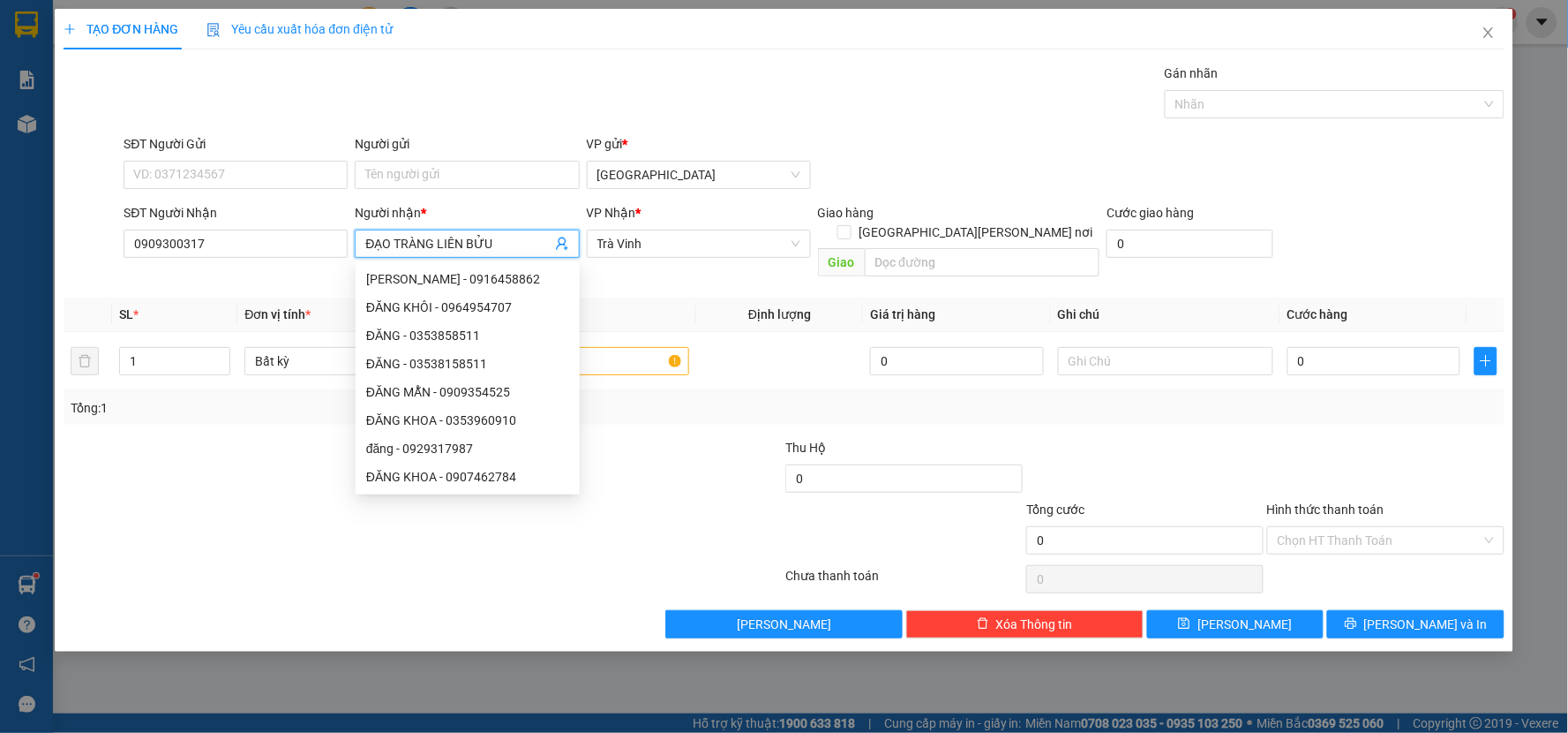
drag, startPoint x: 495, startPoint y: 249, endPoint x: 352, endPoint y: 261, distance: 143.5
click at [352, 261] on div "Người nhận * ĐẠO TRÀNG LIÊN BỬU" at bounding box center [467, 243] width 232 height 81
click at [431, 215] on div "Người nhận *" at bounding box center [466, 212] width 224 height 20
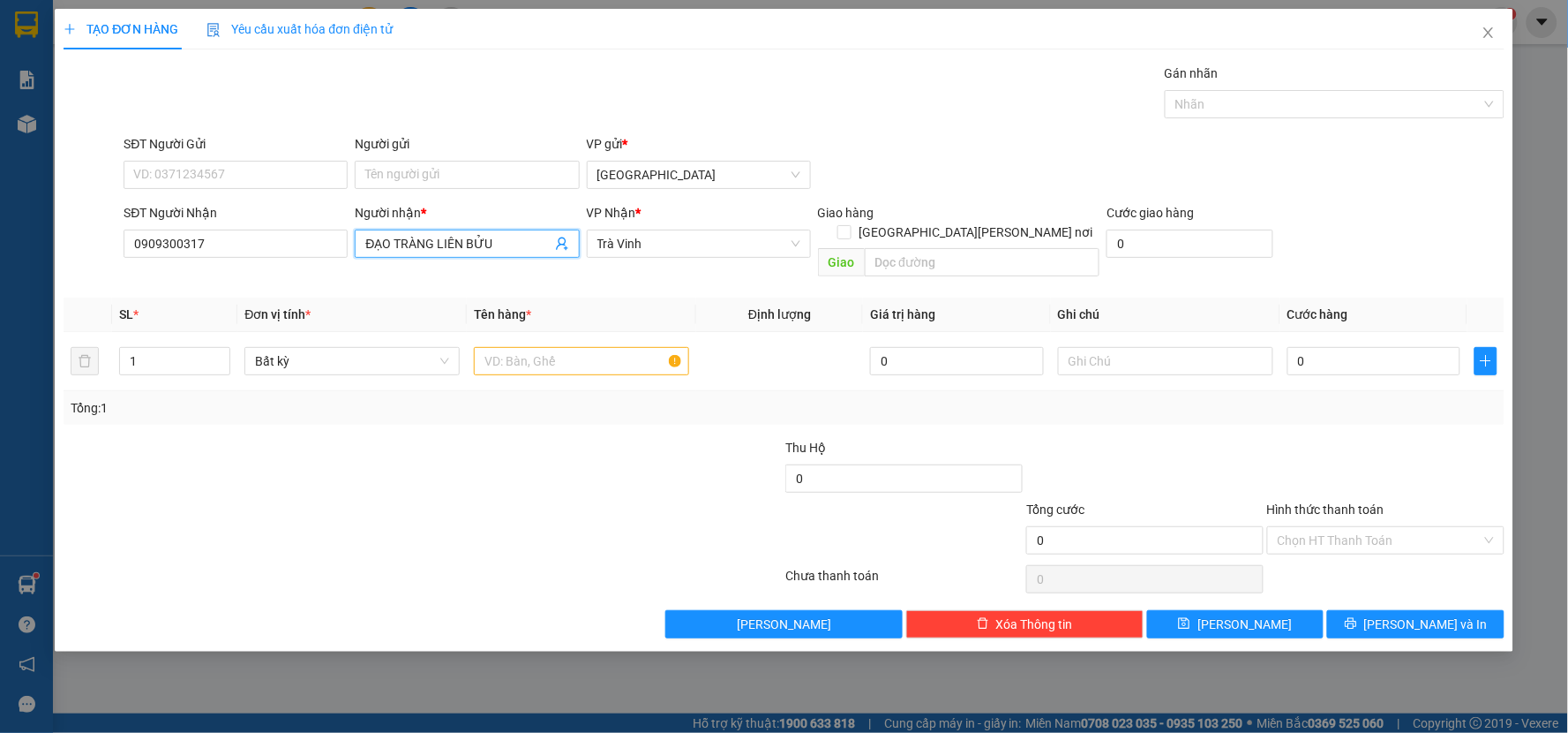
click at [445, 208] on div "Người nhận *" at bounding box center [466, 212] width 224 height 20
click at [459, 197] on form "SĐT Người Gửi VD: 0371234567 Người gửi Tên người gửi VP gửi * Sài Gòn SĐT Người…" at bounding box center [783, 208] width 1441 height 150
click at [468, 173] on input "Người gửi" at bounding box center [466, 175] width 224 height 28
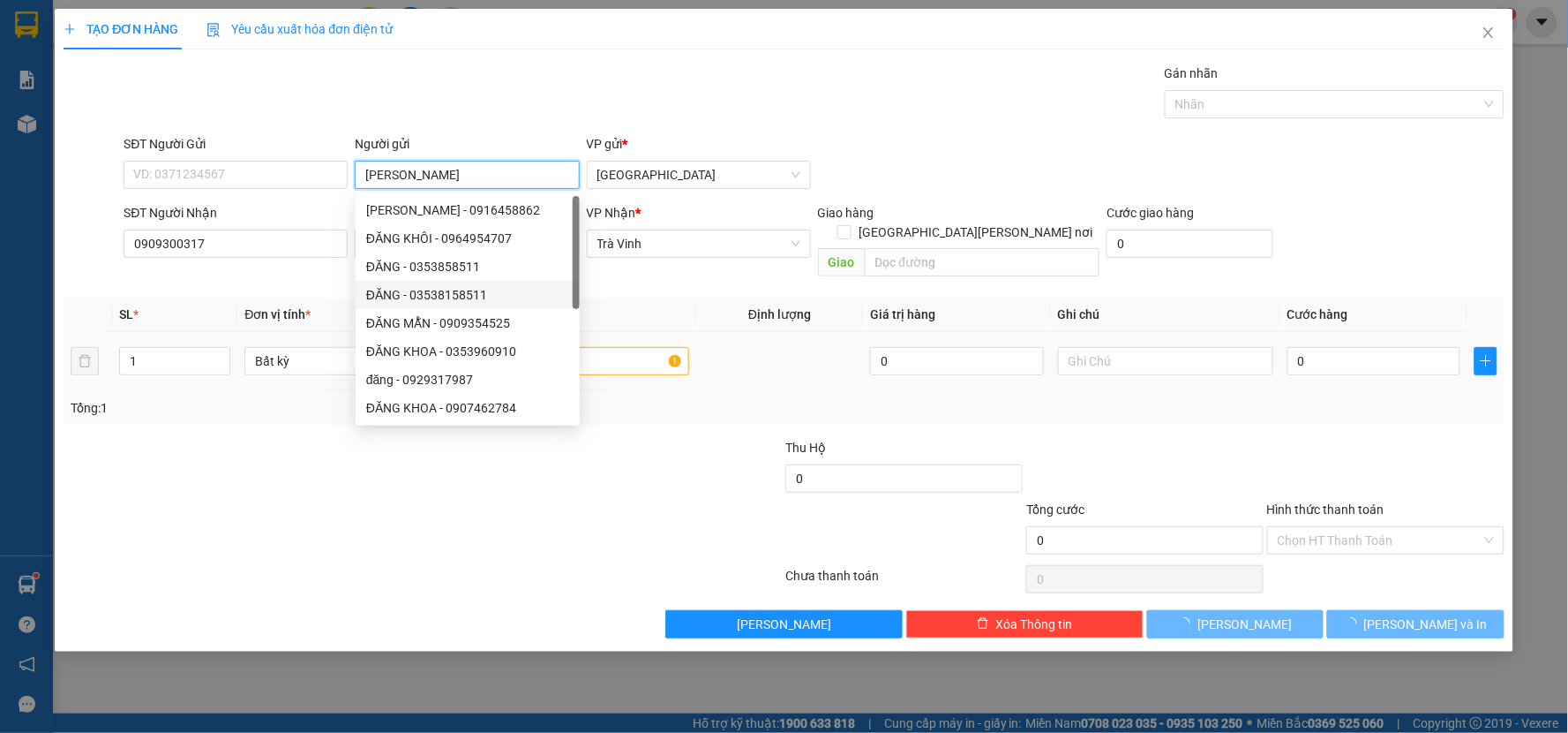
type input "KIM"
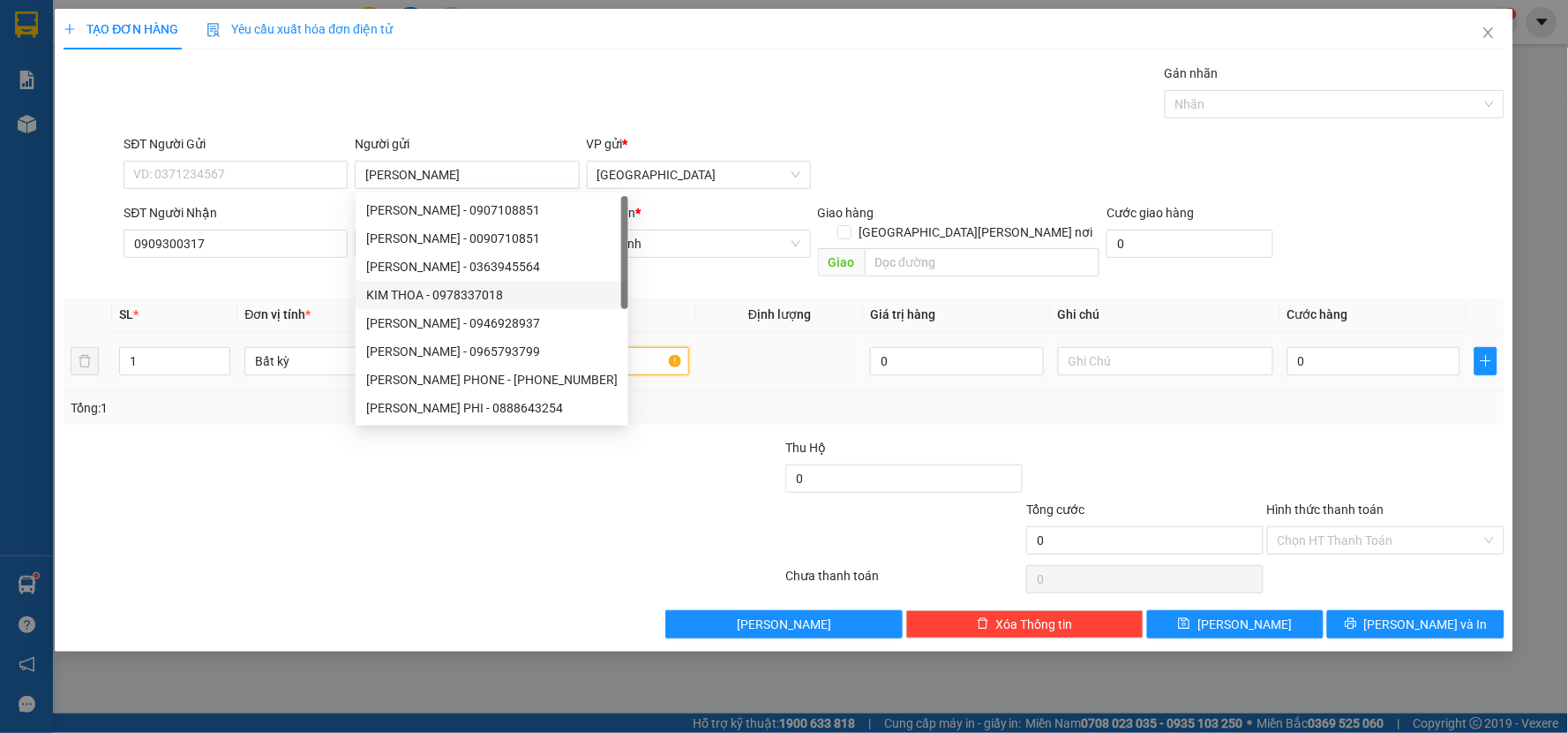
click at [603, 347] on input "text" at bounding box center [582, 361] width 216 height 28
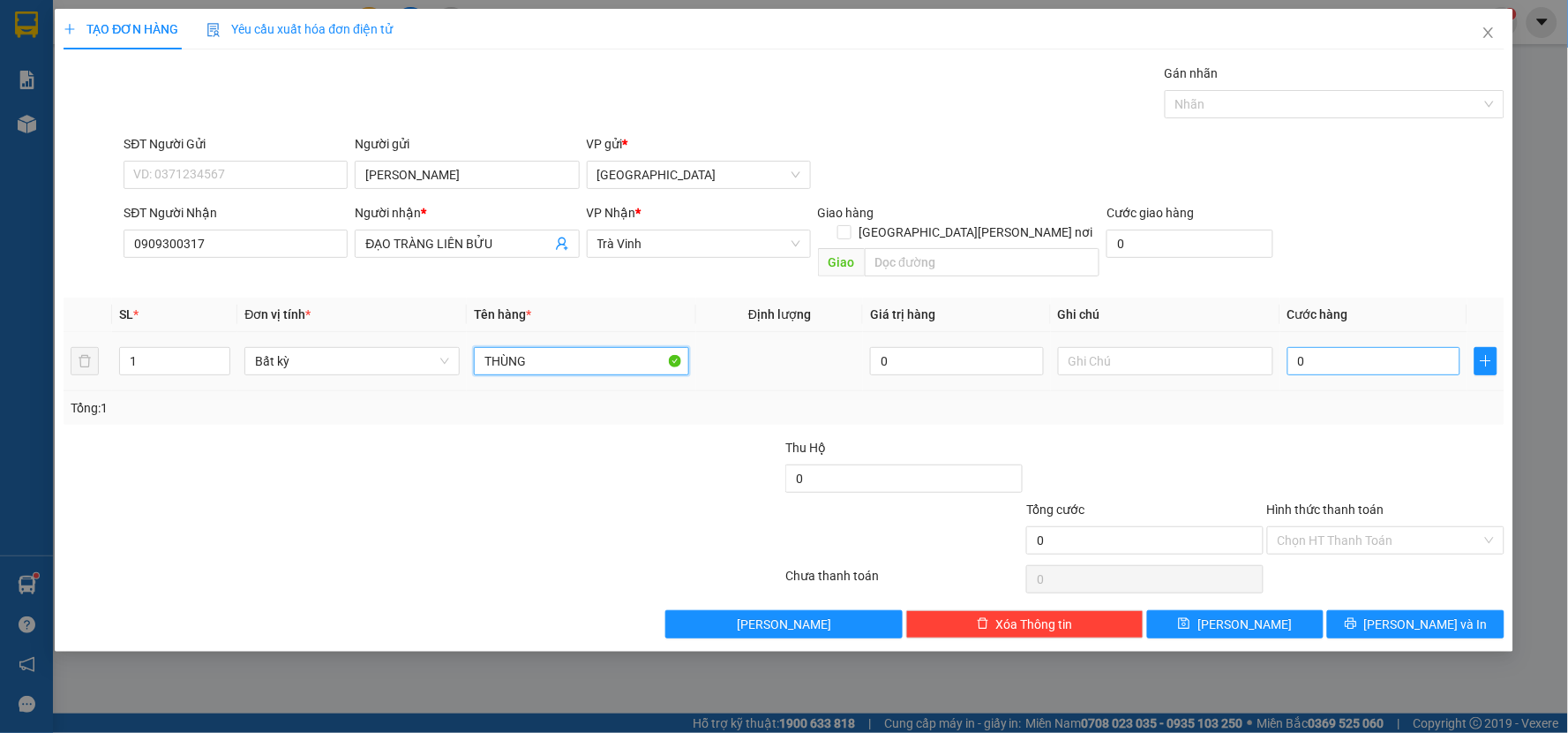
type input "THÙNG"
click at [1325, 351] on input "0" at bounding box center [1374, 361] width 174 height 28
type input "2"
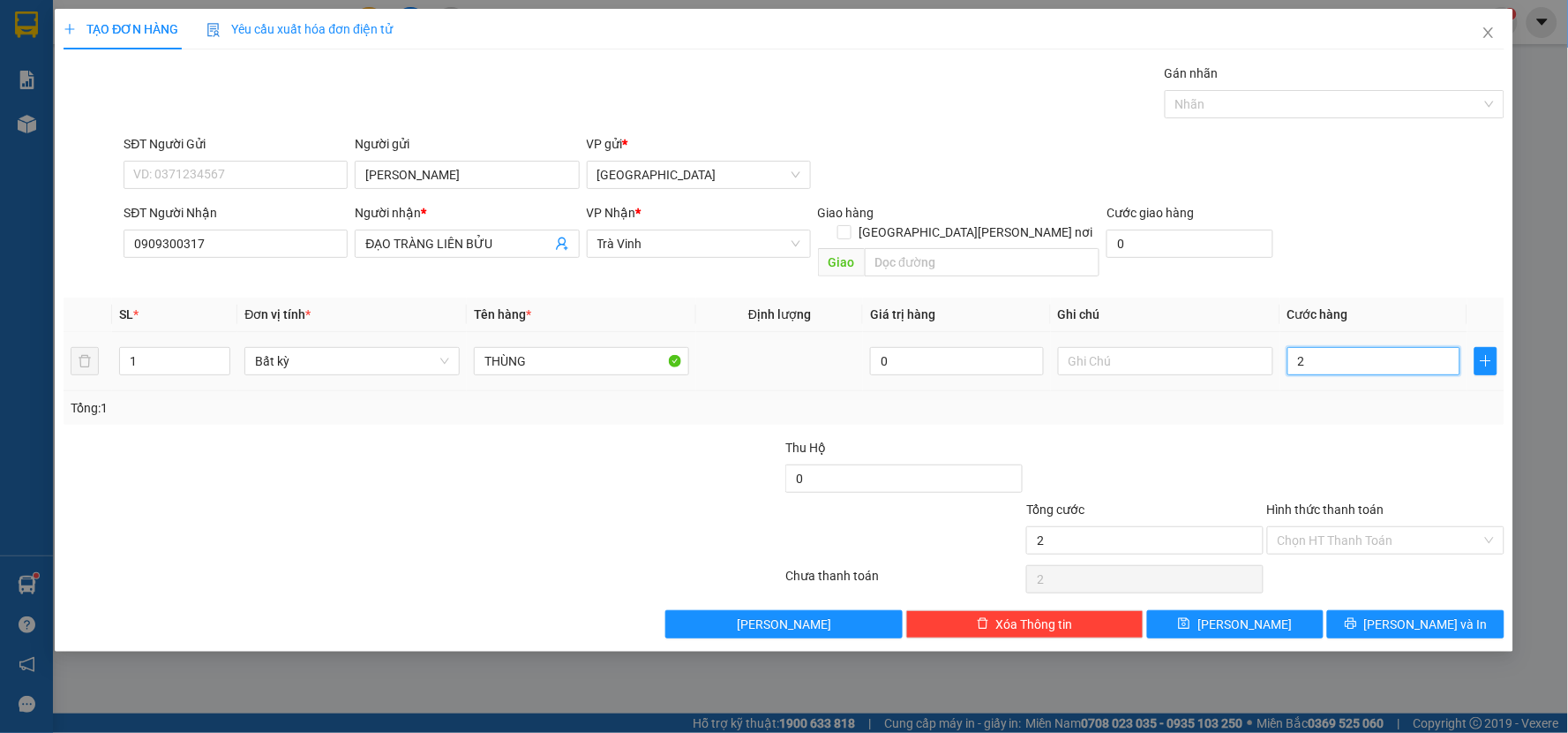
type input "20"
click at [1336, 398] on div "Tổng: 1" at bounding box center [784, 407] width 1427 height 20
click at [1377, 610] on button "[PERSON_NAME] và In" at bounding box center [1415, 624] width 178 height 28
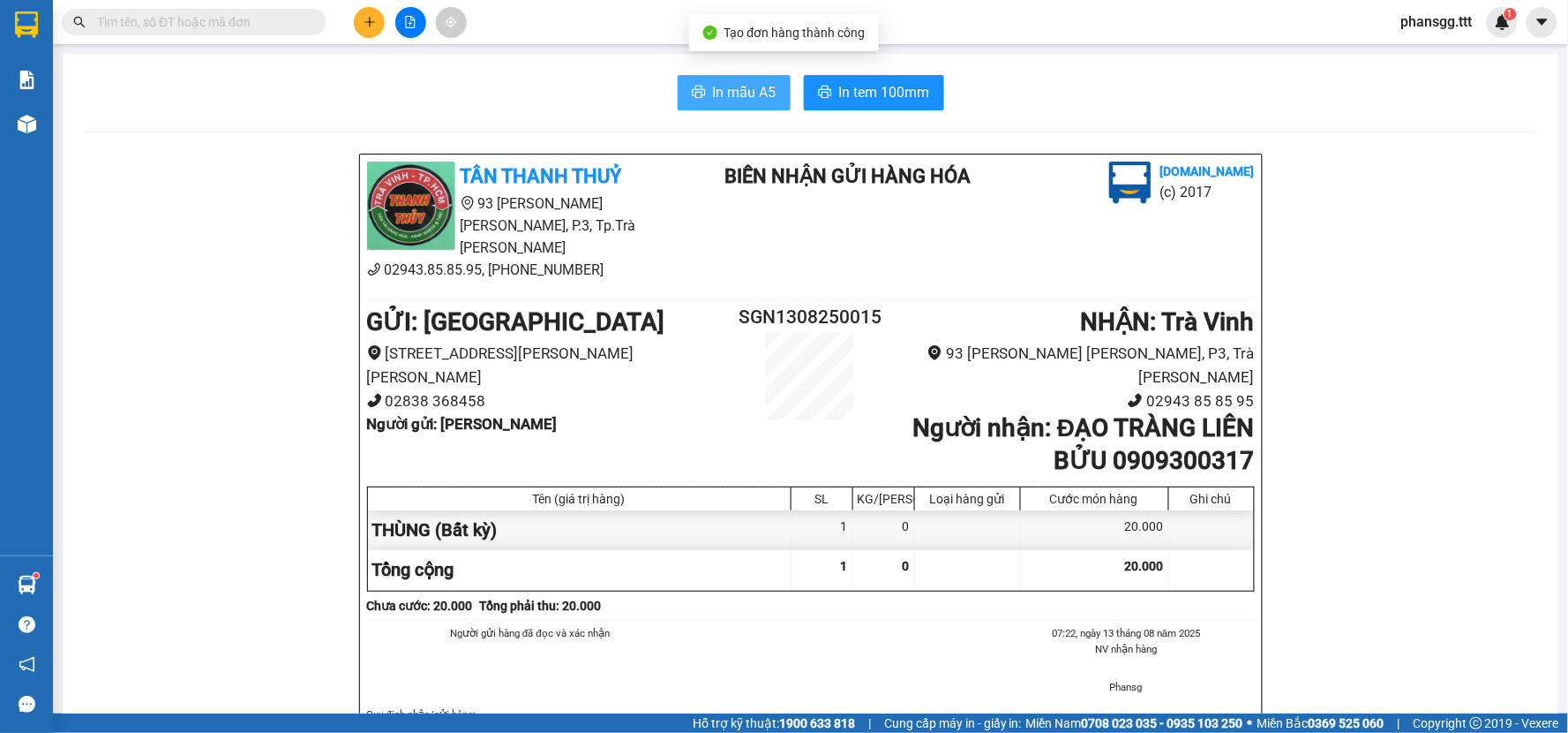
click at [754, 101] on span "In mẫu A5" at bounding box center [745, 92] width 63 height 22
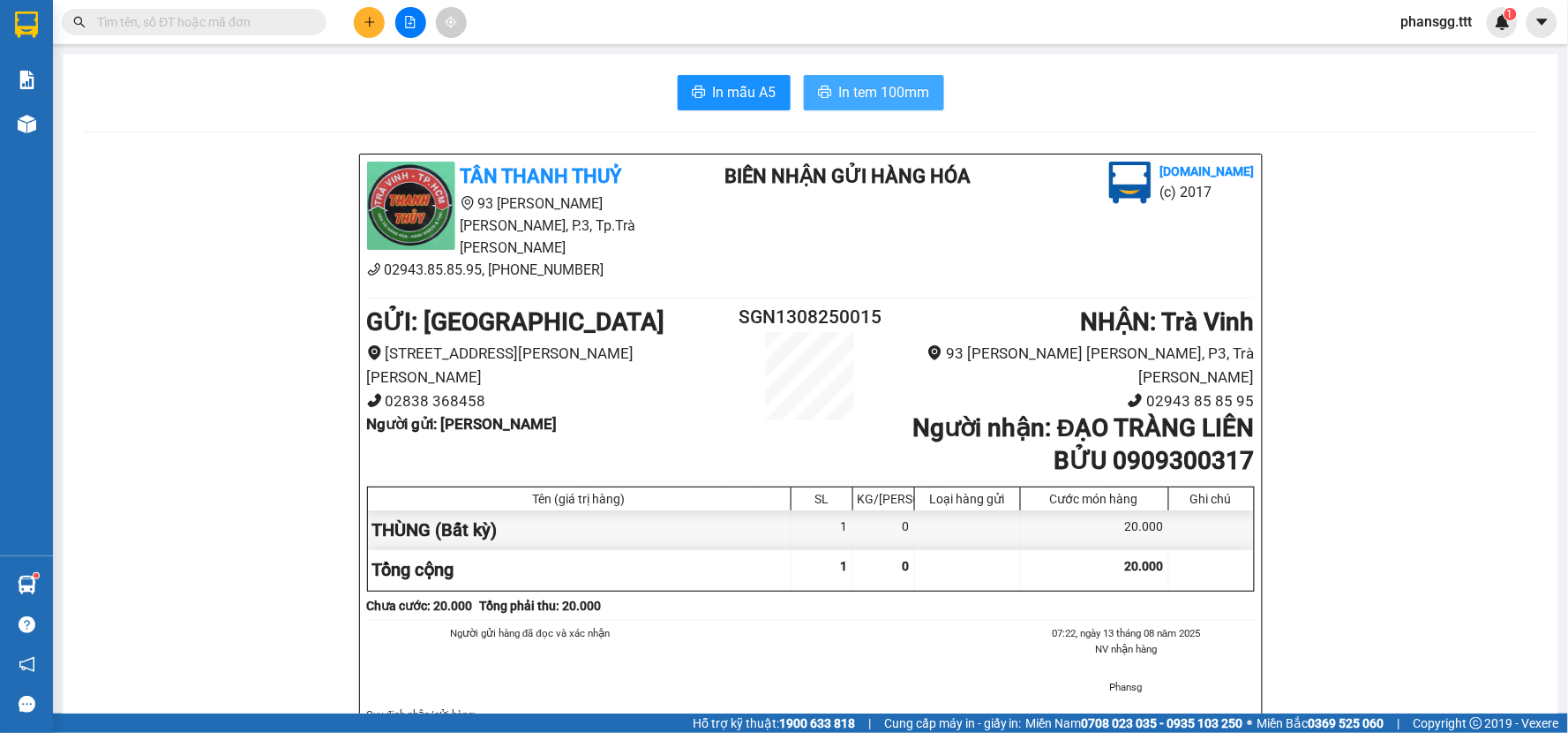
click at [827, 83] on button "In tem 100mm" at bounding box center [873, 93] width 140 height 35
click at [181, 33] on span at bounding box center [193, 21] width 265 height 26
click at [185, 21] on input "text" at bounding box center [201, 21] width 208 height 20
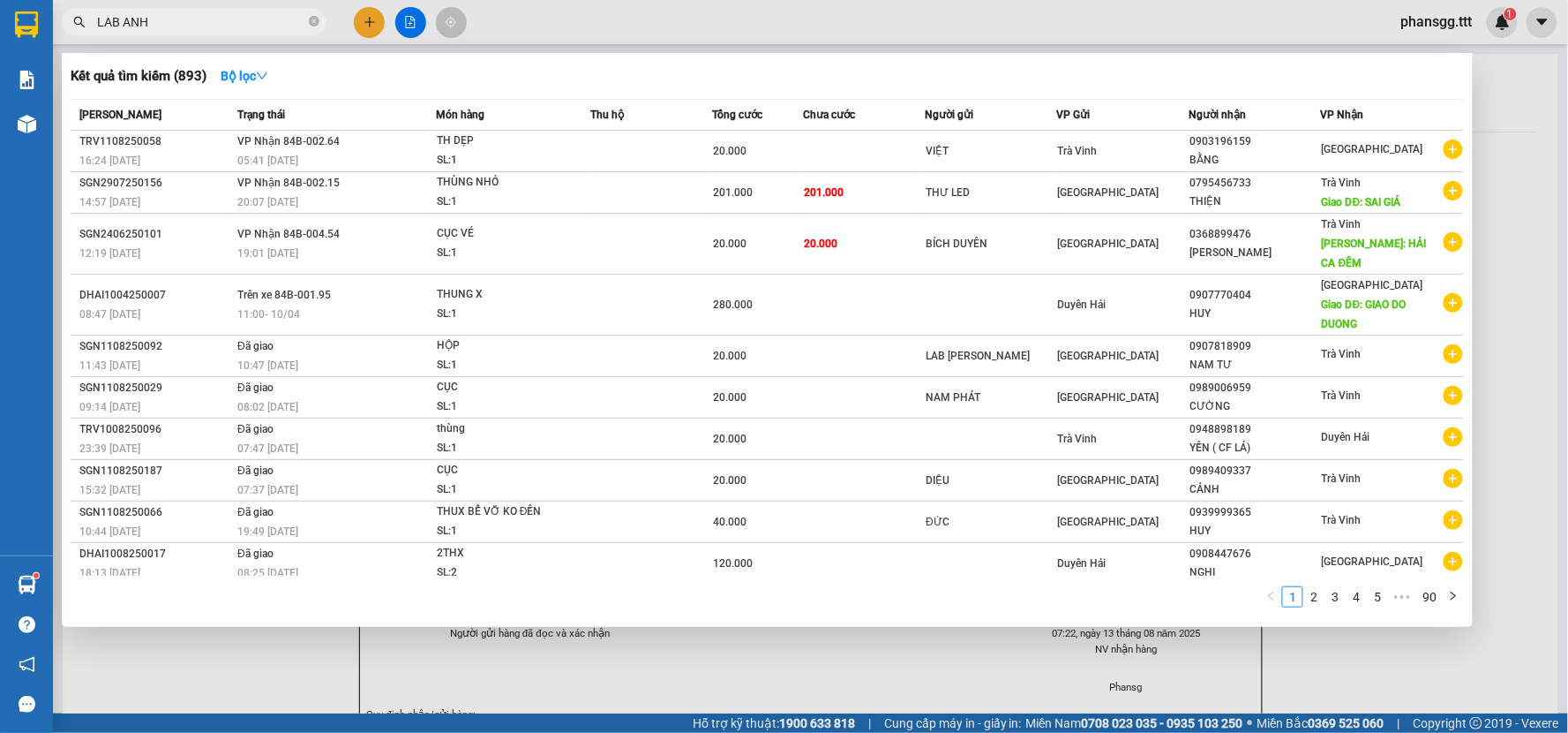
type input "LAB ANH"
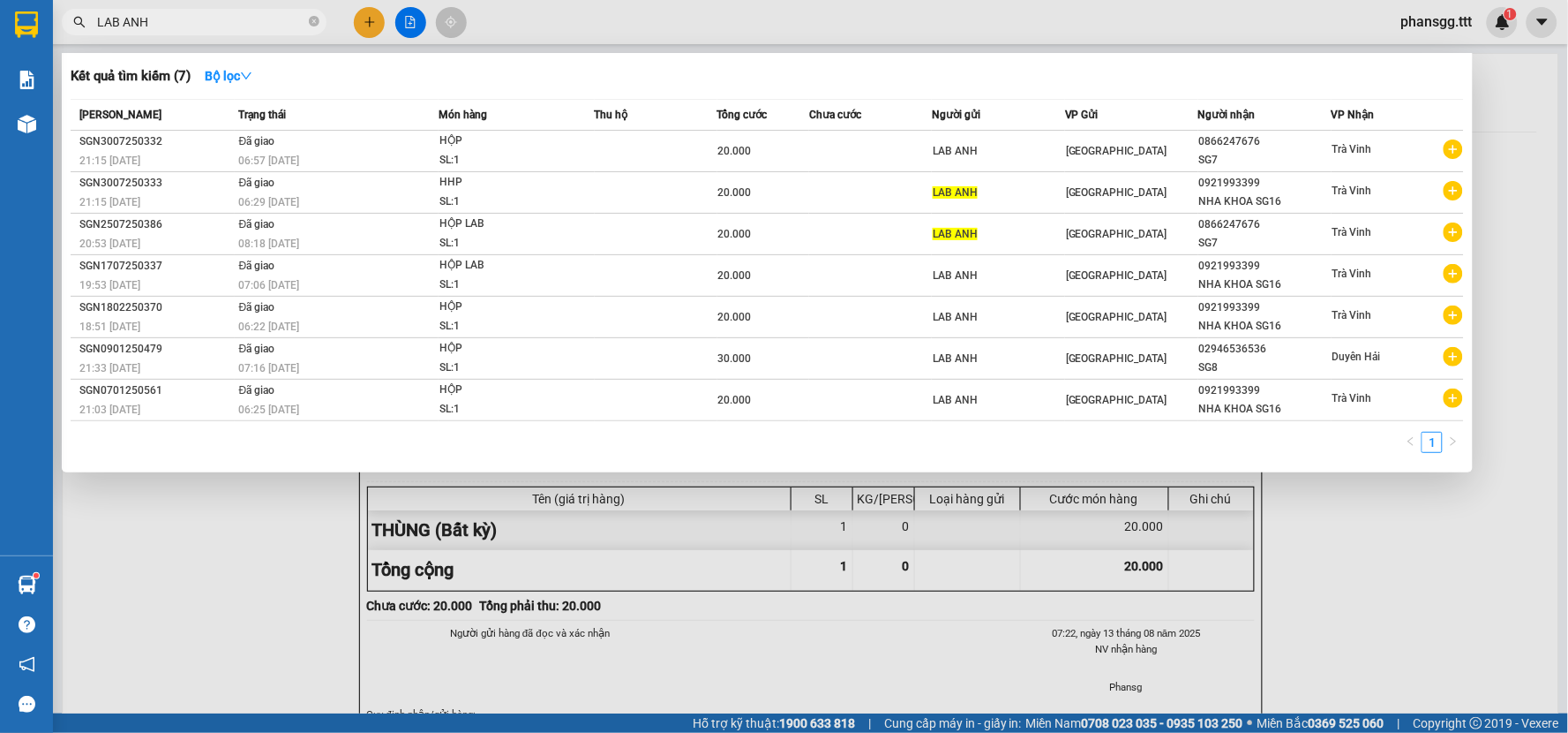
click at [215, 20] on input "LAB ANH" at bounding box center [201, 21] width 208 height 20
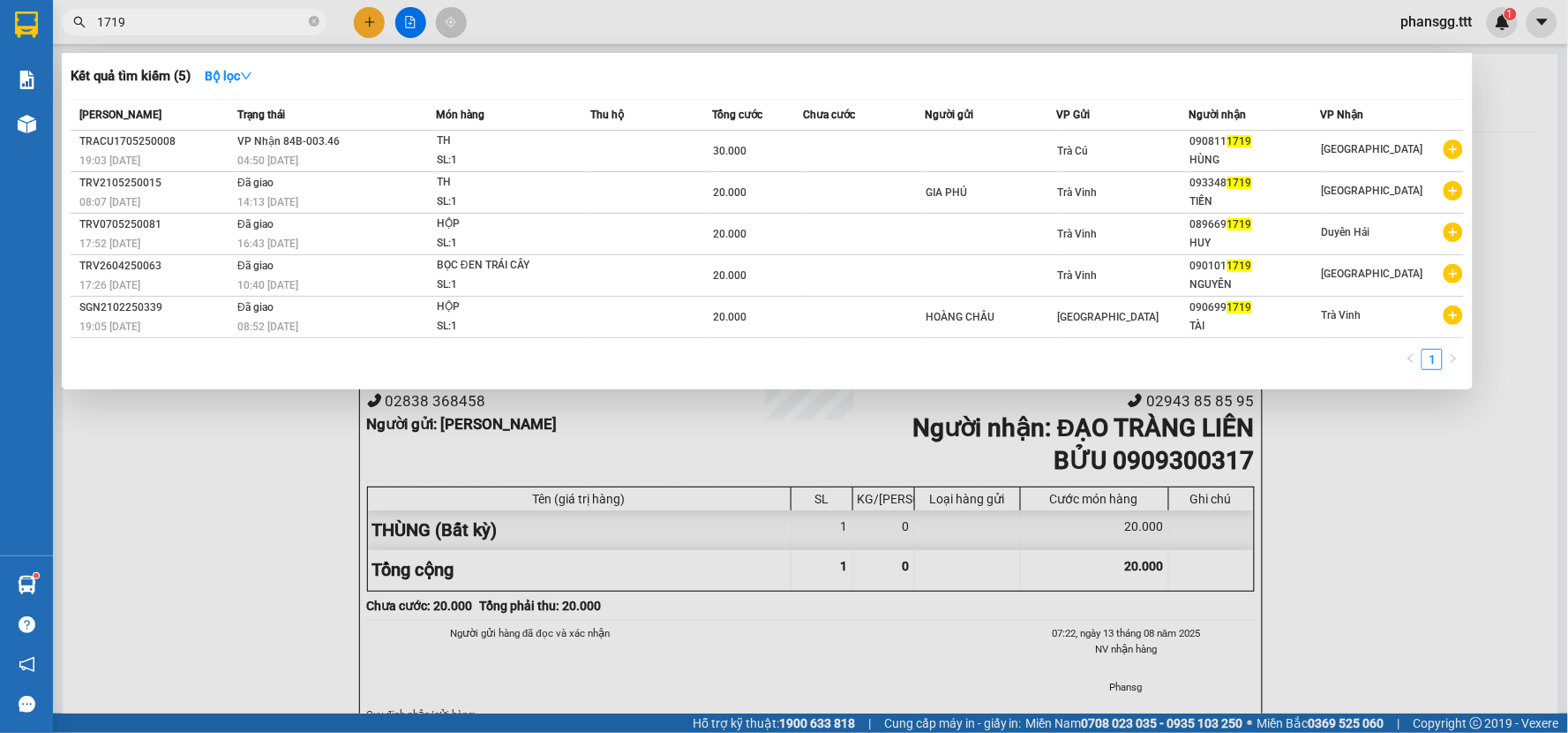
click at [118, 19] on input "1719" at bounding box center [201, 21] width 208 height 20
type input "1779"
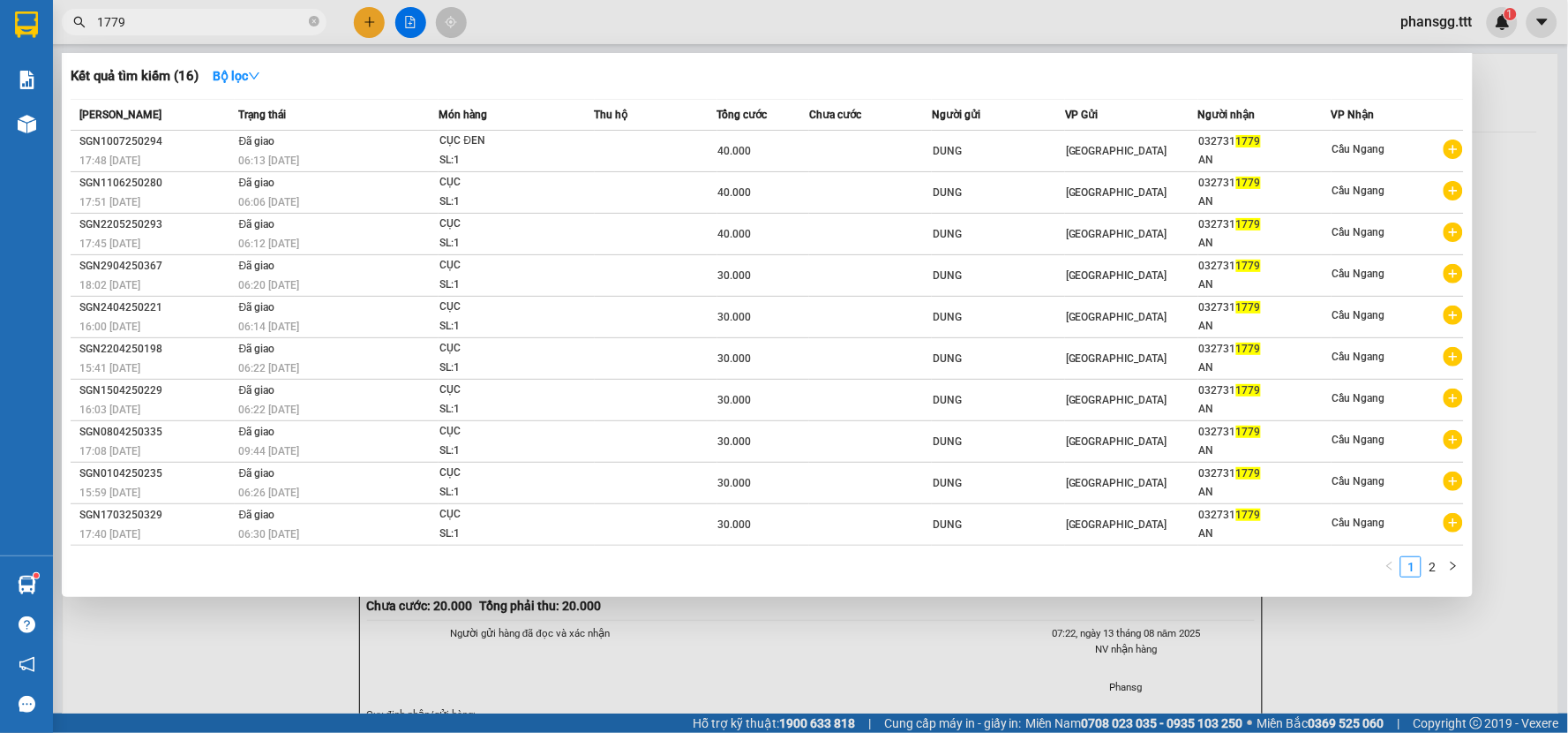
click at [133, 24] on input "1779" at bounding box center [201, 21] width 208 height 20
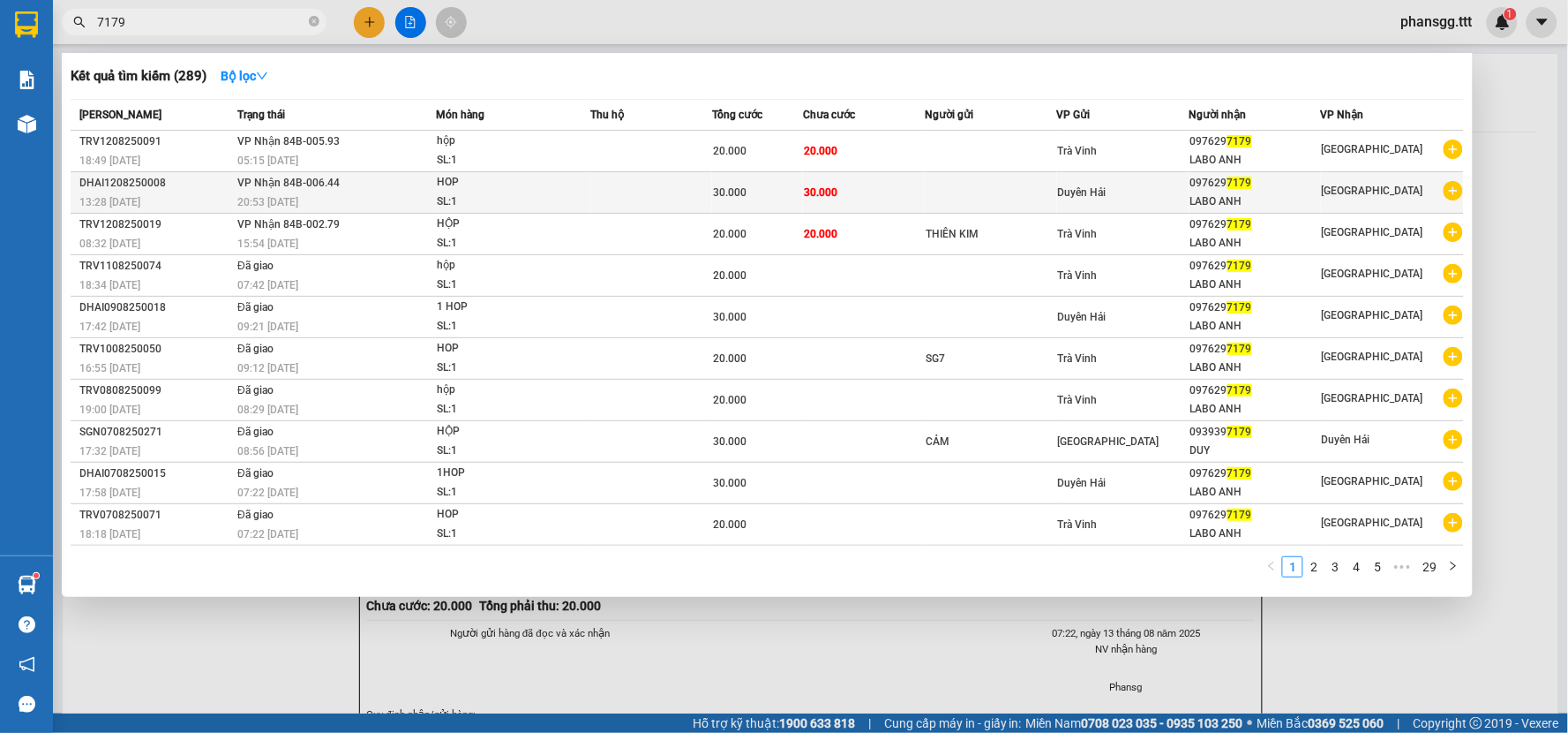
type input "7179"
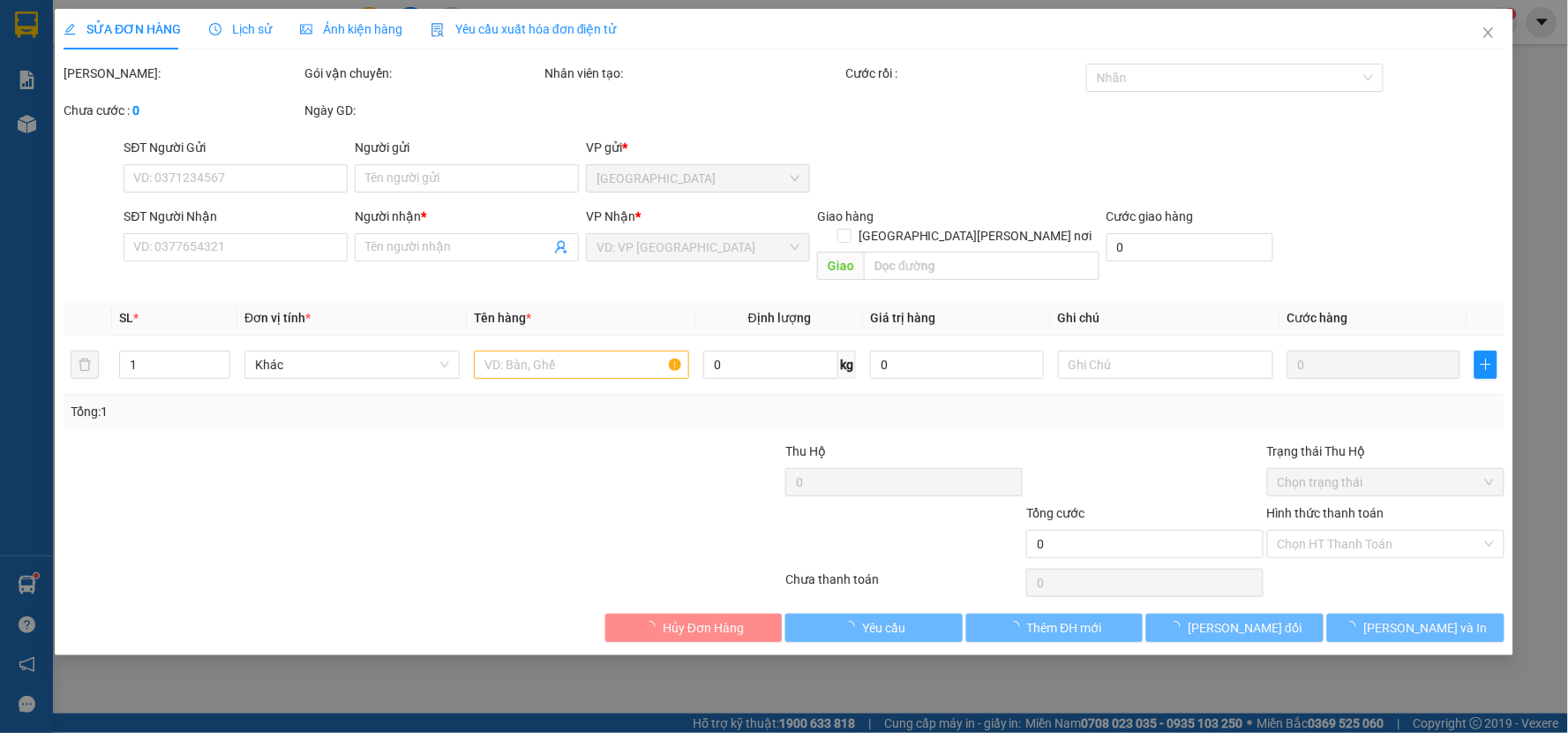
type input "0976297179"
type input "LABO ANH"
type input "30.000"
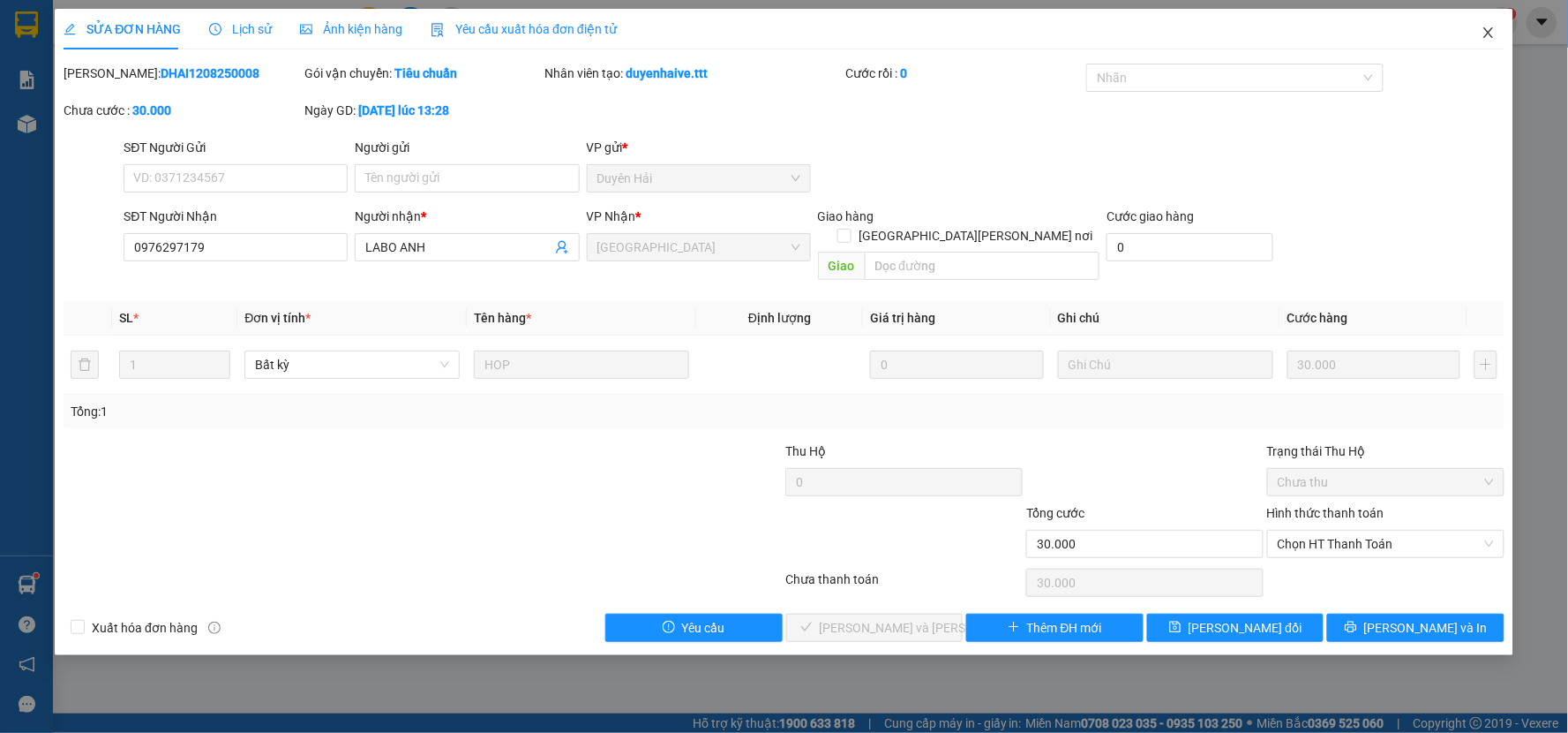
click at [1485, 36] on icon "close" at bounding box center [1488, 33] width 14 height 14
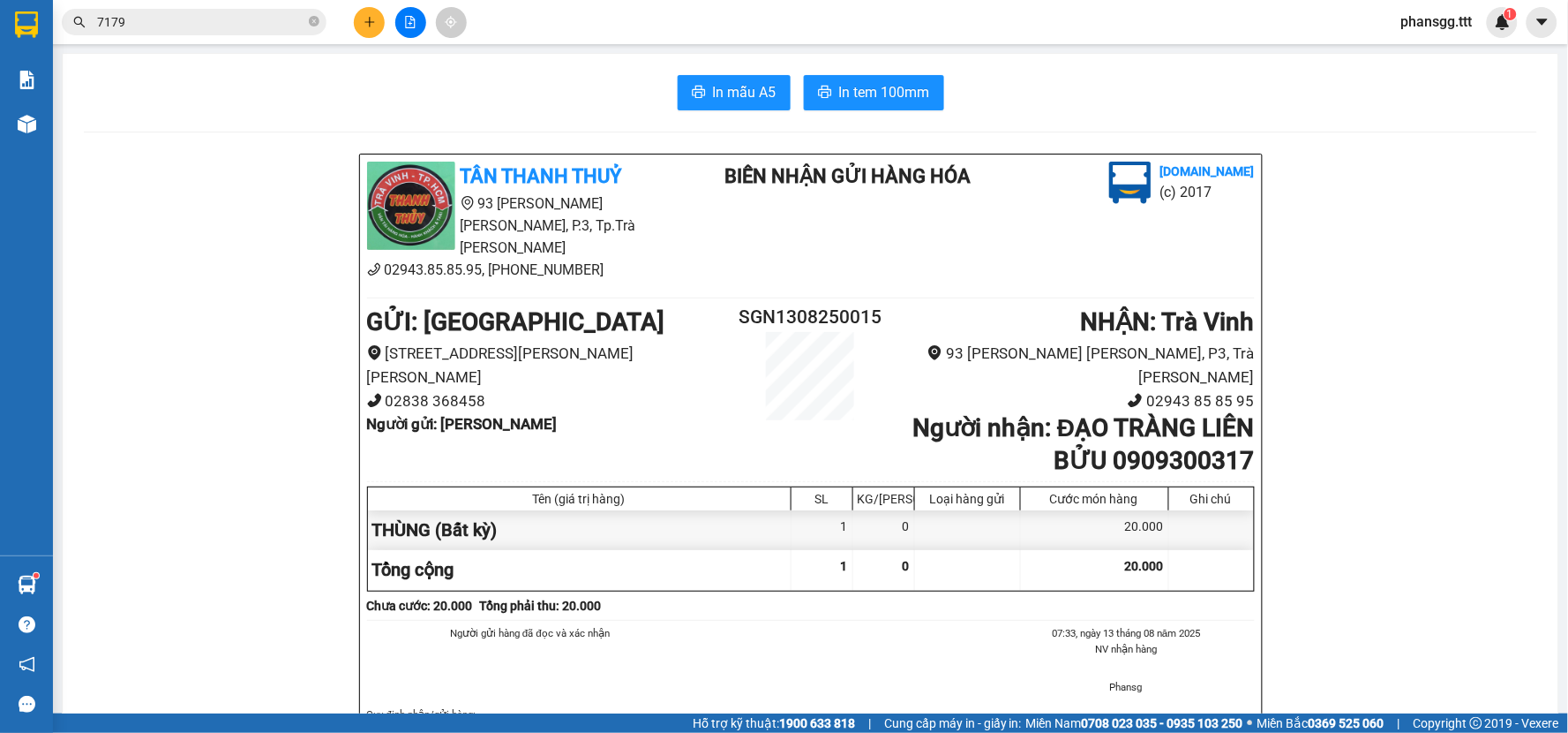
click at [139, 19] on input "7179" at bounding box center [201, 21] width 208 height 20
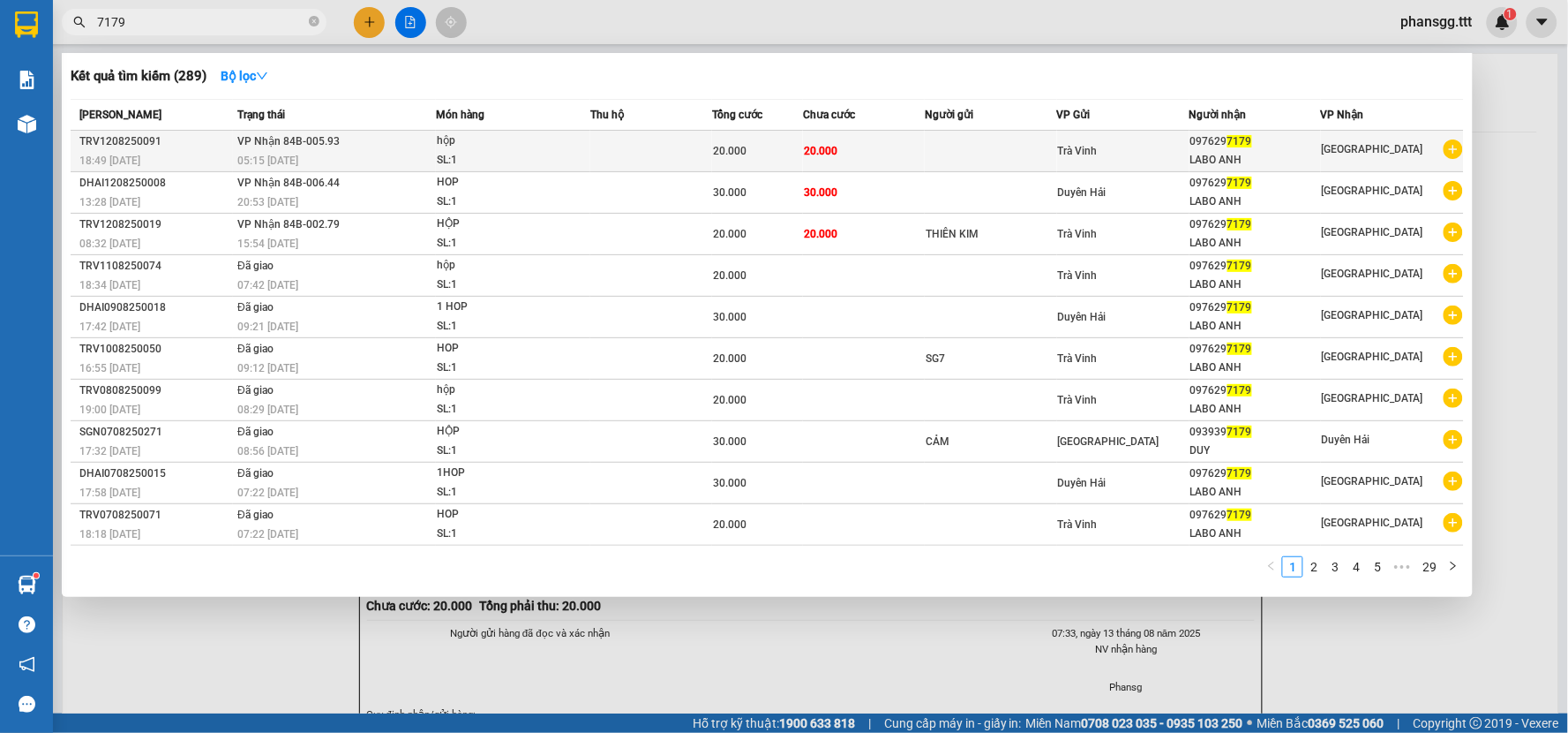
click at [324, 147] on span "VP Nhận 84B-005.93" at bounding box center [288, 140] width 102 height 12
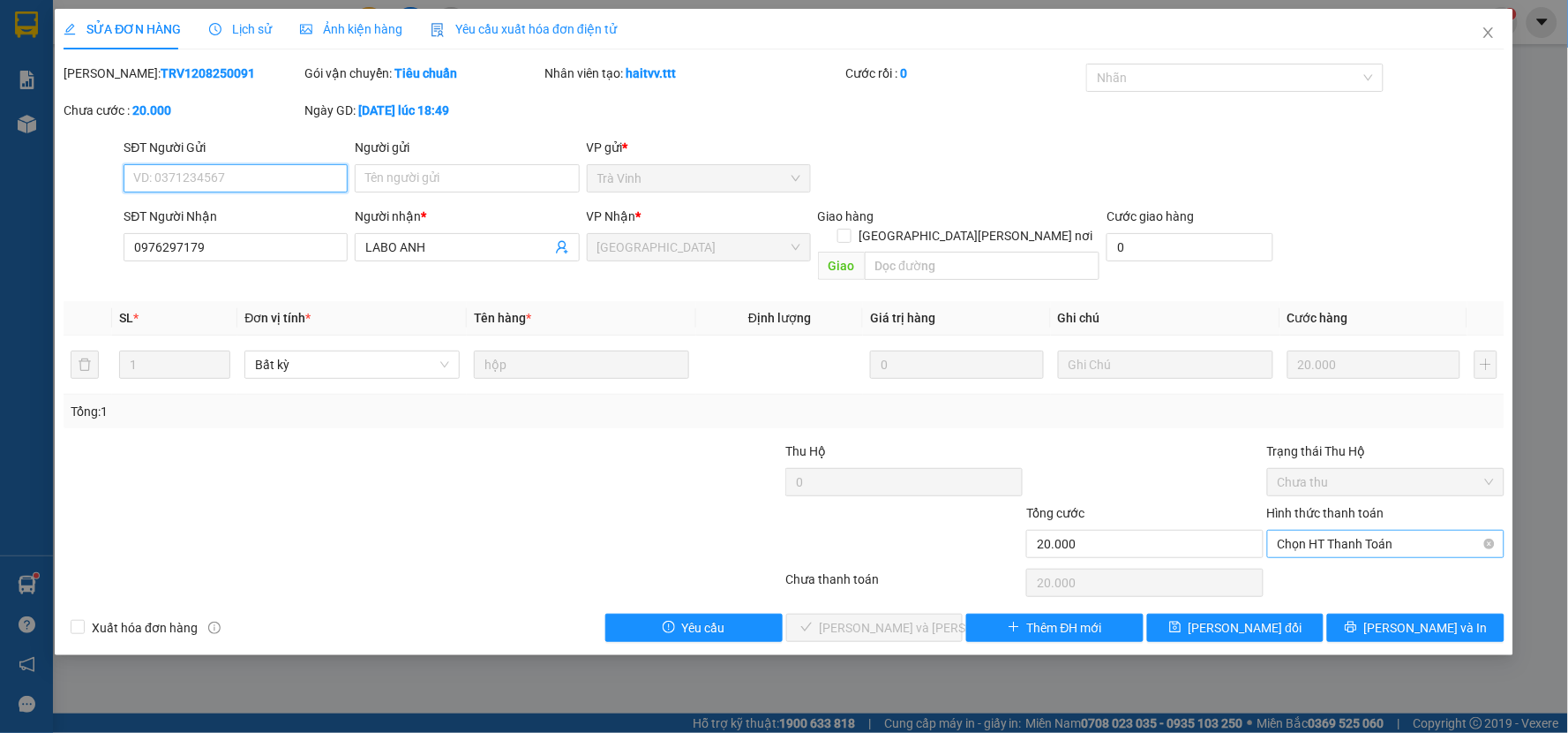
click at [1404, 530] on span "Chọn HT Thanh Toán" at bounding box center [1386, 543] width 216 height 26
click at [1390, 554] on div "Tại văn phòng" at bounding box center [1387, 559] width 216 height 20
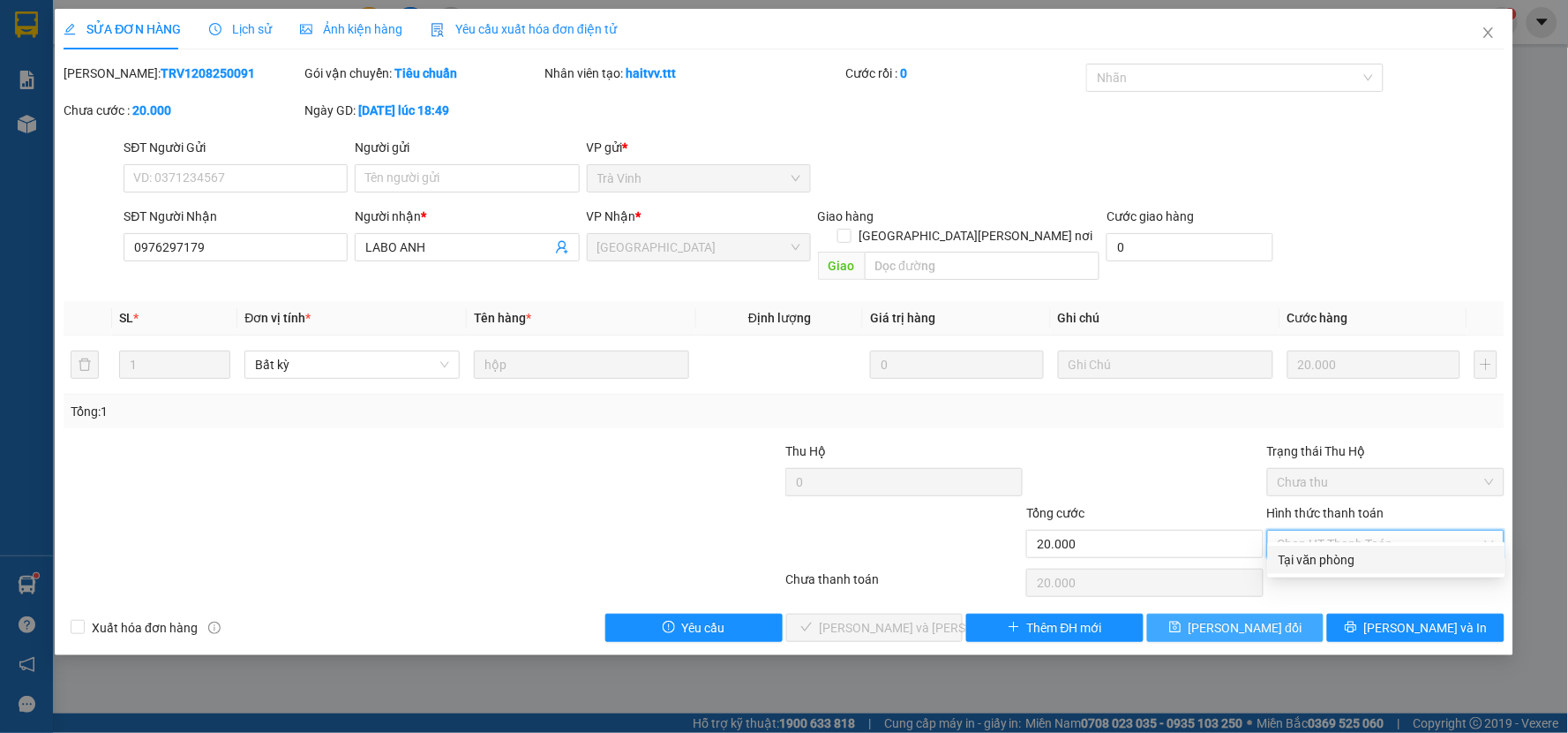
type input "0"
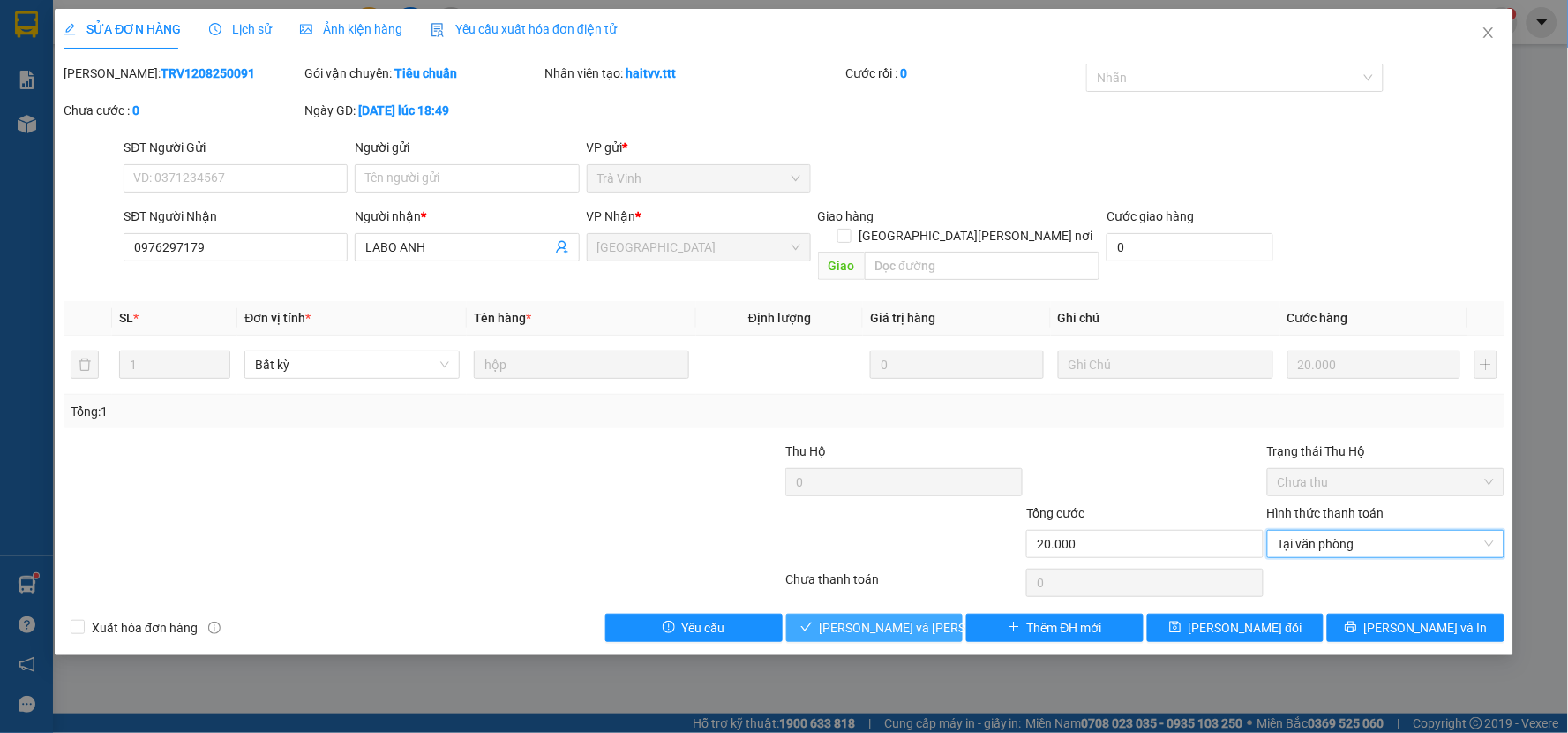
click at [900, 613] on button "Lưu và Giao hàng" at bounding box center [874, 627] width 178 height 28
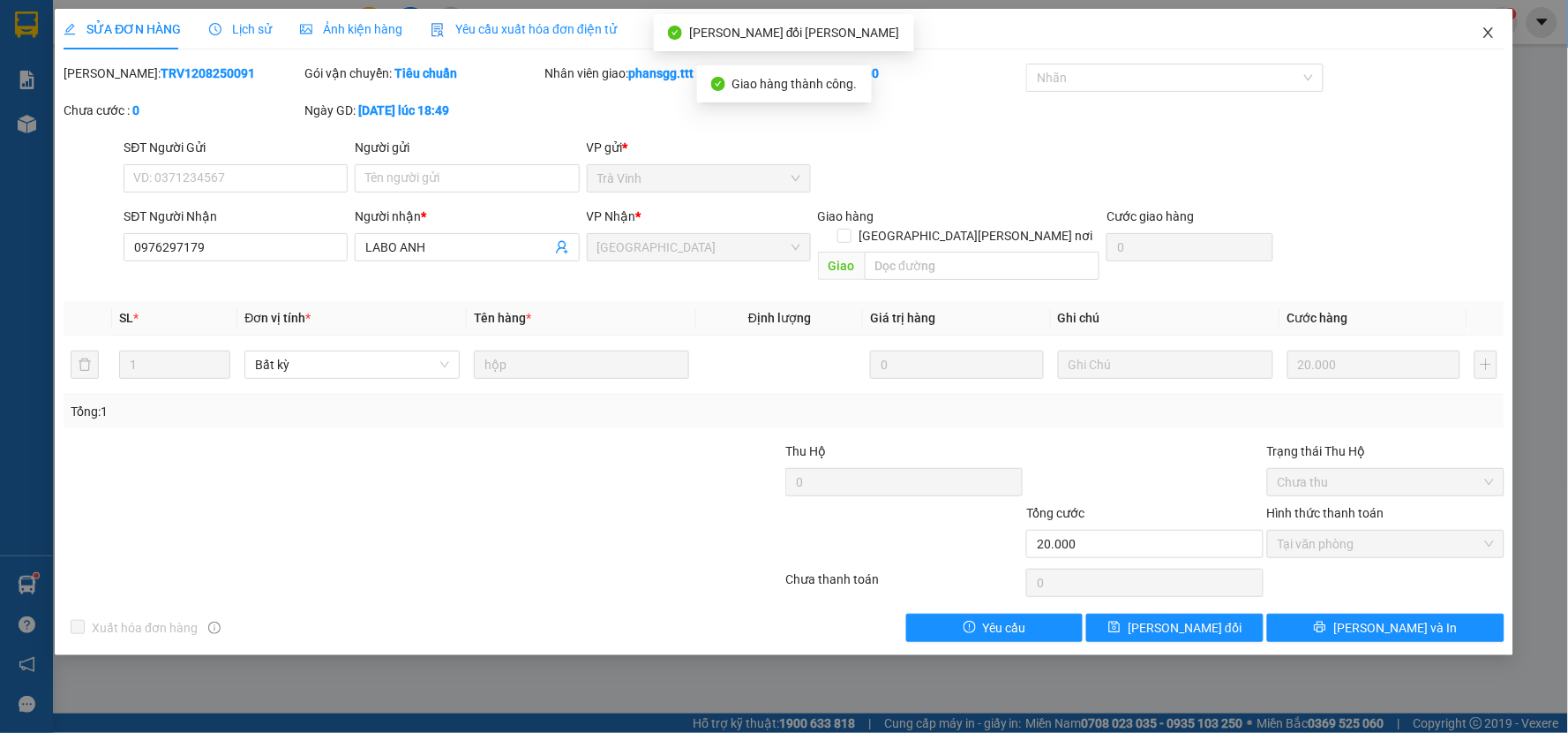
click at [1492, 33] on icon "close" at bounding box center [1488, 33] width 14 height 14
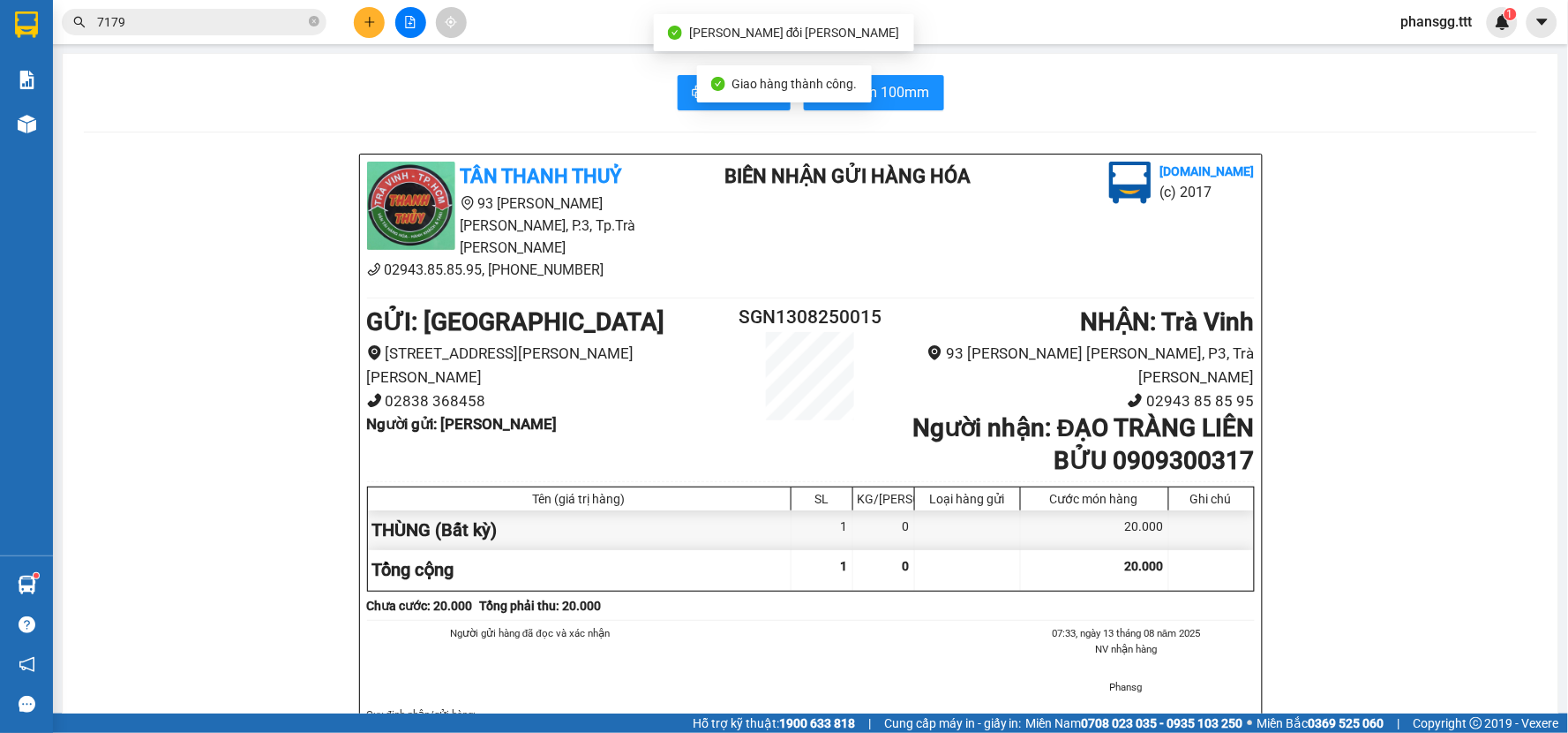
click at [218, 30] on input "7179" at bounding box center [201, 21] width 208 height 20
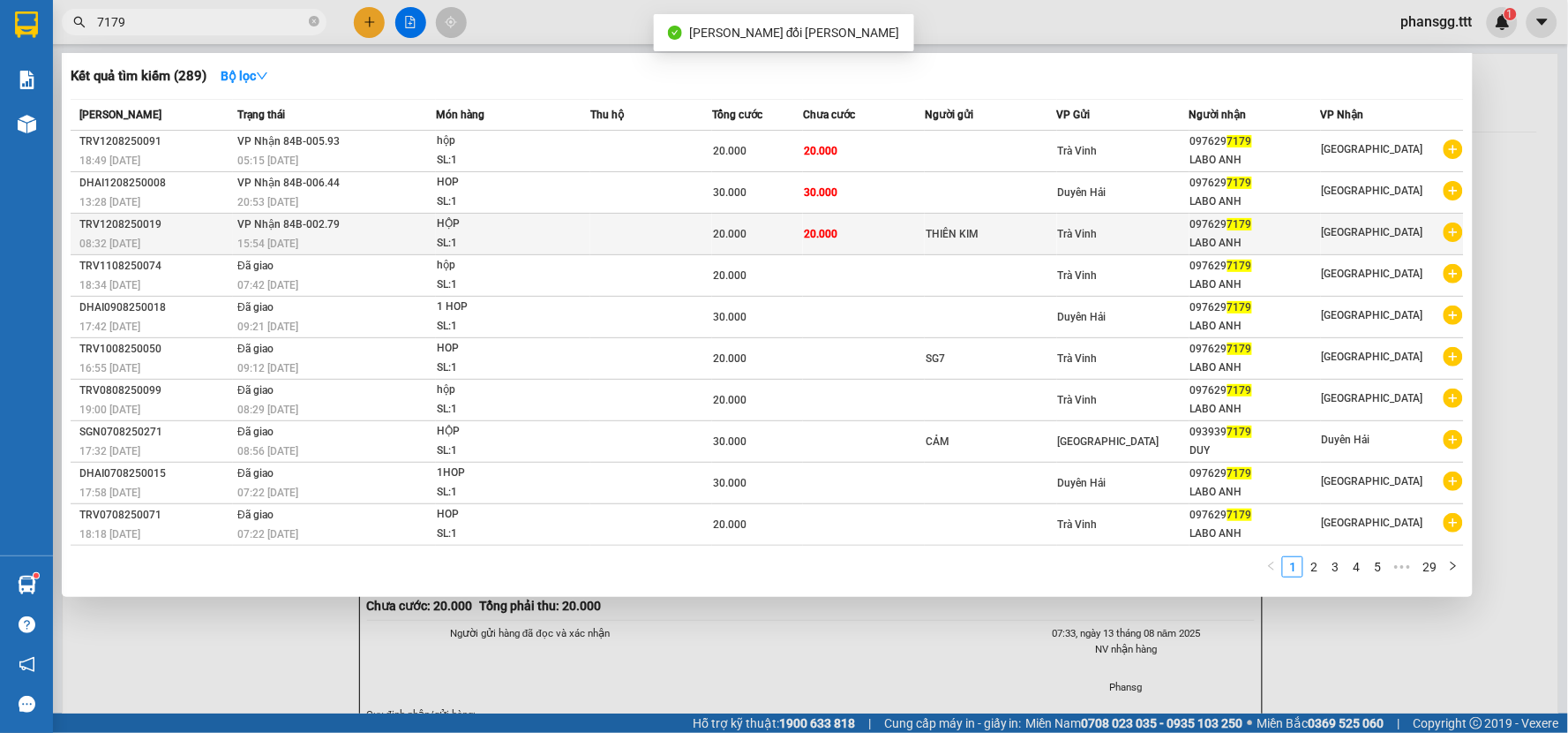
click at [312, 238] on div "15:54 - 12/08" at bounding box center [336, 243] width 198 height 20
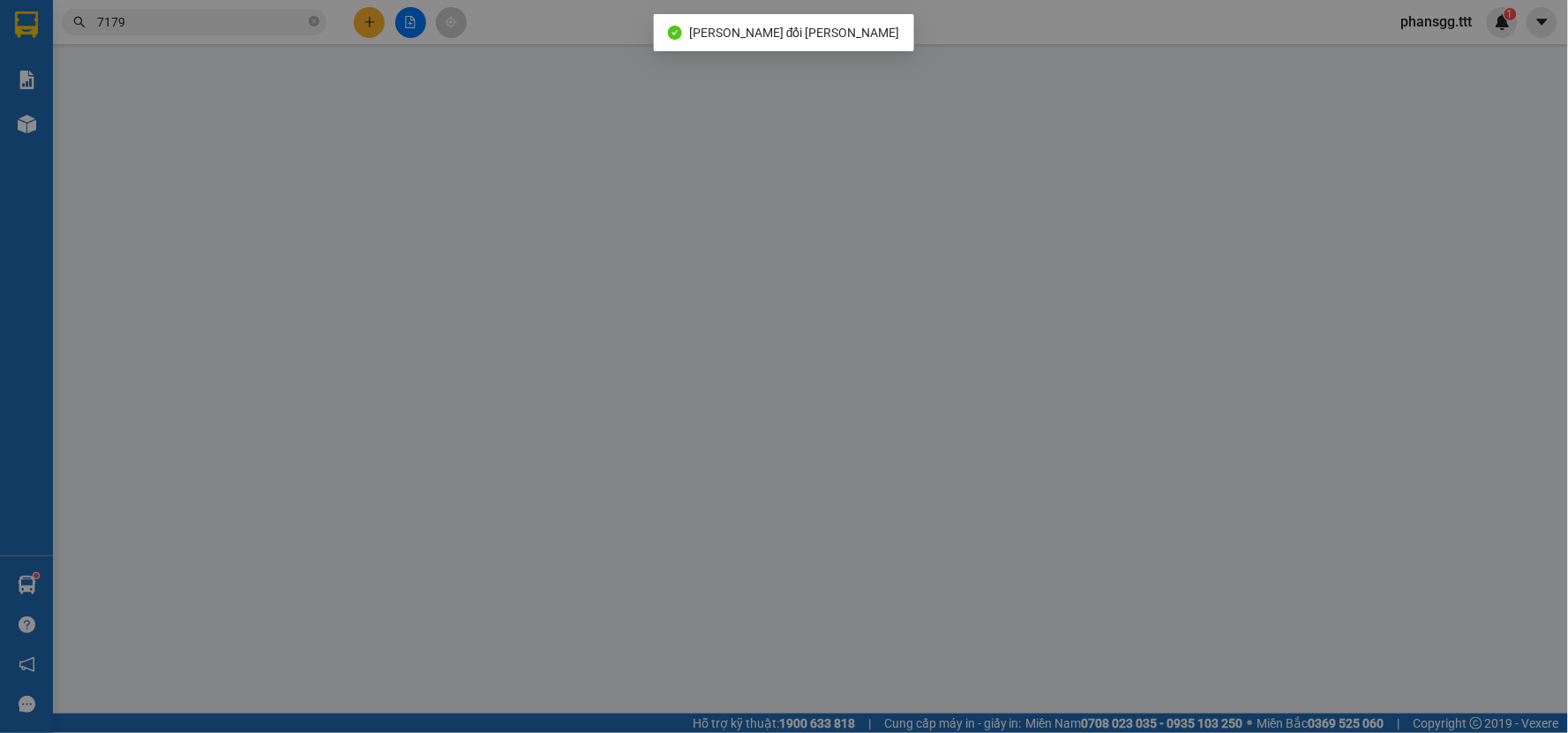
type input "THIÊN KIM"
type input "0976297179"
type input "LABO ANH"
type input "20.000"
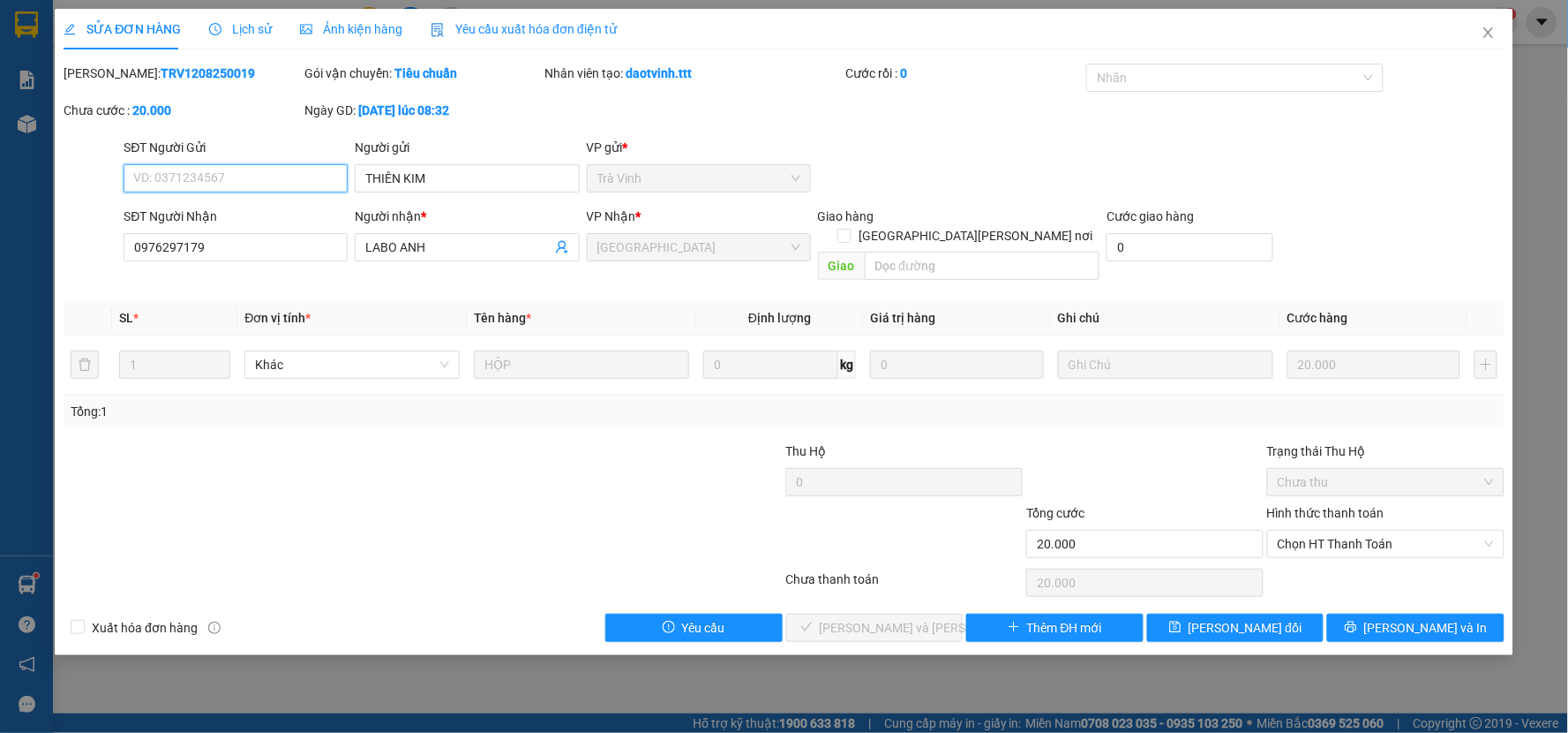
drag, startPoint x: 1383, startPoint y: 526, endPoint x: 1372, endPoint y: 540, distance: 17.8
click at [1381, 530] on span "Chọn HT Thanh Toán" at bounding box center [1386, 543] width 216 height 26
click at [1359, 561] on div "Tại văn phòng" at bounding box center [1387, 559] width 216 height 20
type input "0"
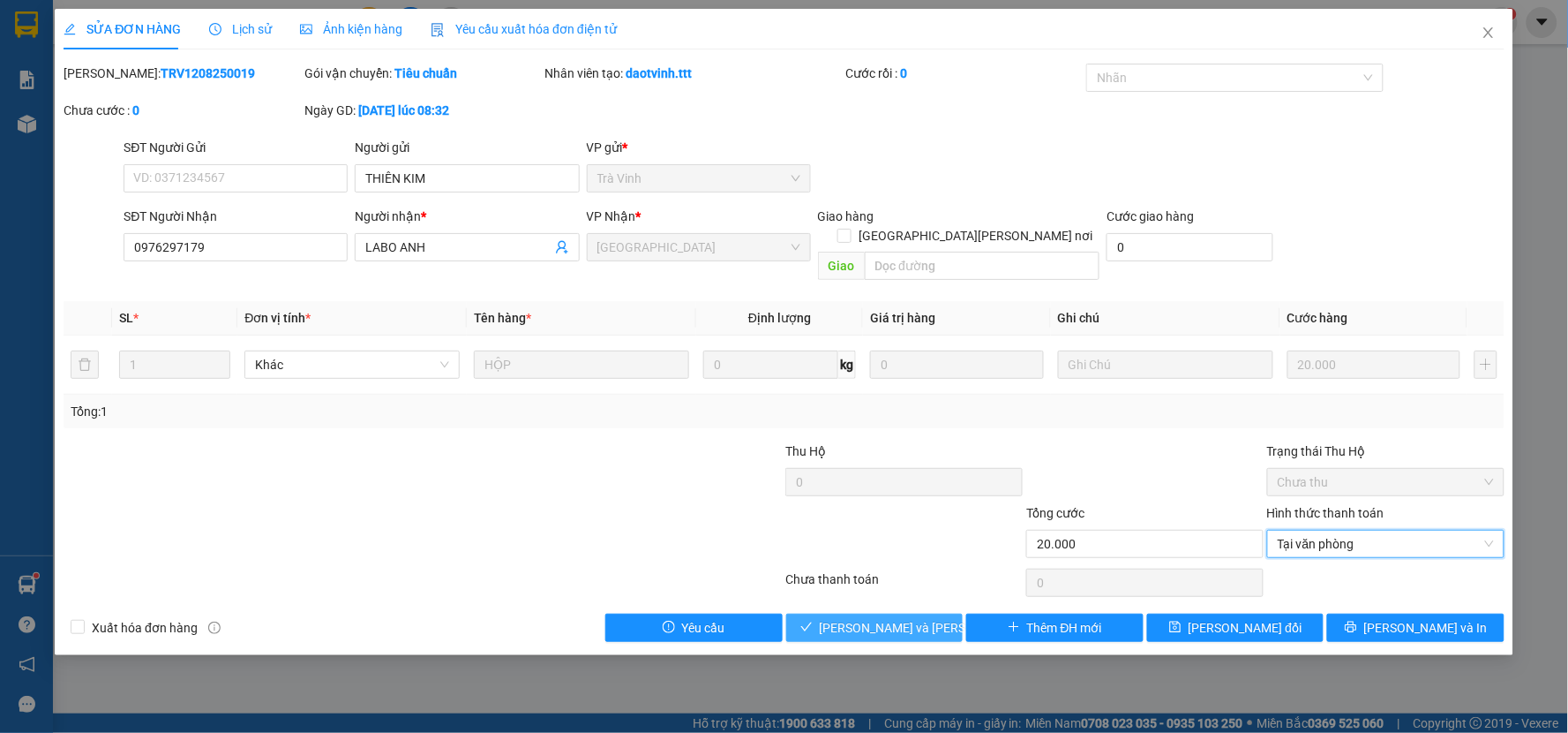
click at [892, 618] on span "Lưu và Giao hàng" at bounding box center [938, 627] width 238 height 20
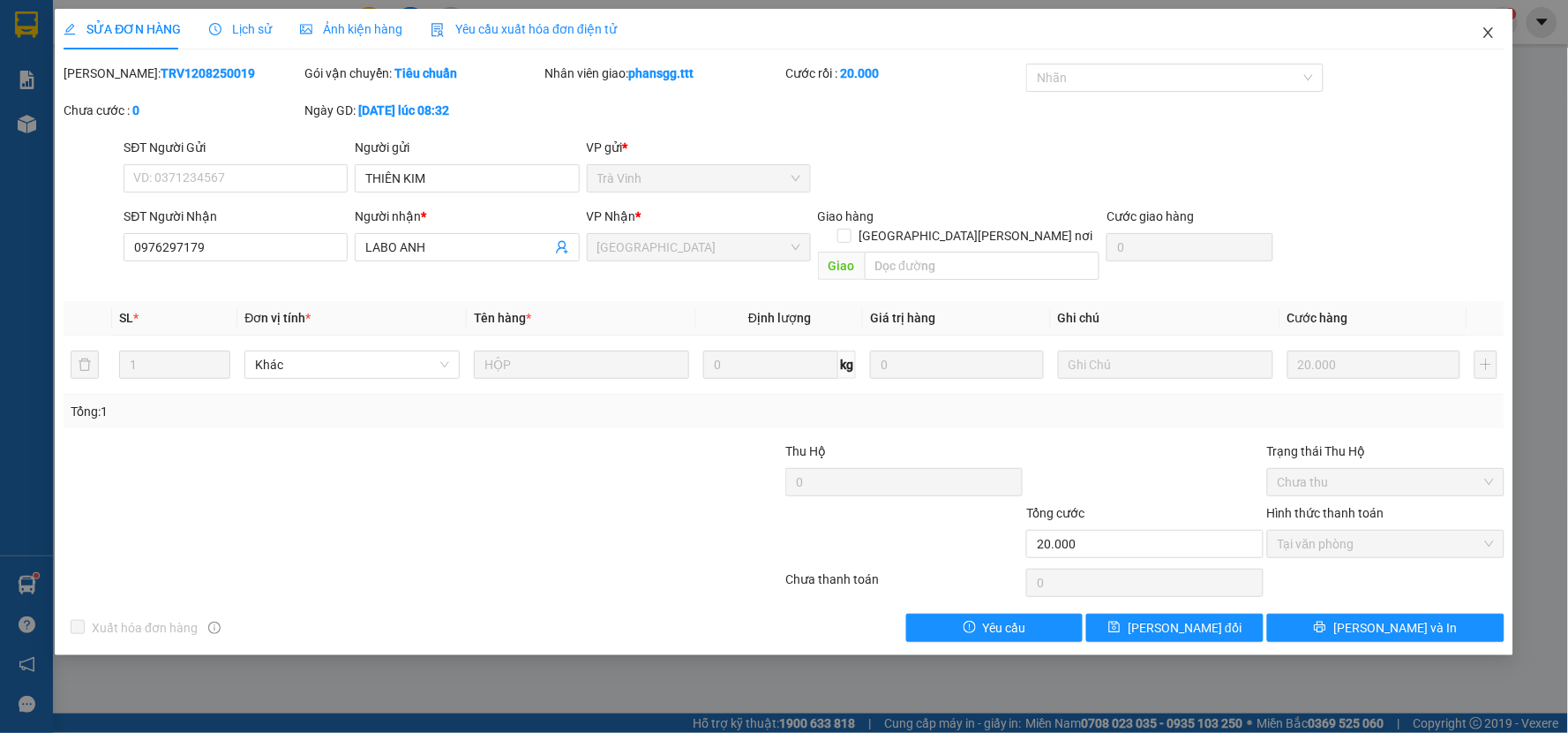
click at [1478, 25] on span "Close" at bounding box center [1488, 33] width 49 height 49
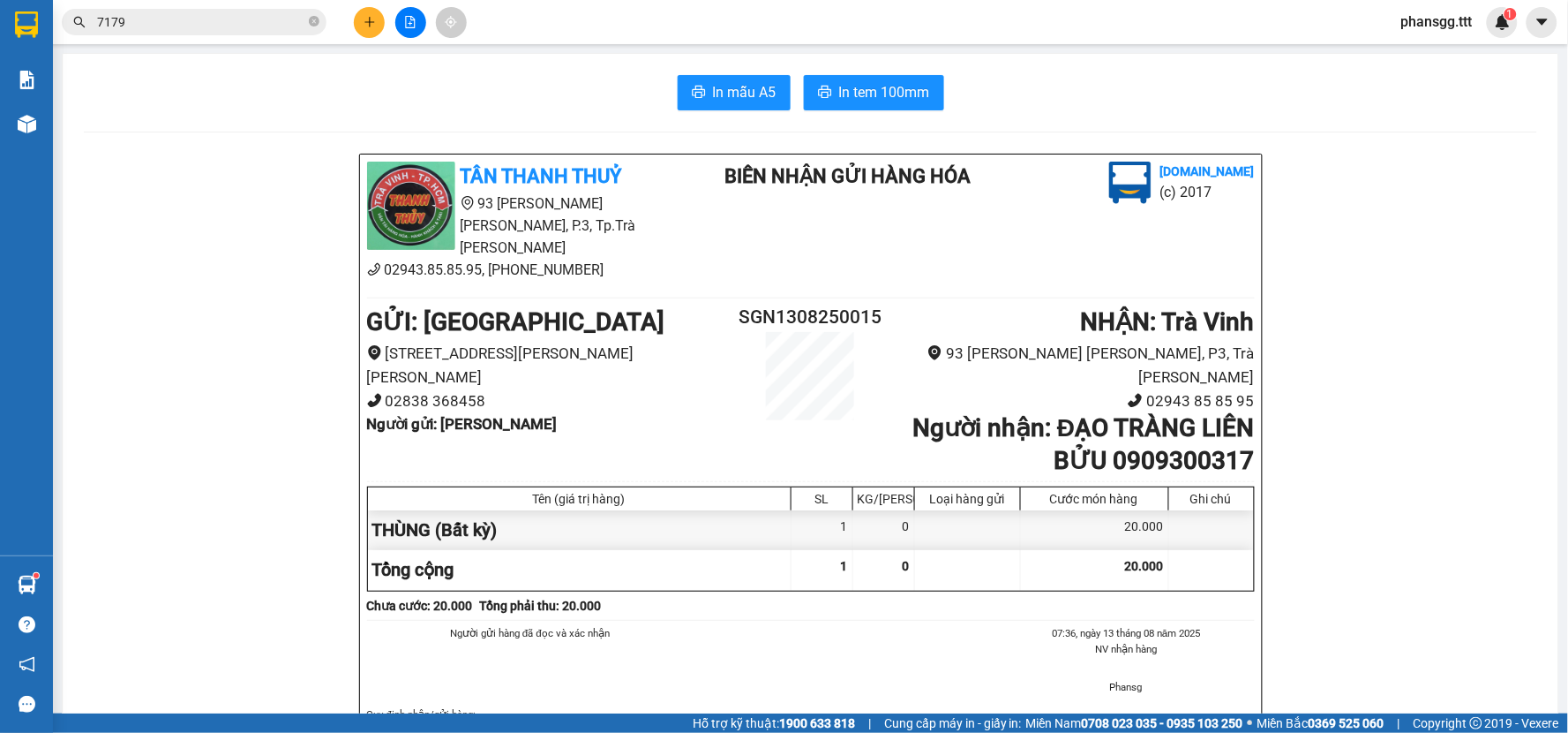
click at [215, 31] on span "7179" at bounding box center [193, 21] width 265 height 26
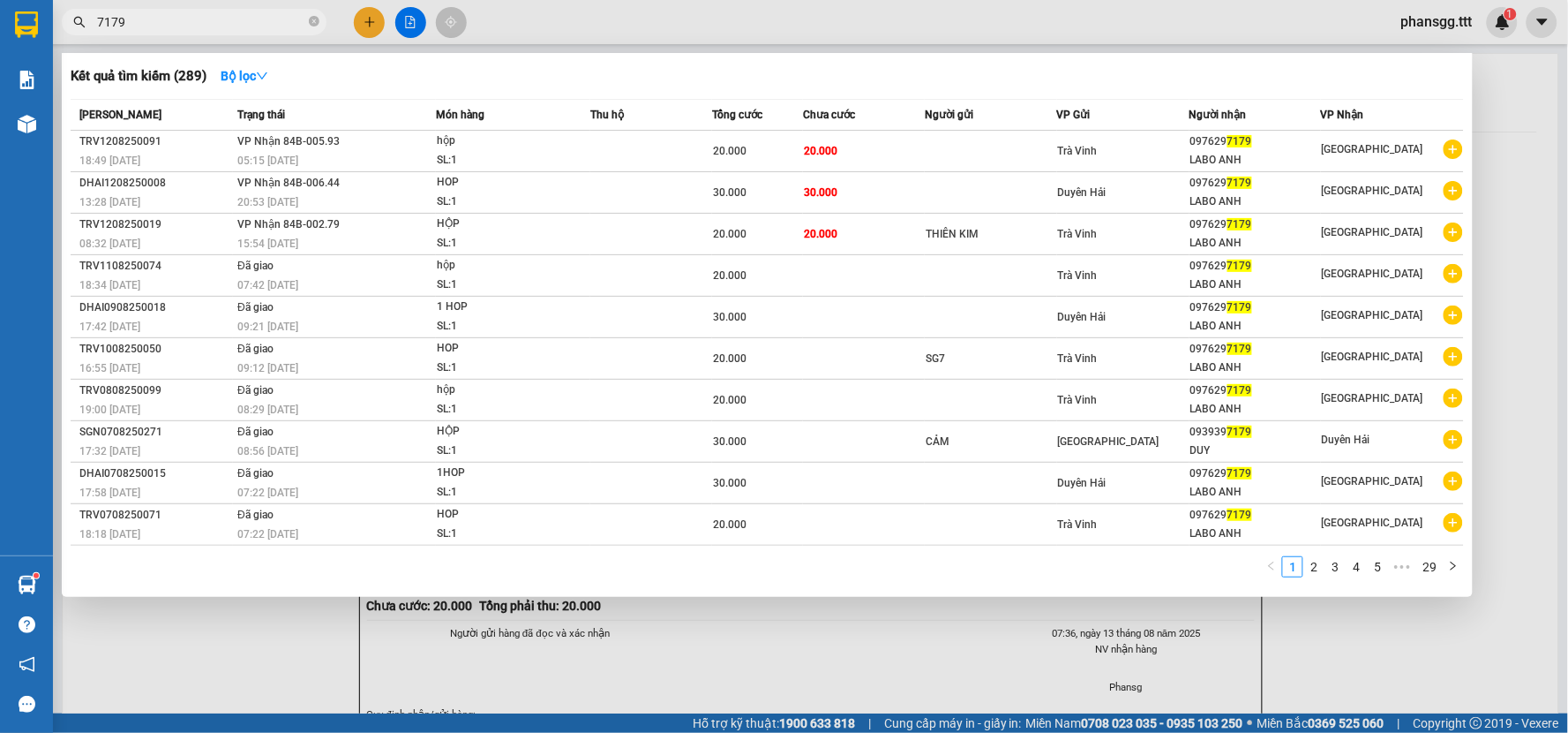
click at [214, 20] on input "7179" at bounding box center [201, 21] width 208 height 20
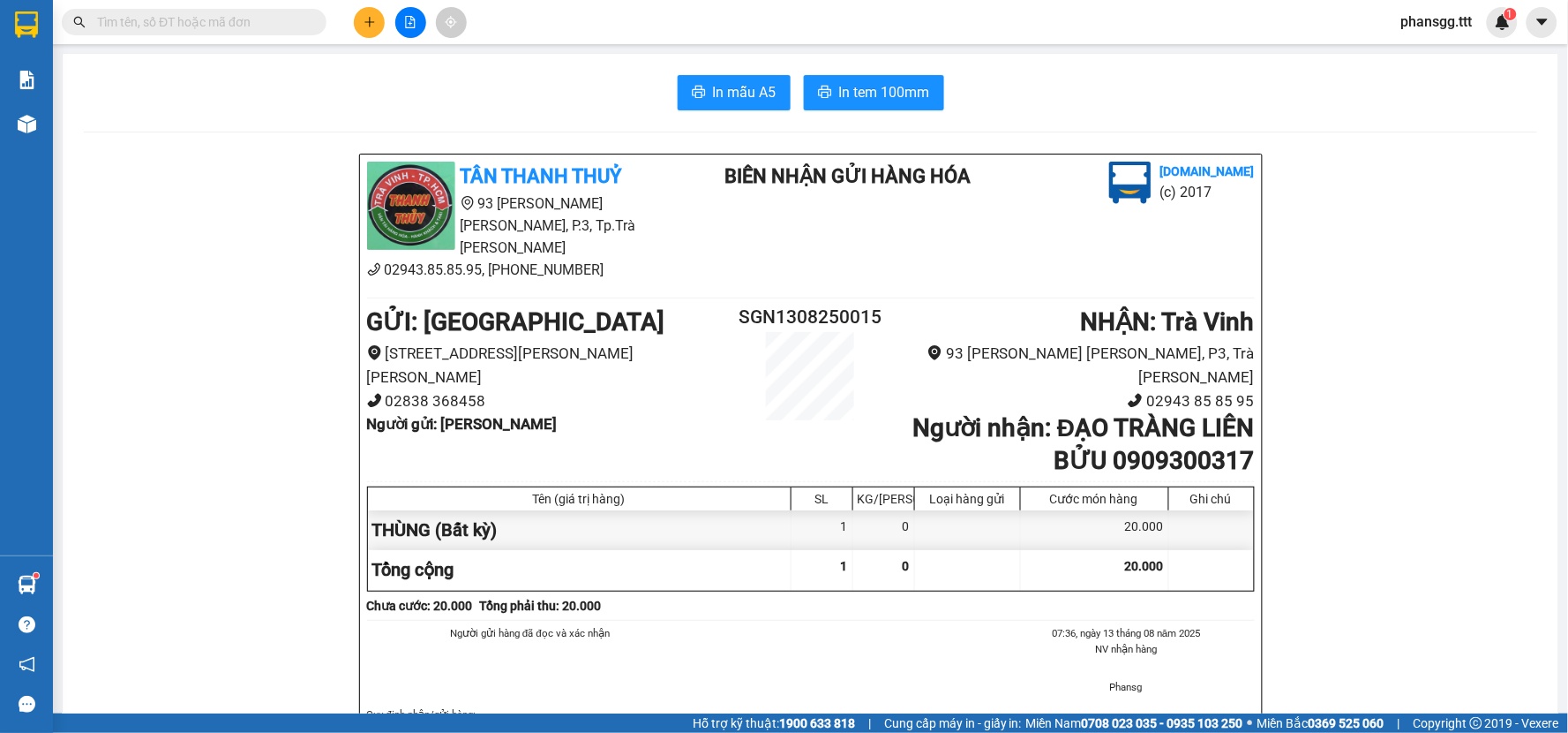
click at [371, 10] on button at bounding box center [368, 22] width 31 height 31
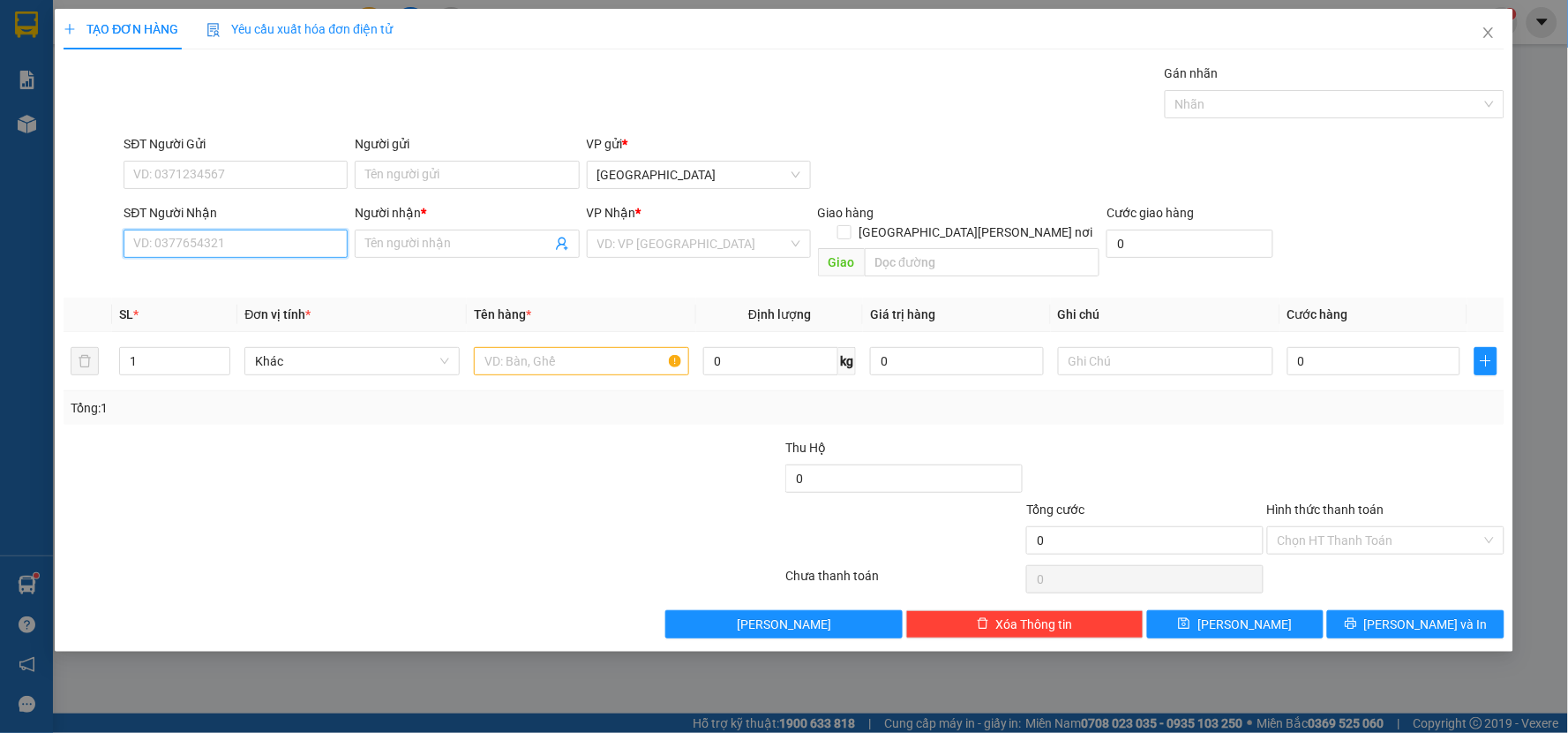
click at [165, 249] on input "SĐT Người Nhận" at bounding box center [235, 244] width 224 height 28
click at [165, 248] on input "SĐT Người Nhận" at bounding box center [235, 244] width 224 height 28
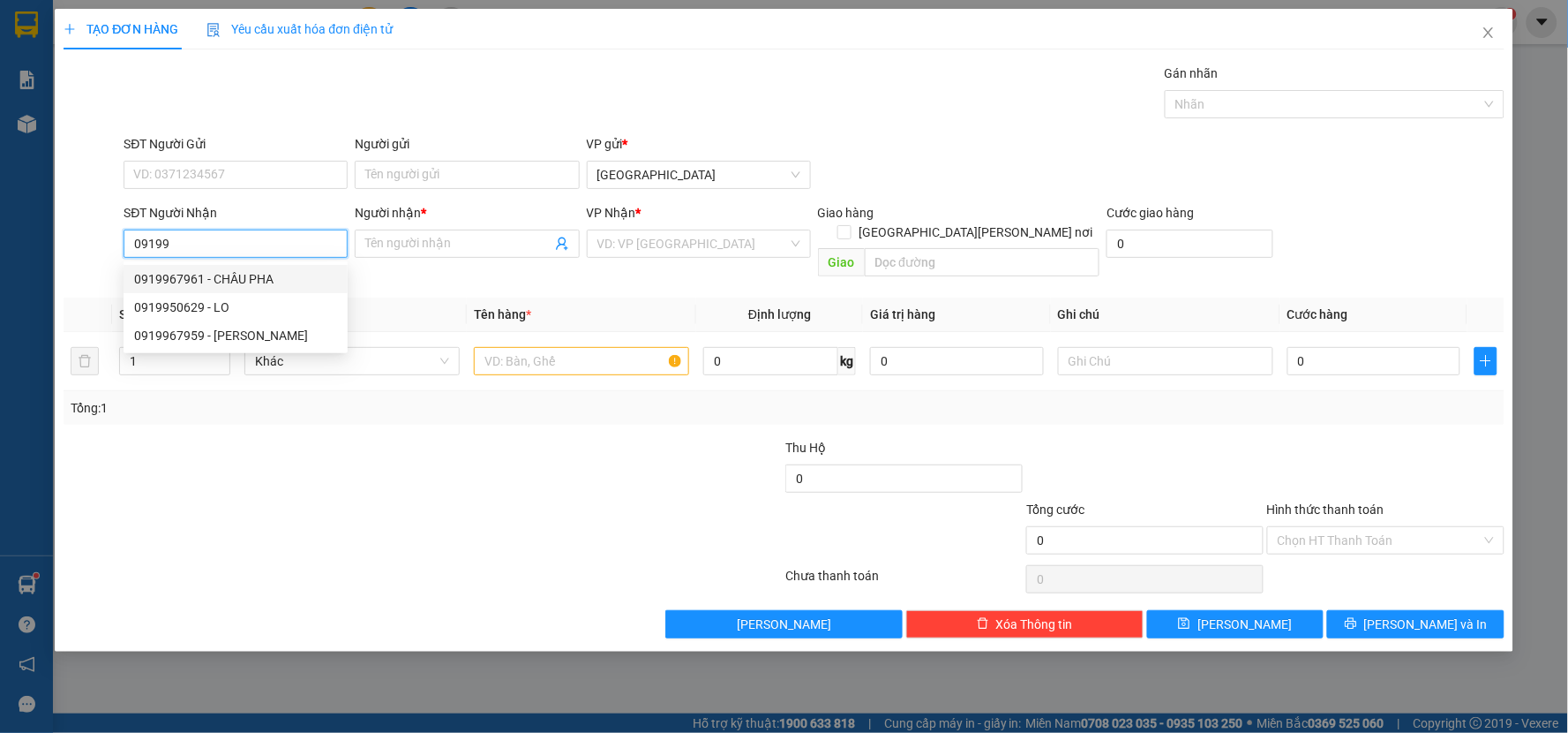
click at [177, 274] on div "0919967961 - CHÂU PHA" at bounding box center [235, 278] width 203 height 20
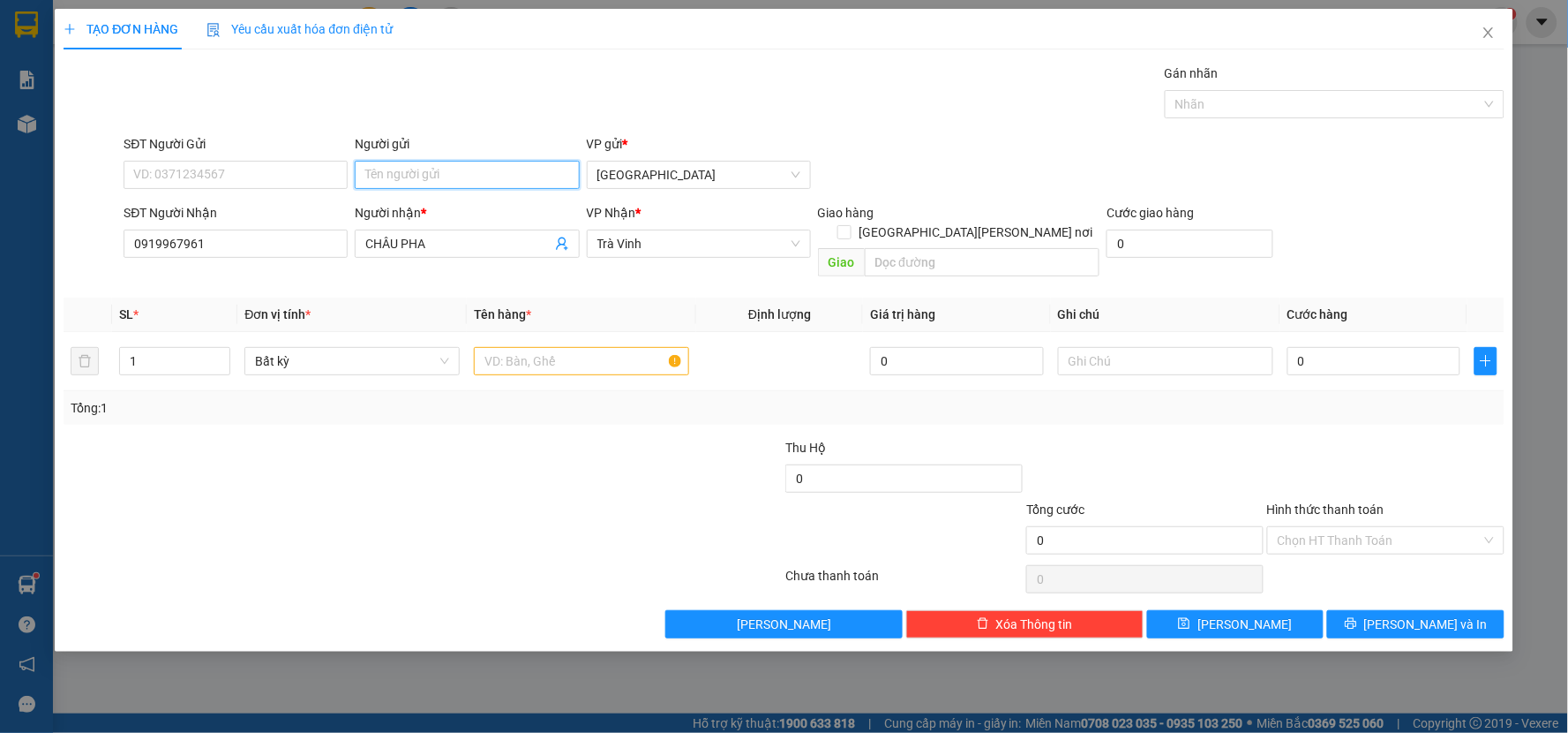
click at [480, 181] on input "Người gửi" at bounding box center [466, 175] width 224 height 28
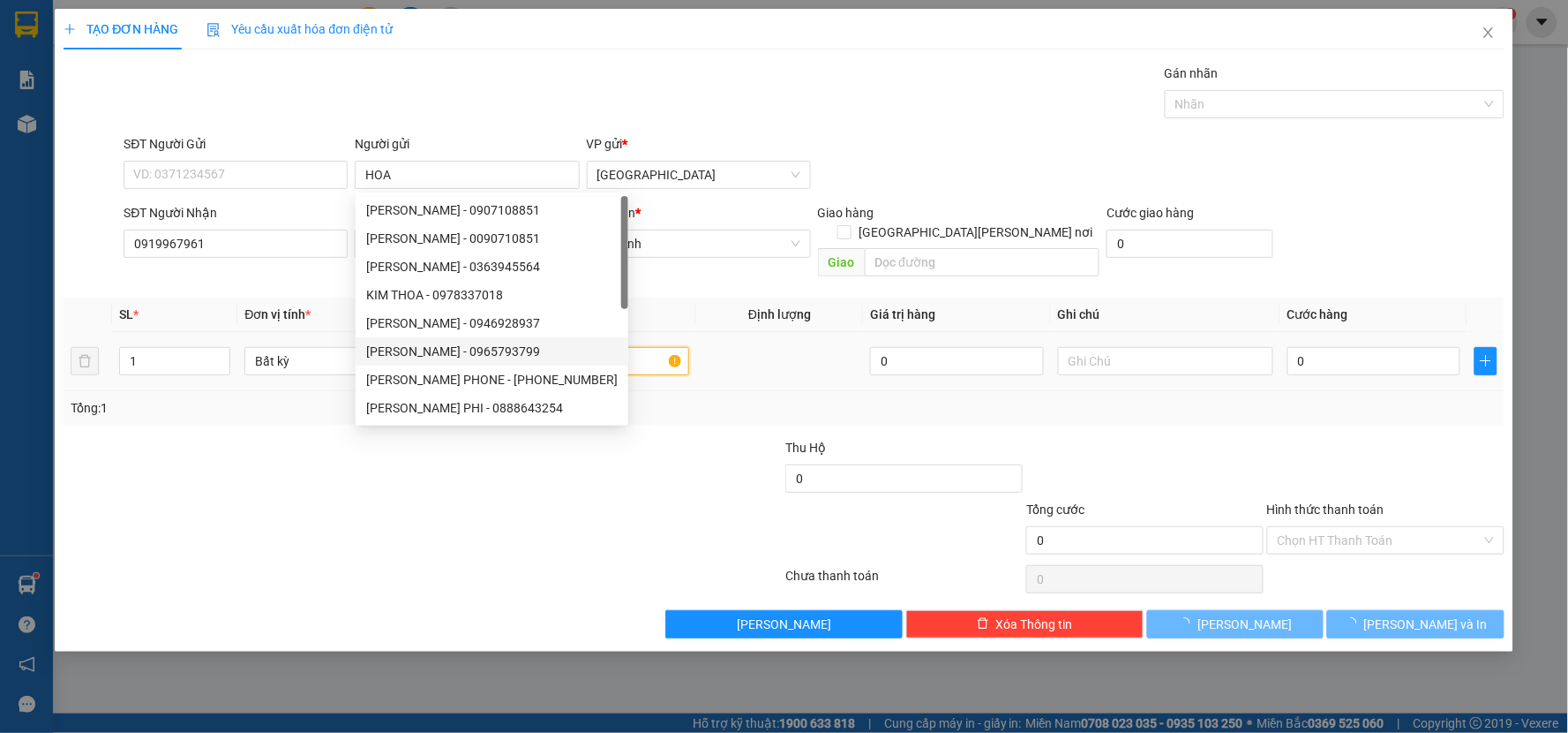
click at [607, 347] on input "text" at bounding box center [582, 361] width 216 height 28
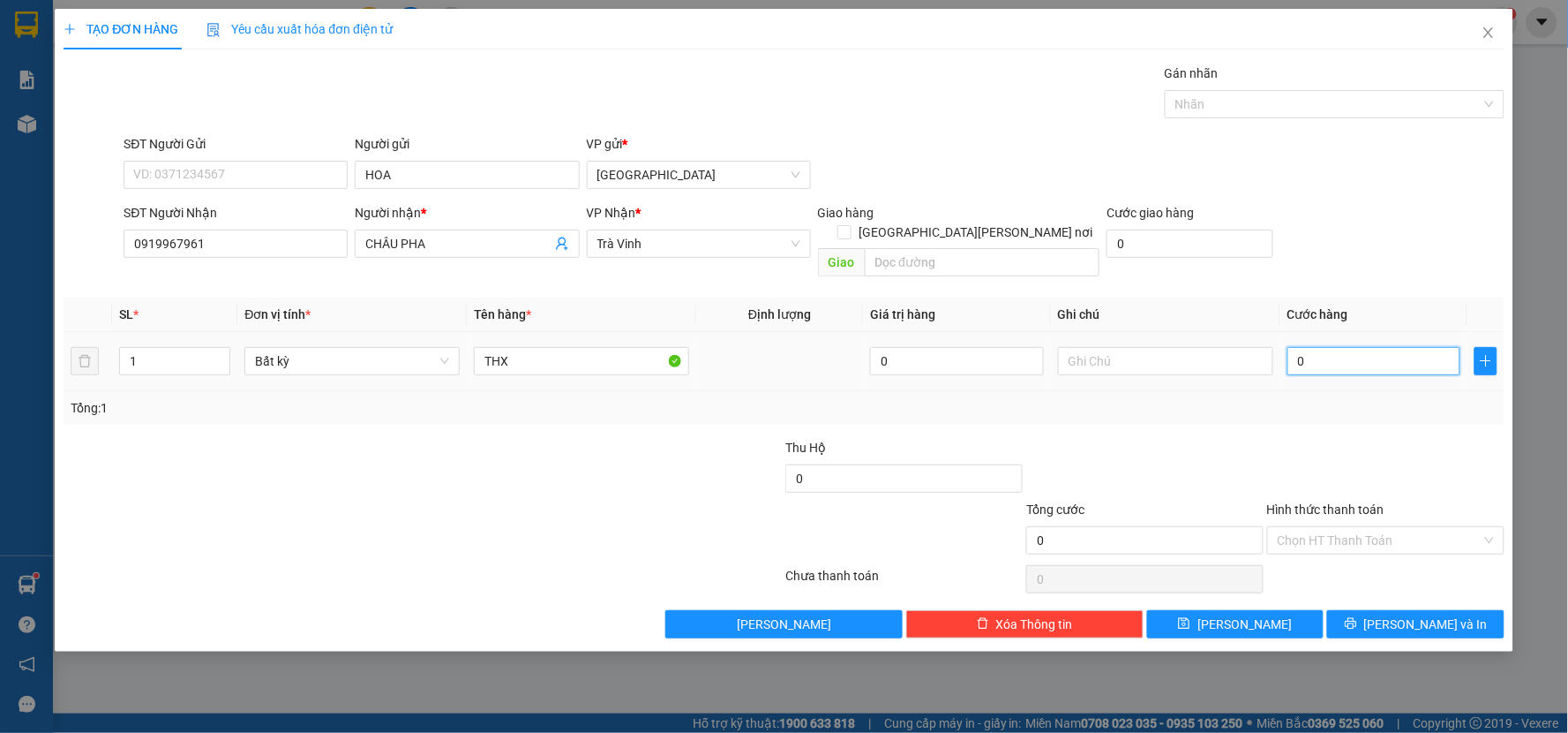
click at [1353, 347] on input "0" at bounding box center [1374, 361] width 174 height 28
click at [1310, 369] on td "40" at bounding box center [1375, 362] width 188 height 60
click at [1415, 614] on span "[PERSON_NAME] và In" at bounding box center [1426, 623] width 124 height 20
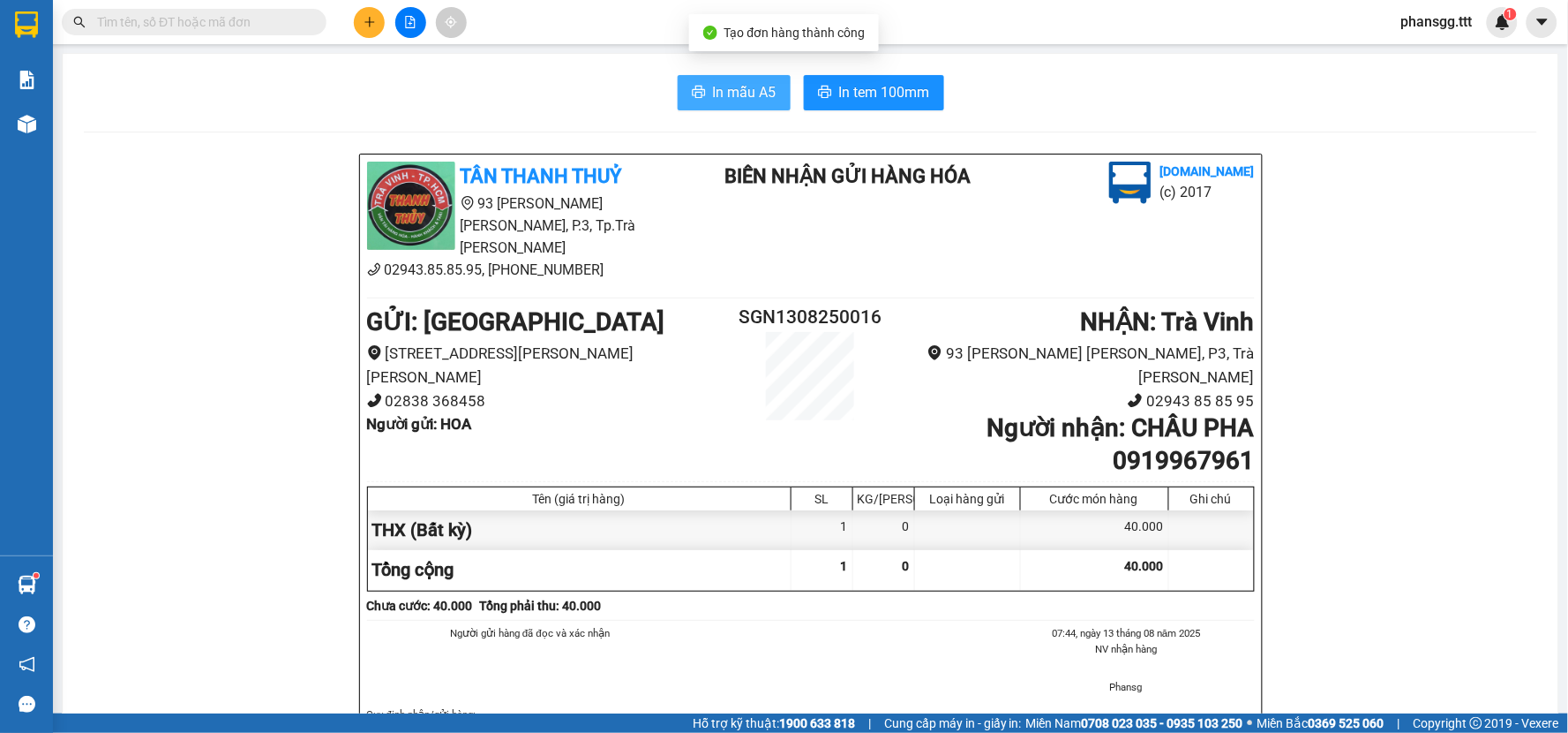
click at [734, 95] on span "In mẫu A5" at bounding box center [745, 92] width 63 height 22
click at [713, 100] on span "In mẫu A5" at bounding box center [745, 92] width 63 height 22
click at [863, 73] on div "In mẫu A5 In tem 100mm TÂN THANH THUỶ 93 Trần Quốc Tuấn, P.3, Tp.Trà Vinh 02943…" at bounding box center [810, 682] width 1495 height 1256
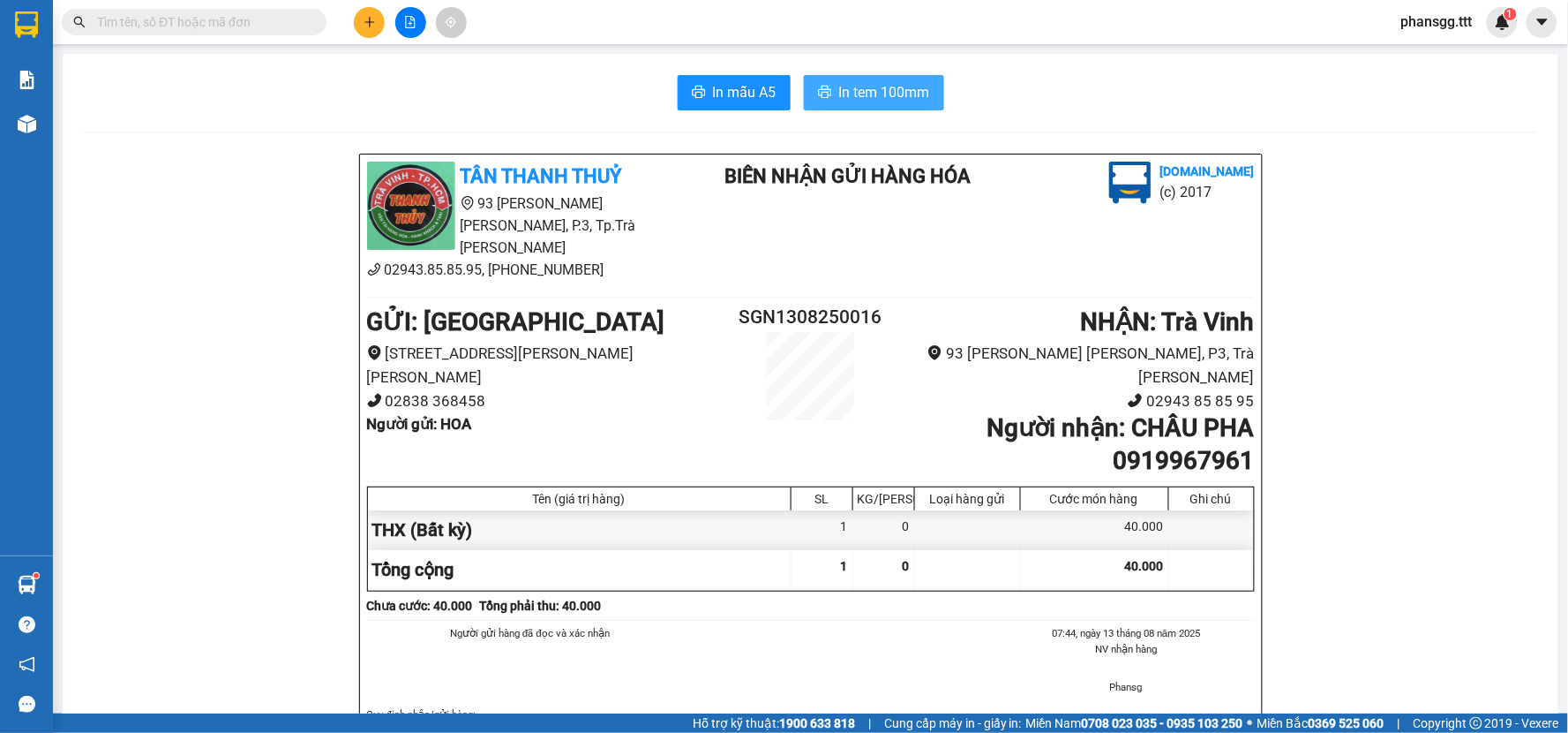
click at [862, 80] on button "In tem 100mm" at bounding box center [873, 93] width 140 height 35
click at [240, 16] on input "text" at bounding box center [201, 21] width 208 height 20
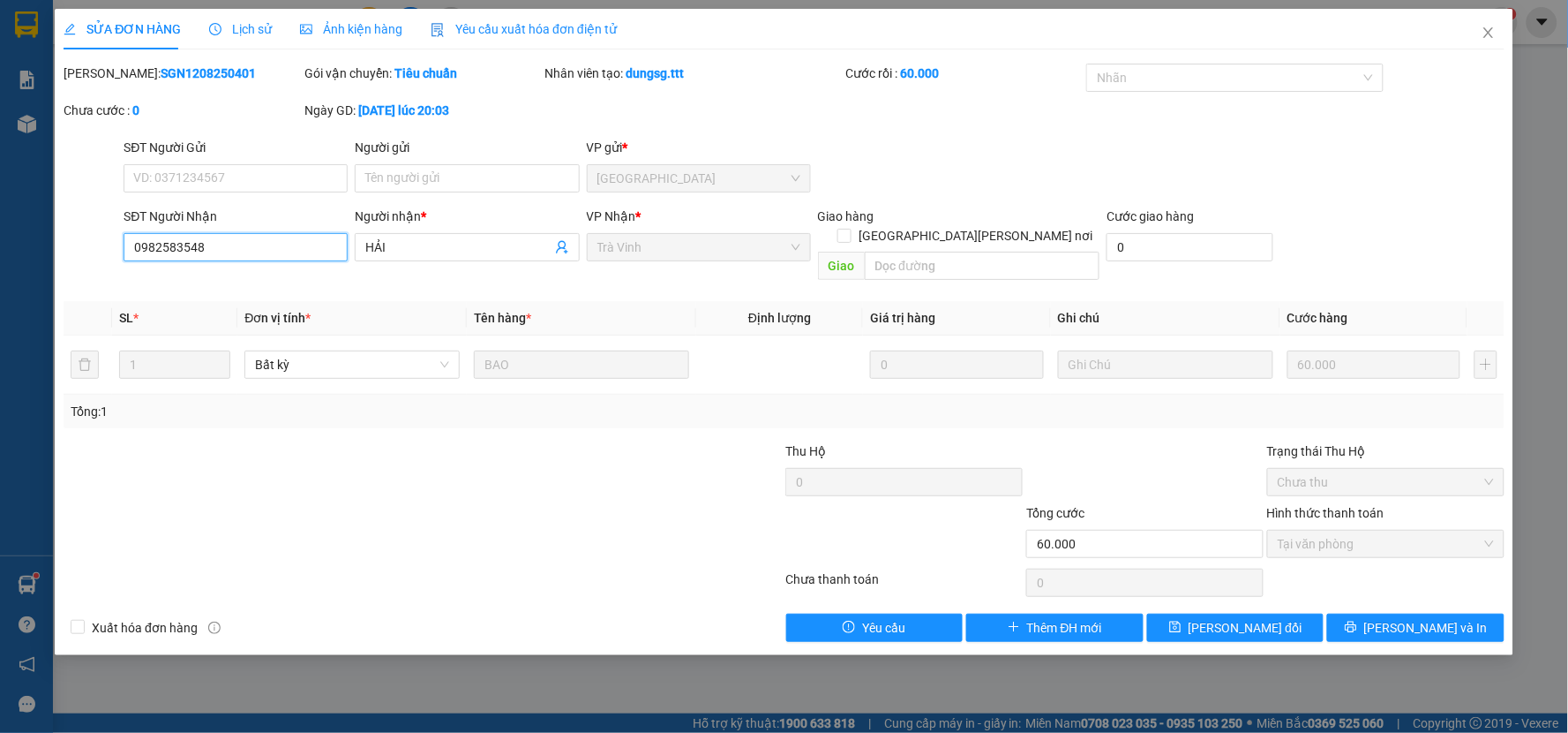
drag, startPoint x: 246, startPoint y: 245, endPoint x: 0, endPoint y: 240, distance: 246.1
click at [0, 240] on div "SỬA ĐƠN HÀNG Lịch sử Ảnh kiện hàng Yêu cầu xuất hóa đơn điện tử Total Paid Fee …" at bounding box center [784, 366] width 1568 height 733
click at [1492, 27] on icon "close" at bounding box center [1488, 33] width 14 height 14
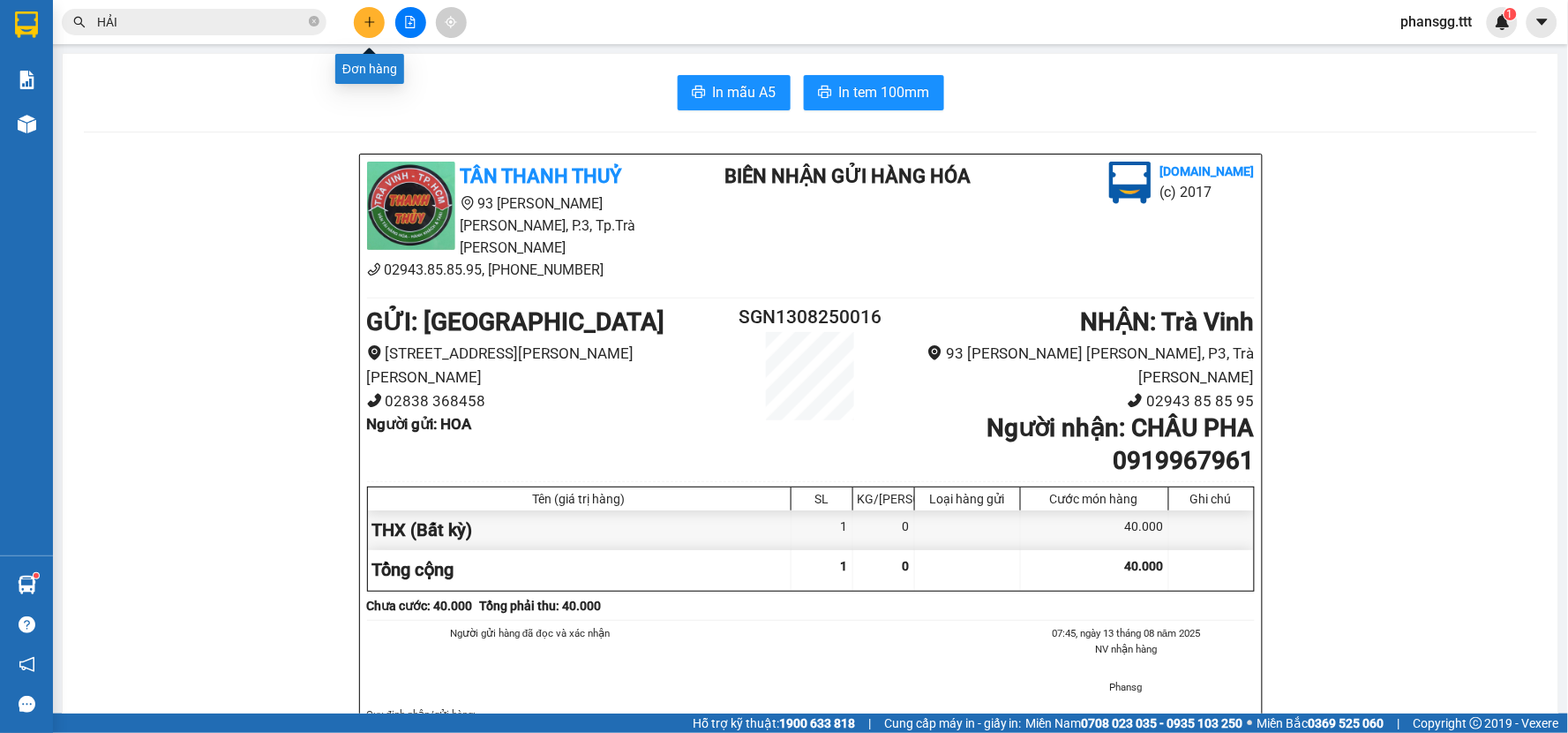
click at [358, 20] on button at bounding box center [368, 22] width 31 height 31
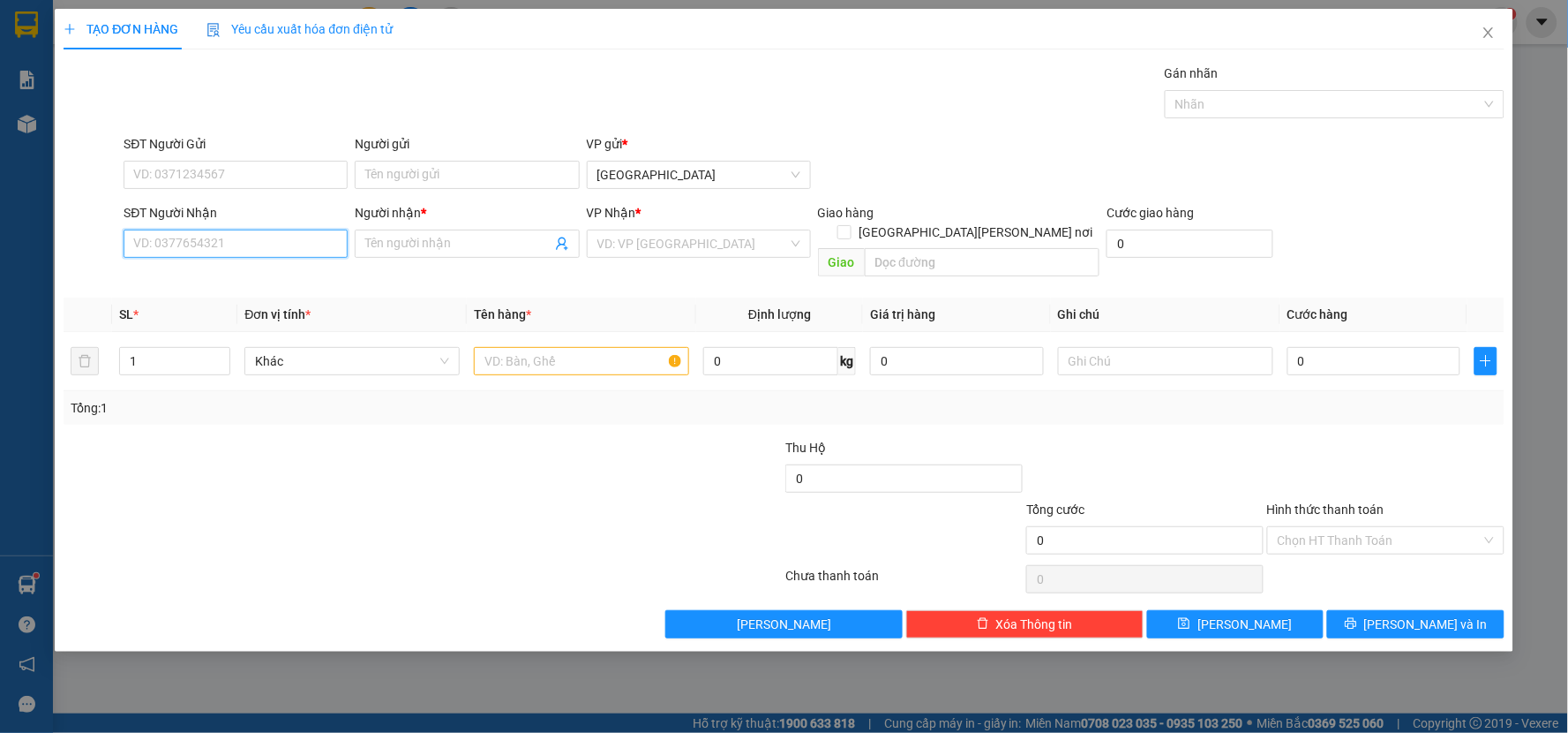
click at [228, 245] on input "SĐT Người Nhận" at bounding box center [235, 244] width 224 height 28
paste input "0982583548"
click at [273, 275] on div "0982583548 - HẢI" at bounding box center [235, 278] width 203 height 20
click at [565, 353] on input "text" at bounding box center [582, 361] width 216 height 28
click at [1375, 343] on div "0" at bounding box center [1374, 361] width 174 height 35
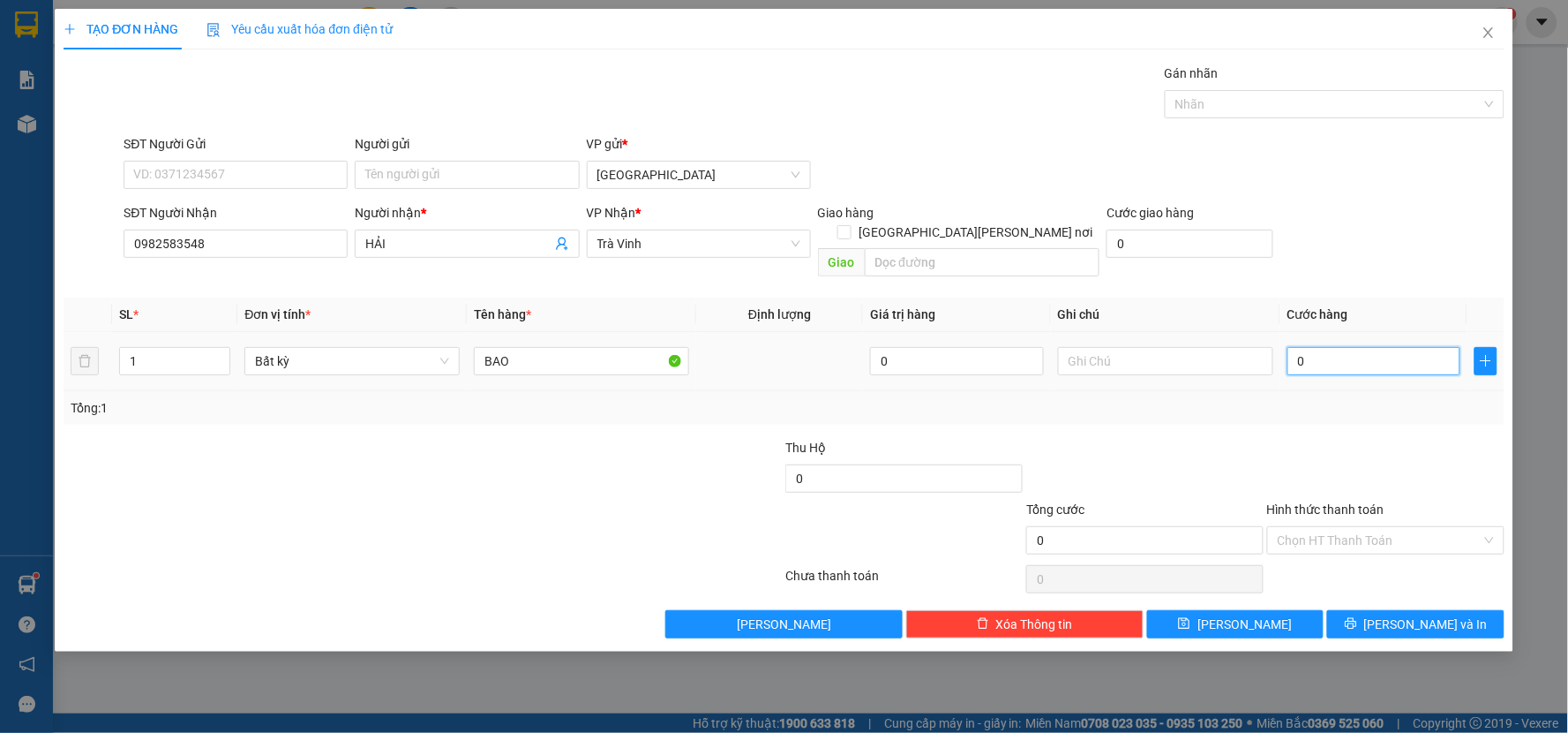
click at [1365, 347] on input "0" at bounding box center [1374, 361] width 174 height 28
click at [1390, 526] on input "Hình thức thanh toán" at bounding box center [1379, 540] width 204 height 26
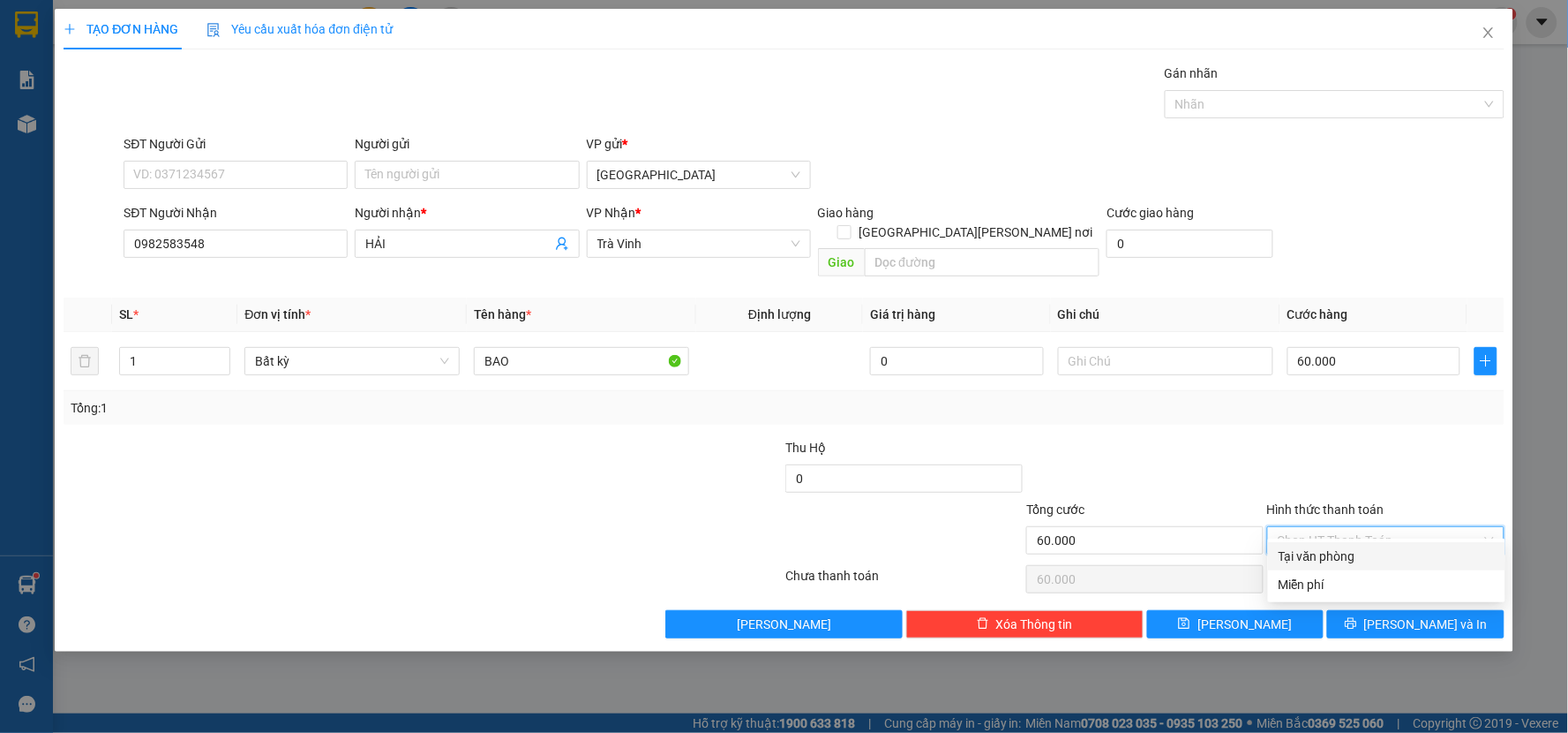
click at [1388, 558] on div "Tại văn phòng" at bounding box center [1387, 555] width 216 height 20
click at [1399, 610] on button "[PERSON_NAME] và In" at bounding box center [1415, 624] width 178 height 28
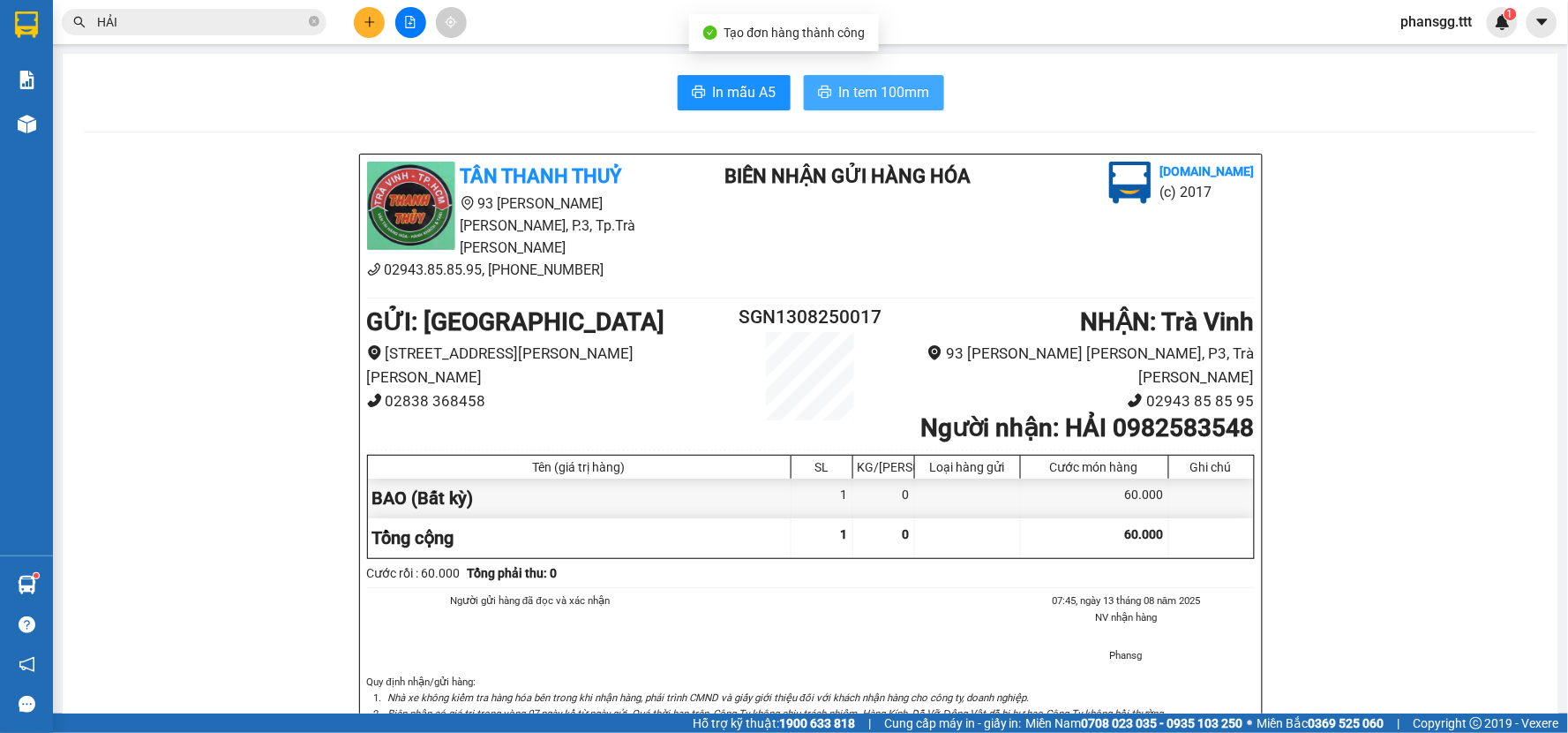
click at [839, 95] on span "In tem 100mm" at bounding box center [884, 92] width 91 height 22
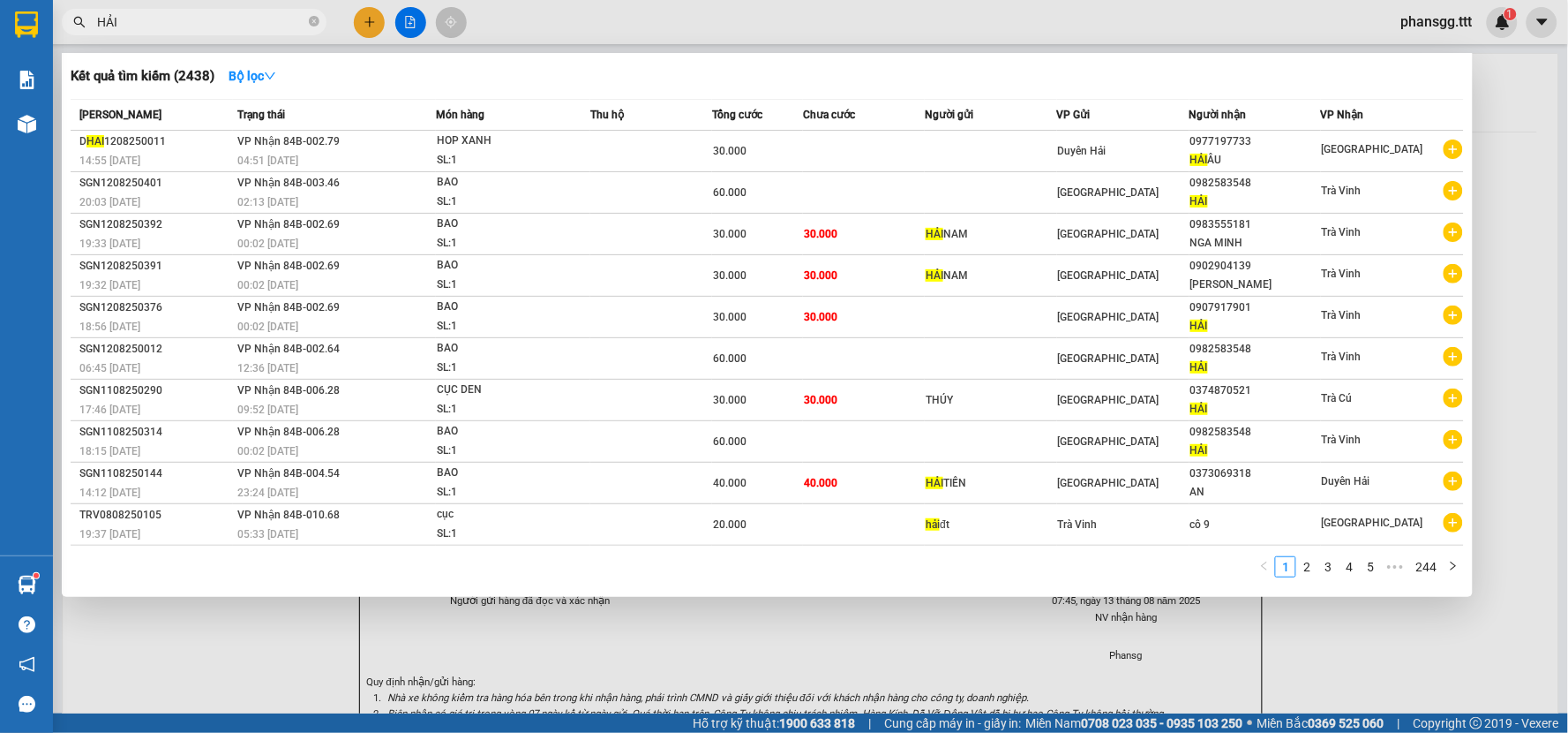
click at [274, 24] on input "HẢI" at bounding box center [201, 21] width 208 height 20
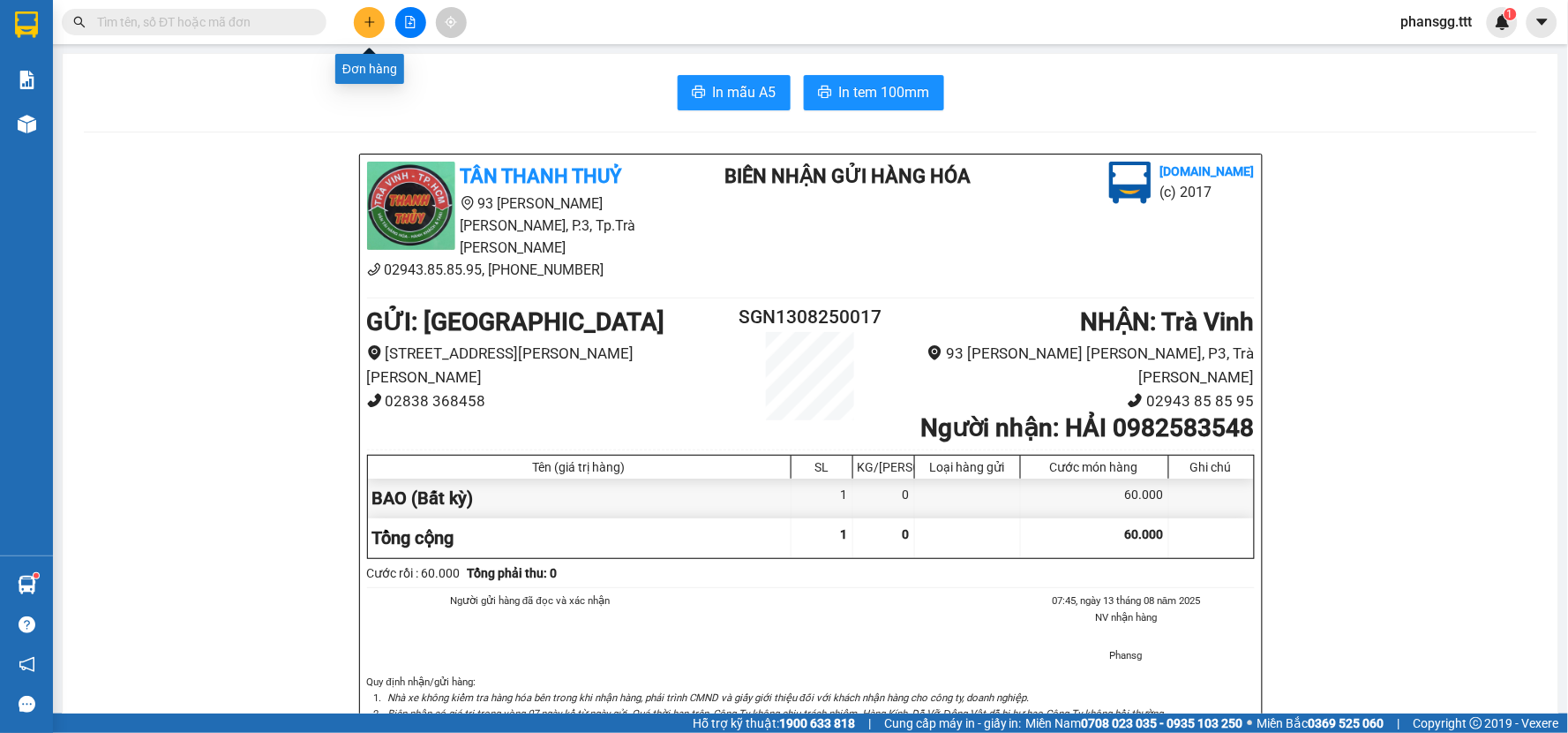
click at [367, 26] on icon "plus" at bounding box center [369, 21] width 12 height 12
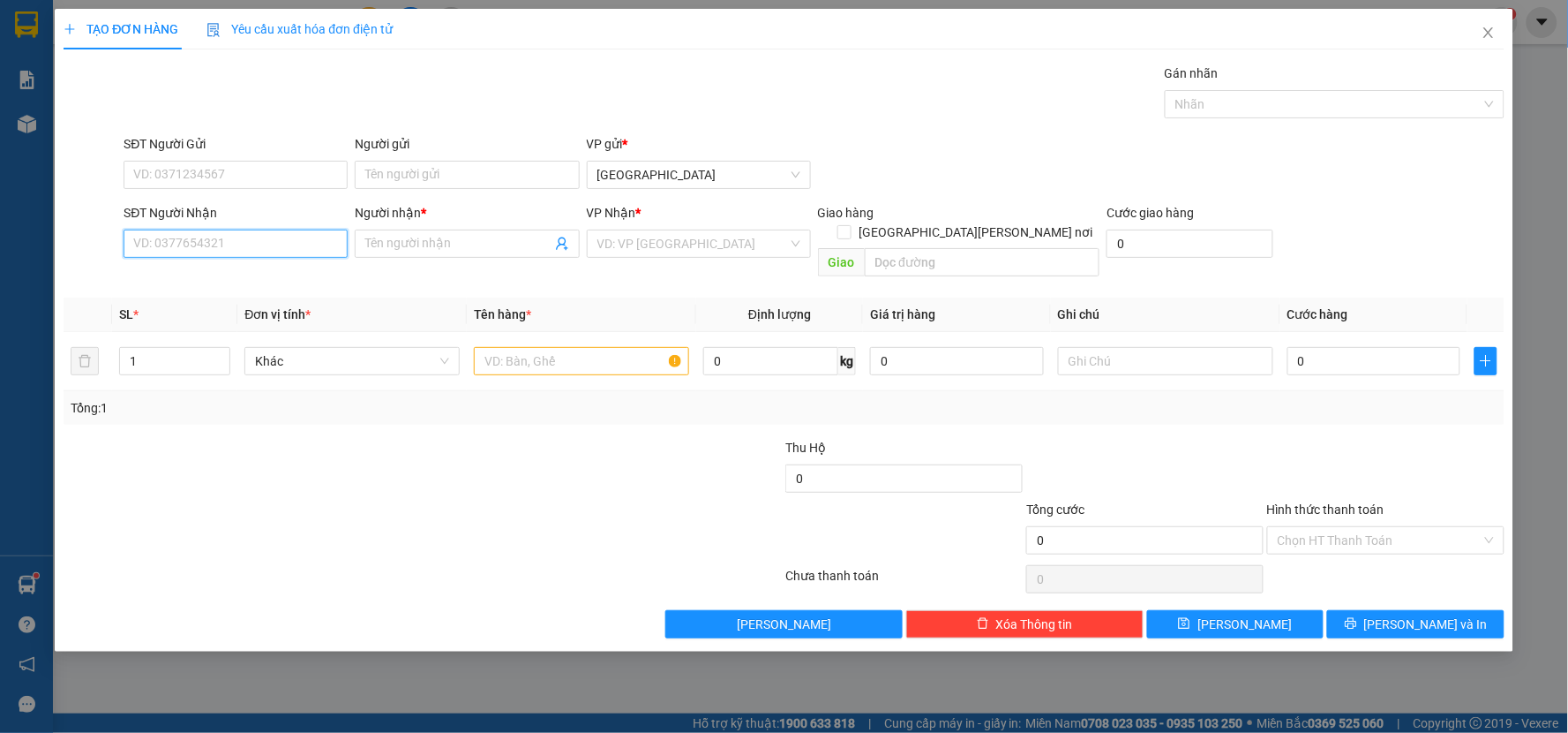
click at [239, 243] on input "SĐT Người Nhận" at bounding box center [235, 244] width 224 height 28
click at [266, 270] on div "0968096810 - THÚY" at bounding box center [235, 278] width 203 height 20
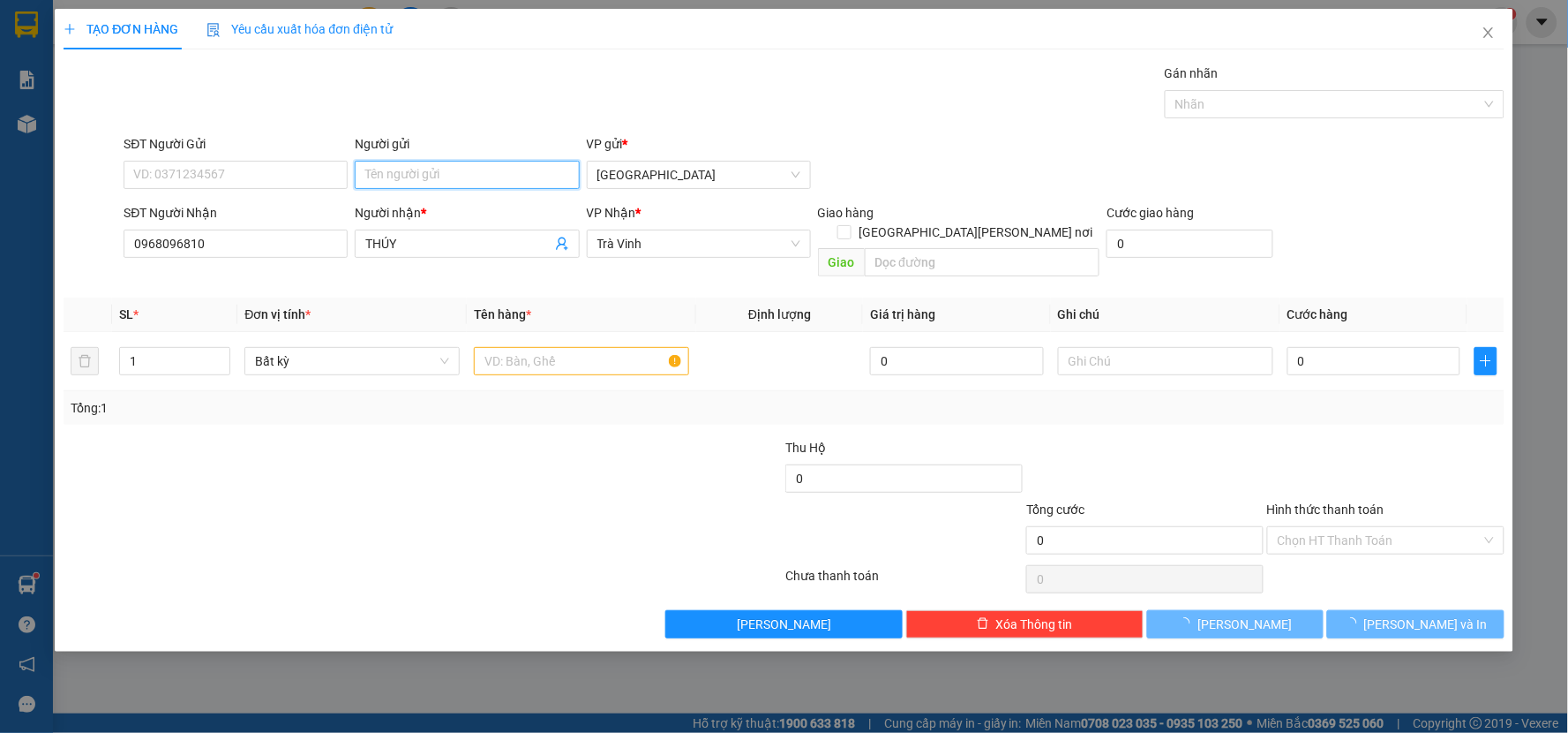
click at [402, 180] on input "Người gửi" at bounding box center [466, 175] width 224 height 28
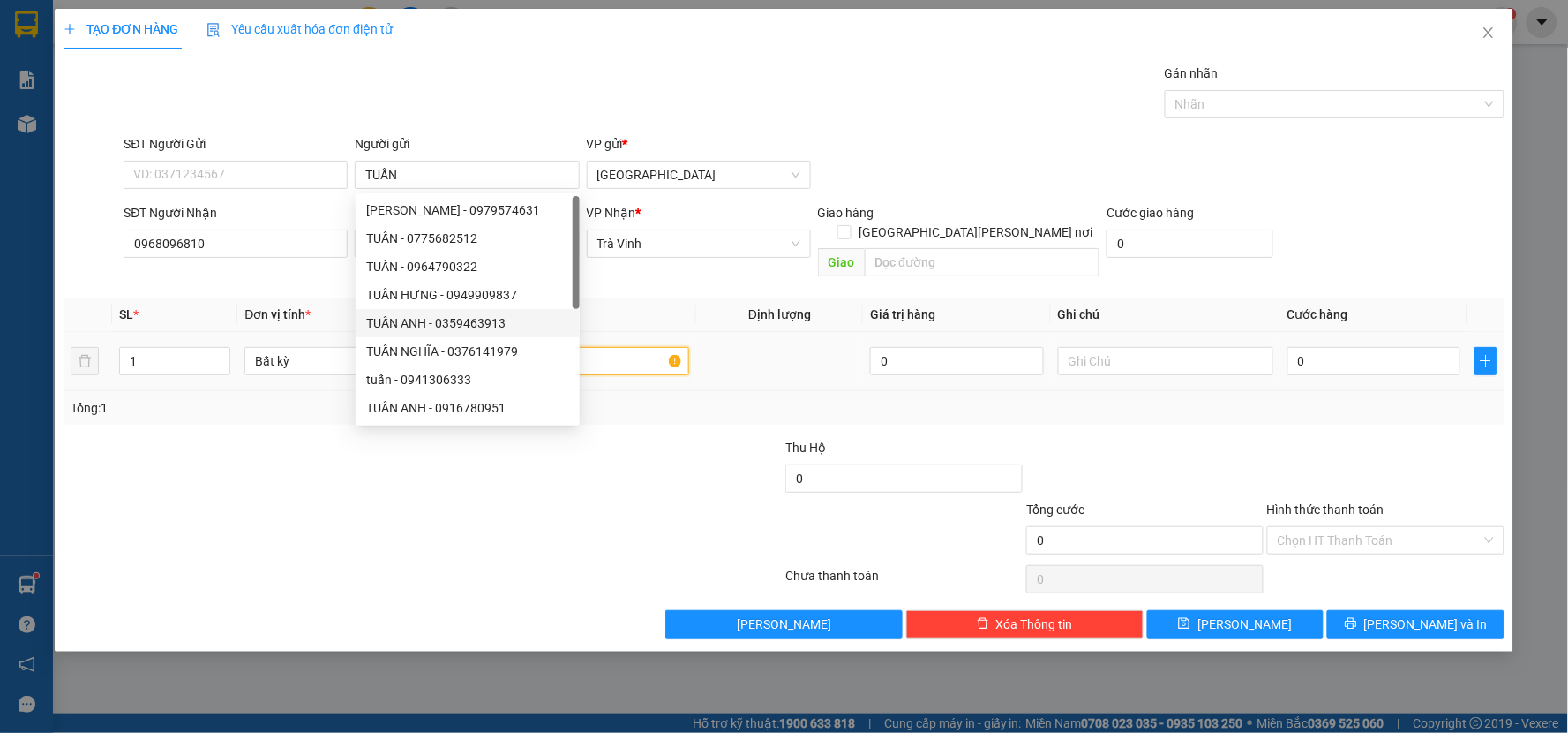
click at [609, 351] on input "text" at bounding box center [582, 361] width 216 height 28
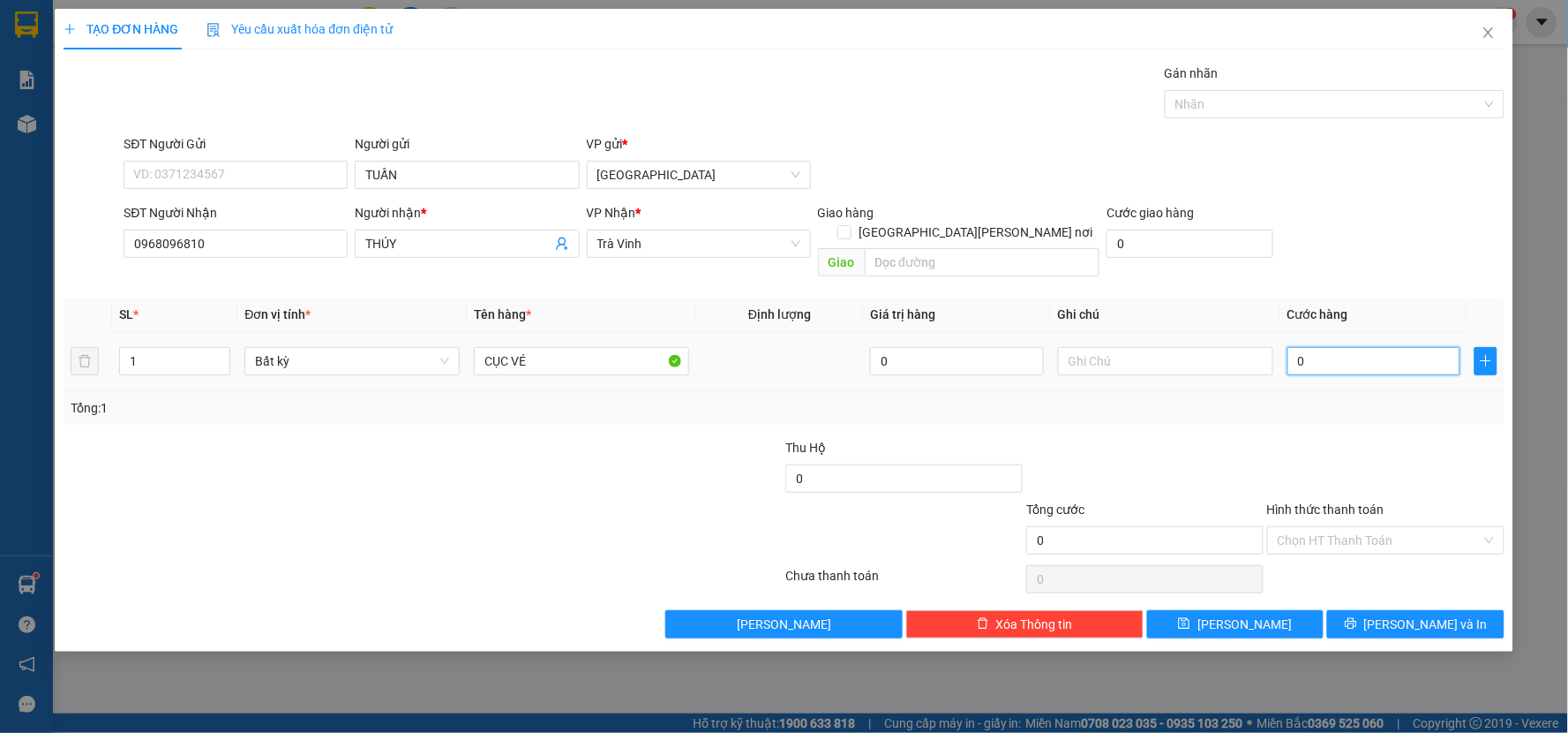
click at [1317, 347] on input "0" at bounding box center [1374, 361] width 174 height 28
click at [1298, 439] on div at bounding box center [1386, 469] width 241 height 61
click at [1357, 617] on icon "printer" at bounding box center [1350, 622] width 12 height 12
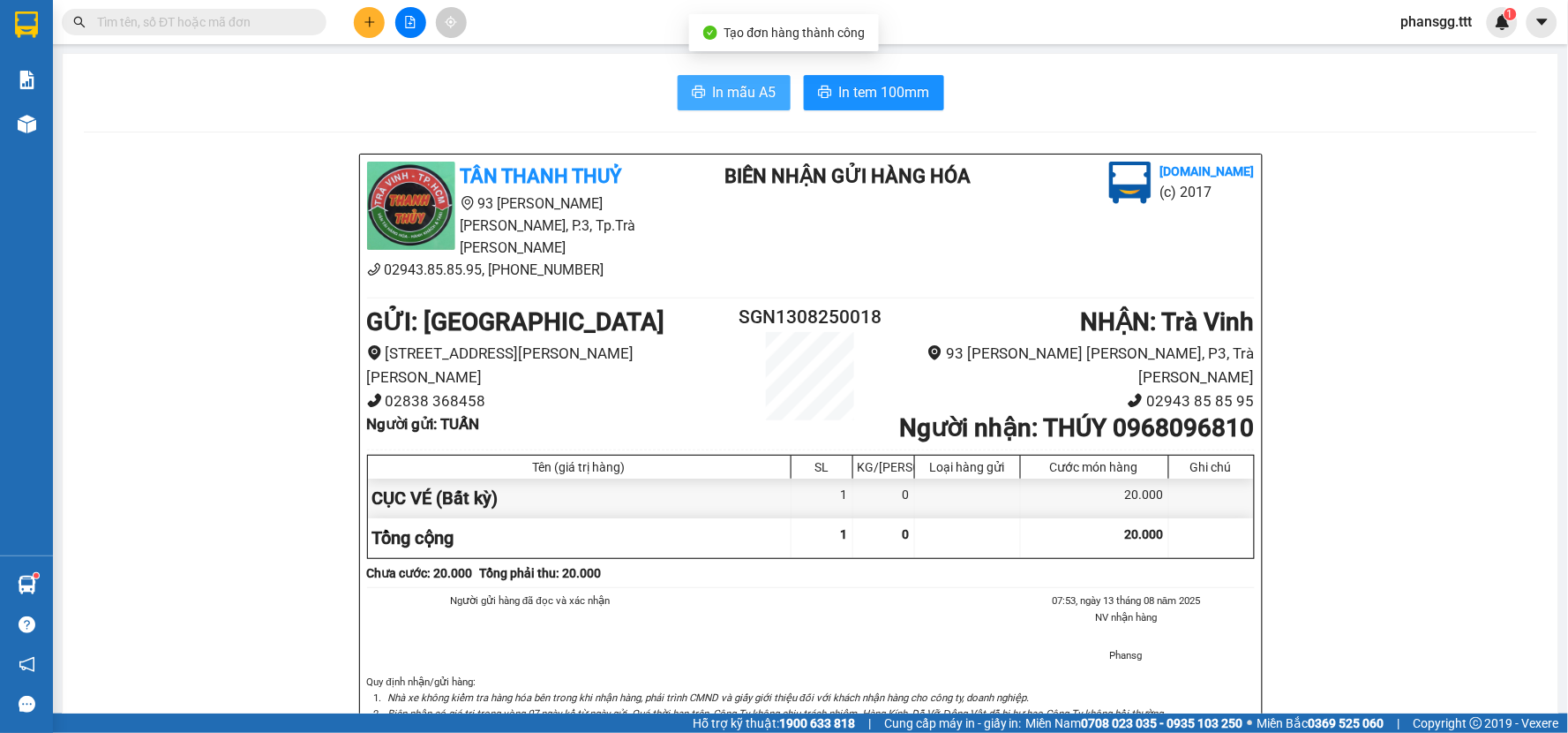
click at [694, 92] on icon "printer" at bounding box center [698, 91] width 14 height 14
click at [706, 75] on button "In mẫu A5" at bounding box center [734, 93] width 113 height 35
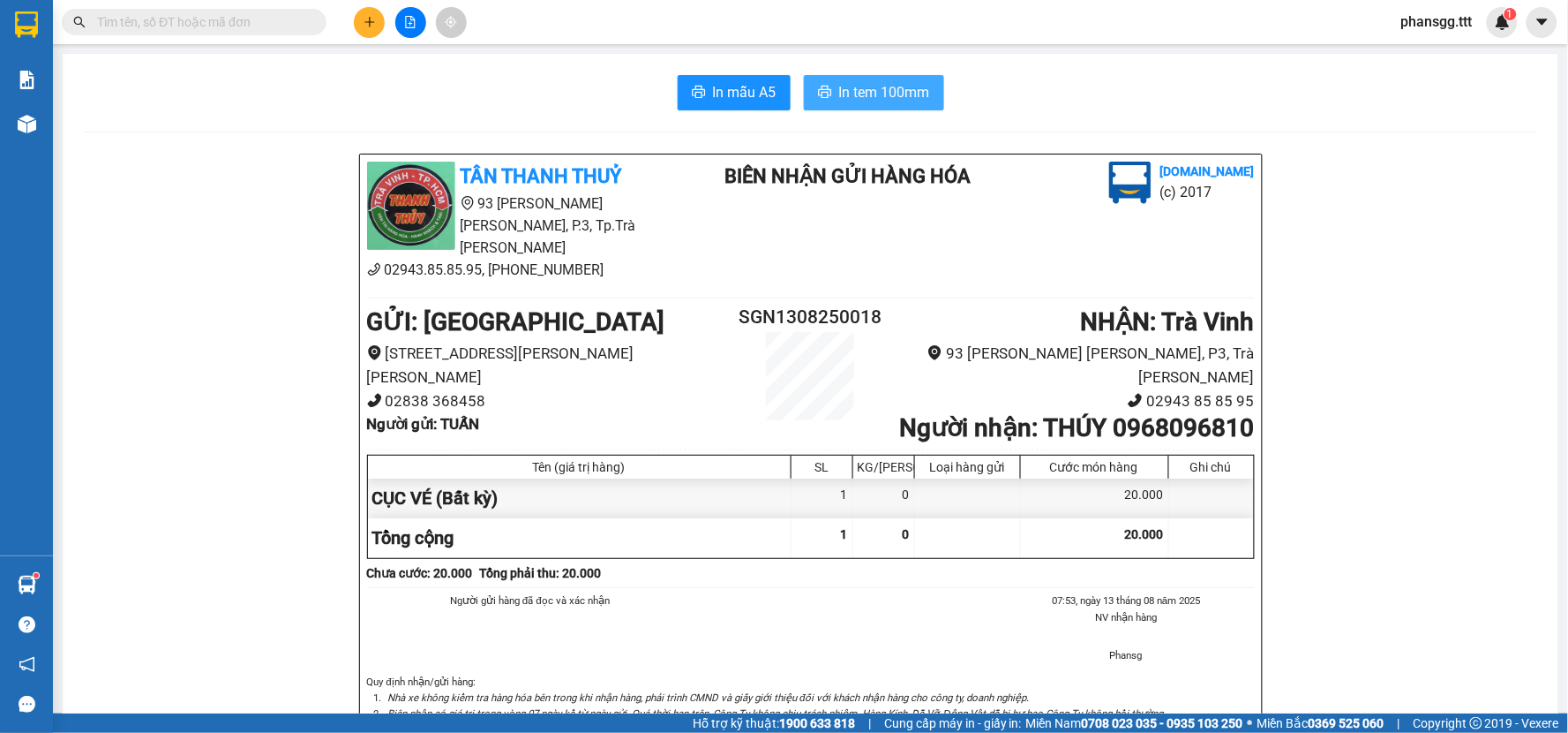
click at [874, 87] on span "In tem 100mm" at bounding box center [884, 92] width 91 height 22
click at [249, 12] on input "text" at bounding box center [201, 21] width 208 height 20
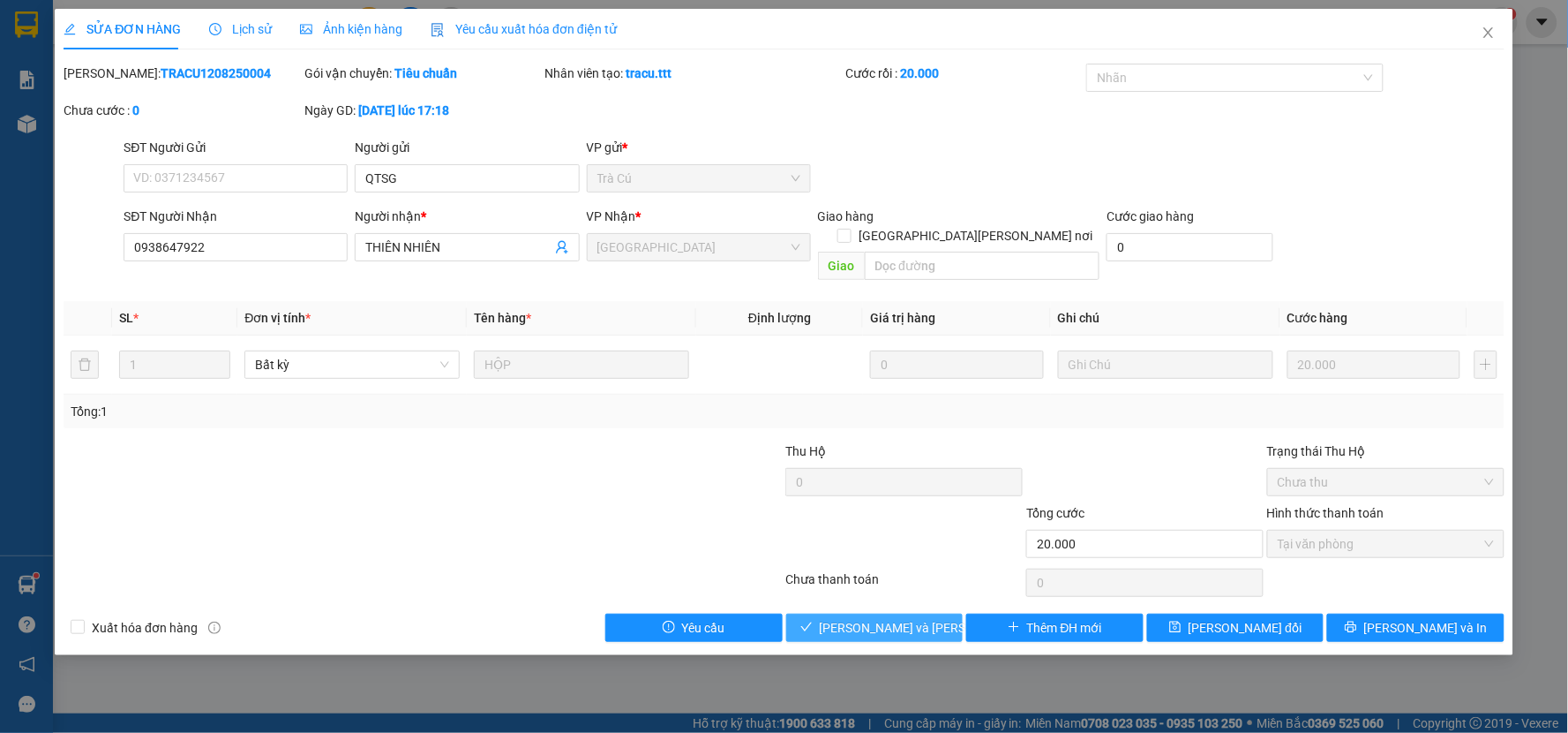
click at [907, 618] on span "Lưu và Giao hàng" at bounding box center [938, 627] width 238 height 20
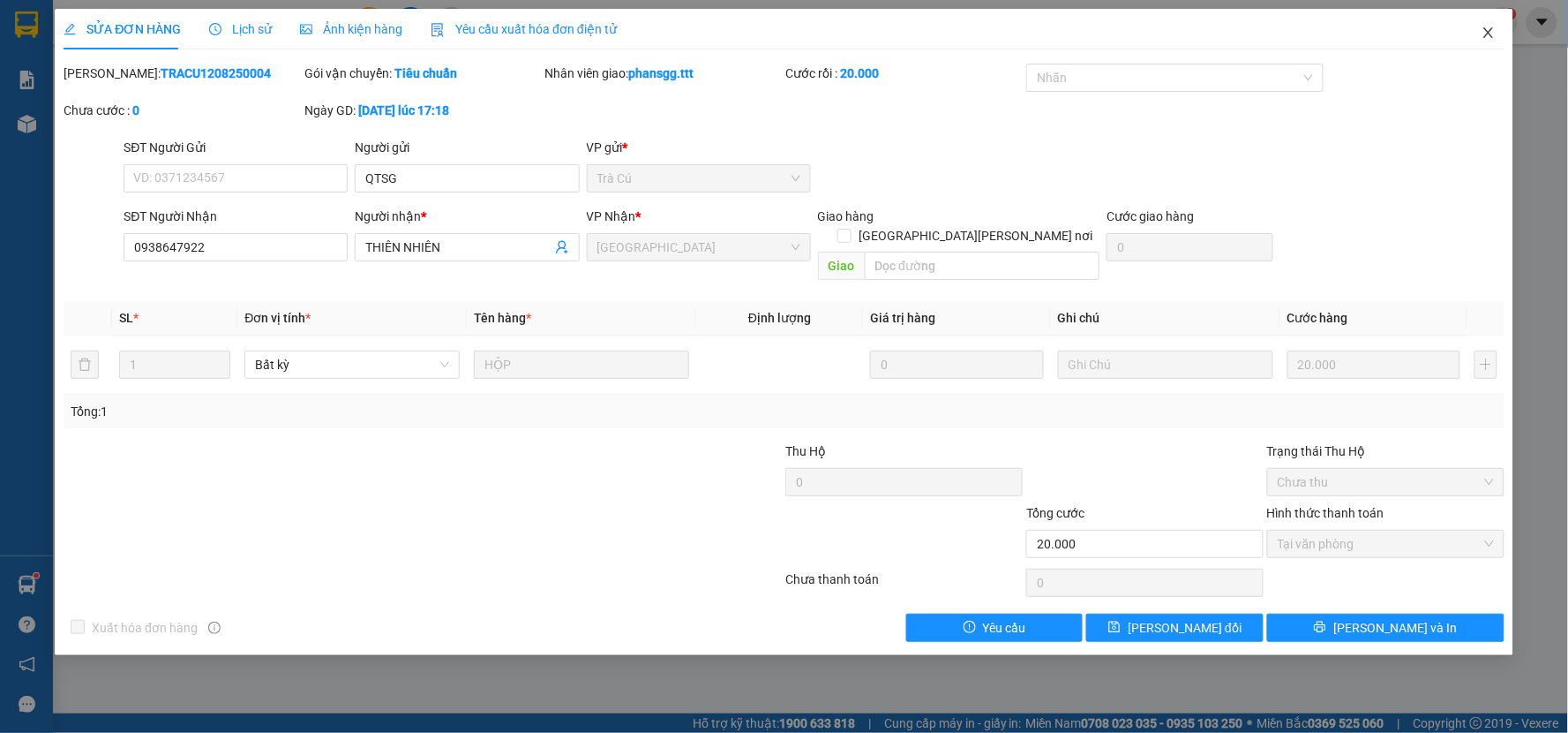
click at [1492, 26] on icon "close" at bounding box center [1488, 33] width 14 height 14
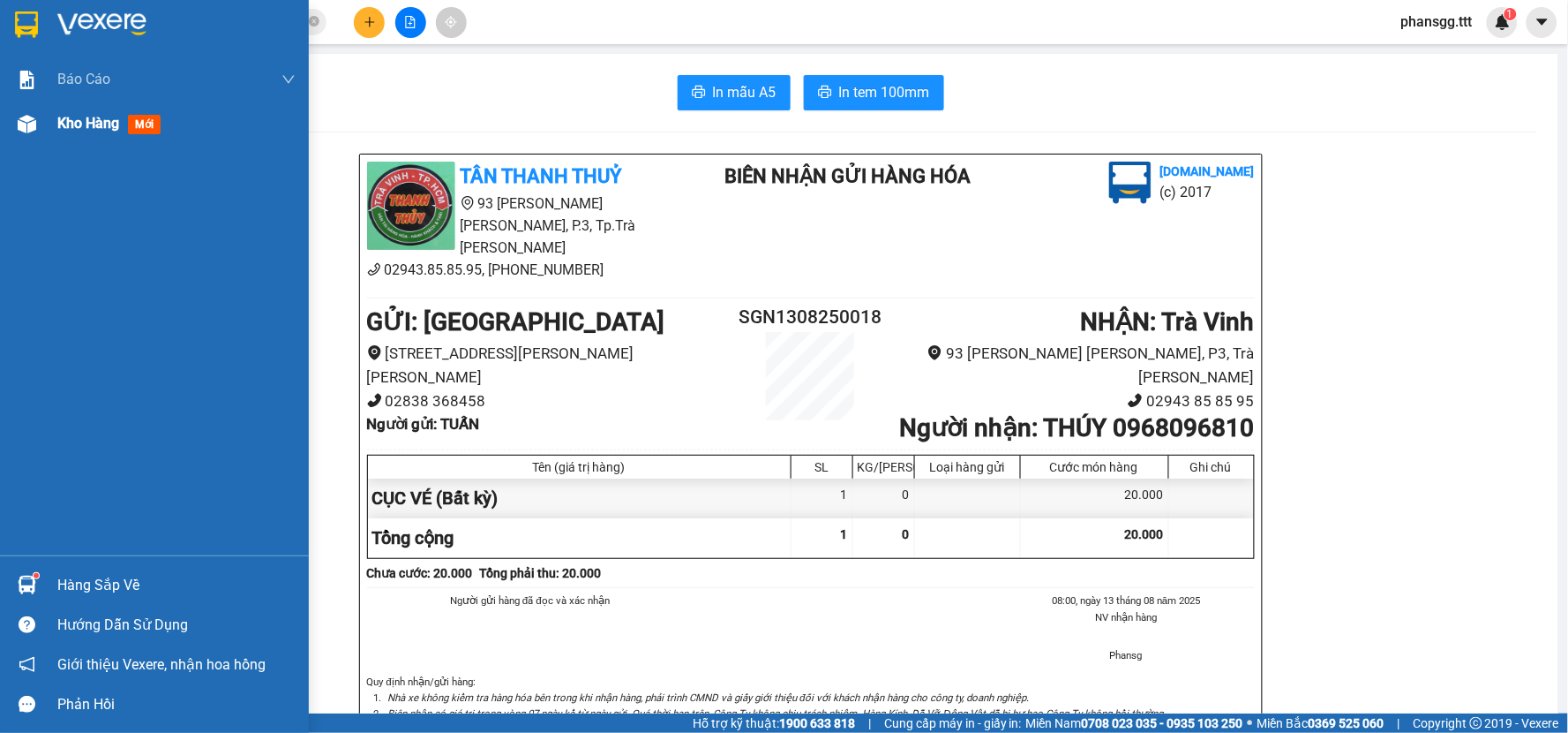
click at [53, 127] on div "Kho hàng mới" at bounding box center [154, 123] width 309 height 44
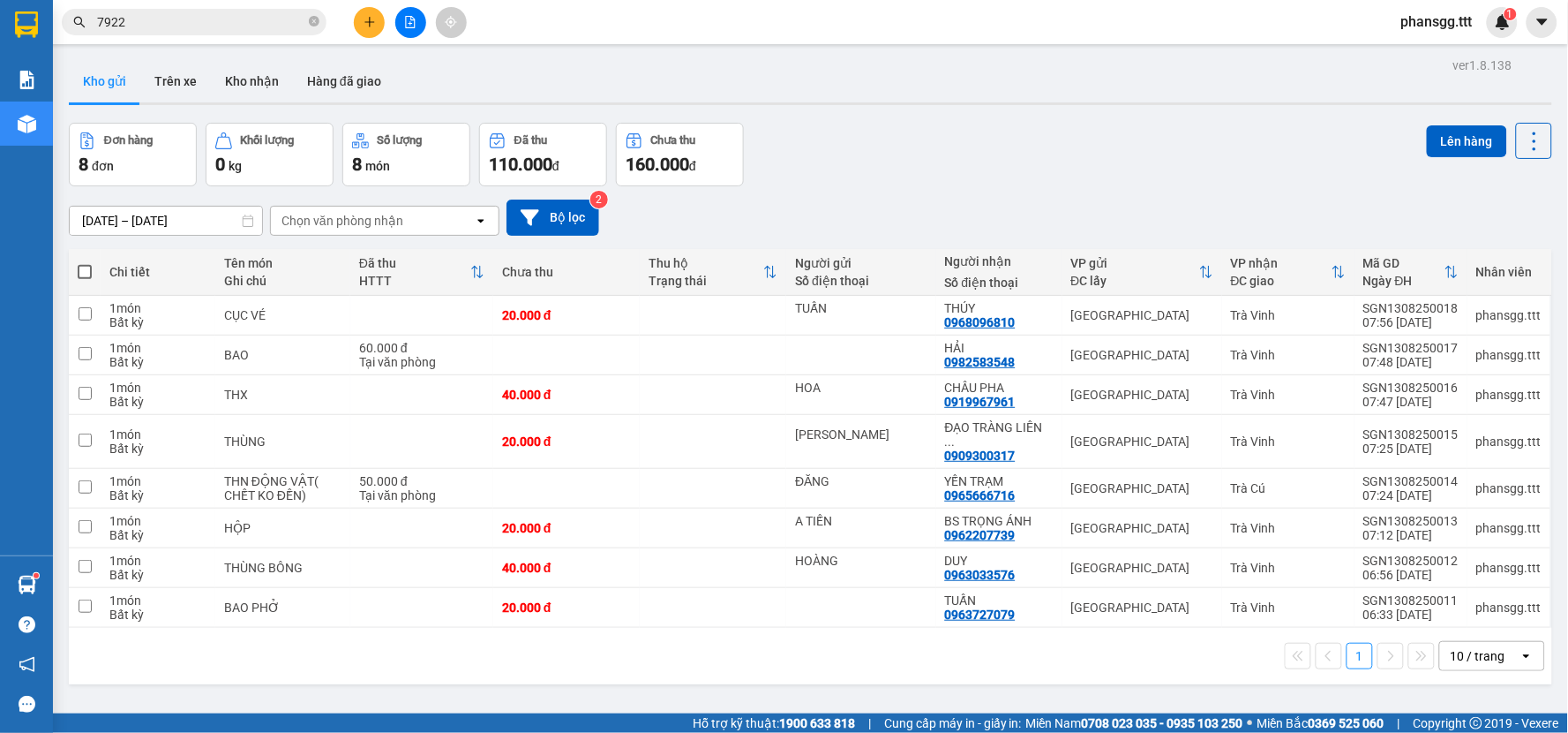
click at [83, 273] on span at bounding box center [84, 272] width 14 height 14
click at [85, 263] on input "checkbox" at bounding box center [85, 263] width 0 height 0
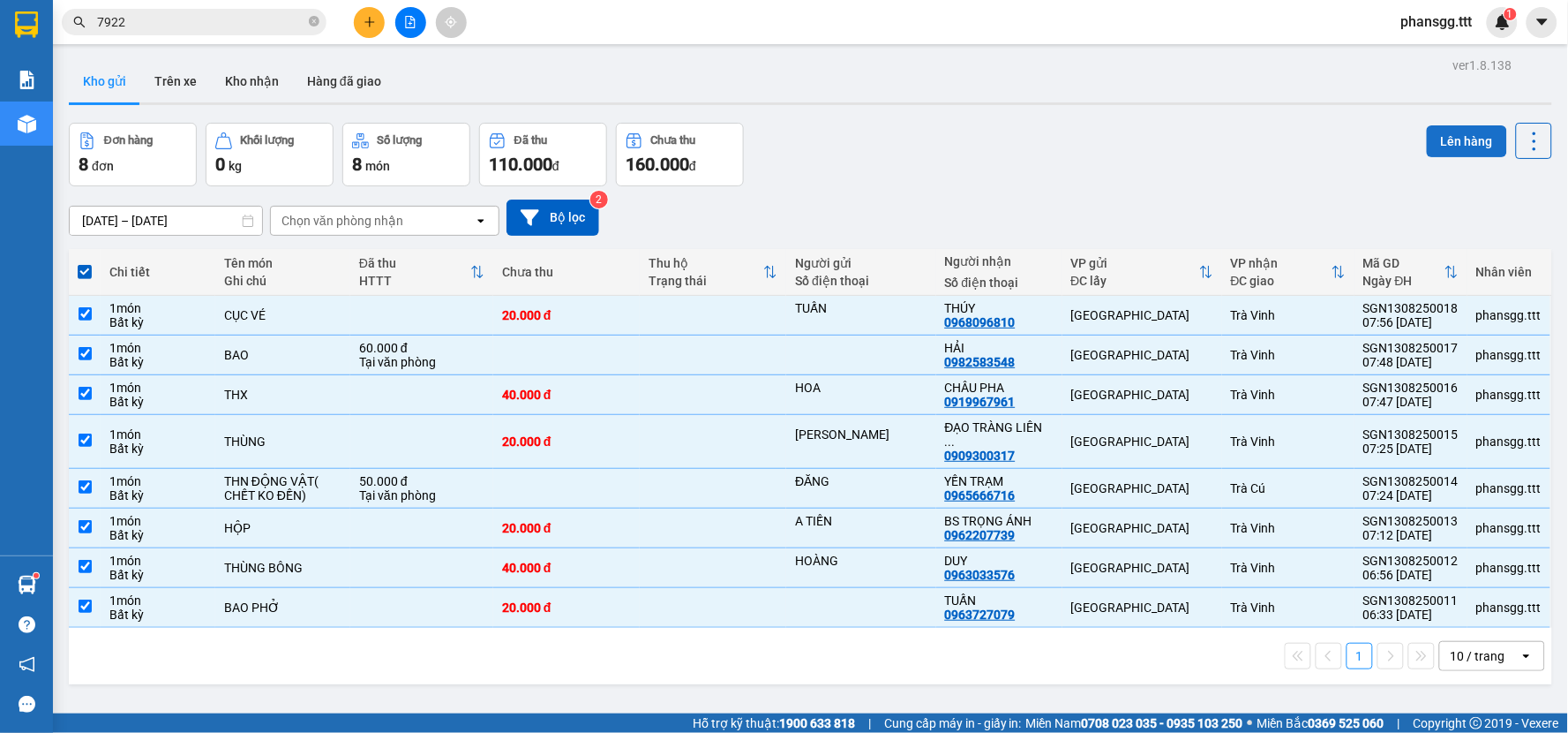
click at [1450, 140] on button "Lên hàng" at bounding box center [1467, 141] width 80 height 32
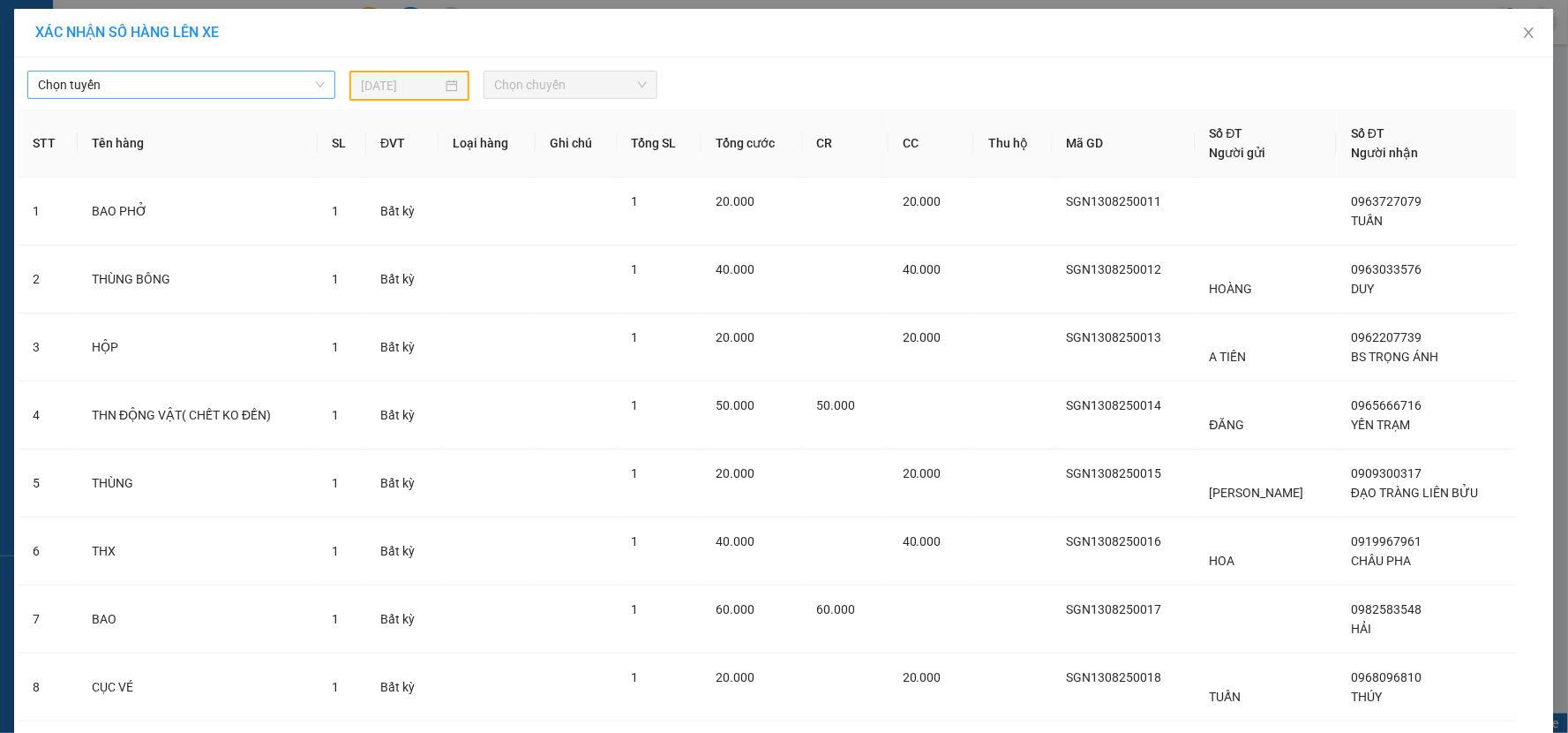
click at [143, 77] on span "Chọn tuyến" at bounding box center [181, 85] width 286 height 26
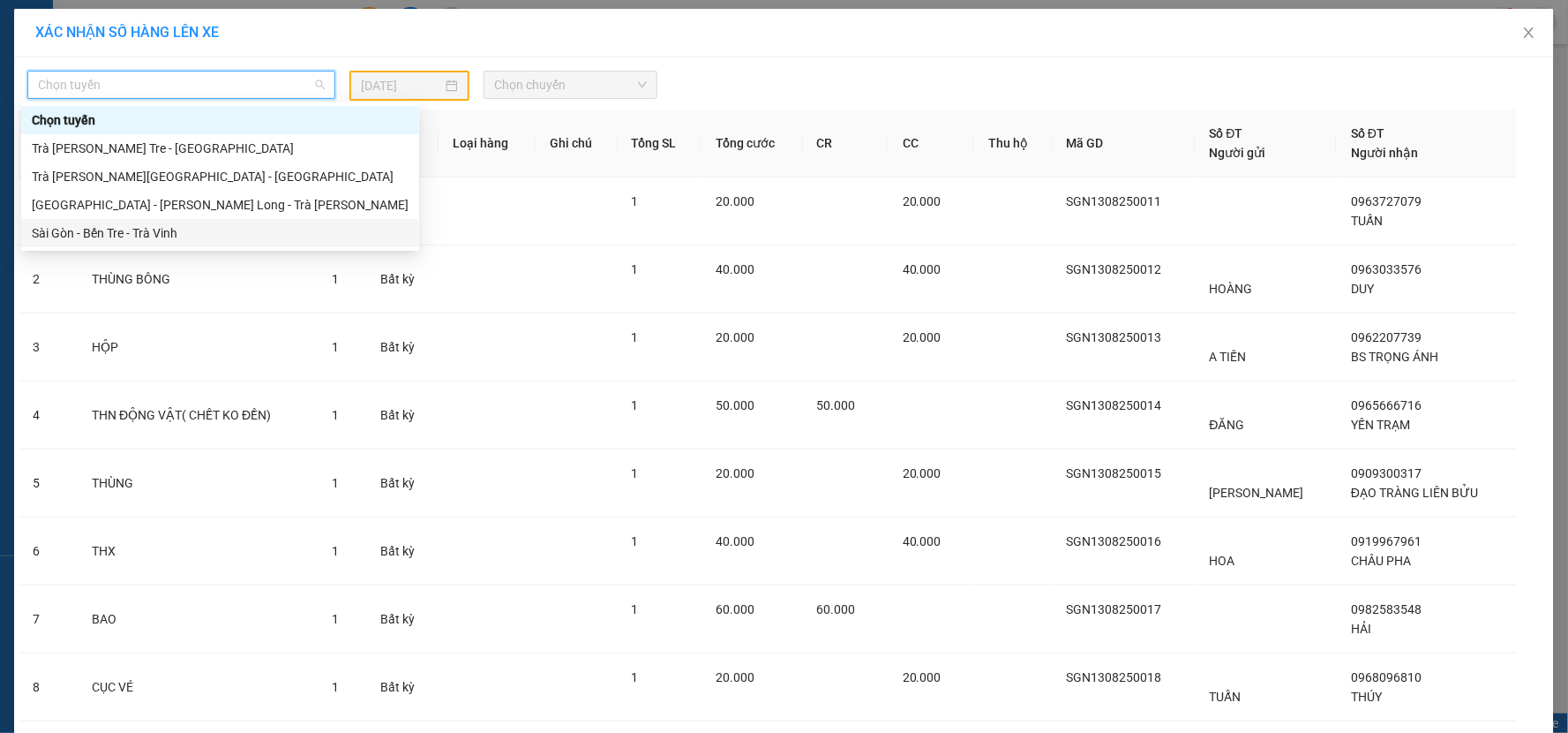
click at [107, 231] on div "Sài Gòn - Bến Tre - Trà Vinh" at bounding box center [219, 233] width 377 height 20
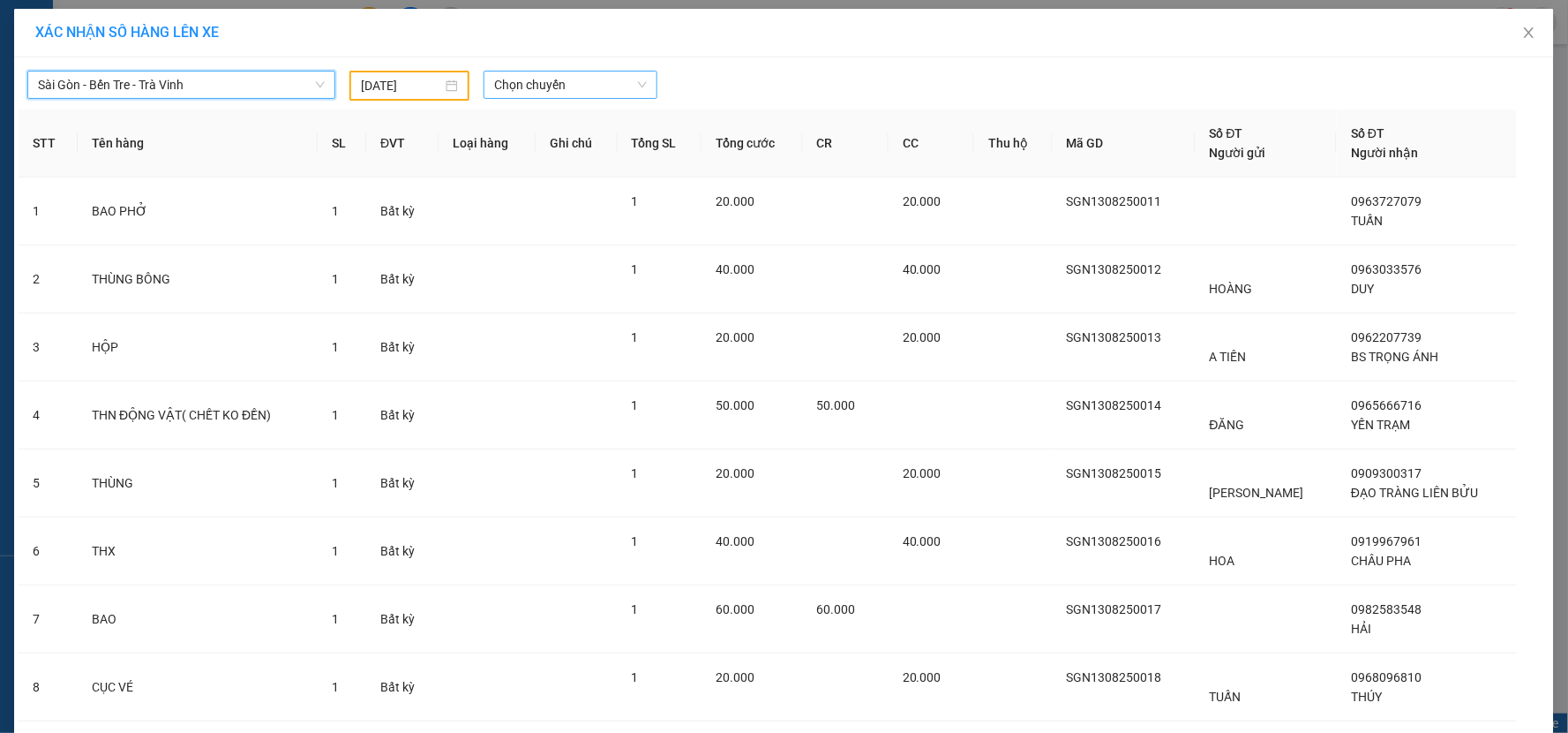
click at [527, 93] on span "Chọn chuyến" at bounding box center [570, 85] width 153 height 26
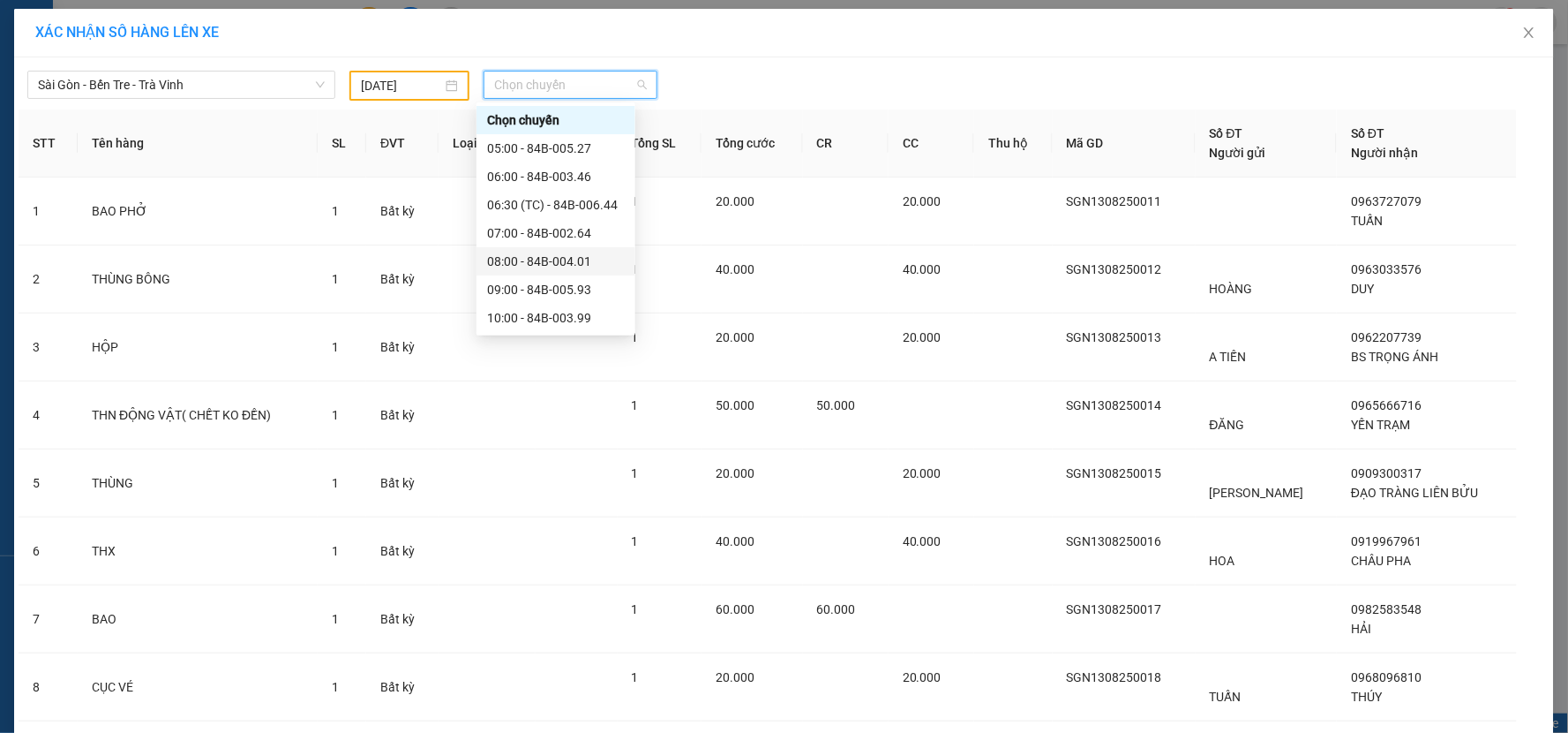
click at [542, 247] on div "08:00 - 84B-004.01" at bounding box center [555, 261] width 159 height 28
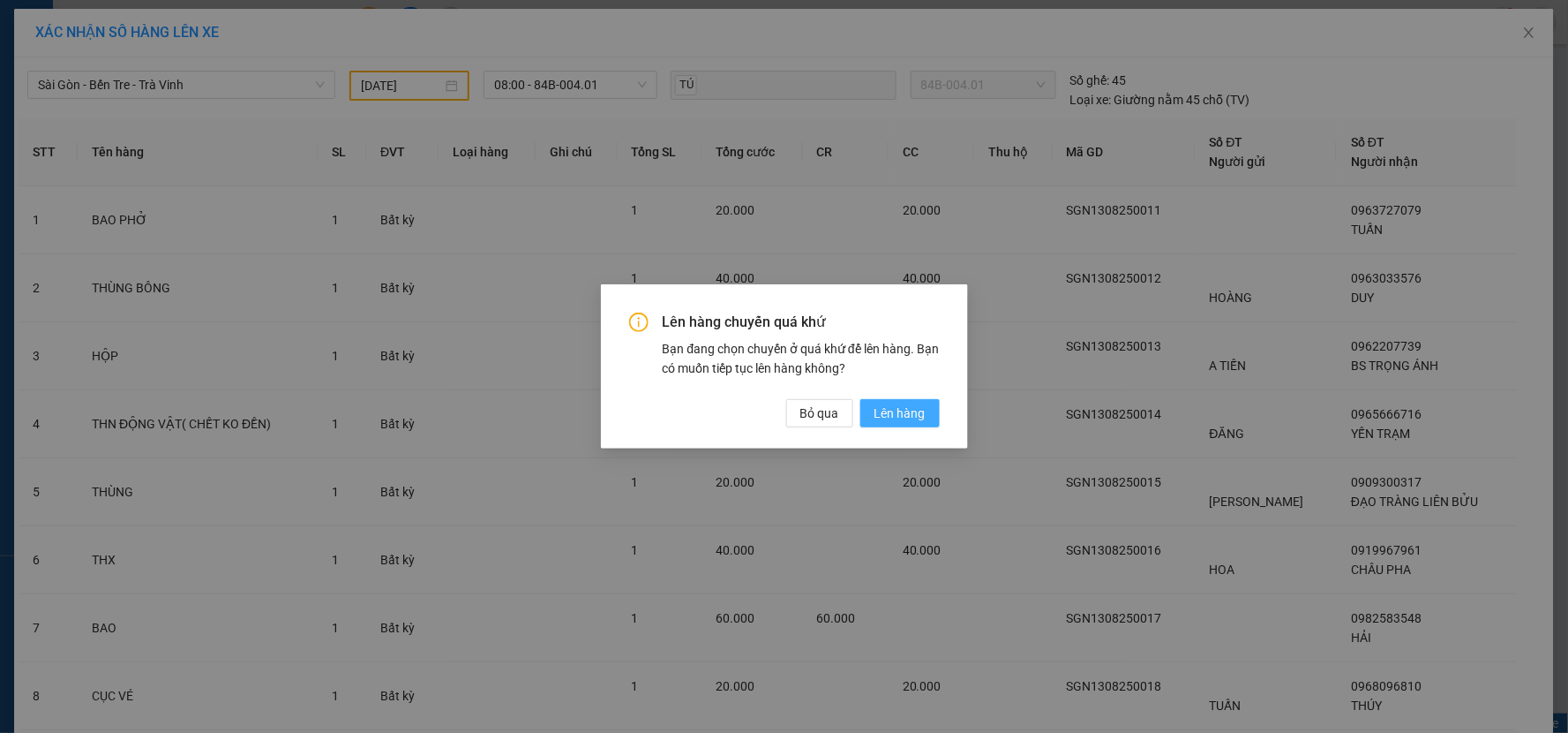
click at [924, 416] on button "Lên hàng" at bounding box center [899, 413] width 79 height 28
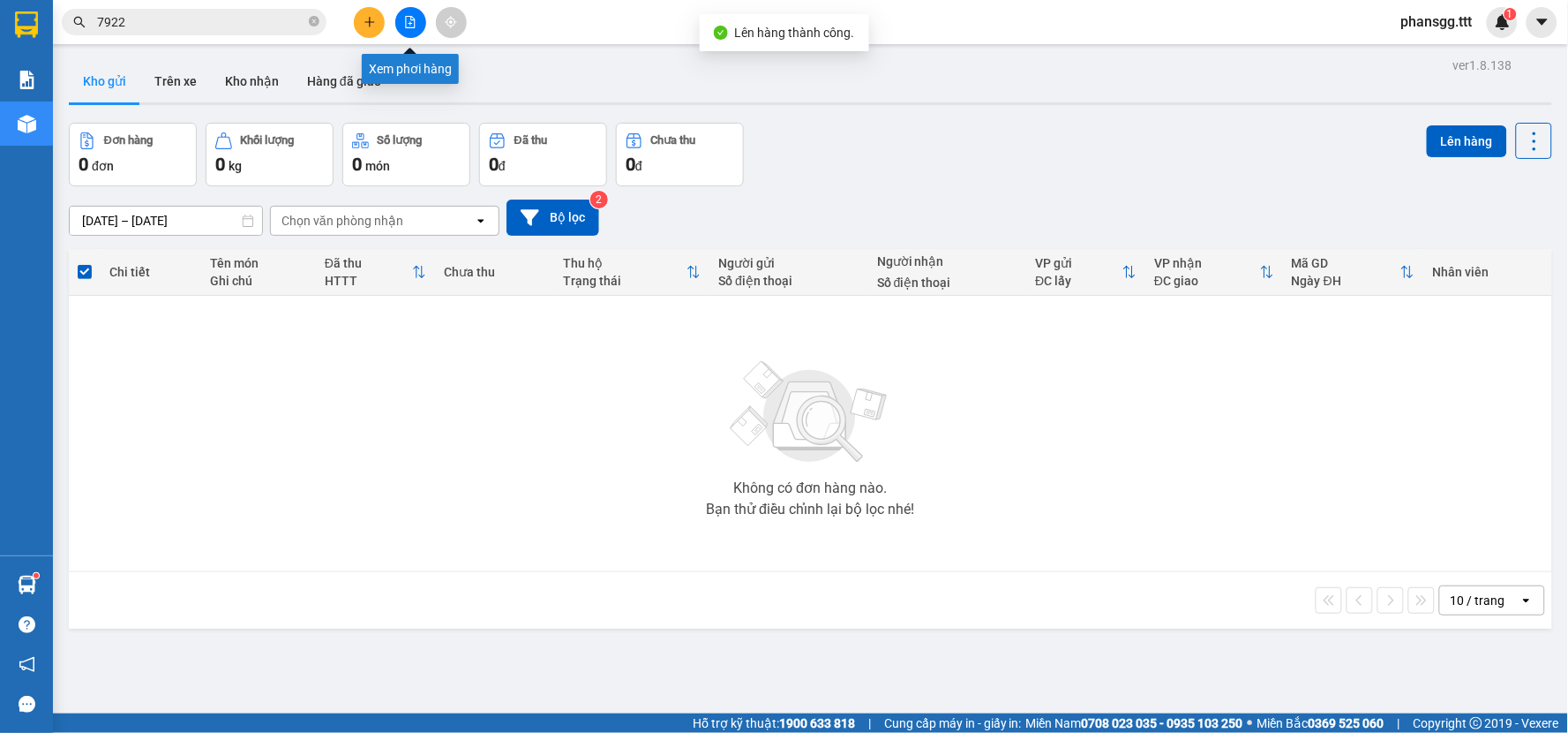
click at [405, 20] on icon "file-add" at bounding box center [410, 21] width 9 height 12
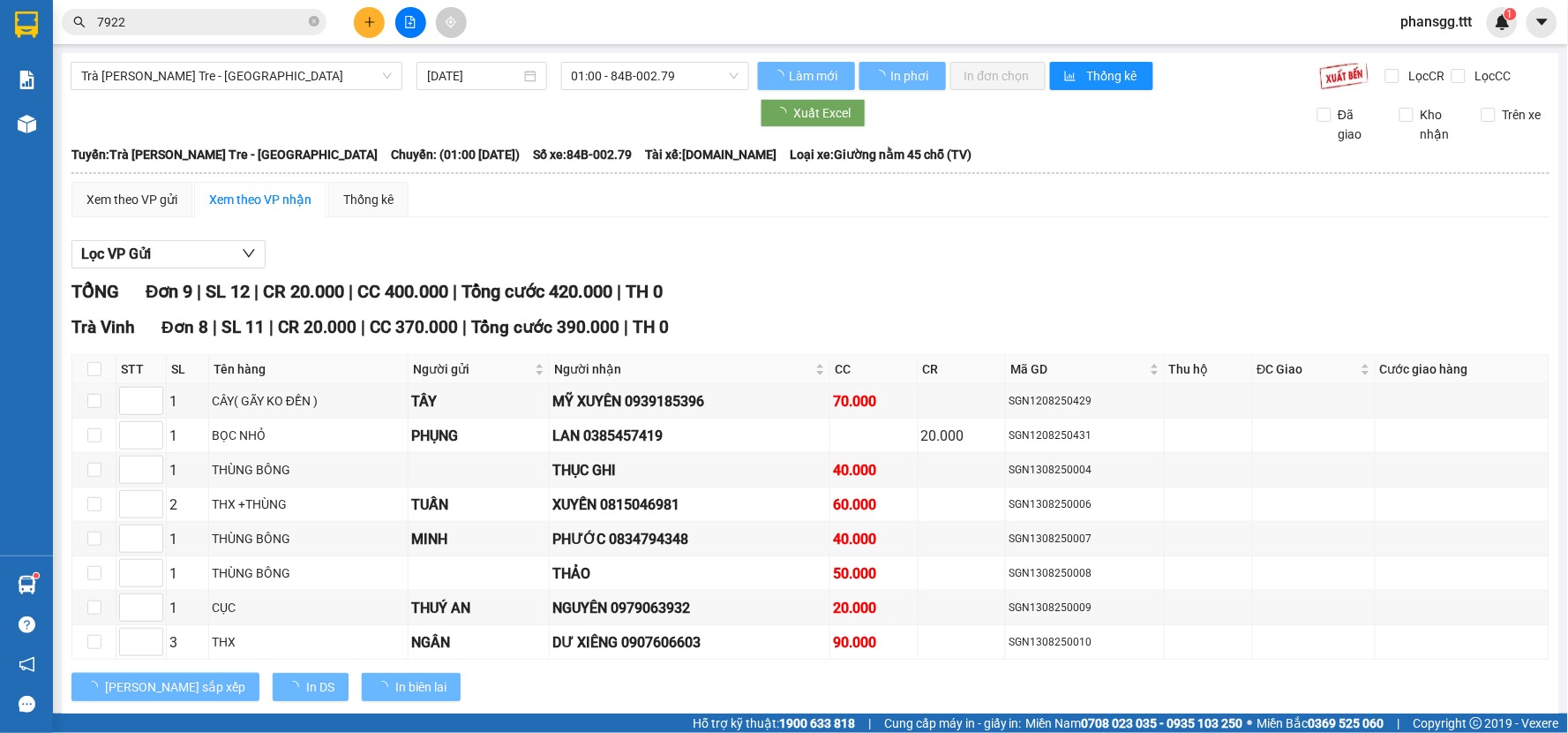
click at [231, 73] on span "Trà Vinh - Bến Tre - Sài Gòn" at bounding box center [236, 75] width 311 height 26
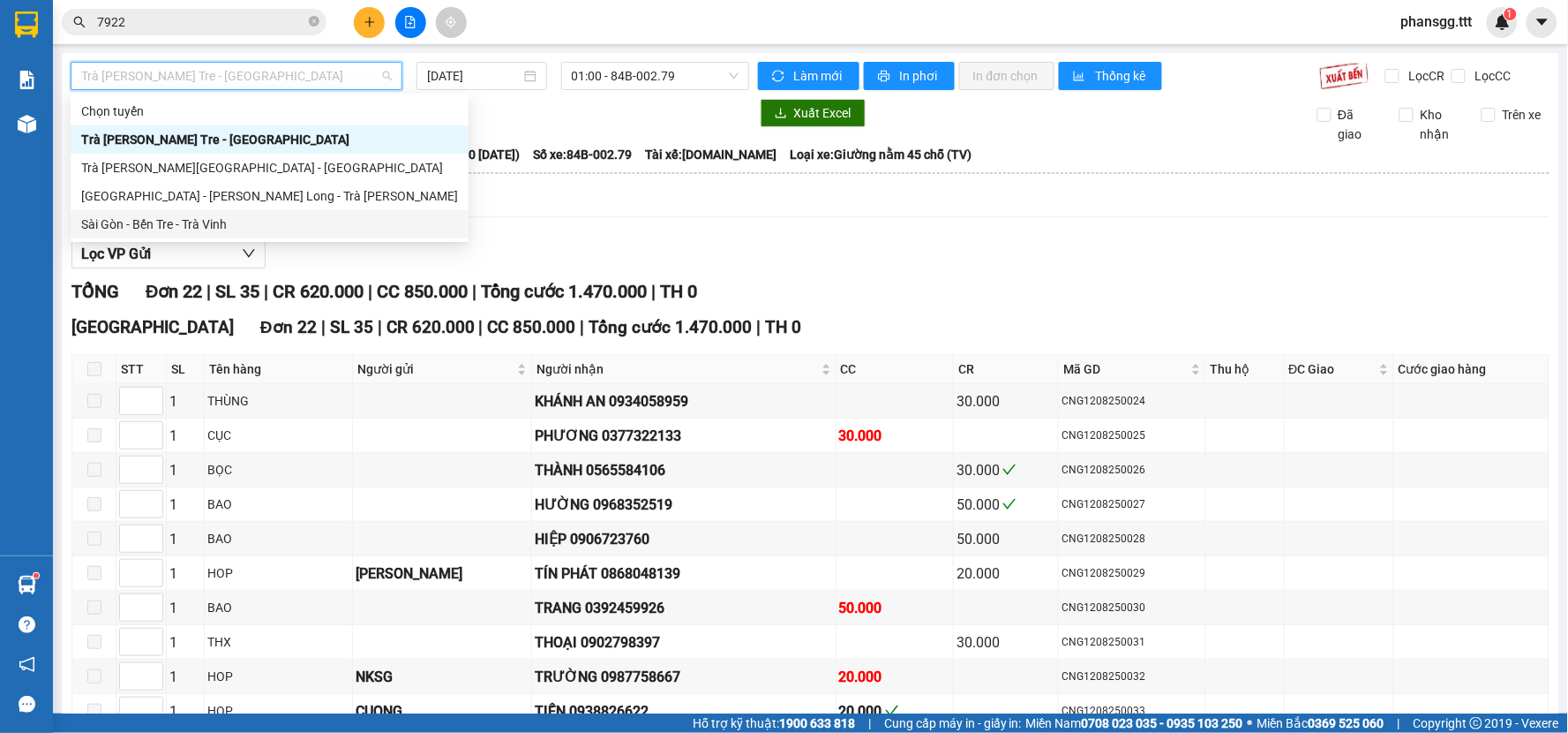
click at [189, 221] on div "Sài Gòn - Bến Tre - Trà Vinh" at bounding box center [269, 224] width 377 height 20
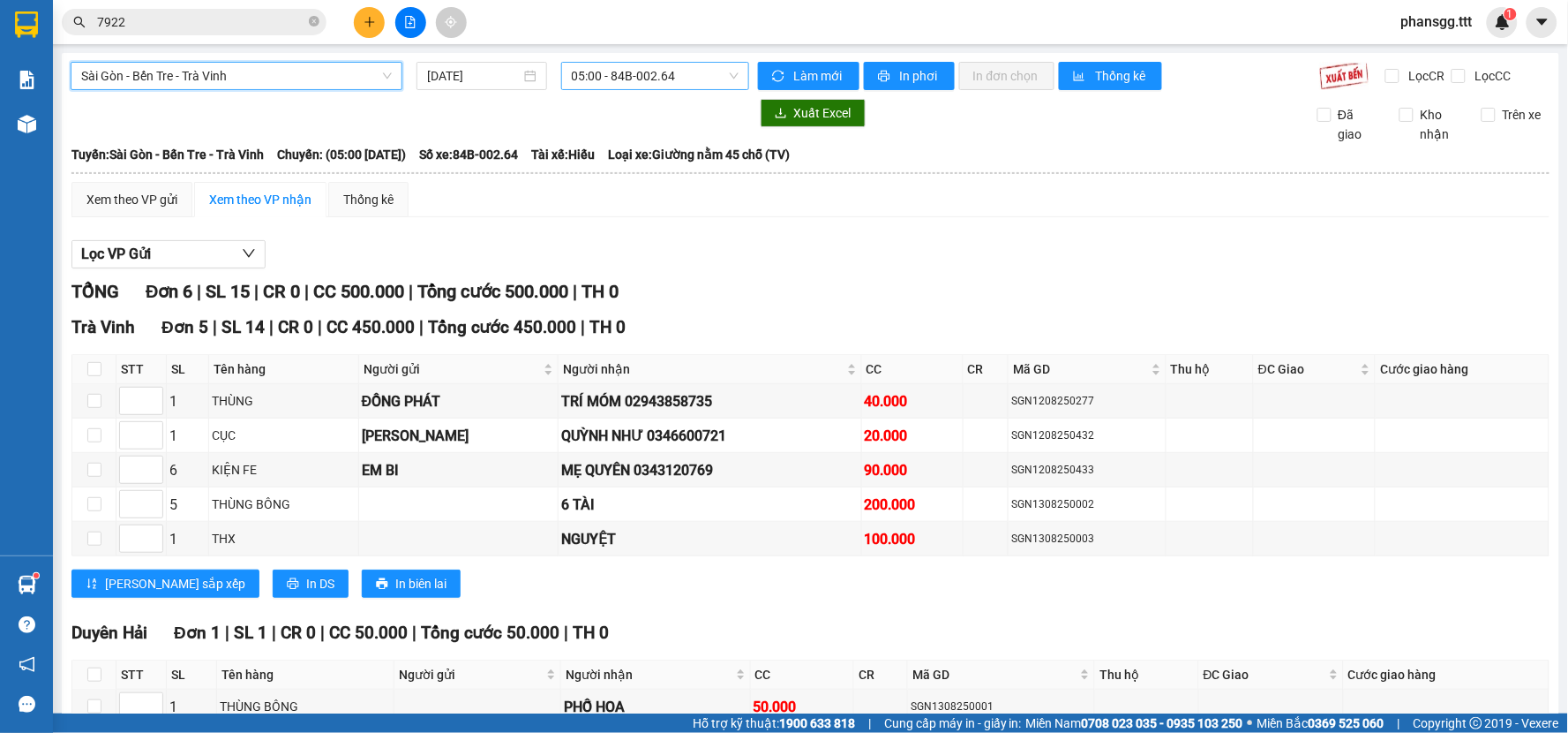
click at [637, 77] on span "05:00 - 84B-002.64" at bounding box center [655, 75] width 166 height 26
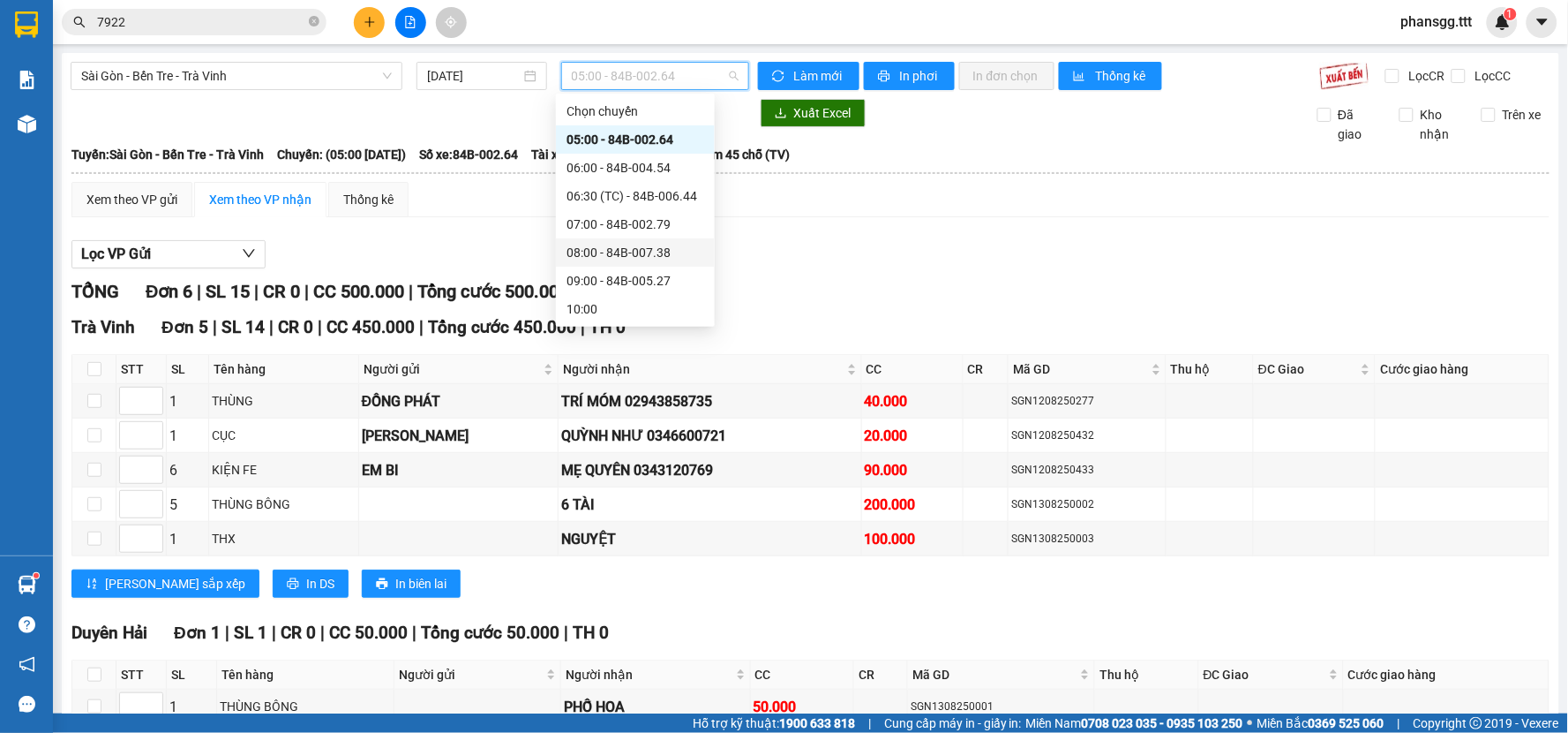
click at [595, 243] on div "08:00 - 84B-007.38" at bounding box center [635, 252] width 138 height 20
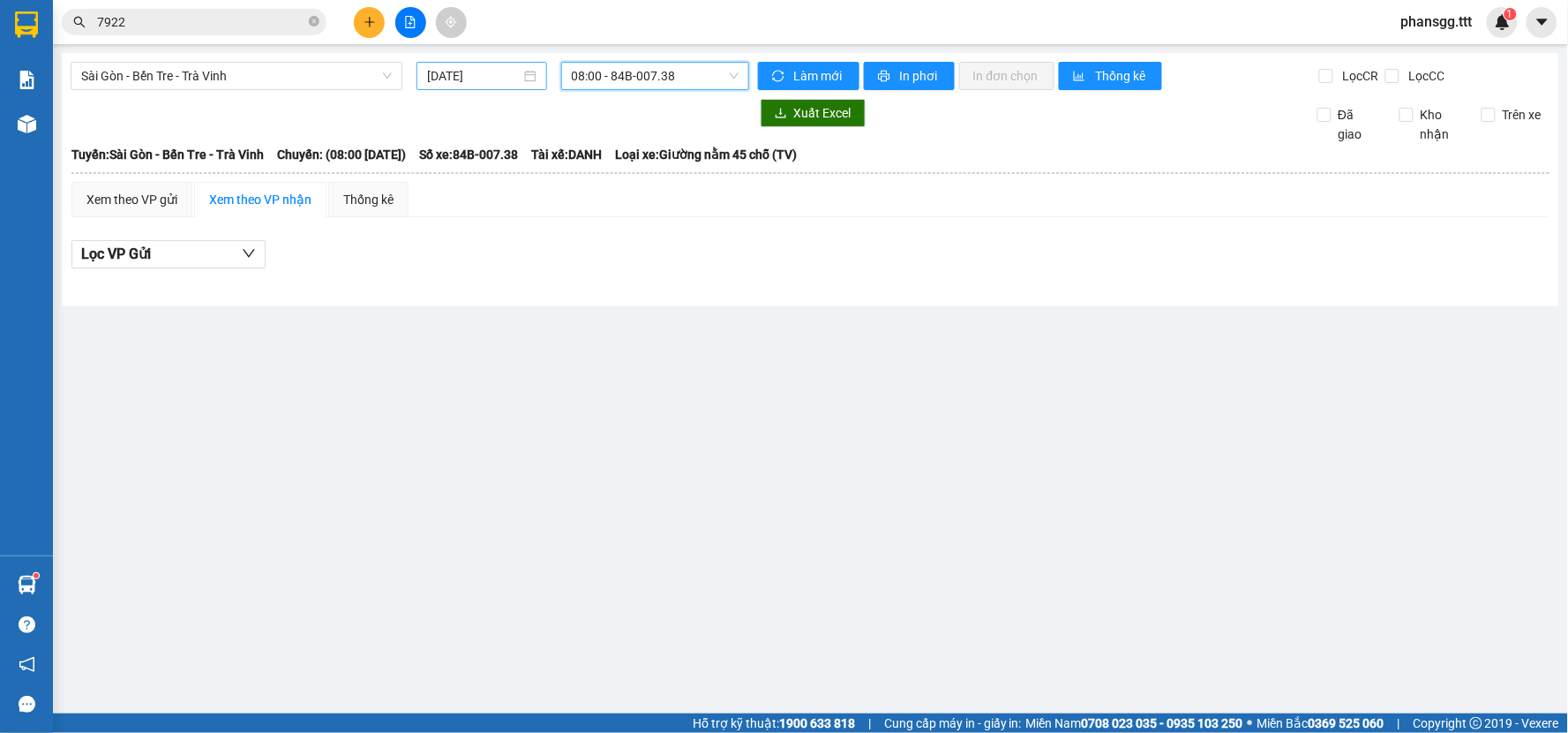
click at [529, 75] on div "13/08/2025" at bounding box center [481, 75] width 109 height 20
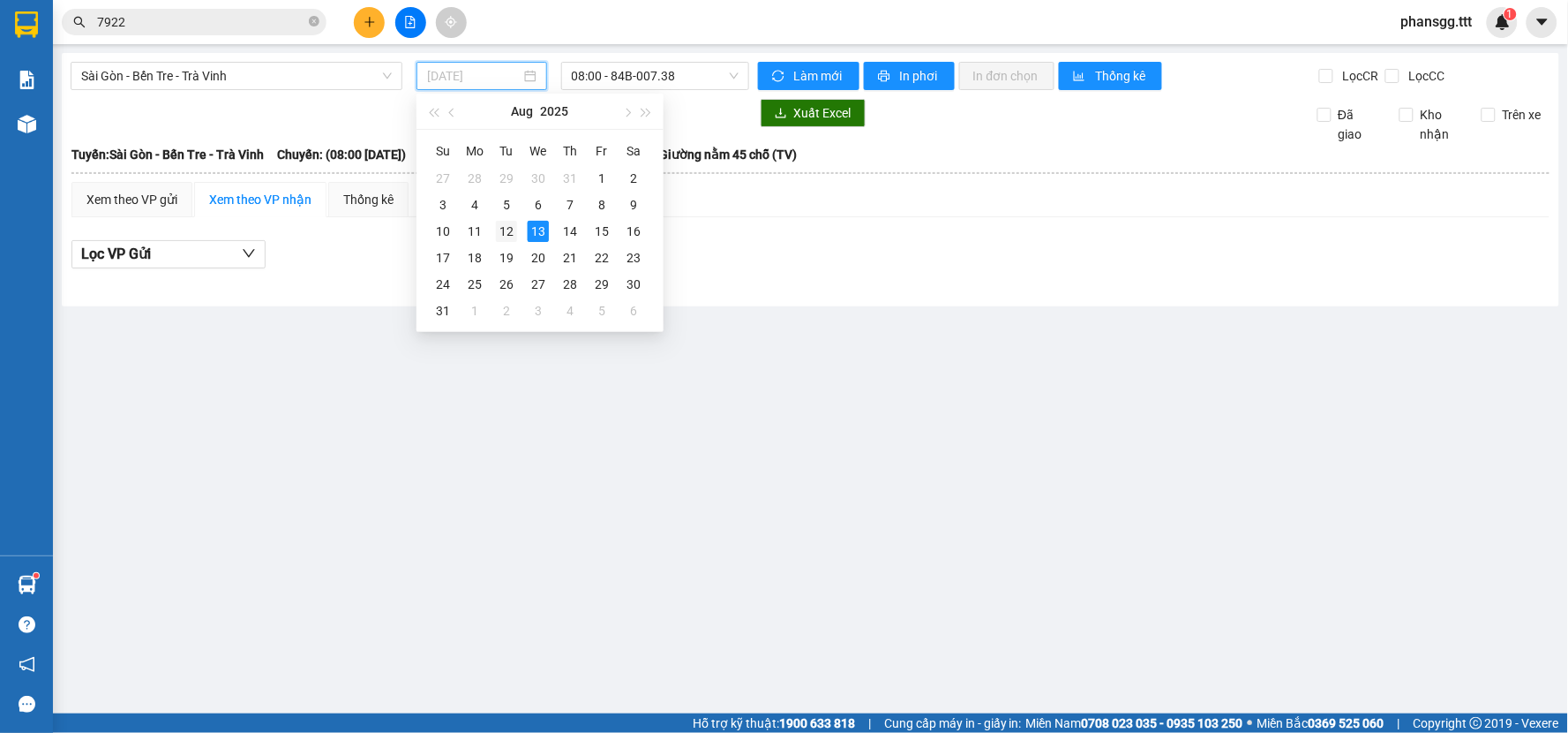
click at [499, 230] on div "12" at bounding box center [506, 231] width 21 height 21
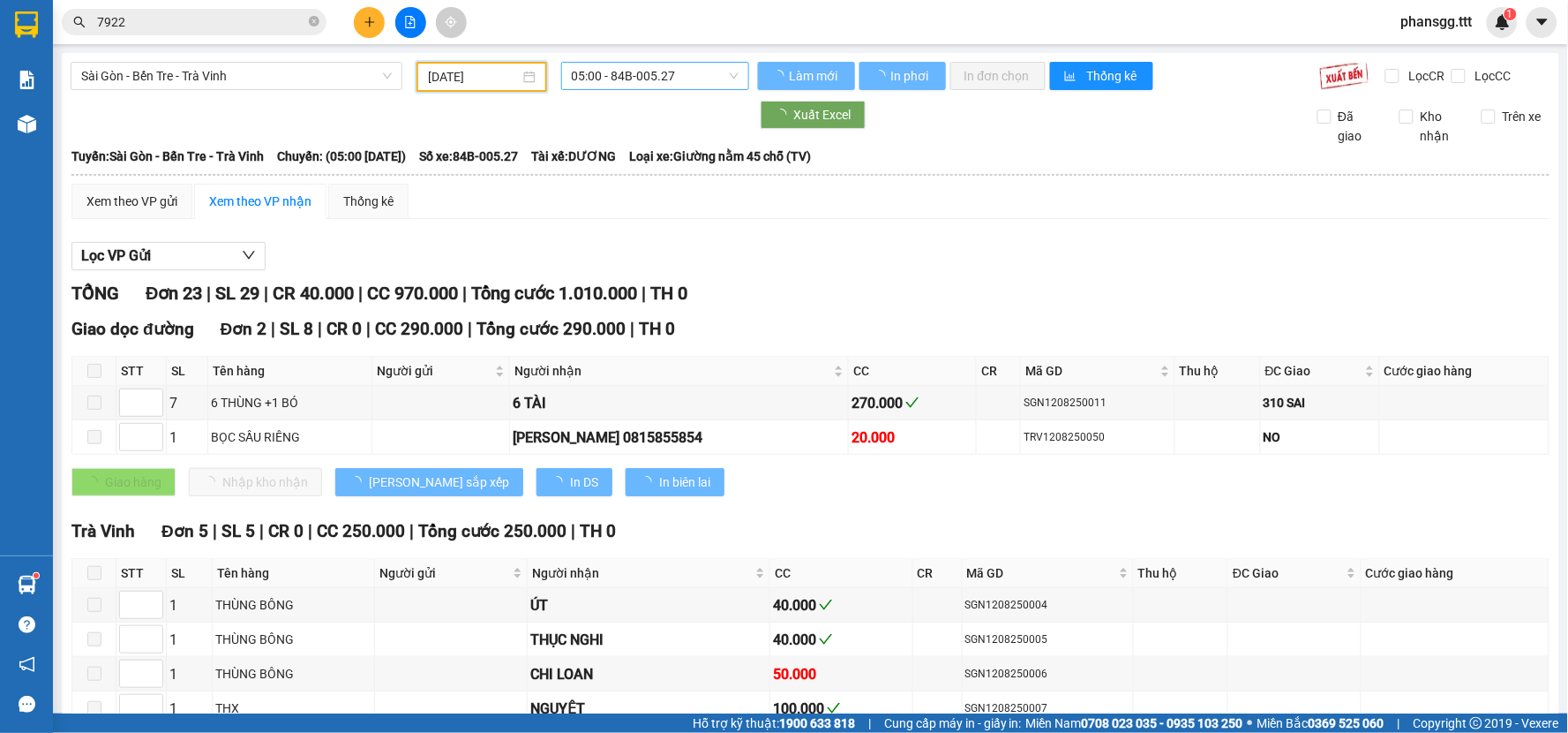
click at [689, 64] on span "05:00 - 84B-005.27" at bounding box center [655, 75] width 166 height 26
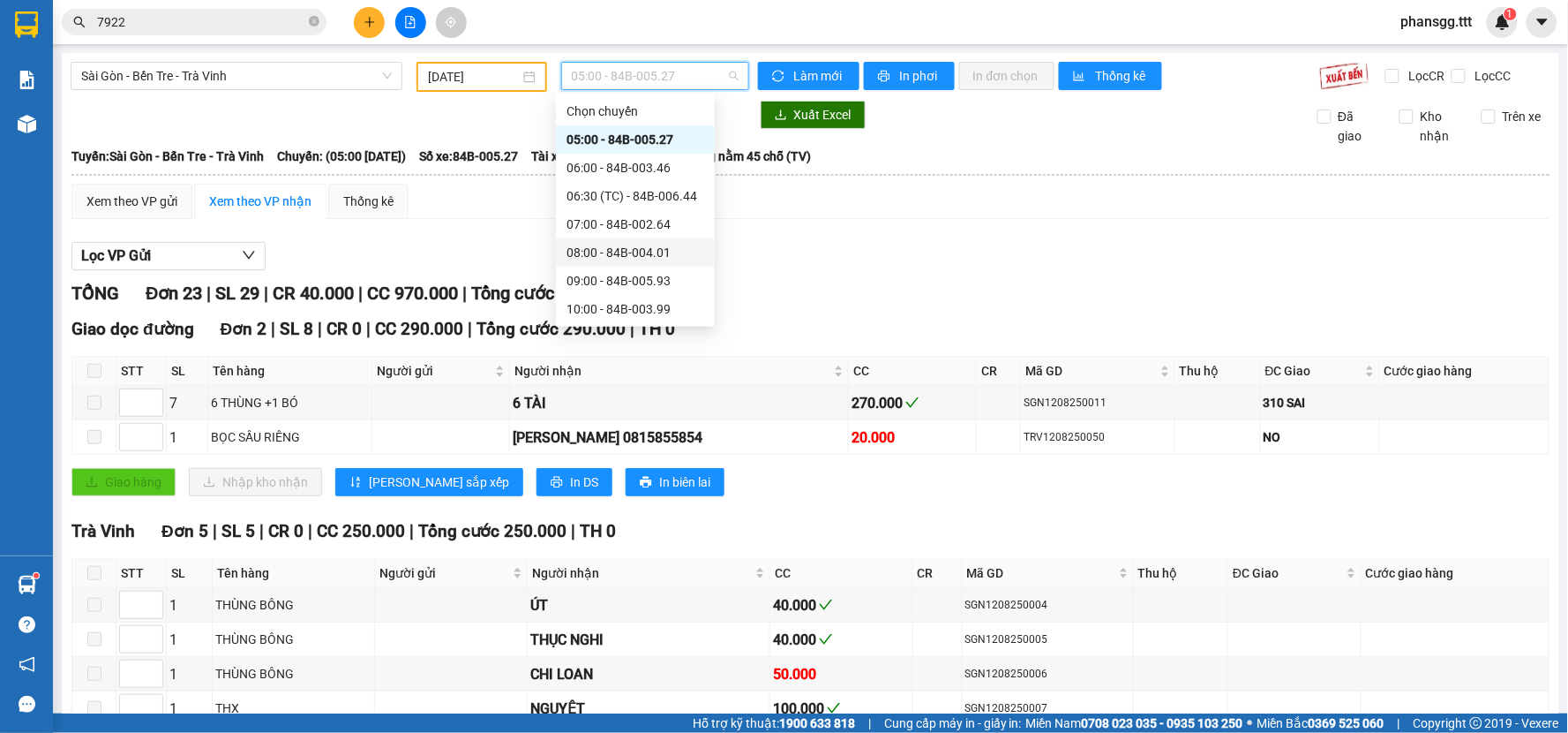
click at [612, 245] on div "08:00 - 84B-004.01" at bounding box center [635, 252] width 138 height 20
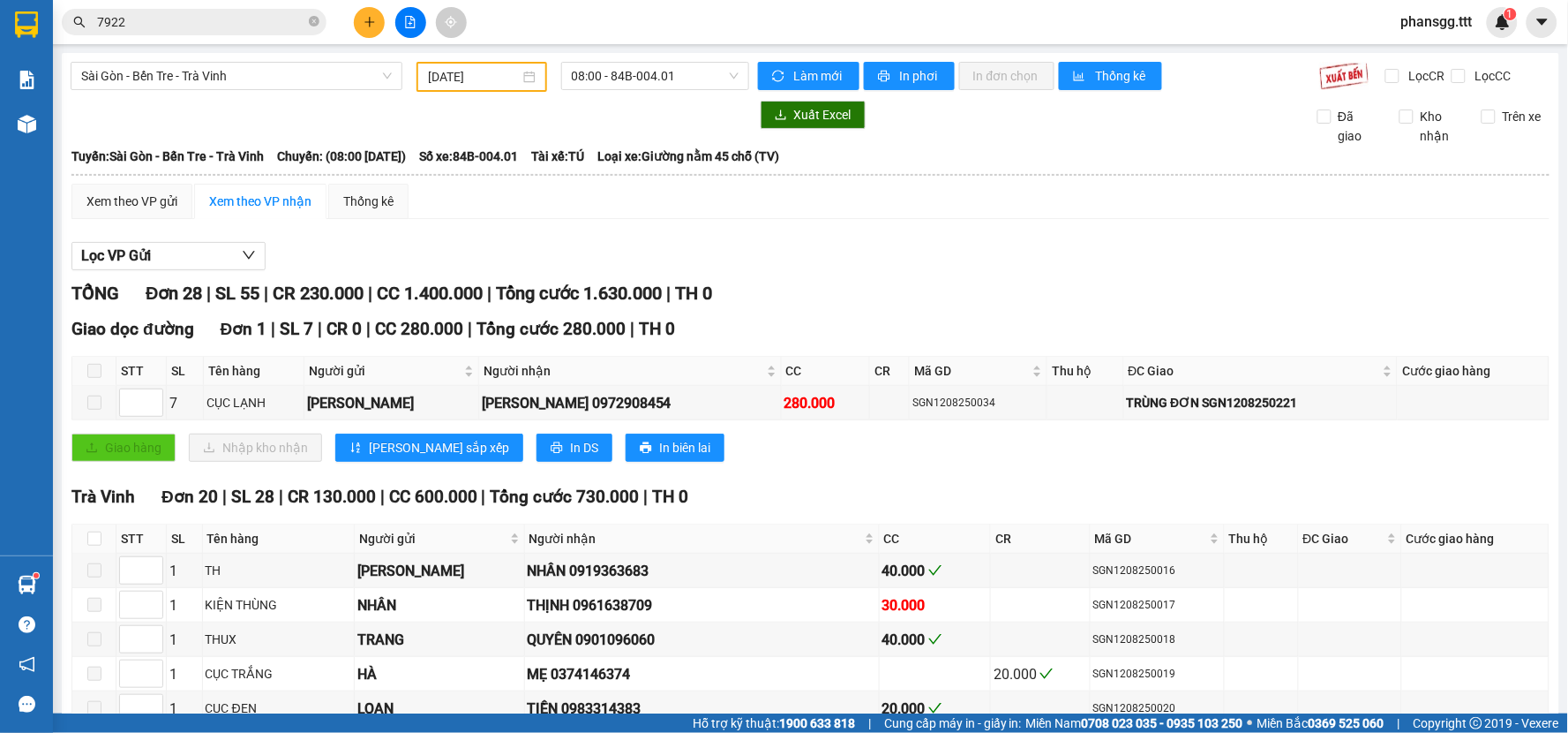
drag, startPoint x: 165, startPoint y: 164, endPoint x: 412, endPoint y: 770, distance: 654.4
click at [412, 732] on html "Kết quả tìm kiếm ( 41 ) Bộ lọc Mã ĐH Trạng thái Món hàng Thu hộ Tổng cước Chưa …" at bounding box center [784, 366] width 1568 height 733
click at [525, 79] on div "12/08/2025" at bounding box center [481, 76] width 107 height 20
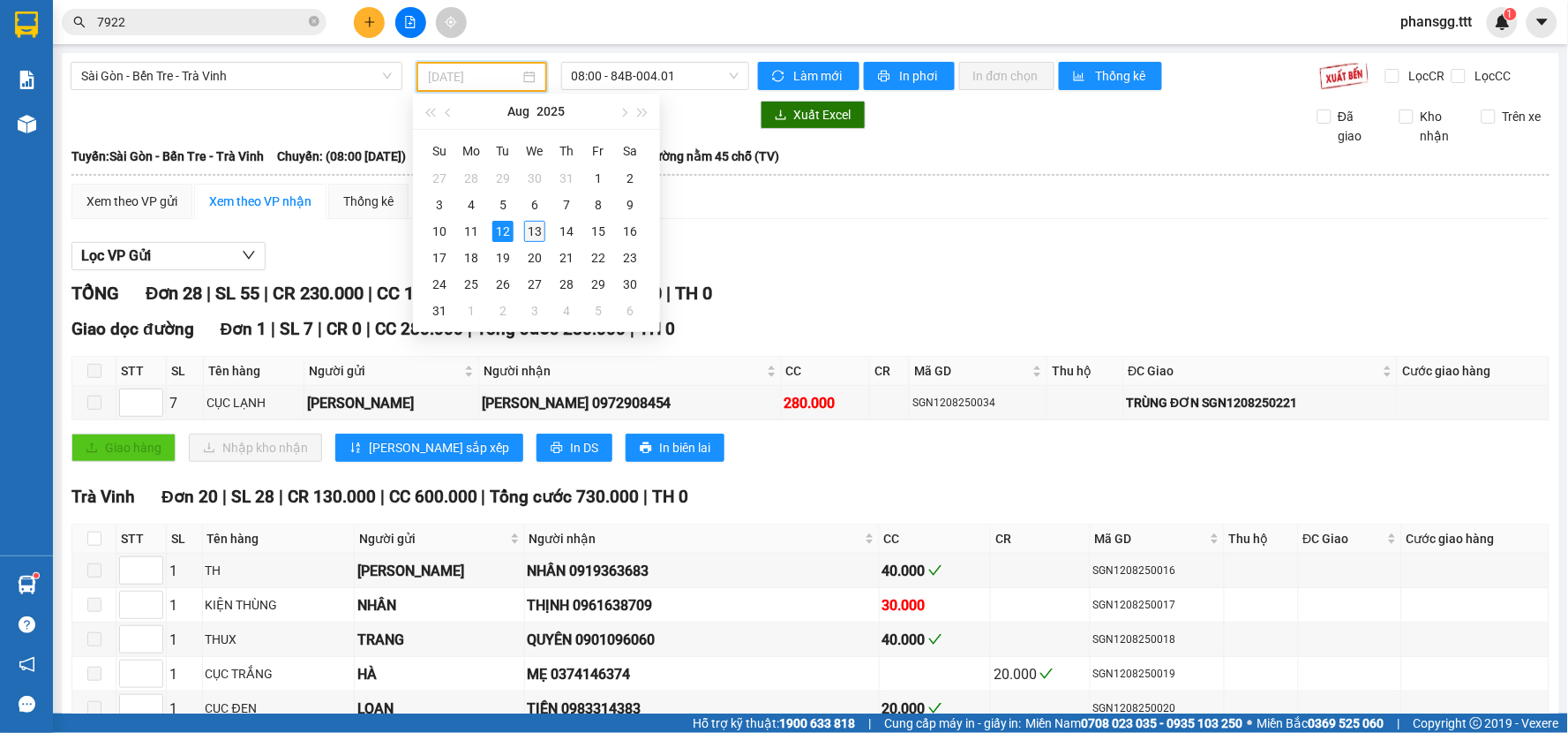
click at [537, 231] on div "13" at bounding box center [535, 231] width 21 height 21
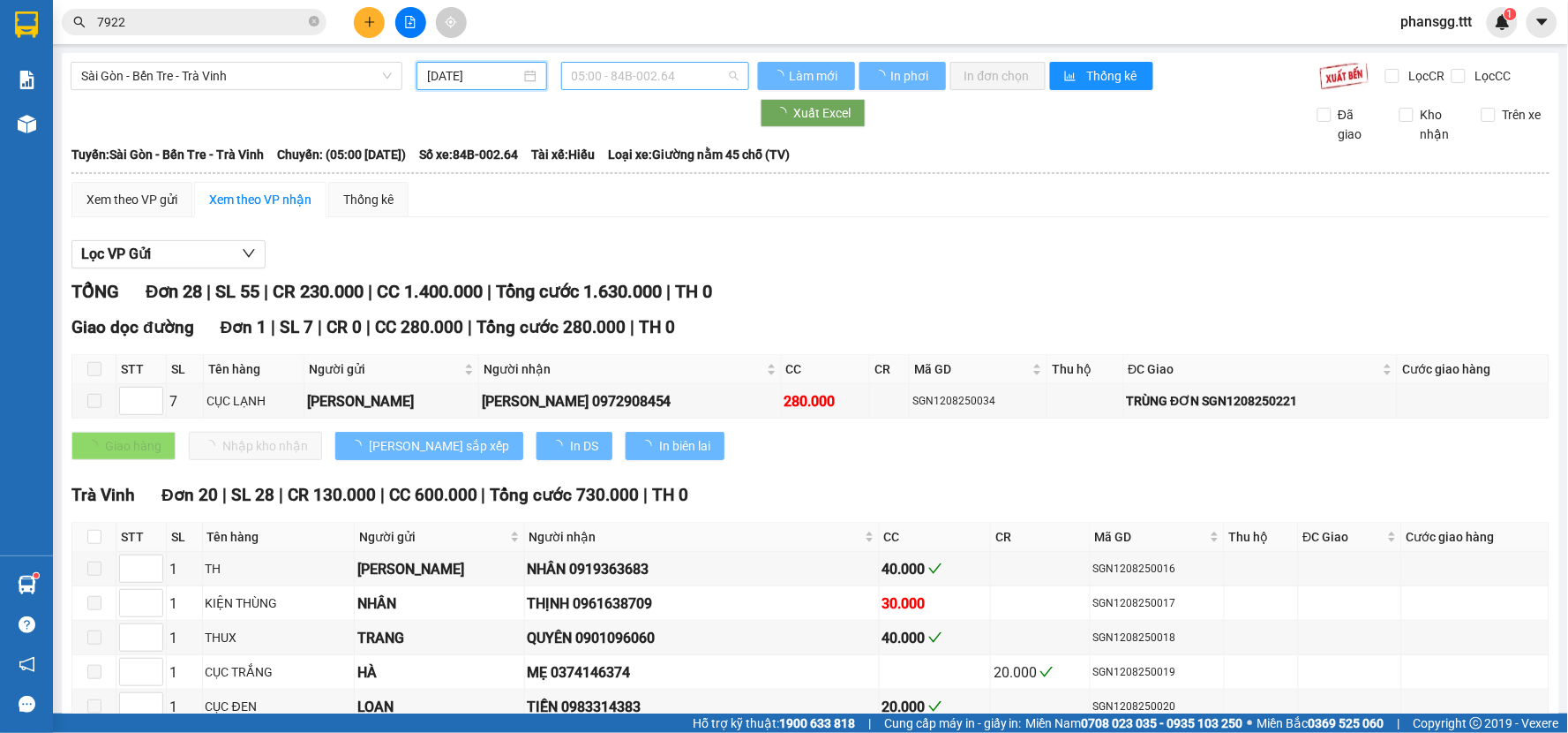
click at [648, 77] on span "05:00 - 84B-002.64" at bounding box center [655, 75] width 166 height 26
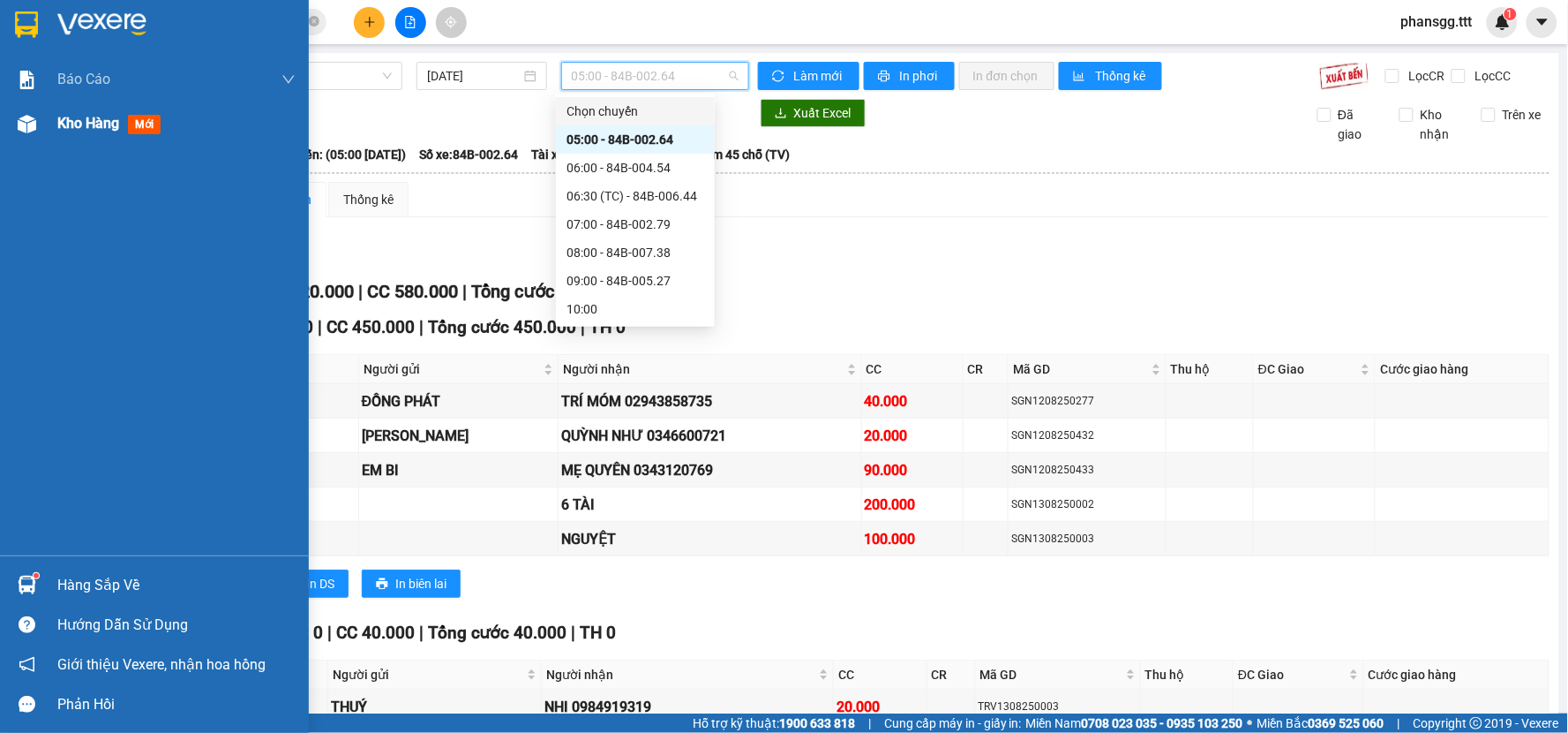
click at [36, 127] on div at bounding box center [26, 124] width 31 height 31
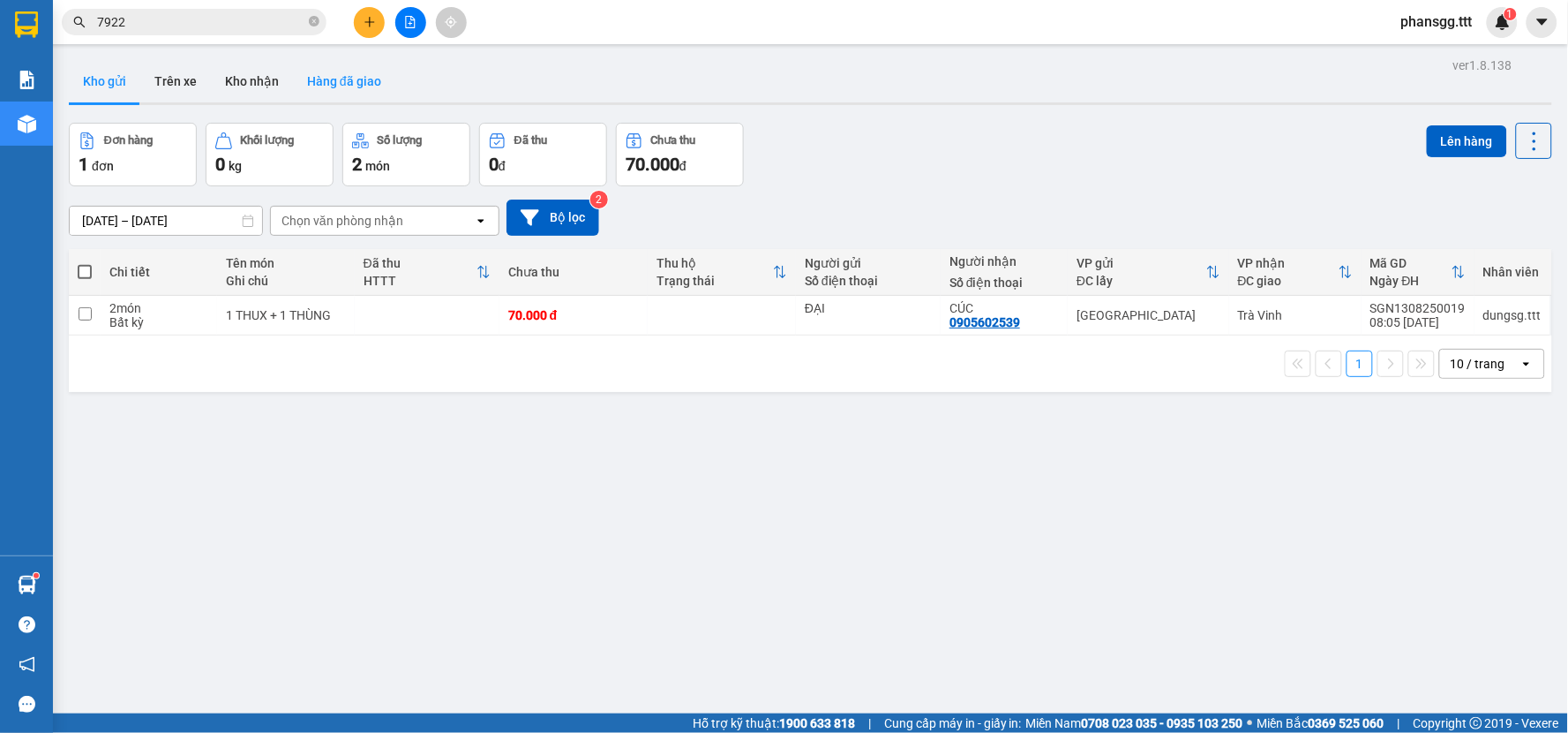
click at [332, 81] on button "Hàng đã giao" at bounding box center [344, 82] width 102 height 43
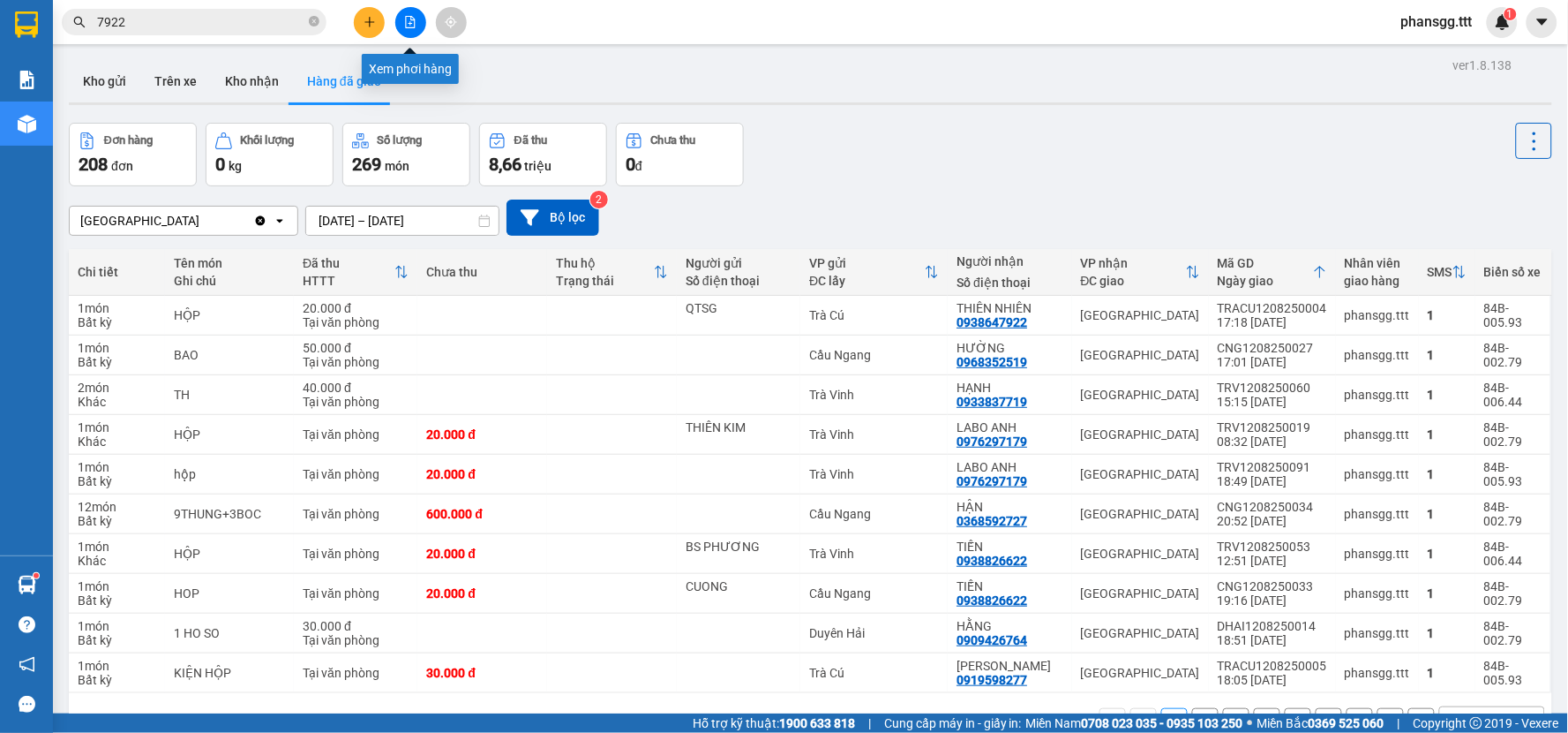
click at [407, 22] on icon "file-add" at bounding box center [410, 21] width 12 height 12
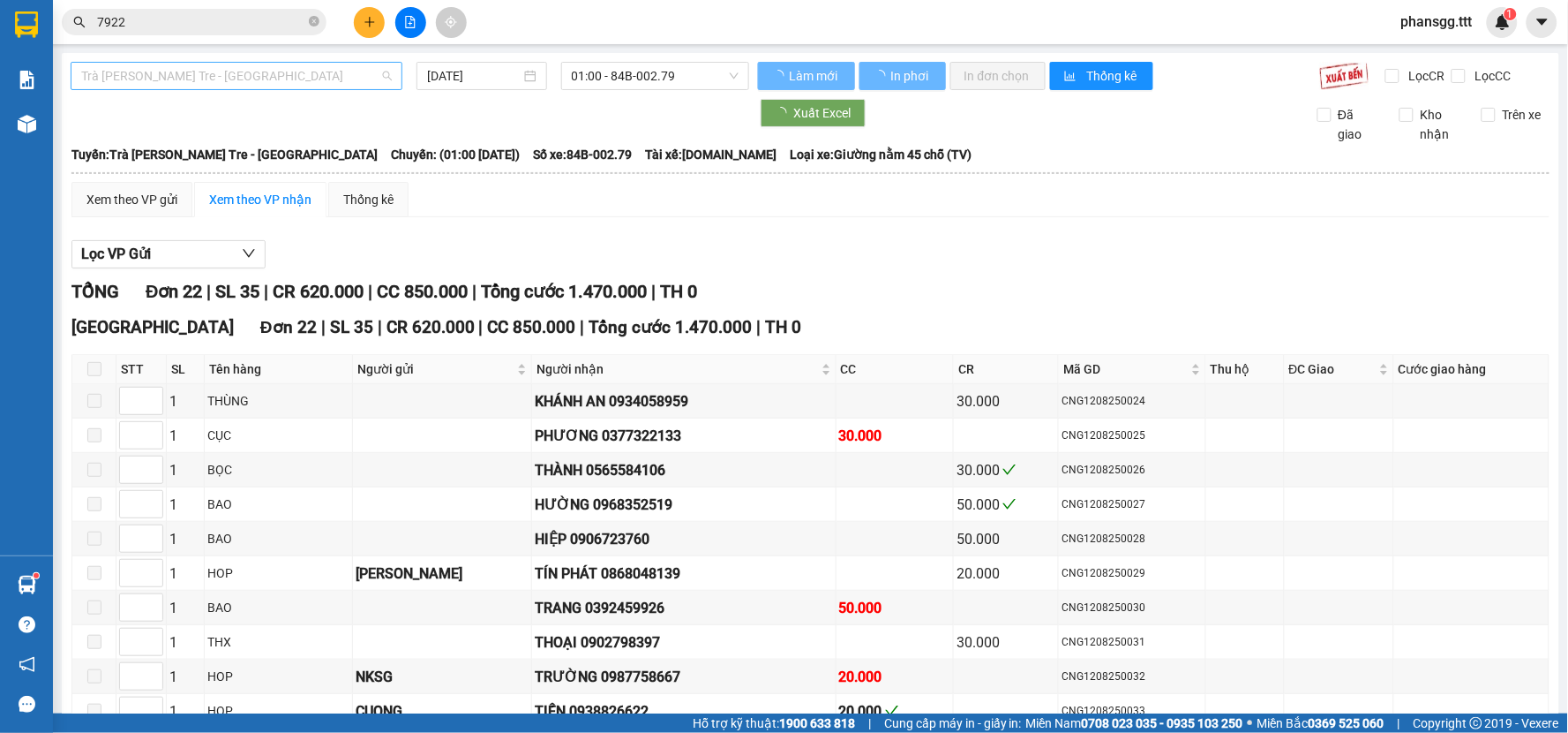
click at [205, 77] on span "Trà Vinh - Bến Tre - Sài Gòn" at bounding box center [236, 75] width 311 height 26
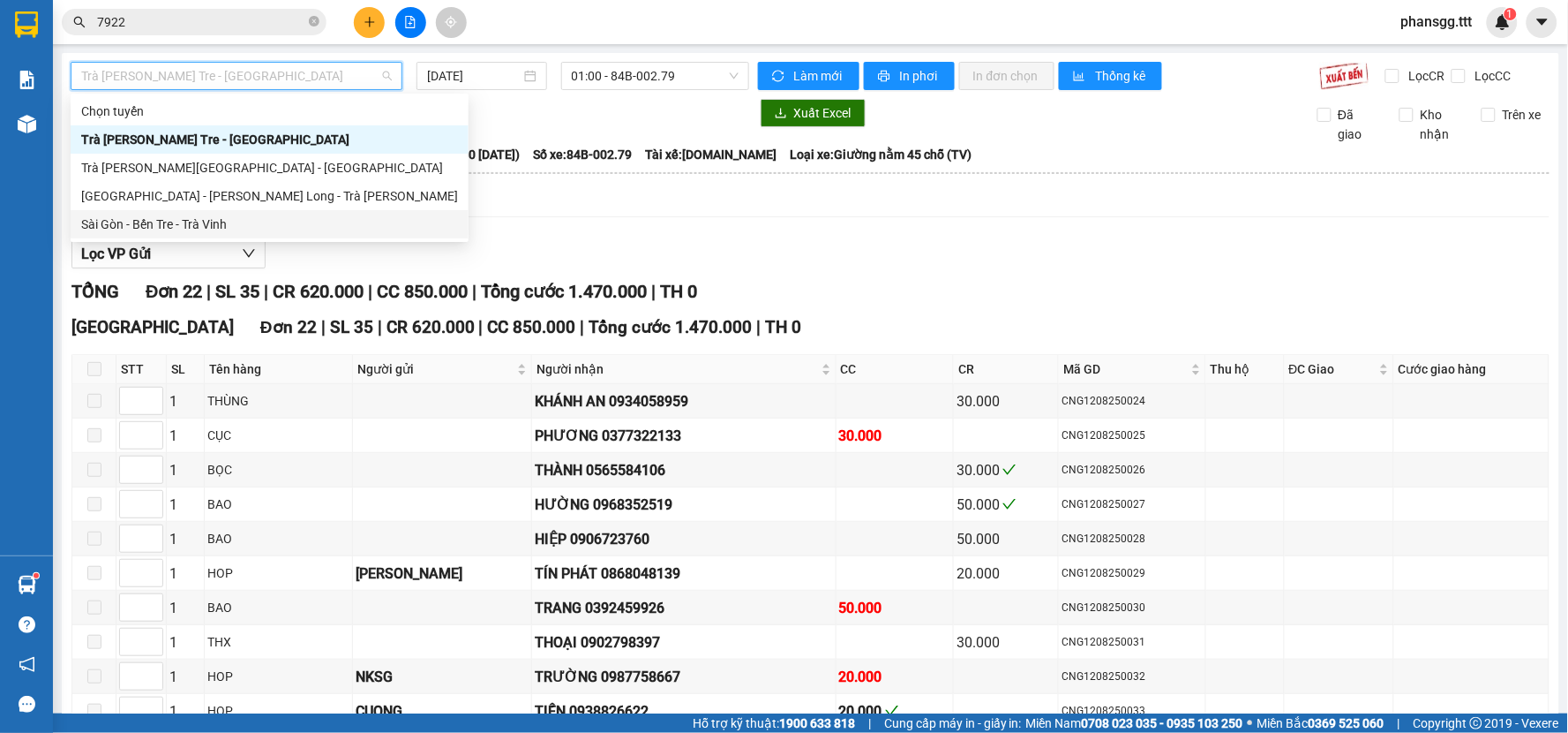
click at [199, 224] on div "Sài Gòn - Bến Tre - Trà Vinh" at bounding box center [269, 224] width 377 height 20
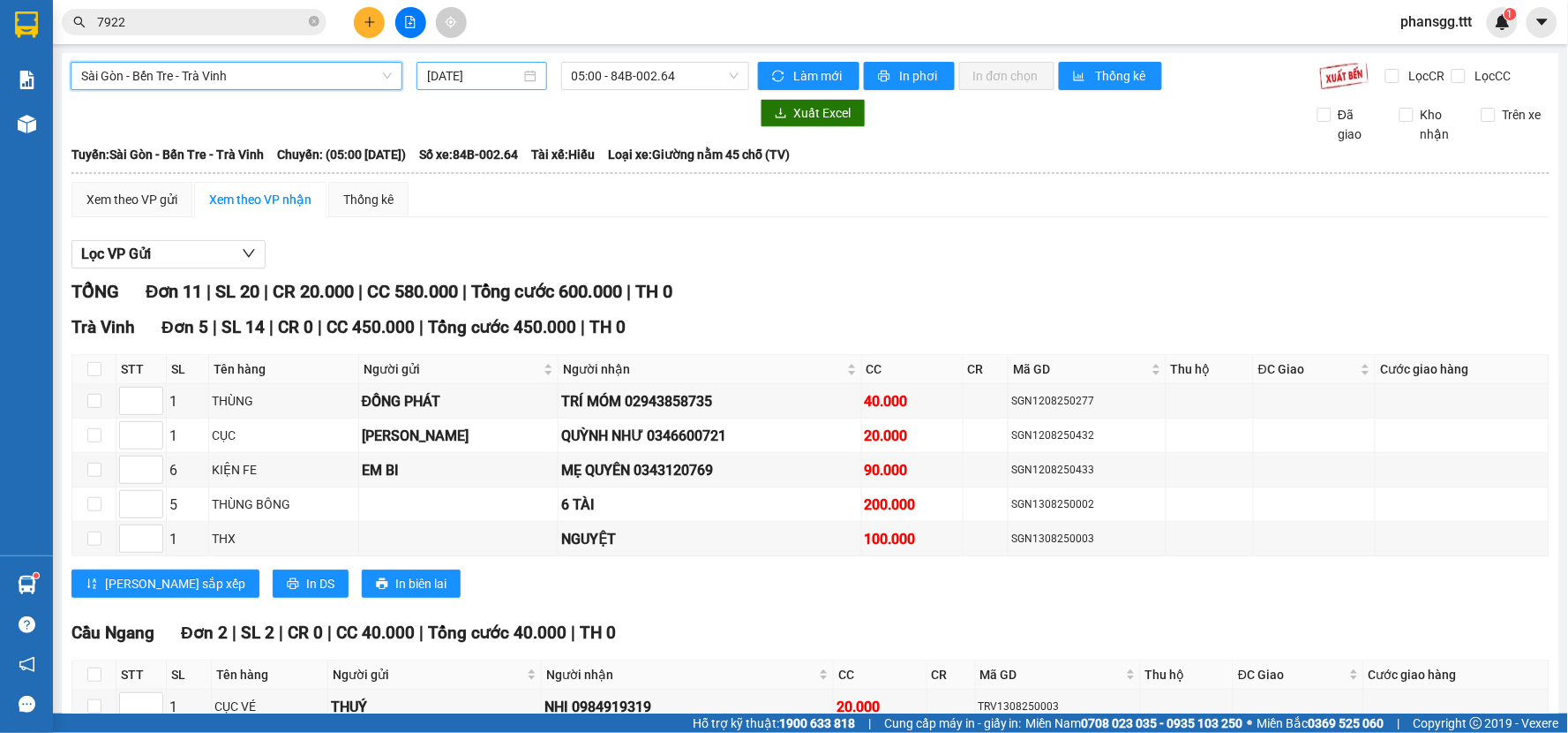
click at [501, 80] on input "13/08/2025" at bounding box center [473, 75] width 93 height 20
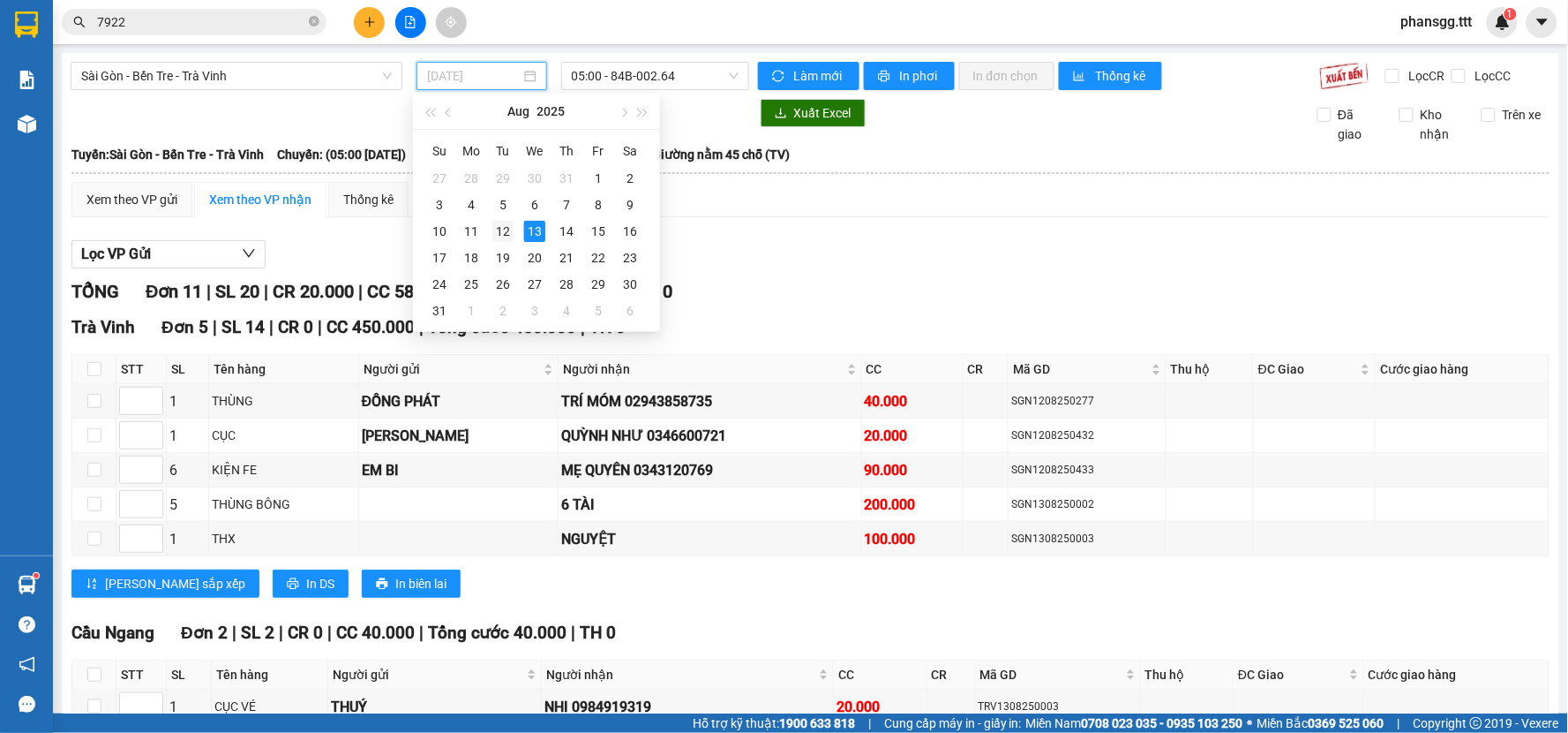
click at [498, 228] on div "12" at bounding box center [502, 231] width 21 height 21
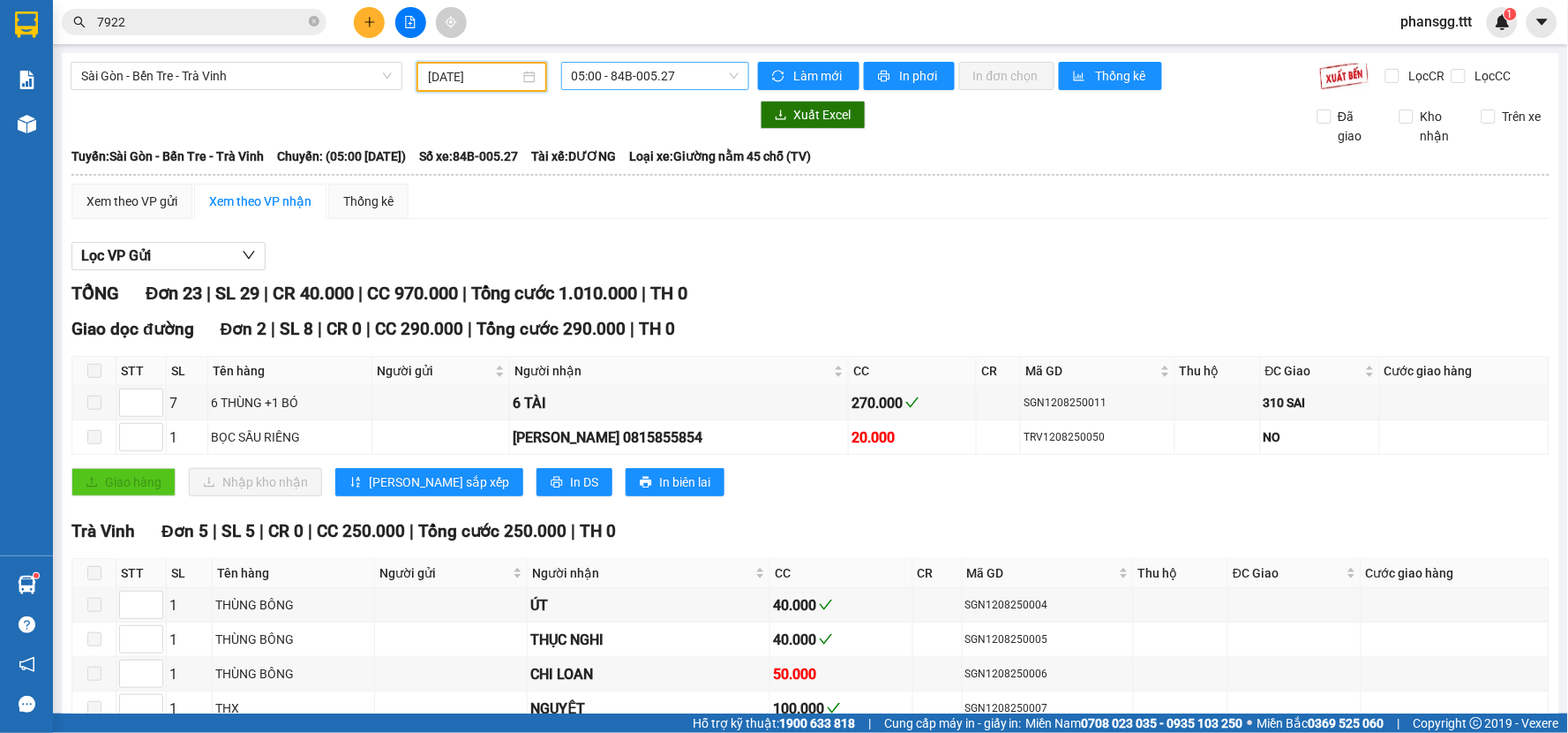
click at [621, 74] on span "05:00 - 84B-005.27" at bounding box center [655, 75] width 166 height 26
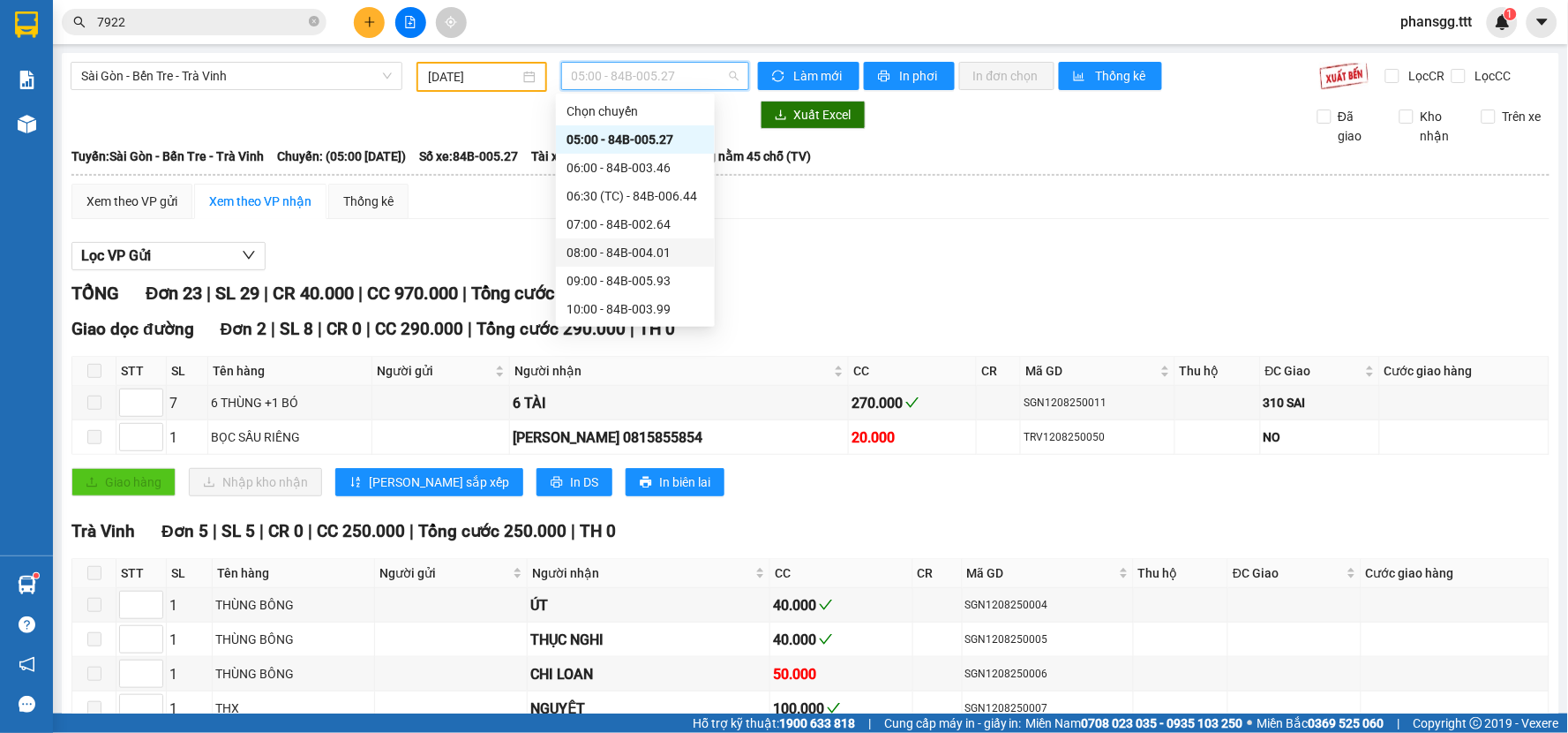
click at [645, 250] on div "08:00 - 84B-004.01" at bounding box center [635, 252] width 138 height 20
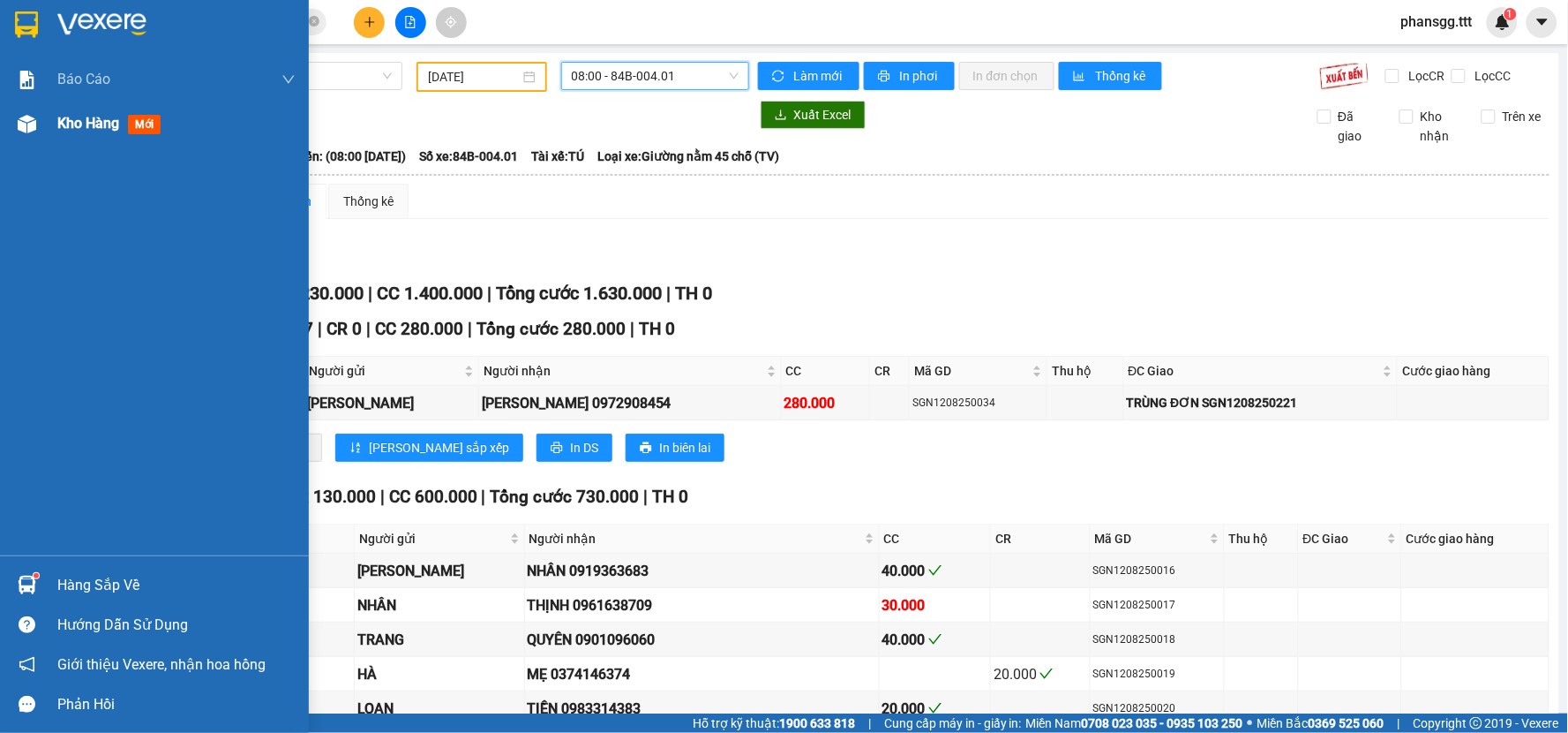
click at [72, 121] on span "Kho hàng" at bounding box center [88, 123] width 61 height 17
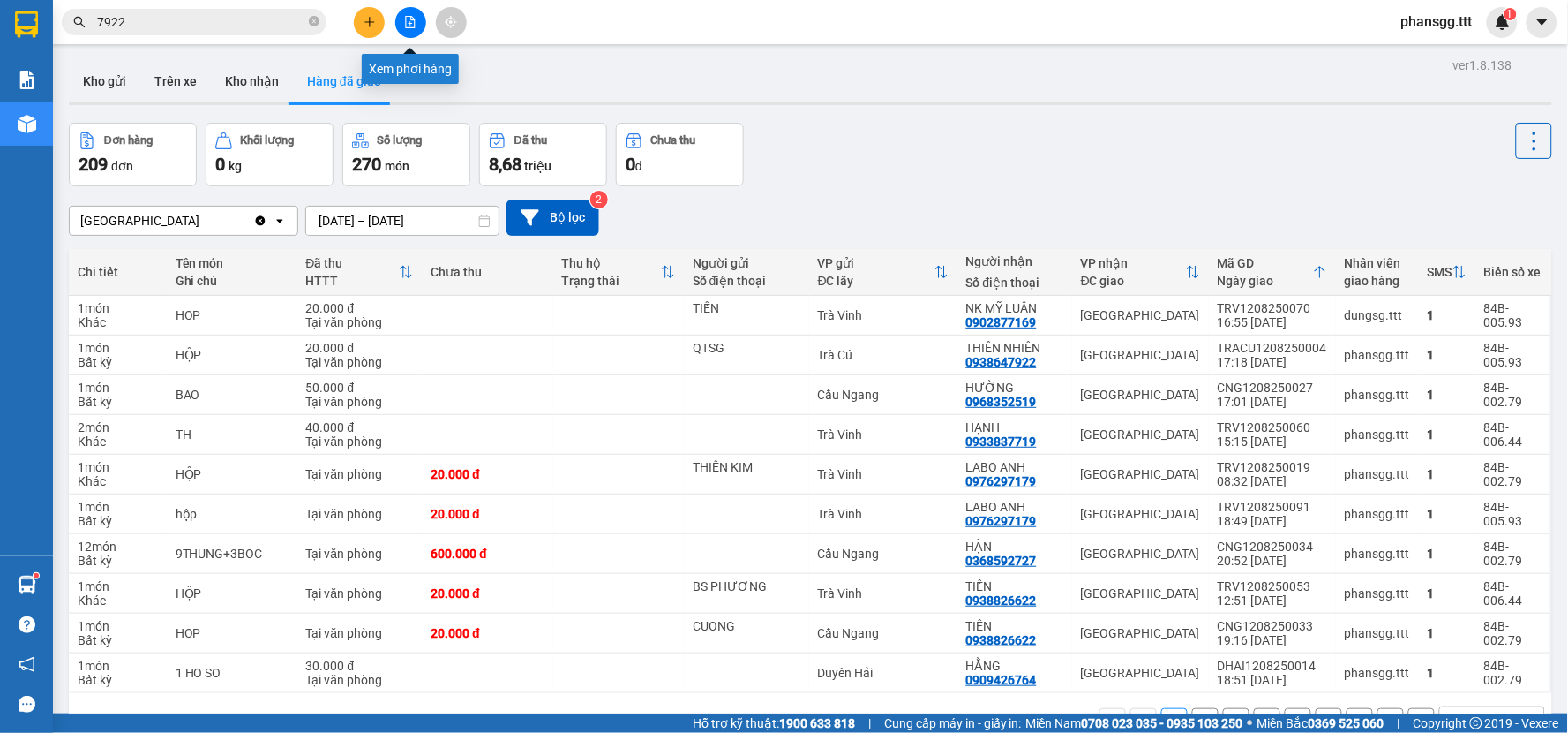
click at [412, 23] on icon "file-add" at bounding box center [410, 21] width 12 height 12
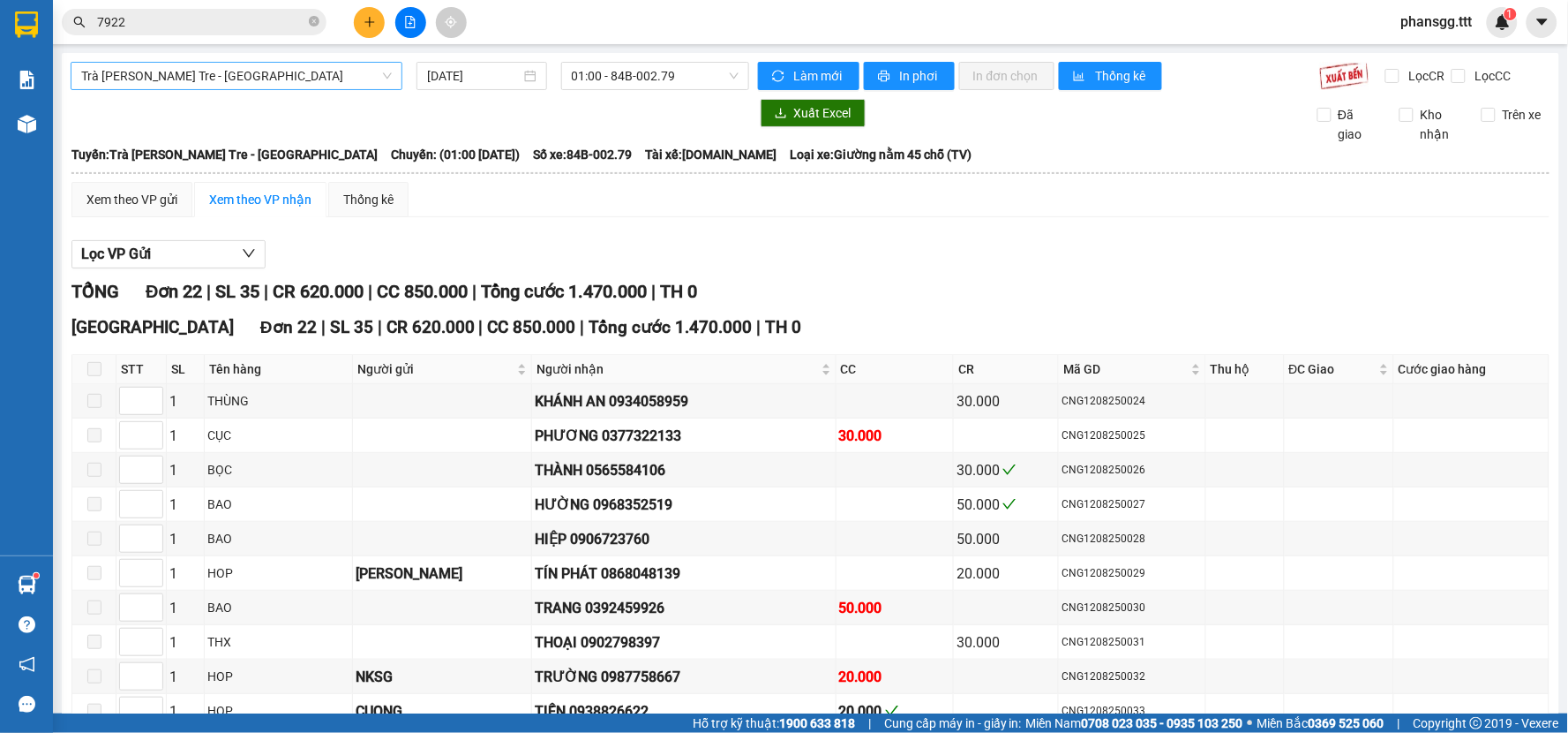
click at [325, 73] on span "Trà Vinh - Bến Tre - Sài Gòn" at bounding box center [236, 75] width 311 height 26
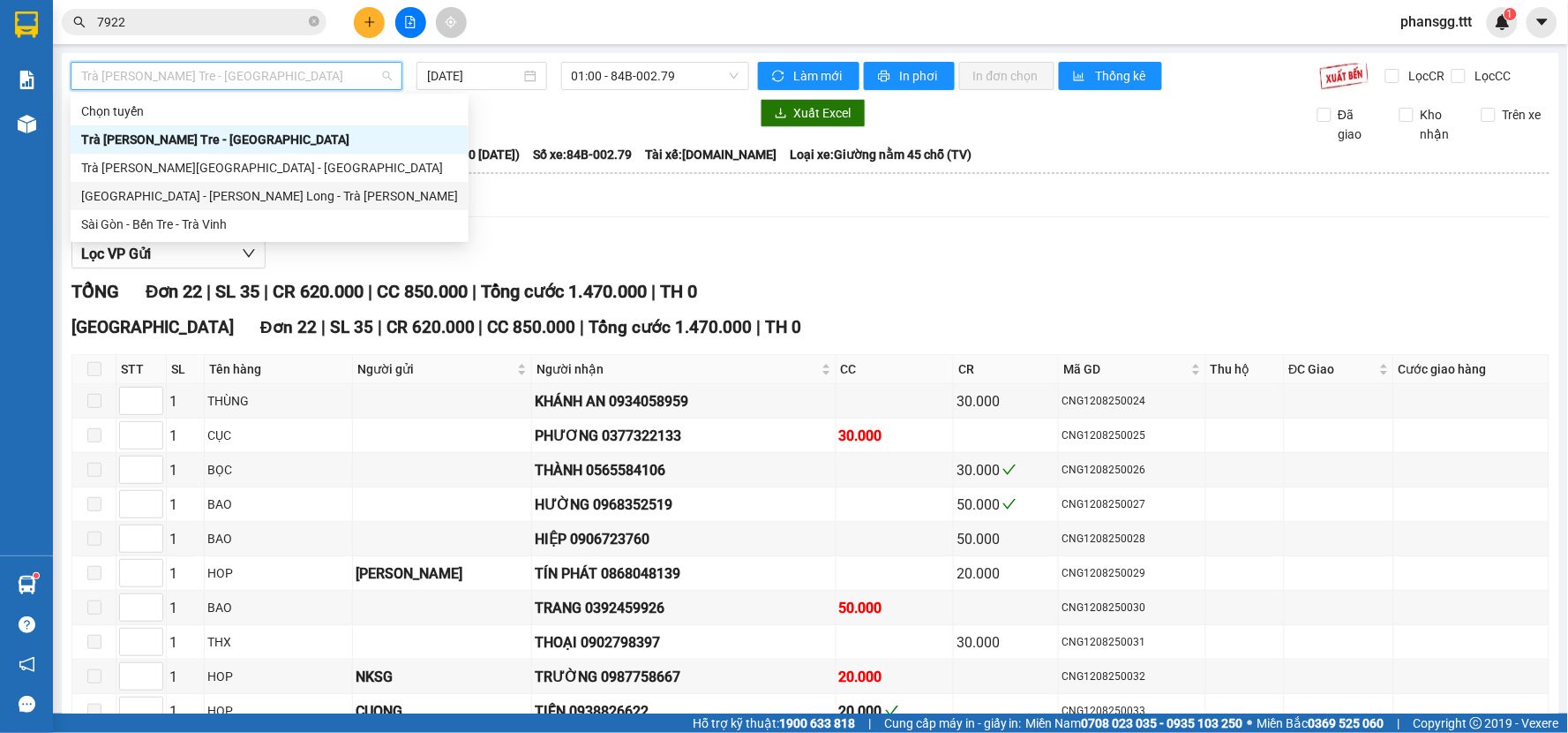
drag, startPoint x: 248, startPoint y: 208, endPoint x: 242, endPoint y: 224, distance: 17.1
click at [247, 210] on div "Chọn tuyến Trà Vinh - Bến Tre - Sài Gòn Trà Vinh - Vĩnh Long - Sài Gòn Sài Gòn …" at bounding box center [270, 167] width 398 height 141
click at [288, 85] on span "Trà Vinh - Bến Tre - Sài Gòn" at bounding box center [236, 75] width 311 height 26
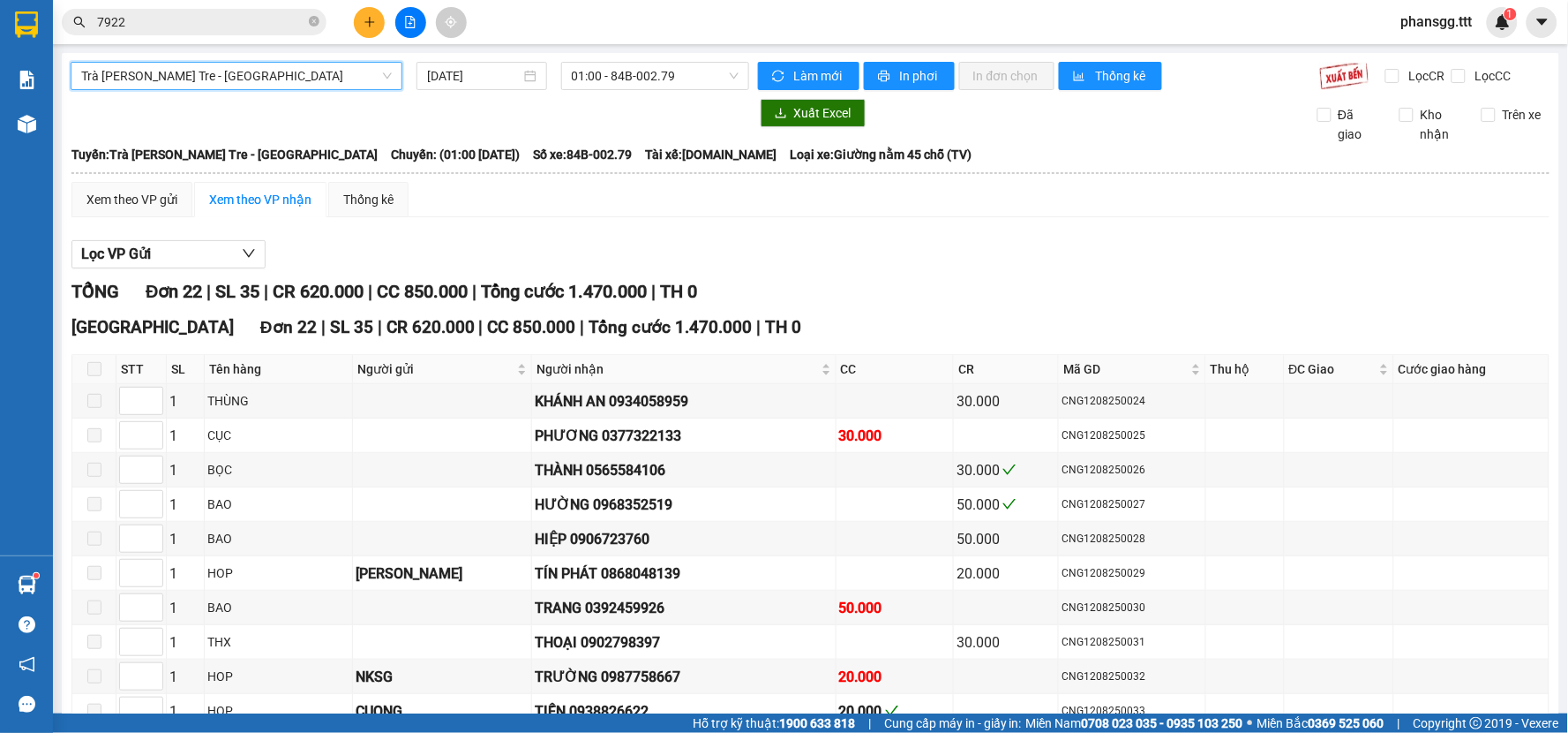
click at [278, 89] on div "Trà Vinh - Bến Tre - Sài Gòn" at bounding box center [236, 75] width 332 height 28
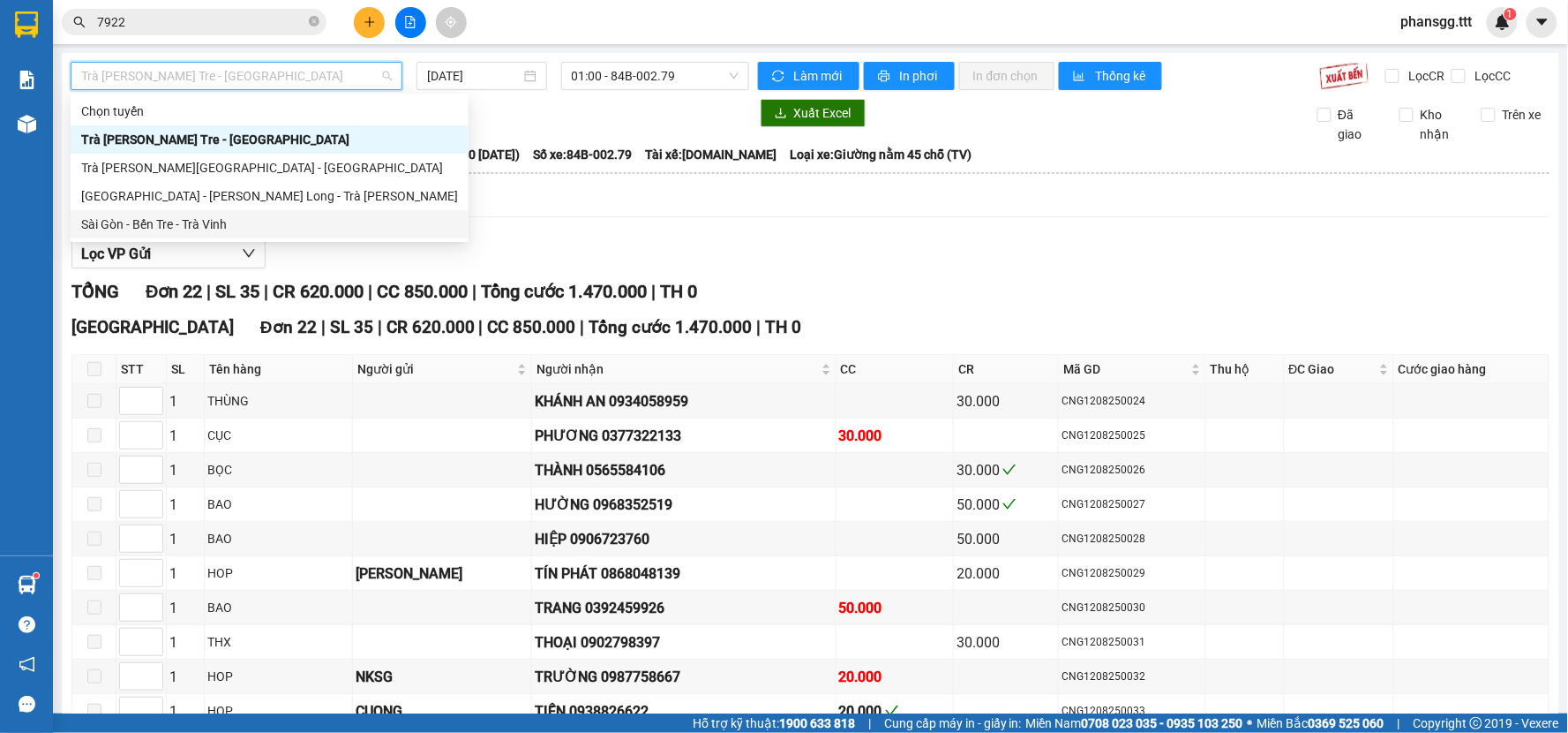
click at [231, 224] on div "Sài Gòn - Bến Tre - Trà Vinh" at bounding box center [269, 224] width 377 height 20
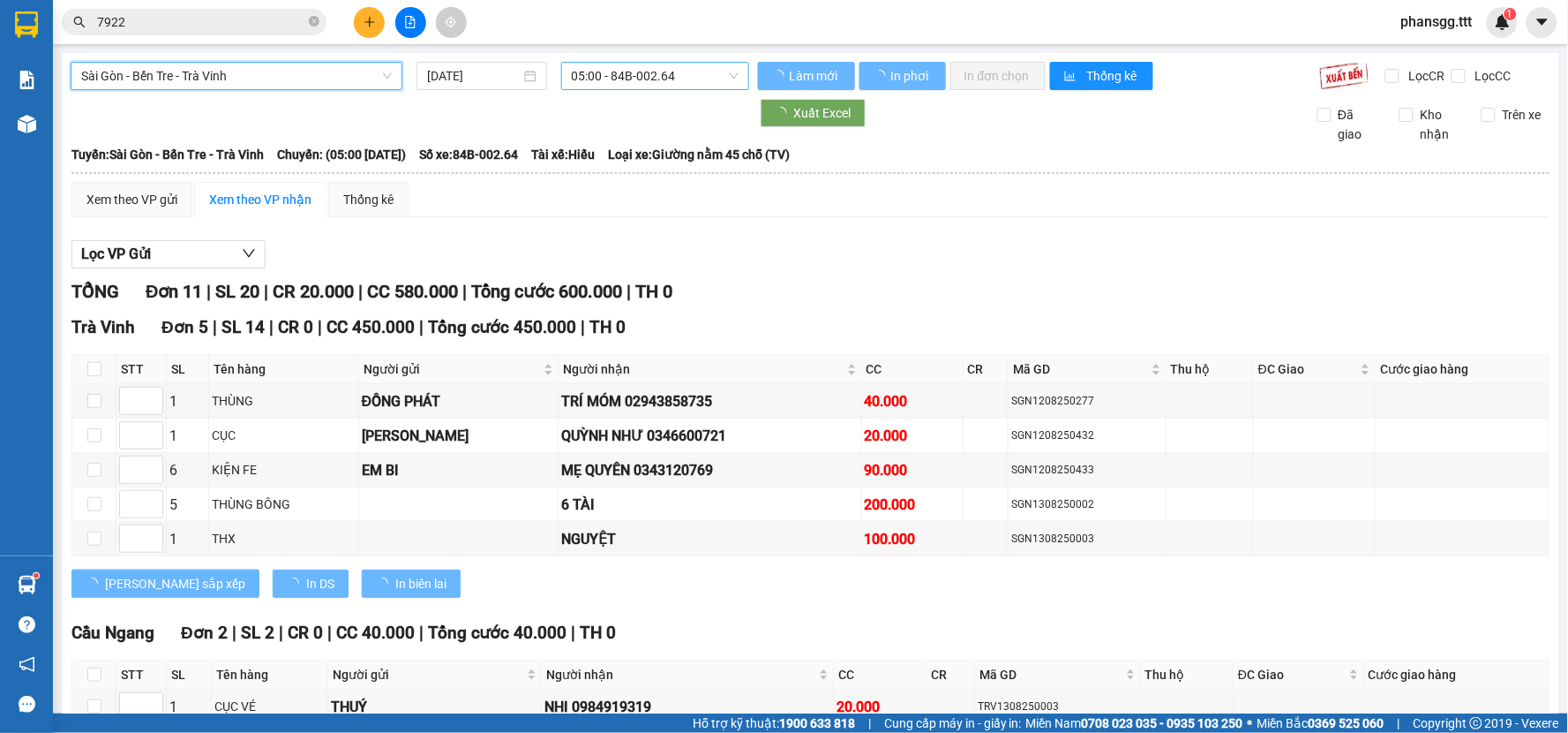
click at [635, 82] on span "05:00 - 84B-002.64" at bounding box center [655, 75] width 166 height 26
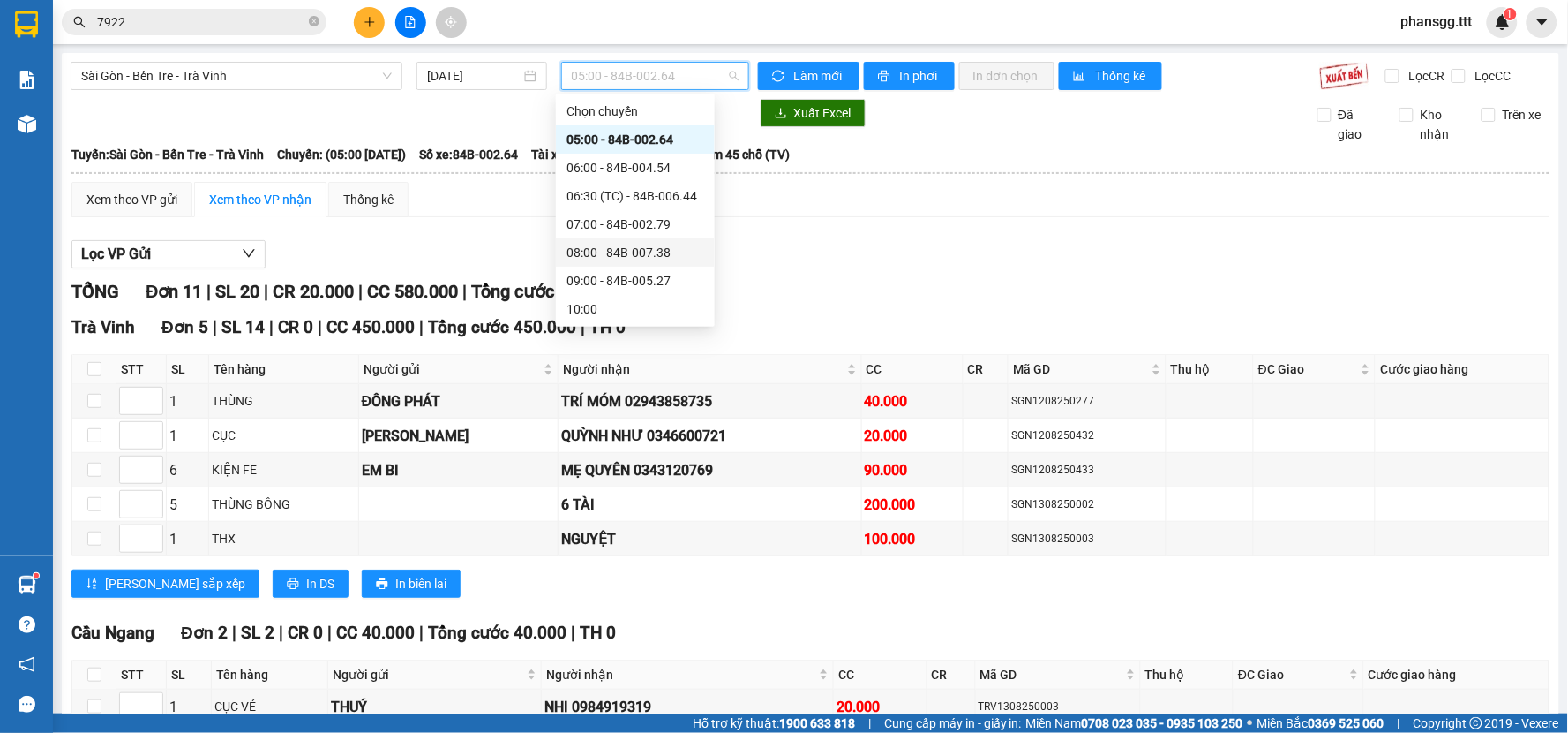
click at [600, 243] on div "08:00 - 84B-007.38" at bounding box center [635, 252] width 138 height 20
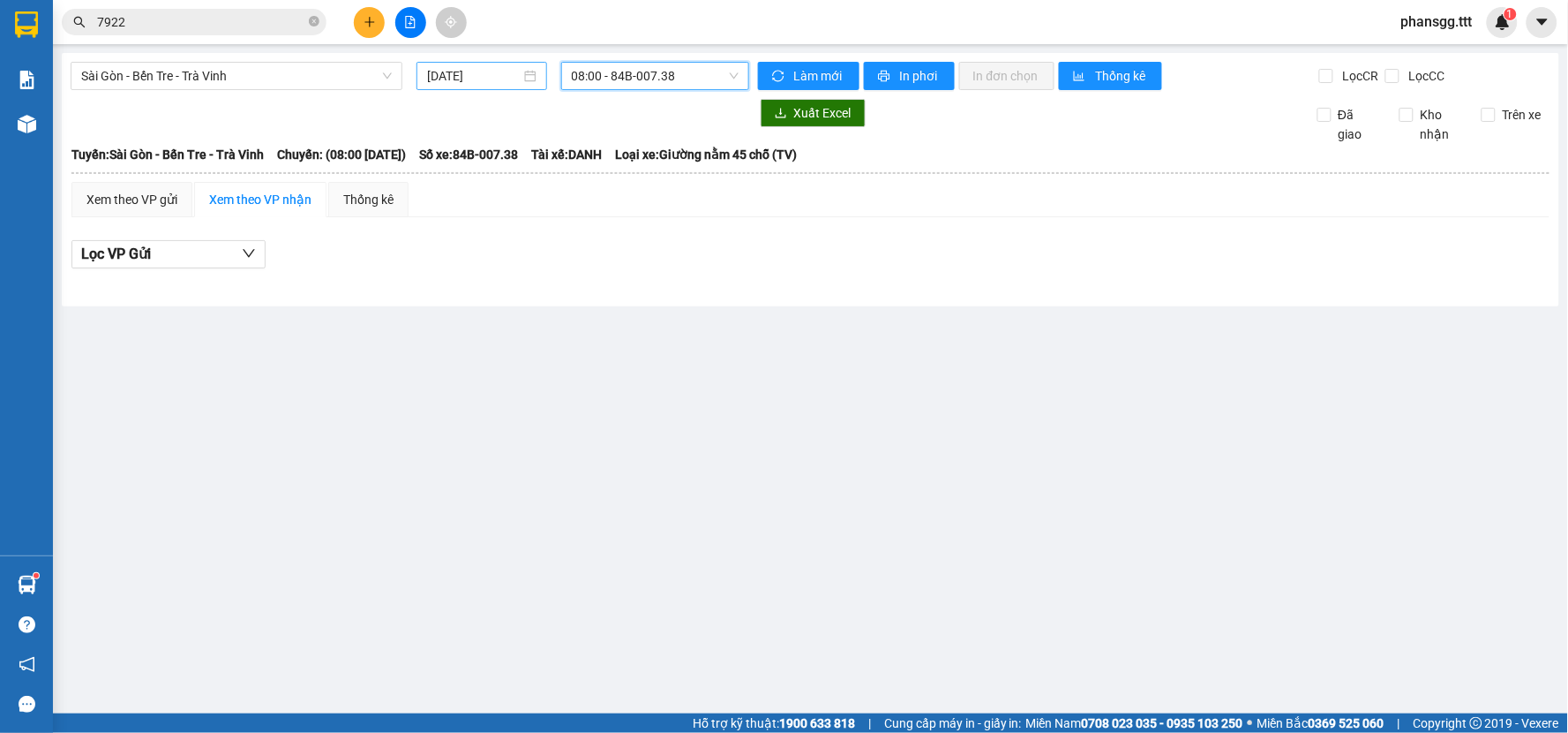
click at [524, 73] on div "13/08/2025" at bounding box center [481, 75] width 109 height 20
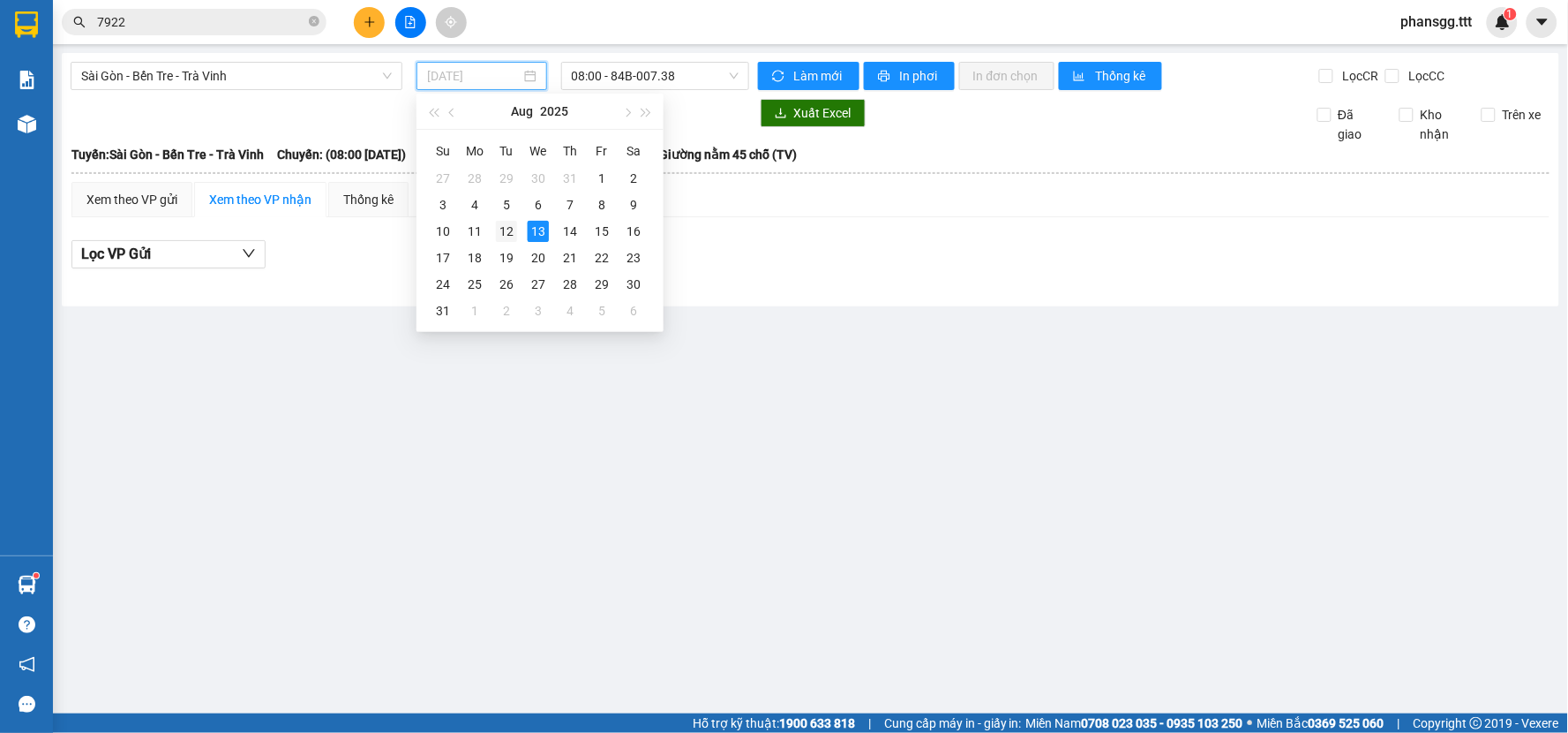
click at [507, 232] on div "12" at bounding box center [506, 231] width 21 height 21
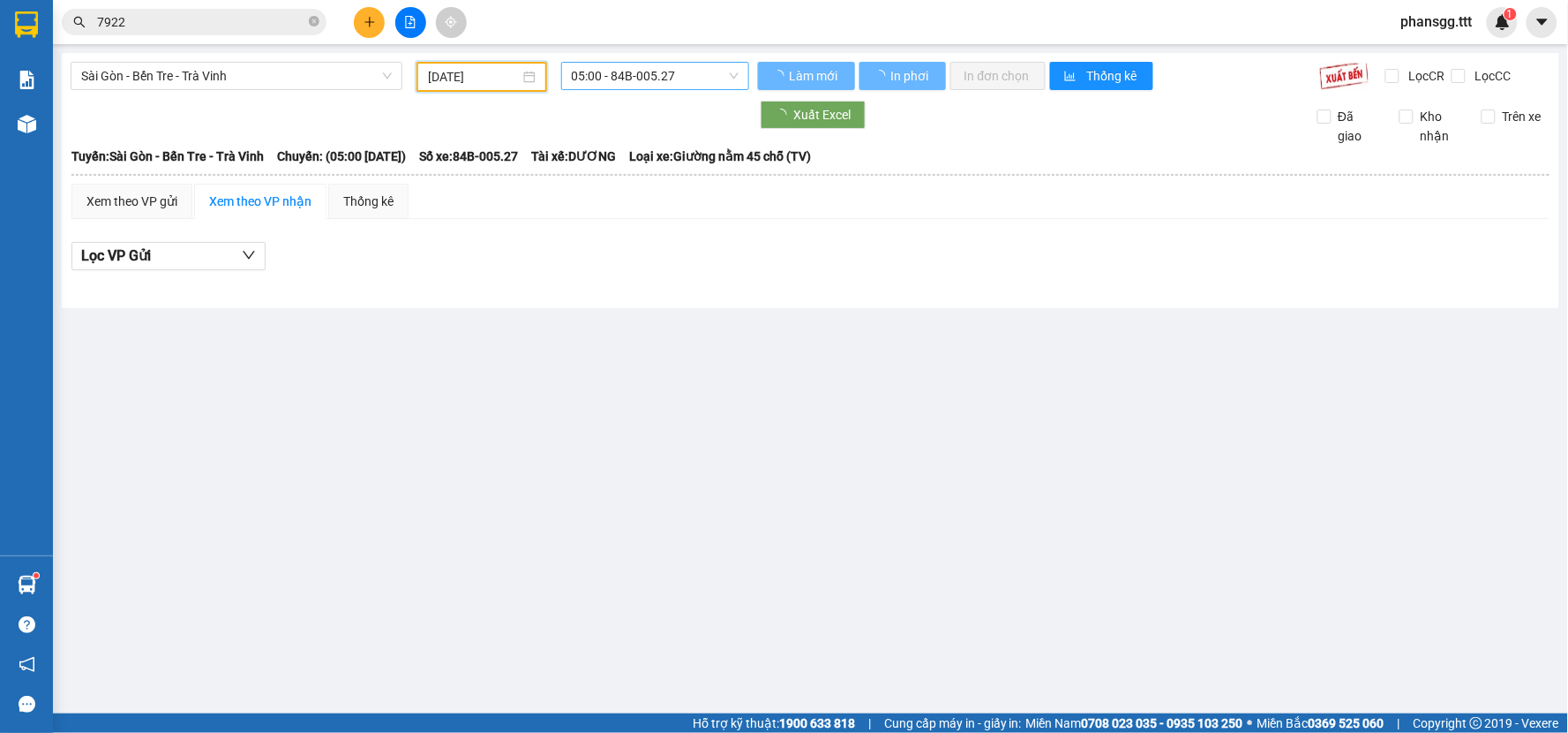
click at [707, 85] on span "05:00 - 84B-005.27" at bounding box center [655, 75] width 166 height 26
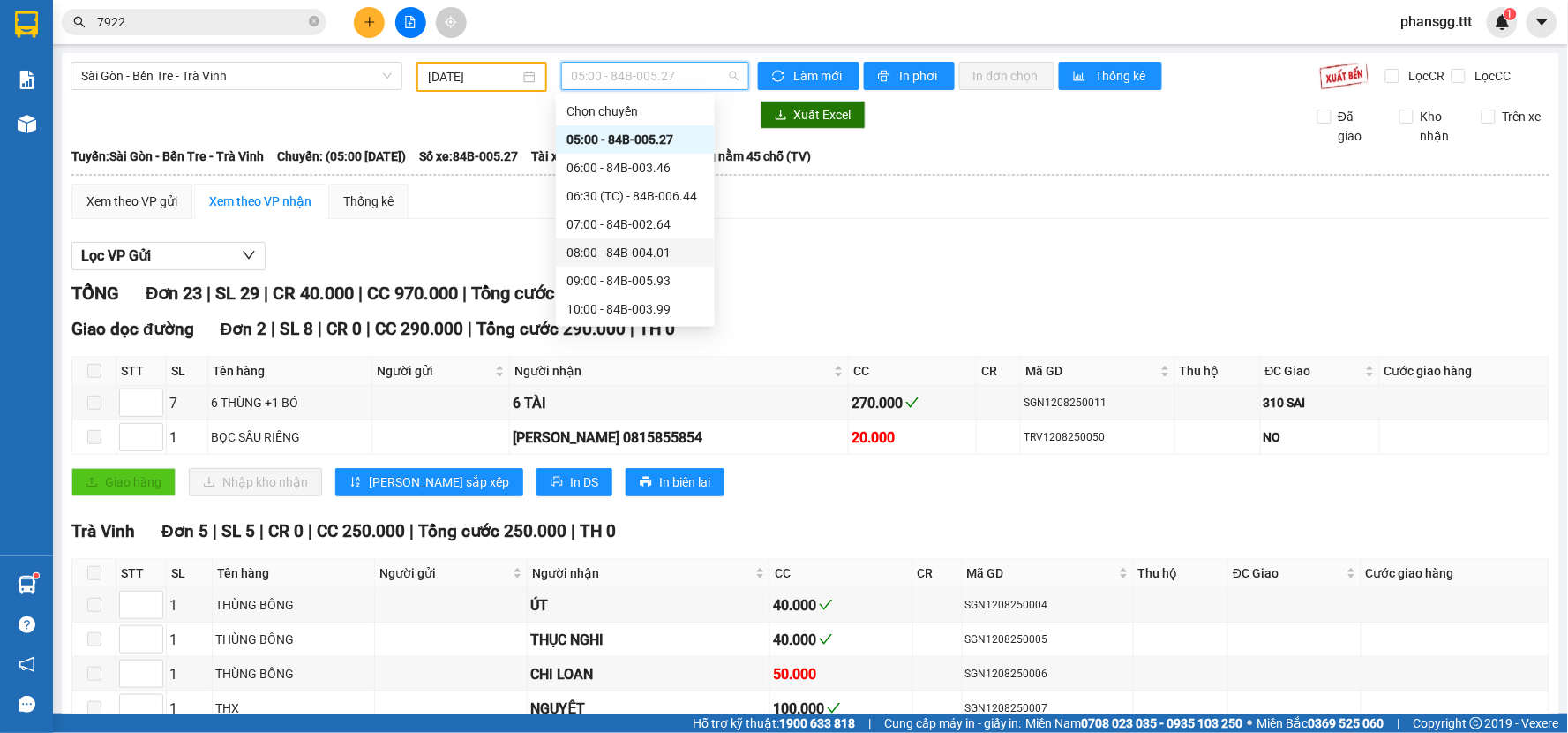
click at [575, 243] on div "08:00 - 84B-004.01" at bounding box center [635, 252] width 138 height 20
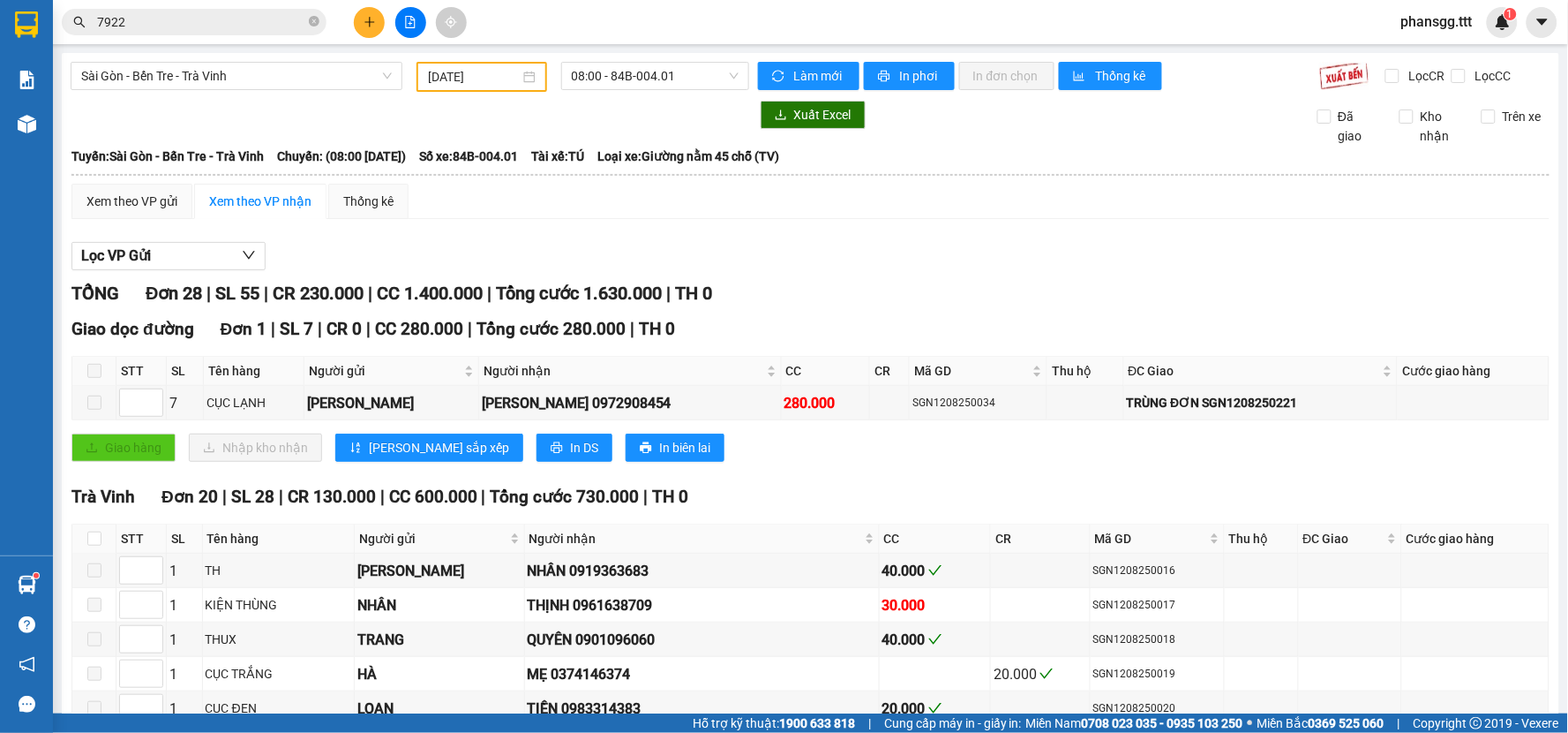
drag, startPoint x: 712, startPoint y: 304, endPoint x: 604, endPoint y: 314, distance: 108.5
drag, startPoint x: 706, startPoint y: 312, endPoint x: 630, endPoint y: 321, distance: 76.5
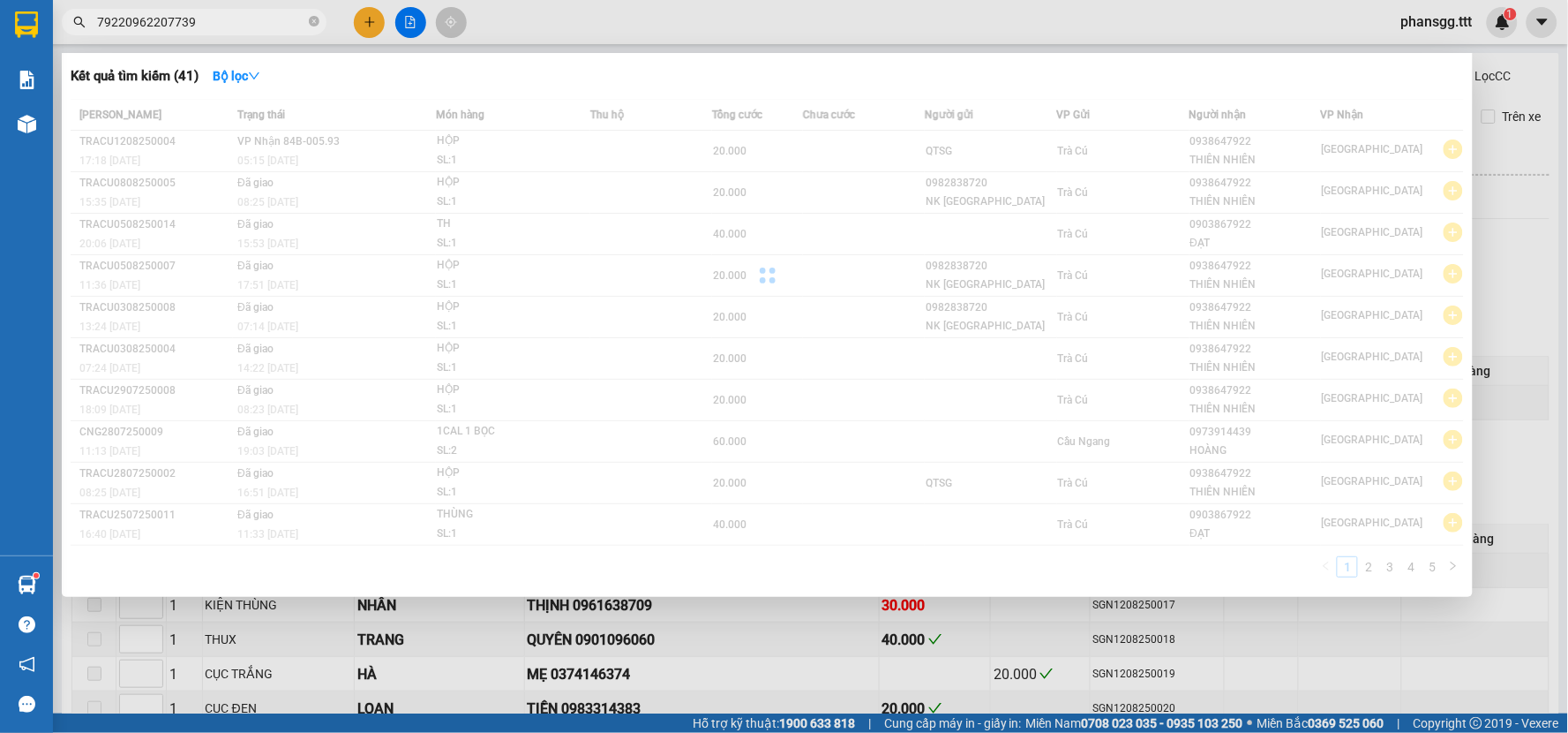
click at [121, 20] on input "79220962207739" at bounding box center [201, 21] width 208 height 20
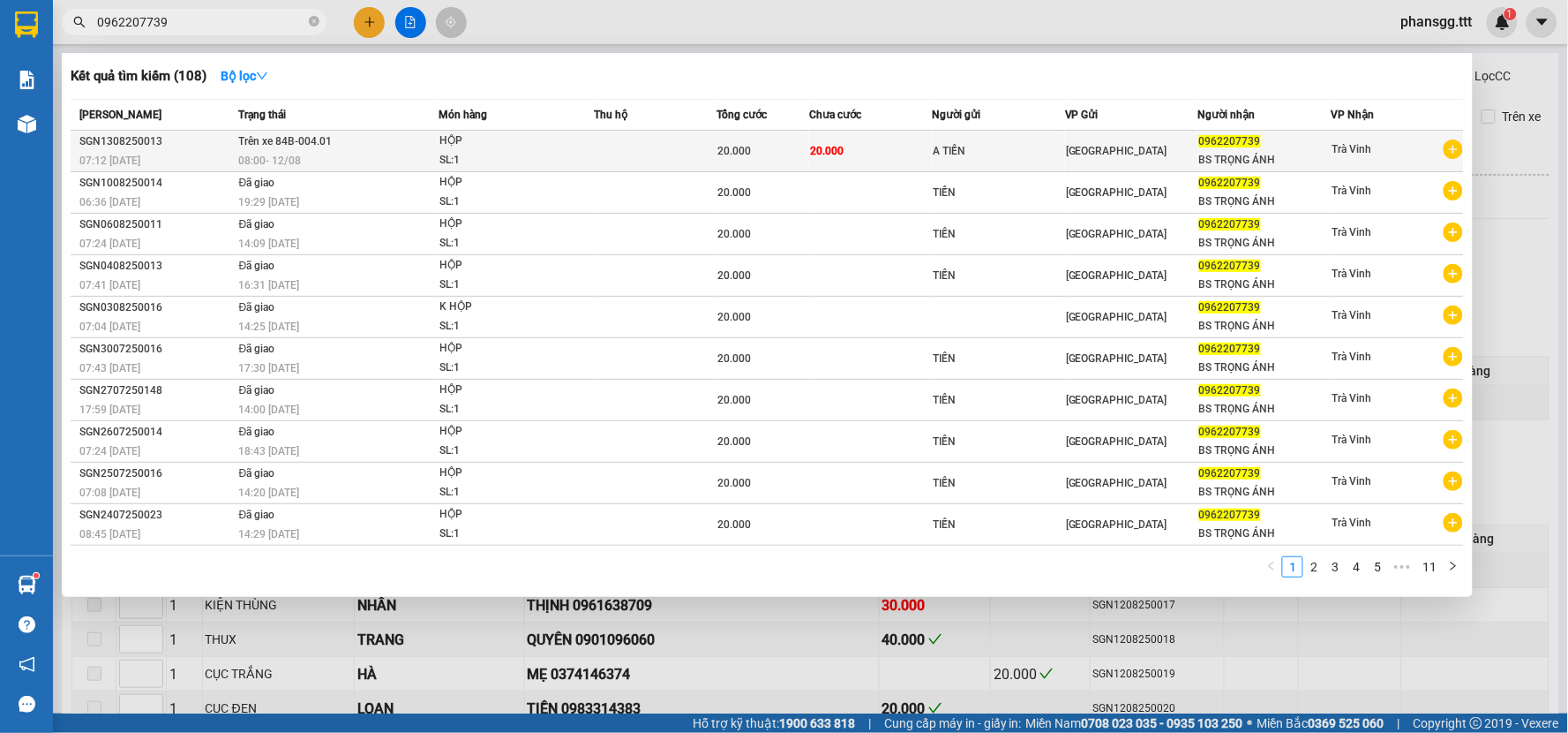
click at [545, 163] on div "SL: 1" at bounding box center [506, 160] width 132 height 20
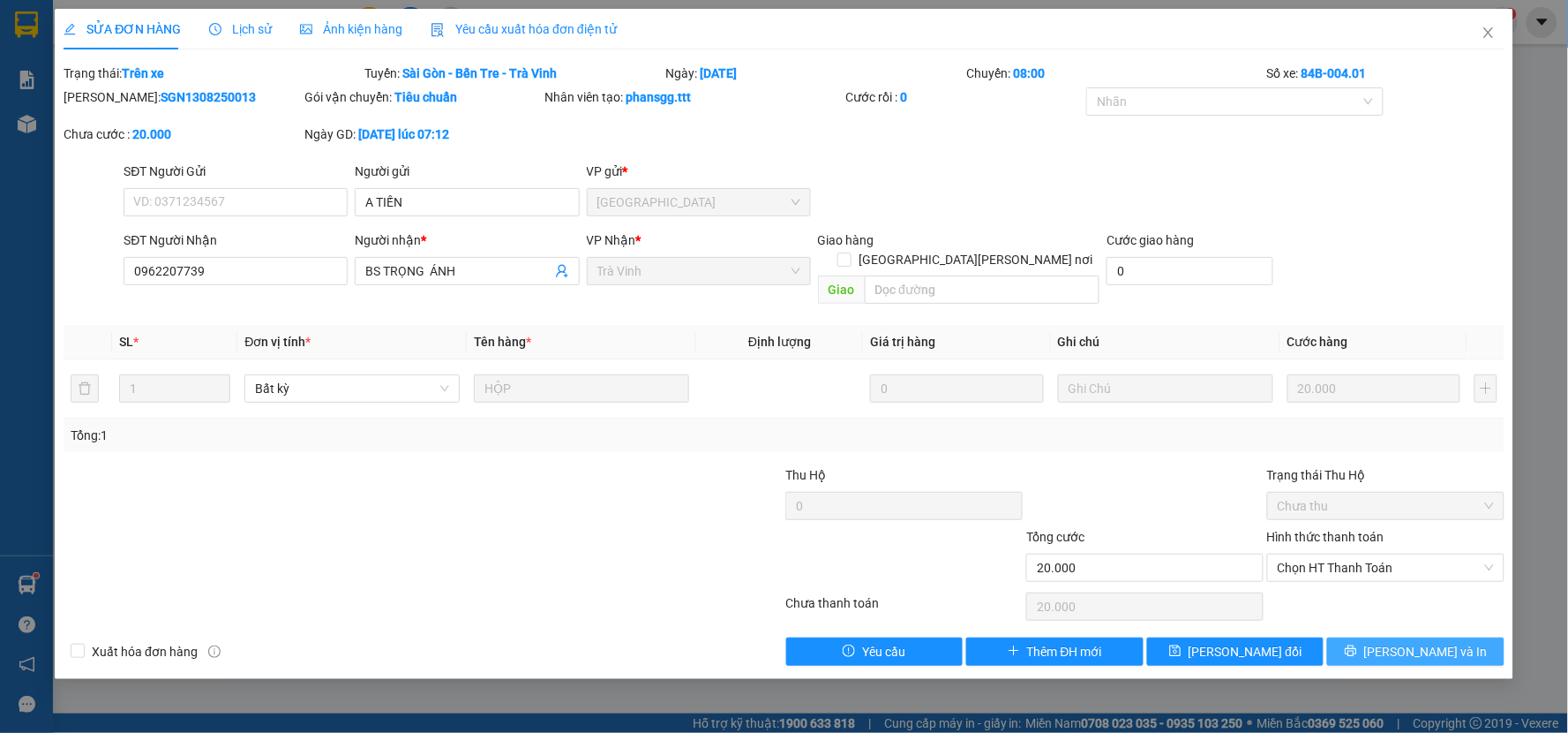
click at [1455, 637] on button "[PERSON_NAME] và In" at bounding box center [1415, 651] width 178 height 28
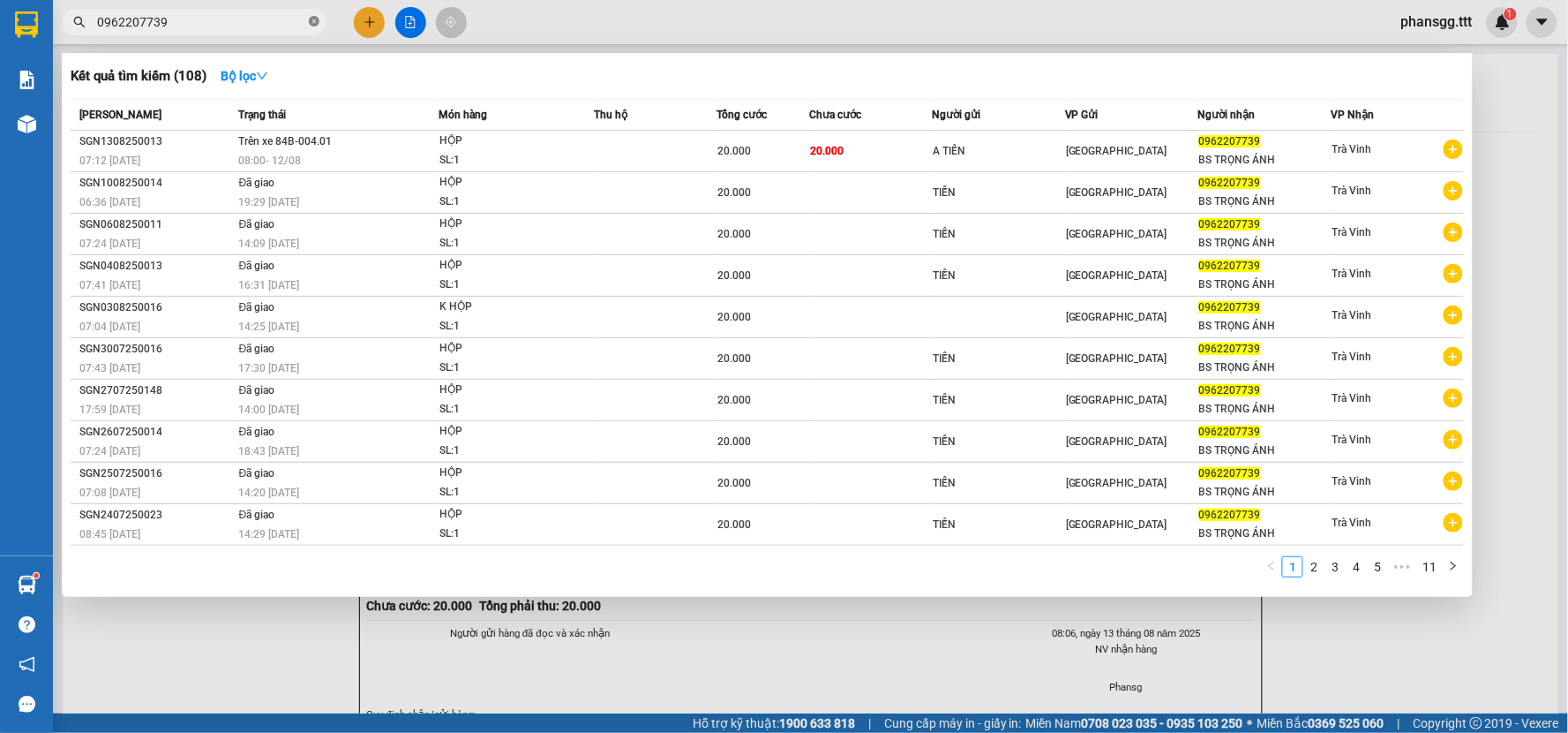
click at [313, 20] on icon "close-circle" at bounding box center [313, 20] width 10 height 10
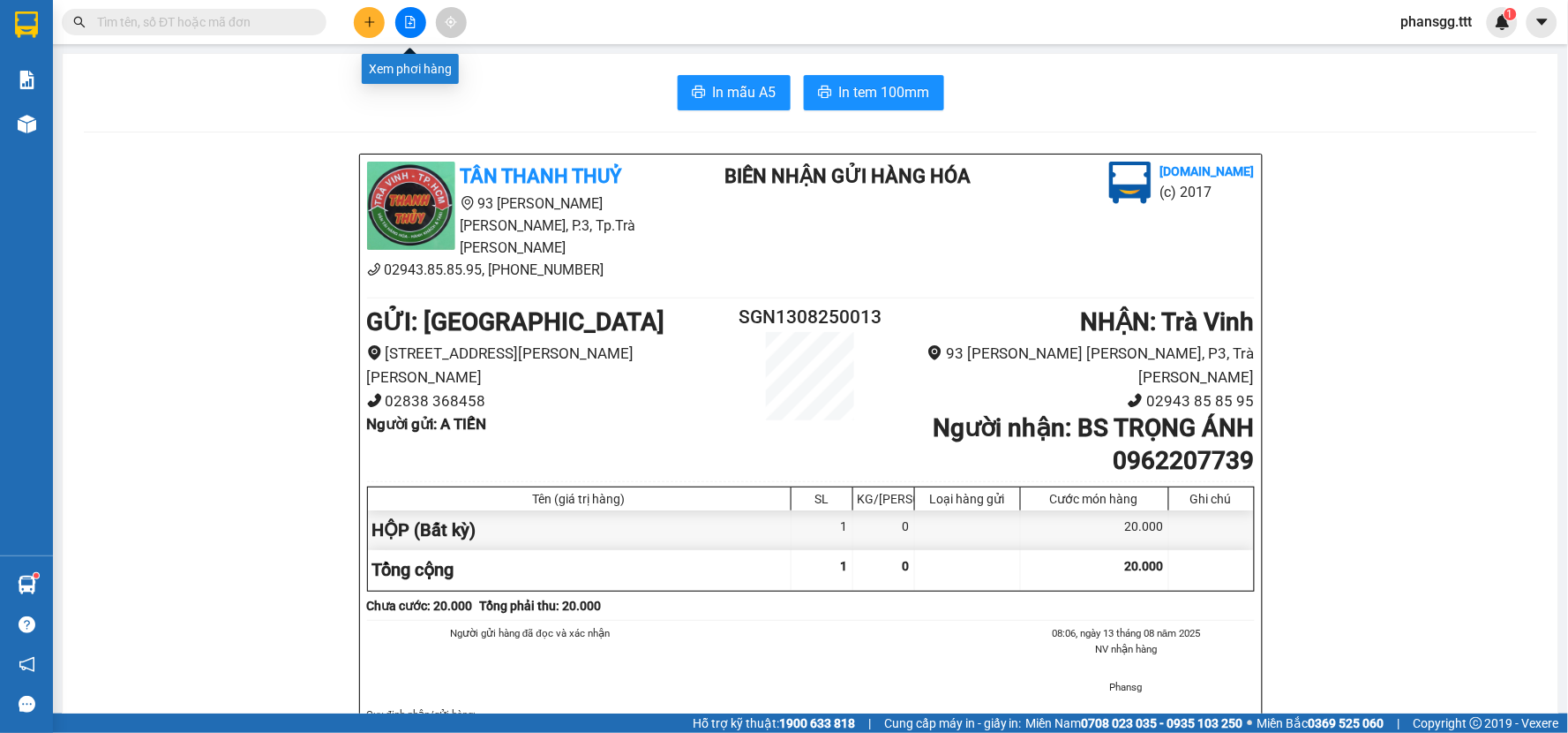
click at [406, 21] on icon "file-add" at bounding box center [410, 21] width 12 height 12
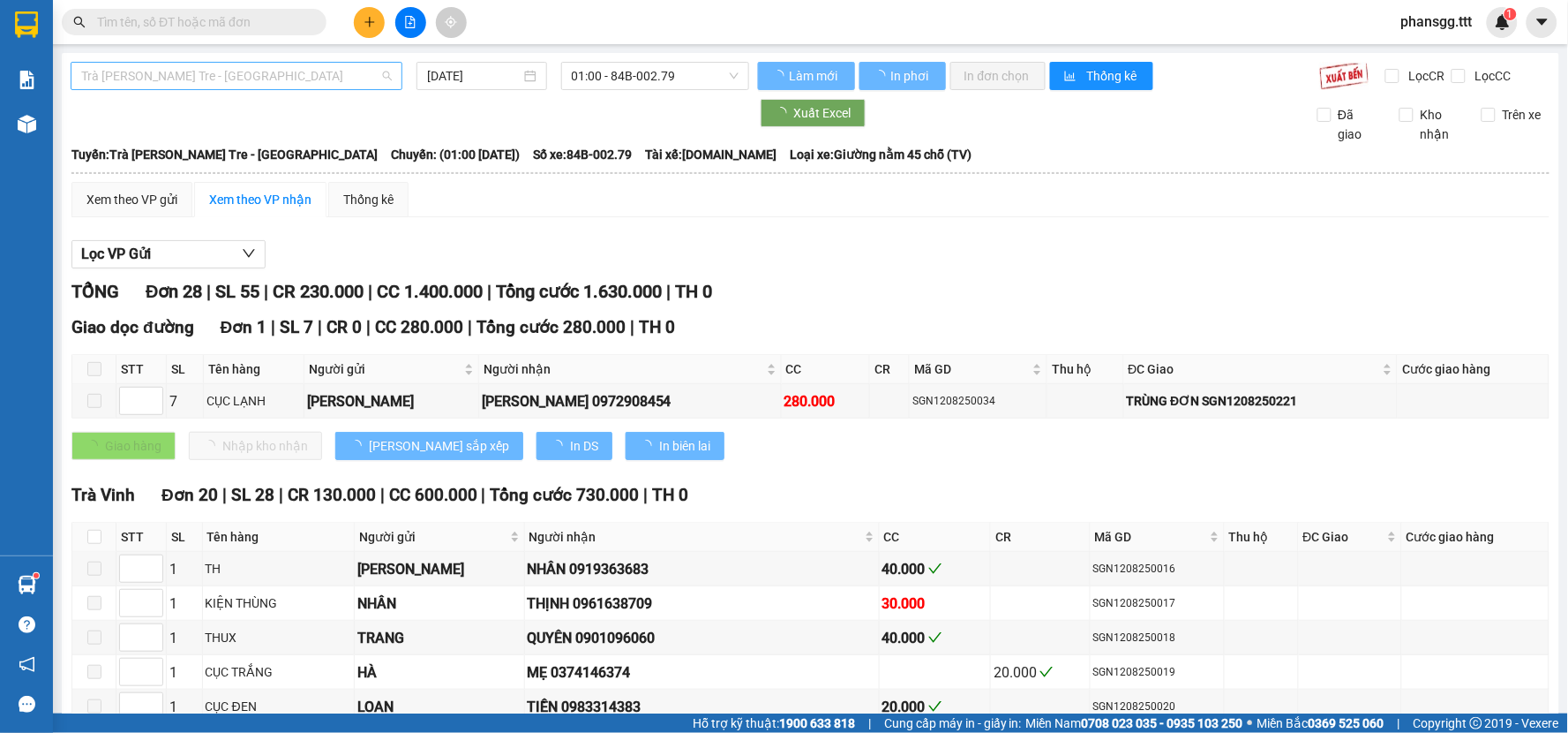
click at [349, 79] on span "Trà Vinh - Bến Tre - Sài Gòn" at bounding box center [236, 75] width 311 height 26
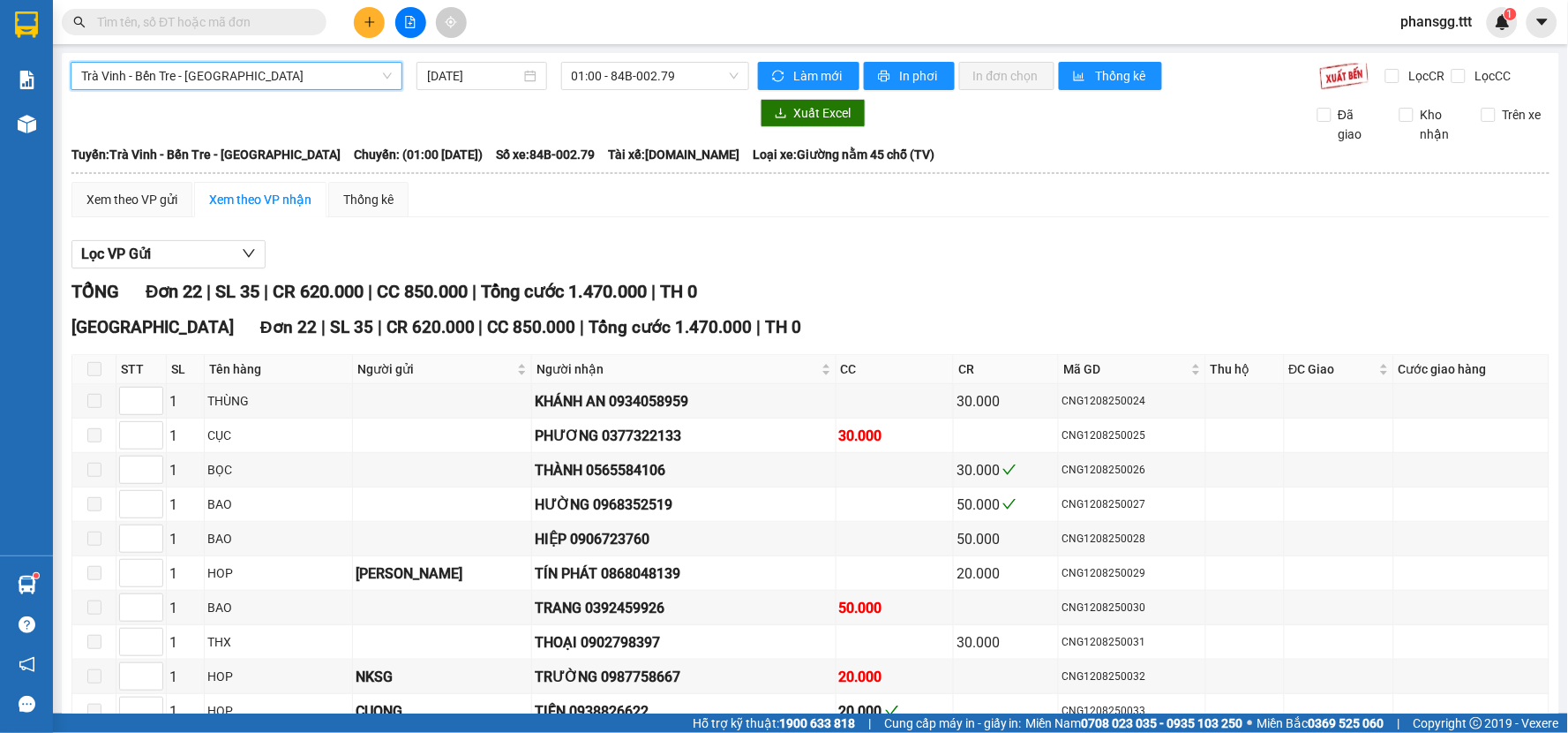
click at [297, 76] on span "Trà [PERSON_NAME] Tre - [GEOGRAPHIC_DATA]" at bounding box center [236, 75] width 311 height 26
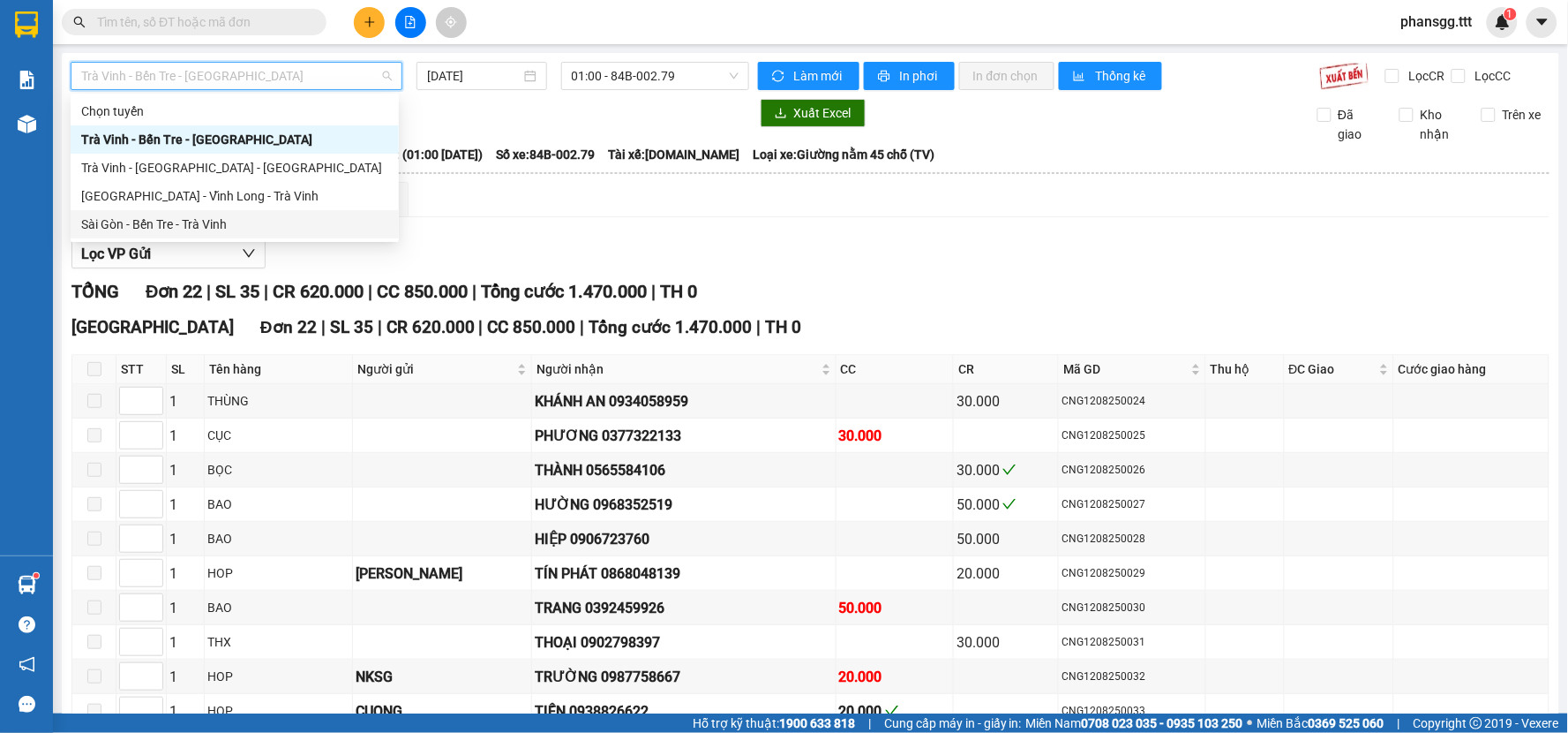
click at [225, 217] on div "Sài Gòn - Bến Tre - Trà Vinh" at bounding box center [234, 224] width 307 height 20
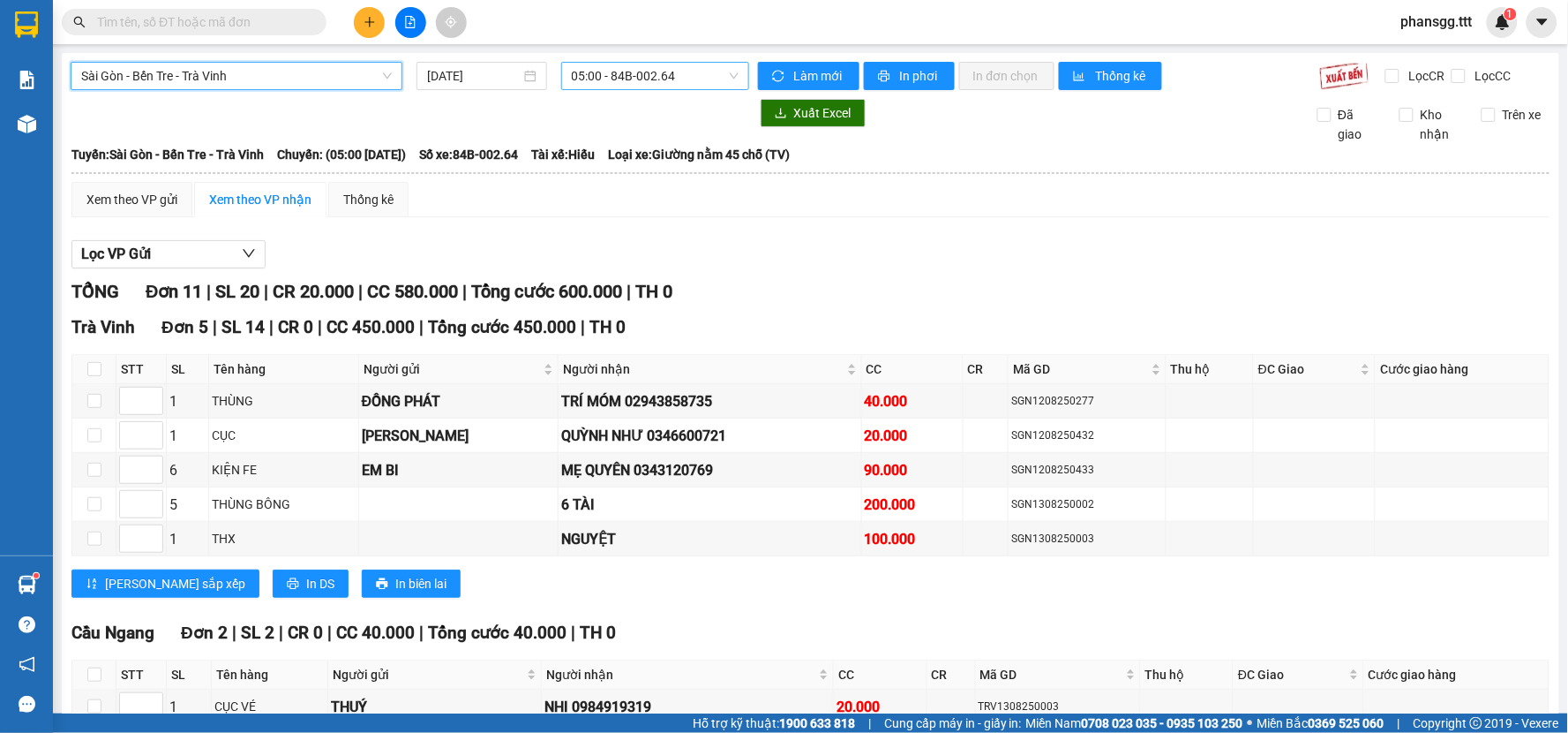
click at [605, 77] on span "05:00 - 84B-002.64" at bounding box center [655, 75] width 166 height 26
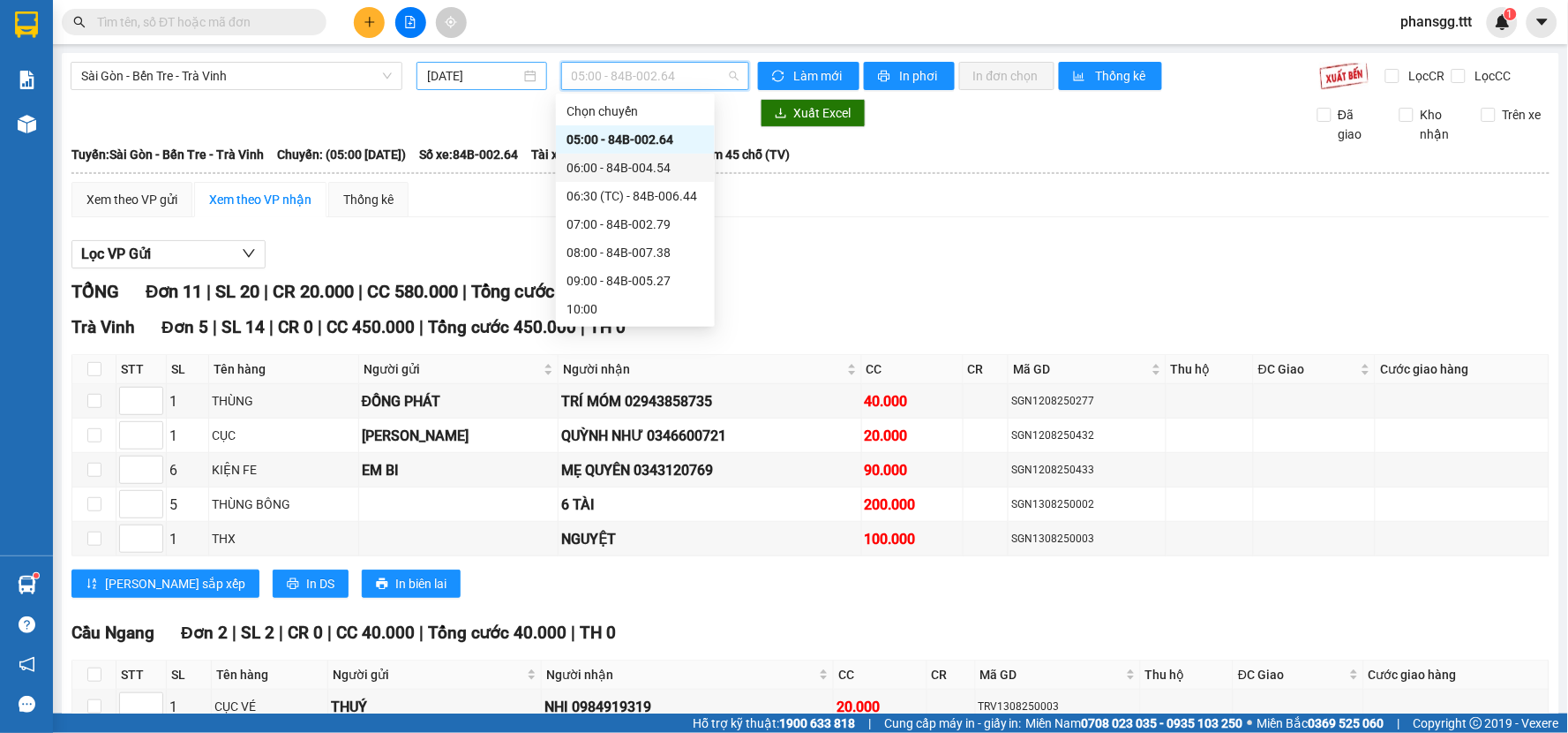
click at [525, 69] on div "13/08/2025" at bounding box center [481, 75] width 109 height 20
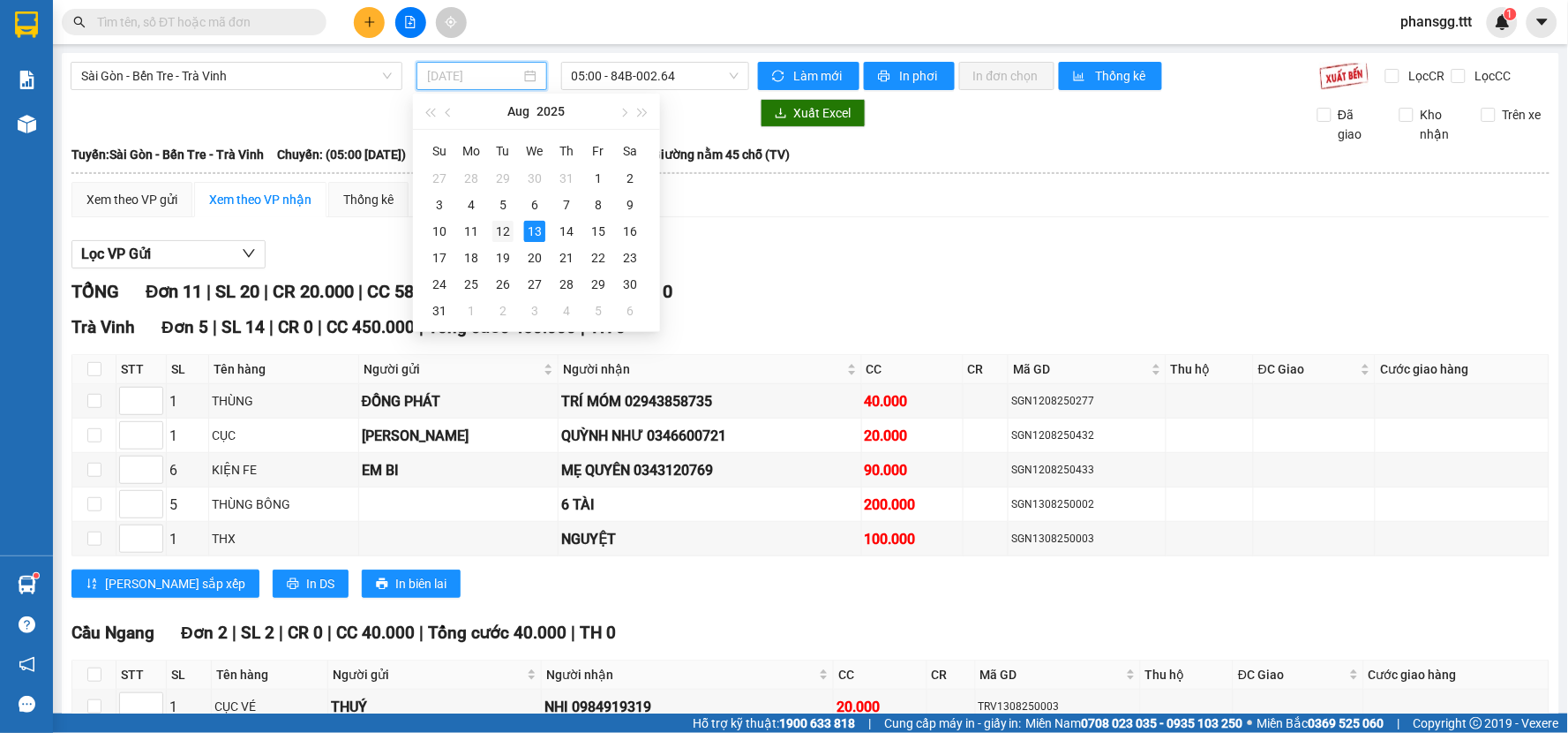
click at [498, 225] on div "12" at bounding box center [502, 231] width 21 height 21
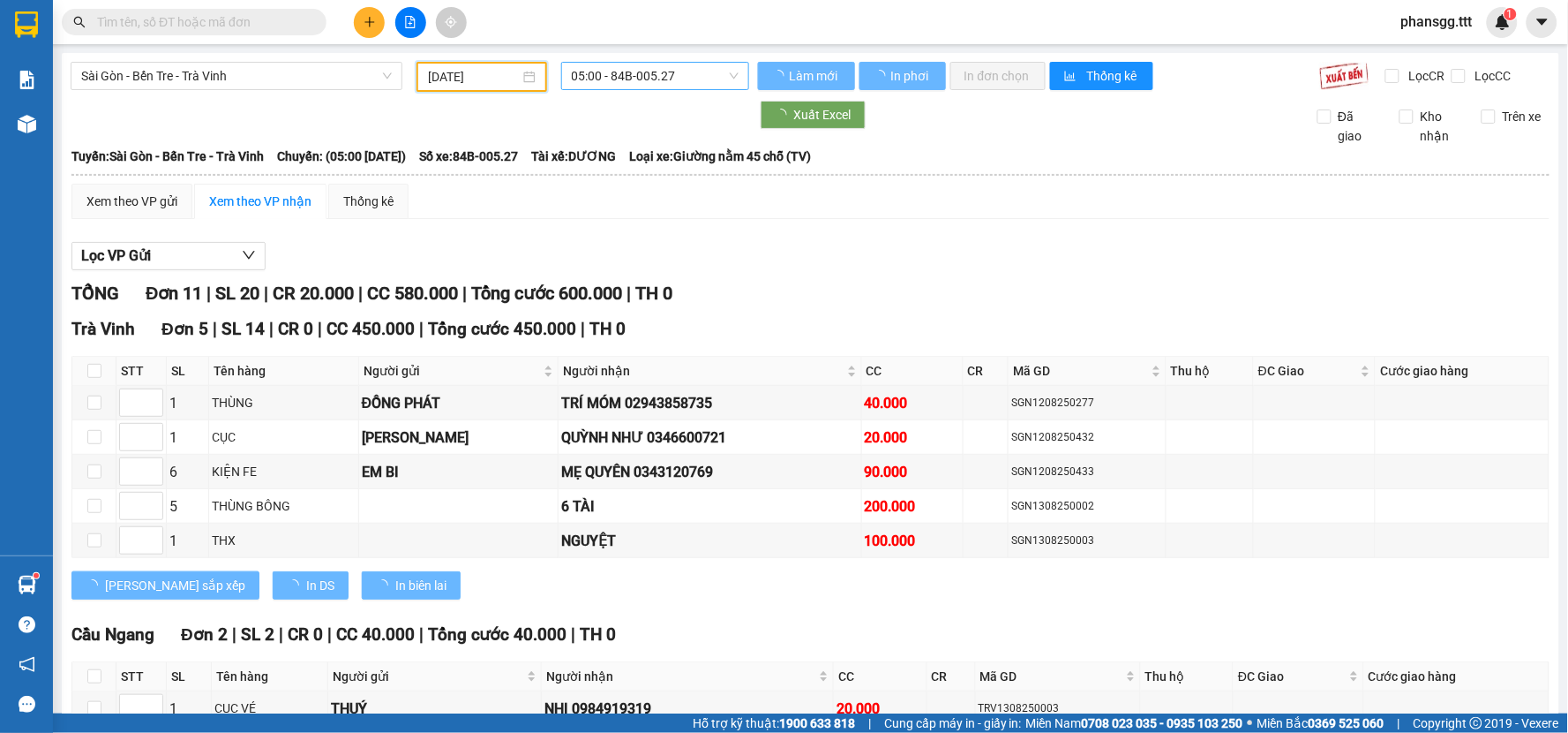
type input "12/08/2025"
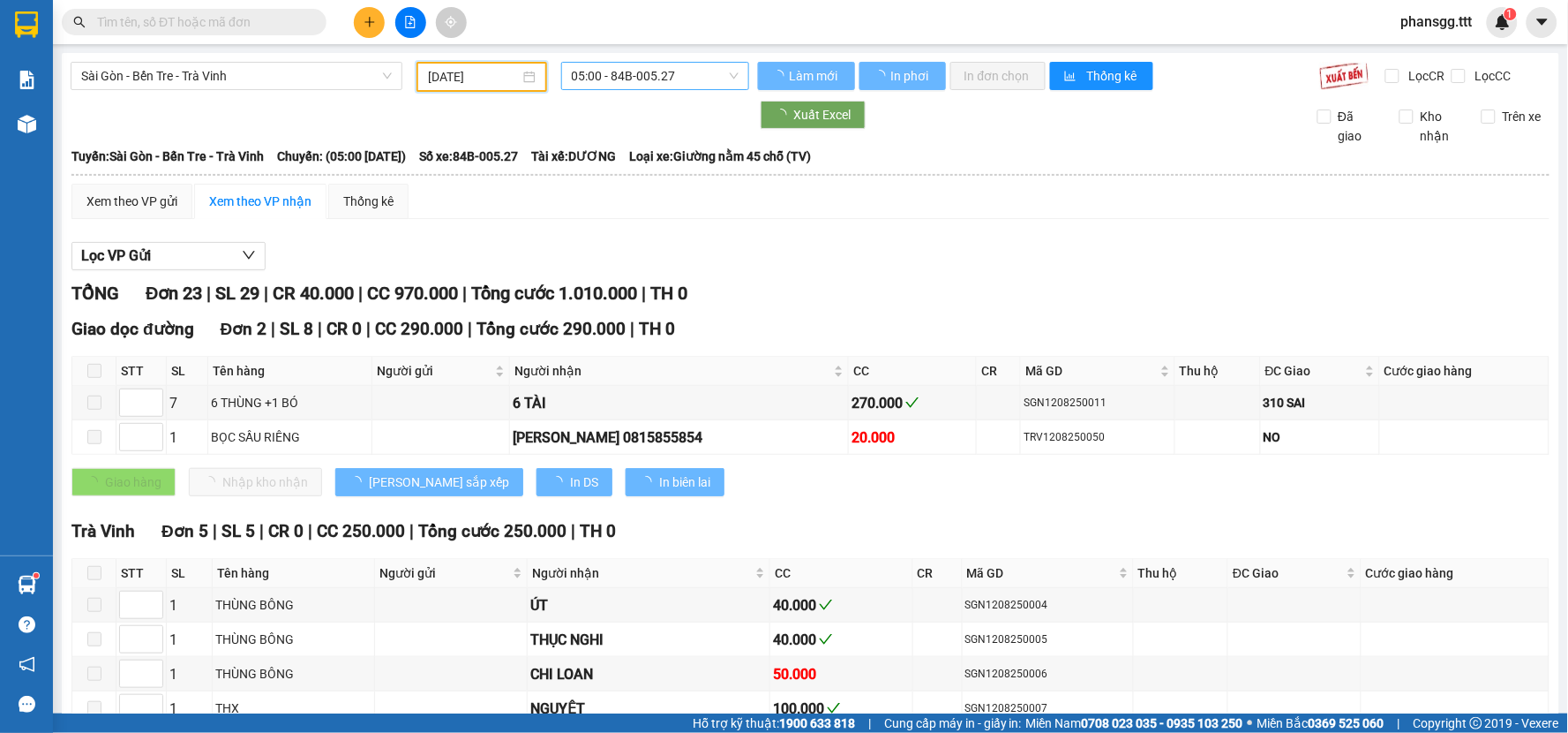
click at [675, 77] on span "05:00 - 84B-005.27" at bounding box center [655, 75] width 166 height 26
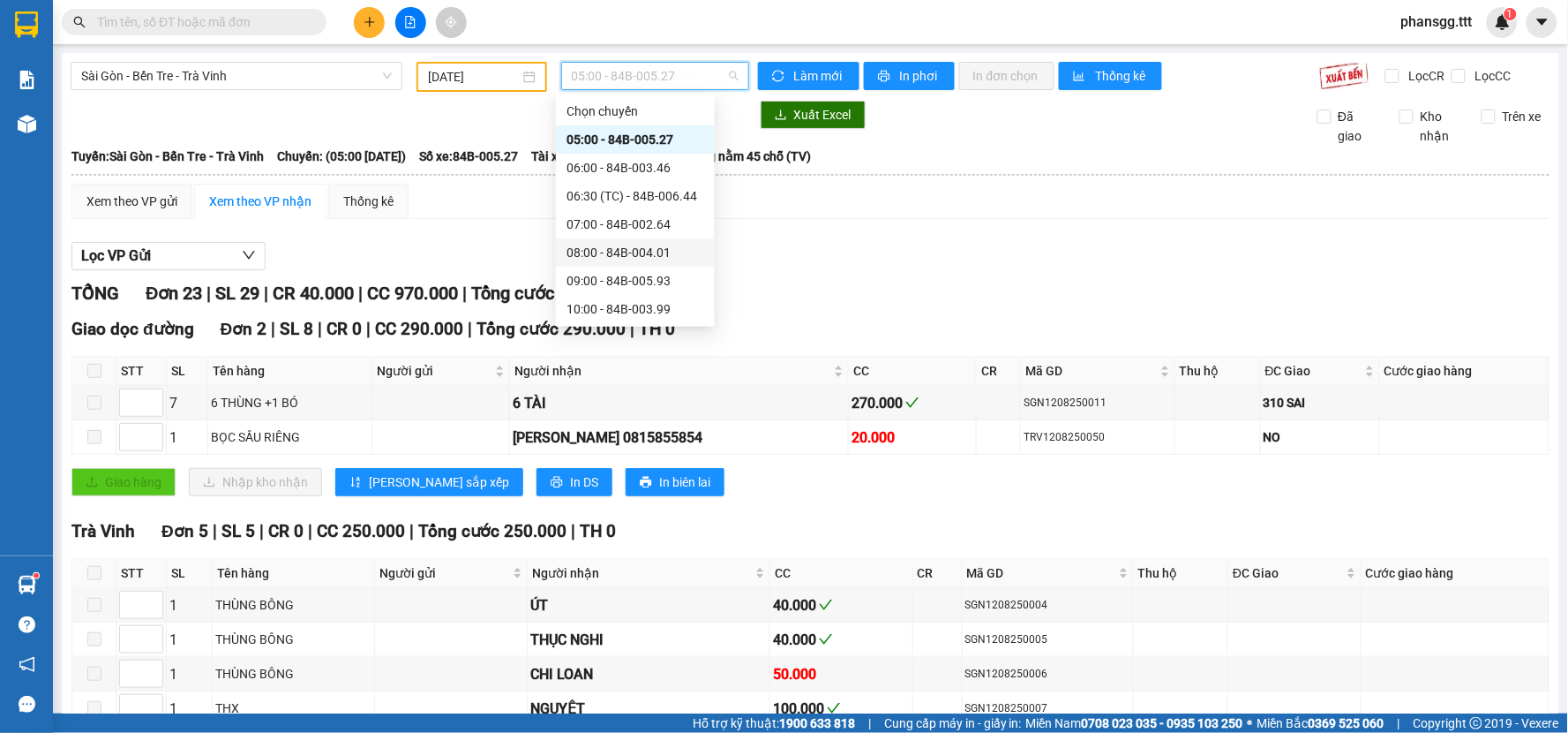
click at [625, 249] on div "08:00 - 84B-004.01" at bounding box center [635, 252] width 138 height 20
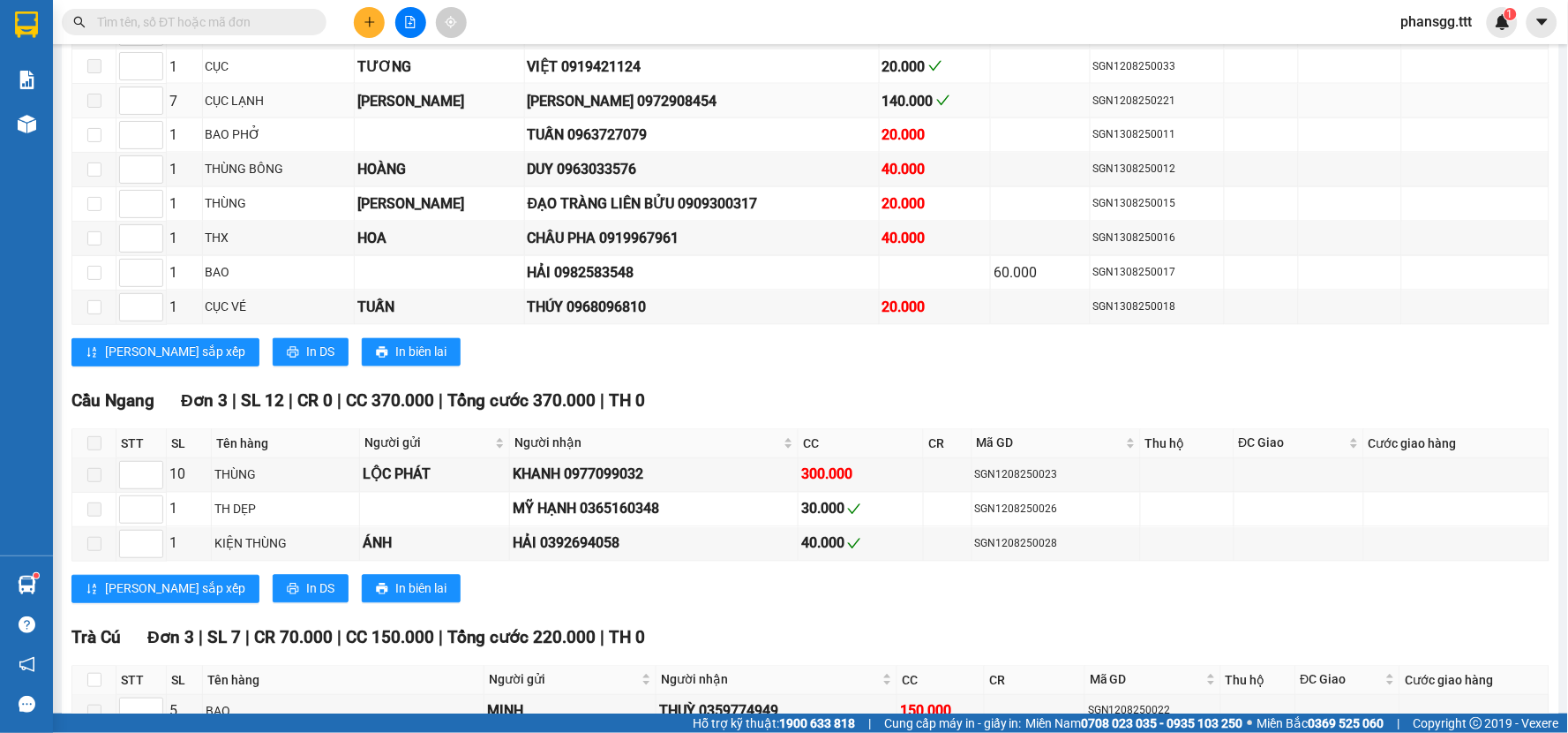
scroll to position [980, 0]
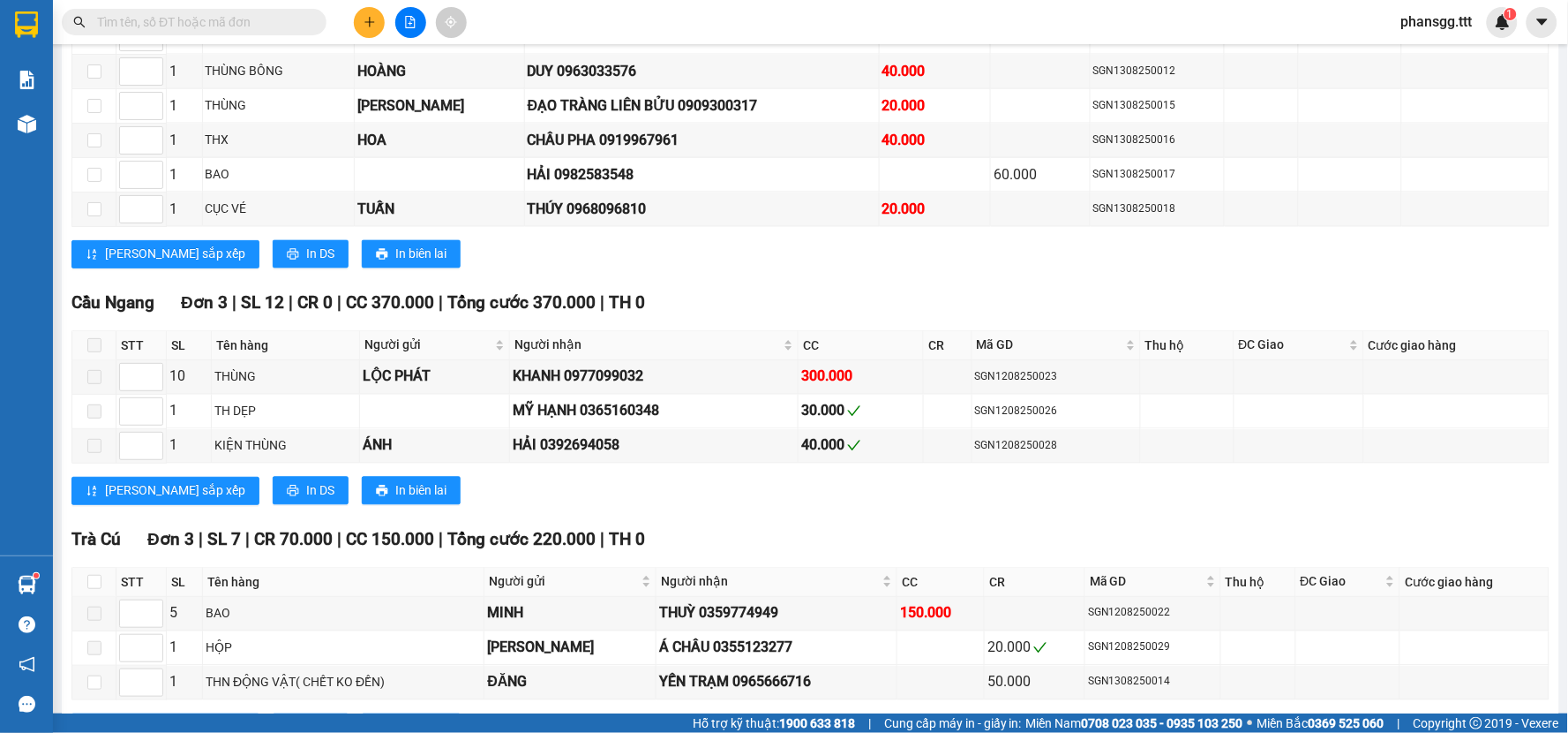
click at [406, 20] on icon "file-add" at bounding box center [410, 21] width 12 height 12
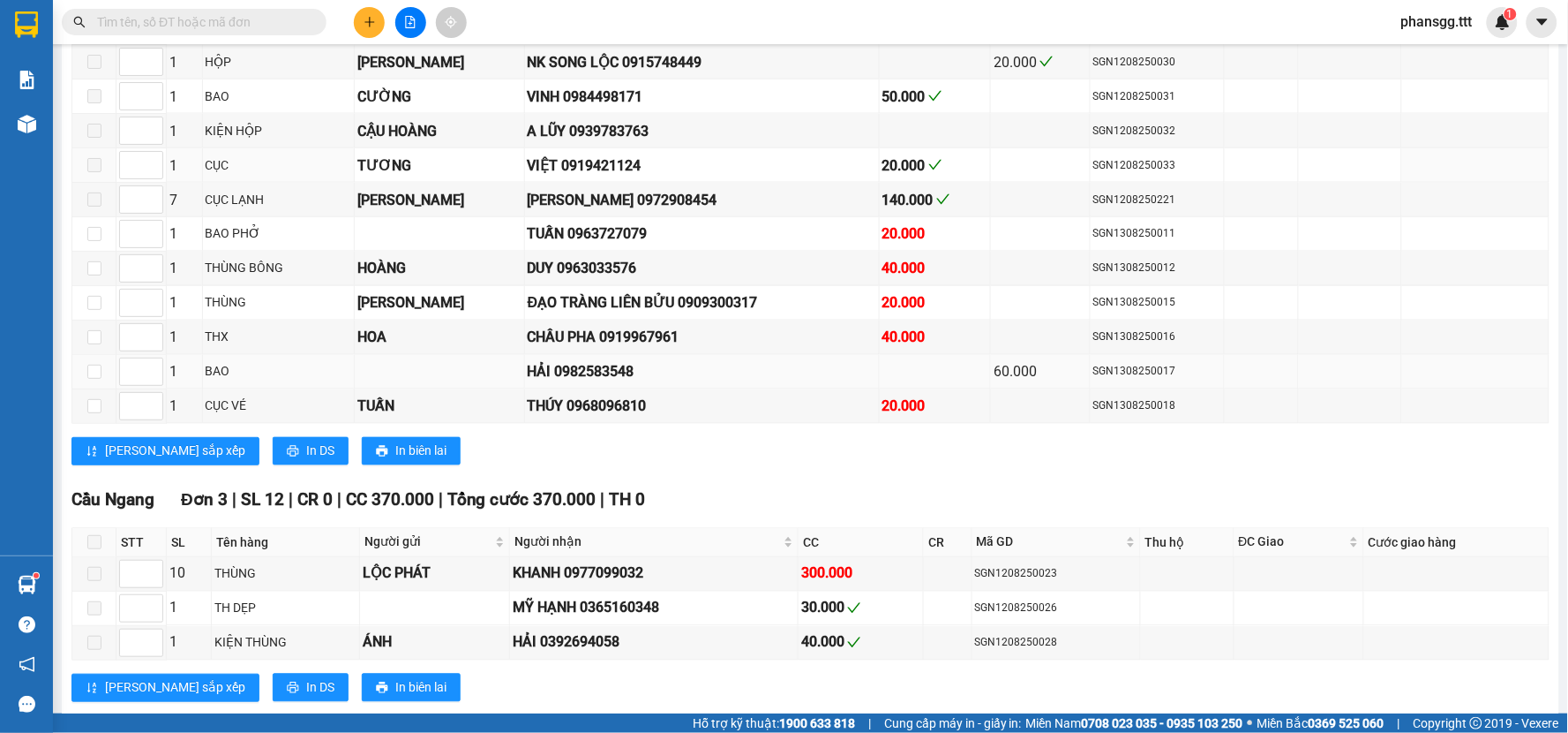
scroll to position [883, 0]
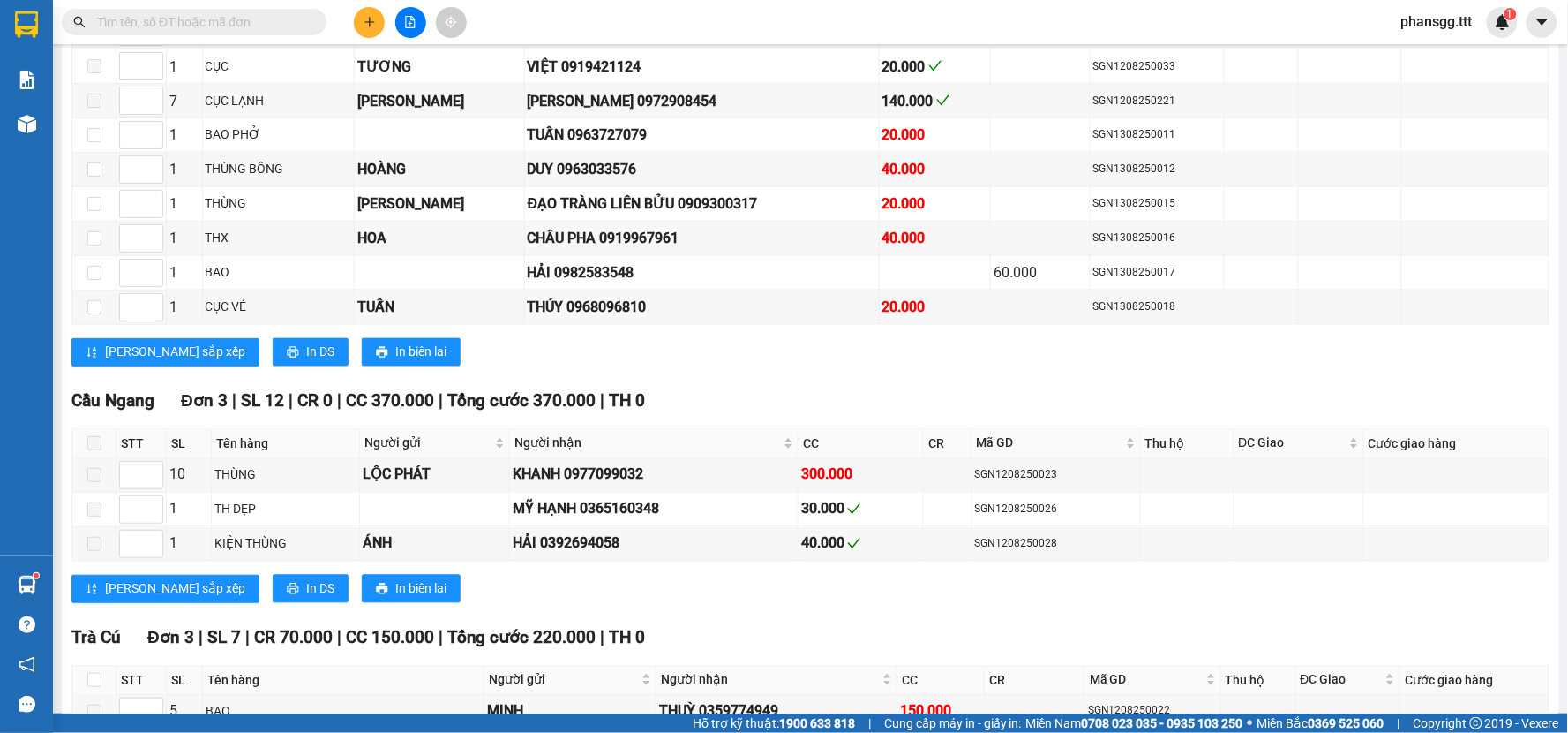
click at [401, 18] on button at bounding box center [410, 22] width 31 height 31
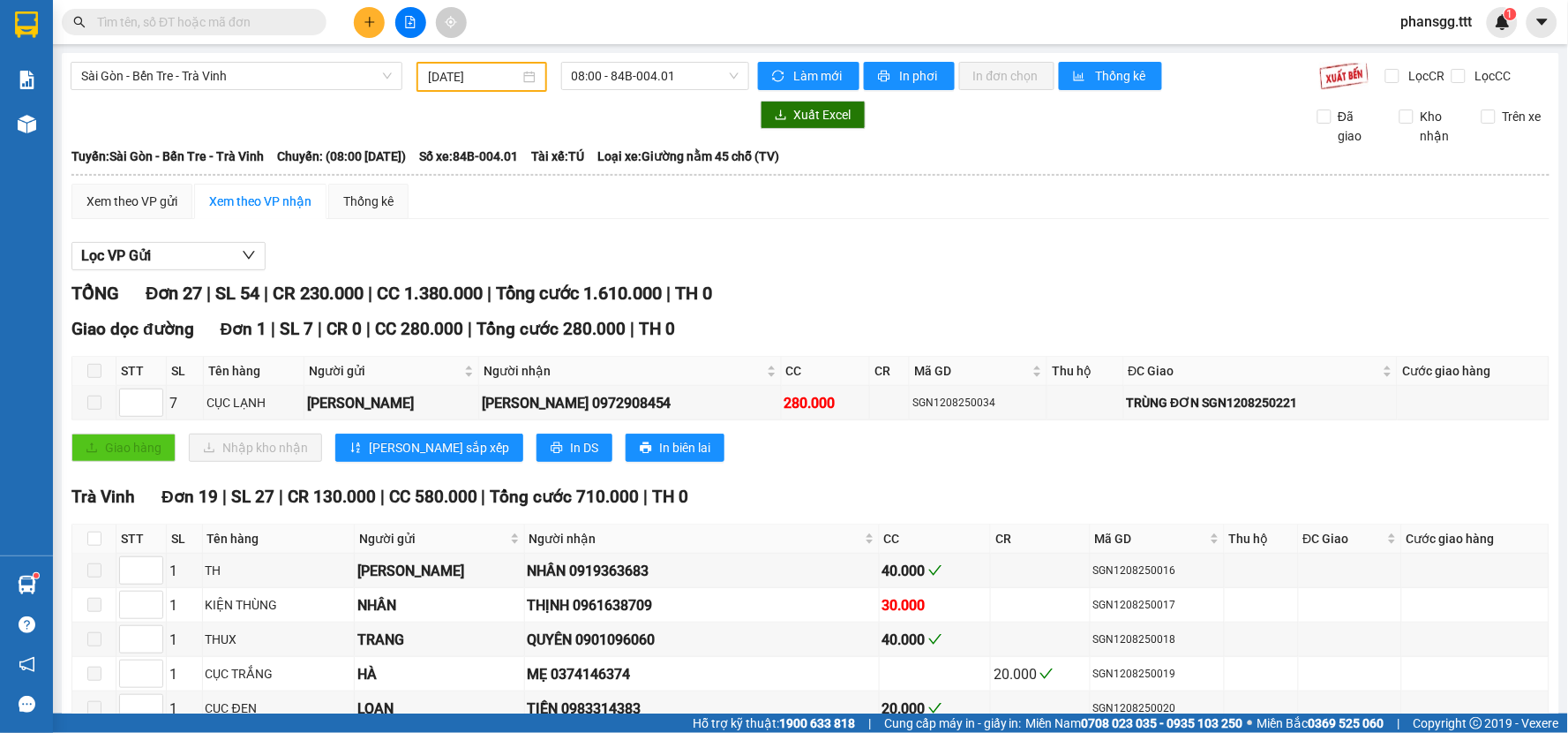
scroll to position [98, 0]
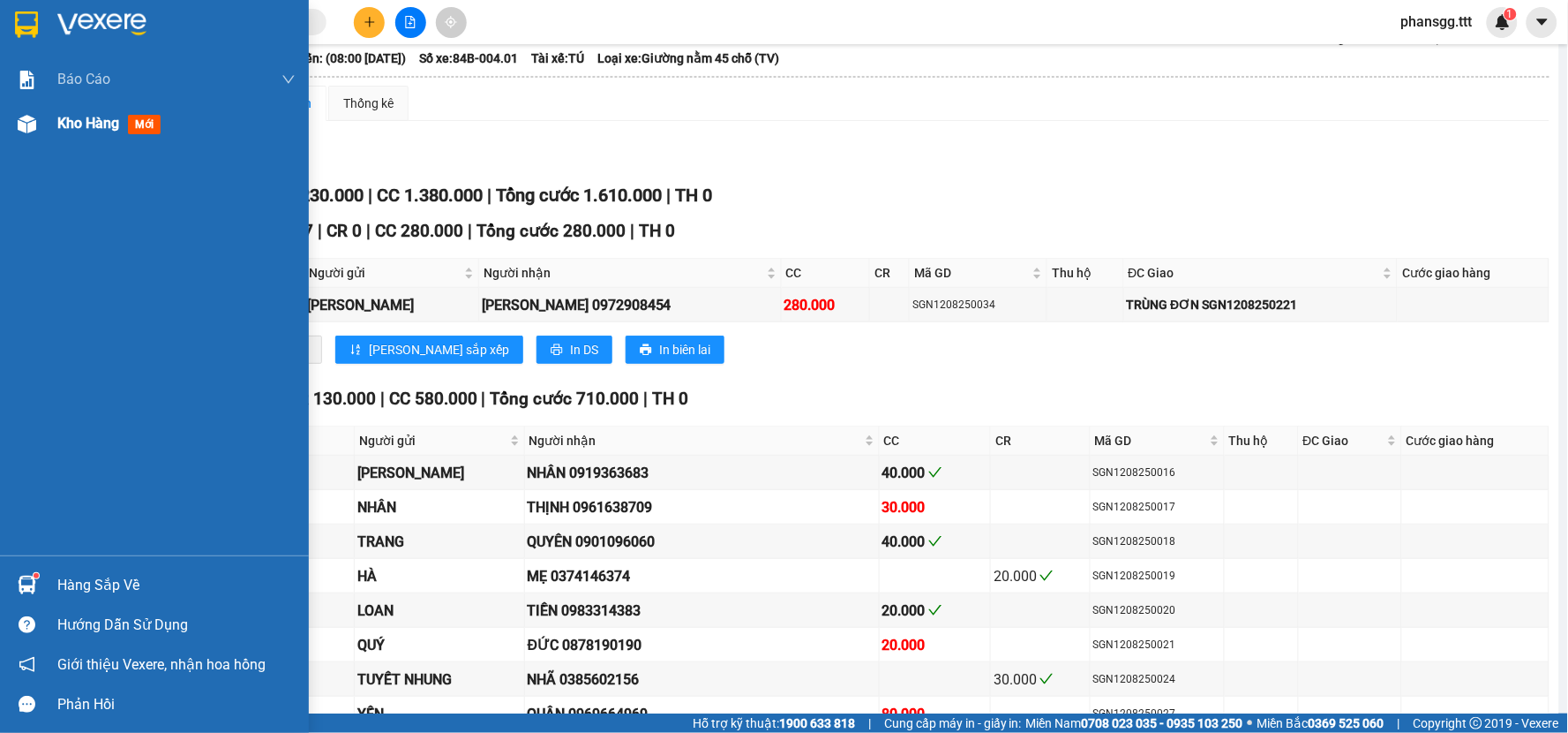
click at [37, 117] on div at bounding box center [26, 124] width 31 height 31
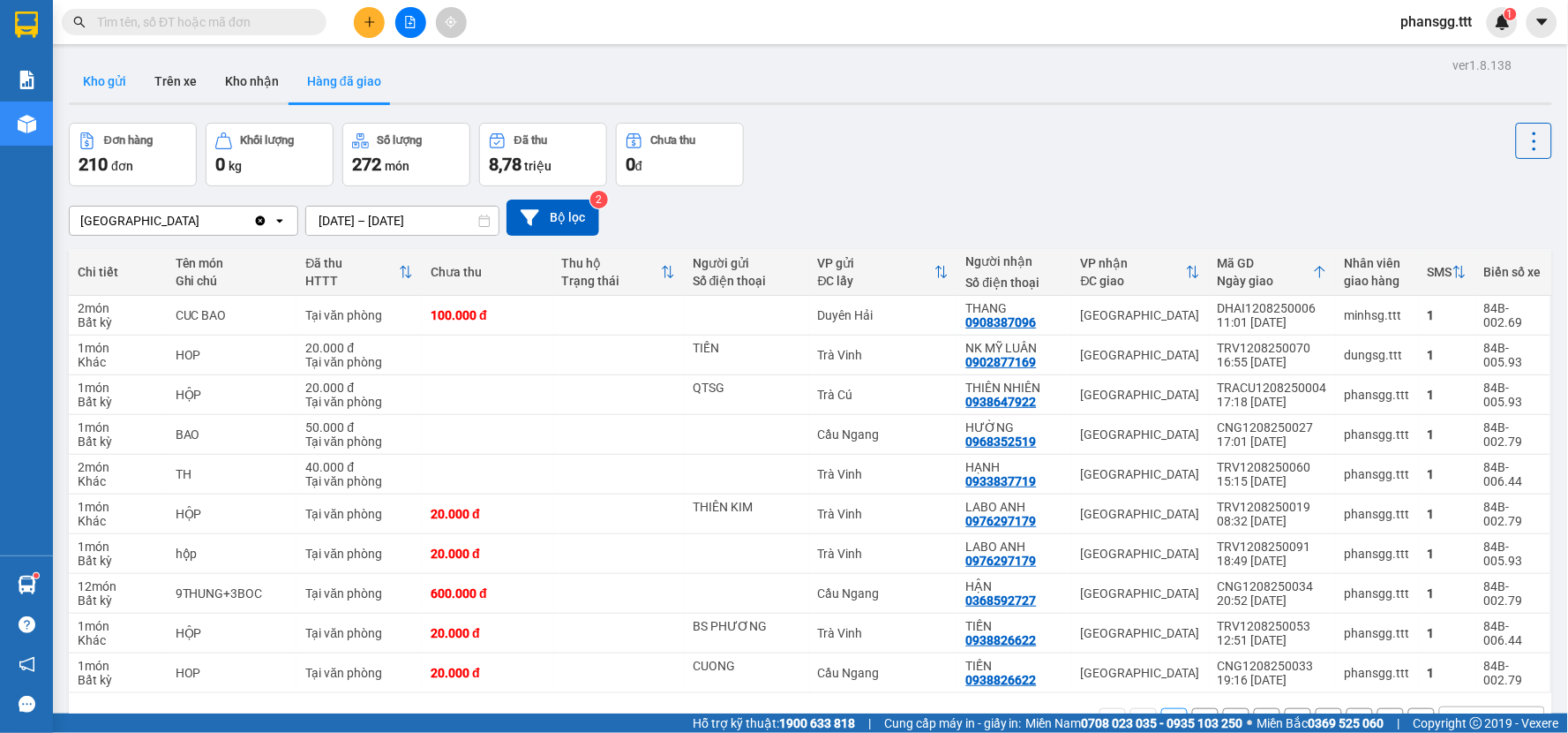
click at [116, 73] on button "Kho gửi" at bounding box center [104, 82] width 72 height 43
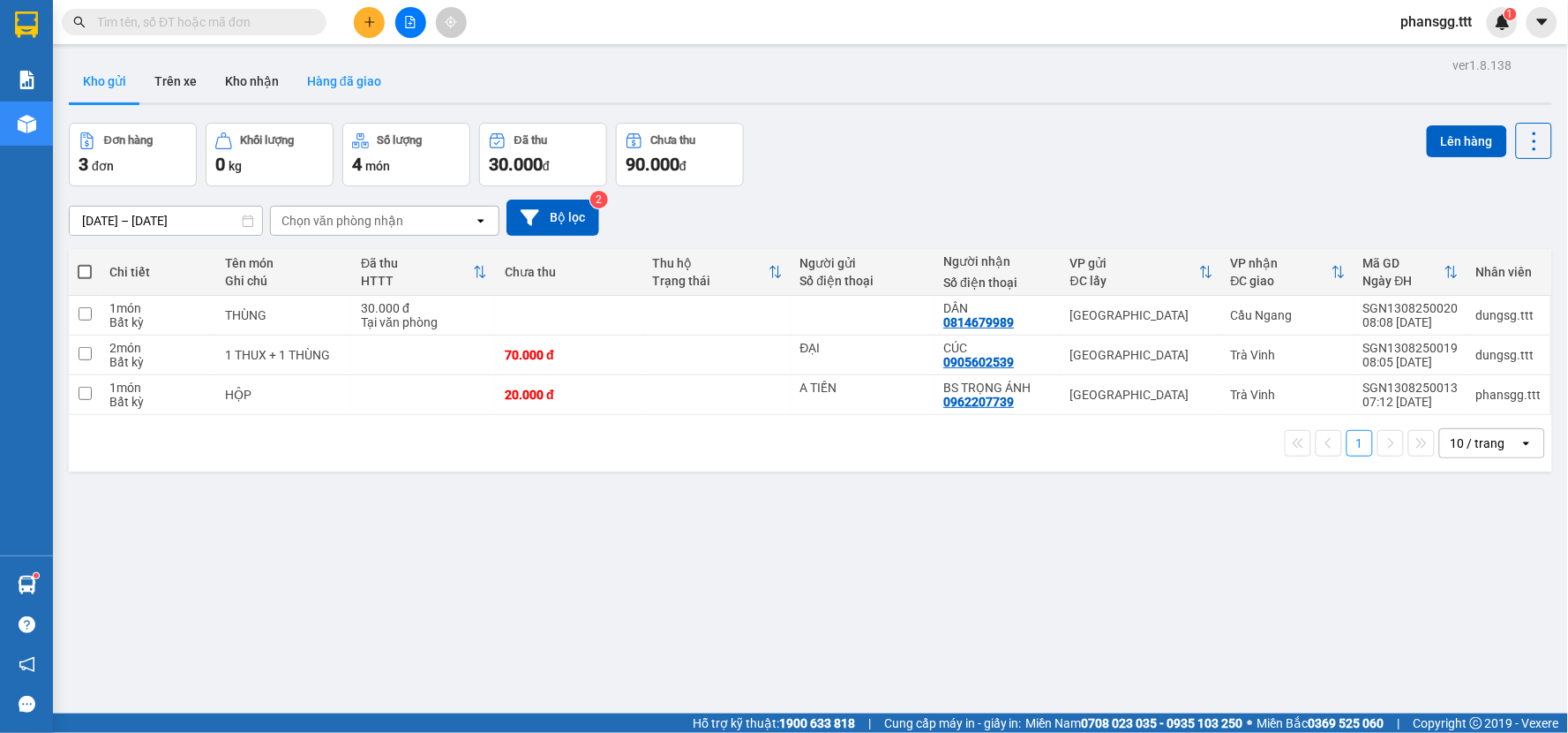
click at [331, 77] on button "Hàng đã giao" at bounding box center [344, 82] width 102 height 43
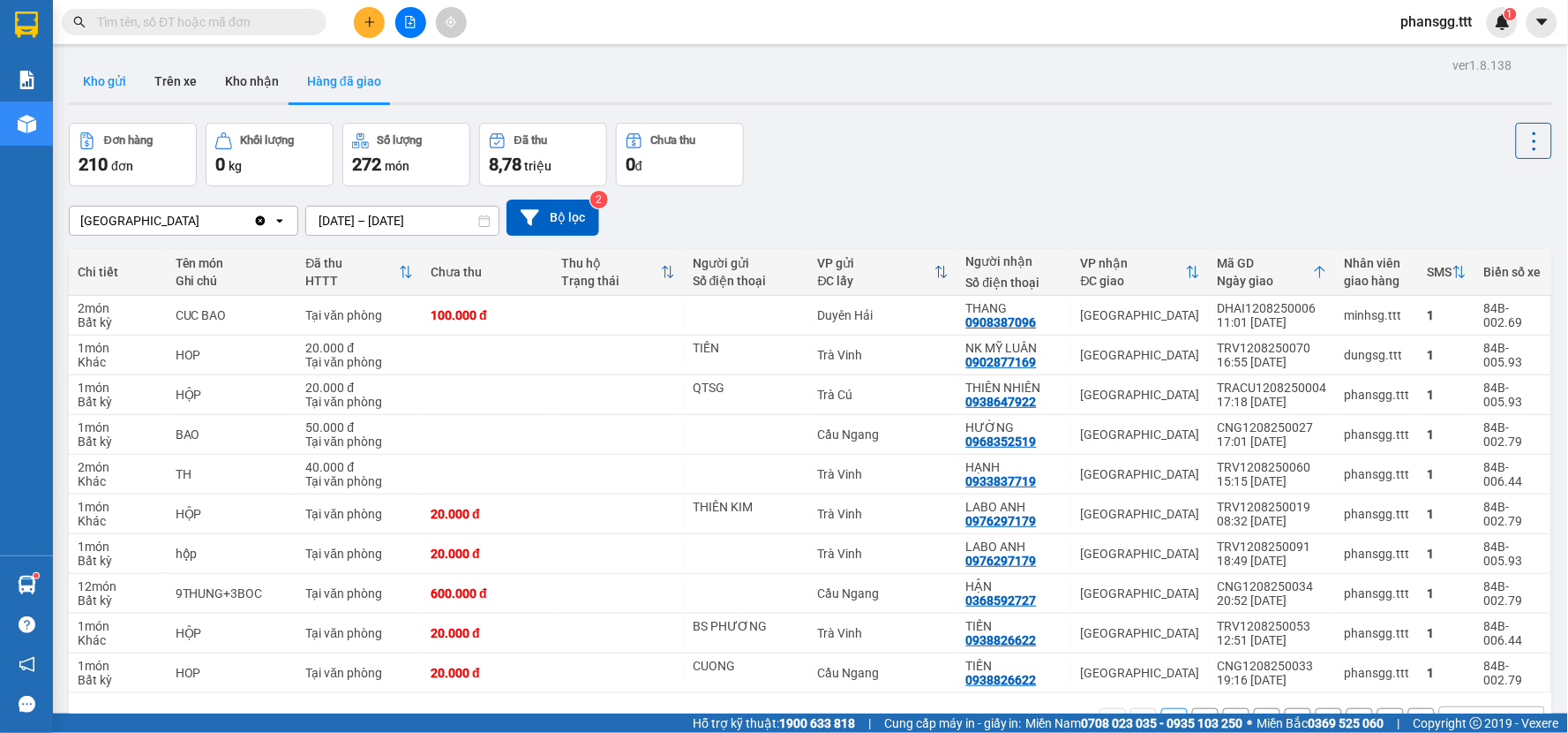
click at [101, 84] on button "Kho gửi" at bounding box center [104, 82] width 72 height 43
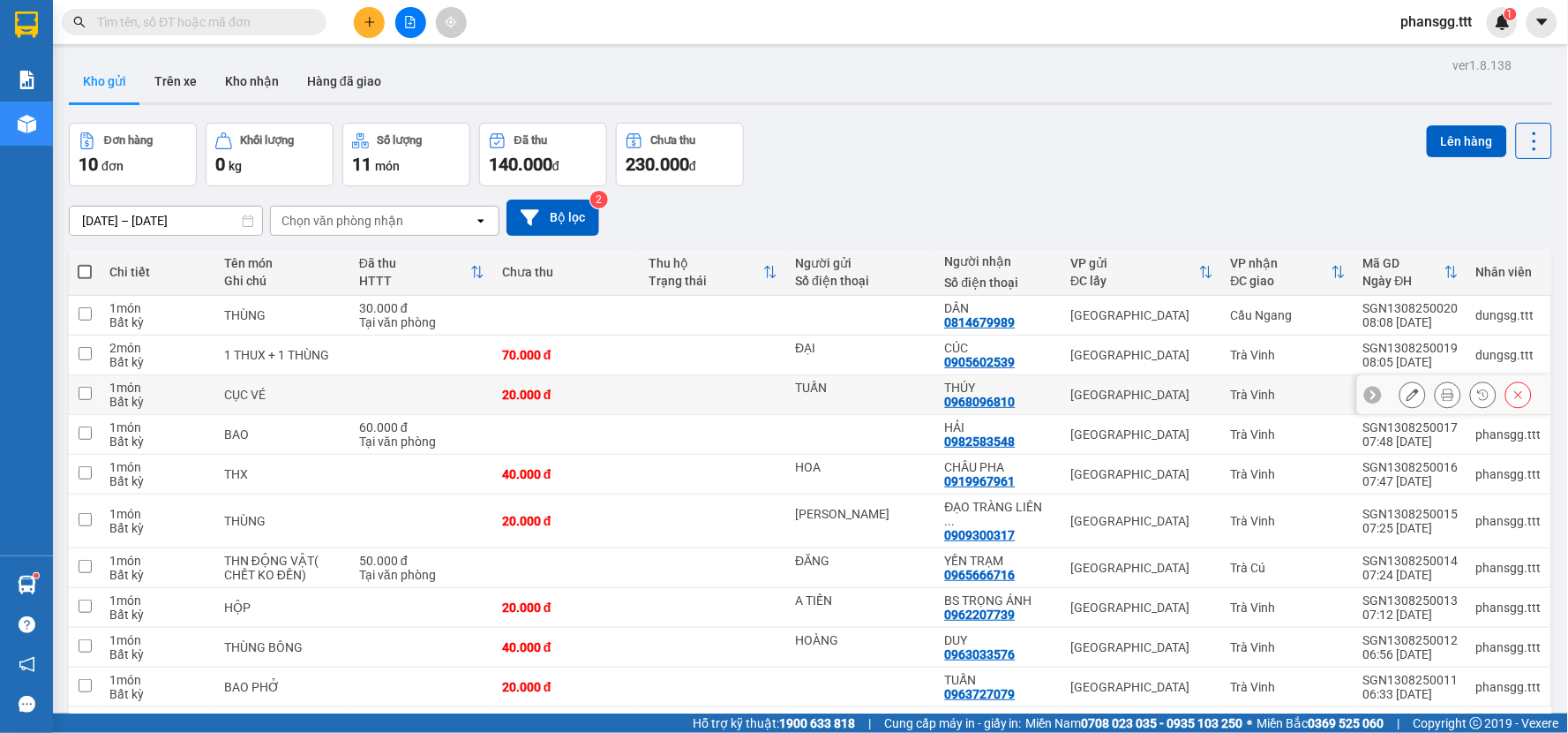
click at [84, 390] on input "checkbox" at bounding box center [85, 393] width 13 height 13
checkbox input "true"
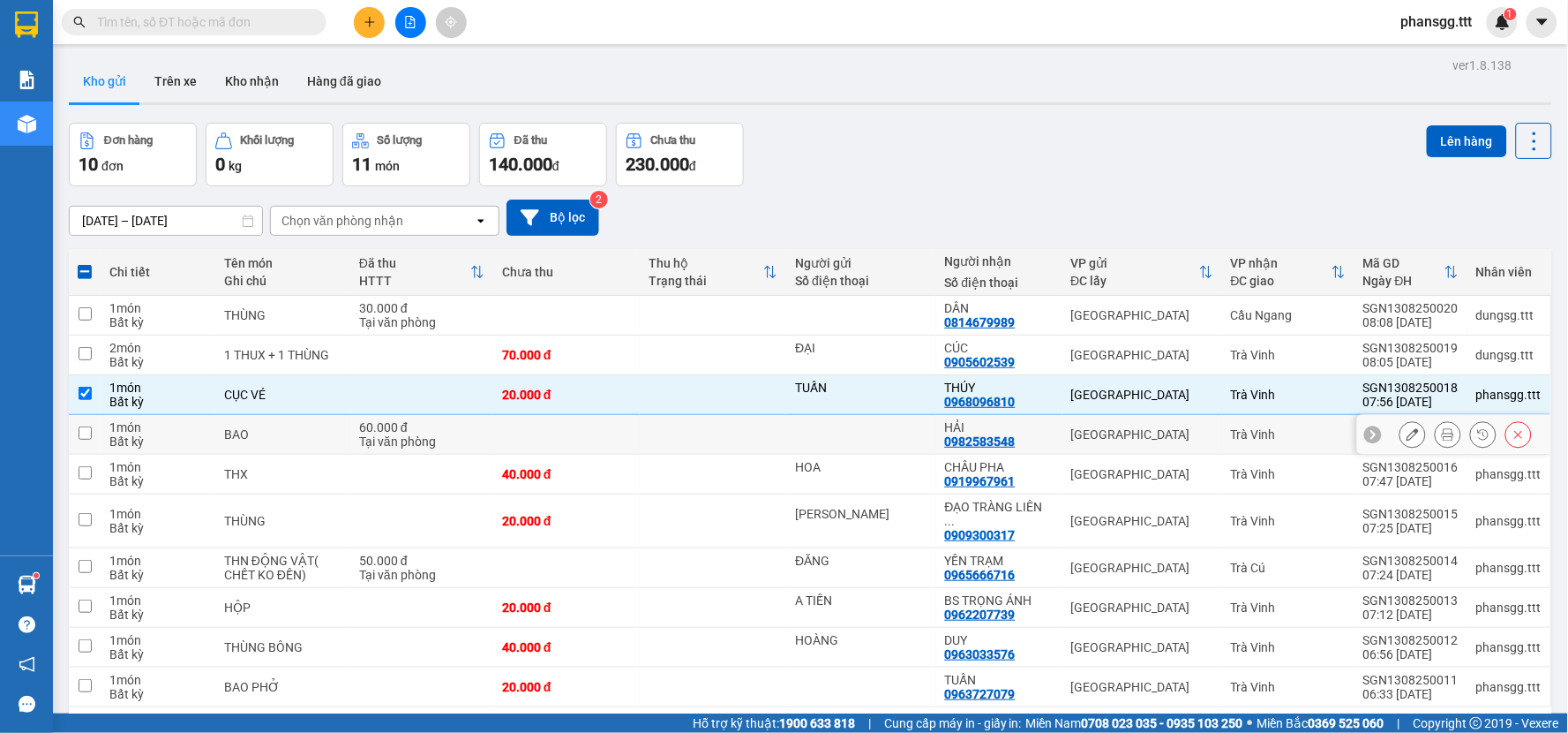
click at [73, 428] on td at bounding box center [85, 434] width 32 height 40
checkbox input "true"
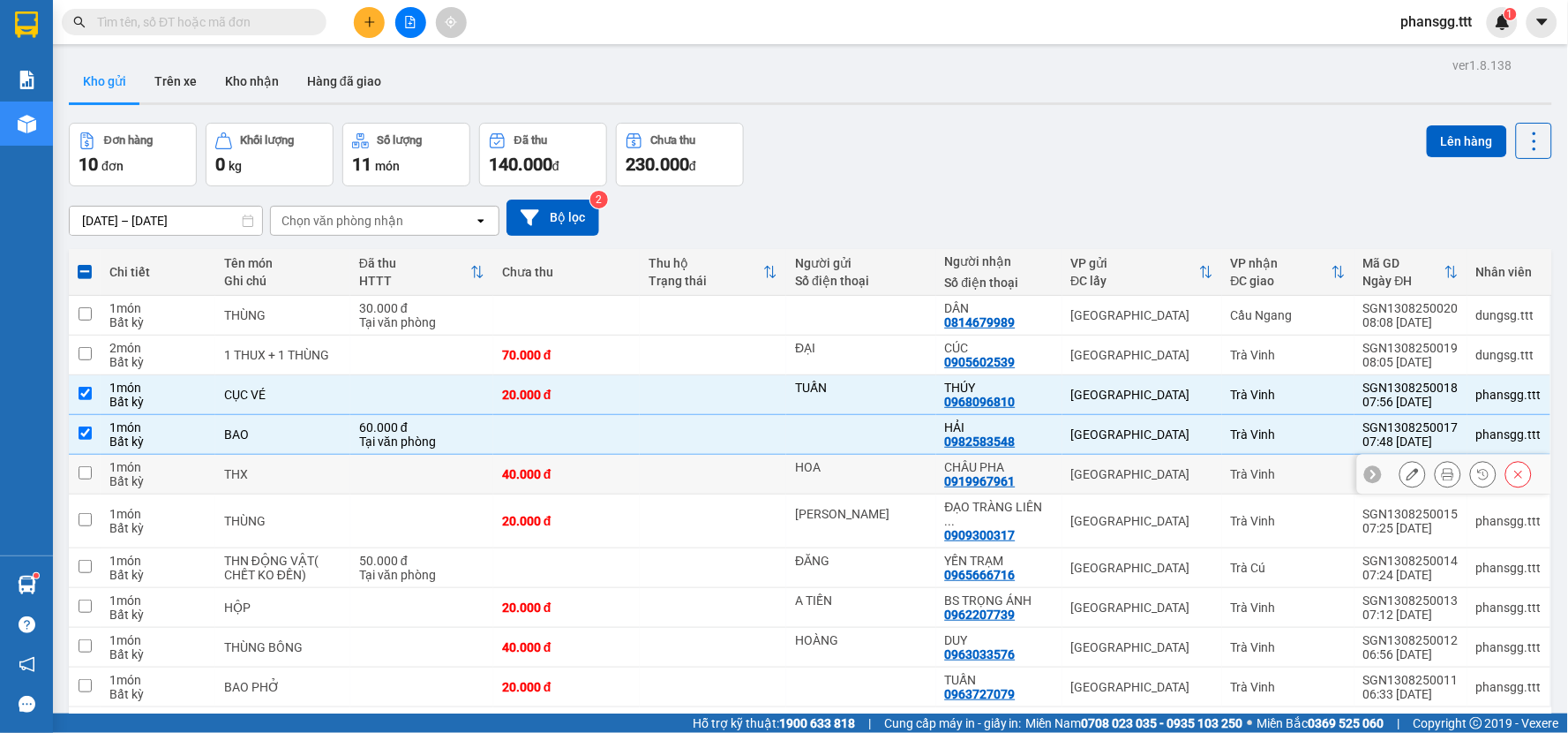
click at [84, 471] on input "checkbox" at bounding box center [85, 473] width 13 height 13
checkbox input "true"
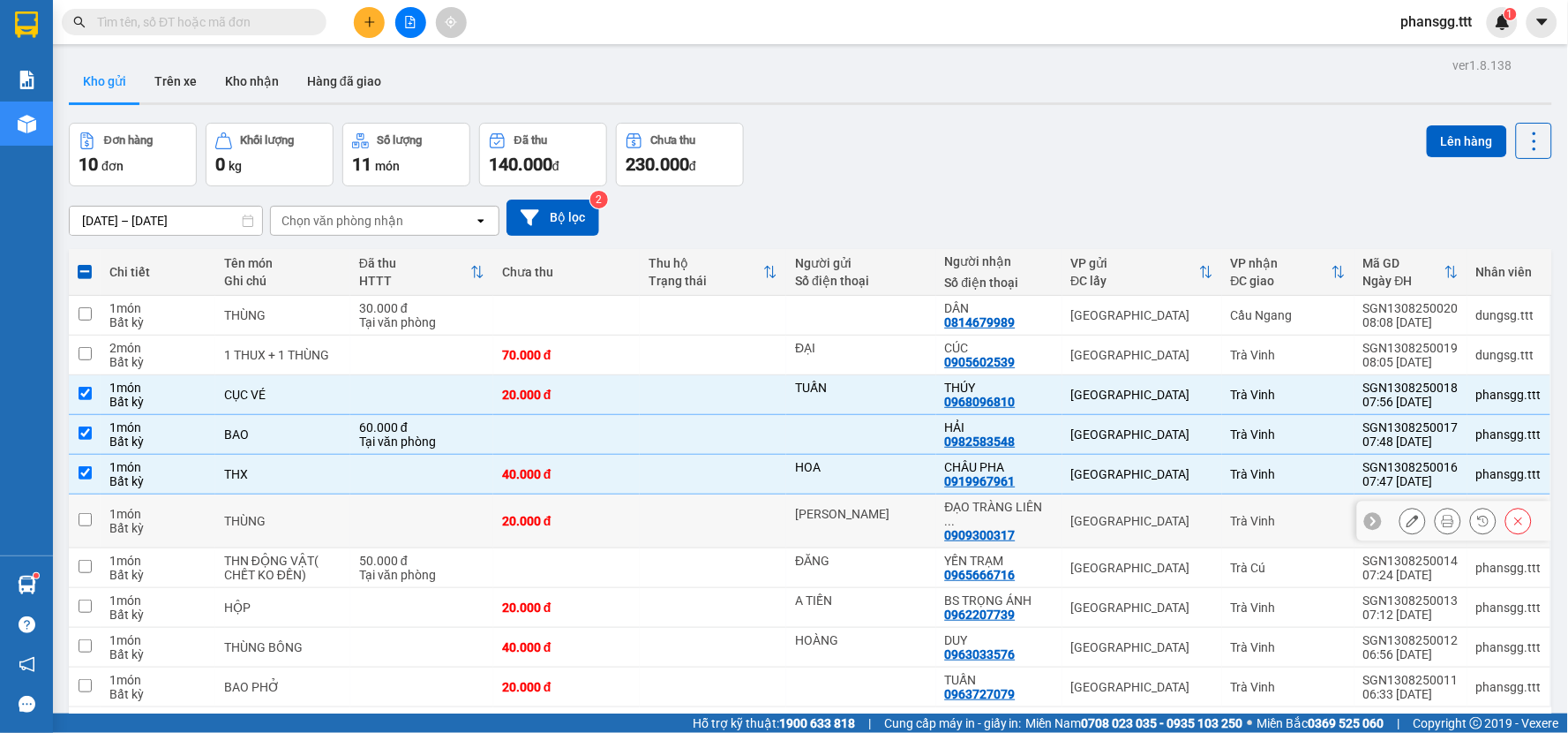
click at [79, 513] on input "checkbox" at bounding box center [85, 519] width 13 height 13
checkbox input "true"
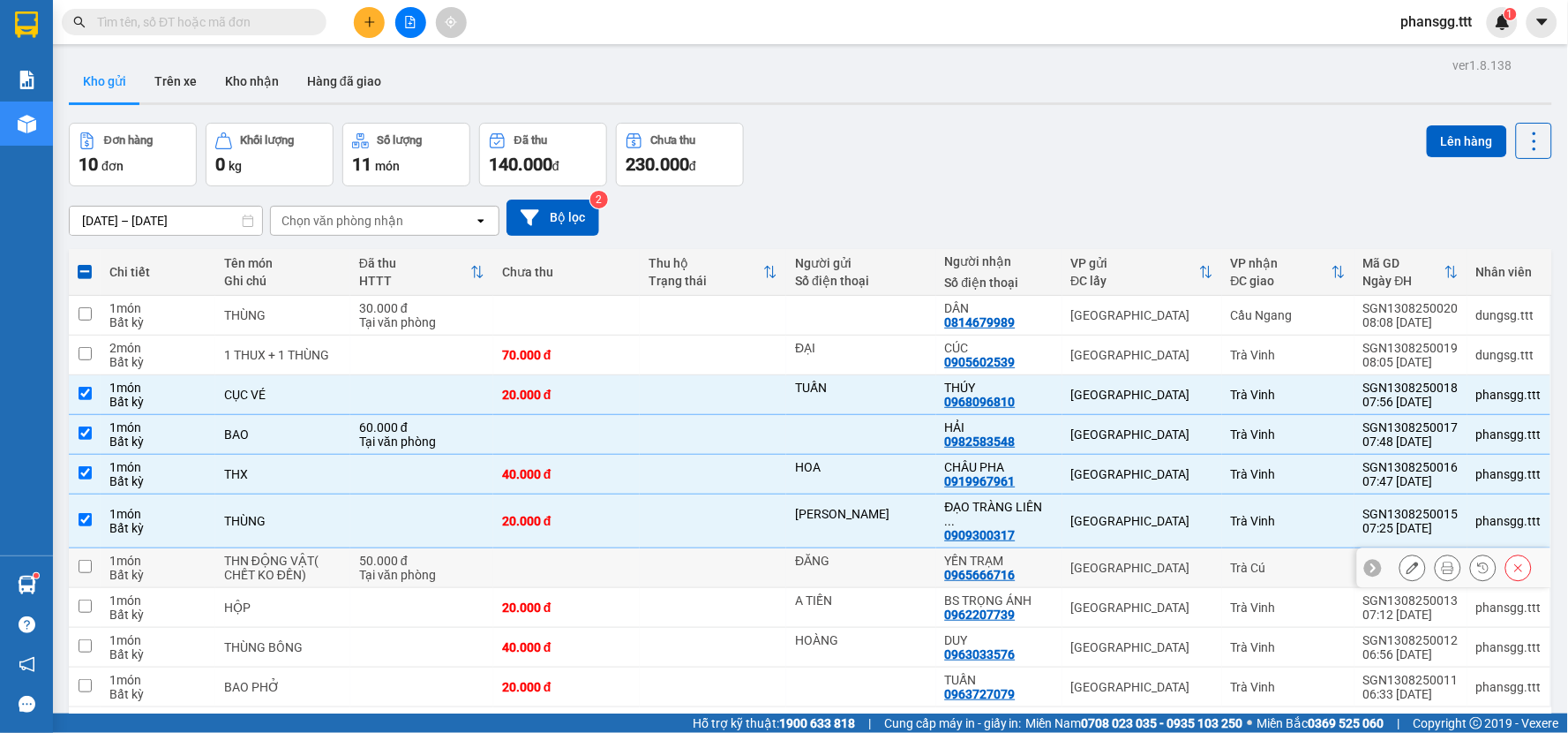
click at [88, 560] on input "checkbox" at bounding box center [85, 566] width 13 height 13
checkbox input "true"
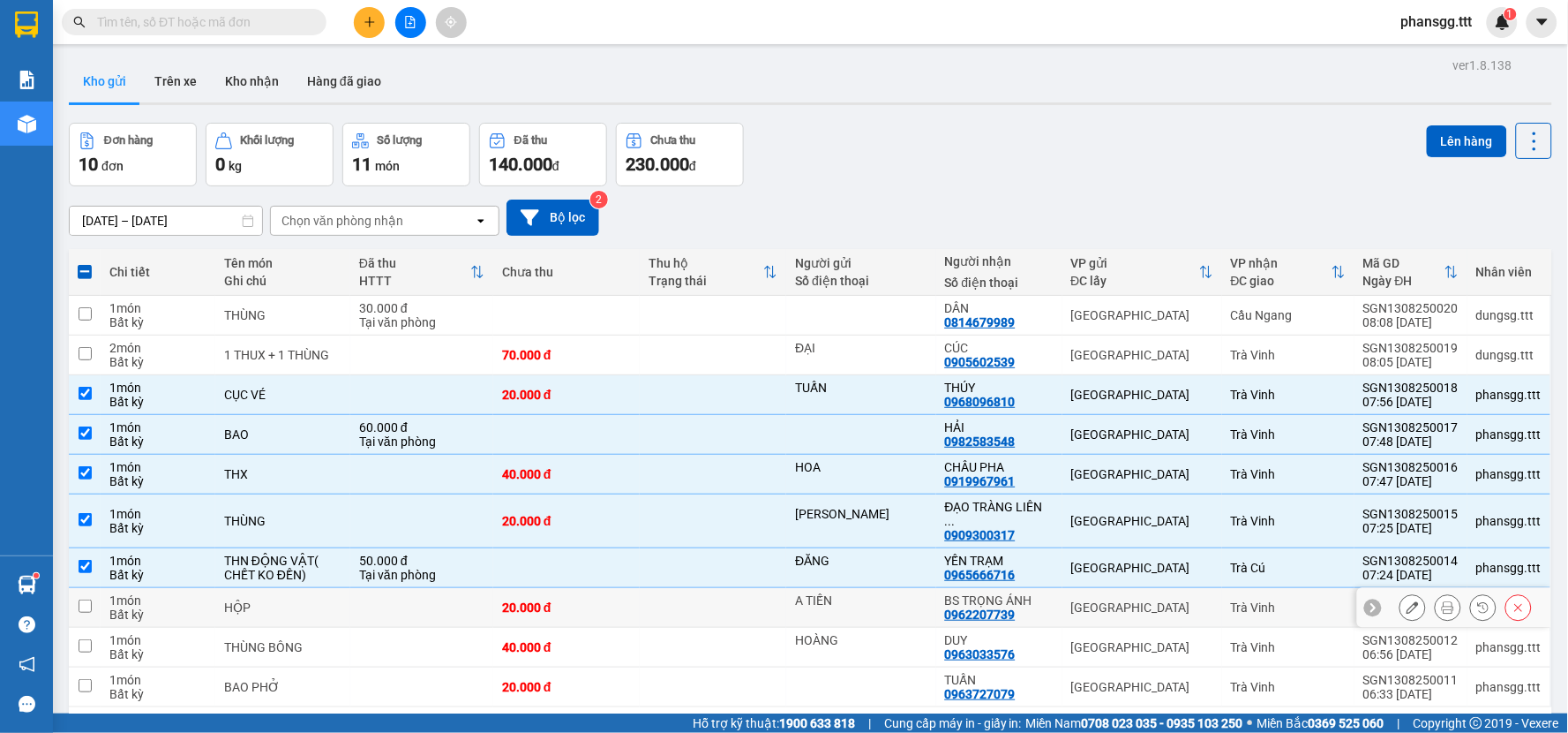
click at [91, 588] on td at bounding box center [85, 607] width 32 height 40
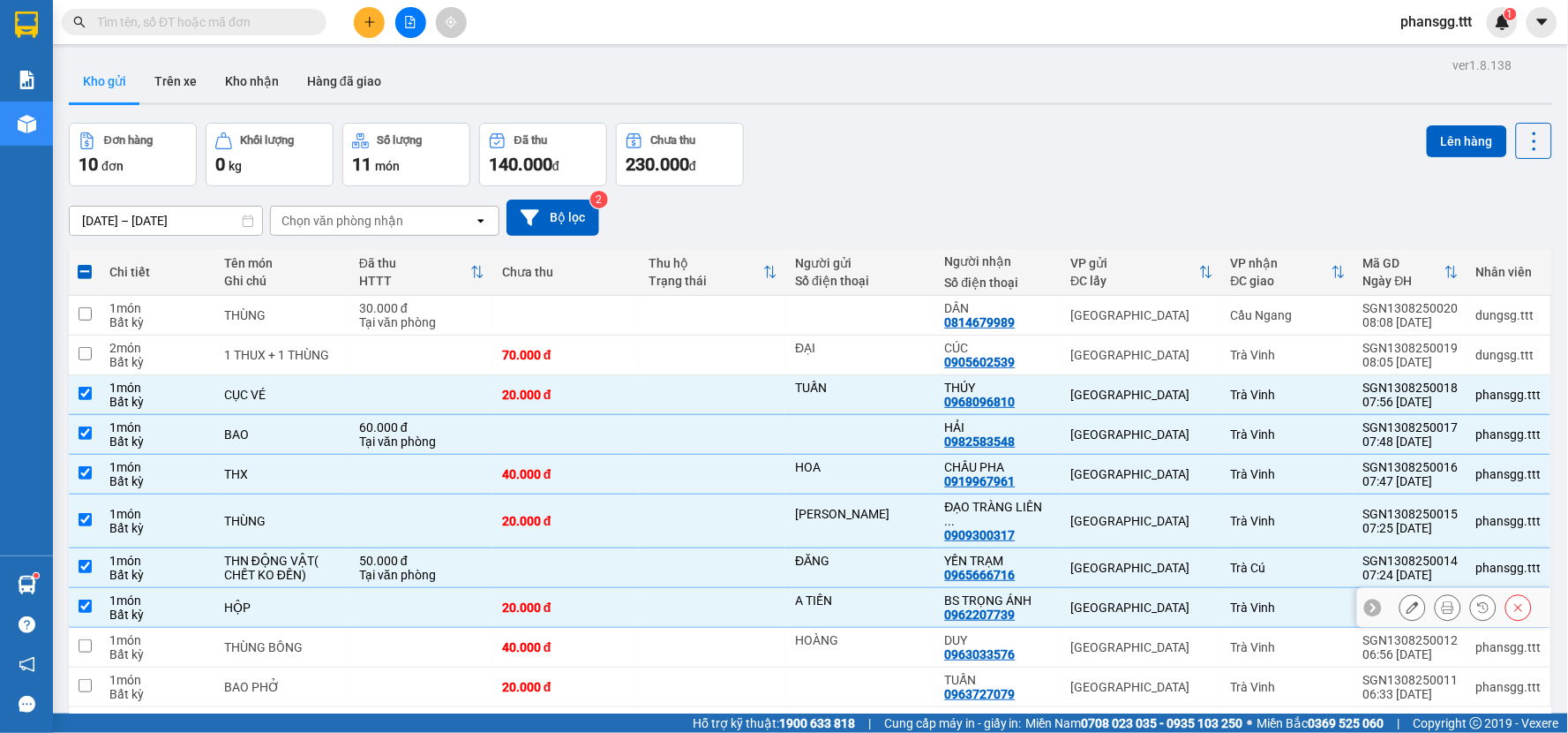
click at [92, 588] on td at bounding box center [85, 607] width 32 height 40
checkbox input "false"
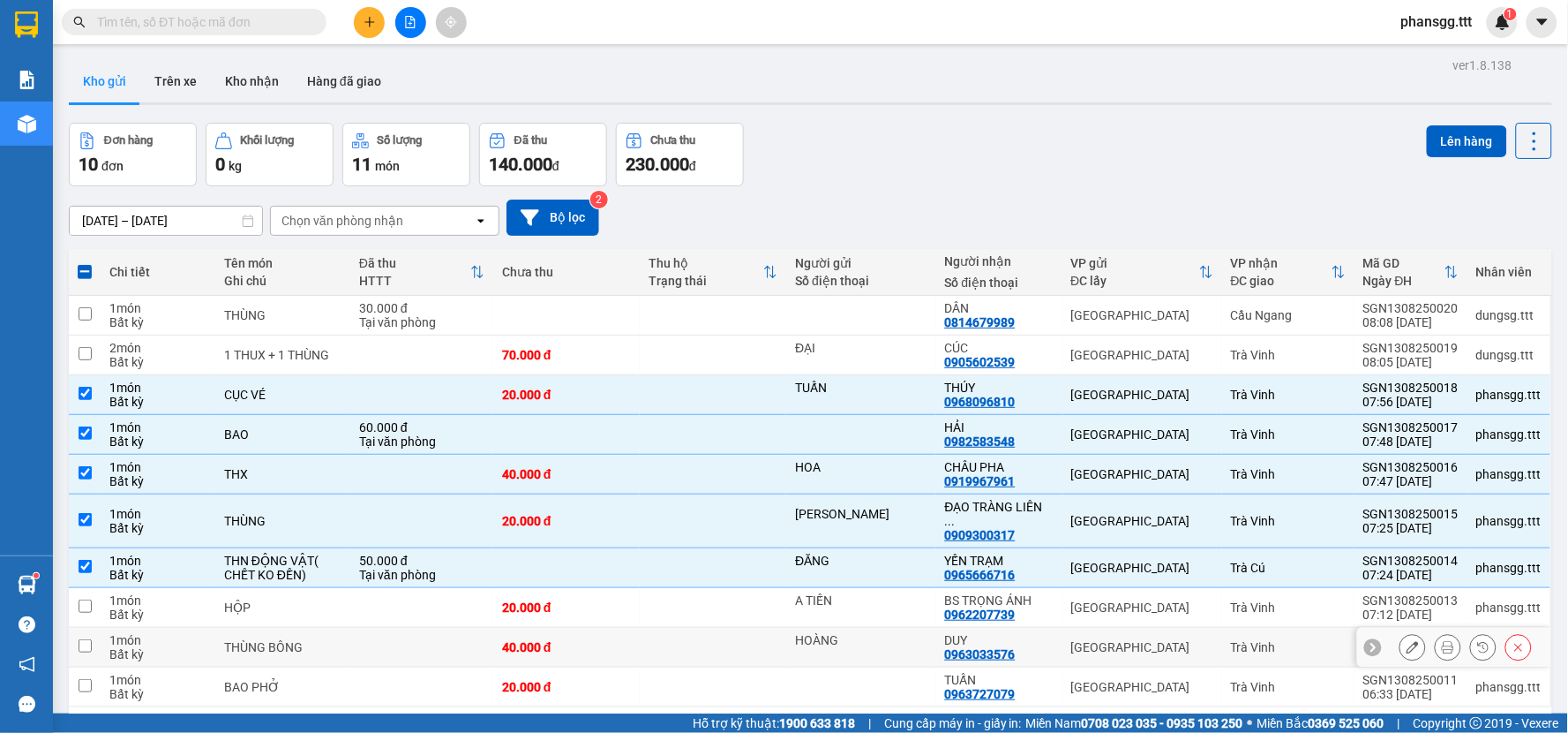
click at [86, 639] on input "checkbox" at bounding box center [85, 646] width 13 height 13
checkbox input "true"
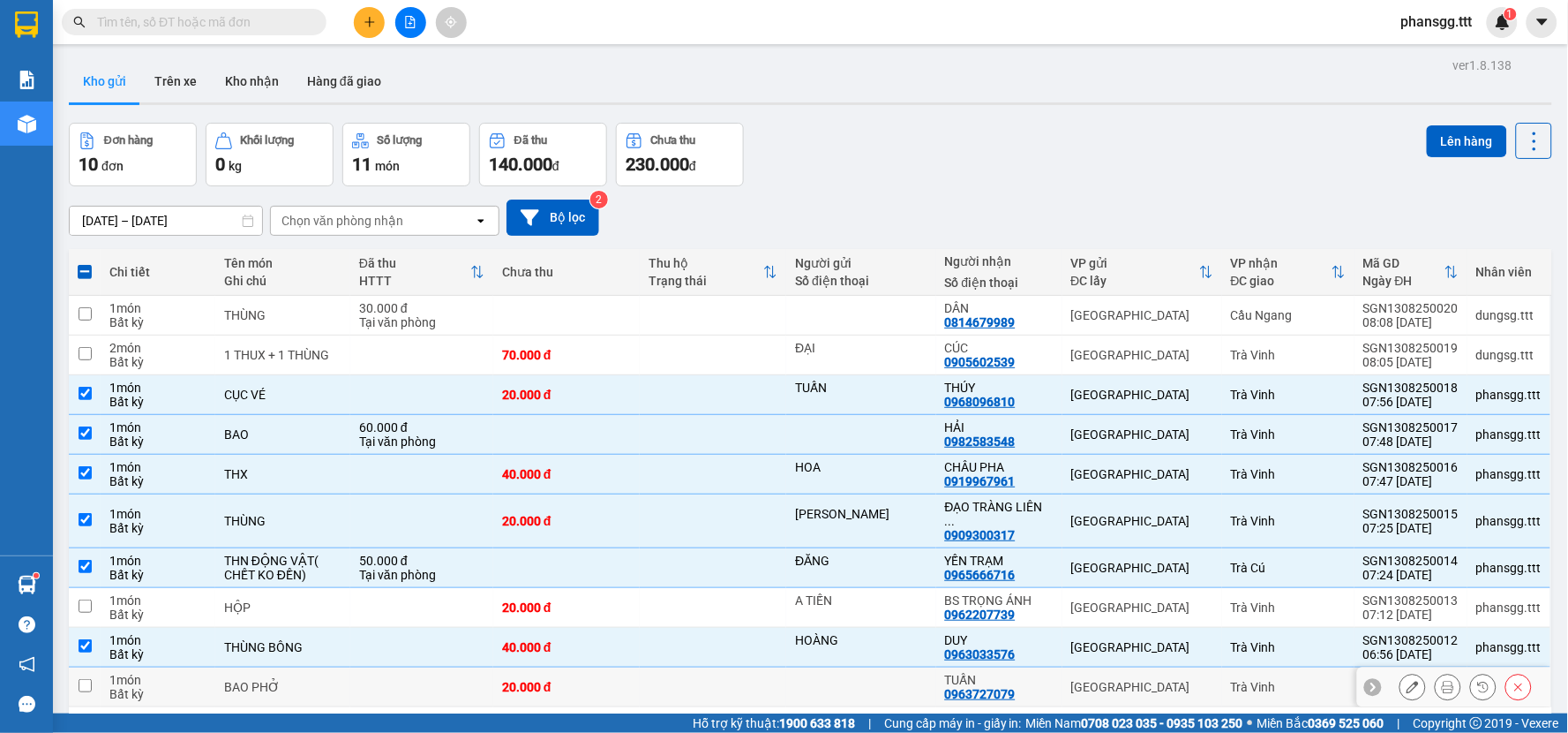
click at [86, 667] on td at bounding box center [85, 686] width 32 height 40
checkbox input "true"
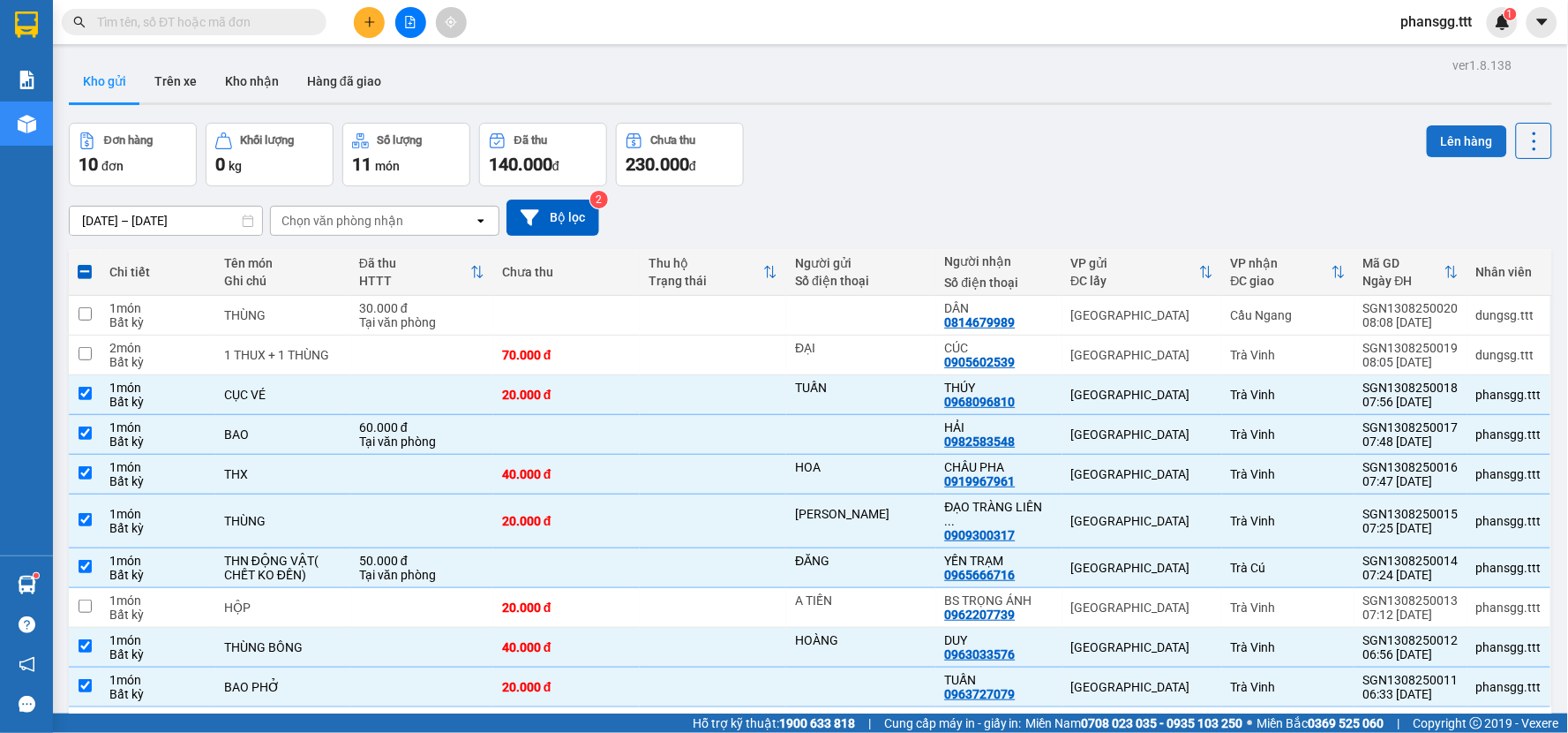
click at [1458, 129] on button "Lên hàng" at bounding box center [1467, 141] width 80 height 32
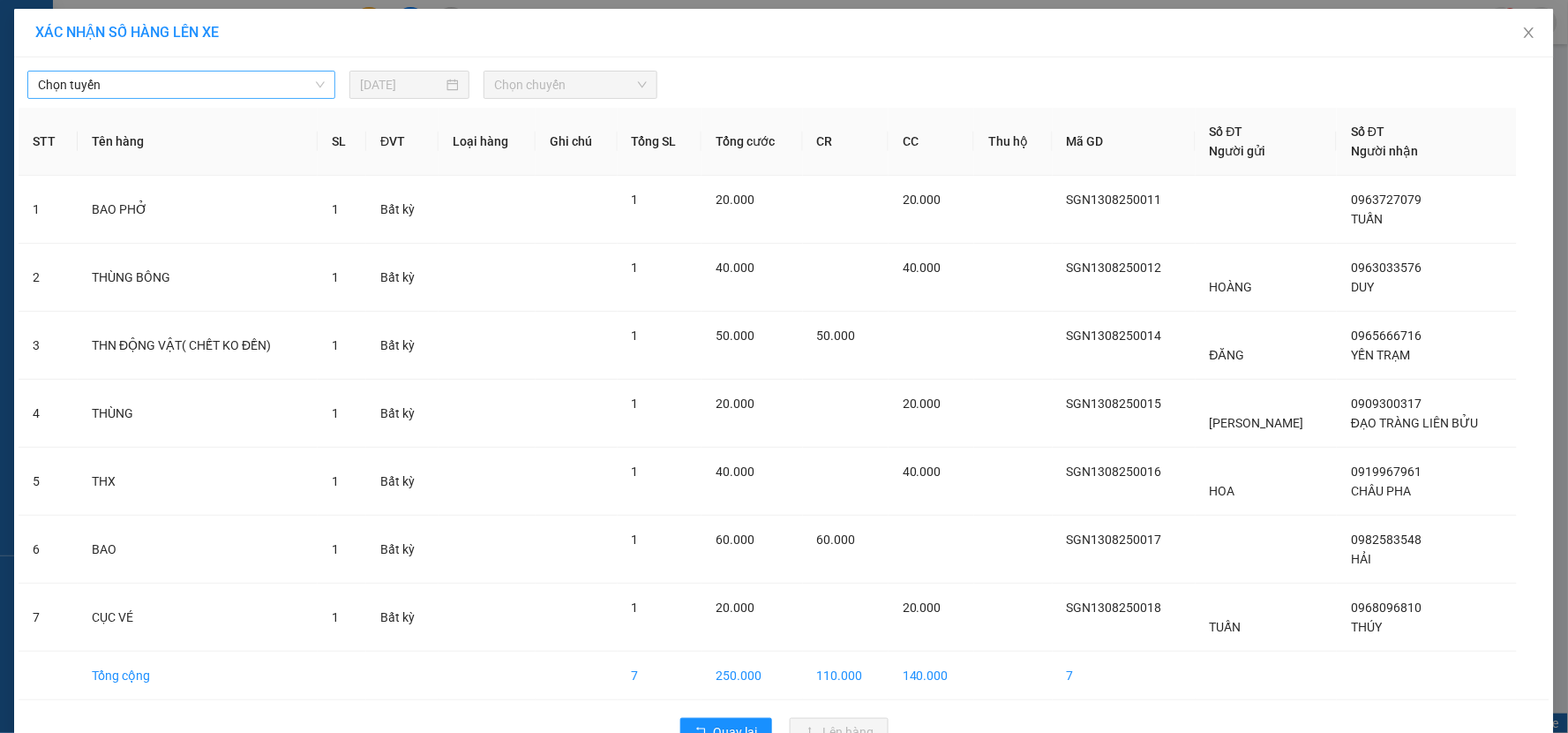
click at [295, 73] on span "Chọn tuyến" at bounding box center [181, 85] width 286 height 26
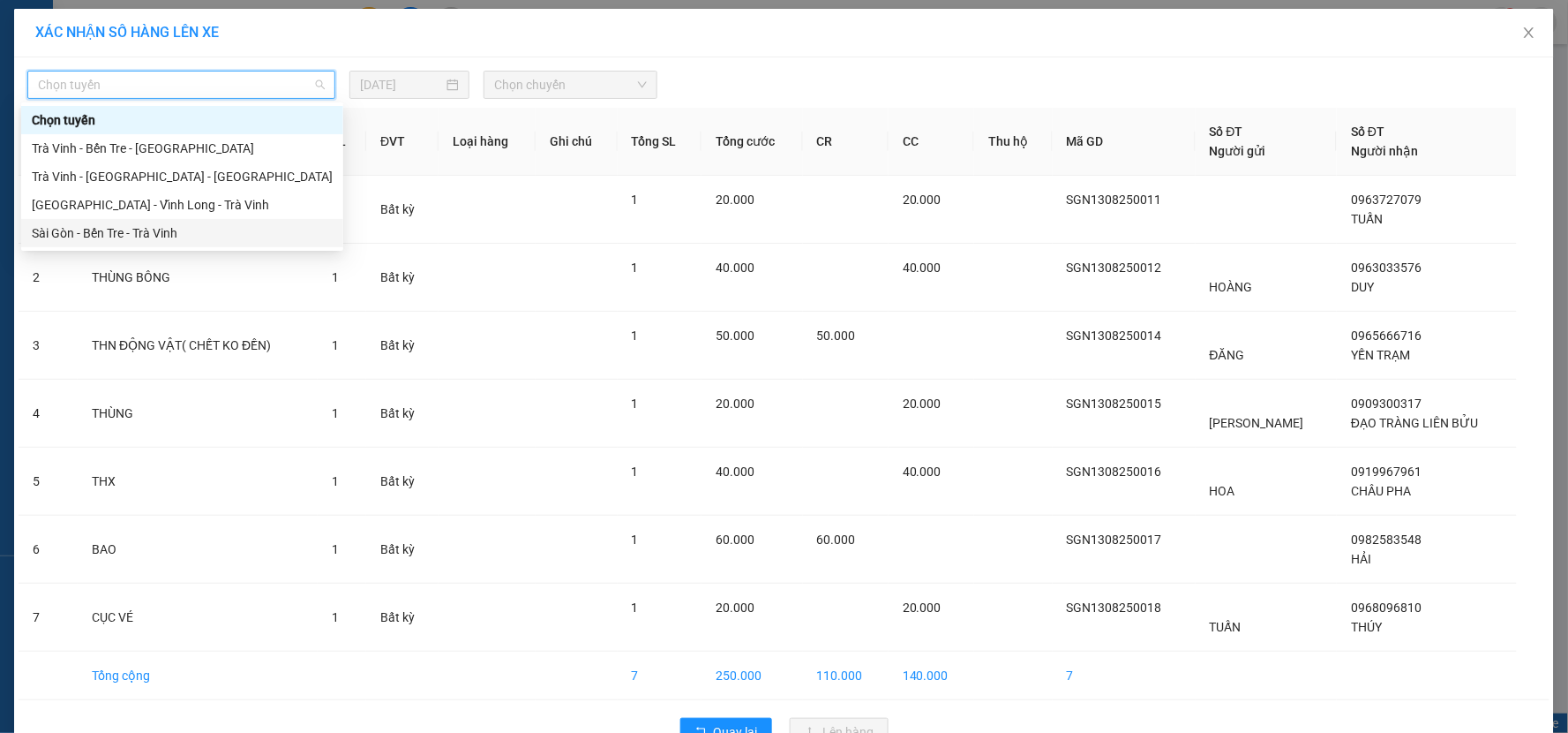
click at [233, 231] on div "Sài Gòn - Bến Tre - Trà Vinh" at bounding box center [182, 233] width 301 height 20
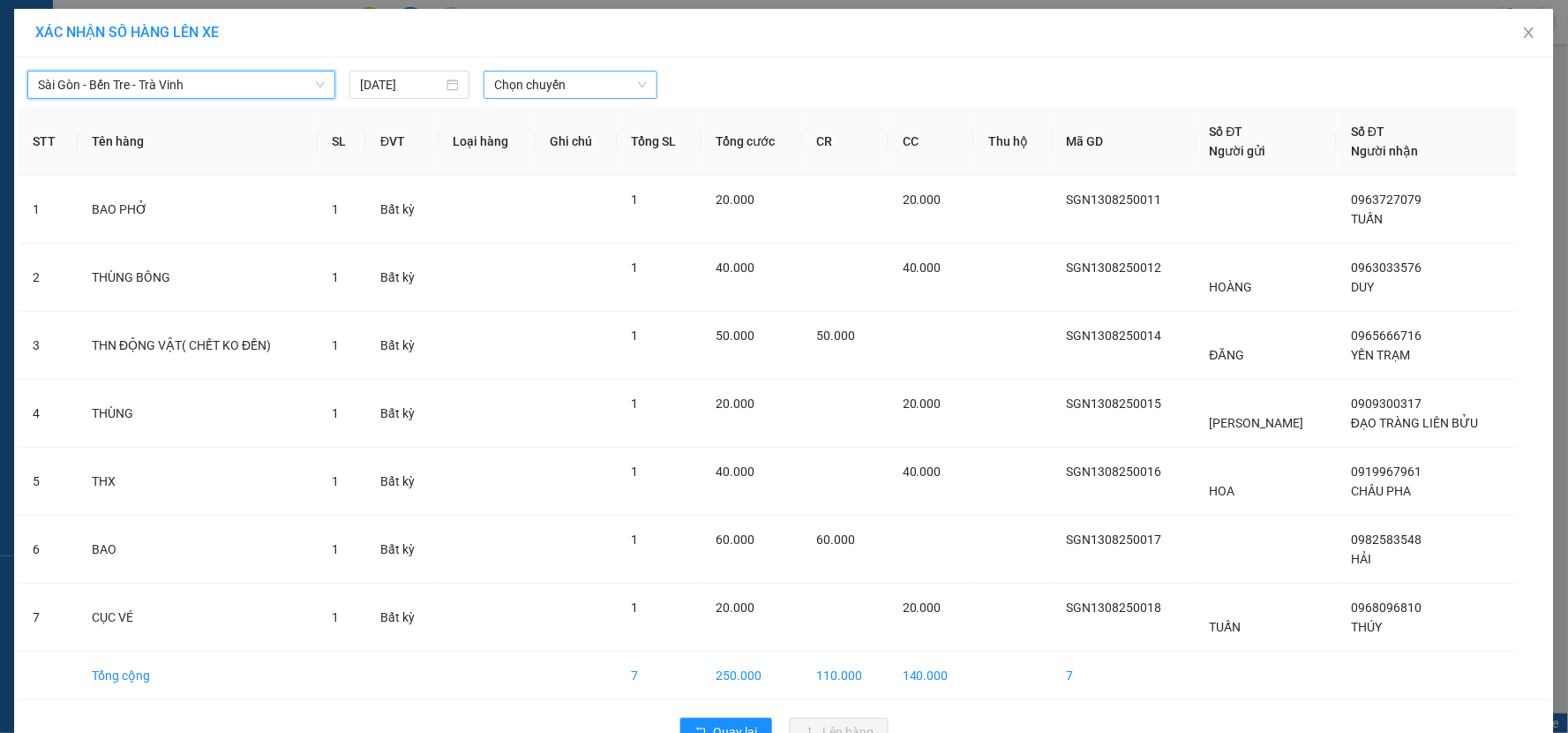
click at [592, 83] on span "Chọn chuyến" at bounding box center [570, 85] width 153 height 26
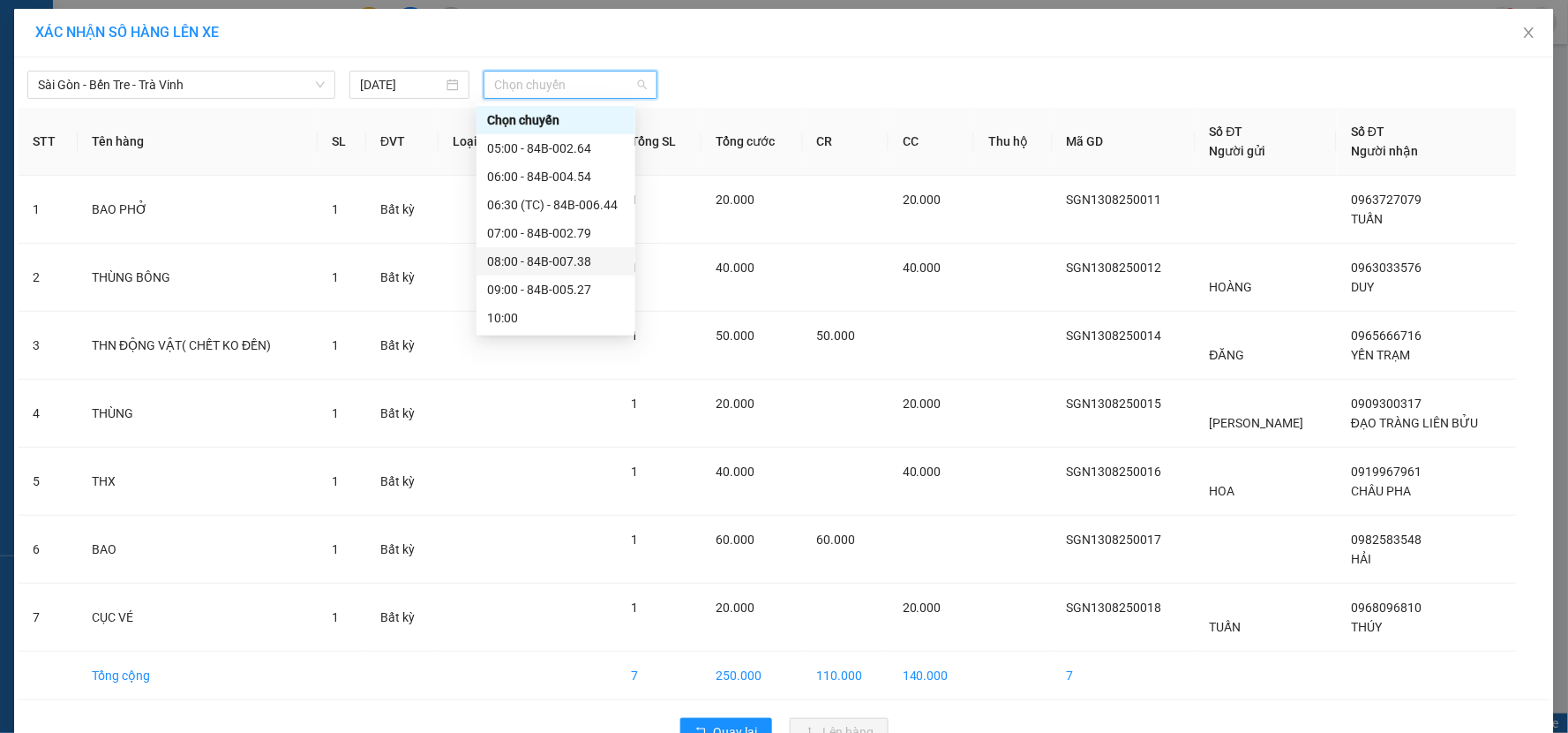
click at [560, 259] on div "08:00 - 84B-007.38" at bounding box center [556, 260] width 138 height 20
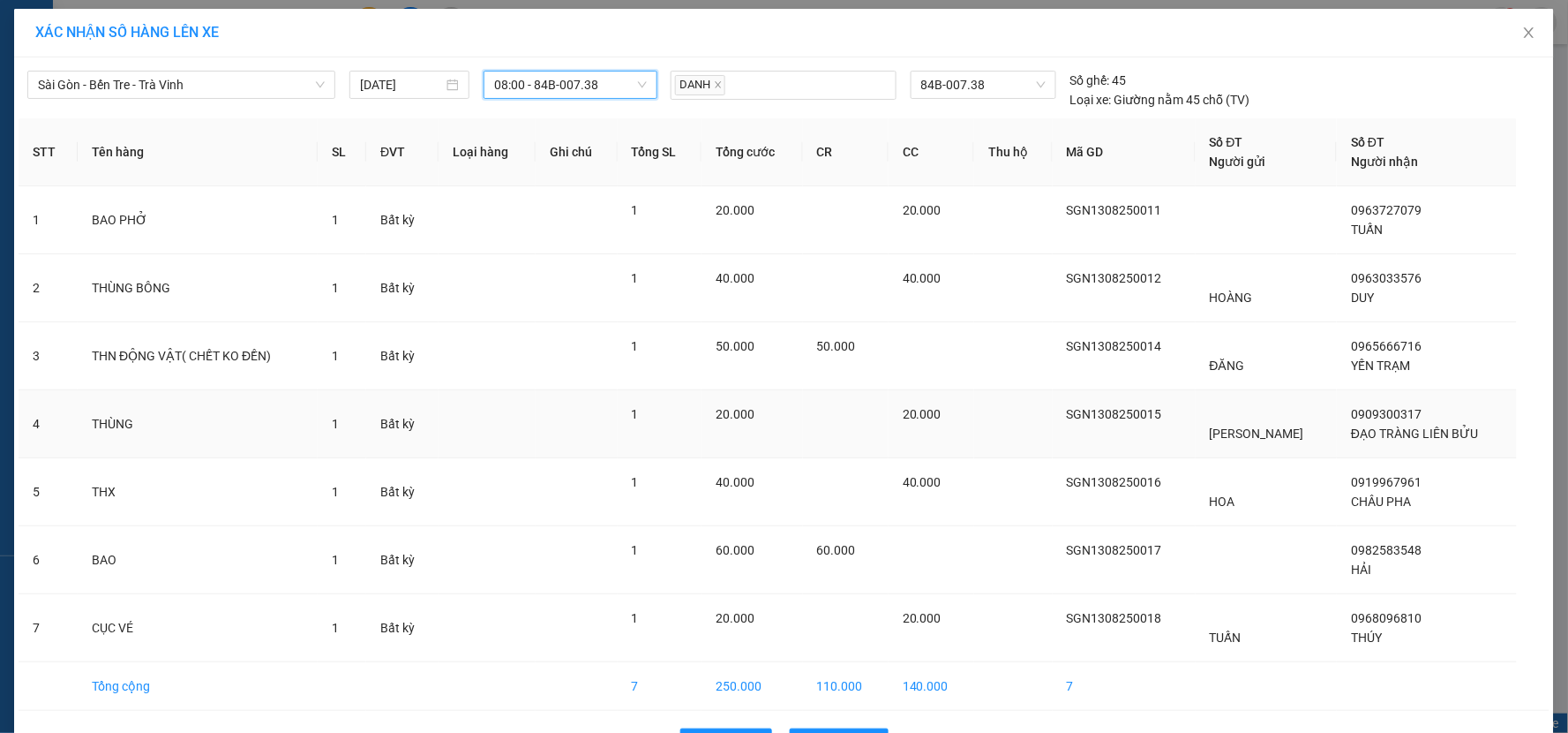
scroll to position [59, 0]
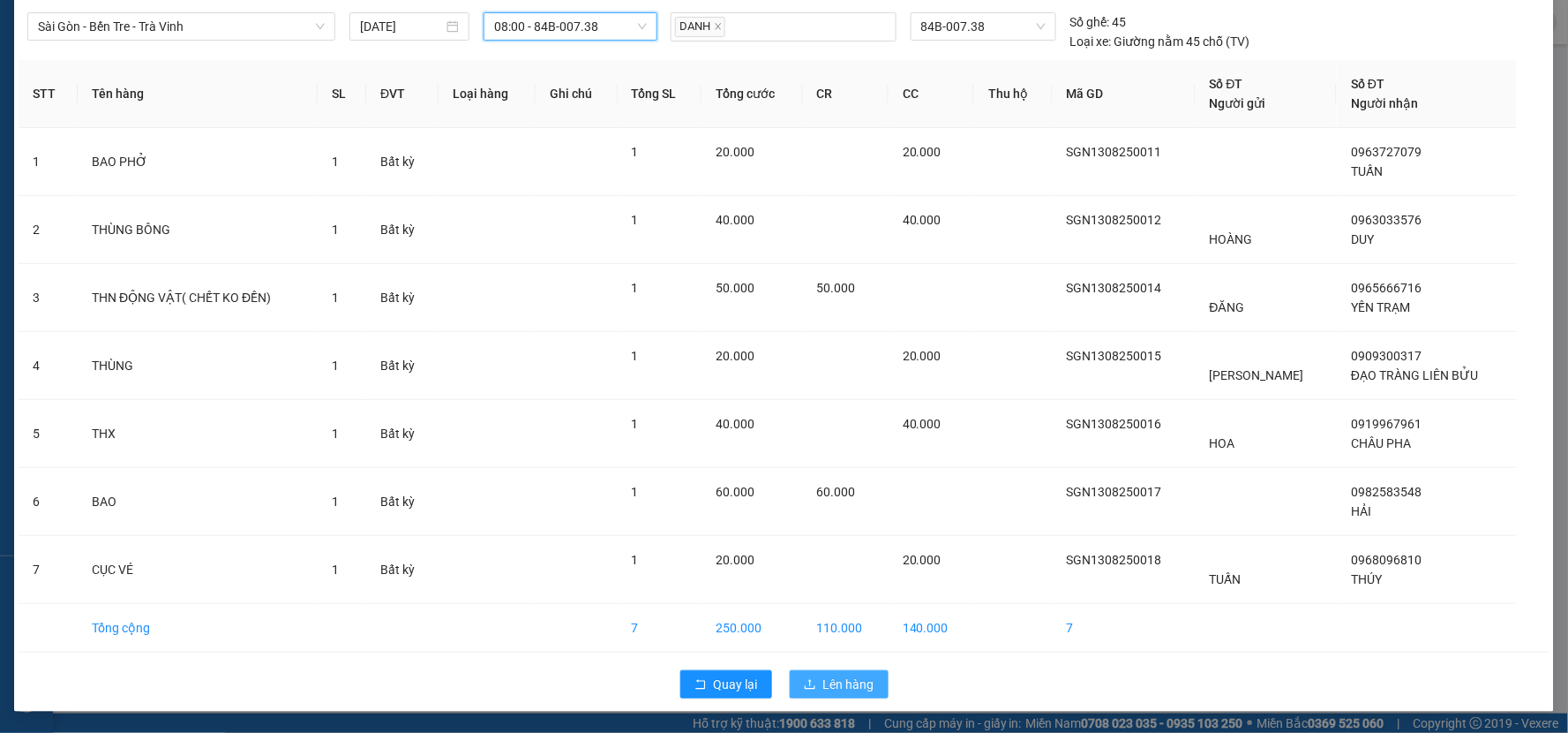
click at [844, 688] on span "Lên hàng" at bounding box center [848, 684] width 51 height 20
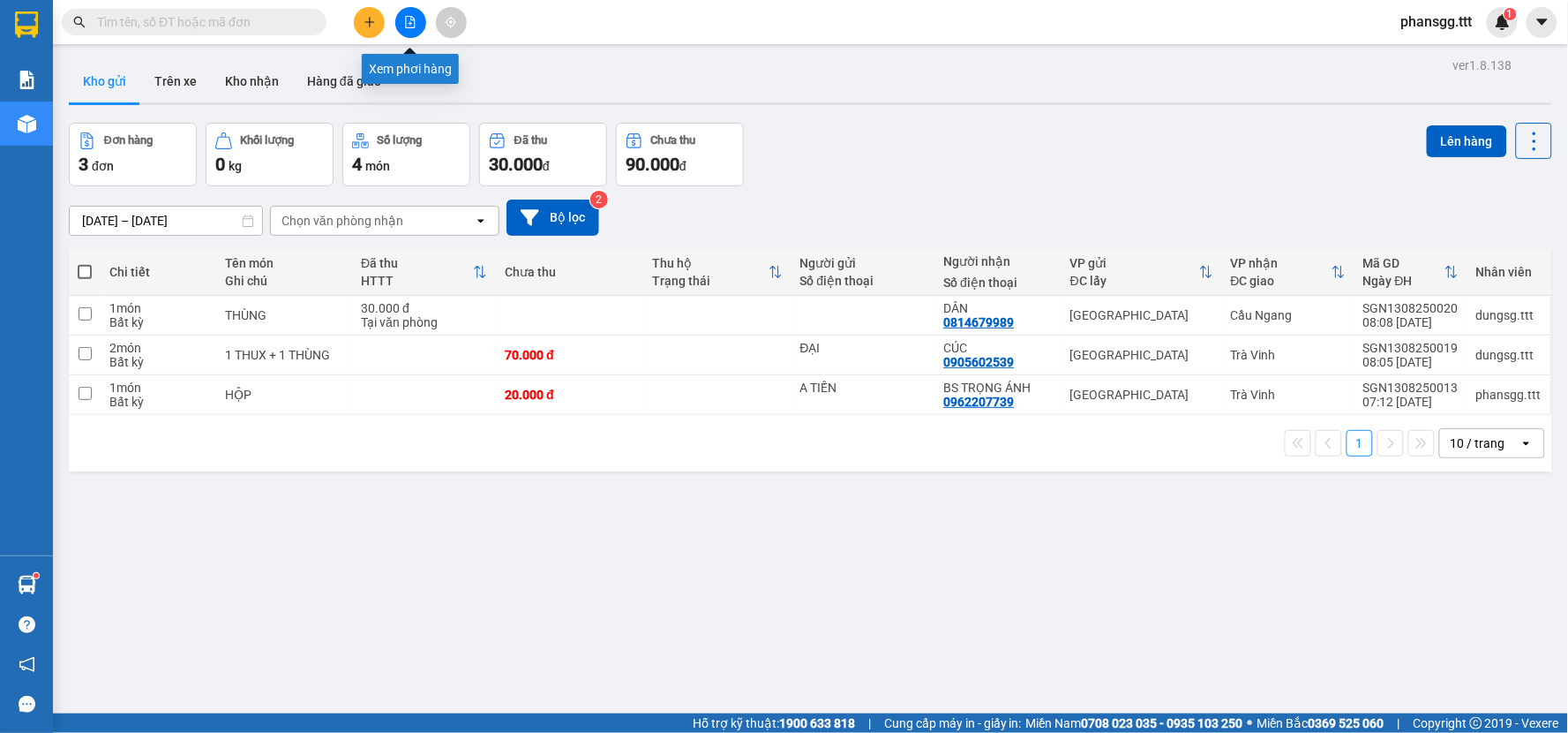
click at [411, 25] on icon "file-add" at bounding box center [410, 21] width 12 height 12
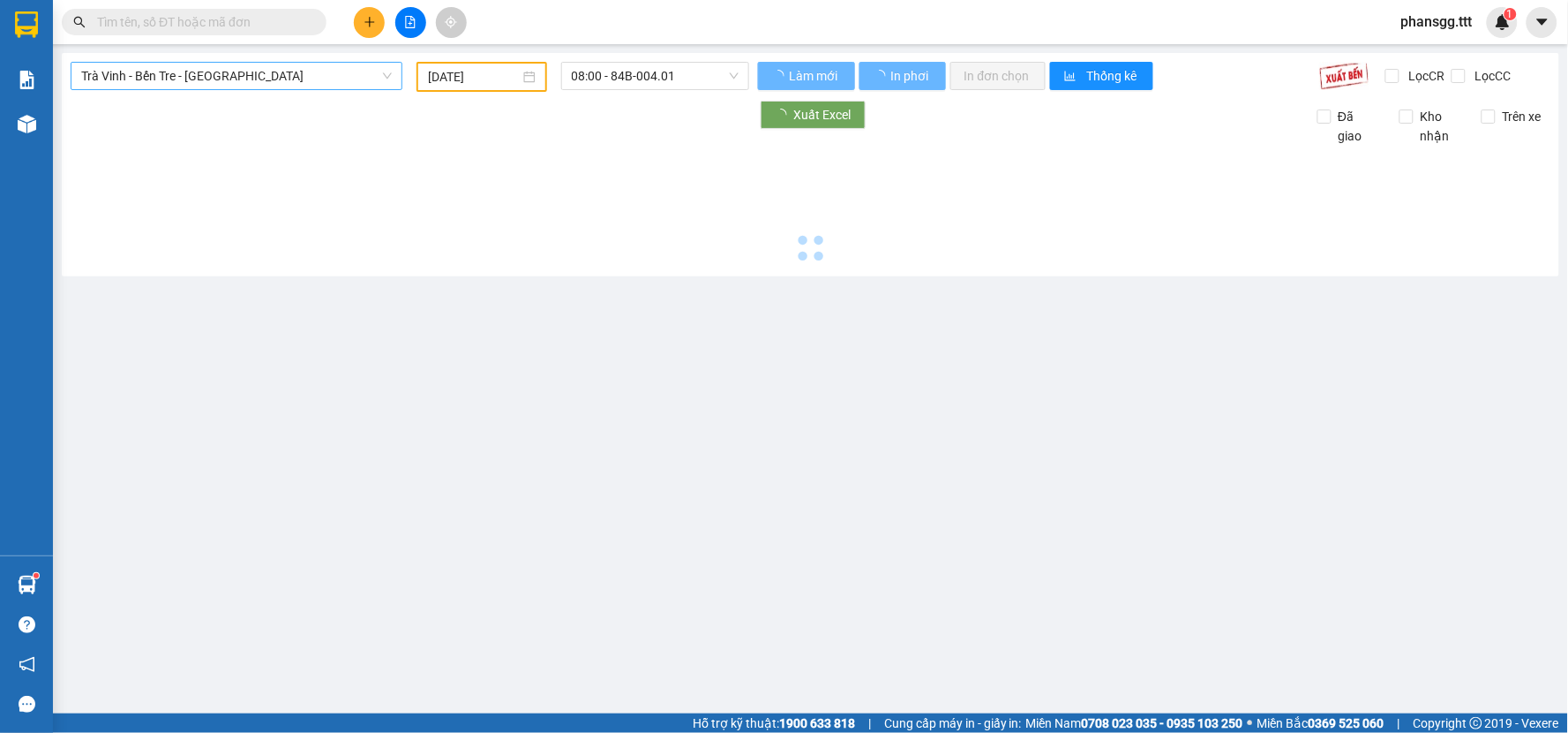
click at [268, 81] on span "Trà Vinh - Bến Tre - Sài Gòn" at bounding box center [236, 75] width 311 height 26
type input "13/08/2025"
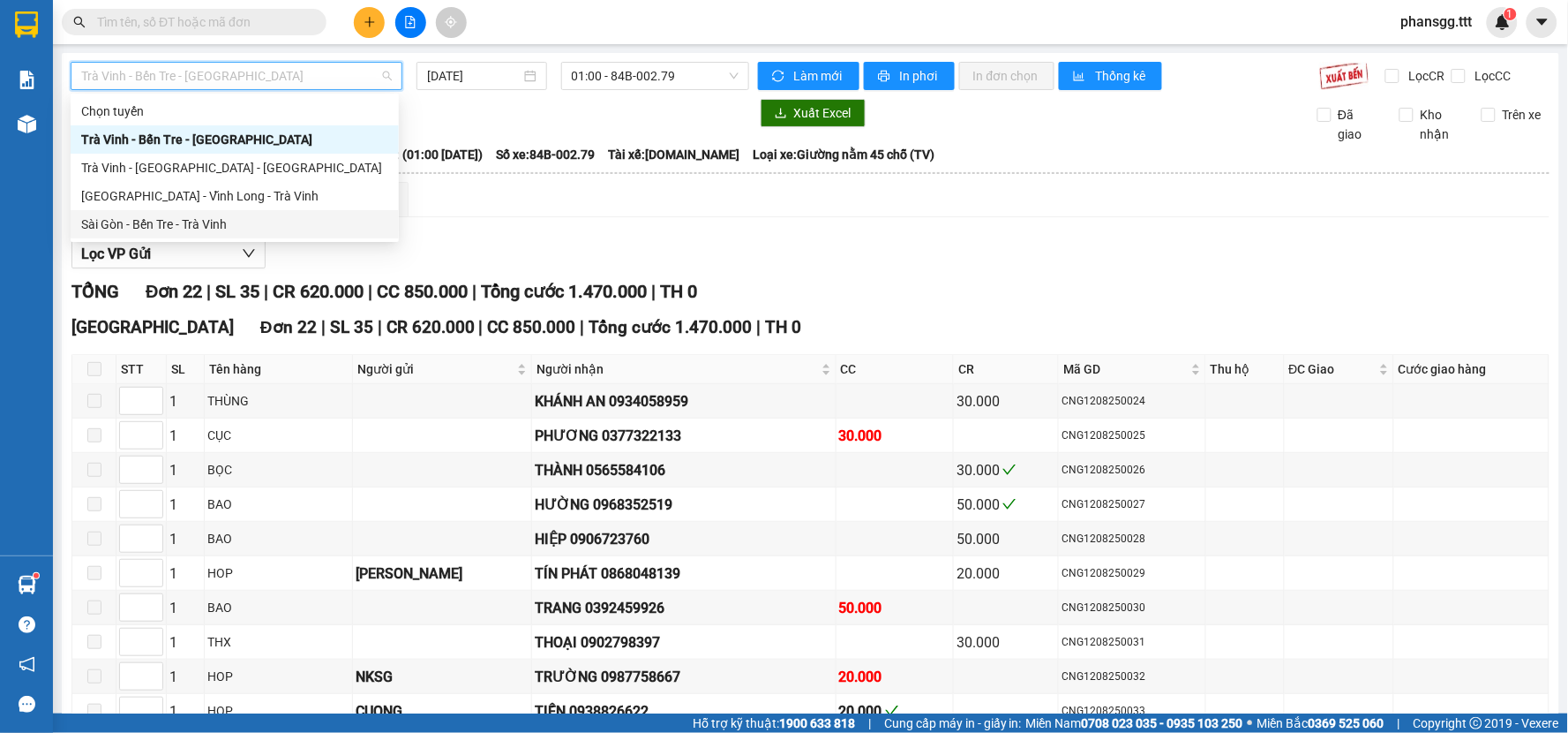
click at [200, 217] on div "Sài Gòn - Bến Tre - Trà Vinh" at bounding box center [234, 224] width 307 height 20
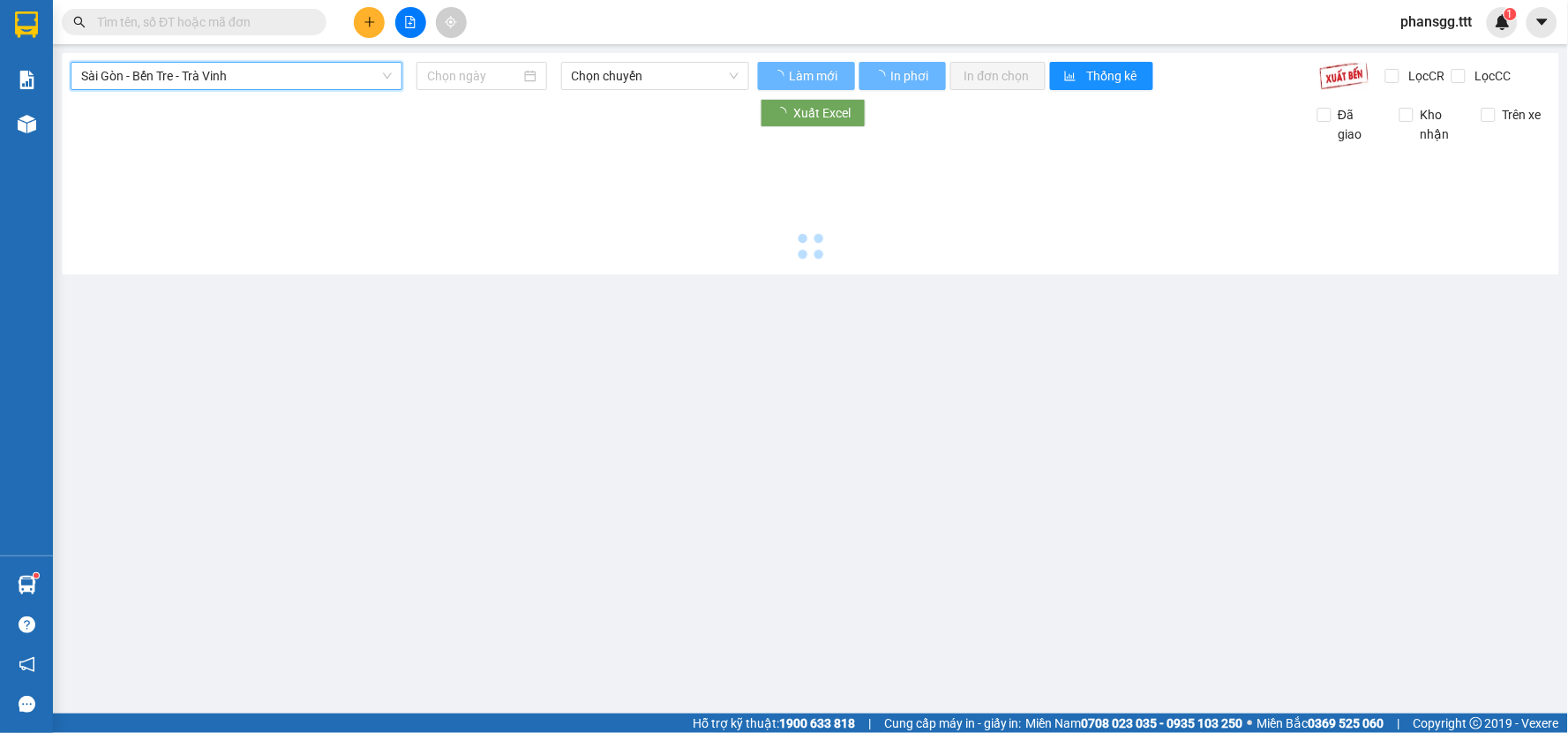
type input "13/08/2025"
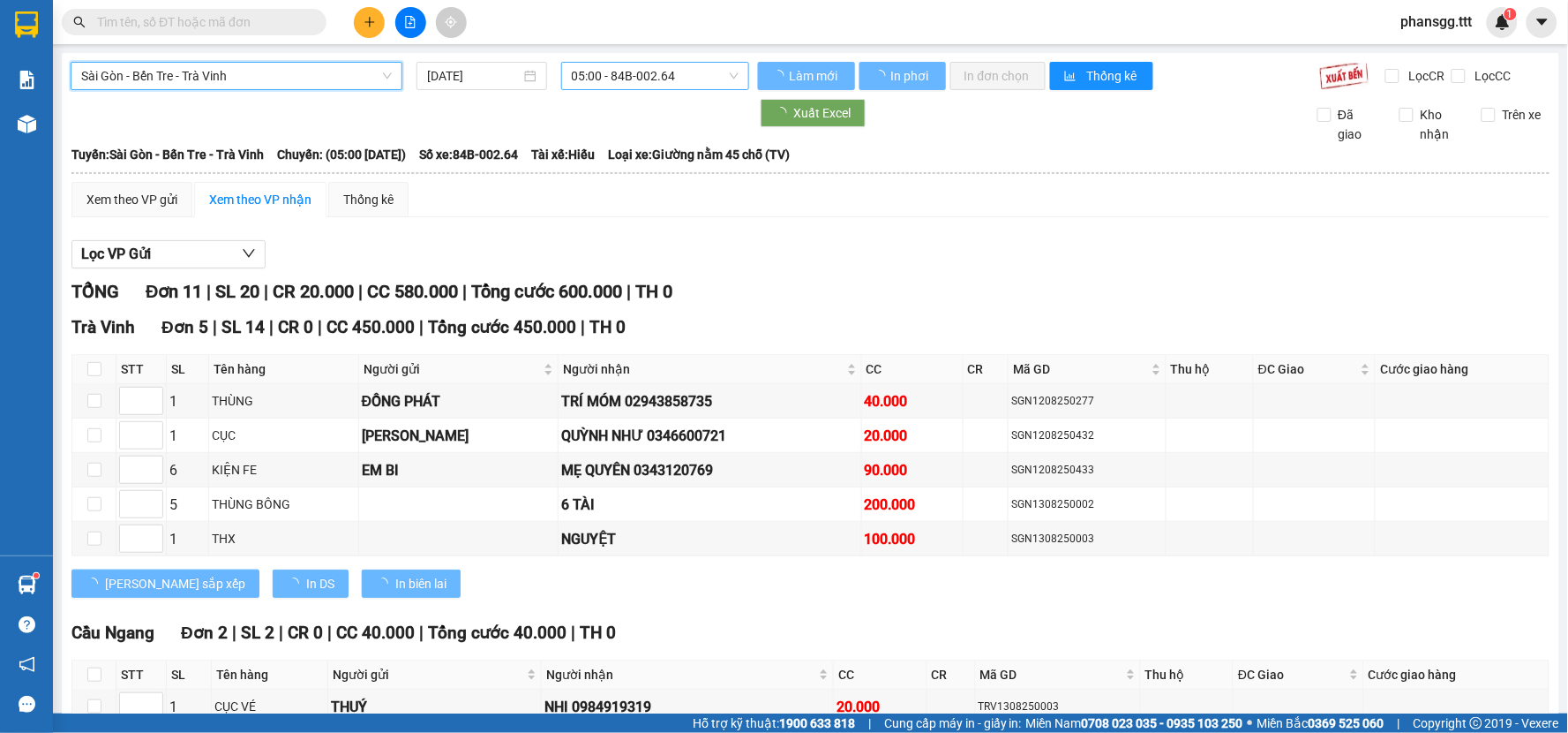
click at [590, 76] on span "05:00 - 84B-002.64" at bounding box center [655, 75] width 166 height 26
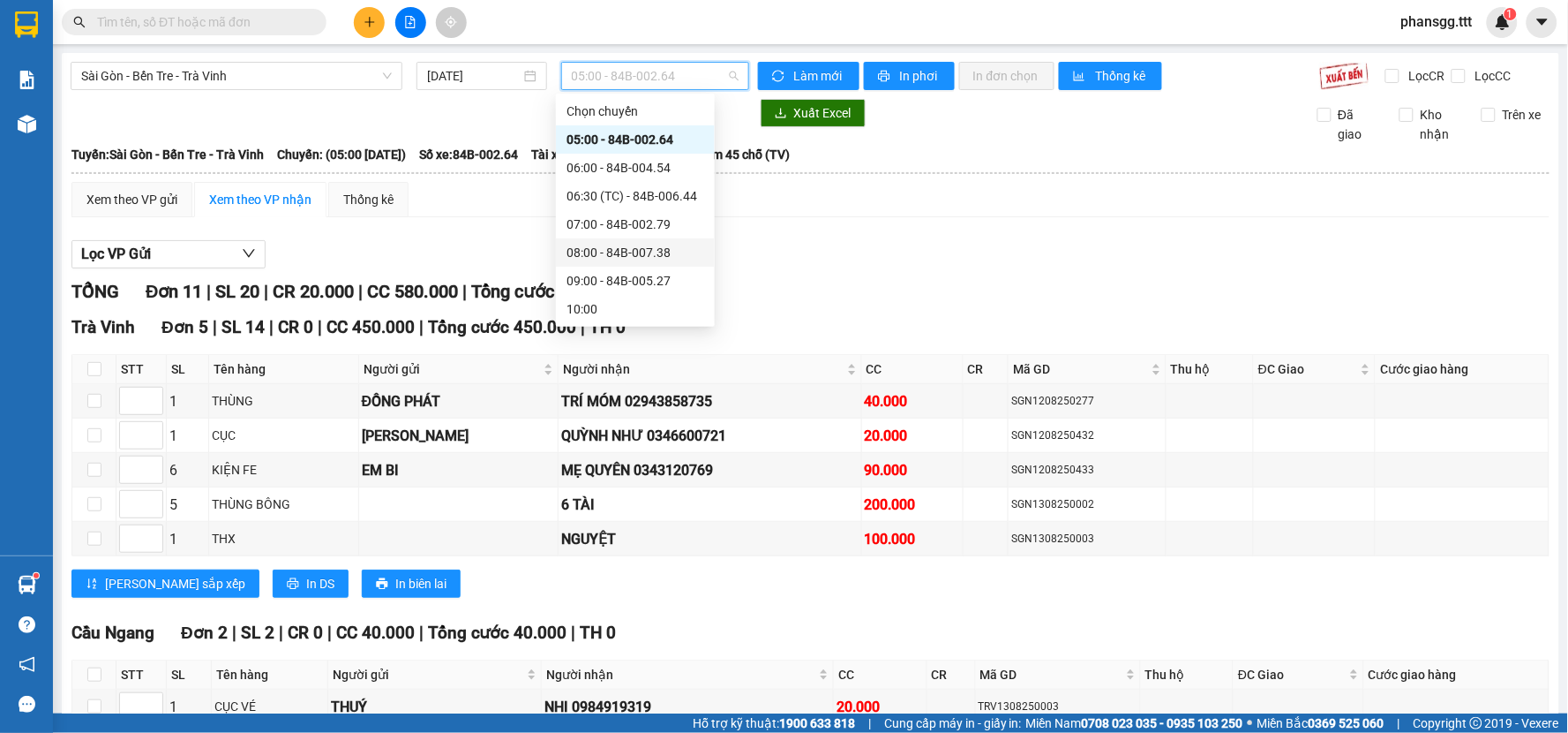
click at [609, 243] on div "08:00 - 84B-007.38" at bounding box center [635, 252] width 138 height 20
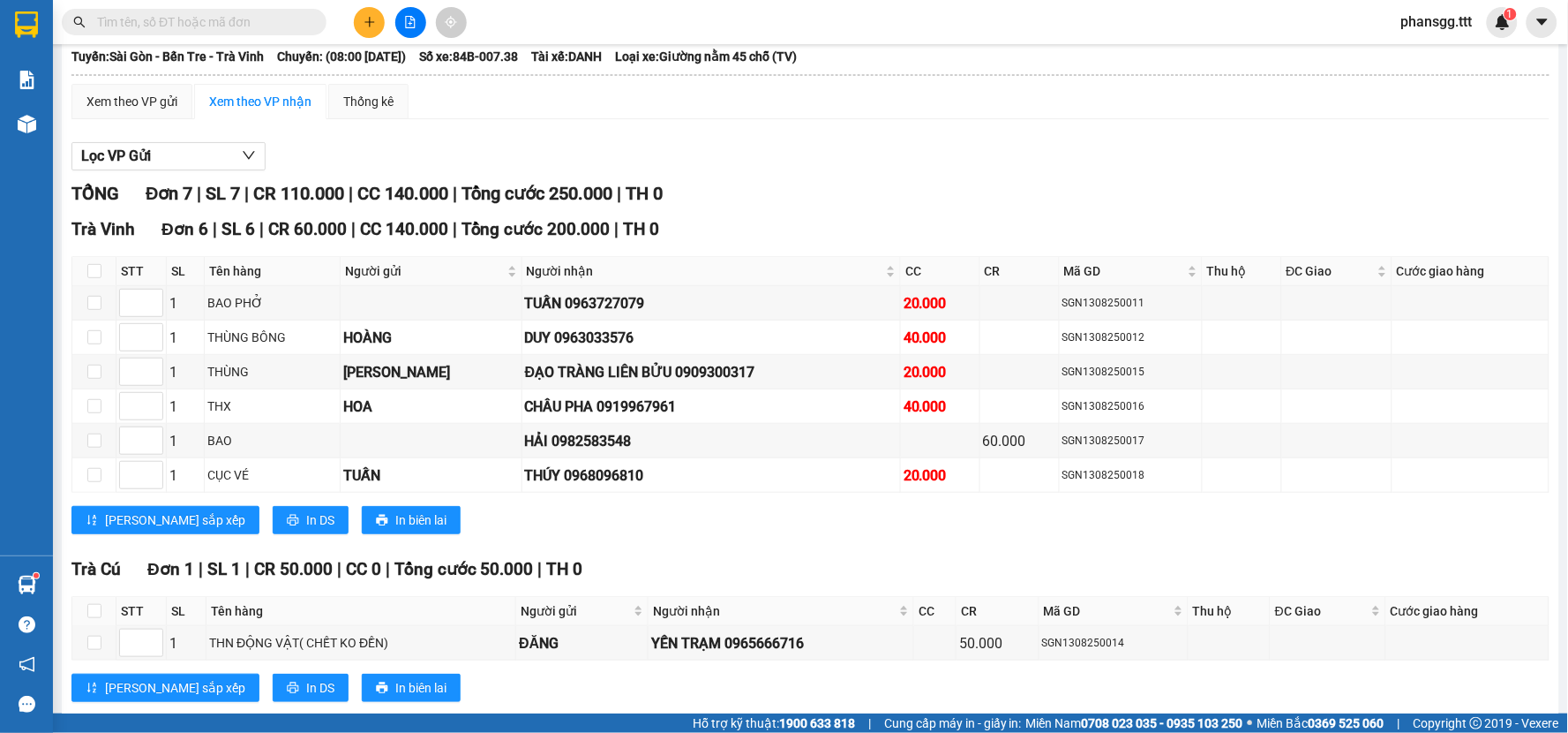
scroll to position [139, 0]
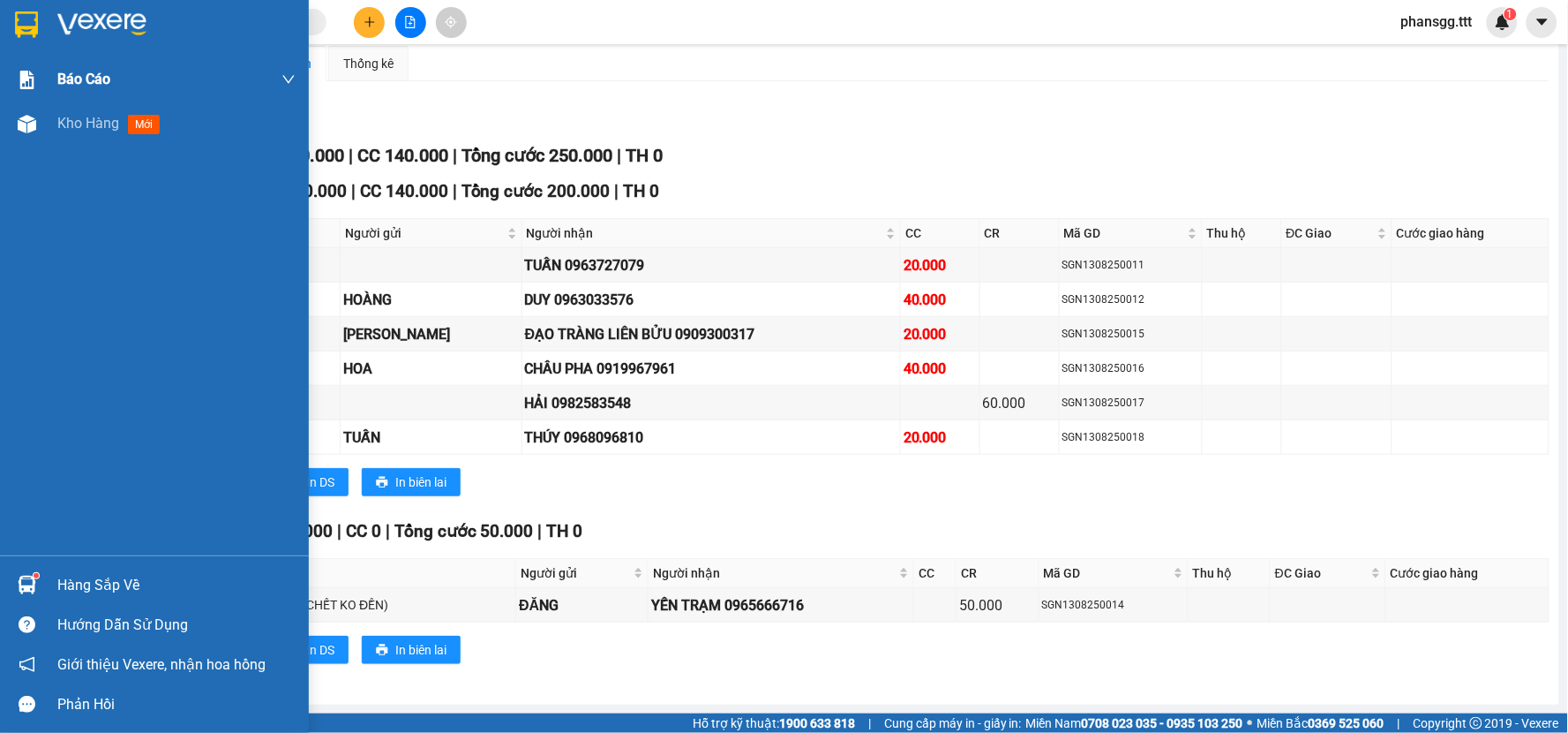
click at [43, 139] on div "Kho hàng mới" at bounding box center [154, 123] width 309 height 44
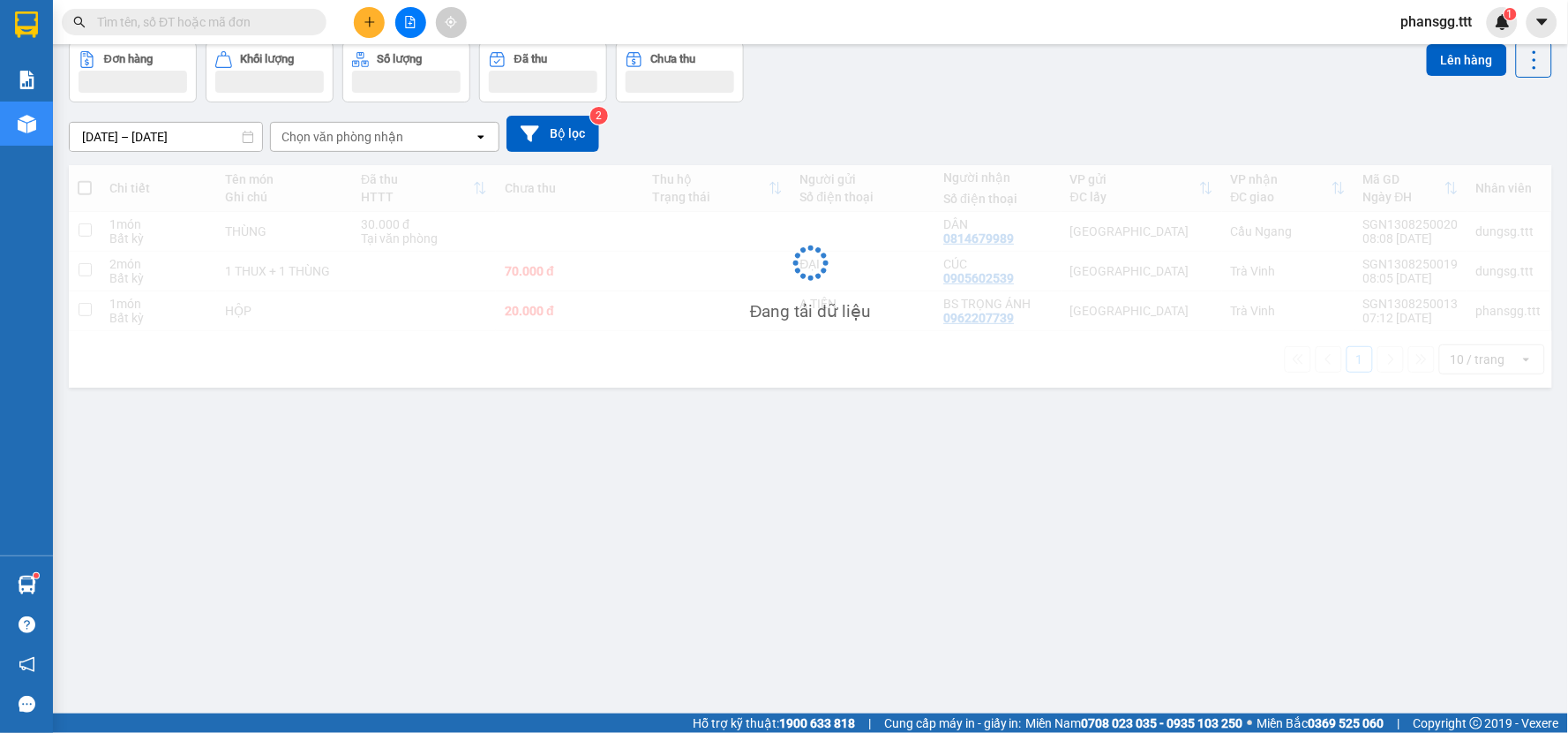
scroll to position [81, 0]
click at [366, 33] on button at bounding box center [368, 22] width 31 height 31
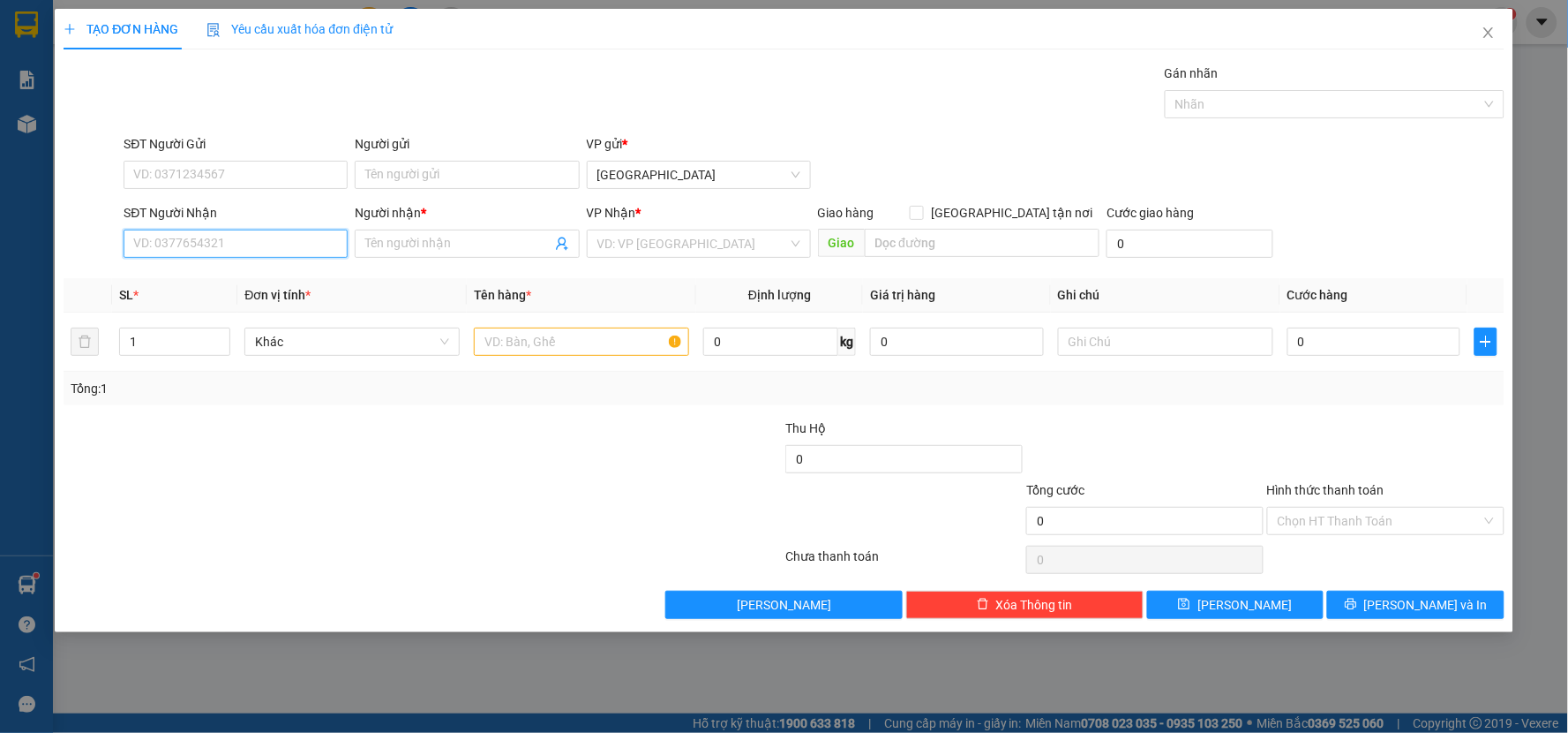
click at [224, 241] on input "SĐT Người Nhận" at bounding box center [235, 244] width 224 height 28
click at [208, 277] on div "0908429259 - MỸ LIÊN" at bounding box center [235, 278] width 203 height 20
type input "0908429259"
type input "MỸ LIÊN"
type input "0908429259"
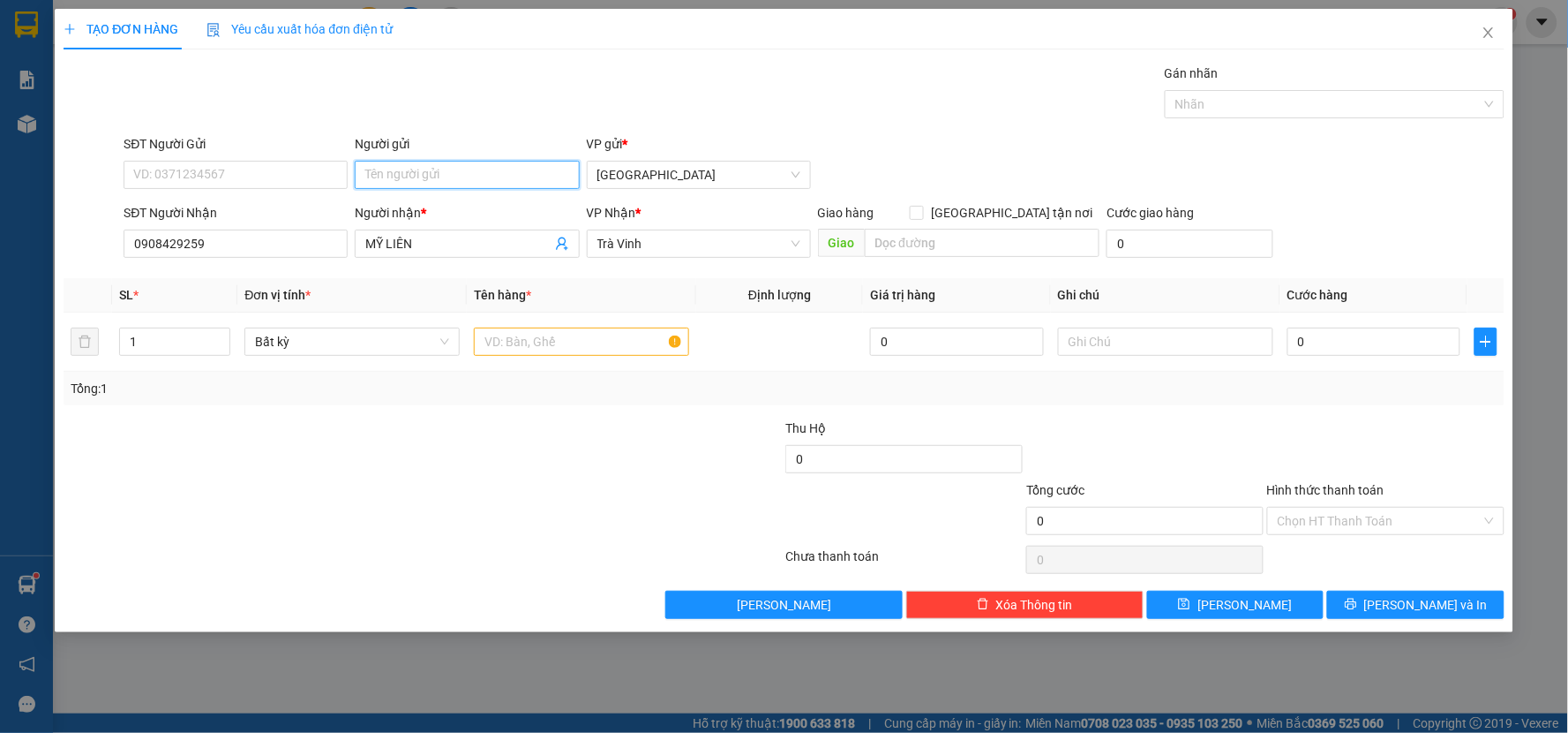
click at [382, 171] on input "Người gửi" at bounding box center [466, 175] width 224 height 28
click at [458, 178] on input "KẾ ĐẤO" at bounding box center [466, 175] width 224 height 28
type input "KẾ ĐÁO"
click at [529, 353] on input "text" at bounding box center [582, 341] width 216 height 28
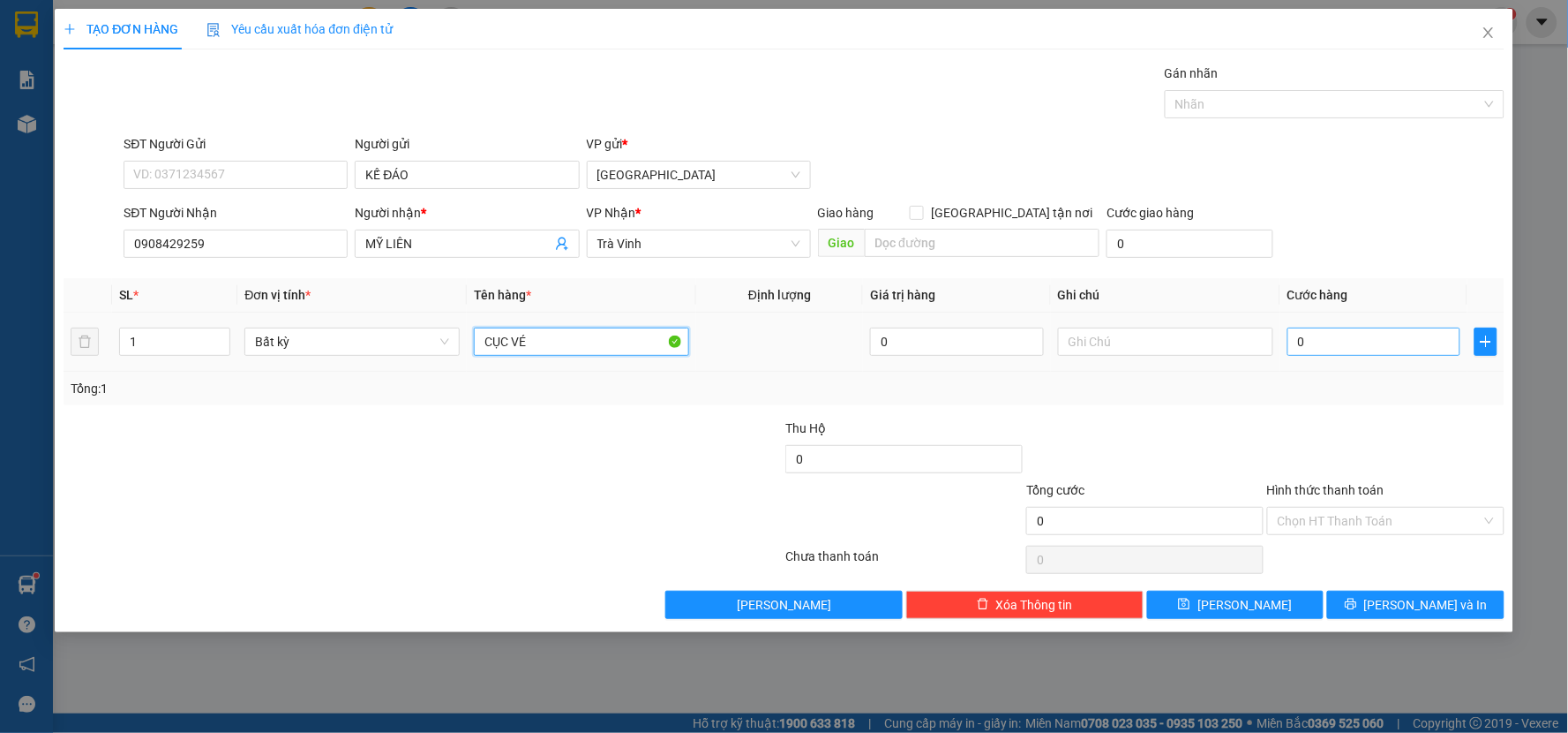
type input "CỤC VÉ"
click at [1321, 351] on input "0" at bounding box center [1374, 341] width 174 height 28
type input "2"
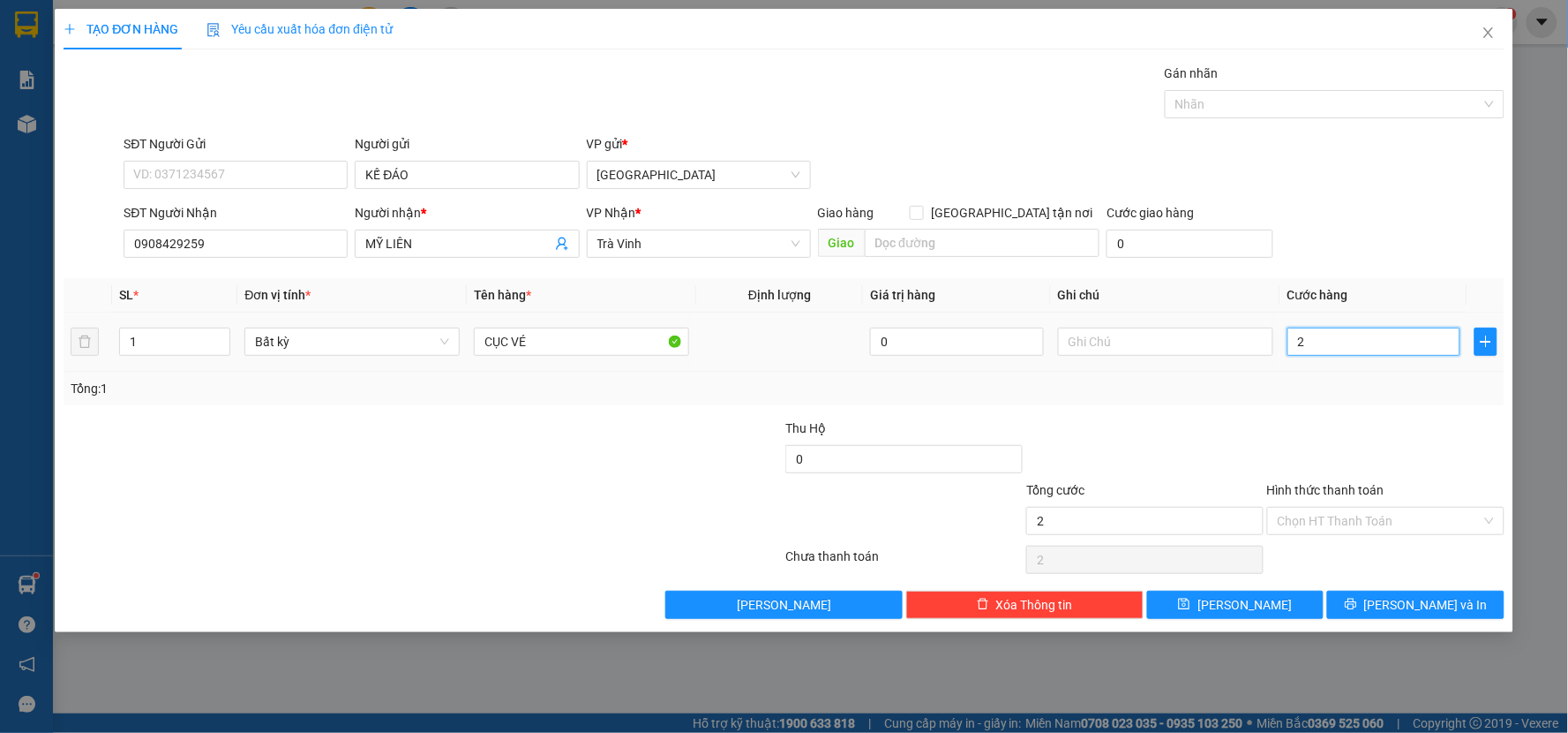
type input "20"
click at [1325, 371] on div "Tổng: 1" at bounding box center [783, 388] width 1441 height 33
type input "20.000"
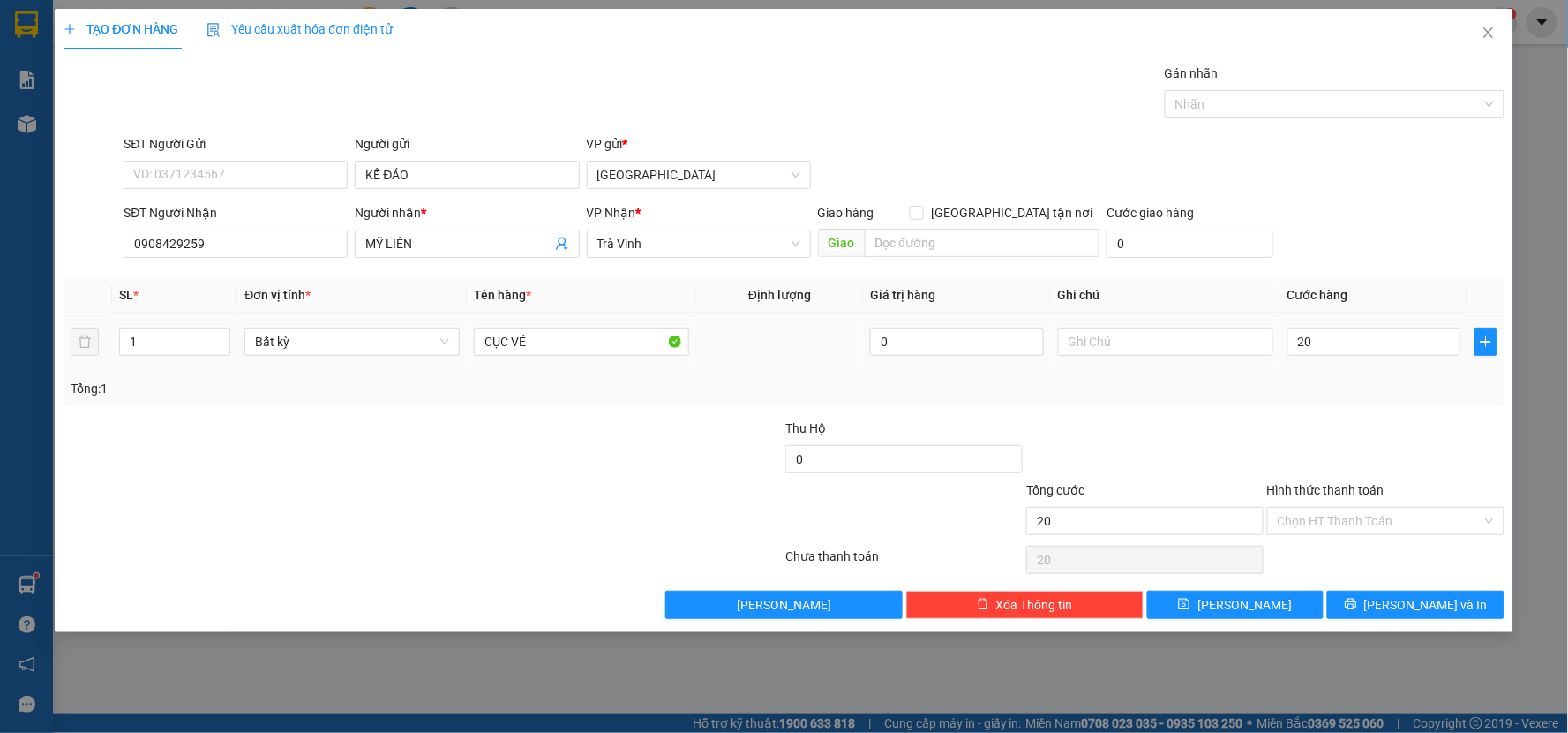
type input "20.000"
click at [1405, 612] on span "[PERSON_NAME] và In" at bounding box center [1426, 605] width 124 height 20
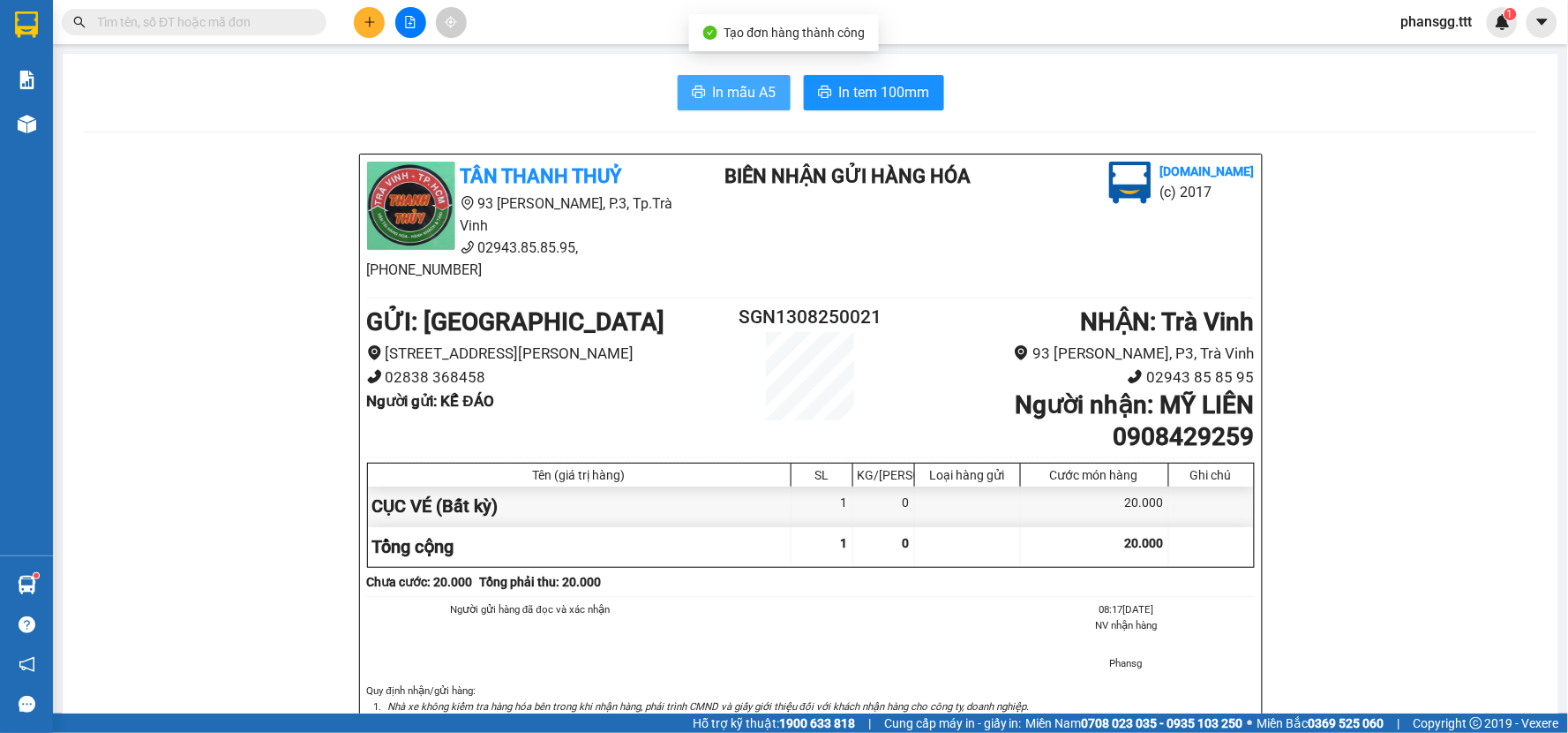
click at [680, 90] on button "In mẫu A5" at bounding box center [734, 93] width 113 height 35
click at [733, 101] on span "In mẫu A5" at bounding box center [745, 92] width 63 height 22
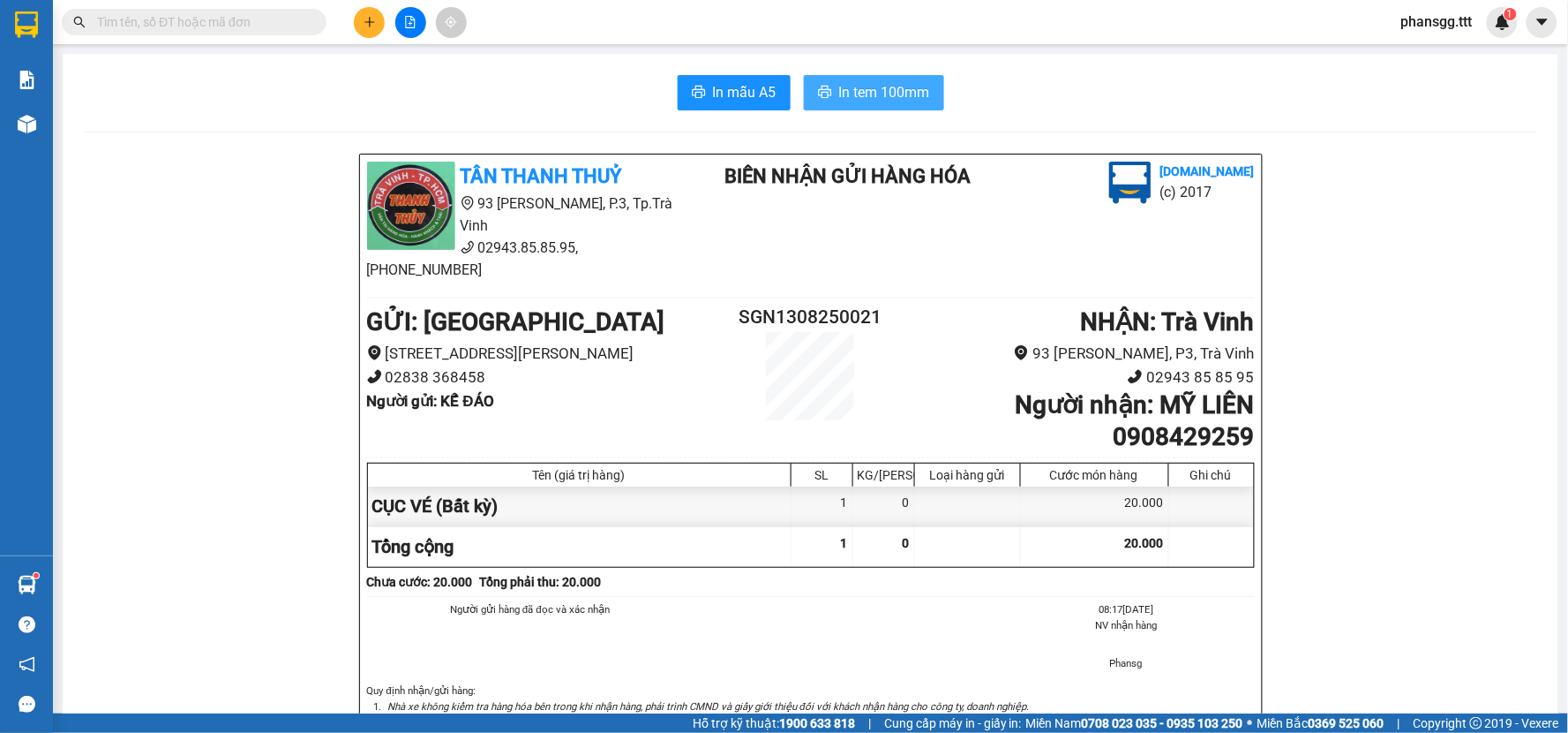
click at [817, 102] on button "In tem 100mm" at bounding box center [873, 93] width 140 height 35
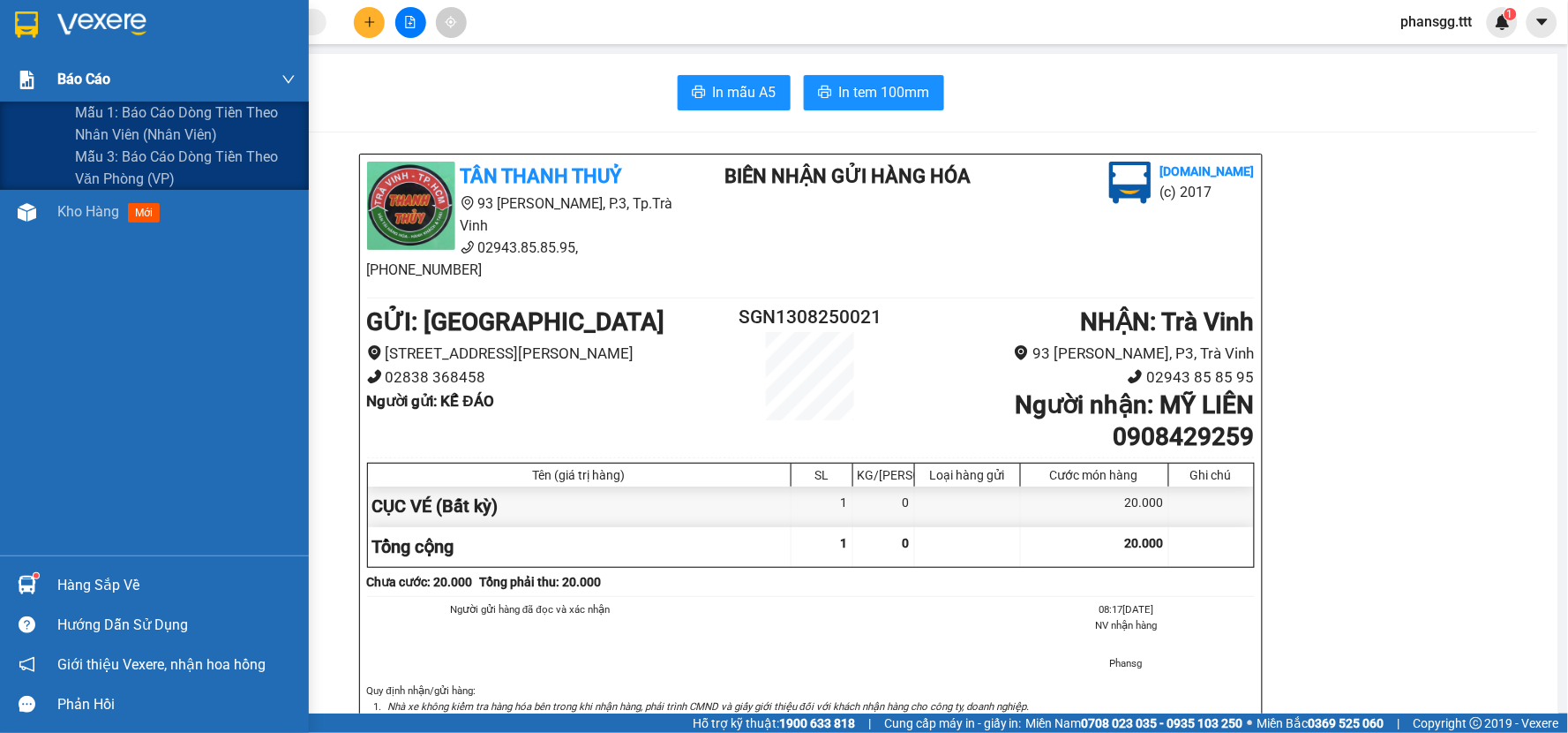
click at [107, 76] on span "Báo cáo" at bounding box center [84, 79] width 53 height 22
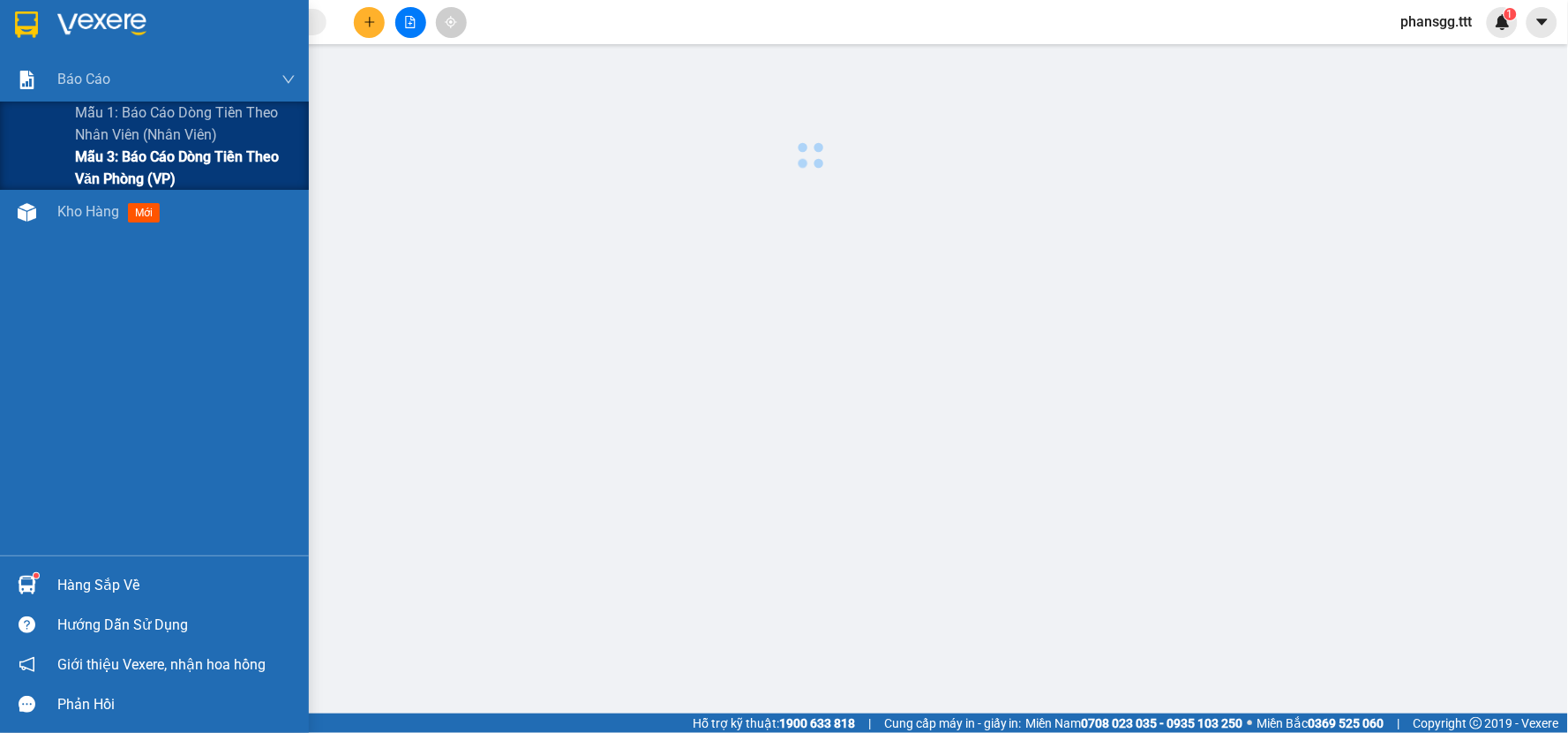
click at [120, 169] on span "Mẫu 3: Báo cáo dòng tiền theo văn phòng (VP)" at bounding box center [185, 167] width 220 height 44
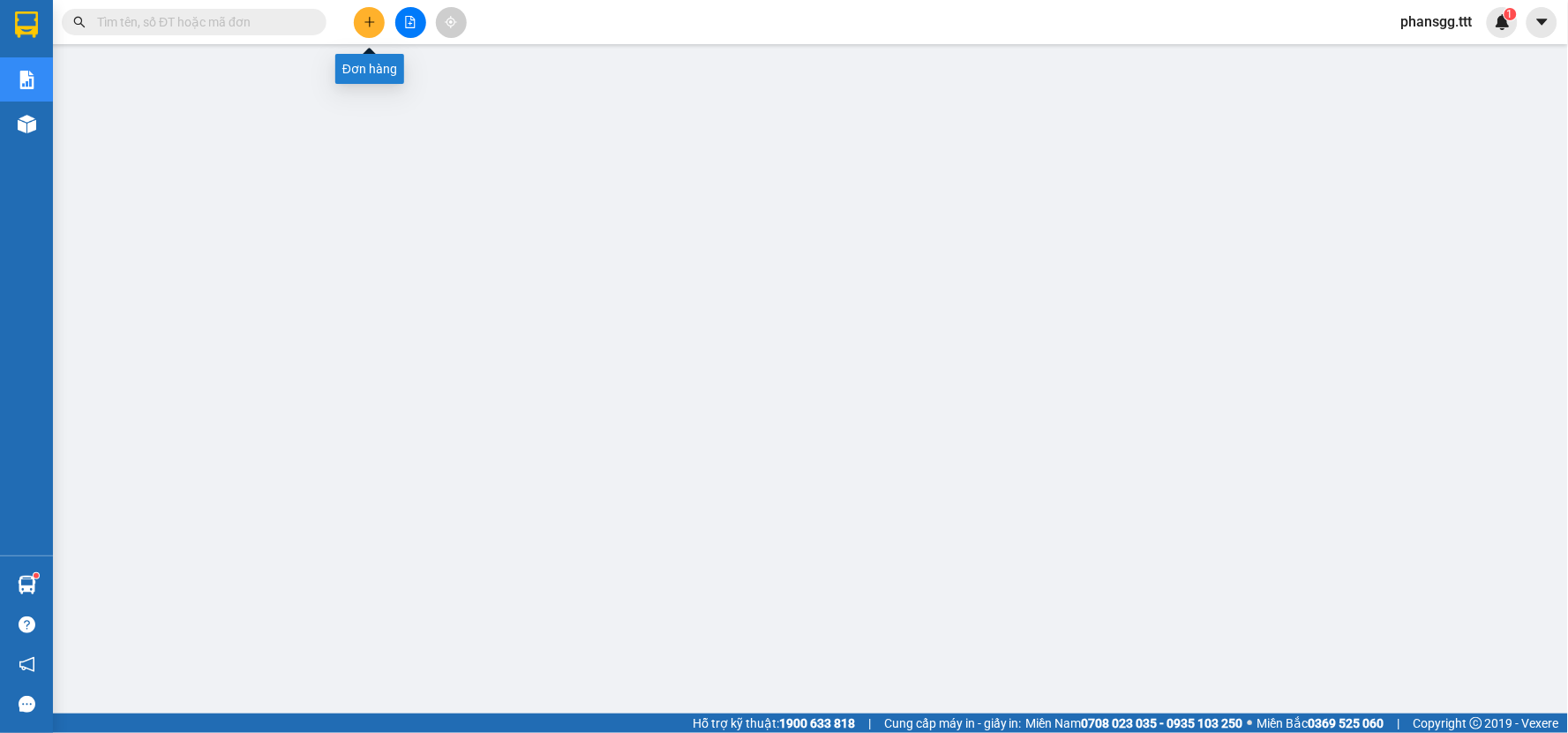
click at [375, 25] on icon "plus" at bounding box center [369, 21] width 12 height 12
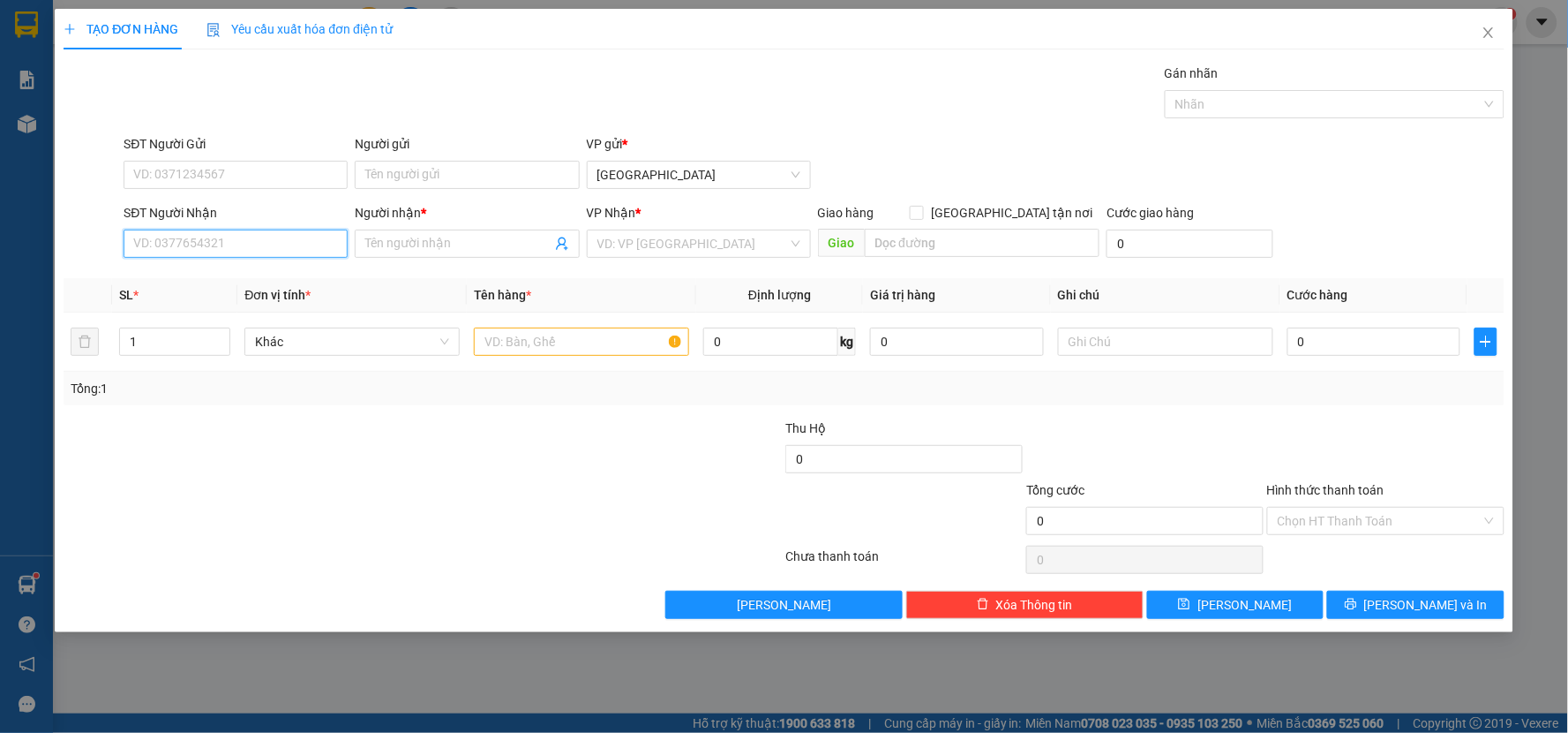
click at [159, 246] on input "SĐT Người Nhận" at bounding box center [235, 244] width 224 height 28
drag, startPoint x: 159, startPoint y: 270, endPoint x: 285, endPoint y: 258, distance: 126.6
click at [160, 271] on div "0338929188 - LQ FARM" at bounding box center [235, 278] width 203 height 20
type input "0338929188"
type input "LQ FARM"
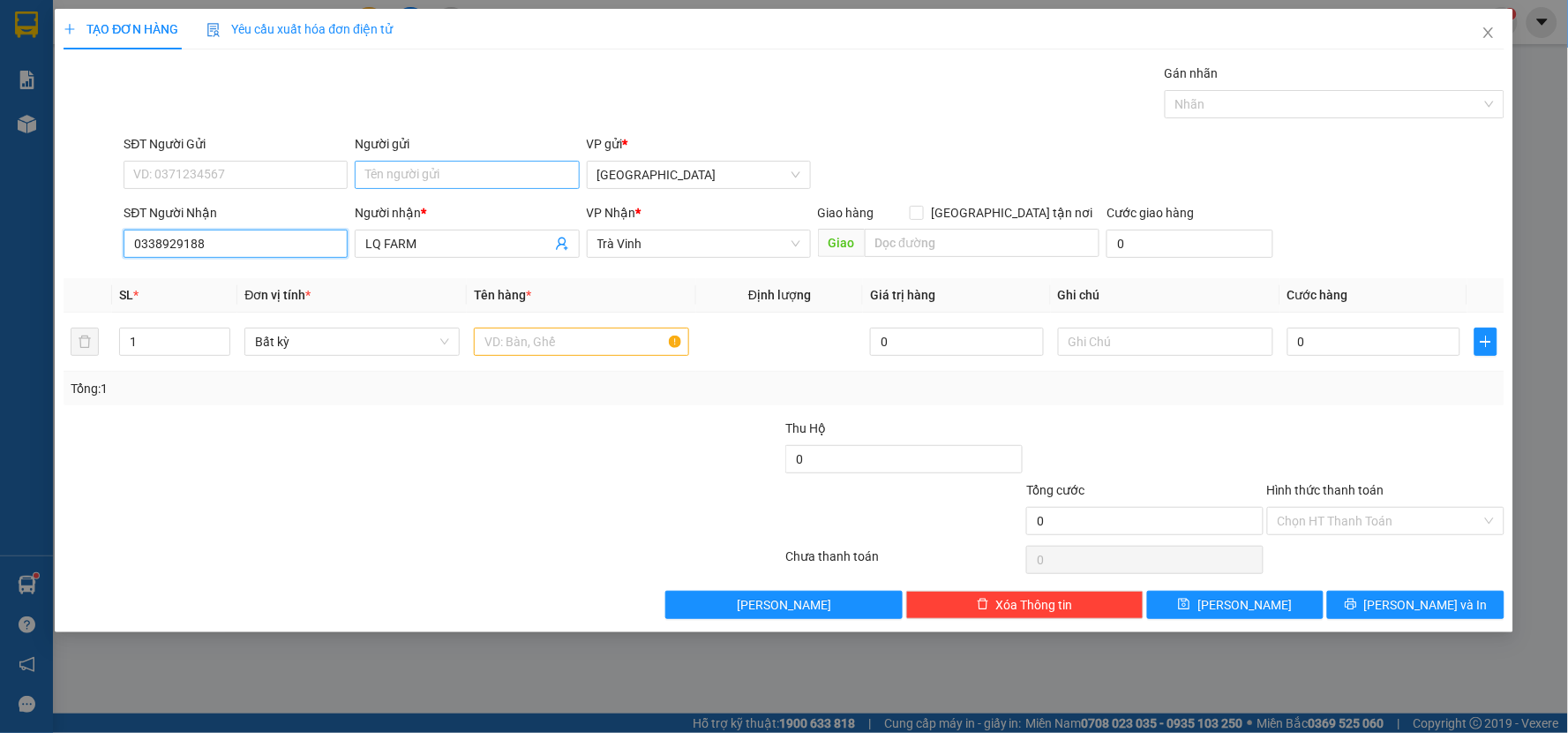
type input "0338929188"
click at [395, 179] on input "Người gửi" at bounding box center [466, 175] width 224 height 28
type input "MINH ANH"
click at [596, 351] on input "text" at bounding box center [582, 341] width 216 height 28
type input "THÙNG BÔNG"
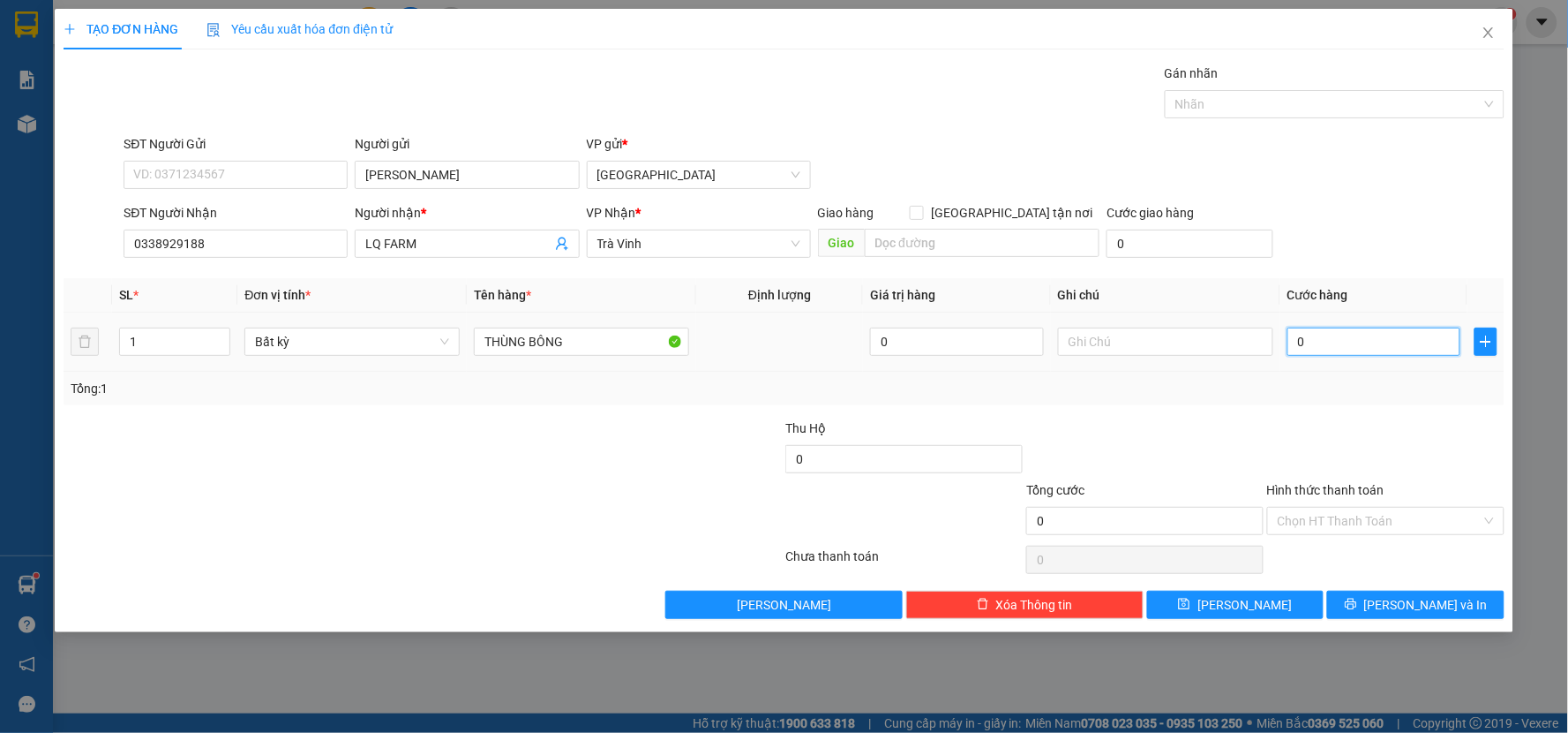
click at [1361, 351] on input "0" at bounding box center [1374, 341] width 174 height 28
type input "4"
type input "40"
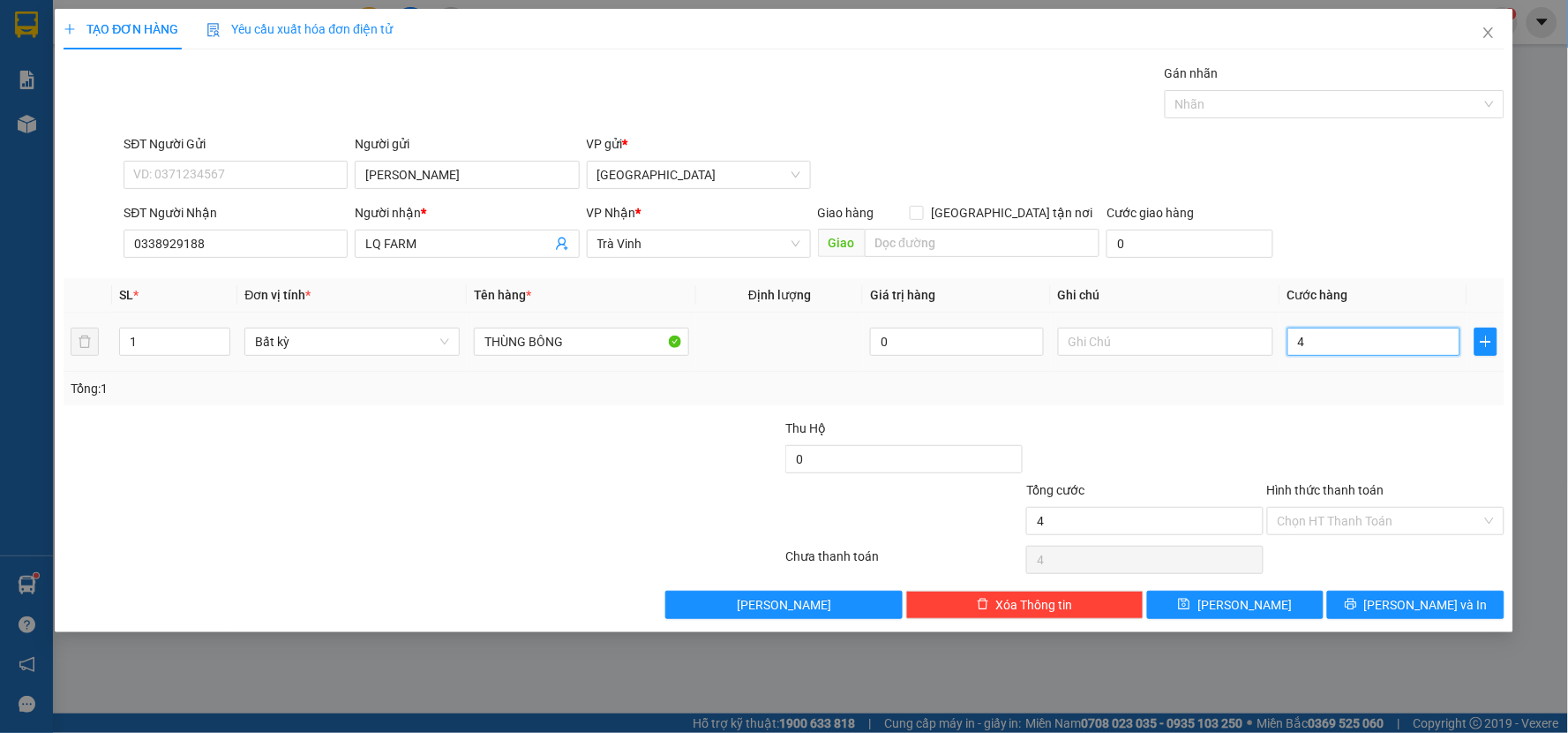
type input "40"
click at [1307, 408] on div "Transit Pickup Surcharge Ids Transit Deliver Surcharge Ids Transit Deliver Surc…" at bounding box center [783, 340] width 1441 height 555
type input "40.000"
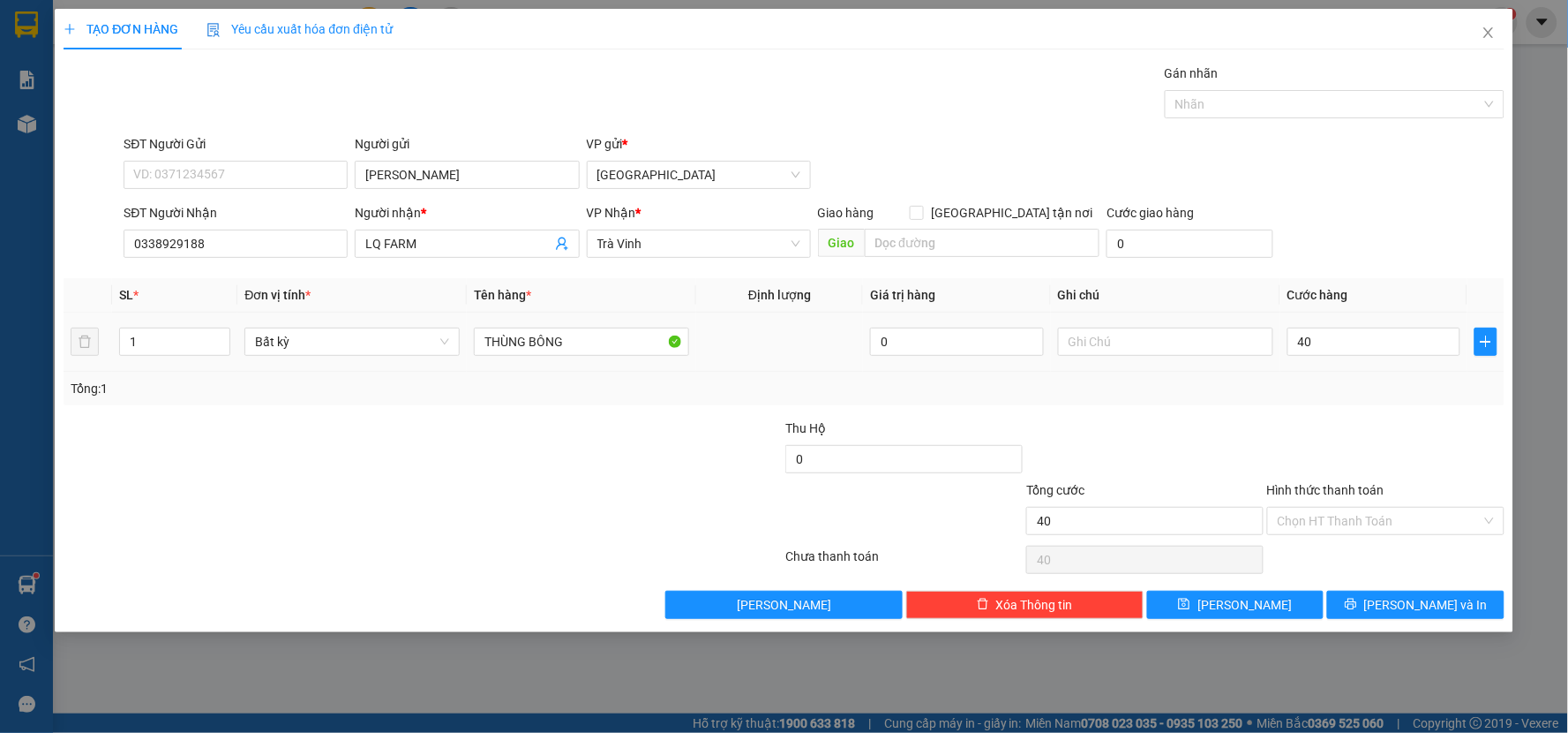
type input "40.000"
click at [1357, 598] on icon "printer" at bounding box center [1350, 603] width 12 height 12
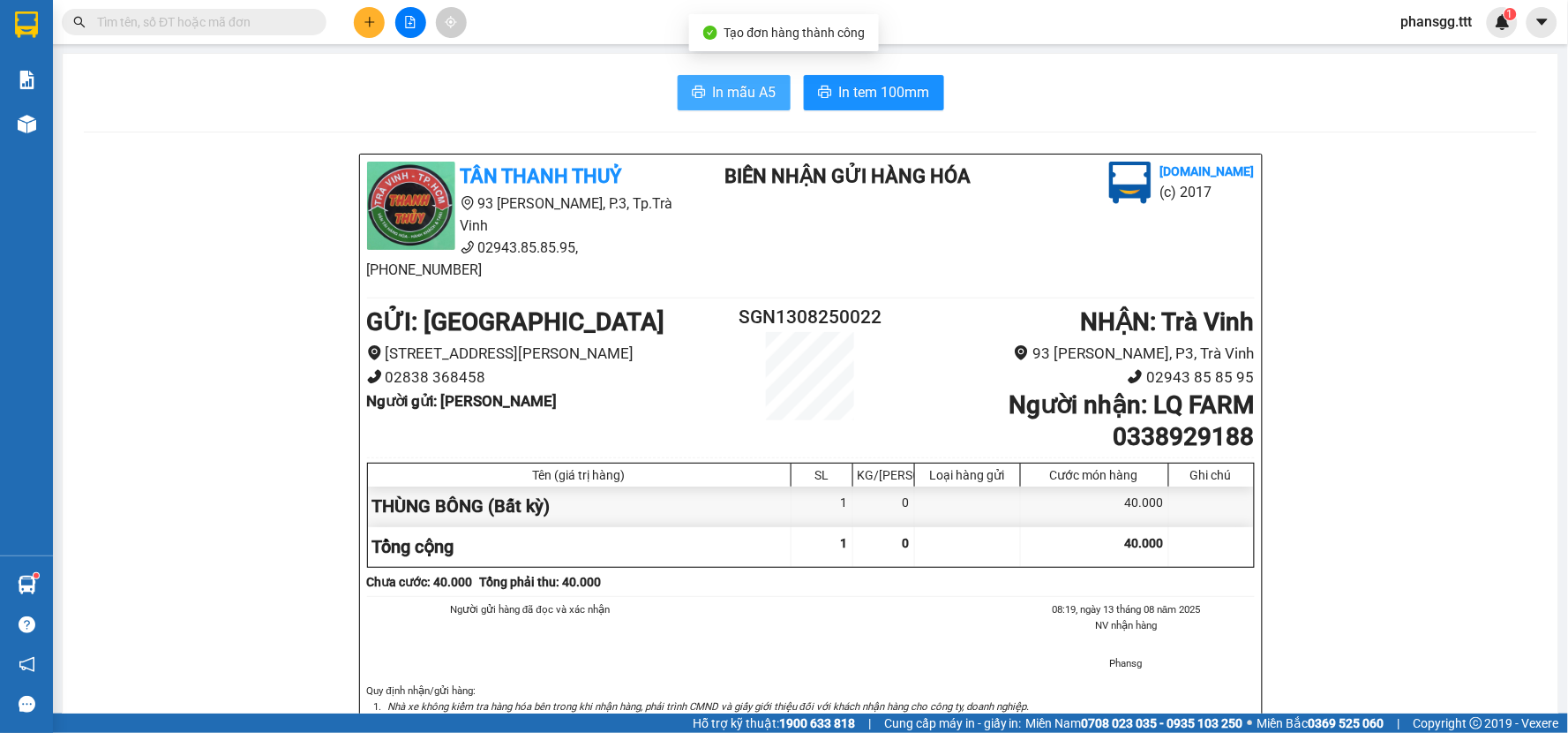
click at [692, 89] on icon "printer" at bounding box center [698, 91] width 14 height 14
click at [870, 91] on span "In tem 100mm" at bounding box center [884, 92] width 91 height 22
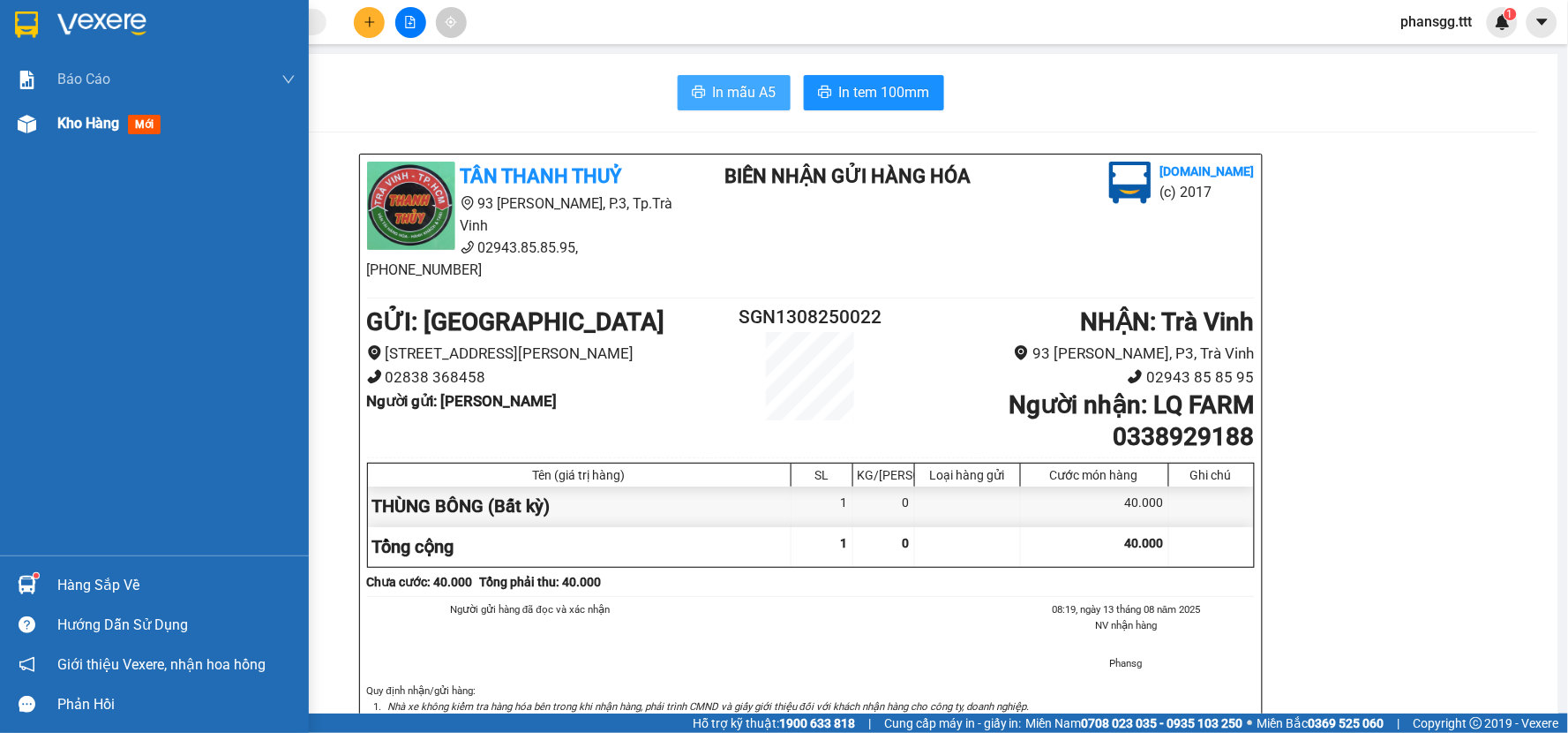
click at [58, 130] on span "Kho hàng" at bounding box center [88, 123] width 61 height 17
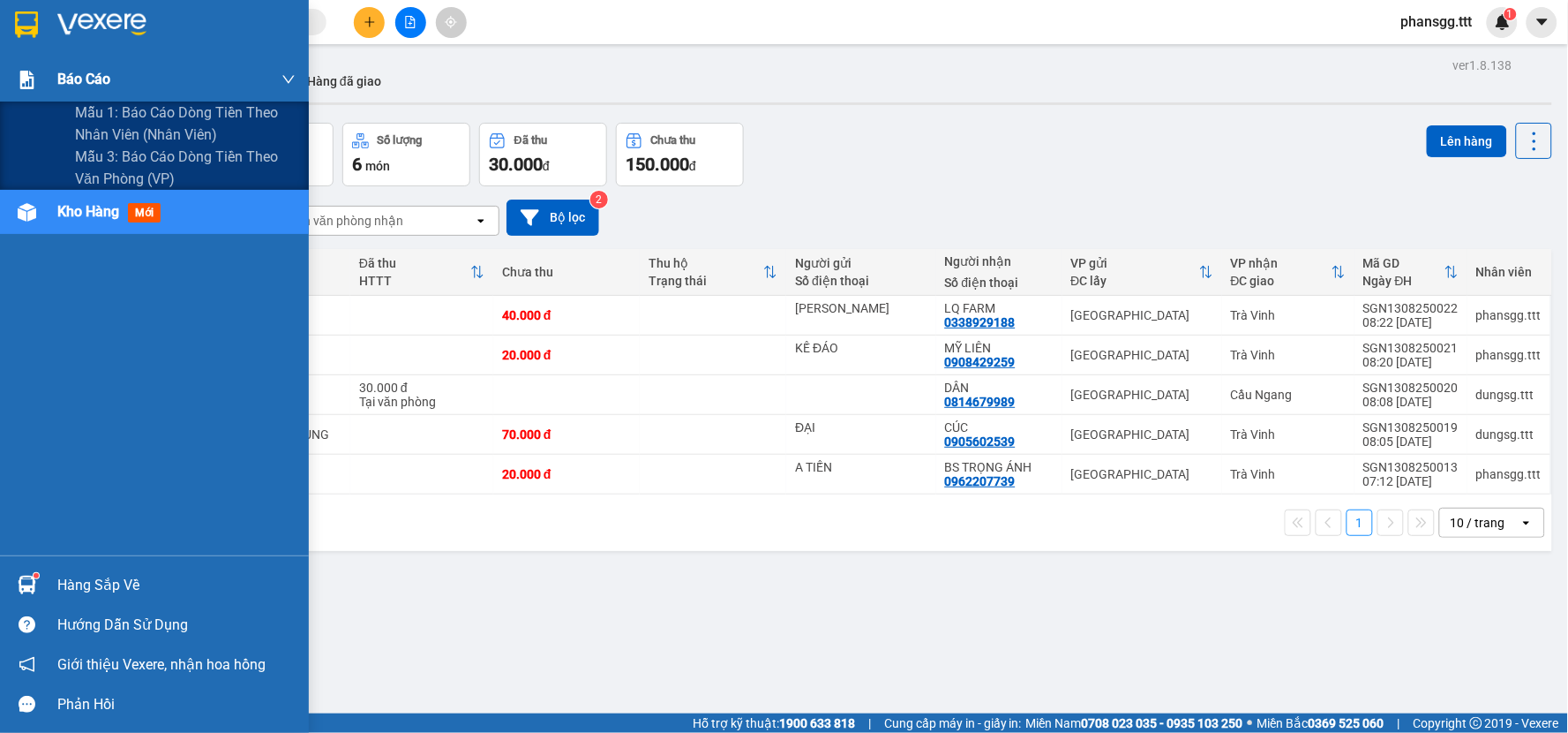
click at [41, 90] on div at bounding box center [26, 79] width 31 height 31
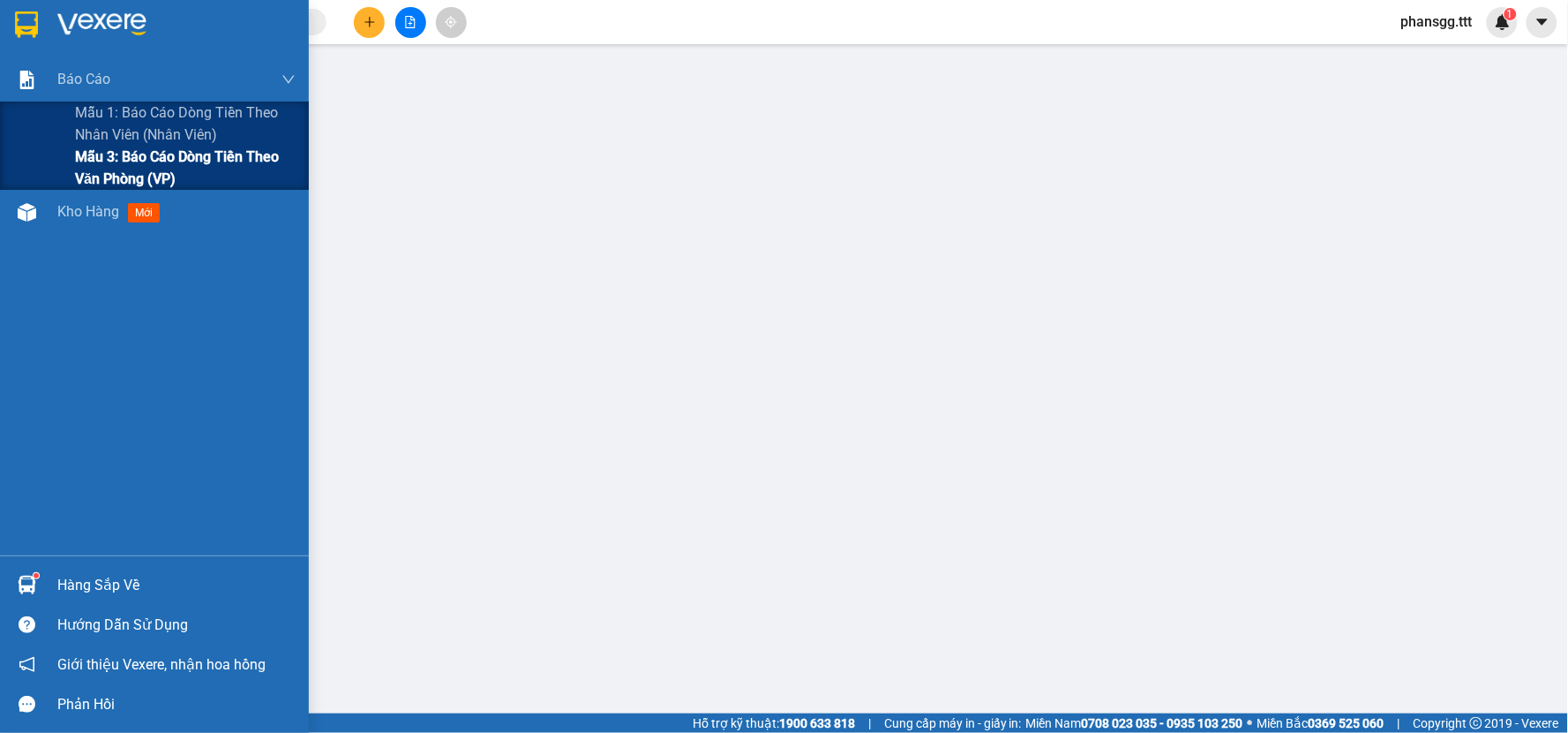
click at [73, 157] on div "Mẫu 3: Báo cáo dòng tiền theo văn phòng (VP)" at bounding box center [154, 167] width 309 height 44
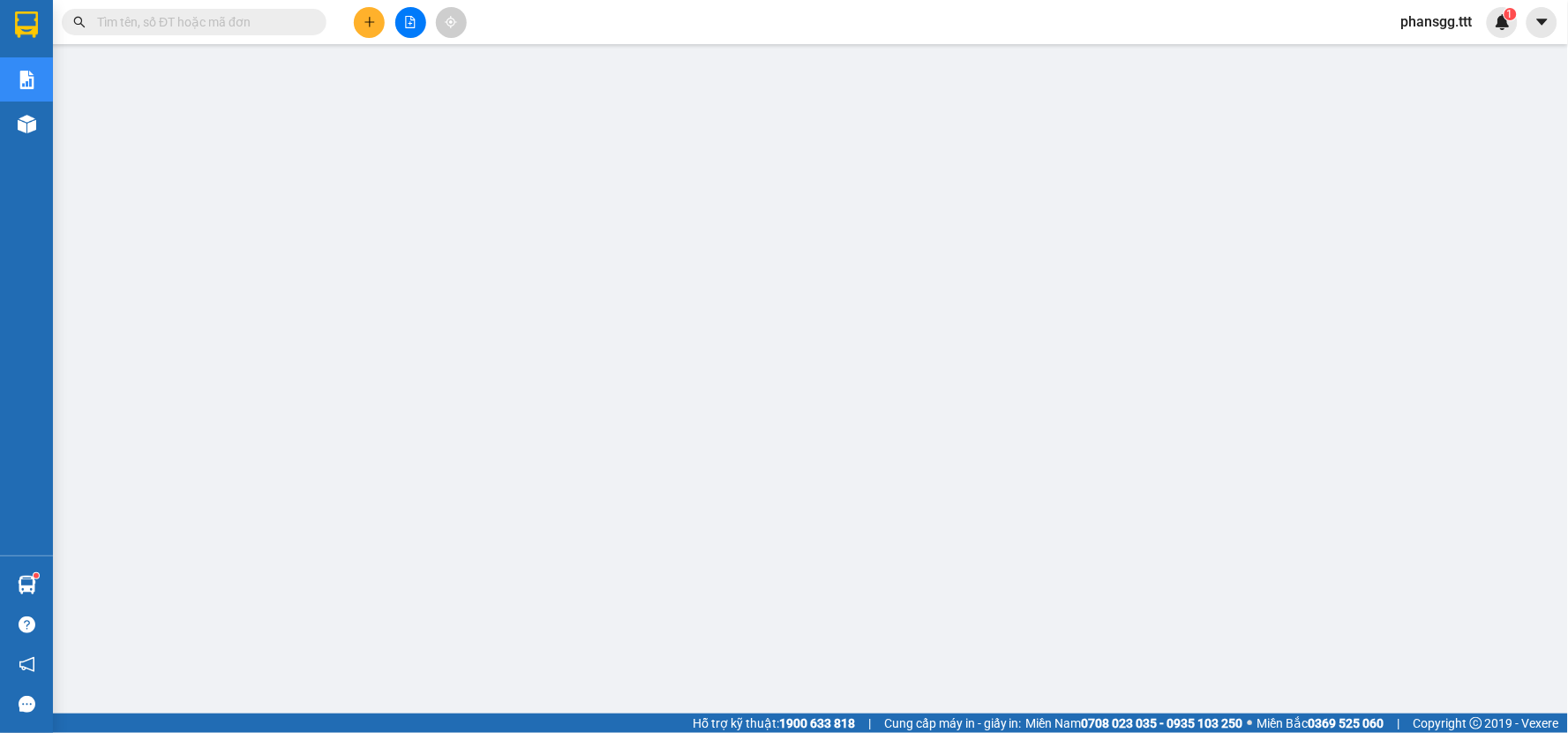
click at [408, 29] on button at bounding box center [410, 22] width 31 height 31
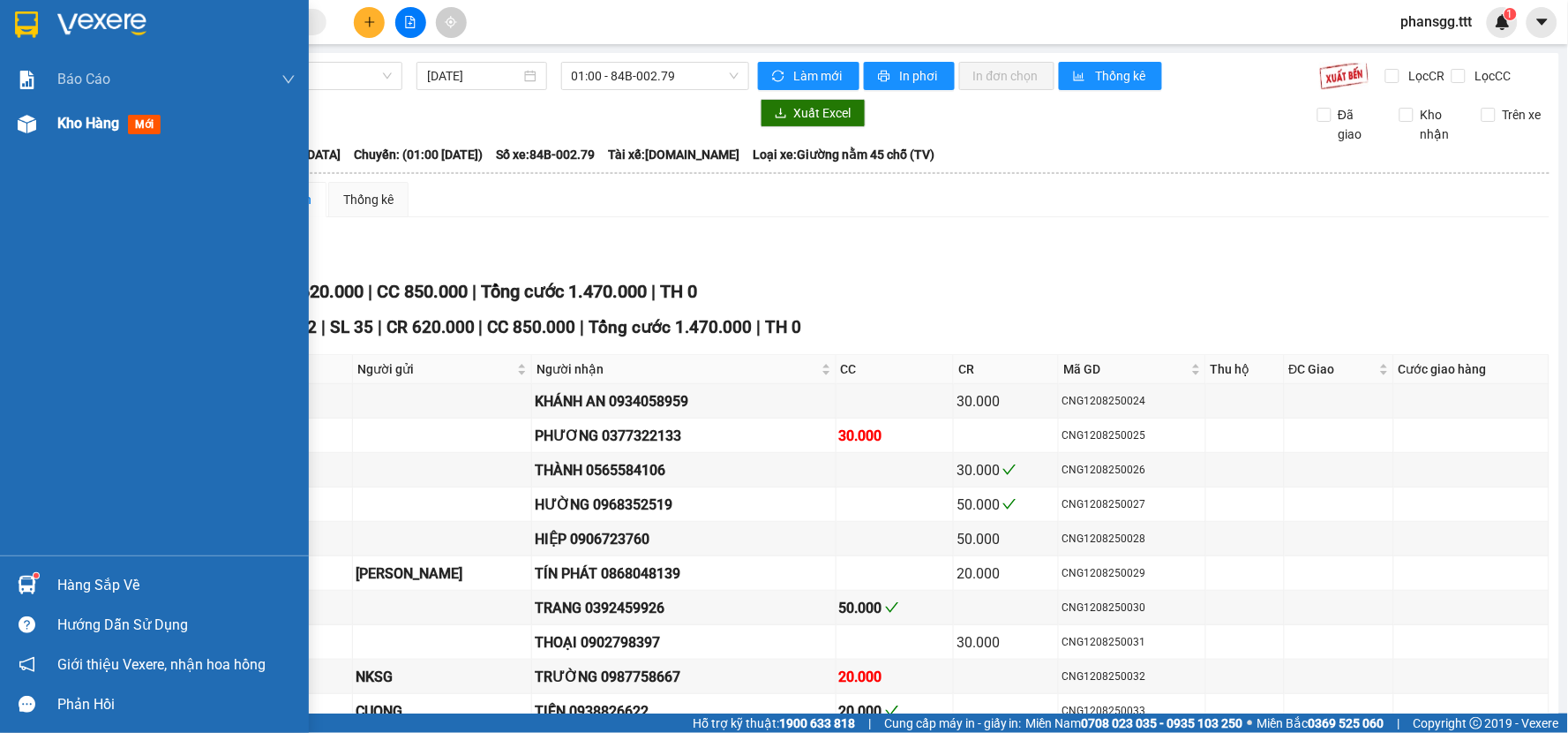
click at [39, 128] on div at bounding box center [26, 124] width 31 height 31
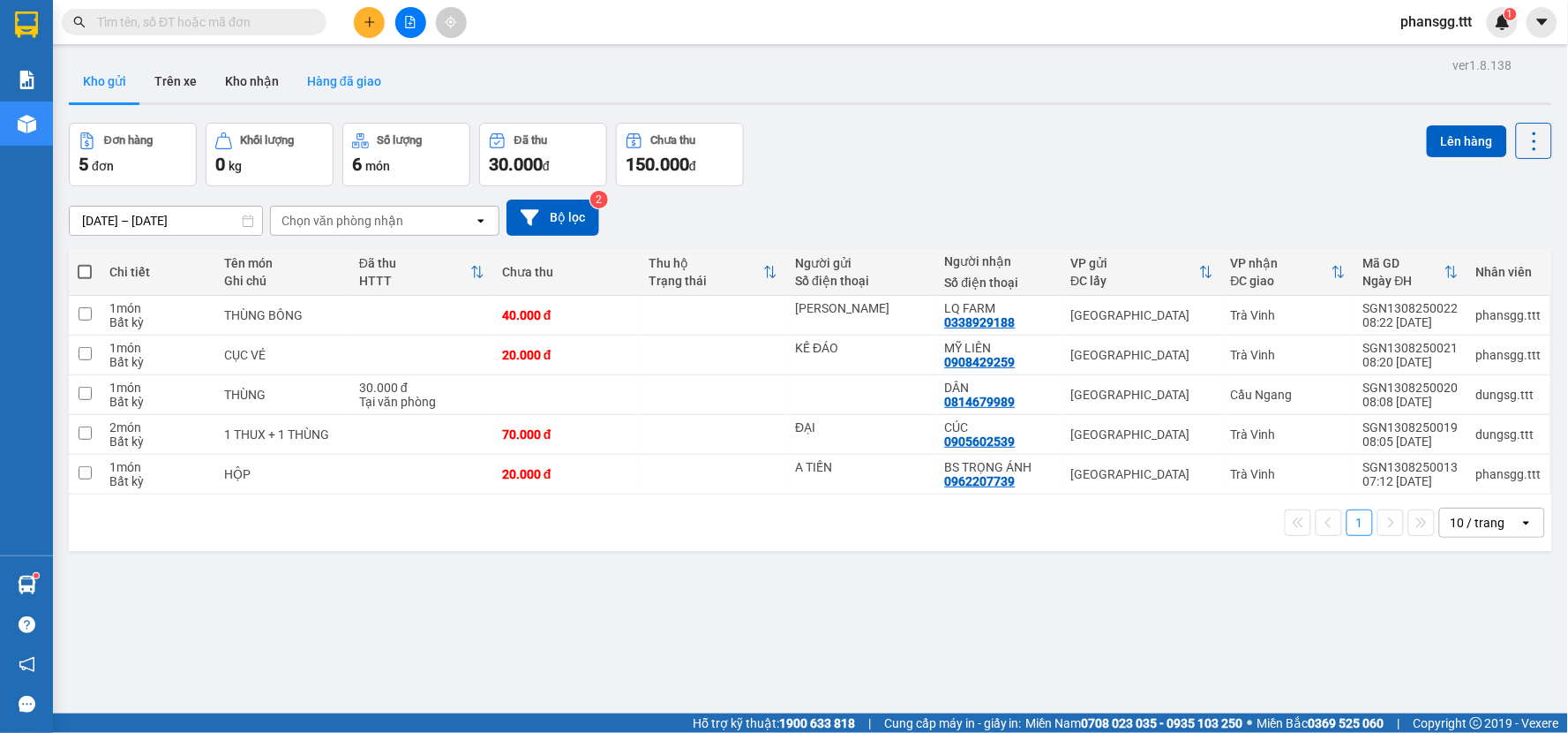
click at [319, 82] on button "Hàng đã giao" at bounding box center [344, 82] width 102 height 43
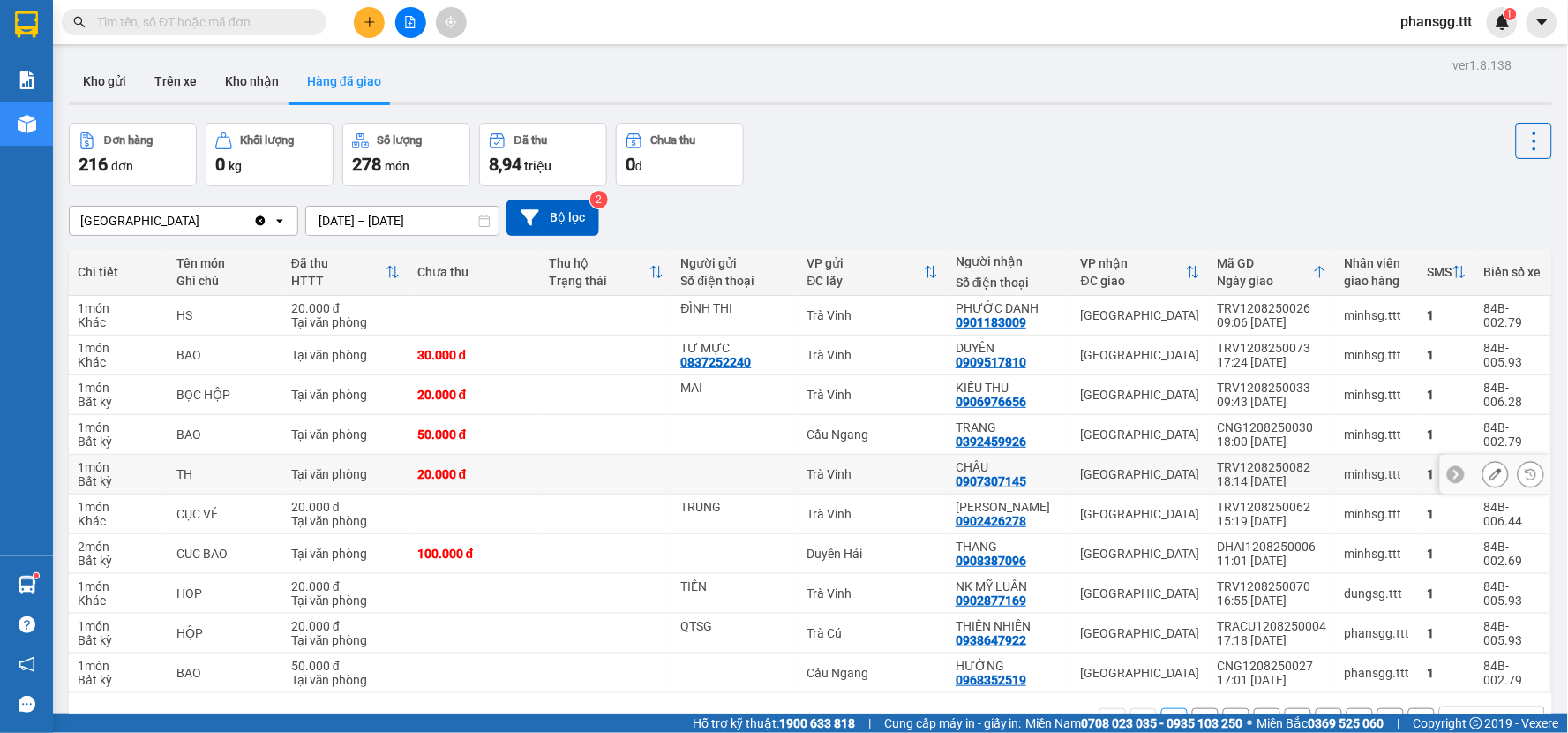
scroll to position [81, 0]
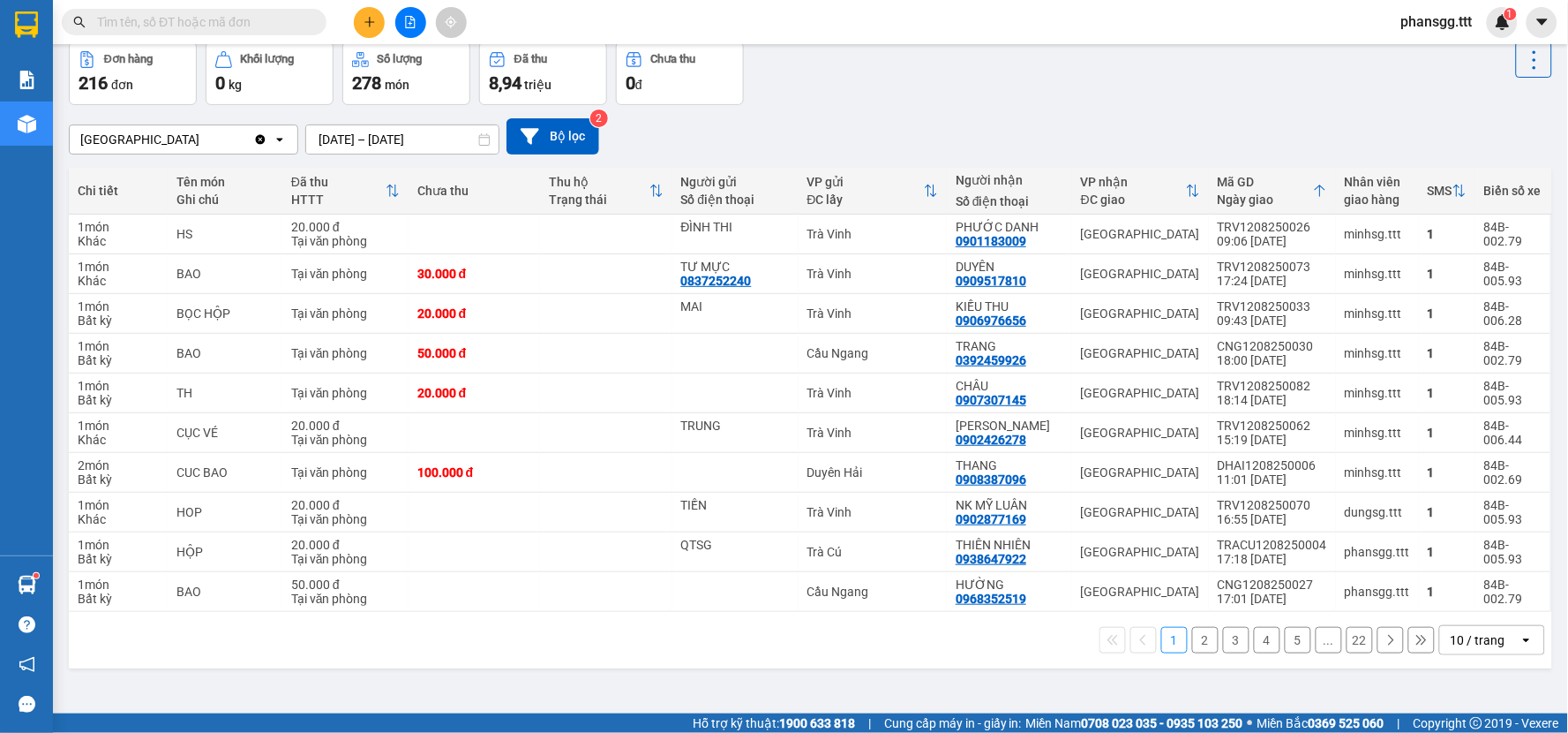
click at [227, 10] on span at bounding box center [193, 21] width 265 height 26
click at [225, 36] on div "Kết quả tìm kiếm ( 108 ) Bộ lọc Mã ĐH Trạng thái Món hàng Thu hộ Tổng cước Chưa…" at bounding box center [172, 22] width 344 height 31
click at [225, 25] on input "text" at bounding box center [201, 21] width 208 height 20
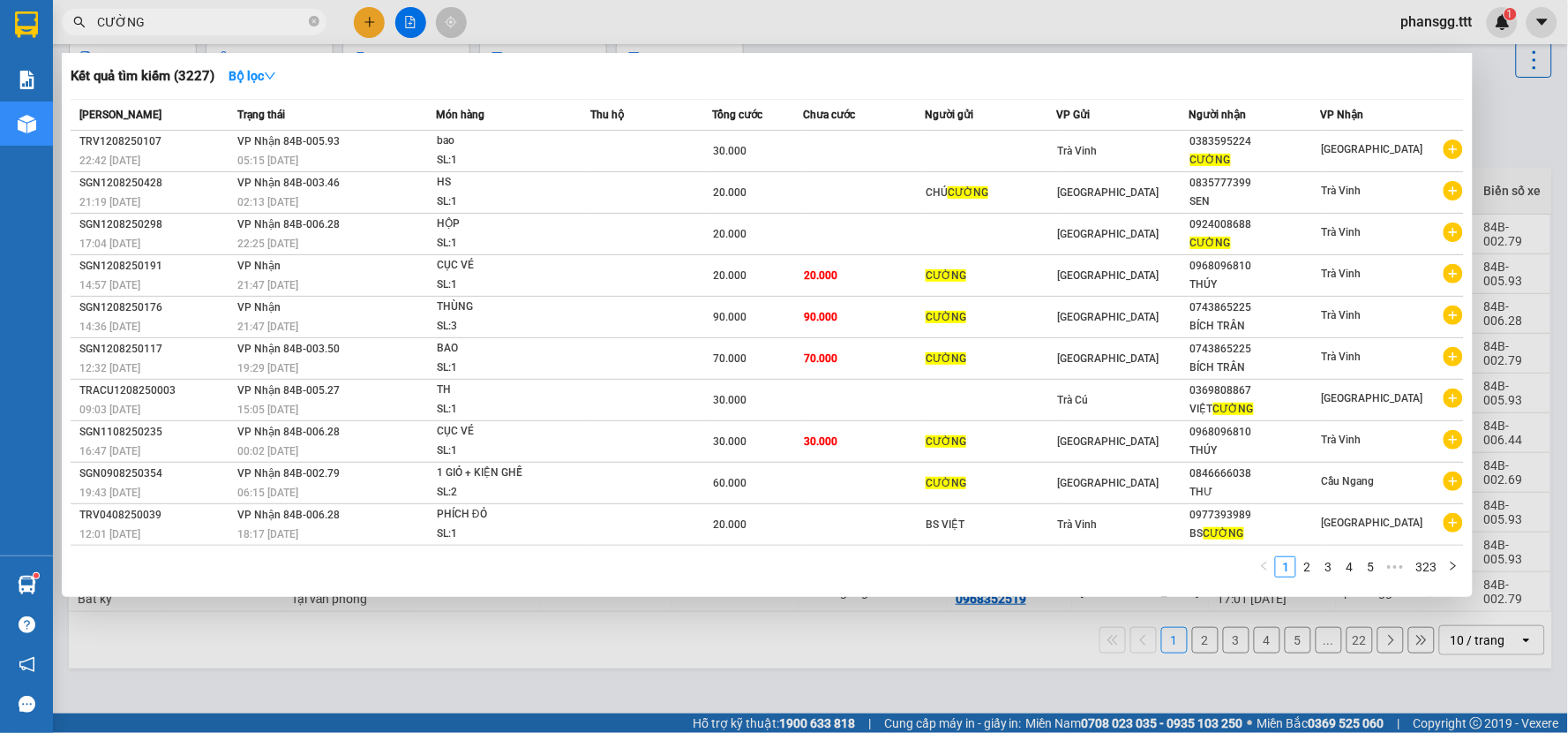
type input "CƯỜNG"
click at [1513, 164] on div at bounding box center [784, 366] width 1568 height 733
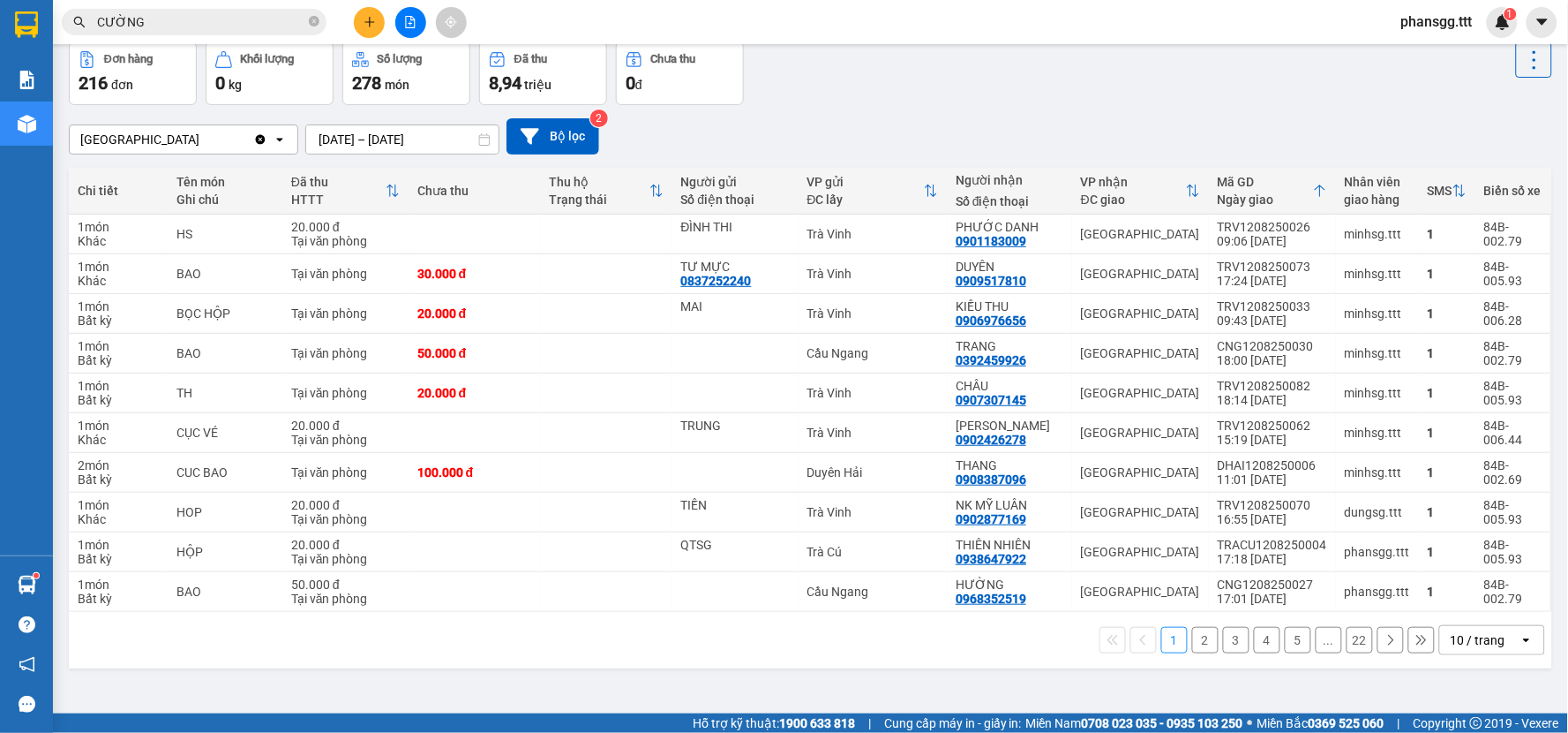
click at [1192, 645] on button "2" at bounding box center [1205, 640] width 26 height 26
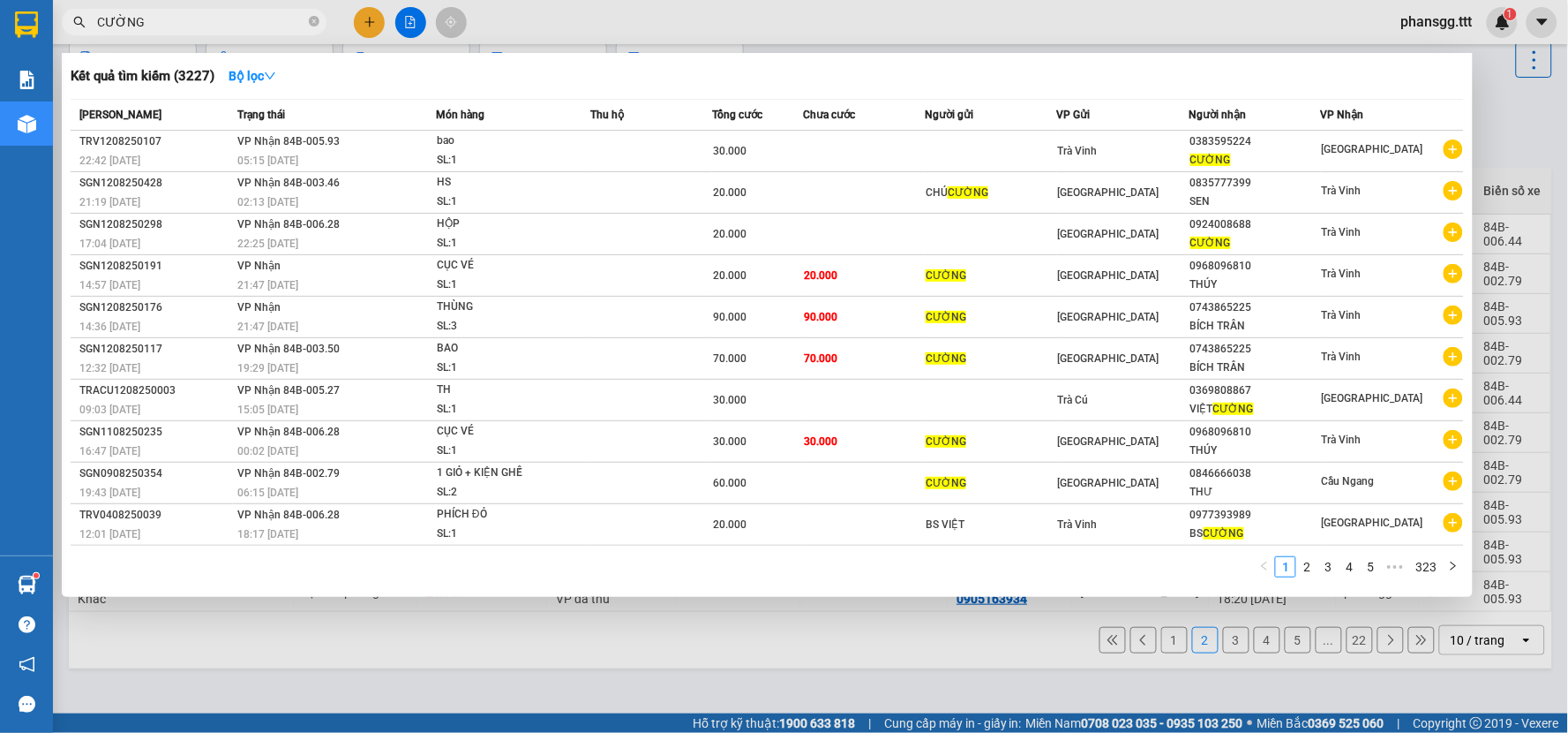
click at [269, 23] on input "CƯỜNG" at bounding box center [201, 21] width 208 height 20
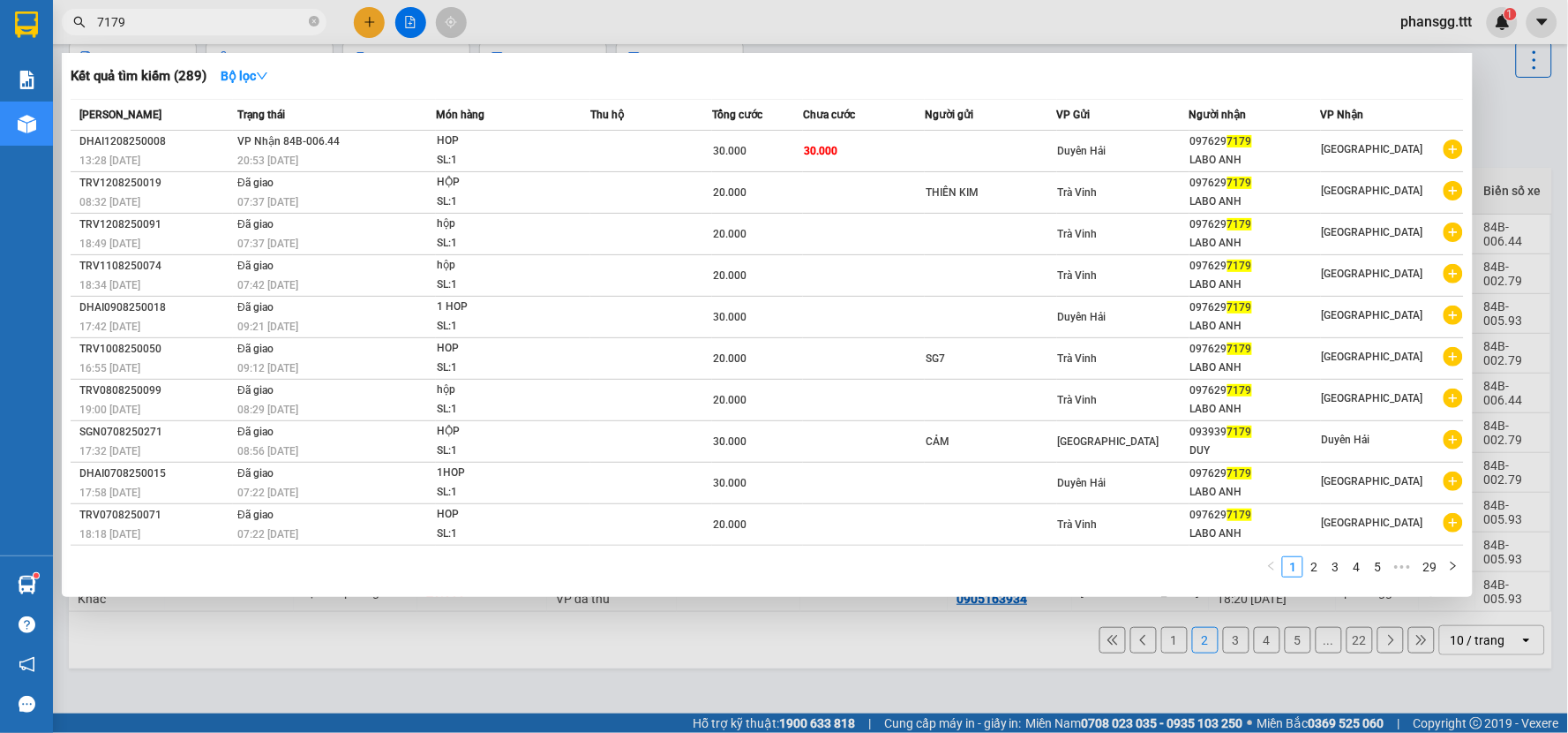
drag, startPoint x: 265, startPoint y: 25, endPoint x: 277, endPoint y: 46, distance: 24.2
click at [277, 38] on div "Kết quả tìm kiếm ( 289 ) Bộ lọc Mã ĐH Trạng thái Món hàng Thu hộ Tổng cước Chưa…" at bounding box center [172, 22] width 344 height 31
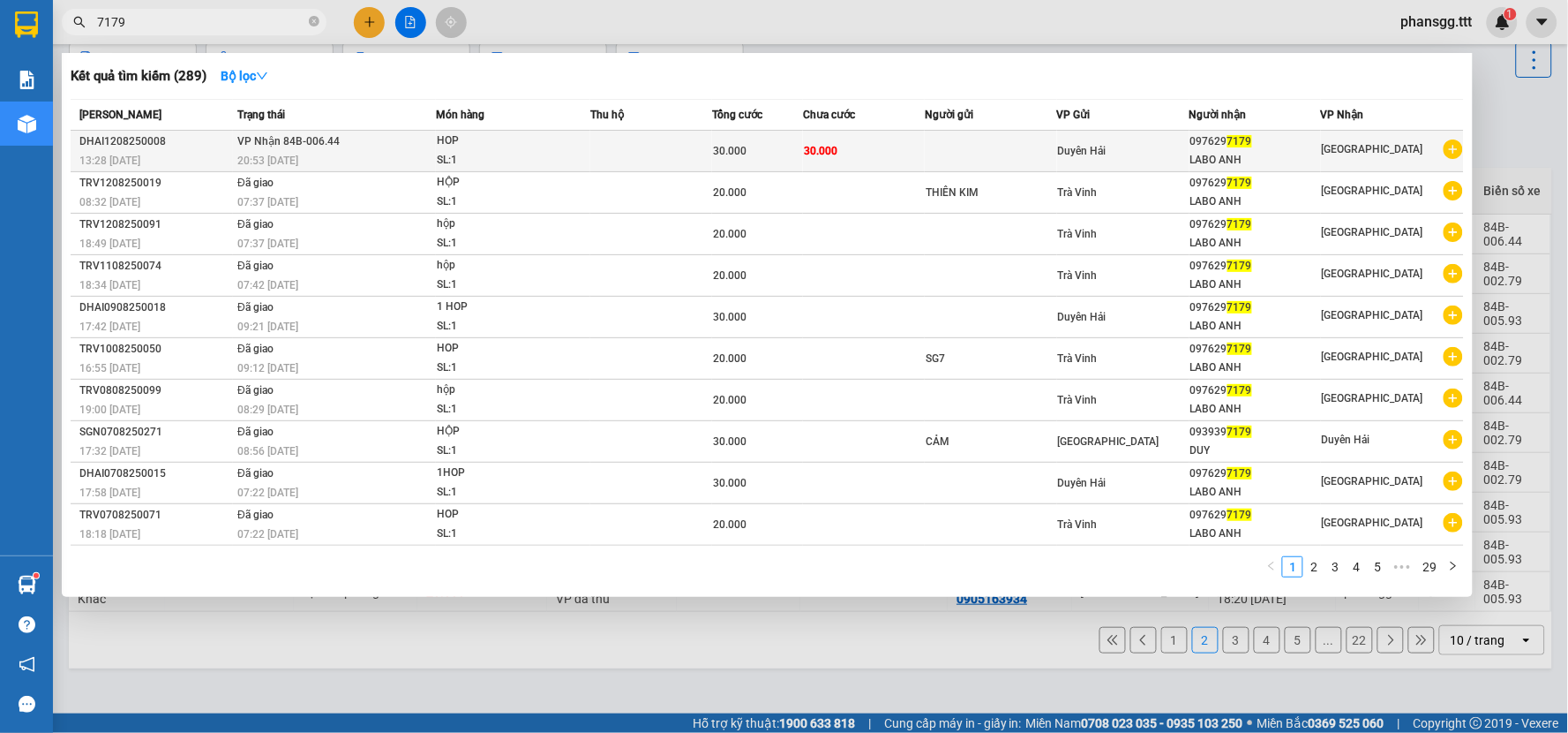
type input "7179"
click at [1165, 160] on div "Duyên Hải" at bounding box center [1123, 151] width 130 height 20
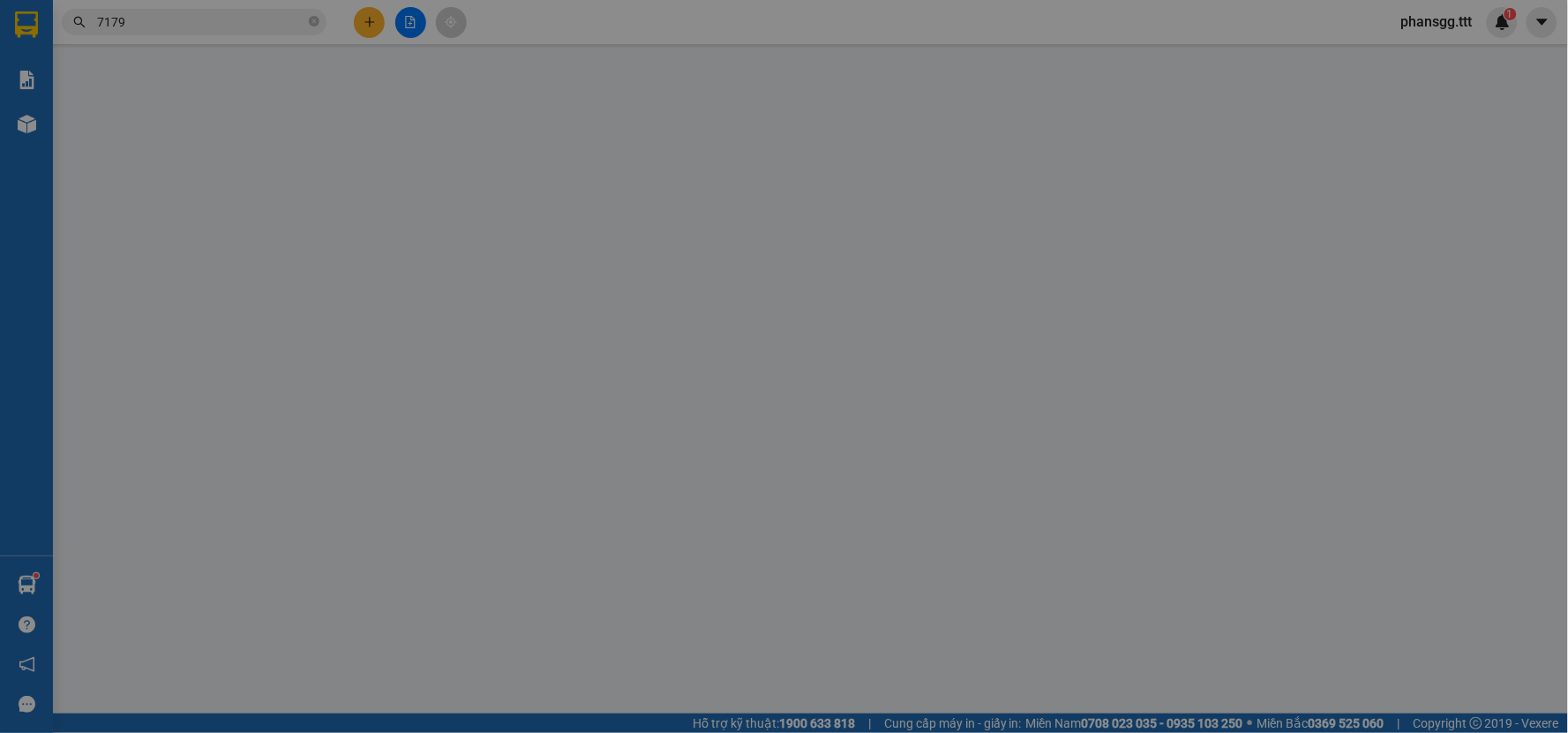
type input "0976297179"
type input "LABO ANH"
type input "30.000"
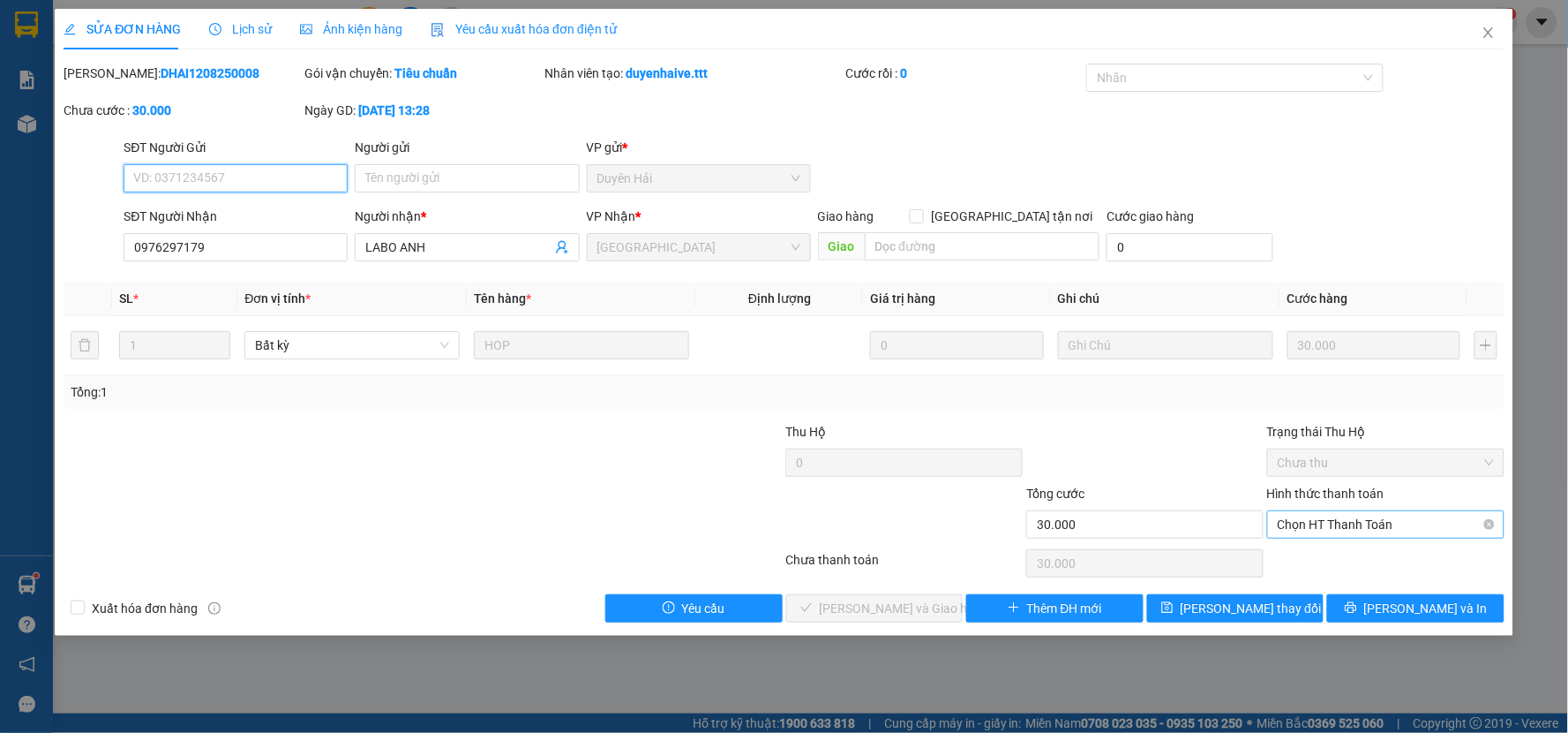
click at [1315, 516] on span "Chọn HT Thanh Toán" at bounding box center [1386, 524] width 216 height 26
click at [1320, 548] on div "Tại văn phòng" at bounding box center [1386, 559] width 237 height 28
type input "0"
click at [923, 610] on span "Lưu và Giao hàng" at bounding box center [904, 607] width 169 height 20
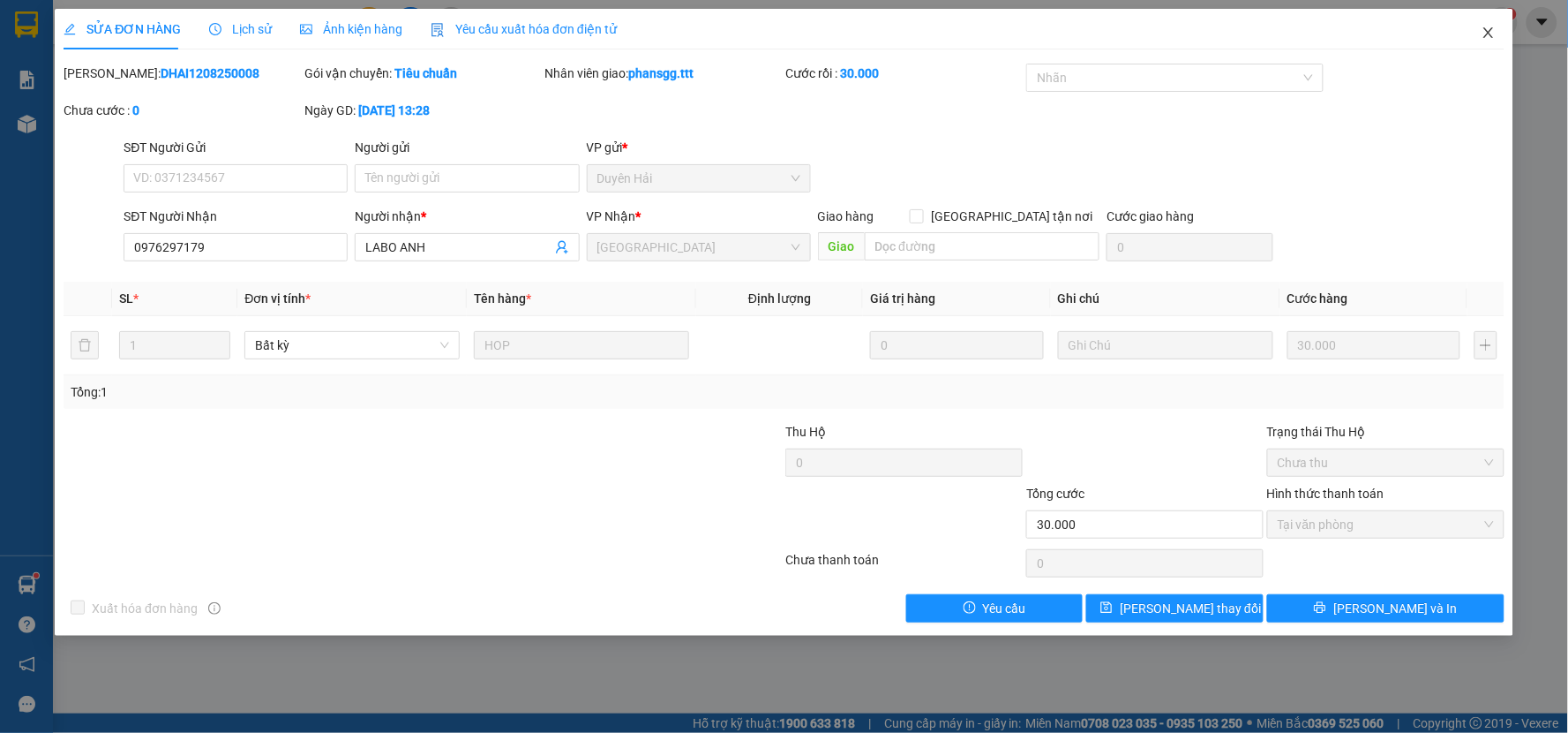
click at [1479, 26] on span "Close" at bounding box center [1488, 33] width 49 height 49
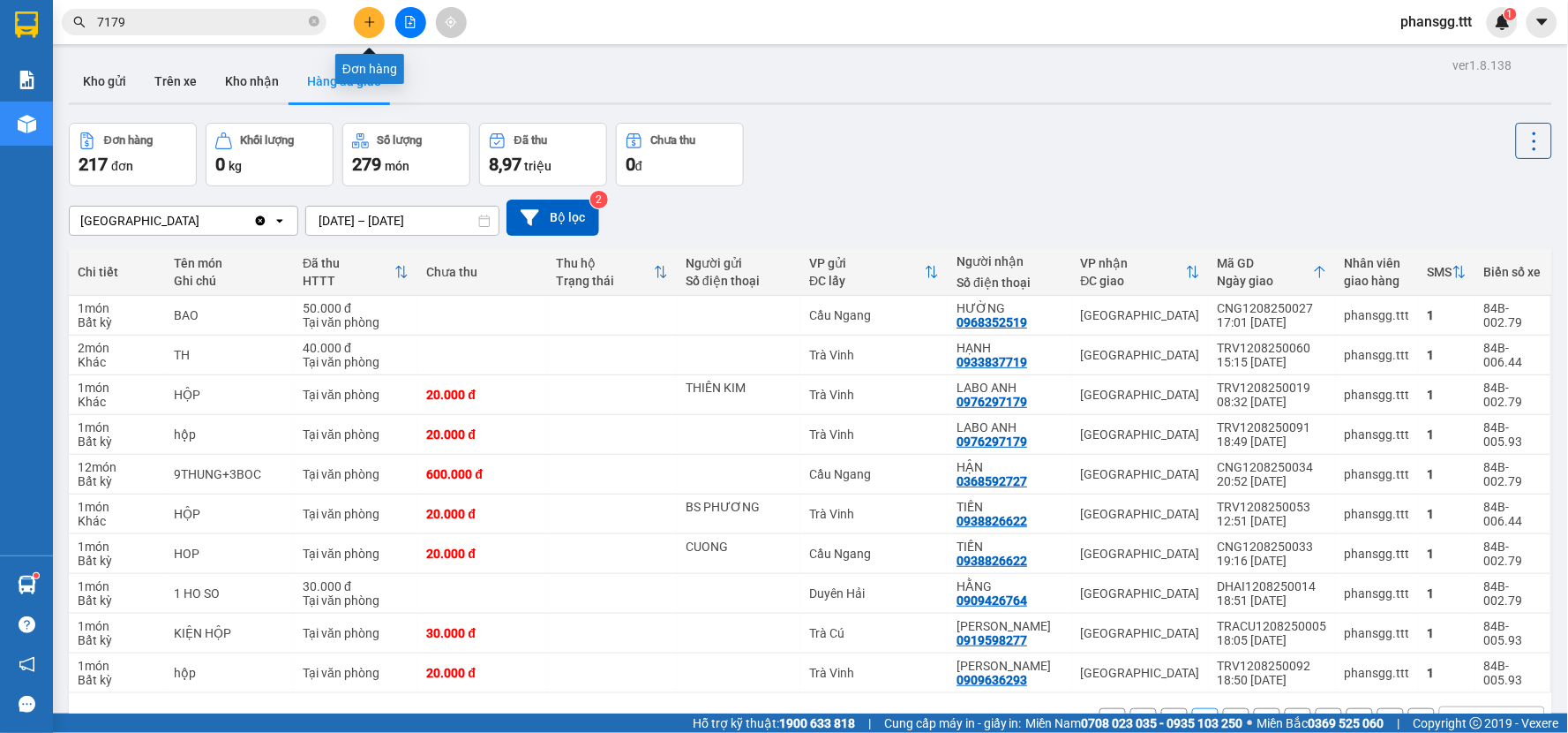
click at [364, 28] on button at bounding box center [368, 22] width 31 height 31
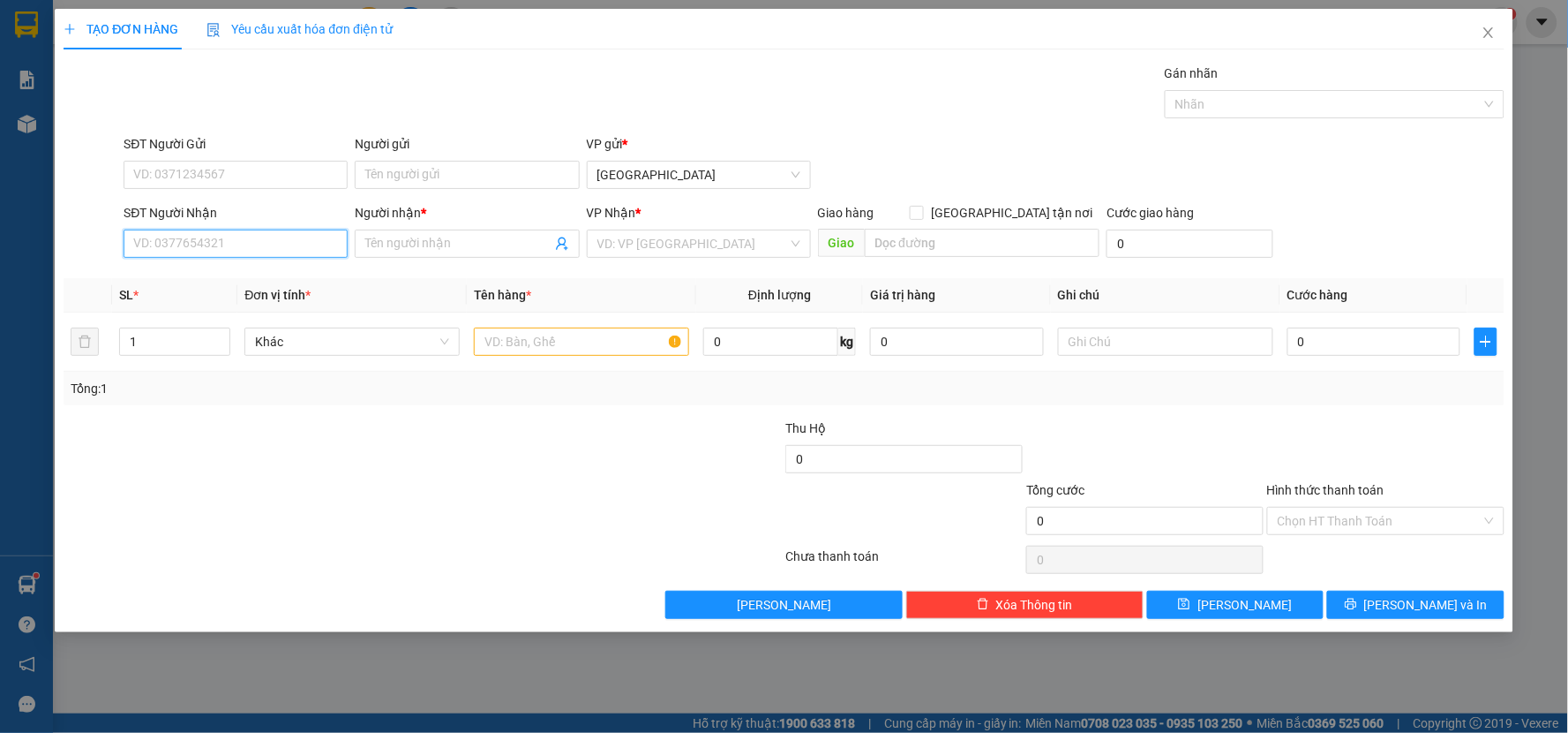
click at [232, 246] on input "SĐT Người Nhận" at bounding box center [235, 244] width 224 height 28
click at [234, 281] on div "0783990867 - ĐẠT" at bounding box center [235, 278] width 203 height 20
type input "0783990867"
type input "ĐẠT"
type input "0783990867"
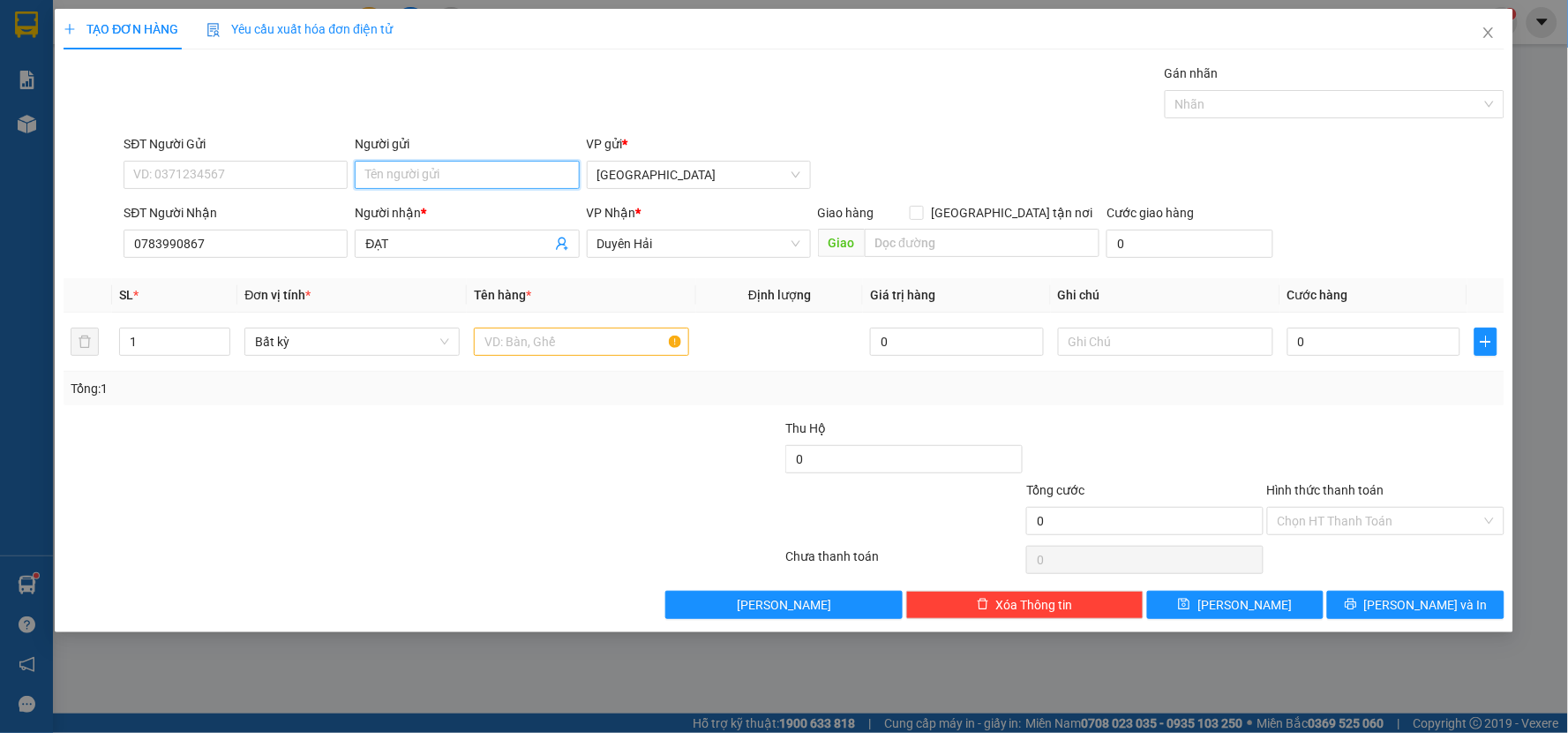
click at [455, 180] on input "Người gửi" at bounding box center [466, 175] width 224 height 28
type input "YẾN THI"
click at [530, 337] on input "text" at bounding box center [582, 341] width 216 height 28
type input "THÙNG"
click at [1415, 354] on input "0" at bounding box center [1374, 341] width 174 height 28
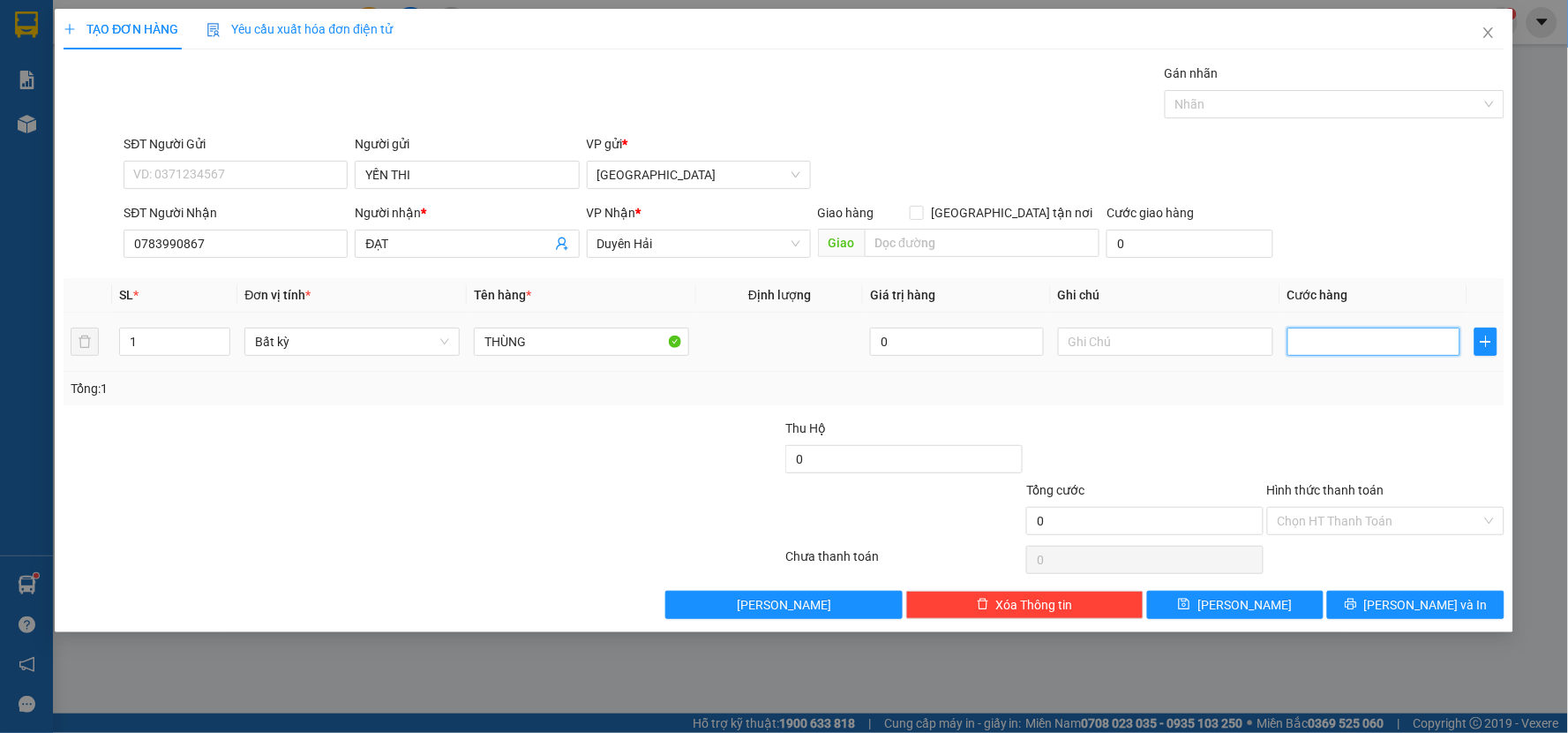
type input "3"
type input "30"
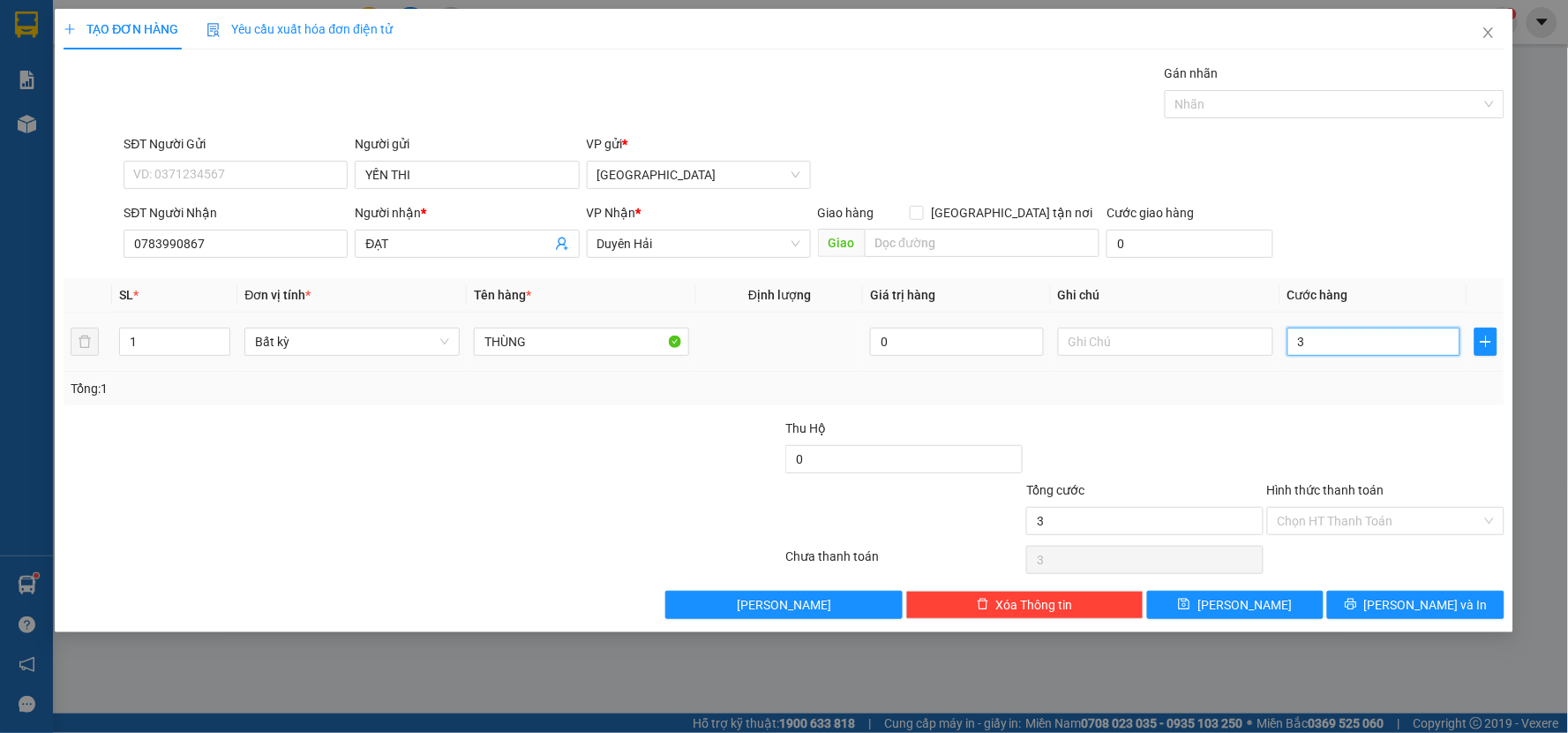
type input "30"
click at [1382, 422] on div at bounding box center [1386, 449] width 241 height 61
type input "30.000"
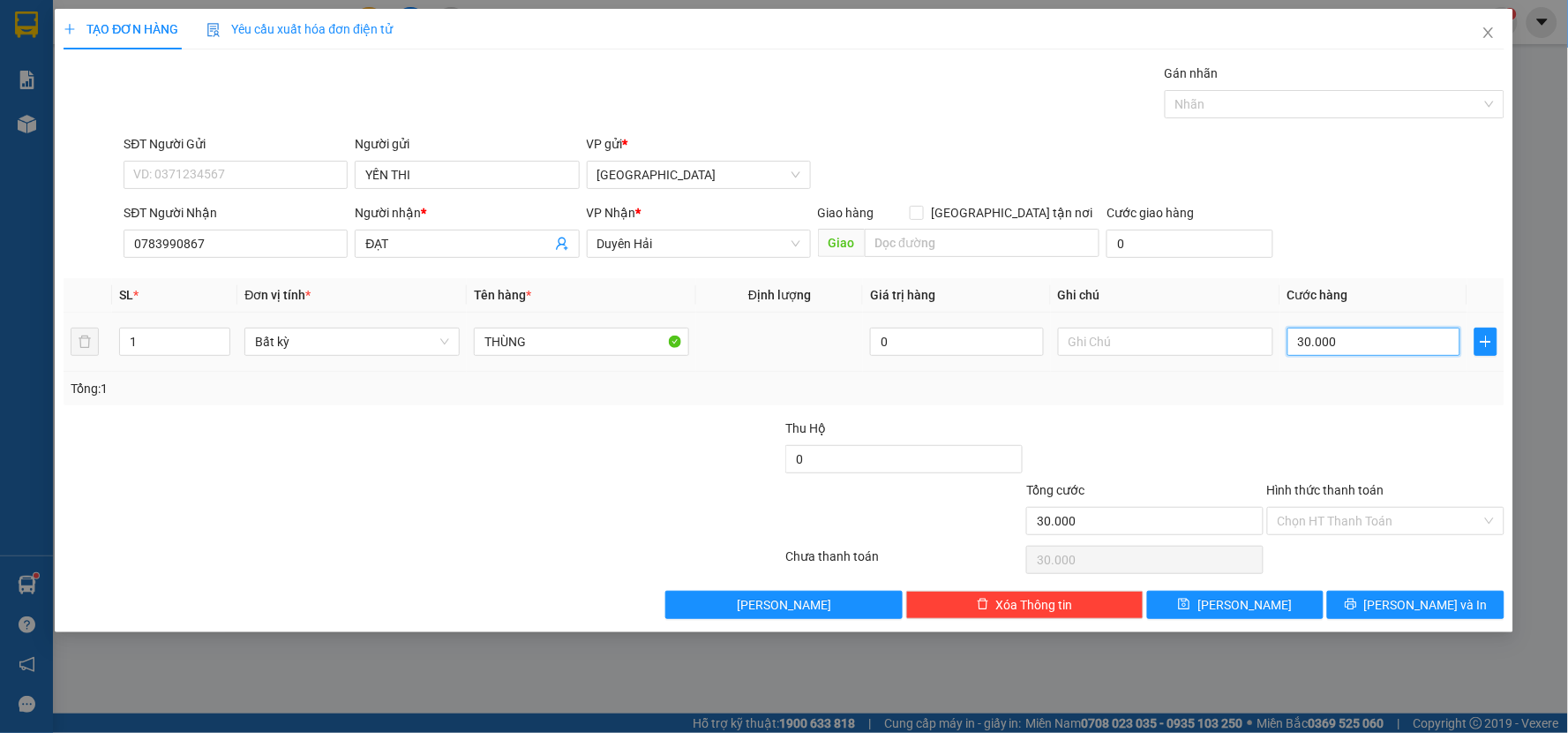
click at [1424, 348] on input "30.000" at bounding box center [1374, 341] width 174 height 28
type input "0"
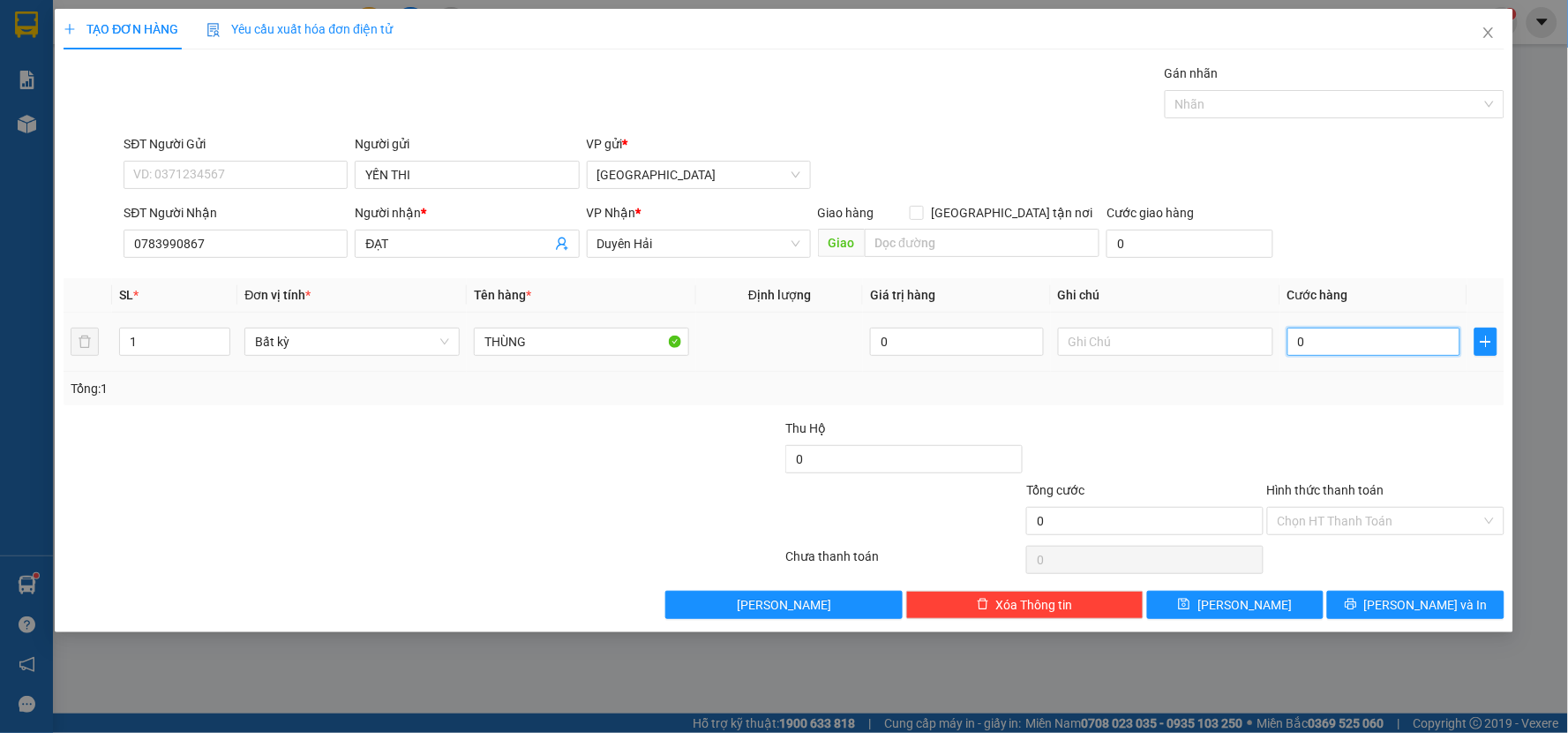
type input "004"
type input "4"
type input "0.040"
type input "40"
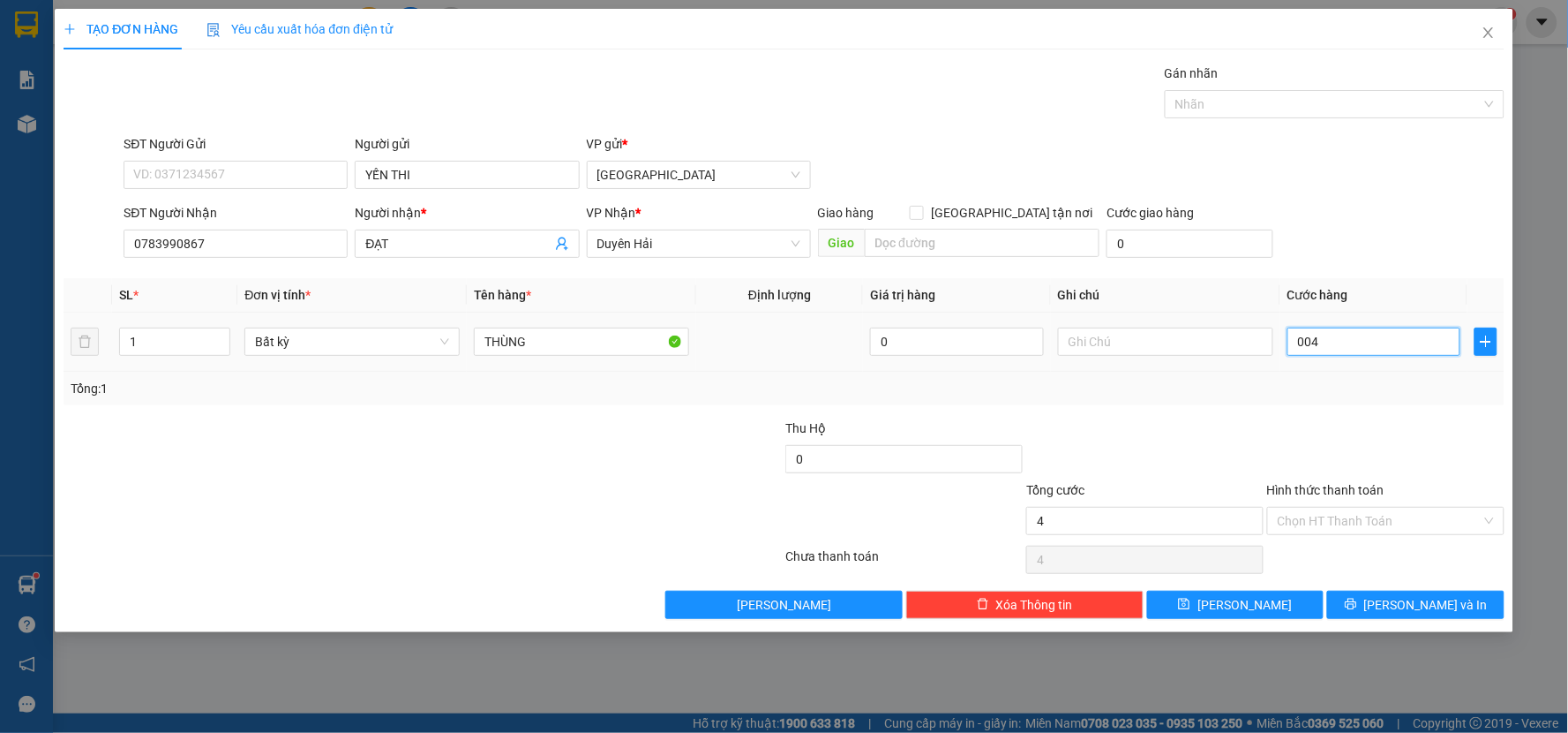
type input "40"
click at [1431, 424] on div at bounding box center [1386, 449] width 241 height 61
type input "40.000"
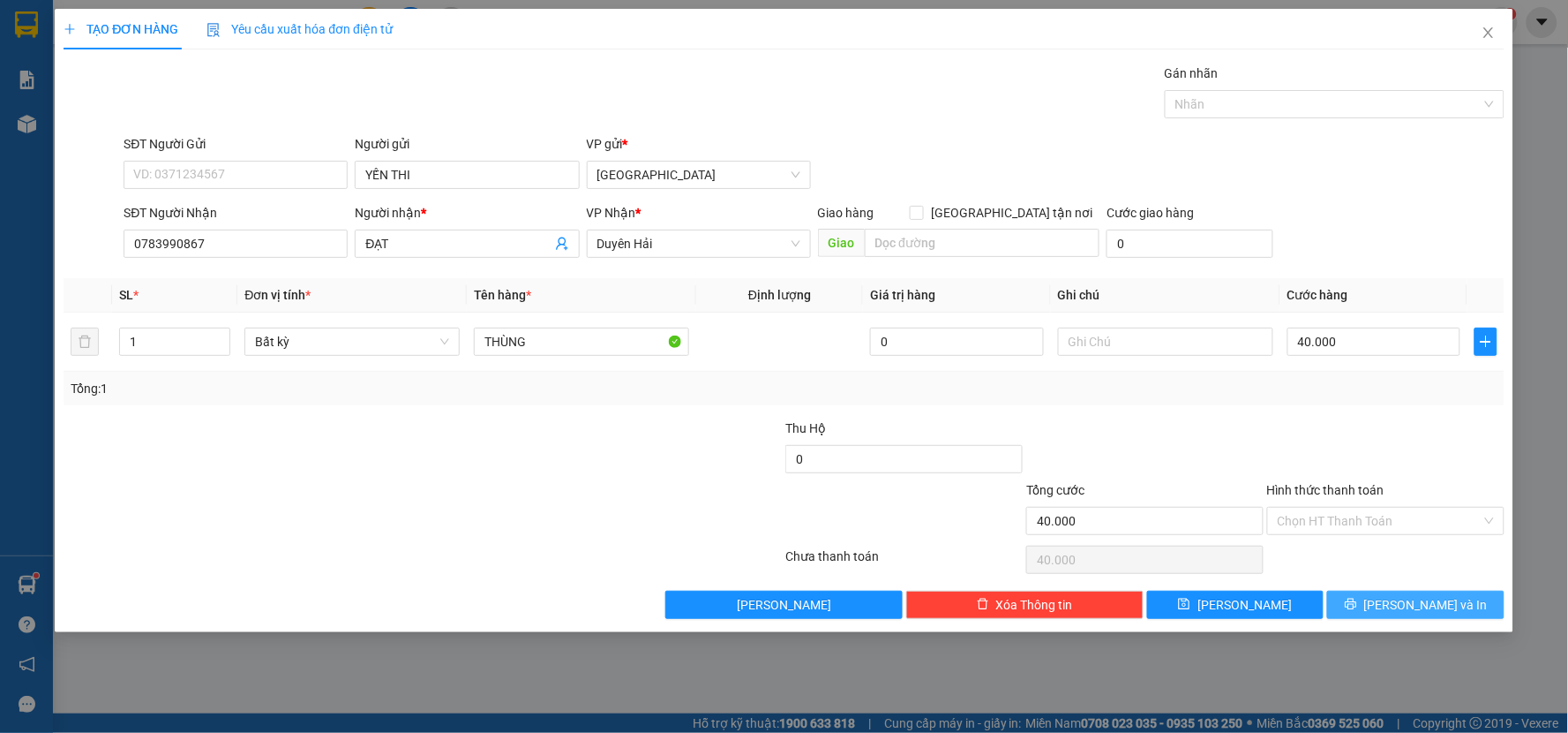
click at [1415, 612] on span "[PERSON_NAME] và In" at bounding box center [1426, 605] width 124 height 20
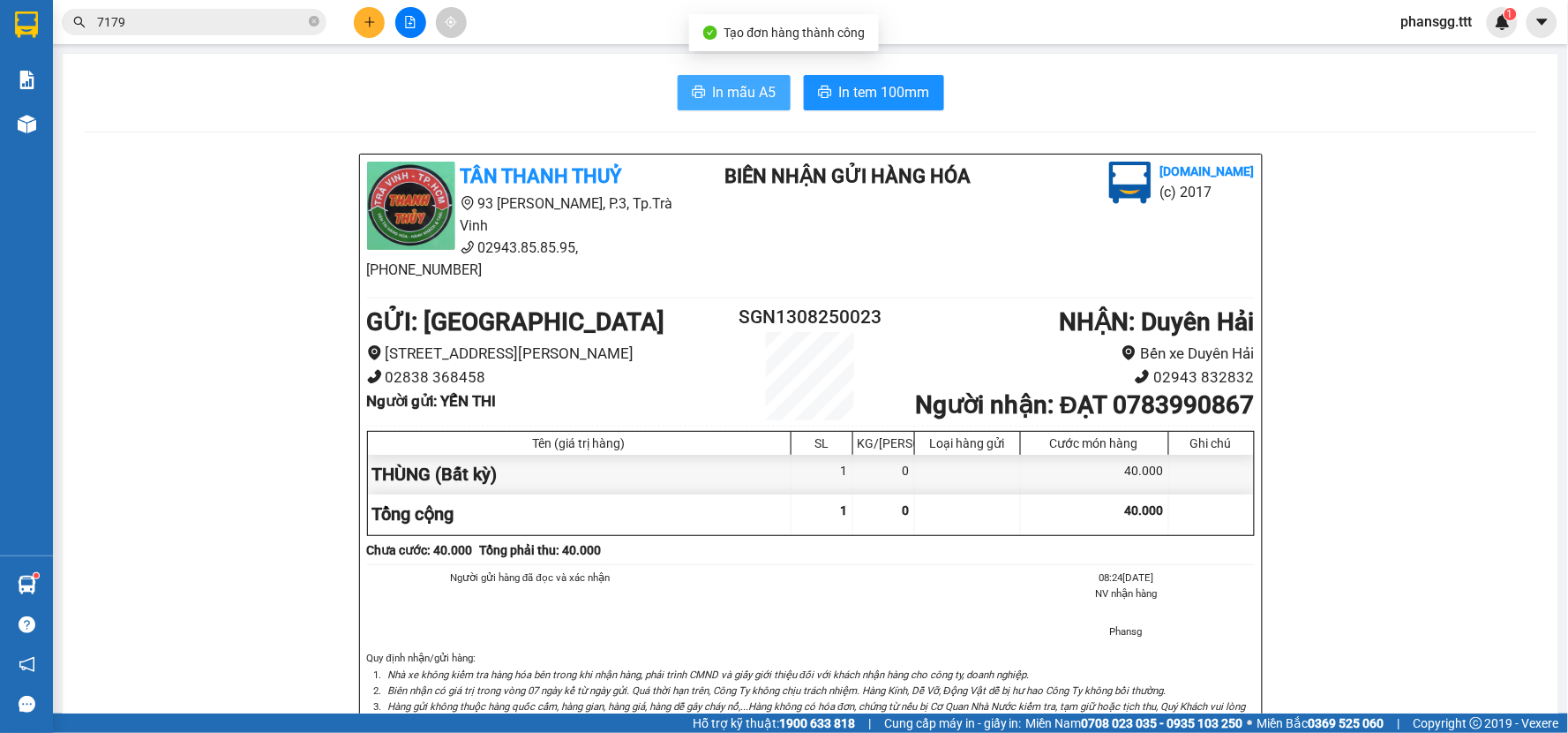
click at [722, 93] on span "In mẫu A5" at bounding box center [745, 92] width 63 height 22
click at [694, 80] on button "In mẫu A5" at bounding box center [734, 93] width 113 height 35
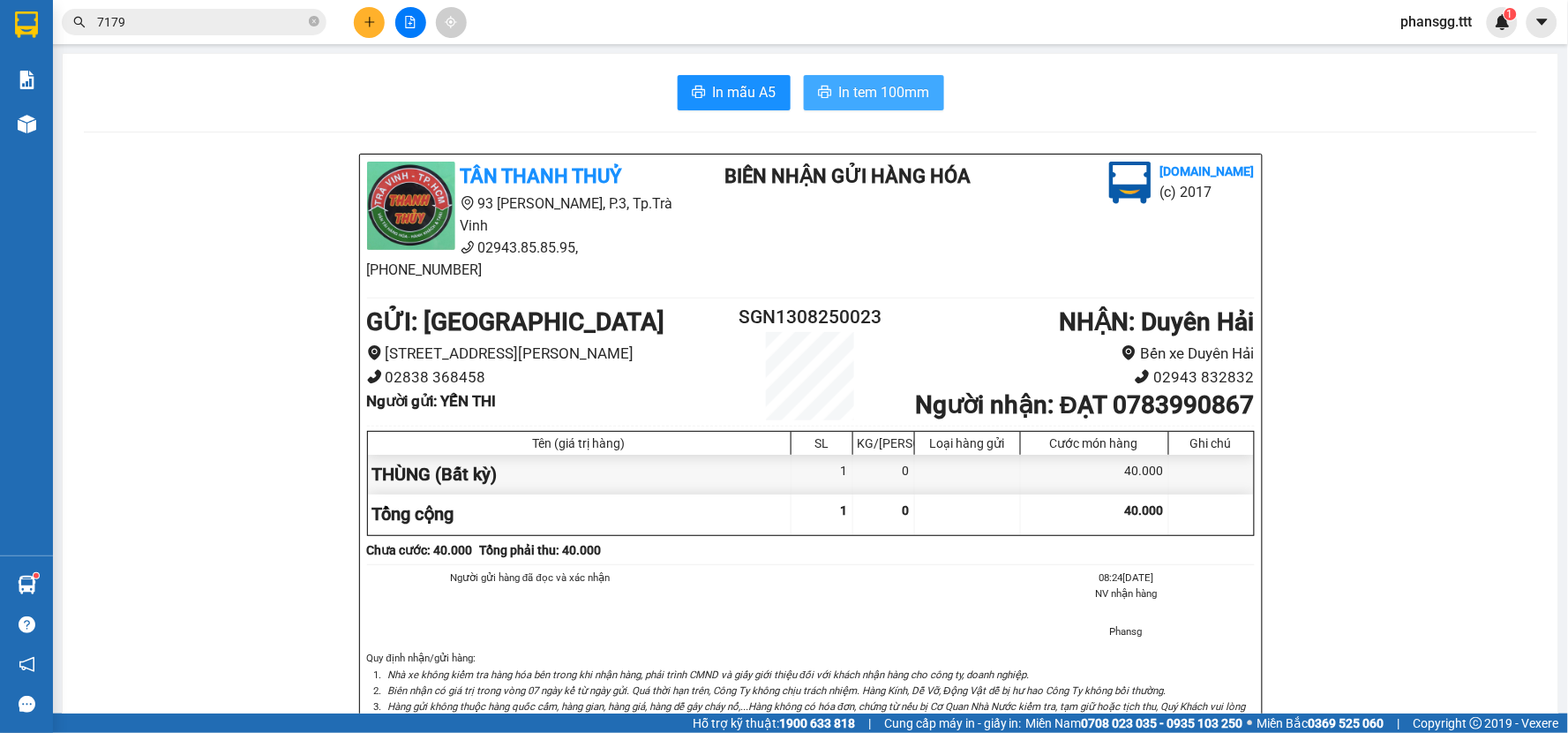
click at [860, 94] on span "In tem 100mm" at bounding box center [884, 92] width 91 height 22
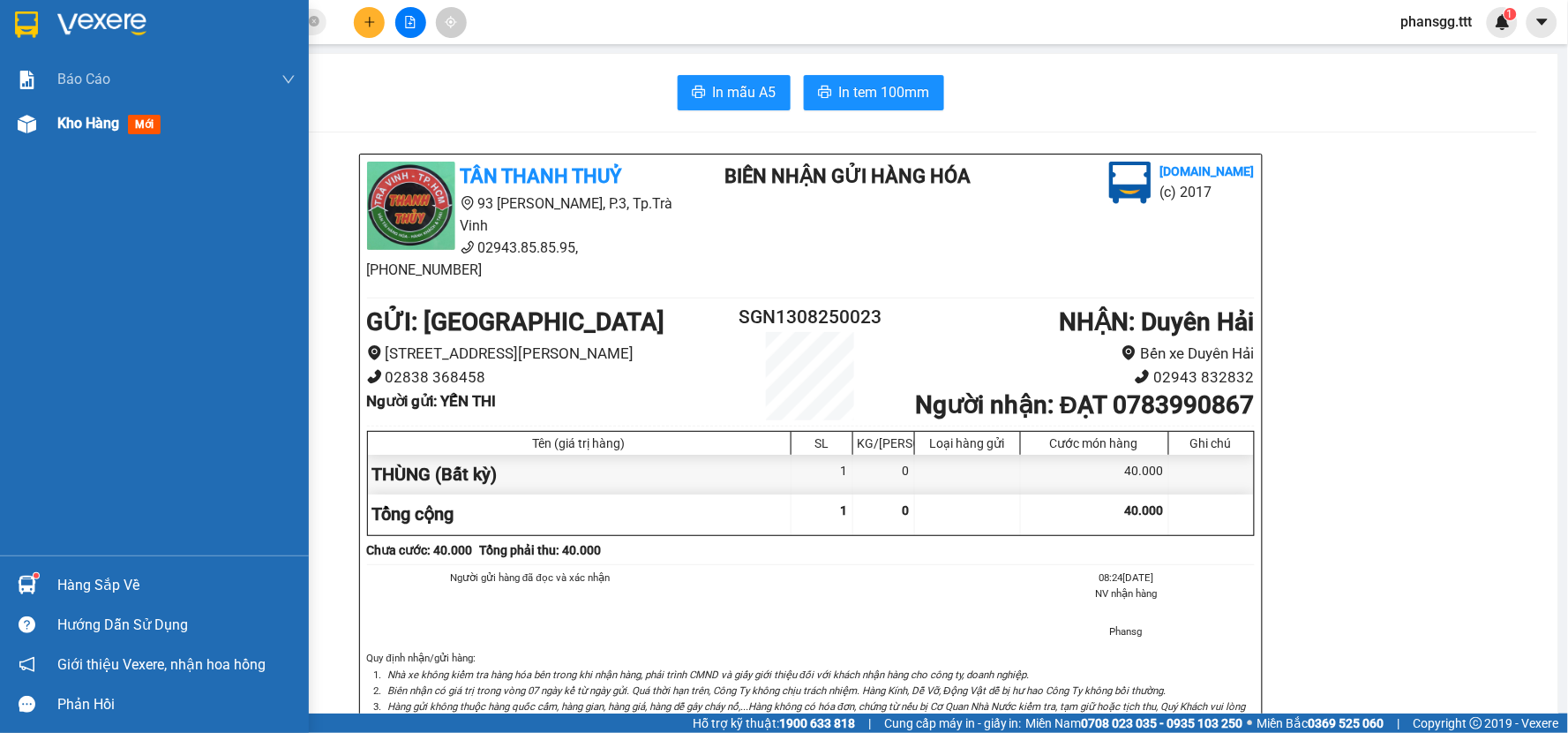
click at [33, 116] on img at bounding box center [27, 124] width 19 height 19
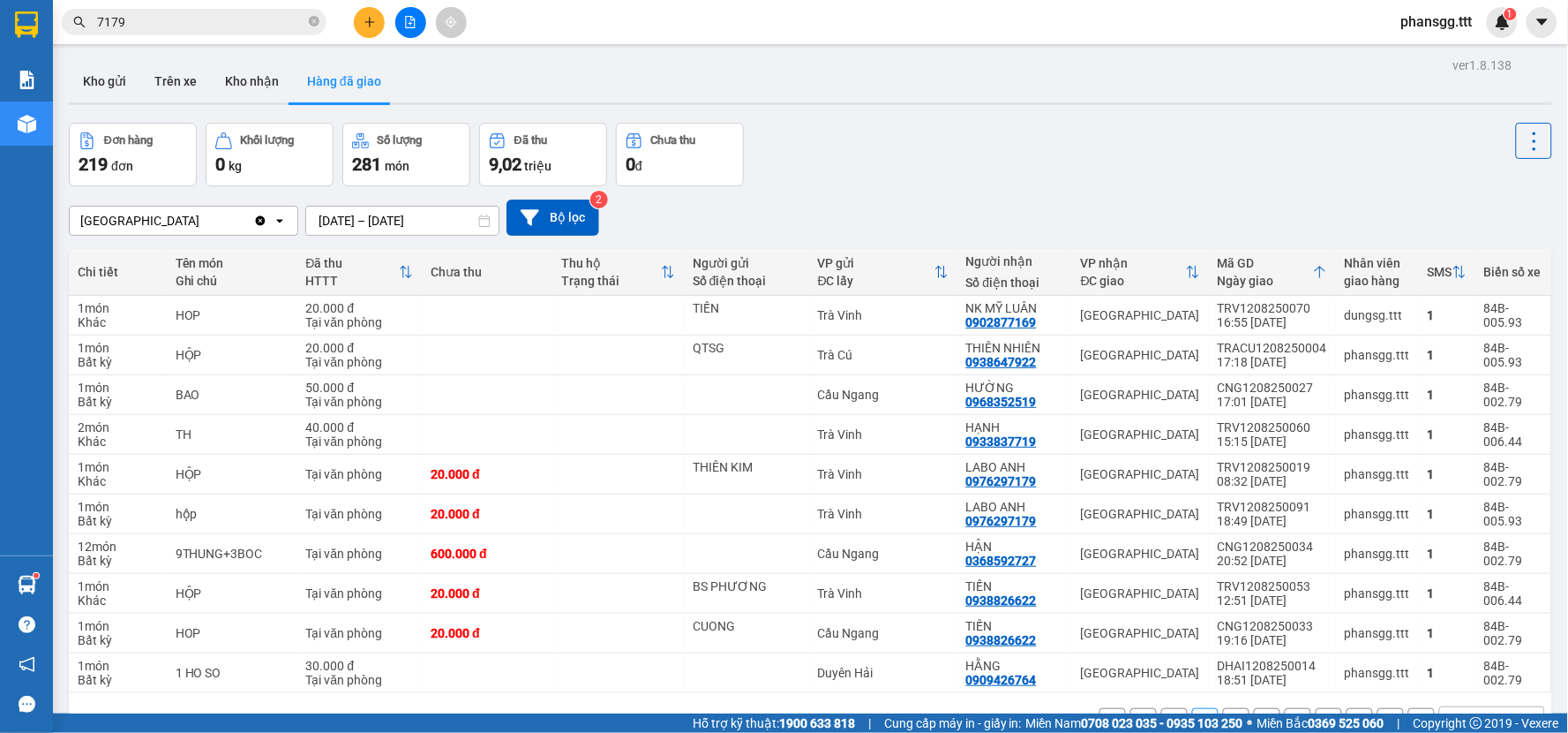
click at [307, 21] on span "7179" at bounding box center [193, 21] width 265 height 26
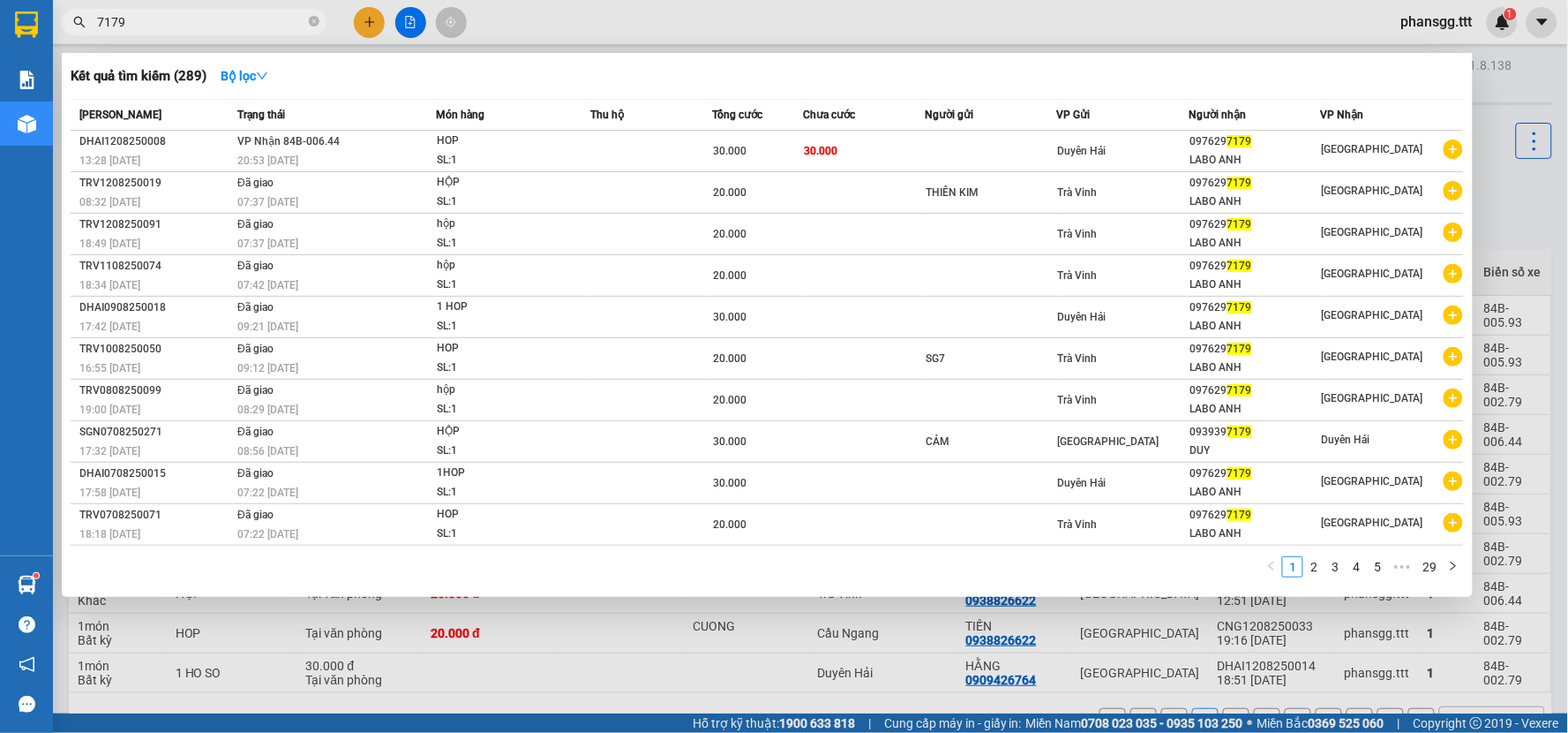
click at [358, 25] on div at bounding box center [784, 366] width 1568 height 733
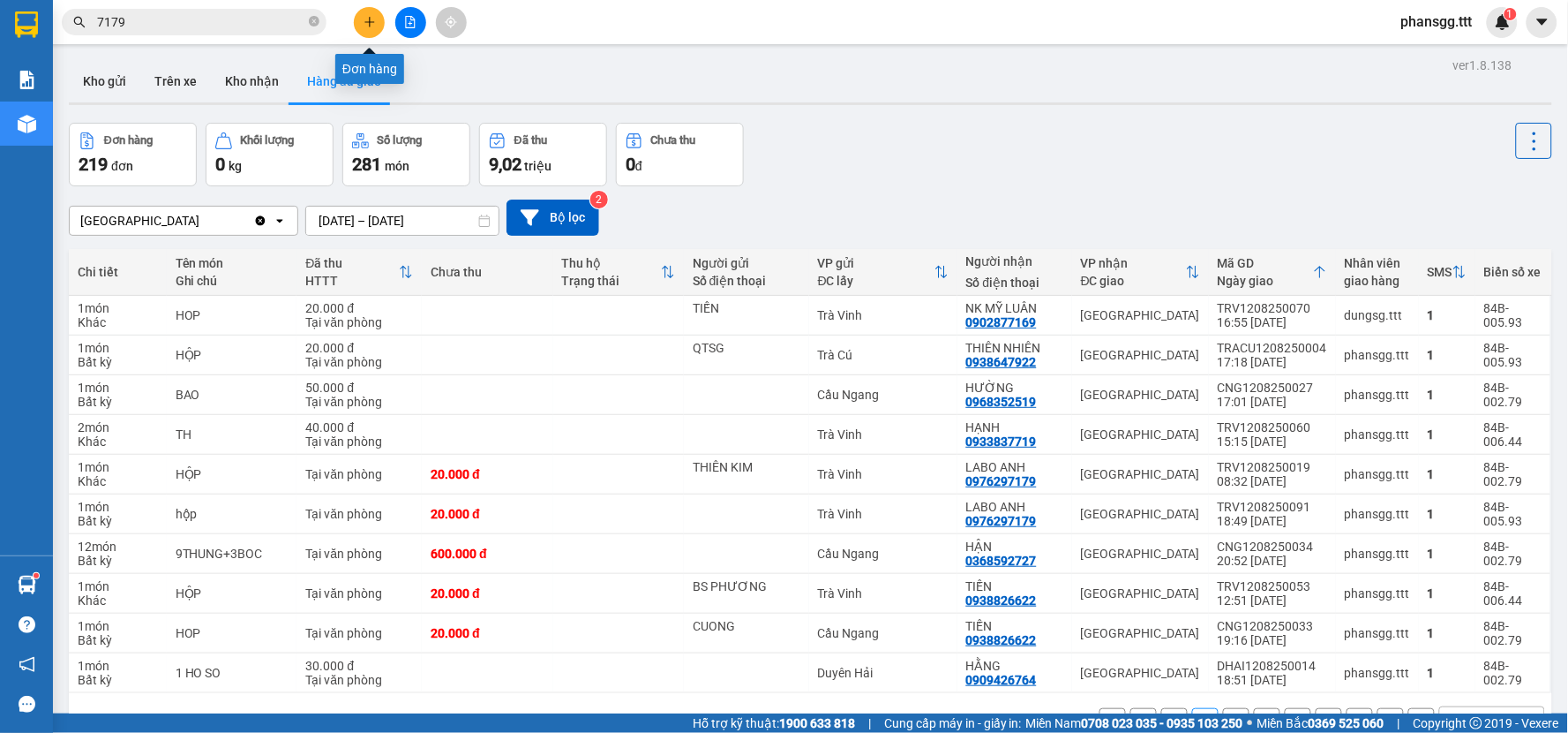
click at [360, 13] on button at bounding box center [368, 22] width 31 height 31
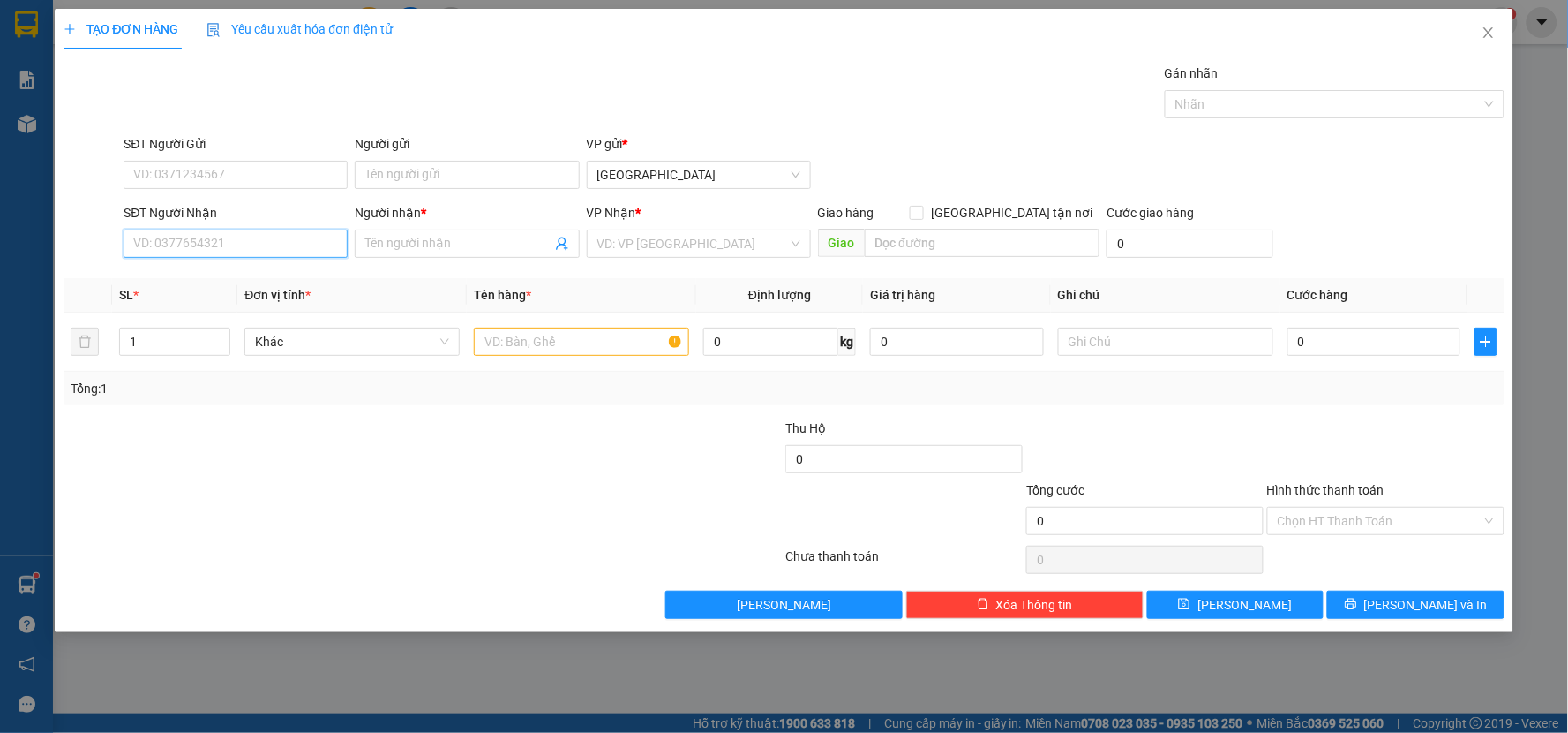
click at [140, 239] on input "SĐT Người Nhận" at bounding box center [235, 244] width 224 height 28
click at [180, 285] on div "0342277588 - BẢO" at bounding box center [235, 278] width 203 height 20
type input "0342277588"
type input "BẢO"
type input "0342277588"
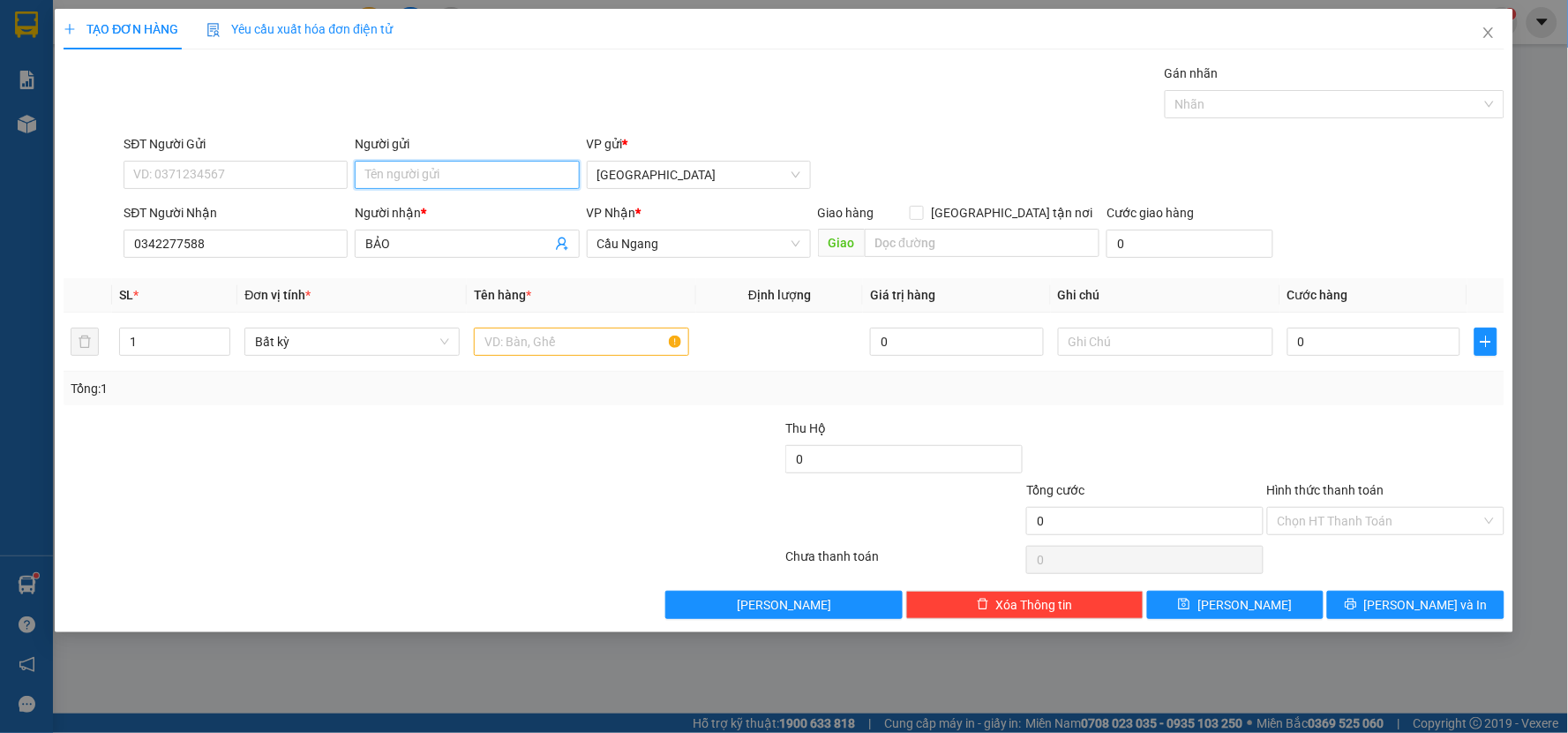
click at [455, 161] on input "Người gửi" at bounding box center [466, 175] width 224 height 28
type input "U"
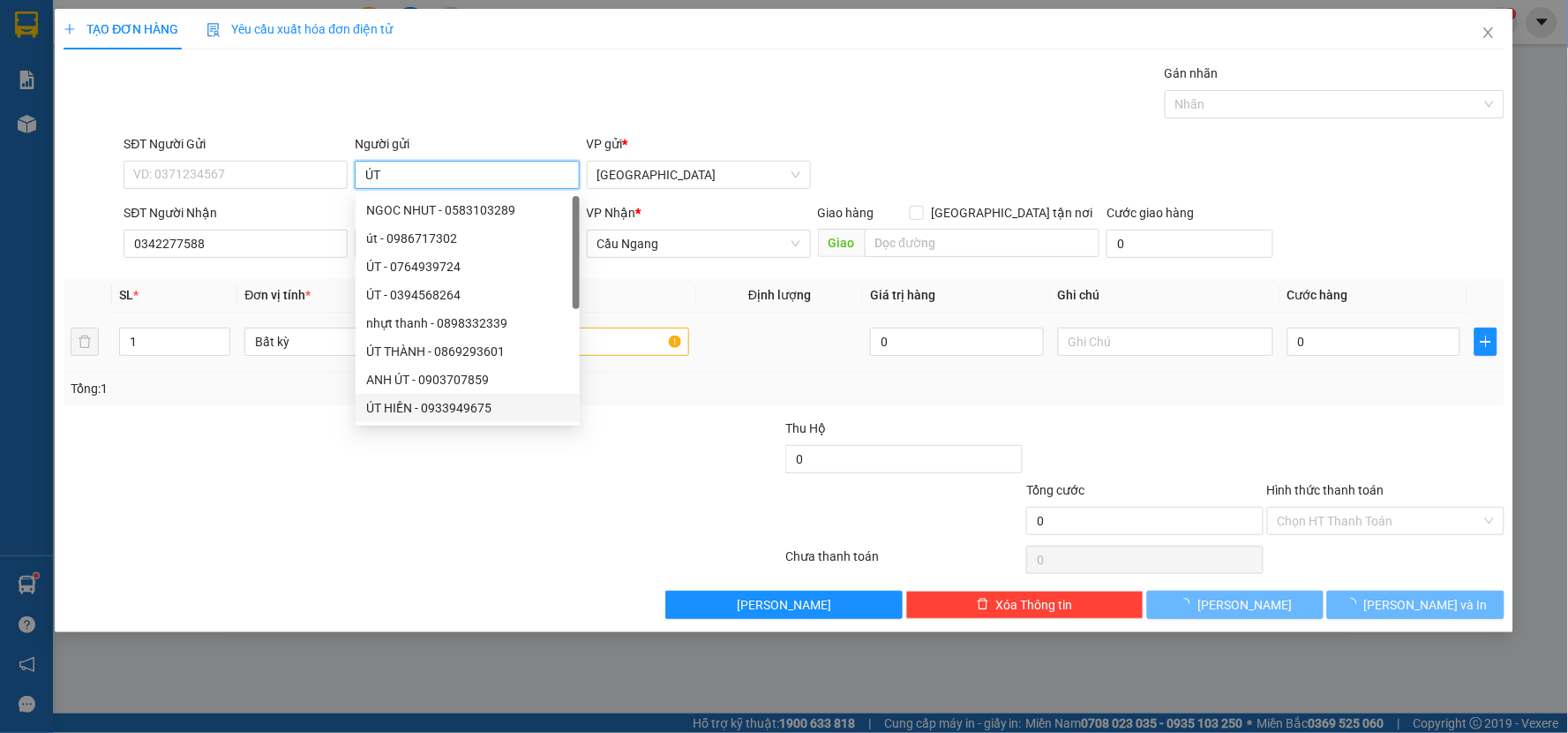
type input "ÚT"
click at [653, 350] on input "text" at bounding box center [582, 341] width 216 height 28
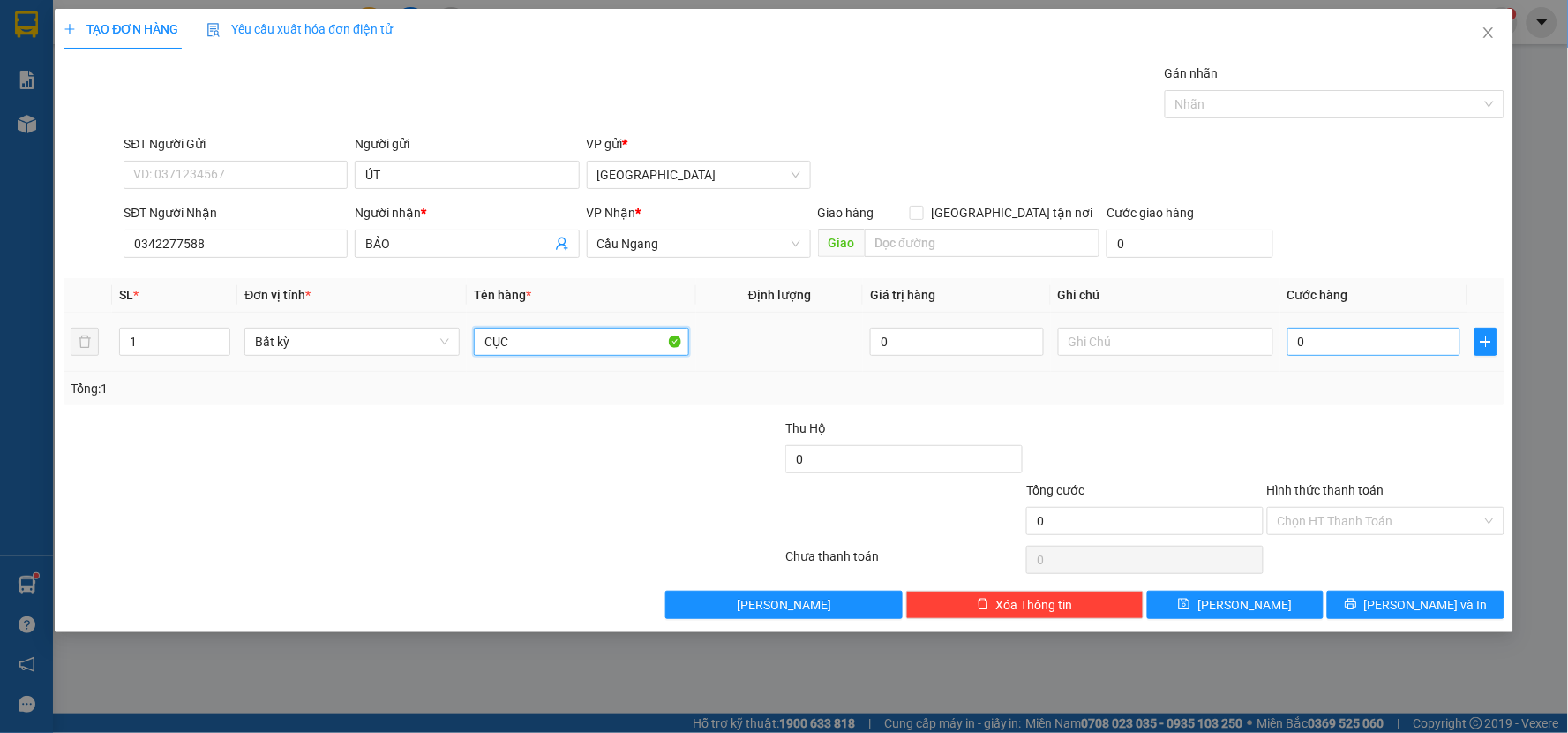
type input "CỤC"
click at [1321, 340] on input "0" at bounding box center [1374, 341] width 174 height 28
type input "3"
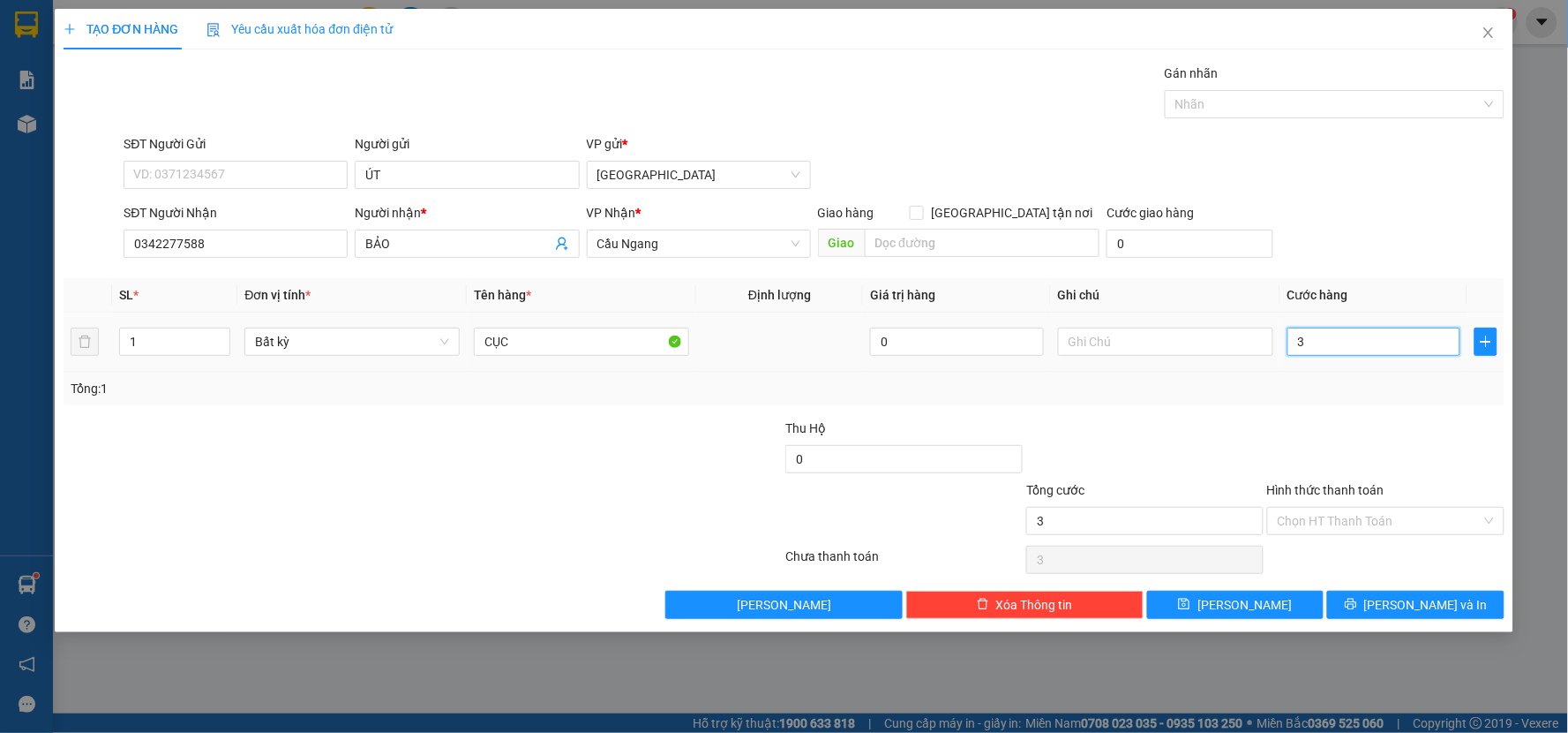
type input "30"
type input "30.000"
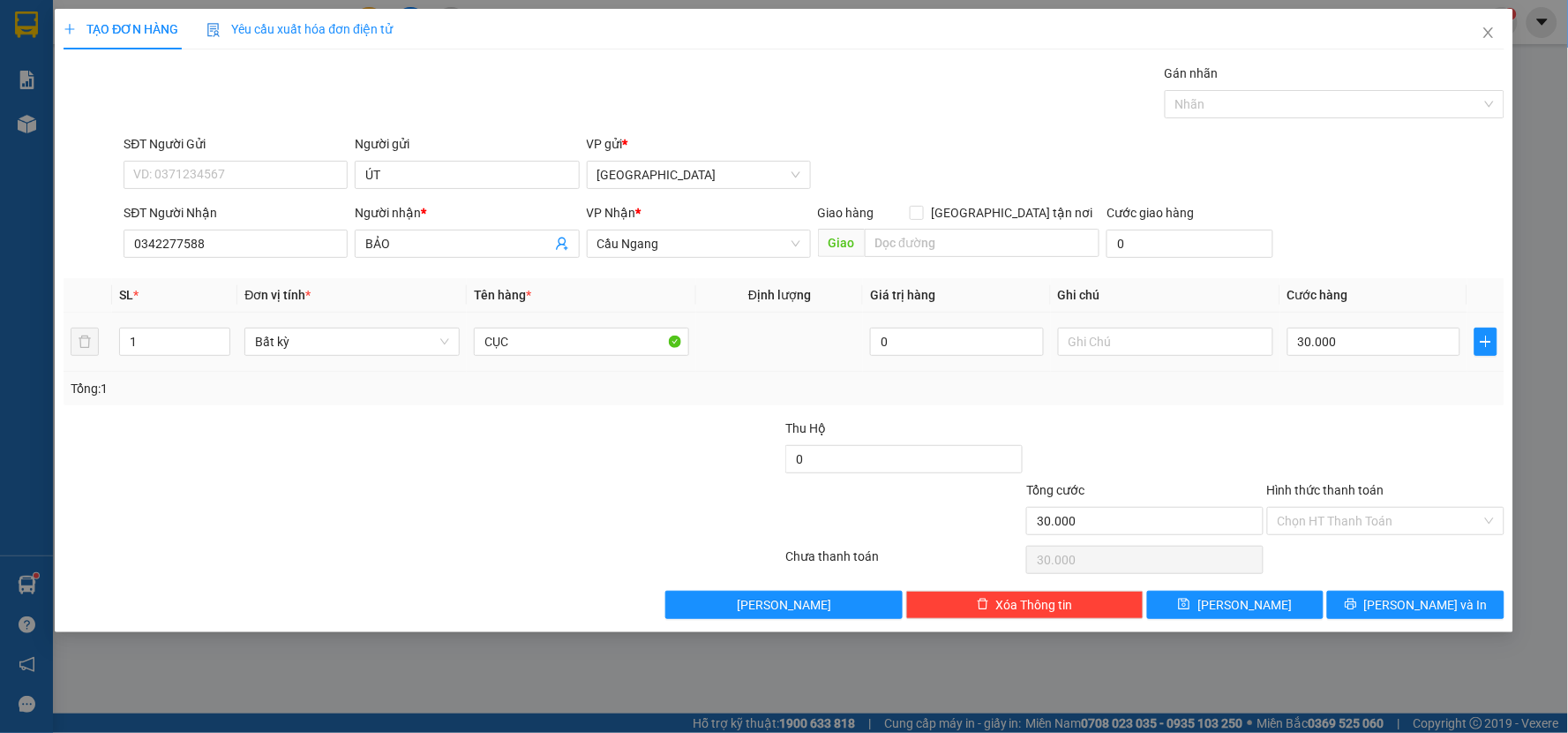
click at [1352, 367] on td "30.000" at bounding box center [1375, 342] width 188 height 60
click at [1349, 521] on input "Hình thức thanh toán" at bounding box center [1379, 521] width 204 height 26
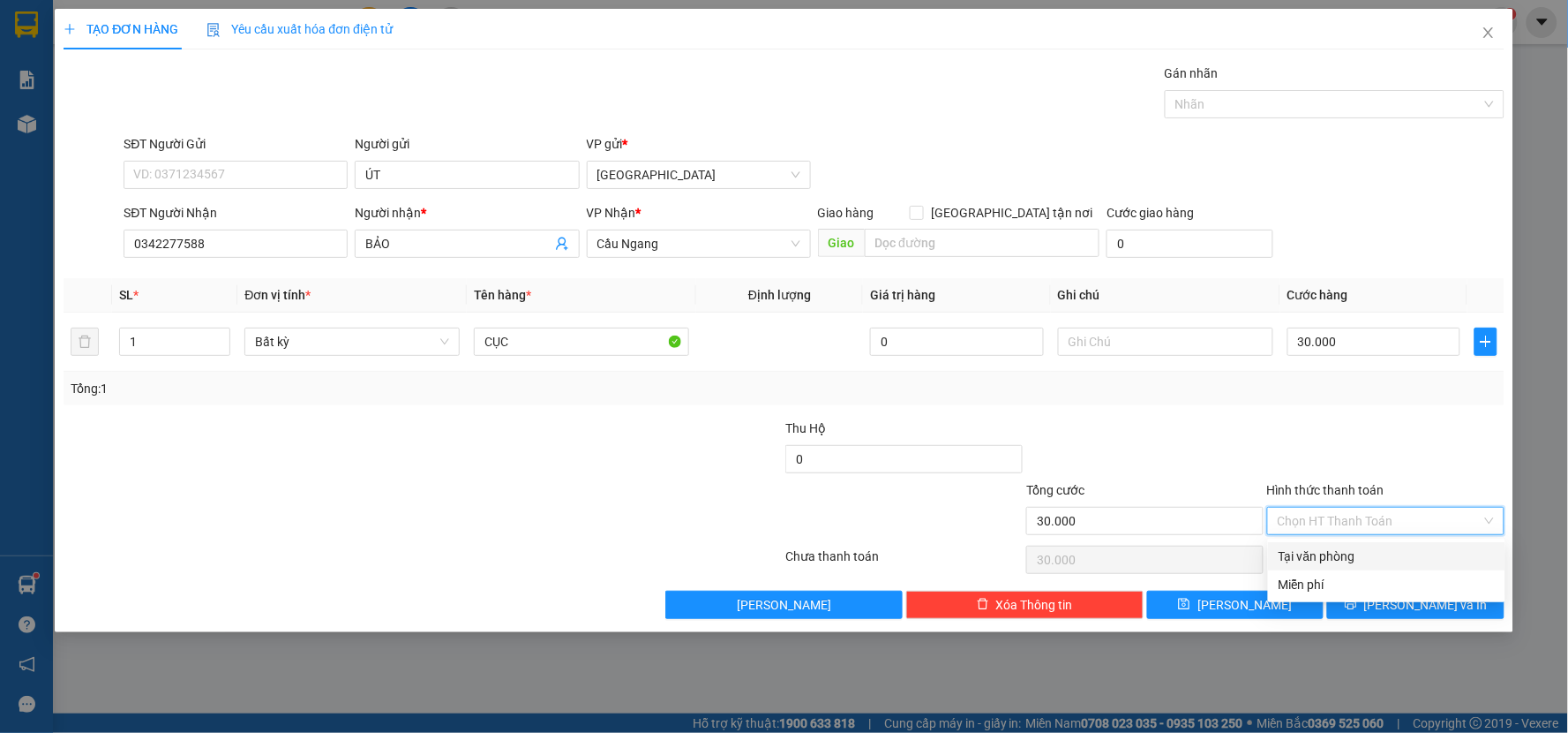
click at [1349, 542] on div "Tại văn phòng" at bounding box center [1386, 556] width 237 height 28
type input "0"
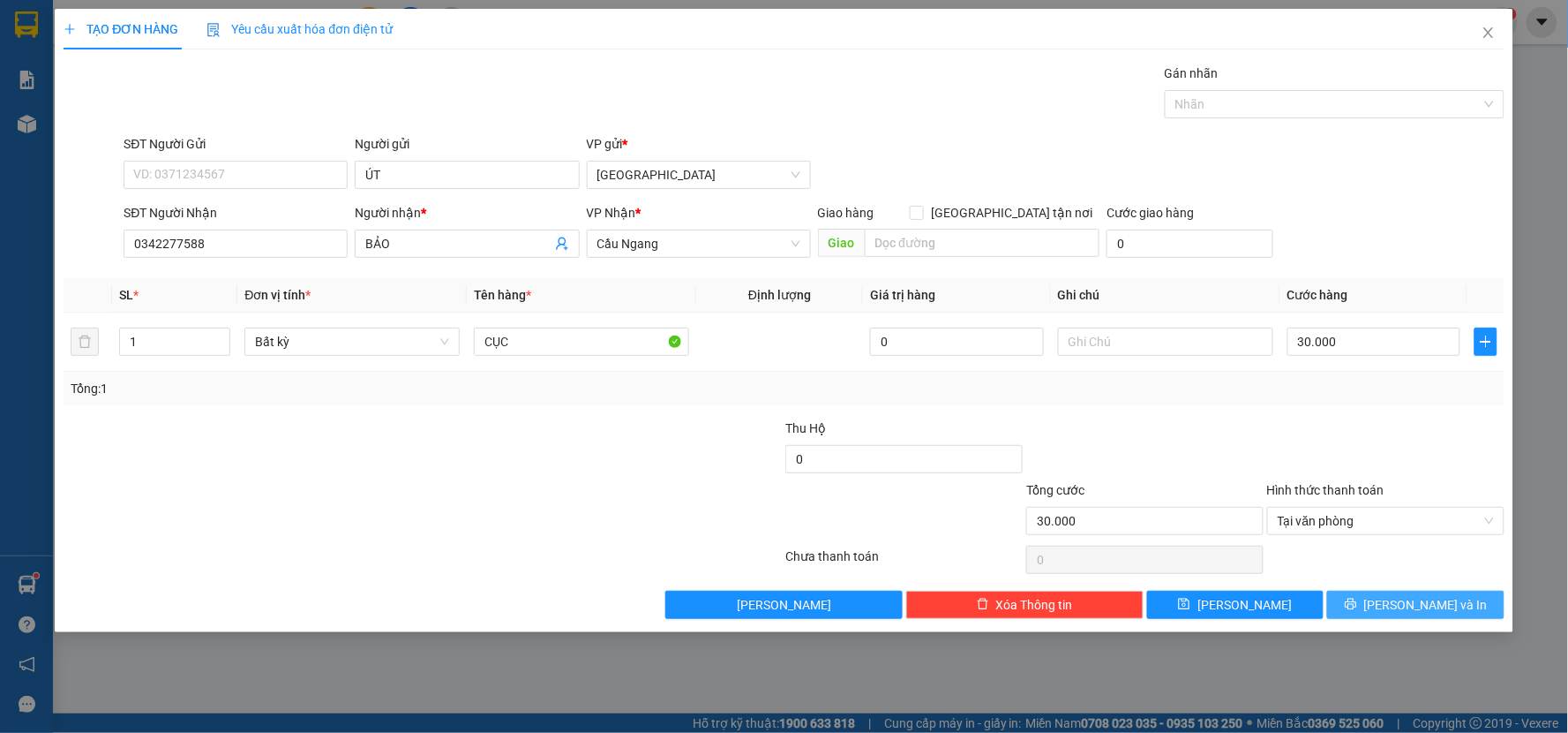
click at [1357, 605] on button "[PERSON_NAME] và In" at bounding box center [1415, 605] width 178 height 28
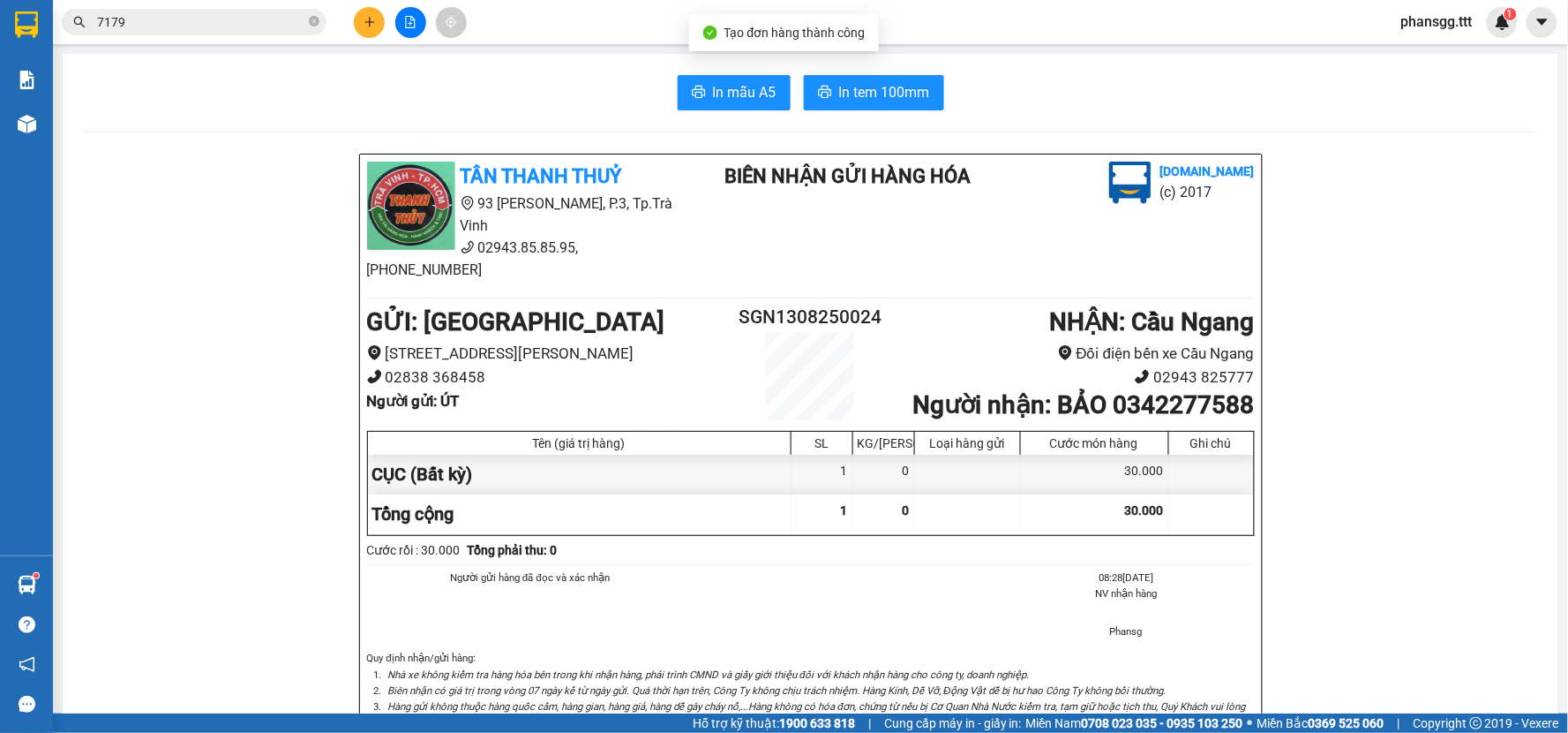
click at [702, 114] on div "In mẫu A5 In tem 100mm TÂN THANH THUỶ 93 Trần Quốc Tuấn, P.3, Tp.Trà Vinh 02943…" at bounding box center [810, 652] width 1495 height 1196
click at [702, 92] on button "In mẫu A5" at bounding box center [734, 93] width 113 height 35
click at [825, 97] on button "In tem 100mm" at bounding box center [873, 93] width 140 height 35
click at [246, 30] on input "7179" at bounding box center [201, 21] width 208 height 20
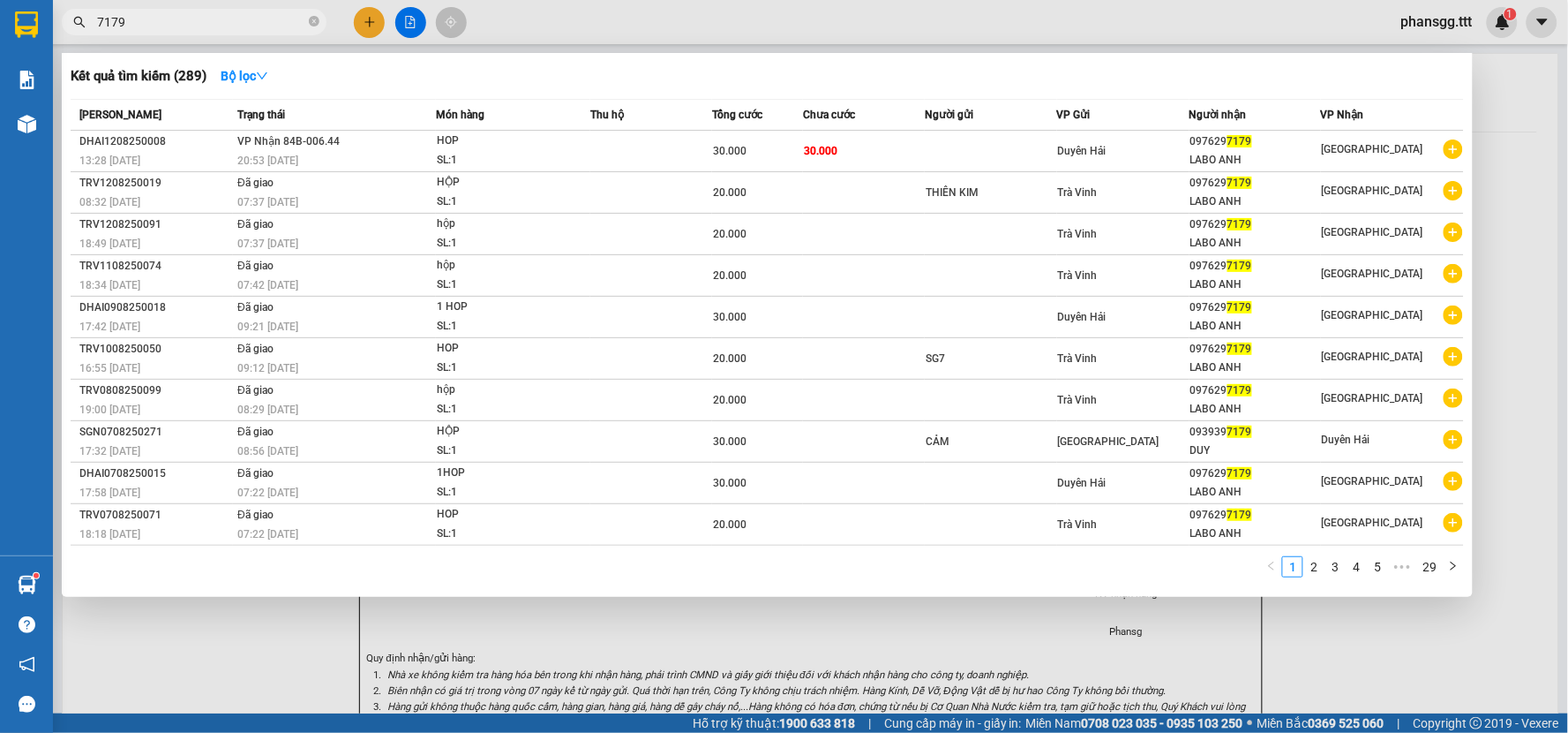
click at [246, 30] on input "7179" at bounding box center [201, 21] width 208 height 20
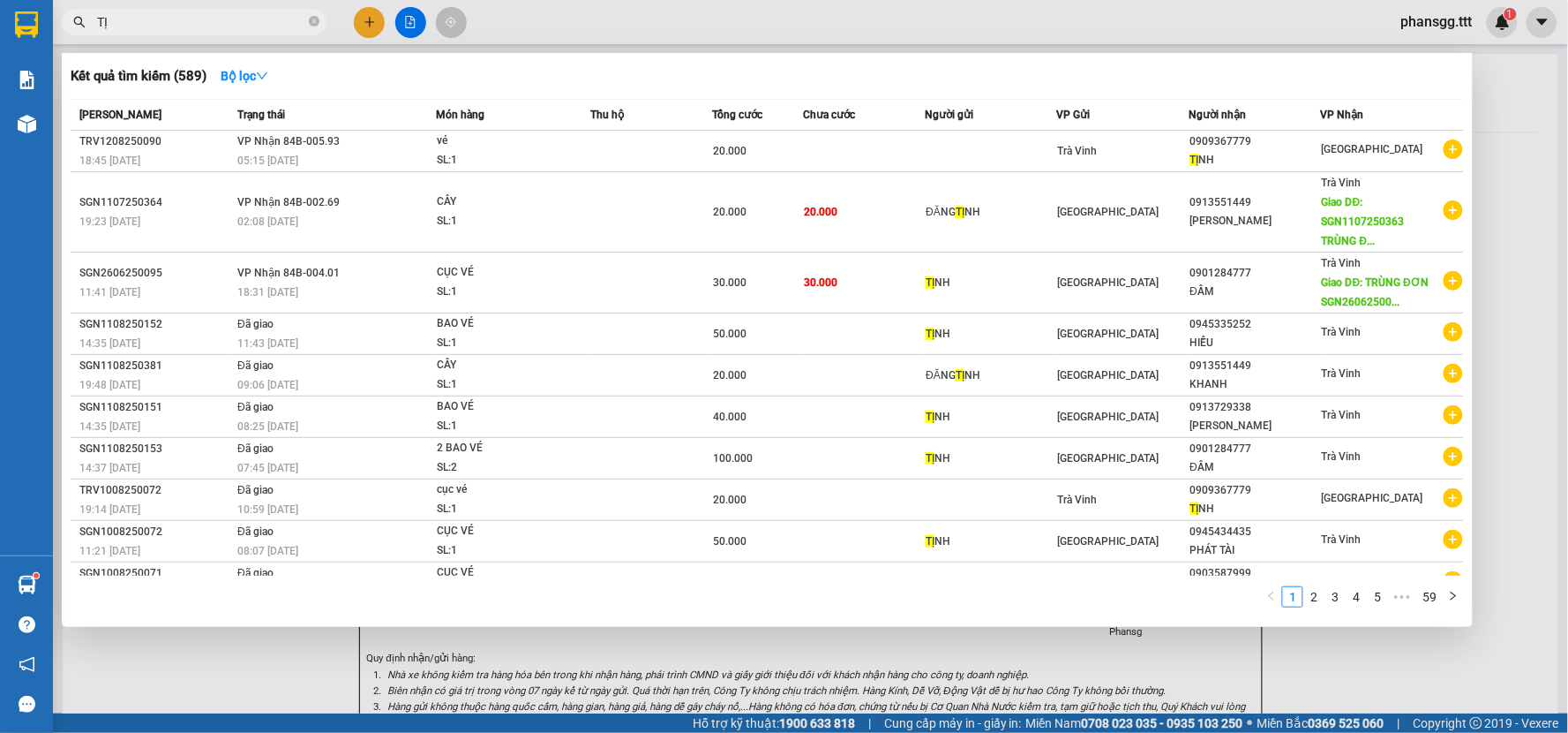
type input "T"
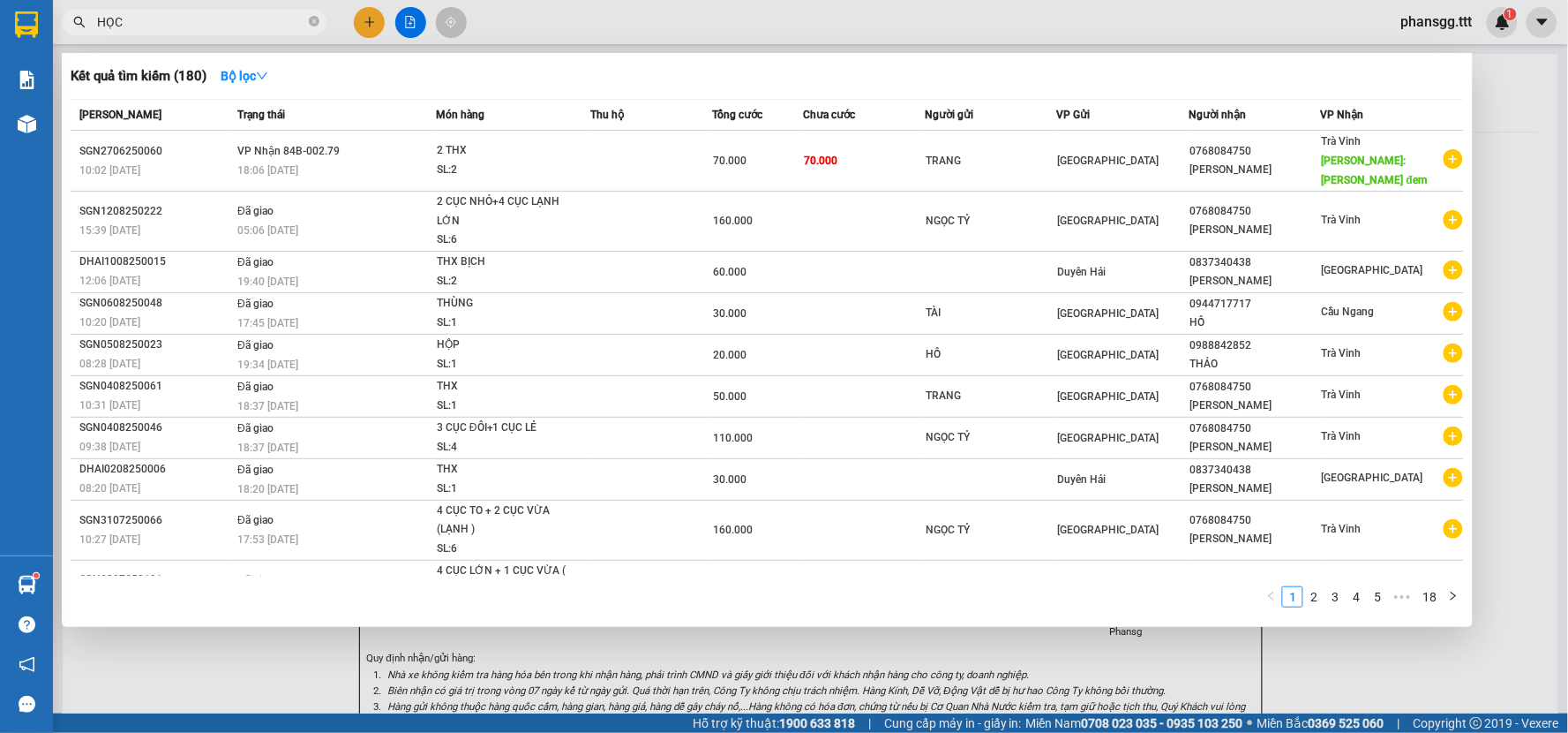
type input "HỌC"
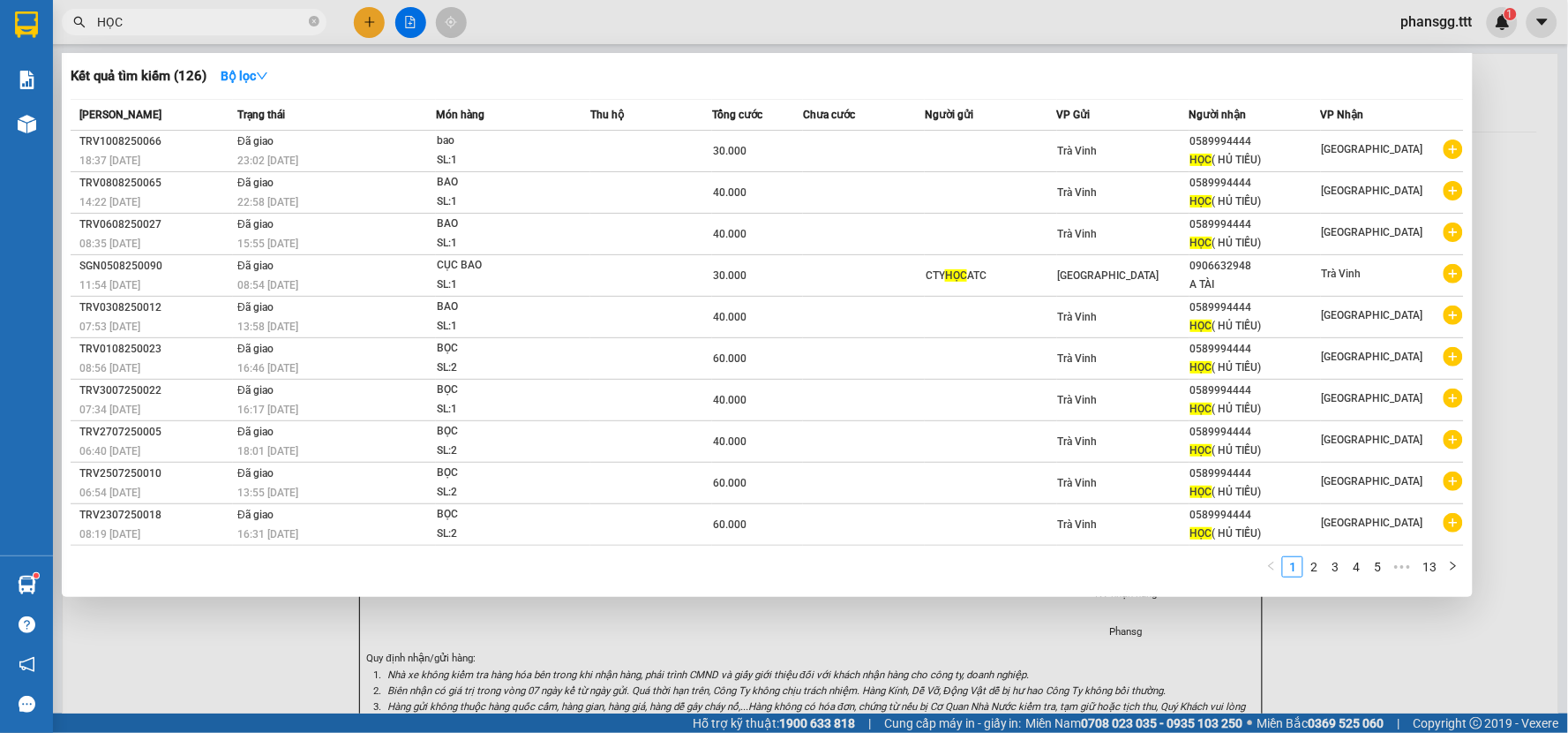
click at [222, 12] on input "HỌC" at bounding box center [201, 21] width 208 height 20
click at [222, 13] on input "HỌC" at bounding box center [201, 21] width 208 height 20
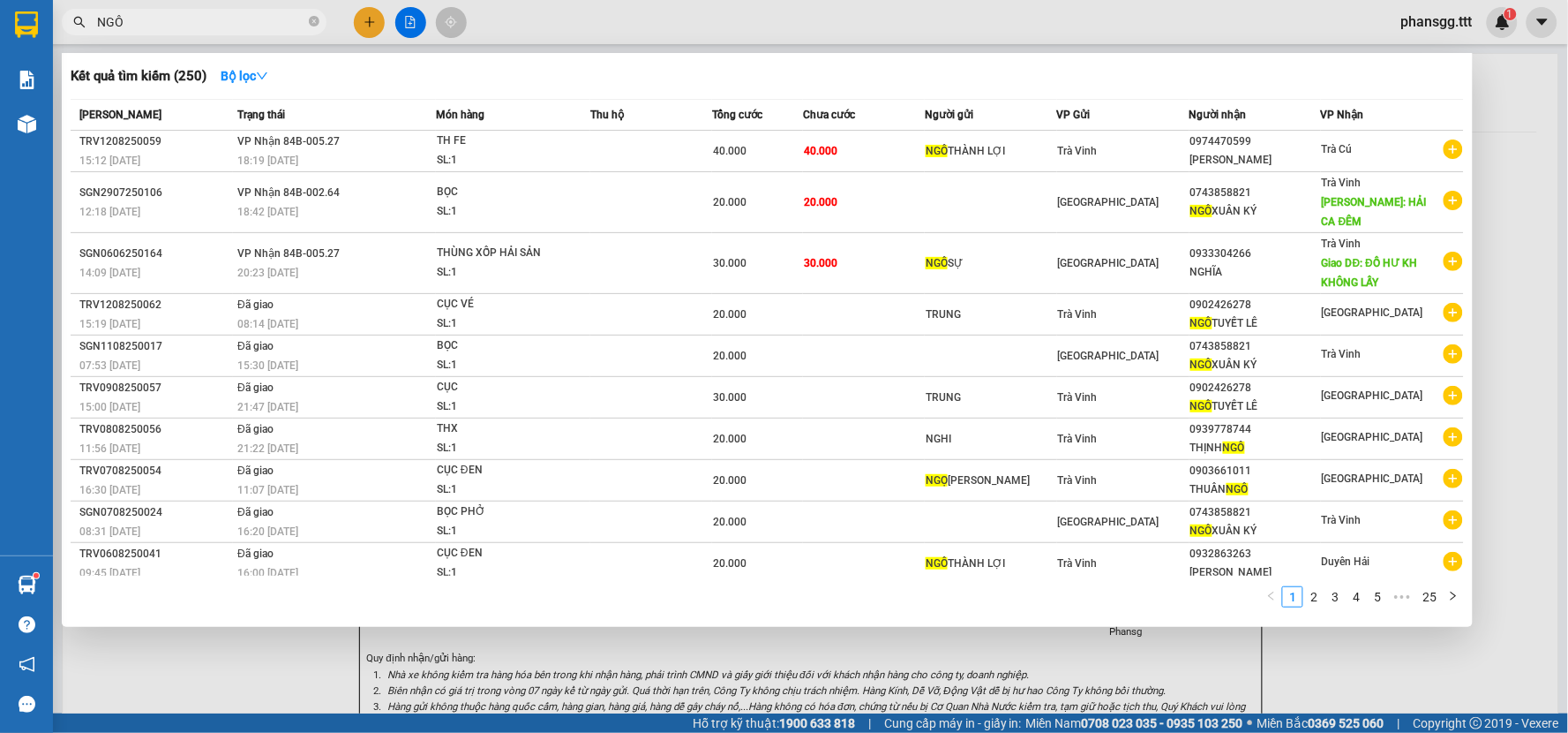
type input "NGÔ"
click at [377, 21] on div at bounding box center [784, 366] width 1568 height 733
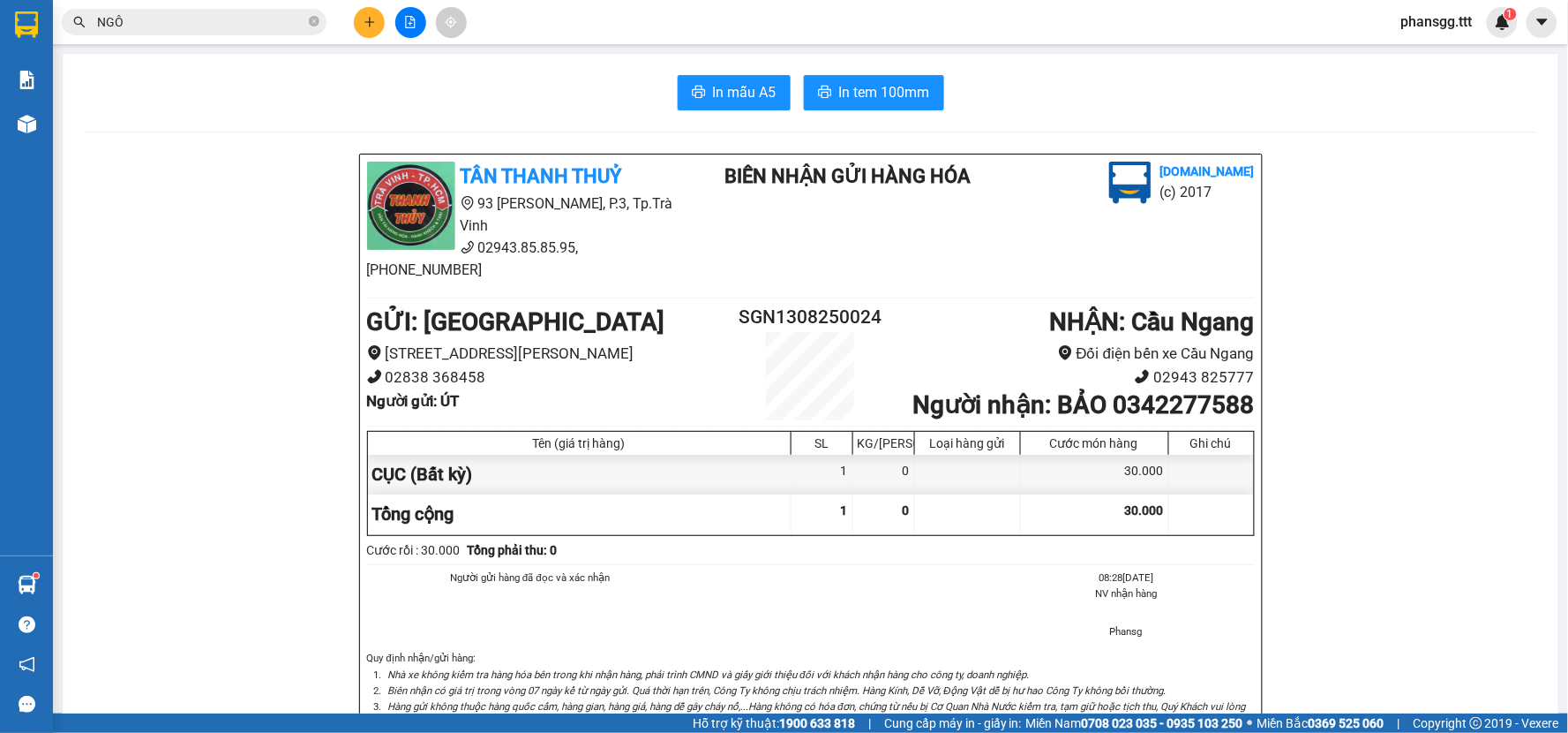
click at [366, 21] on icon "plus" at bounding box center [369, 21] width 9 height 1
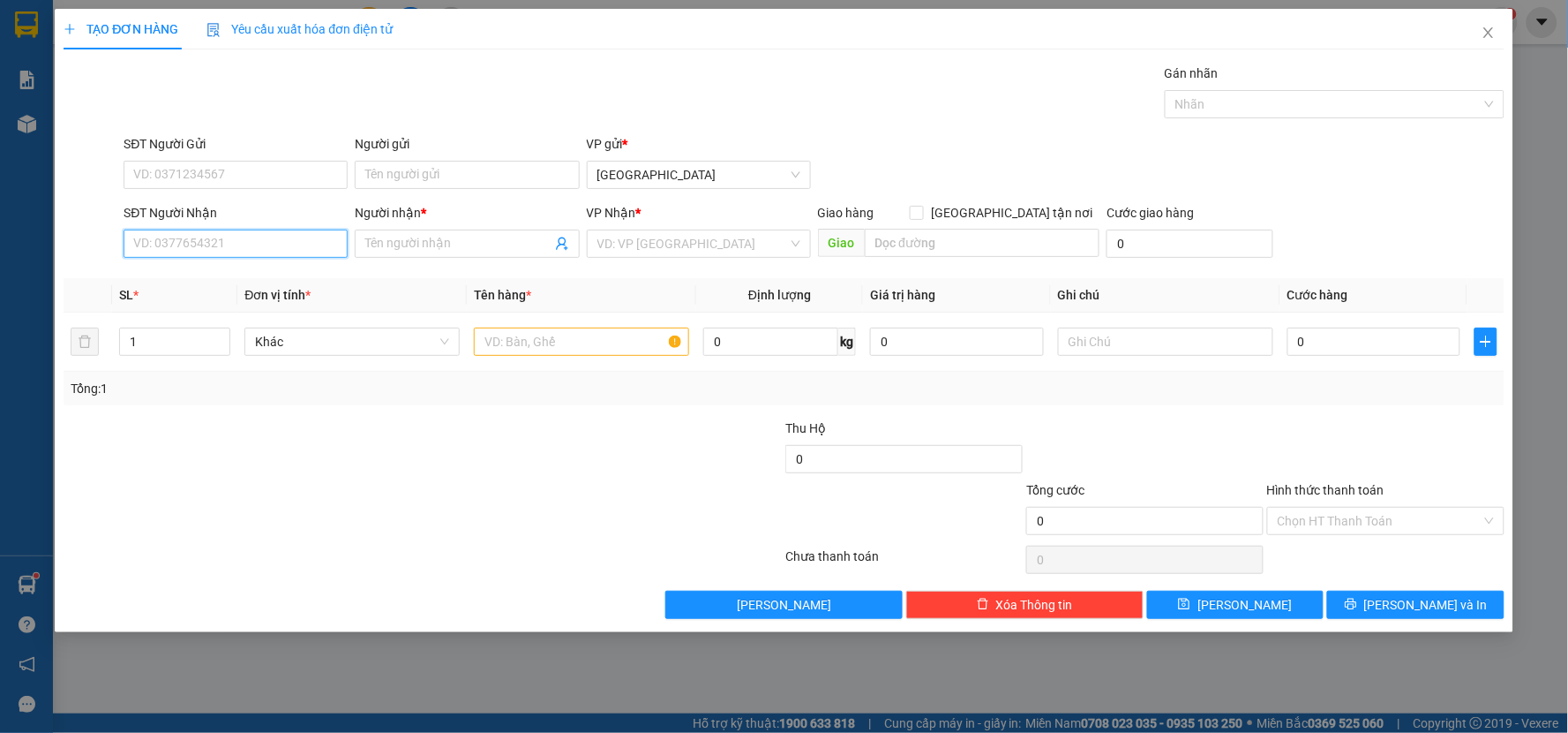
click at [142, 249] on input "SĐT Người Nhận" at bounding box center [235, 244] width 224 height 28
type input "721"
drag, startPoint x: 175, startPoint y: 245, endPoint x: 103, endPoint y: 252, distance: 72.3
click at [103, 252] on div "SĐT Người Nhận 721 Người nhận * Tên người nhận VP Nhận * VD: VP Sài Gòn Giao hà…" at bounding box center [783, 233] width 1444 height 61
click at [1486, 30] on icon "close" at bounding box center [1488, 32] width 9 height 10
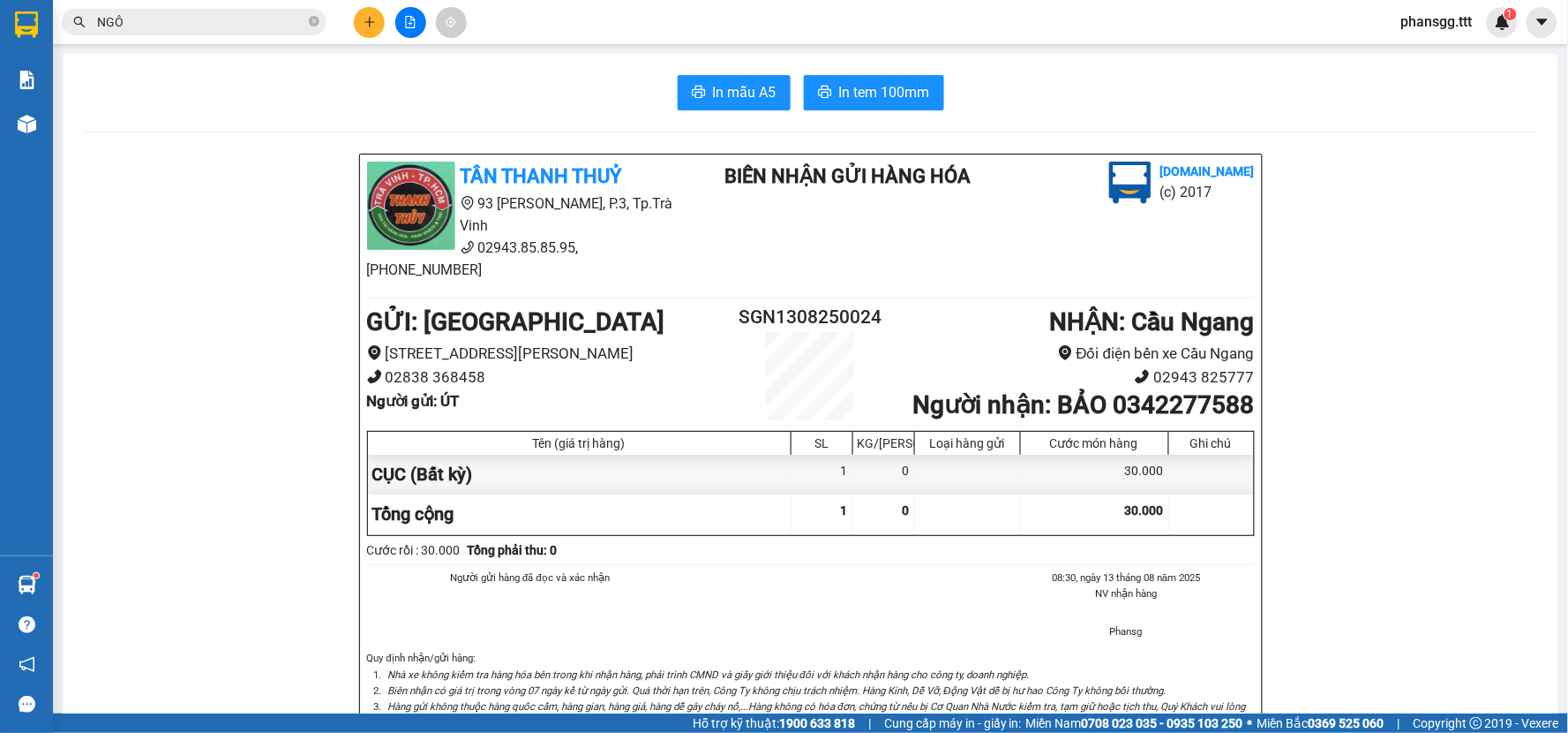
click at [191, 37] on div "Kết quả tìm kiếm ( 250 ) Bộ lọc Mã ĐH Trạng thái Món hàng Thu hộ Tổng cước Chưa…" at bounding box center [172, 22] width 344 height 31
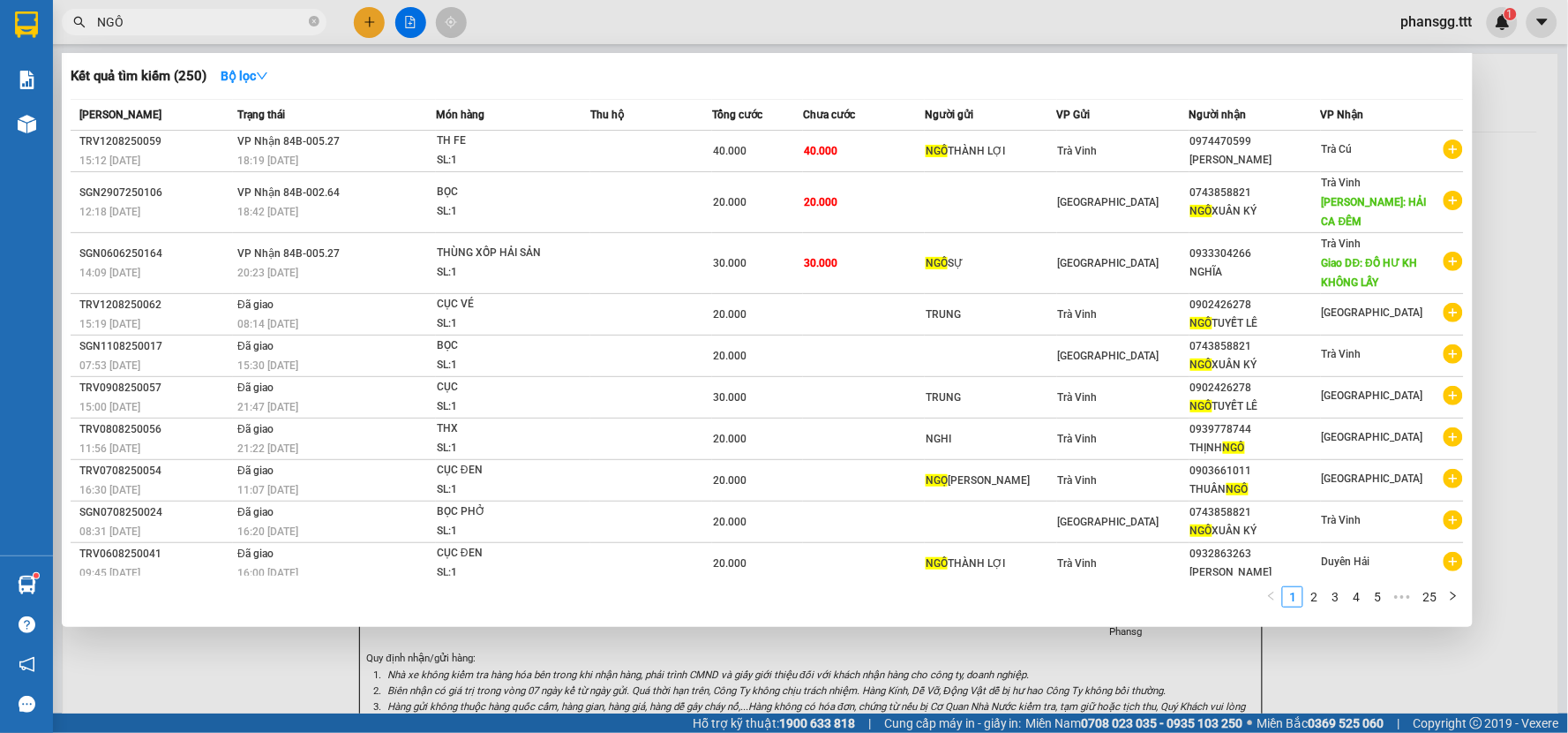
click at [192, 30] on input "NGÔ" at bounding box center [201, 21] width 208 height 20
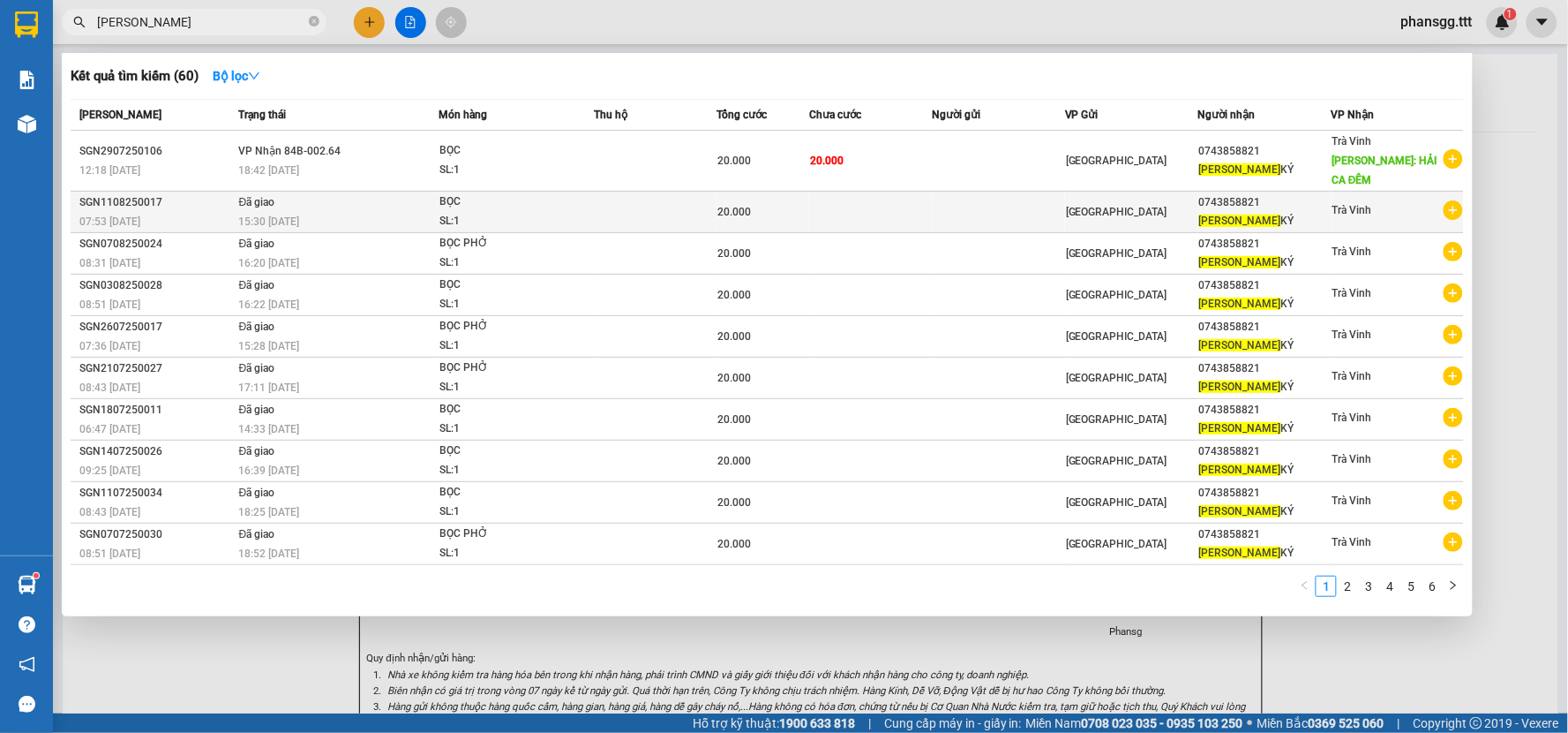
type input "NGÔ XUÂN"
click at [1083, 206] on span "[GEOGRAPHIC_DATA]" at bounding box center [1116, 211] width 101 height 12
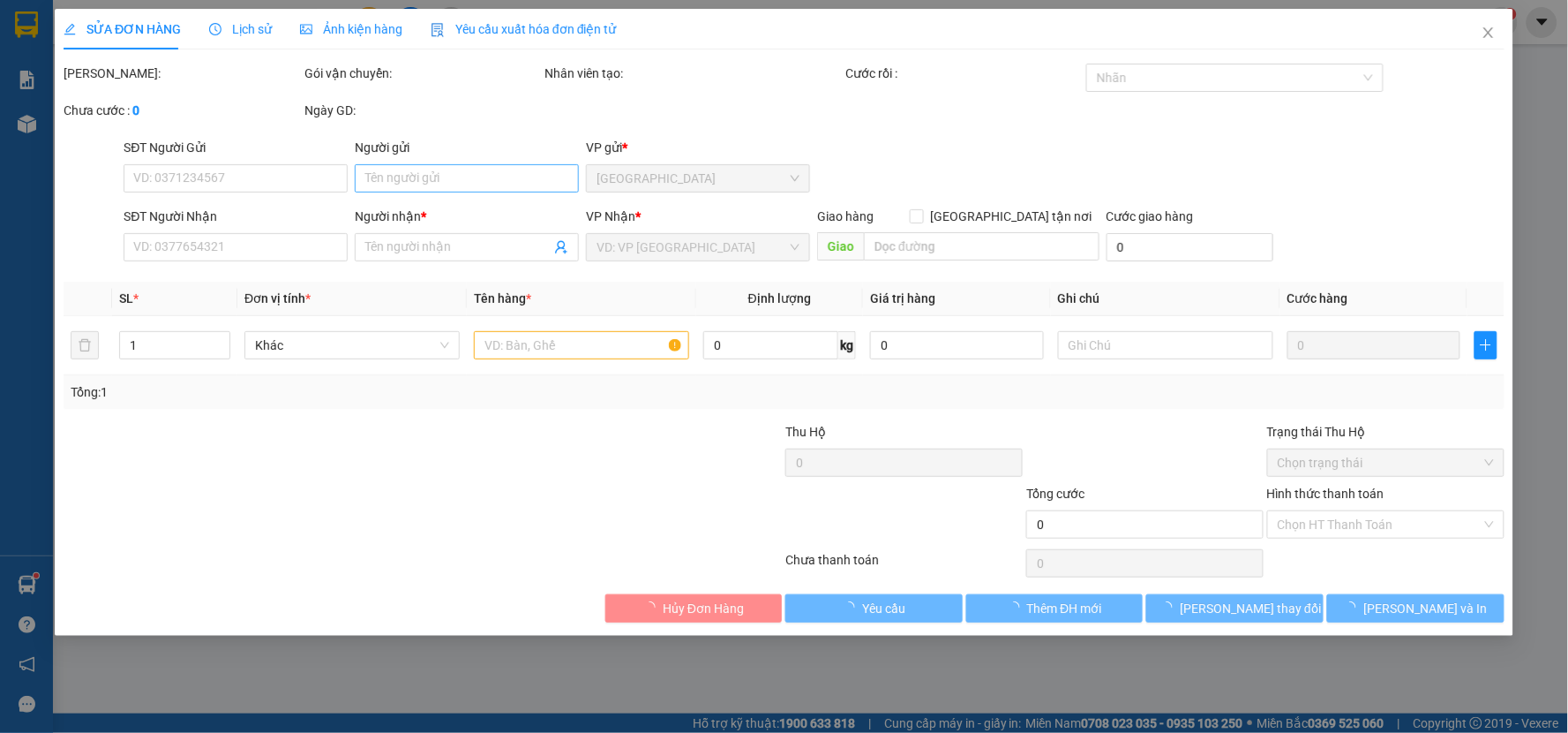
type input "0743858821"
type input "NGÔ XUÂN KÝ"
type input "20.000"
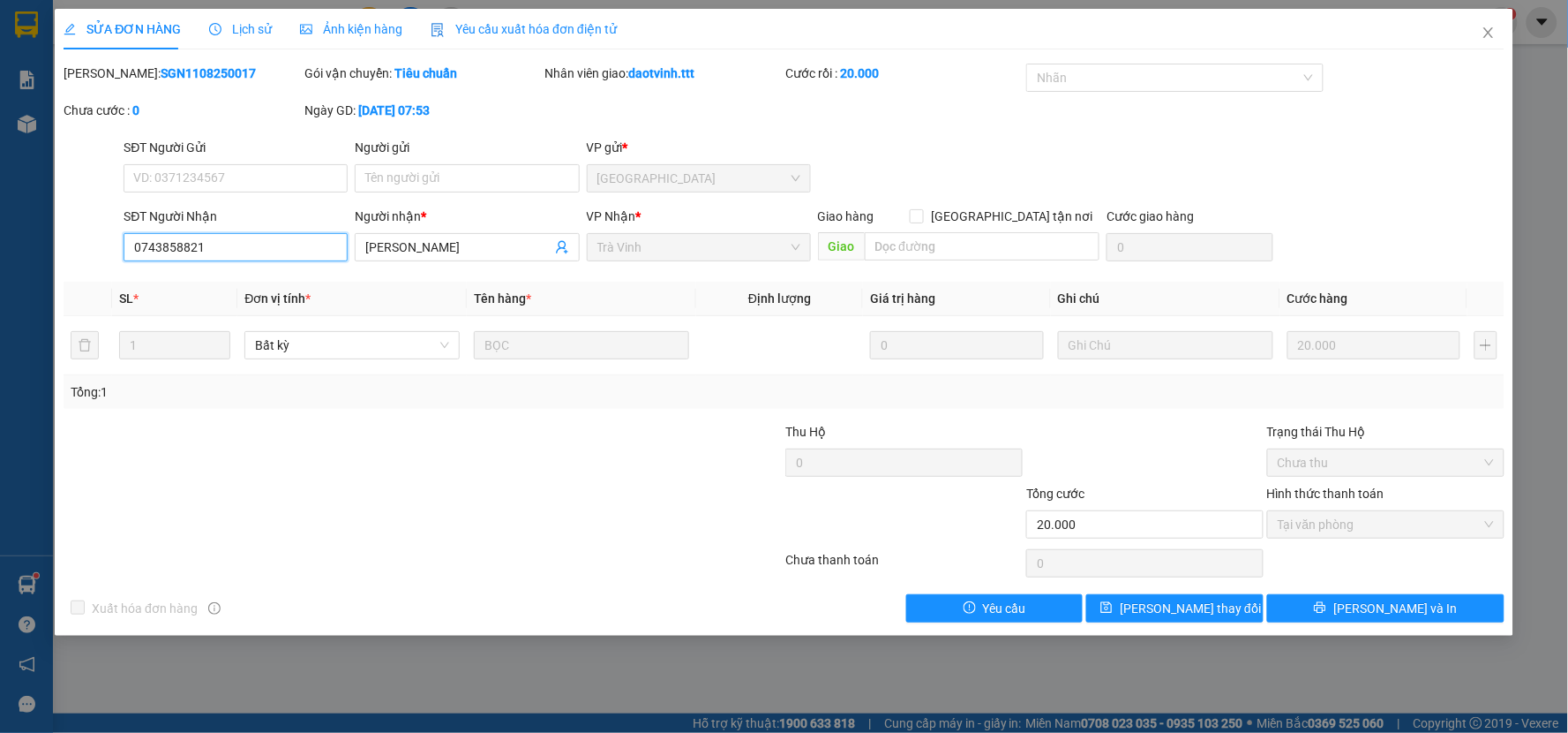
drag, startPoint x: 227, startPoint y: 250, endPoint x: 33, endPoint y: 232, distance: 194.8
click at [9, 233] on div "SỬA ĐƠN HÀNG Lịch sử Ảnh kiện hàng Yêu cầu xuất hóa đơn điện tử Total Paid Fee …" at bounding box center [784, 366] width 1568 height 733
click at [1487, 38] on icon "close" at bounding box center [1488, 33] width 14 height 14
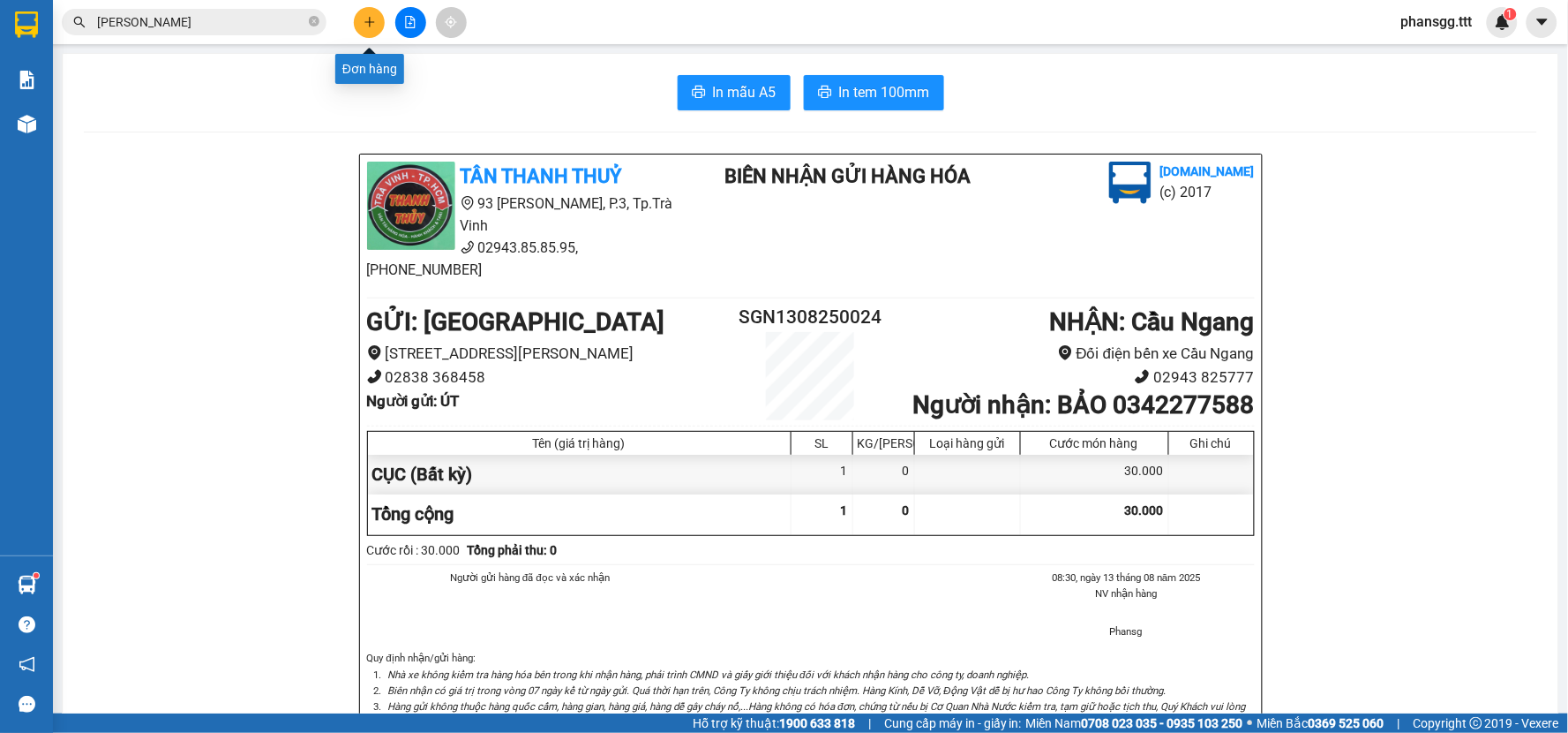
click at [371, 16] on icon "plus" at bounding box center [369, 21] width 12 height 12
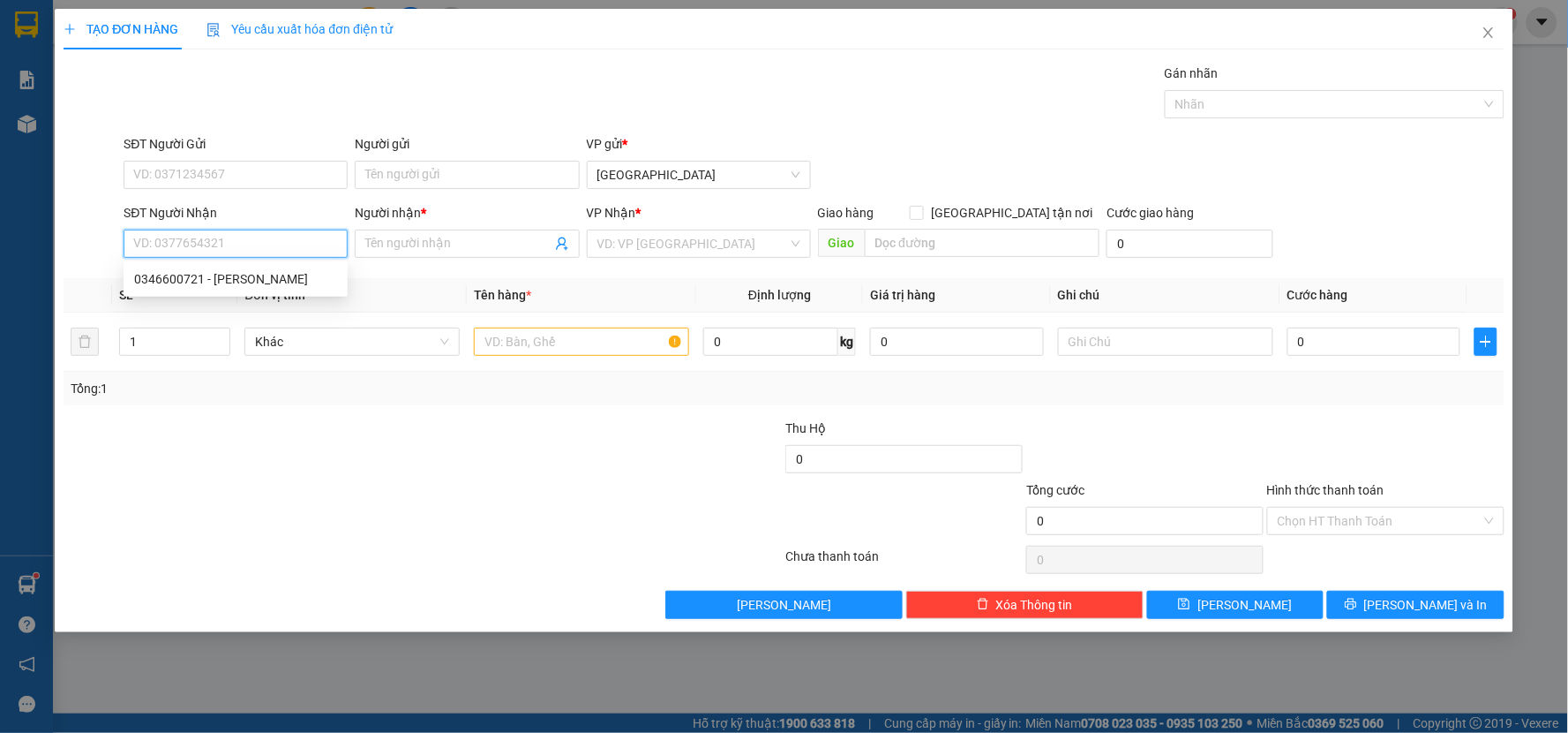
paste input "0743858821"
type input "0743858821"
click at [263, 276] on div "0743858821 - NGÔ XUÂN KÝ" at bounding box center [235, 278] width 203 height 20
type input "NGÔ XUÂN KÝ"
type input "0743858821"
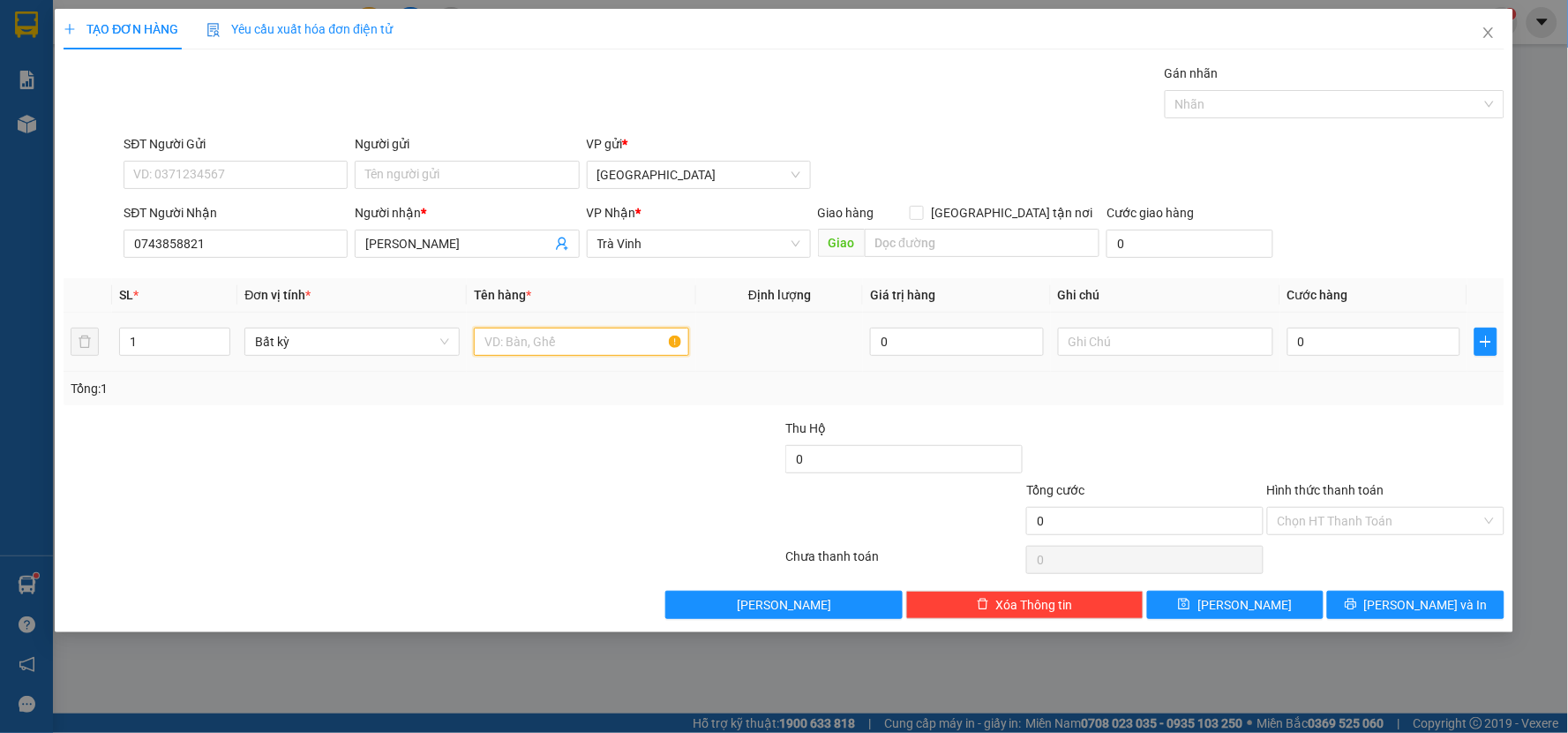
drag, startPoint x: 514, startPoint y: 347, endPoint x: 525, endPoint y: 350, distance: 11.4
click at [514, 346] on input "text" at bounding box center [582, 341] width 216 height 28
type input "BỌC"
click at [1344, 358] on div "0" at bounding box center [1374, 341] width 174 height 35
click at [1319, 344] on input "0" at bounding box center [1374, 341] width 174 height 28
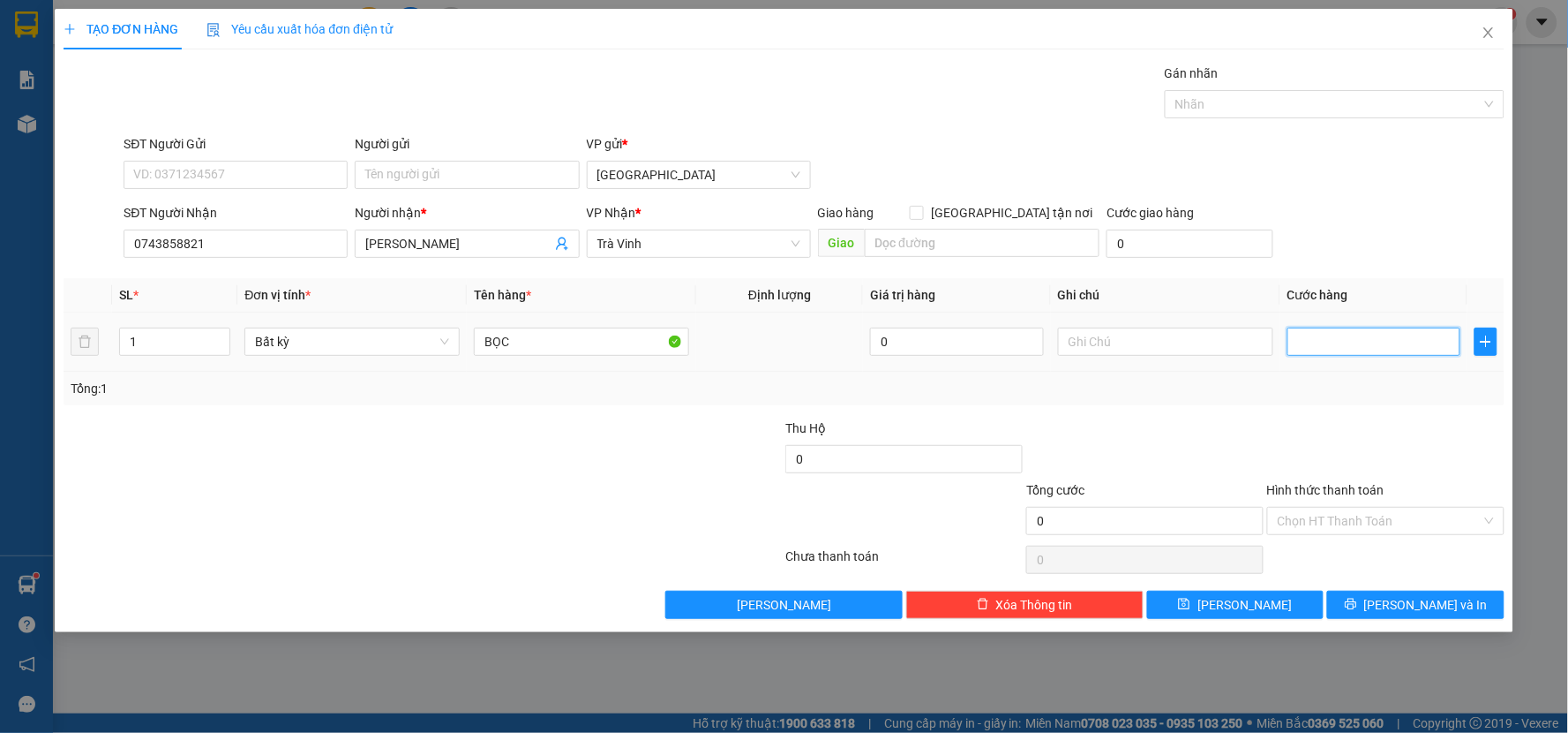
type input "2"
type input "20"
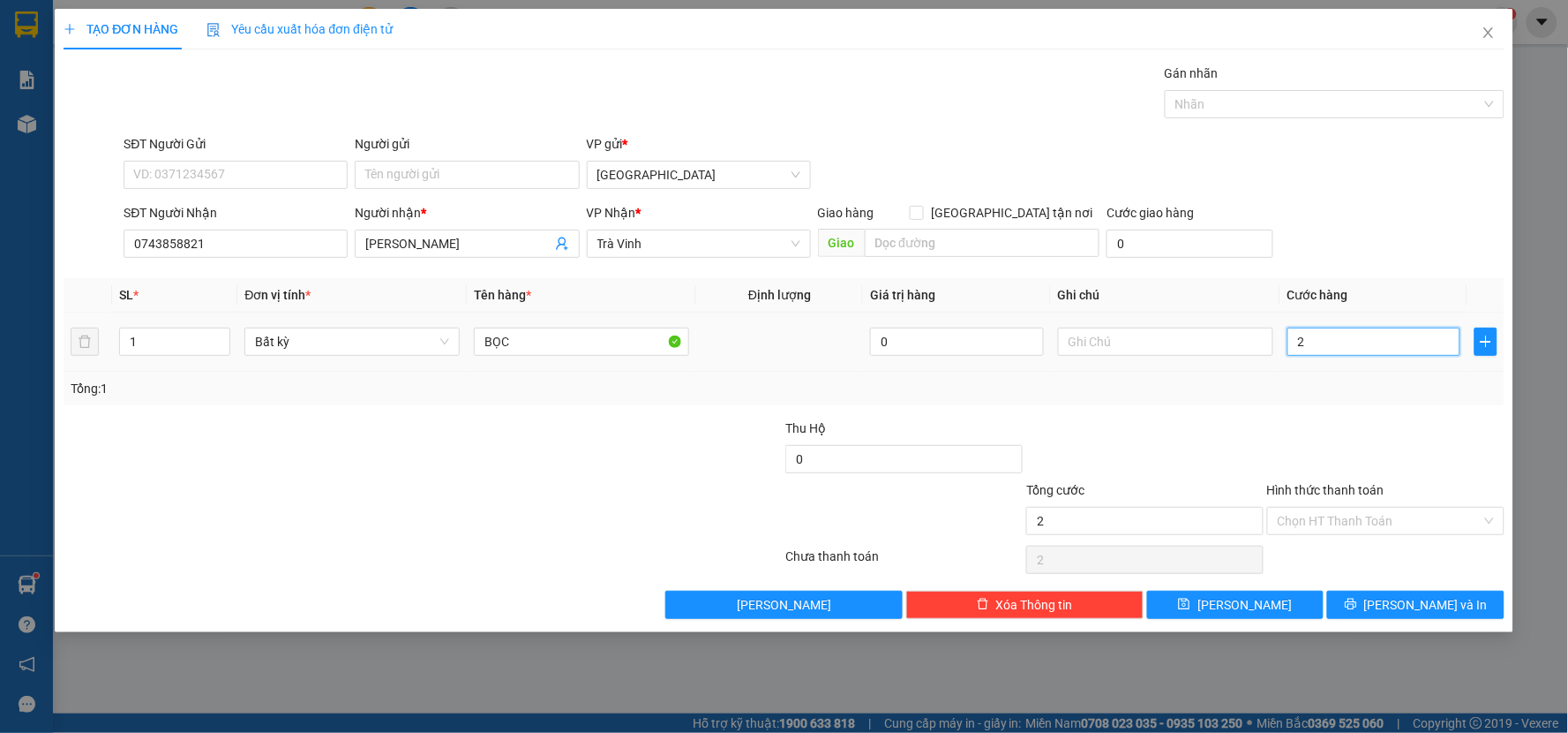
type input "20"
click at [1317, 357] on div "20" at bounding box center [1374, 341] width 174 height 35
type input "20.000"
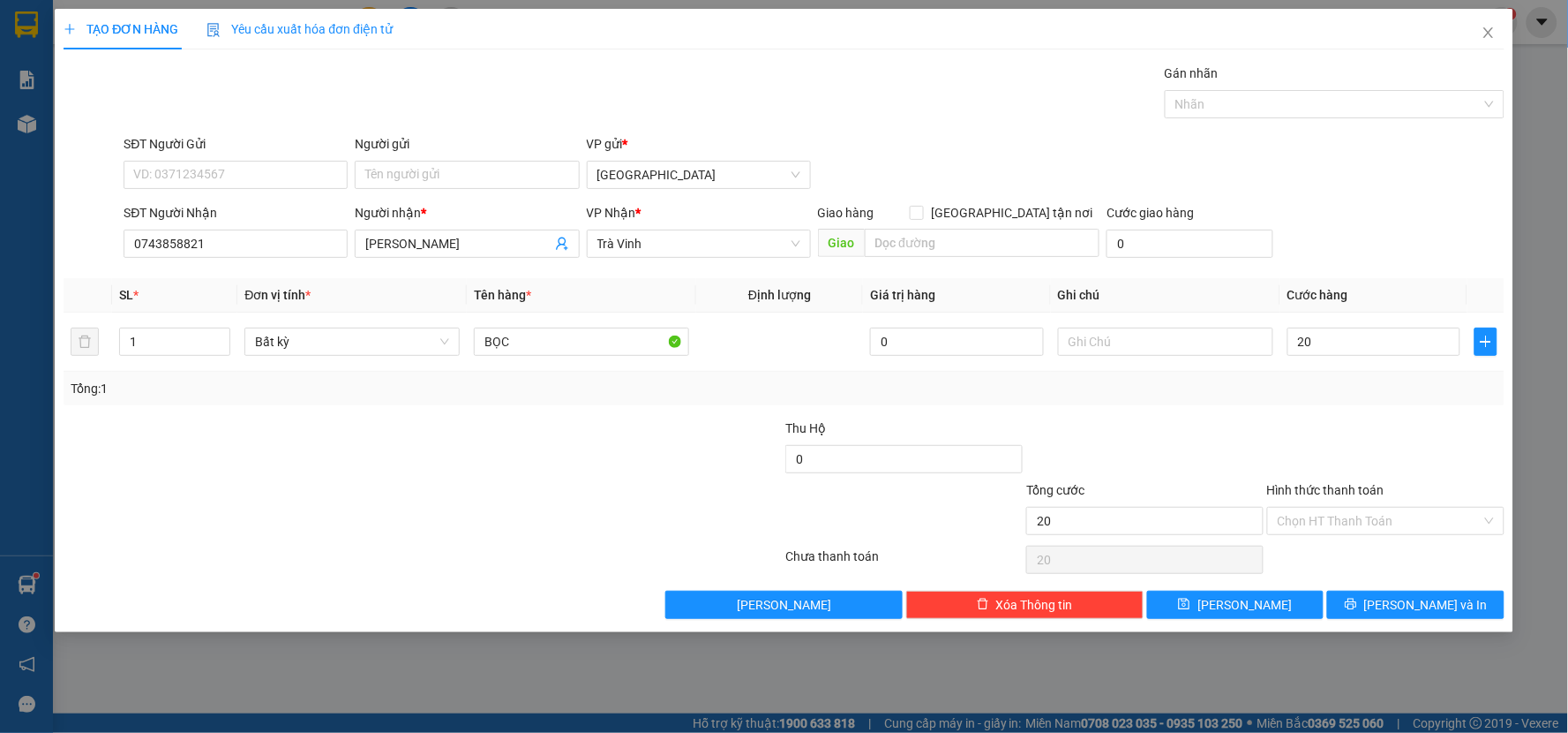
type input "20.000"
click at [1390, 395] on div "Tổng: 1" at bounding box center [784, 388] width 1427 height 20
click at [1413, 595] on span "[PERSON_NAME] và In" at bounding box center [1426, 605] width 124 height 20
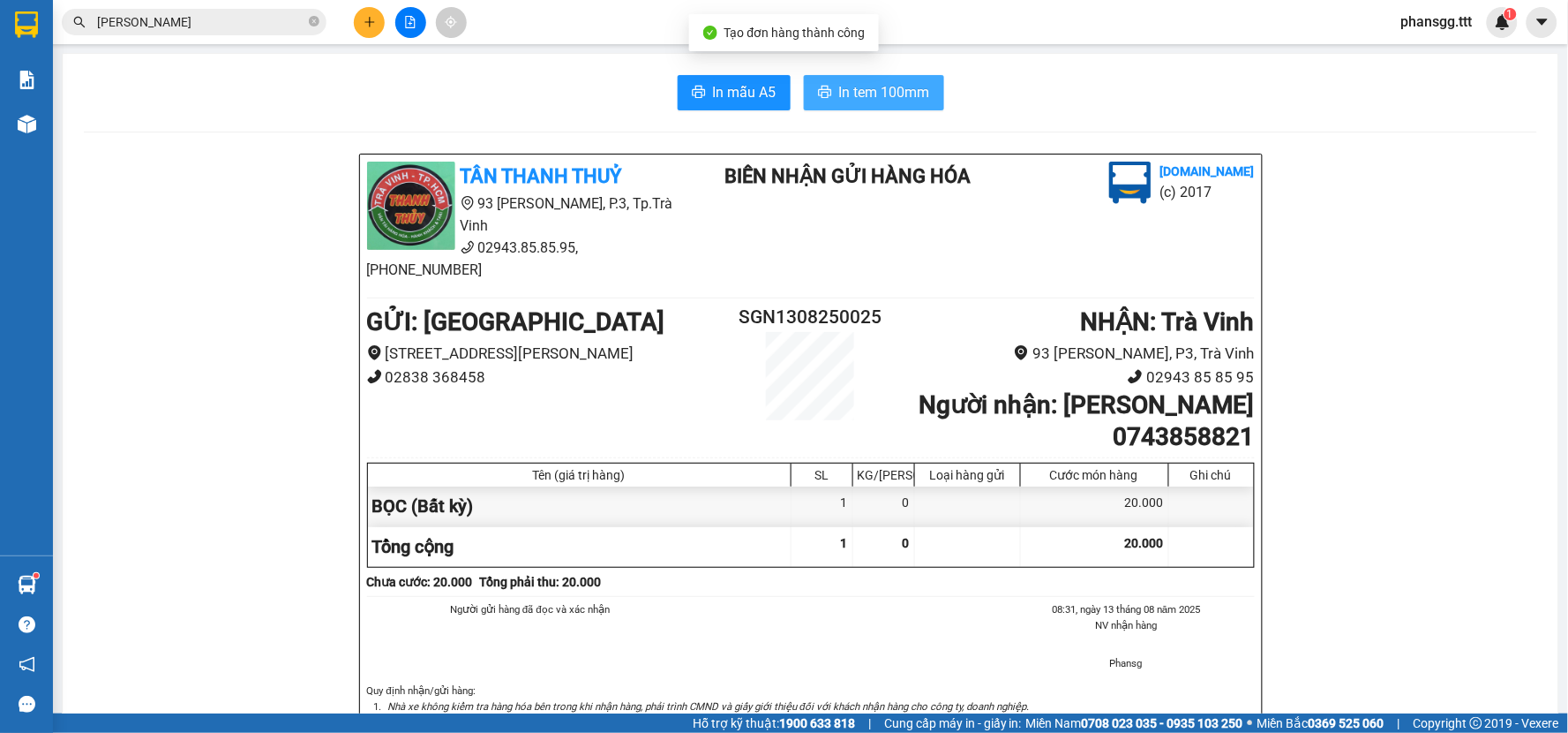
click at [874, 102] on button "In tem 100mm" at bounding box center [873, 93] width 140 height 35
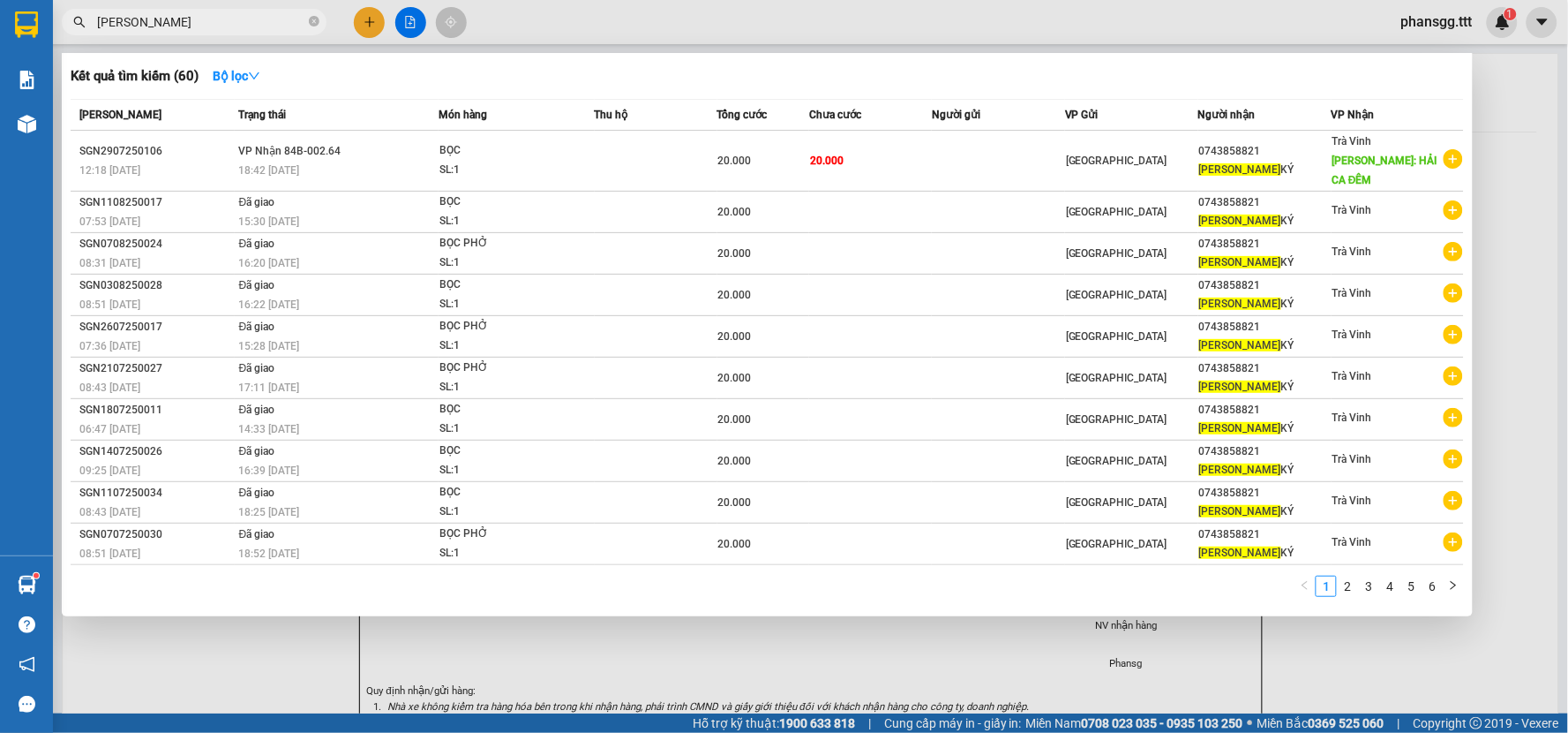
click at [243, 16] on input "NGÔ XUÂN" at bounding box center [201, 21] width 208 height 20
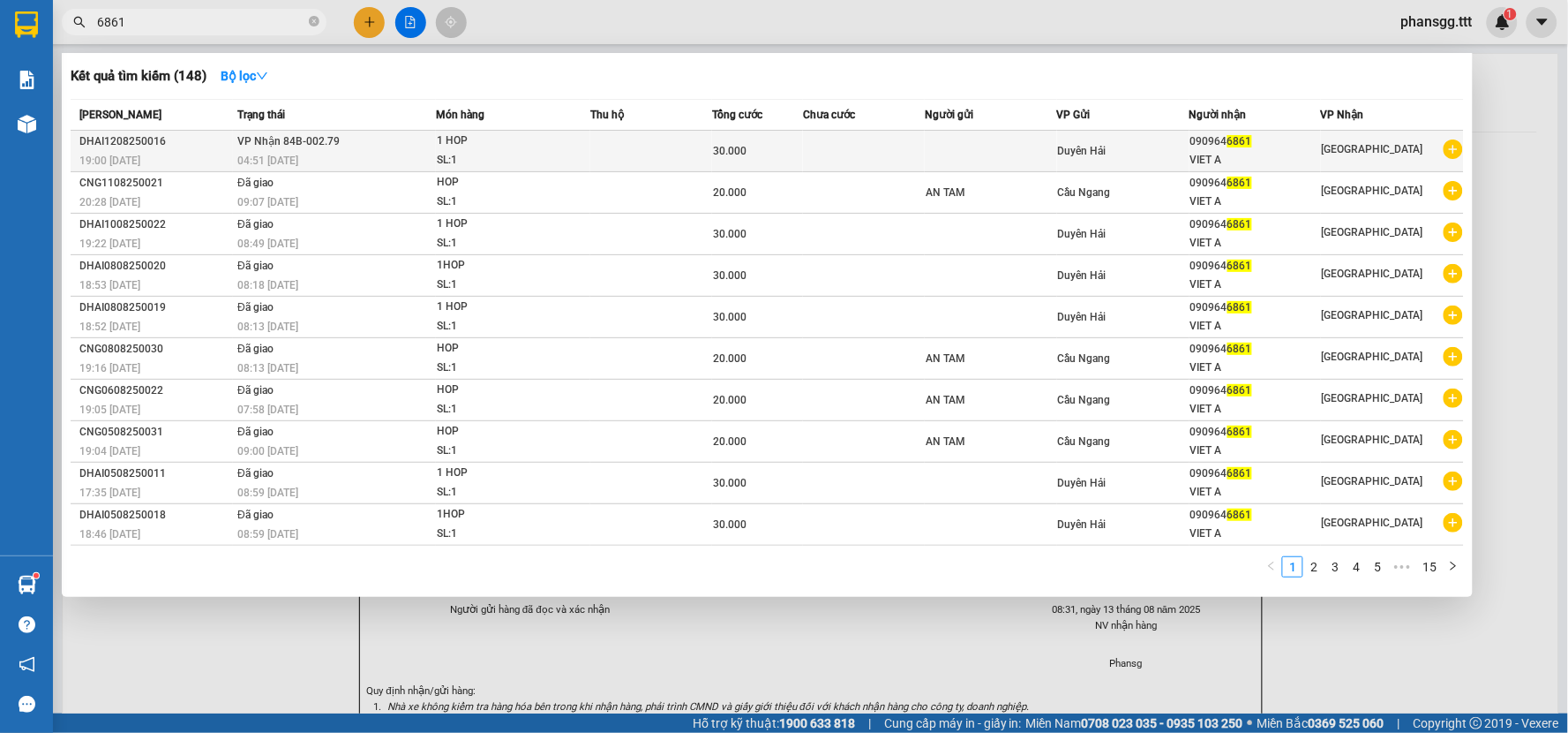
type input "6861"
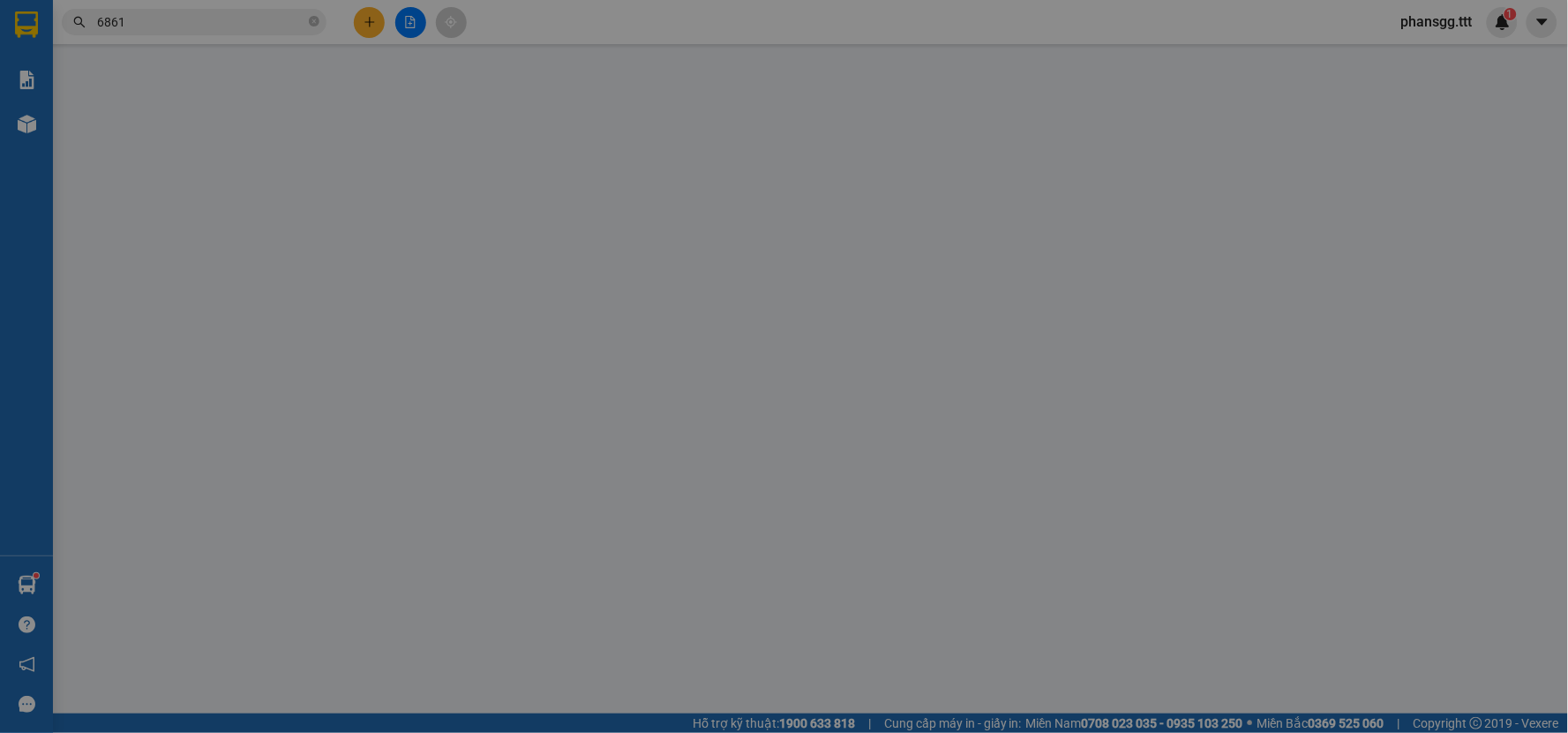
type input "0909646861"
type input "VIET A"
type input "30.000"
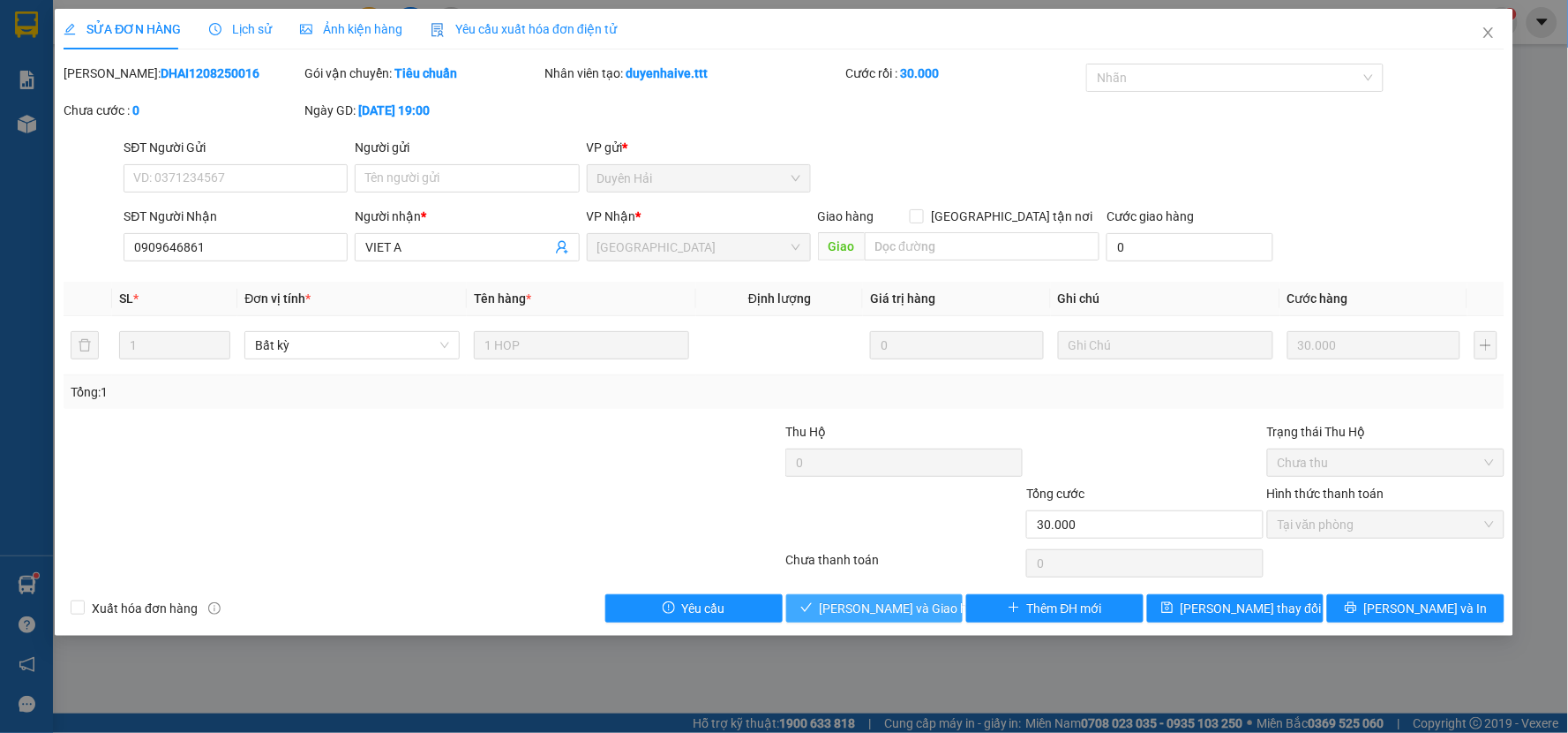
click at [863, 604] on span "Lưu và Giao hàng" at bounding box center [904, 607] width 169 height 20
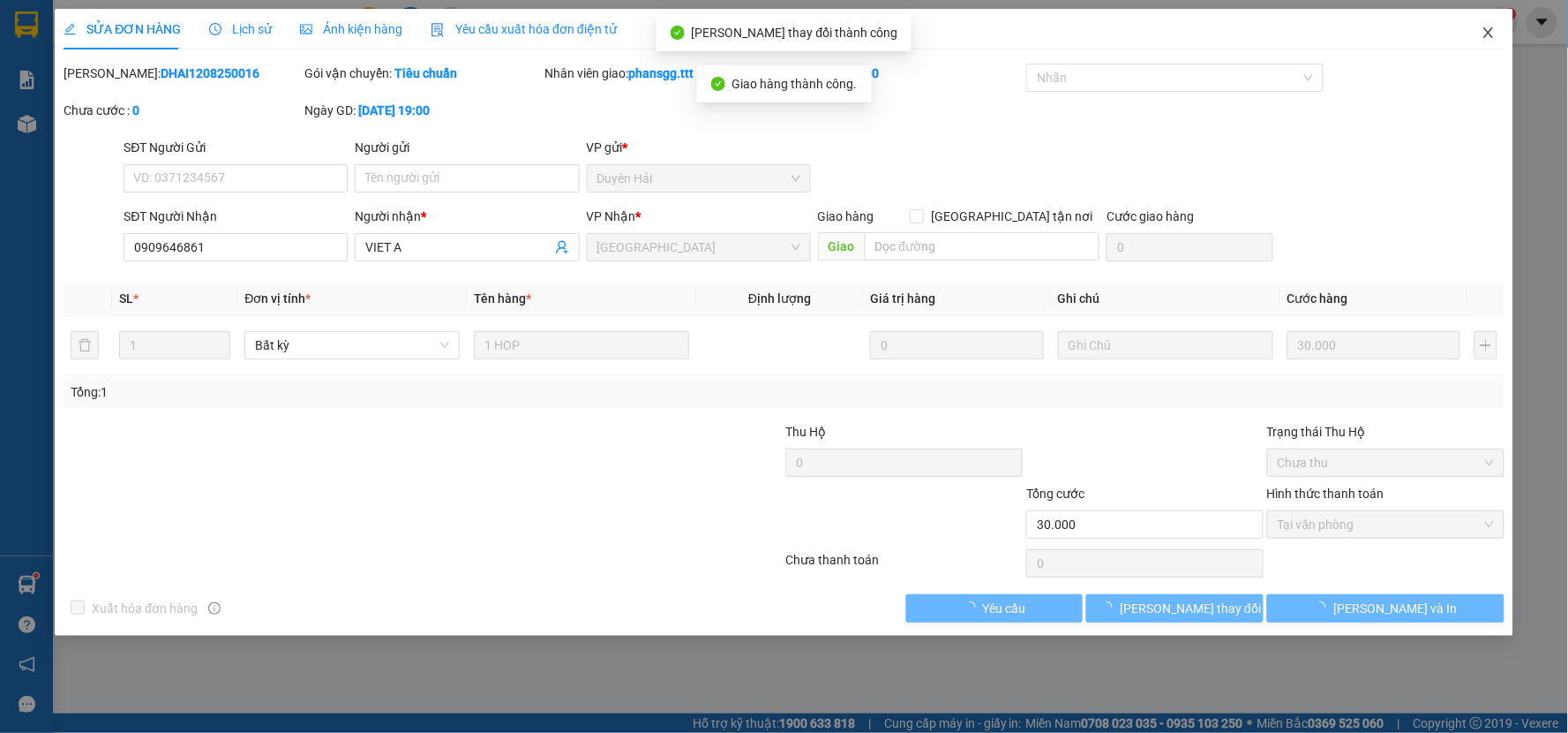
click at [1485, 26] on icon "close" at bounding box center [1488, 33] width 14 height 14
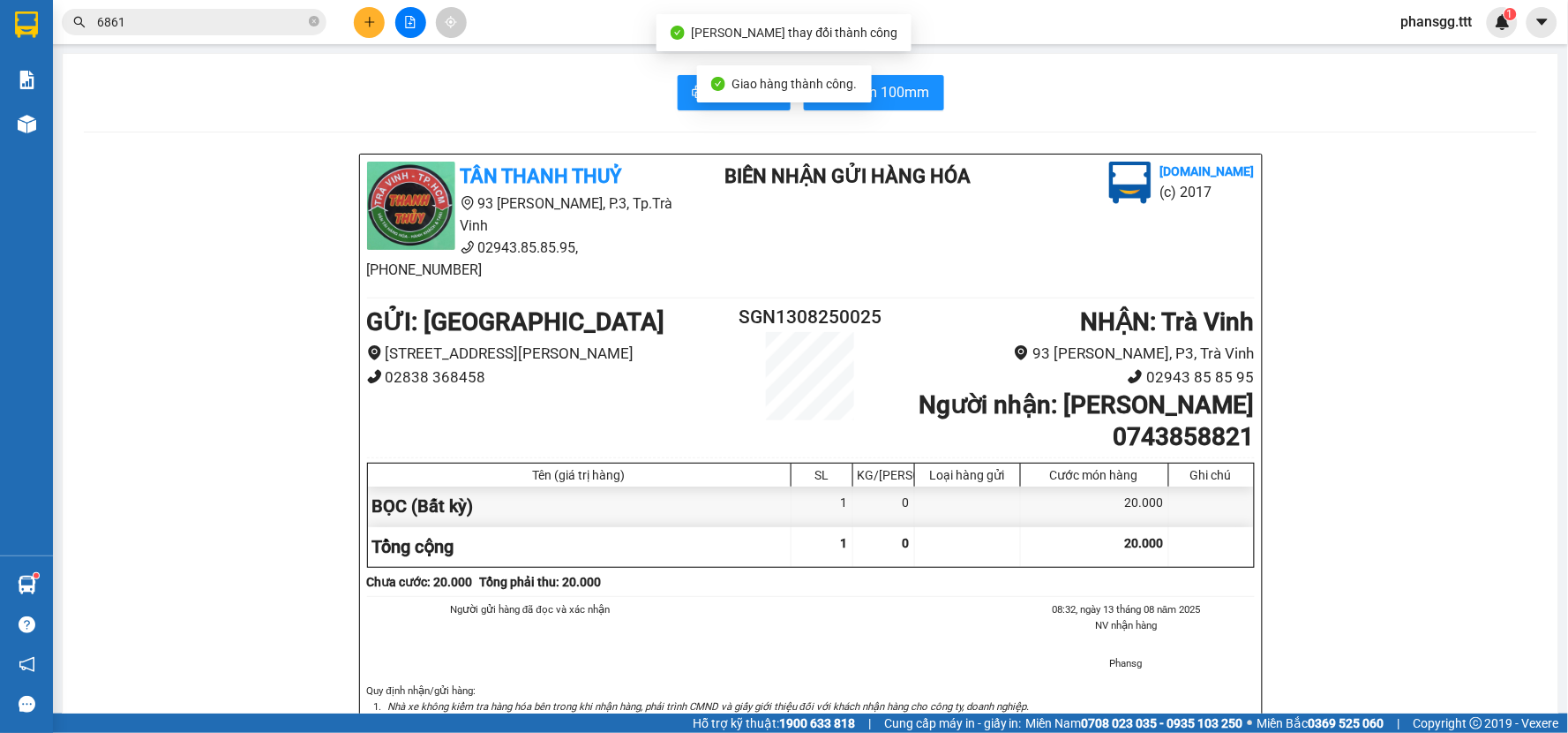
click at [164, 26] on input "6861" at bounding box center [201, 21] width 208 height 20
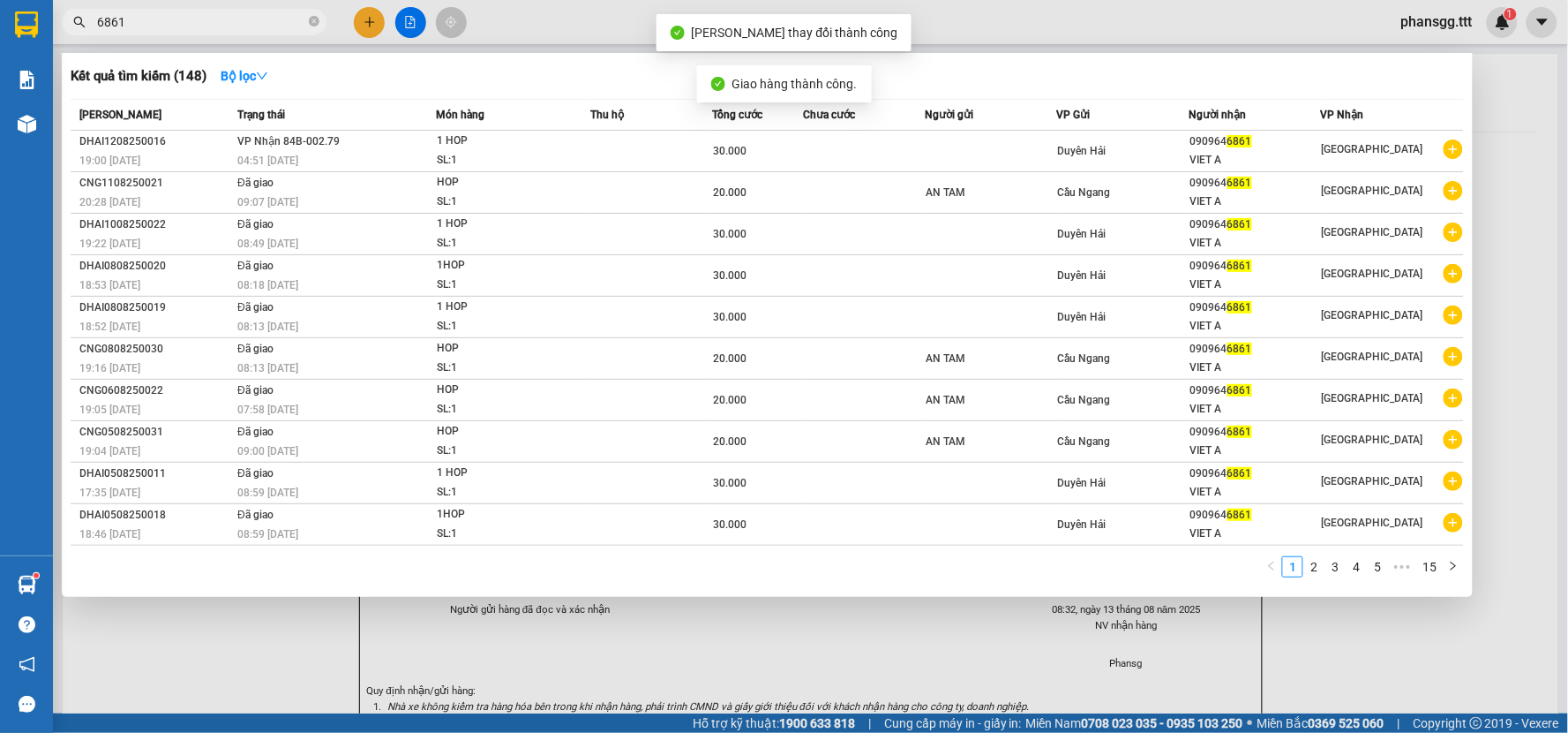
click at [164, 26] on input "6861" at bounding box center [201, 21] width 208 height 20
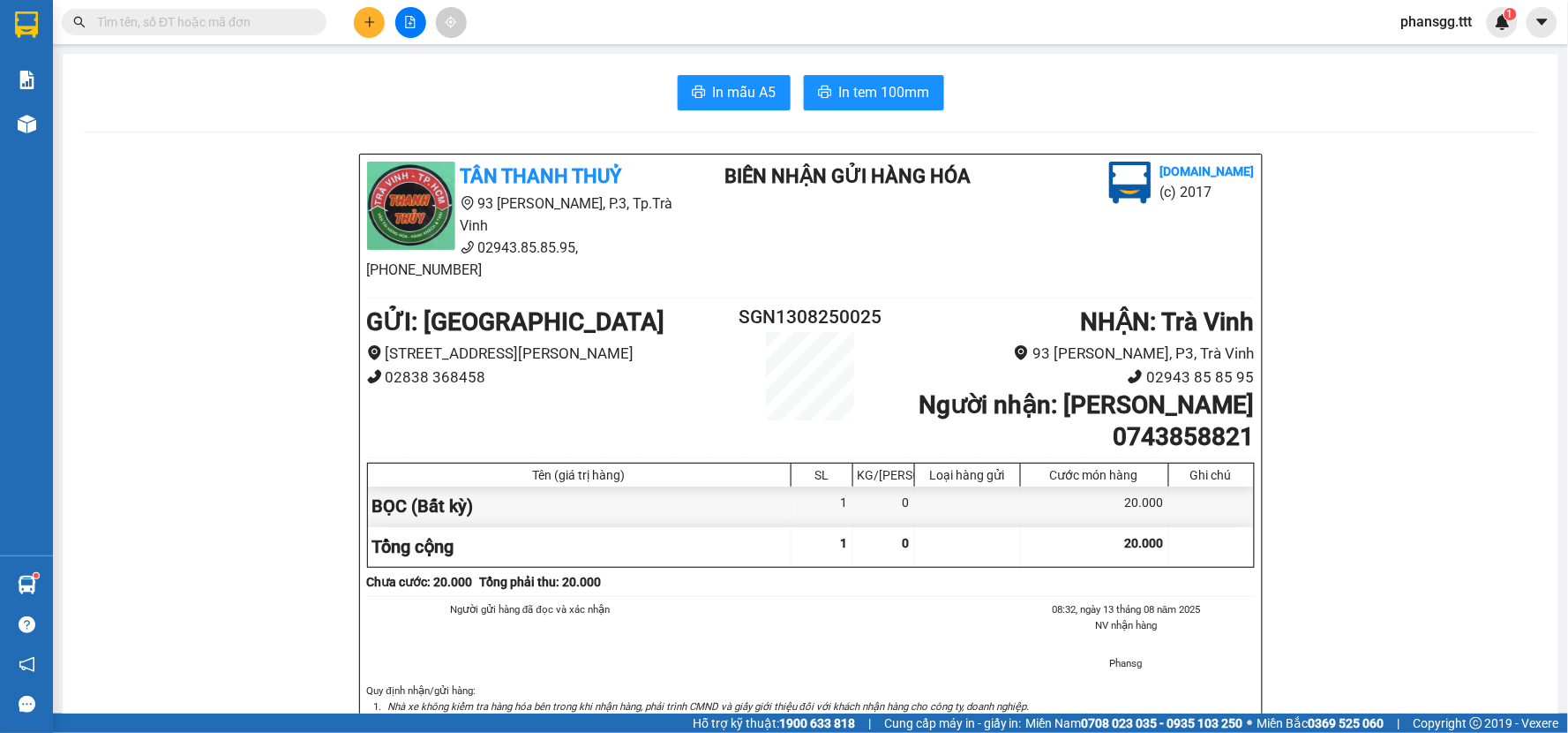
click at [359, 25] on button at bounding box center [368, 22] width 31 height 31
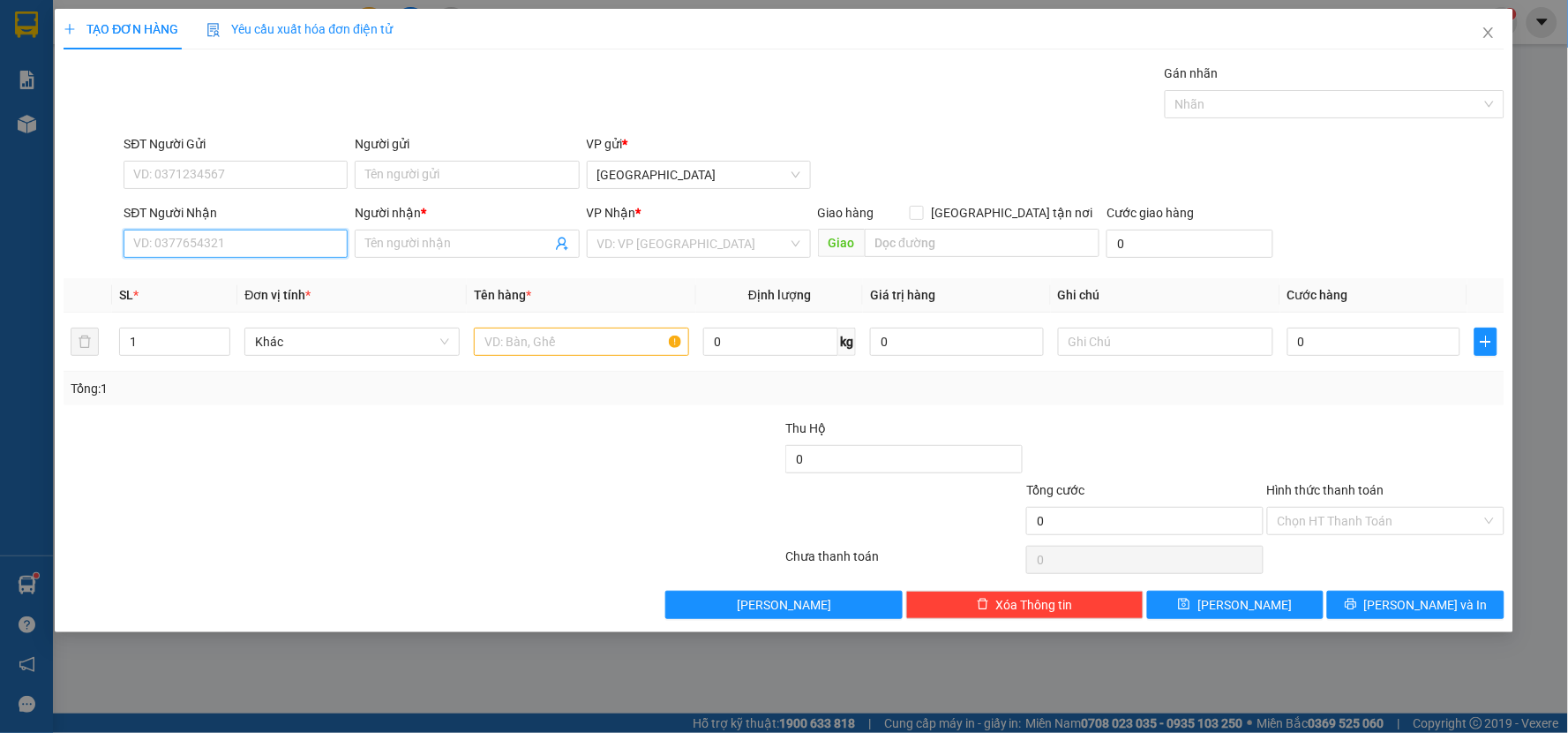
click at [226, 250] on input "SĐT Người Nhận" at bounding box center [235, 244] width 224 height 28
type input "0358589480"
click at [390, 244] on input "Người nhận *" at bounding box center [458, 243] width 185 height 20
type input "A MẠNH"
click at [430, 182] on input "Người gửi" at bounding box center [466, 175] width 224 height 28
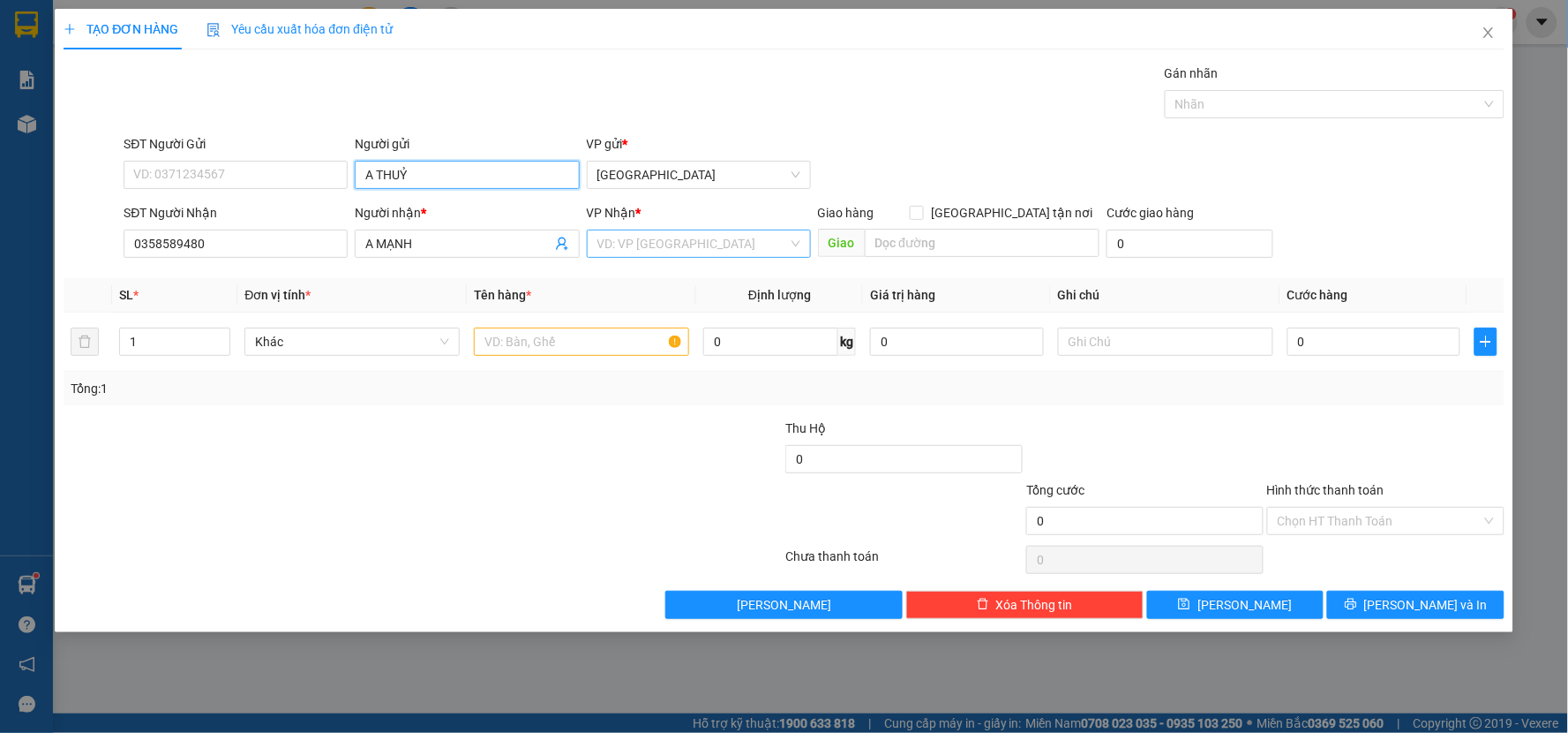
type input "A THUỶ"
click at [660, 233] on input "search" at bounding box center [692, 244] width 191 height 26
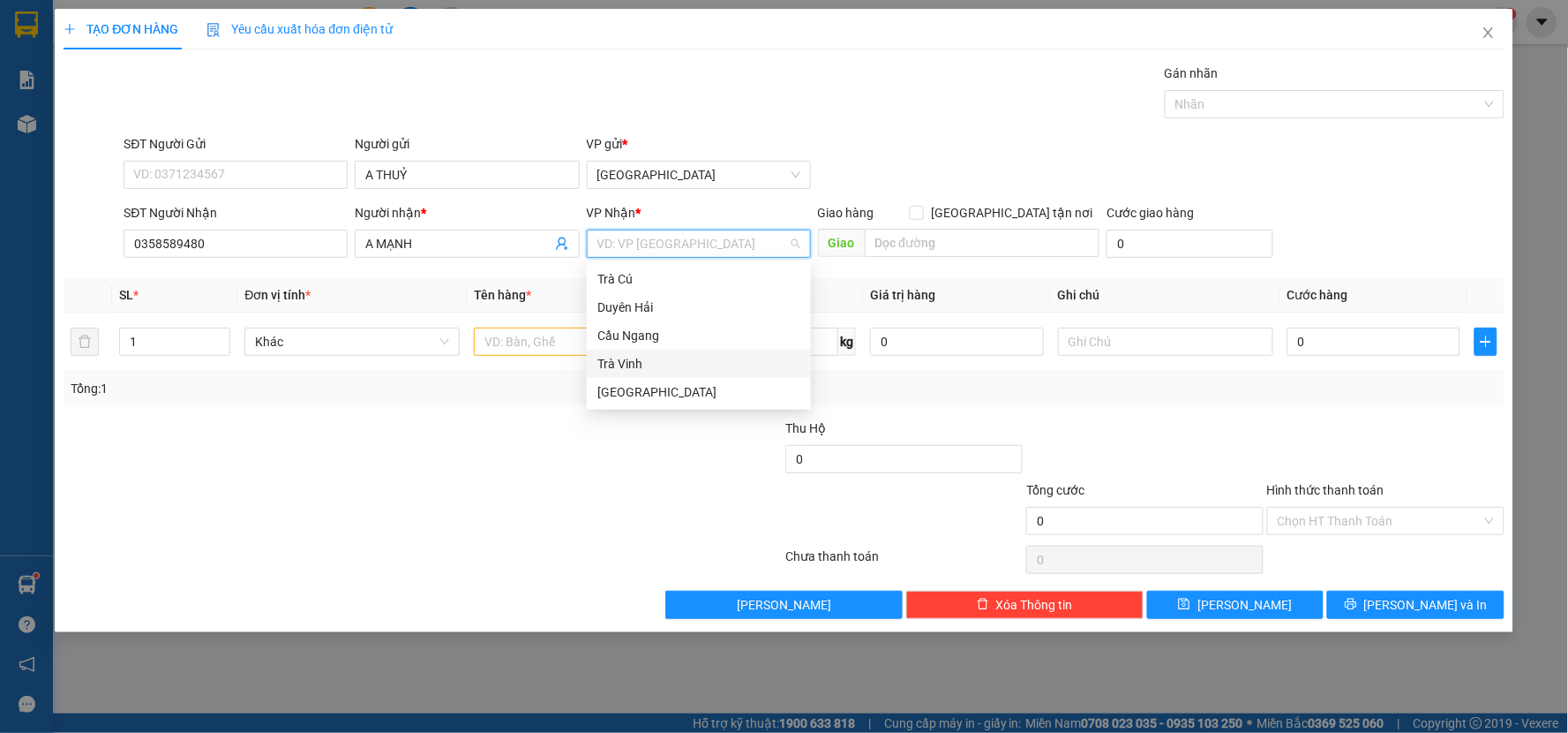
click at [632, 354] on div "Trà Vinh" at bounding box center [698, 363] width 203 height 20
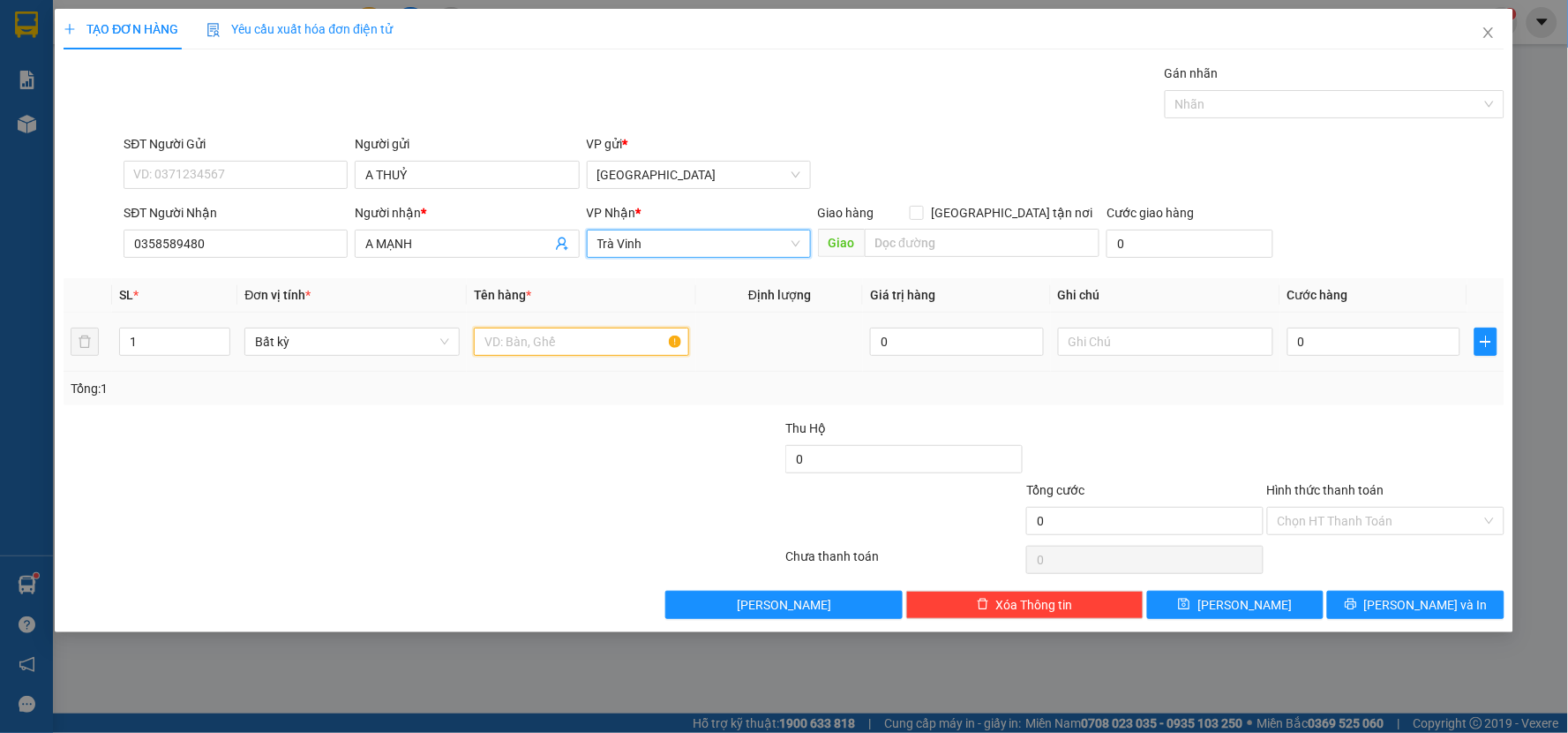
click at [522, 349] on input "text" at bounding box center [582, 341] width 216 height 28
type input "HS"
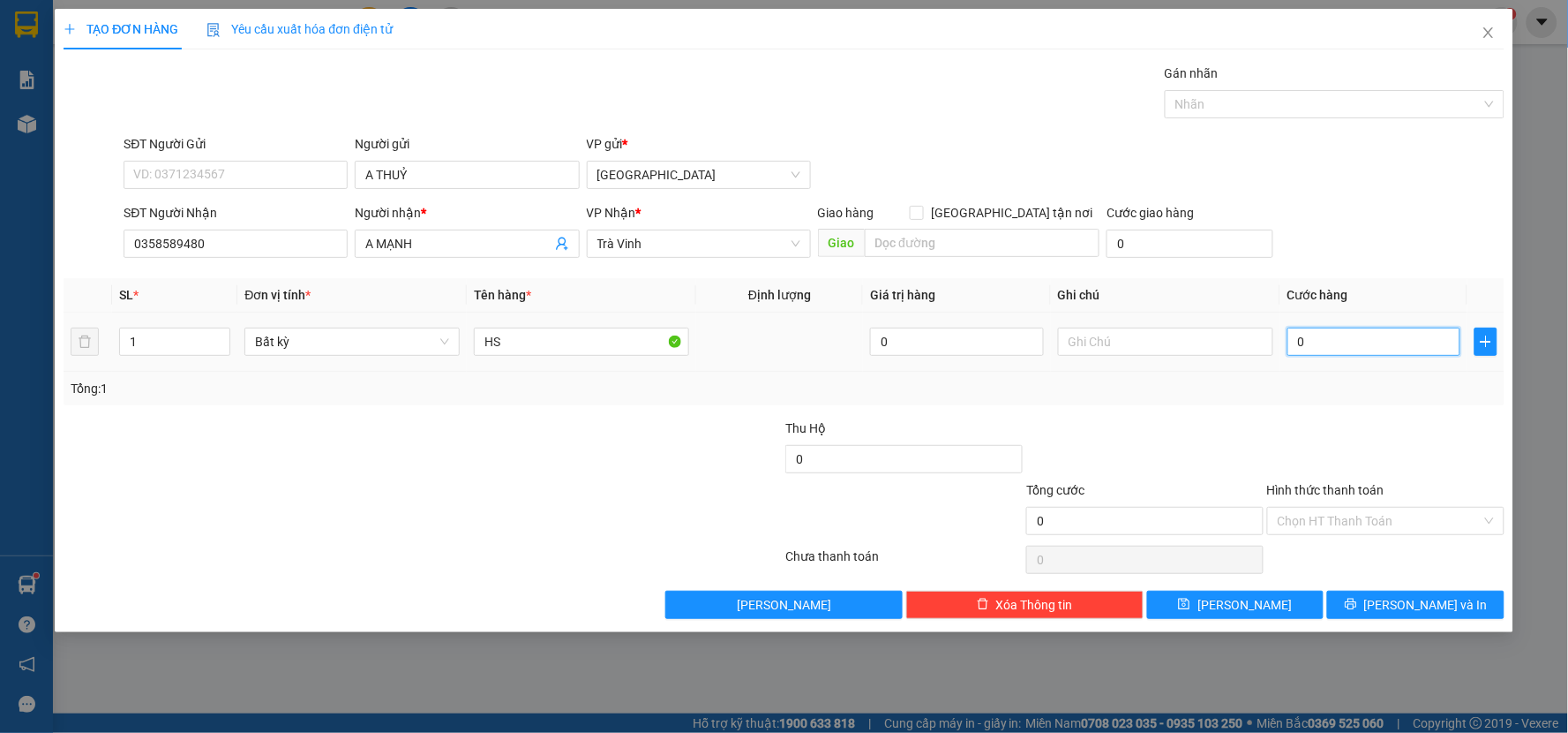
click at [1320, 346] on input "0" at bounding box center [1374, 341] width 174 height 28
type input "2"
type input "20"
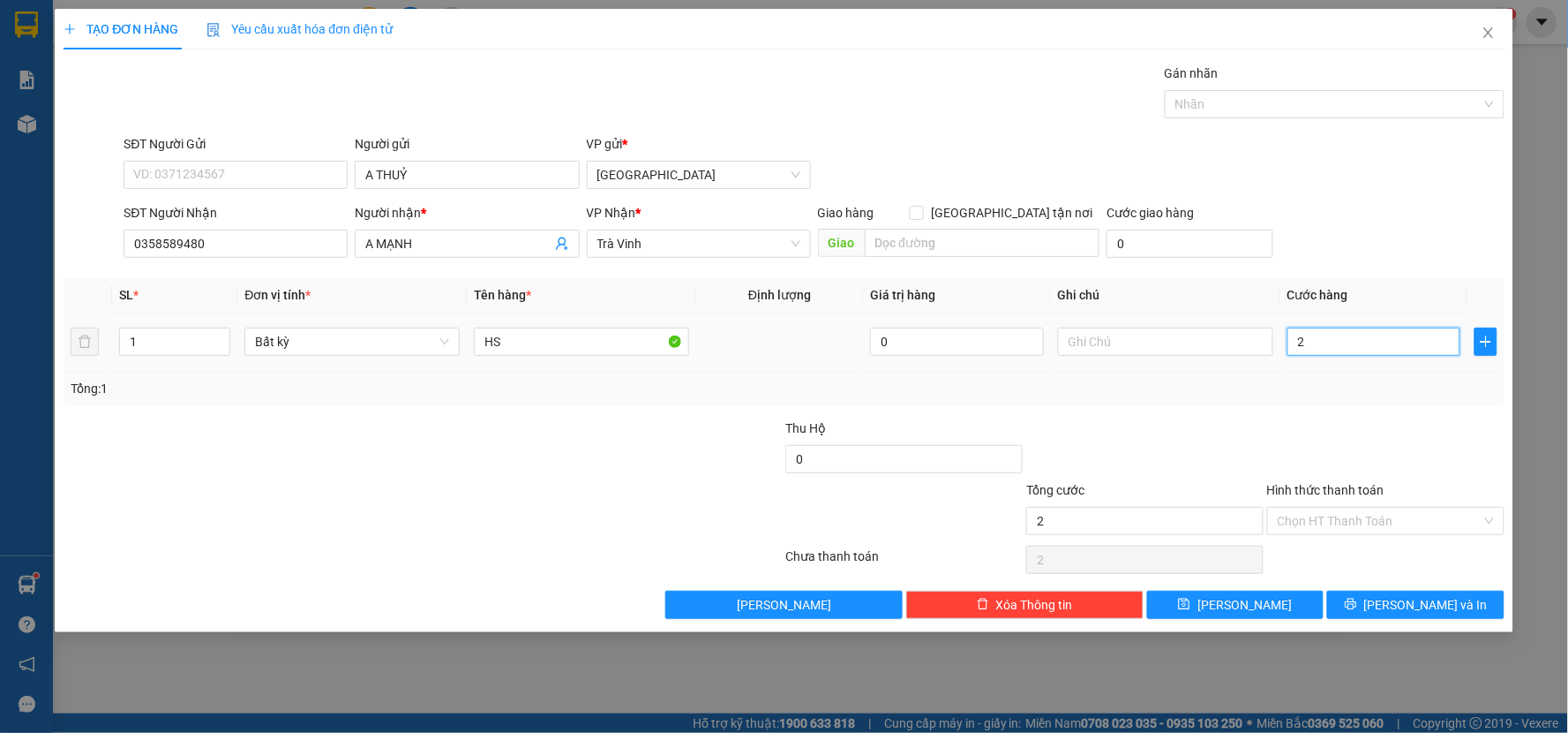
type input "20"
click at [1323, 390] on div "Tổng: 1" at bounding box center [784, 388] width 1427 height 20
type input "20.000"
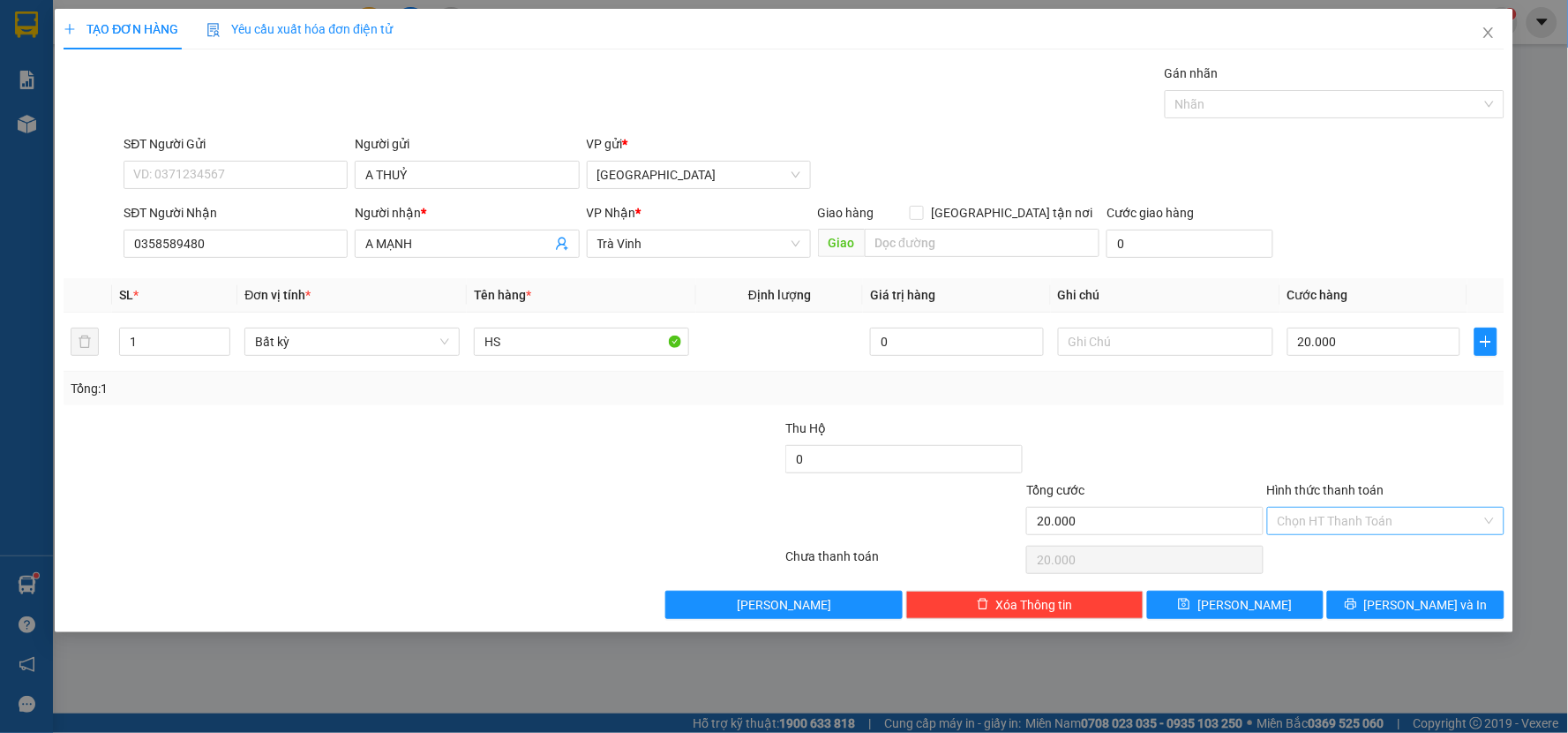
click at [1383, 510] on input "Hình thức thanh toán" at bounding box center [1379, 521] width 204 height 26
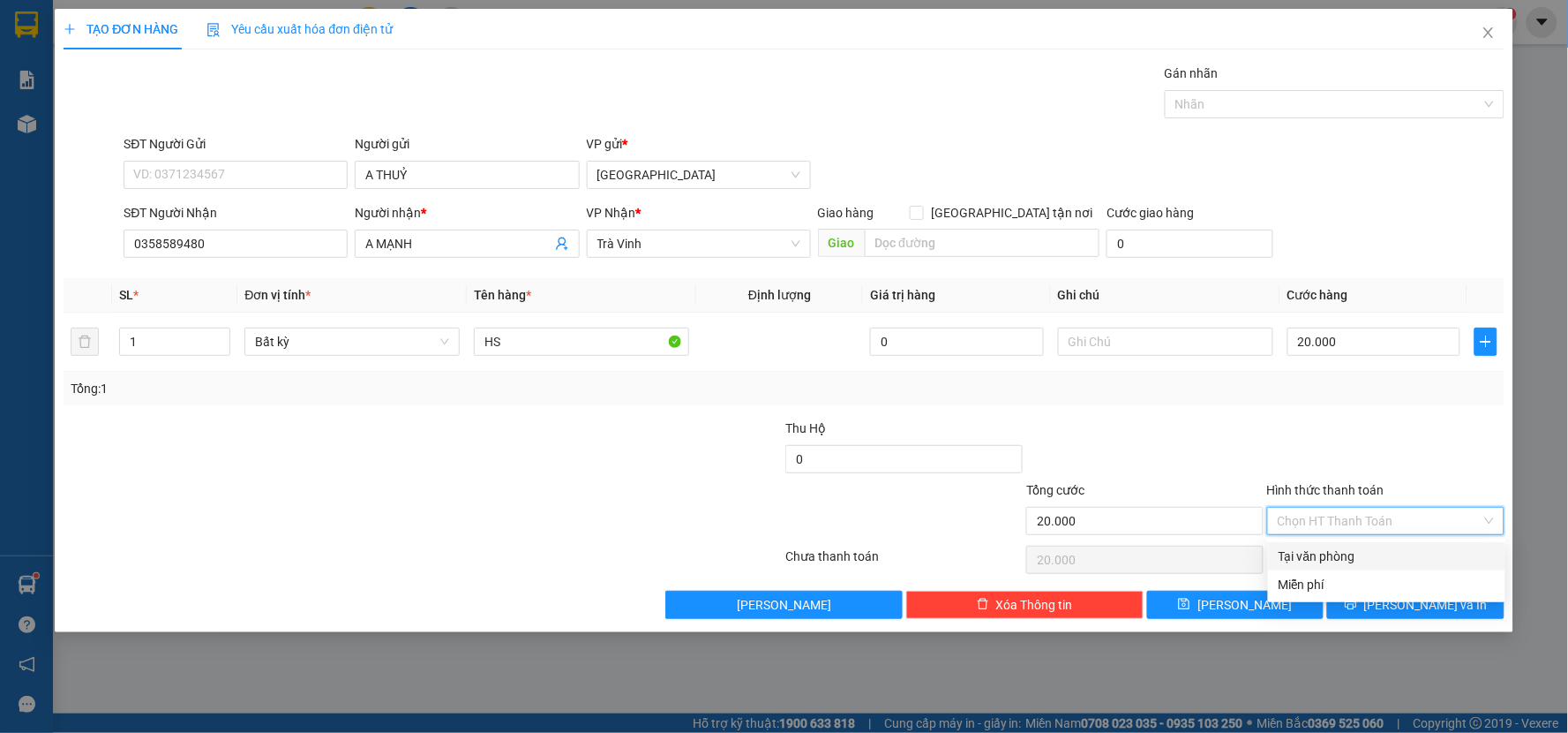
click at [1376, 557] on div "Tại văn phòng" at bounding box center [1387, 555] width 216 height 20
type input "0"
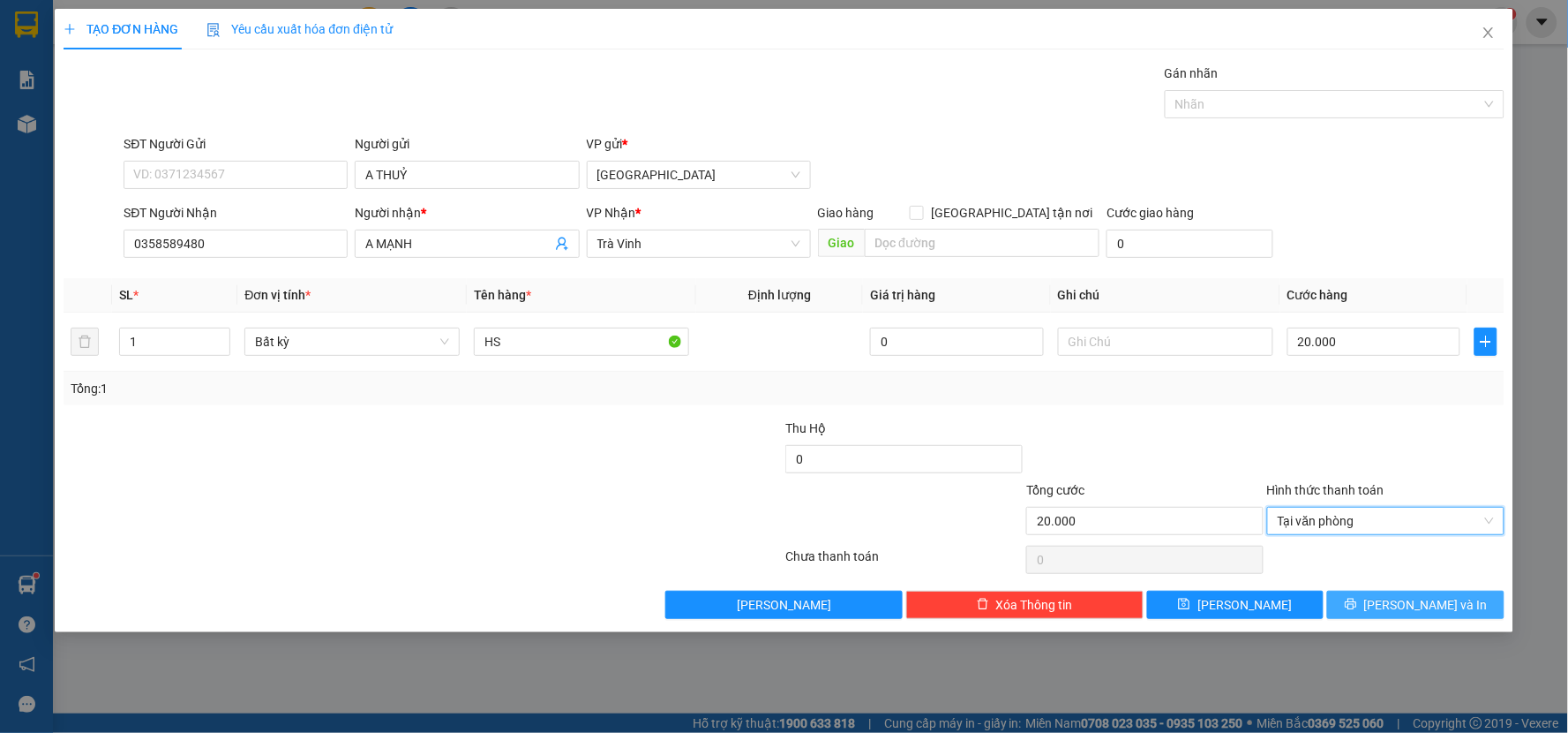
click at [1356, 603] on icon "printer" at bounding box center [1350, 604] width 11 height 11
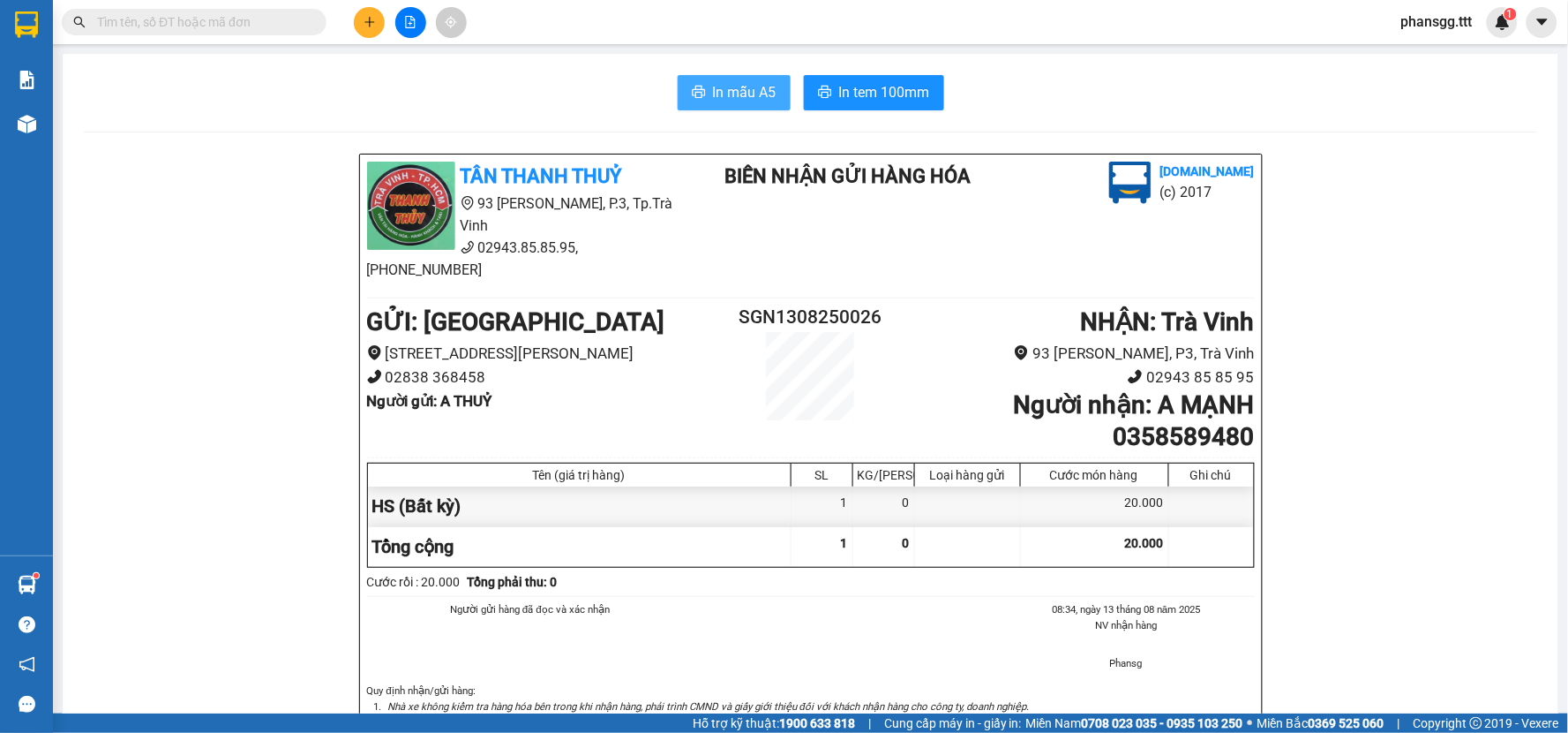
click at [726, 86] on span "In mẫu A5" at bounding box center [745, 92] width 63 height 22
click at [848, 94] on span "In tem 100mm" at bounding box center [884, 92] width 91 height 22
drag, startPoint x: 218, startPoint y: 26, endPoint x: 205, endPoint y: 14, distance: 17.7
click at [217, 25] on input "text" at bounding box center [201, 21] width 208 height 20
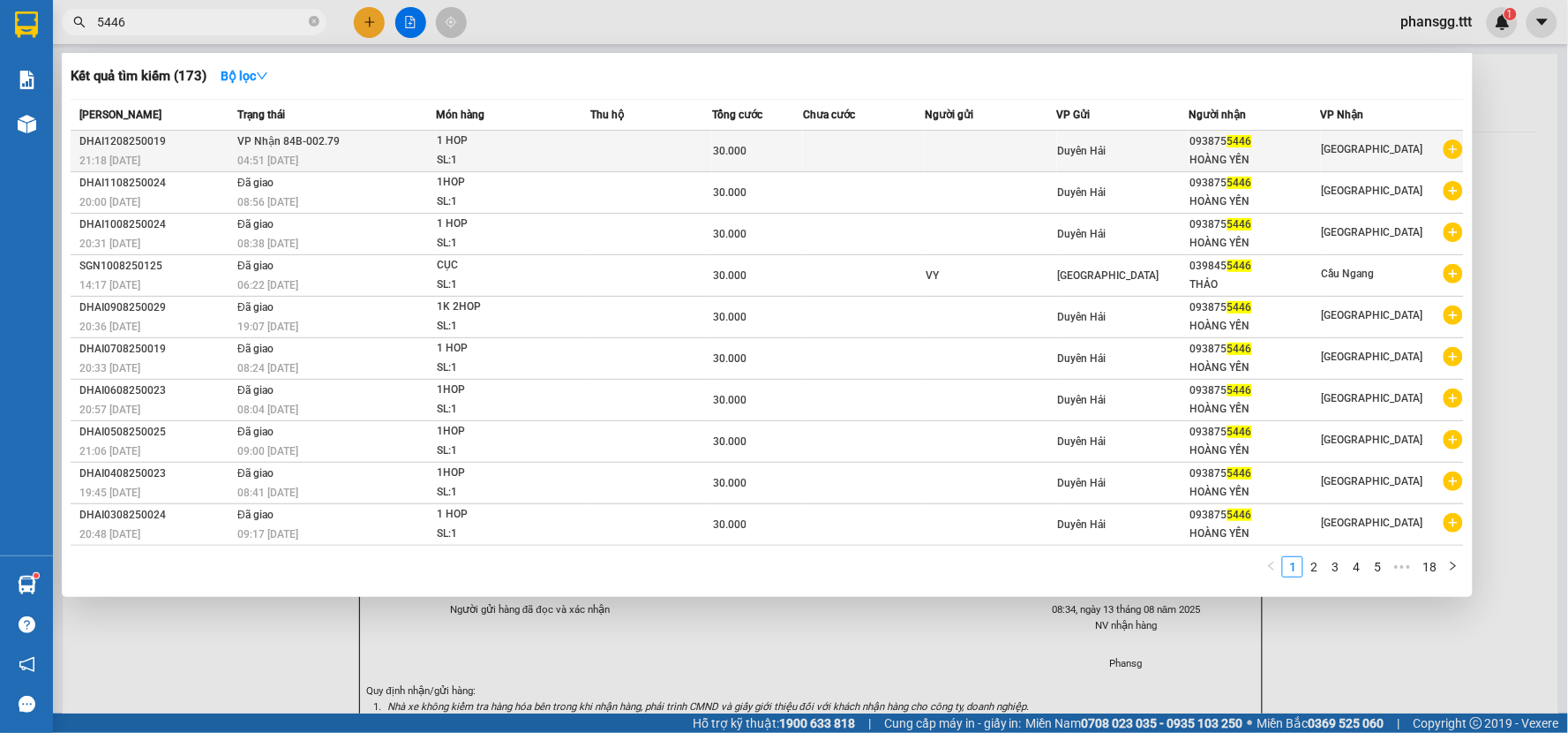
type input "5446"
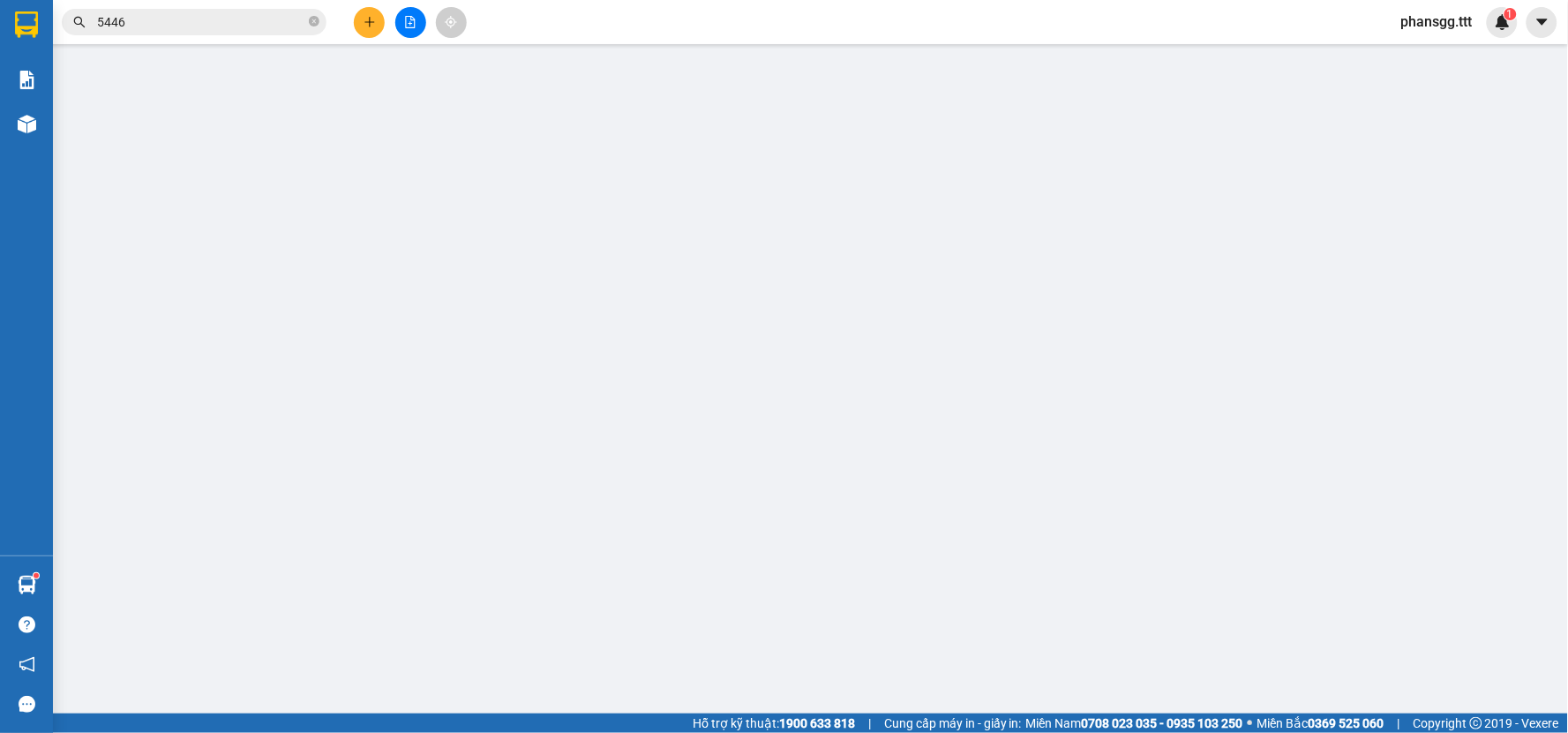
type input "0938755446"
type input "HOÀNG YẾN"
type input "30.000"
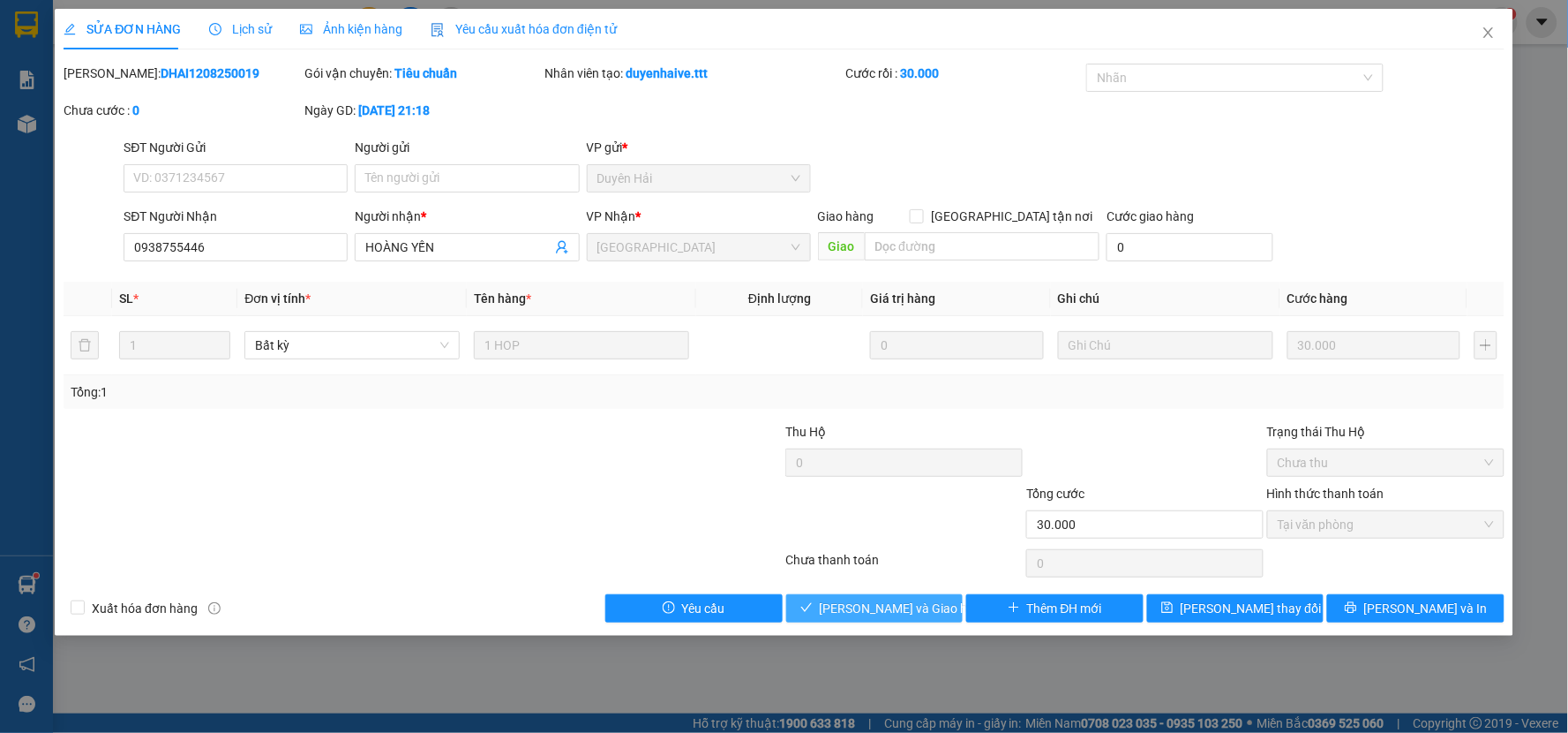
click at [898, 602] on span "Lưu và Giao hàng" at bounding box center [904, 607] width 169 height 20
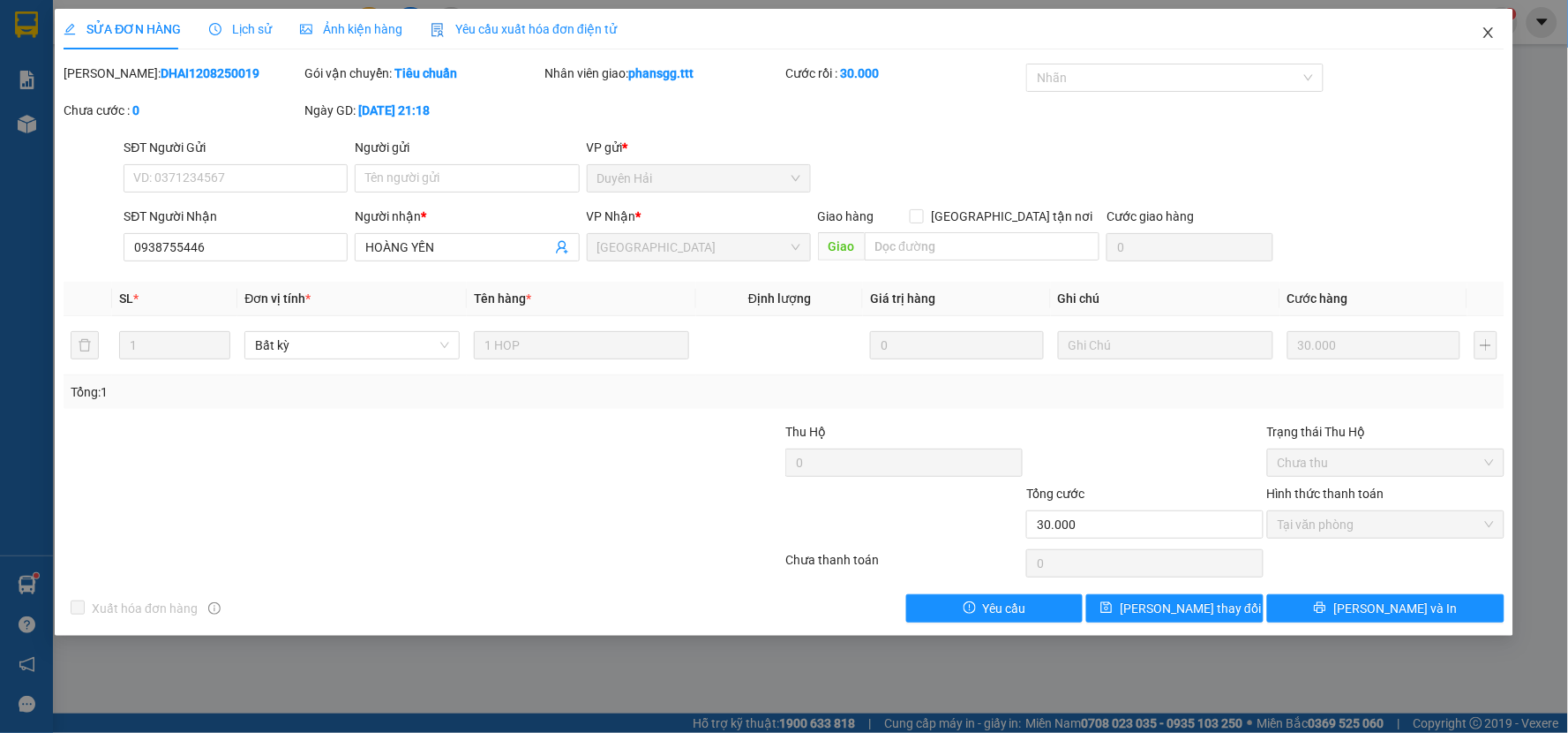
click at [1494, 26] on icon "close" at bounding box center [1488, 33] width 14 height 14
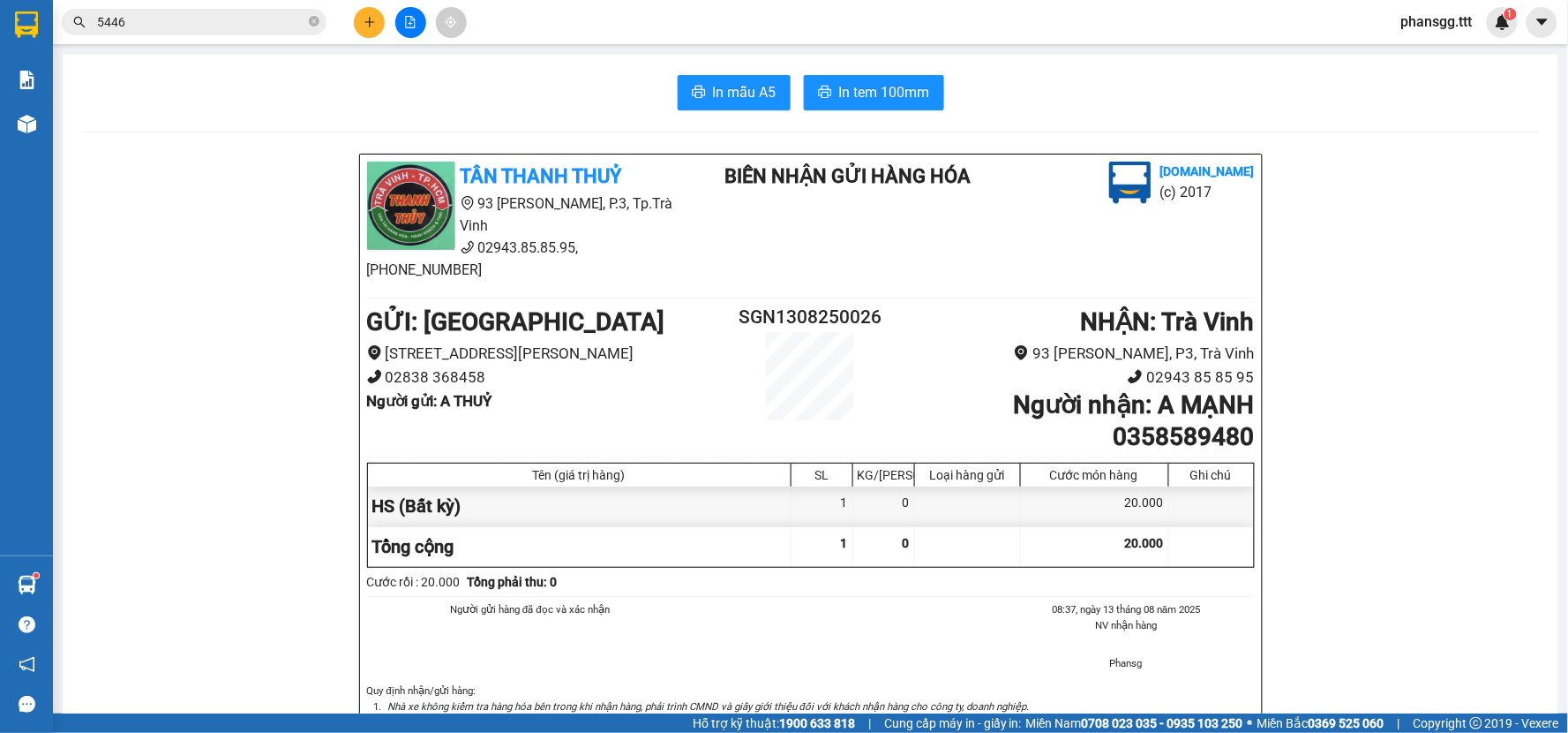
click at [198, 27] on input "5446" at bounding box center [201, 21] width 208 height 20
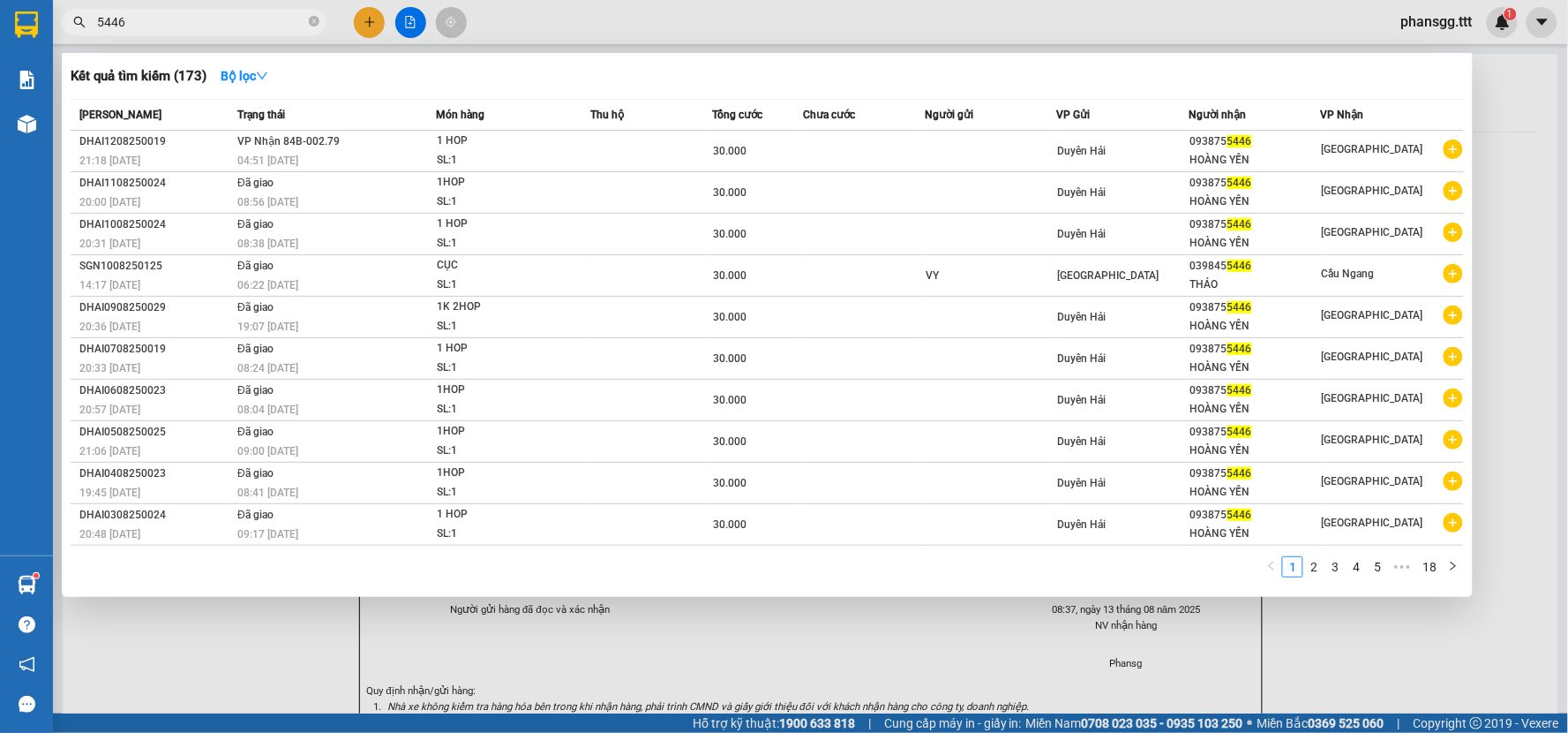
click at [198, 27] on input "5446" at bounding box center [201, 21] width 208 height 20
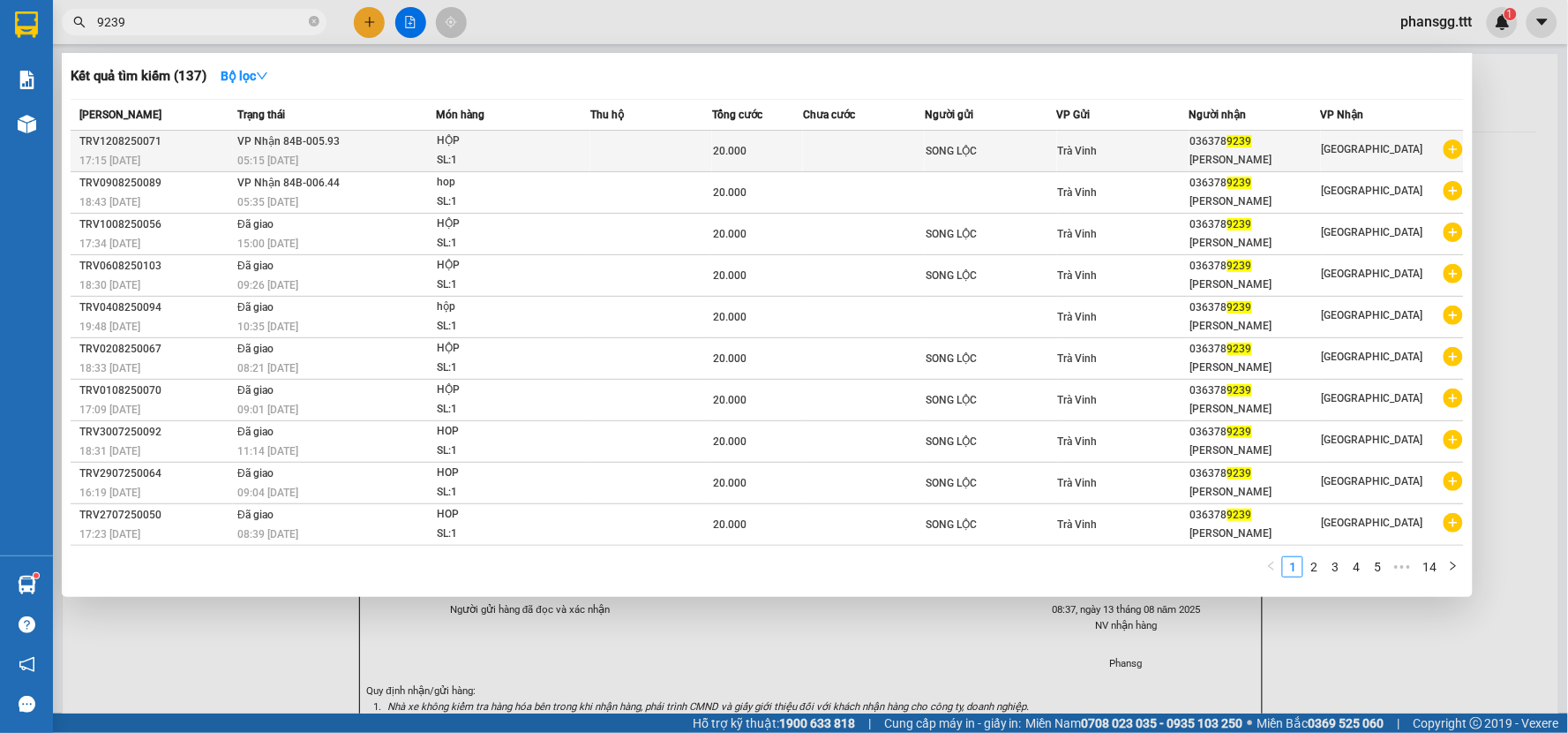
type input "9239"
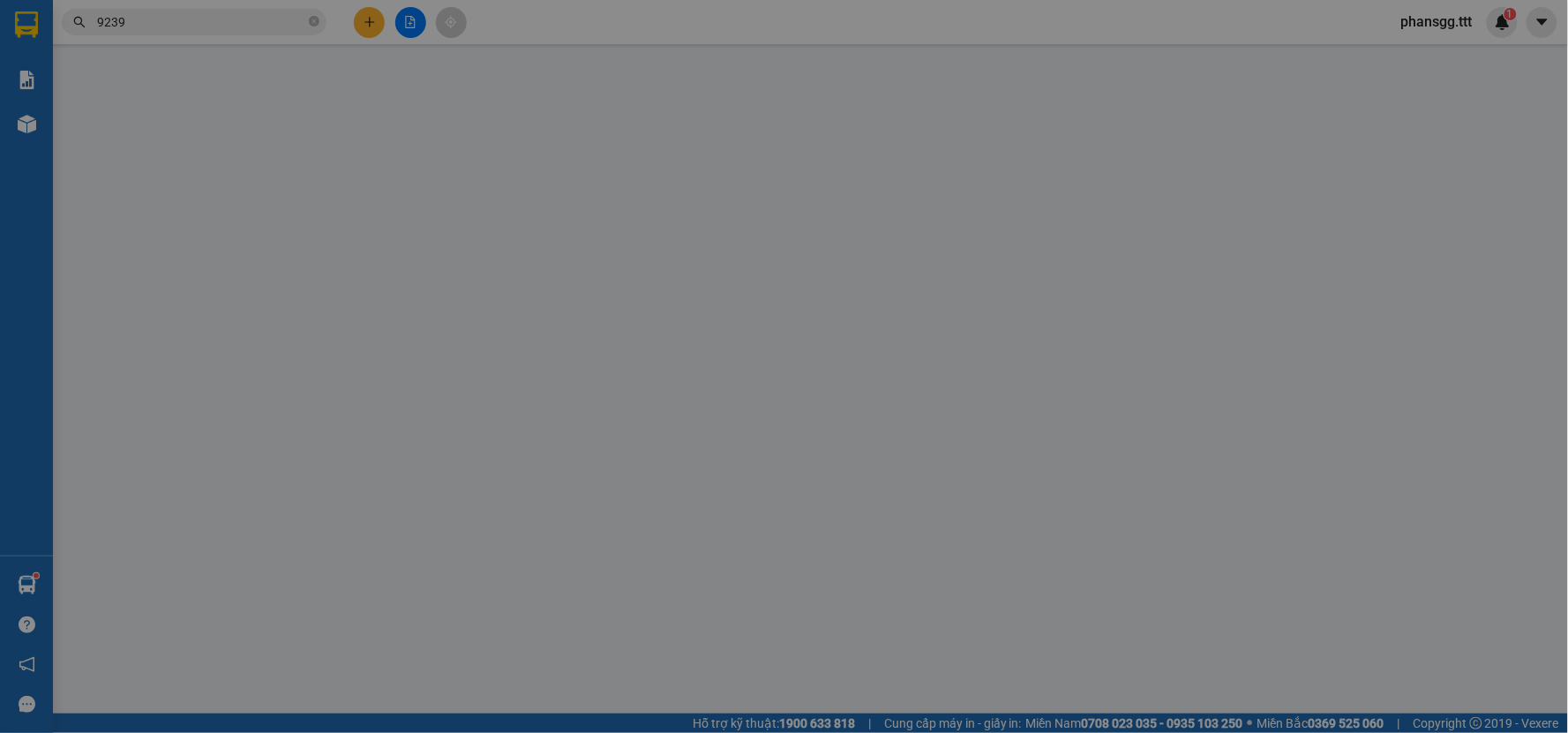
type input "SONG LỘC"
type input "0363789239"
type input "NAM TIẾN"
type input "20.000"
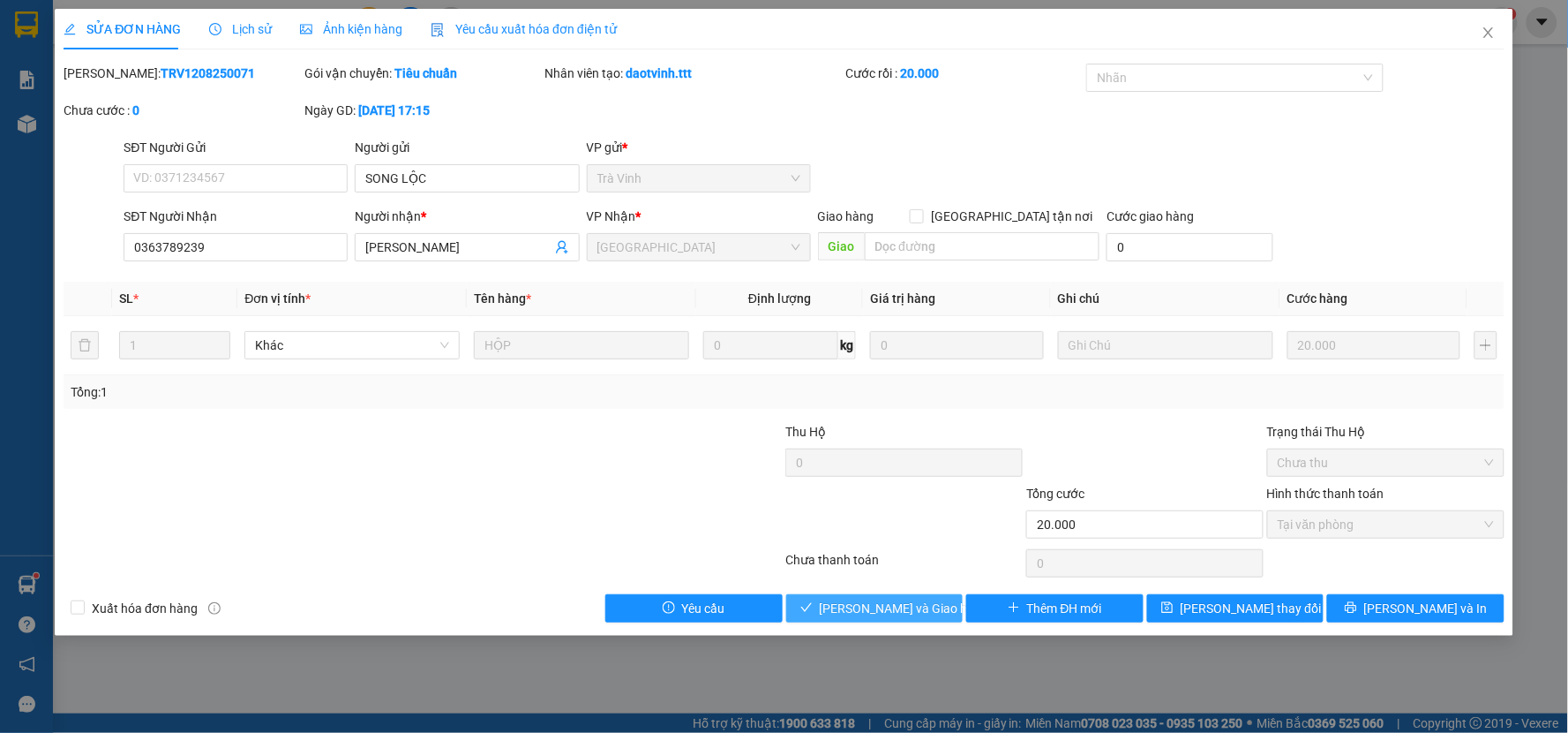
drag, startPoint x: 851, startPoint y: 614, endPoint x: 865, endPoint y: 589, distance: 28.7
click at [851, 613] on span "Lưu và Giao hàng" at bounding box center [904, 607] width 169 height 20
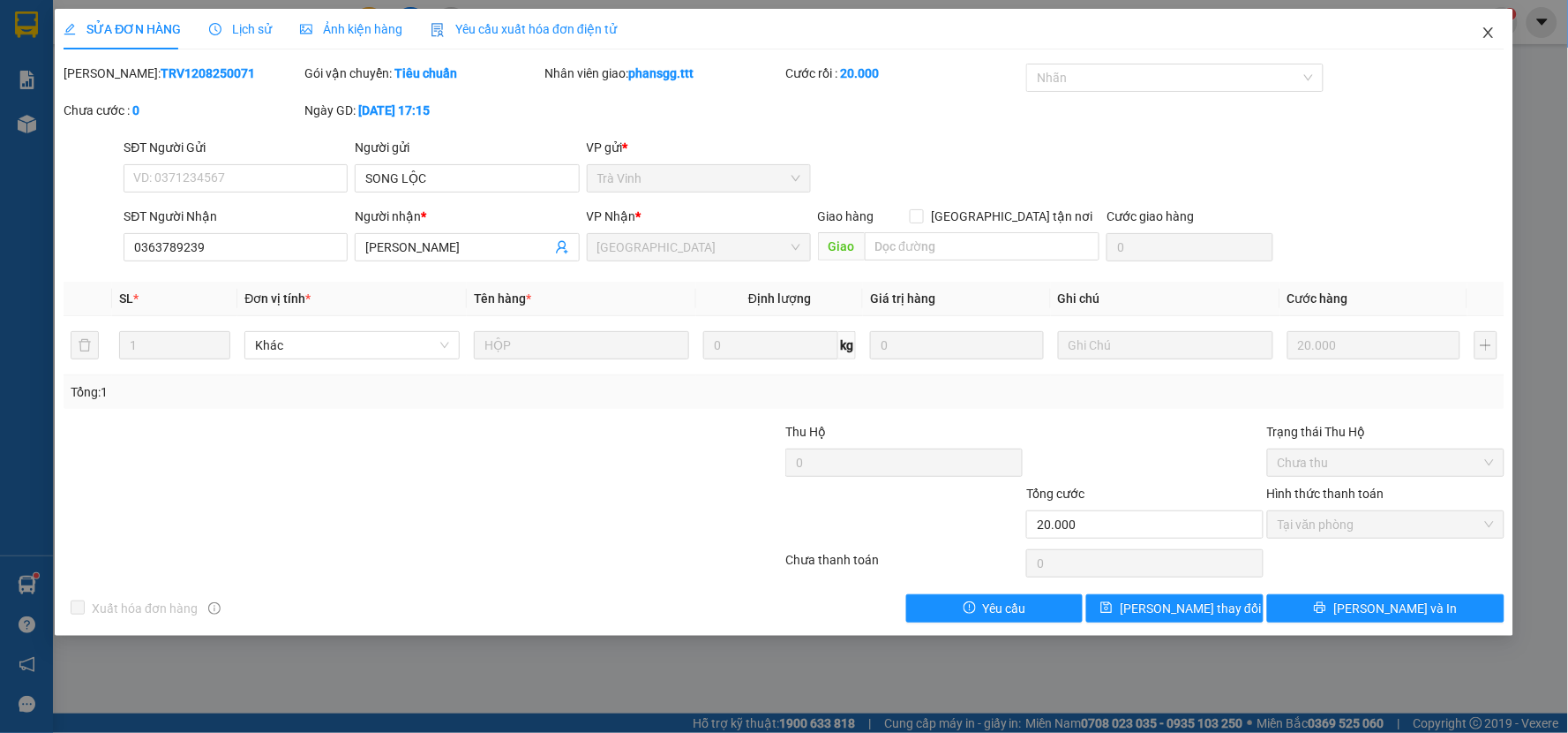
click at [1492, 25] on span "Close" at bounding box center [1488, 33] width 49 height 49
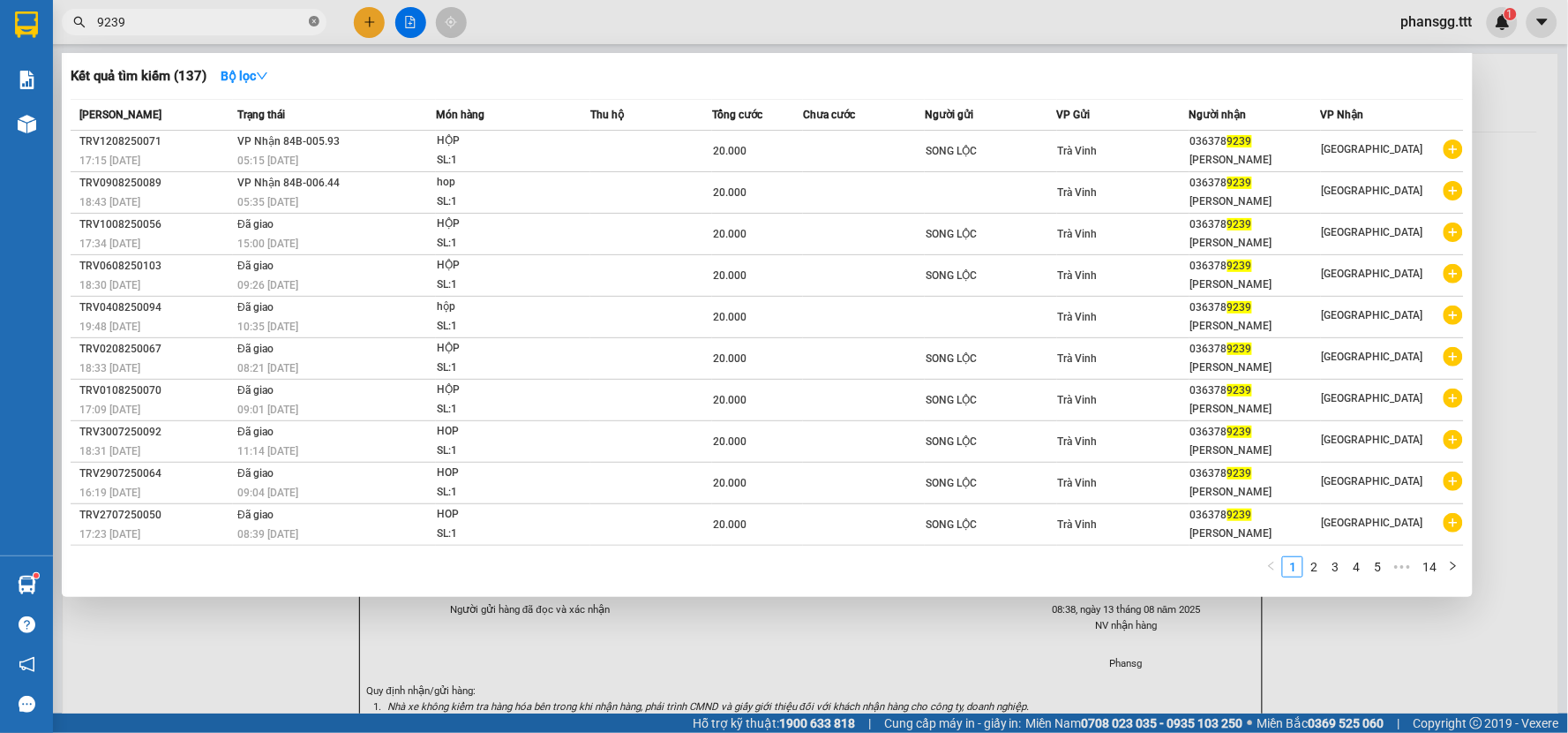
click at [316, 24] on icon "close-circle" at bounding box center [313, 20] width 10 height 10
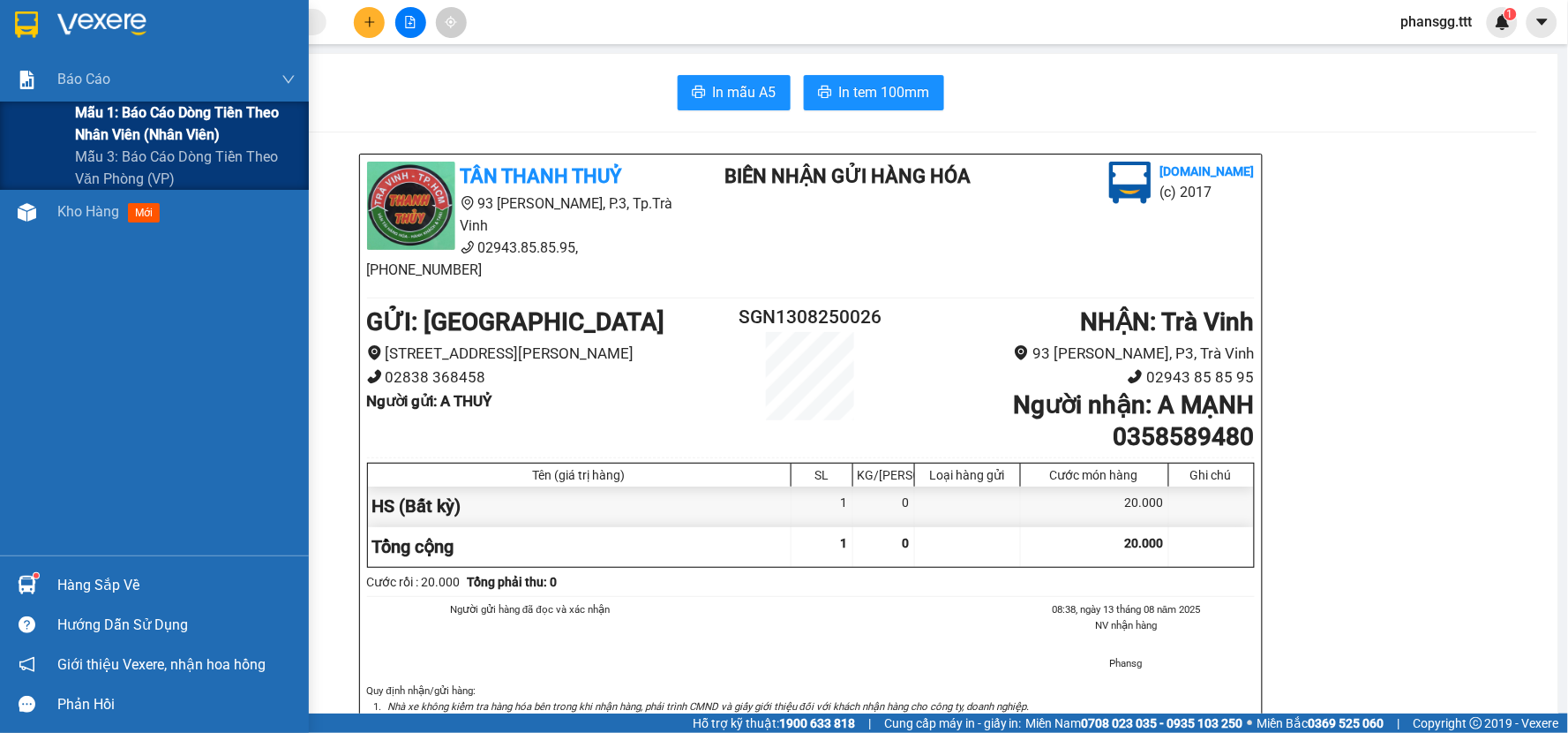
drag, startPoint x: 49, startPoint y: 71, endPoint x: 93, endPoint y: 122, distance: 67.4
click at [47, 71] on div "Báo cáo" at bounding box center [154, 79] width 309 height 44
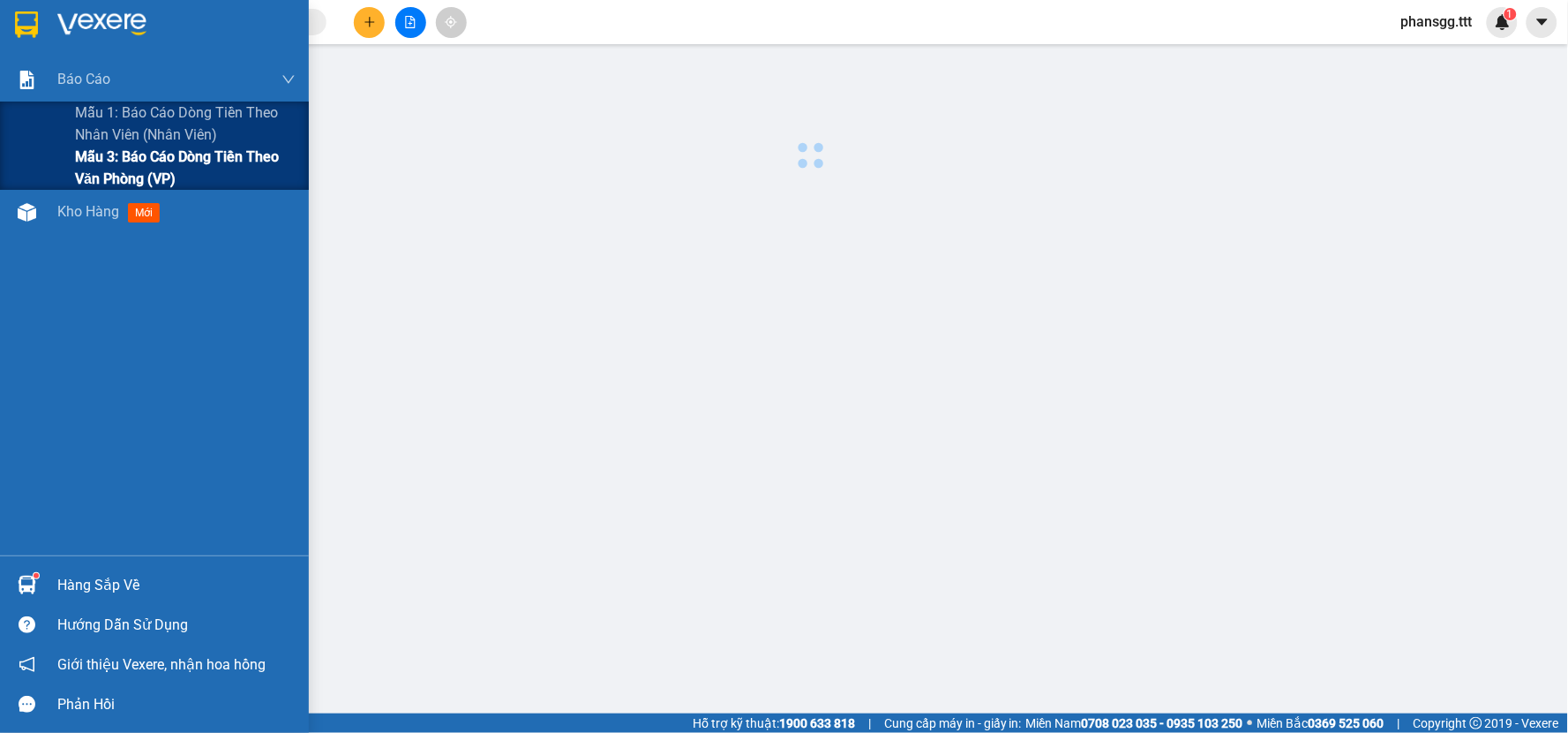
click at [103, 168] on span "Mẫu 3: Báo cáo dòng tiền theo văn phòng (VP)" at bounding box center [185, 167] width 220 height 44
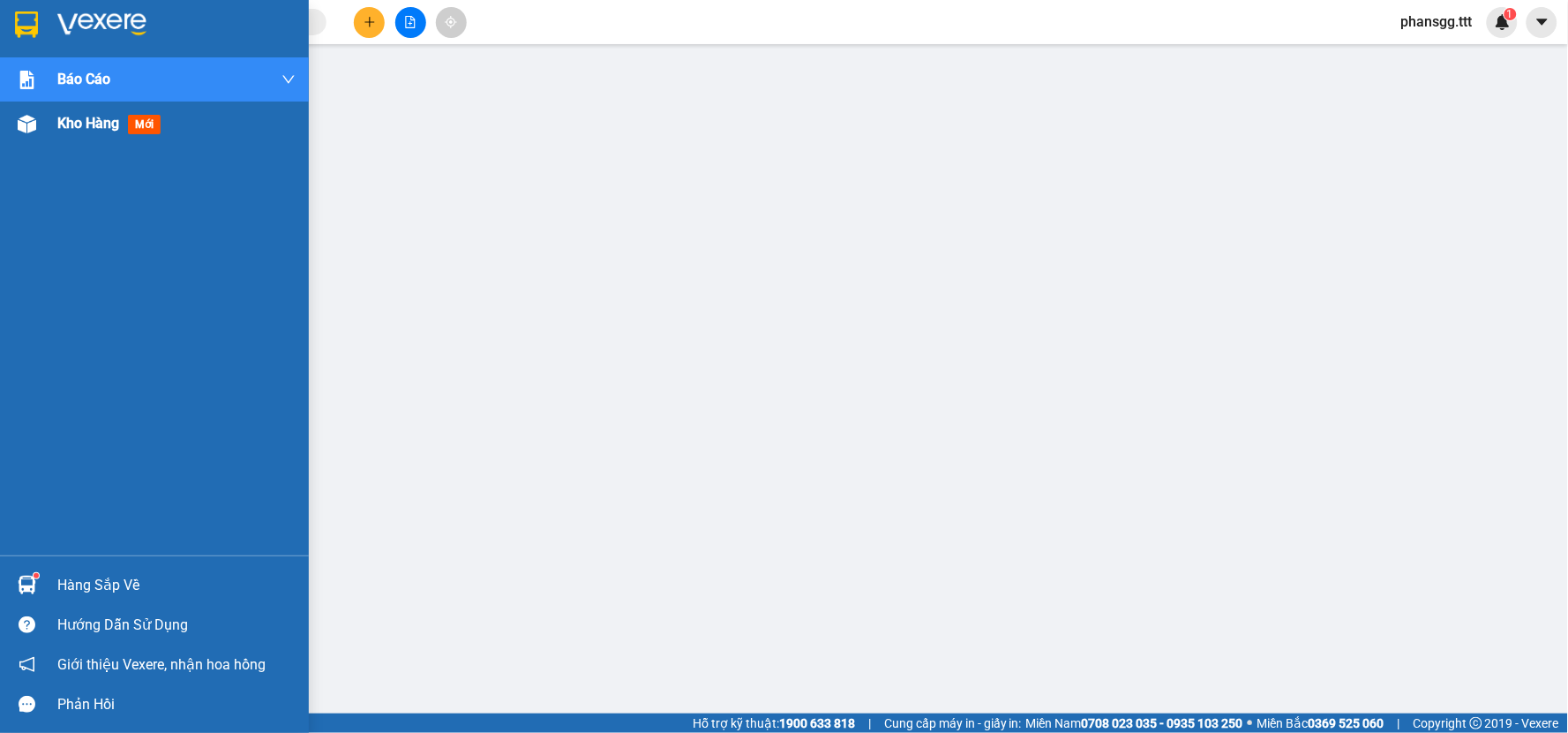
click at [67, 118] on span "Kho hàng" at bounding box center [88, 123] width 61 height 17
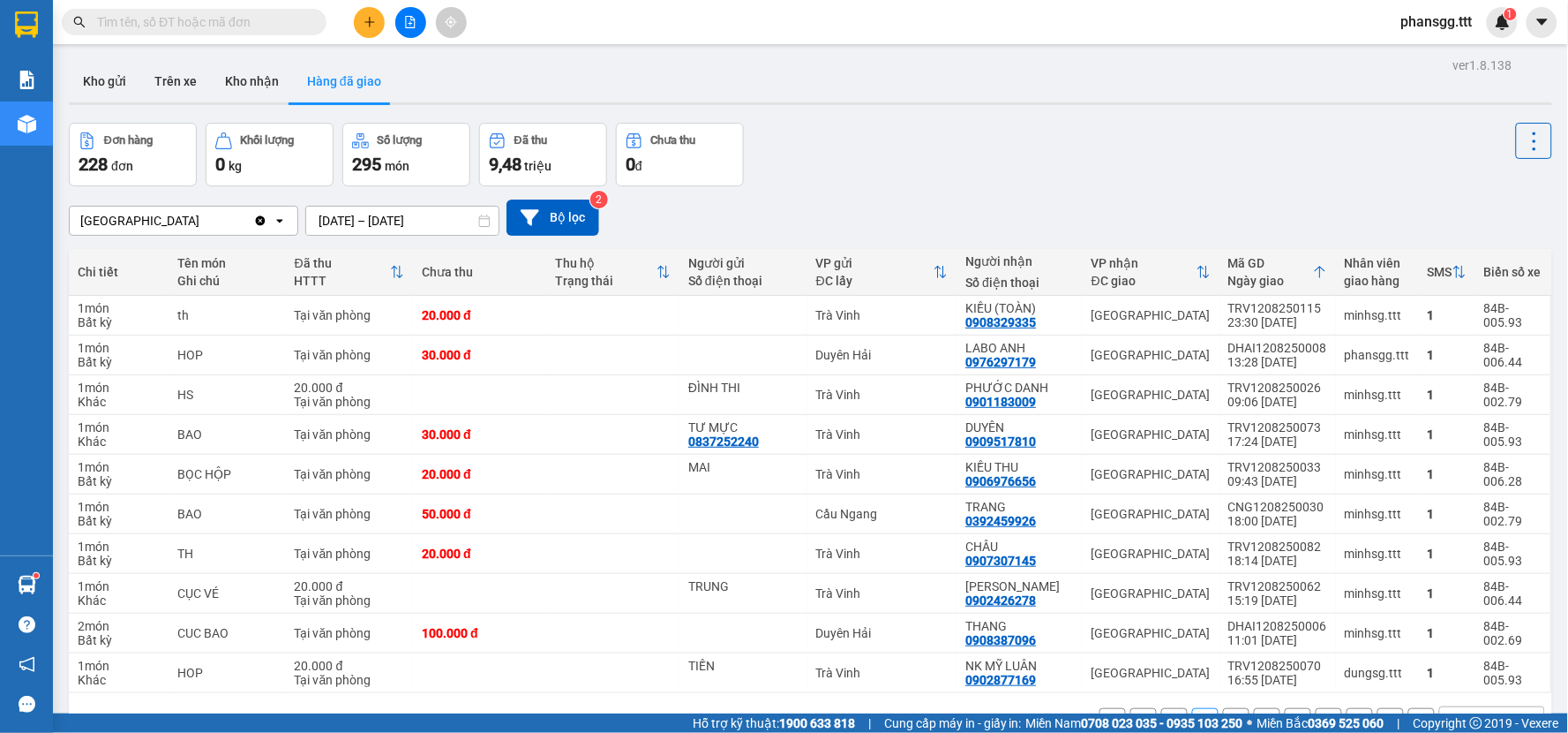
click at [137, 20] on input "text" at bounding box center [201, 21] width 208 height 20
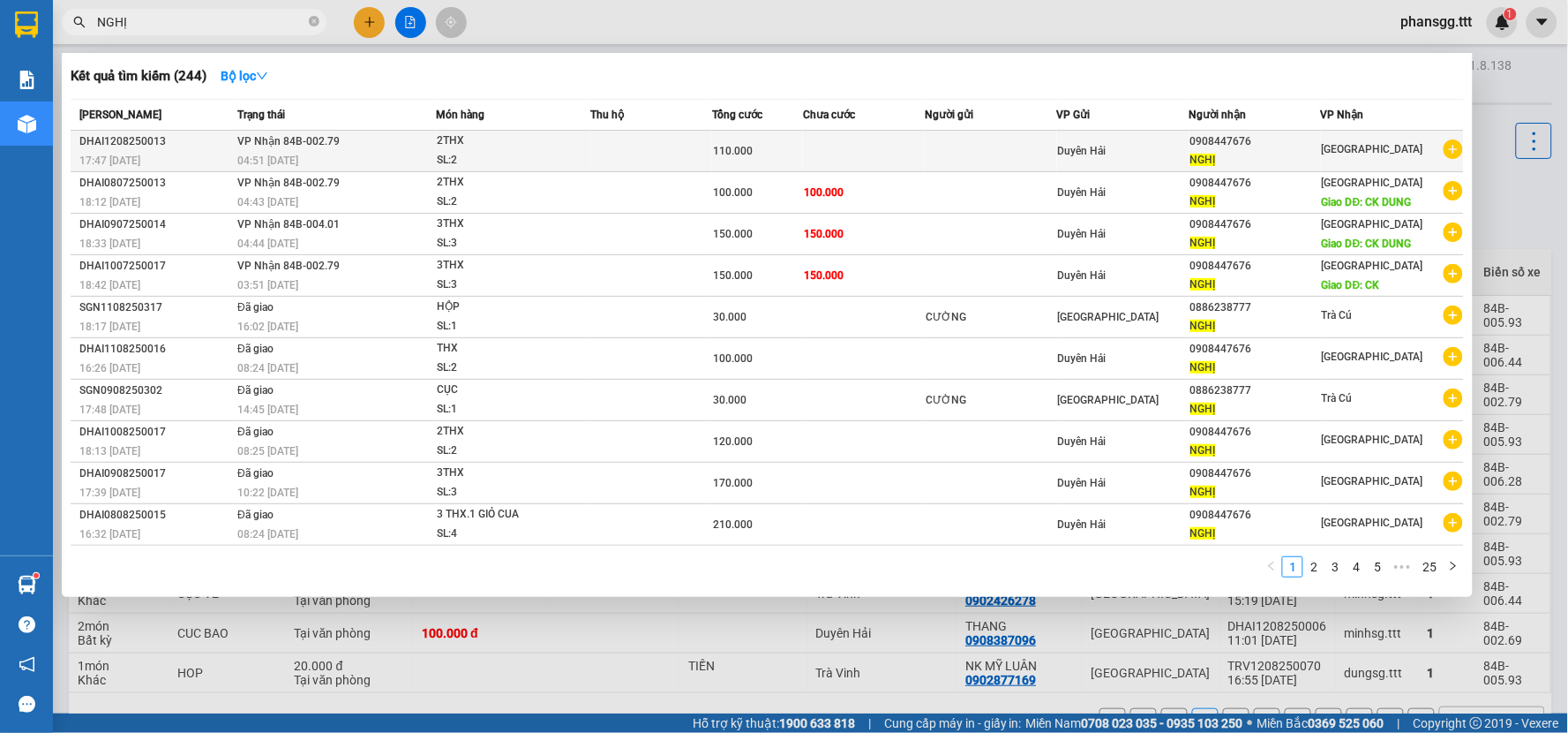
type input "NGHỊ"
click at [228, 156] on div "17:47 - 12/08" at bounding box center [155, 160] width 153 height 20
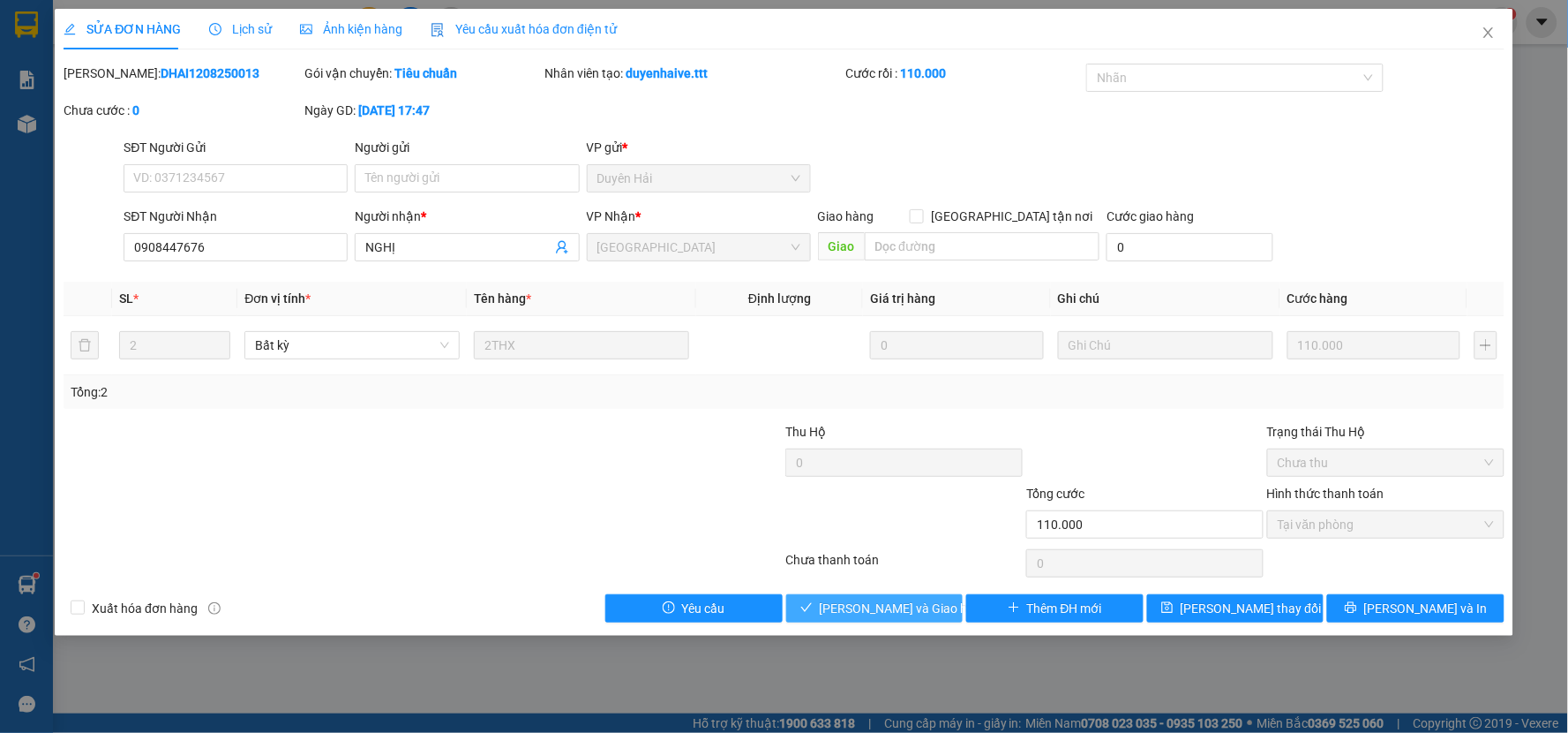
click at [900, 603] on span "Lưu và Giao hàng" at bounding box center [904, 607] width 169 height 20
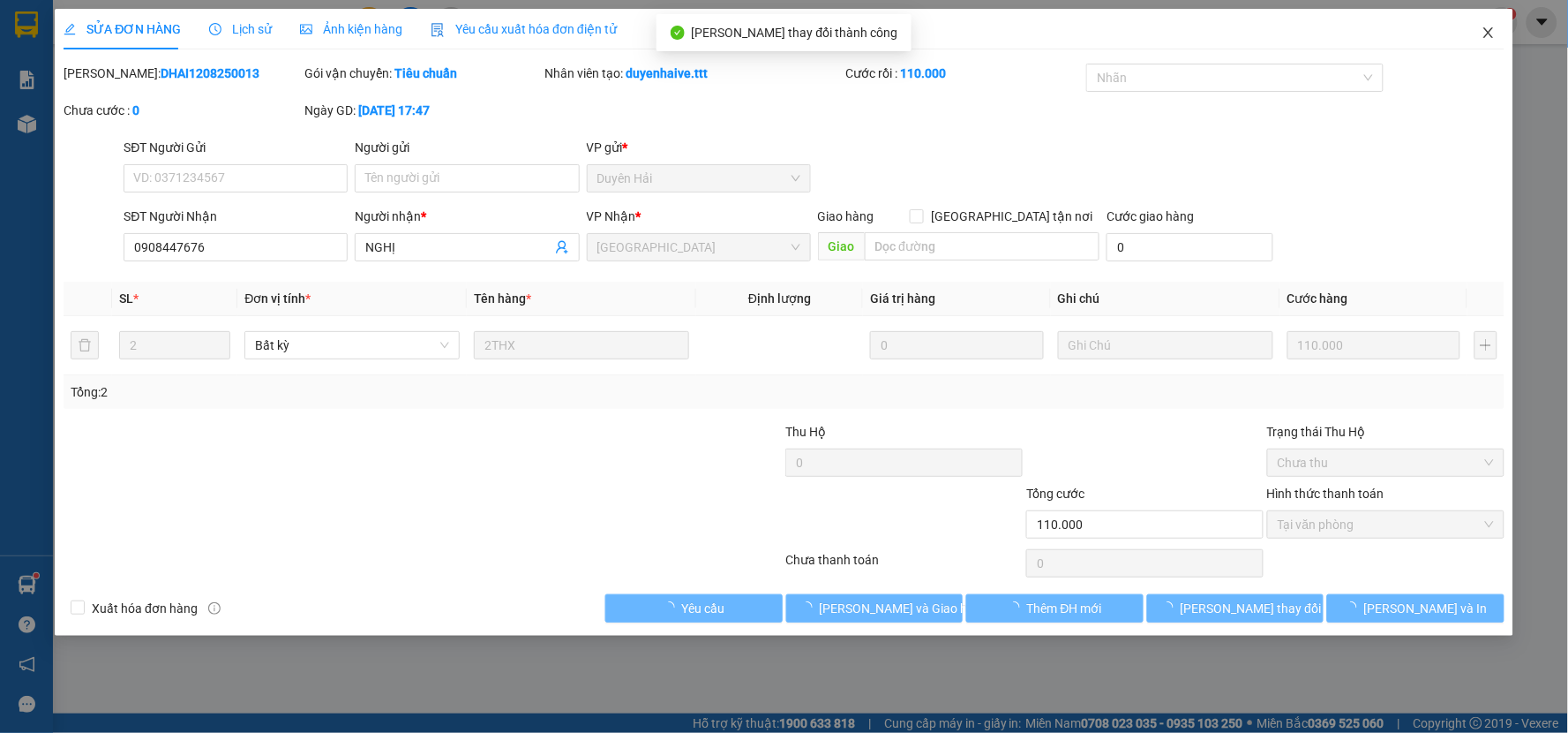
click at [1490, 33] on icon "close" at bounding box center [1488, 33] width 14 height 14
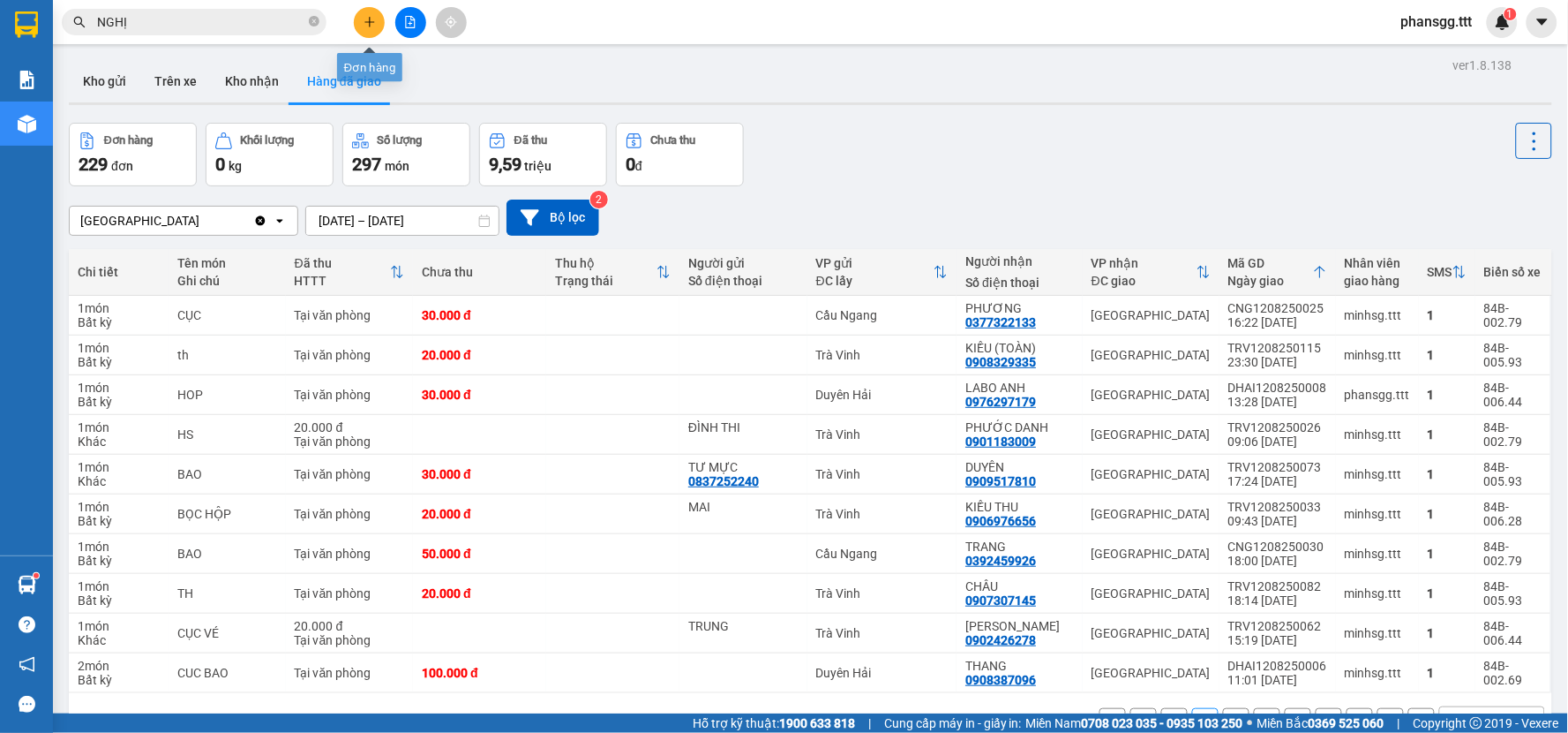
click at [365, 23] on icon "plus" at bounding box center [369, 21] width 12 height 12
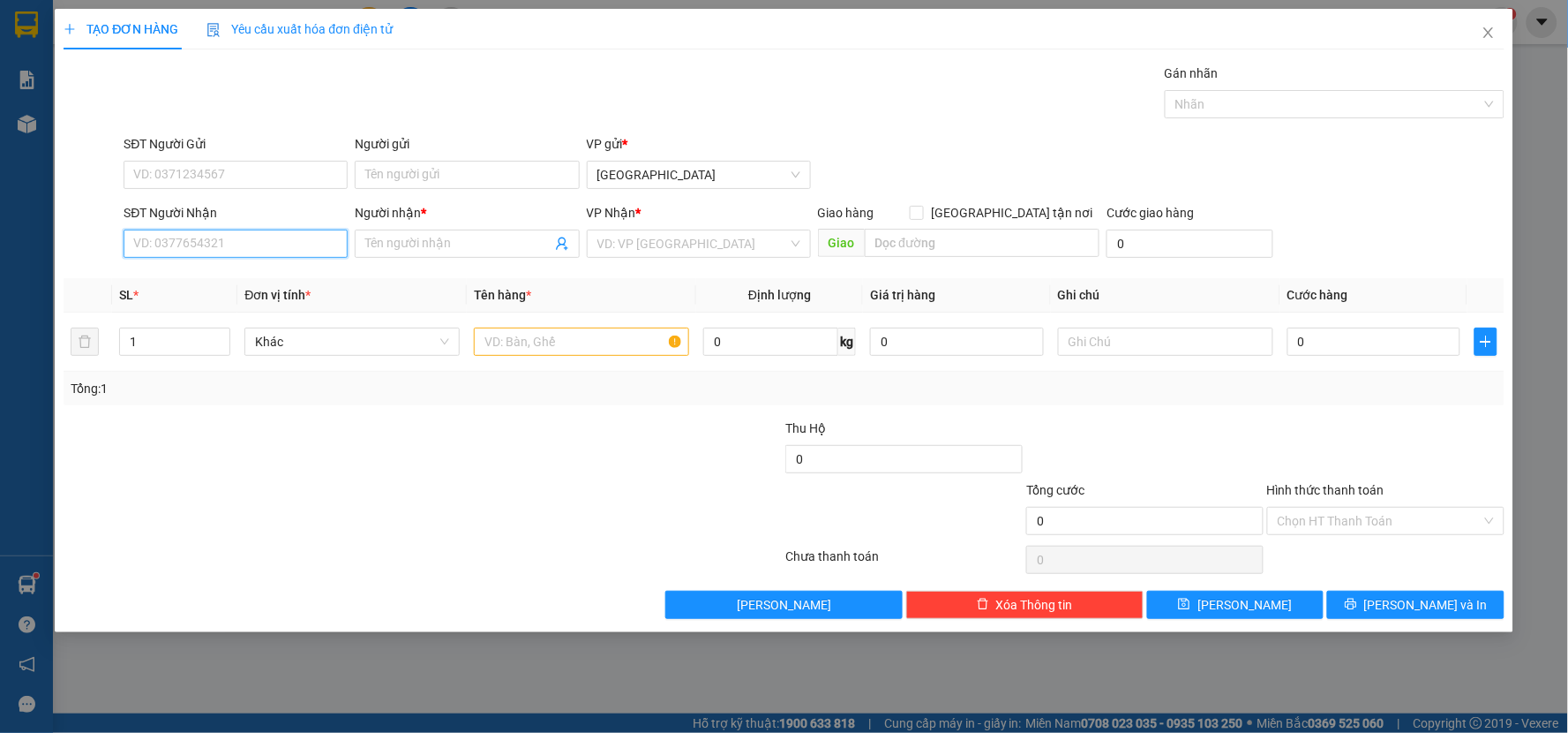
click at [159, 257] on input "SĐT Người Nhận" at bounding box center [235, 244] width 224 height 28
click at [161, 239] on input "0872742724" at bounding box center [235, 244] width 224 height 28
type input "0827742724"
click at [410, 249] on input "Người nhận *" at bounding box center [458, 243] width 185 height 20
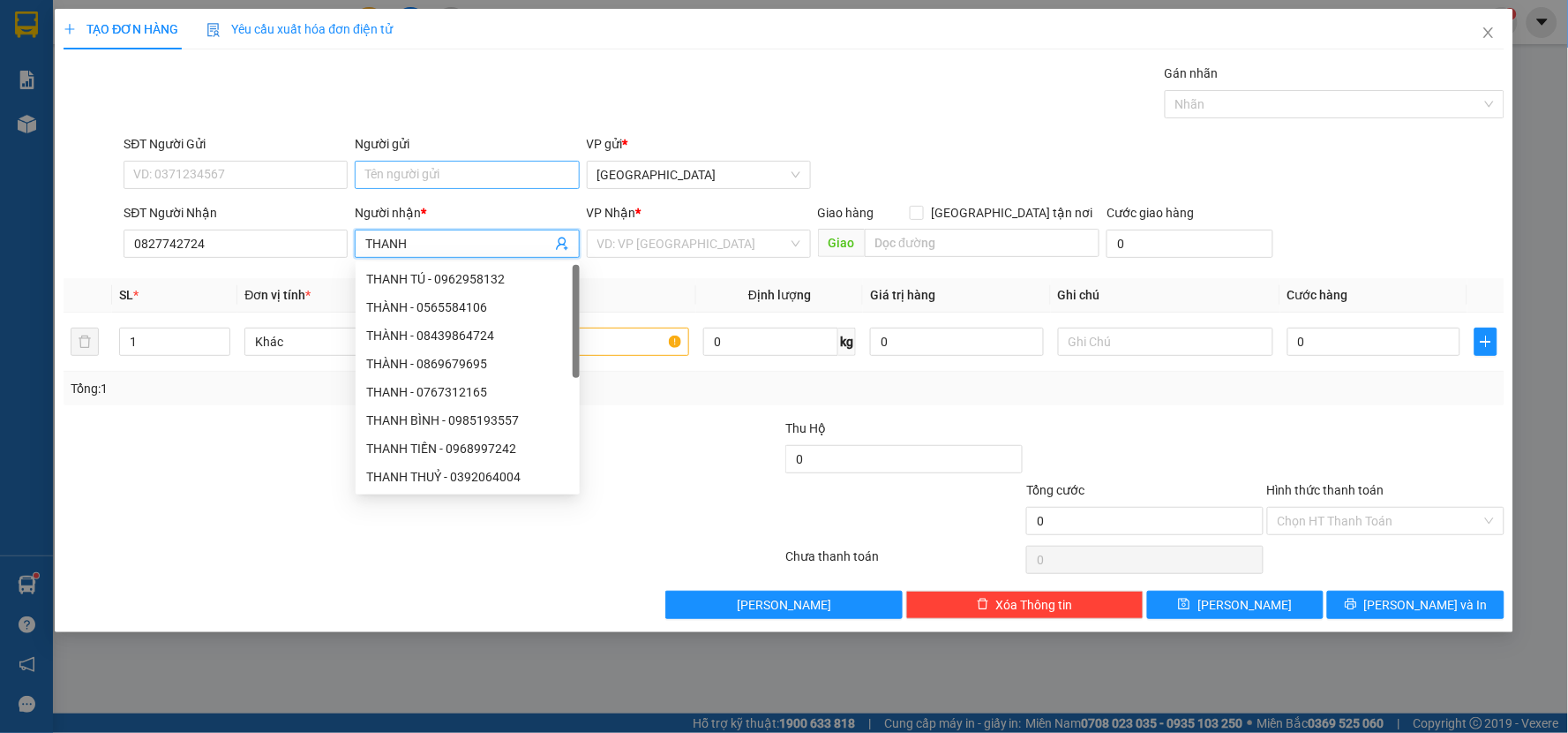
type input "THANH"
click at [461, 170] on input "Người gửi" at bounding box center [466, 175] width 224 height 28
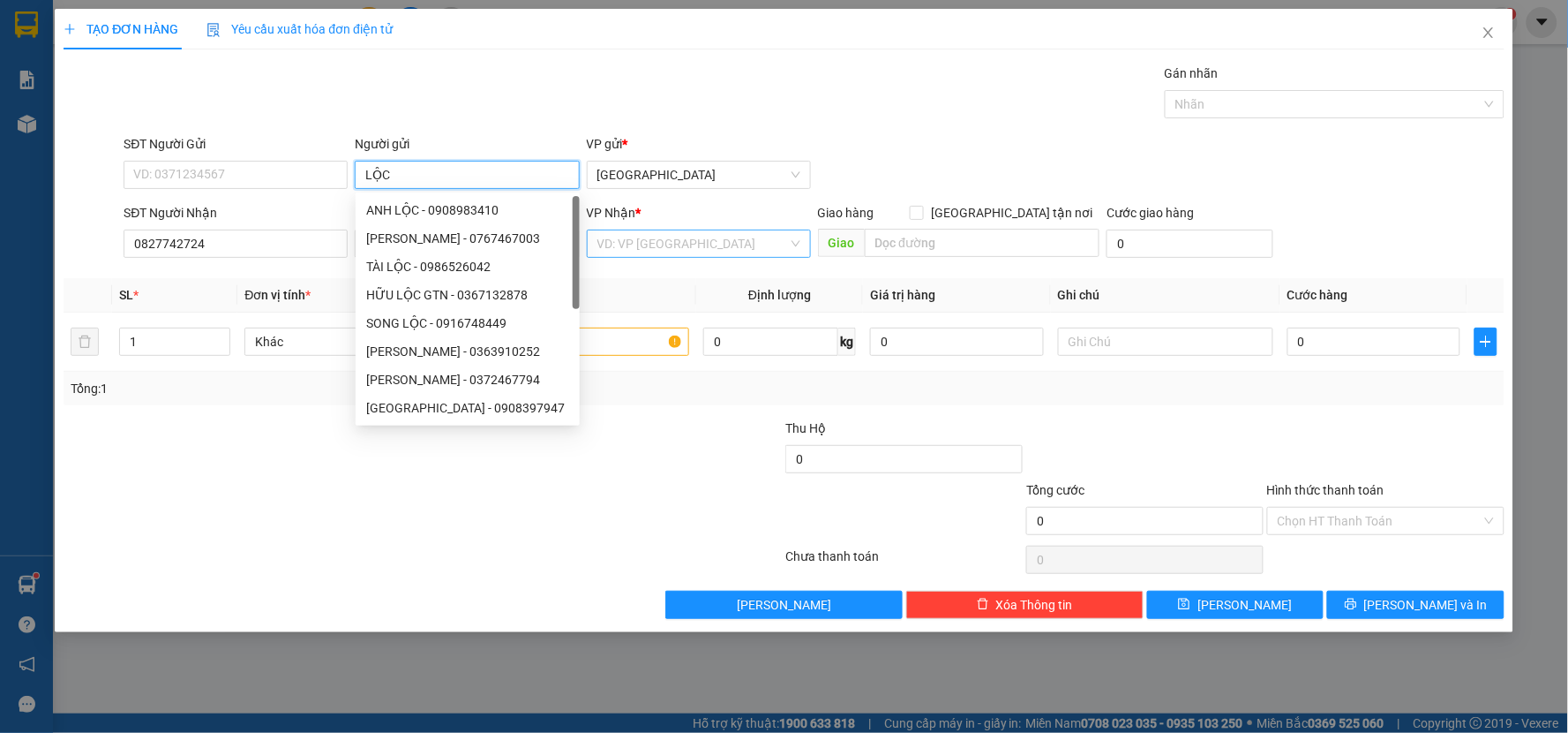
type input "LỘC"
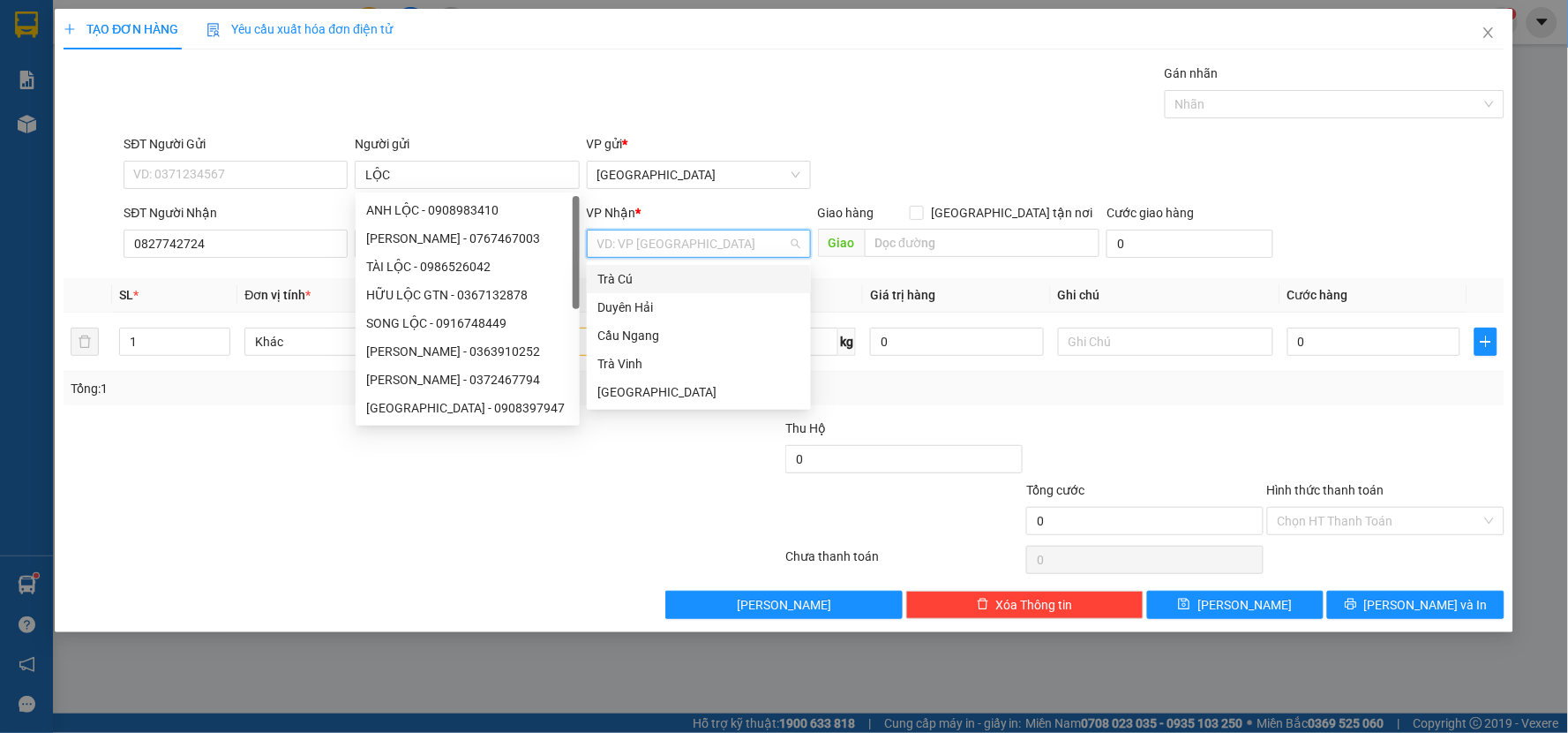
click at [649, 233] on input "search" at bounding box center [692, 244] width 191 height 26
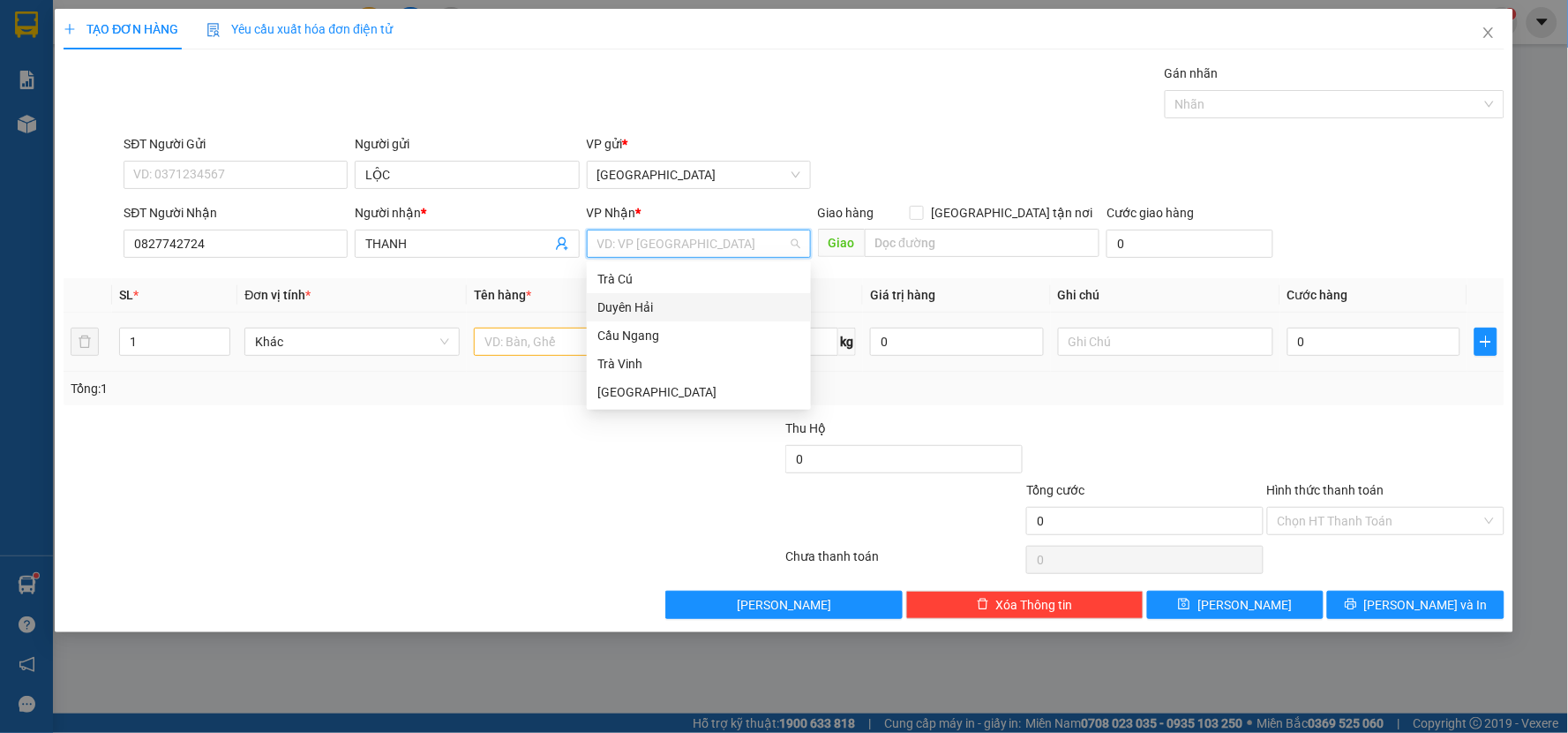
drag, startPoint x: 625, startPoint y: 306, endPoint x: 566, endPoint y: 332, distance: 64.5
click at [624, 306] on div "Duyên Hải" at bounding box center [698, 307] width 203 height 20
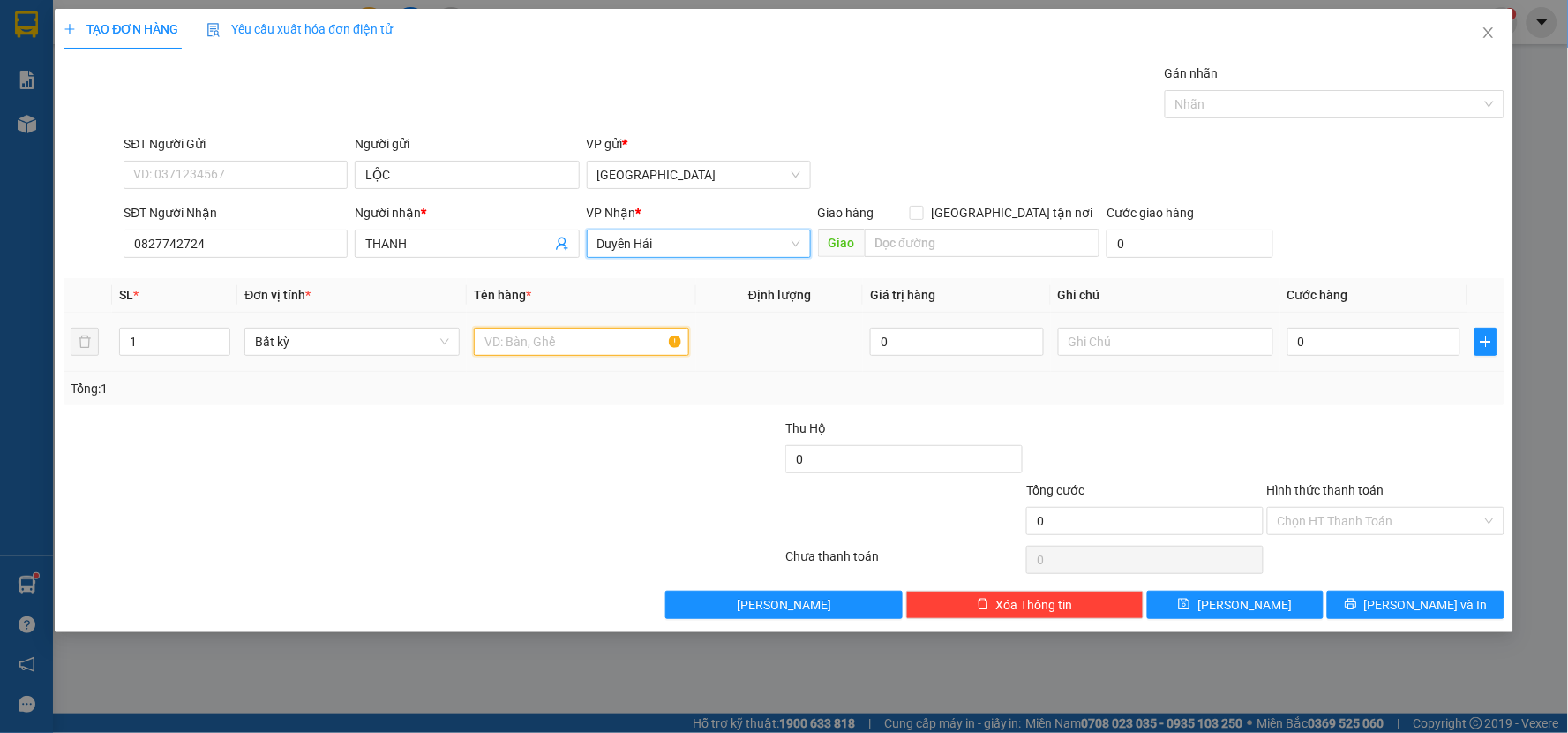
click at [559, 342] on input "text" at bounding box center [582, 341] width 216 height 28
type input "HS"
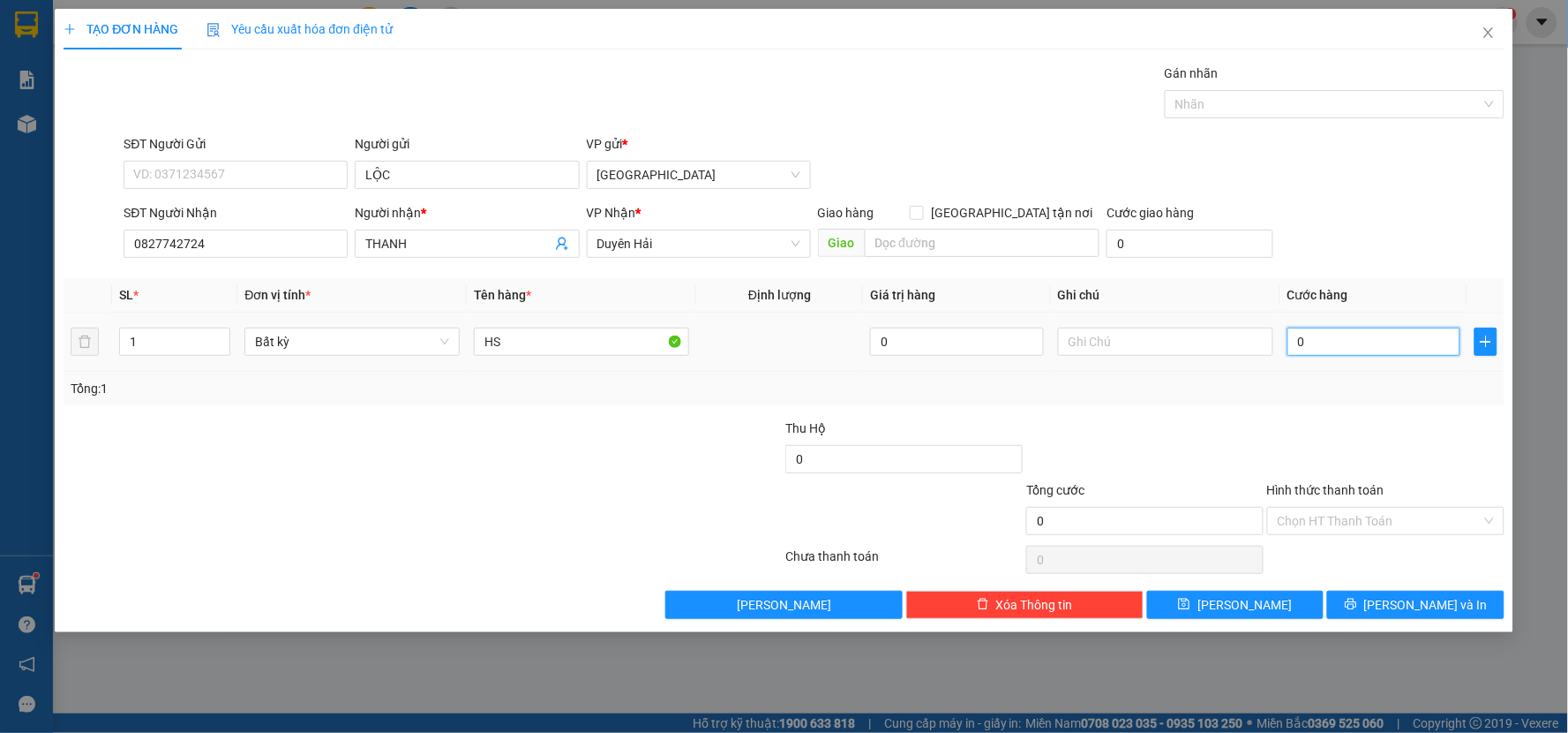
click at [1337, 348] on input "0" at bounding box center [1374, 341] width 174 height 28
click at [1334, 372] on div "Tổng: 1" at bounding box center [783, 388] width 1441 height 33
click at [1379, 593] on button "[PERSON_NAME] và In" at bounding box center [1415, 605] width 178 height 28
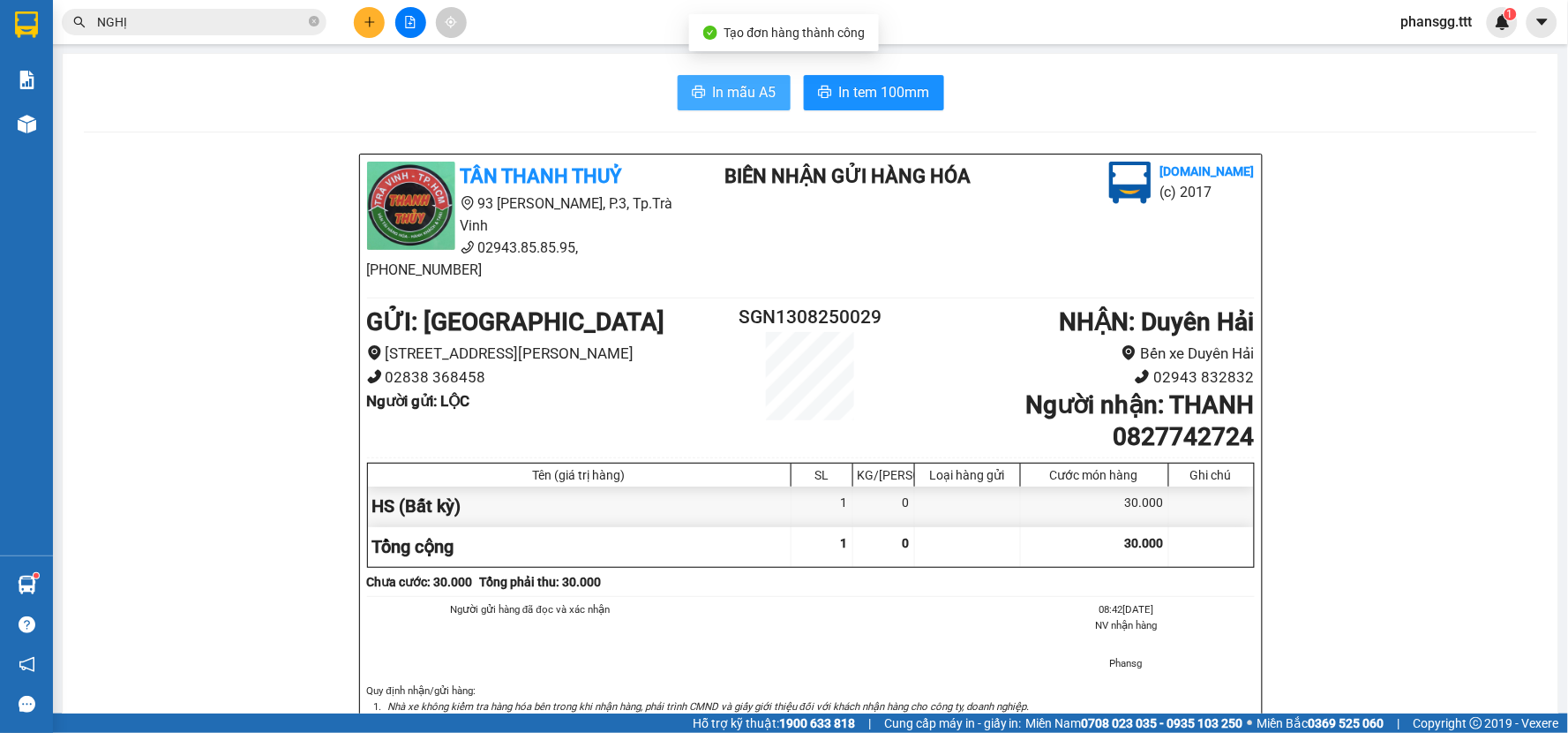
click at [751, 87] on span "In mẫu A5" at bounding box center [745, 92] width 63 height 22
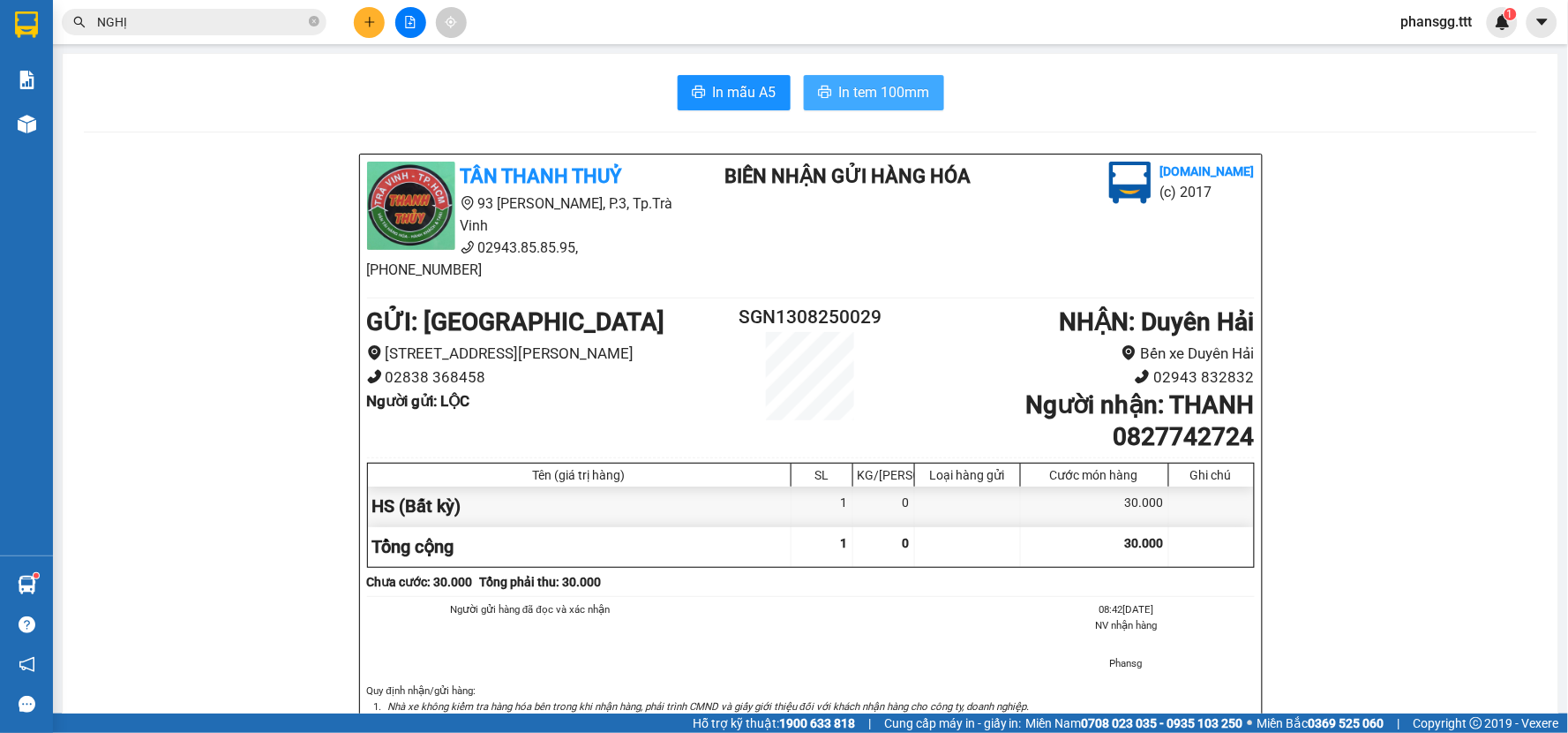
click at [847, 94] on span "In tem 100mm" at bounding box center [884, 92] width 91 height 22
click at [371, 24] on icon "plus" at bounding box center [369, 21] width 12 height 12
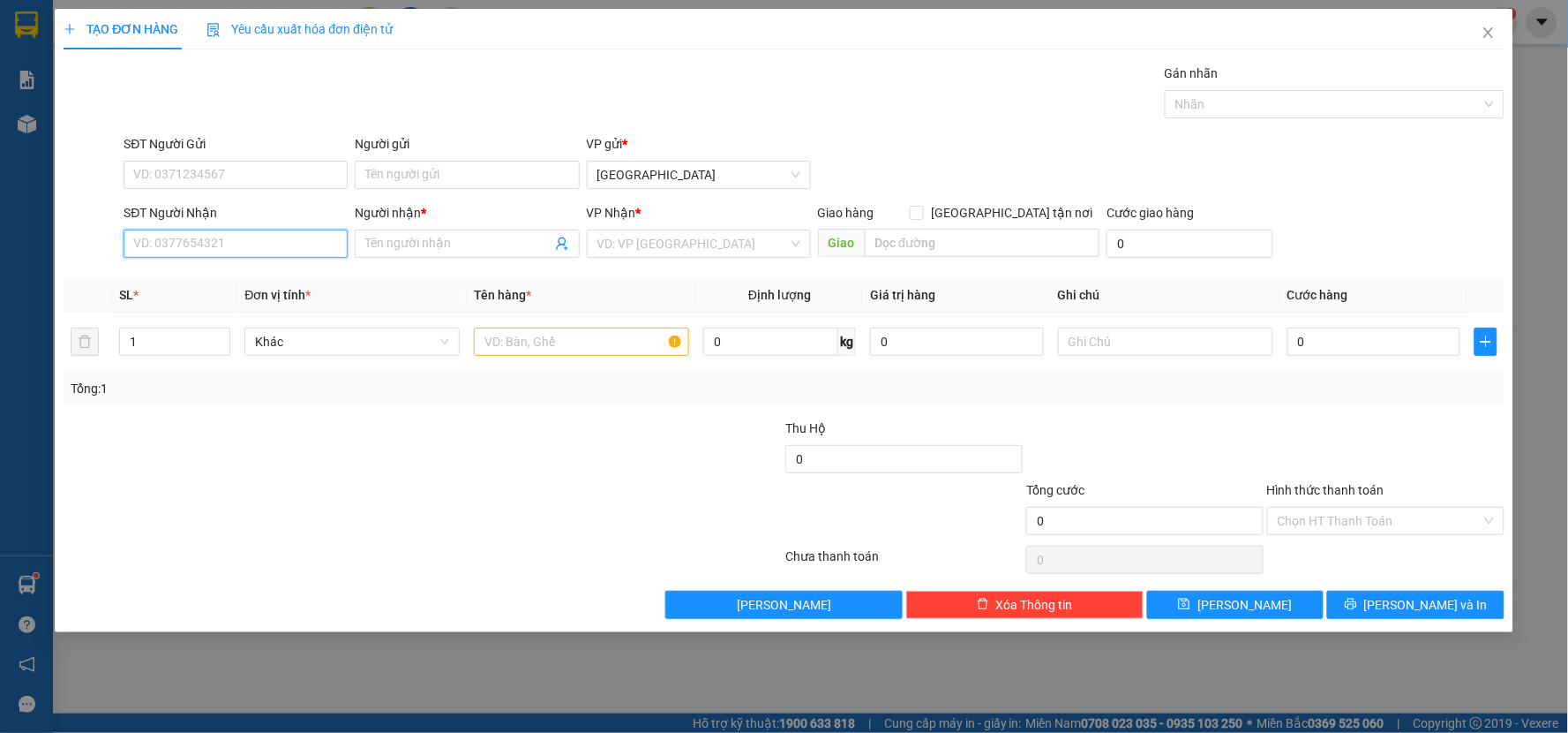
click at [191, 248] on input "SĐT Người Nhận" at bounding box center [235, 244] width 224 height 28
click at [200, 285] on div "0795308887 - CHỊ HAI" at bounding box center [235, 278] width 203 height 20
type input "0795308887"
type input "CHỊ HAI"
type input "0795308887"
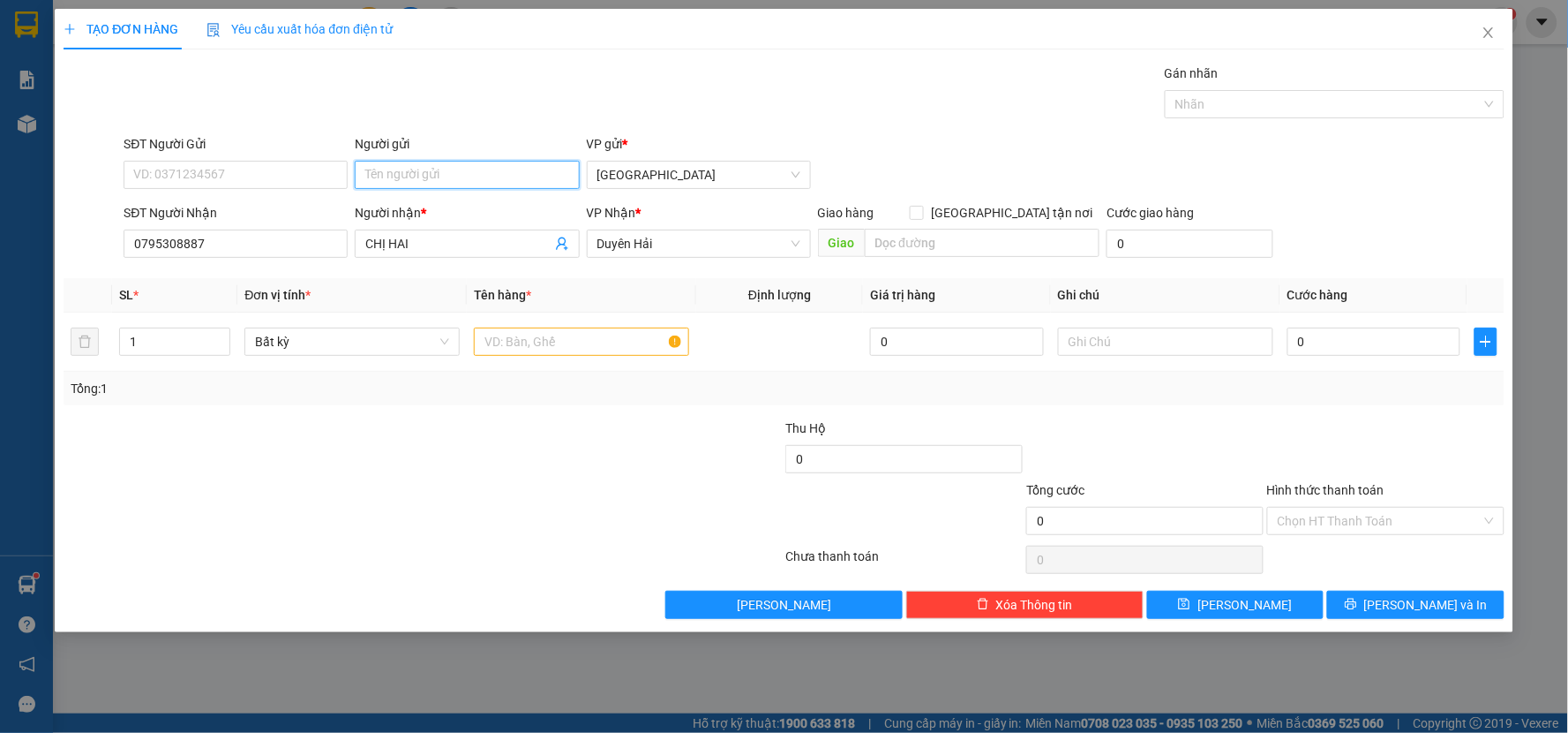
click at [461, 182] on input "Người gửi" at bounding box center [466, 175] width 224 height 28
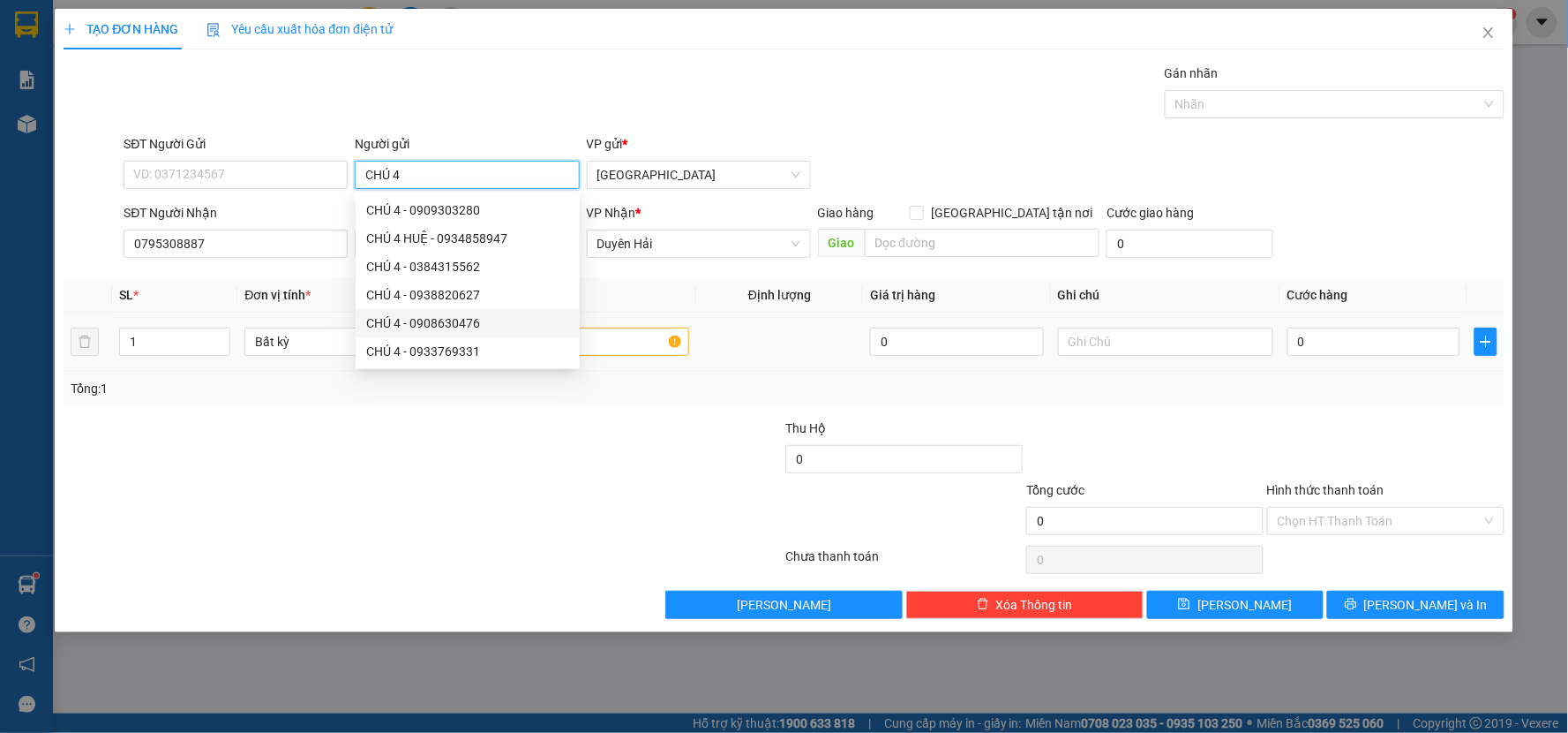
type input "CHÚ 4"
click at [605, 342] on input "text" at bounding box center [582, 341] width 216 height 28
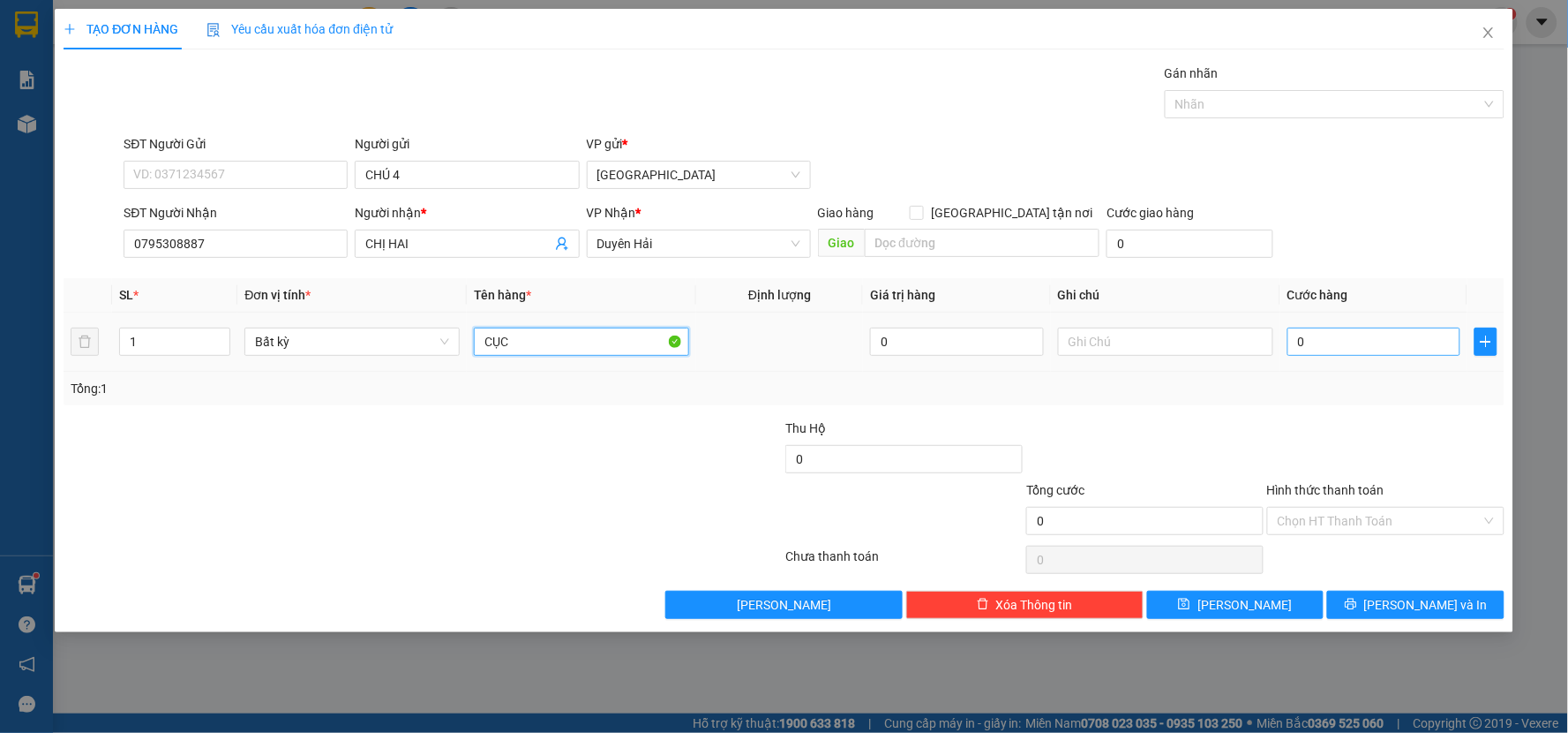
type input "CỤC"
click at [1339, 346] on input "0" at bounding box center [1374, 341] width 174 height 28
type input "3"
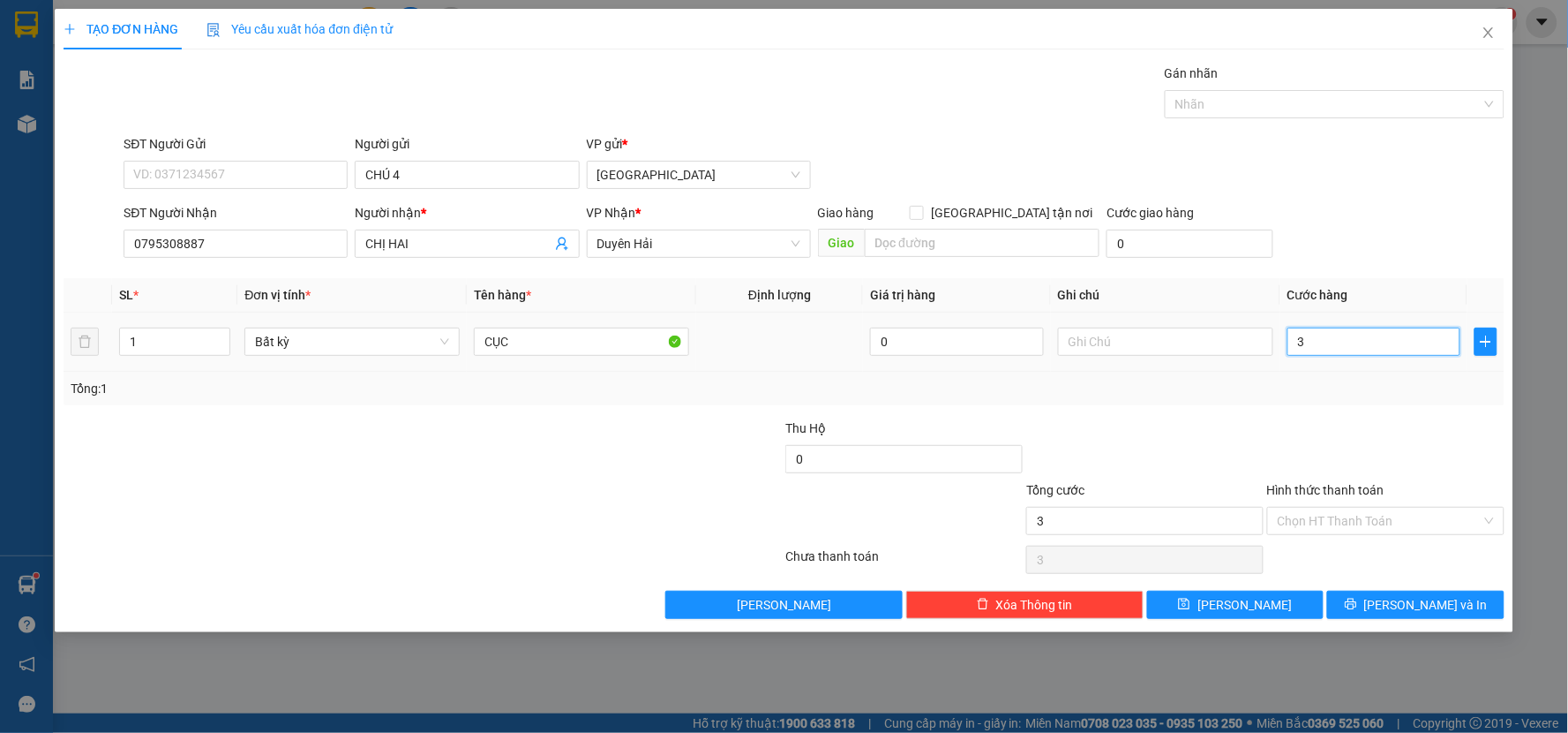
type input "30"
click at [1337, 375] on div "Tổng: 1" at bounding box center [783, 388] width 1441 height 33
type input "30.000"
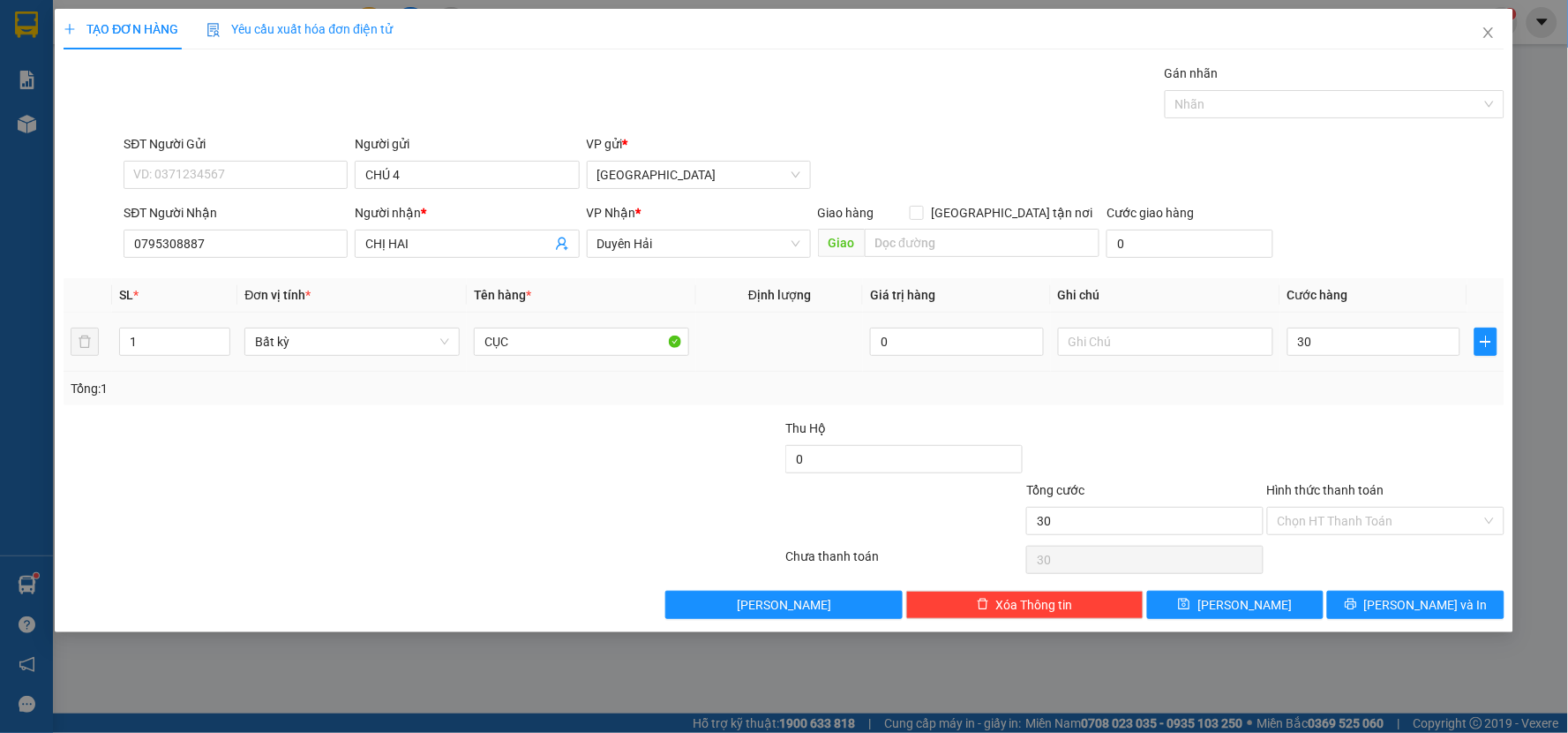
type input "30.000"
click at [1328, 518] on input "Hình thức thanh toán" at bounding box center [1379, 521] width 204 height 26
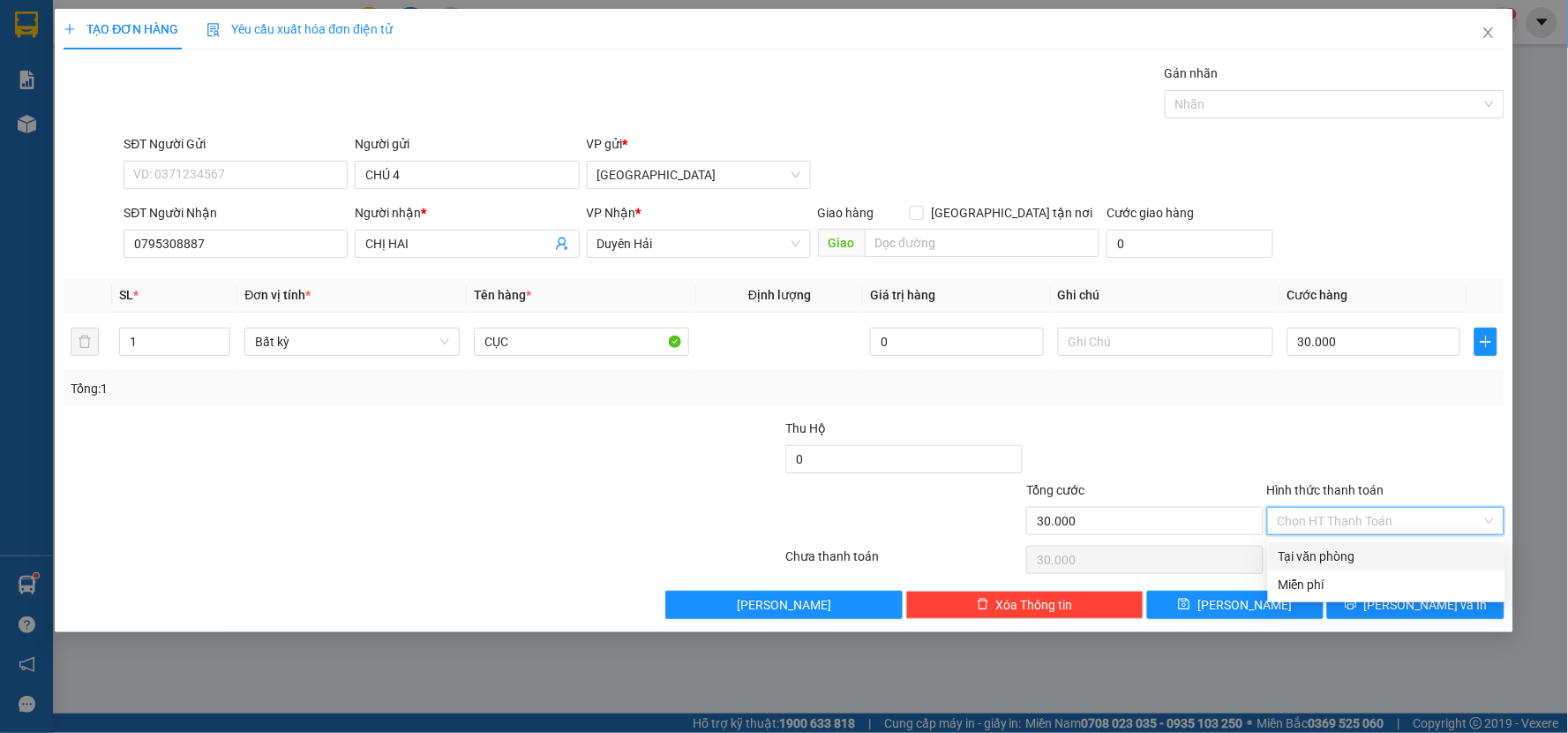
click at [1320, 553] on div "Tại văn phòng" at bounding box center [1387, 555] width 216 height 20
type input "0"
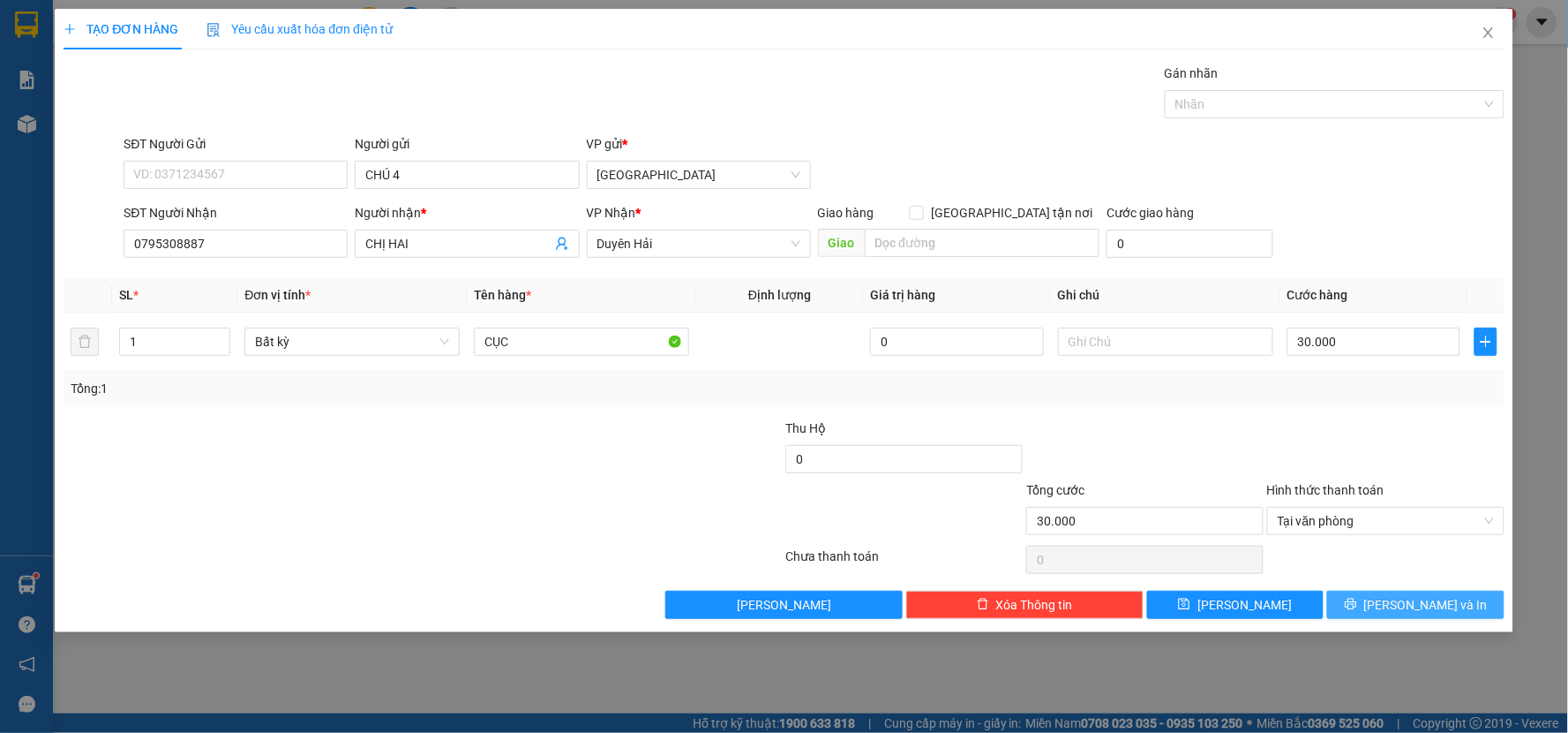
click at [1406, 595] on span "[PERSON_NAME] và In" at bounding box center [1426, 605] width 124 height 20
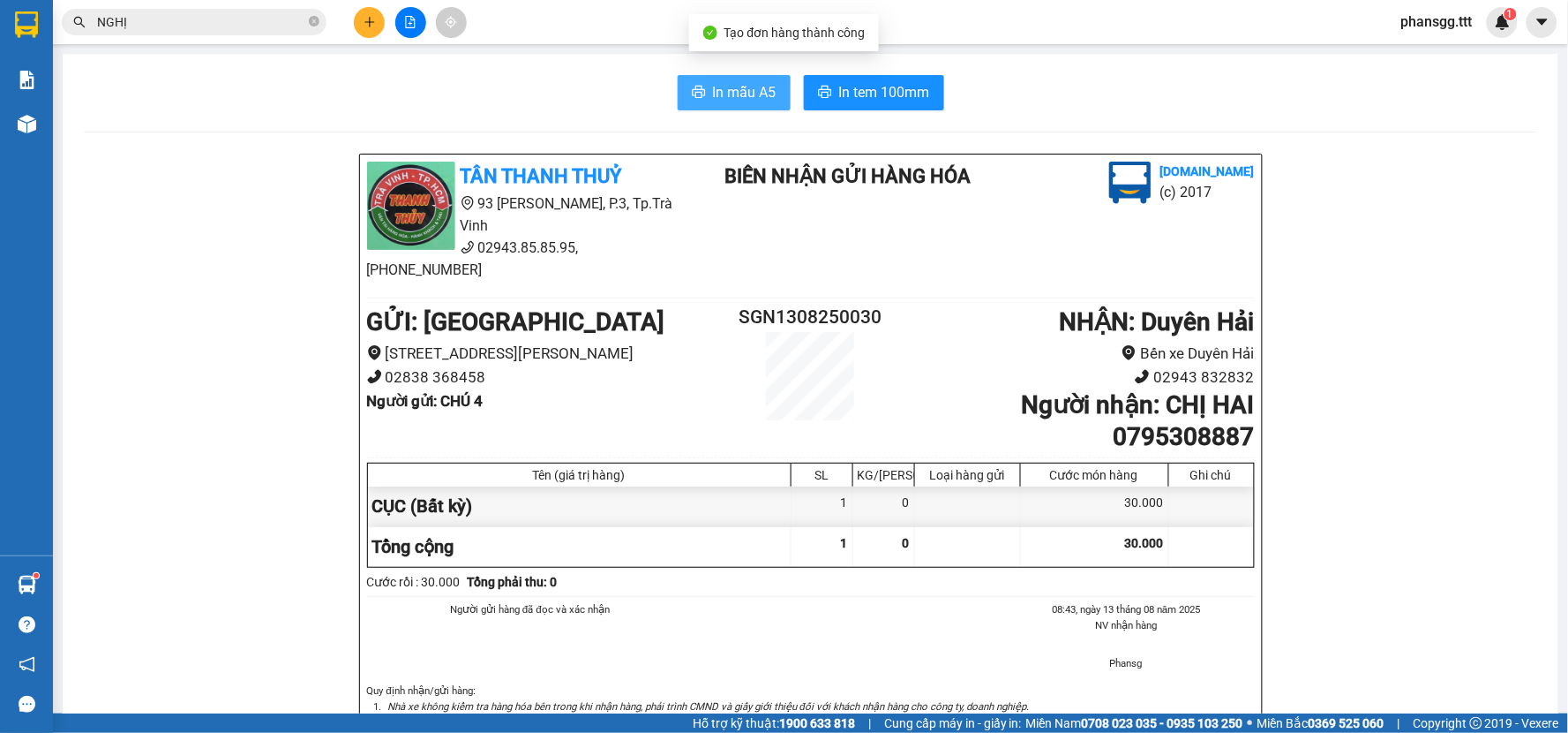
click at [762, 95] on span "In mẫu A5" at bounding box center [745, 92] width 63 height 22
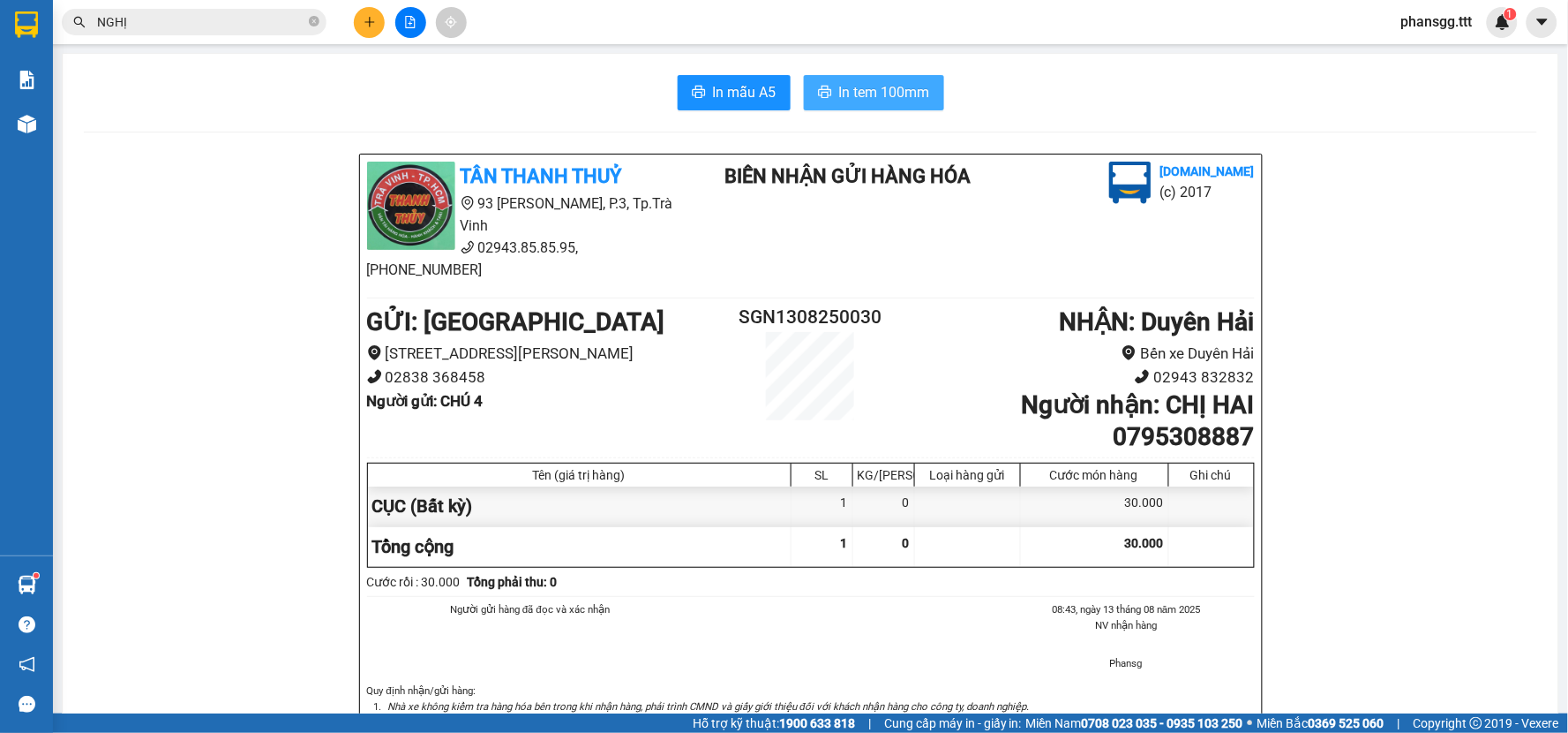
click at [828, 101] on button "In tem 100mm" at bounding box center [873, 93] width 140 height 35
click at [311, 20] on icon "close-circle" at bounding box center [313, 20] width 10 height 10
click at [220, 19] on input "text" at bounding box center [201, 21] width 208 height 20
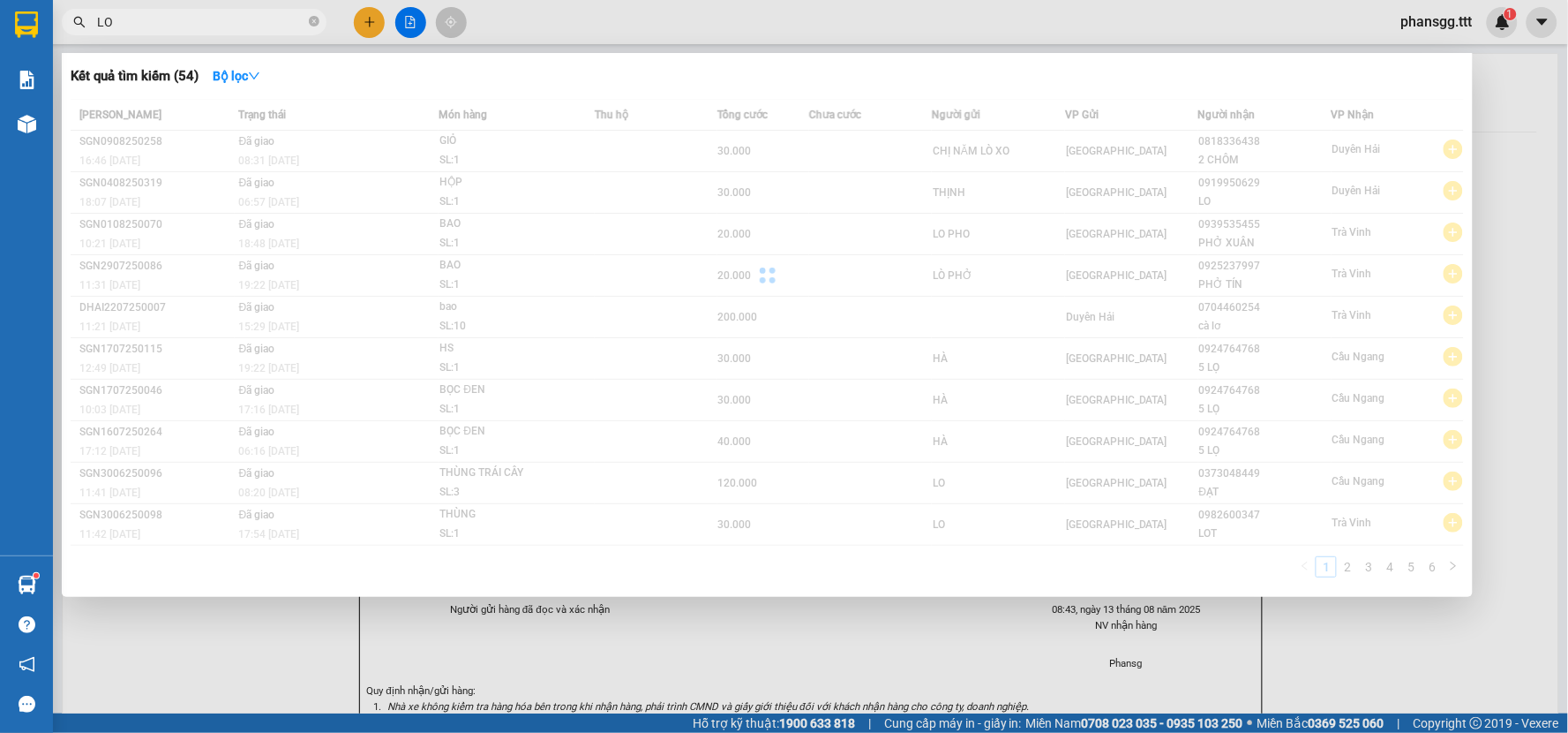
type input "L"
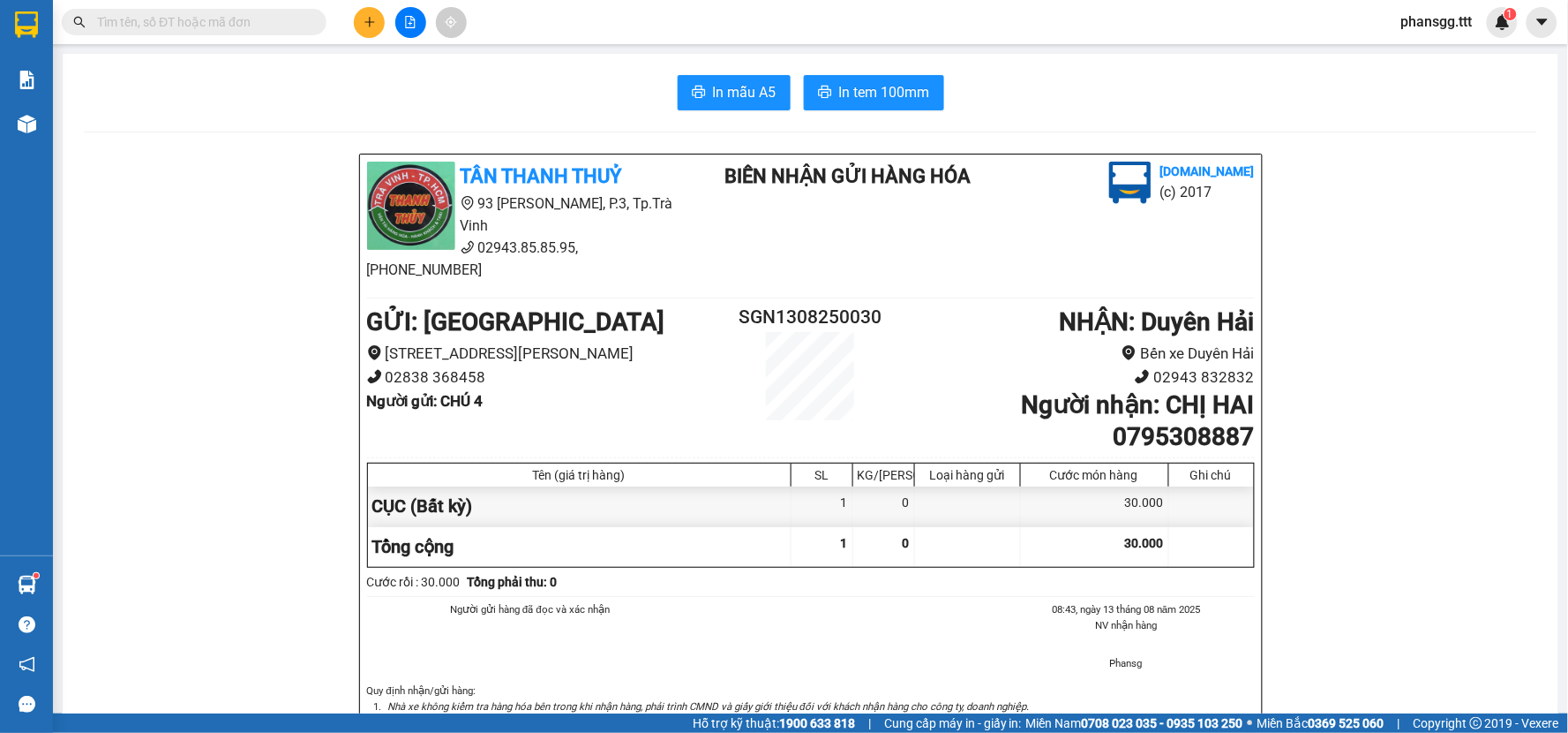
click at [274, 21] on input "text" at bounding box center [201, 21] width 208 height 20
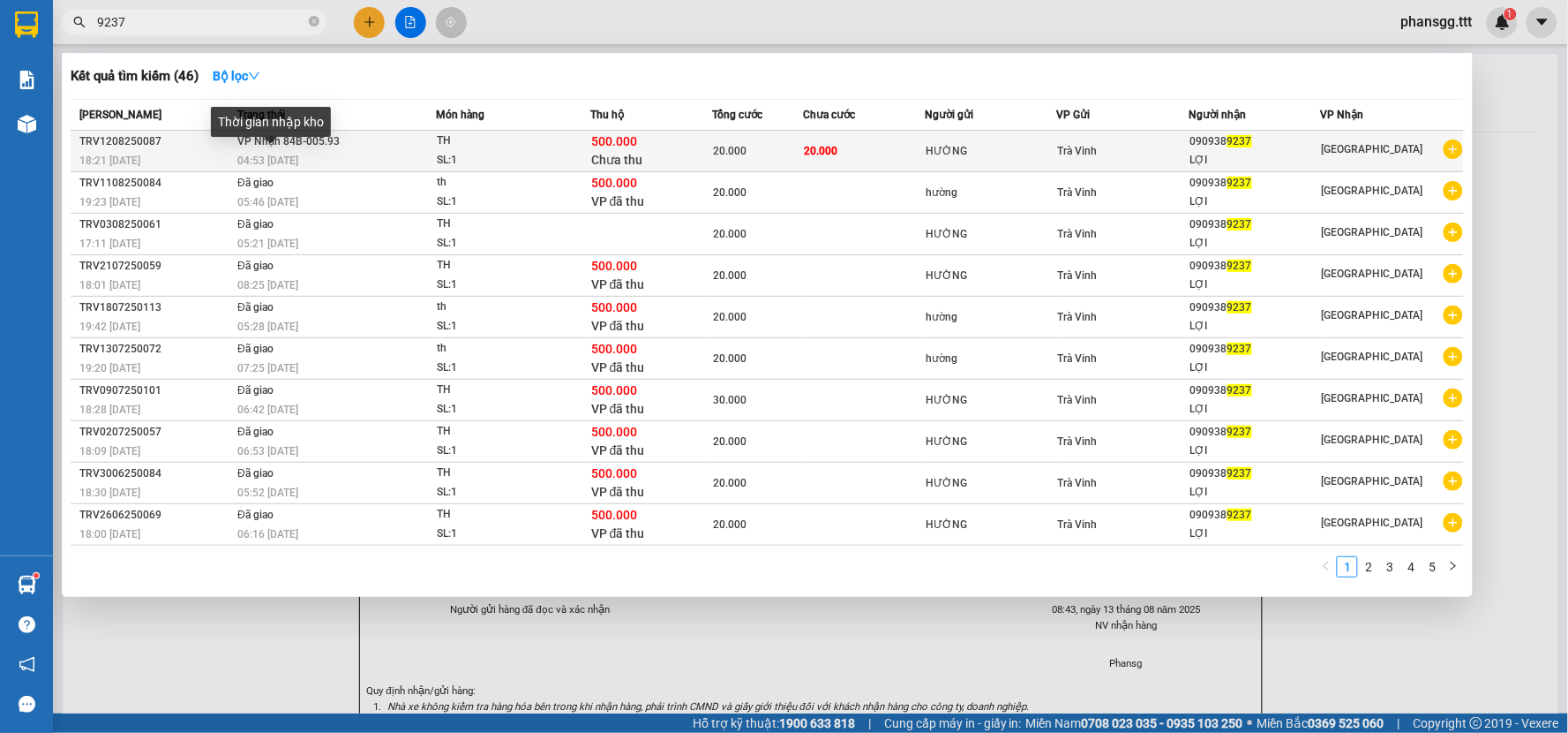
type input "9237"
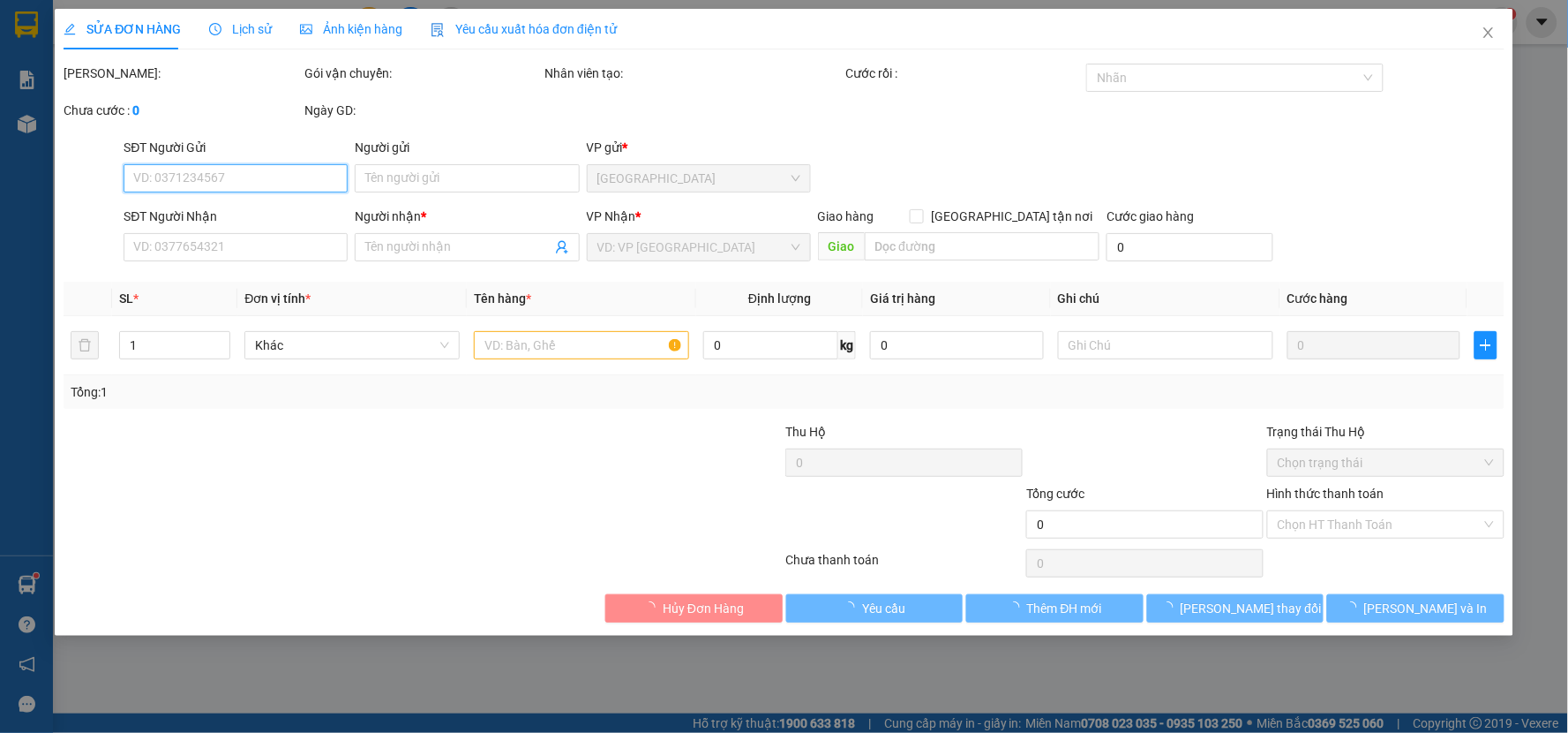
type input "HƯỜNG"
type input "0909389237"
type input "LỢI"
type input "500.000"
type input "20.000"
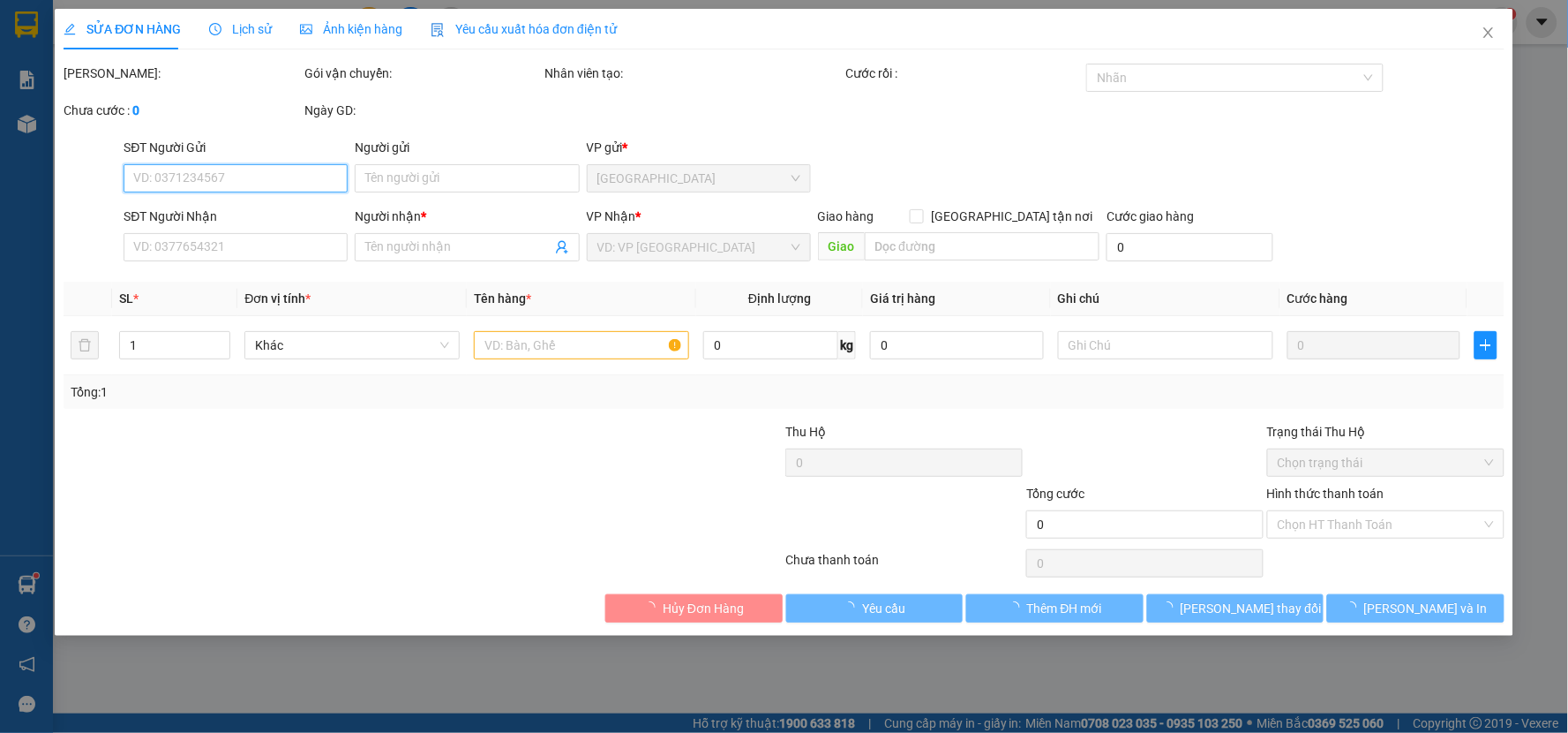
type input "20.000"
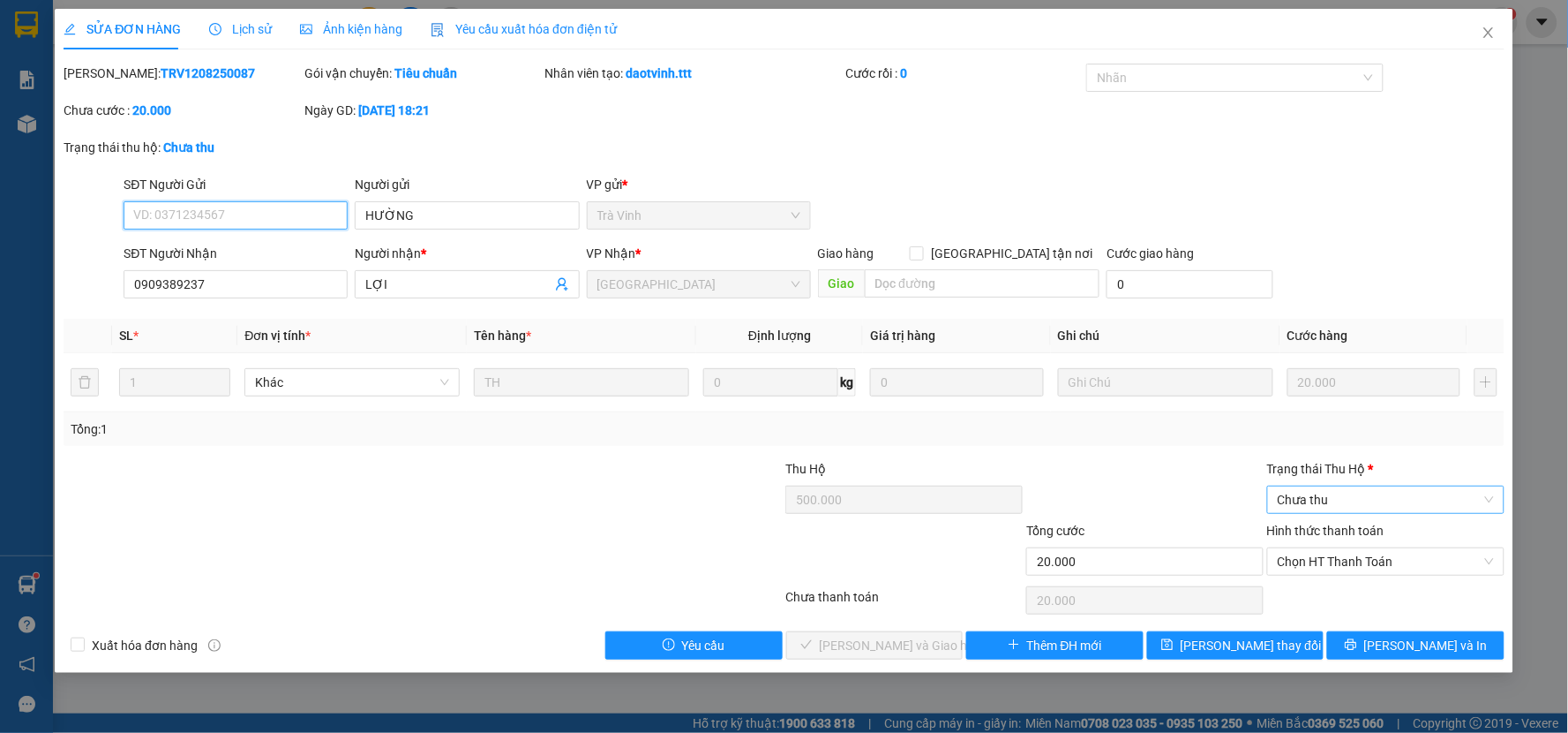
click at [1324, 498] on span "Chưa thu" at bounding box center [1386, 500] width 216 height 26
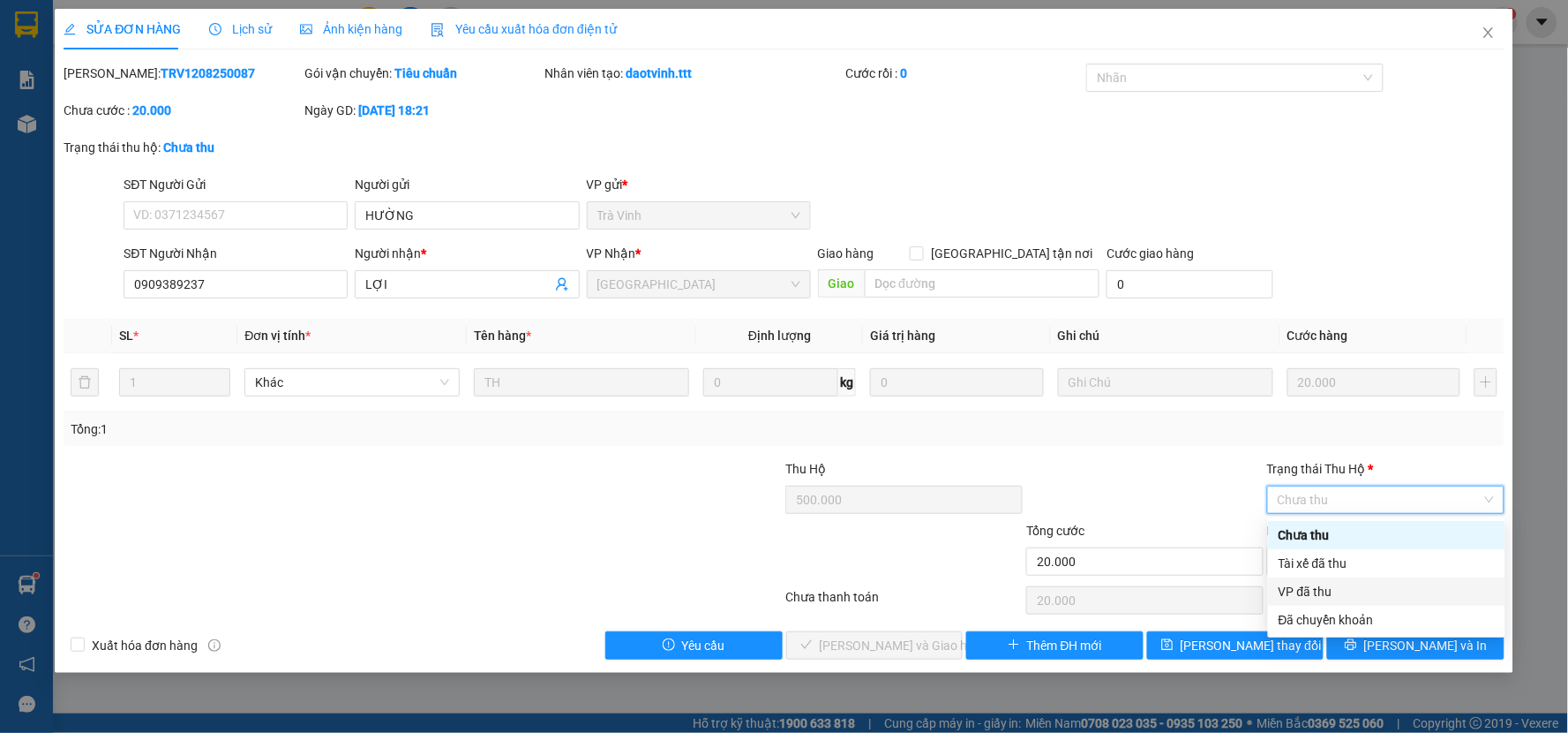
click at [1315, 588] on div "VP đã thu" at bounding box center [1387, 591] width 216 height 20
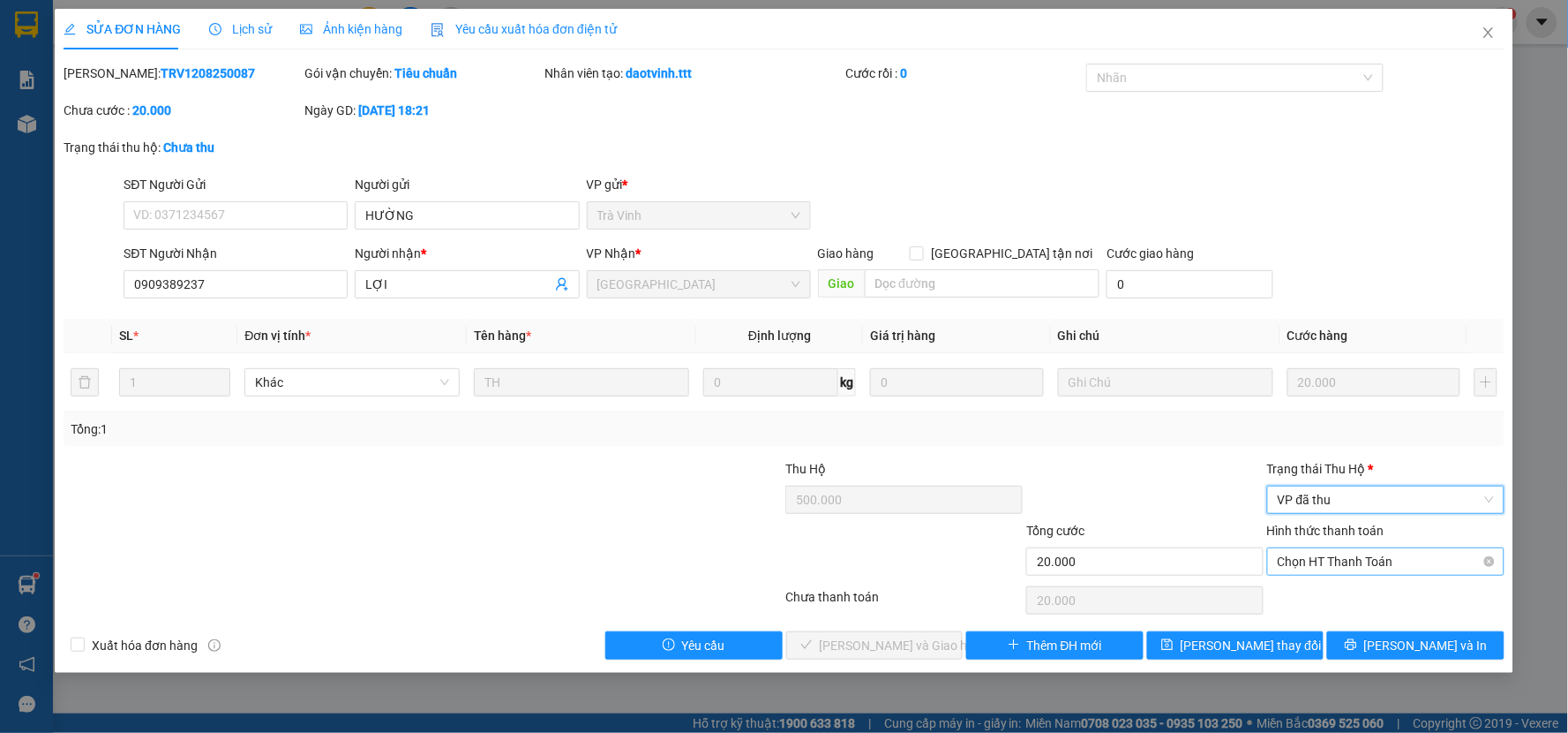
click at [1339, 561] on span "Chọn HT Thanh Toán" at bounding box center [1386, 561] width 216 height 26
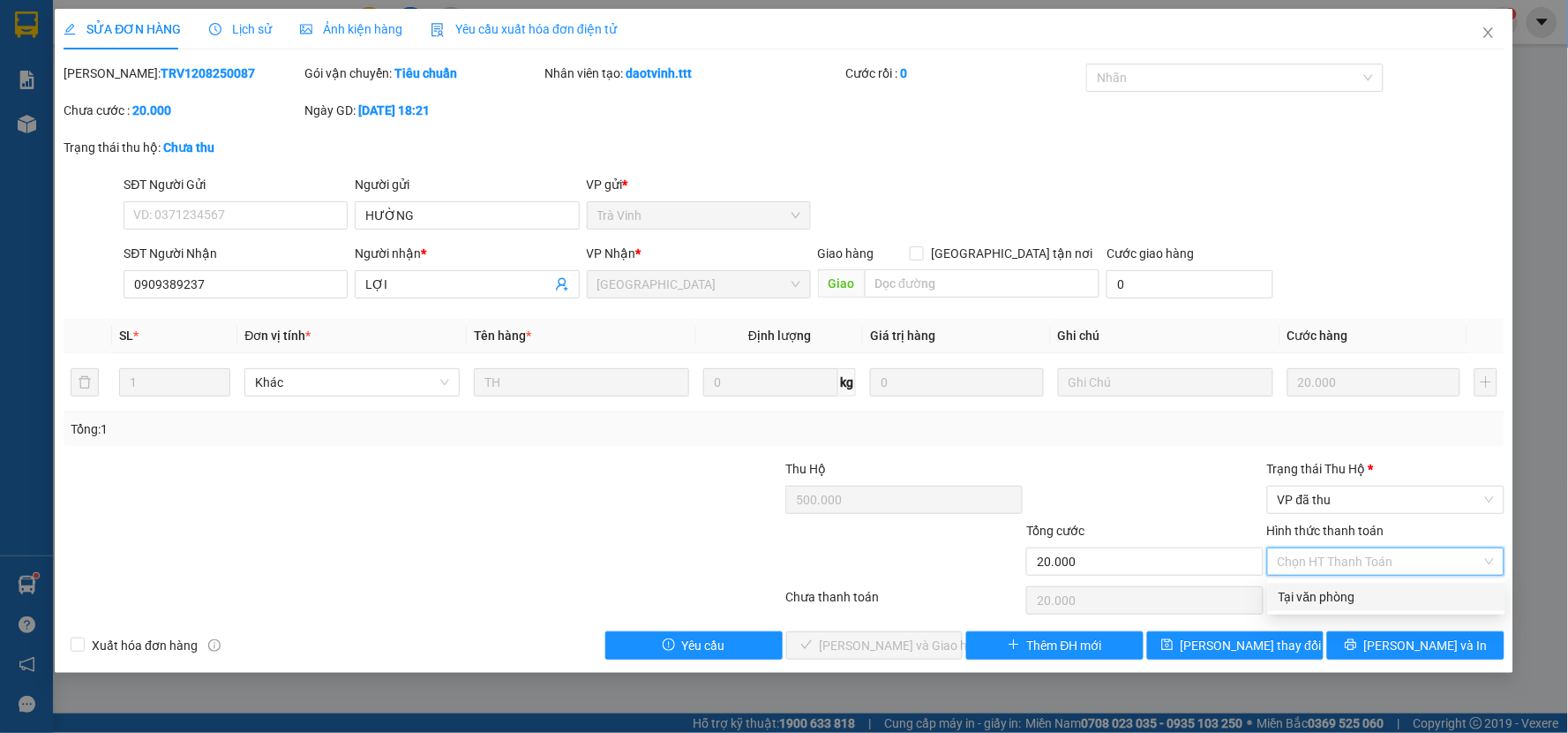
click at [1330, 596] on div "Tại văn phòng" at bounding box center [1387, 596] width 216 height 20
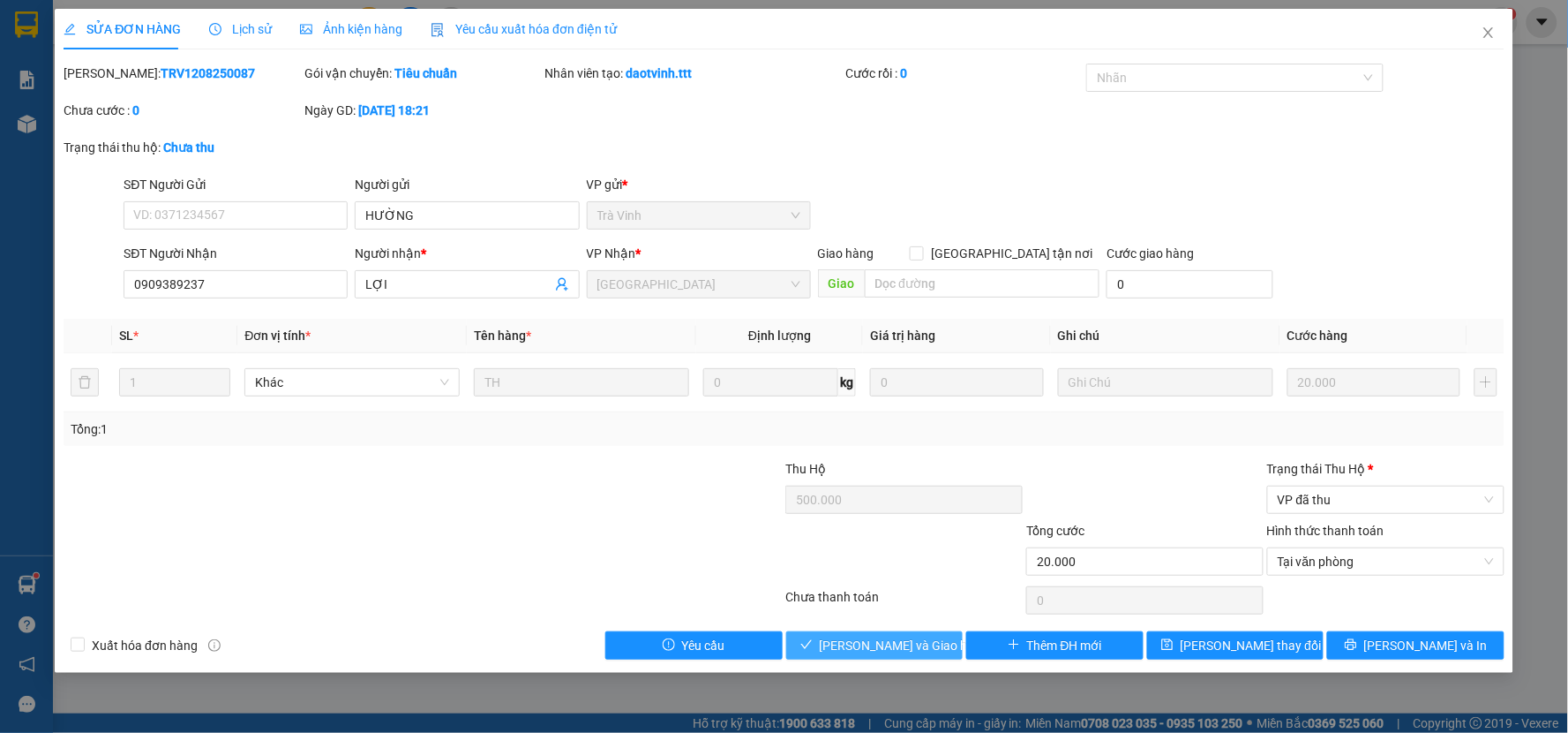
click at [904, 646] on span "Lưu và Giao hàng" at bounding box center [904, 645] width 169 height 20
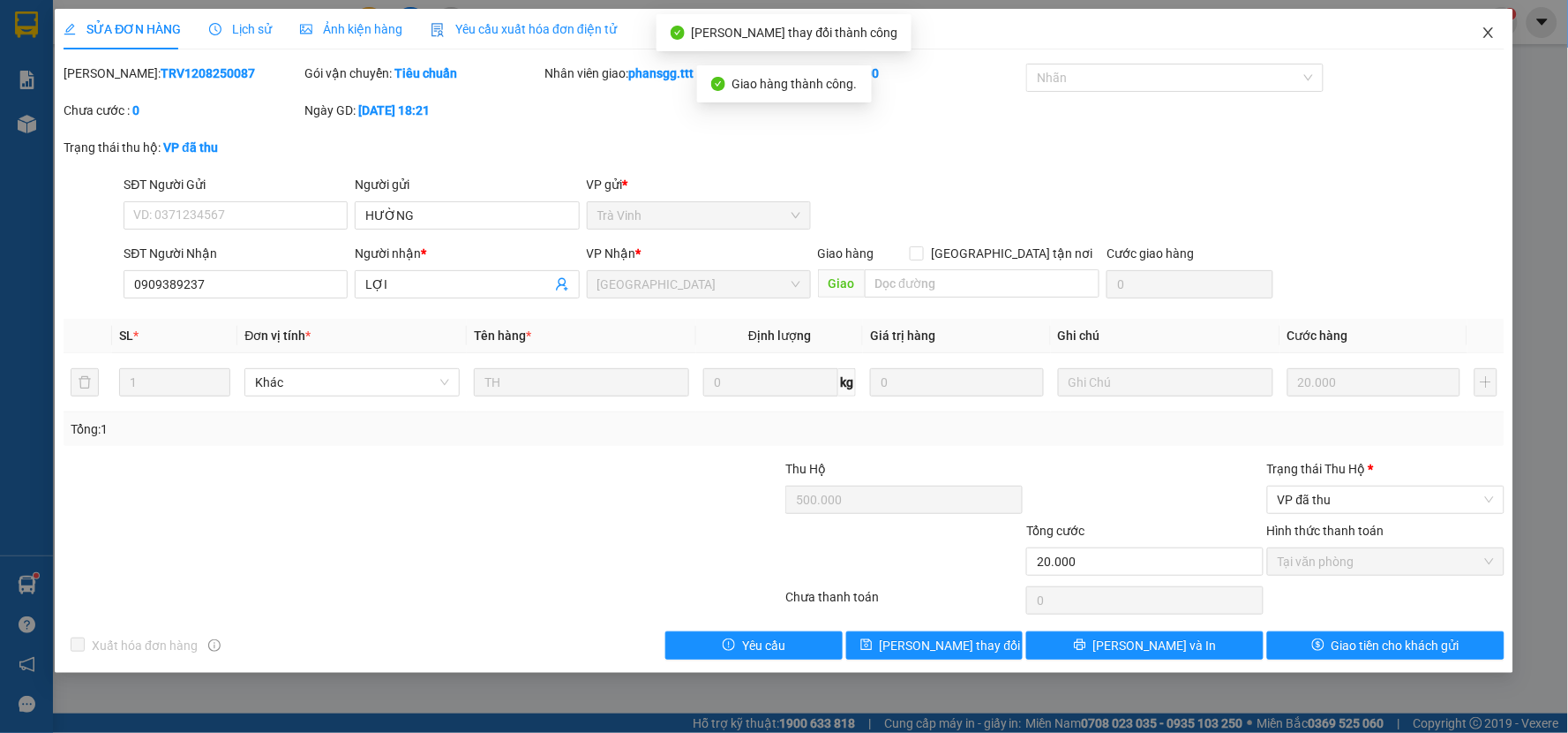
click at [1485, 28] on icon "close" at bounding box center [1488, 33] width 14 height 14
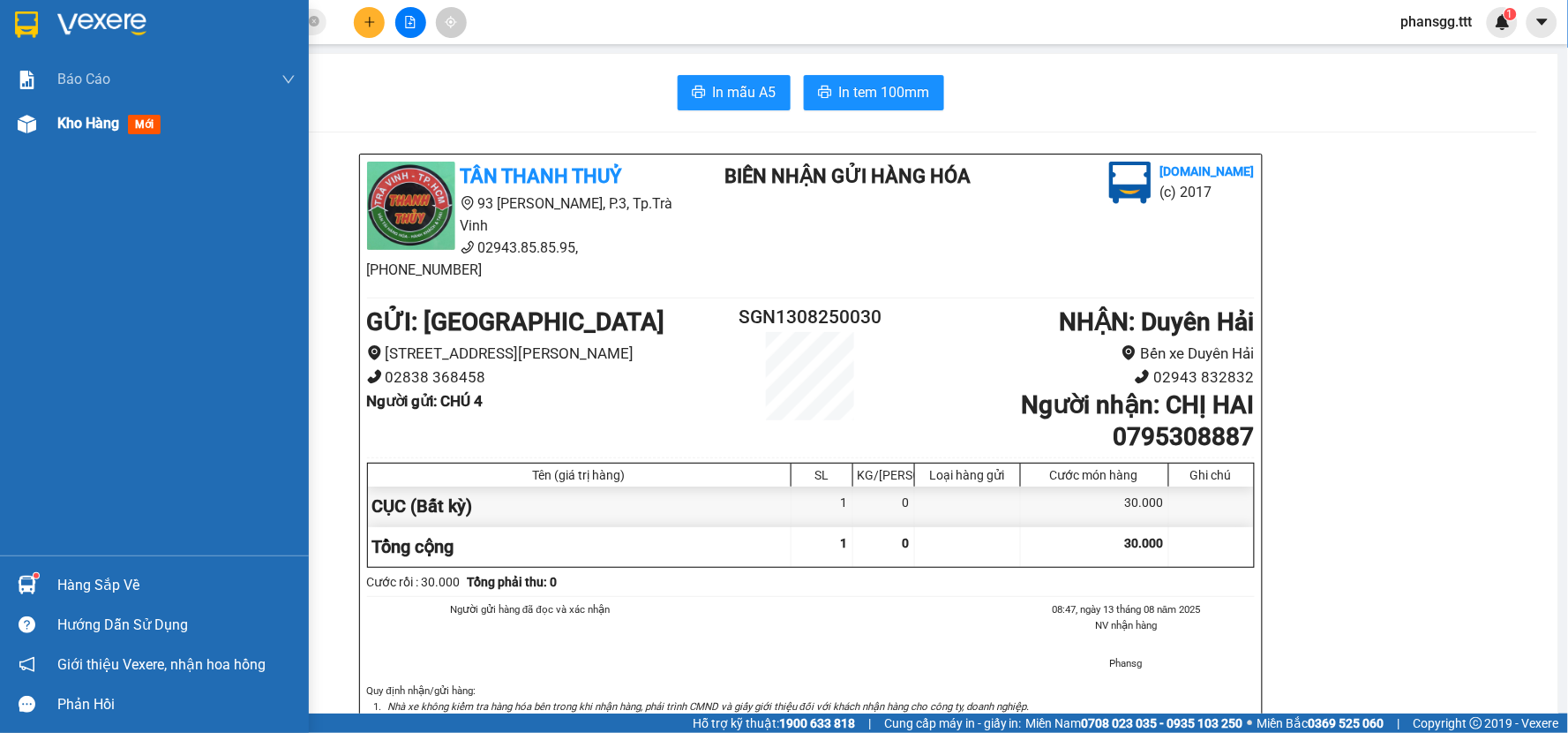
click at [25, 133] on div at bounding box center [26, 124] width 31 height 31
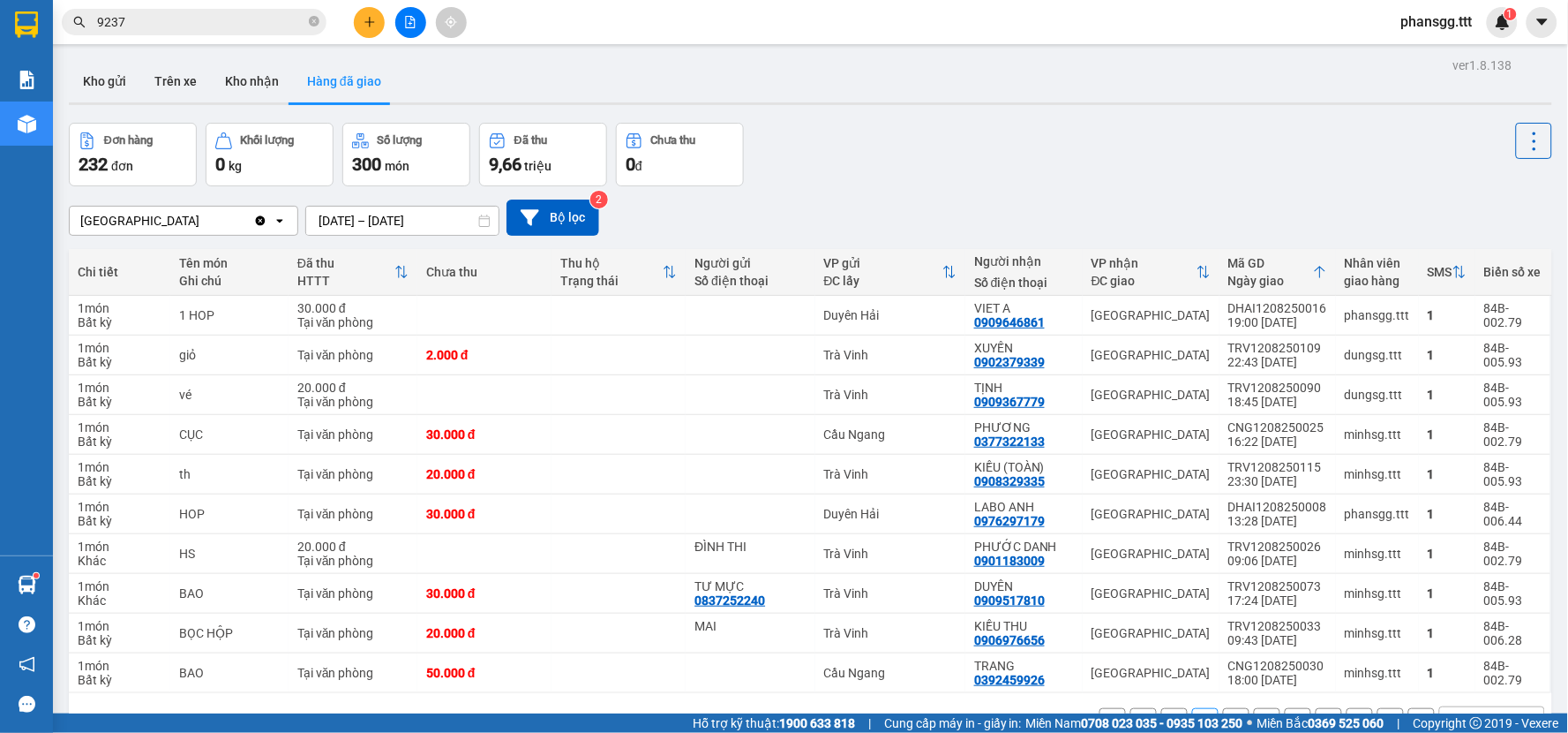
click at [268, 20] on input "9237" at bounding box center [201, 21] width 208 height 20
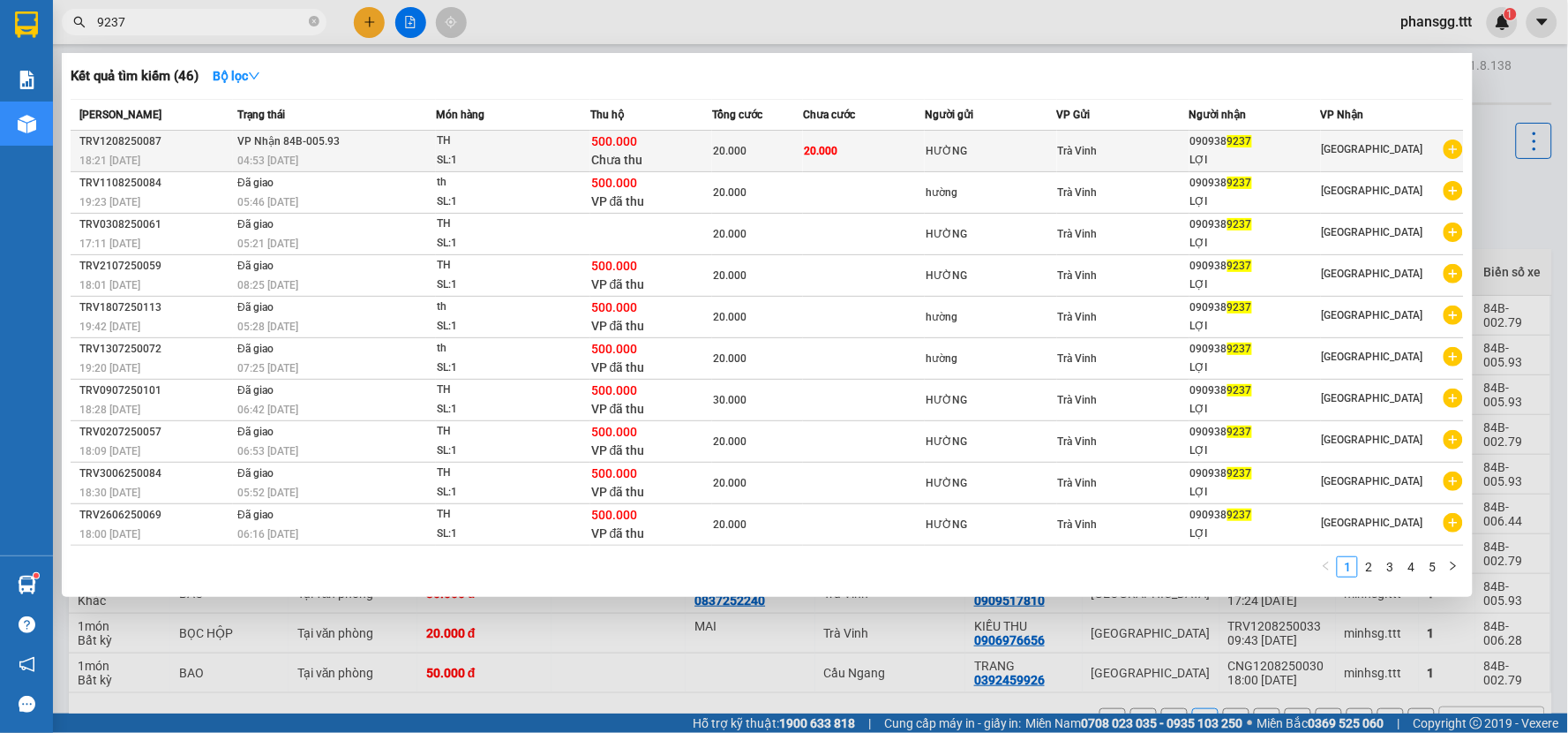
click at [262, 135] on span "VP Nhận 84B-005.93" at bounding box center [288, 140] width 102 height 12
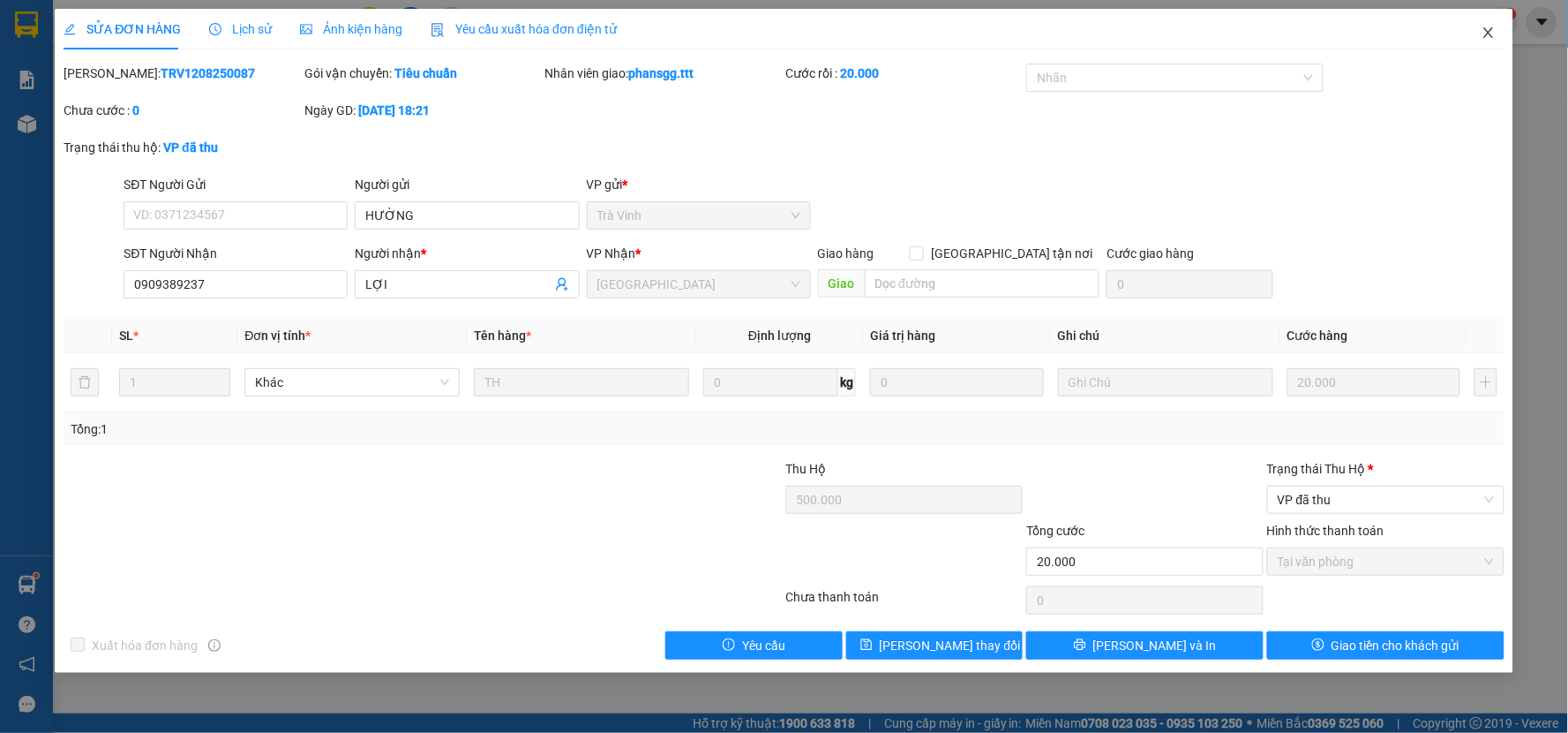
click at [1483, 36] on icon "close" at bounding box center [1488, 33] width 14 height 14
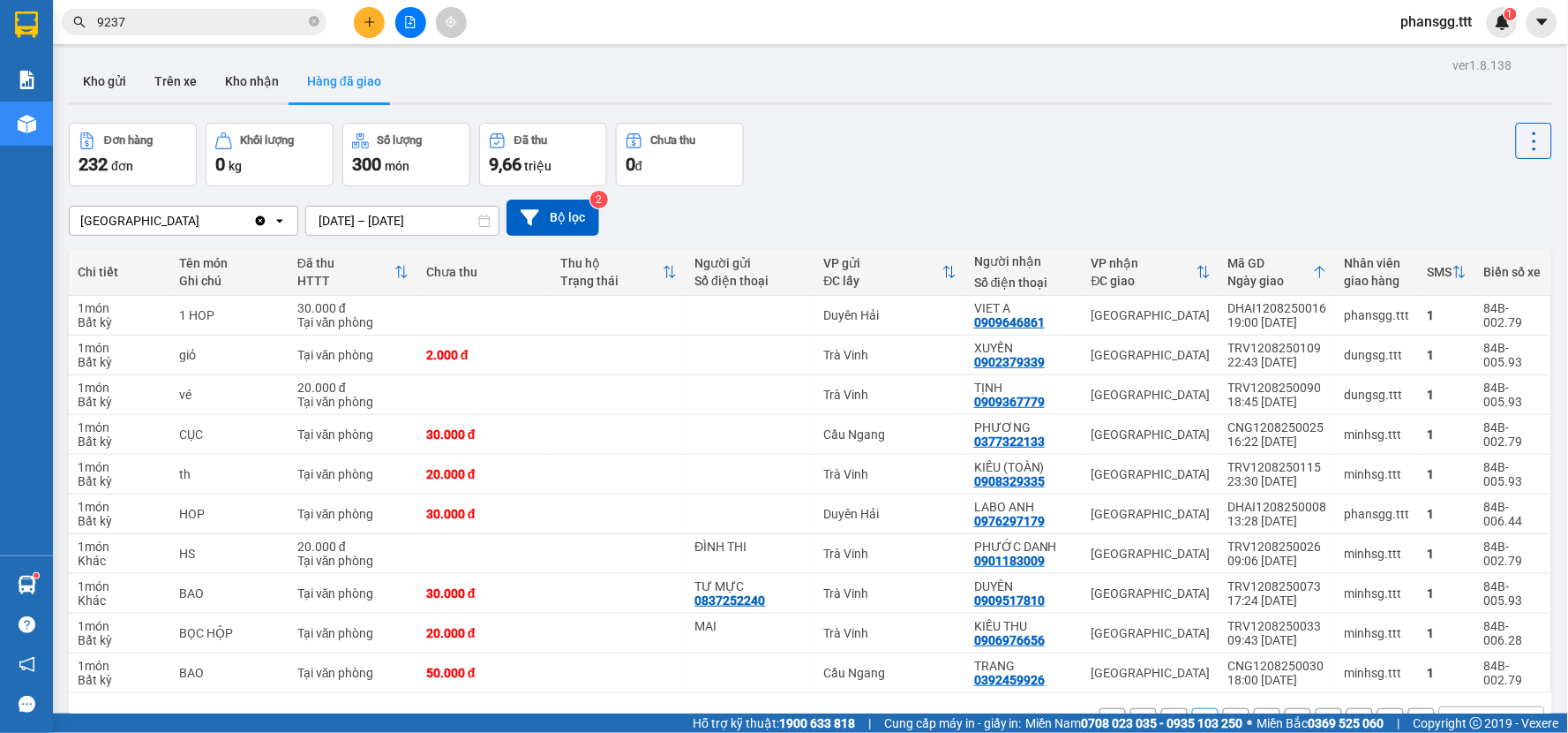
click at [164, 12] on input "9237" at bounding box center [201, 21] width 208 height 20
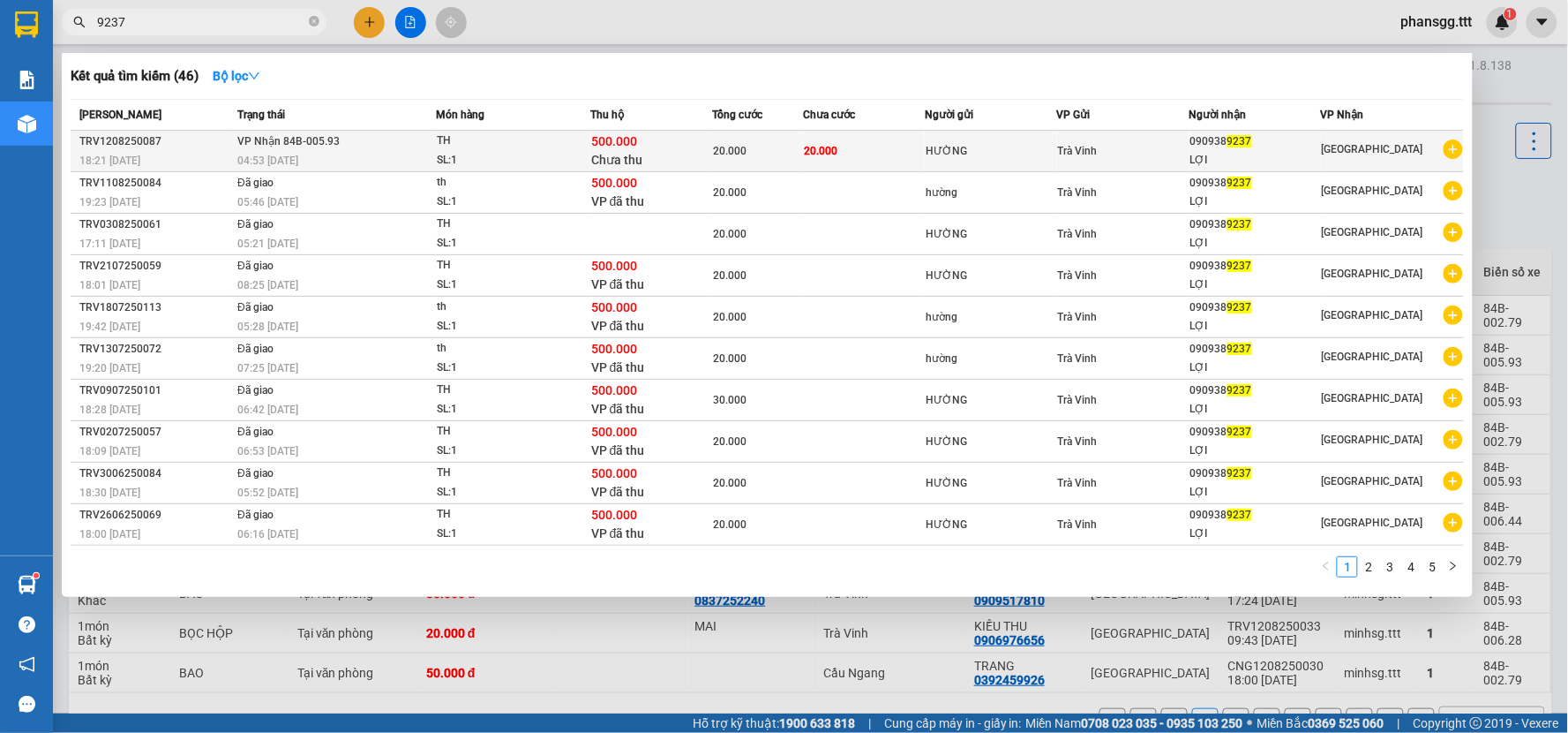
click at [685, 154] on div "500.000 Chưa thu" at bounding box center [651, 151] width 120 height 37
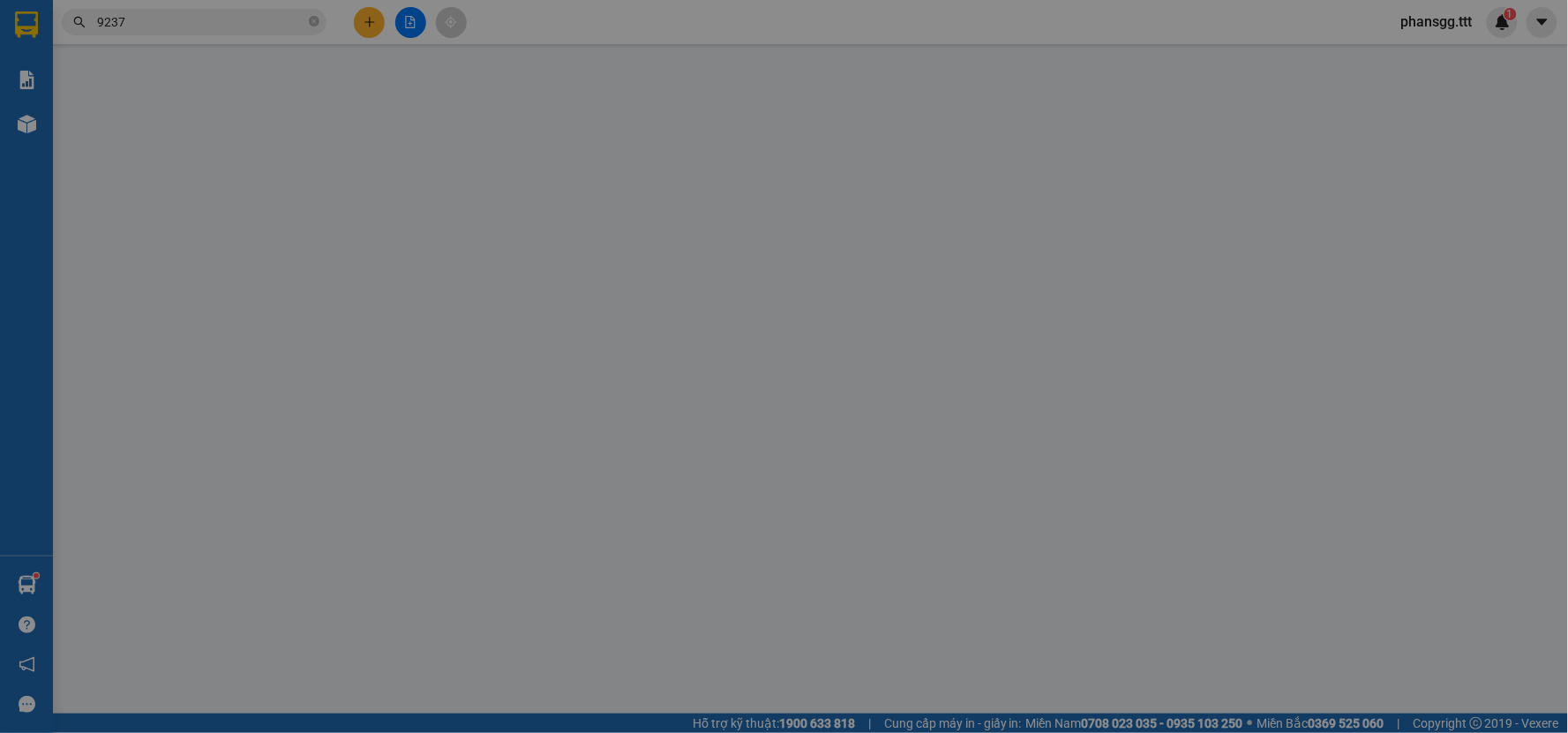
type input "HƯỜNG"
type input "0909389237"
type input "LỢI"
type input "500.000"
type input "20.000"
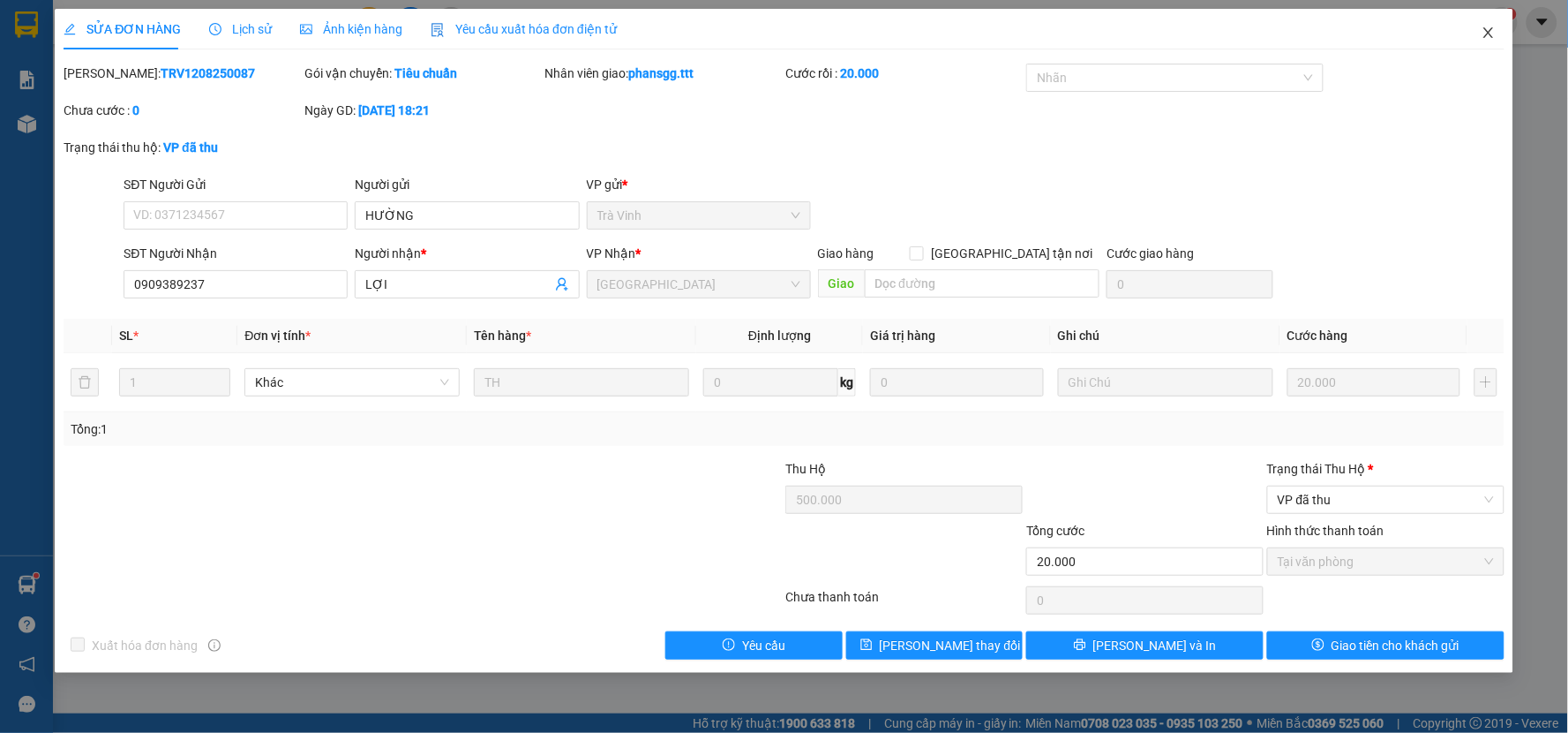
click at [1478, 38] on span "Close" at bounding box center [1488, 33] width 49 height 49
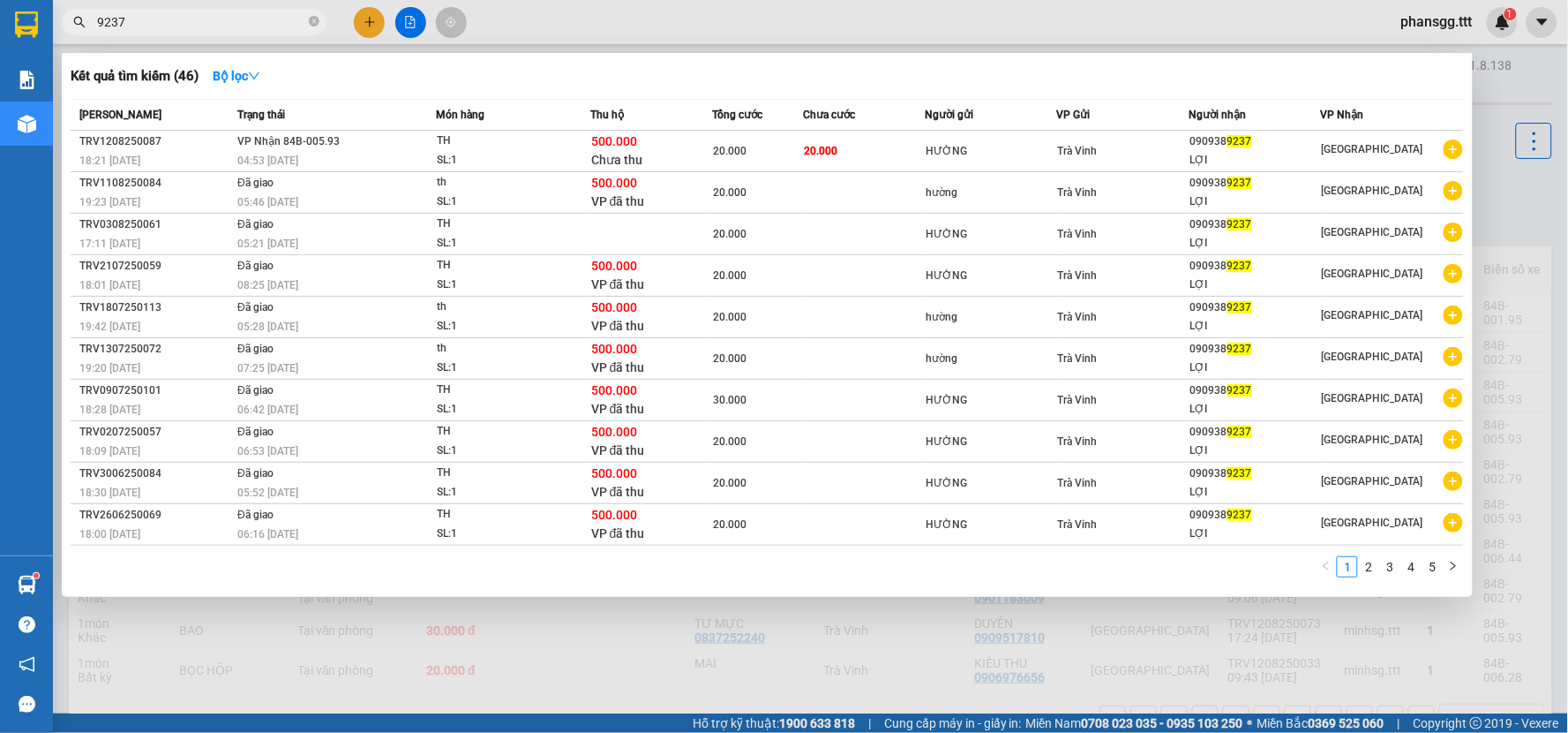
click at [280, 30] on input "9237" at bounding box center [201, 21] width 208 height 20
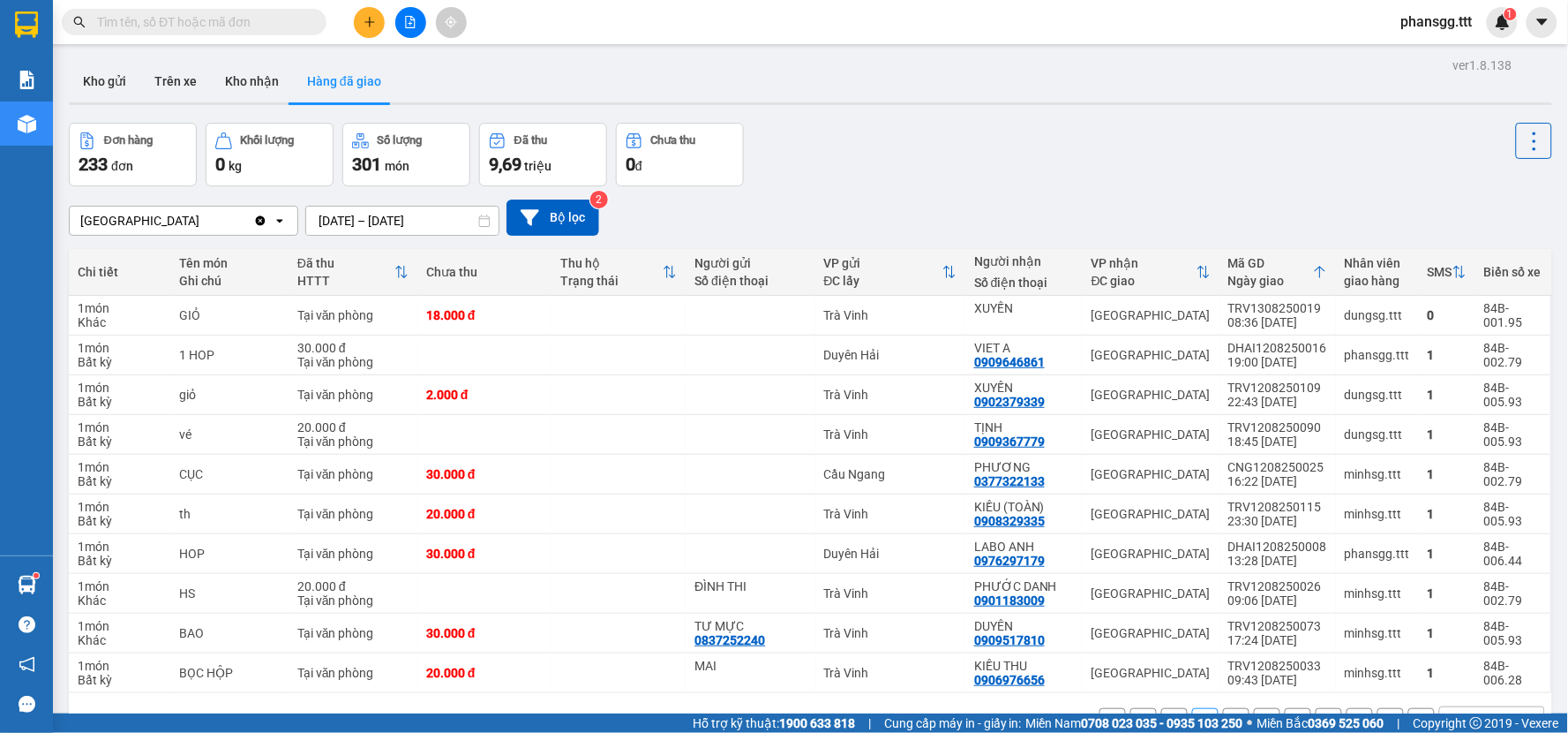
click at [368, 11] on button at bounding box center [368, 22] width 31 height 31
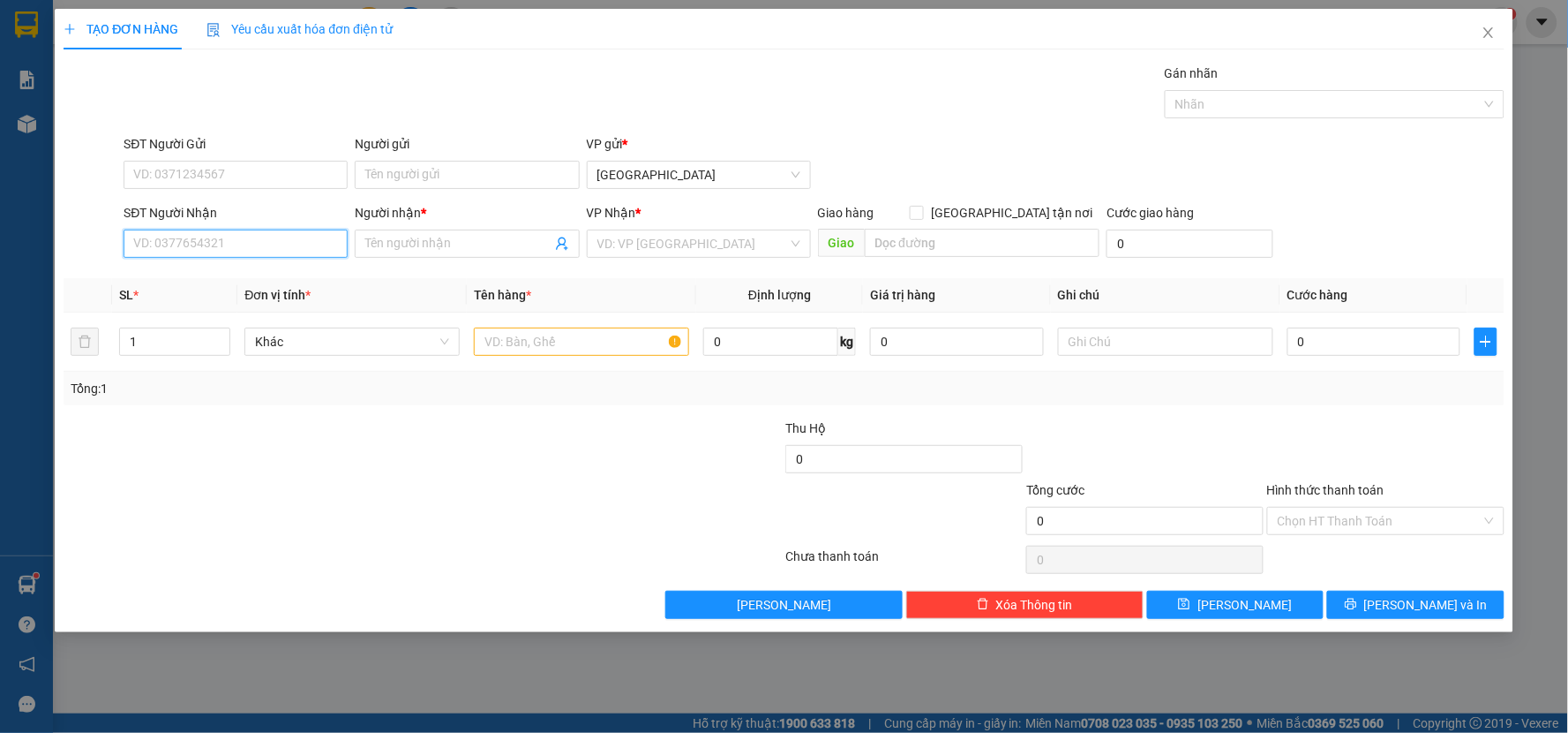
click at [183, 233] on input "SĐT Người Nhận" at bounding box center [235, 244] width 224 height 28
click at [214, 286] on div "0966747139 - BS PHÚ" at bounding box center [235, 278] width 203 height 20
type input "0966747139"
type input "BS PHÚ"
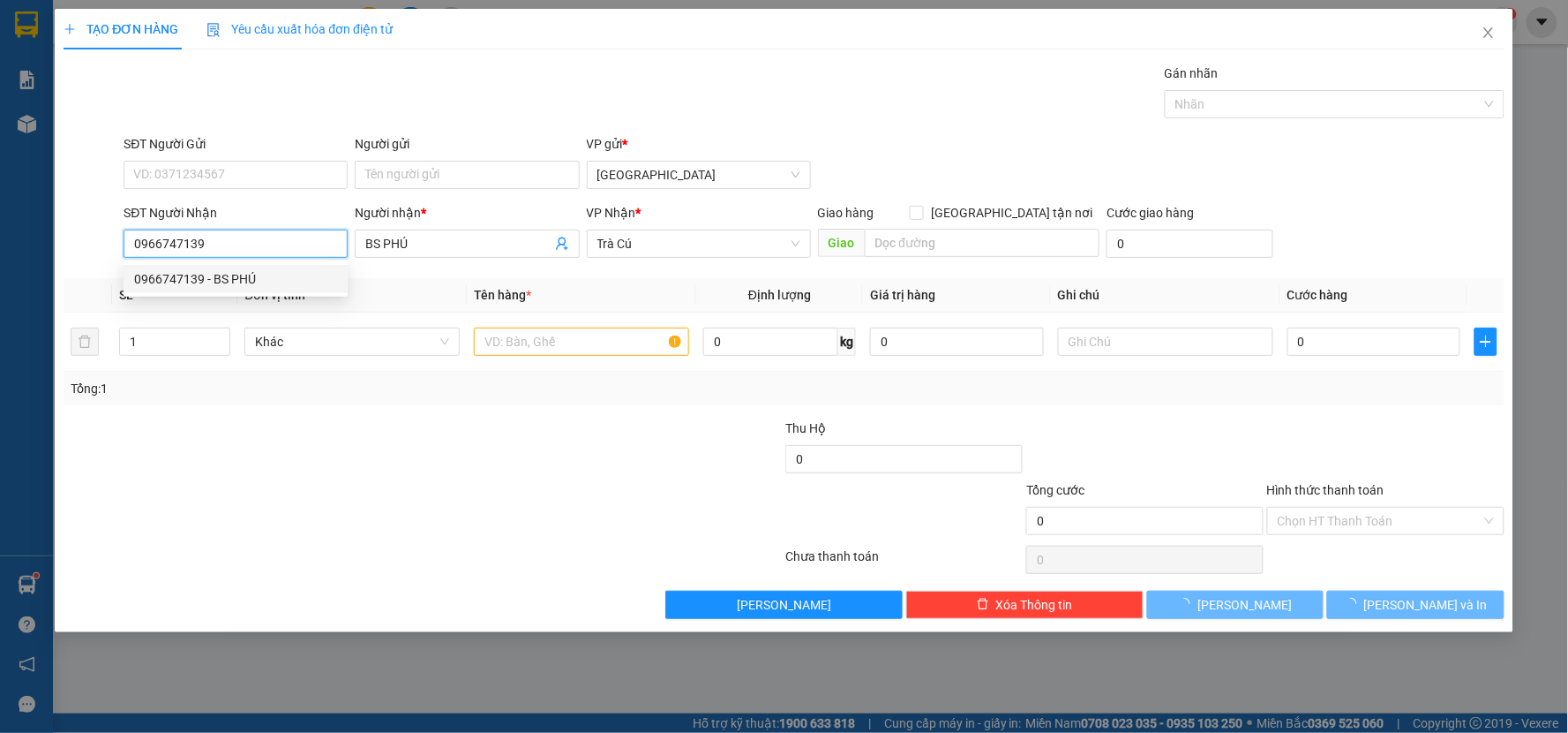
type input "0966747139"
click at [386, 206] on div "Người nhận *" at bounding box center [466, 212] width 224 height 20
click at [386, 233] on input "BS PHÚ" at bounding box center [458, 243] width 185 height 20
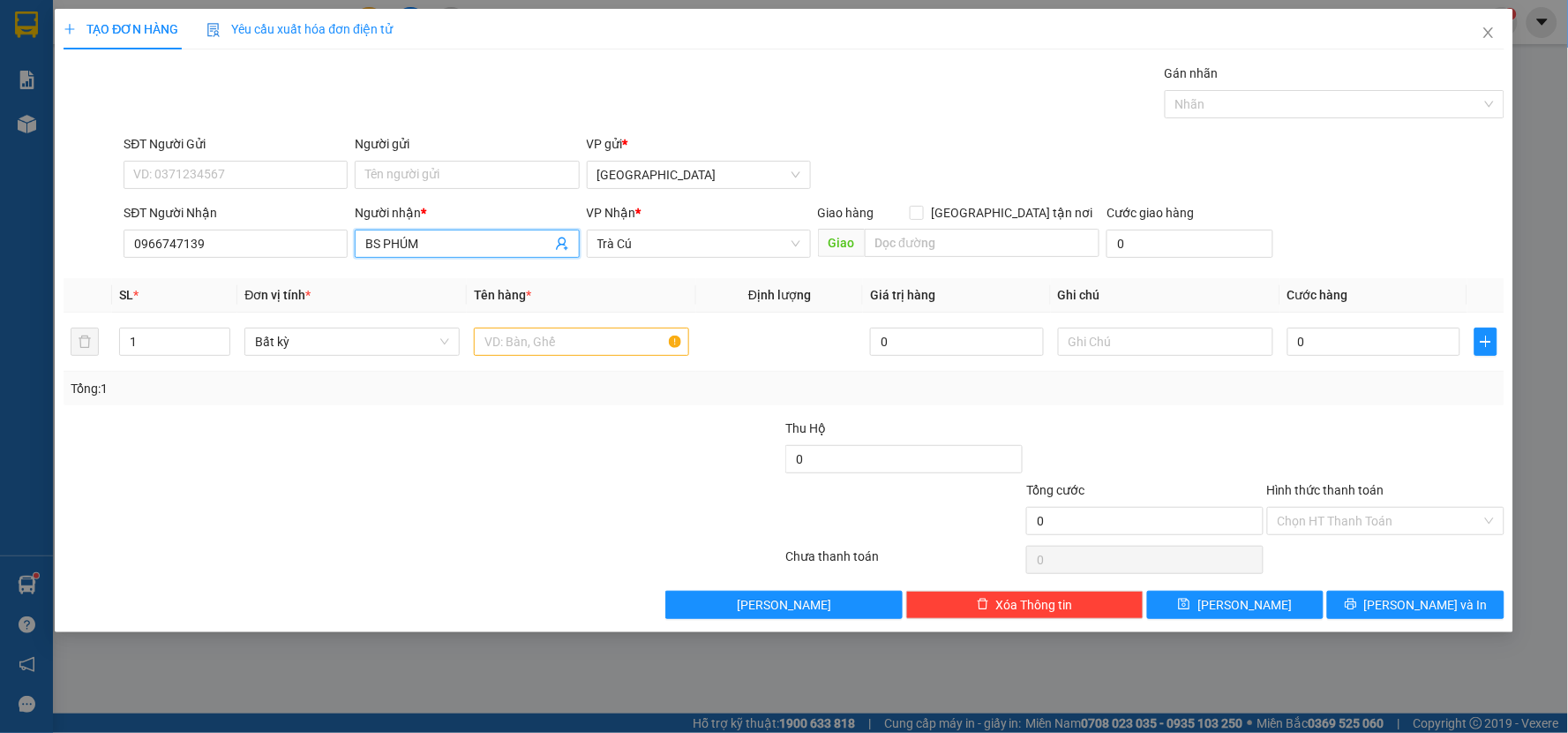
type input "BS PHÚ"
click at [415, 181] on input "Người gửi" at bounding box center [466, 175] width 224 height 28
type input "MỸ Á"
click at [605, 336] on input "text" at bounding box center [582, 341] width 216 height 28
type input "H"
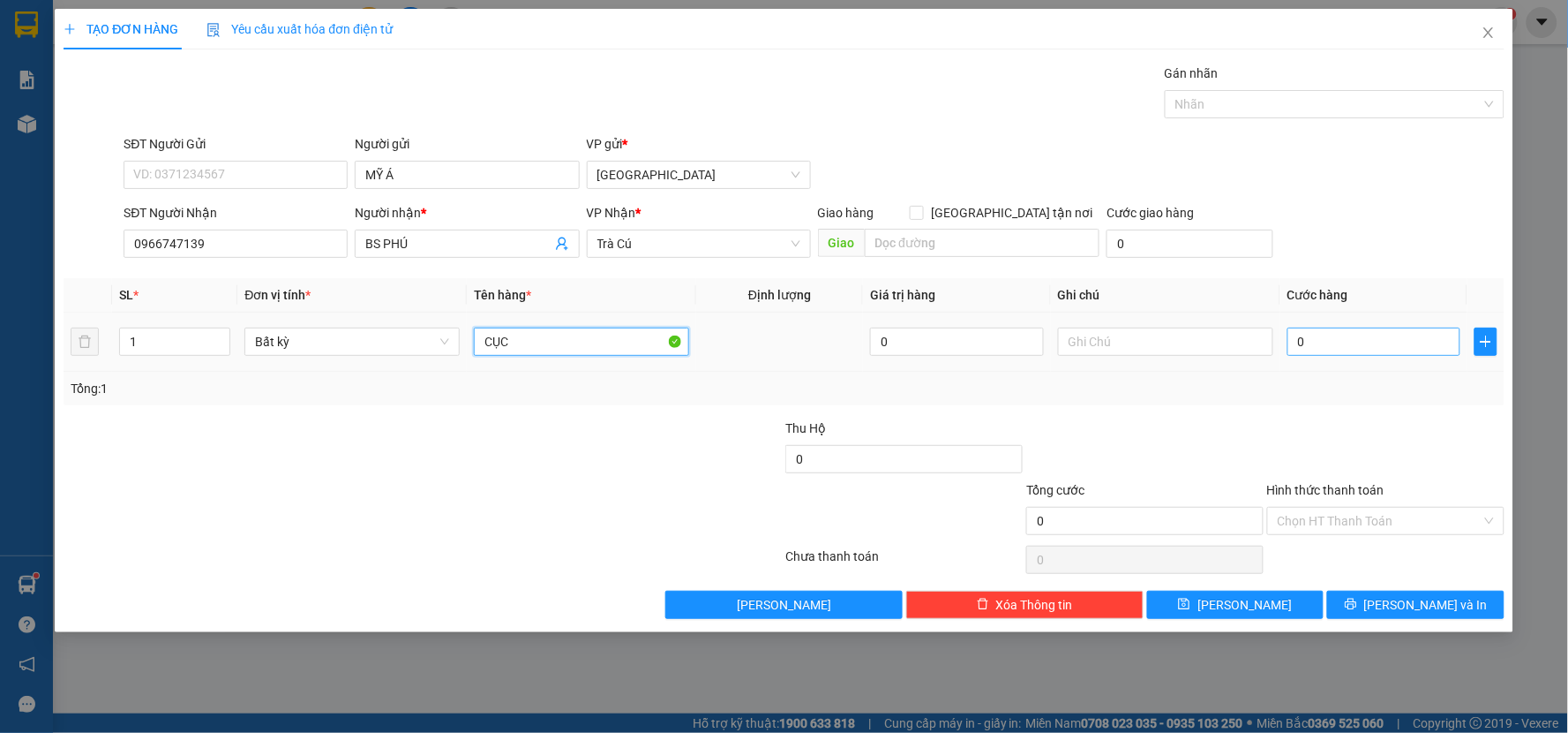
type input "CỤC"
click at [1341, 348] on input "0" at bounding box center [1374, 341] width 174 height 28
type input "2"
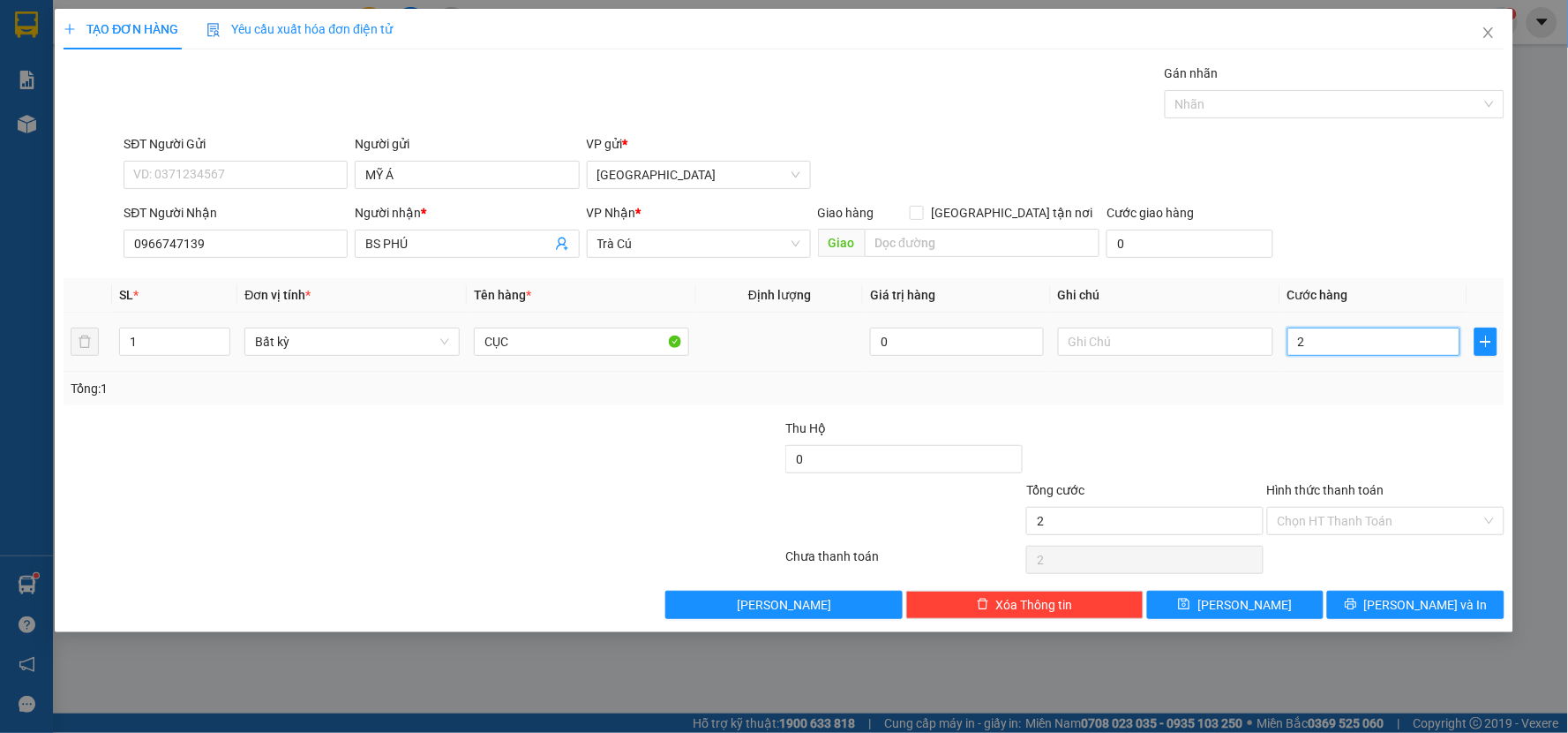
type input "20"
click at [1432, 416] on div "Transit Pickup Surcharge Ids Transit Deliver Surcharge Ids Transit Deliver Surc…" at bounding box center [783, 340] width 1441 height 555
type input "20.000"
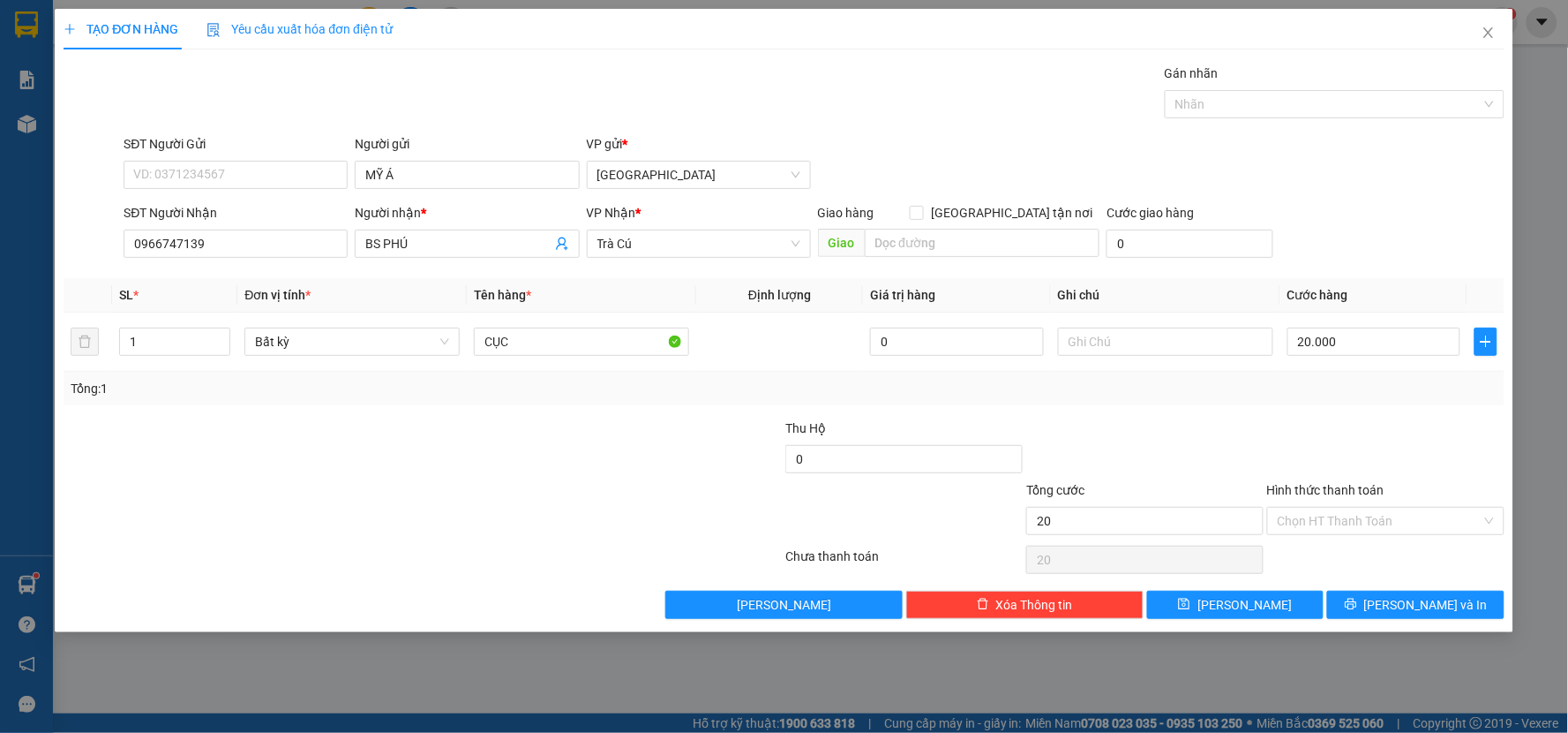
type input "20.000"
click at [1410, 526] on input "Hình thức thanh toán" at bounding box center [1379, 521] width 204 height 26
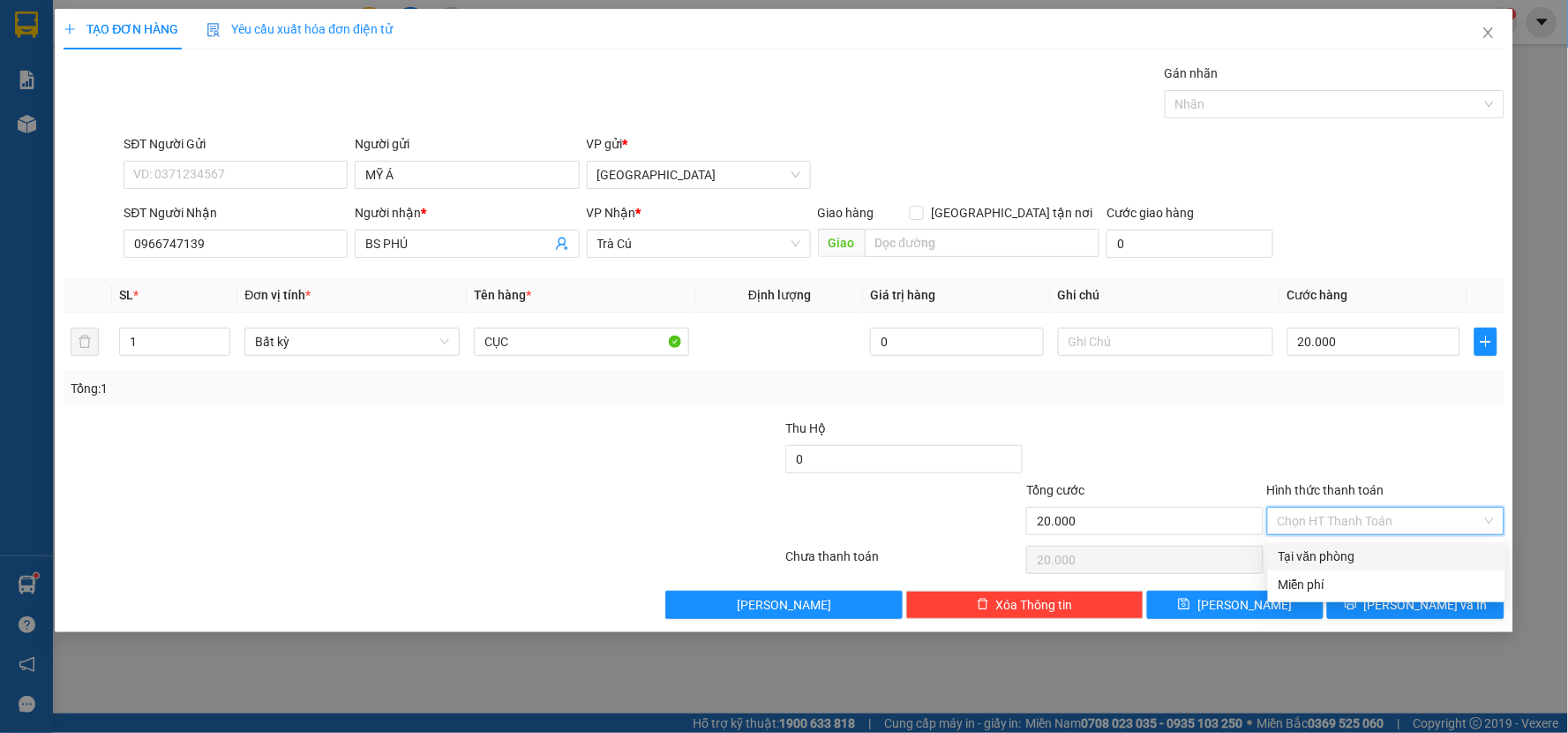
click at [1406, 558] on div "Tại văn phòng" at bounding box center [1387, 555] width 216 height 20
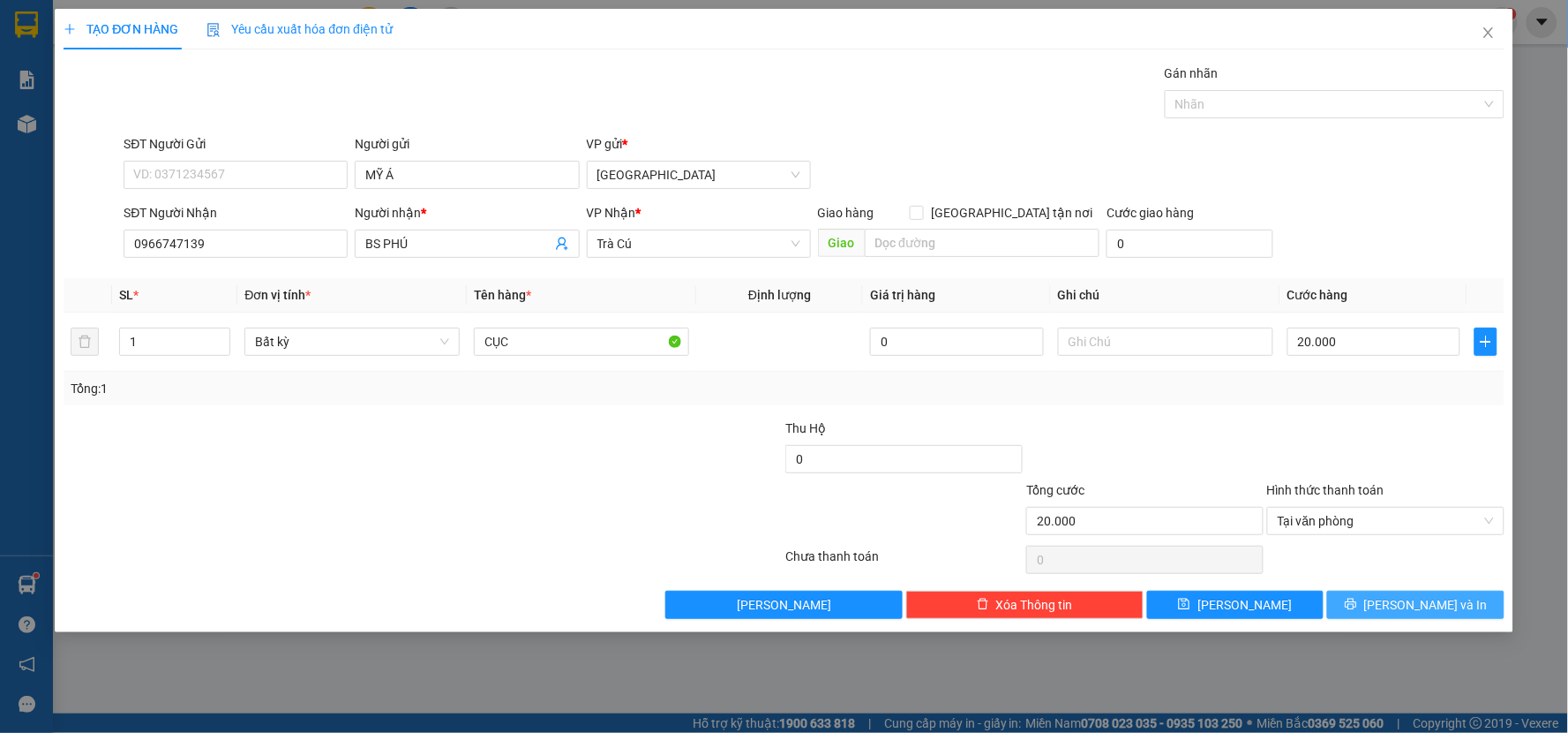
click at [1407, 600] on span "[PERSON_NAME] và In" at bounding box center [1426, 605] width 124 height 20
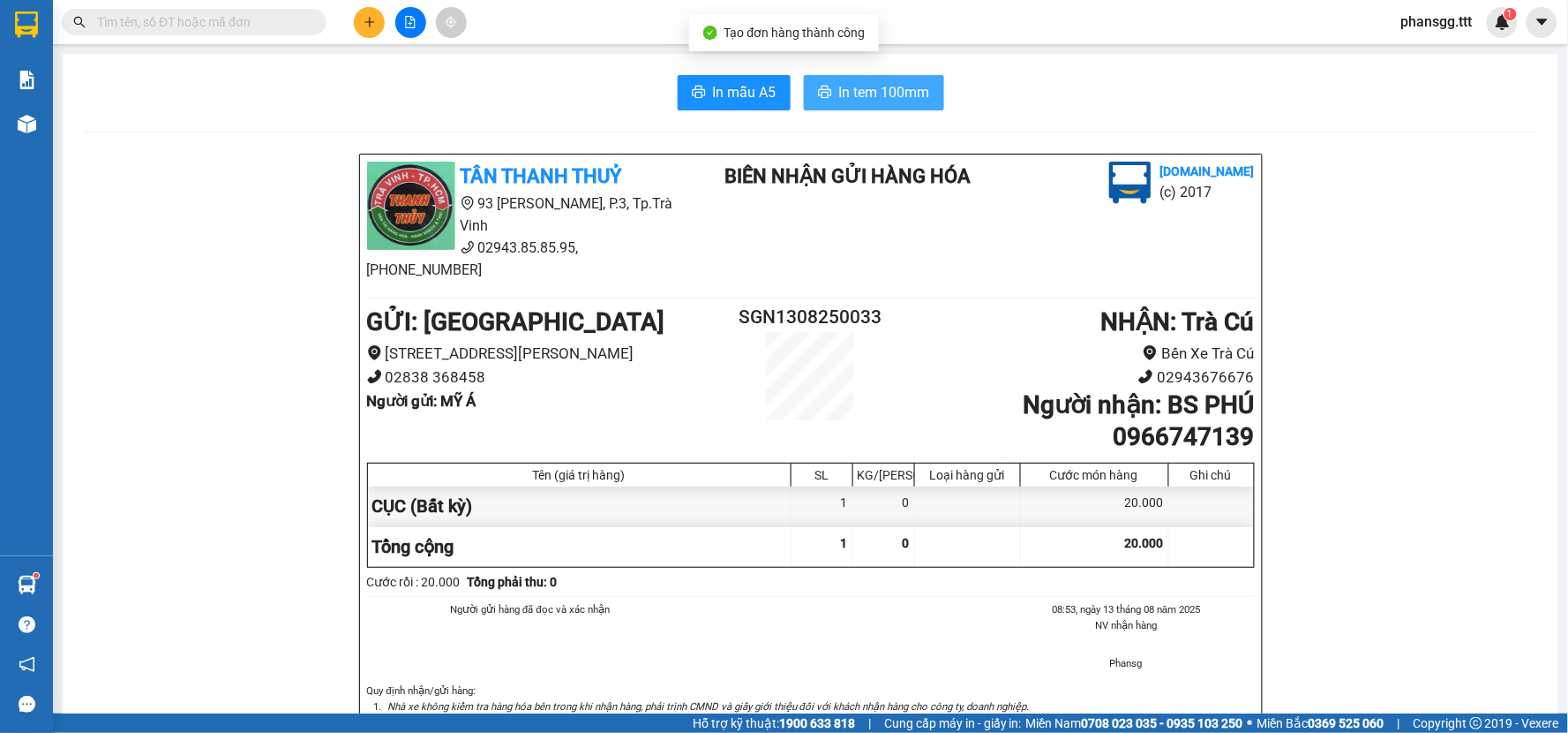
click at [874, 90] on span "In tem 100mm" at bounding box center [884, 92] width 91 height 22
click at [286, 15] on input "text" at bounding box center [201, 21] width 208 height 20
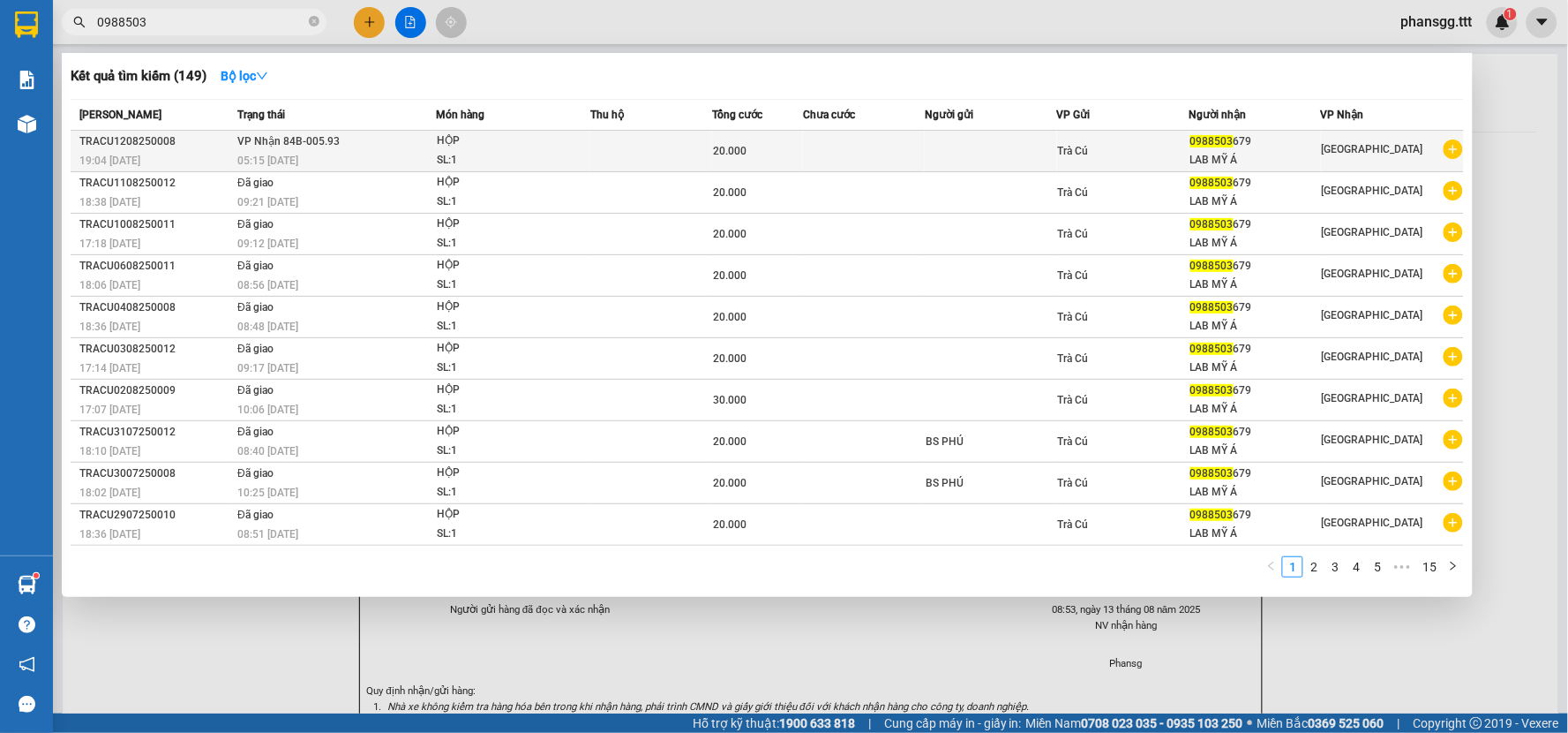
type input "0988503"
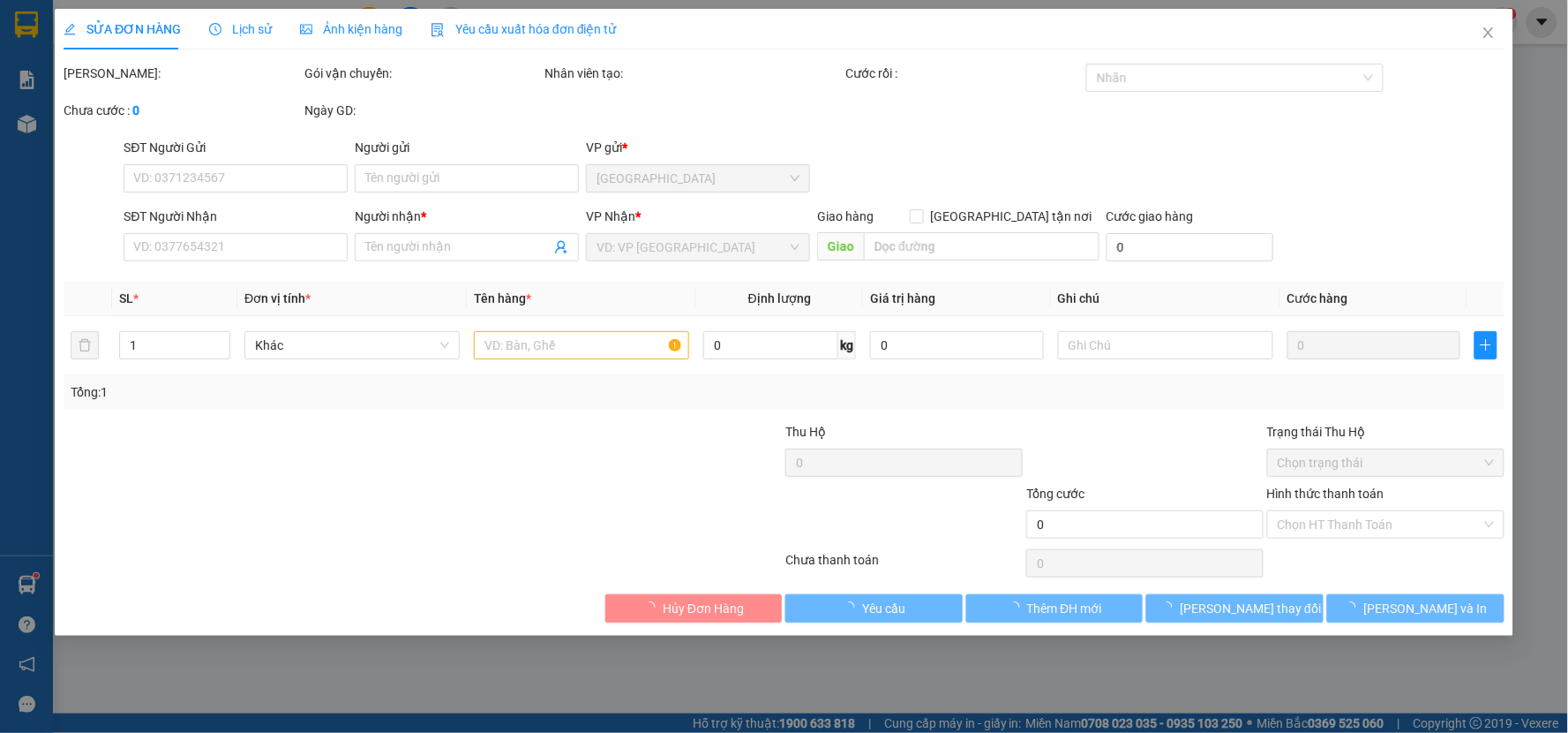
click at [1052, 145] on div "SĐT Người Gửi VD: 0371234567 Người gửi Tên người gửi VP gửi * Sài Gòn" at bounding box center [814, 168] width 1388 height 61
type input "0988503679"
type input "LAB MỸ Á"
type input "20.000"
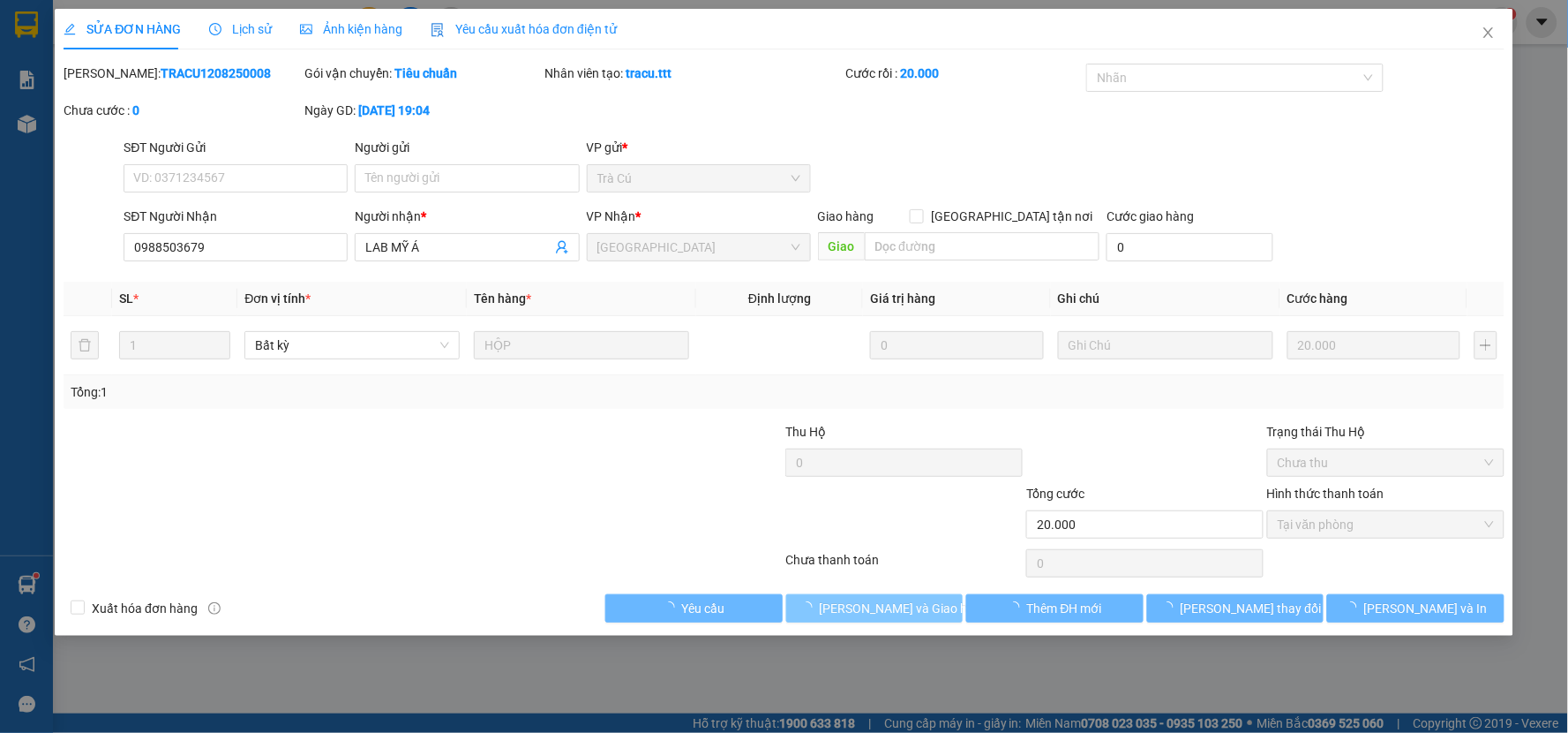
click at [918, 604] on span "Lưu và Giao hàng" at bounding box center [904, 607] width 169 height 20
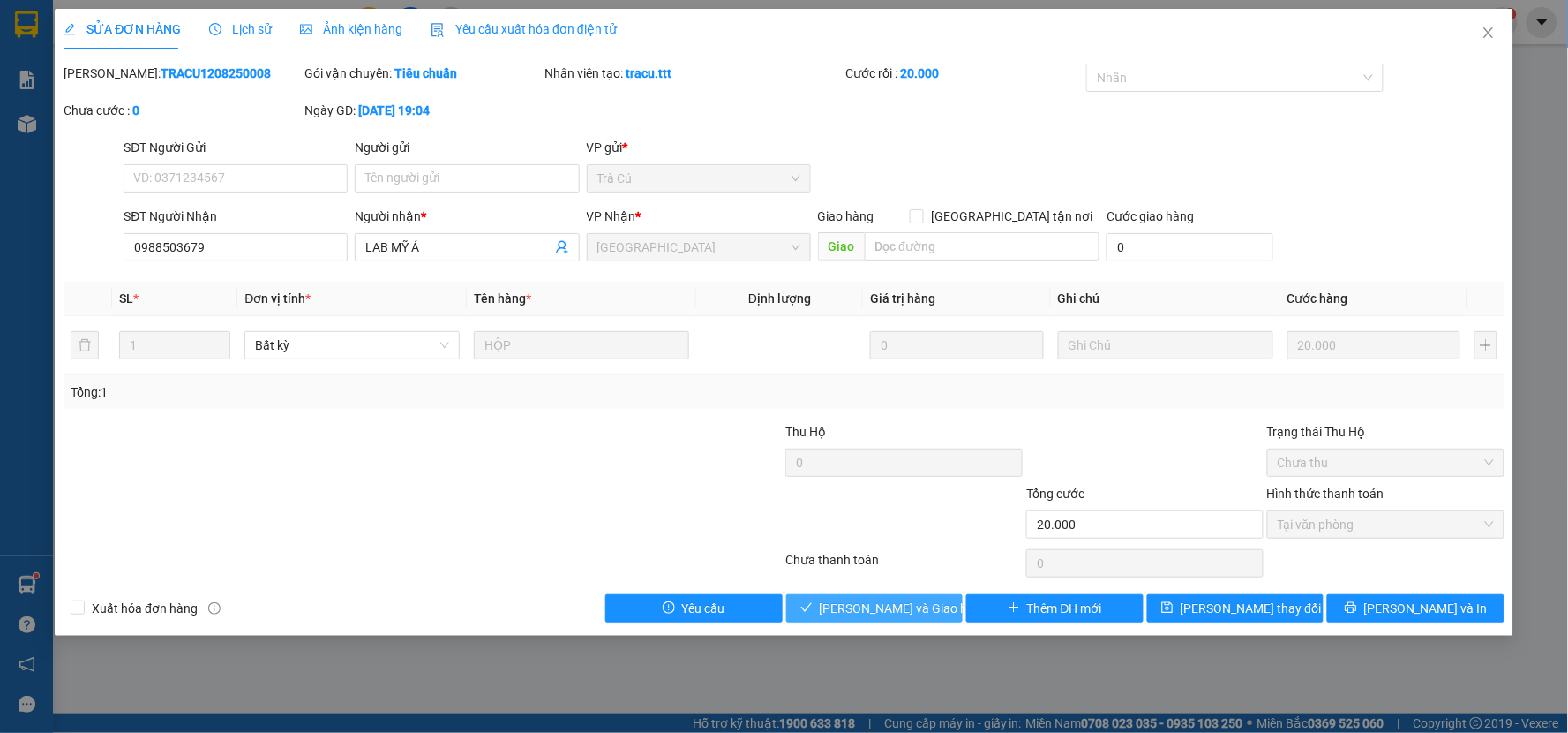
click at [918, 604] on span "Lưu và Giao hàng" at bounding box center [904, 607] width 169 height 20
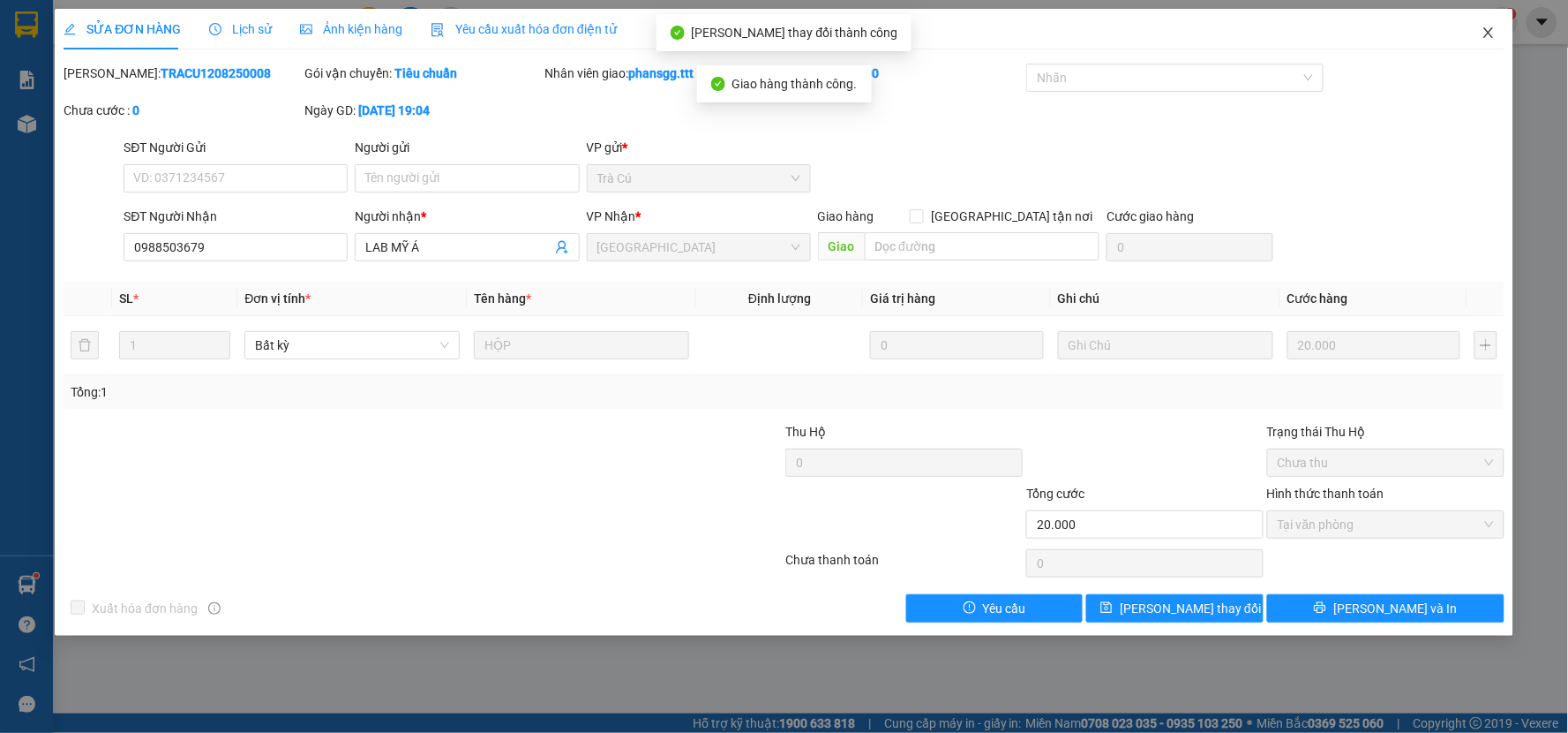
click at [1488, 31] on icon "close" at bounding box center [1488, 33] width 14 height 14
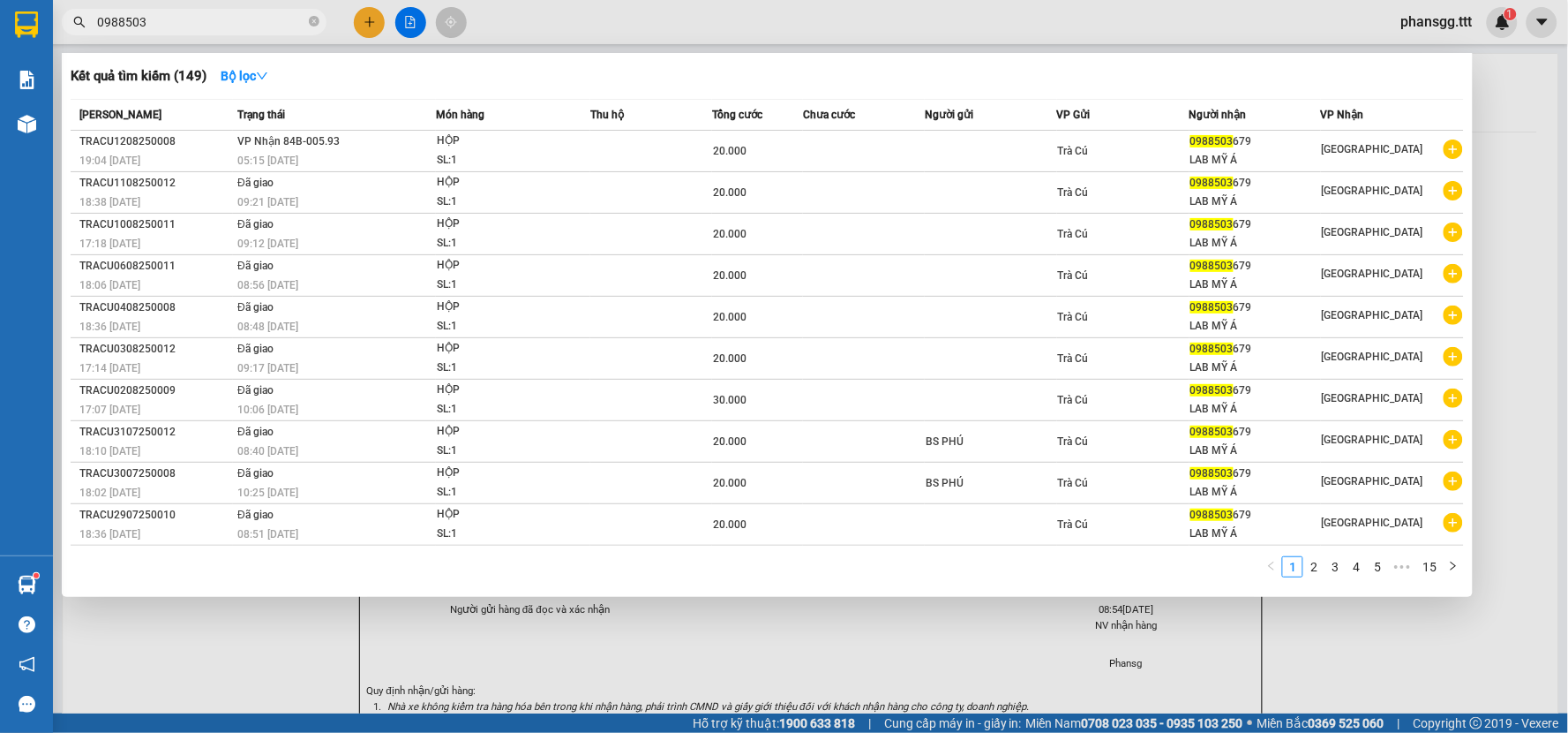
click at [177, 12] on input "0988503" at bounding box center [201, 21] width 208 height 20
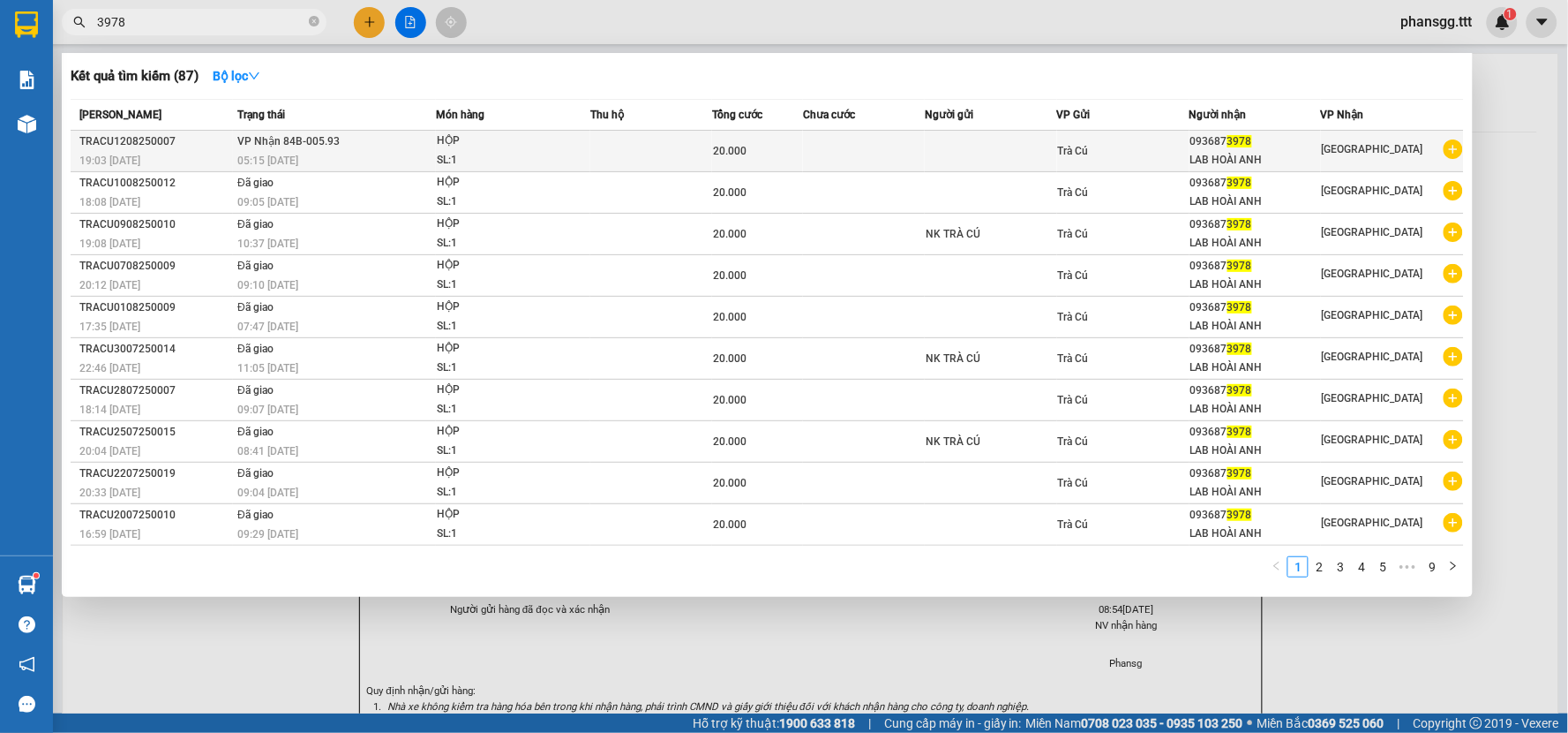
type input "3978"
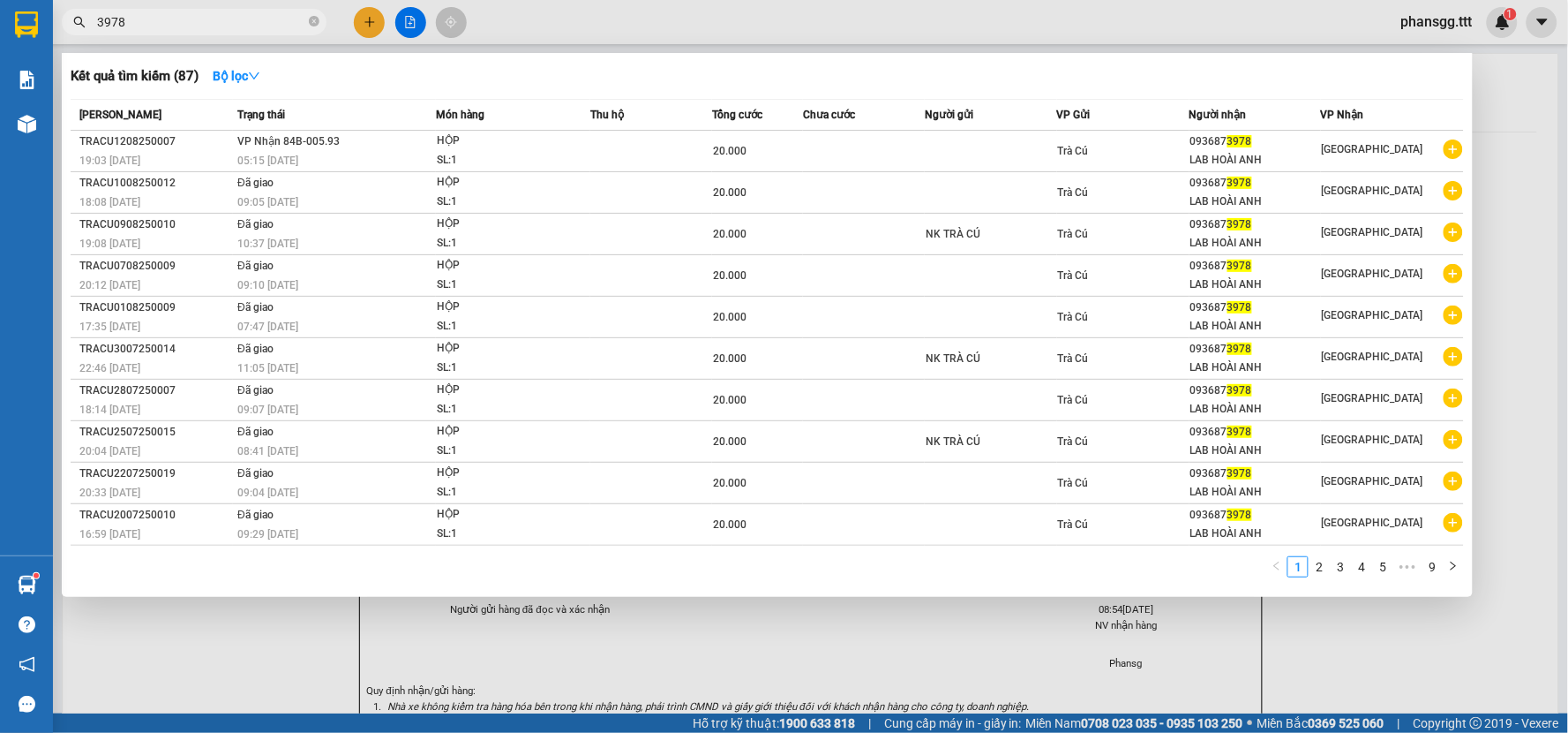
click at [171, 138] on div "TRACU1208250007" at bounding box center [155, 141] width 153 height 19
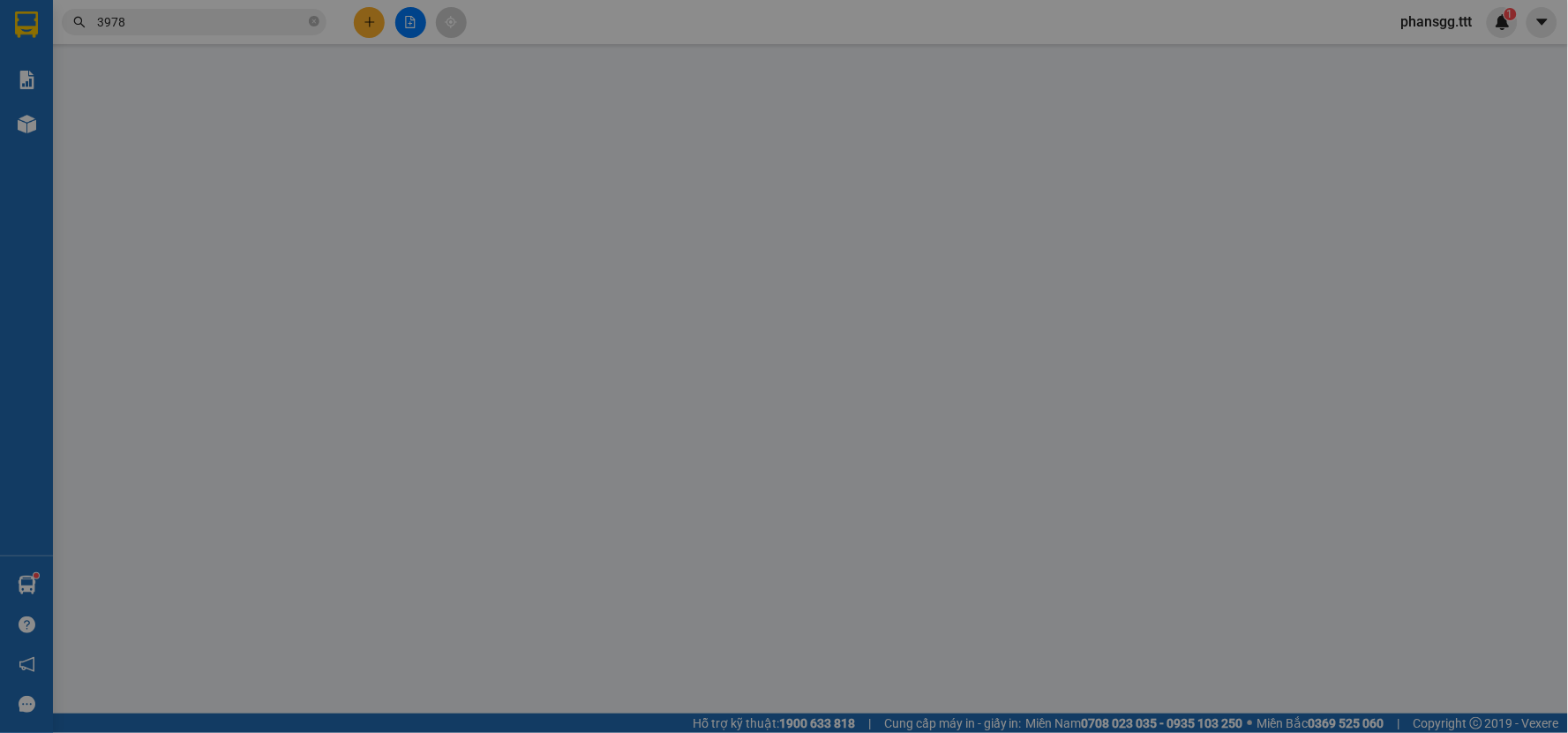
type input "0936873978"
type input "LAB HOÀI ANH"
type input "20.000"
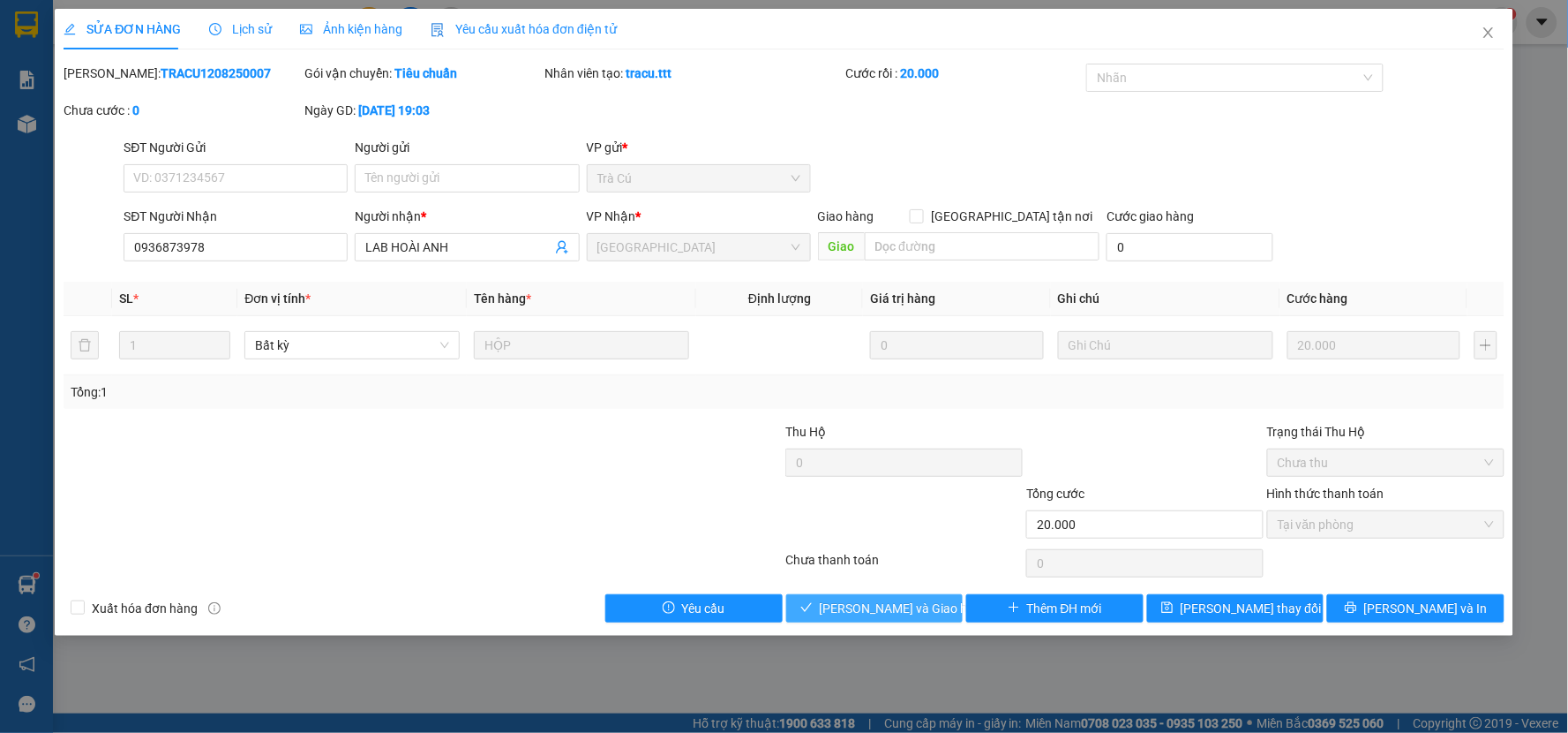
click at [881, 595] on button "Lưu và Giao hàng" at bounding box center [874, 608] width 178 height 28
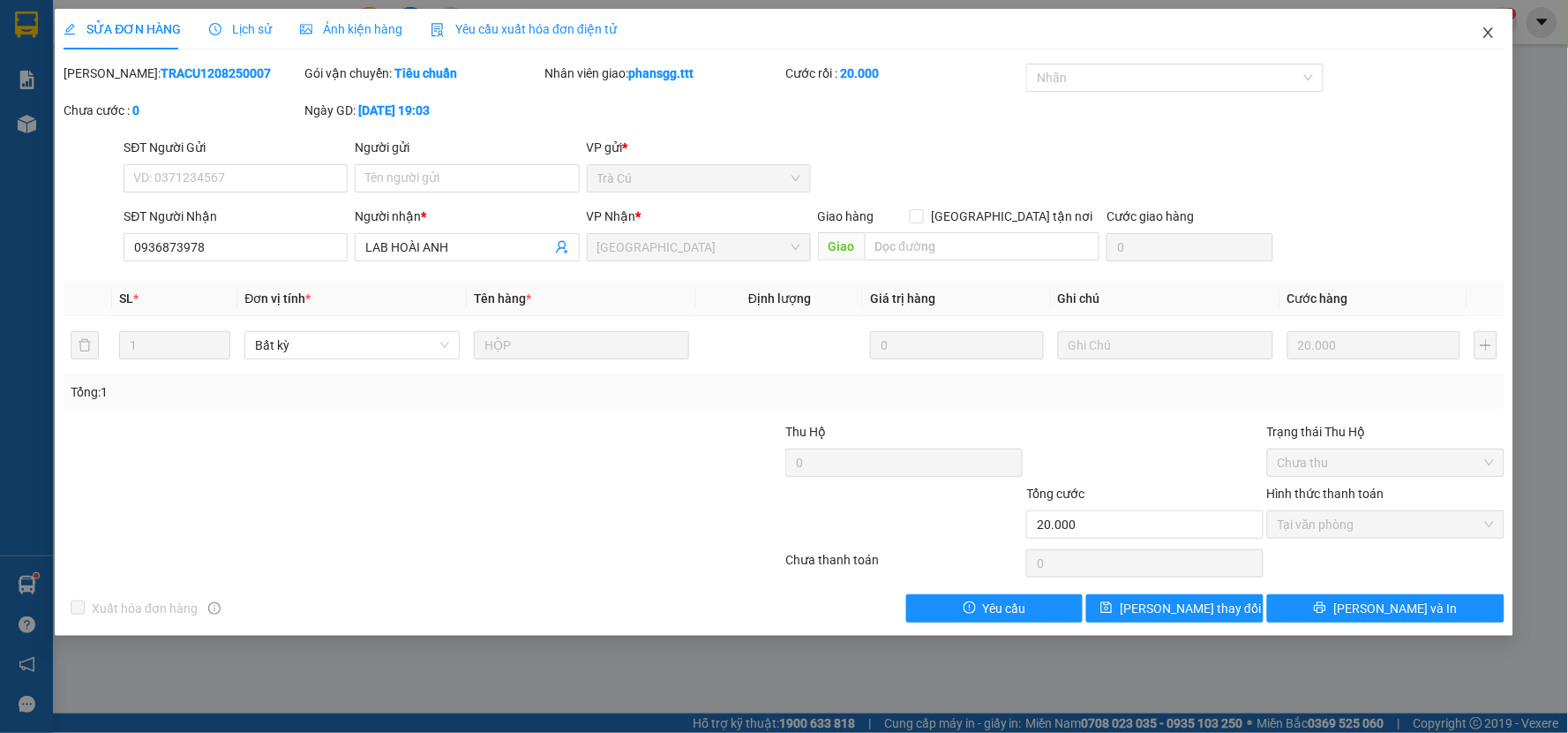
click at [1488, 32] on icon "close" at bounding box center [1488, 32] width 9 height 10
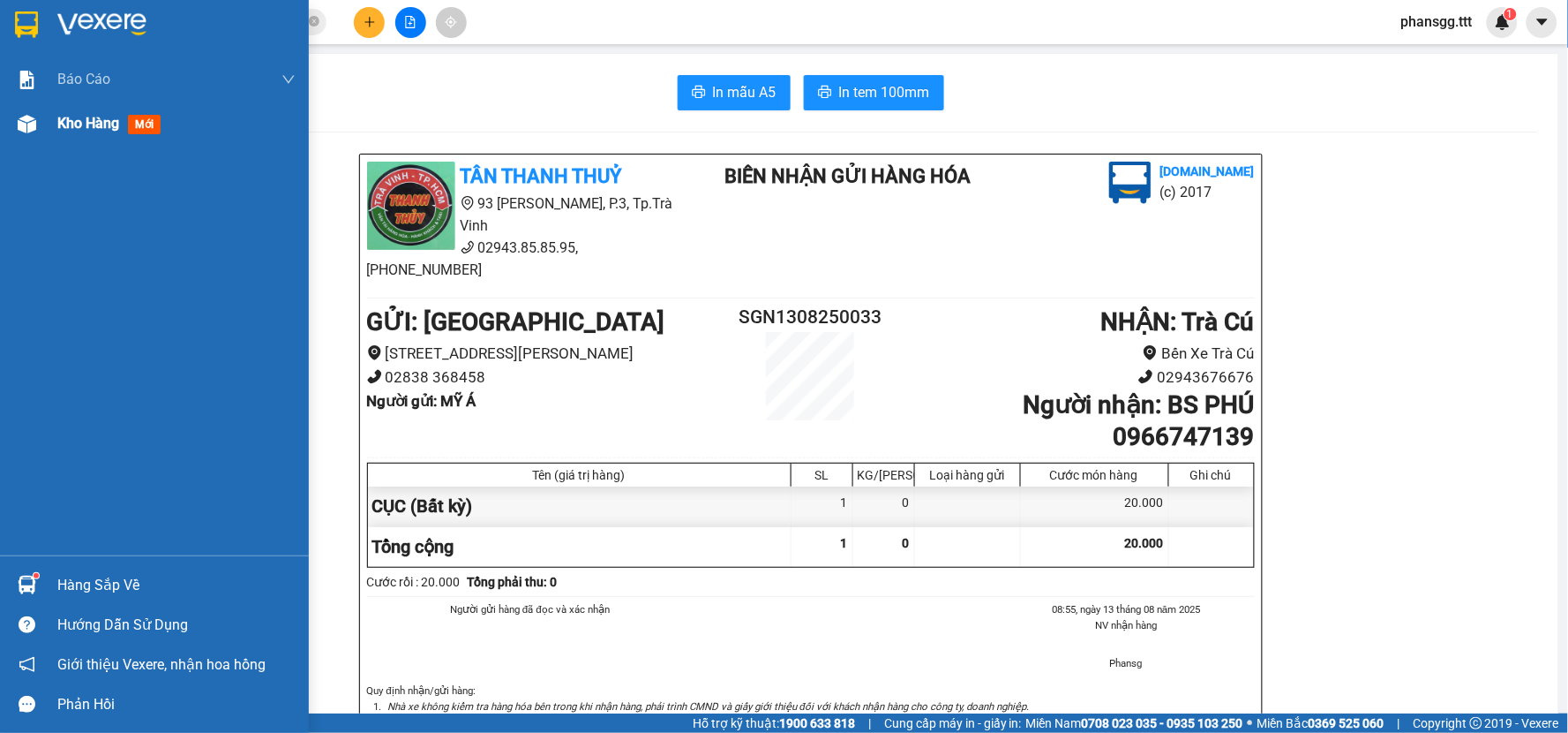
click at [25, 127] on img at bounding box center [27, 124] width 19 height 19
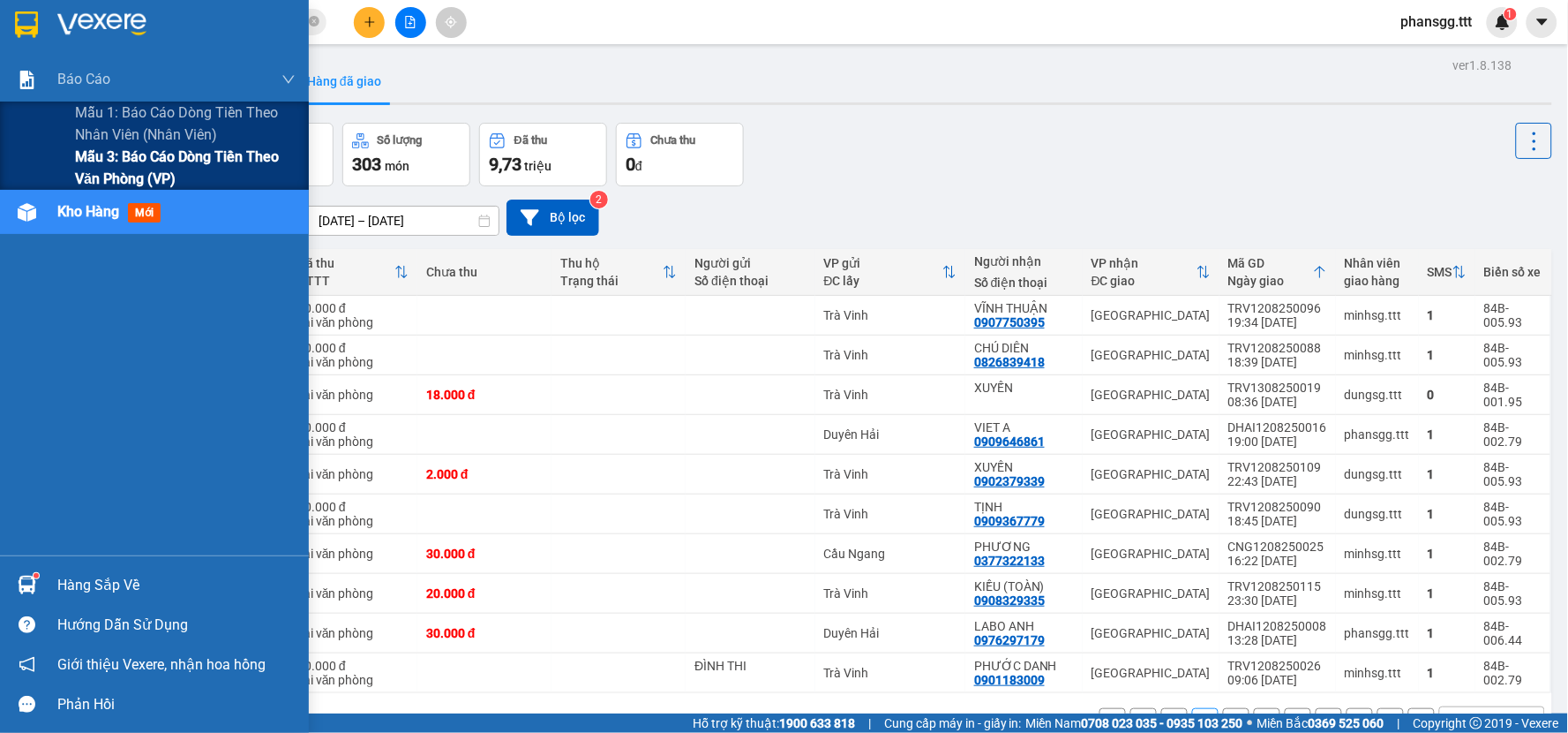
click at [75, 168] on span "Mẫu 3: Báo cáo dòng tiền theo văn phòng (VP)" at bounding box center [185, 167] width 220 height 44
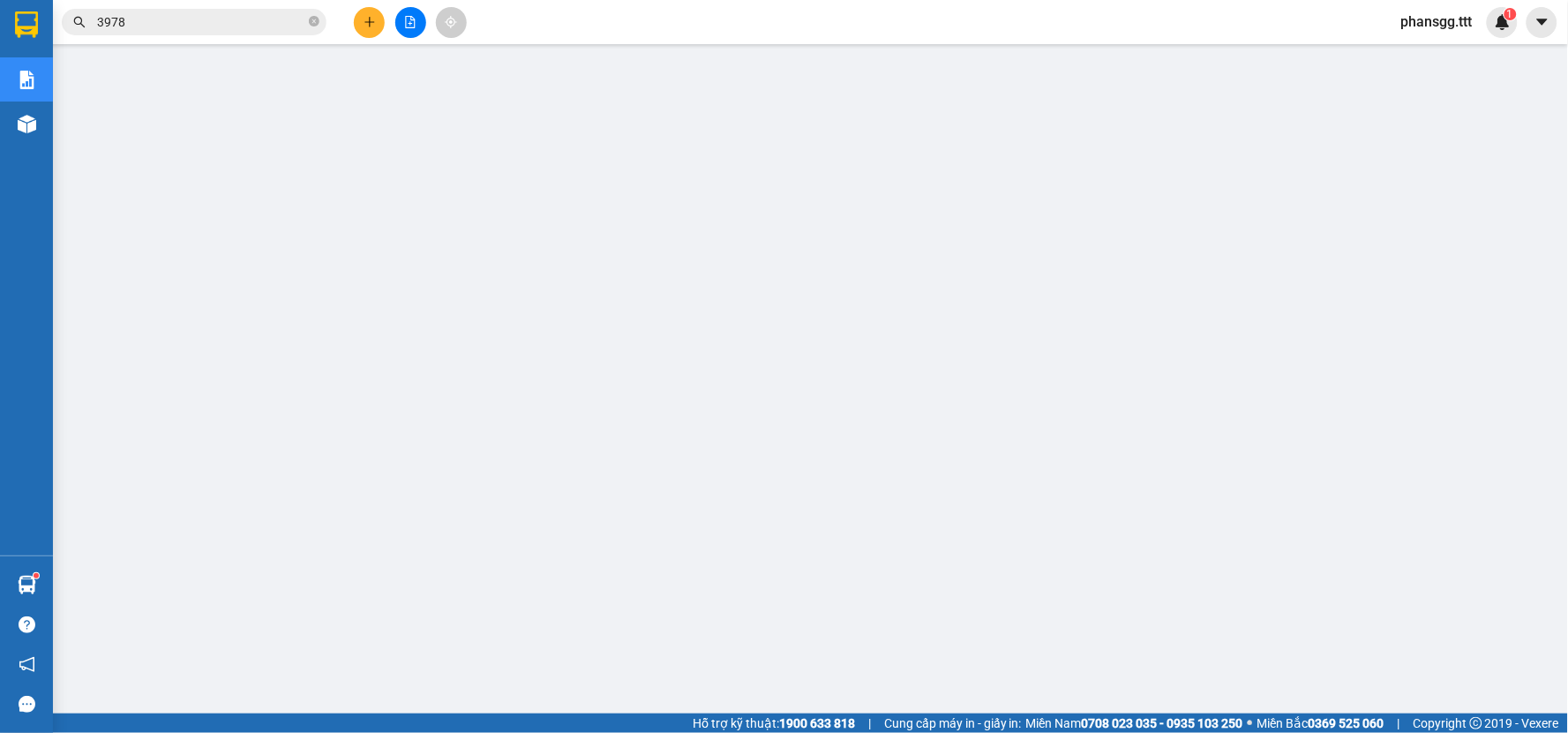
click at [357, 19] on button at bounding box center [368, 22] width 31 height 31
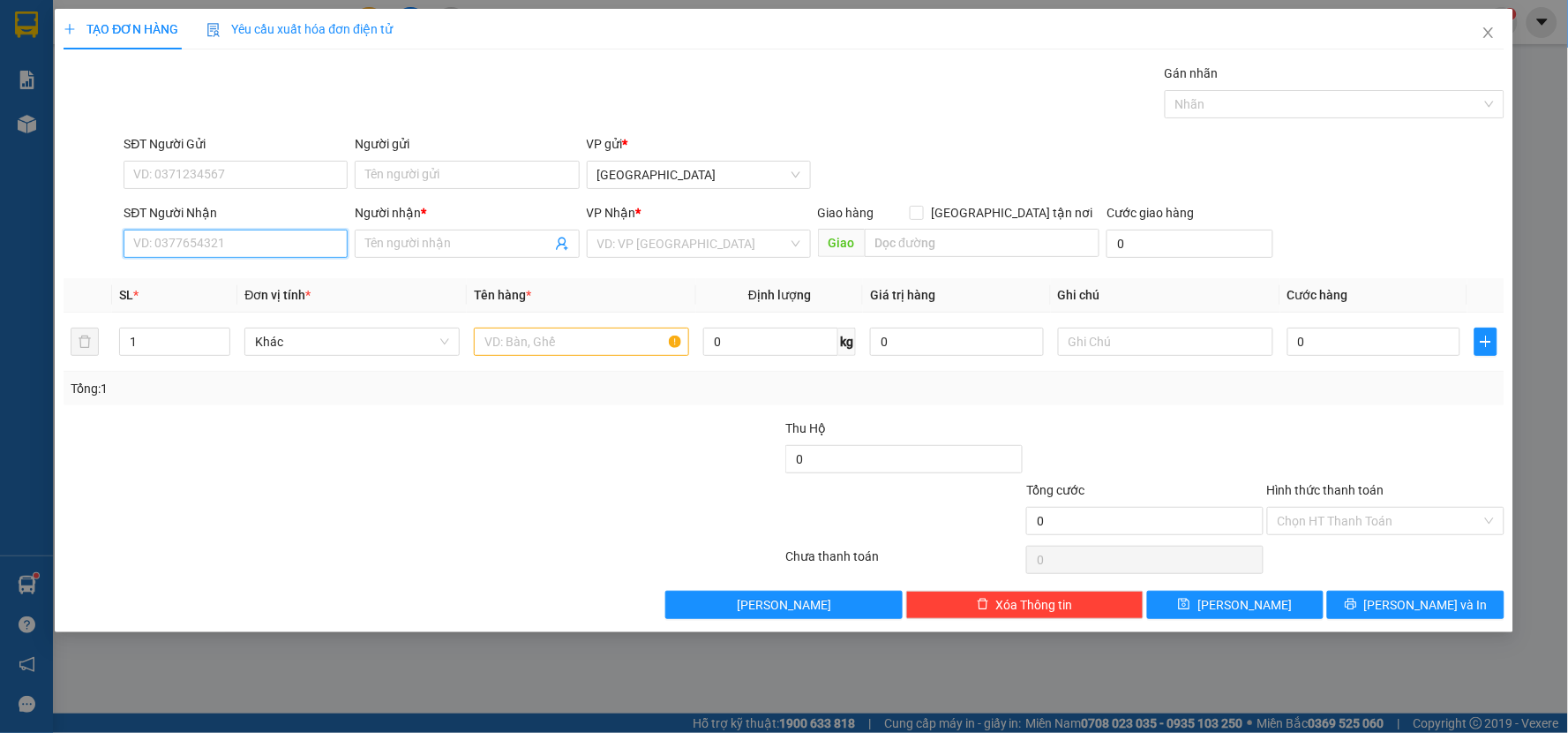
click at [164, 244] on input "SĐT Người Nhận" at bounding box center [235, 244] width 224 height 28
click at [172, 283] on div "0355123277 - Á CHÂU" at bounding box center [235, 278] width 203 height 20
type input "0355123277"
type input "Á CHÂU"
type input "0355123277"
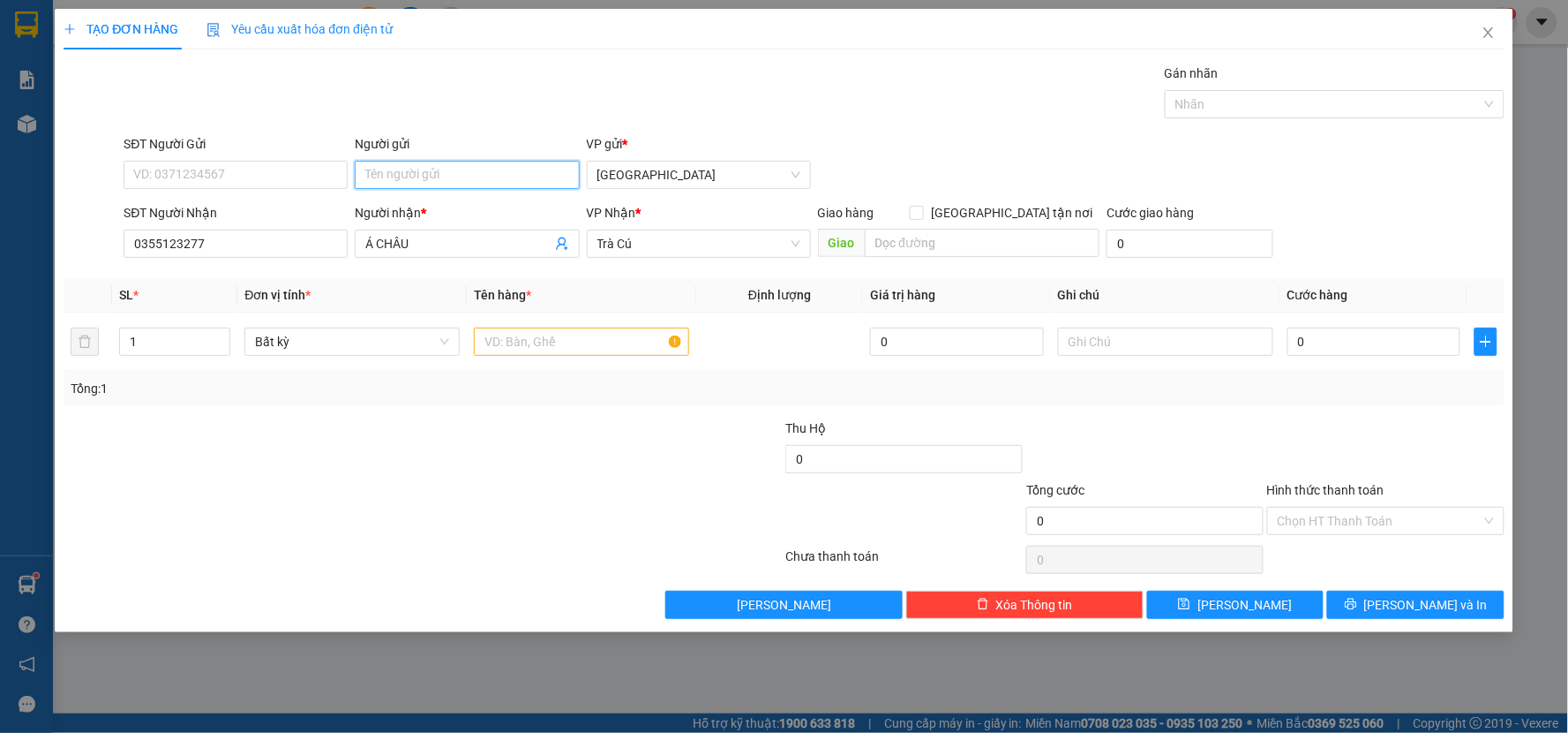
click at [427, 168] on input "Người gửi" at bounding box center [466, 175] width 224 height 28
type input "HƯNG THỊNH"
click at [631, 338] on input "text" at bounding box center [582, 341] width 216 height 28
type input "HỘP"
click at [1354, 346] on input "0" at bounding box center [1374, 341] width 174 height 28
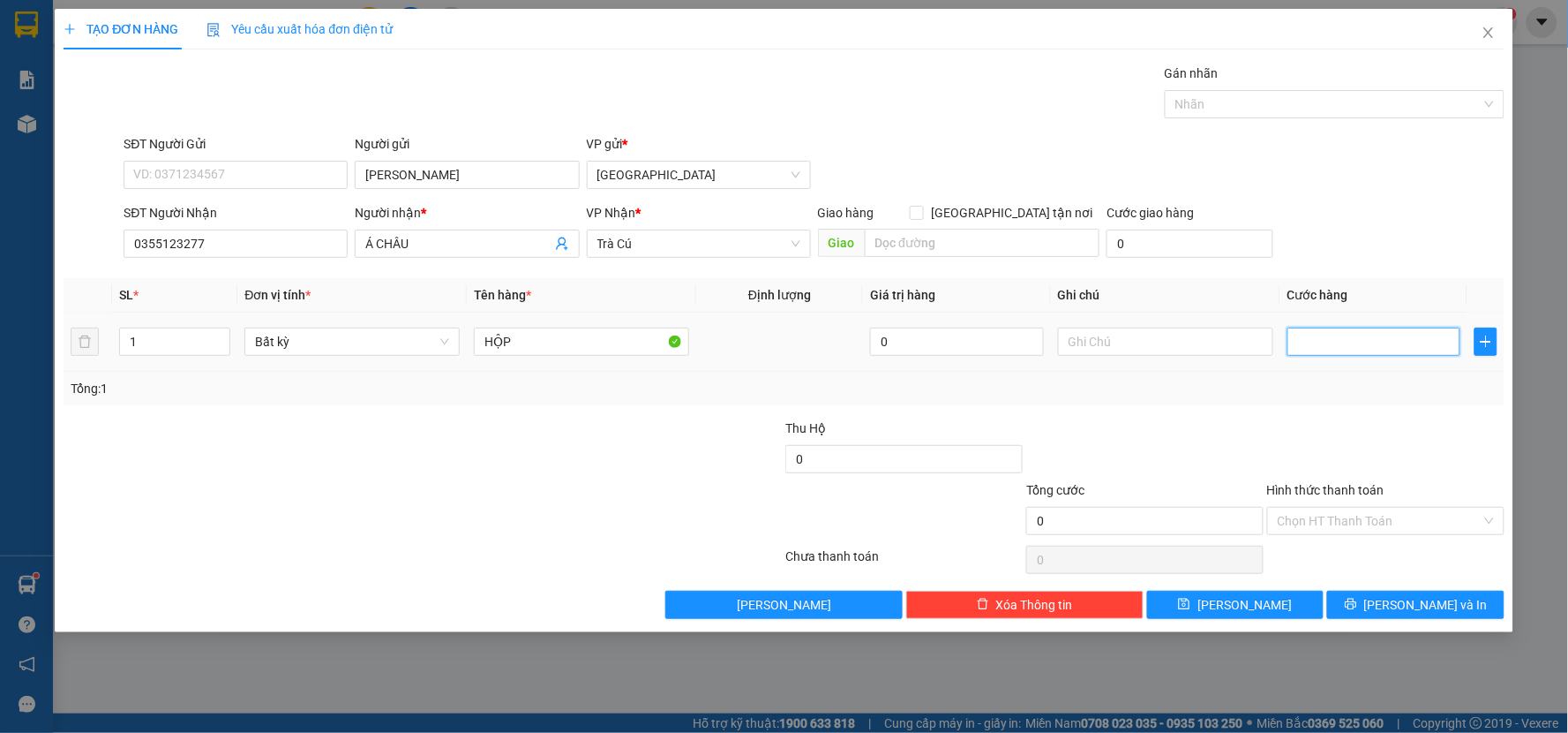
type input "2"
click at [1346, 423] on div at bounding box center [1386, 449] width 241 height 61
click at [1343, 526] on input "Hình thức thanh toán" at bounding box center [1379, 521] width 204 height 26
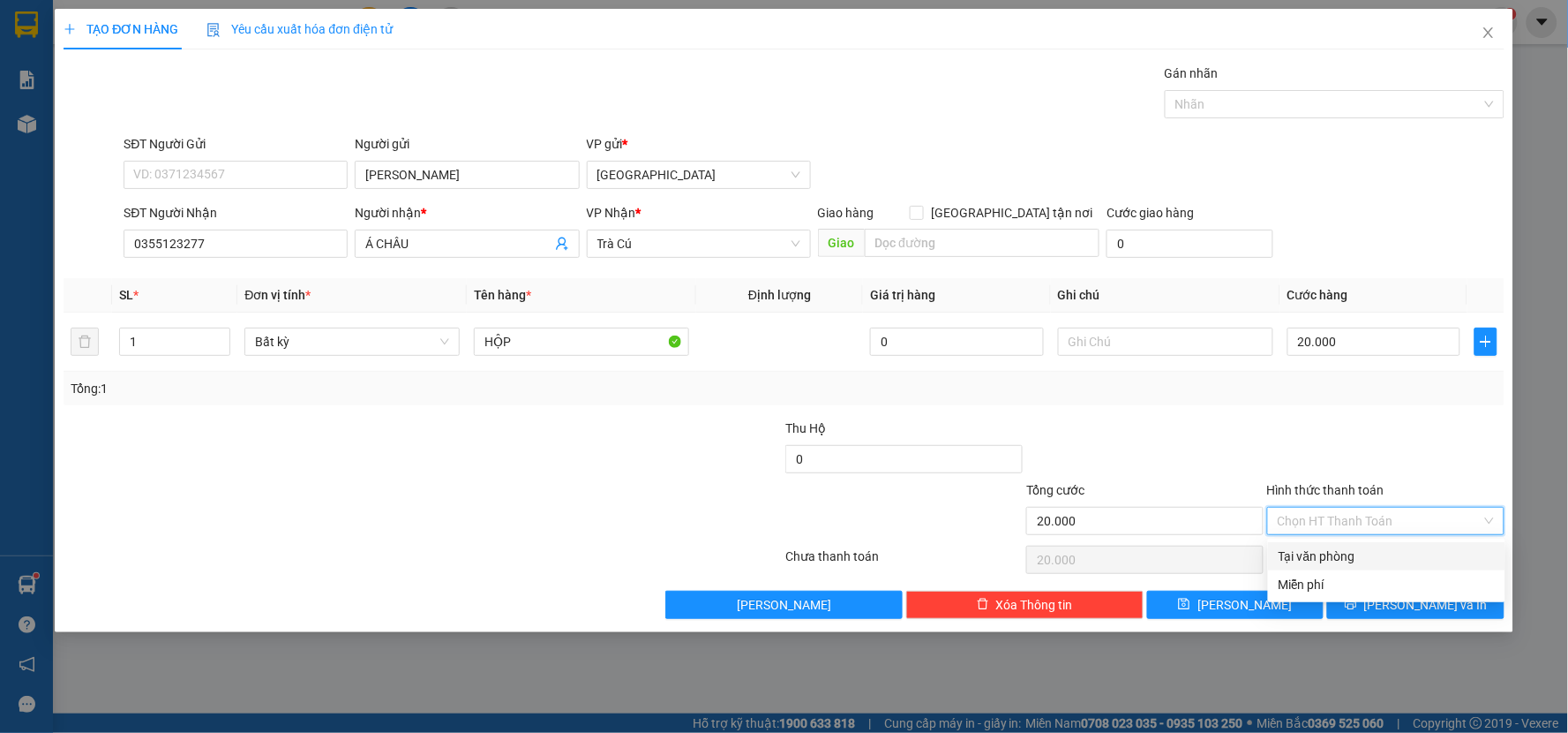
click at [1341, 543] on div "Tại văn phòng" at bounding box center [1386, 556] width 237 height 28
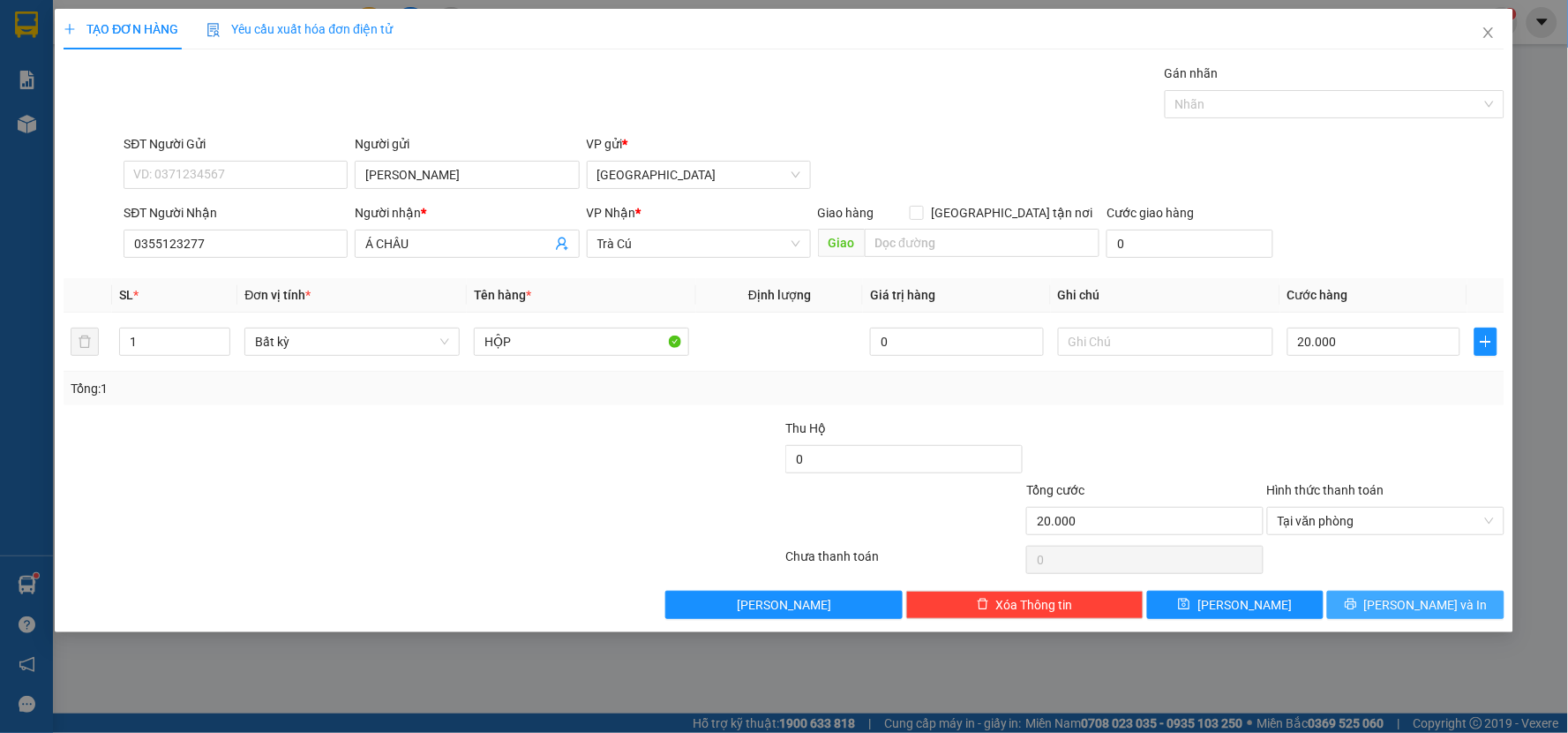
click at [1350, 596] on button "[PERSON_NAME] và In" at bounding box center [1415, 605] width 178 height 28
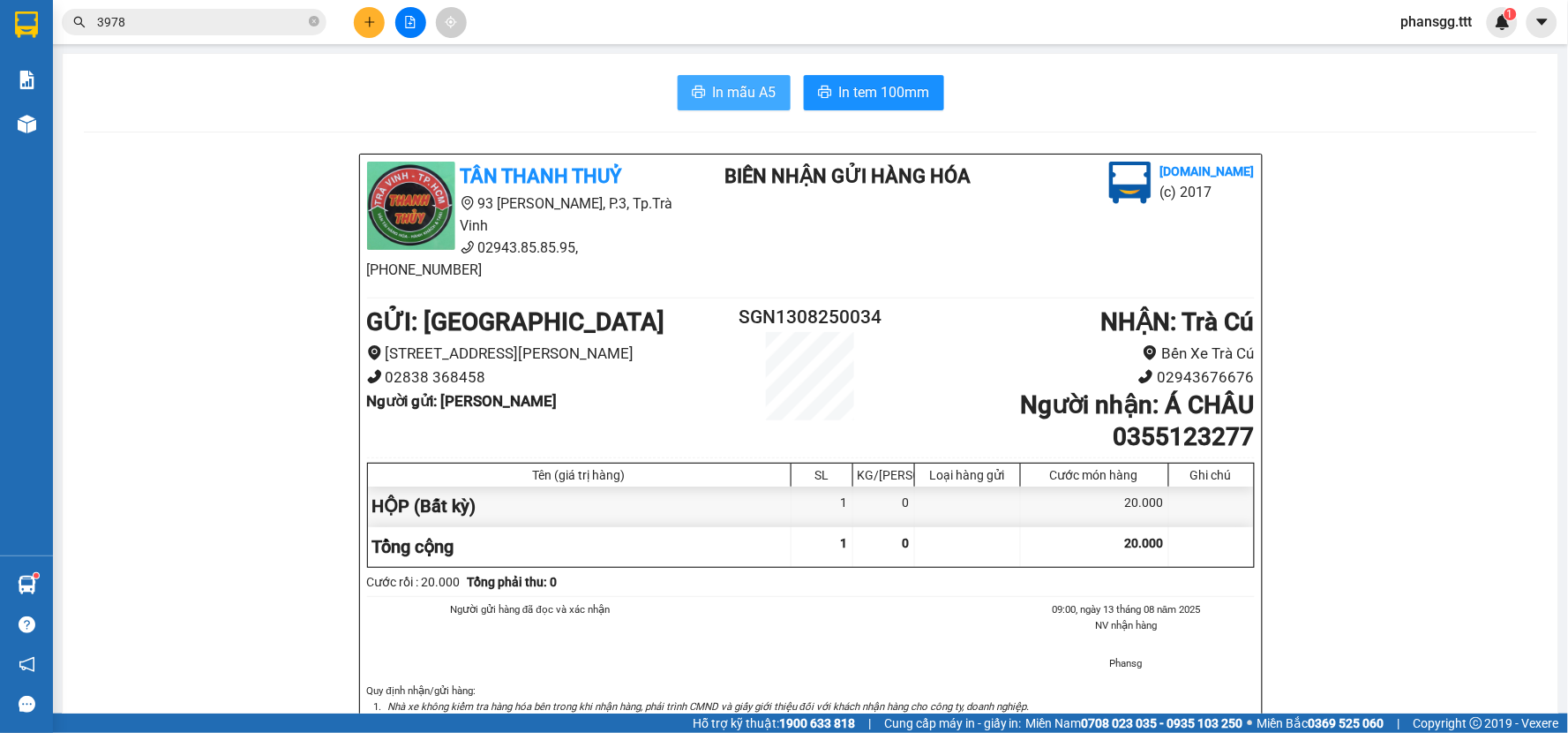
click at [762, 100] on span "In mẫu A5" at bounding box center [745, 92] width 63 height 22
click at [725, 90] on span "In mẫu A5" at bounding box center [745, 92] width 63 height 22
click at [804, 87] on button "In tem 100mm" at bounding box center [873, 93] width 140 height 35
click at [188, 26] on input "3978" at bounding box center [201, 21] width 208 height 20
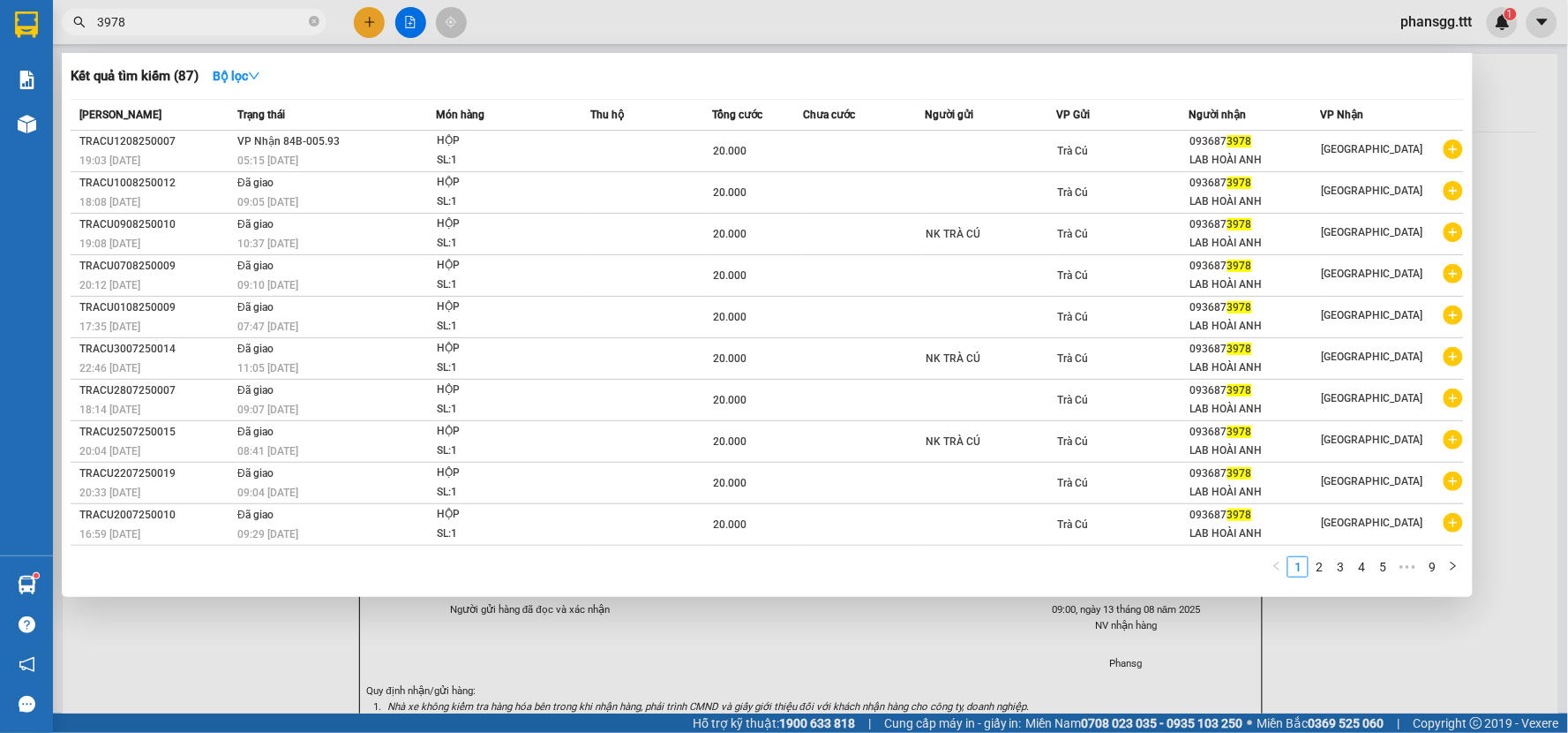
click at [188, 26] on input "3978" at bounding box center [201, 21] width 208 height 20
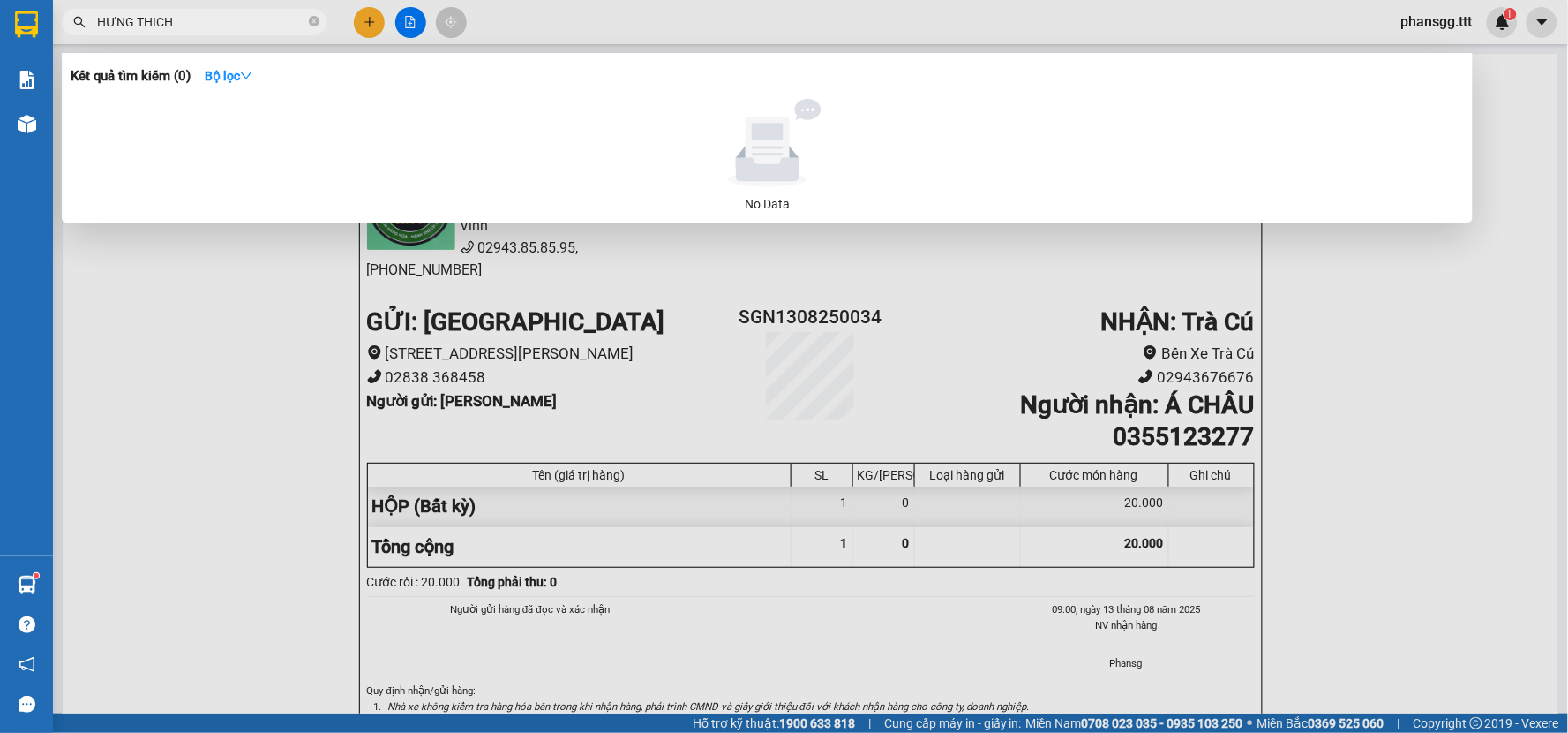
click at [188, 26] on input "HƯNG THICH" at bounding box center [201, 21] width 208 height 20
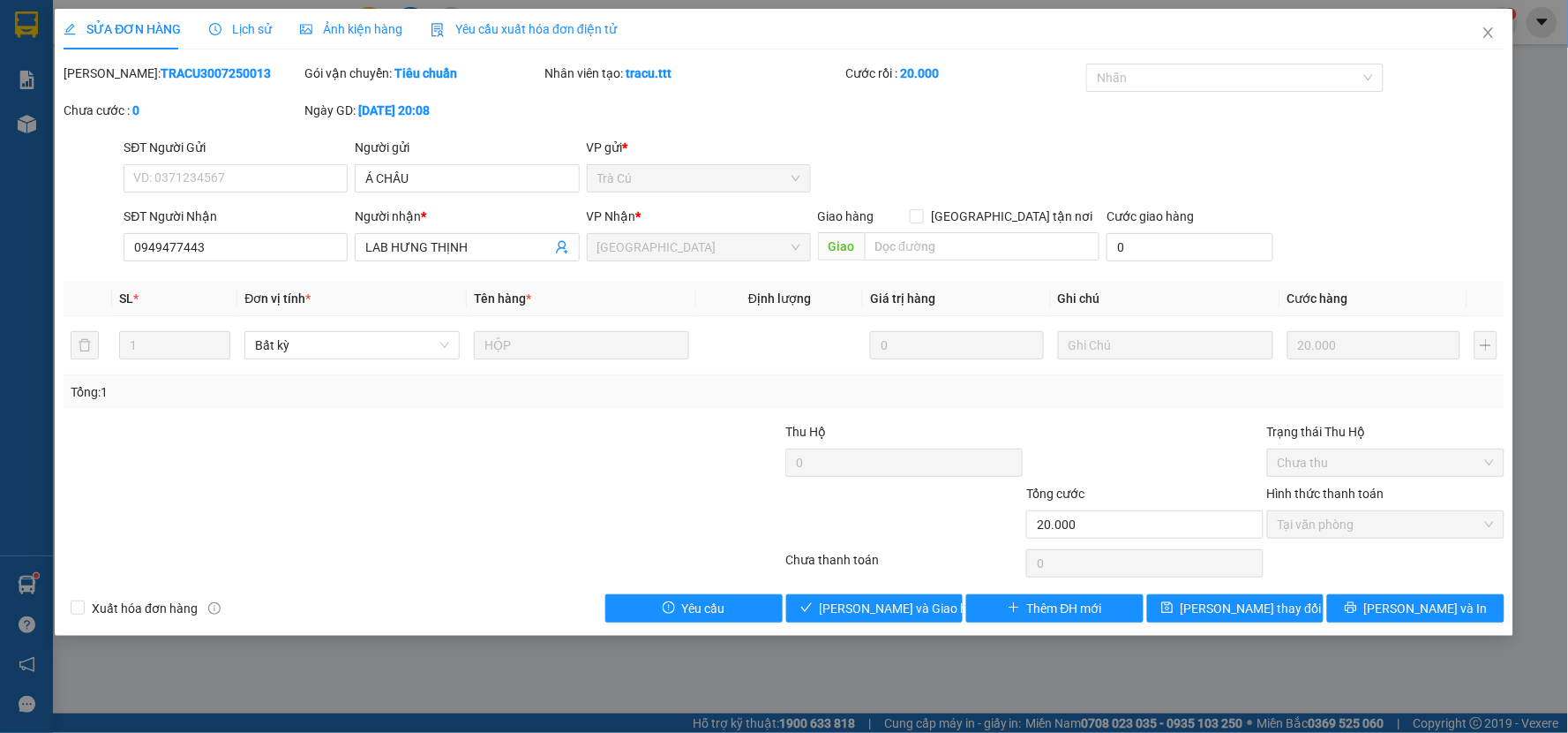
click at [244, 28] on span "Lịch sử" at bounding box center [240, 29] width 62 height 14
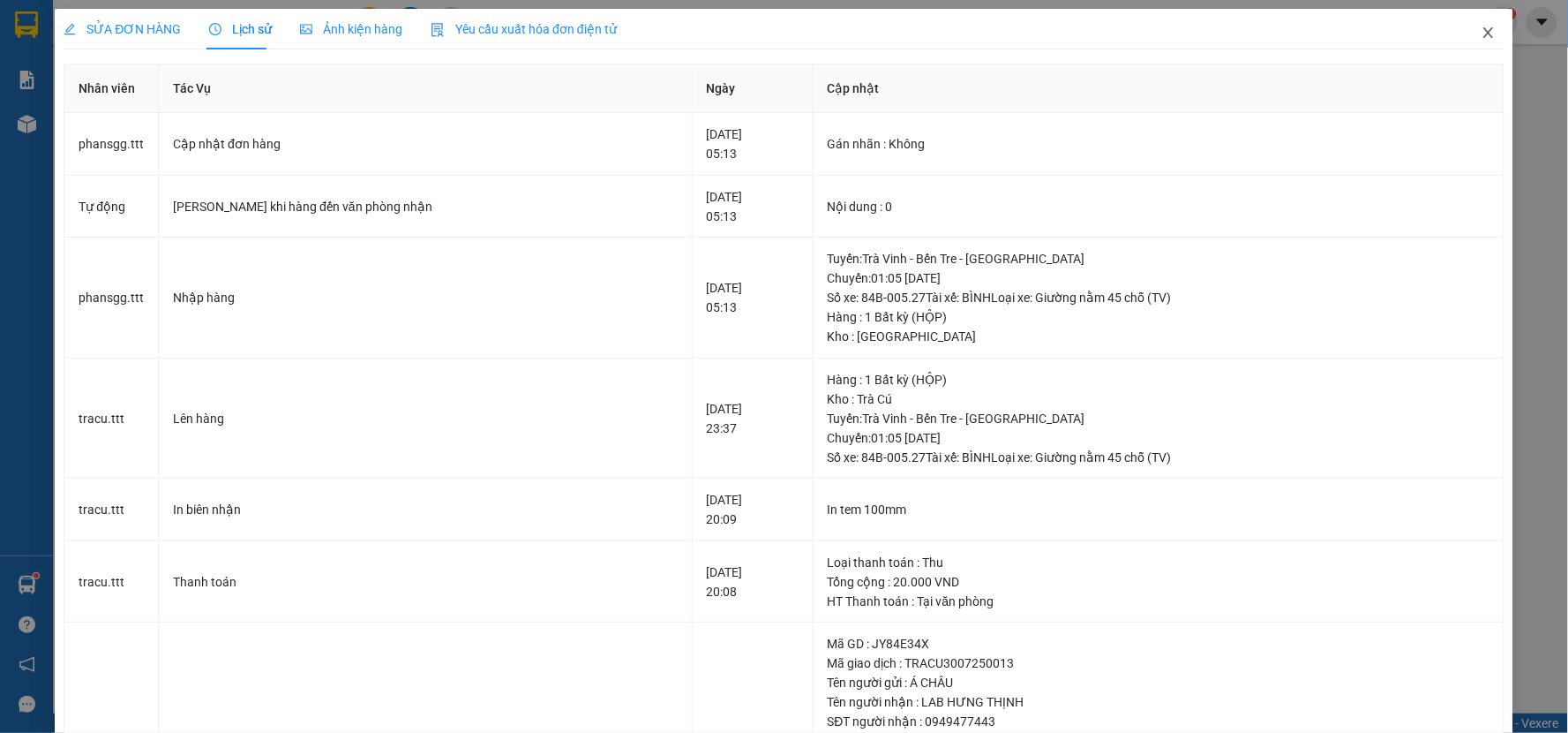
click at [1482, 32] on icon "close" at bounding box center [1488, 33] width 14 height 14
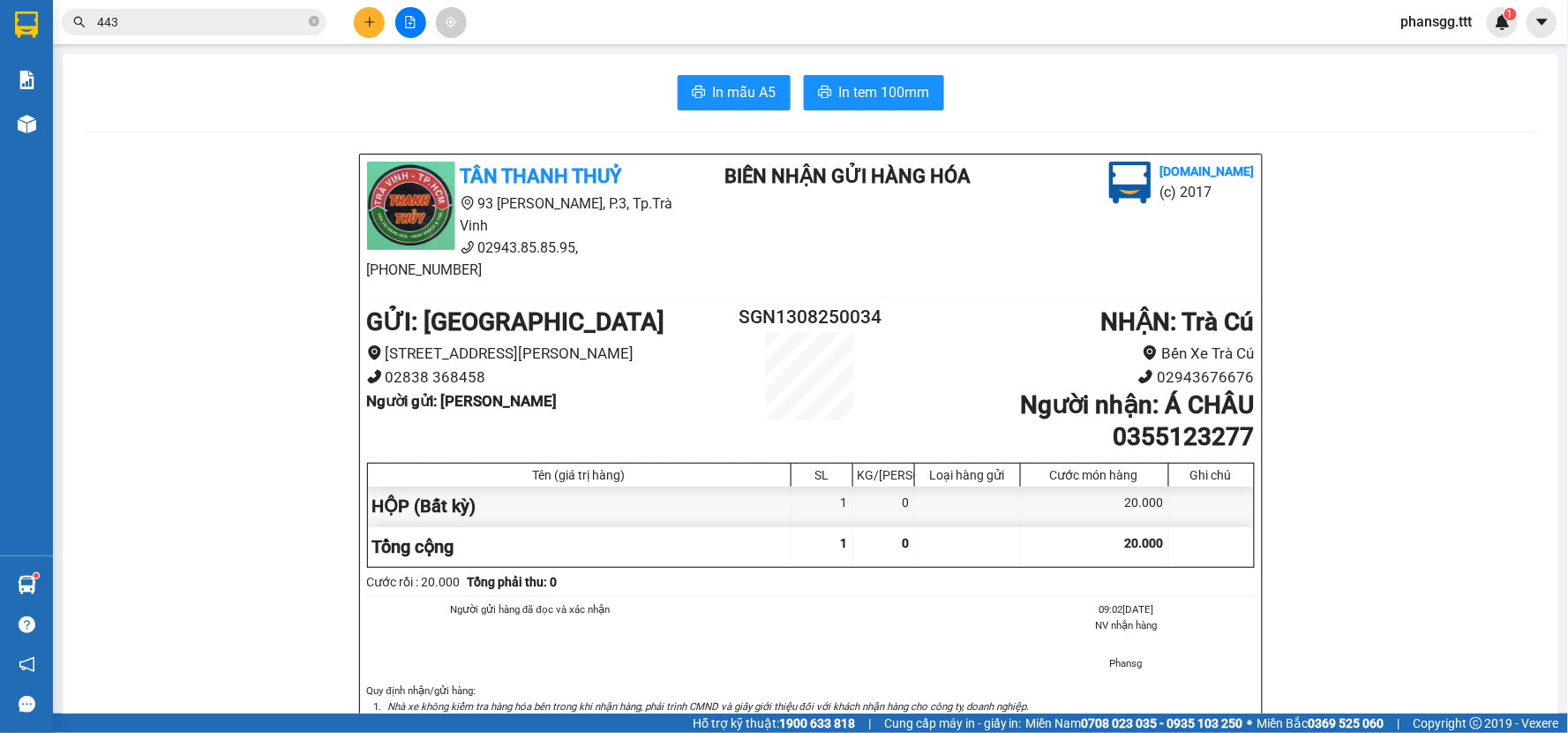
click at [198, 30] on input "443" at bounding box center [201, 21] width 208 height 20
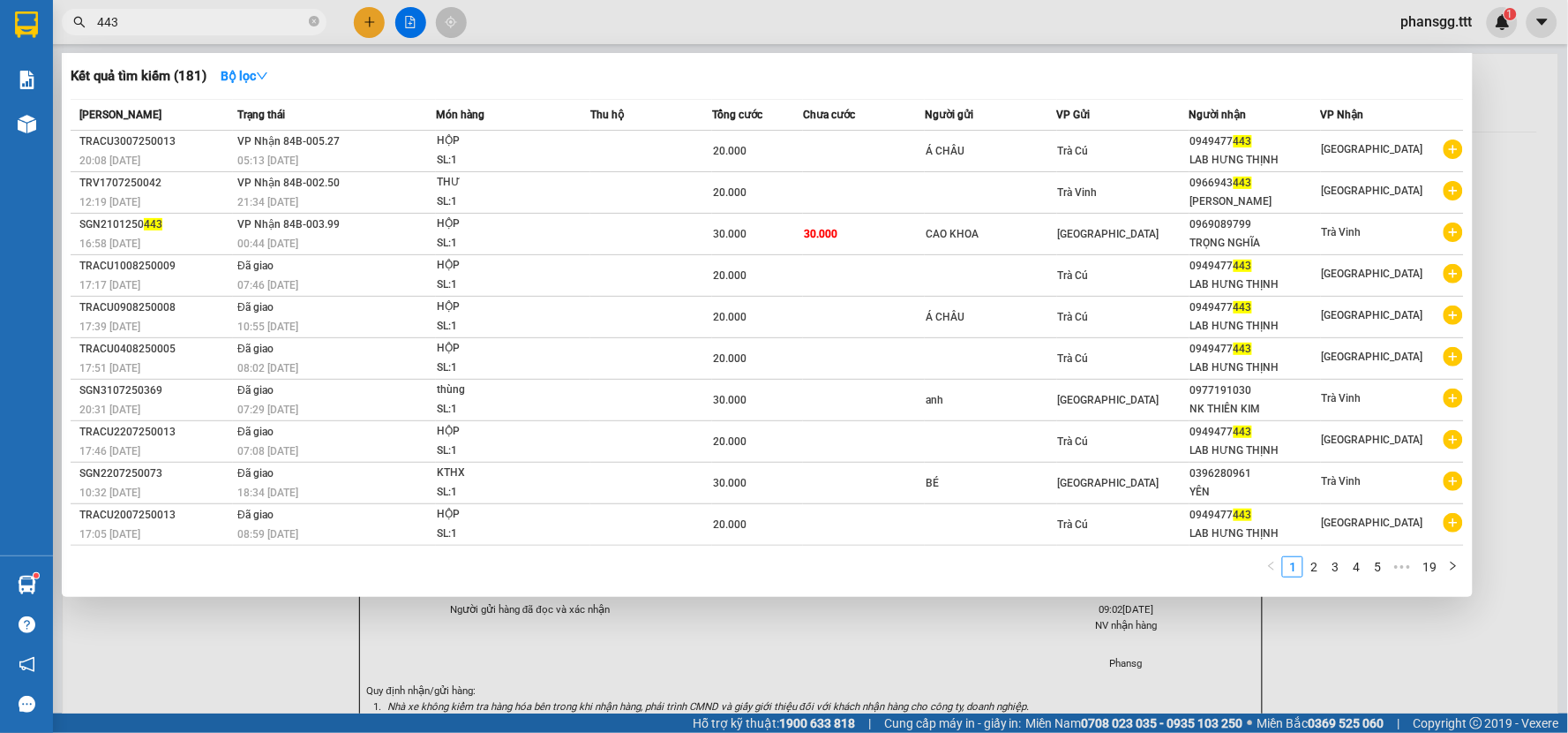
click at [198, 30] on input "443" at bounding box center [201, 21] width 208 height 20
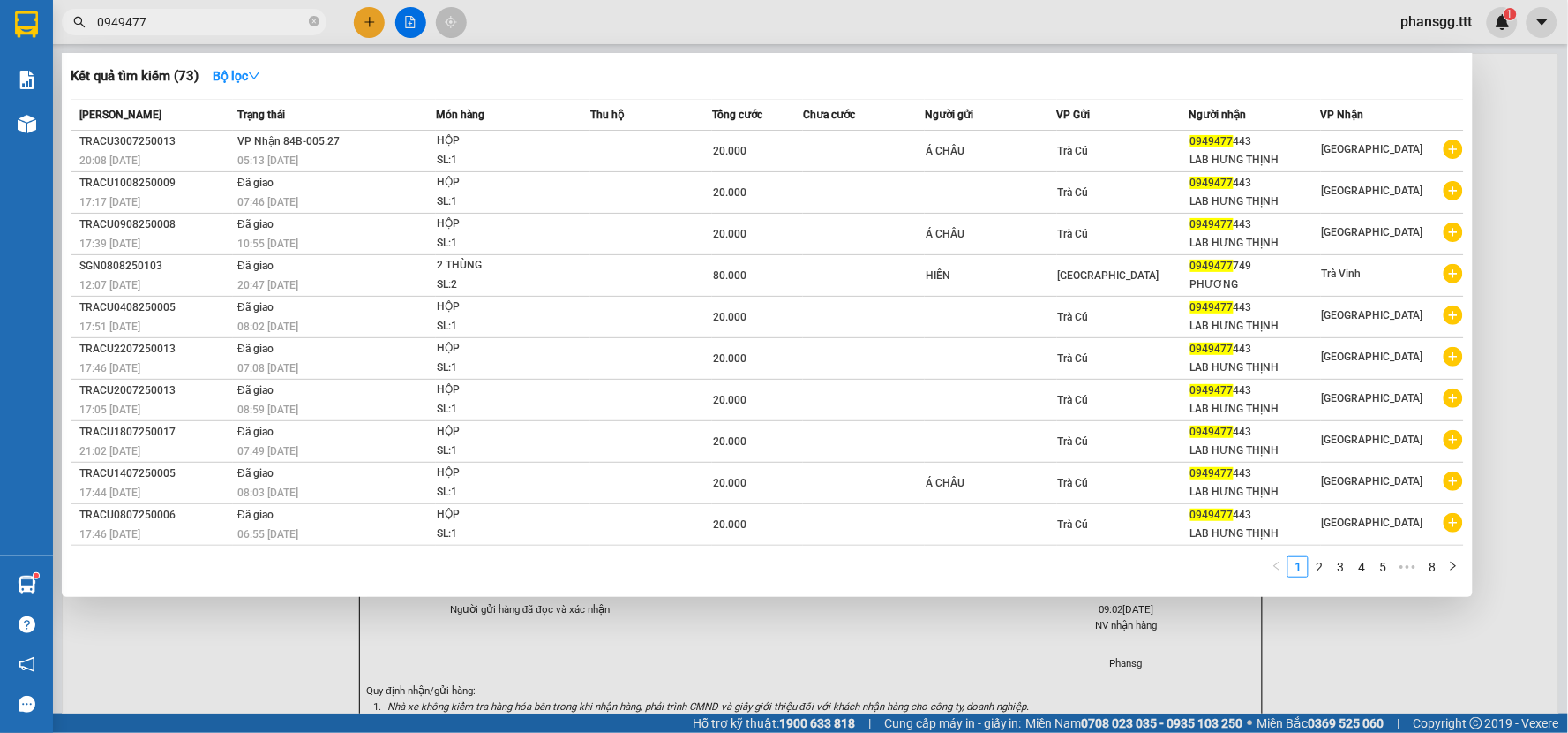
click at [198, 20] on input "0949477" at bounding box center [201, 21] width 208 height 20
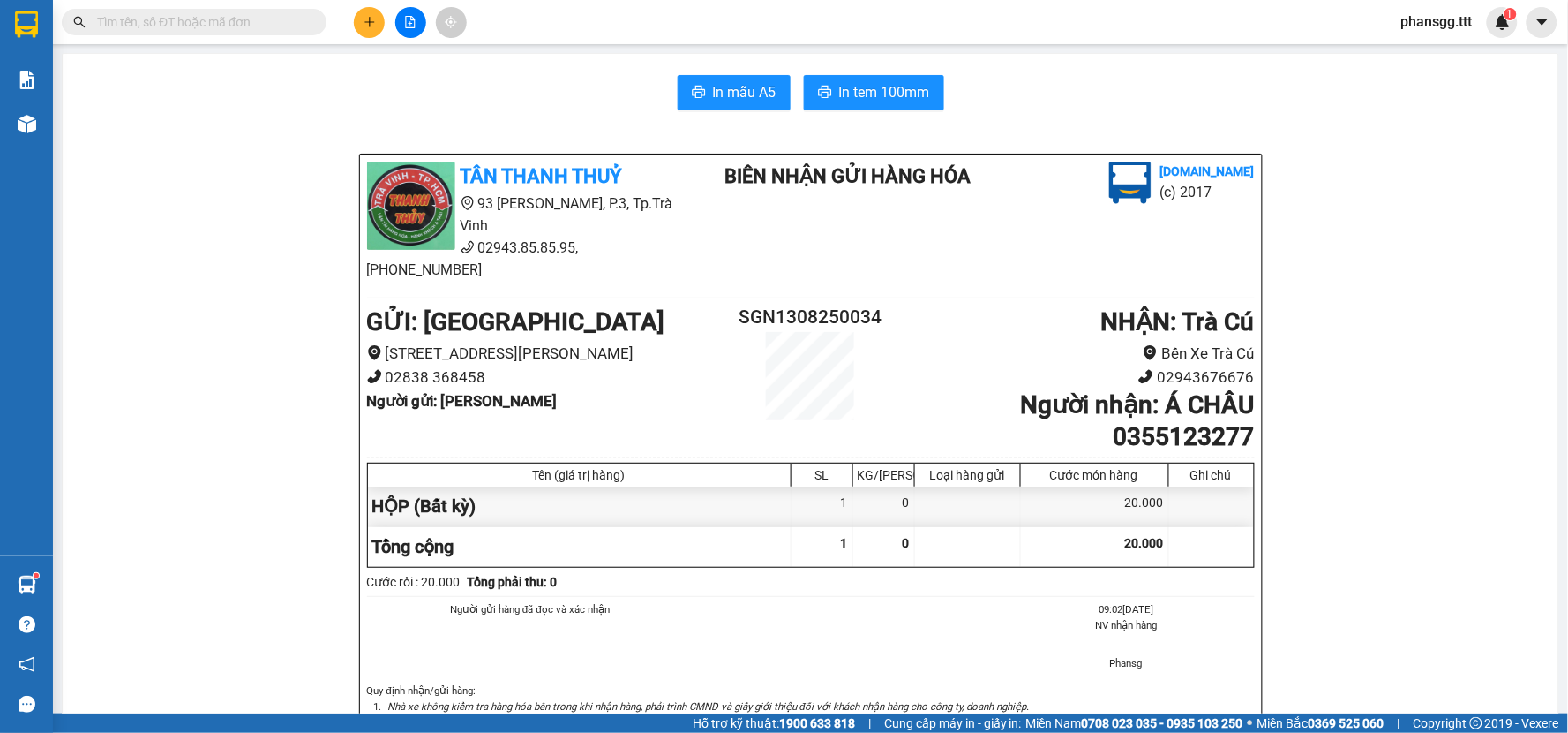
click at [273, 22] on input "text" at bounding box center [201, 21] width 208 height 20
click at [365, 25] on icon "plus" at bounding box center [369, 21] width 12 height 12
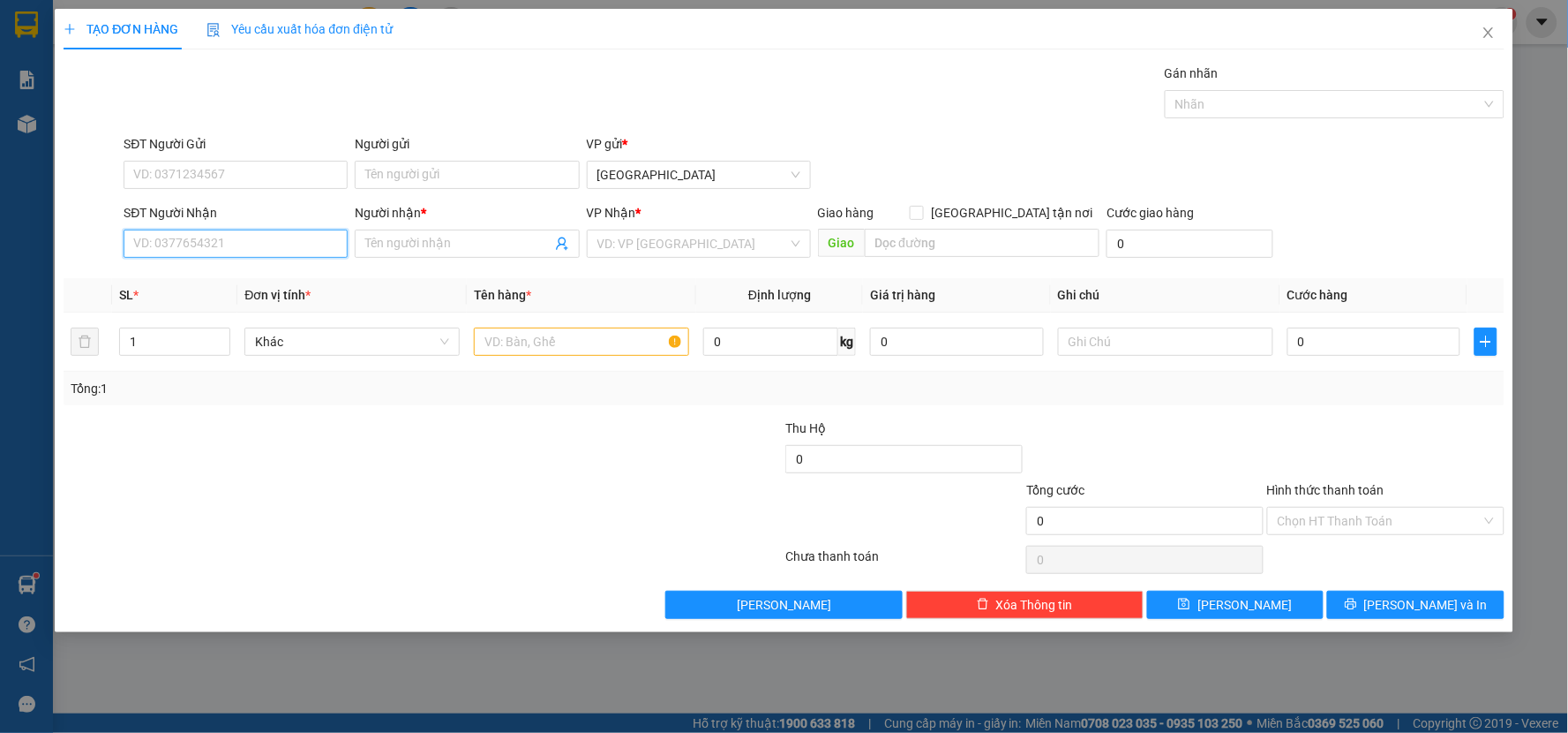
click at [179, 233] on input "SĐT Người Nhận" at bounding box center [235, 244] width 224 height 28
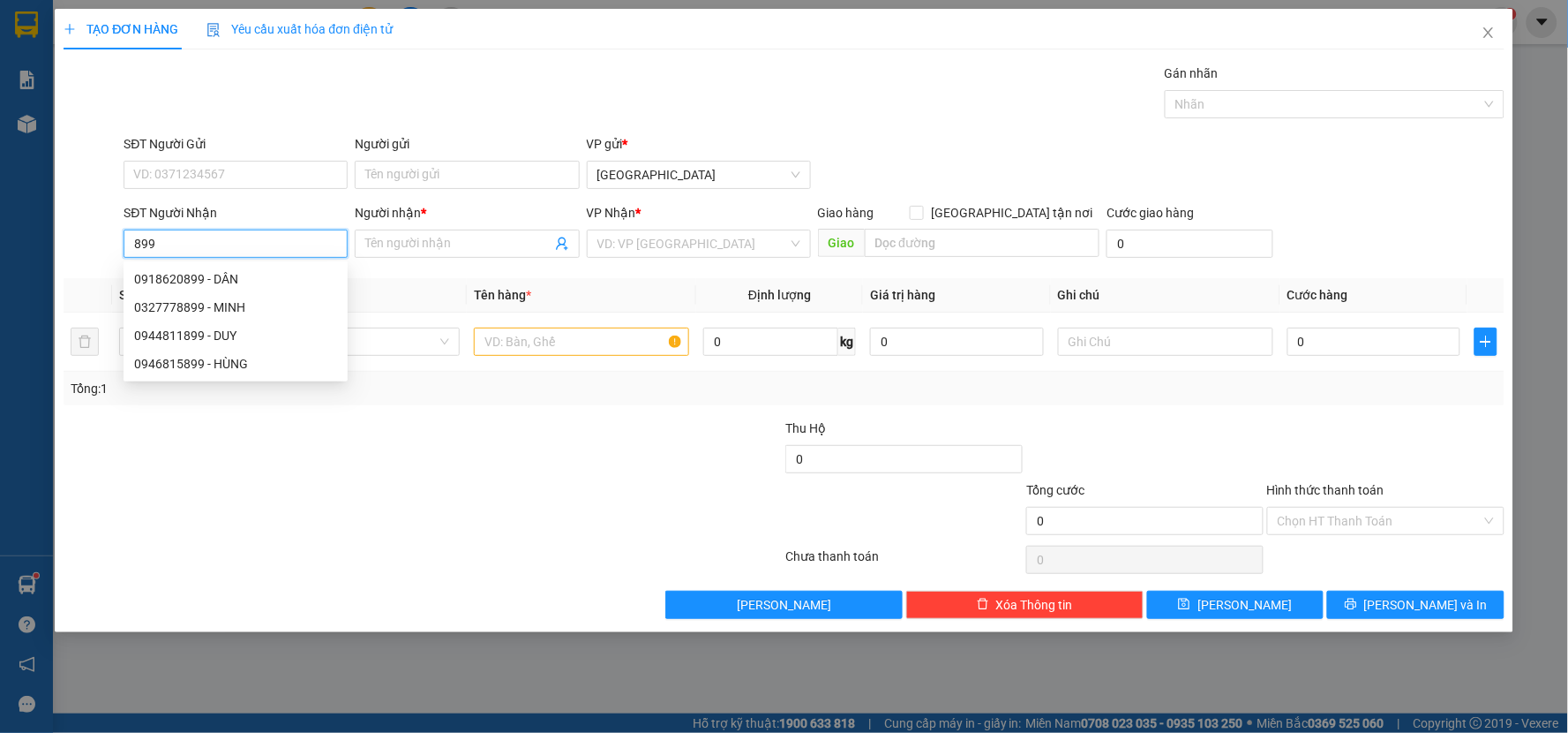
click at [198, 242] on input "899" at bounding box center [235, 244] width 224 height 28
click at [1489, 24] on span "Close" at bounding box center [1488, 33] width 49 height 49
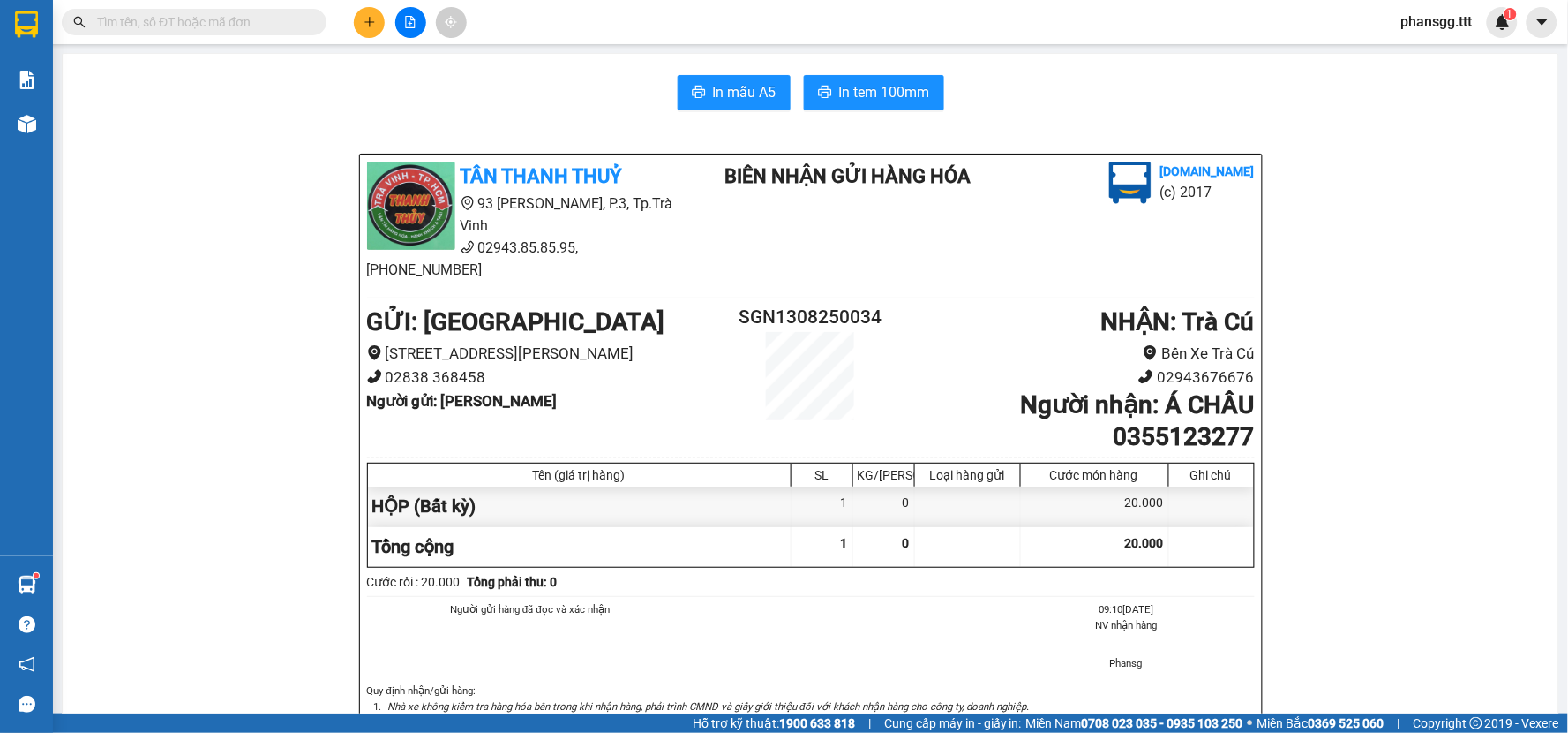
click at [186, 25] on input "text" at bounding box center [201, 21] width 208 height 20
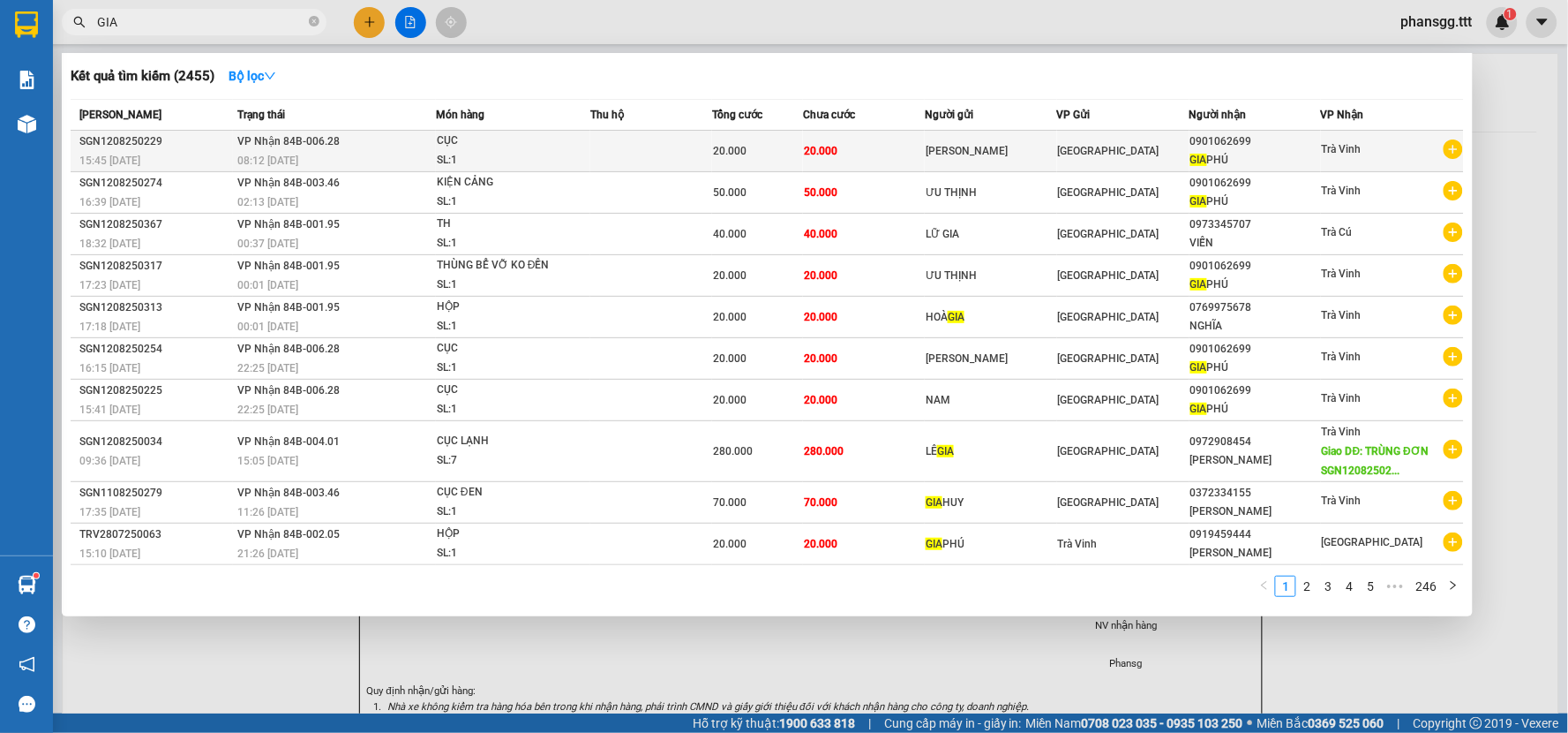
click at [291, 144] on span "VP Nhận 84B-006.28" at bounding box center [288, 140] width 102 height 12
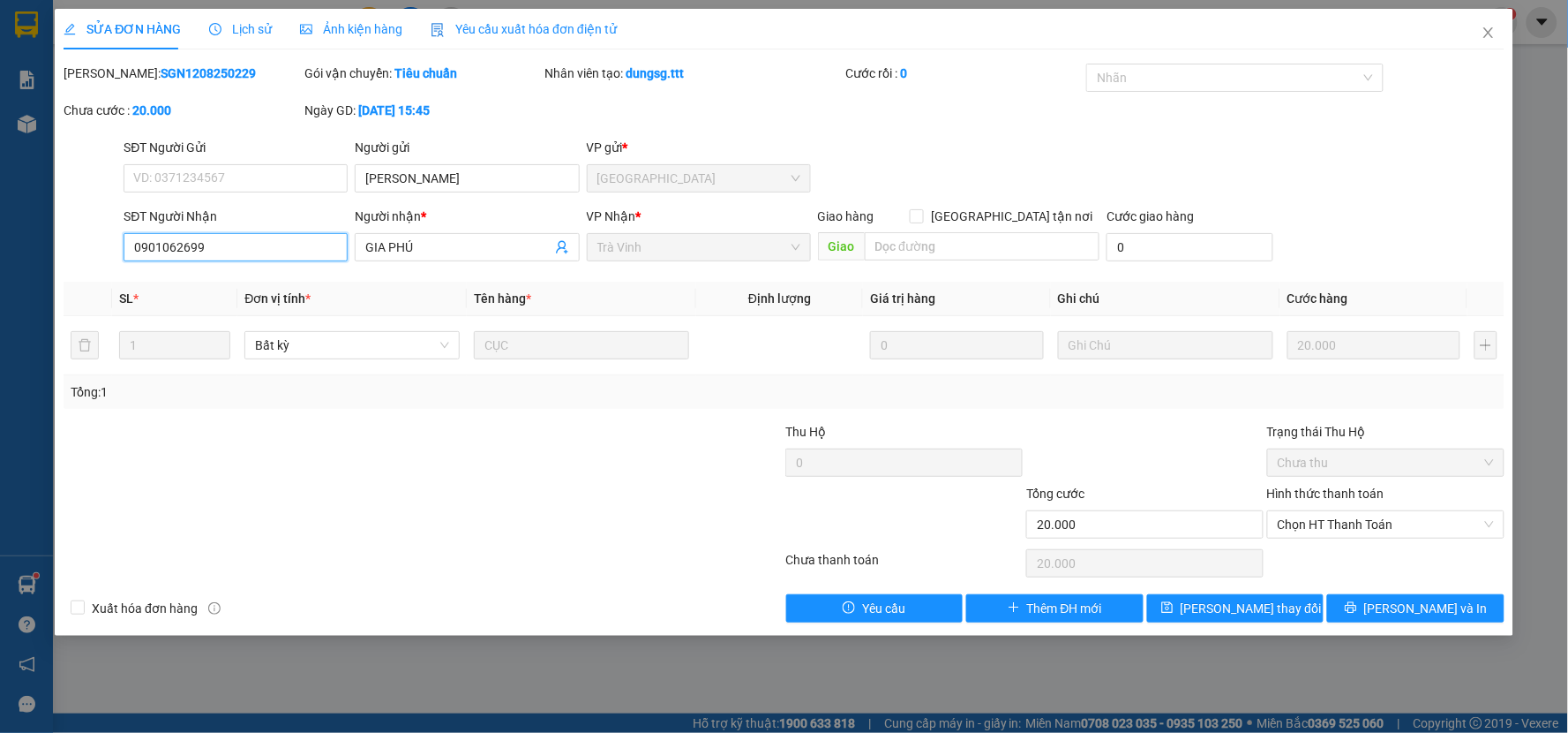
drag, startPoint x: 270, startPoint y: 253, endPoint x: 81, endPoint y: 272, distance: 190.0
click at [81, 272] on div "Total Paid Fee 0 Total UnPaid Fee 20.000 Cash Collection Total Fee Mã ĐH: SGN12…" at bounding box center [783, 342] width 1441 height 559
drag, startPoint x: 1482, startPoint y: 20, endPoint x: 1457, endPoint y: 31, distance: 27.3
click at [1481, 20] on span "Close" at bounding box center [1488, 33] width 49 height 49
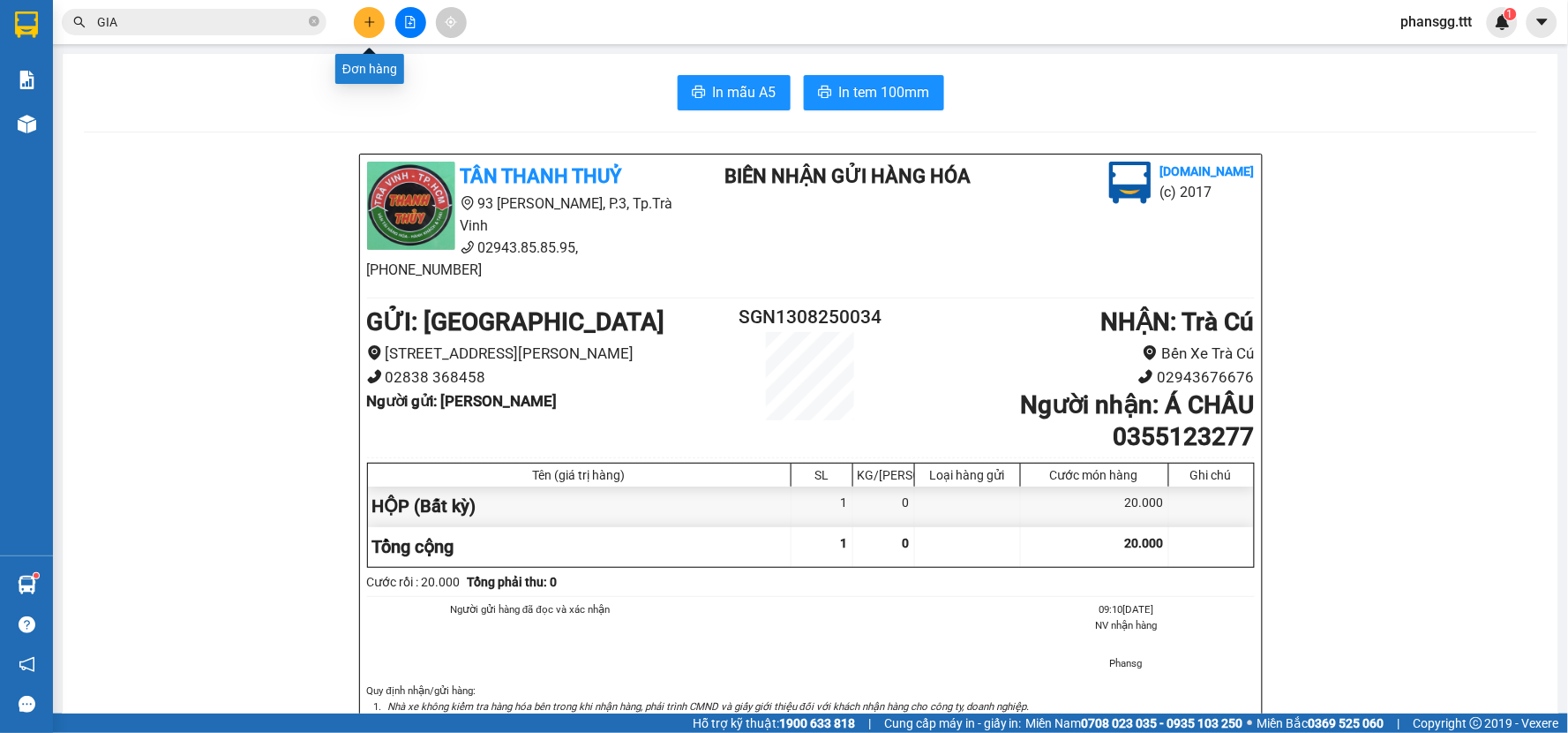
click at [364, 22] on icon "plus" at bounding box center [369, 21] width 12 height 12
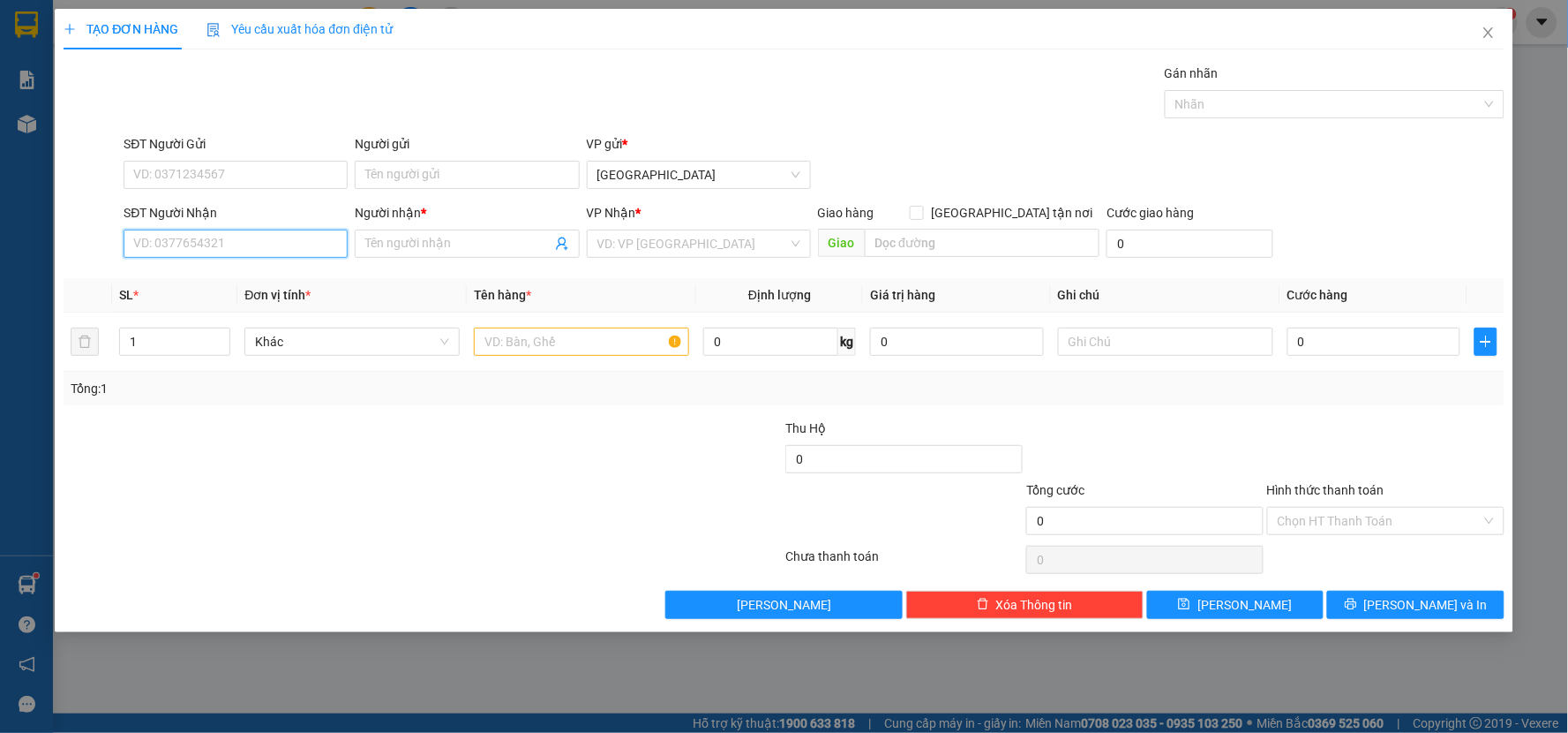
click at [233, 239] on input "SĐT Người Nhận" at bounding box center [235, 244] width 224 height 28
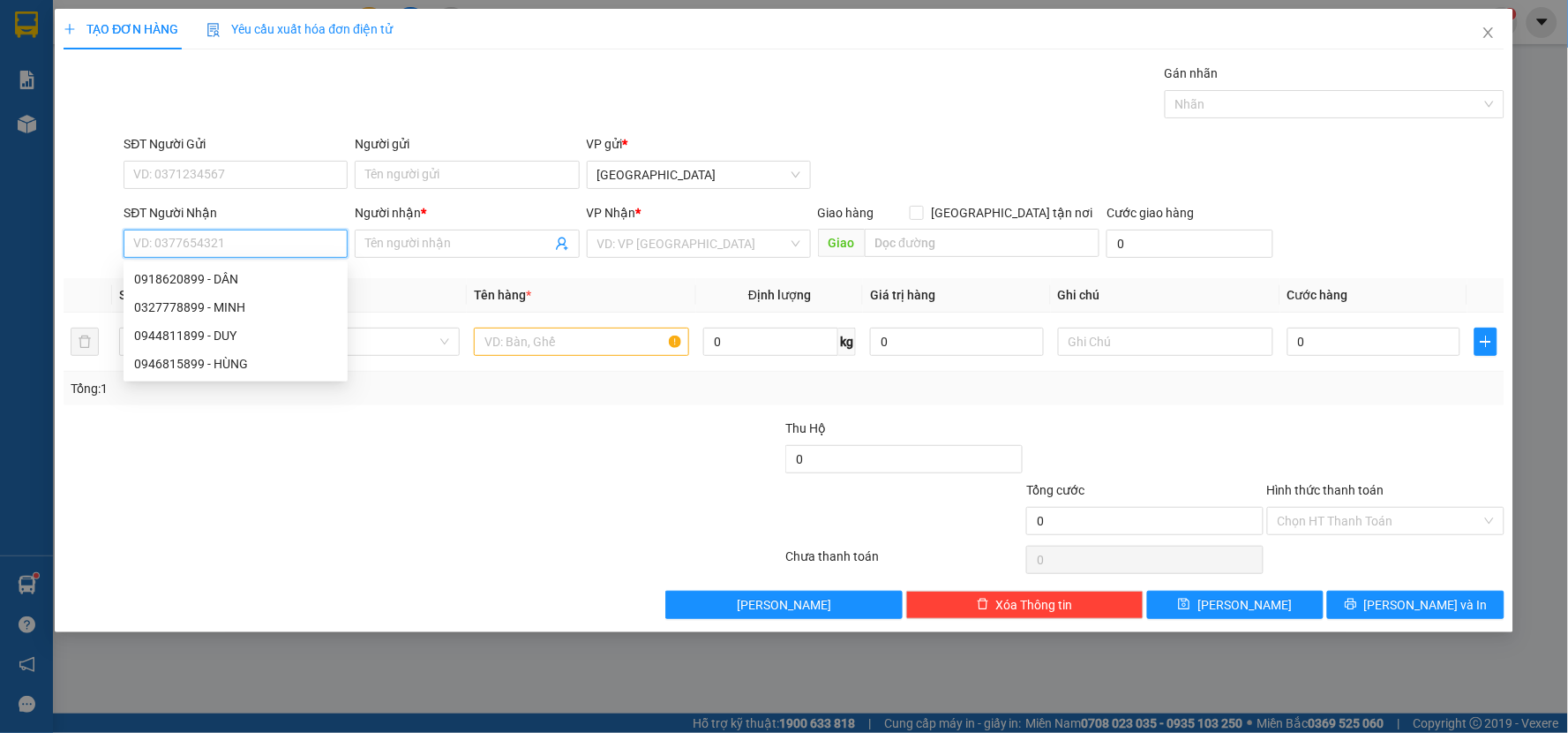
paste input "0901062699"
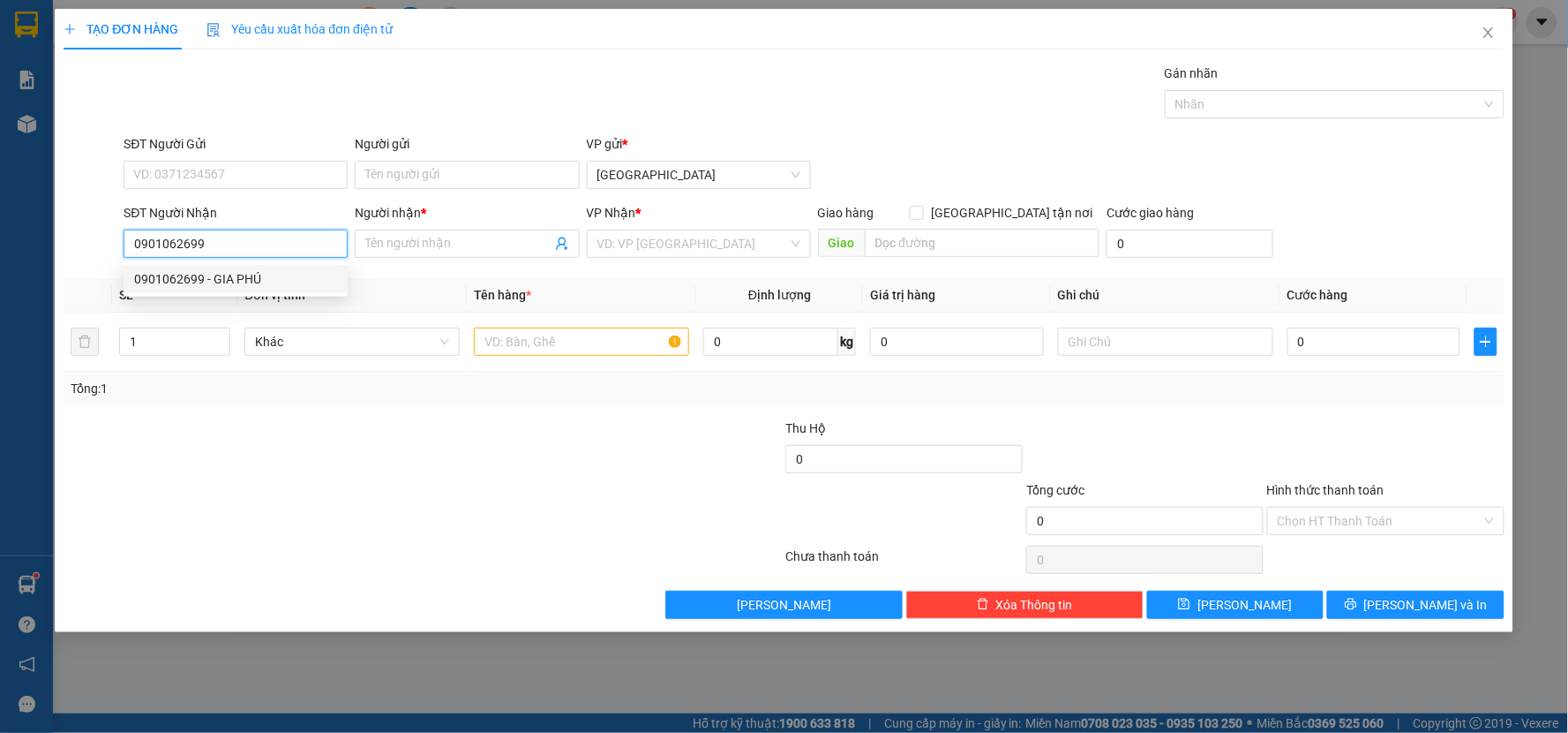
click at [219, 279] on div "0901062699 - GIA PHÚ" at bounding box center [235, 278] width 203 height 20
click at [424, 192] on div "Người gửi Tên người gửi" at bounding box center [466, 165] width 224 height 61
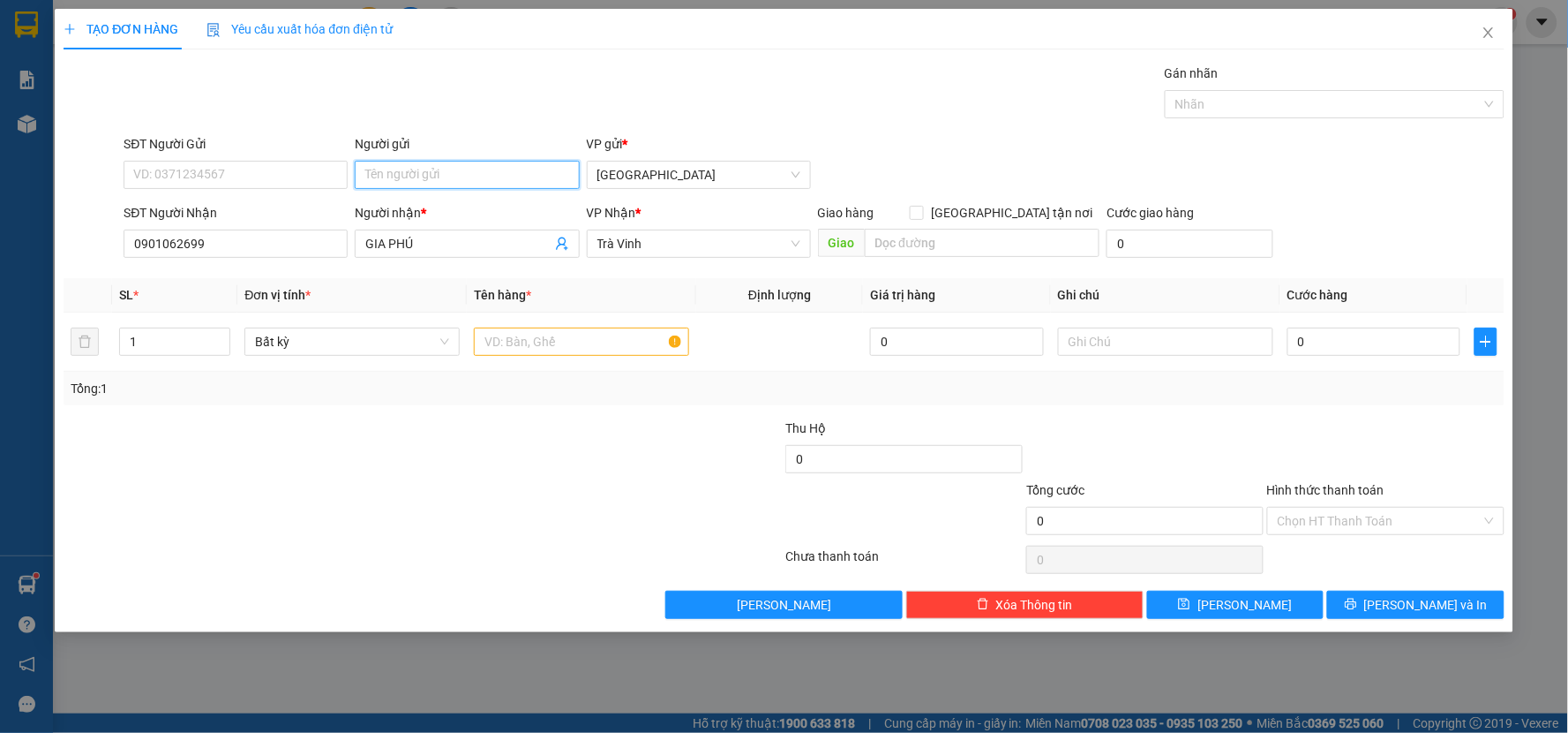
click at [428, 175] on input "Người gửi" at bounding box center [466, 175] width 224 height 28
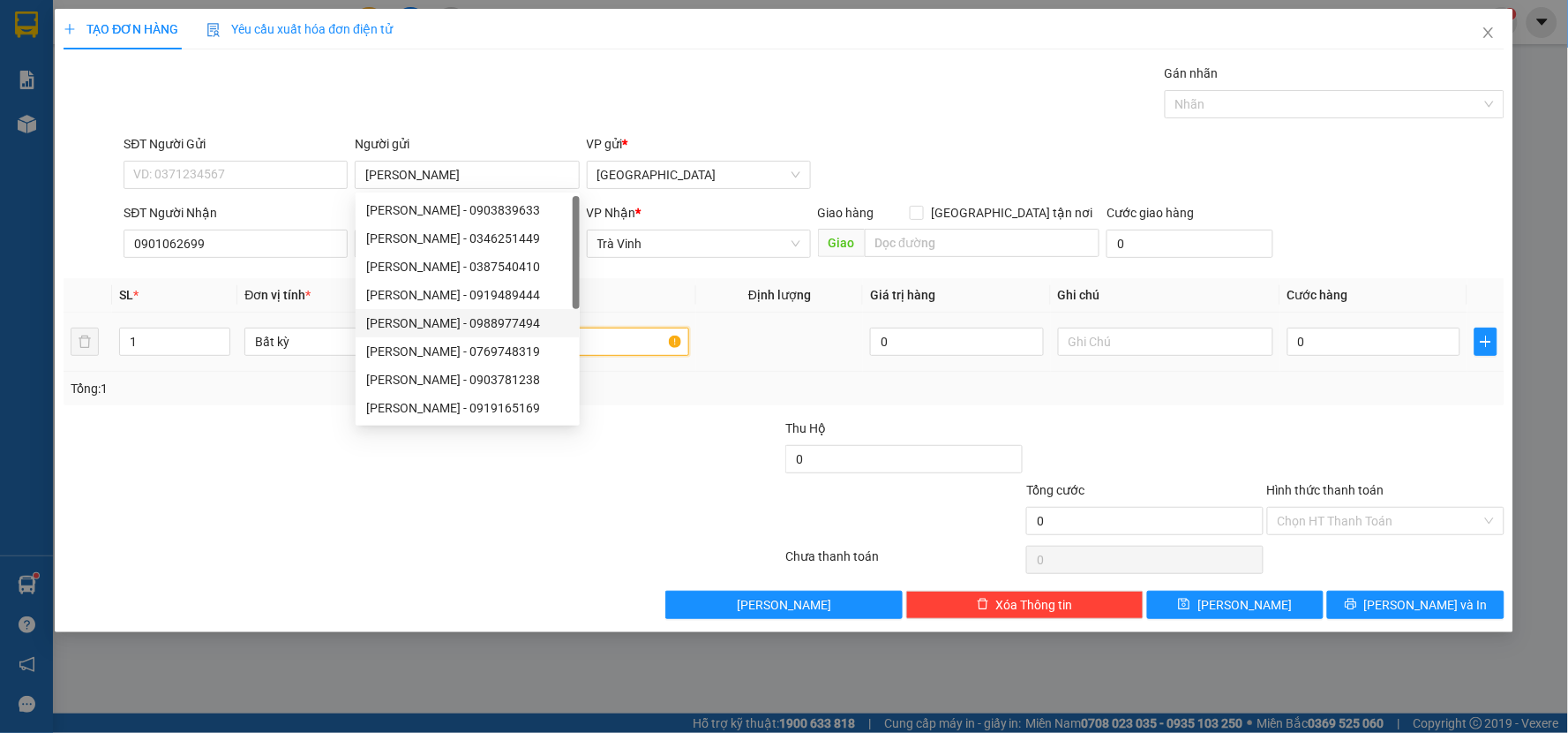
click at [607, 346] on input "text" at bounding box center [582, 341] width 216 height 28
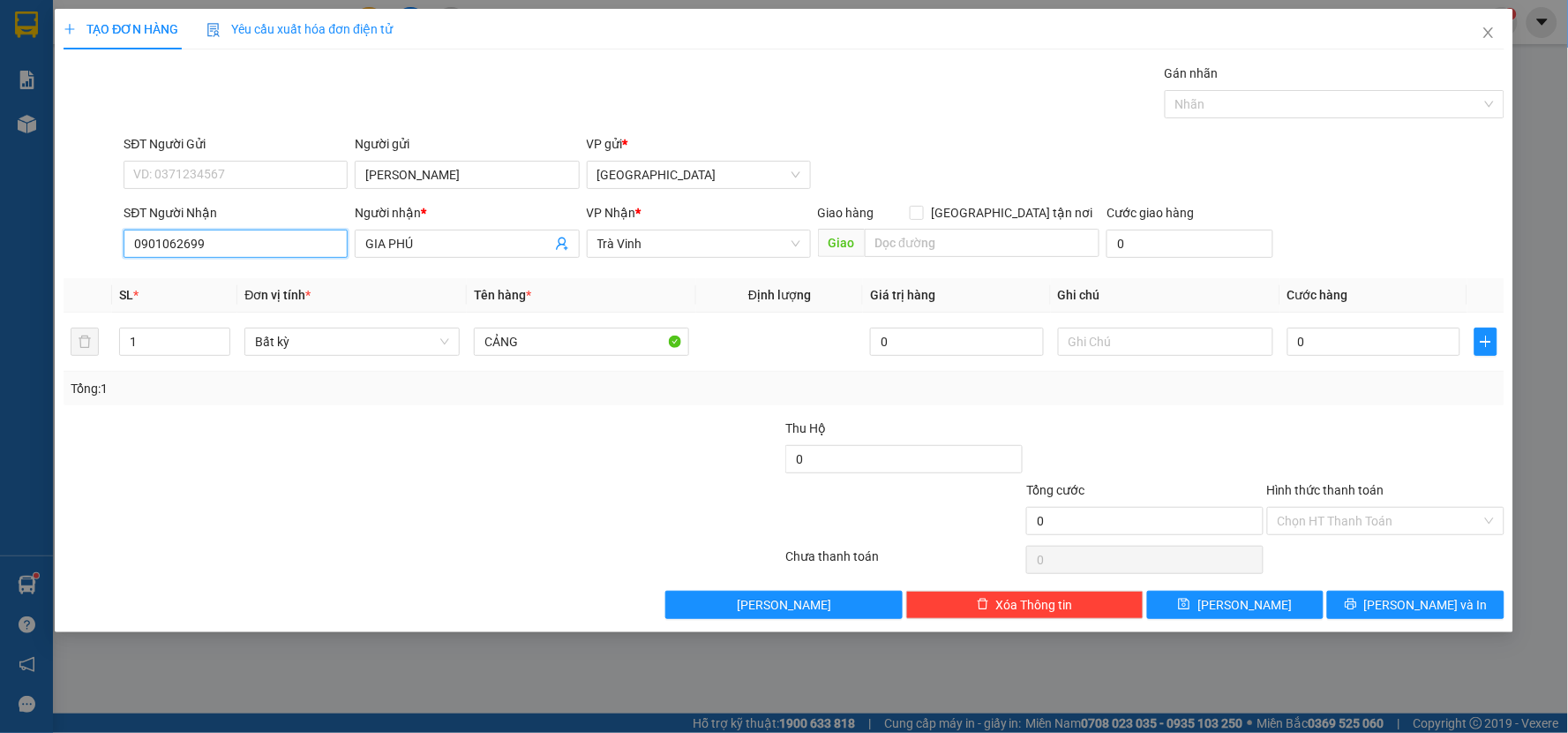
drag, startPoint x: 206, startPoint y: 242, endPoint x: 67, endPoint y: 266, distance: 141.1
click at [59, 261] on div "TẠO ĐƠN HÀNG Yêu cầu xuất hóa đơn điện tử Transit Pickup Surcharge Ids Transit …" at bounding box center [784, 320] width 1458 height 623
click at [806, 605] on span "[PERSON_NAME]" at bounding box center [784, 605] width 95 height 20
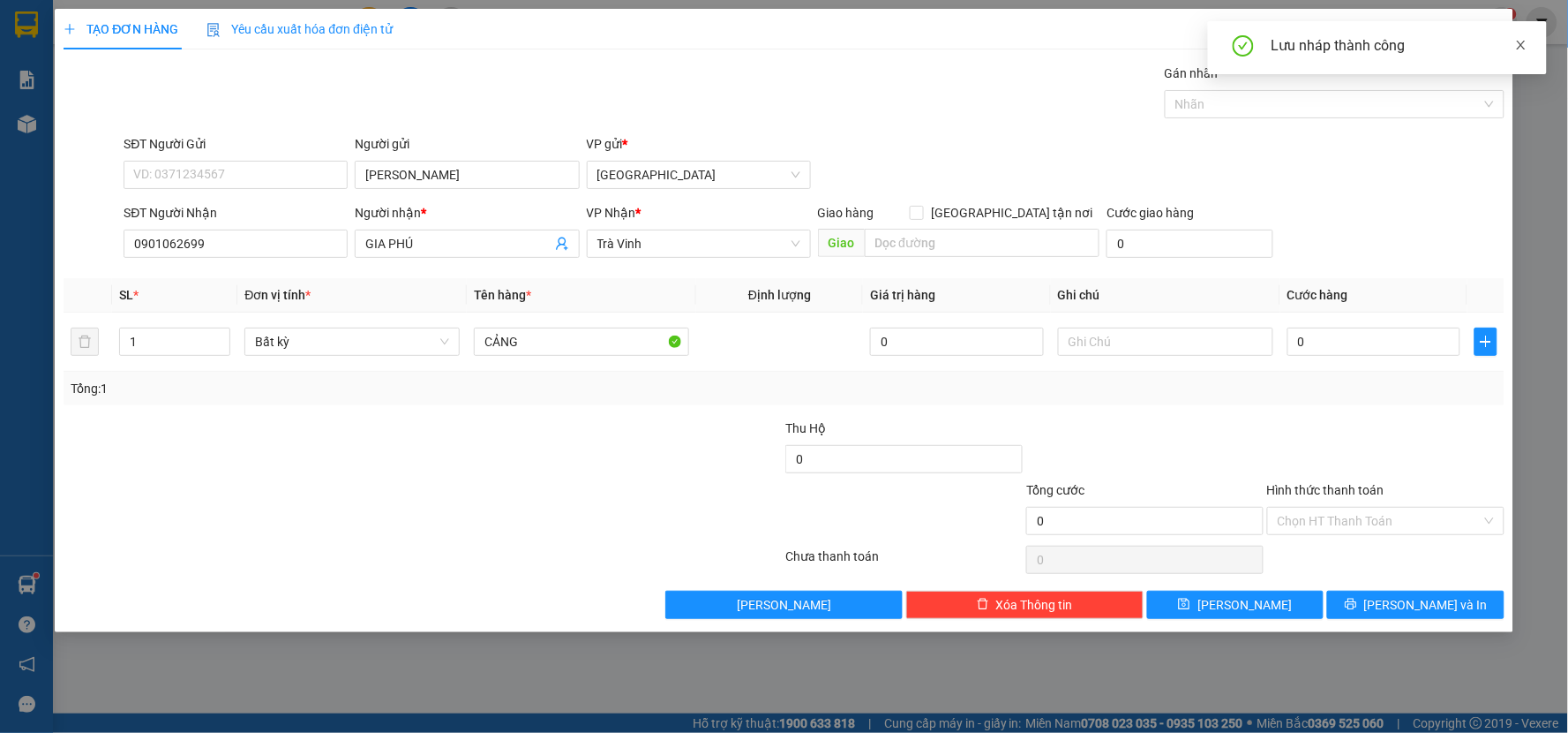
click at [1518, 42] on icon "close" at bounding box center [1521, 45] width 12 height 12
click at [1487, 28] on icon "close" at bounding box center [1488, 33] width 14 height 14
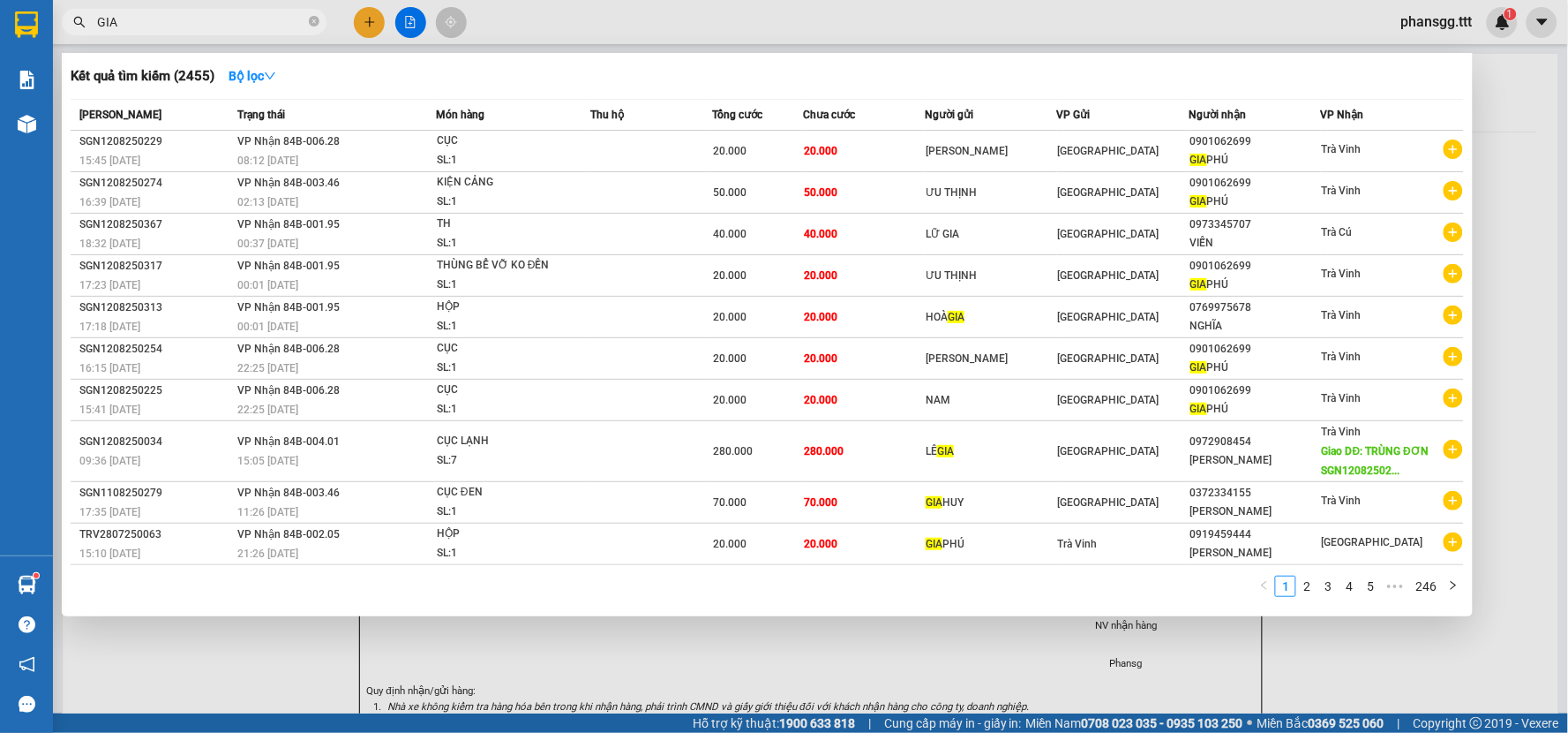
drag, startPoint x: 198, startPoint y: 16, endPoint x: 160, endPoint y: 42, distance: 46.0
click at [160, 42] on div at bounding box center [784, 366] width 1568 height 733
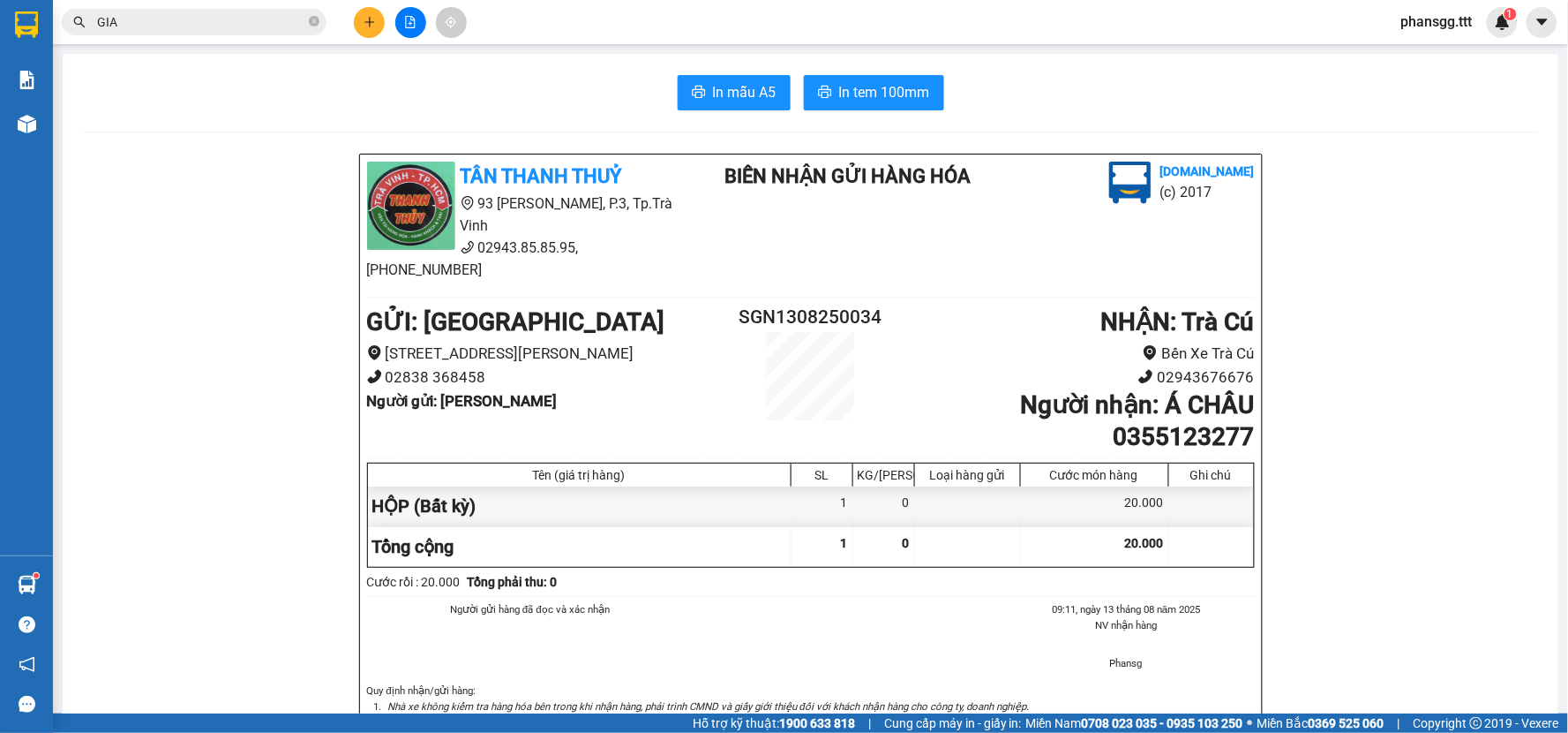
click at [164, 24] on input "GIA" at bounding box center [201, 21] width 208 height 20
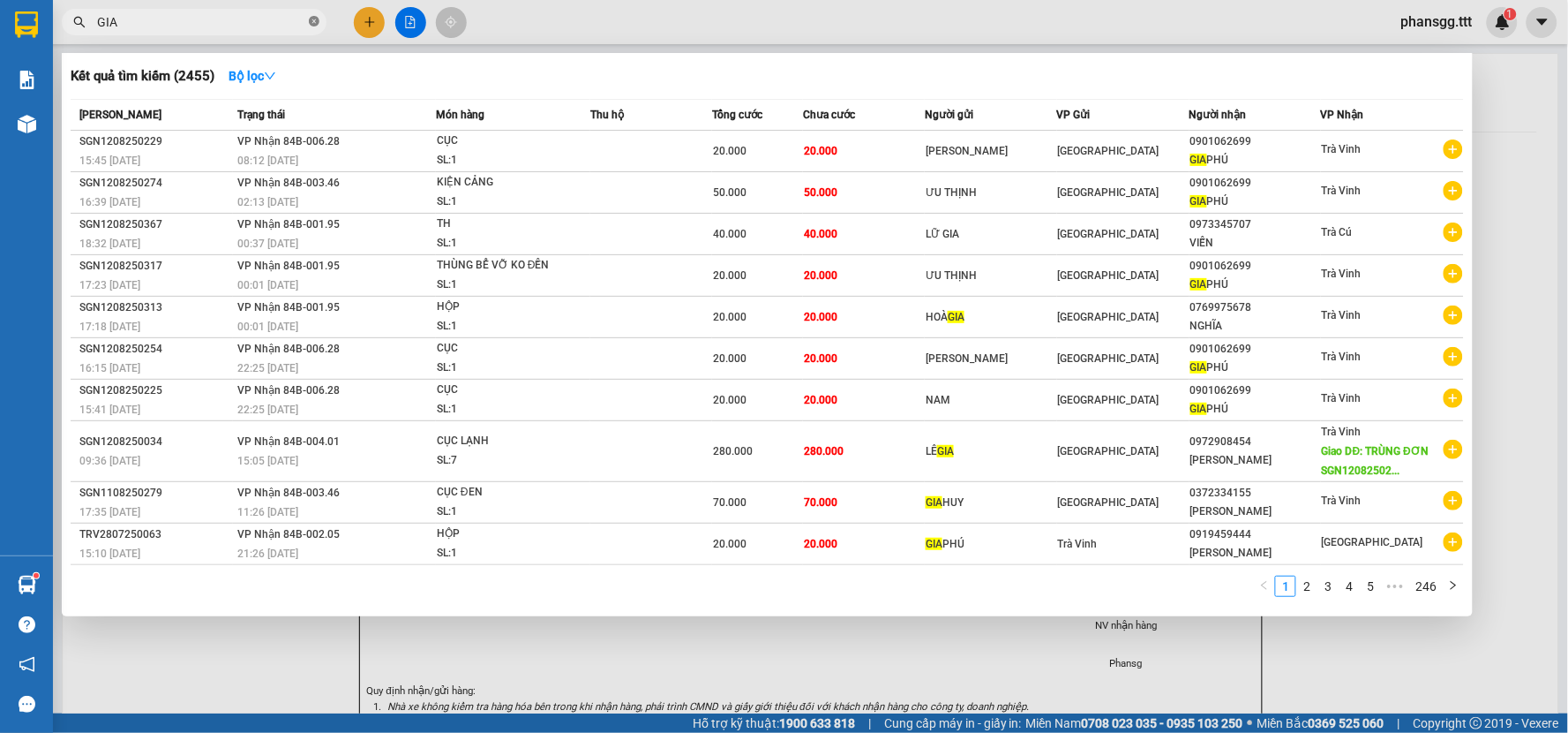
click at [313, 14] on span at bounding box center [313, 22] width 10 height 17
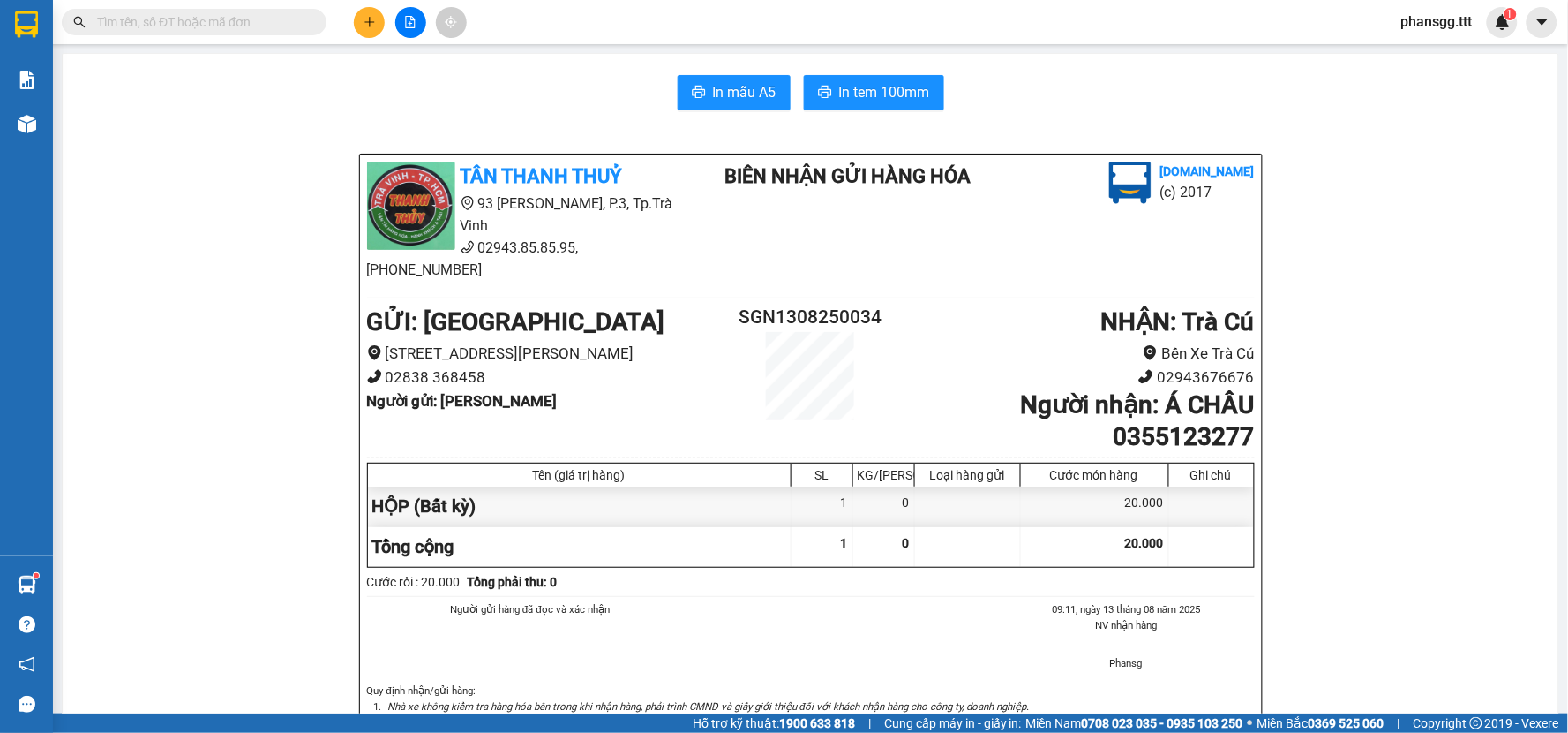
paste input "0901062699"
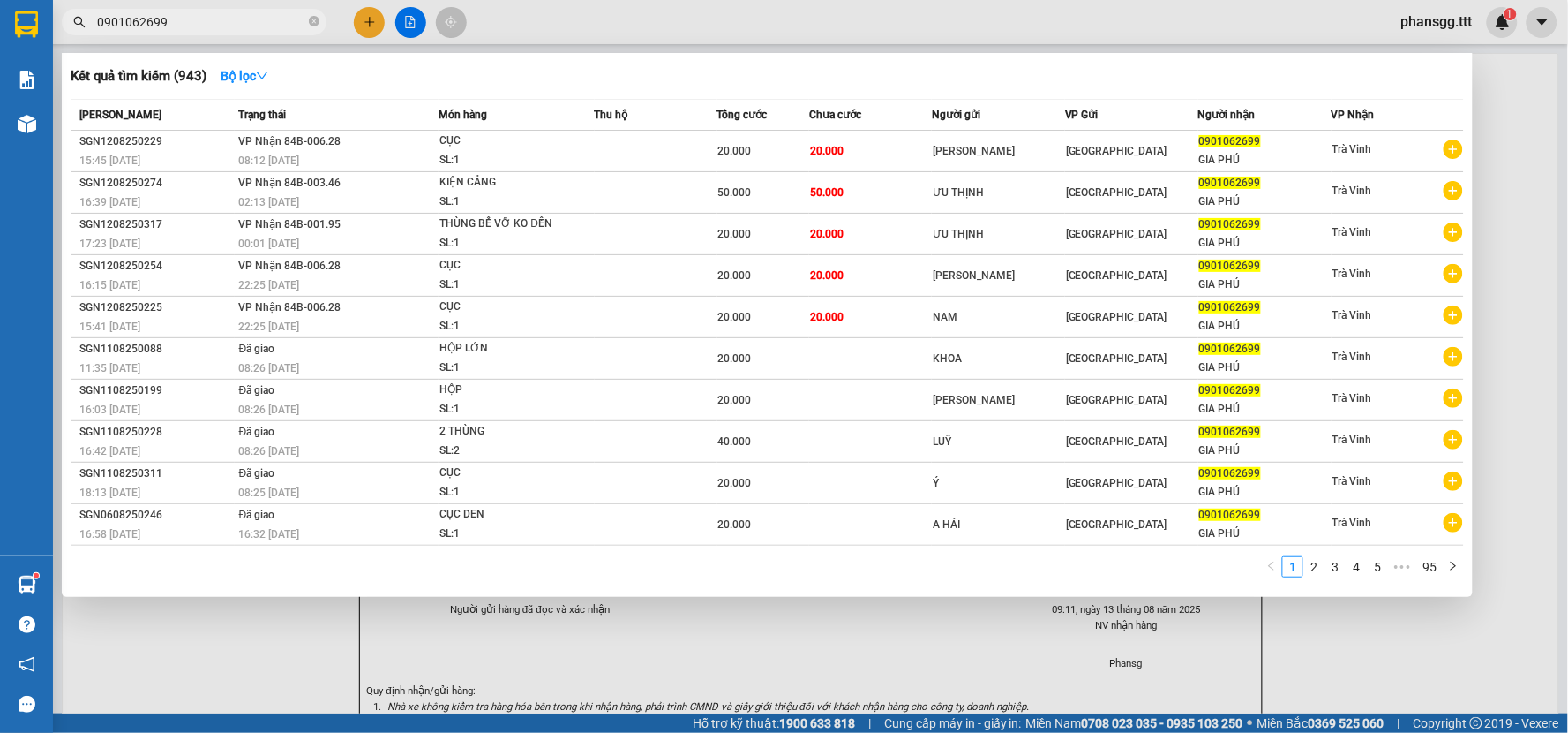
click at [371, 30] on div at bounding box center [784, 366] width 1568 height 733
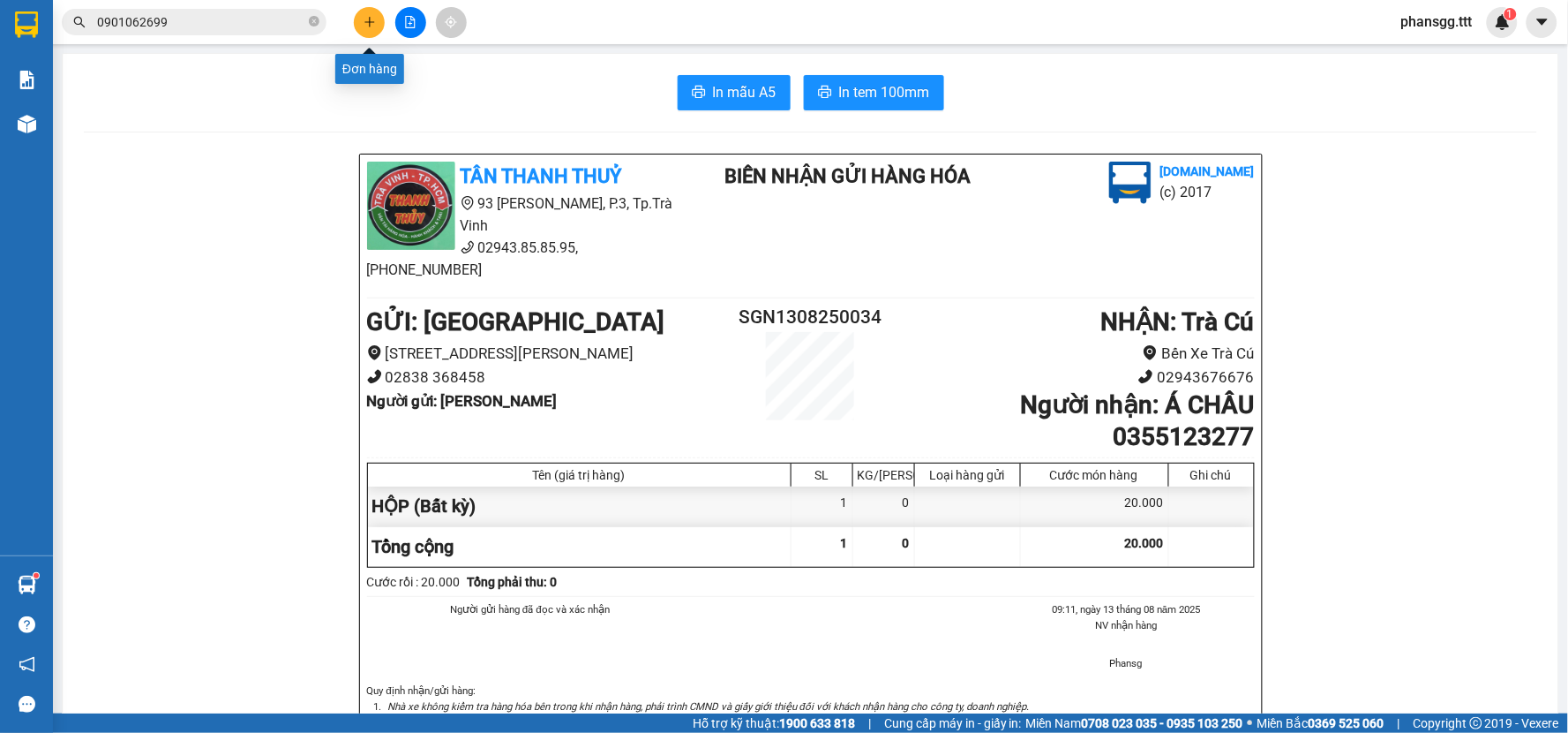
click at [371, 30] on button at bounding box center [368, 22] width 31 height 31
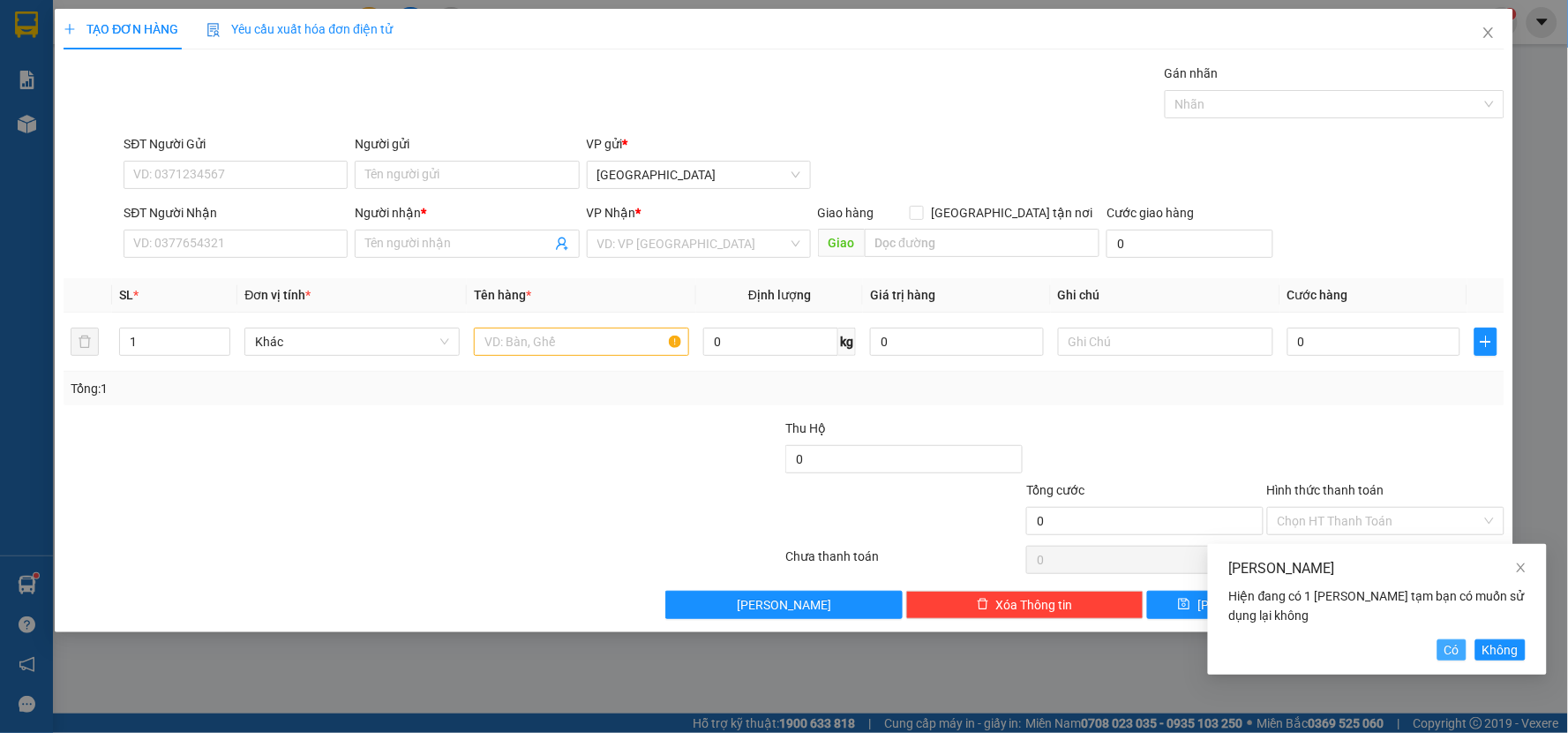
click at [1448, 646] on span "Có" at bounding box center [1452, 649] width 15 height 20
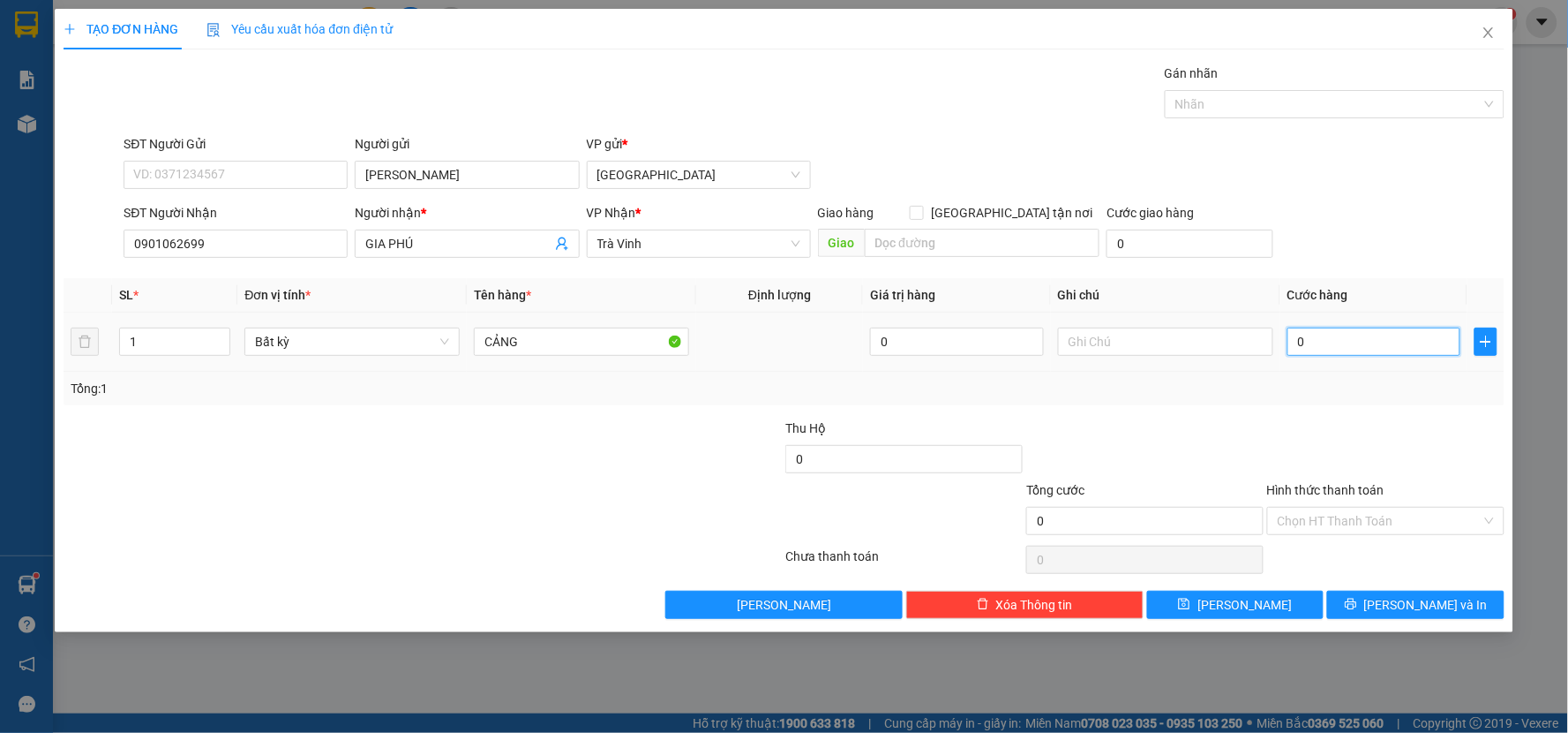
click at [1354, 346] on input "0" at bounding box center [1374, 341] width 174 height 28
click at [1321, 404] on div "Tổng: 1" at bounding box center [783, 388] width 1441 height 33
drag, startPoint x: 1362, startPoint y: 593, endPoint x: 1344, endPoint y: 562, distance: 35.8
click at [1362, 594] on button "[PERSON_NAME] và In" at bounding box center [1415, 605] width 178 height 28
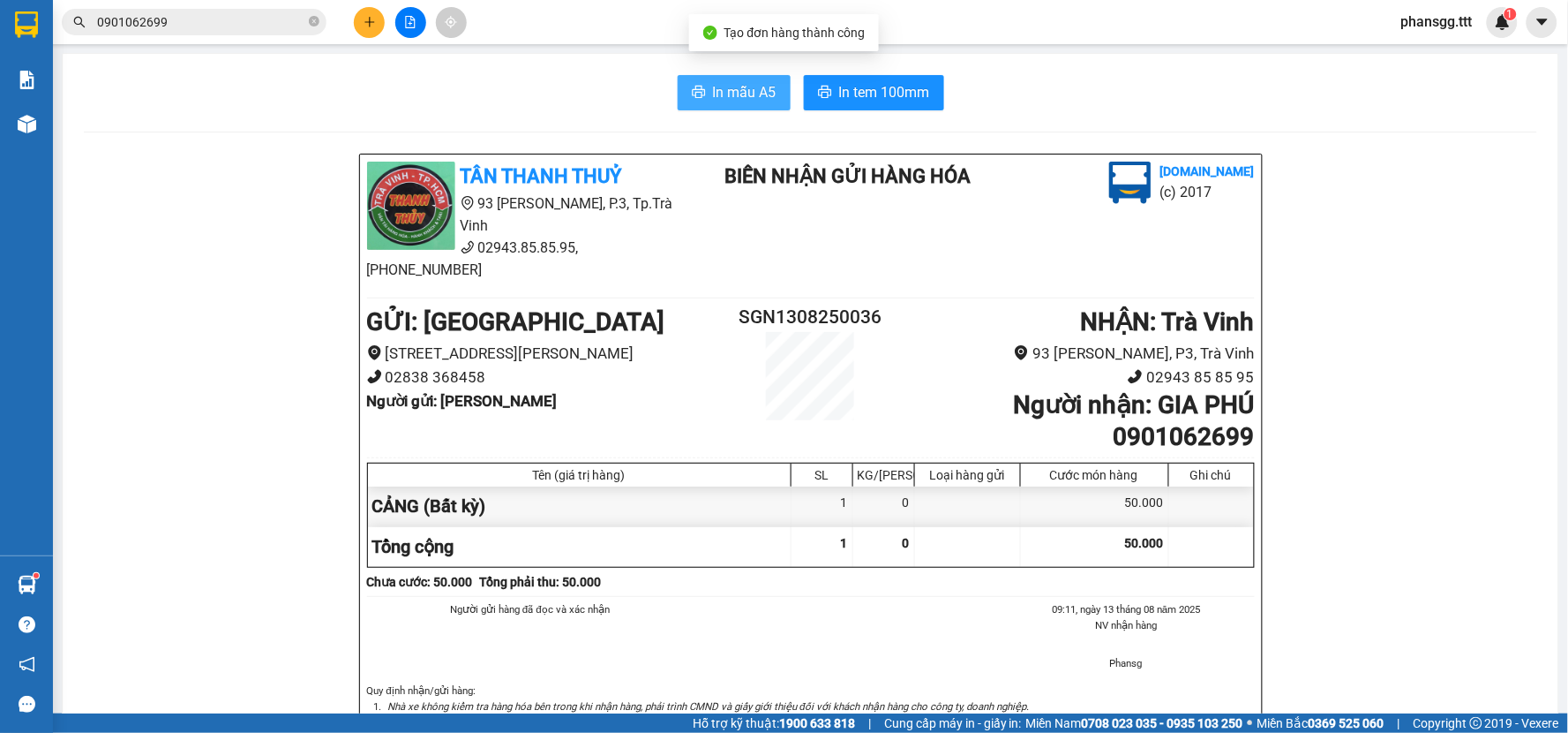
click at [721, 84] on span "In mẫu A5" at bounding box center [745, 92] width 63 height 22
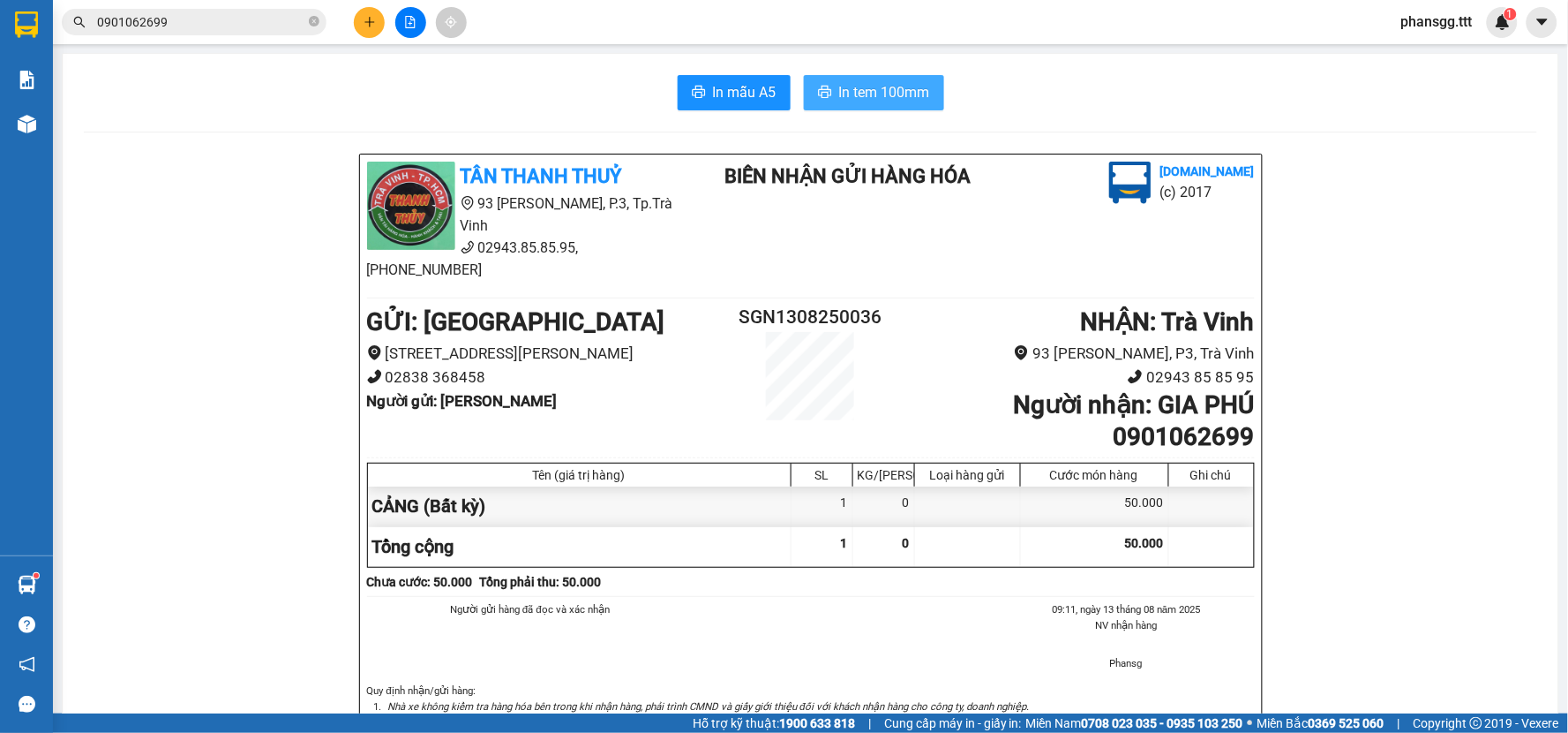
click at [813, 83] on button "In tem 100mm" at bounding box center [873, 93] width 140 height 35
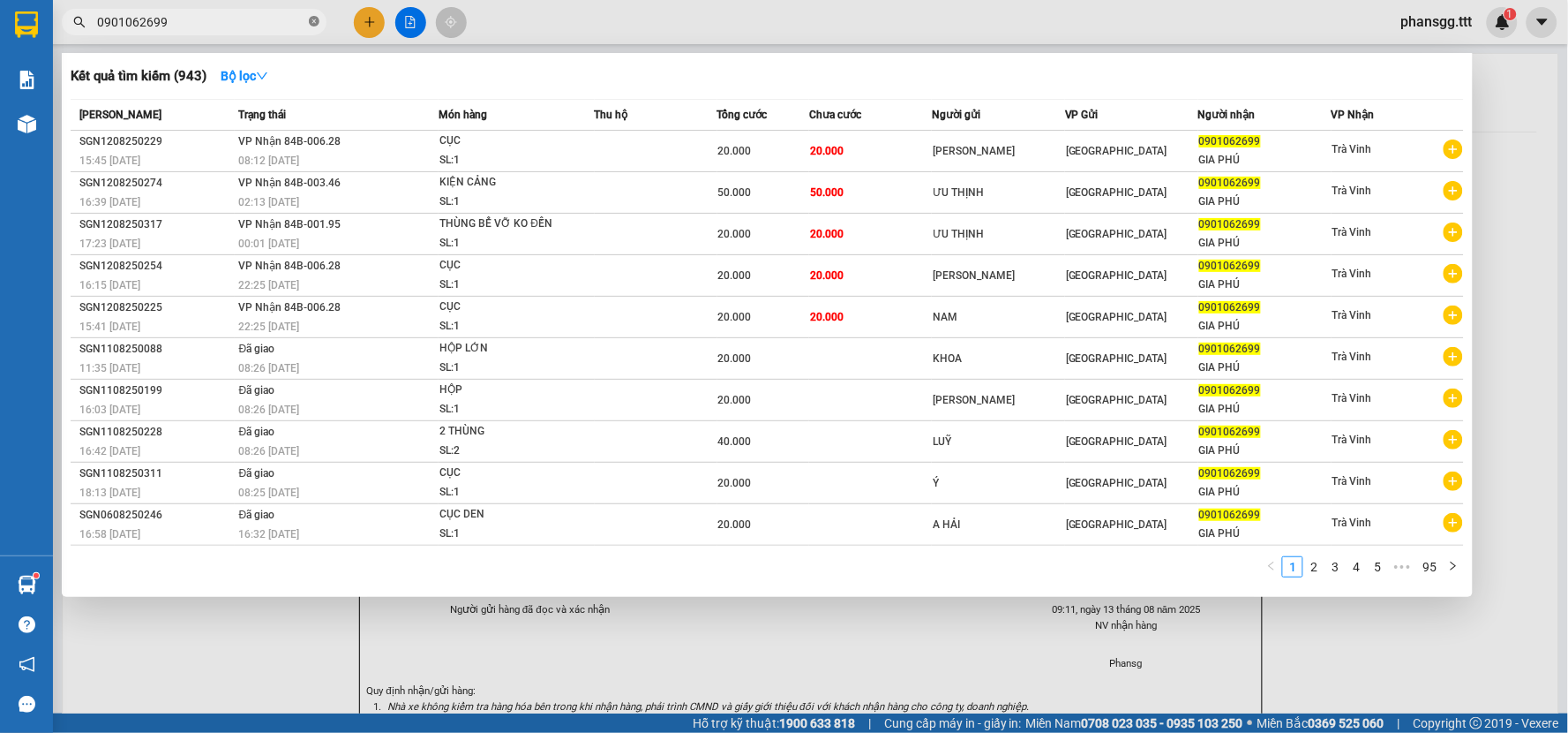
click at [315, 14] on span at bounding box center [313, 22] width 10 height 17
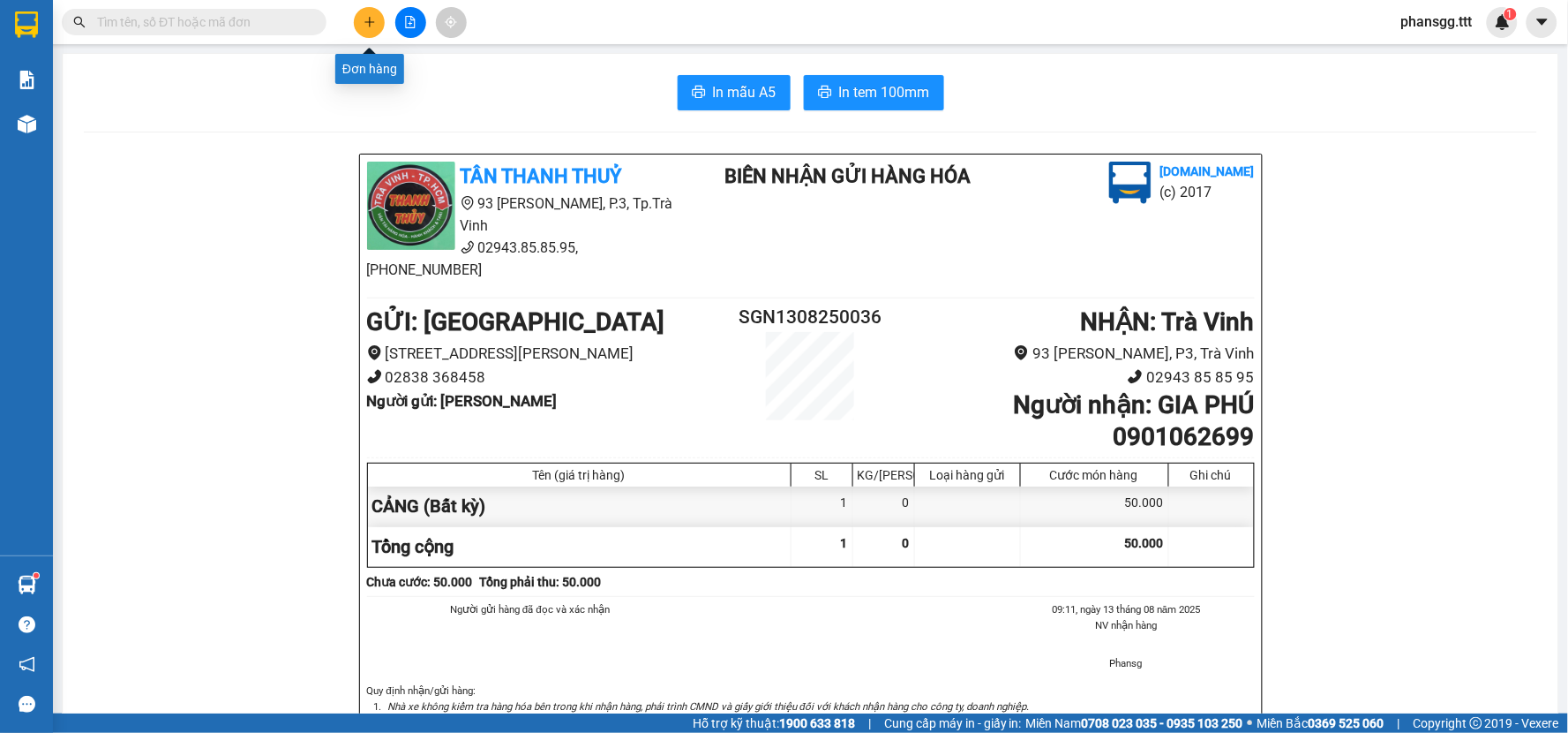
click at [360, 18] on button at bounding box center [368, 22] width 31 height 31
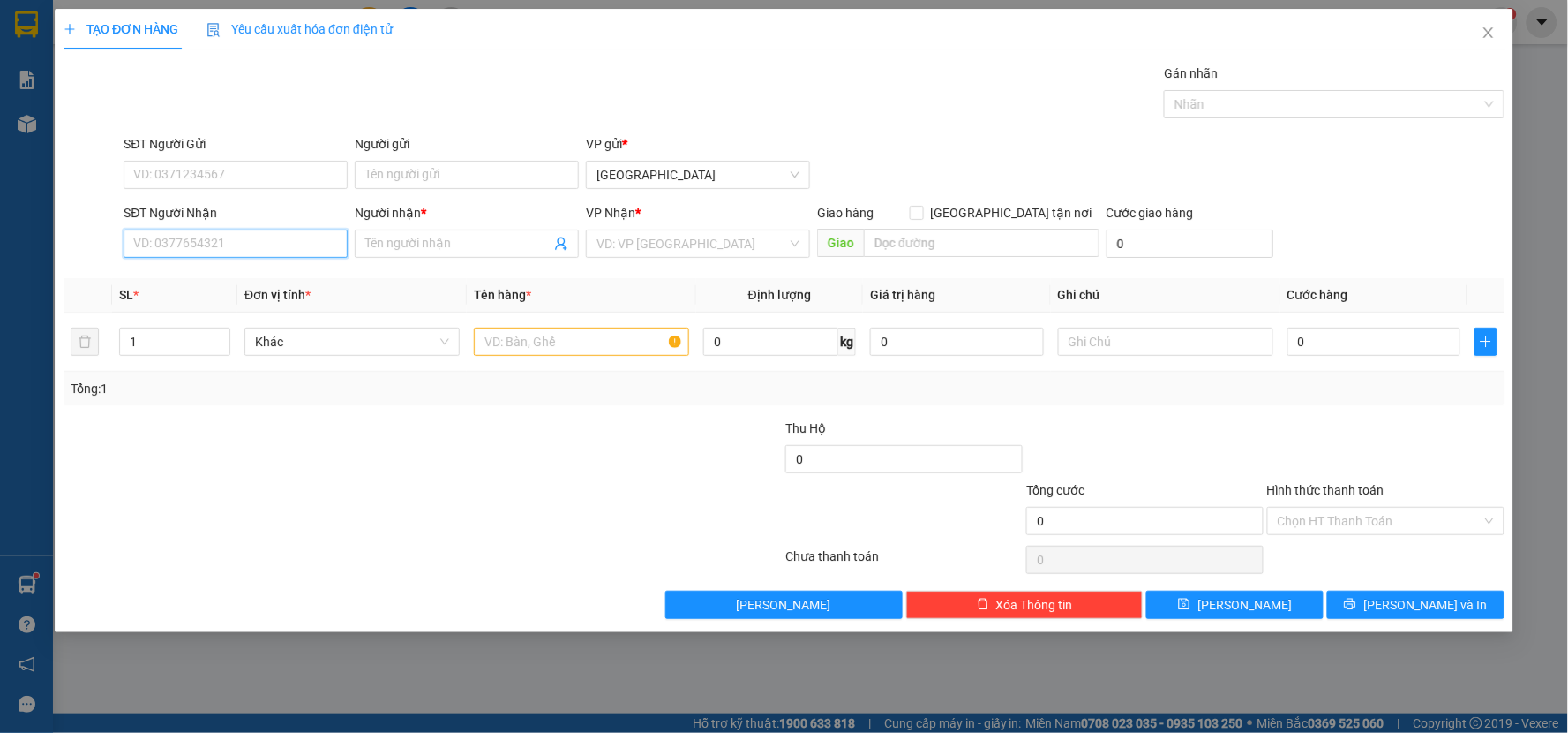
click at [185, 243] on input "SĐT Người Nhận" at bounding box center [235, 244] width 224 height 28
drag, startPoint x: 252, startPoint y: 170, endPoint x: 54, endPoint y: 196, distance: 199.7
click at [54, 196] on div "TẠO ĐƠN HÀNG Yêu cầu xuất hóa đơn điện tử Transit Pickup Surcharge Ids Transit …" at bounding box center [784, 366] width 1568 height 733
click at [198, 248] on input "097366581" at bounding box center [235, 244] width 224 height 28
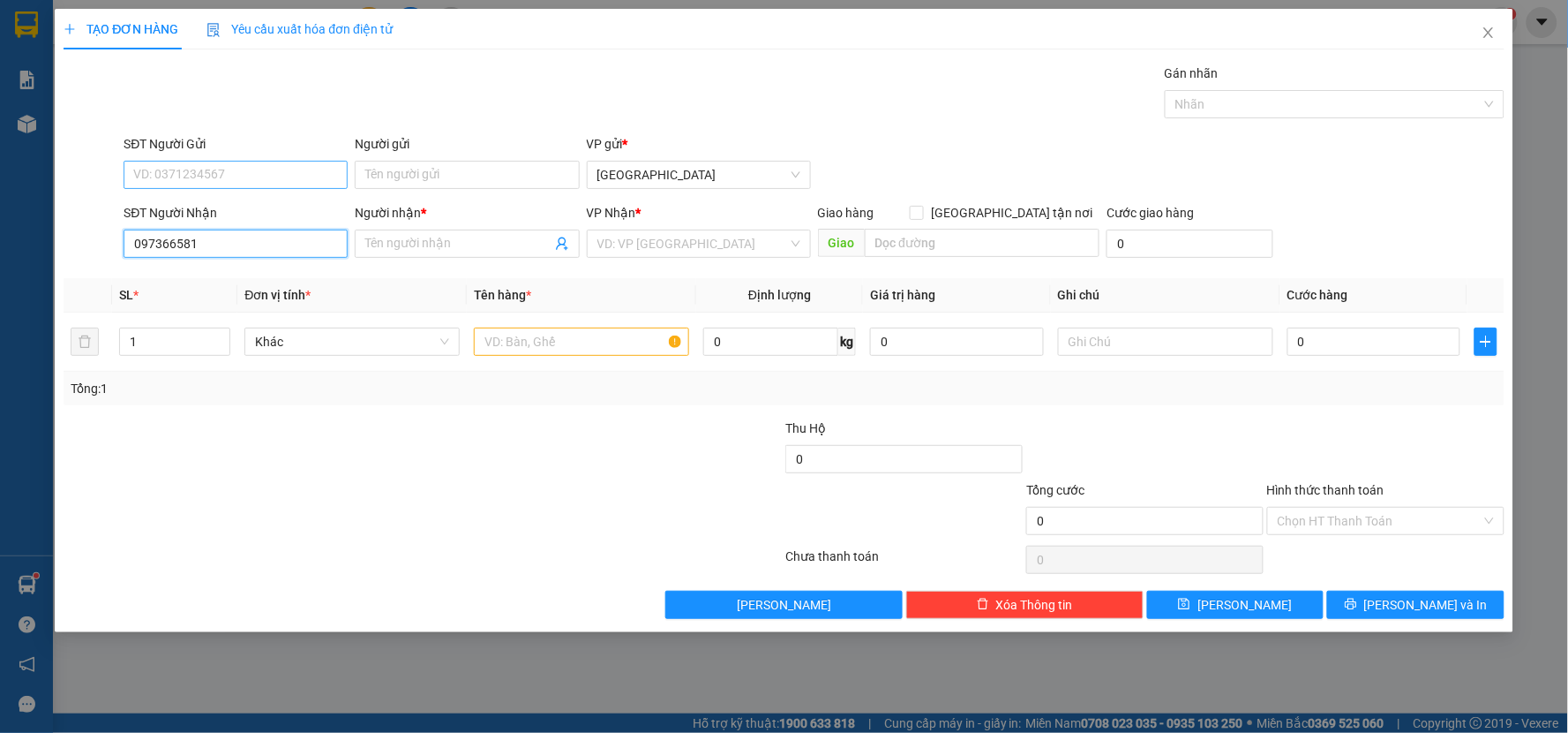
click at [198, 248] on input "097366581" at bounding box center [235, 244] width 224 height 28
drag, startPoint x: 197, startPoint y: 276, endPoint x: 206, endPoint y: 275, distance: 9.1
click at [198, 276] on div "0973664581 - TRUNG" at bounding box center [235, 278] width 203 height 20
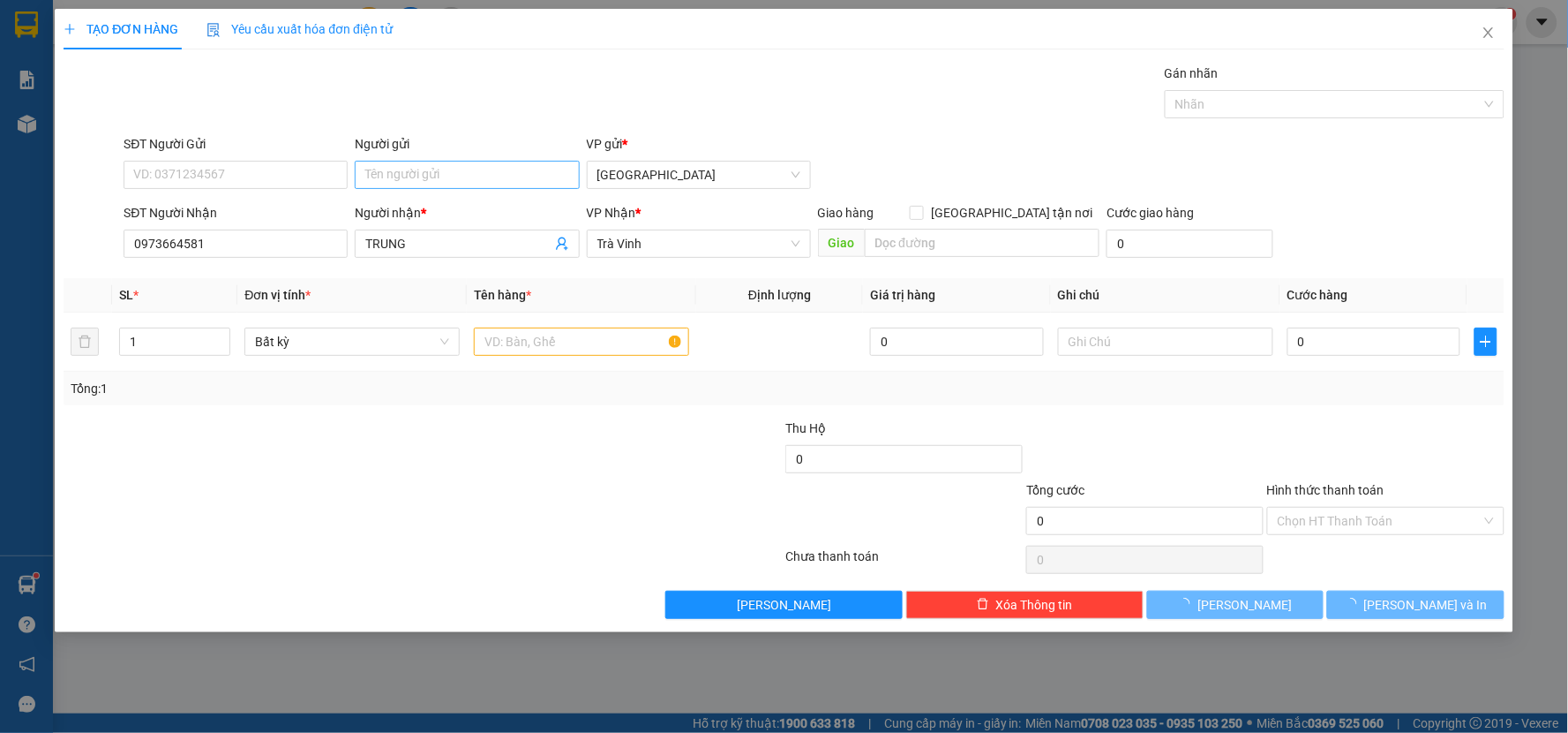
drag, startPoint x: 439, startPoint y: 157, endPoint x: 429, endPoint y: 170, distance: 16.4
click at [432, 161] on div "Người gửi Tên người gửi" at bounding box center [466, 165] width 224 height 61
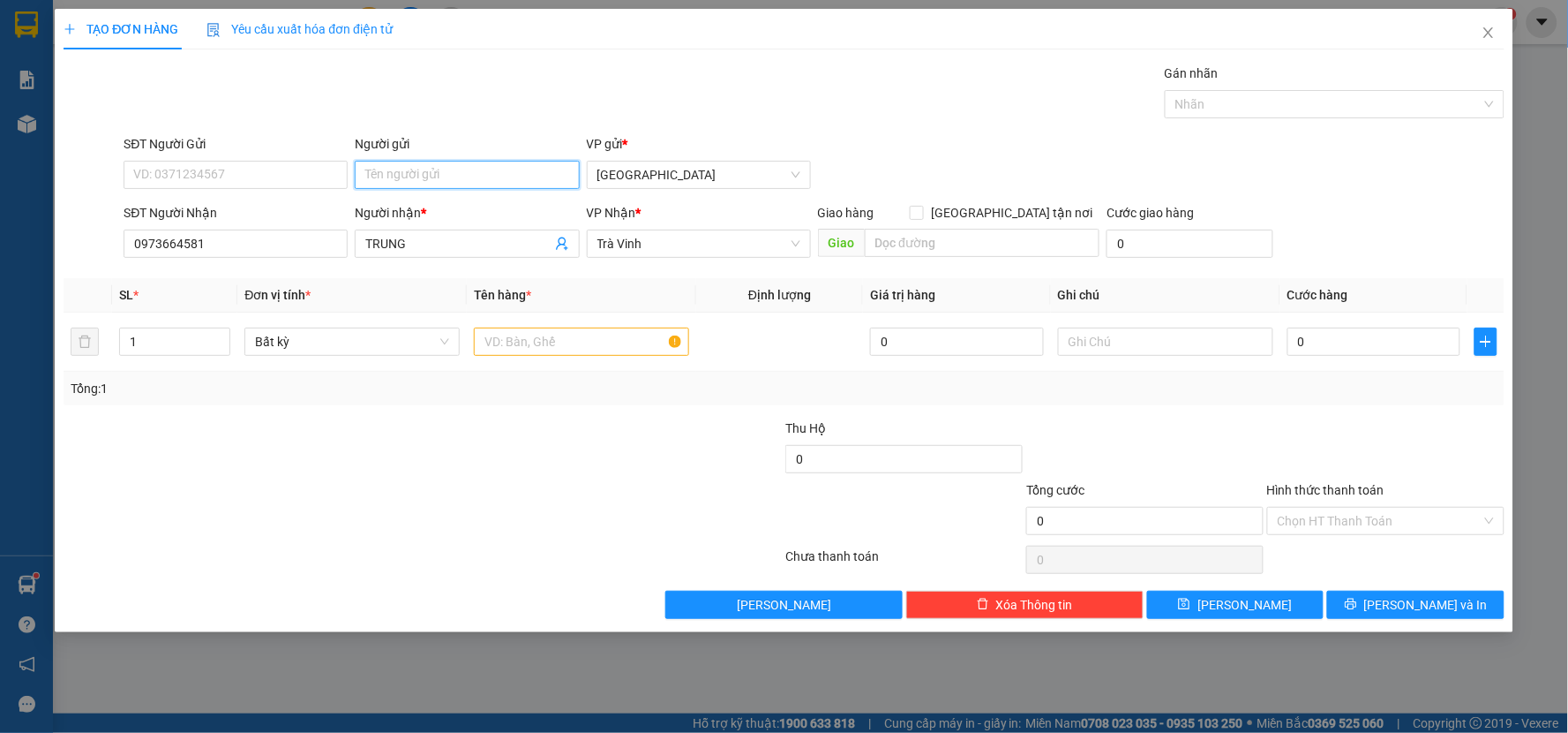
click at [426, 179] on input "Người gửi" at bounding box center [466, 175] width 224 height 28
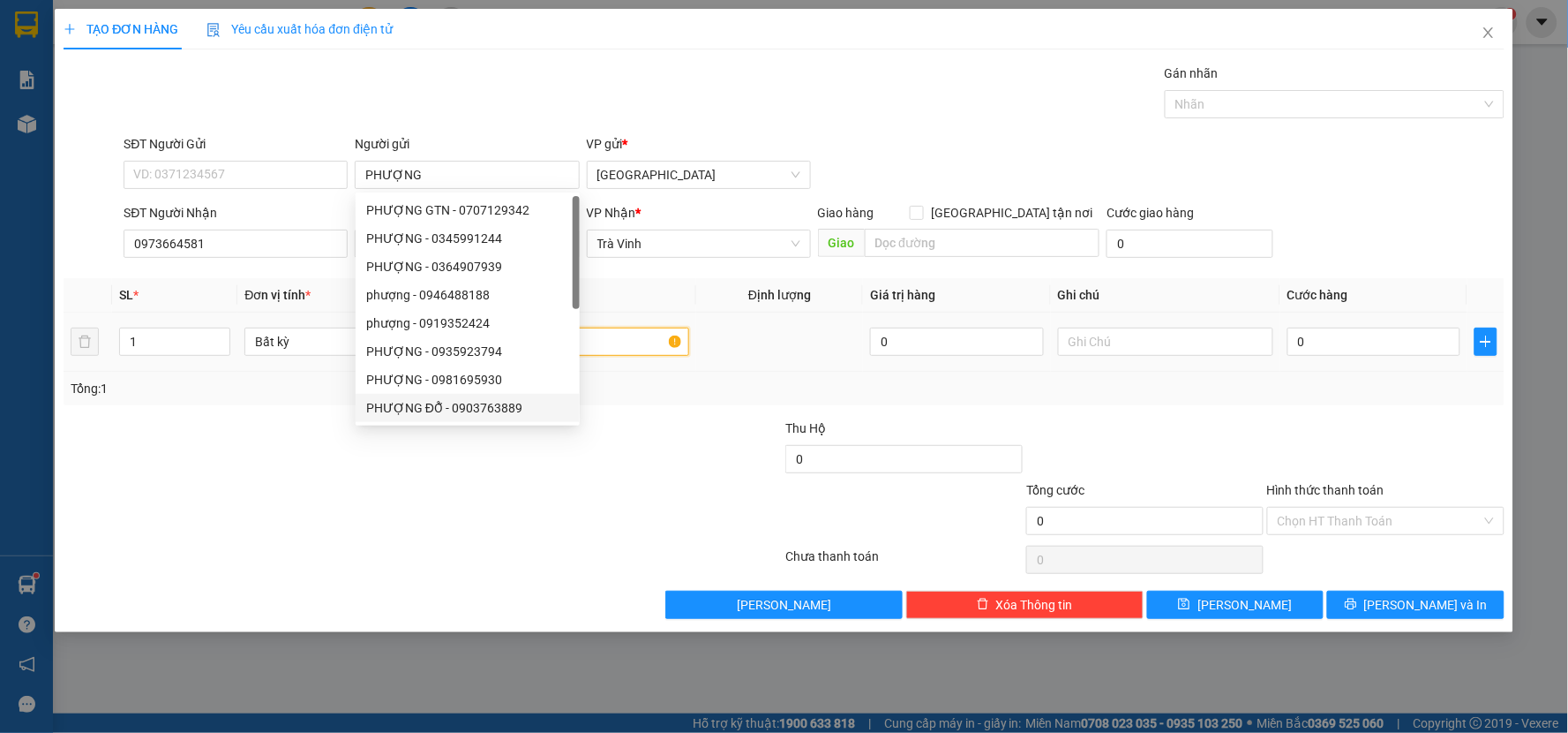
click at [638, 338] on input "text" at bounding box center [582, 341] width 216 height 28
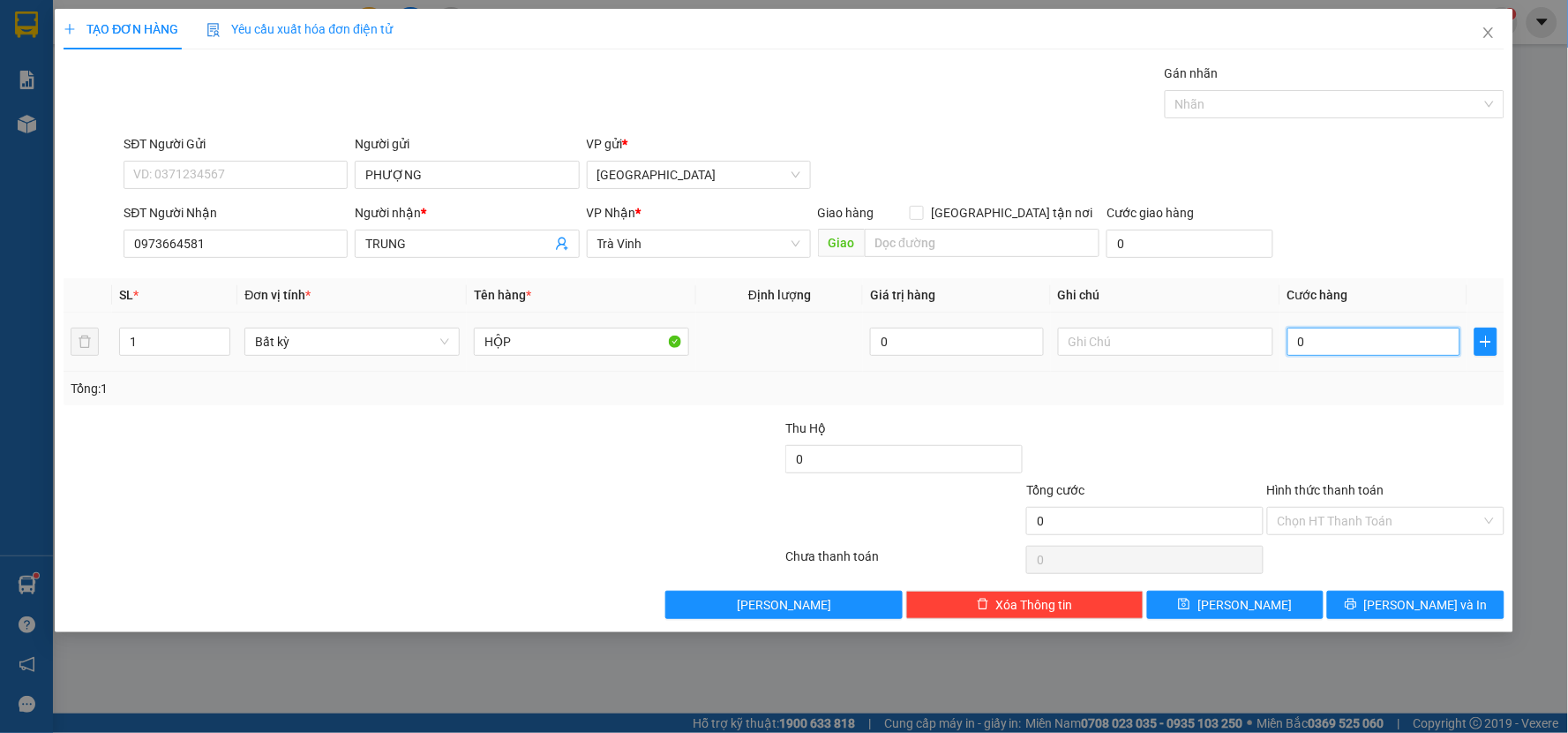
click at [1294, 347] on input "0" at bounding box center [1374, 341] width 174 height 28
click at [1270, 437] on div at bounding box center [1386, 449] width 241 height 61
click at [1379, 614] on button "[PERSON_NAME] và In" at bounding box center [1415, 605] width 178 height 28
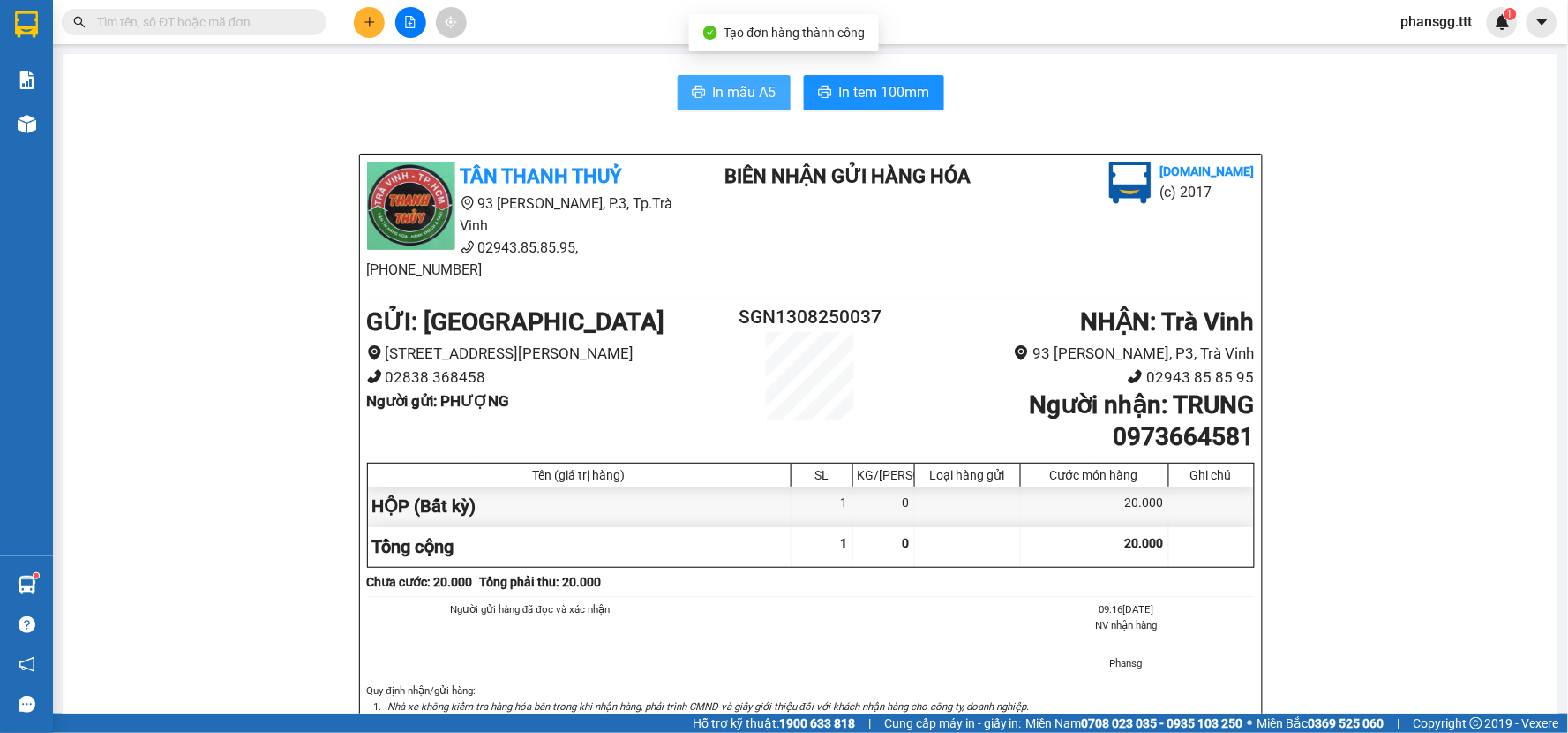
click at [745, 100] on span "In mẫu A5" at bounding box center [745, 92] width 63 height 22
click at [727, 92] on span "In mẫu A5" at bounding box center [745, 92] width 63 height 22
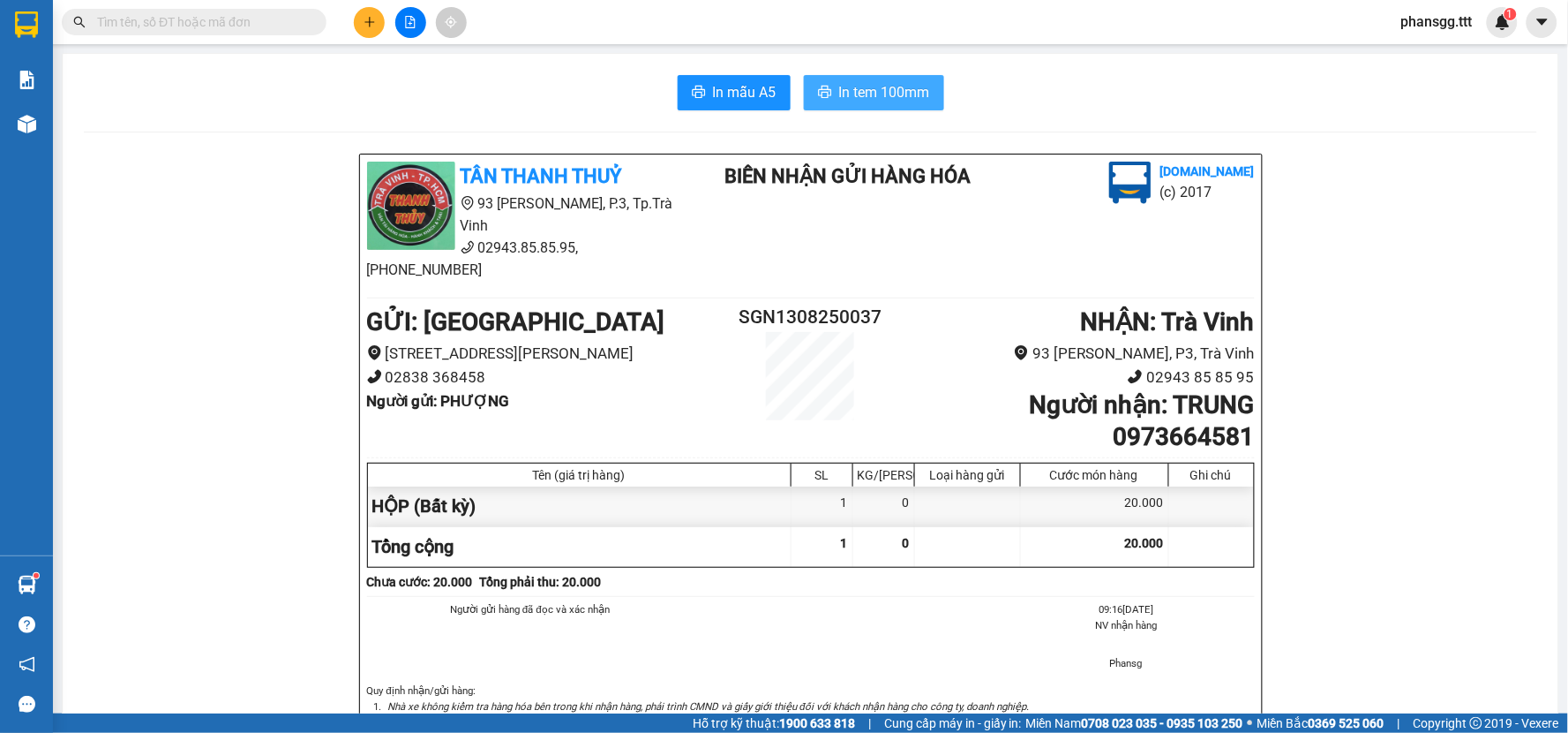
click at [870, 95] on span "In tem 100mm" at bounding box center [884, 92] width 91 height 22
click at [364, 24] on icon "plus" at bounding box center [369, 21] width 12 height 12
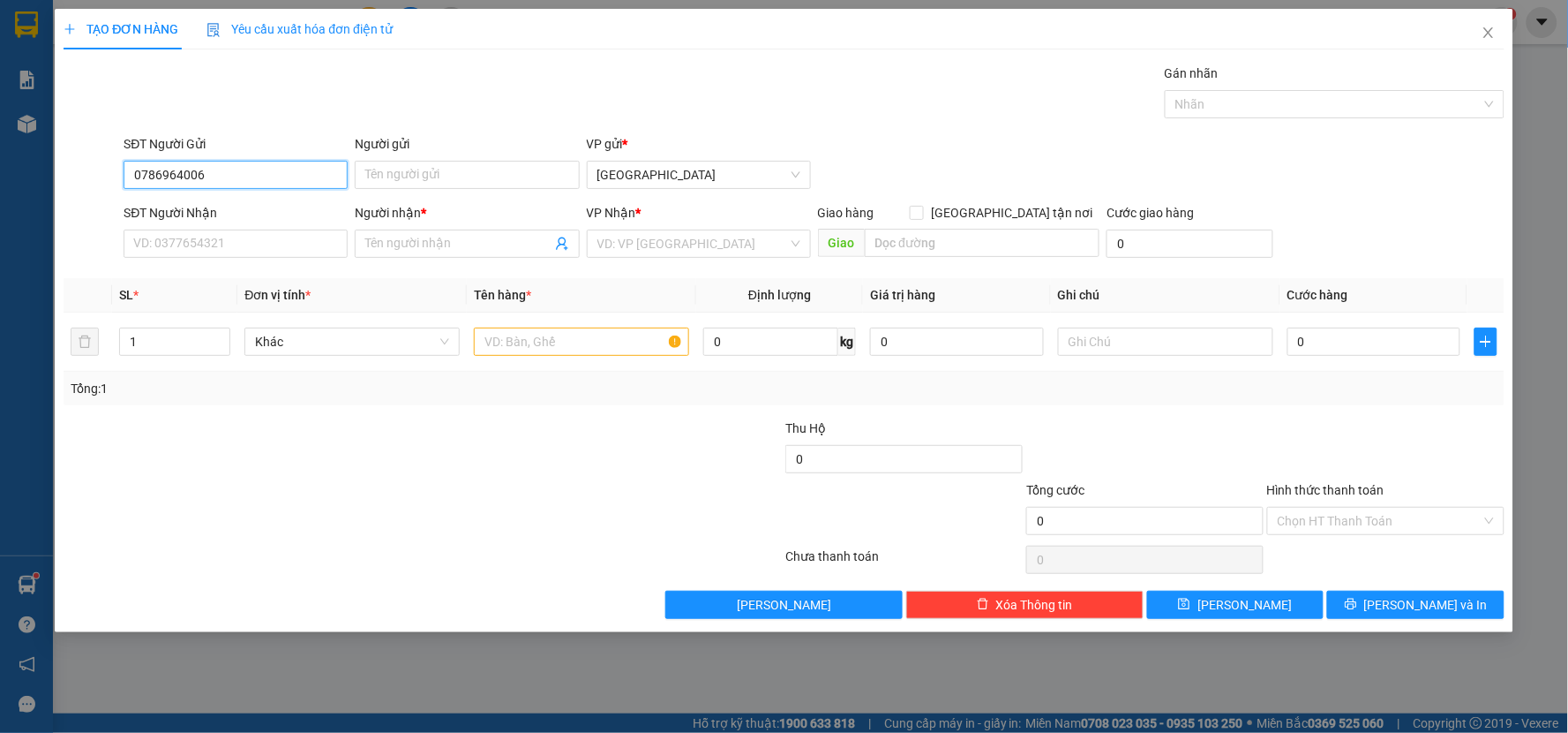
drag, startPoint x: 89, startPoint y: 173, endPoint x: 3, endPoint y: 198, distance: 89.6
click at [0, 196] on div "TẠO ĐƠN HÀNG Yêu cầu xuất hóa đơn điện tử Transit Pickup Surcharge Ids Transit …" at bounding box center [784, 366] width 1568 height 733
click at [224, 241] on input "0786964006" at bounding box center [235, 244] width 224 height 28
click at [185, 245] on input "0786964006" at bounding box center [235, 244] width 224 height 28
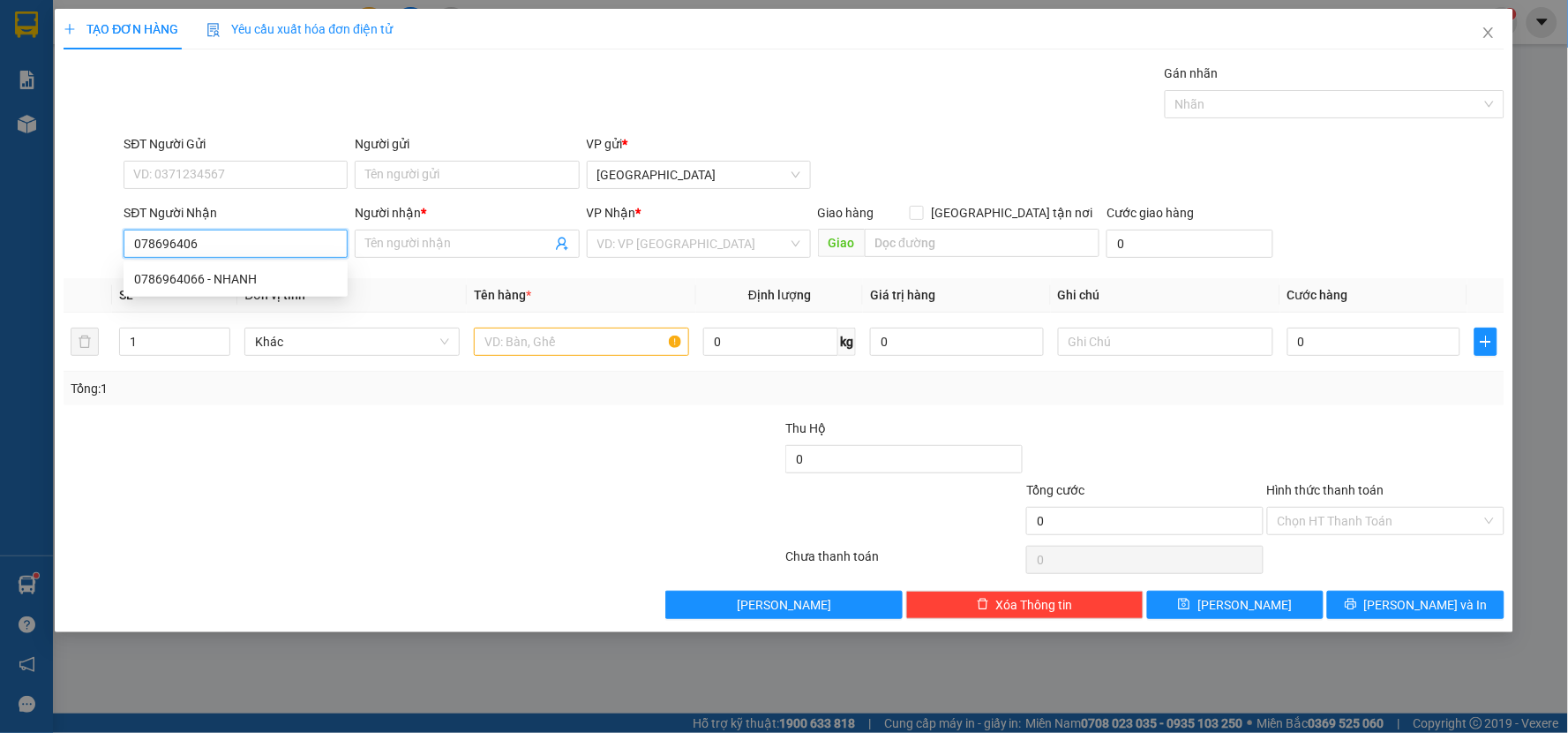
click at [198, 241] on input "078696406" at bounding box center [235, 244] width 224 height 28
click at [196, 273] on div "0786964066 - NHANH" at bounding box center [235, 278] width 203 height 20
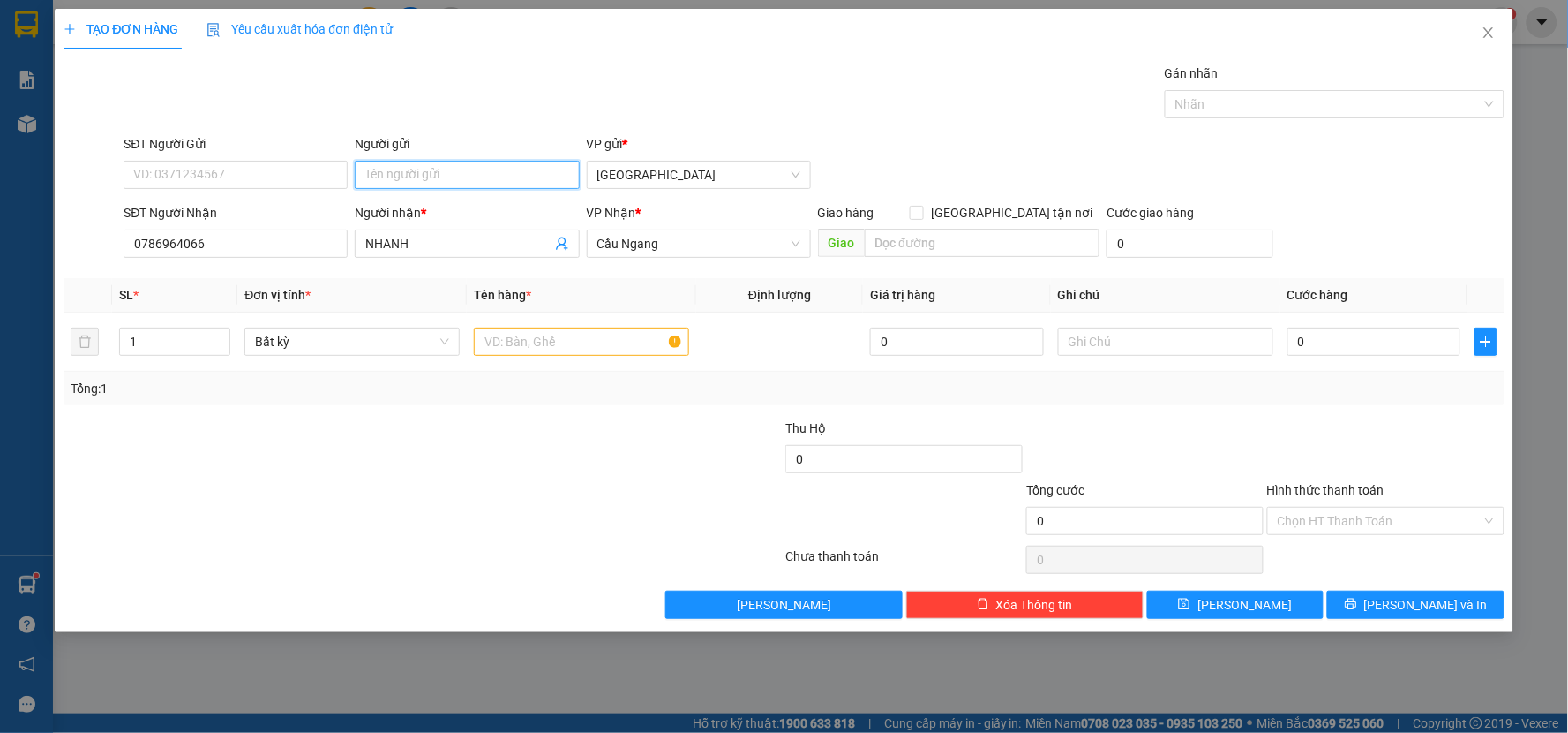
click at [487, 180] on input "Người gửi" at bounding box center [466, 175] width 224 height 28
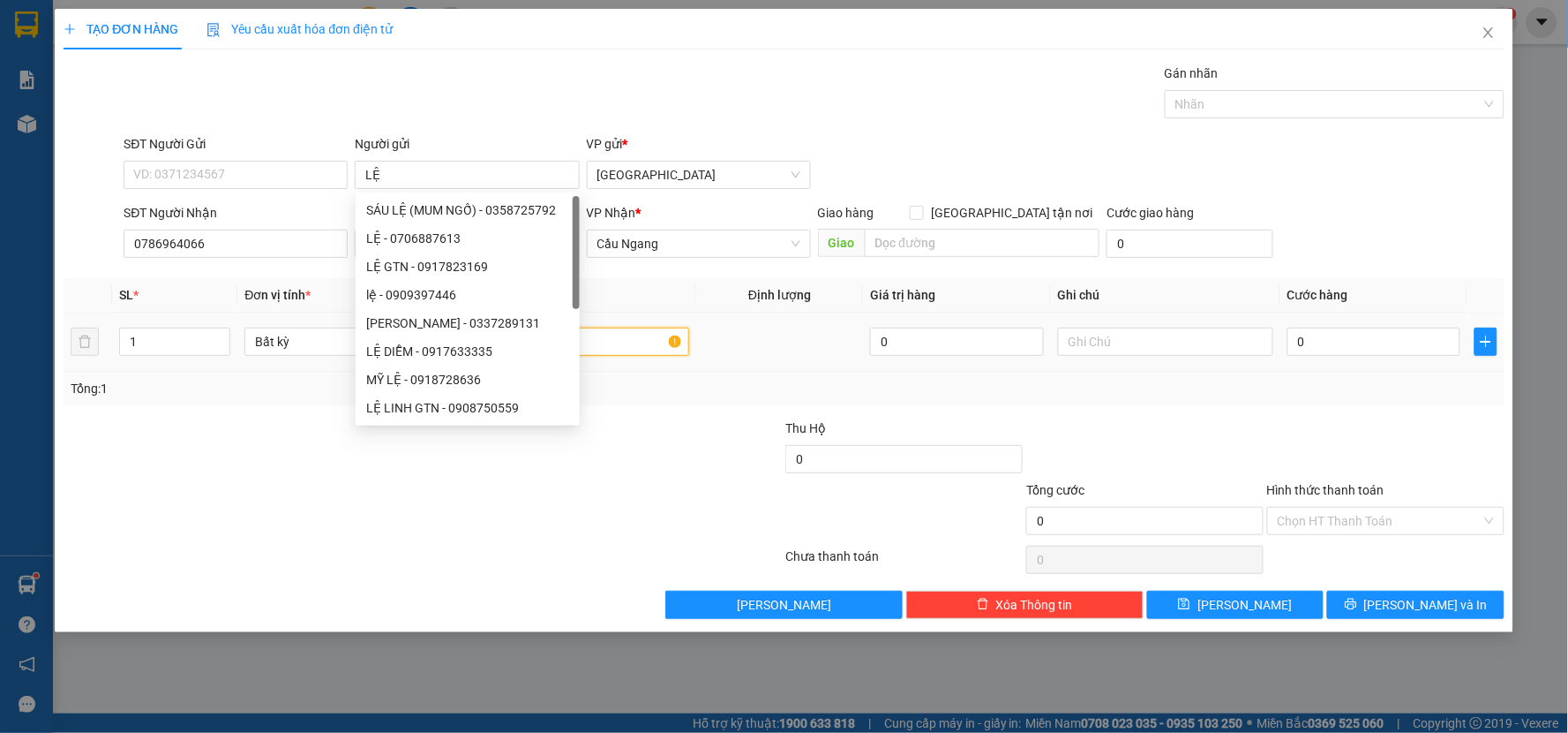
click at [632, 331] on input "text" at bounding box center [582, 341] width 216 height 28
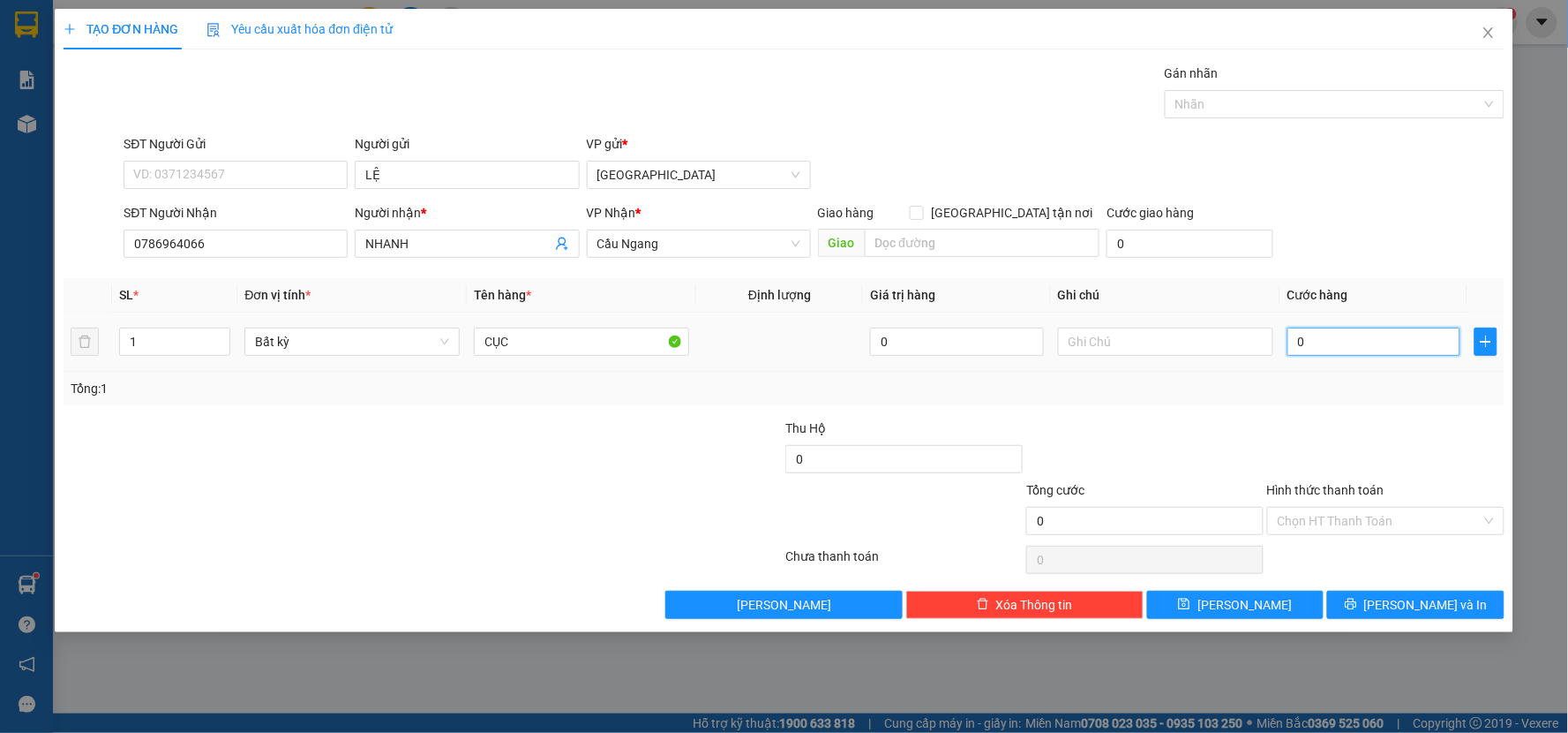
click at [1379, 340] on input "0" at bounding box center [1374, 341] width 174 height 28
click at [1352, 381] on div "Tổng: 1" at bounding box center [784, 388] width 1427 height 20
click at [1374, 526] on input "Hình thức thanh toán" at bounding box center [1379, 521] width 204 height 26
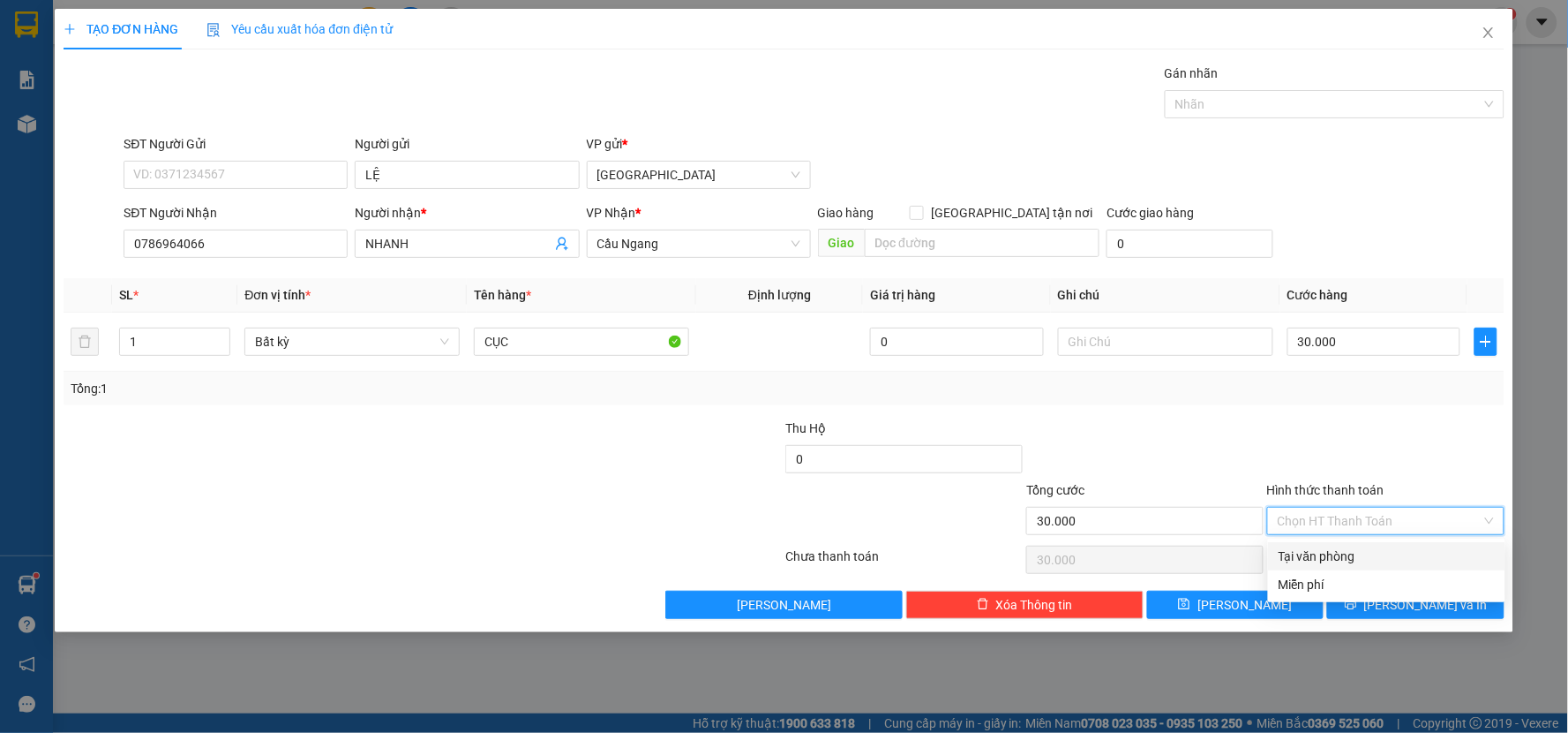
click at [1371, 553] on div "Tại văn phòng" at bounding box center [1387, 555] width 216 height 20
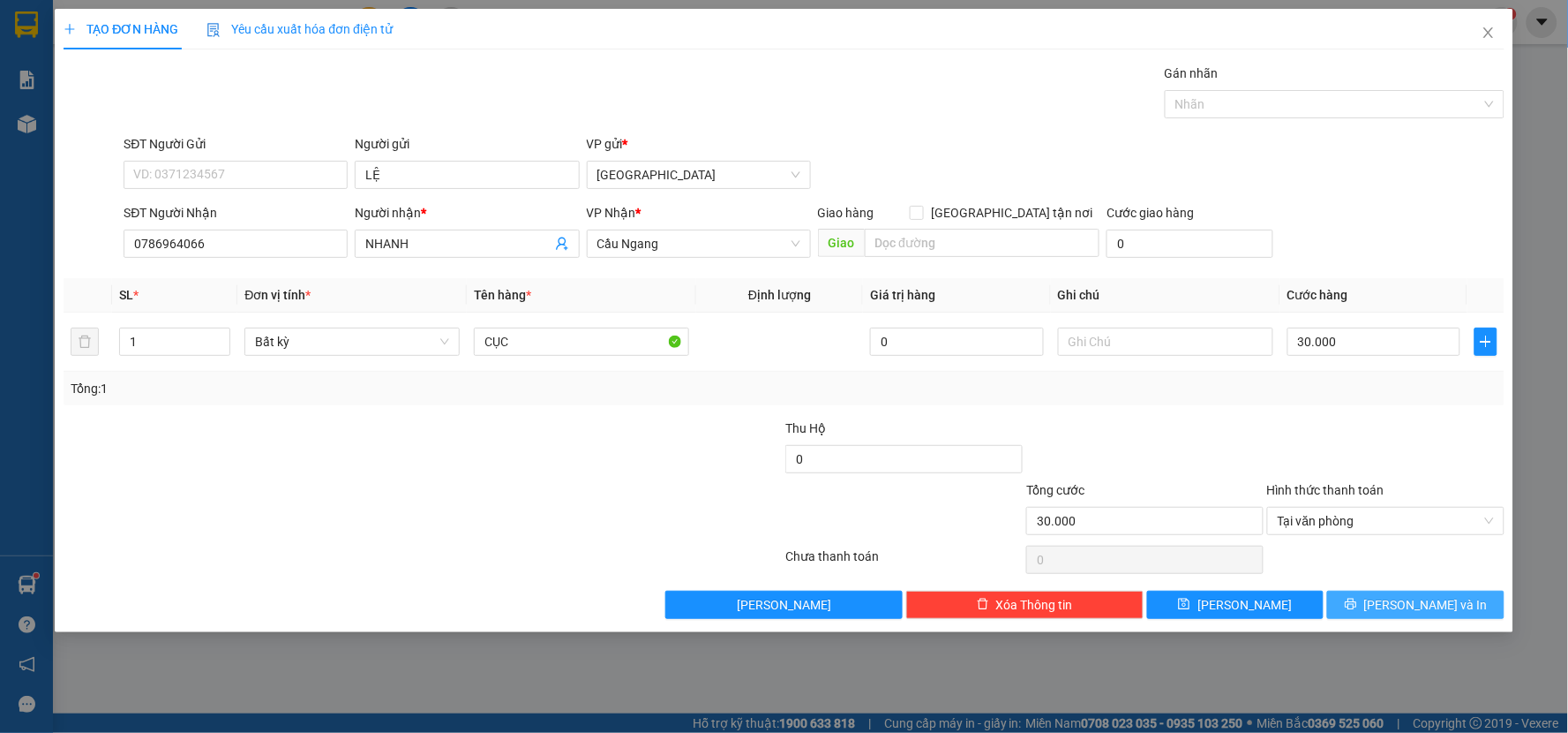
click at [1364, 610] on button "[PERSON_NAME] và In" at bounding box center [1415, 605] width 178 height 28
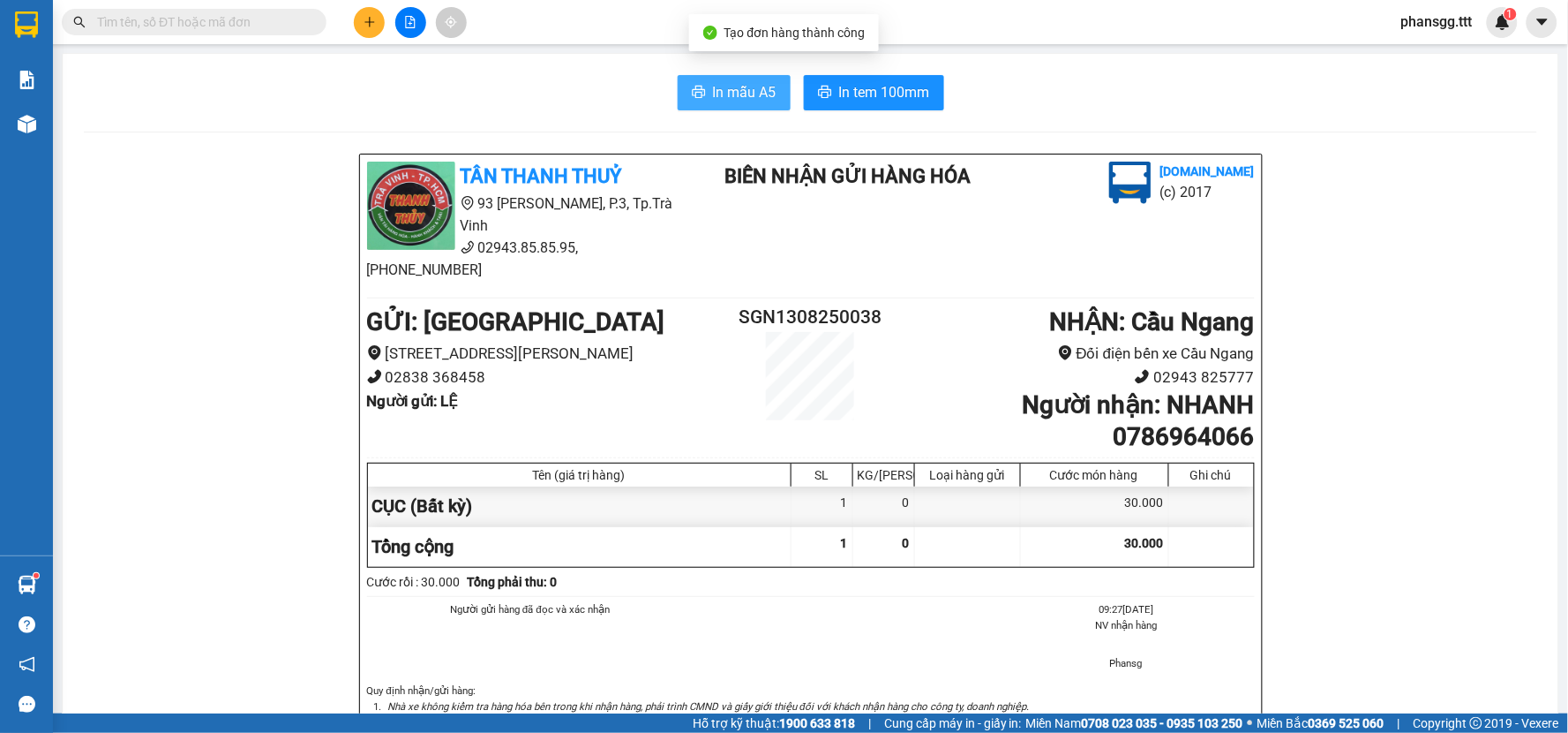
click at [726, 91] on span "In mẫu A5" at bounding box center [745, 92] width 63 height 22
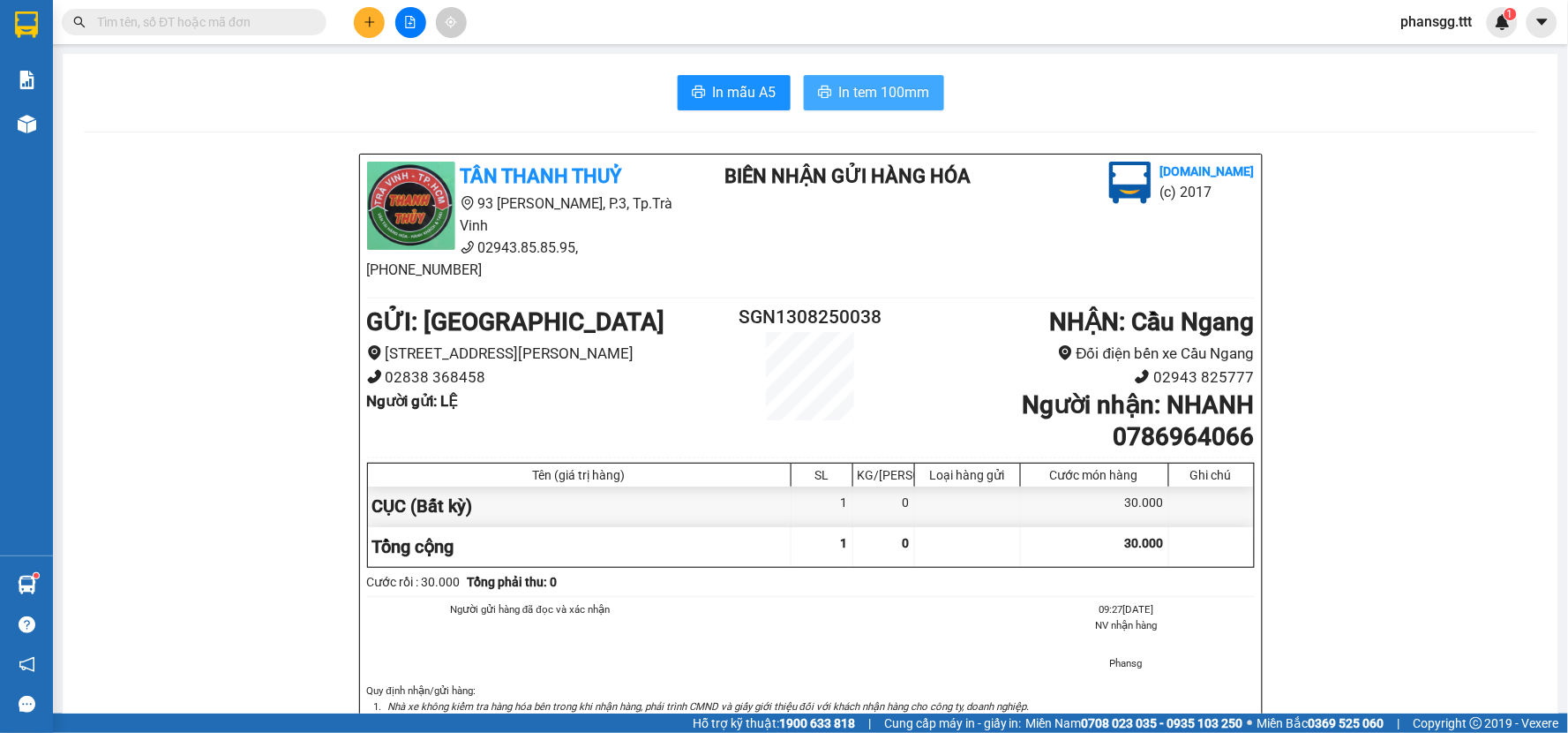
click at [894, 100] on span "In tem 100mm" at bounding box center [884, 92] width 91 height 22
click at [218, 20] on input "text" at bounding box center [201, 21] width 208 height 20
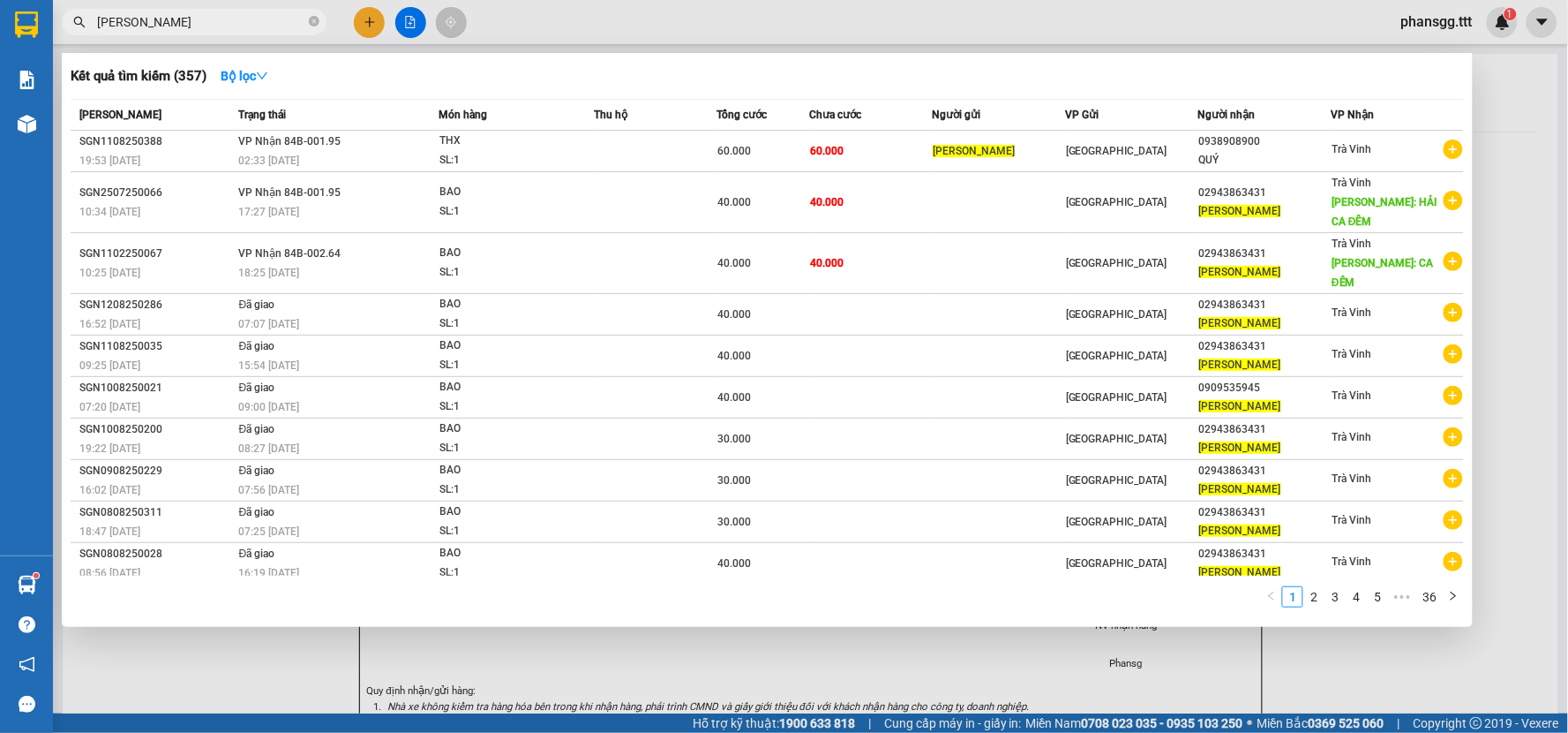
click at [288, 35] on div at bounding box center [784, 366] width 1568 height 733
click at [288, 35] on div "Kết quả tìm kiếm ( 357 ) Bộ lọc Mã ĐH Trạng thái Món hàng Thu hộ Tổng cước Chưa…" at bounding box center [172, 22] width 344 height 31
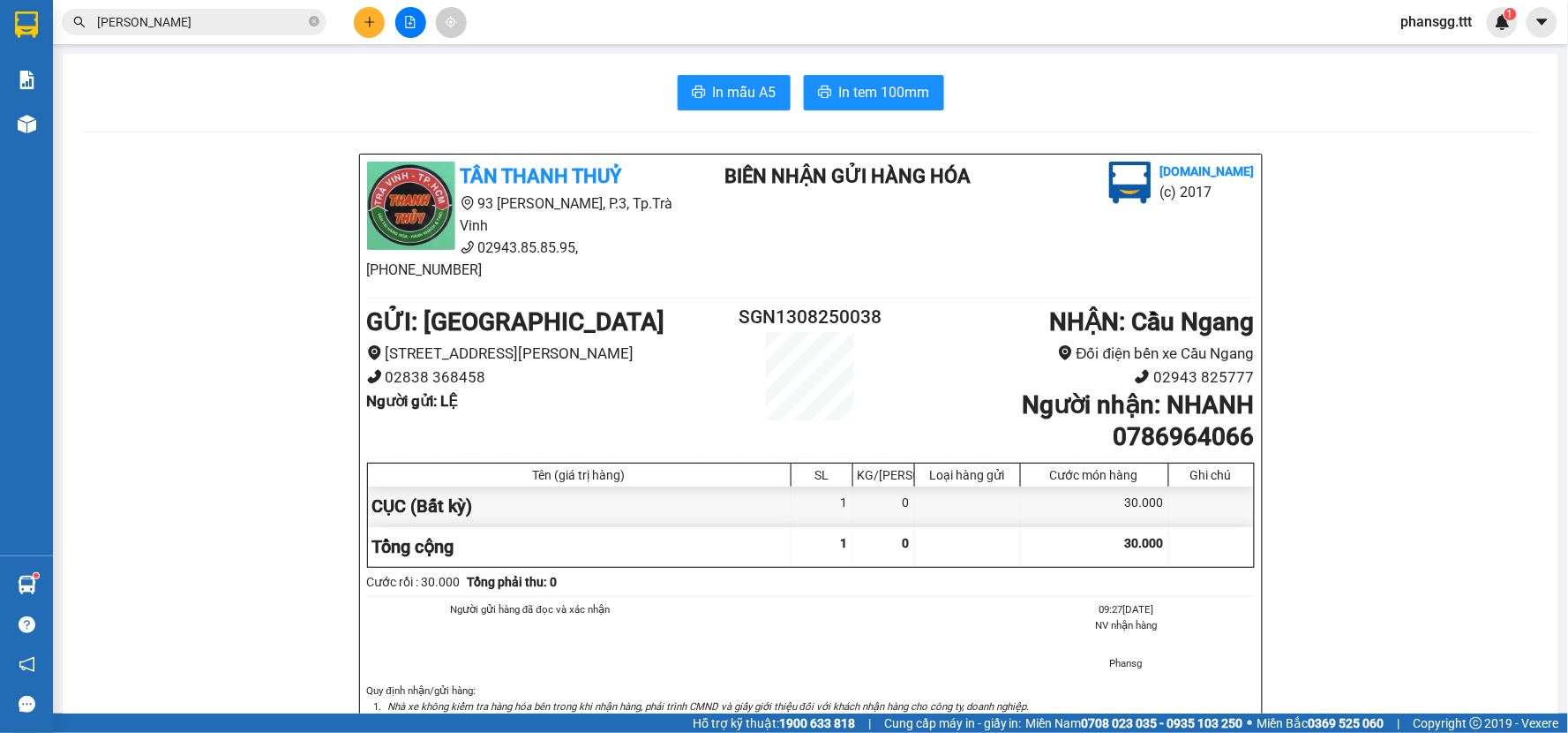
click at [291, 14] on input "MINH TRÍ" at bounding box center [201, 21] width 208 height 20
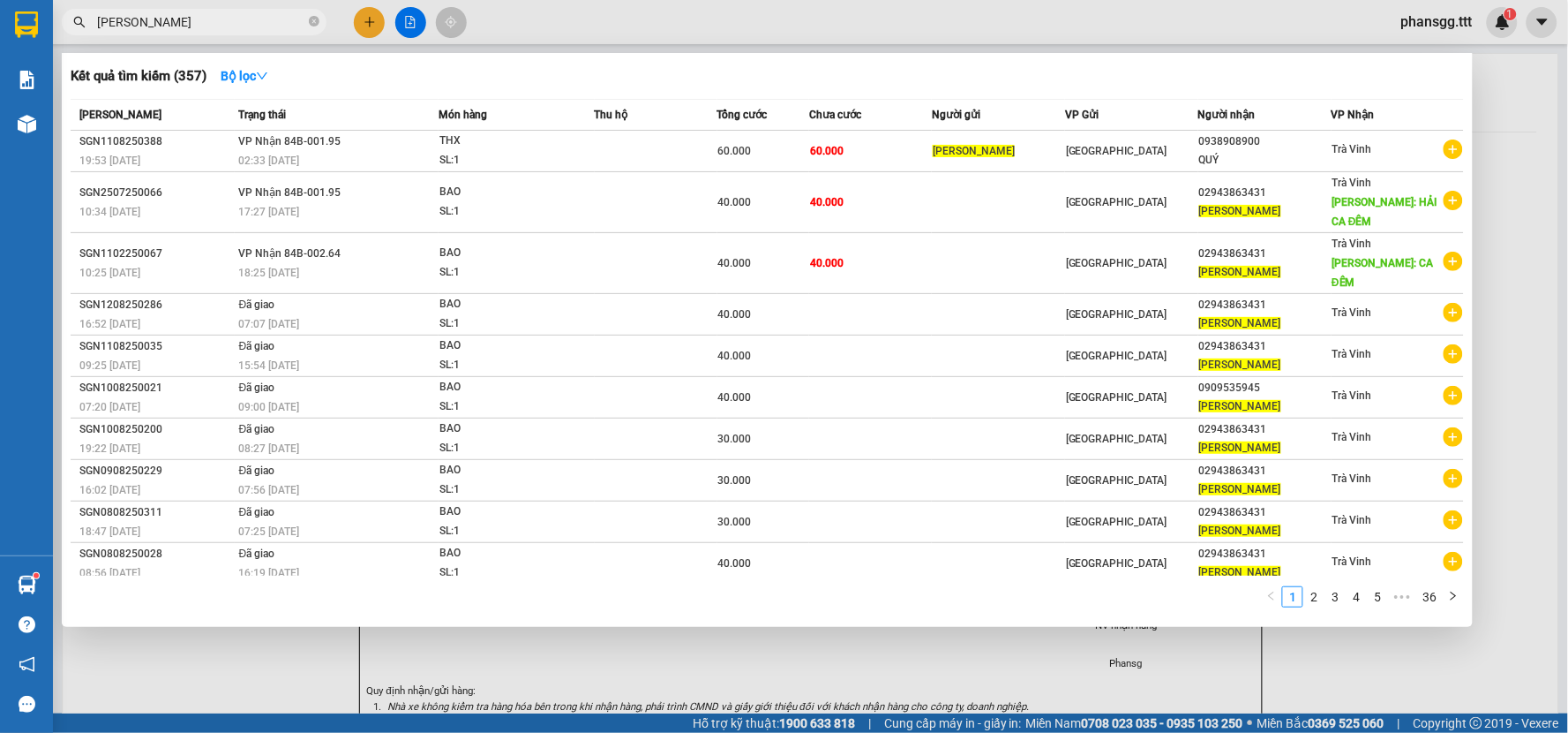
click at [291, 14] on input "MINH TRÍ" at bounding box center [201, 21] width 208 height 20
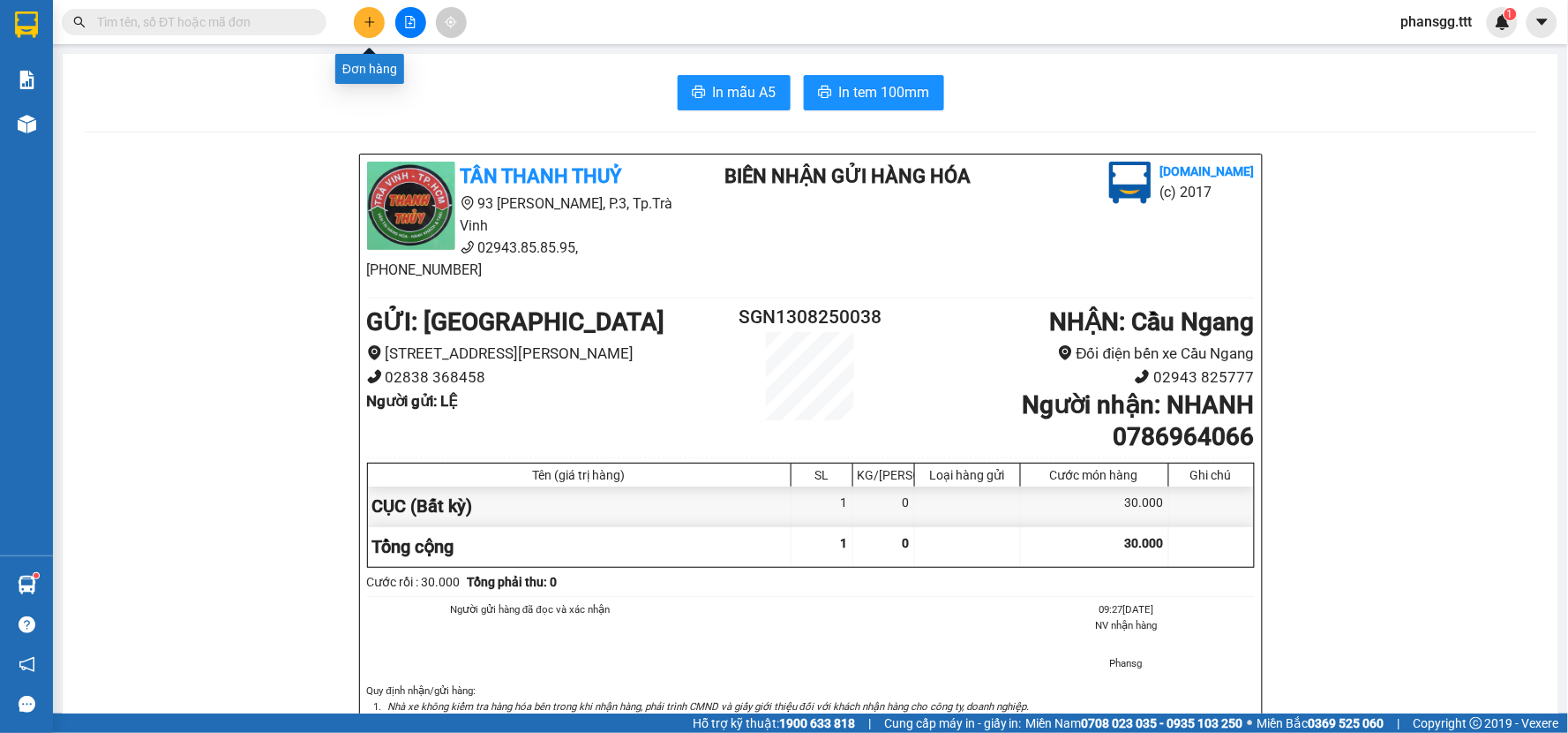
click at [364, 20] on icon "plus" at bounding box center [369, 21] width 12 height 12
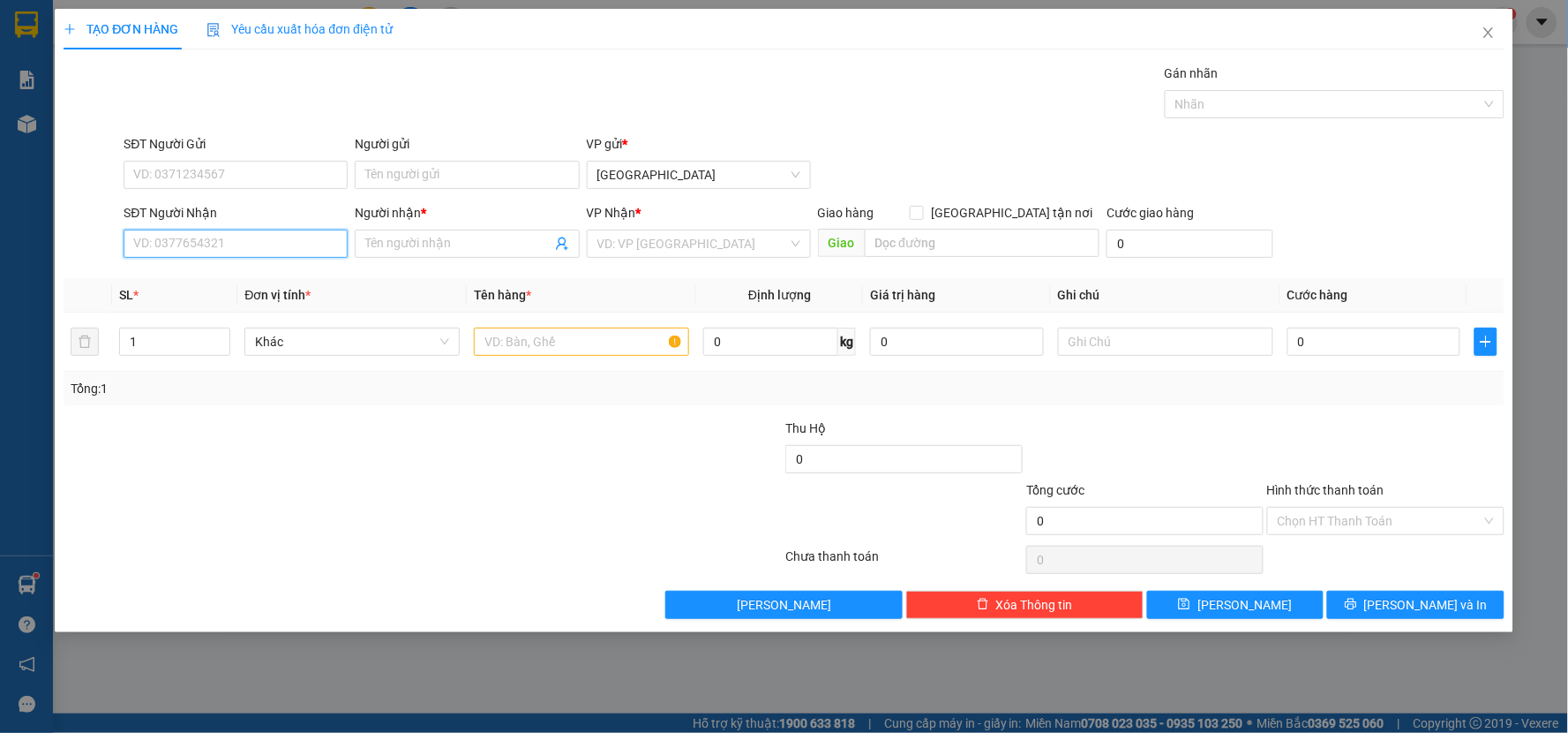
click at [195, 242] on input "SĐT Người Nhận" at bounding box center [235, 244] width 224 height 28
click at [145, 244] on input "00981108581" at bounding box center [235, 244] width 224 height 28
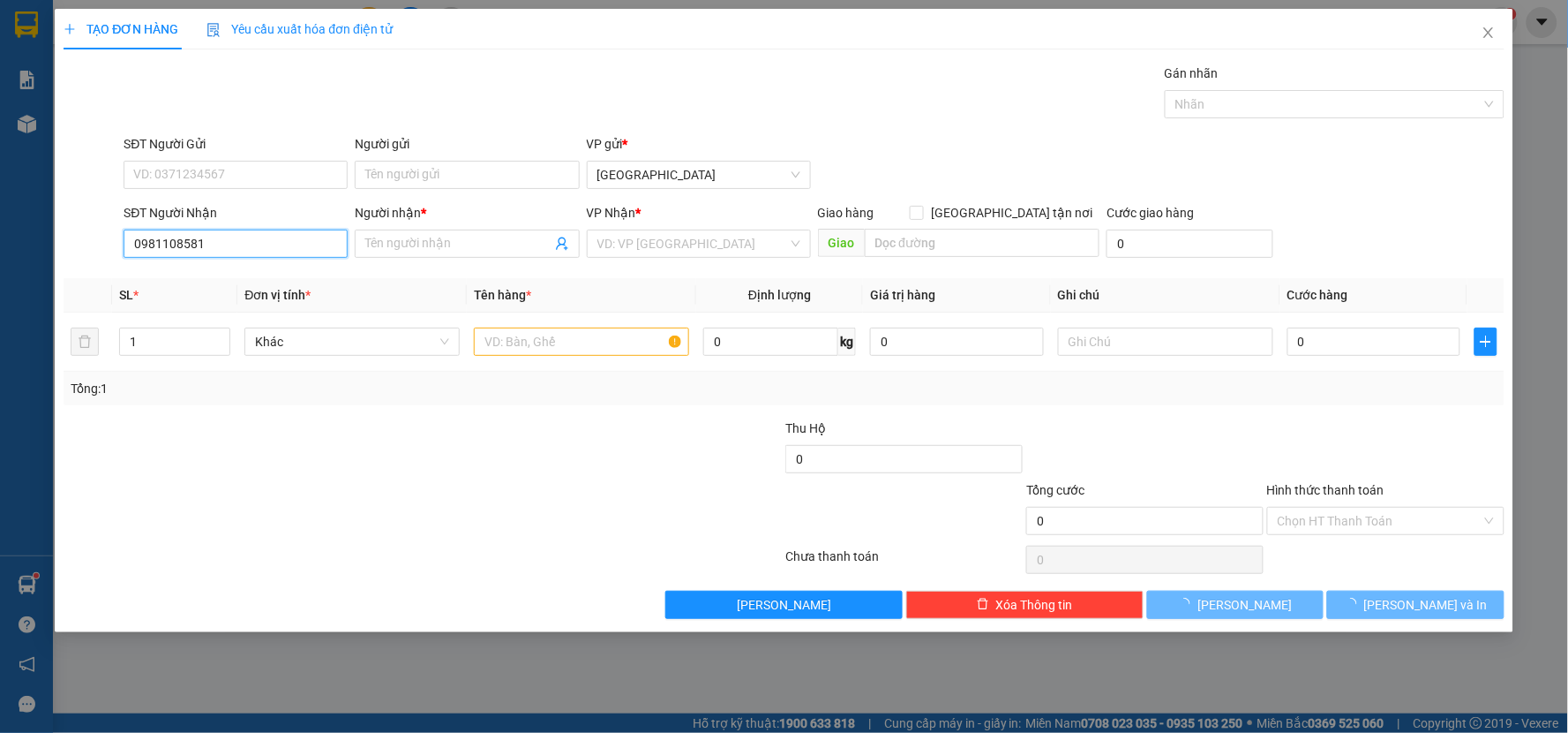
click at [223, 249] on input "0981108581" at bounding box center [235, 244] width 224 height 28
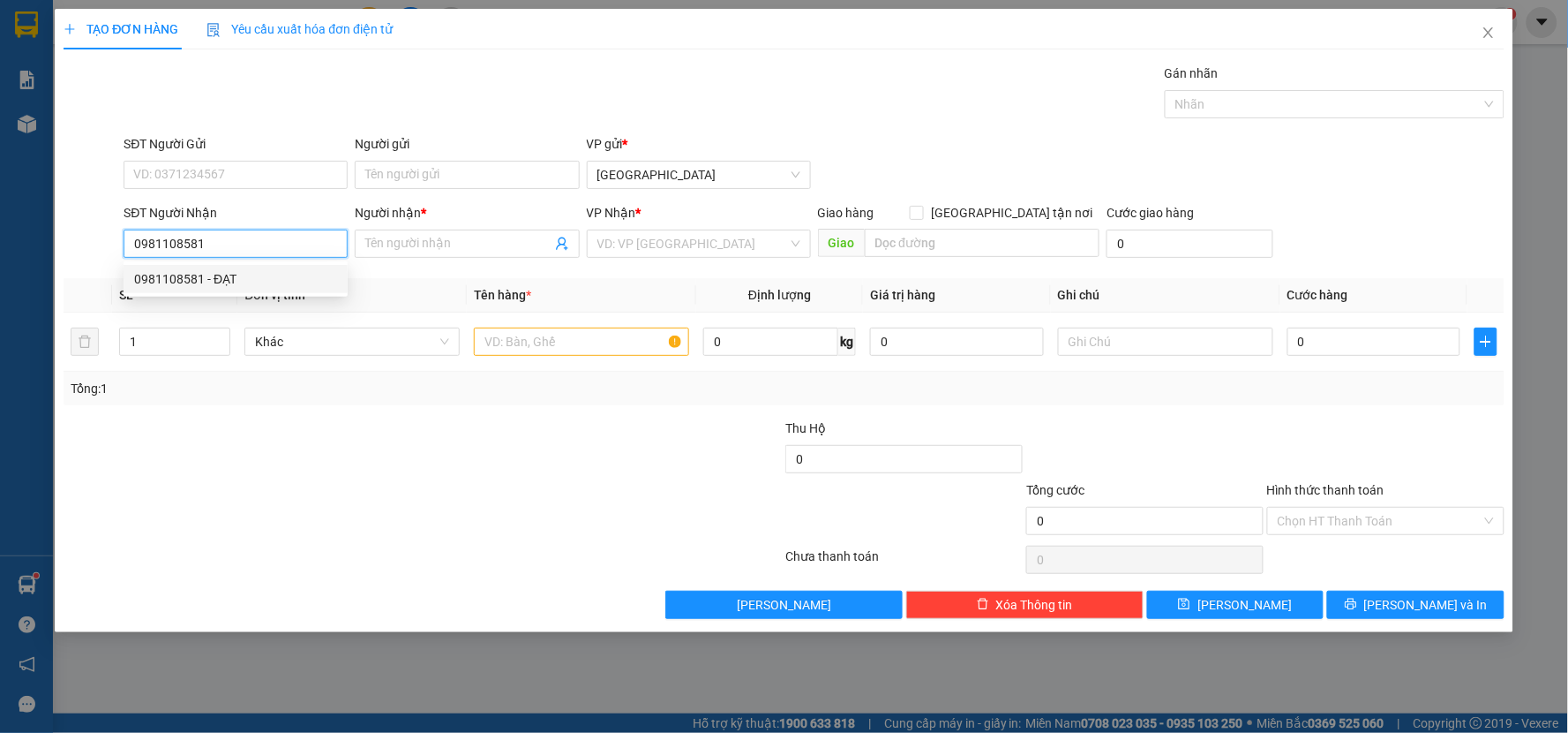
click at [224, 270] on div "0981108581 - ĐẠT" at bounding box center [235, 278] width 203 height 20
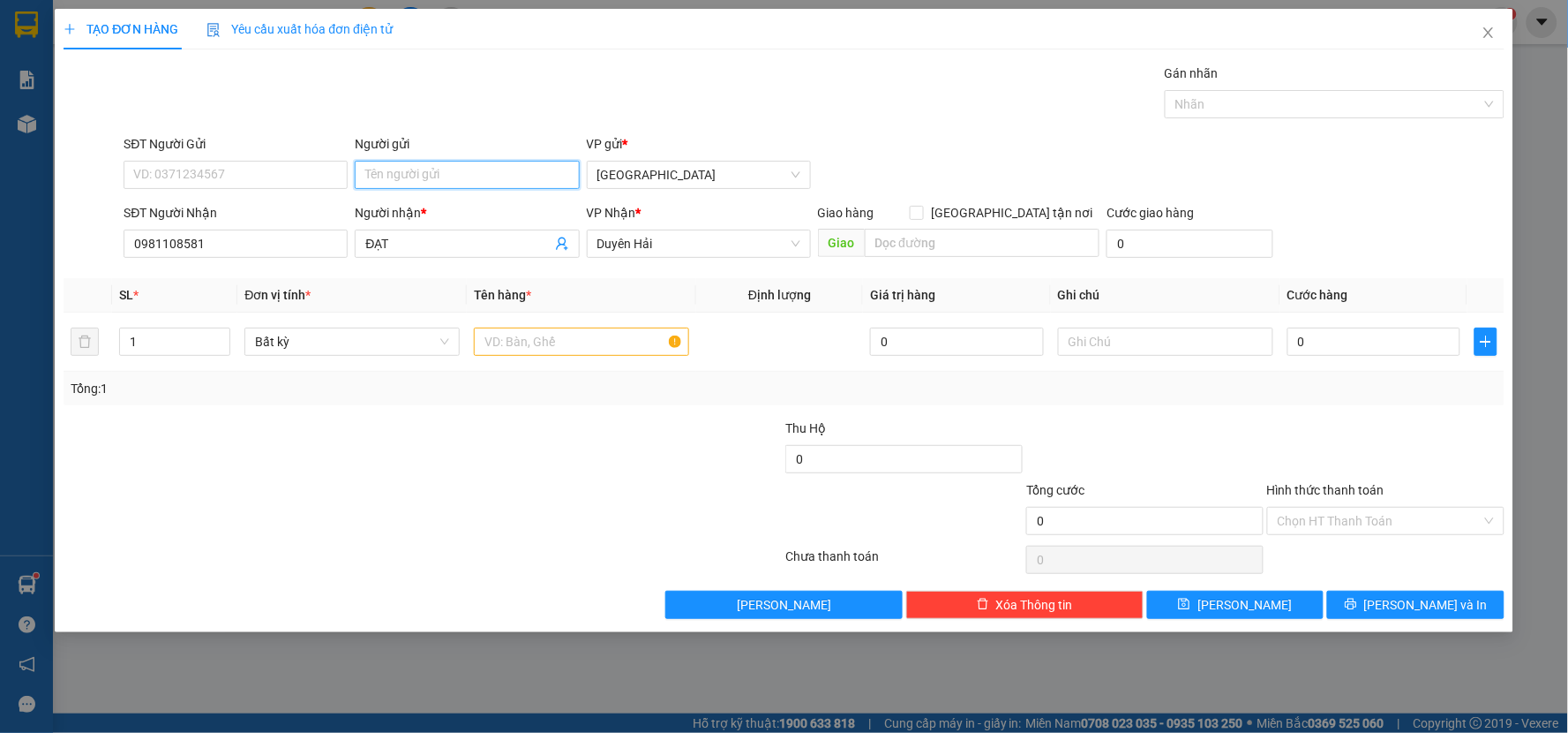
click at [426, 182] on input "Người gửi" at bounding box center [466, 175] width 224 height 28
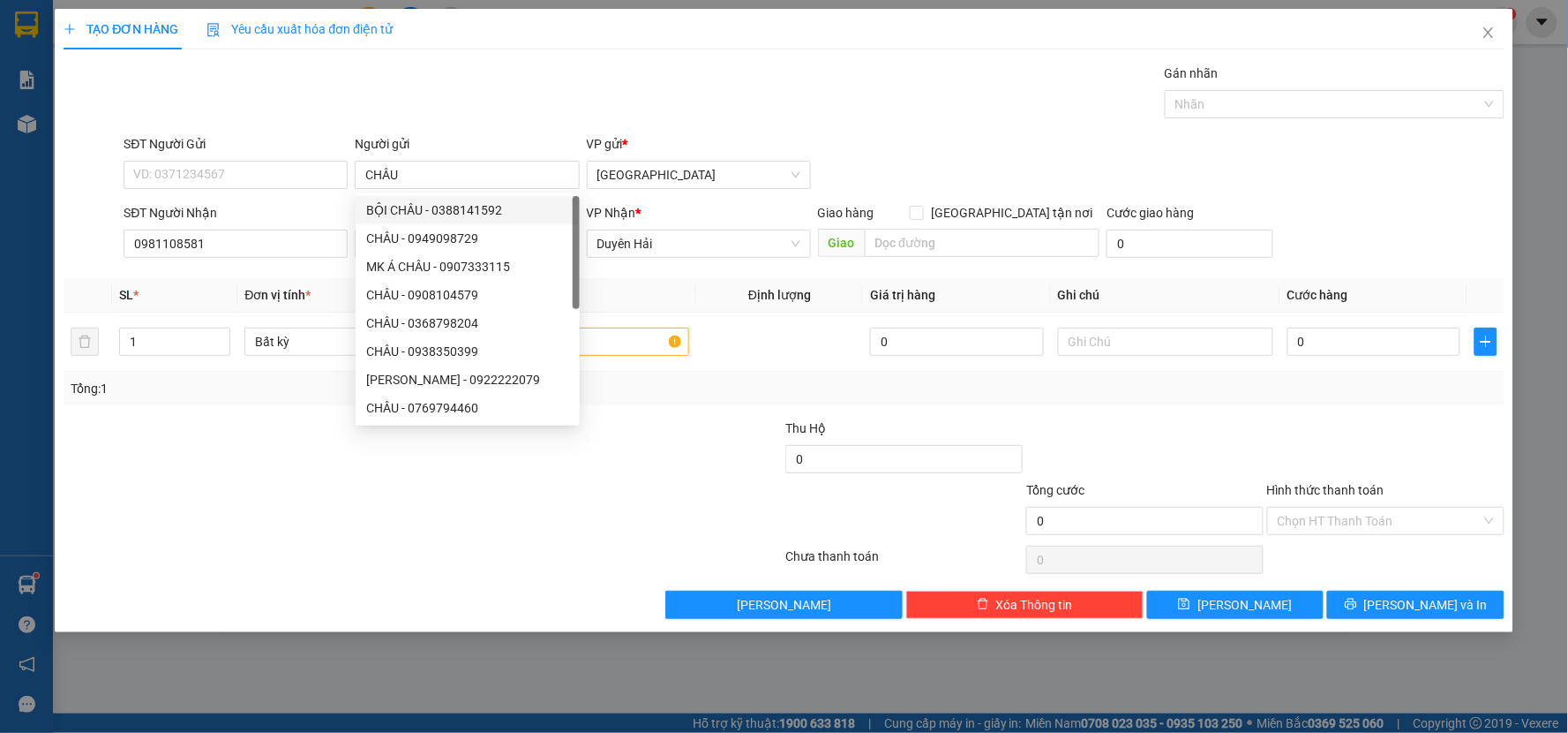
click at [586, 81] on div "Gói vận chuyển * Tiêu chuẩn Gán nhãn Nhãn" at bounding box center [814, 94] width 1388 height 61
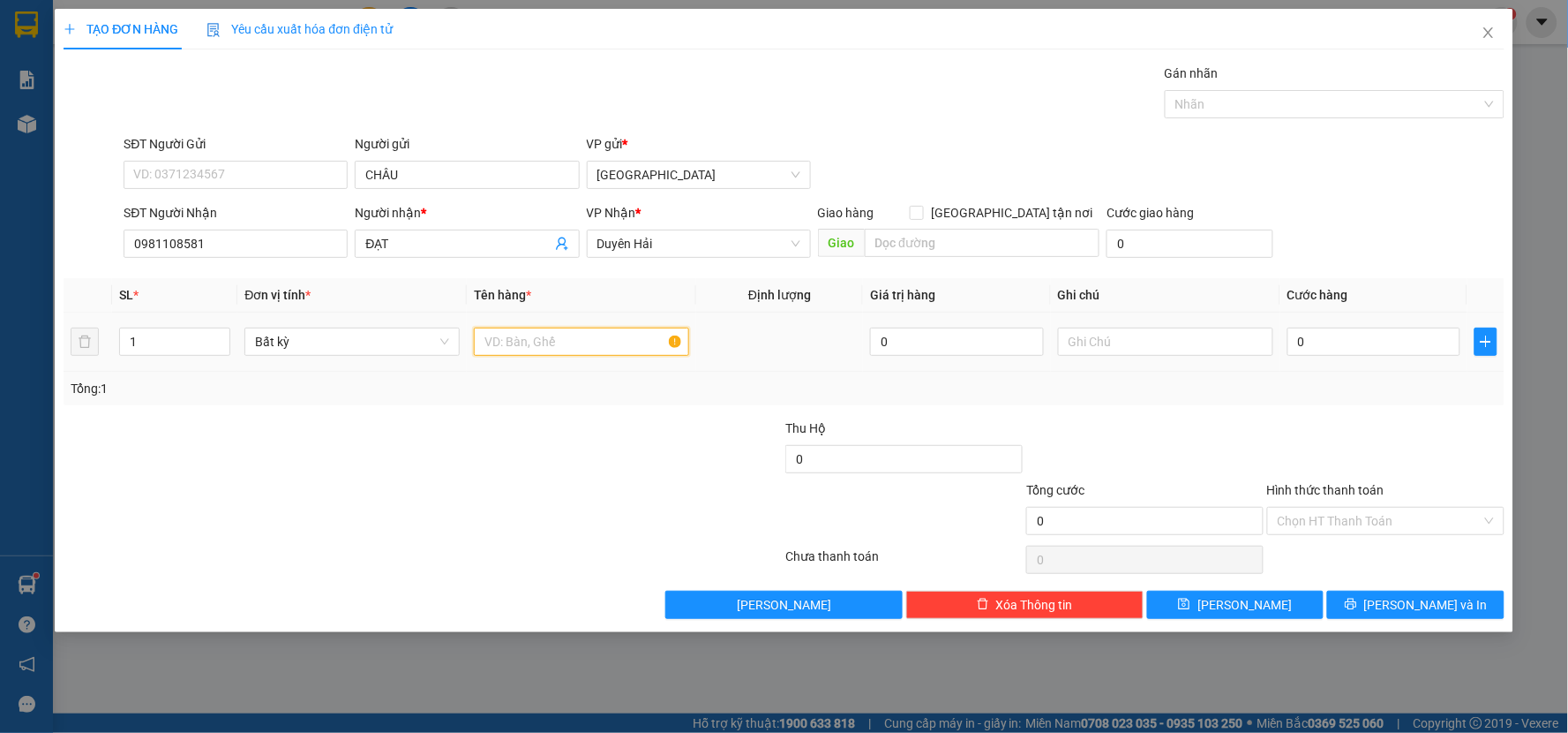
click at [565, 342] on input "text" at bounding box center [582, 341] width 216 height 28
click at [1328, 337] on input "0" at bounding box center [1374, 341] width 174 height 28
click at [1369, 420] on div at bounding box center [1386, 449] width 241 height 61
click at [1413, 610] on span "[PERSON_NAME] và In" at bounding box center [1426, 605] width 124 height 20
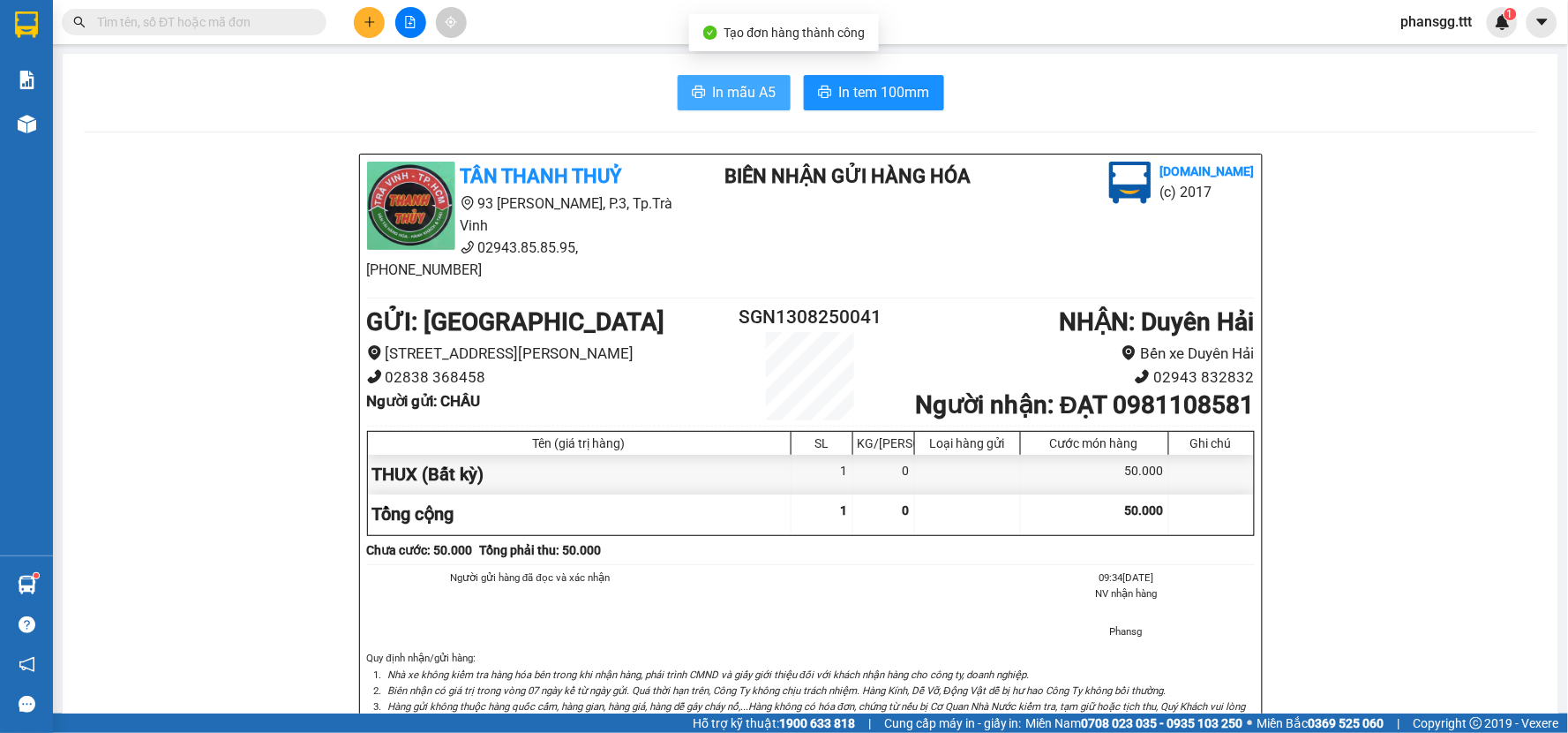
click at [755, 94] on span "In mẫu A5" at bounding box center [745, 92] width 63 height 22
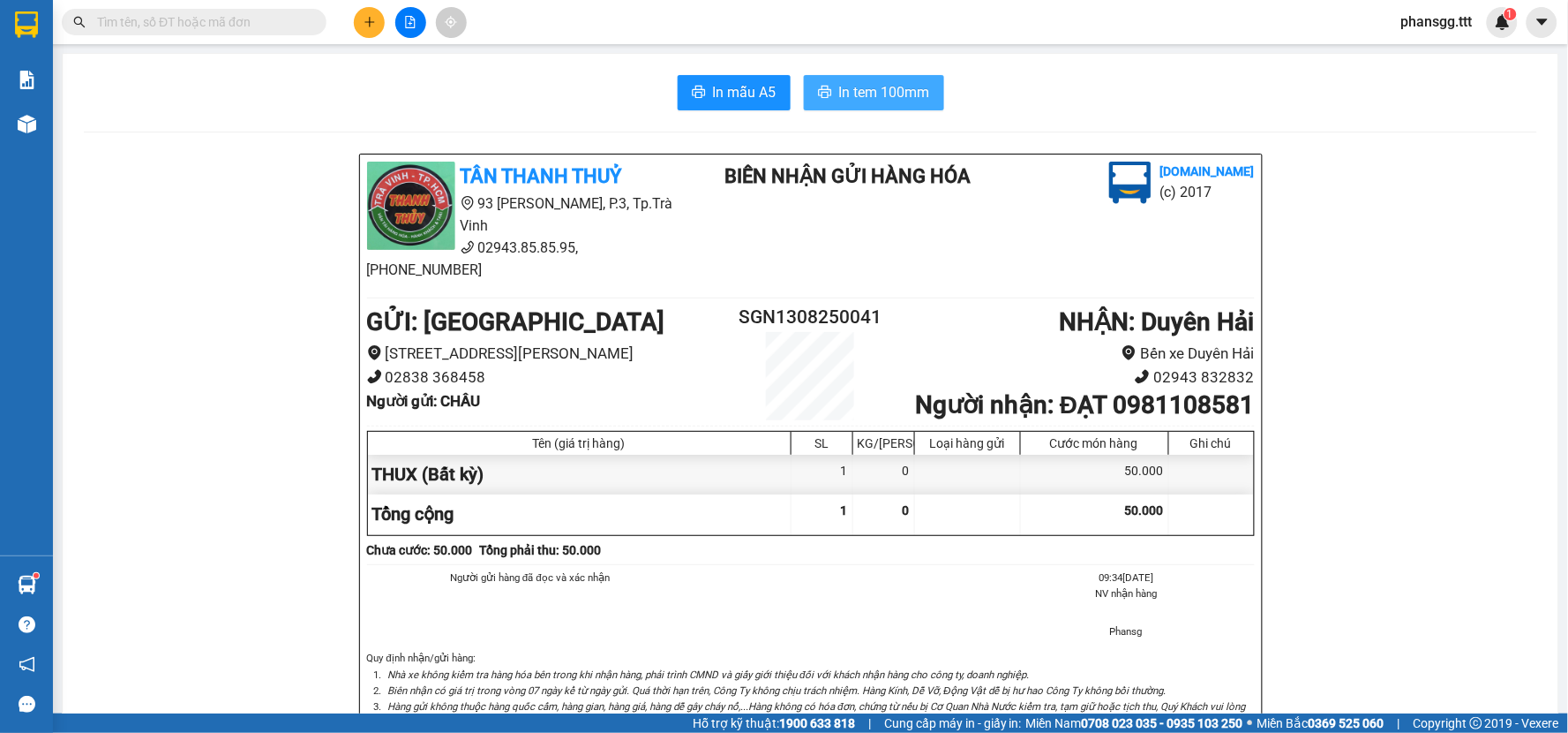
click at [888, 93] on span "In tem 100mm" at bounding box center [884, 92] width 91 height 22
click at [1469, 15] on span "phansgg.ttt" at bounding box center [1437, 21] width 100 height 22
click at [1421, 51] on span "Đăng xuất" at bounding box center [1451, 54] width 74 height 20
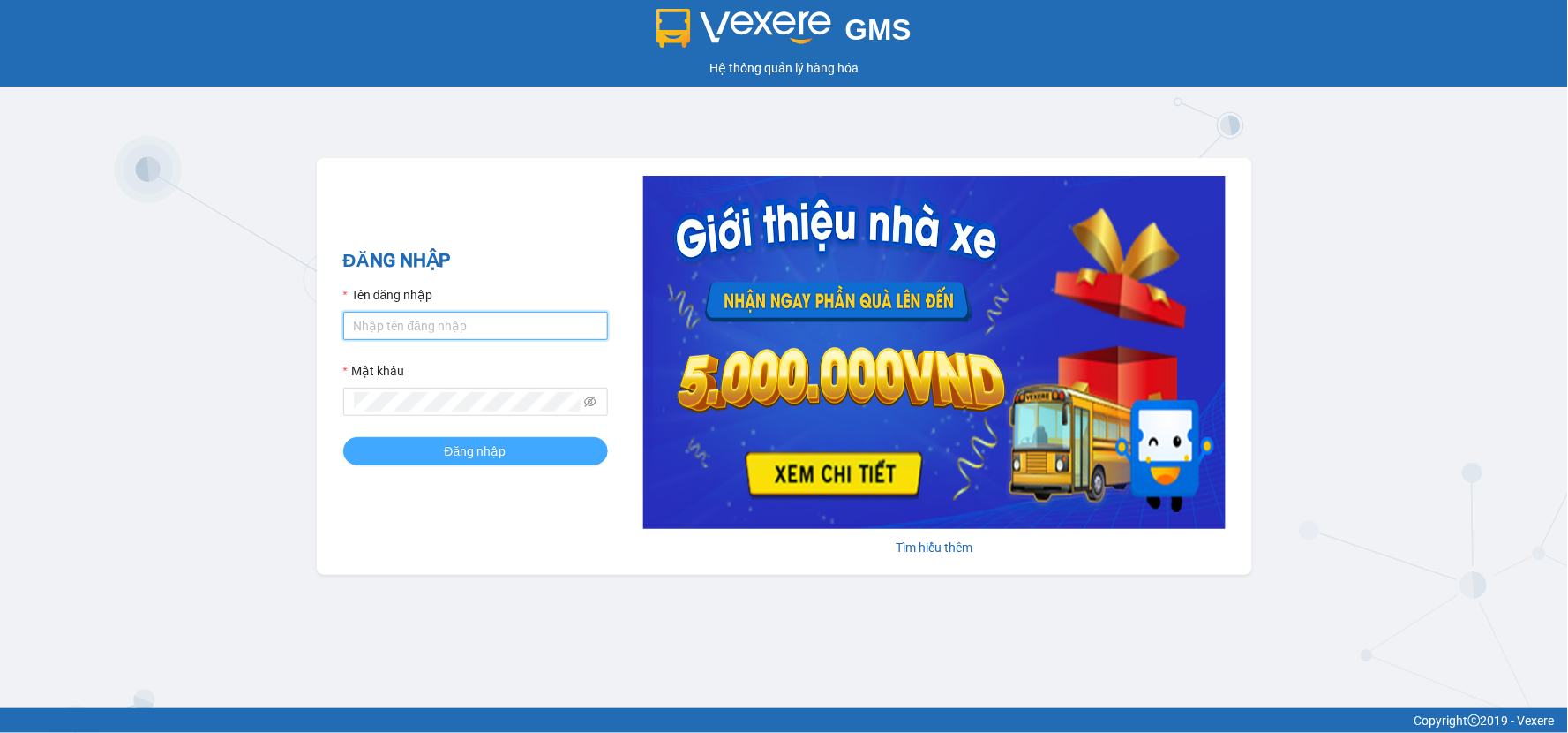
type input "minhsg.ttt"
click at [504, 455] on span "Đăng nhập" at bounding box center [475, 450] width 61 height 20
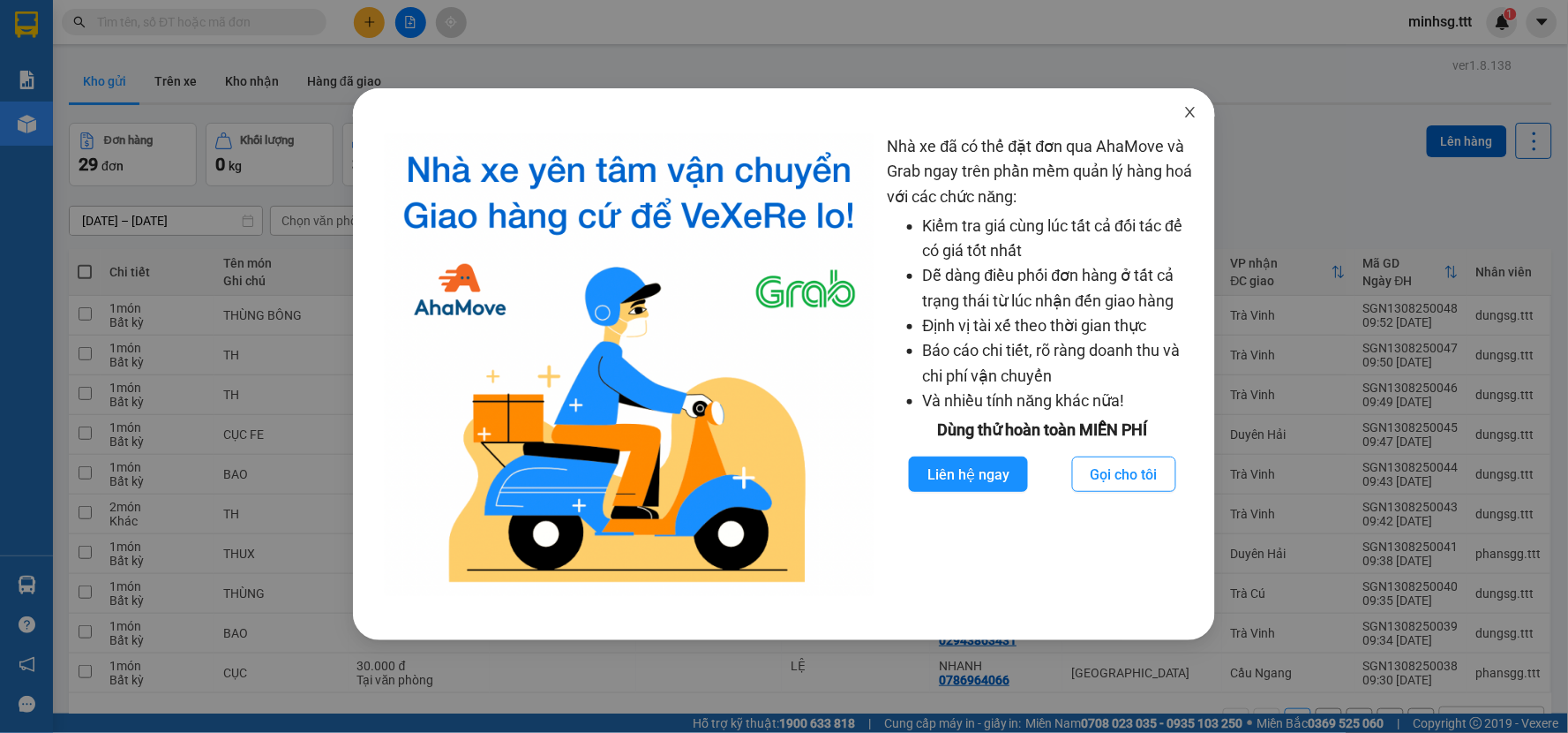
click at [1201, 111] on span "Close" at bounding box center [1189, 113] width 49 height 49
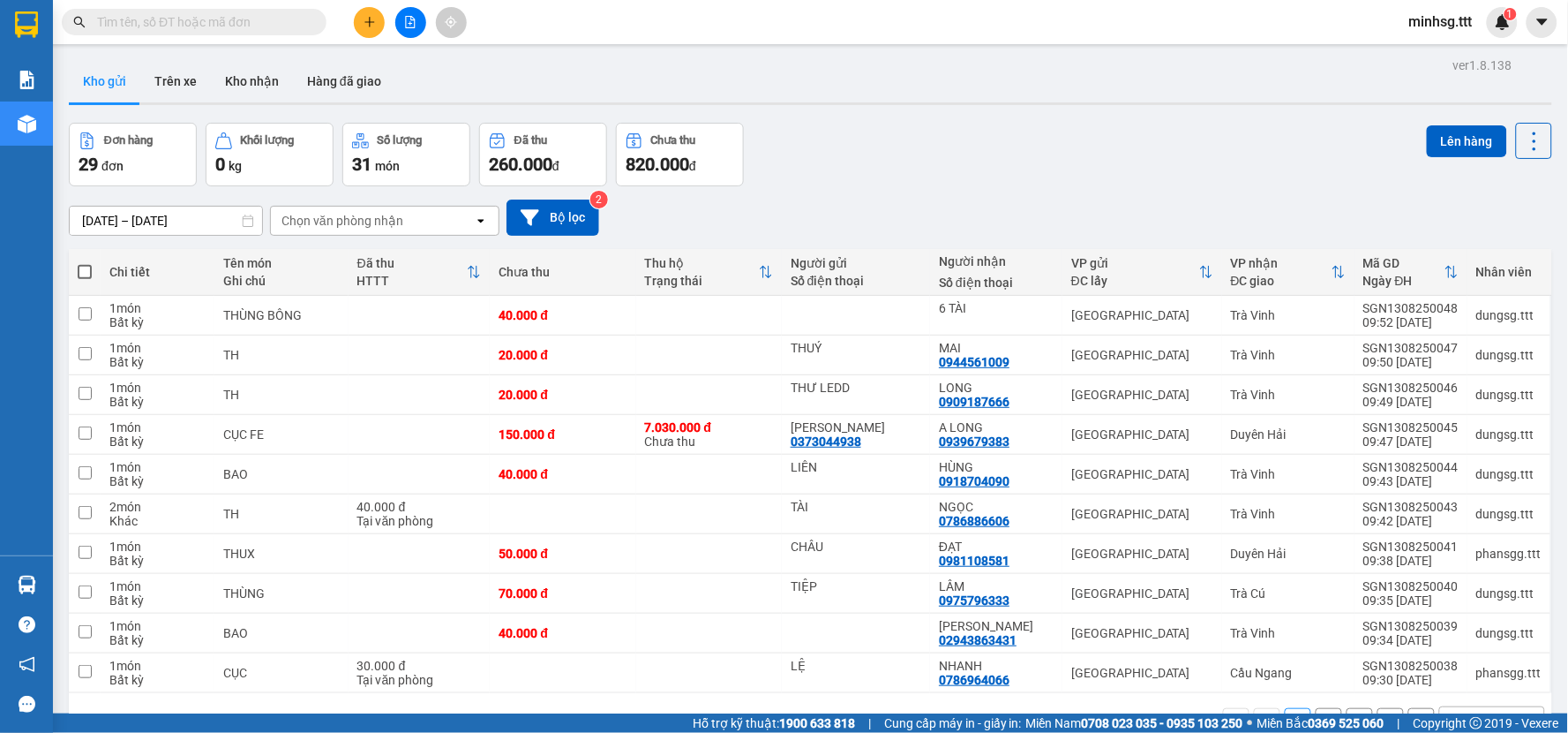
click at [279, 15] on input "text" at bounding box center [201, 21] width 208 height 20
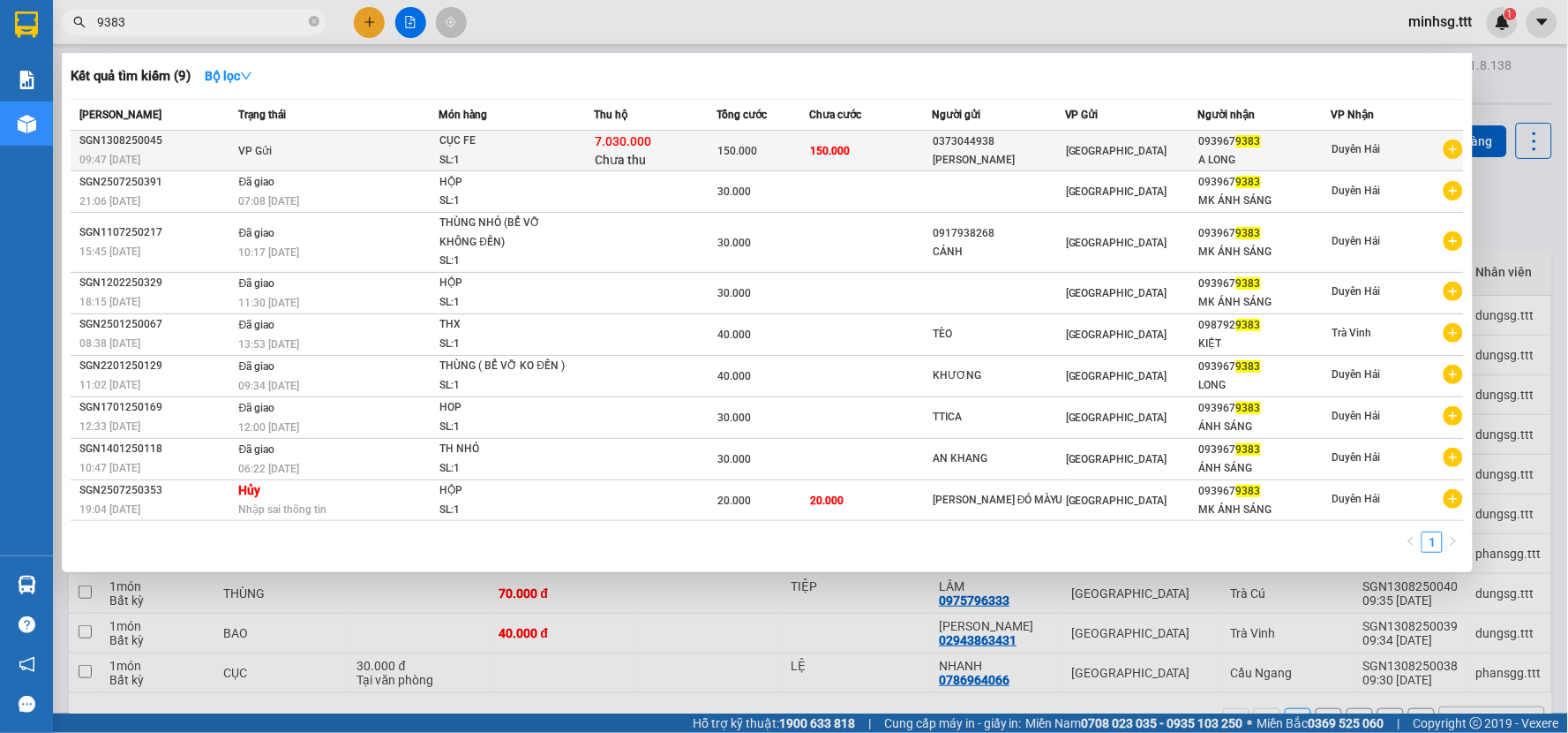
type input "9383"
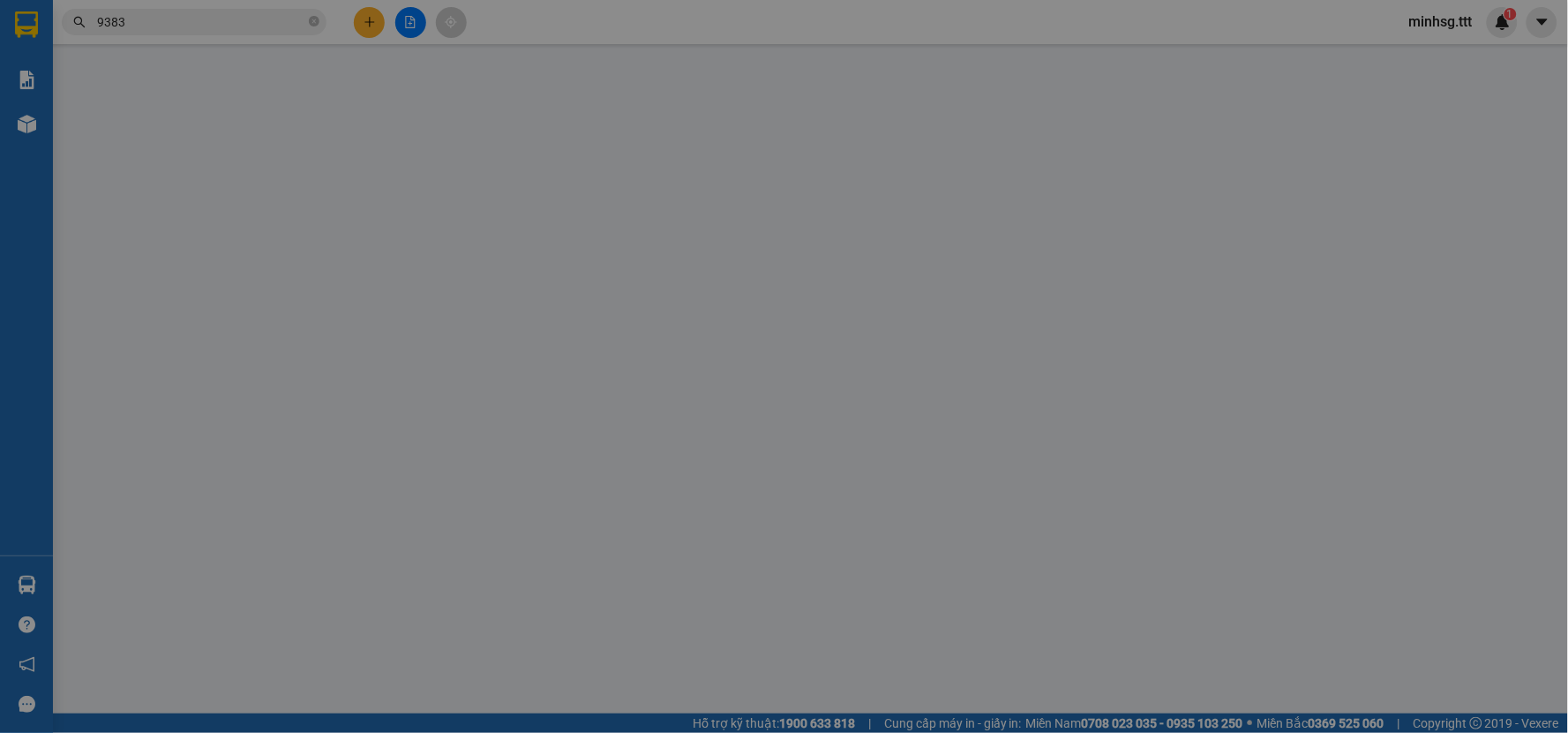
type input "0373044938"
type input "[PERSON_NAME]"
type input "0939679383"
type input "A LONG"
type input "7.030.000"
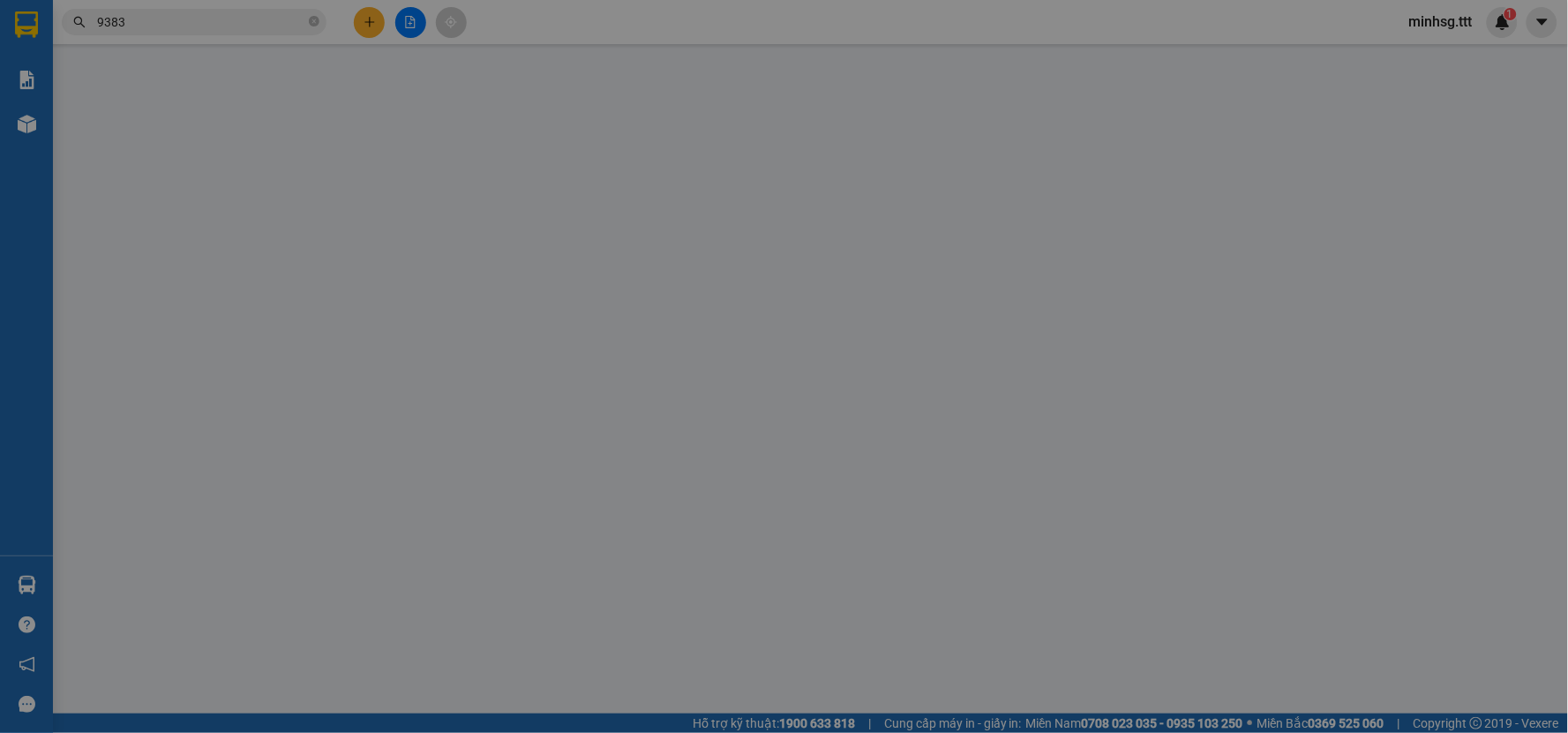
type input "150.000"
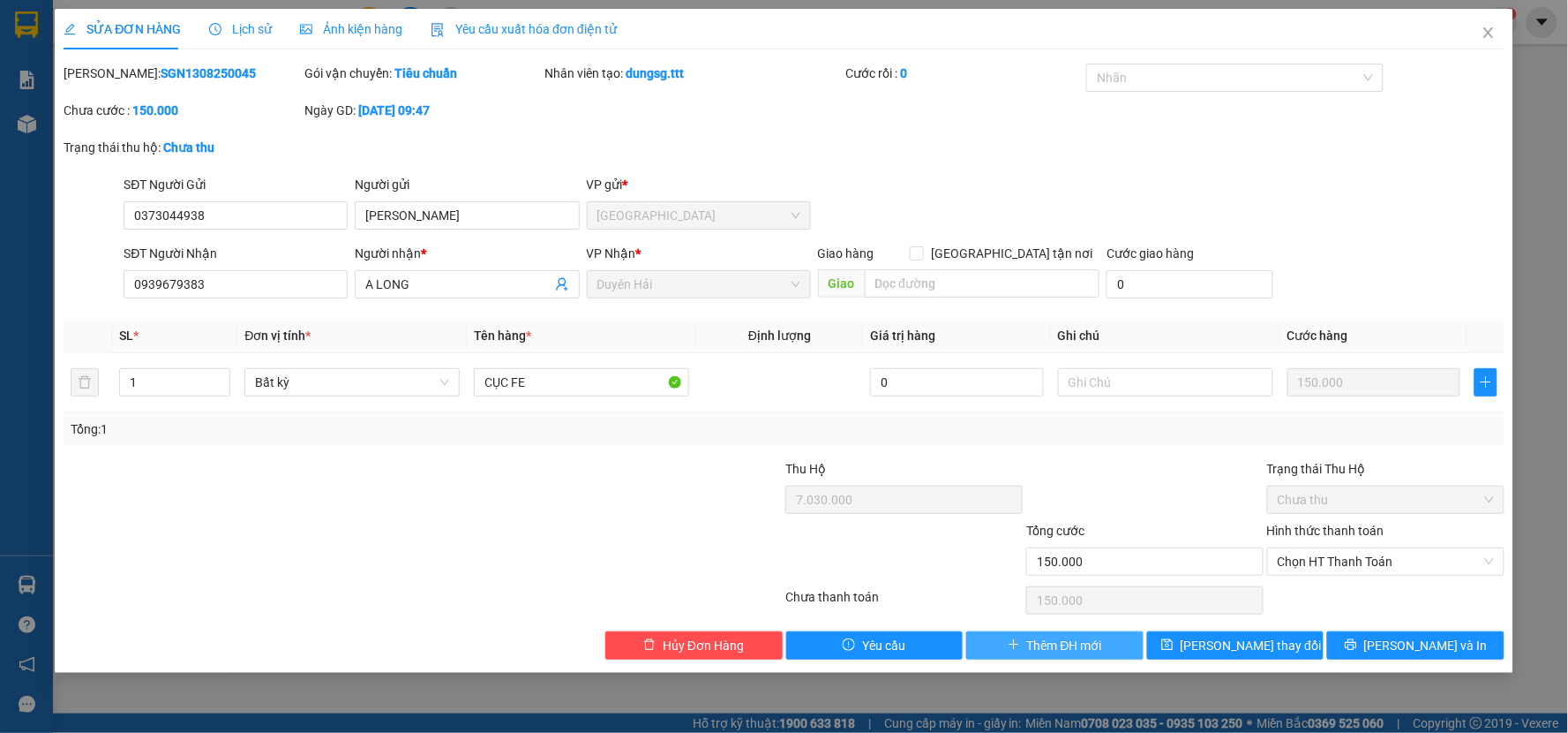
click at [1020, 640] on button "Thêm ĐH mới" at bounding box center [1055, 645] width 178 height 28
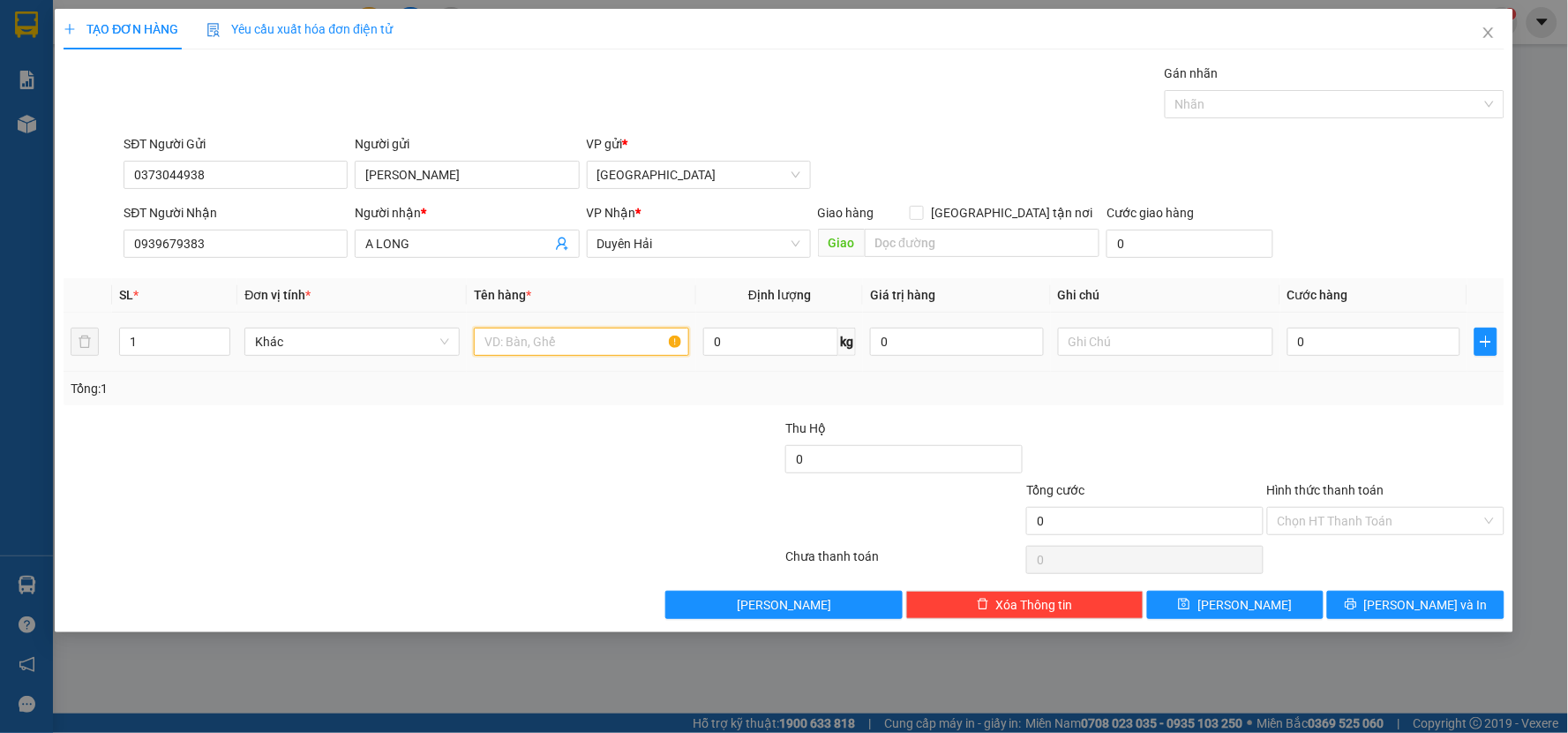
click at [535, 341] on input "text" at bounding box center [582, 341] width 216 height 28
type input "CỤC MÁY"
click at [1351, 340] on input "0" at bounding box center [1374, 341] width 174 height 28
type input "1"
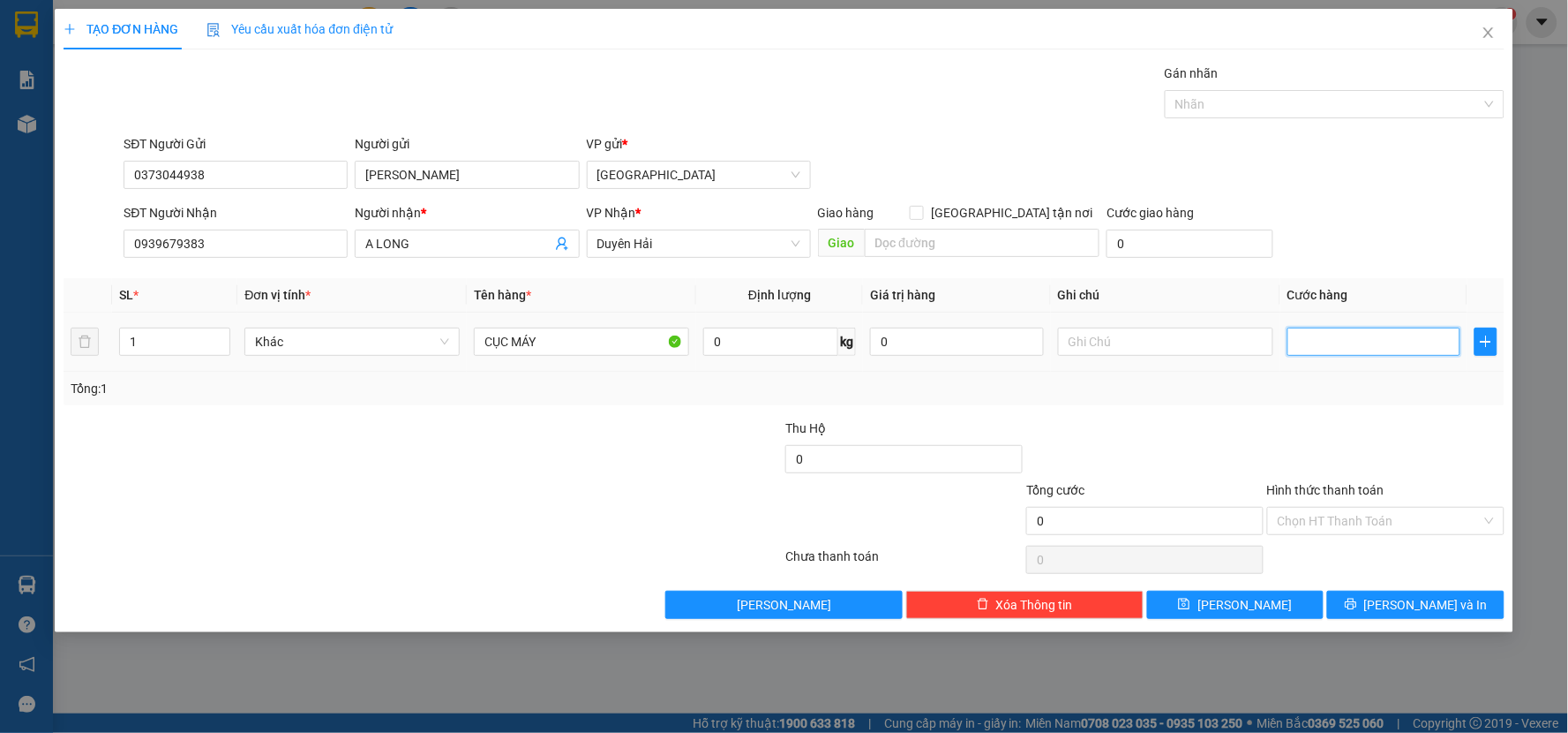
type input "1"
type input "19"
type input "190"
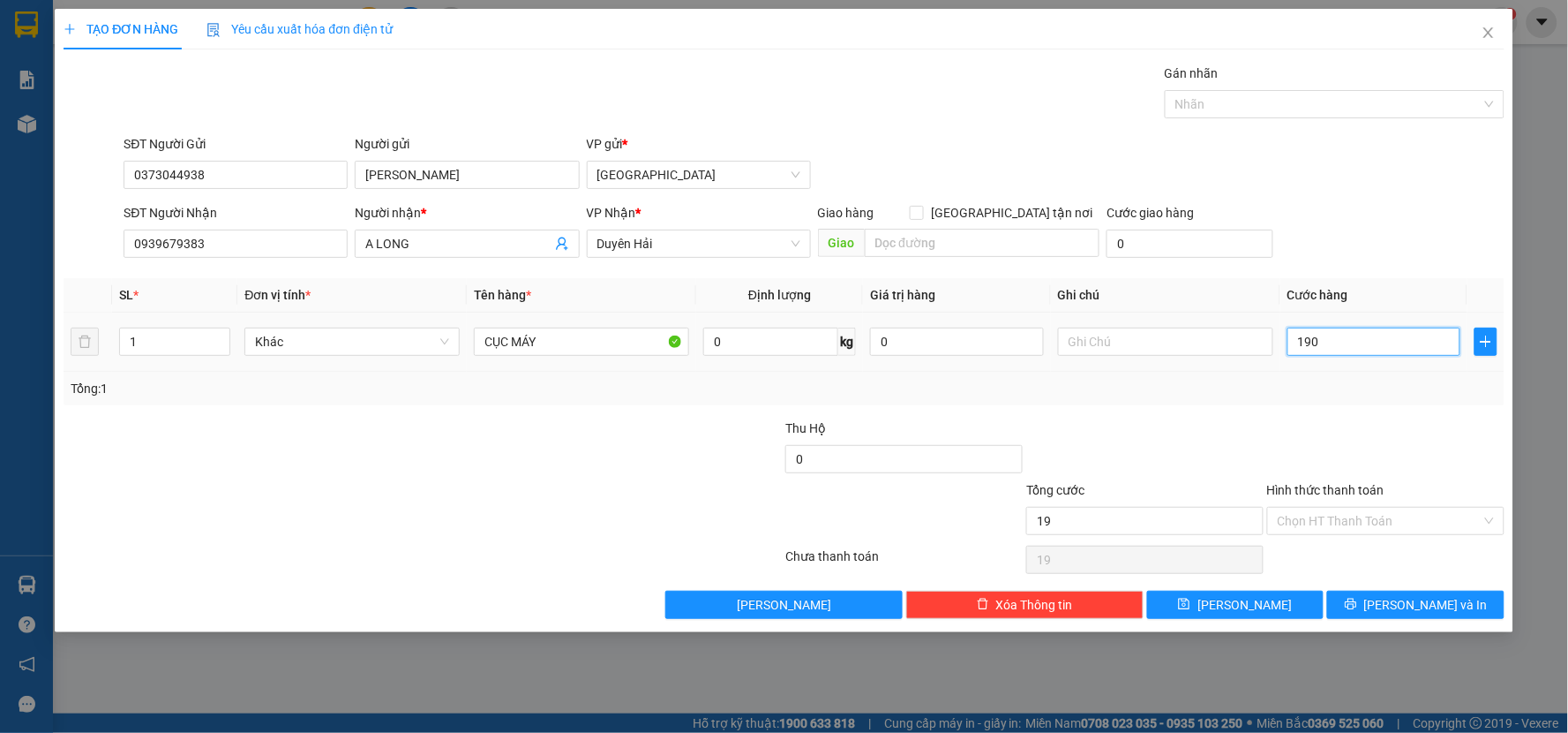
type input "190"
type input "190.000"
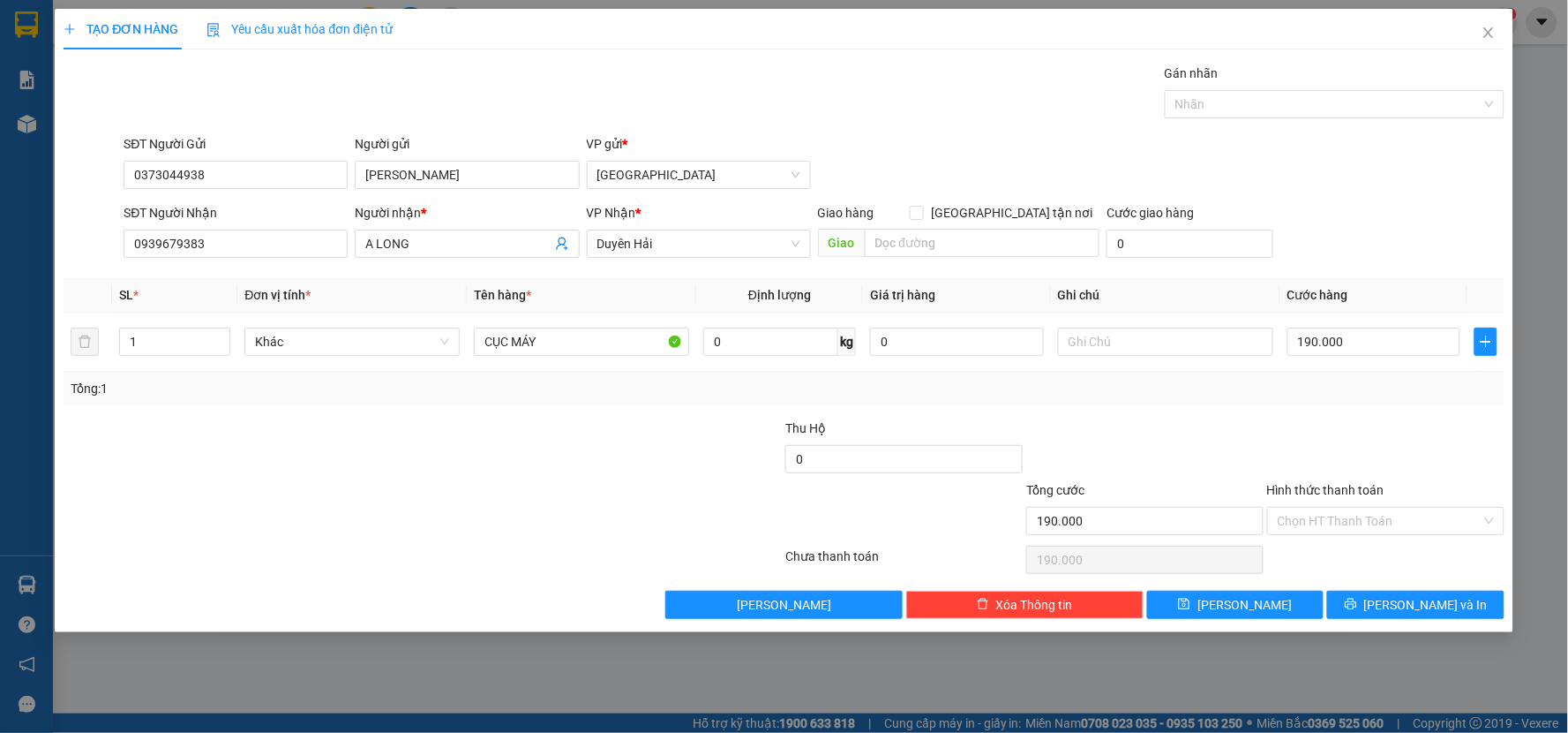
click at [1349, 420] on div at bounding box center [1386, 449] width 241 height 61
click at [936, 458] on input "0" at bounding box center [903, 459] width 237 height 28
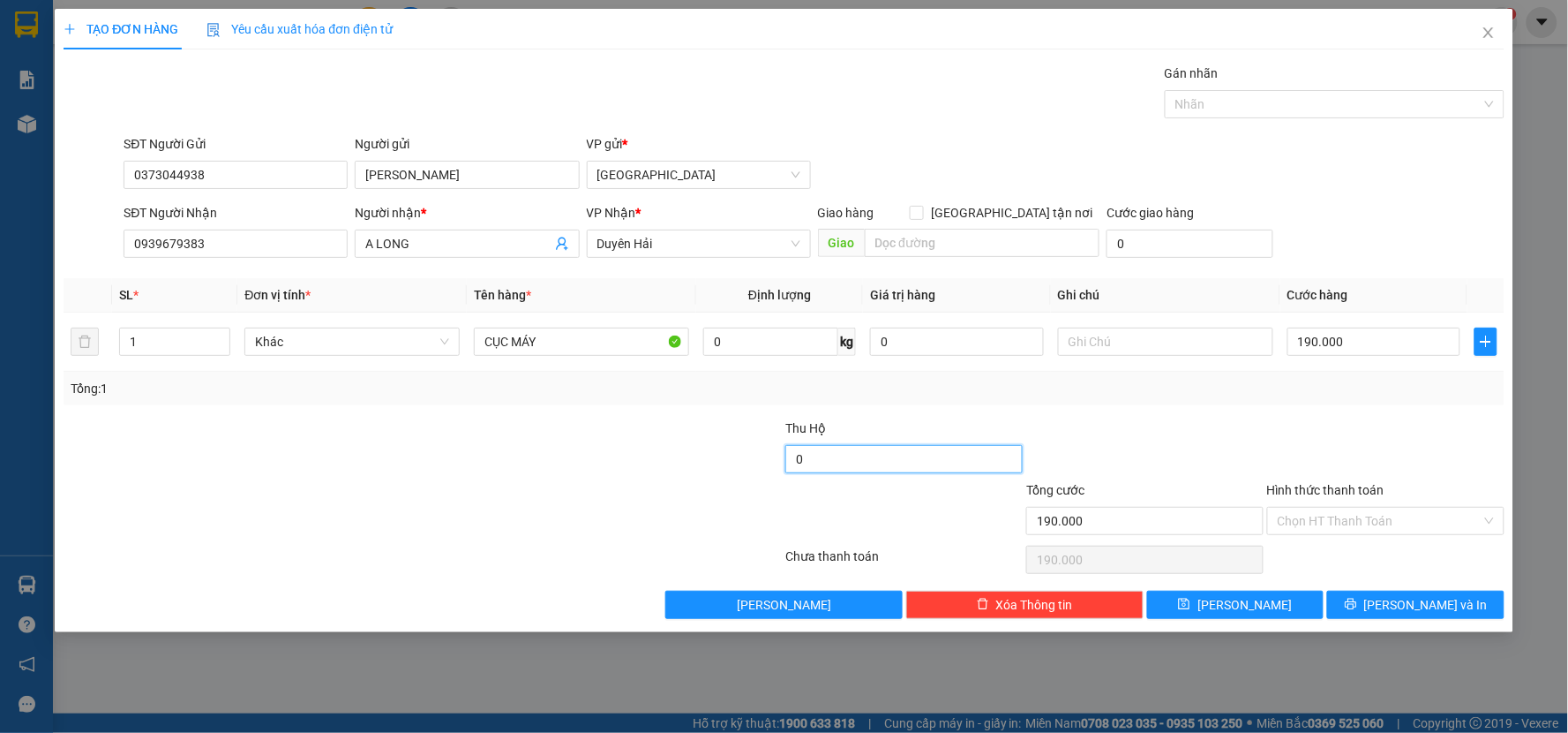
click at [936, 458] on input "0" at bounding box center [903, 459] width 237 height 28
type input "0"
click at [1476, 22] on span "Close" at bounding box center [1488, 33] width 49 height 49
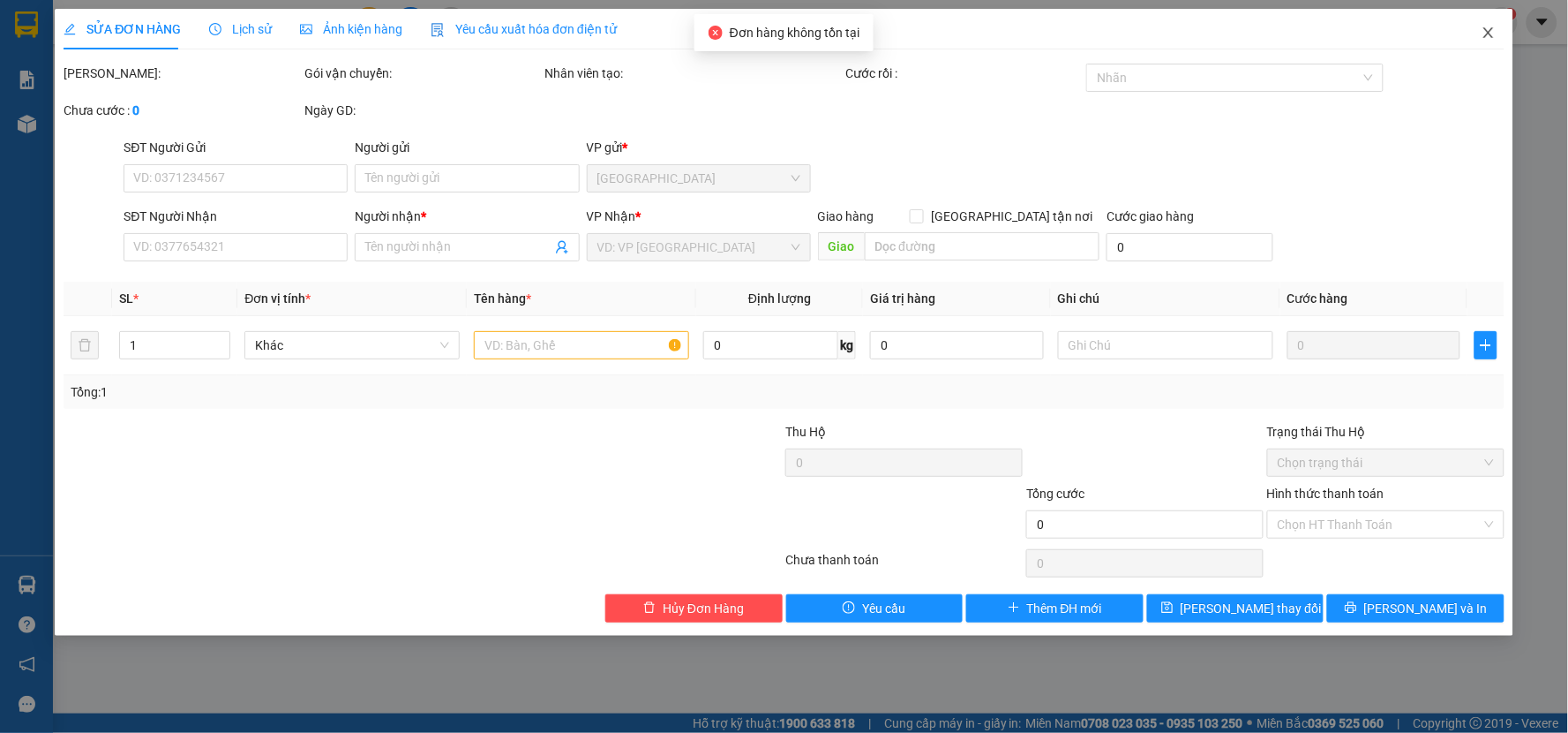
click at [1493, 35] on icon "close" at bounding box center [1488, 33] width 14 height 14
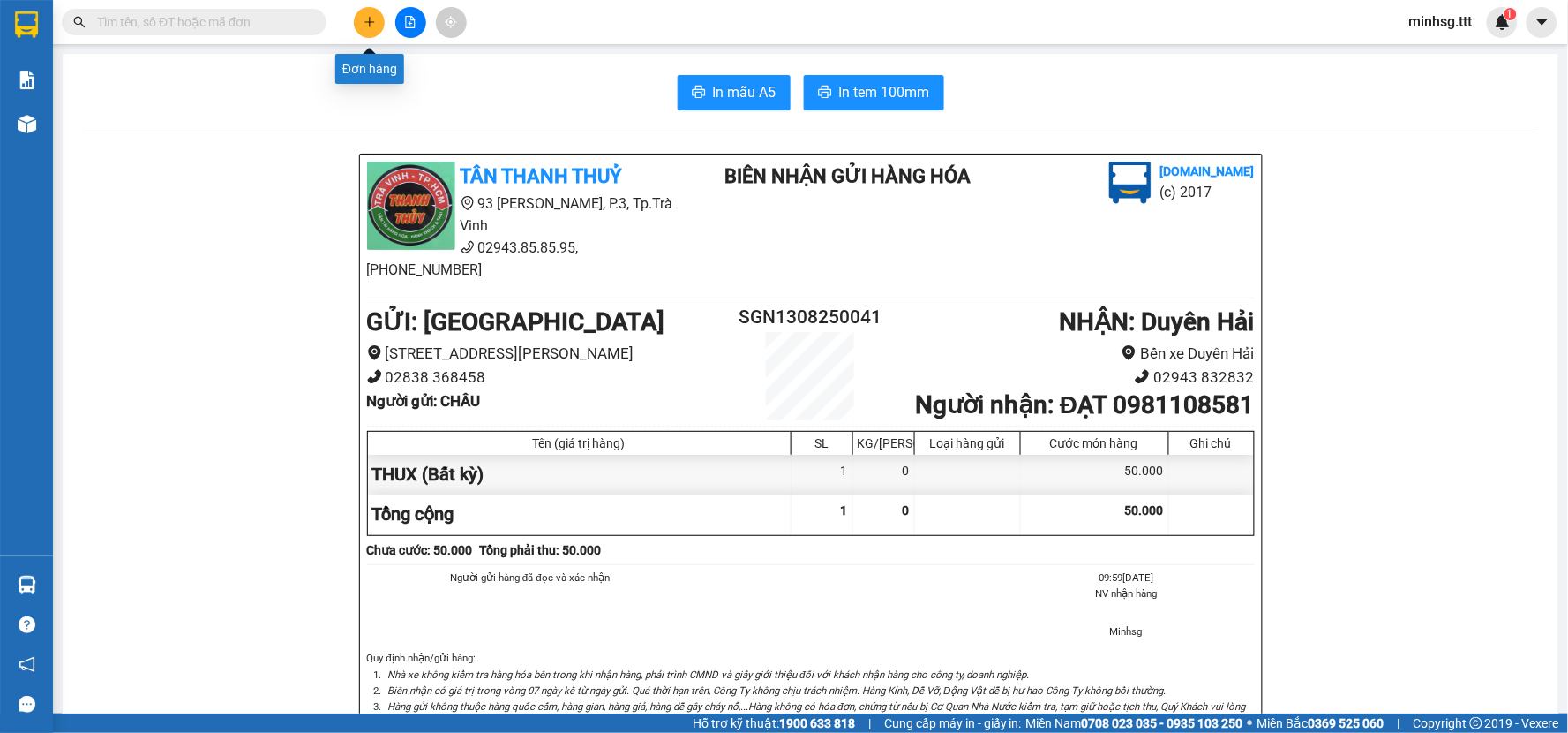
click at [373, 18] on icon "plus" at bounding box center [369, 21] width 12 height 12
